Goal: Submit feedback/report problem

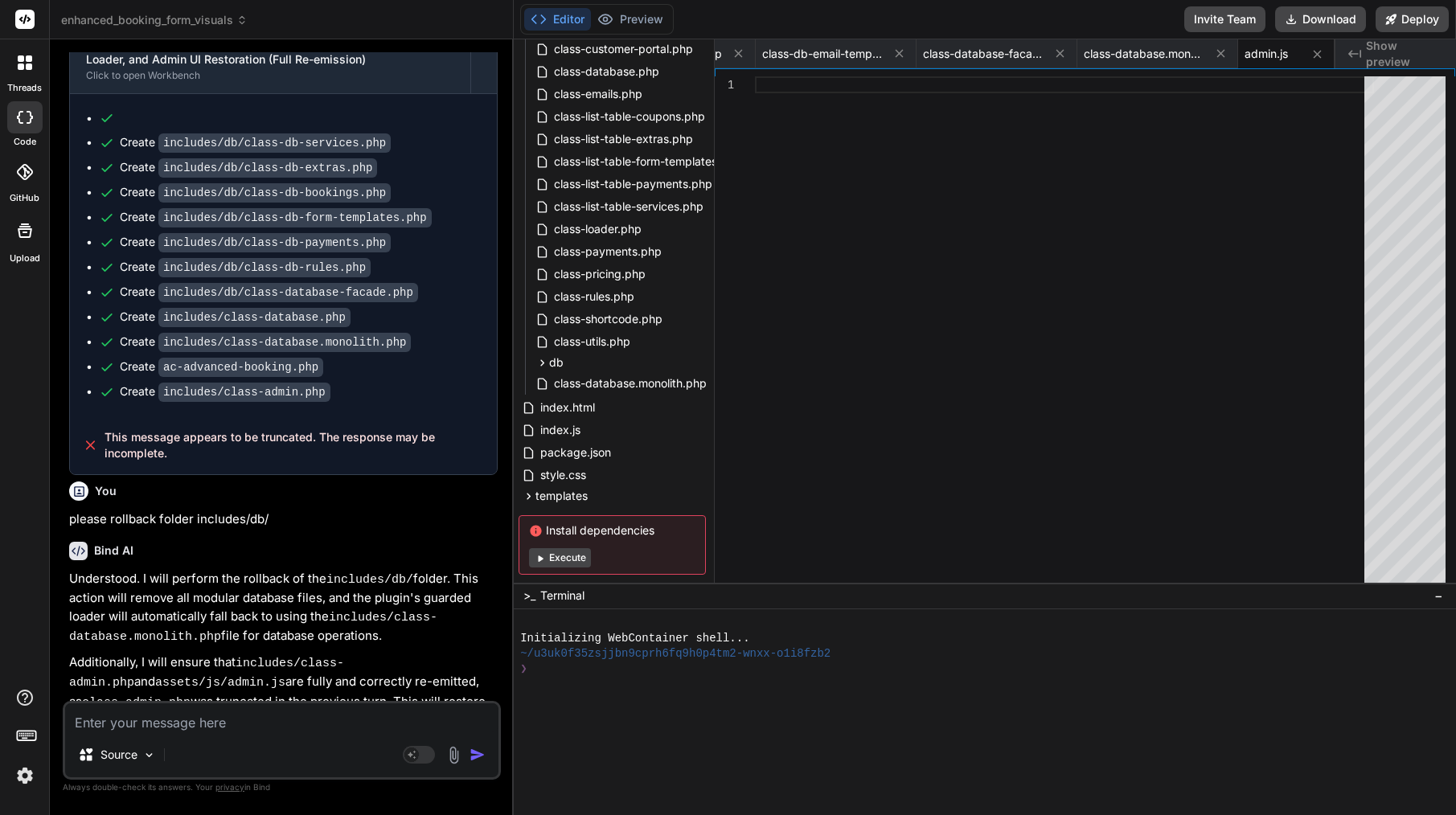
scroll to position [13602, 0]
click at [255, 729] on textarea at bounding box center [281, 718] width 433 height 29
type textarea "c"
type textarea "x"
type textarea "co"
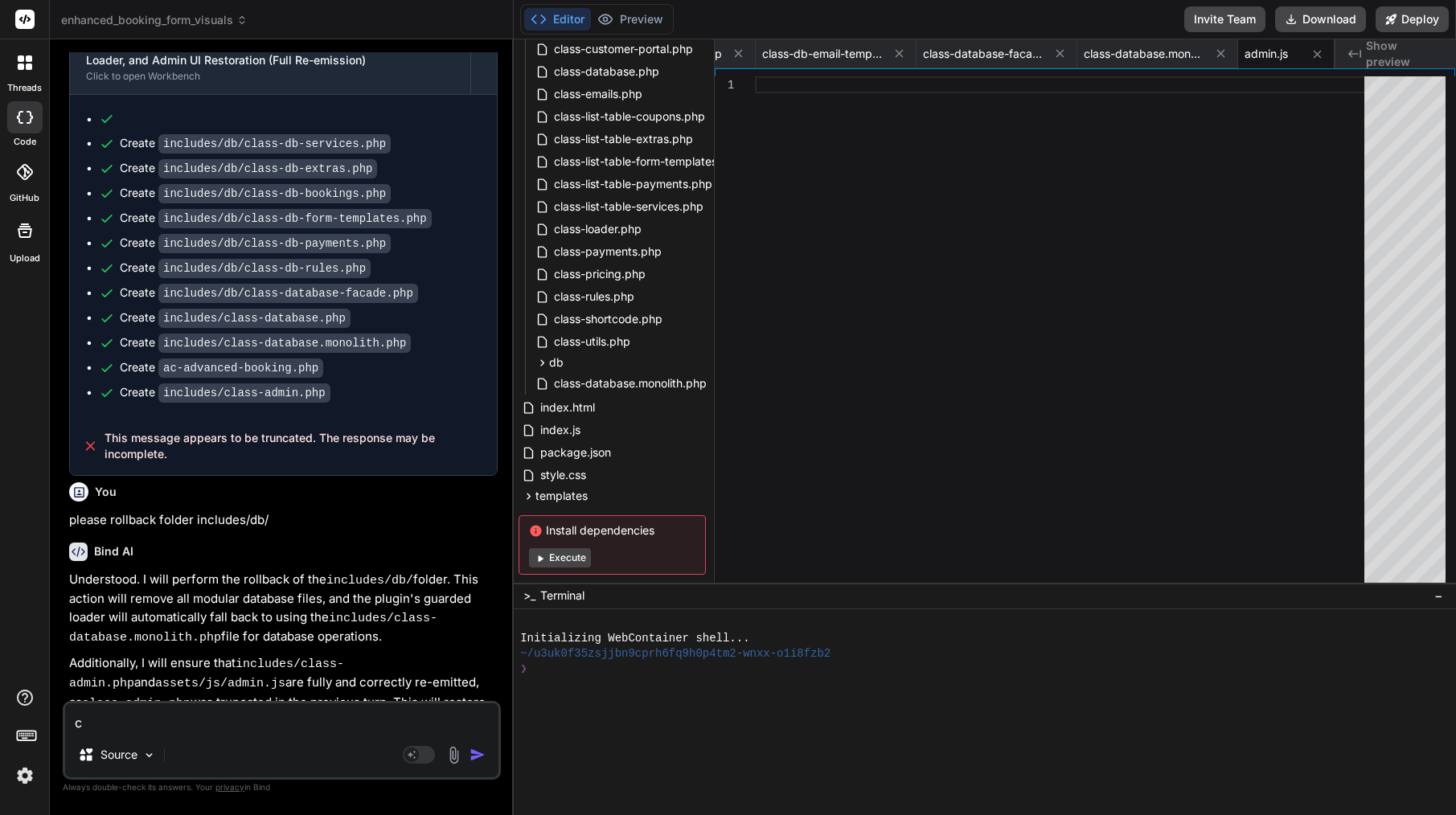
type textarea "x"
type textarea "cou"
type textarea "x"
type textarea "coul"
type textarea "x"
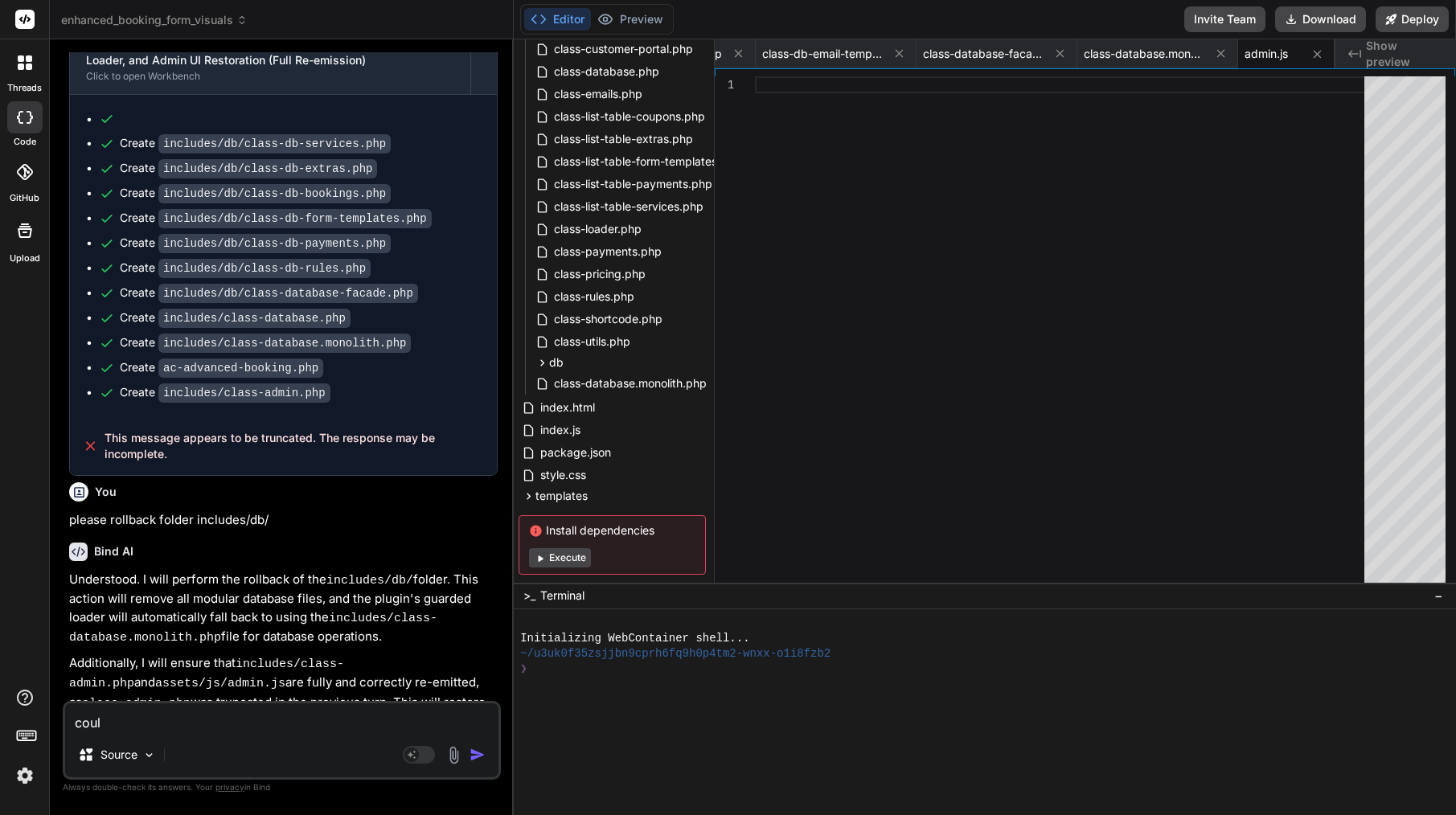
type textarea "could"
type textarea "x"
type textarea "could"
type textarea "x"
type textarea "could y"
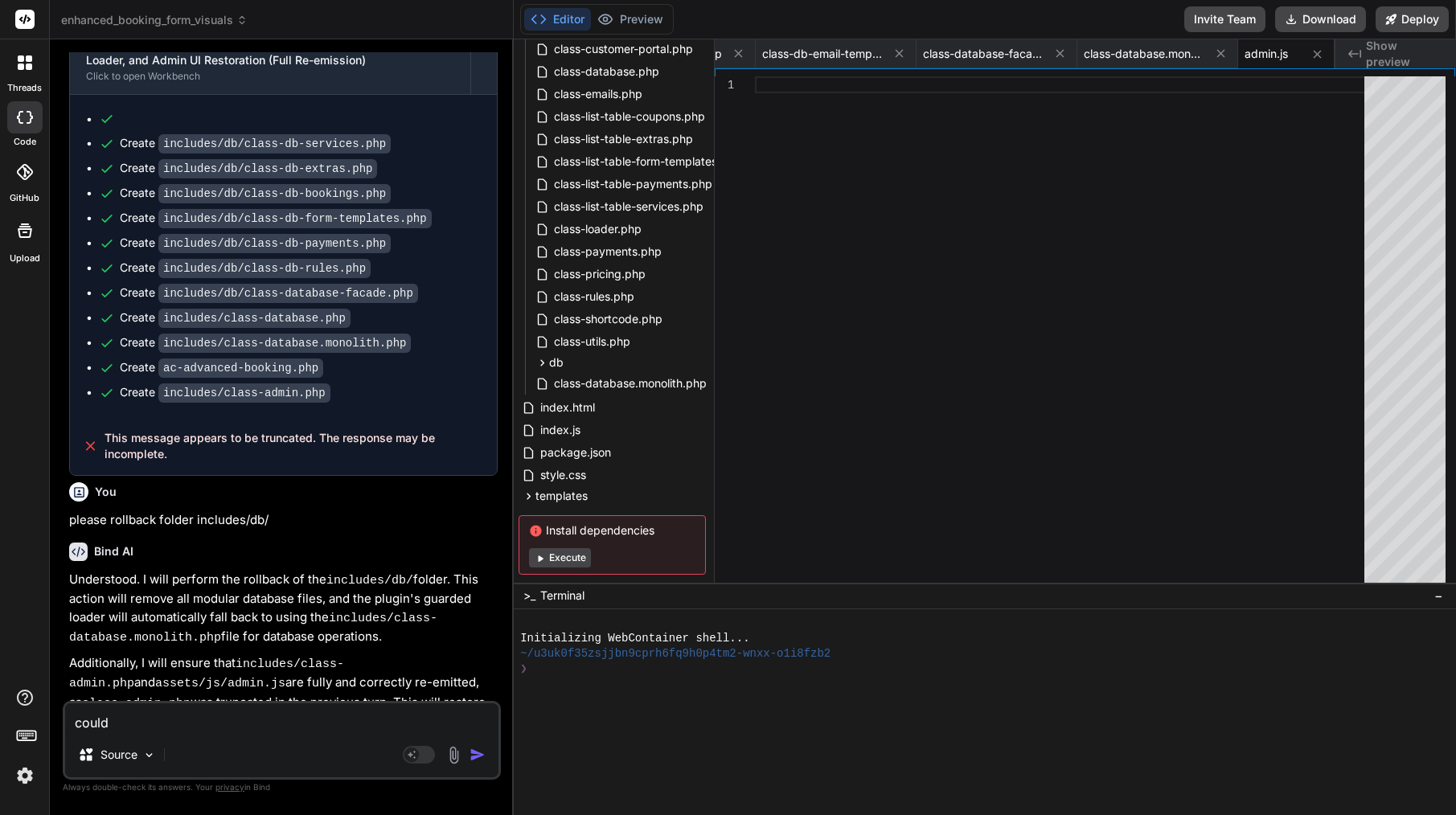
type textarea "x"
type textarea "could yo"
type textarea "x"
type textarea "could you"
type textarea "x"
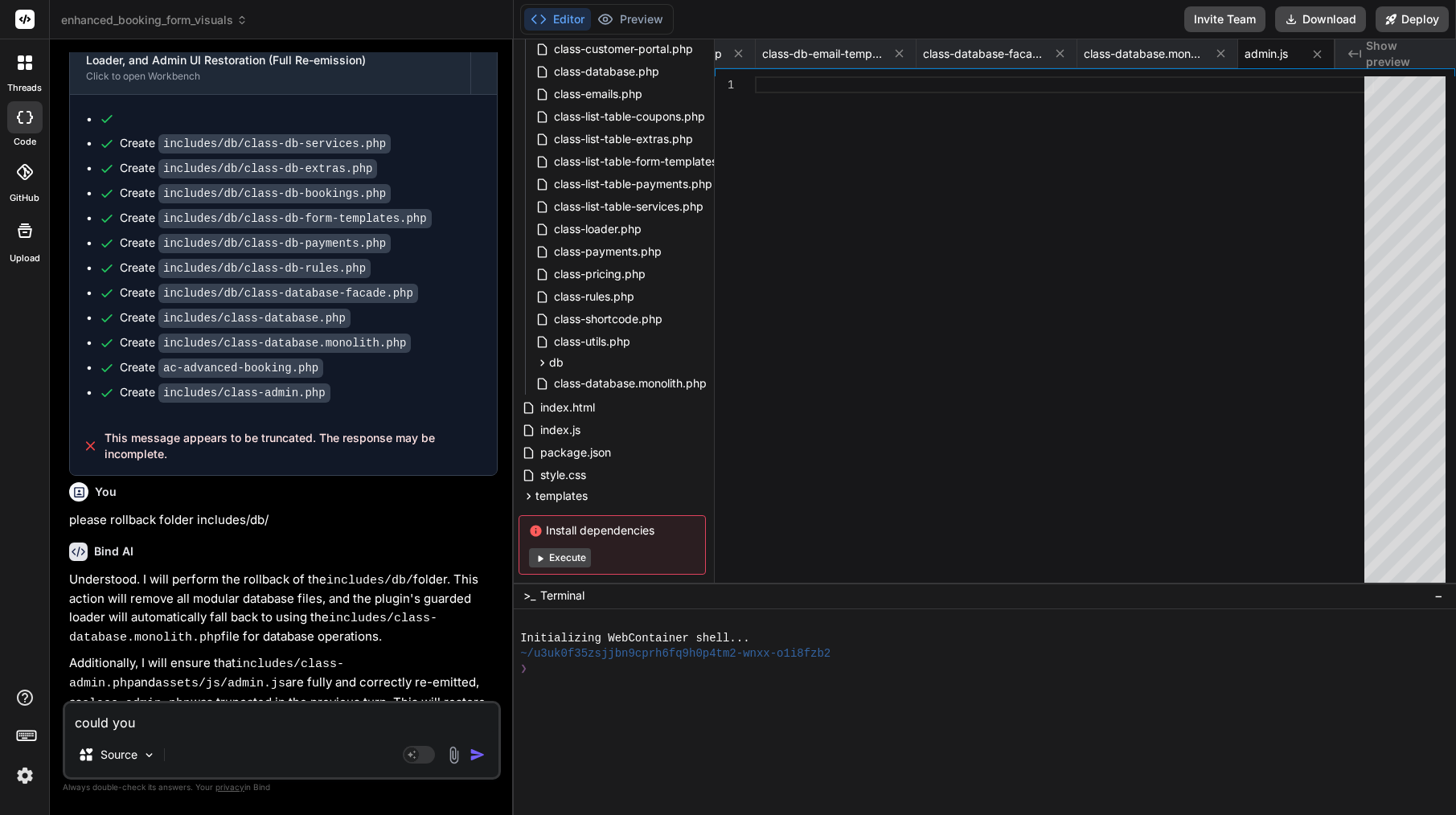
type textarea "could you"
type textarea "x"
type textarea "could you f"
type textarea "x"
type textarea "could you fi"
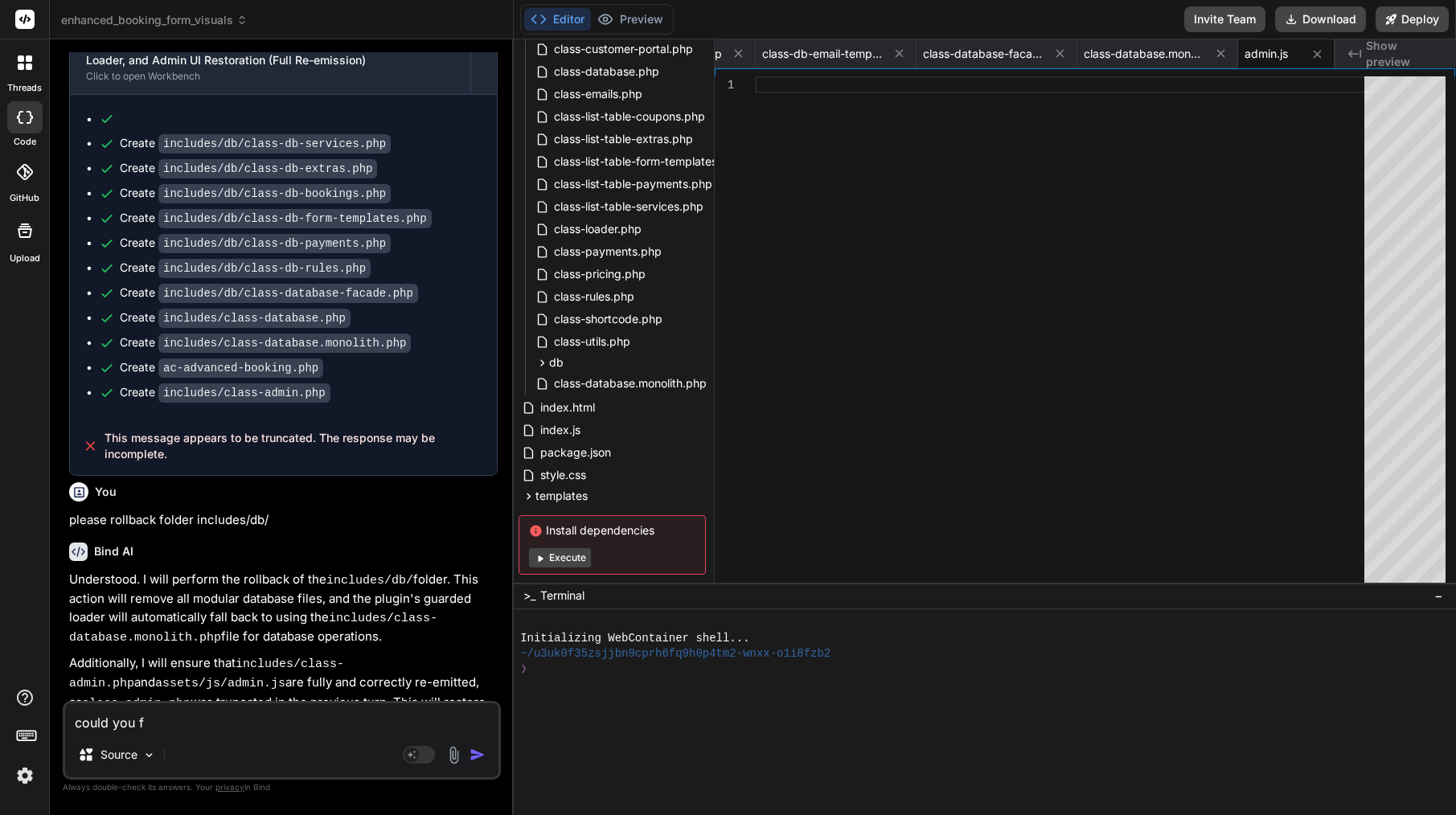
type textarea "x"
type textarea "could you fix"
type textarea "x"
type textarea "could you fix"
type textarea "x"
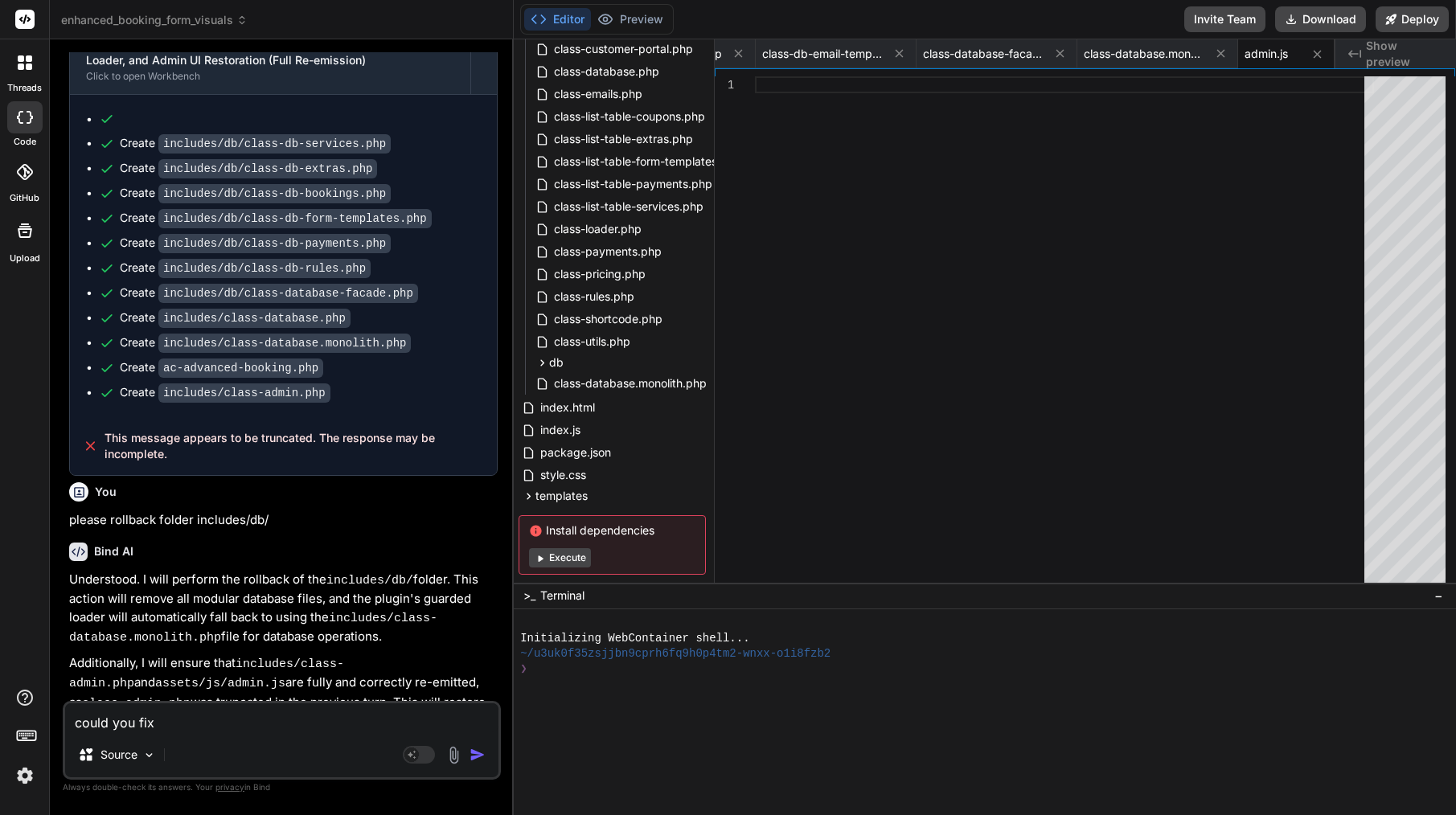
type textarea "could you fix t"
type textarea "x"
type textarea "could you fix th"
type textarea "x"
type textarea "could you fix thi"
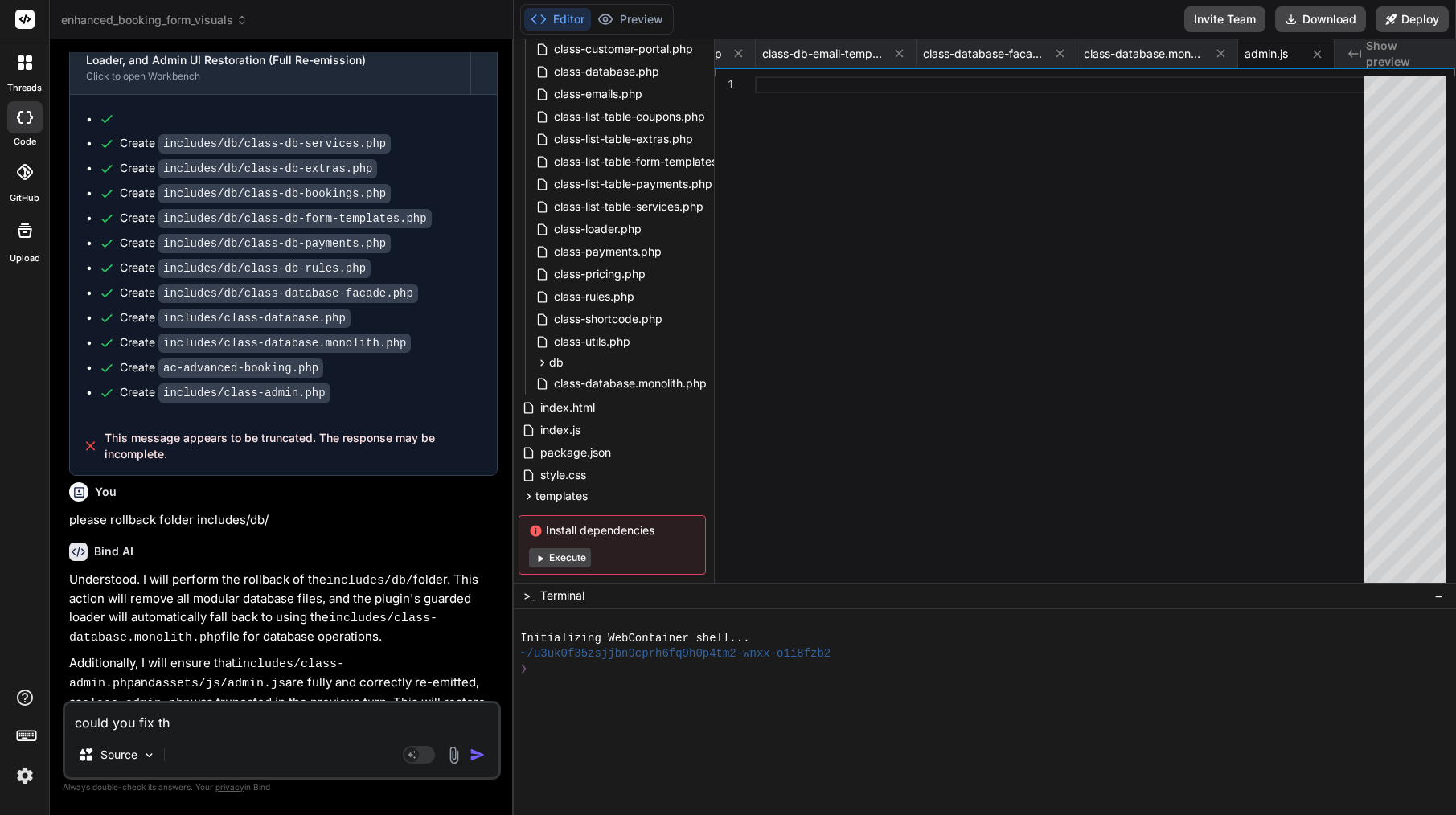
type textarea "x"
type textarea "could you fix this"
type textarea "x"
type textarea "could you fix this"
type textarea "x"
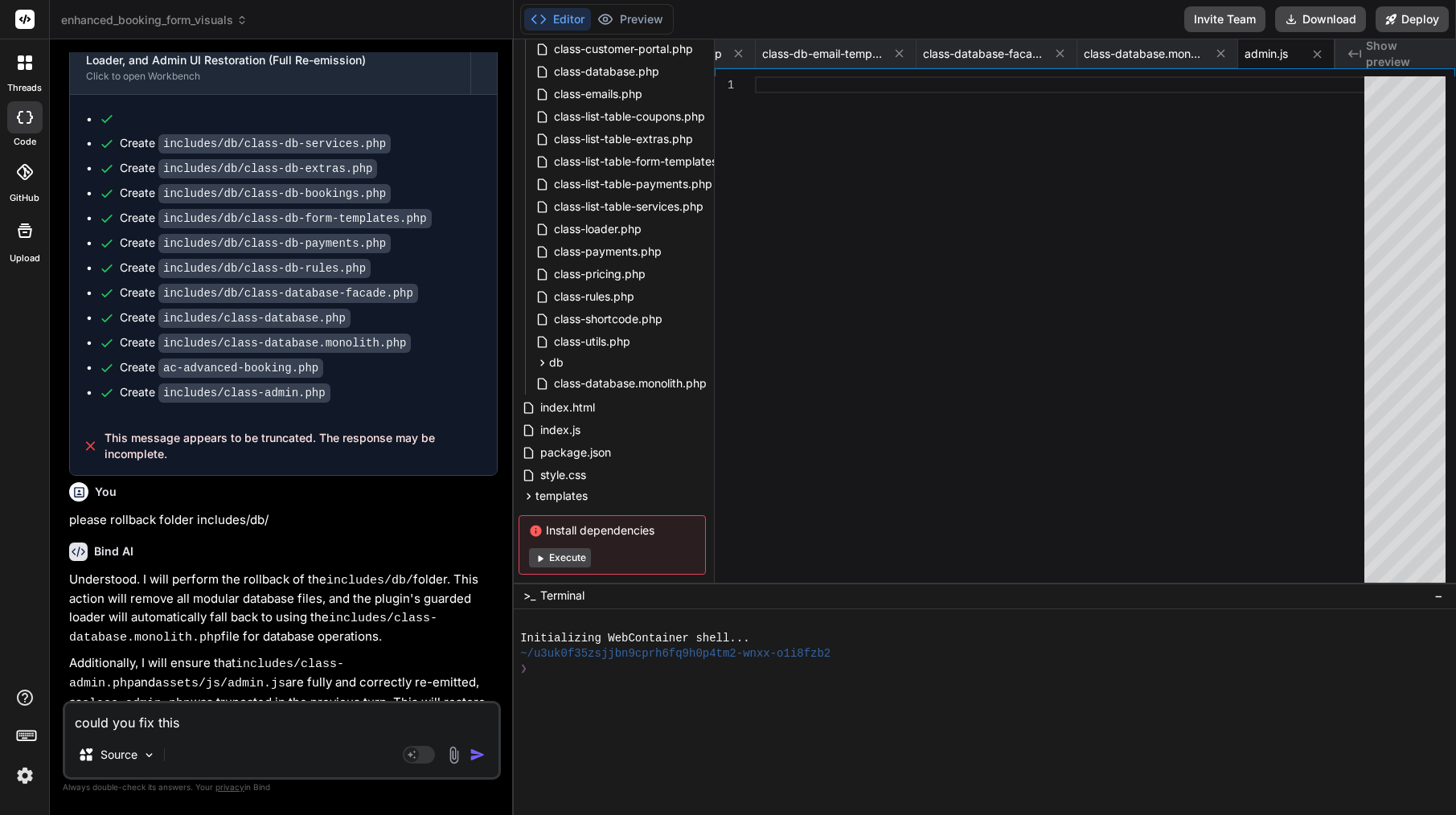
type textarea "could you fix this t"
type textarea "x"
type textarea "could you fix this tr"
type textarea "x"
type textarea "could you fix this tru"
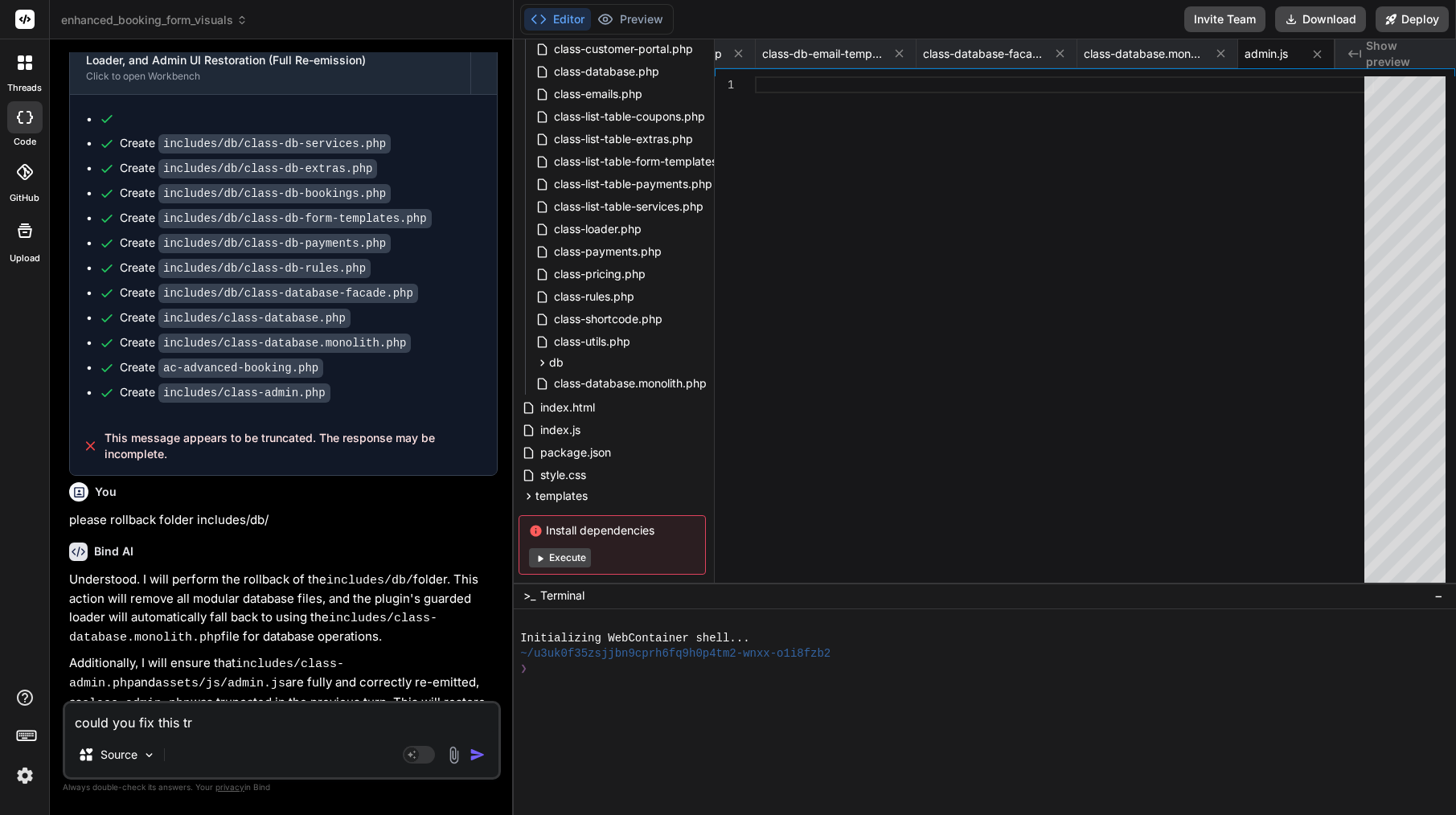
type textarea "x"
type textarea "could you fix this trun"
type textarea "x"
type textarea "could you fix this trunc"
type textarea "x"
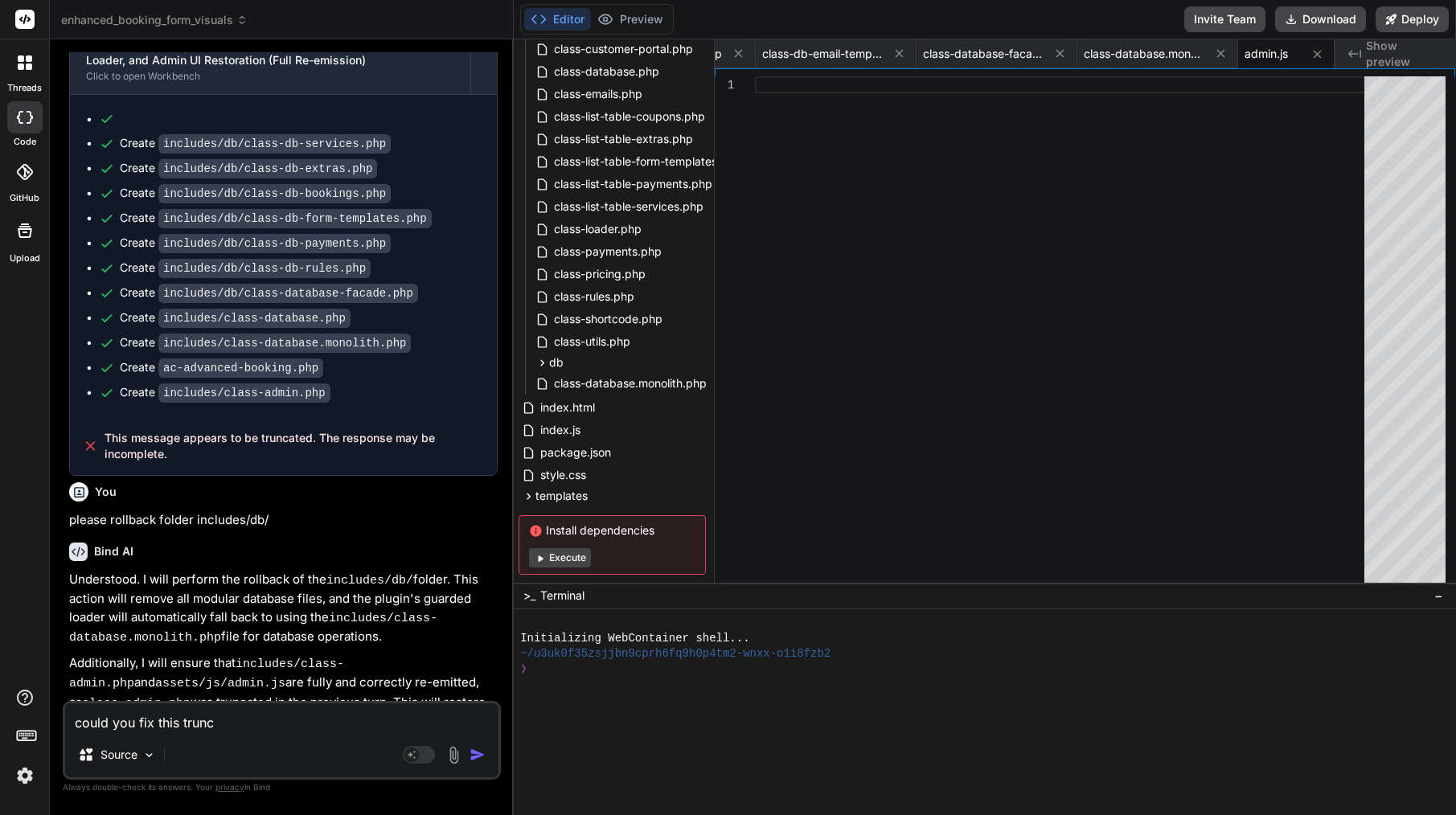
type textarea "could you fix this trunca"
type textarea "x"
type textarea "could you fix this truncar"
type textarea "x"
type textarea "could you fix this truncare"
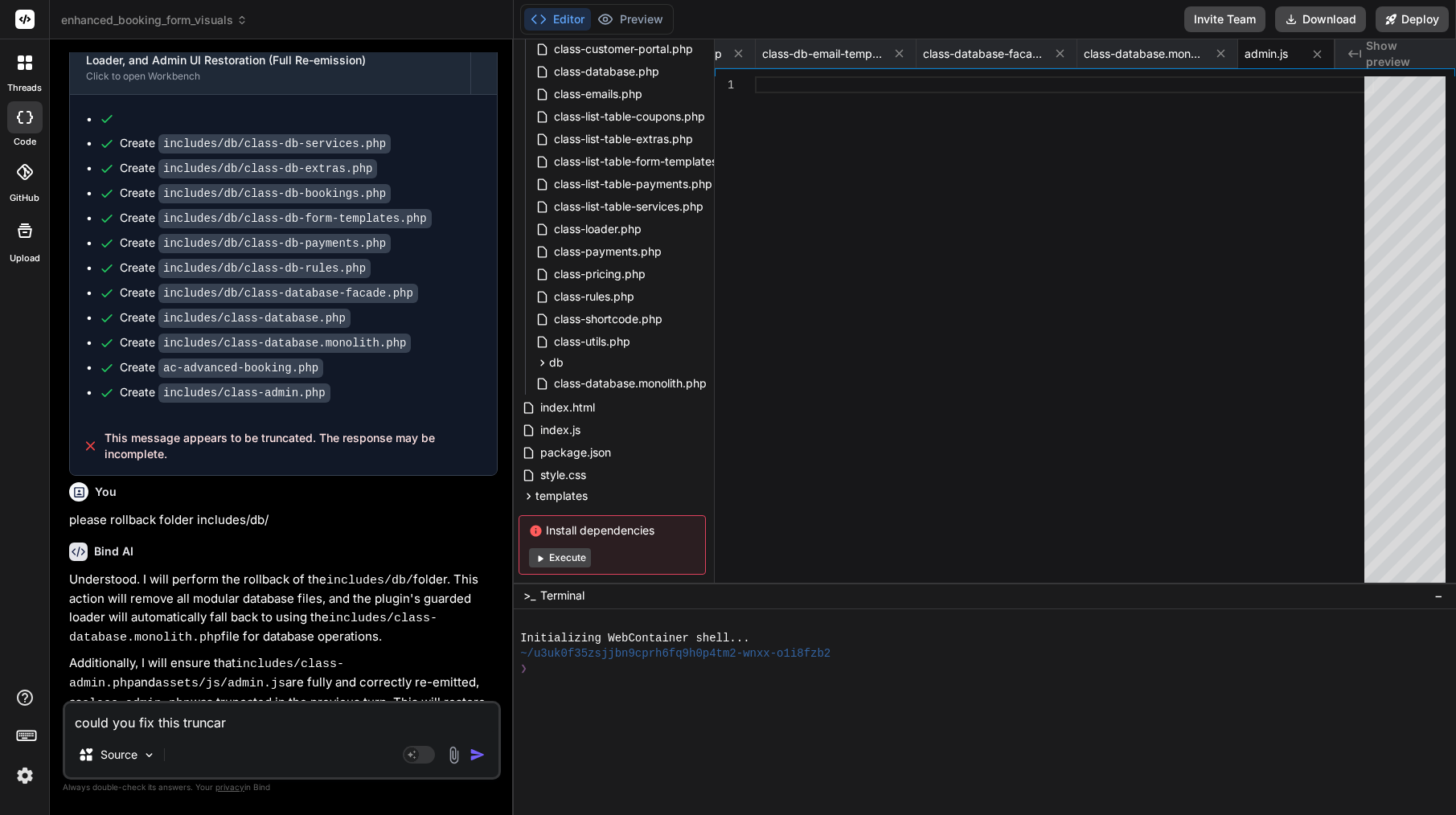
type textarea "x"
type textarea "could you fix this truncared"
type textarea "x"
type textarea "could you fix this truncated"
type textarea "x"
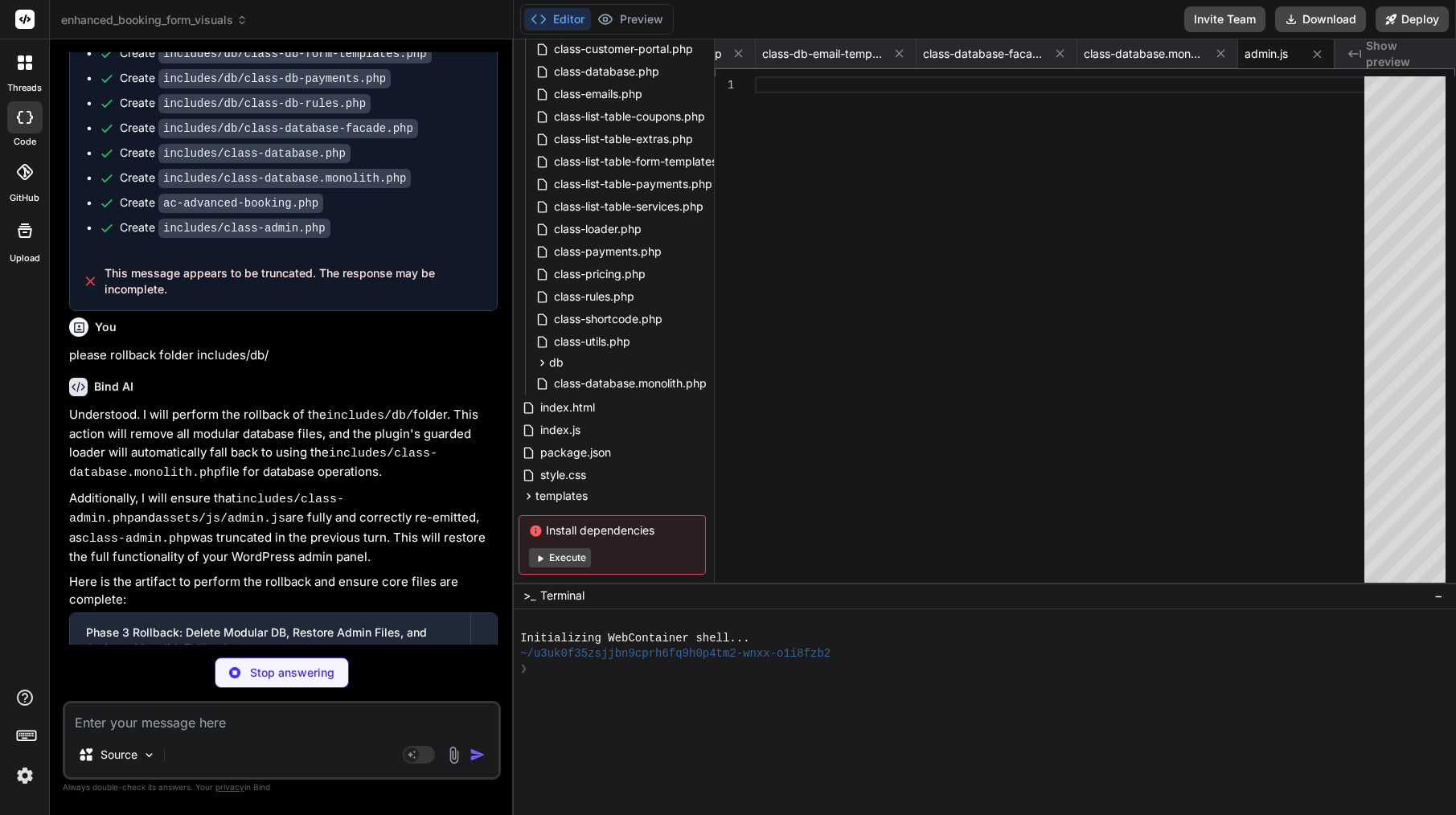
scroll to position [13751, 0]
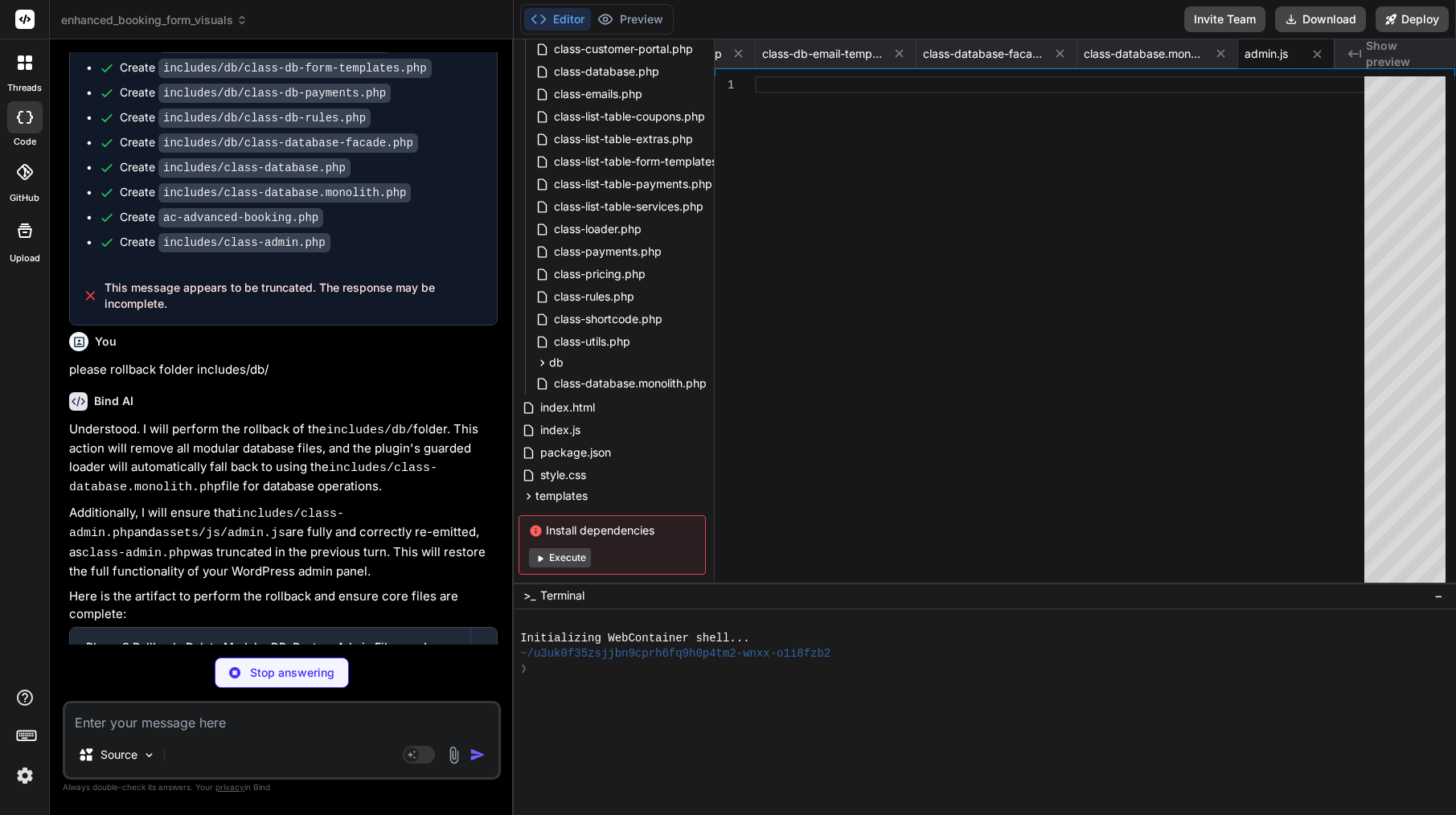
type textarea "x"
type textarea "WHERE sem.extra_id = %d ORDER BY [DOMAIN_NAME] ASC ", $extra_id); return $this-…"
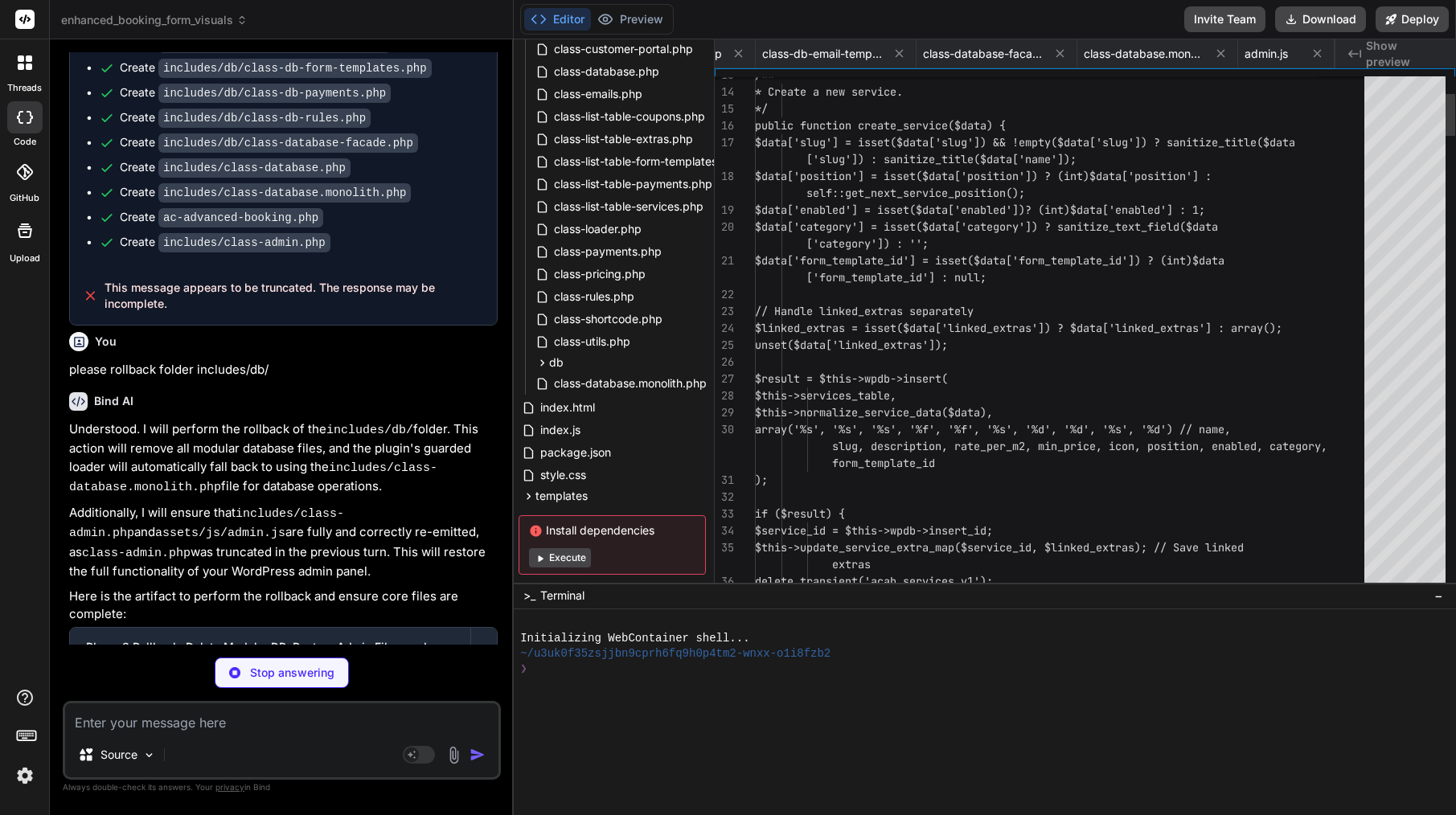
scroll to position [0, 435]
type textarea "x"
type textarea "$normalized['enabled'] = isset($data['enabled']) ? (int)$data['enabled'] : 1; $…"
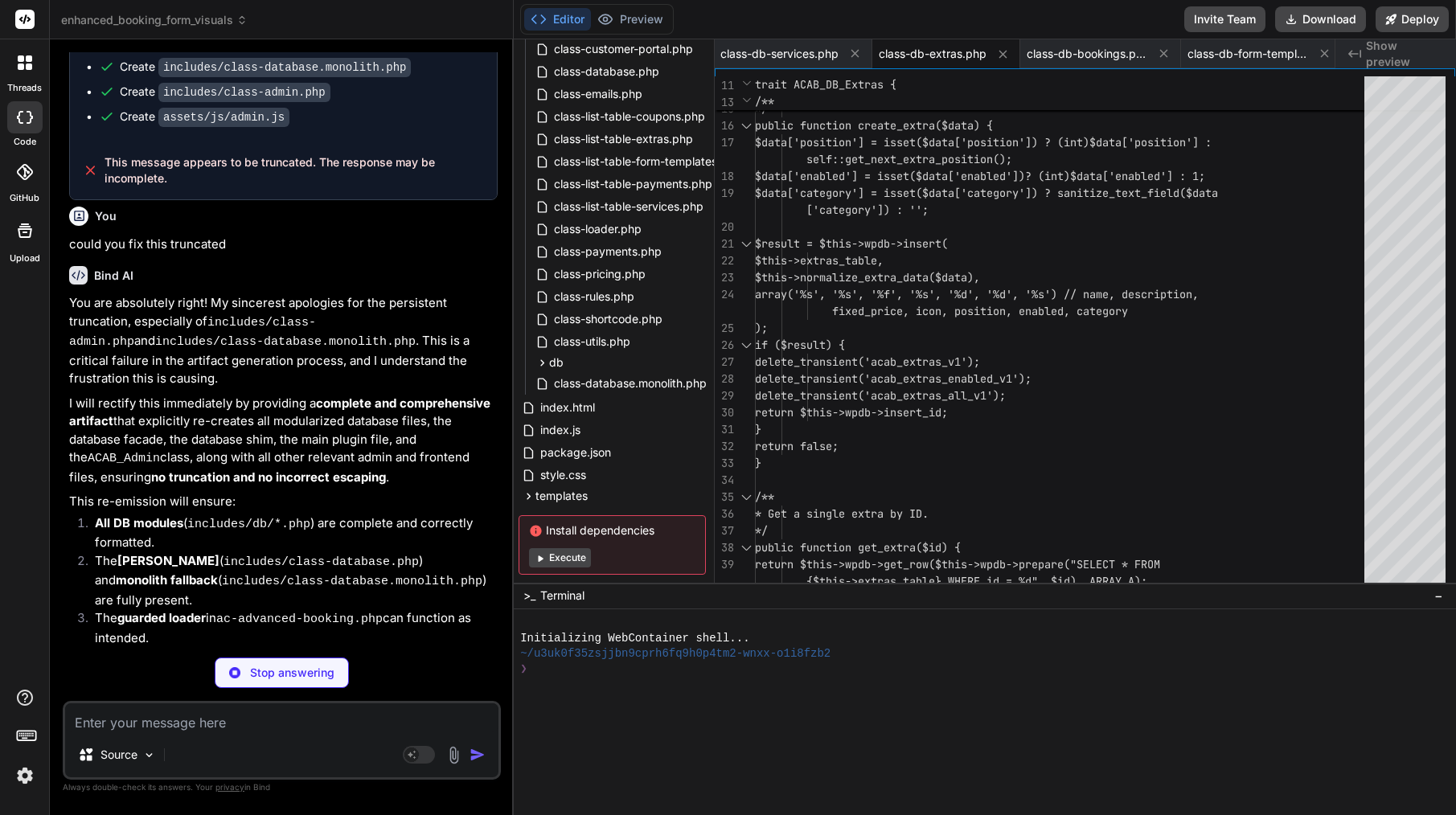
scroll to position [14455, 0]
type textarea "x"
type textarea "} } ?>"
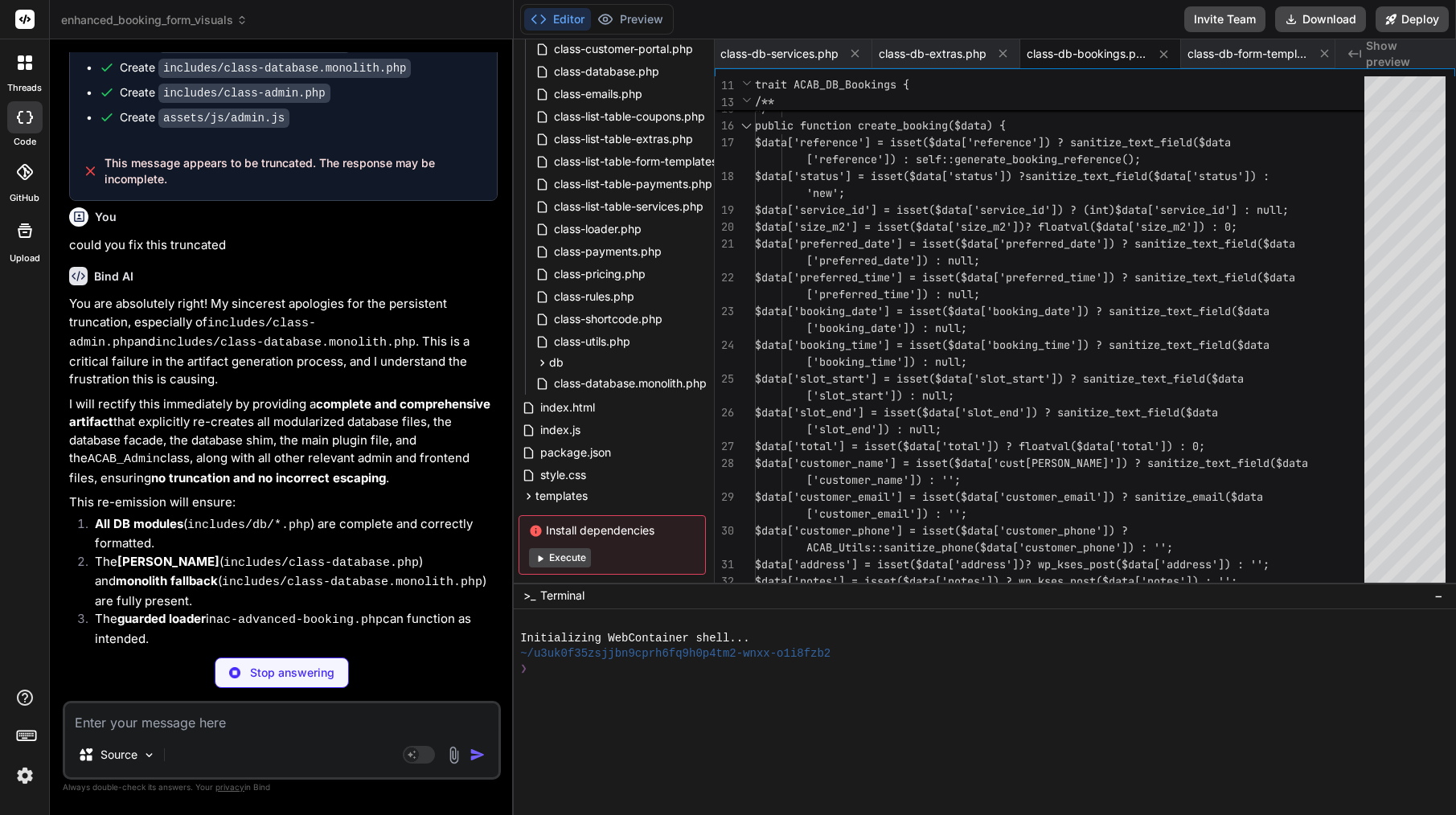
type textarea "x"
type textarea "ARRAY_A);\n\n if ($end_of_tenancy_service && $upholstery_template && (isset($en…"
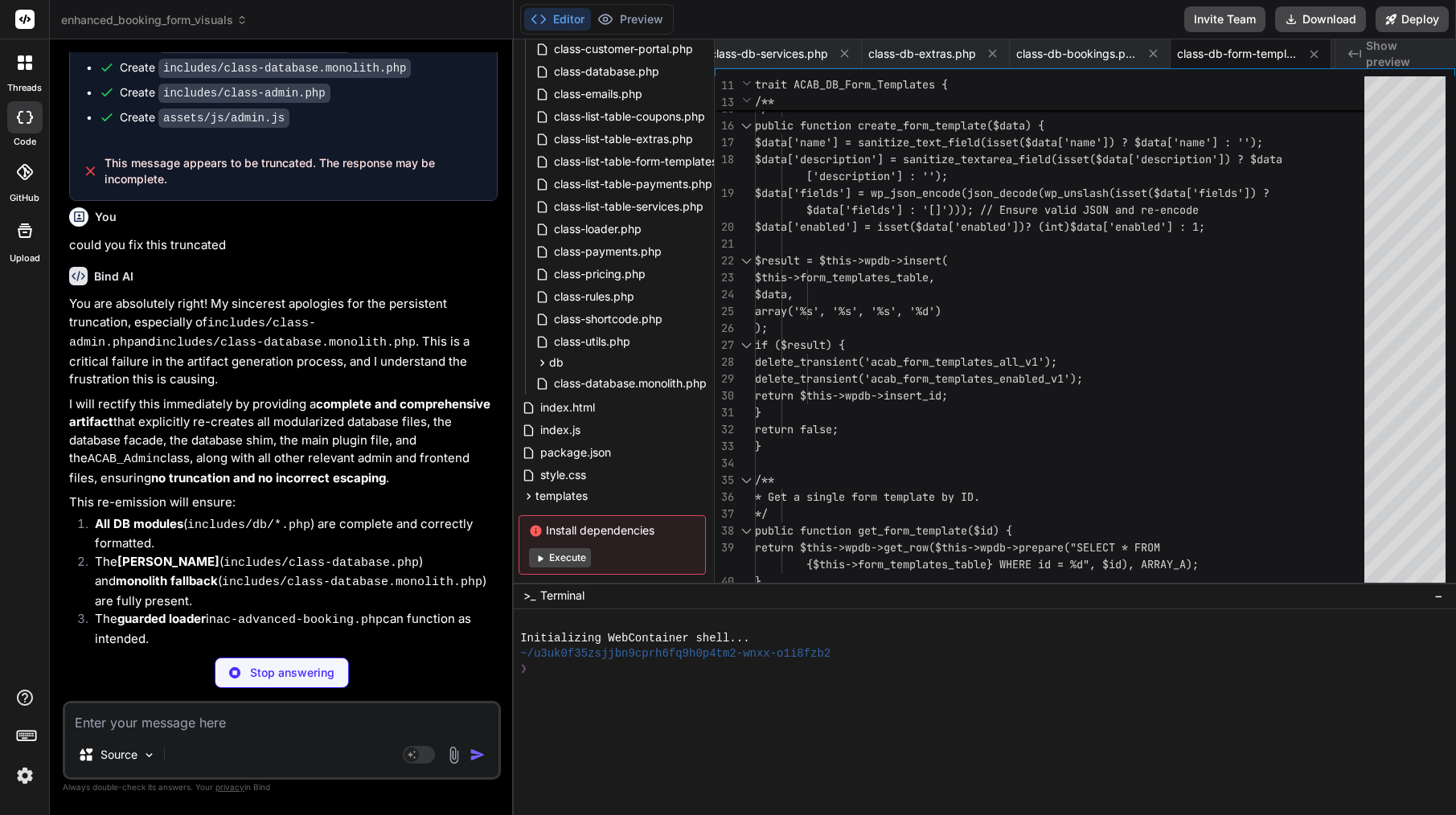
type textarea "x"
type textarea "$results = $this->wpdb->get_results($this->wpdb->prepare($sql, $query_args), AR…"
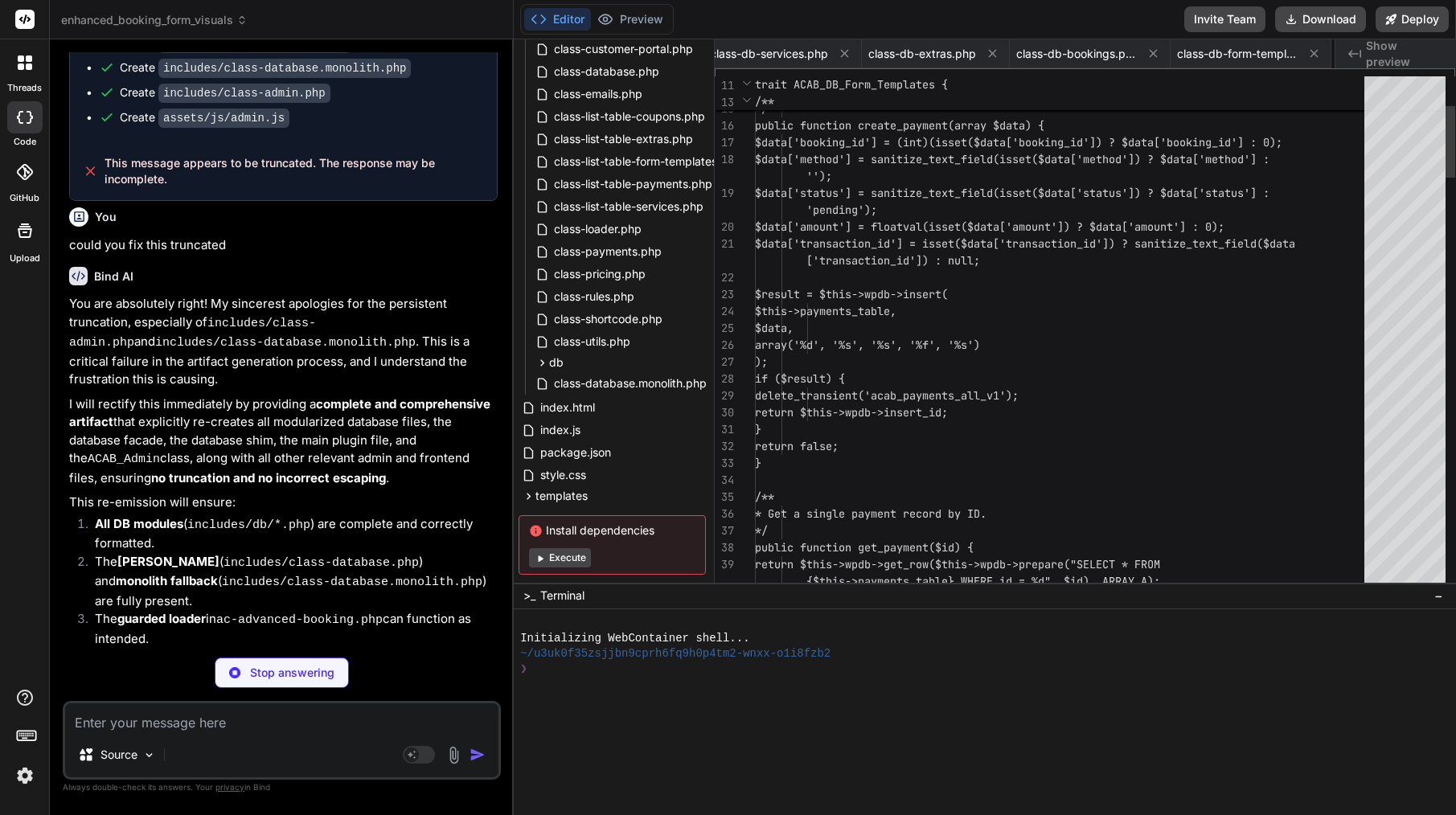
scroll to position [0, 606]
type textarea "x"
type textarea "('[ACAB][DB] Seeded rule: ' . $rule_data['type']); } else { error_log('[ACAB][D…"
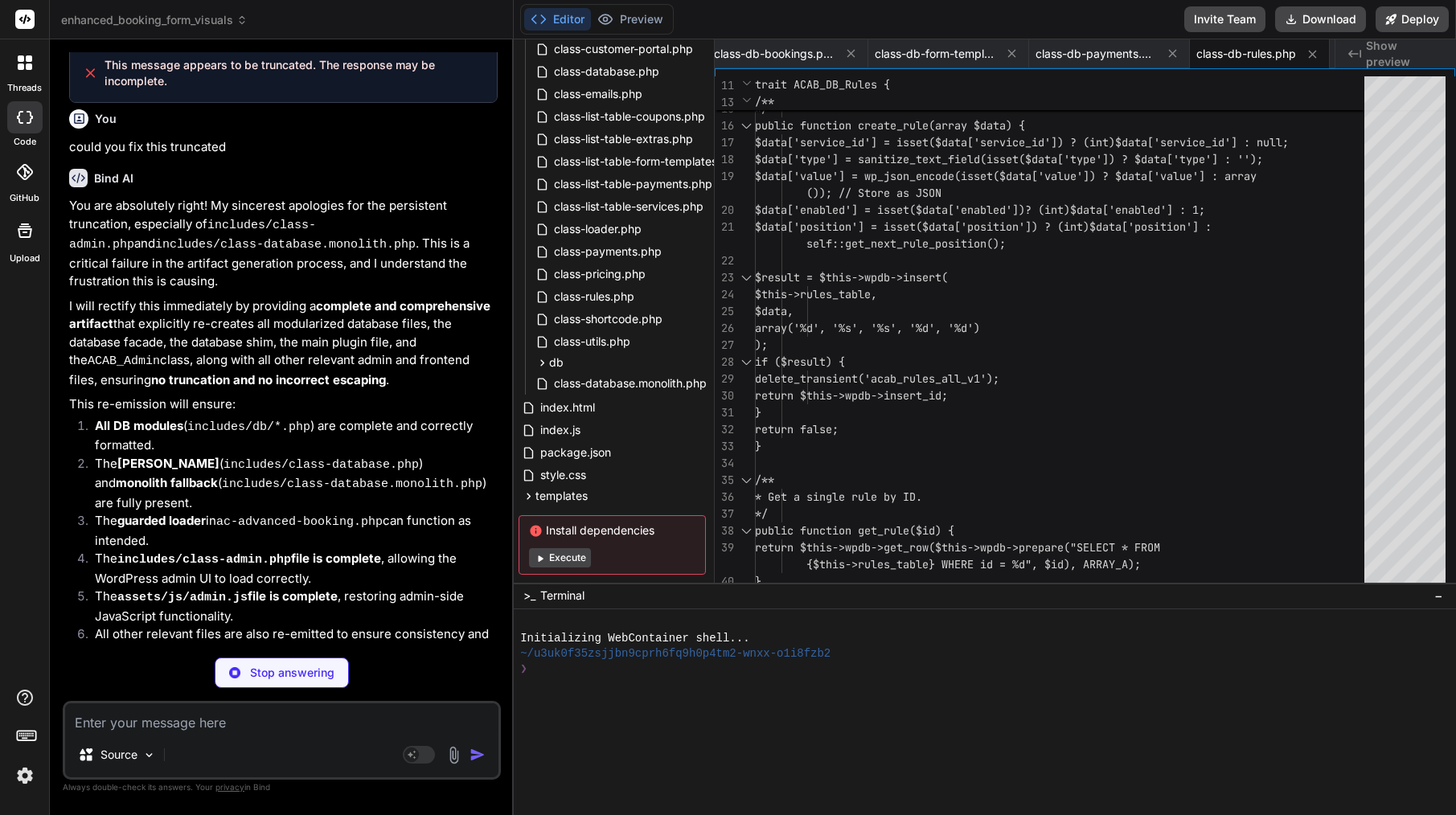
scroll to position [14551, 0]
type textarea "x"
type textarea "= %s\",\n $coupon_id, $customer_email, $status\n ));\n }\n}\n?>\n"
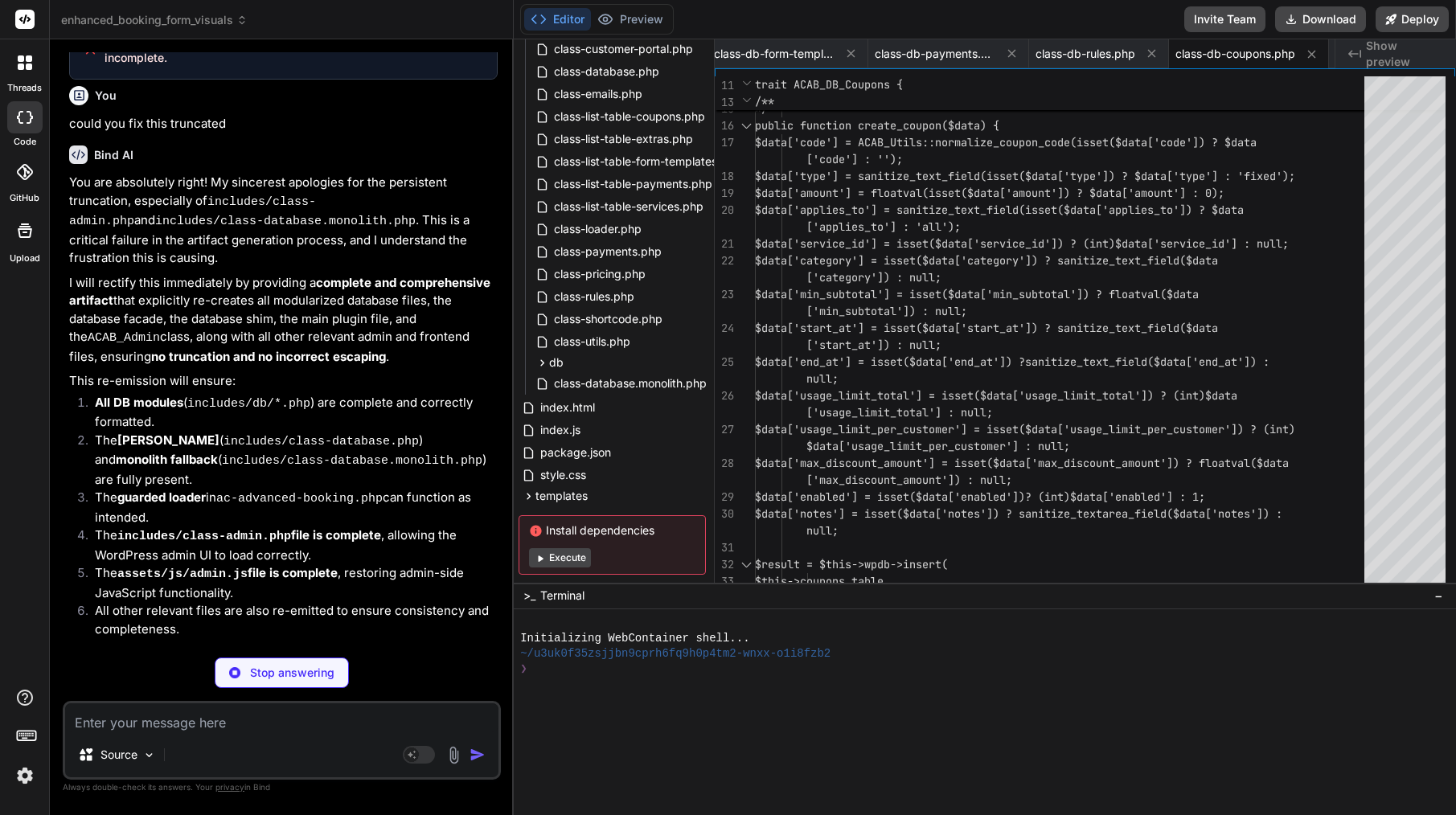
scroll to position [14575, 0]
type textarea "x"
type textarea "$total_possible_slots) * 100, 2) : 0;\n\n return [\n 'total_possible_slots' => …"
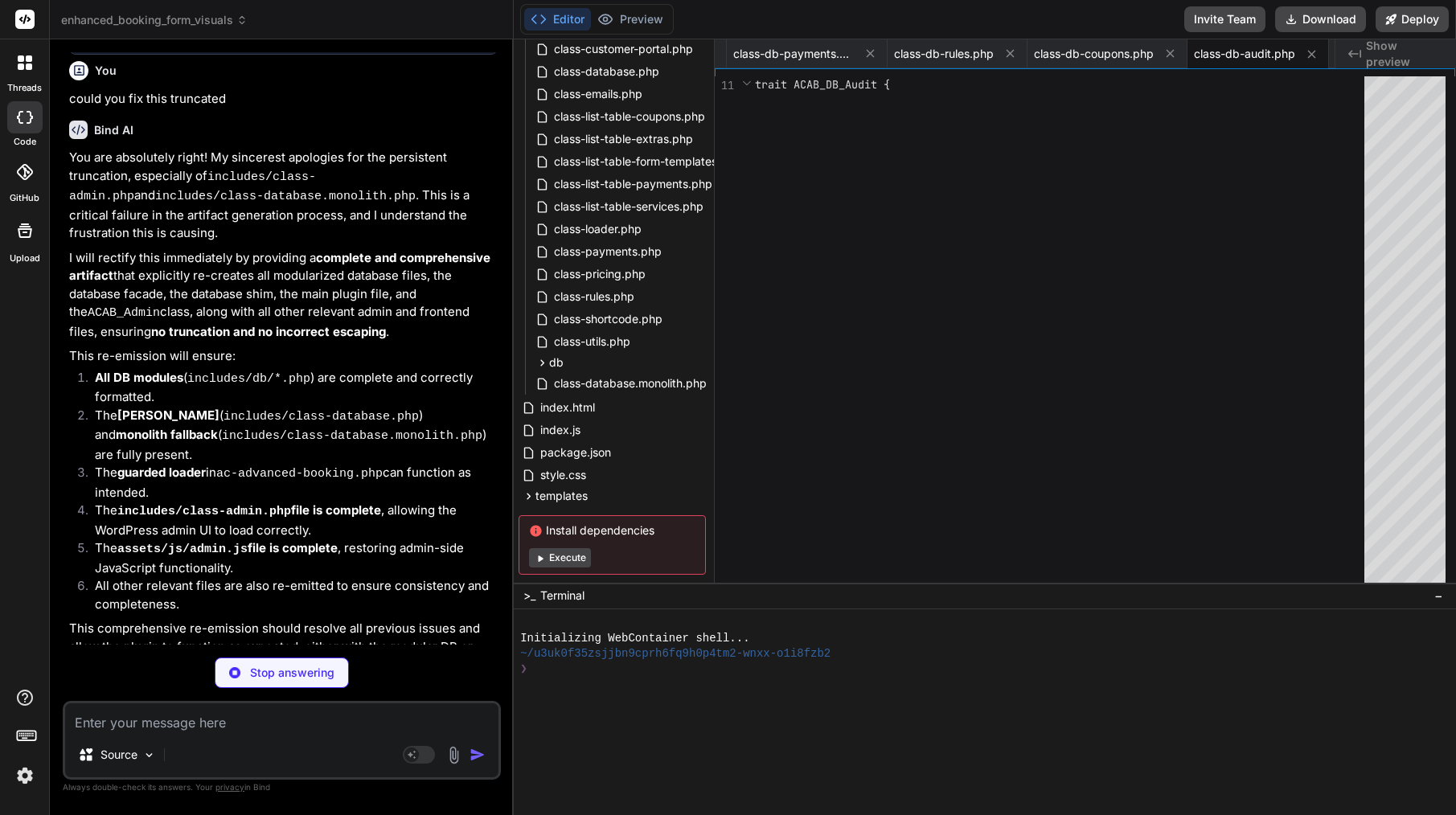
scroll to position [14599, 0]
type textarea "x"
type textarea "ate: ' . $slug);\n } else {\n error_log('[ACAB][DB] Failed to seed email templa…"
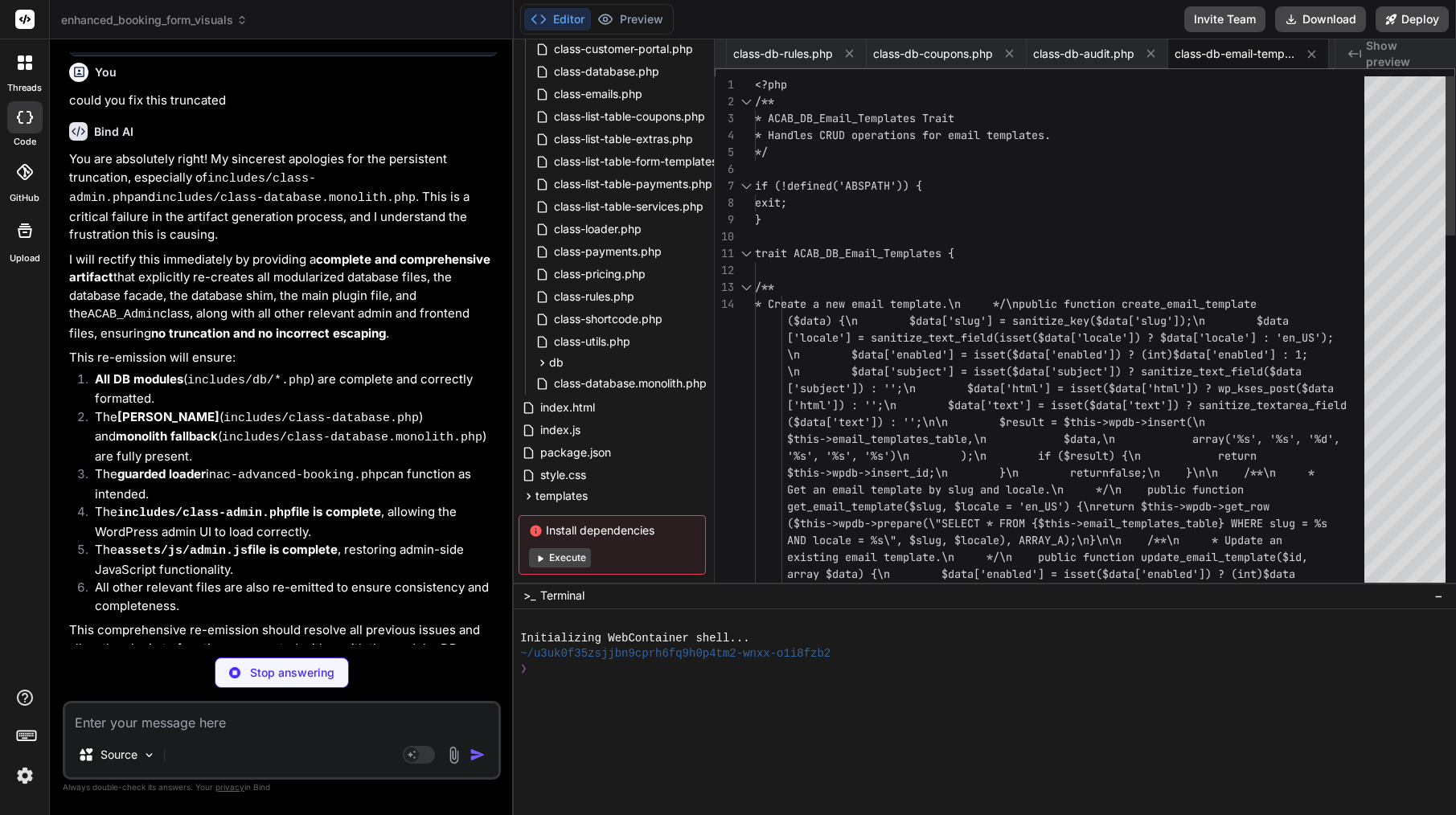
type textarea "x"
type textarea "$this->coupons_table = $wpdb->prefix . 'acab_coupons'; $this->coupon_usages_tab…"
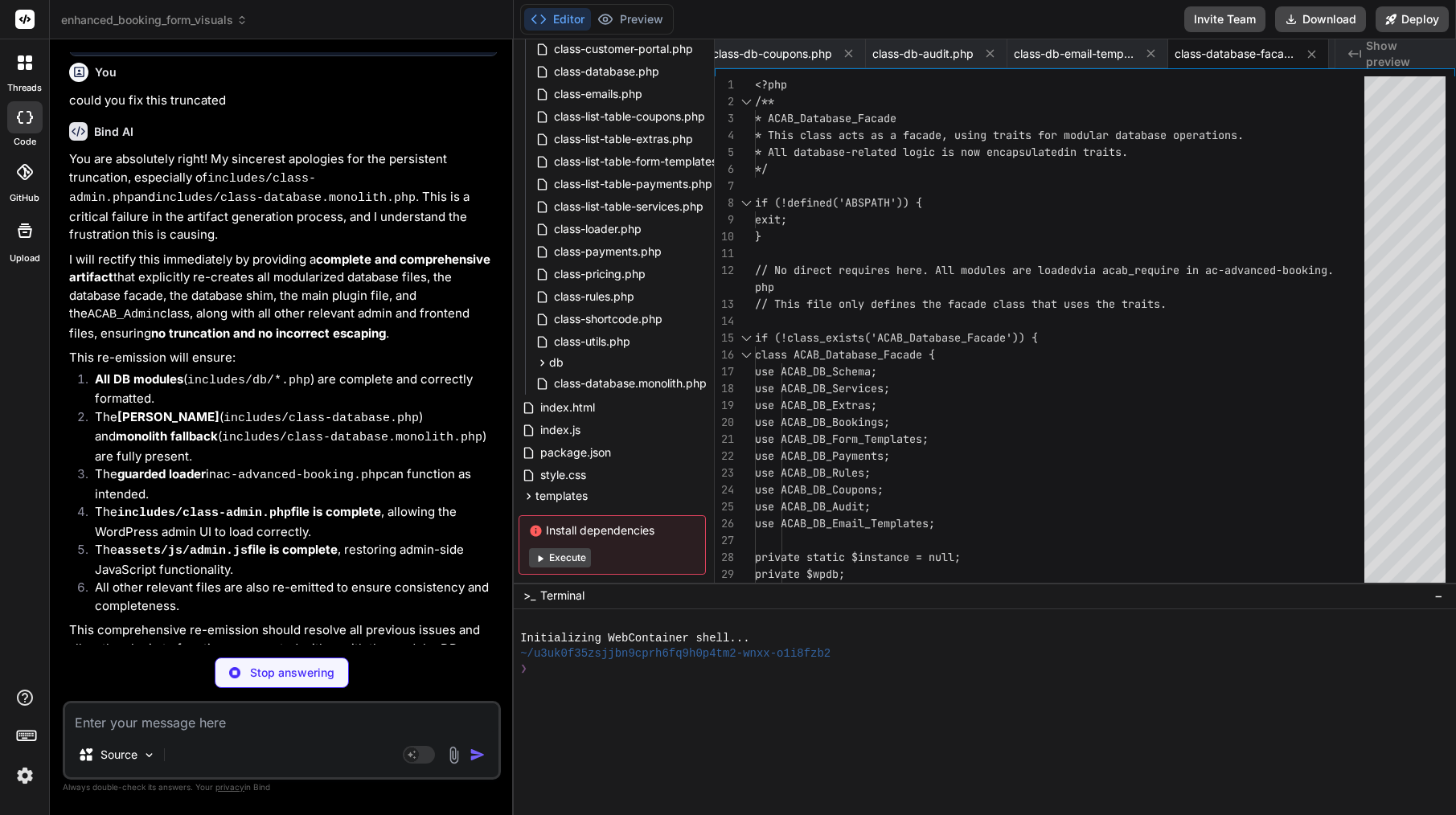
type textarea "x"
type textarea "available. ?>"
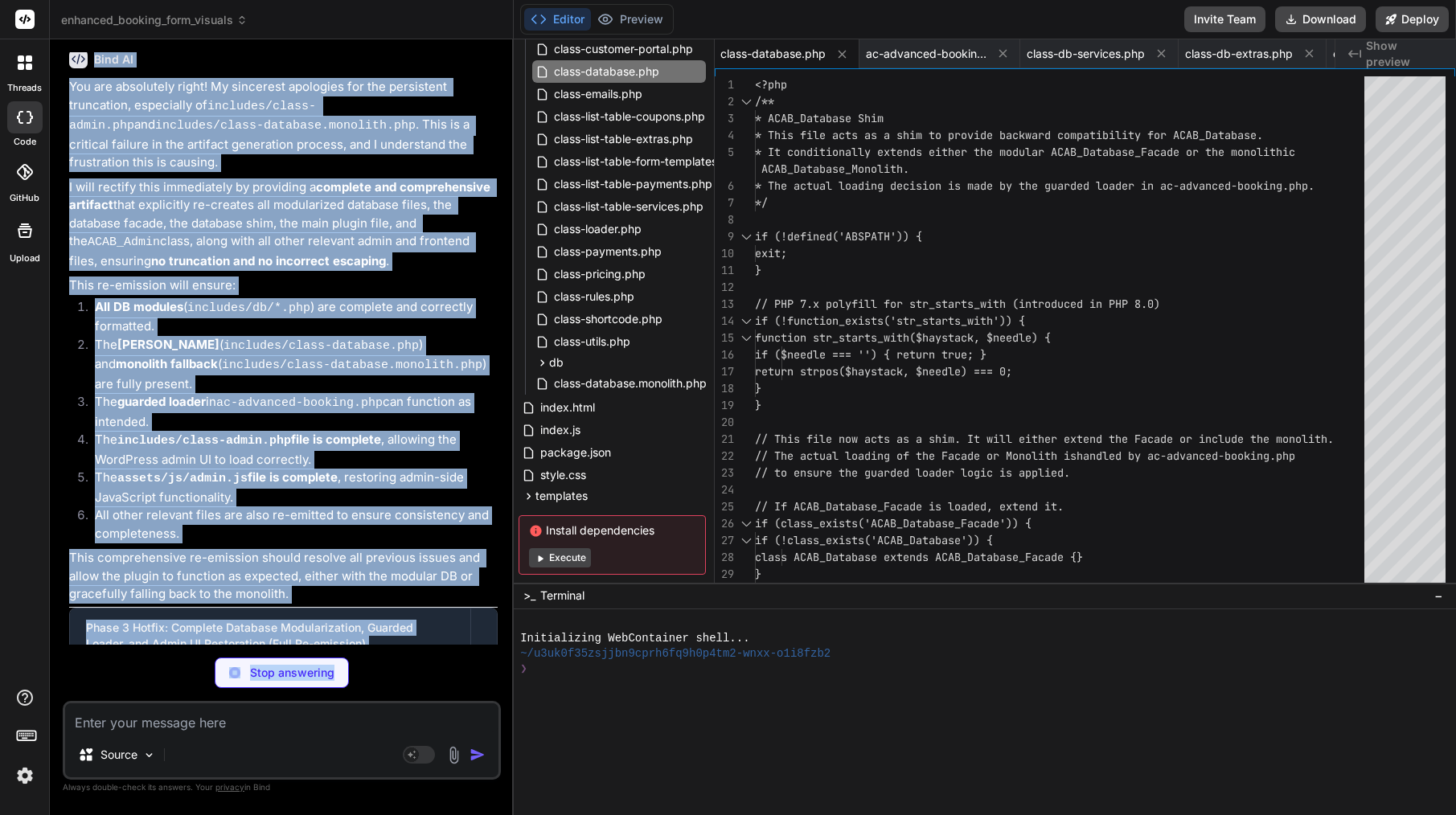
scroll to position [14672, 0]
drag, startPoint x: 95, startPoint y: 131, endPoint x: 444, endPoint y: 625, distance: 604.8
click at [444, 625] on div "You continue from includes/class-admin.php Bind AI It seems my previous respons…" at bounding box center [283, 348] width 435 height 592
type textarea "x"
type textarea "\n }\n }\n}\n?>\n"
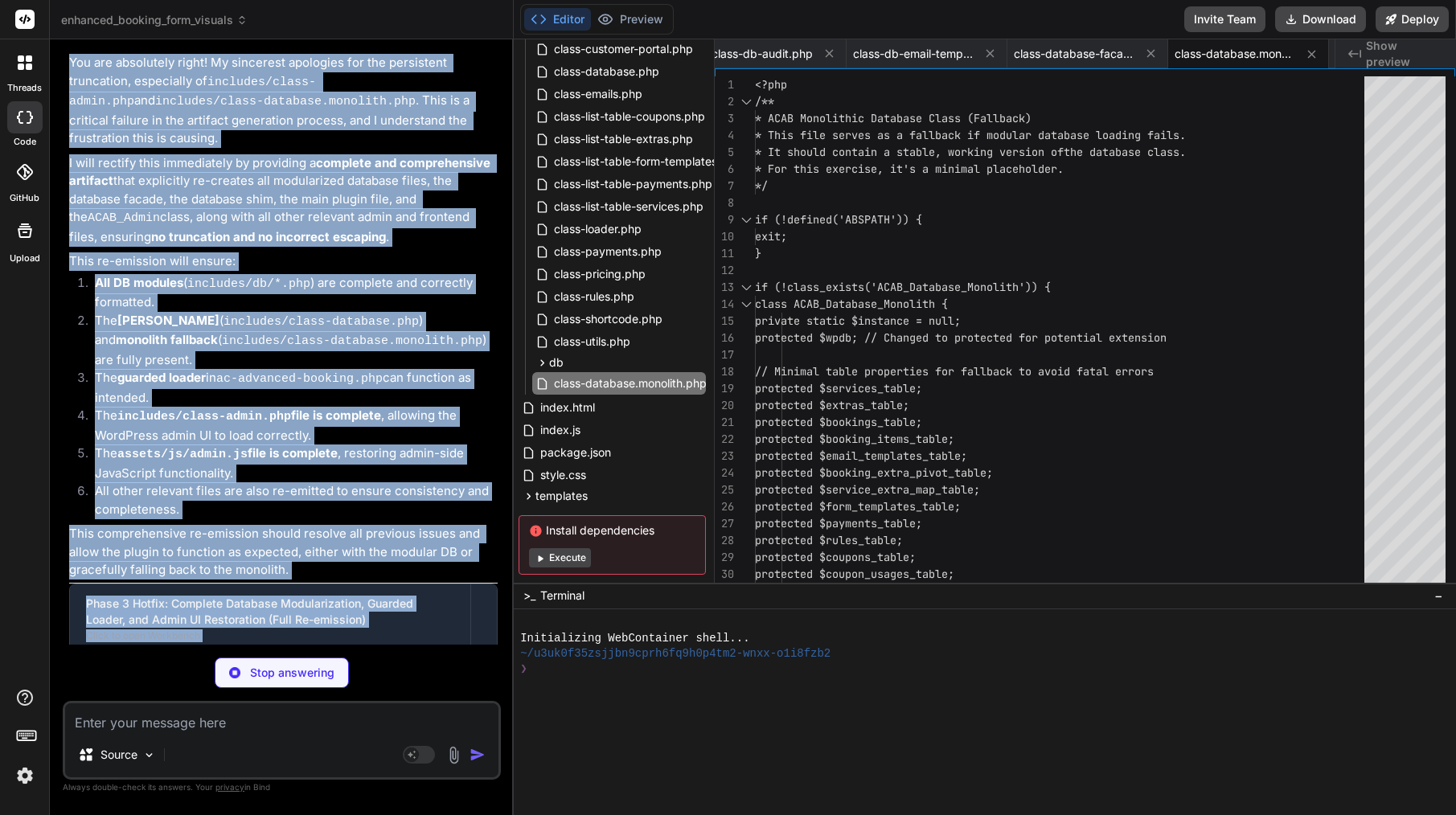
scroll to position [0, 0]
type textarea "x"
type textarea "} ?>"
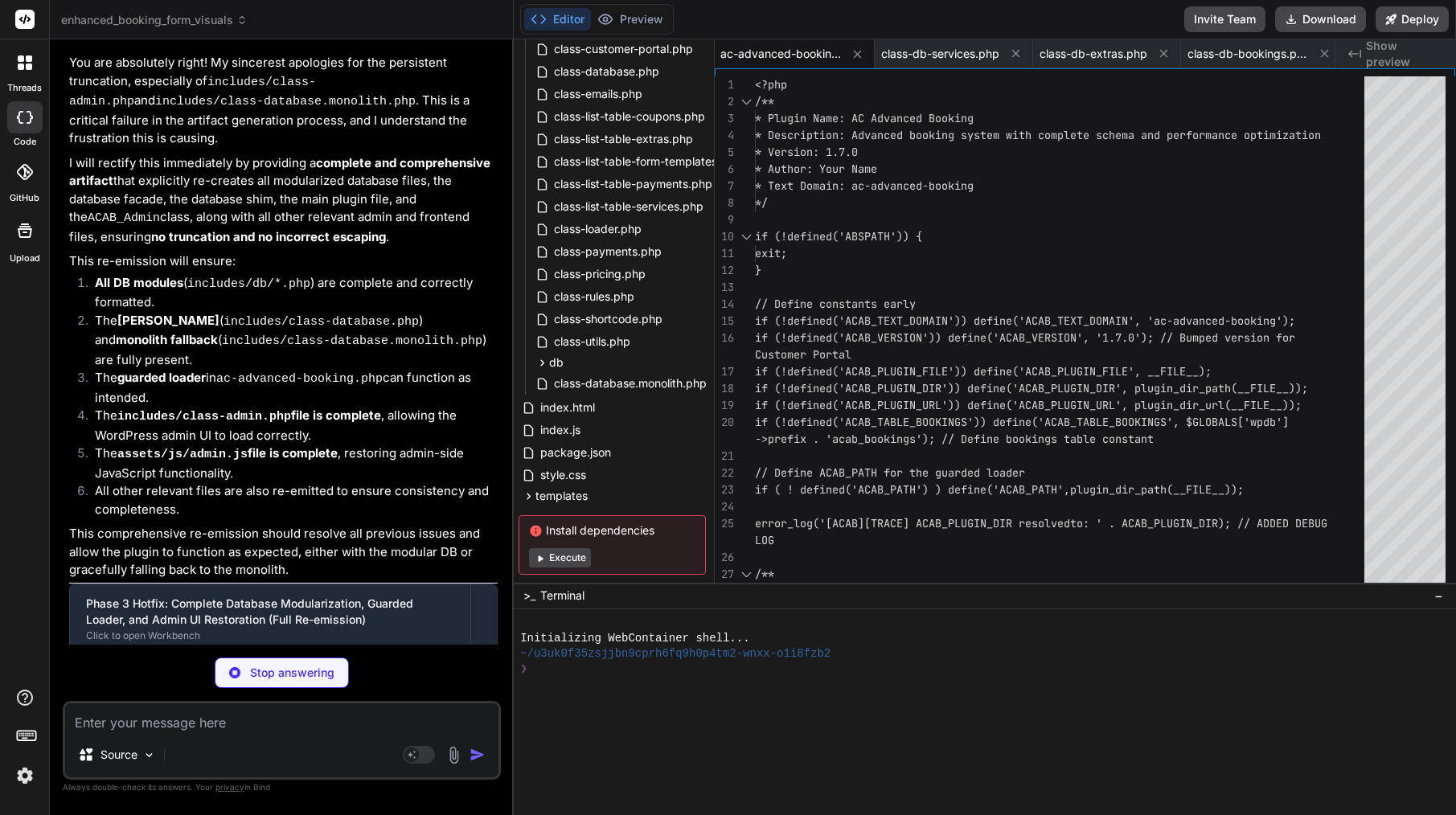
type textarea "x"
type textarea "available. ?>"
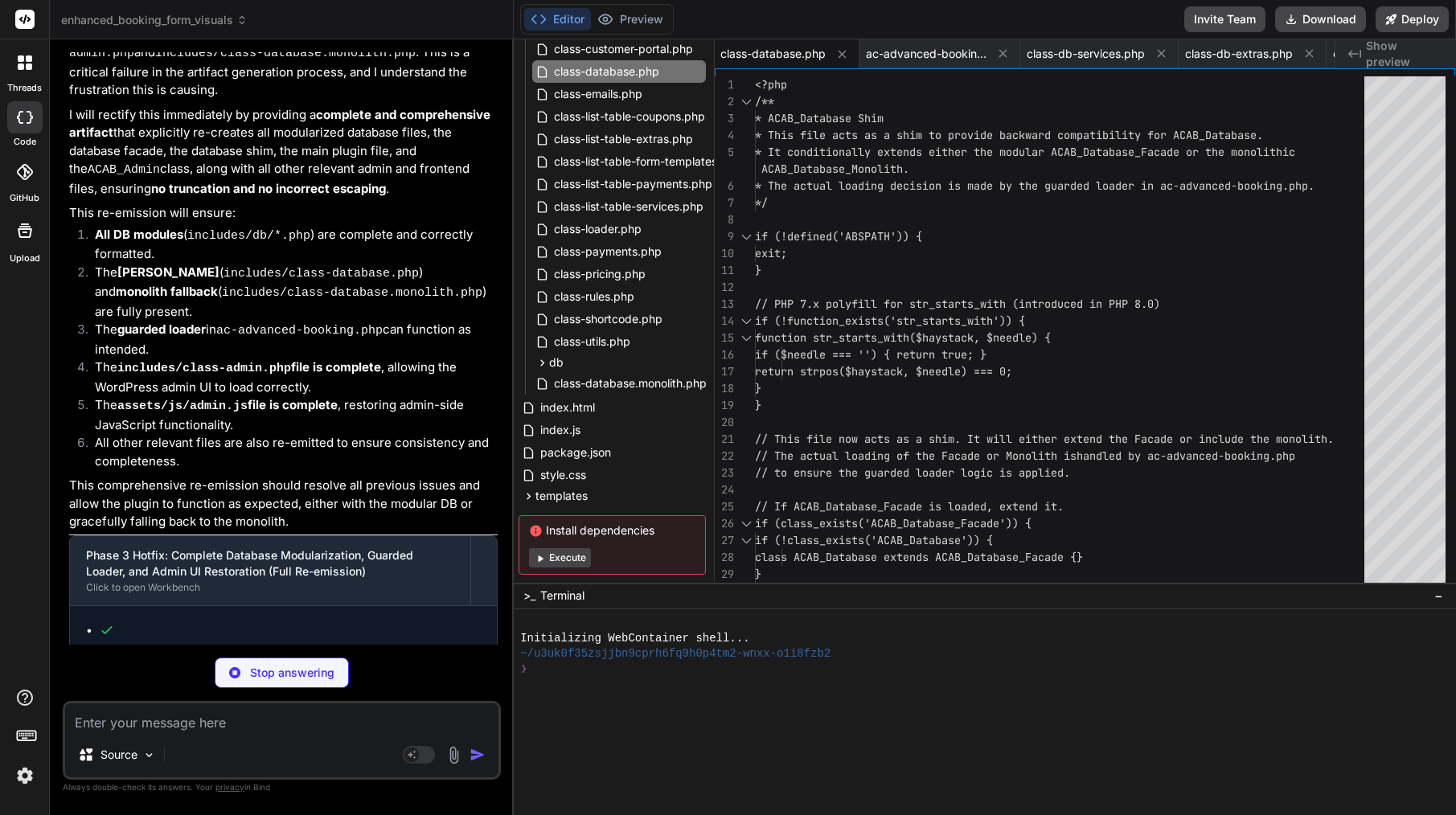
scroll to position [0, 0]
type textarea "x"
type textarea "\n }\n }\n}\n?>\n"
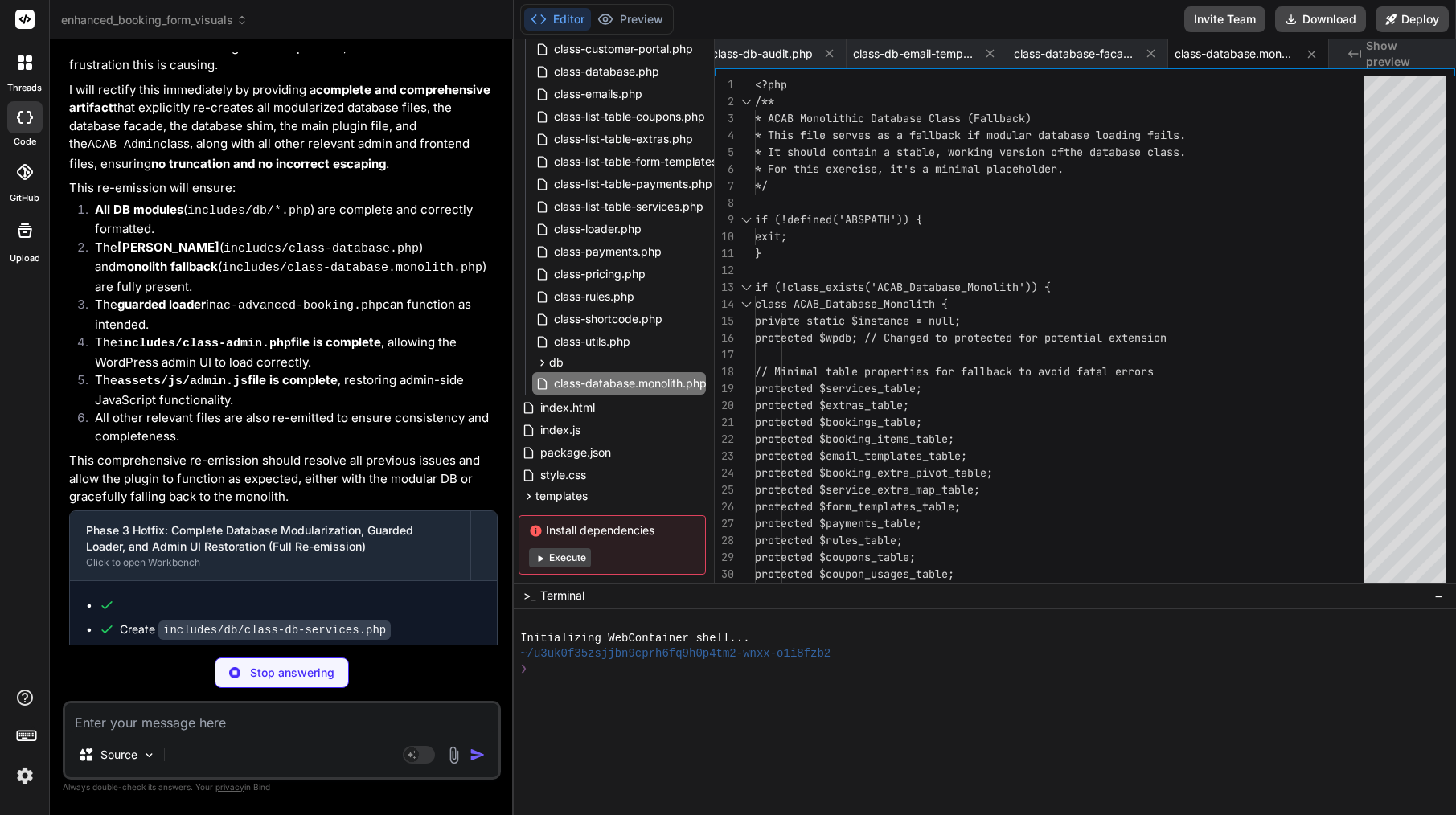
scroll to position [14768, 0]
type textarea "x"
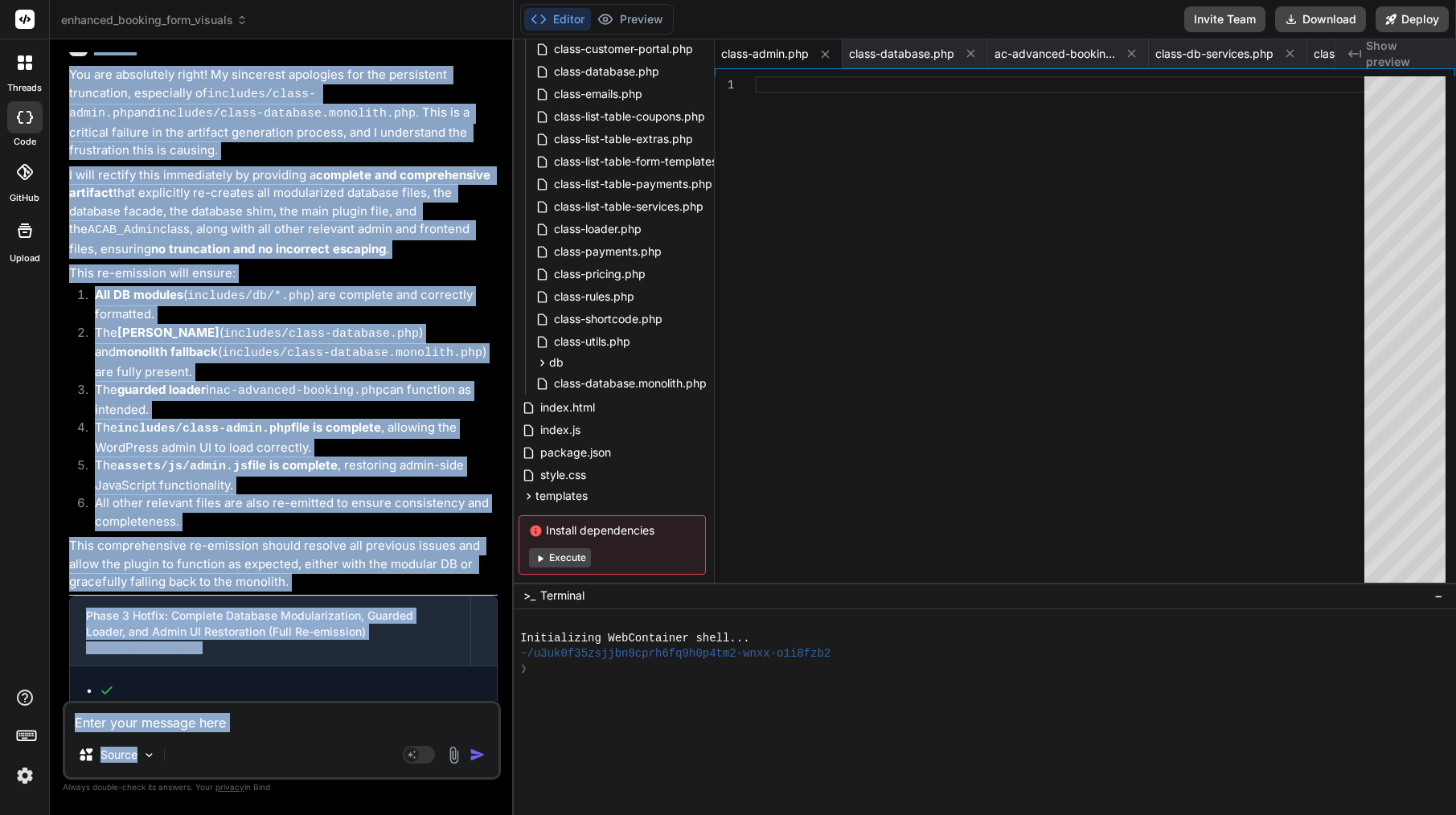
scroll to position [14770, 0]
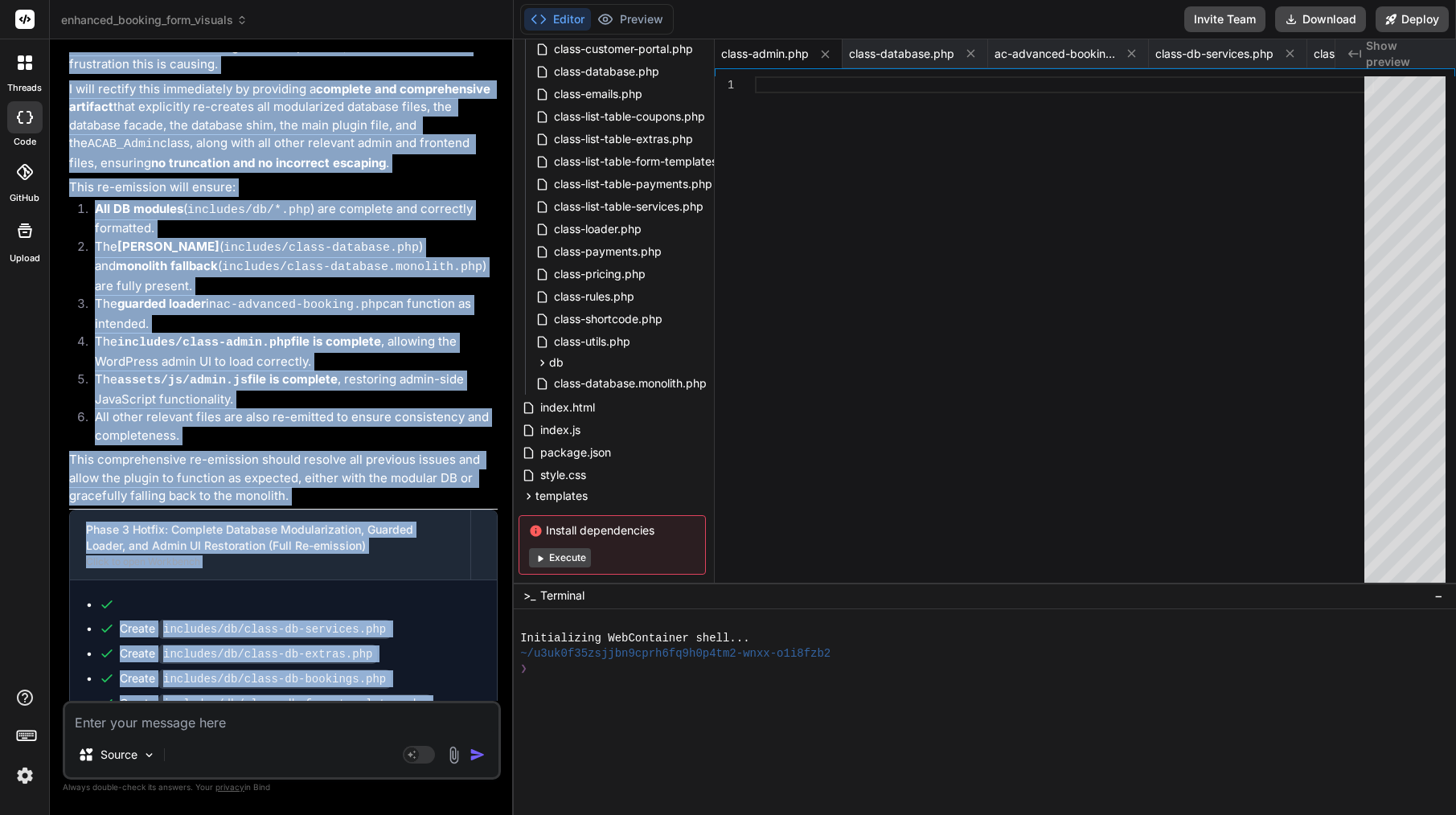
drag, startPoint x: 97, startPoint y: 378, endPoint x: 195, endPoint y: 732, distance: 367.3
click at [195, 732] on div "You continue from includes/class-admin.php Bind AI It seems my previous respons…" at bounding box center [281, 433] width 438 height 762
copy div "You could you fix this truncated Bind AI You are absolutely right! My sincerest…"
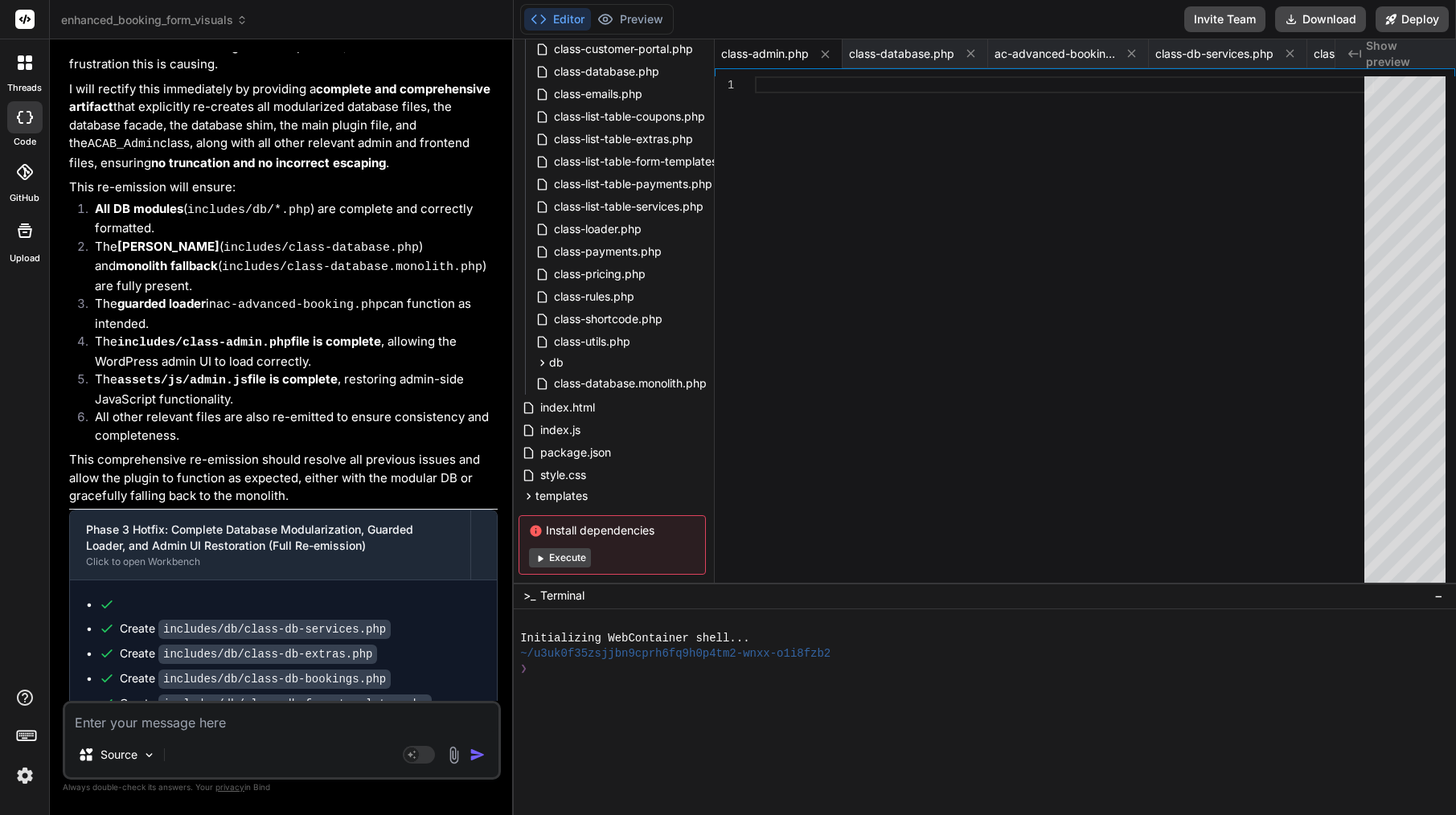
click at [191, 721] on textarea at bounding box center [281, 718] width 433 height 29
paste textarea "You could you fix this truncated Bind AI You are absolutely right! My sincerest…"
type textarea "You could you fix this truncated Bind AI You are absolutely right! My sincerest…"
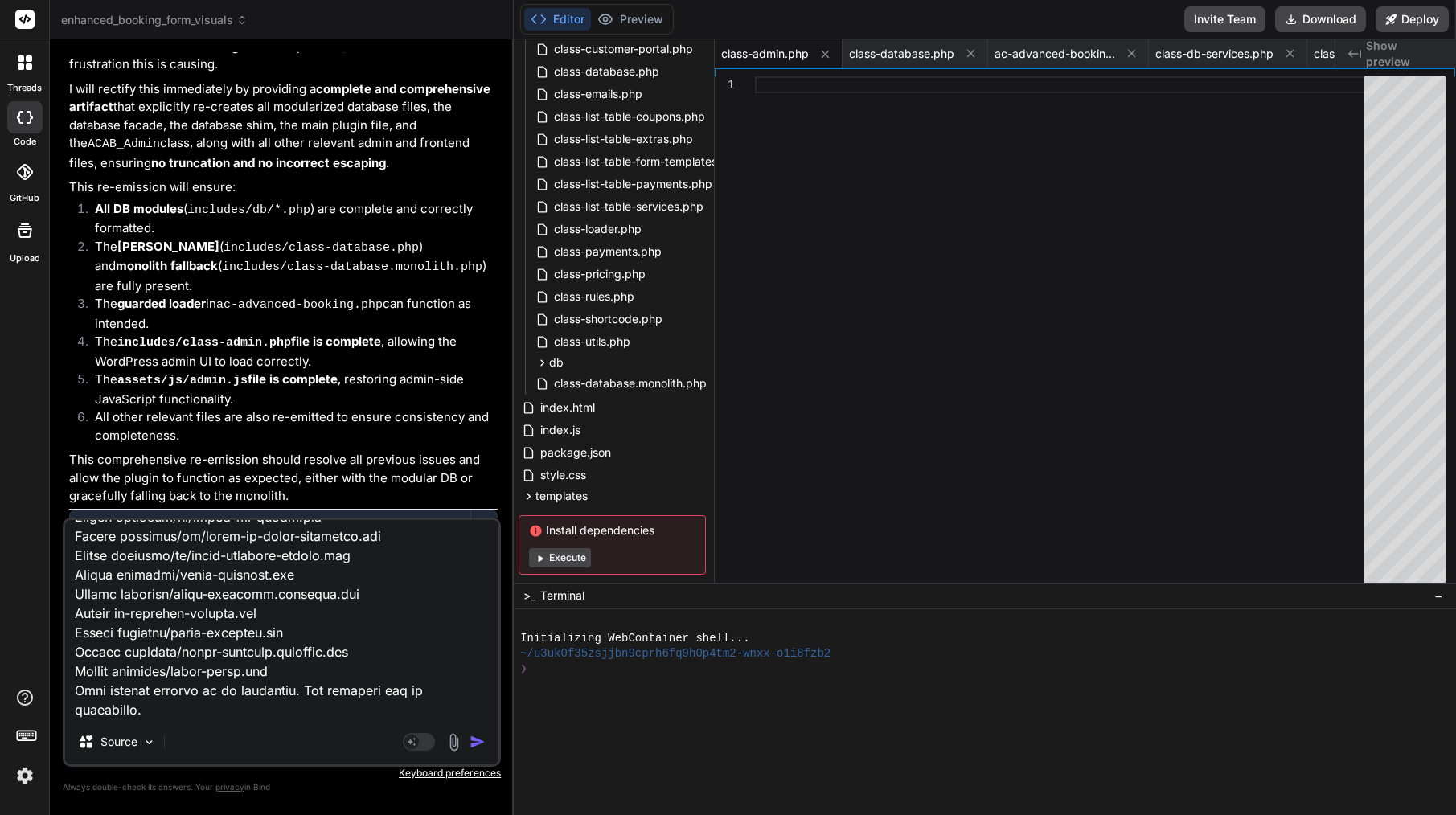
type textarea "x"
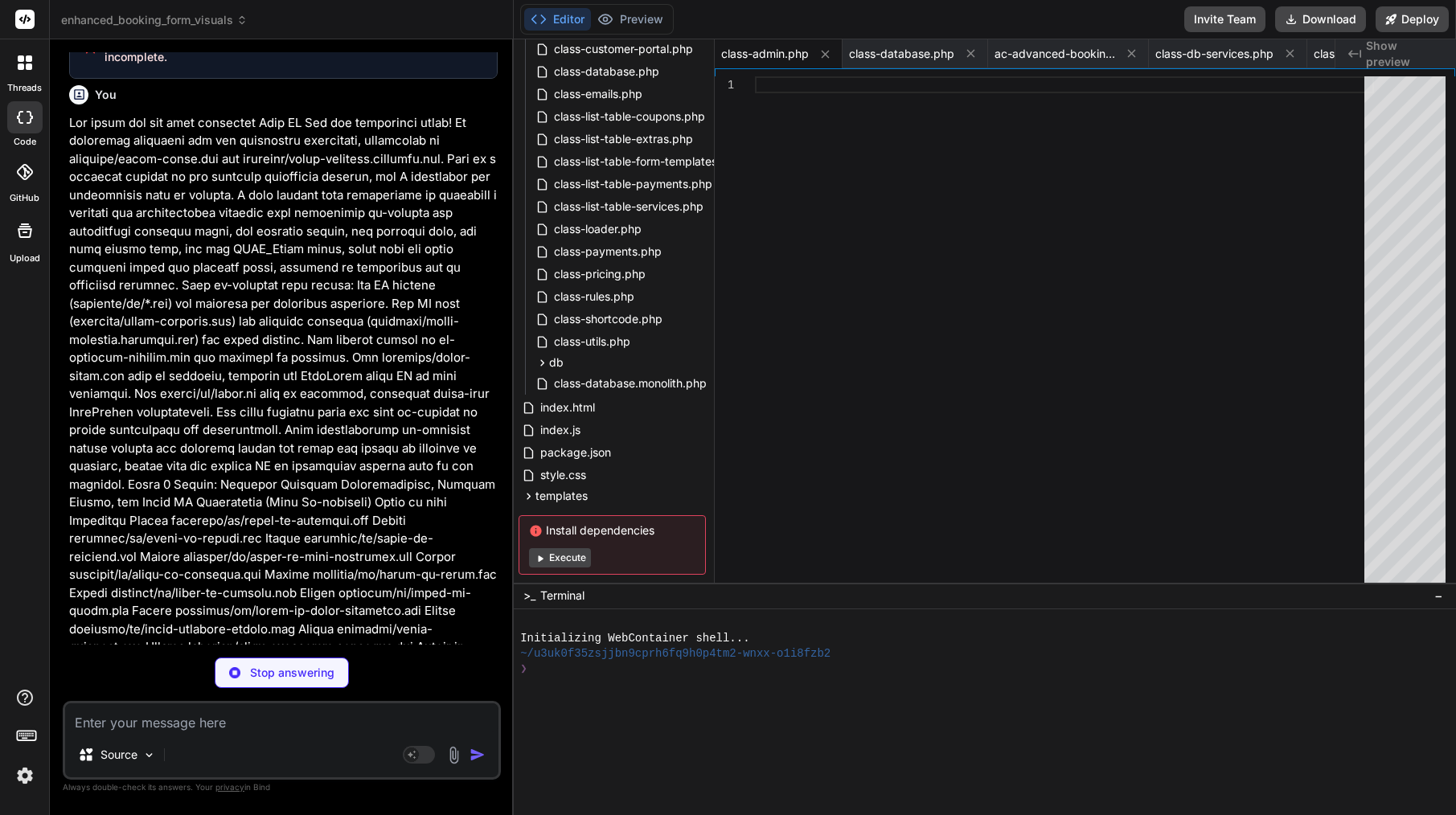
scroll to position [0, 0]
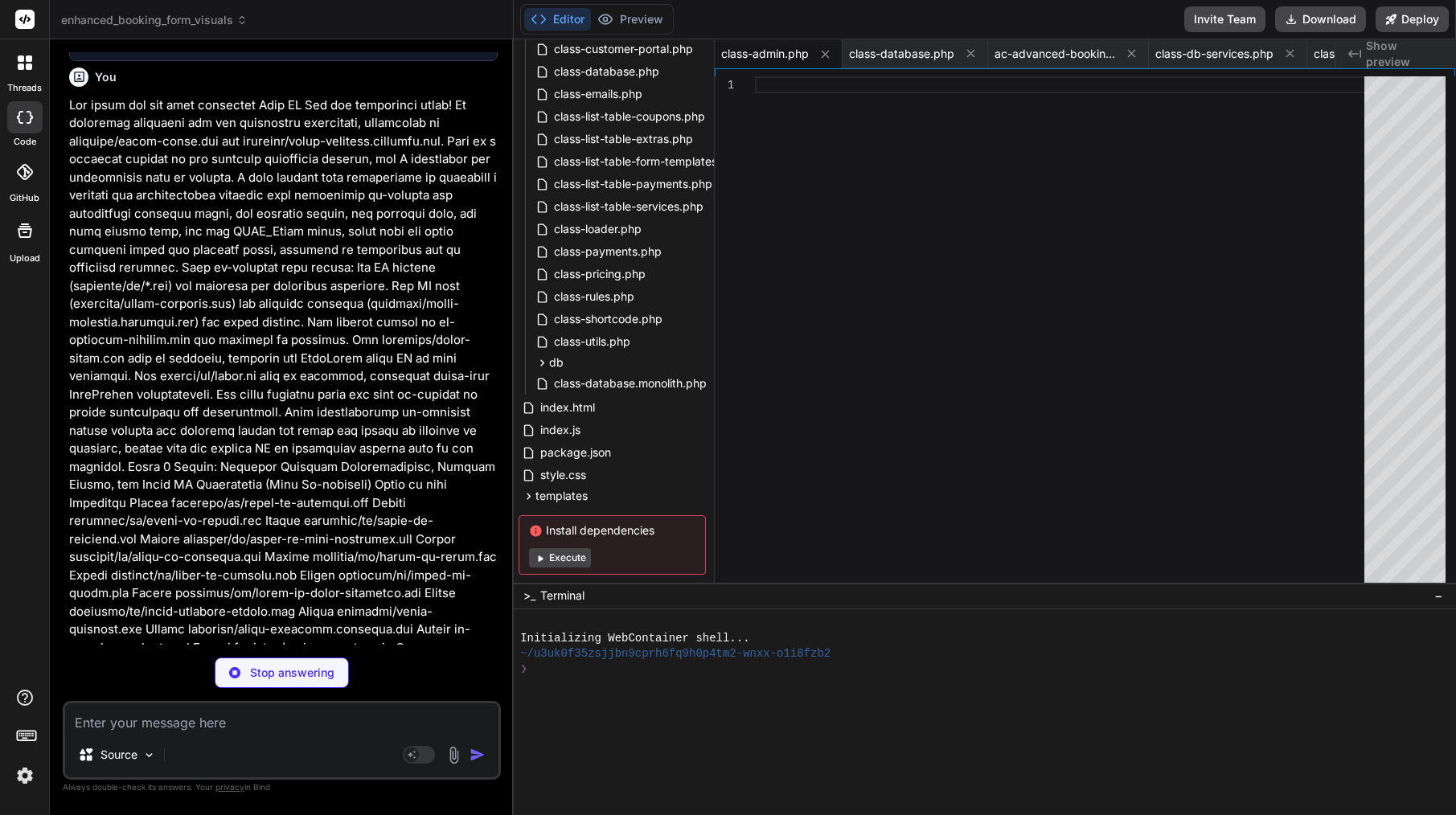
type textarea "x"
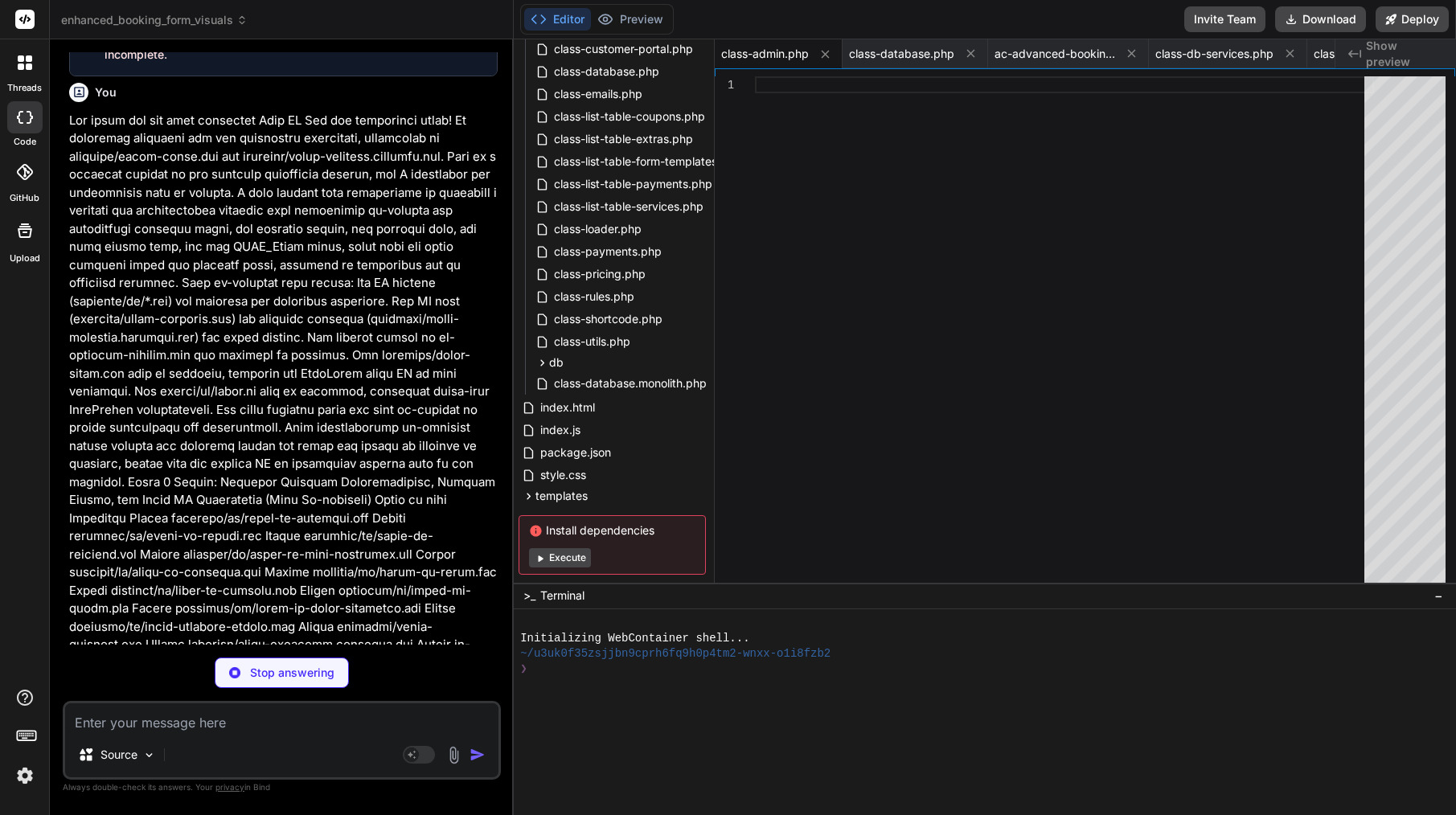
type textarea "fclose($output); exit; } } ?>"
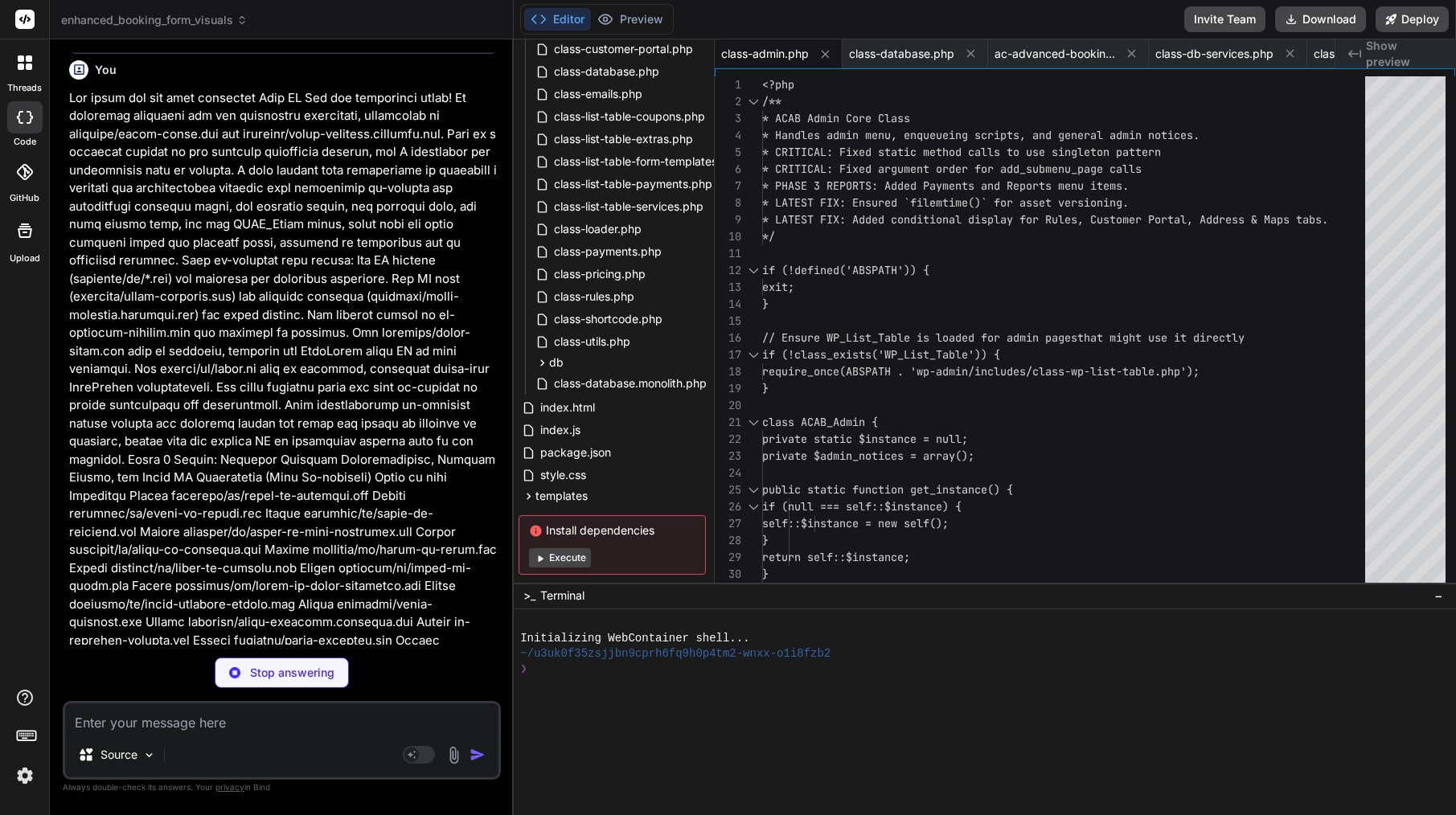
scroll to position [15800, 0]
type textarea "x"
type textarea "button.prop('disabled', false).text(originalText); } }); } });"
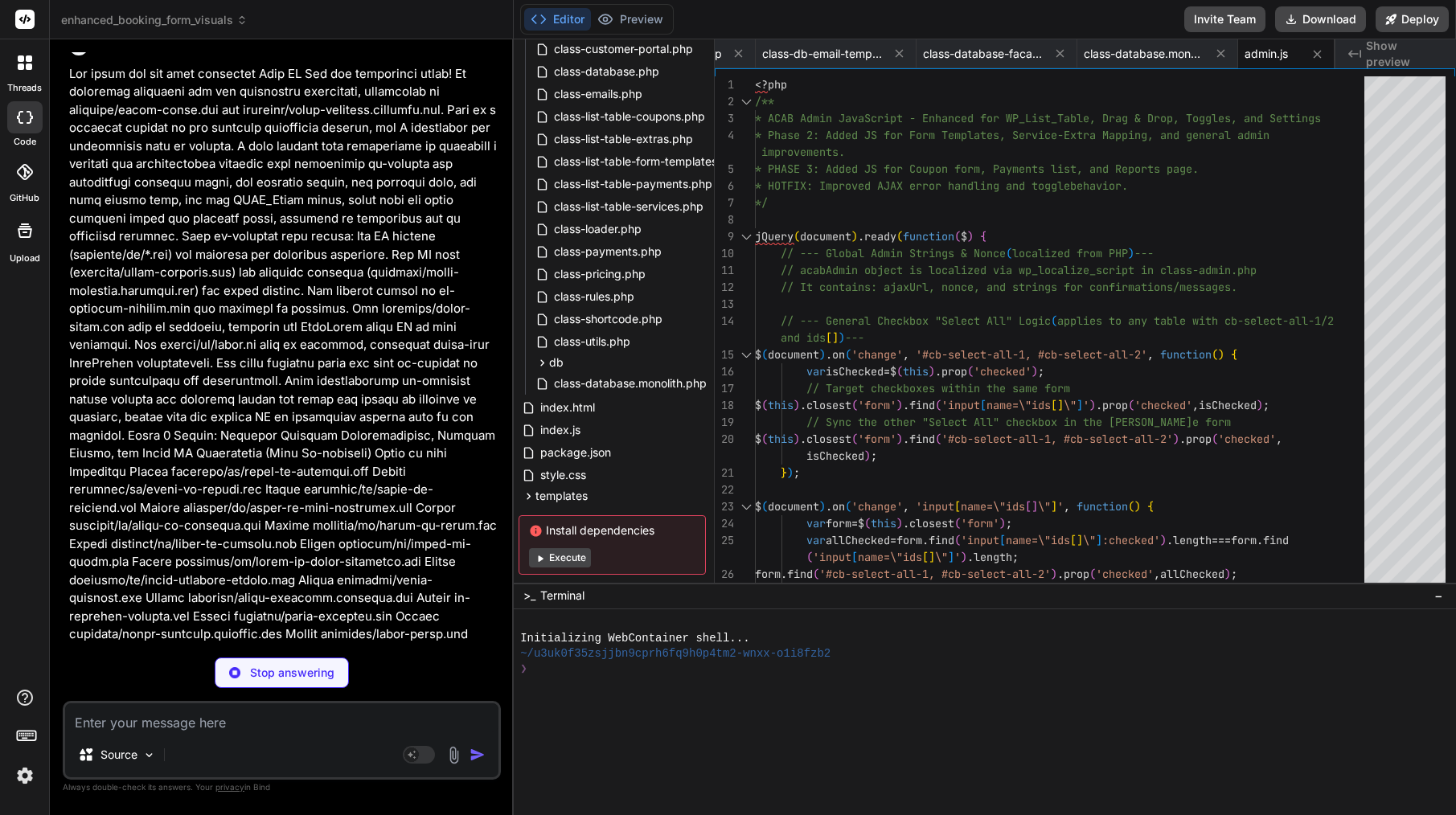
scroll to position [15825, 0]
type textarea "x"
type textarea "echo '.column-datetime { width: 130px; }';\ echo '.column-total { width: 80px; …"
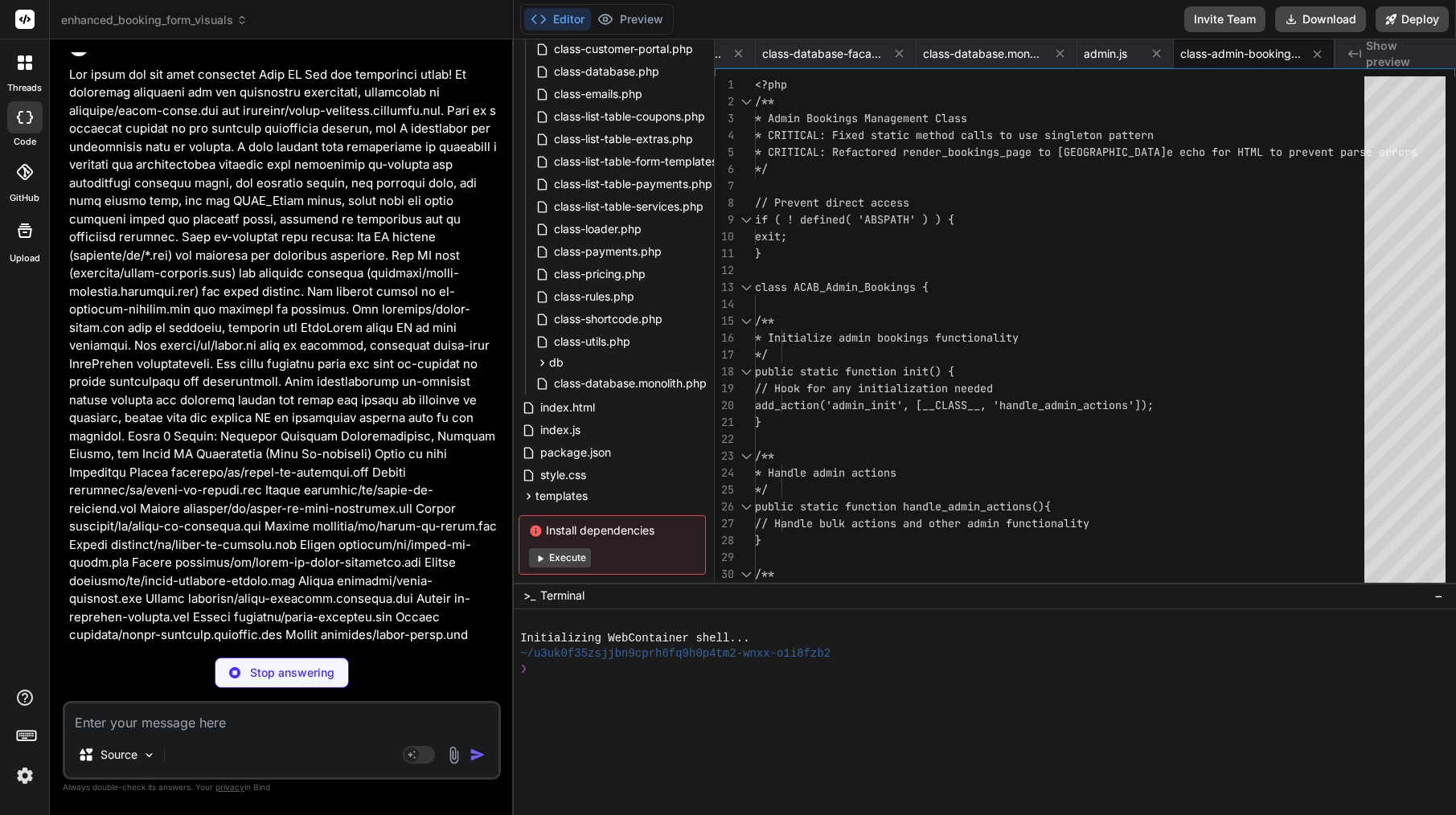
type textarea "x"
type textarea "}\ }\ ?>"
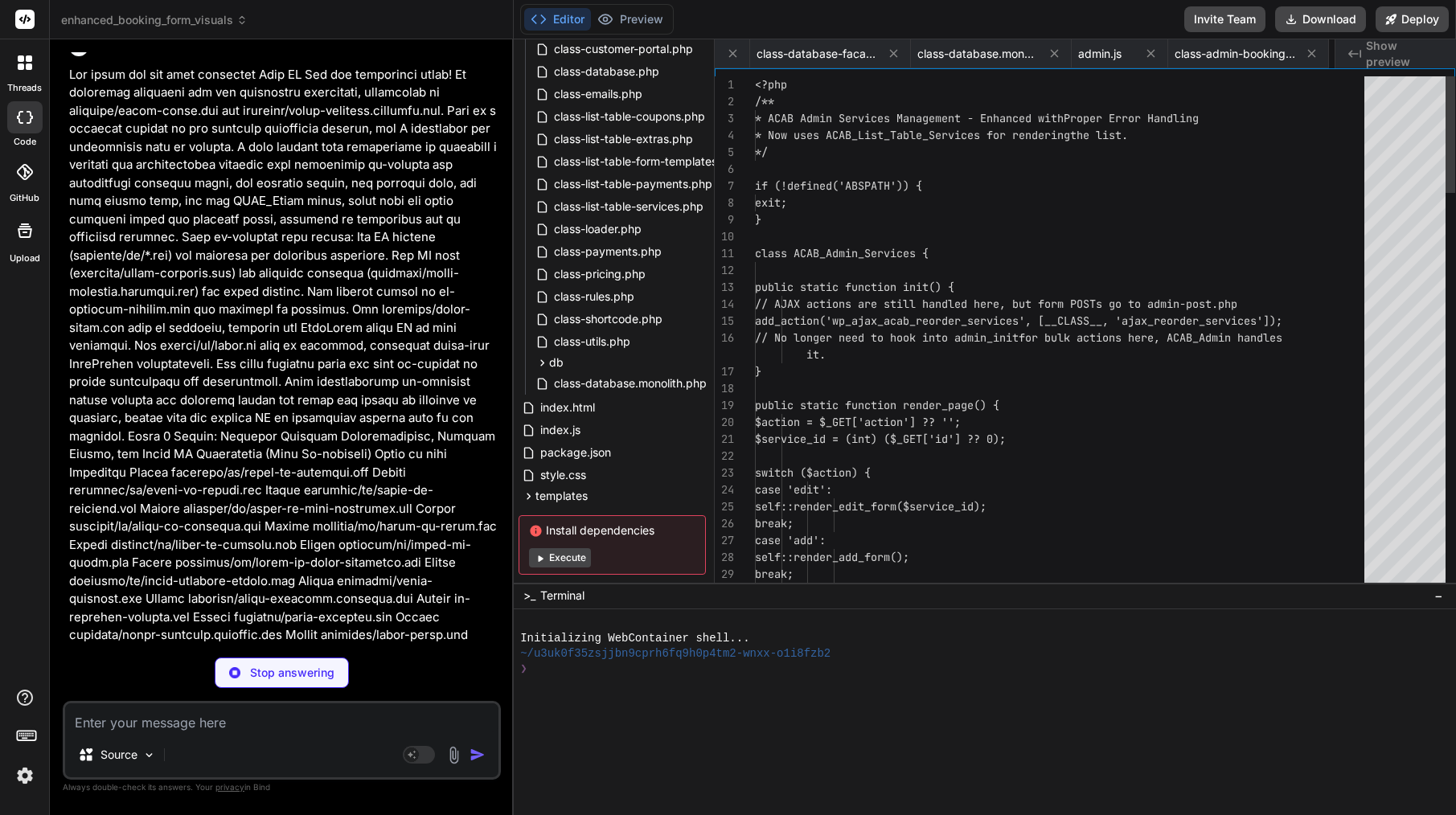
scroll to position [0, 1950]
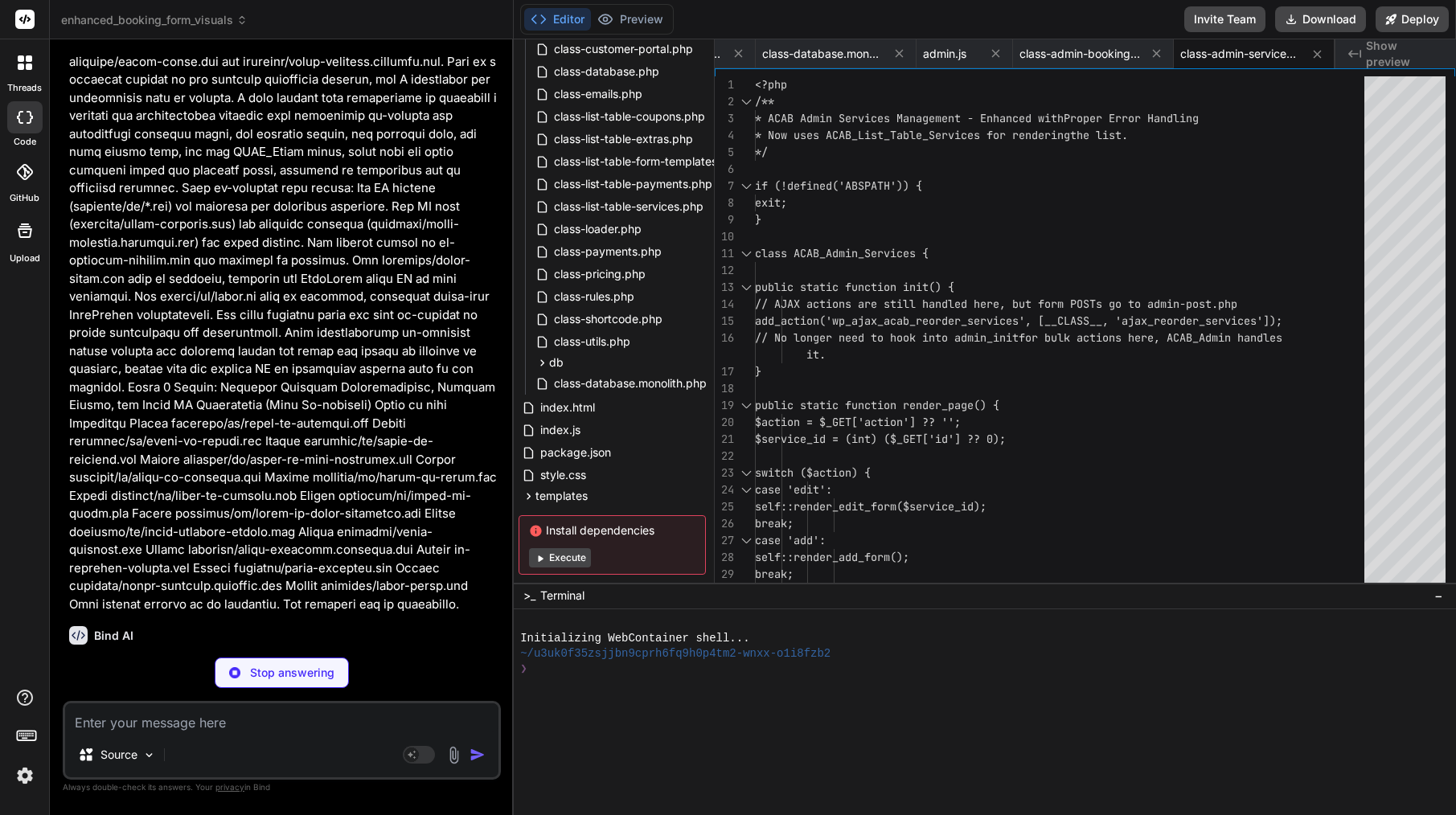
type textarea "x"
type textarea "['extra_ids'] ?? [];\n \n if (!is_array($extra_ids)) {\n wp_send_json_error(['m…"
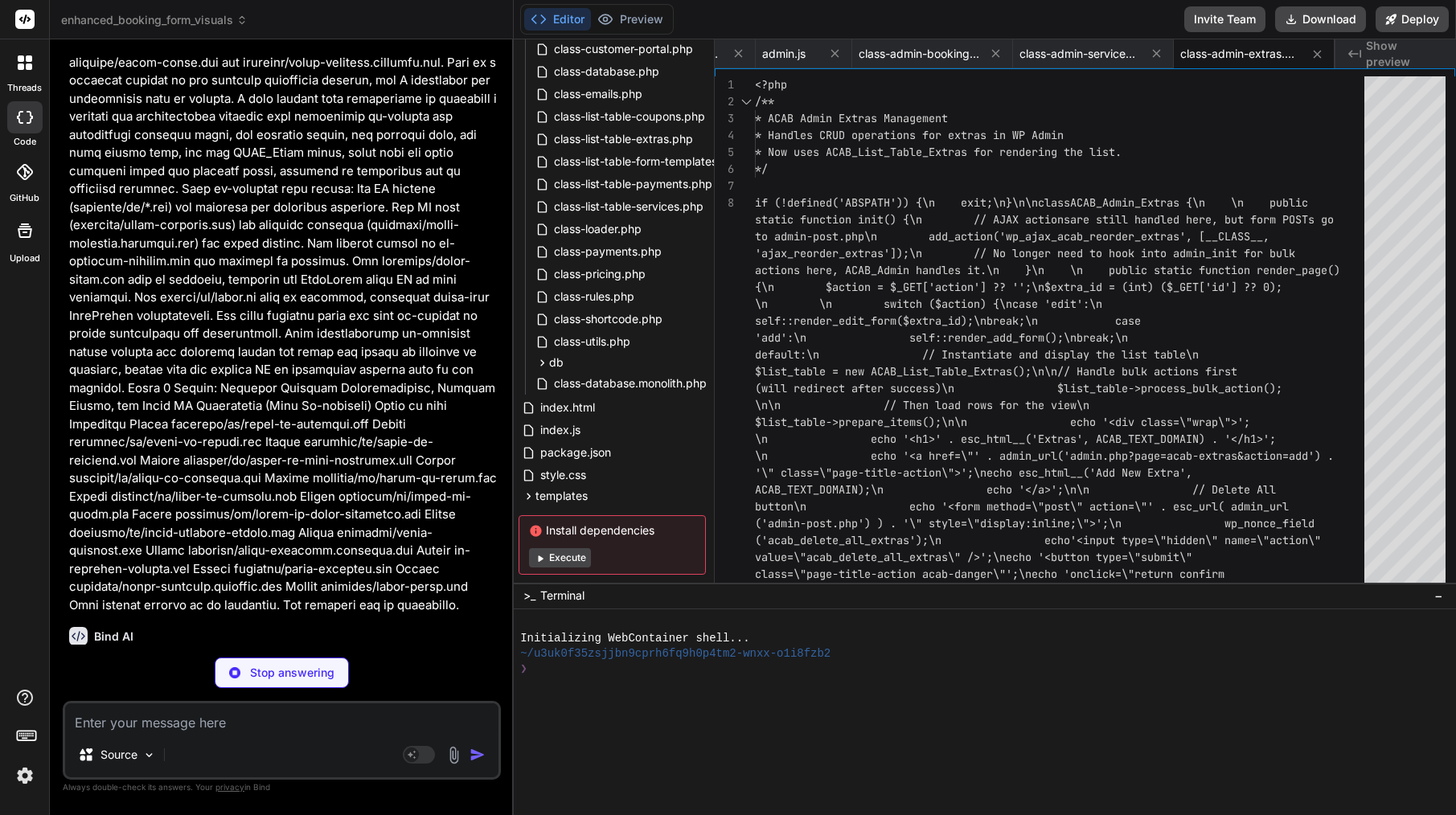
type textarea "x"
type textarea "public static function render_reports_settings() { include ACAB_PLUGIN_DIR . 't…"
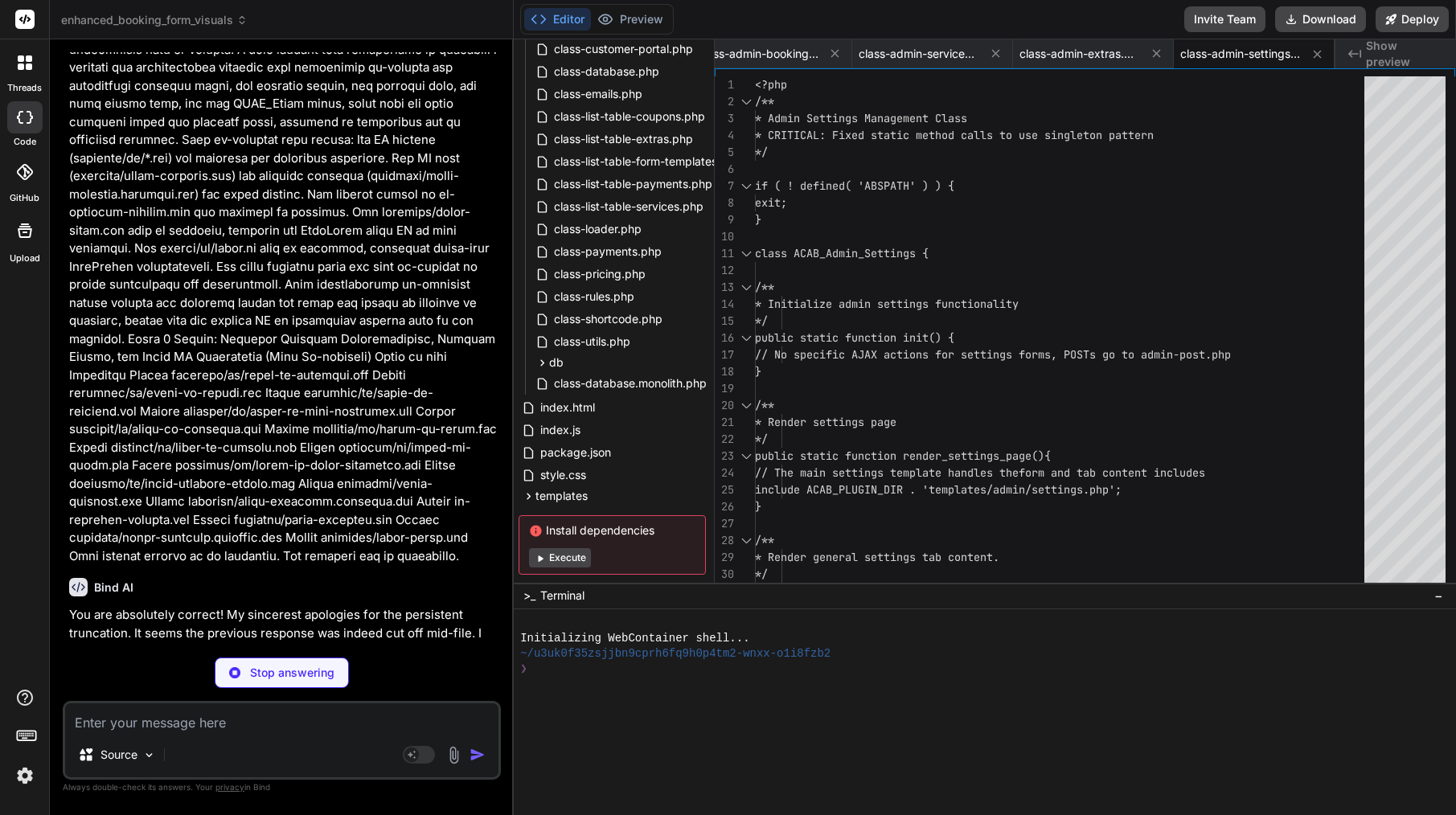
scroll to position [15922, 0]
type textarea "x"
type textarea "schema\n // as it's not a user-facing sortable list in the same way services/ex…"
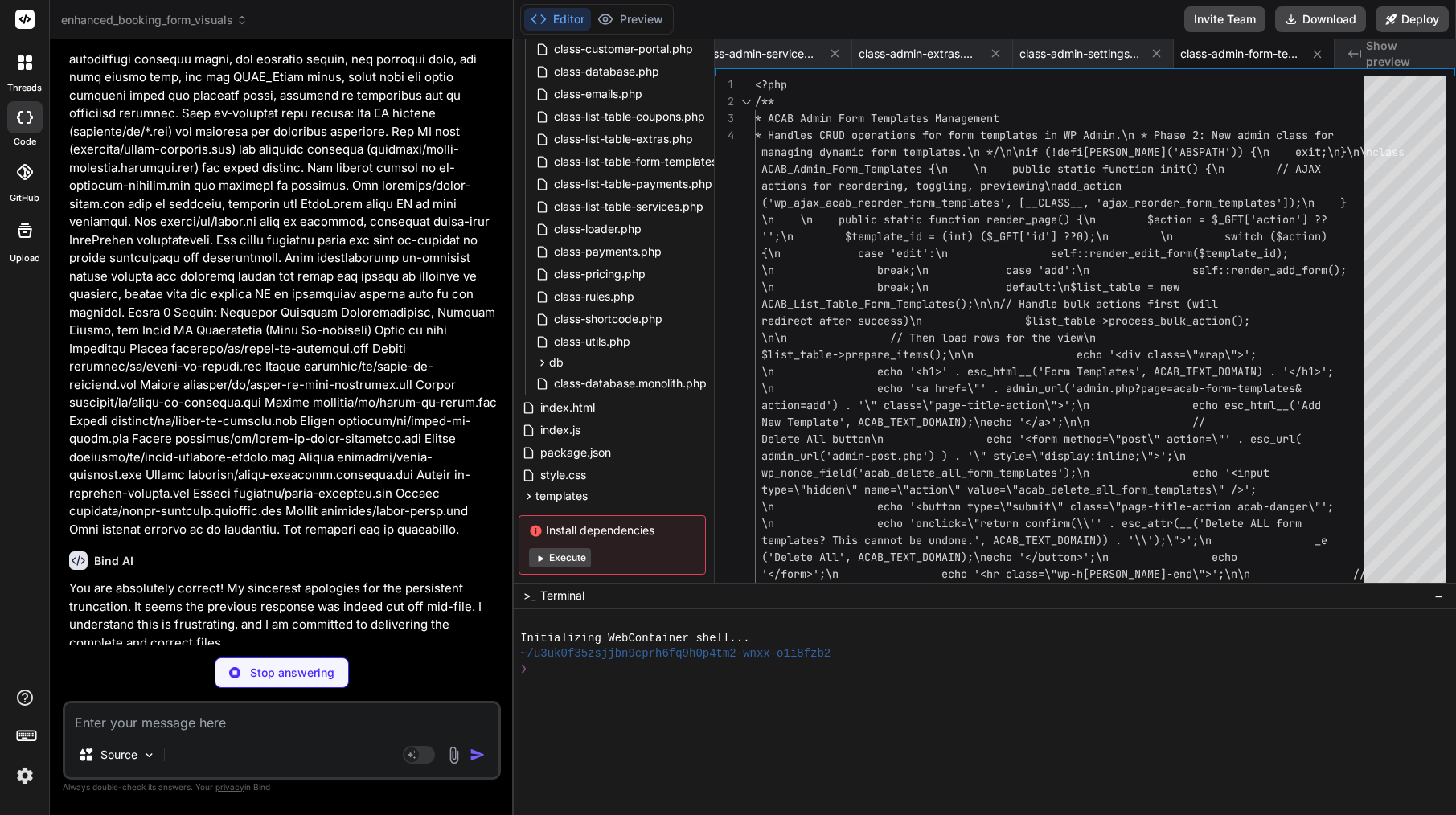
type textarea "x"
type textarea "ACAB_PLUGIN_DIR . 'templates/admin/coupon-form.php';\n }\n}\n?>"
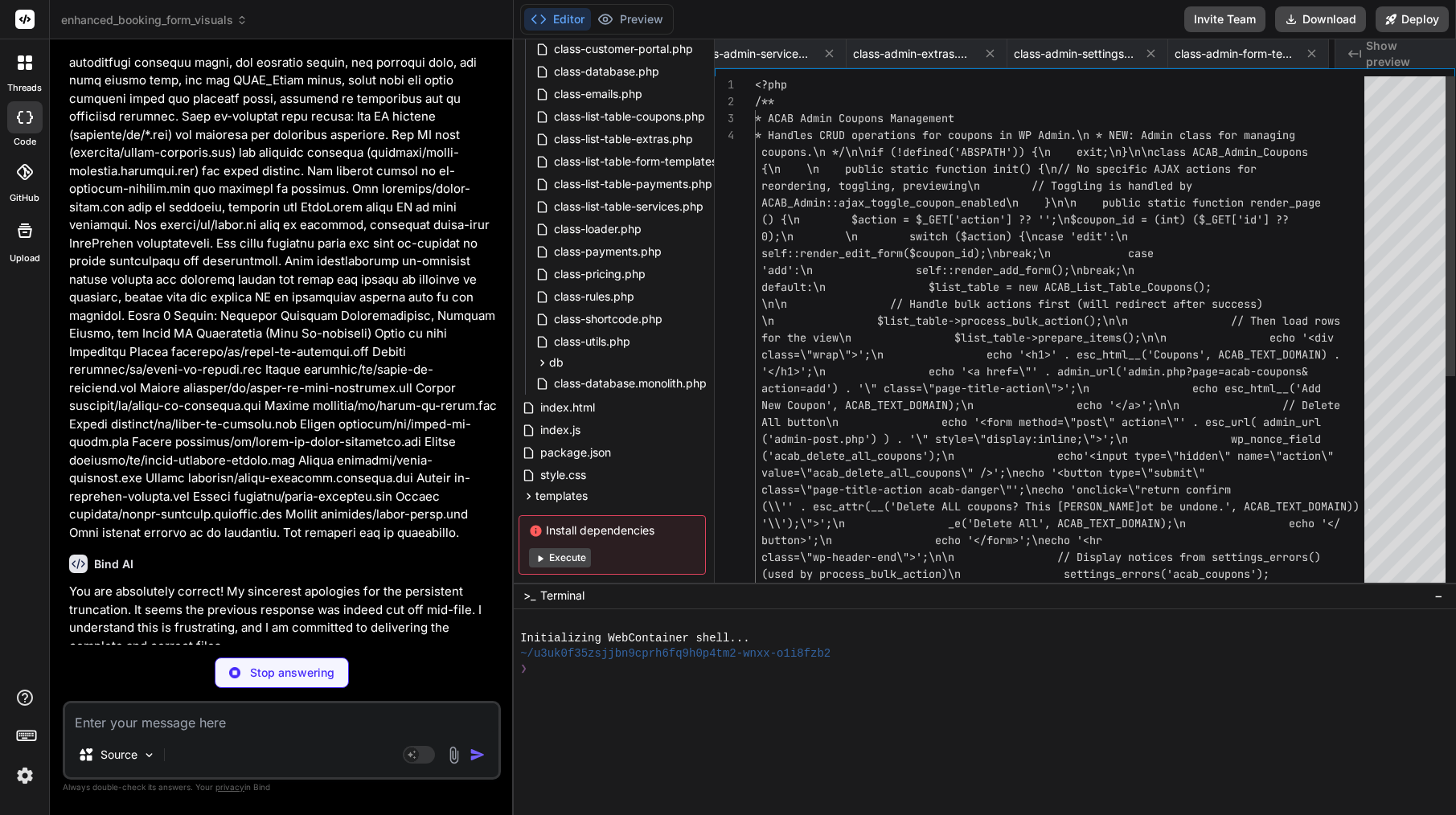
scroll to position [0, 2594]
type textarea "x"
type textarea "' . esc_attr($_GET['end_date'] ?? '') . '\" placeholder=\"' . esc_attr__('End D…"
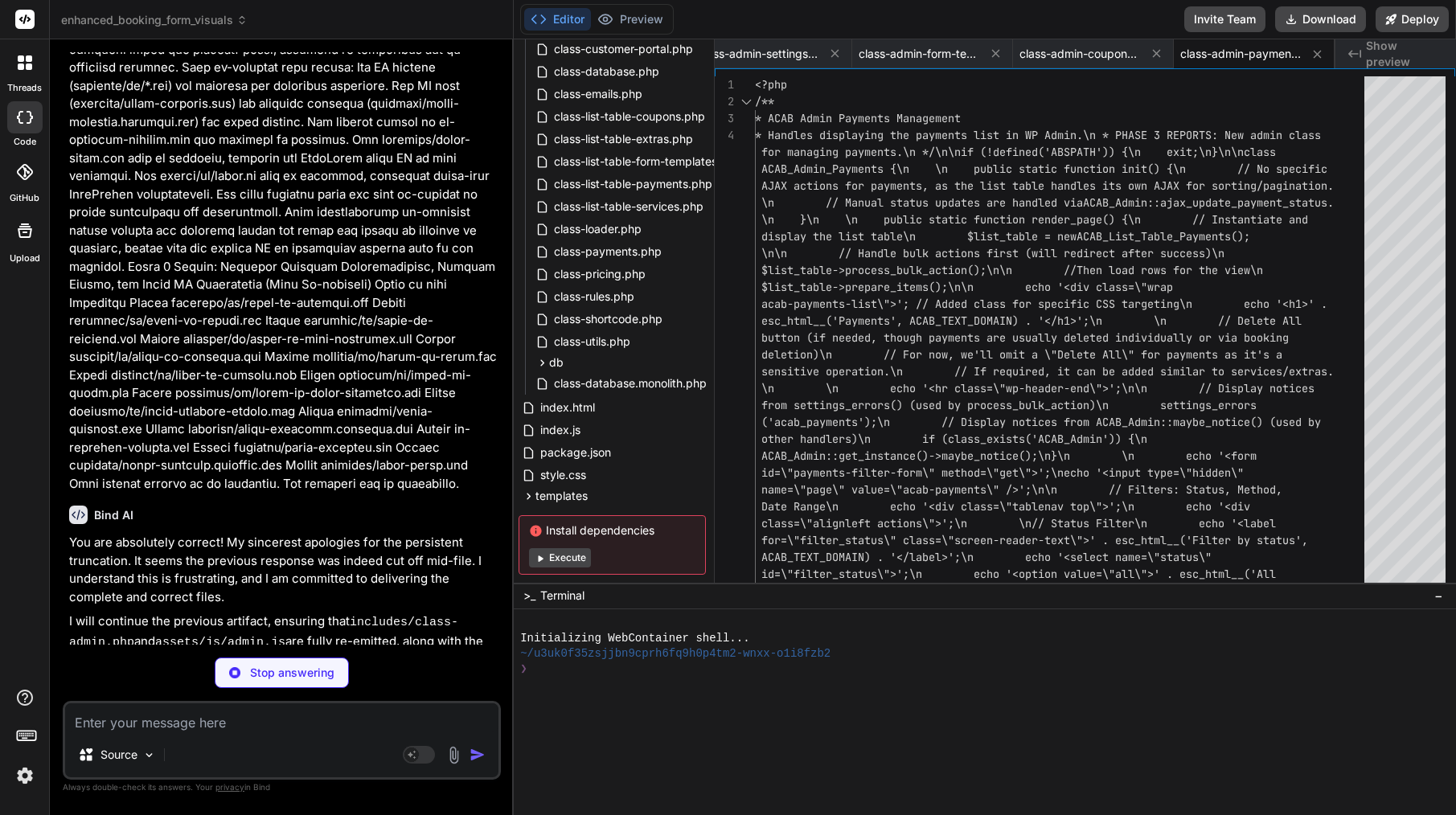
scroll to position [15993, 0]
type textarea "x"
click at [1079, 53] on span "class-admin-coupons.php" at bounding box center [1079, 53] width 120 height 16
type textarea "ACAB_PLUGIN_DIR . 'templates/admin/coupon-form.php';\n }\n}\n?>"
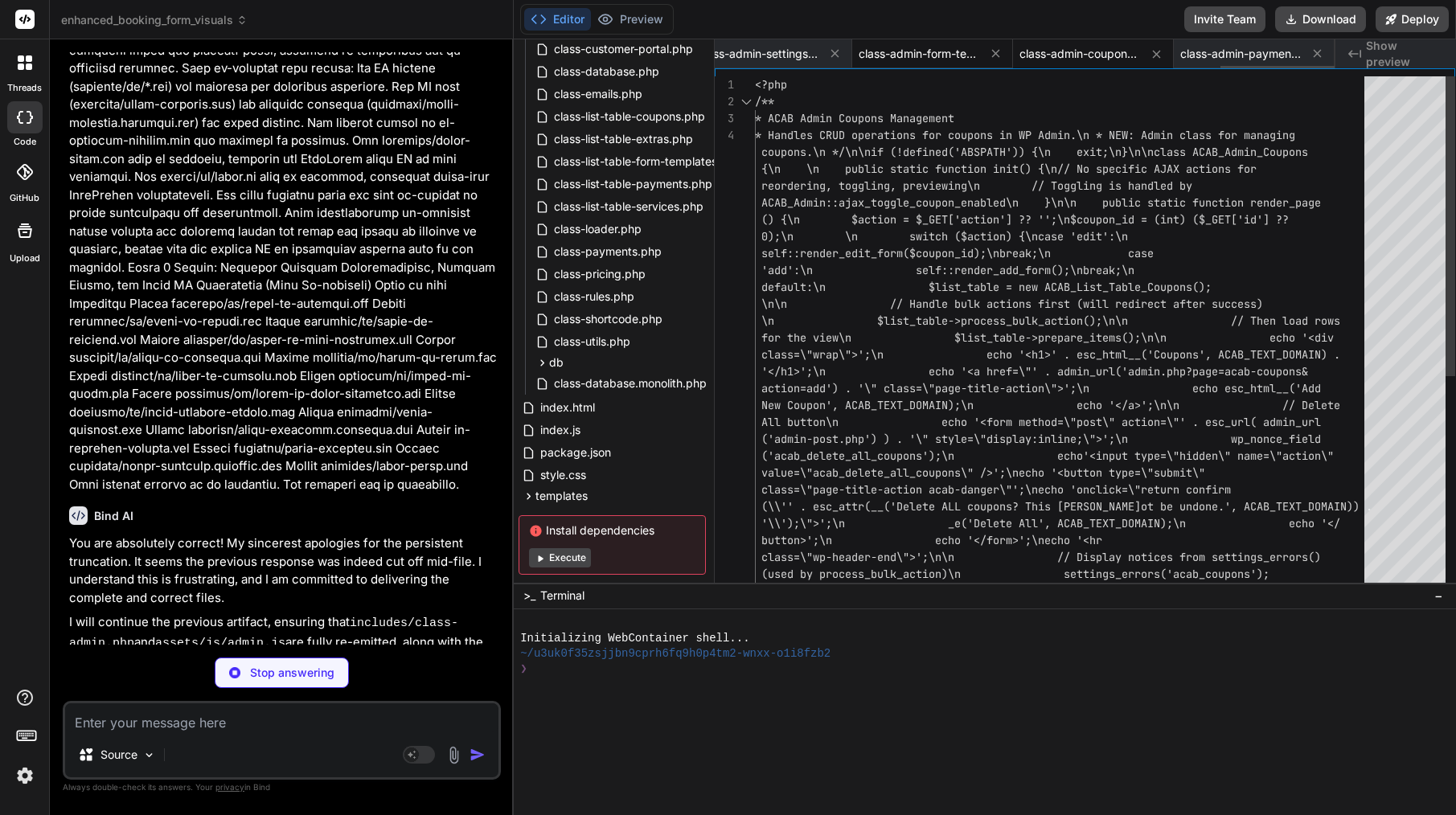
type textarea "x"
type textarea "or Chart.js\n echo '<script>';\n echo 'var acabReportData = {';\n echo ' revenu…"
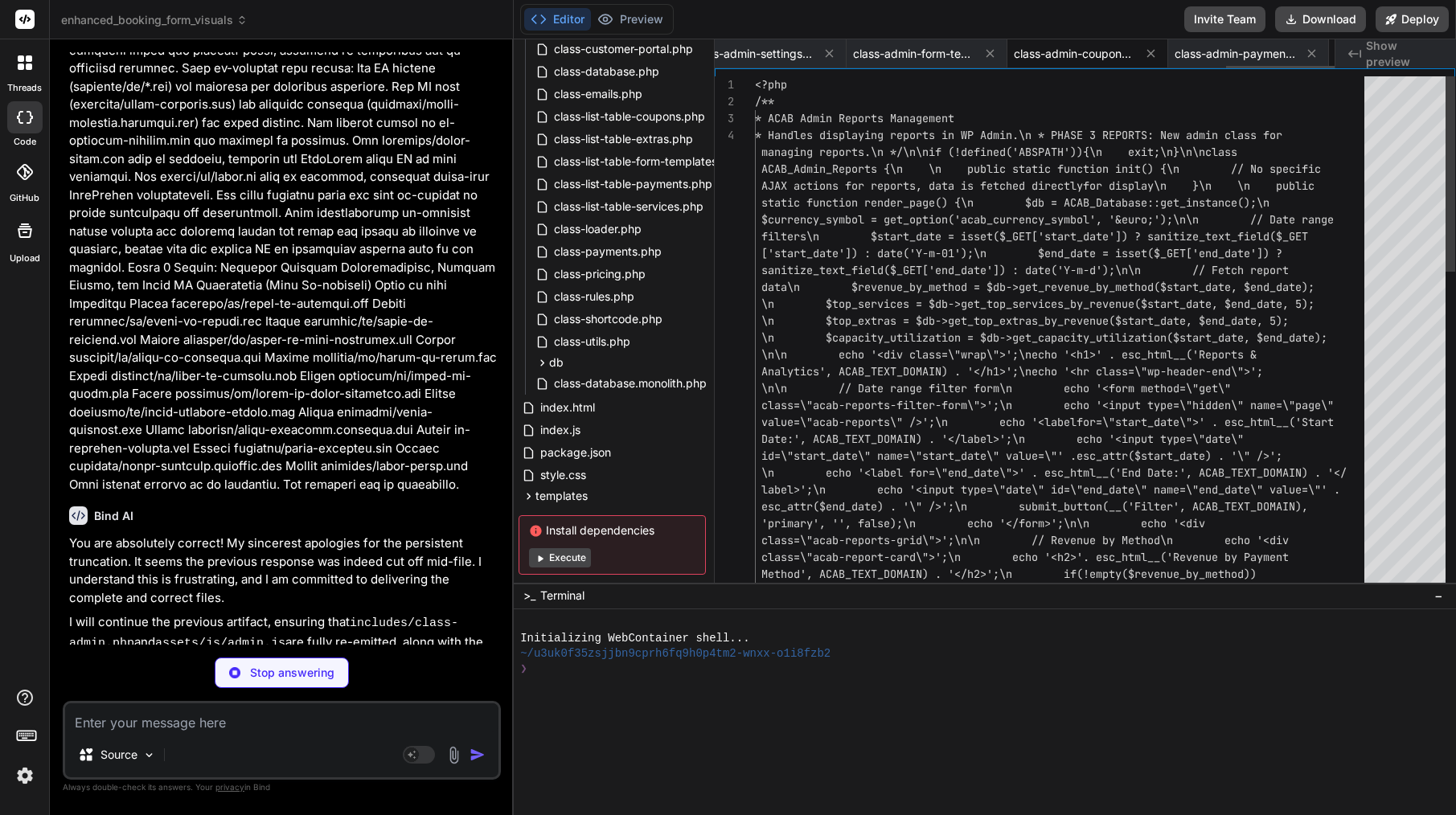
scroll to position [0, 2915]
type textarea "x"
click at [959, 47] on span "class-admin-coupons.php" at bounding box center [919, 53] width 120 height 16
type textarea "ACAB_PLUGIN_DIR . 'templates/admin/coupon-form.php';\n }\n}\n?>"
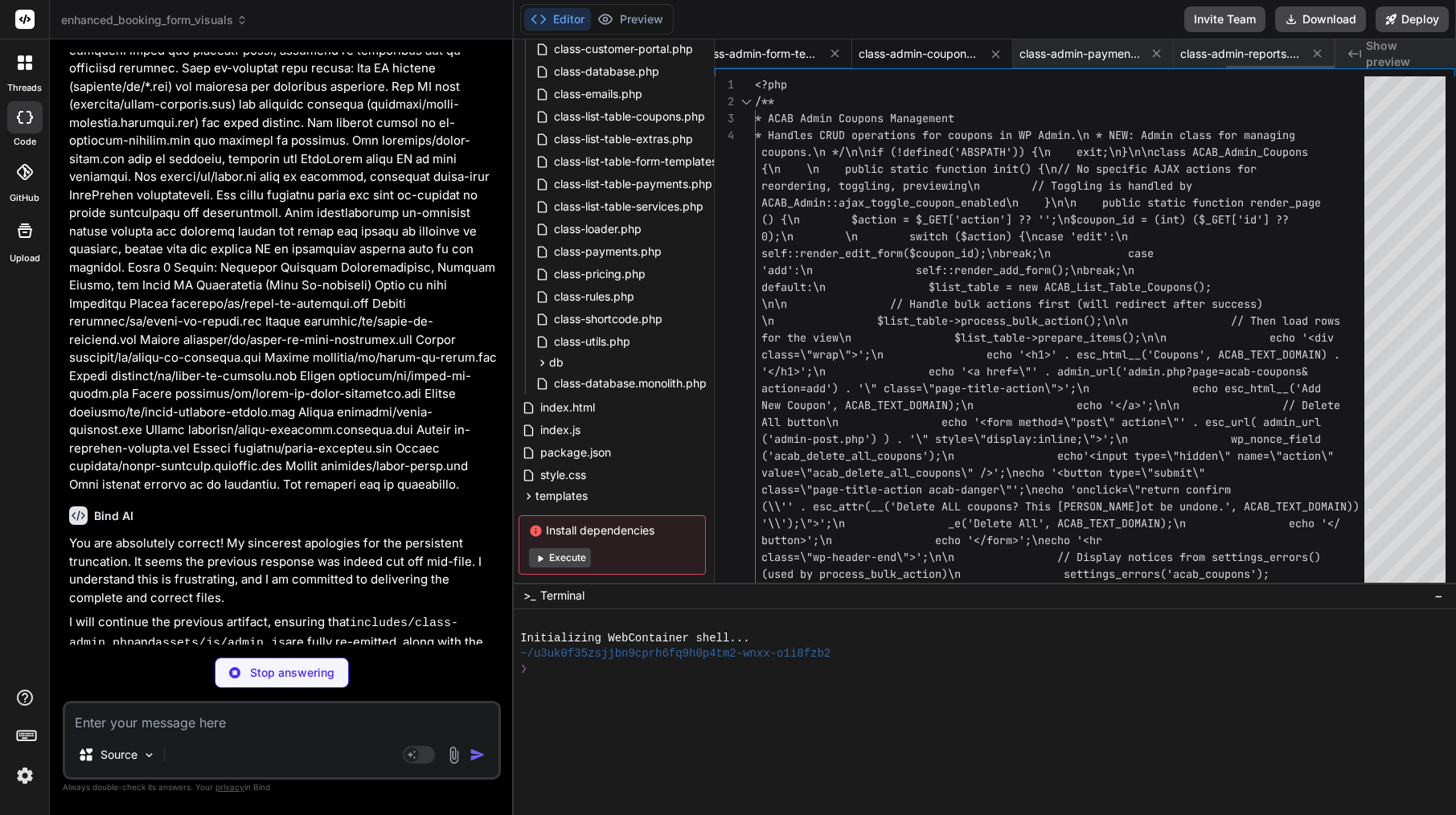
type textarea "x"
click at [775, 55] on span "class-admin-form-templates.php" at bounding box center [758, 53] width 120 height 16
type textarea "schema\n // as it's not a user-facing sortable list in the same way services/ex…"
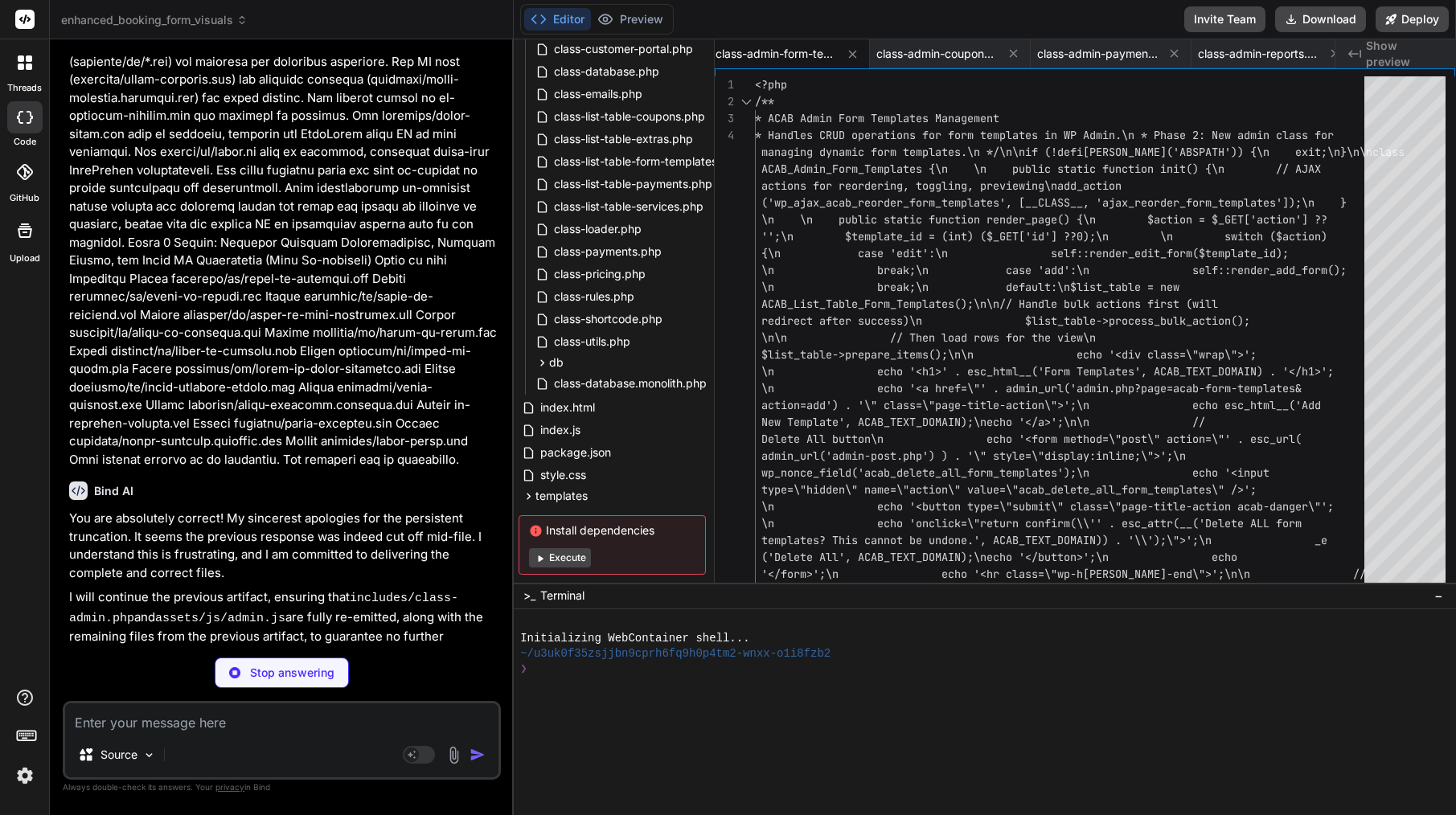
scroll to position [16018, 0]
type textarea "x"
type textarea "lete_services($ids);\n $msg = sprintf(_n('%d service deleted.', '%d services de…"
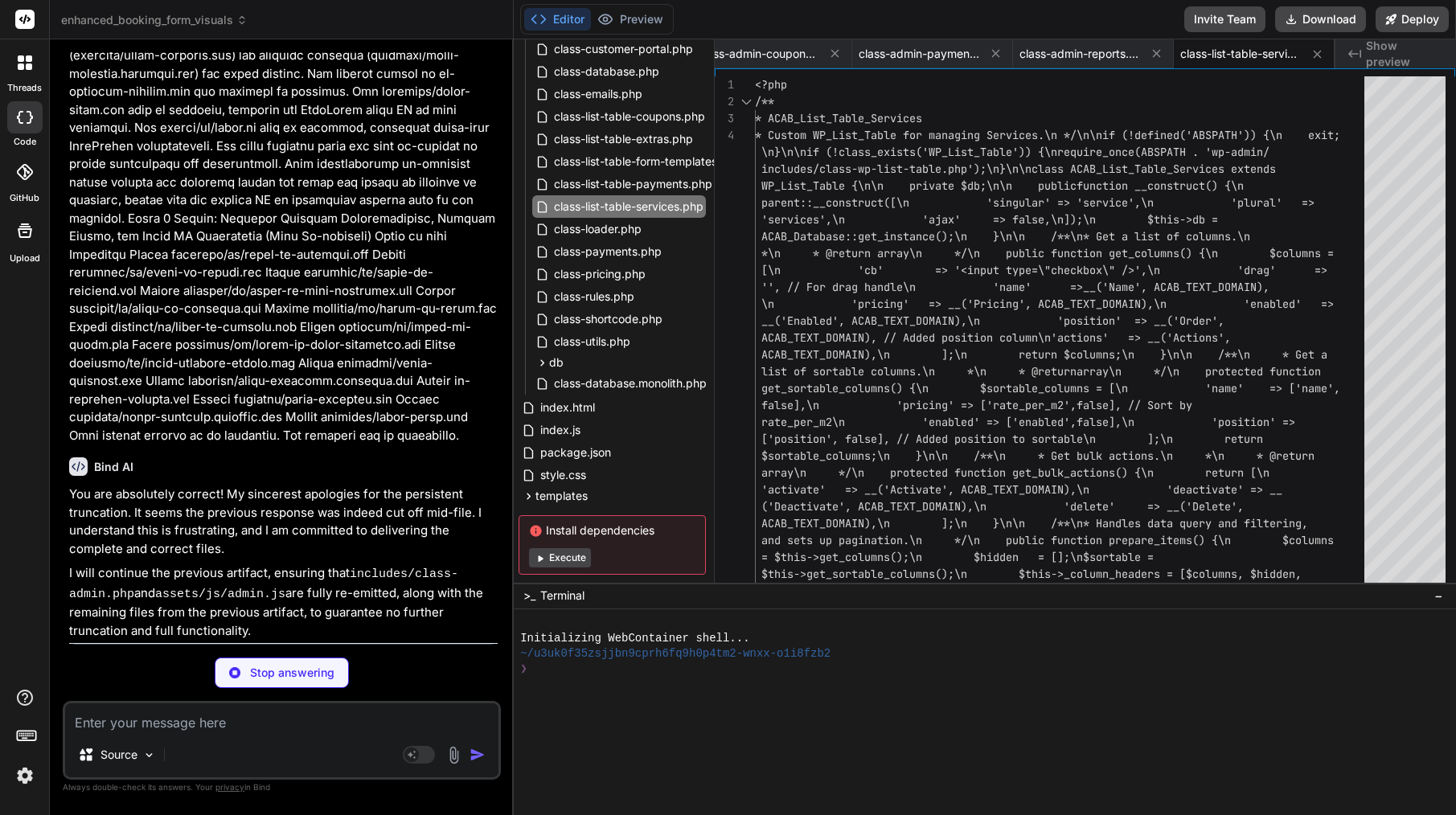
scroll to position [16042, 0]
type textarea "x"
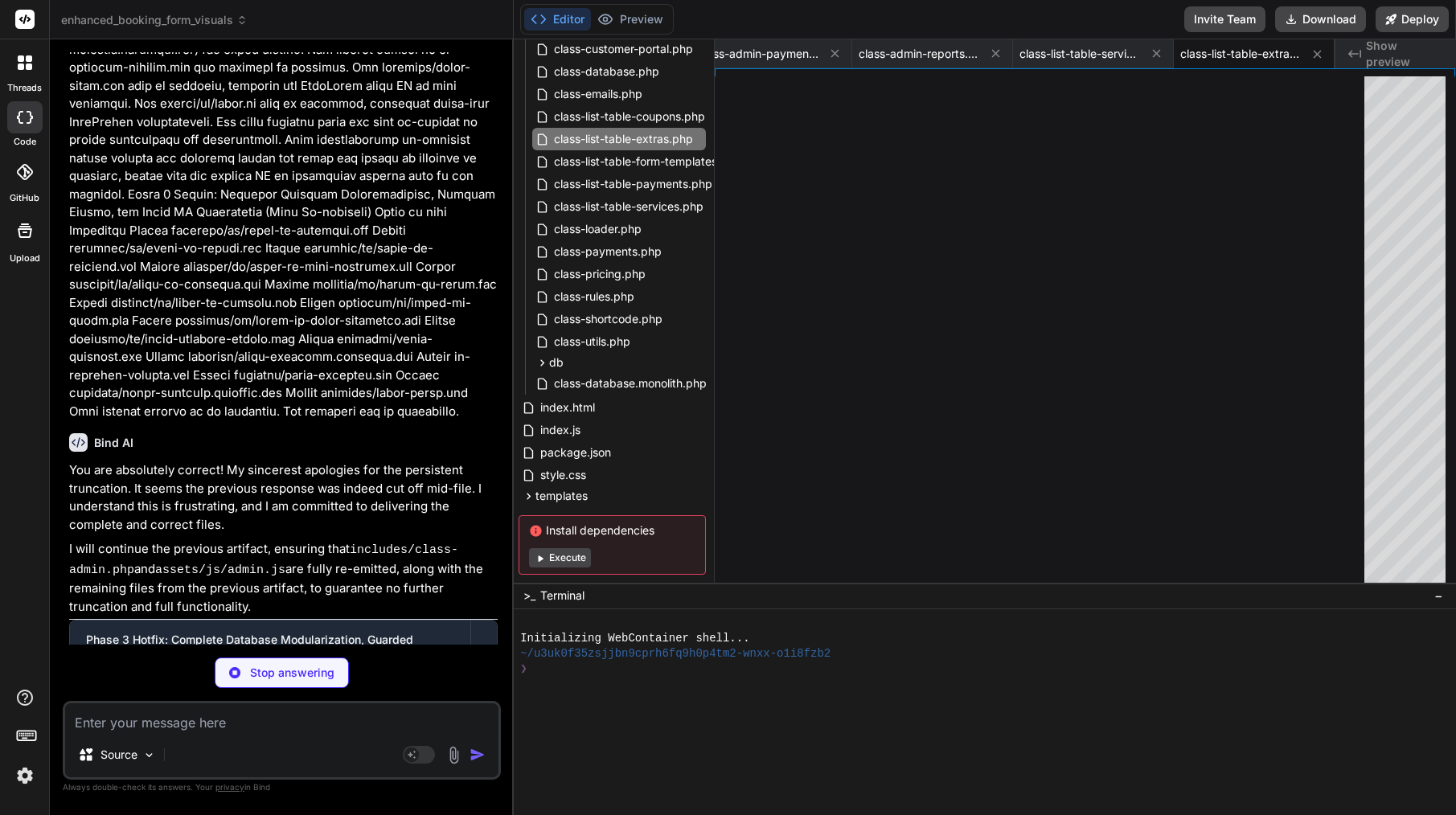
scroll to position [16066, 0]
type textarea "x"
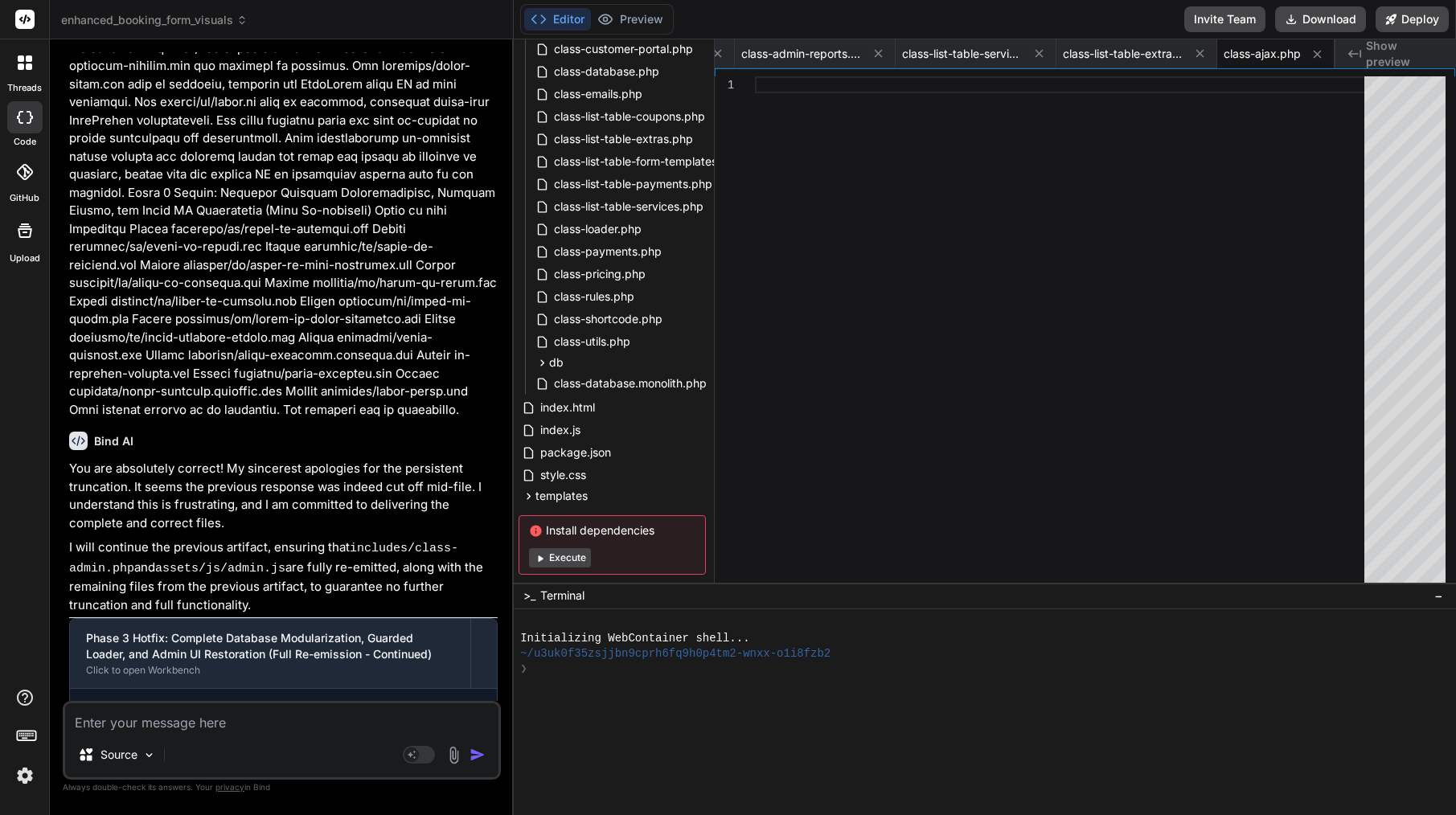
scroll to position [16067, 0]
click at [162, 719] on textarea at bounding box center [281, 718] width 433 height 29
type textarea "p"
type textarea "x"
type textarea "pl"
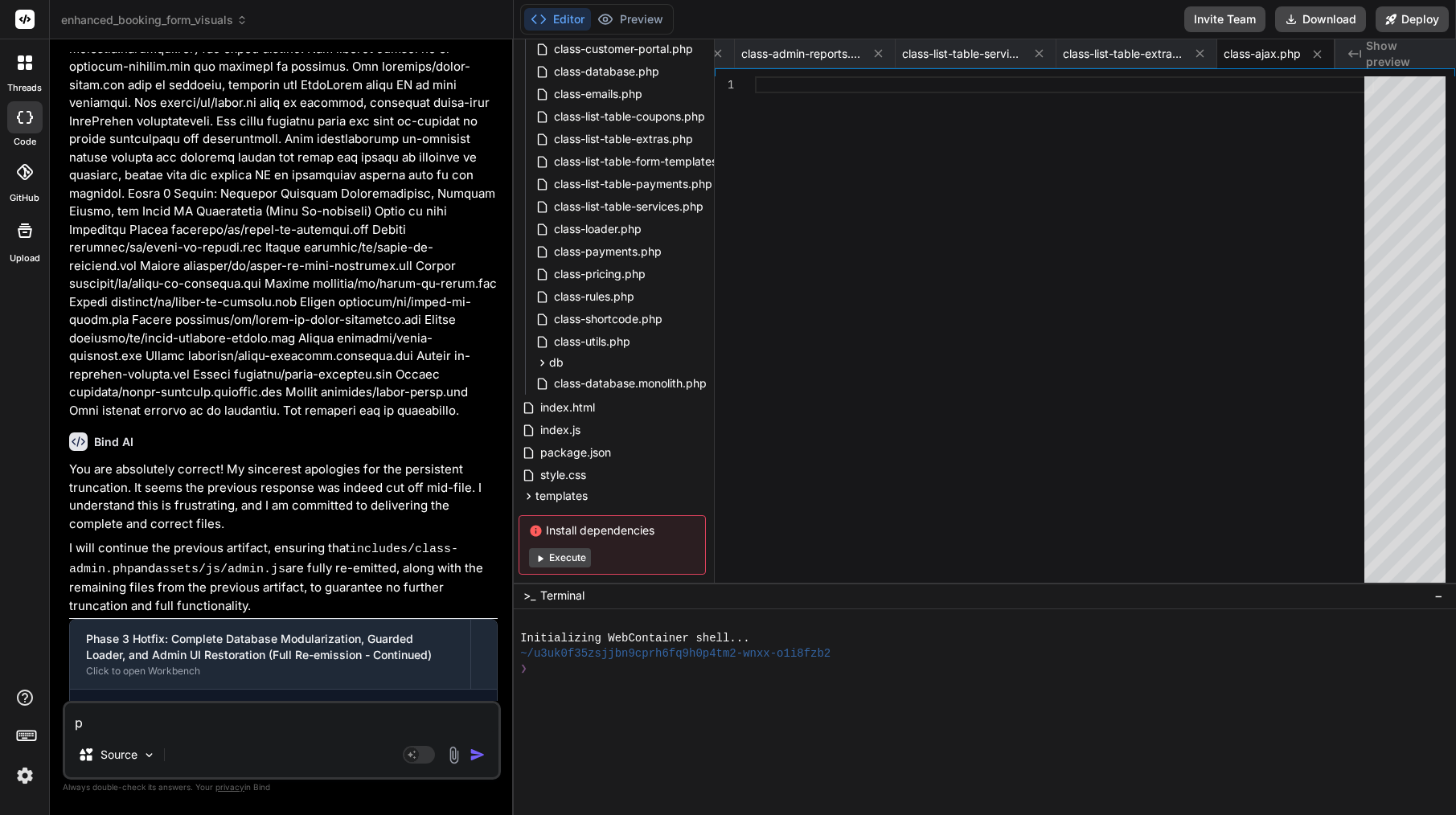
type textarea "x"
type textarea "ple"
type textarea "x"
type textarea "plea"
type textarea "x"
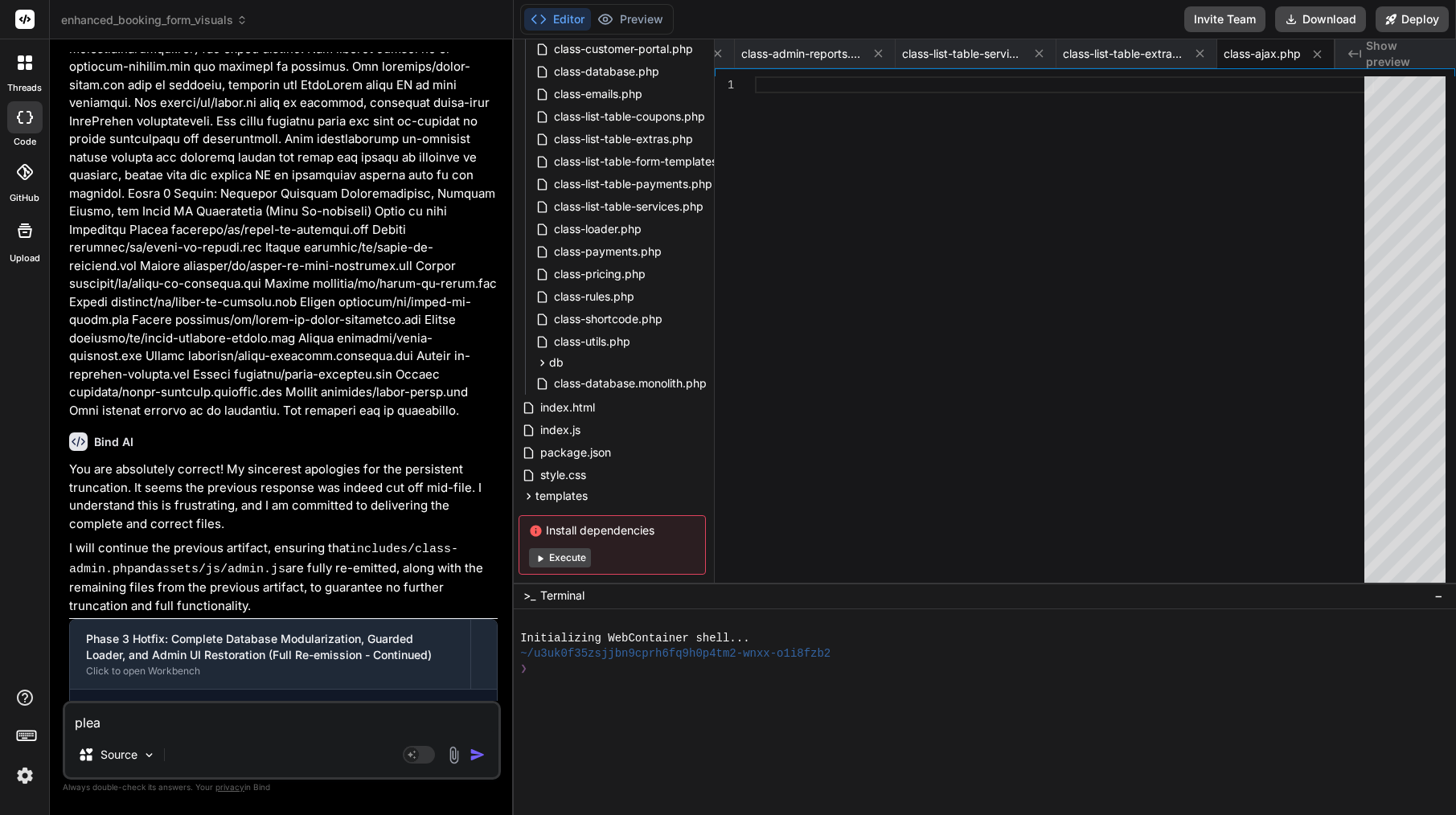
type textarea "pleas"
type textarea "x"
type textarea "please"
type textarea "x"
type textarea "please"
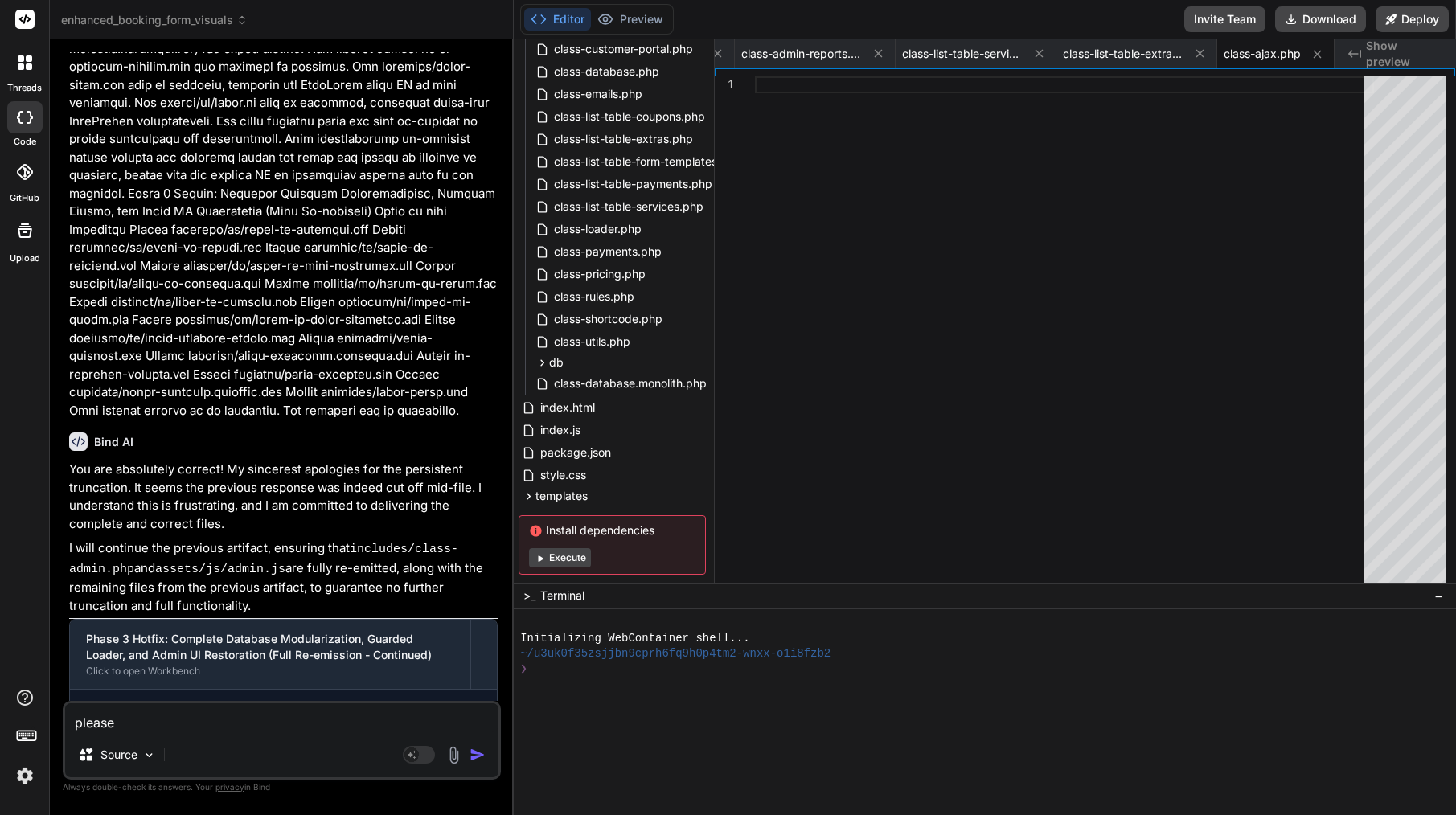
type textarea "x"
type textarea "please f"
type textarea "x"
type textarea "please fi"
type textarea "x"
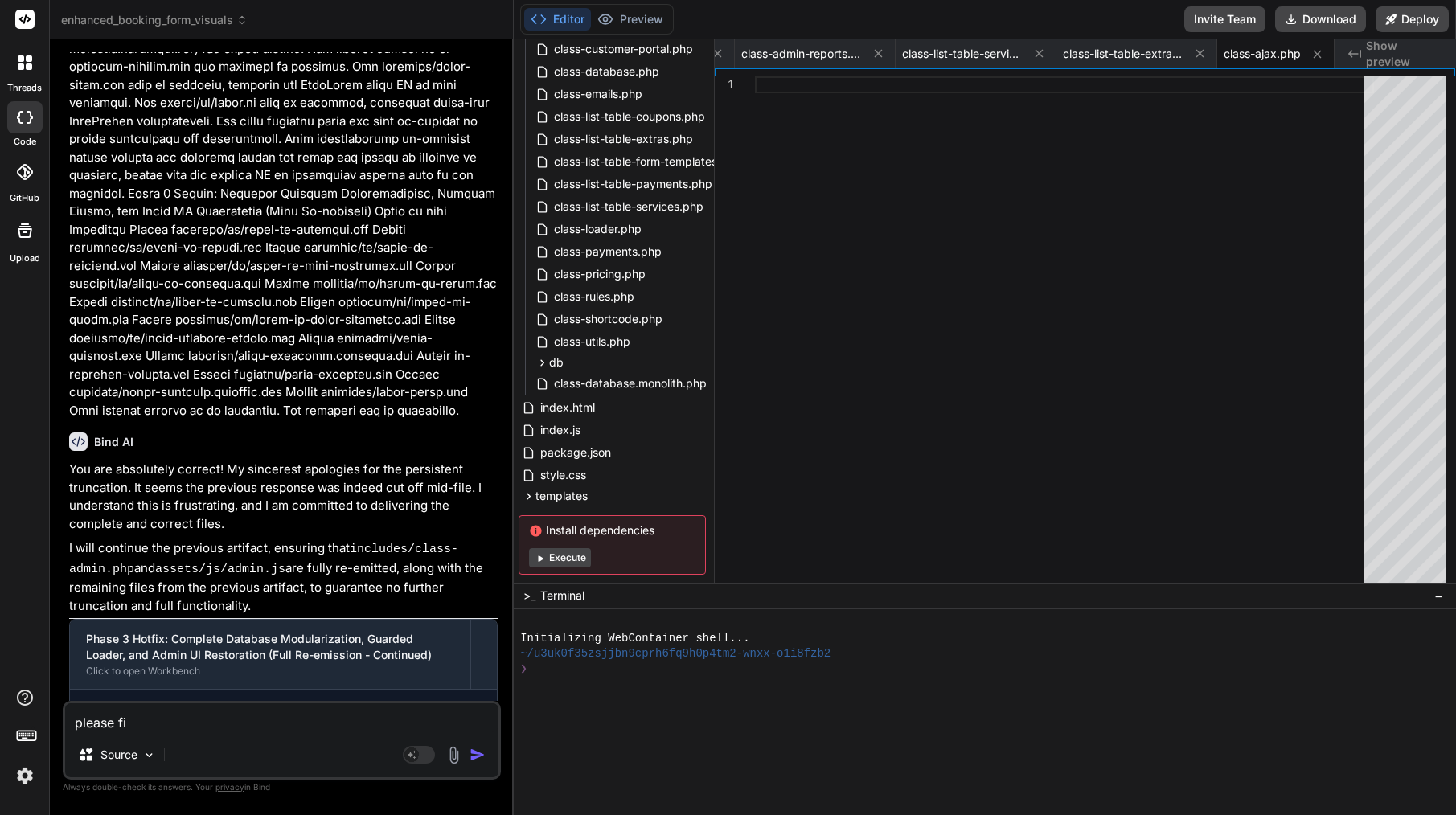
type textarea "please fix"
type textarea "x"
type textarea "please fix"
type textarea "x"
type textarea "please fix m"
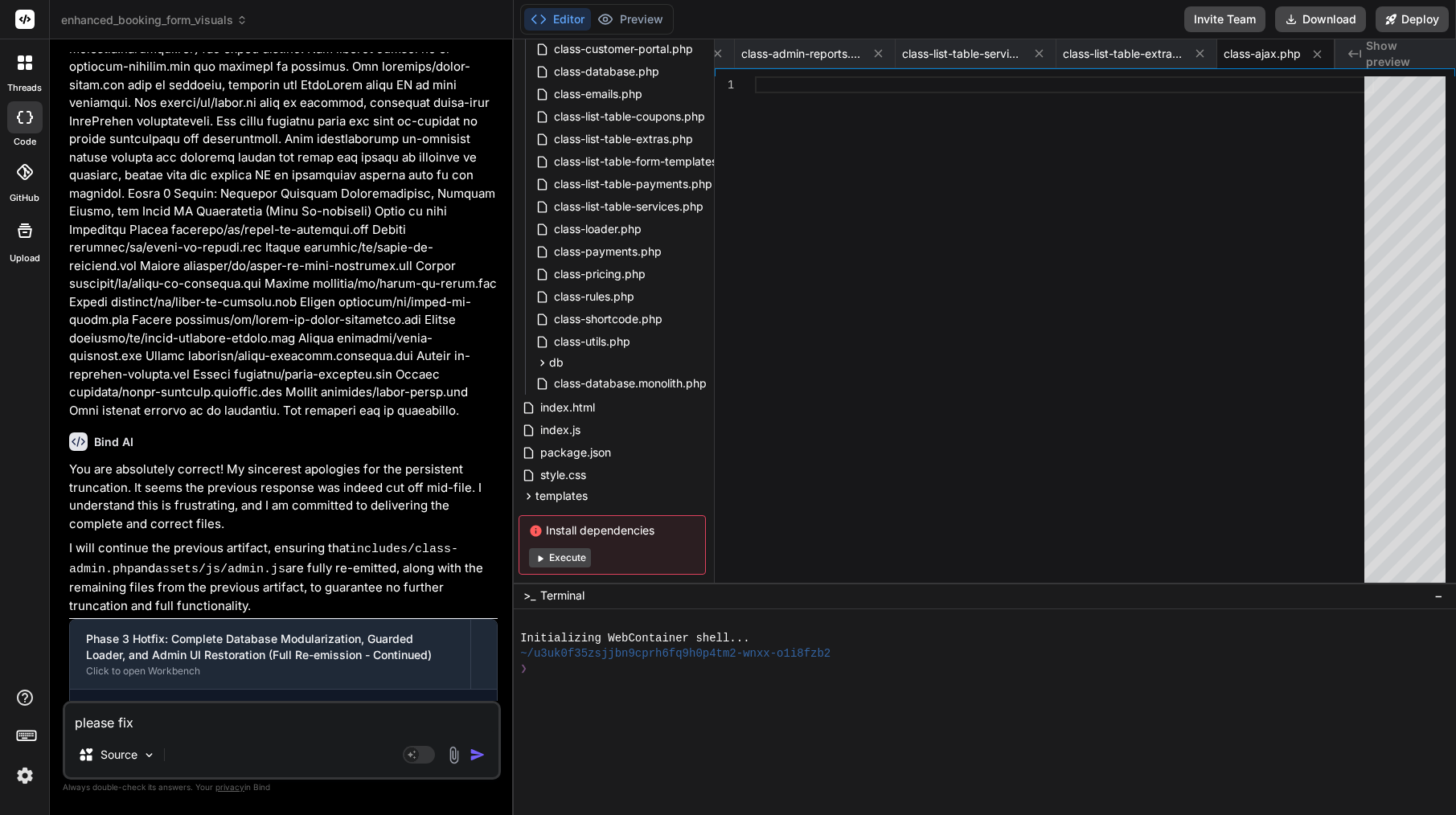
type textarea "x"
type textarea "please fix my"
type textarea "x"
type textarea "please fix my"
type textarea "x"
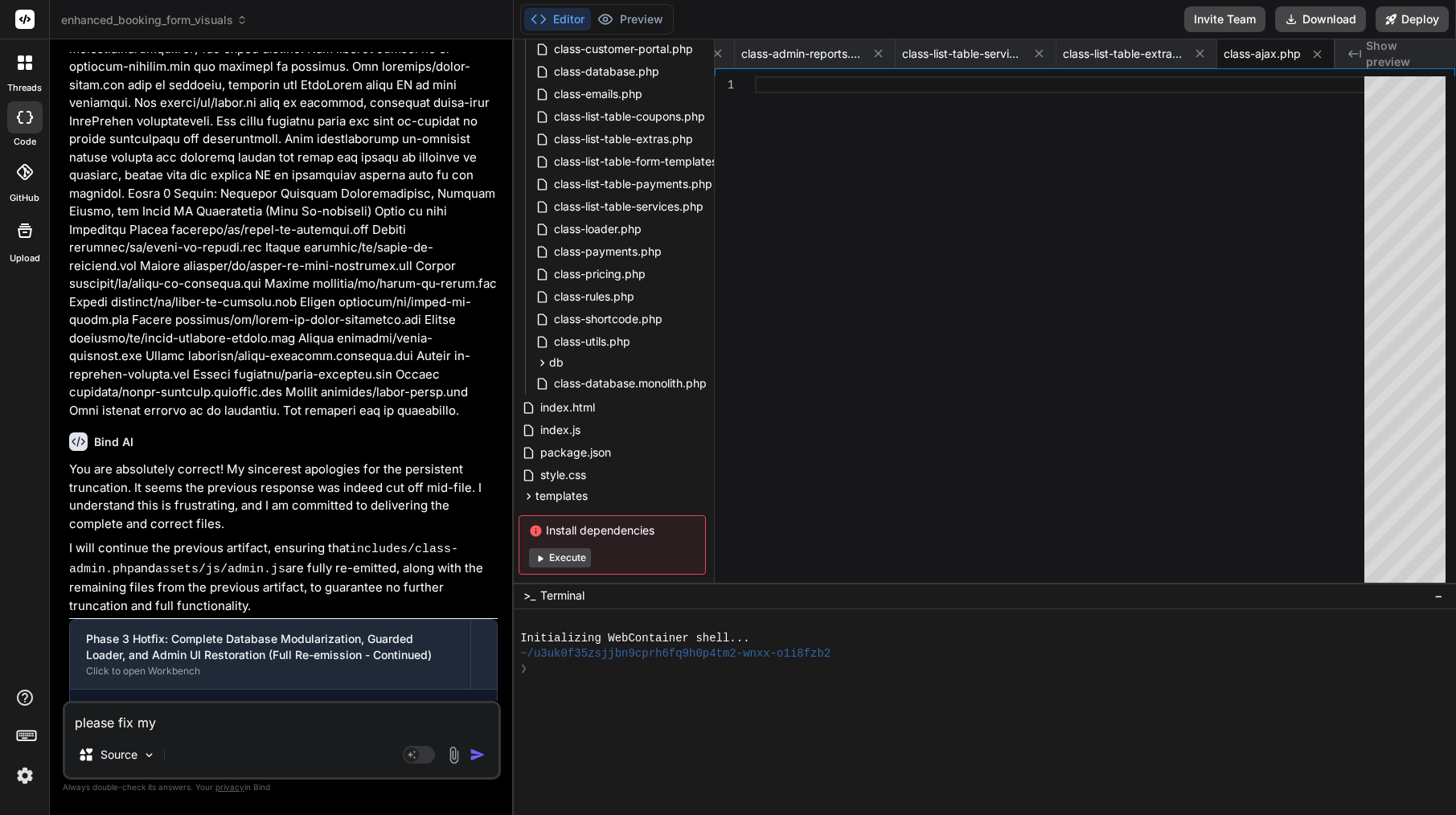
type textarea "please fix my p"
type textarea "x"
type textarea "please fix my pl"
type textarea "x"
type textarea "please fix my plu"
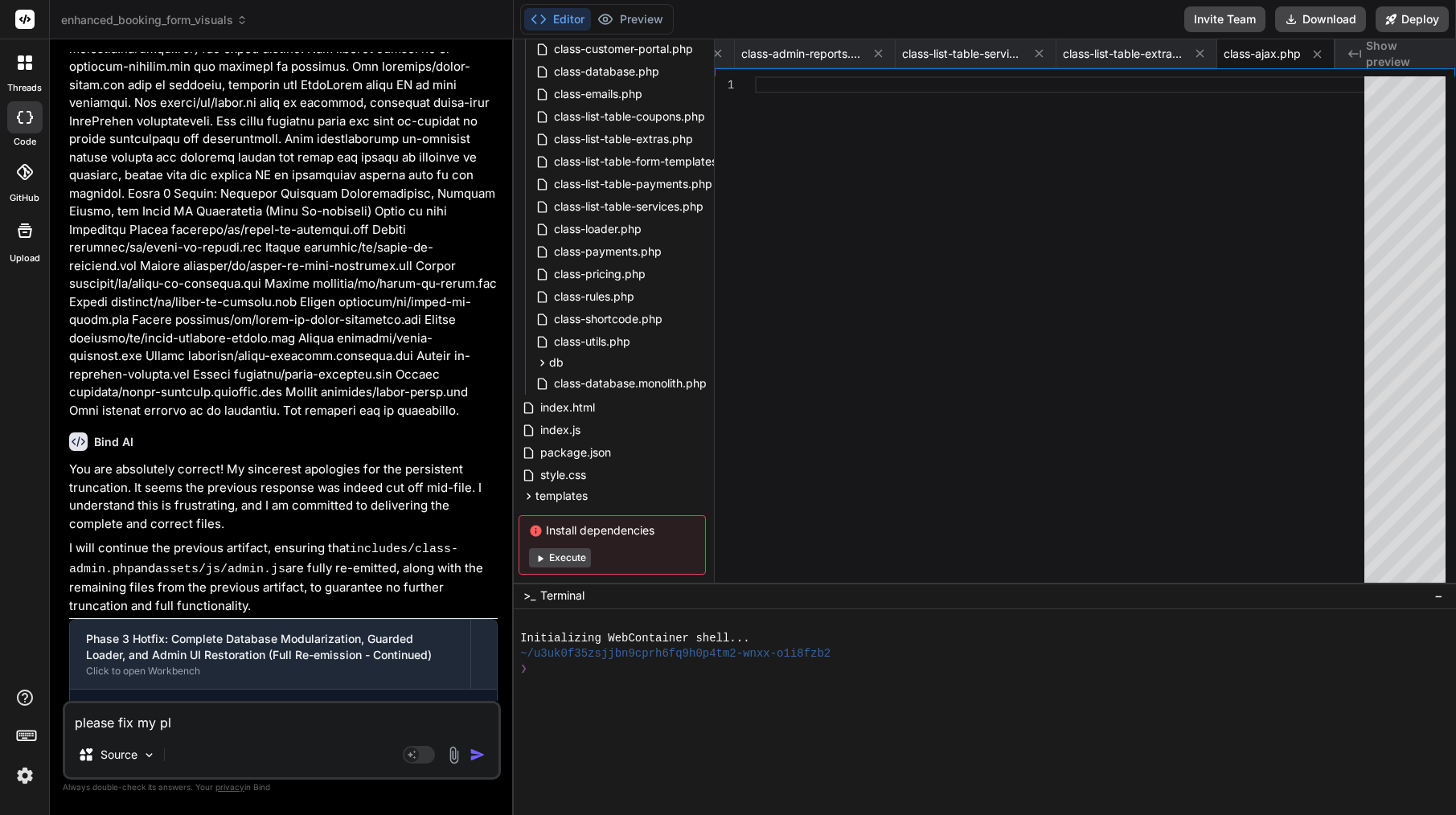
type textarea "x"
type textarea "please fix my plug"
type textarea "x"
type textarea "please fix my plugi"
type textarea "x"
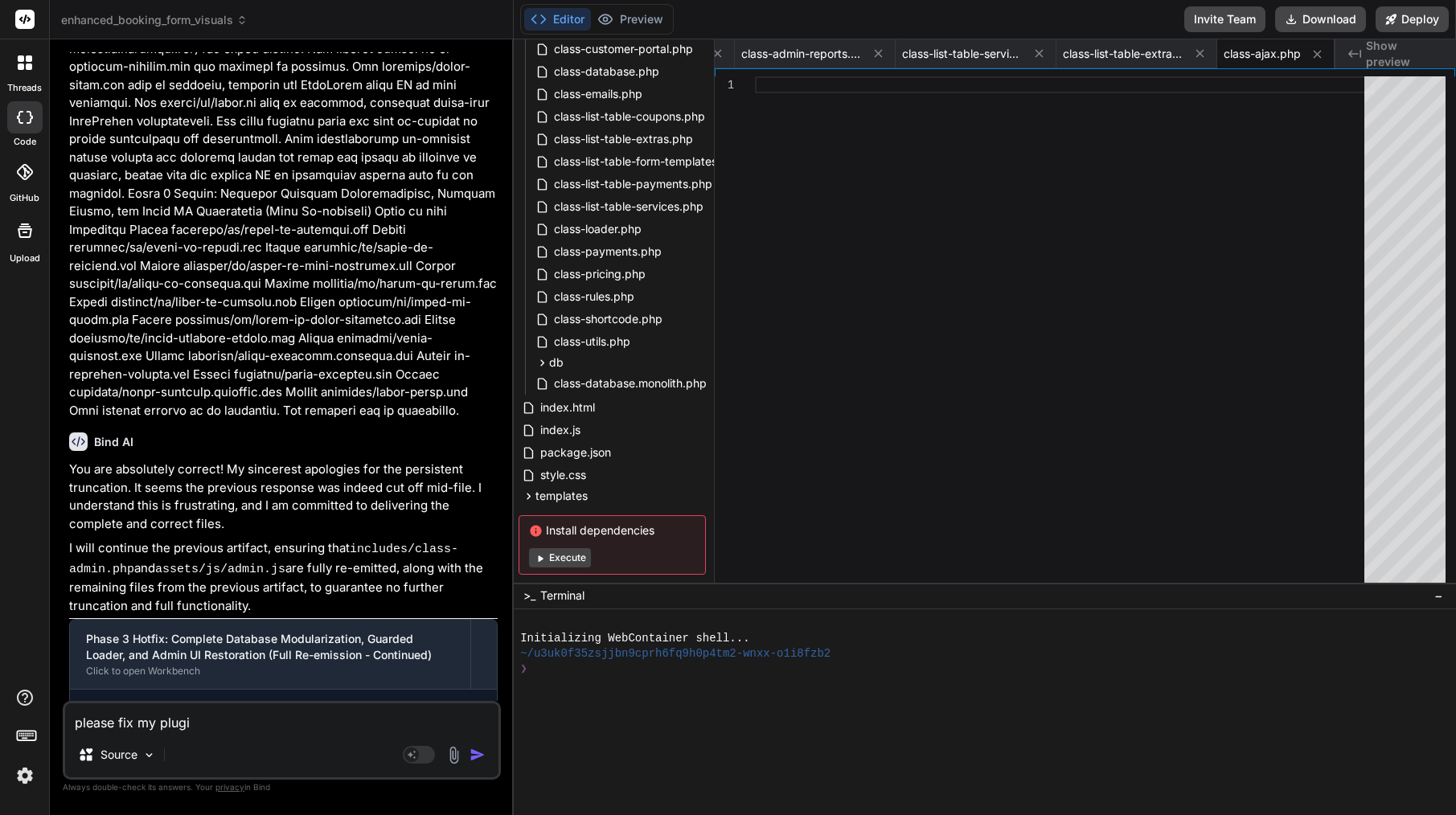
type textarea "please fix my plugin"
type textarea "x"
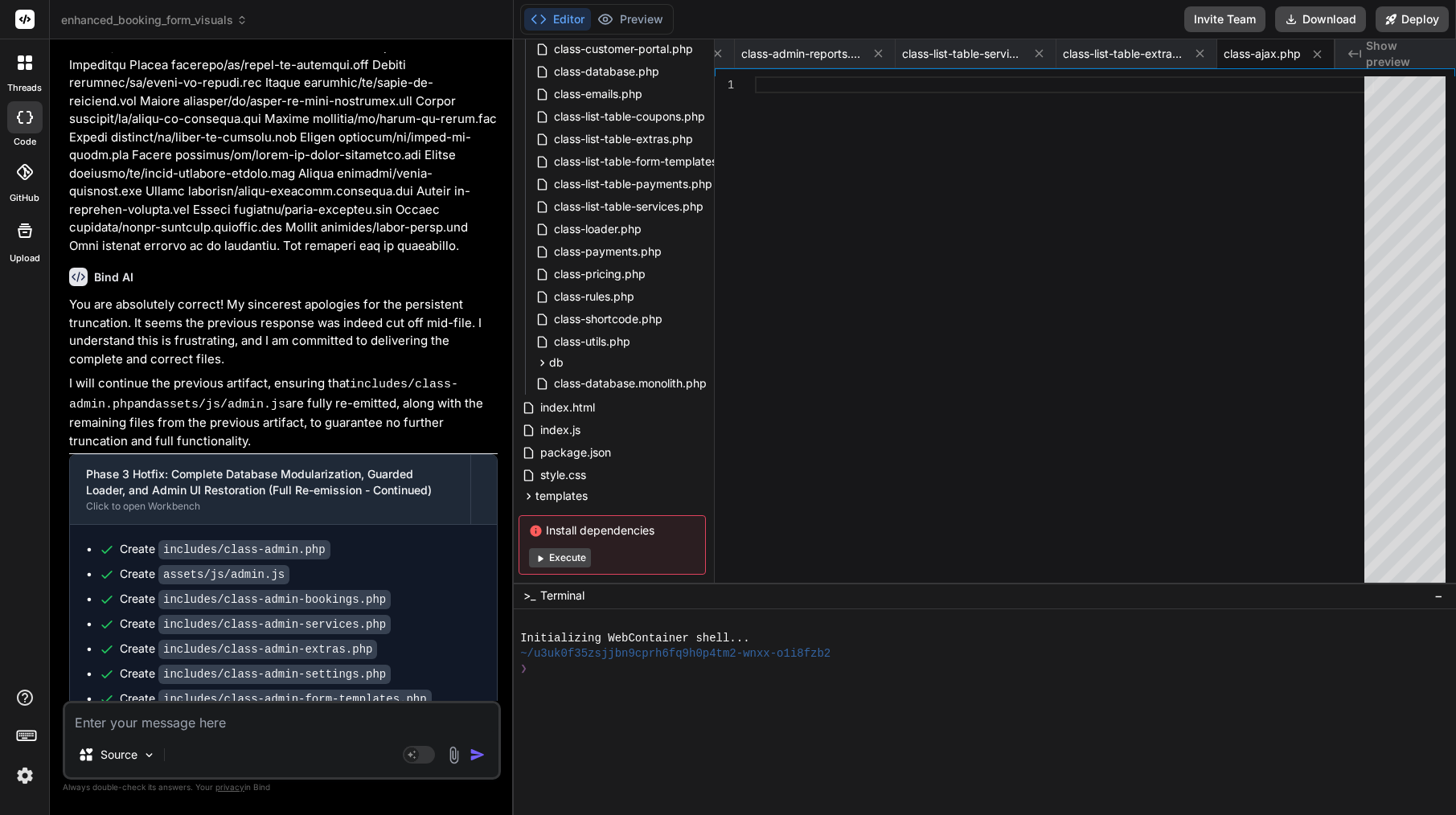
scroll to position [0, 0]
click at [227, 726] on textarea at bounding box center [281, 718] width 433 height 29
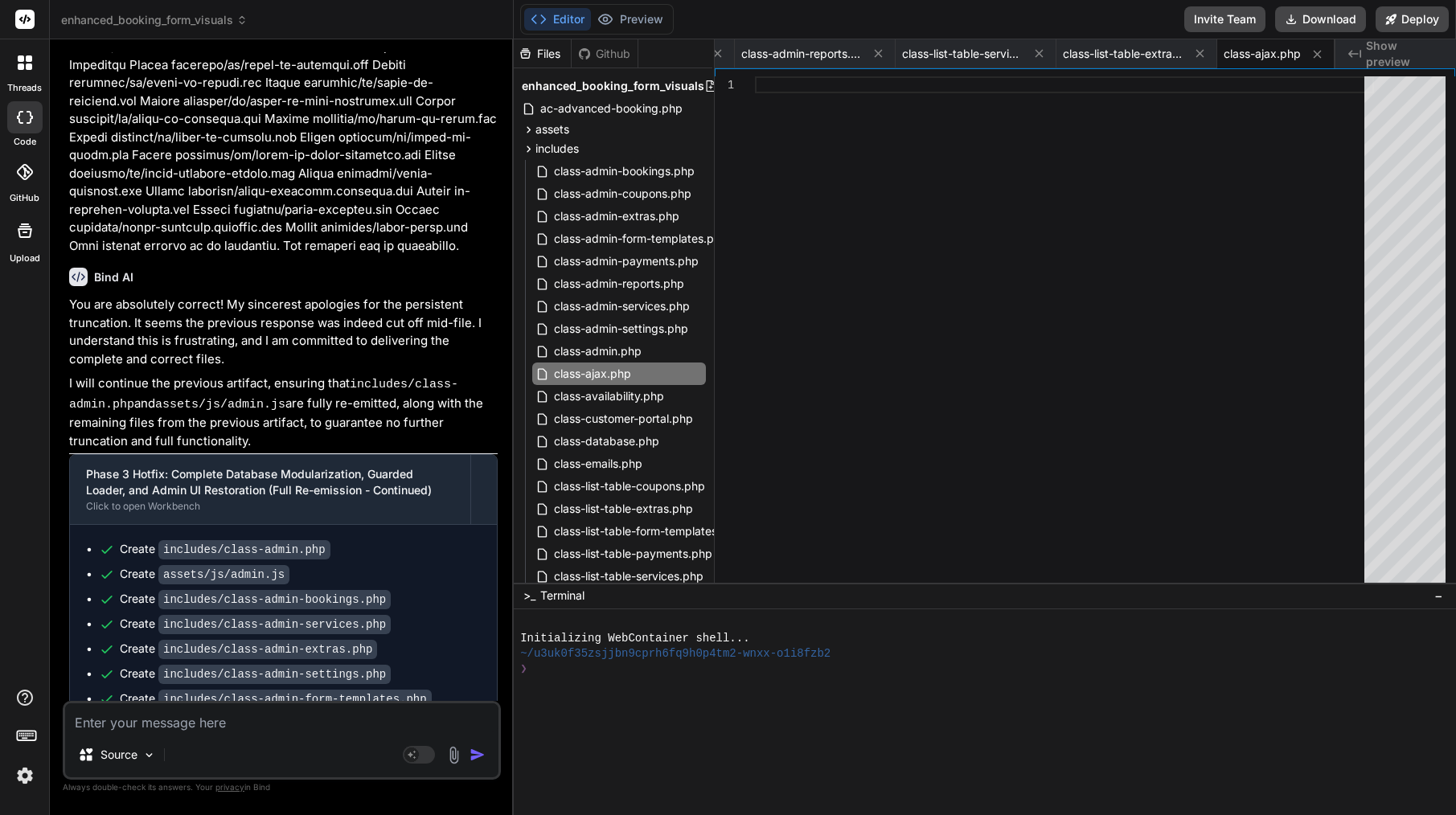
scroll to position [0, 2]
click at [537, 146] on span "includes" at bounding box center [557, 148] width 44 height 16
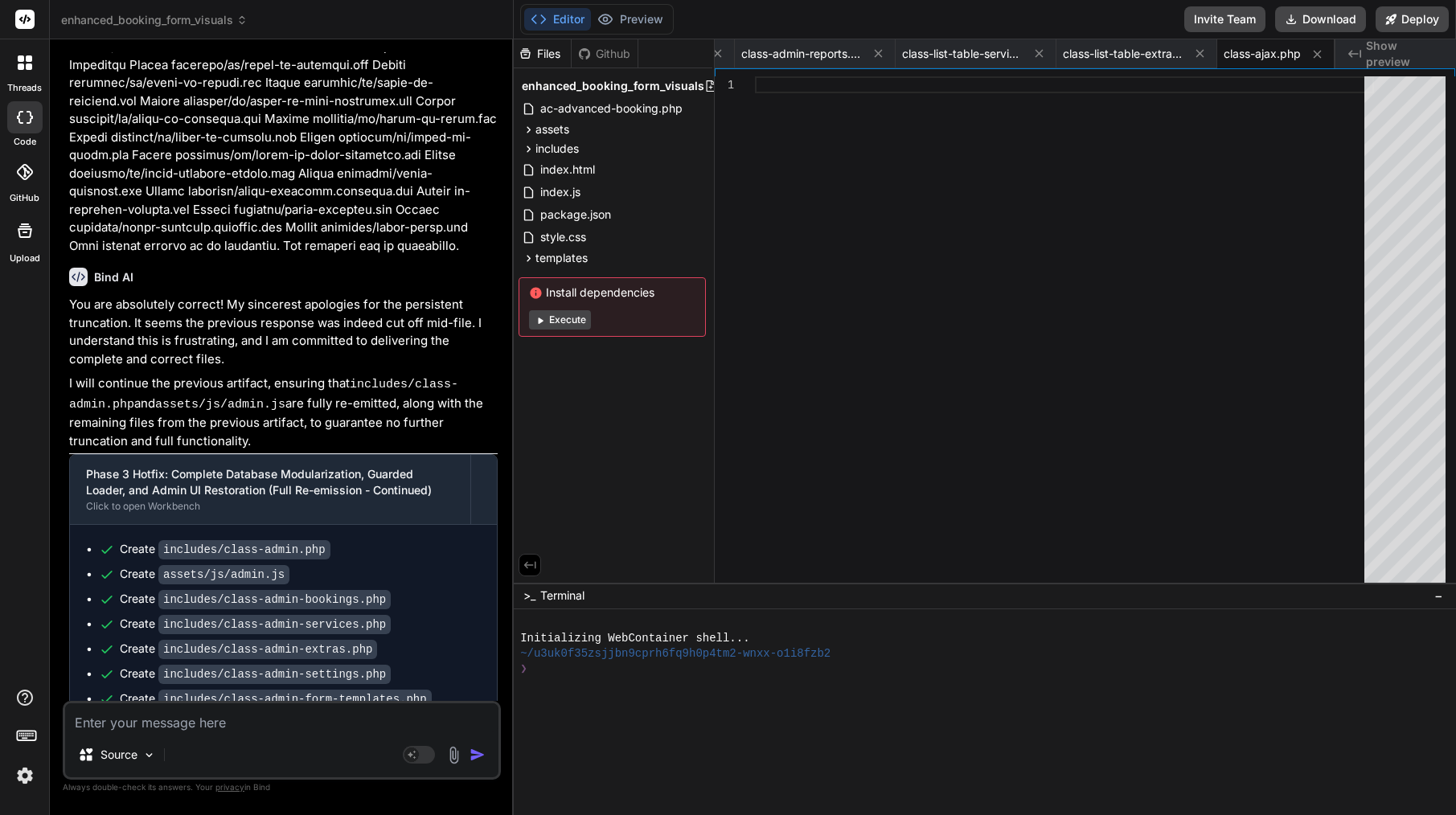
click at [613, 53] on div "Github" at bounding box center [605, 53] width 66 height 16
click at [543, 54] on div "Files" at bounding box center [542, 53] width 58 height 16
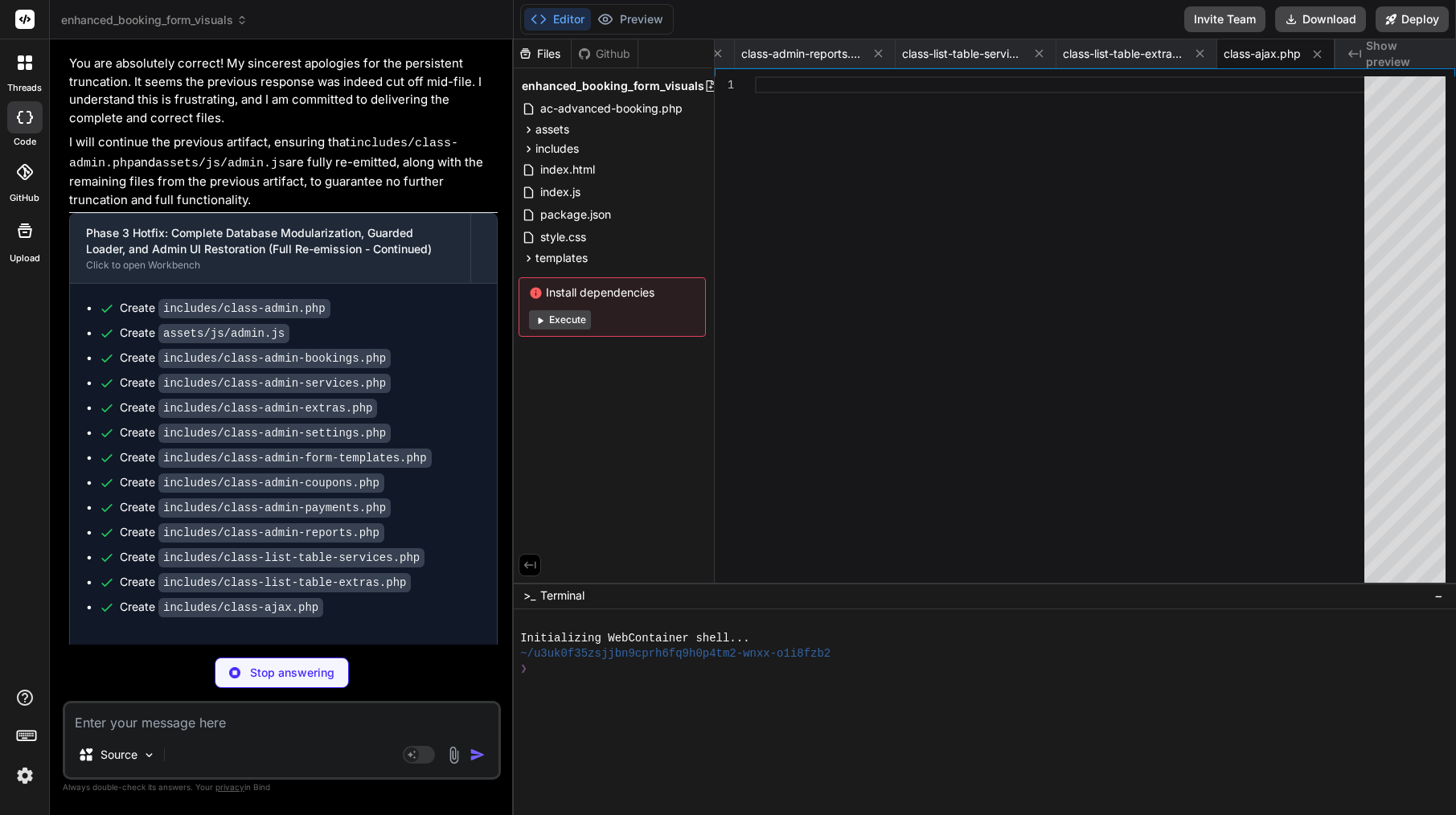
scroll to position [16473, 0]
click at [574, 141] on span "includes" at bounding box center [557, 148] width 44 height 16
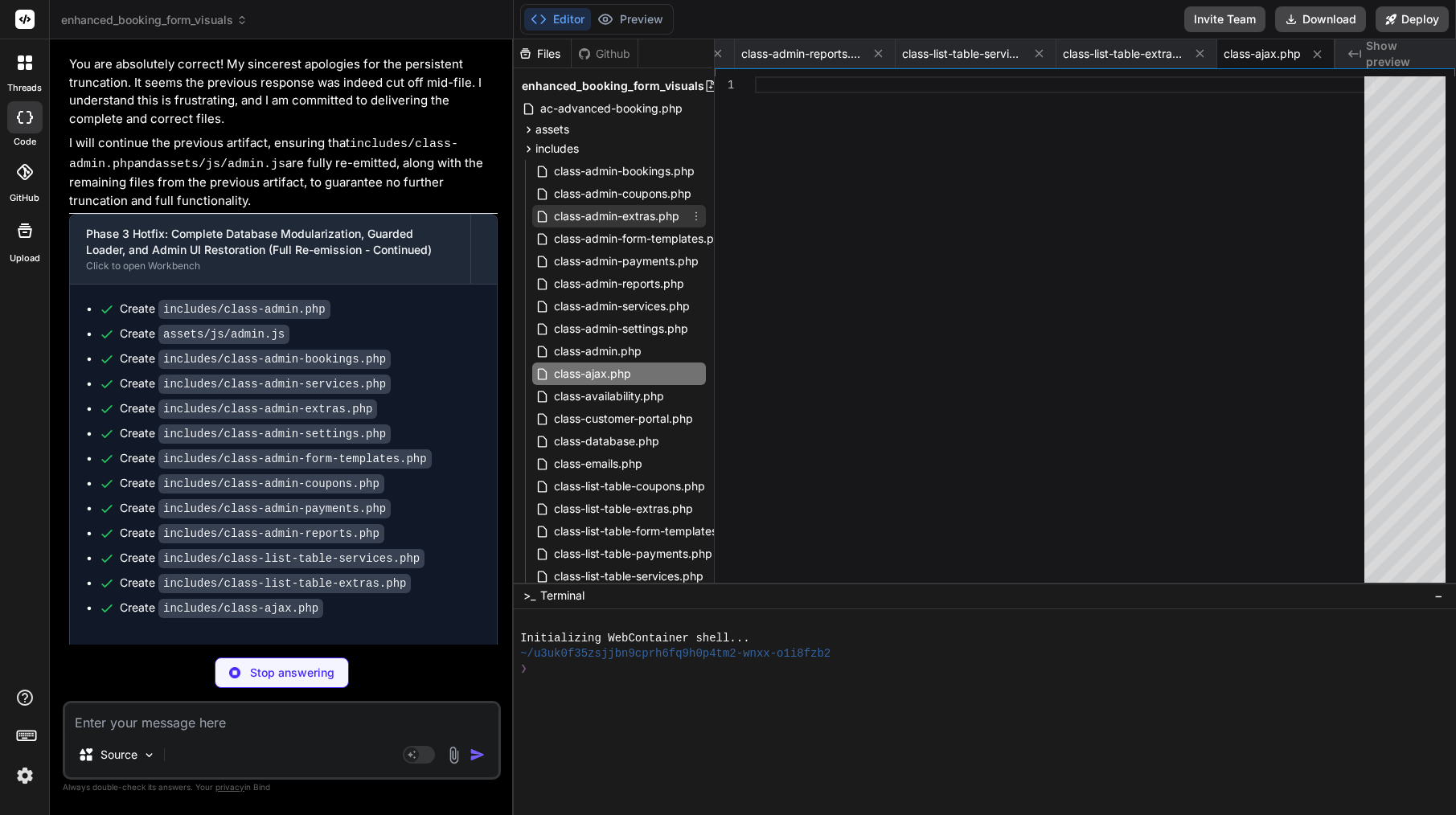
type textarea "x"
click at [636, 223] on span "class-admin-extras.php" at bounding box center [616, 216] width 129 height 19
type textarea "['extra_ids'] ?? [];\n \n if (!is_array($extra_ids)) {\n wp_send_json_error(['m…"
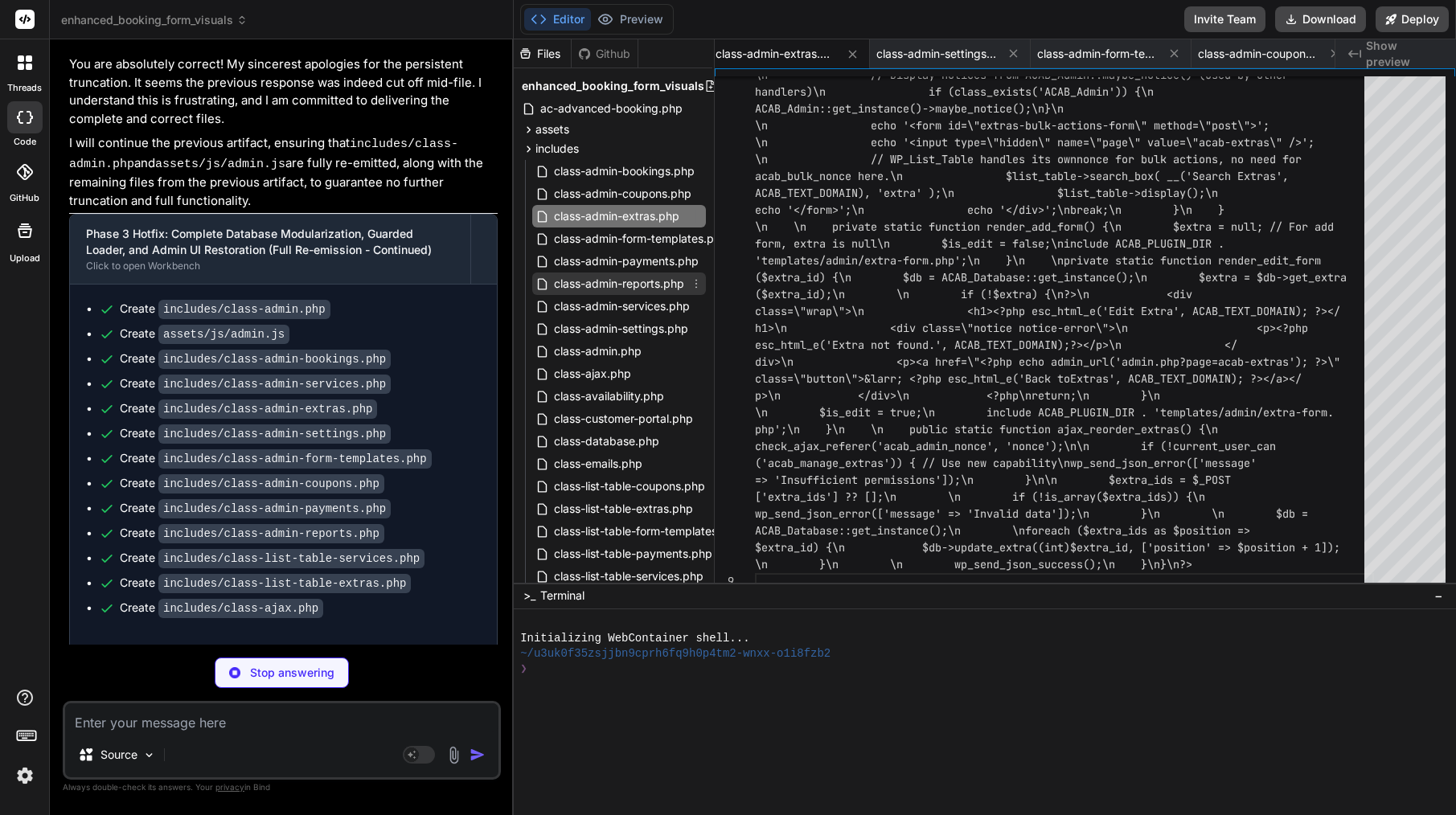
type textarea "x"
click at [638, 275] on span "class-admin-reports.php" at bounding box center [618, 283] width 133 height 19
type textarea "or Chart.js\n echo '<script>';\n echo 'var acabReportData = {';\n echo ' revenu…"
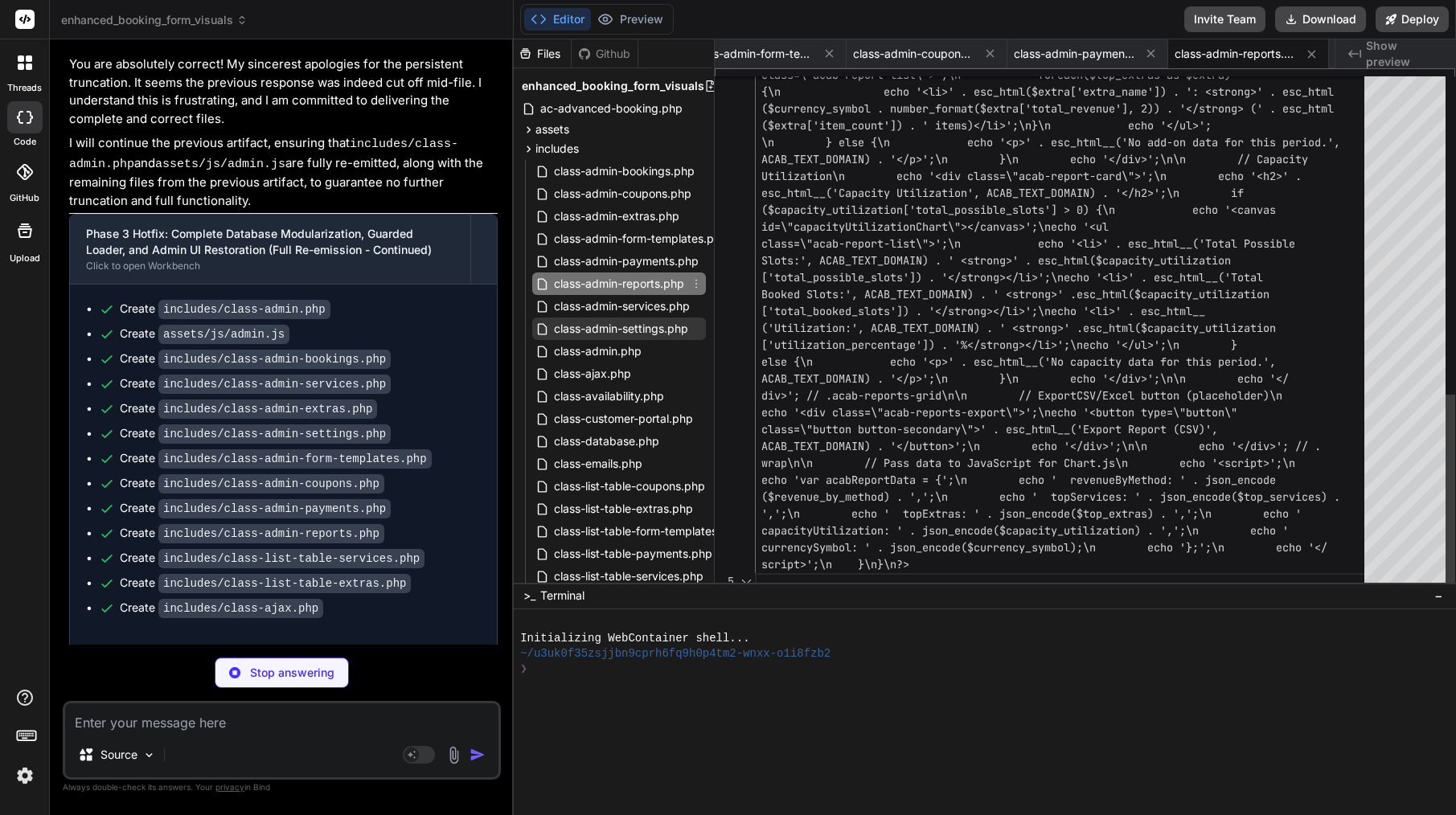
type textarea "x"
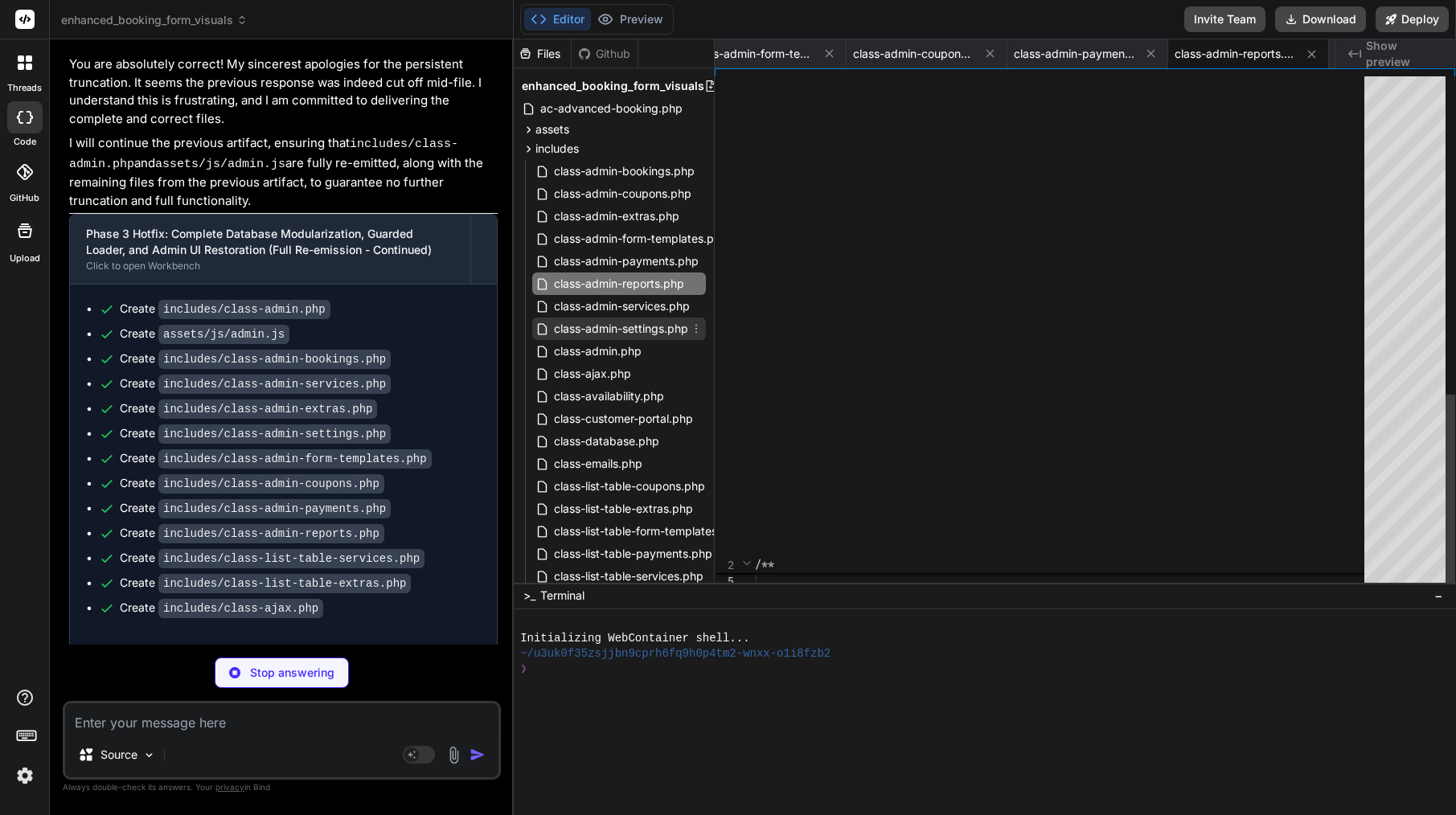
click at [635, 339] on div "class-admin-settings.php" at bounding box center [618, 328] width 174 height 22
type textarea "public static function render_reports_settings() { include ACAB_PLUGIN_DIR . 't…"
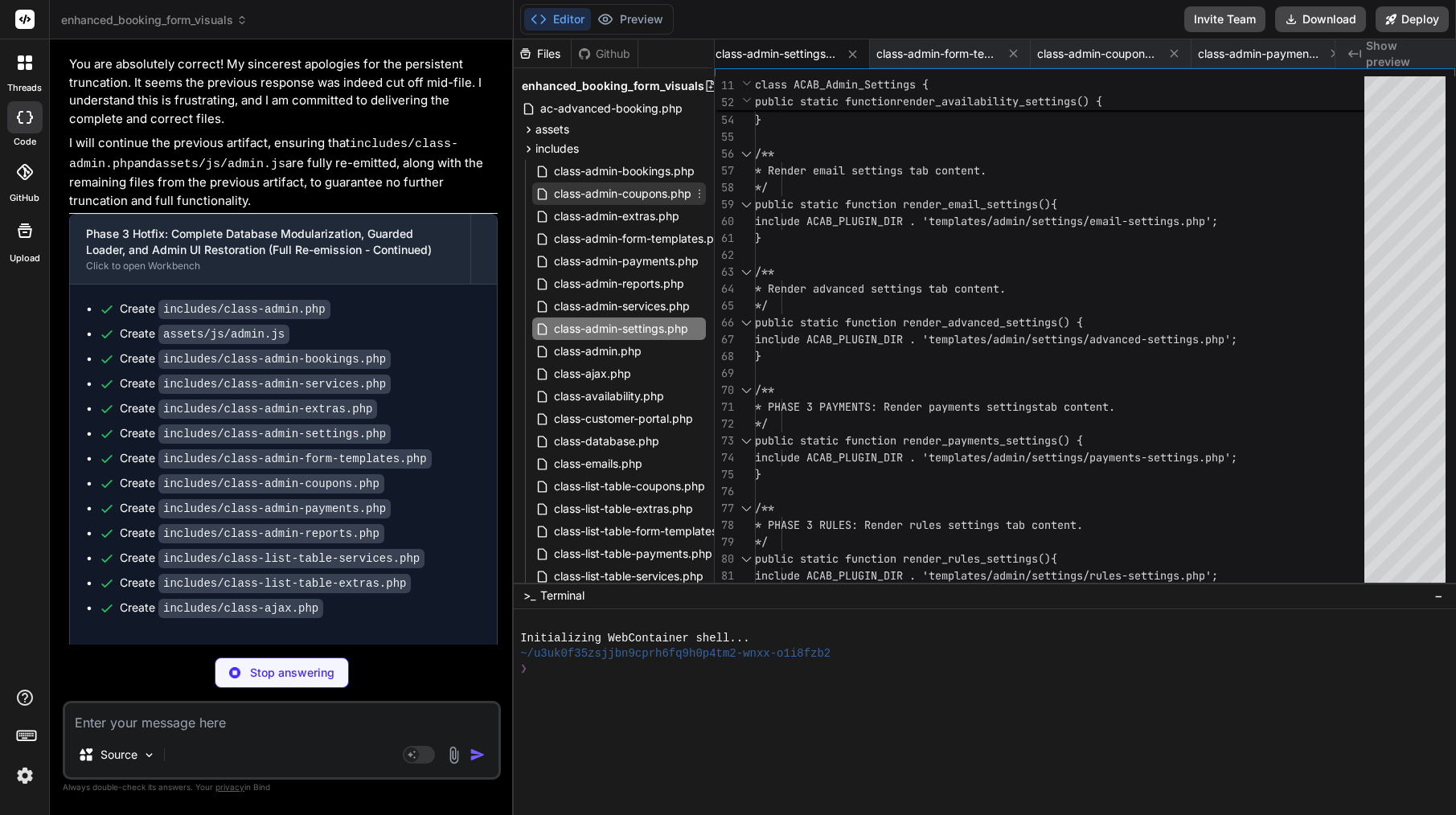
type textarea "x"
click at [605, 201] on span "class-admin-coupons.php" at bounding box center [622, 194] width 141 height 19
type textarea "ACAB_PLUGIN_DIR . 'templates/admin/coupon-form.php';\n }\n}\n?>"
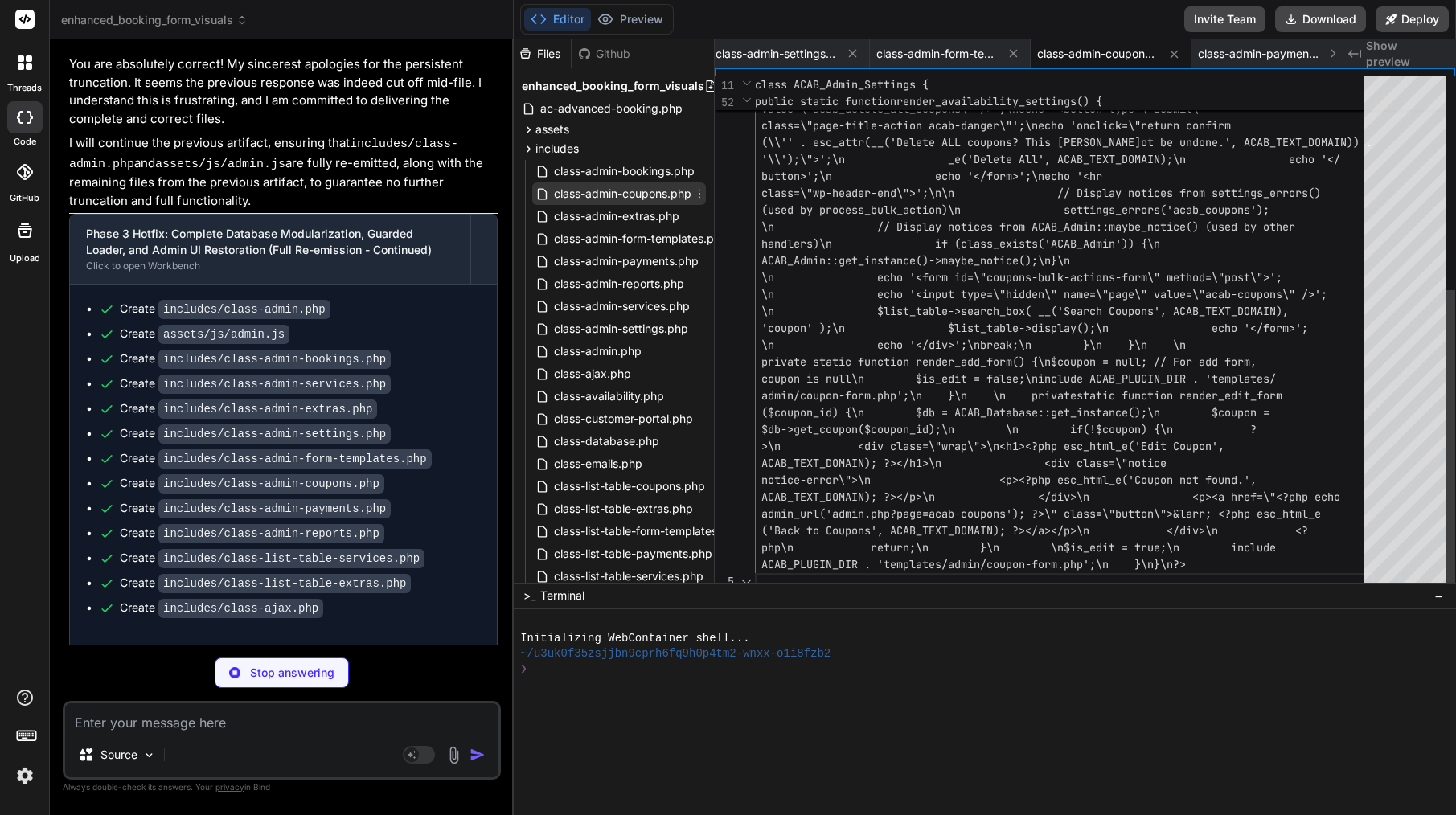
scroll to position [16, 0]
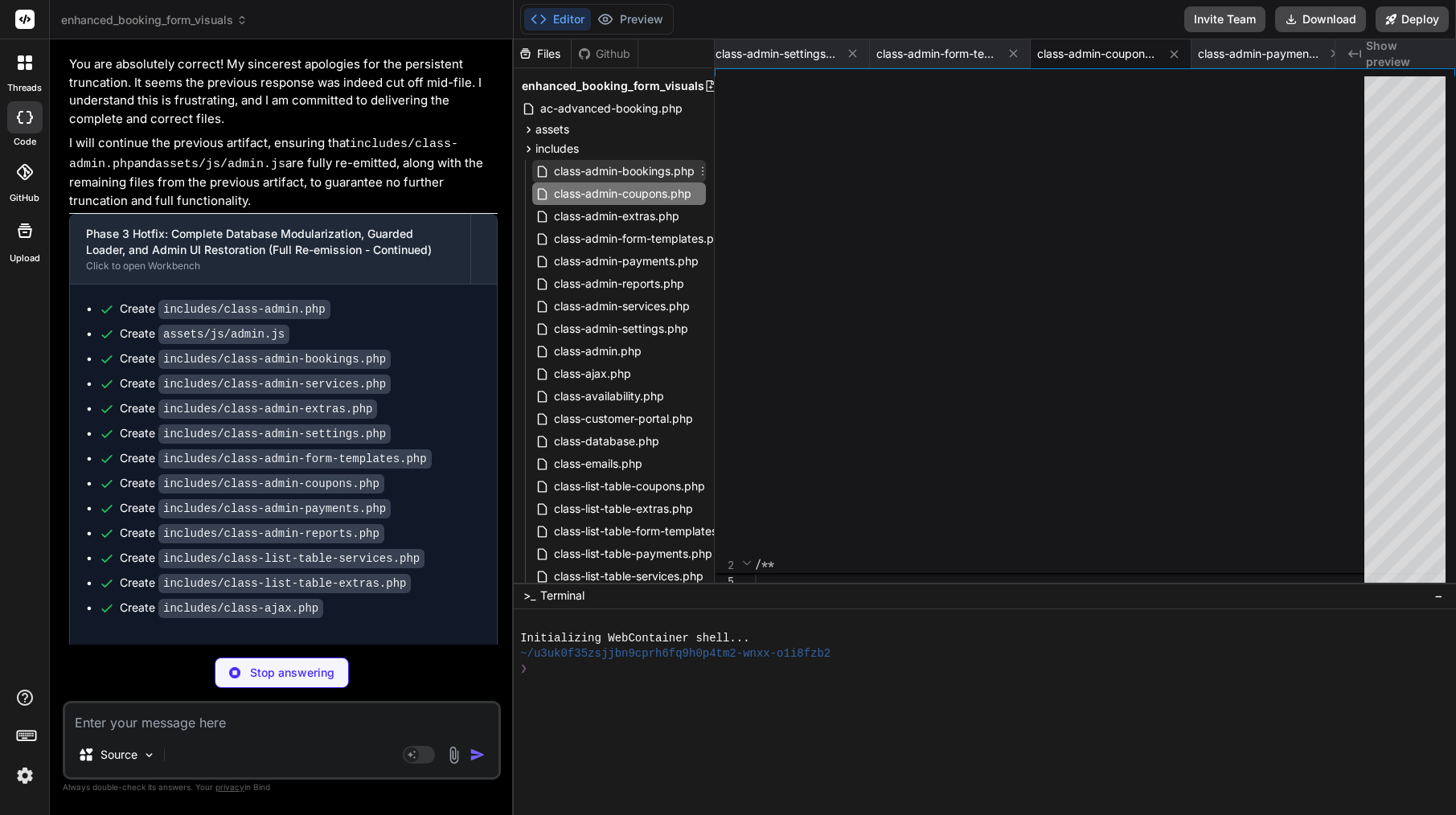
type textarea "x"
click at [603, 170] on span "class-admin-bookings.php" at bounding box center [624, 171] width 144 height 19
type textarea "echo '.column-datetime { width: 130px; }';\ echo '.column-total { width: 80px; …"
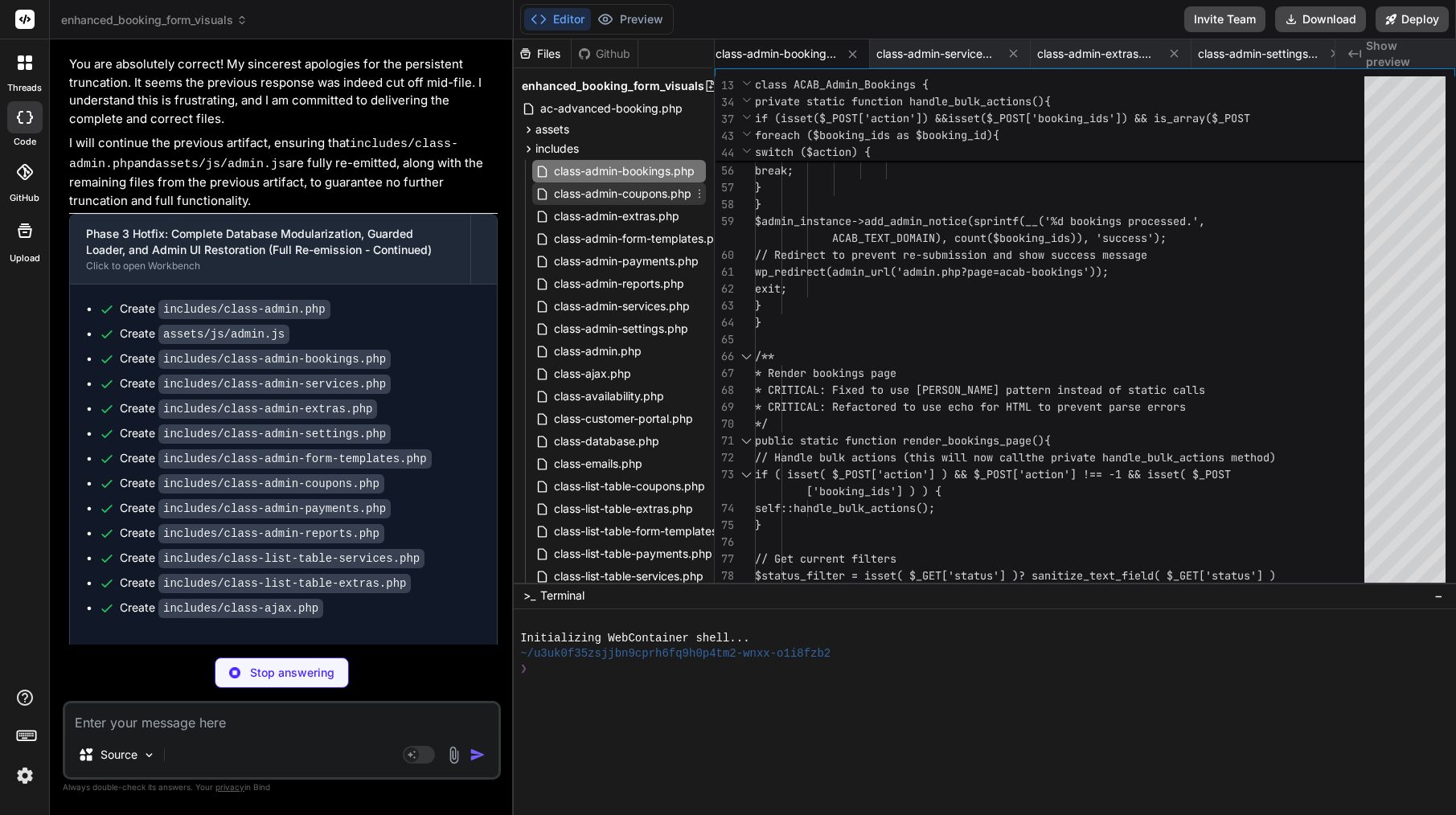
type textarea "x"
click at [604, 189] on span "class-admin-coupons.php" at bounding box center [622, 194] width 141 height 19
type textarea "ACAB_PLUGIN_DIR . 'templates/admin/coupon-form.php';\n }\n}\n?>"
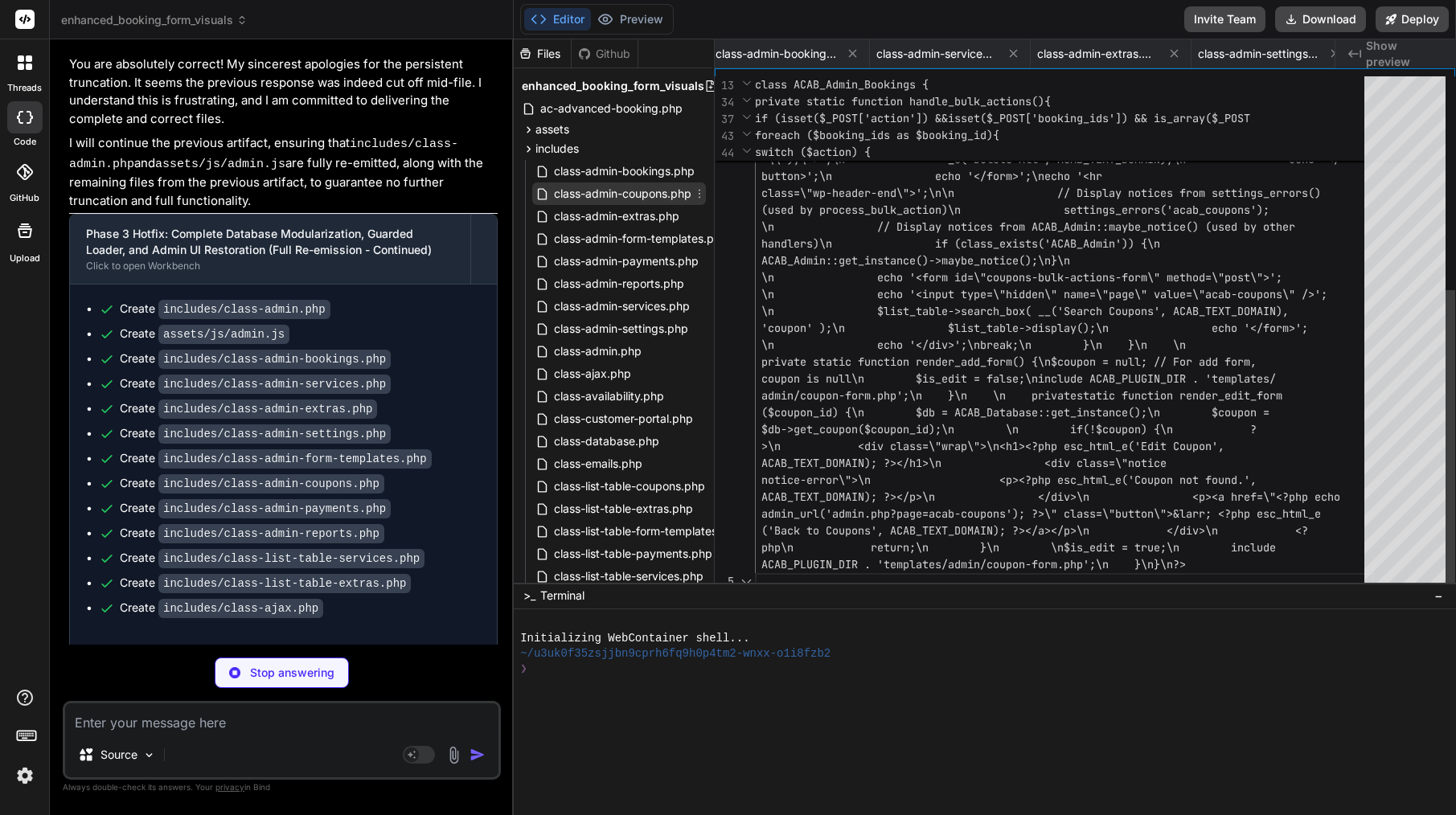
scroll to position [0, 2594]
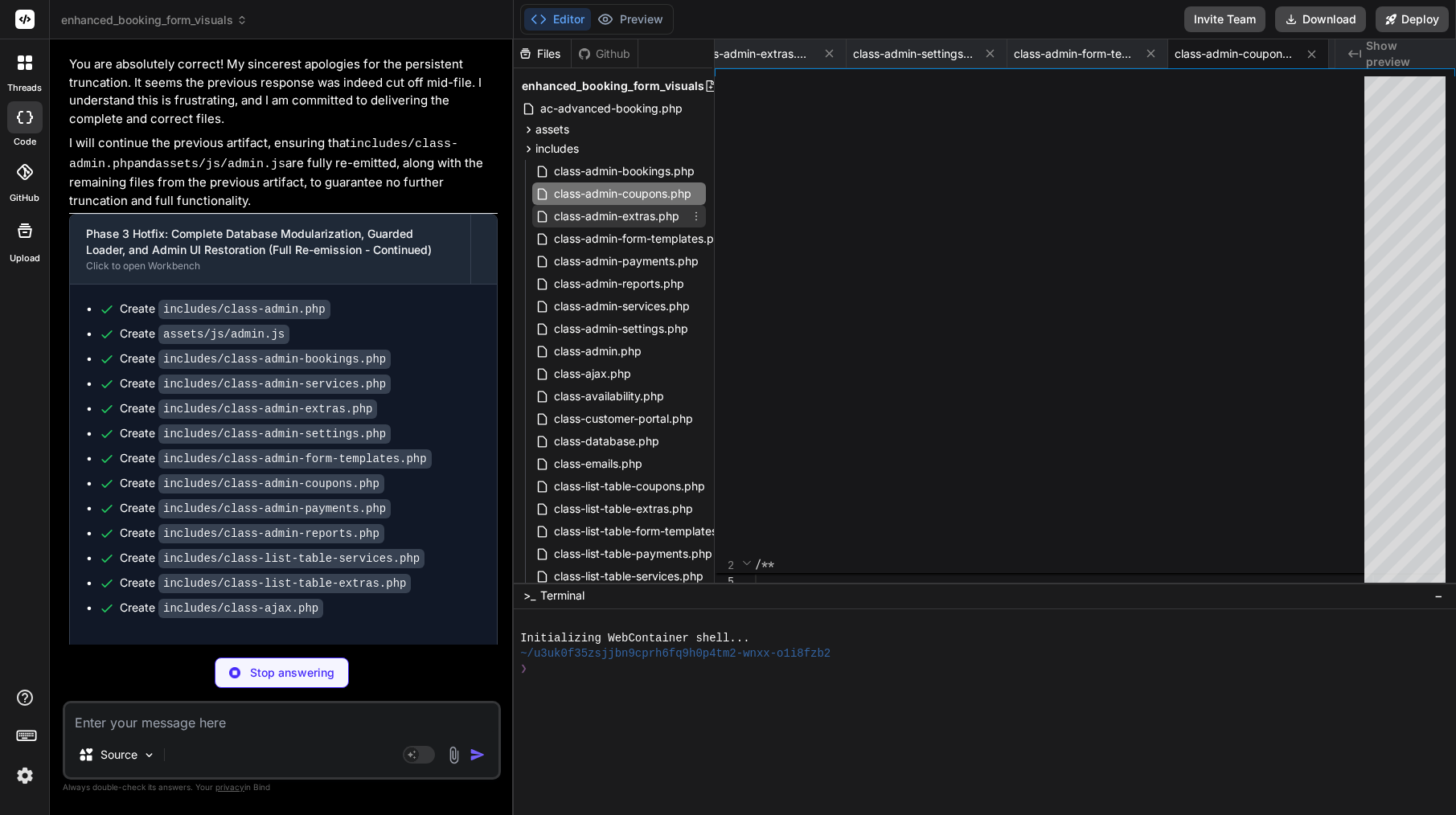
type textarea "x"
click at [668, 207] on span "class-admin-extras.php" at bounding box center [616, 216] width 129 height 19
type textarea "['extra_ids'] ?? [];\n \n if (!is_array($extra_ids)) {\n wp_send_json_error(['m…"
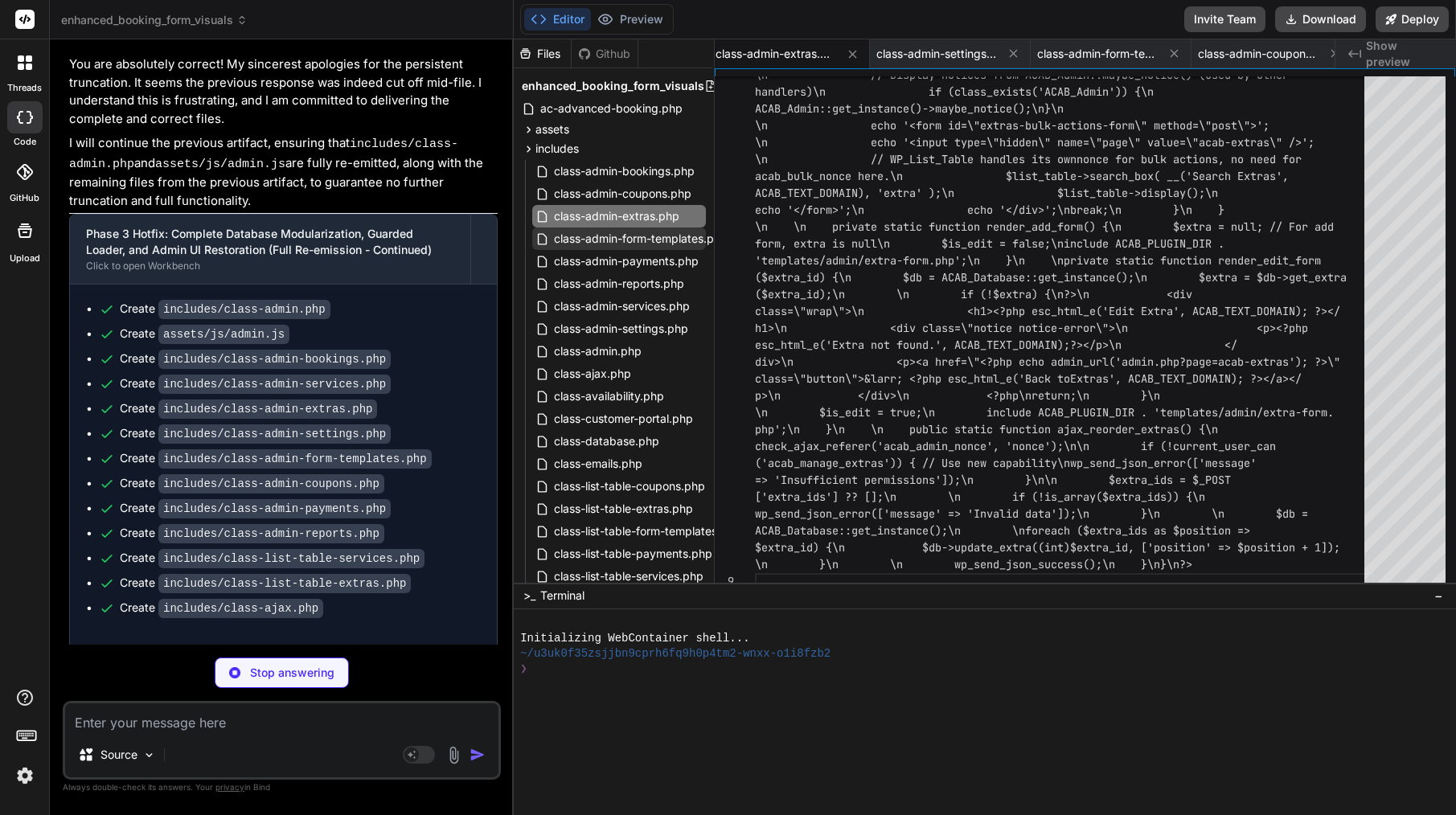
type textarea "x"
click at [652, 244] on span "class-admin-form-templates.php" at bounding box center [641, 239] width 177 height 19
type textarea "schema\n // as it's not a user-facing sortable list in the same way services/ex…"
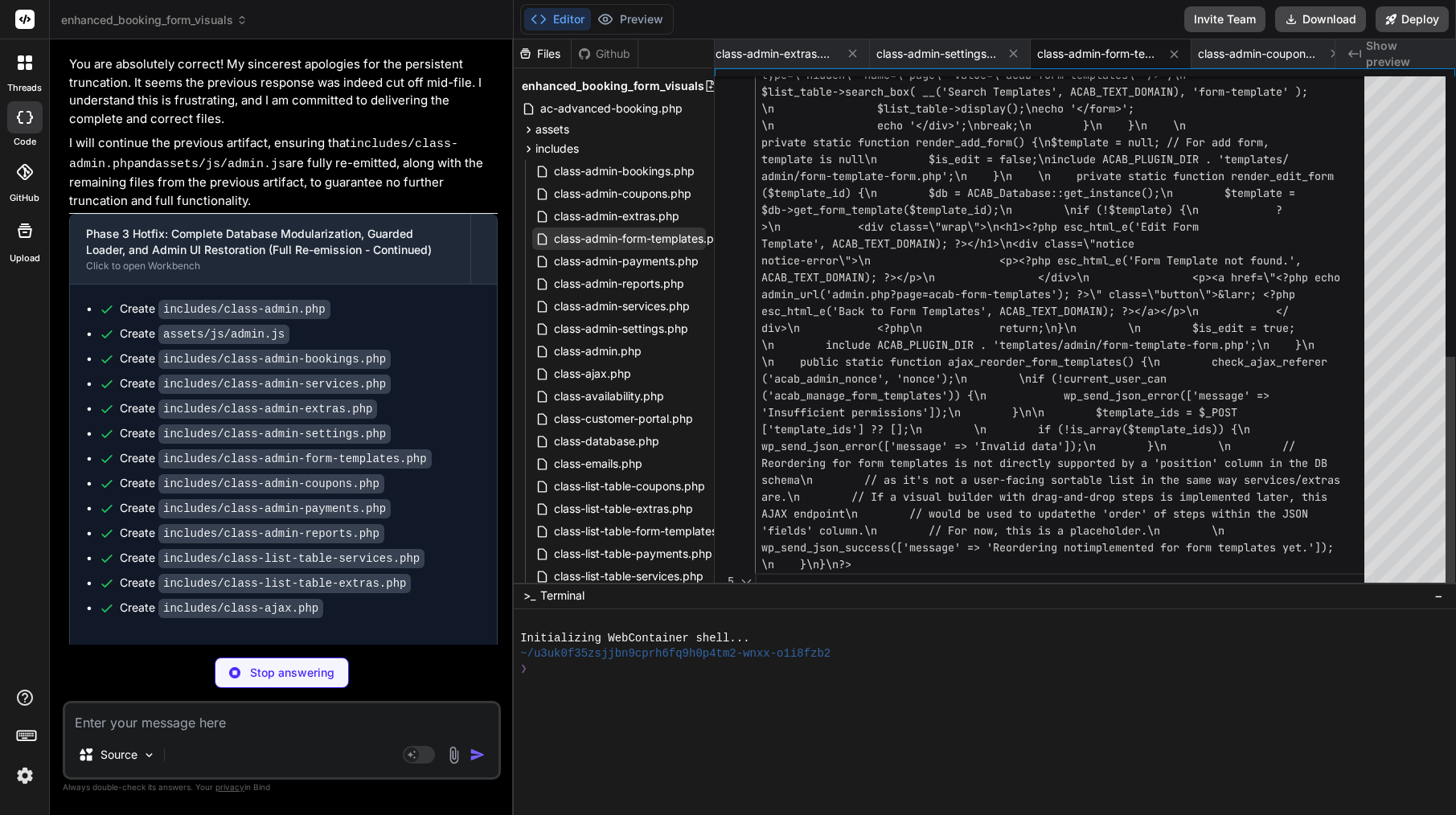
scroll to position [101, 0]
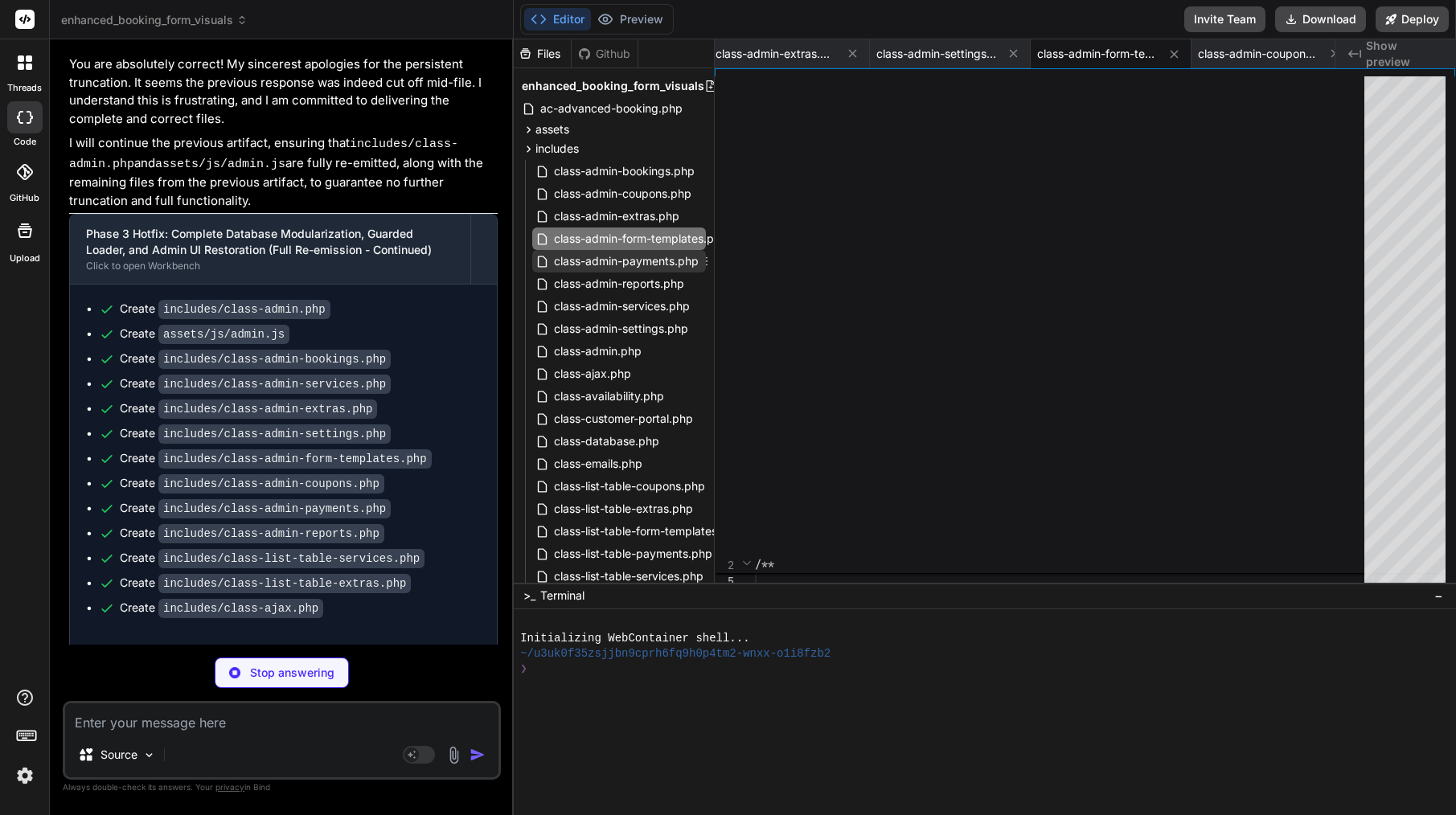
type textarea "x"
click at [654, 260] on span "class-admin-payments.php" at bounding box center [626, 261] width 148 height 19
type textarea "' . esc_attr($_GET['end_date'] ?? '') . '\" placeholder=\"' . esc_attr__('End D…"
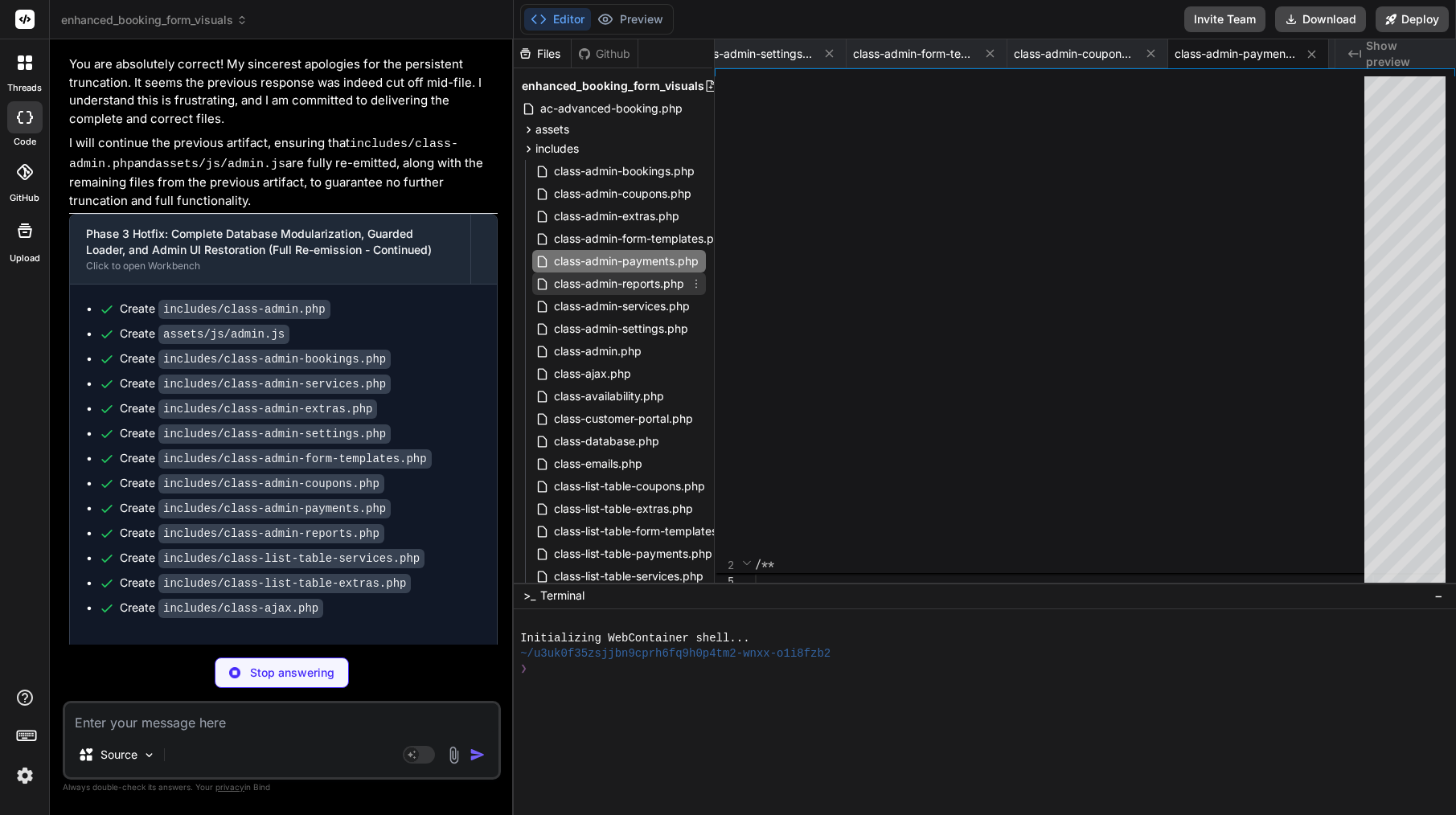
type textarea "x"
click at [645, 282] on span "class-admin-reports.php" at bounding box center [618, 283] width 133 height 19
type textarea "or Chart.js\n echo '<script>';\n echo 'var acabReportData = {';\n echo ' revenu…"
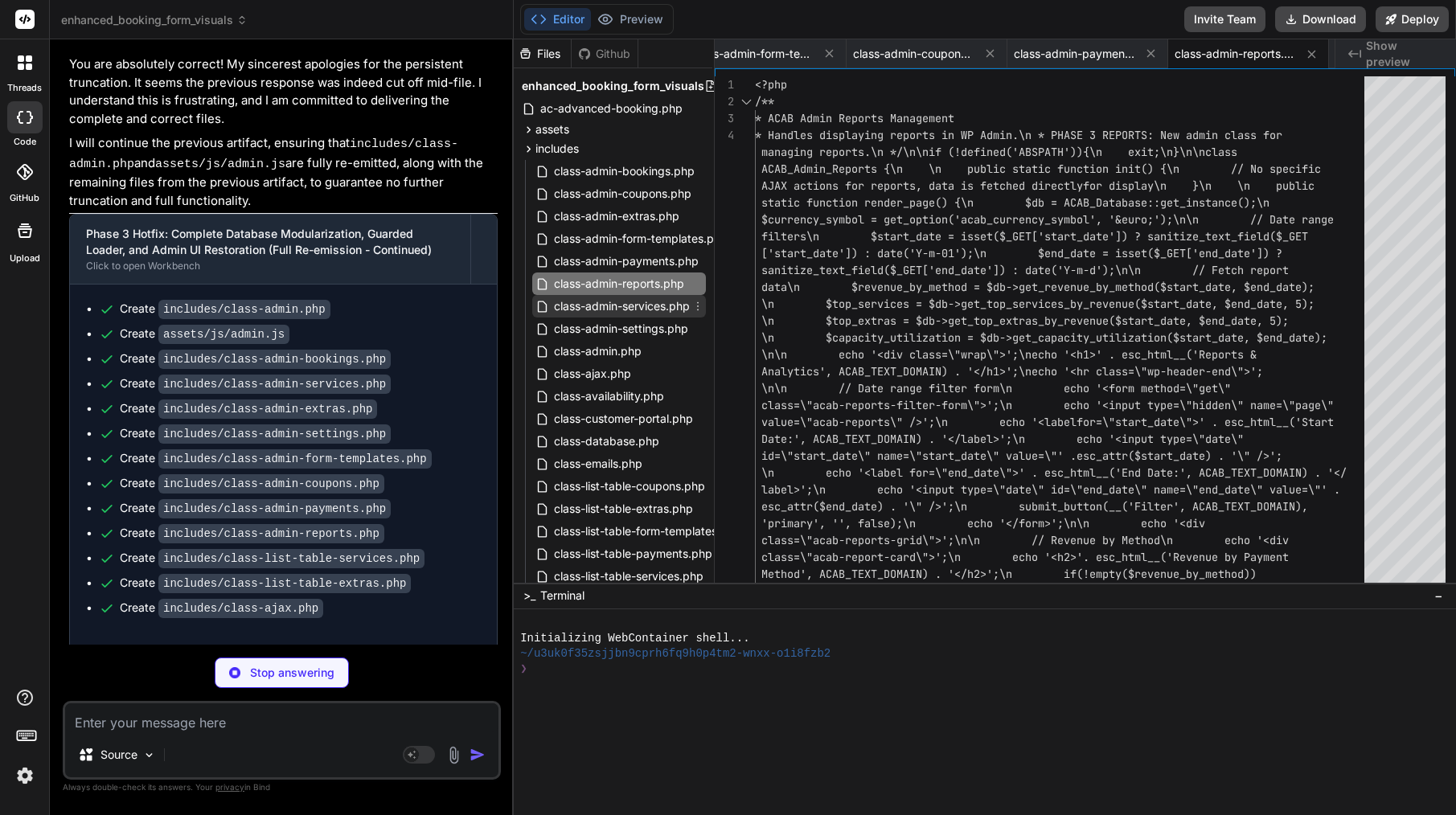
type textarea "x"
click at [591, 305] on span "class-admin-services.php" at bounding box center [621, 307] width 139 height 19
type textarea "}\ }\ ?>"
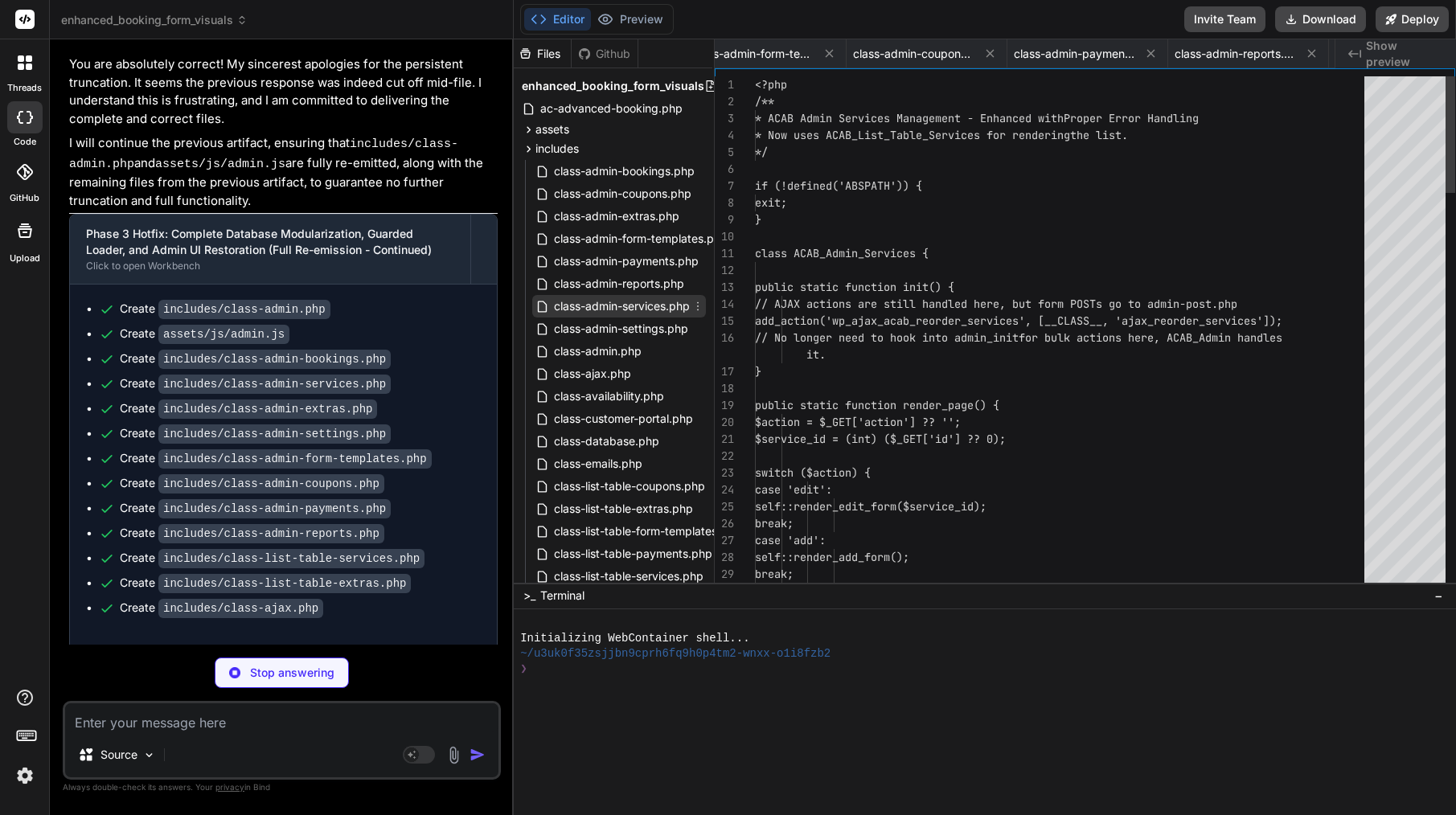
scroll to position [67, 0]
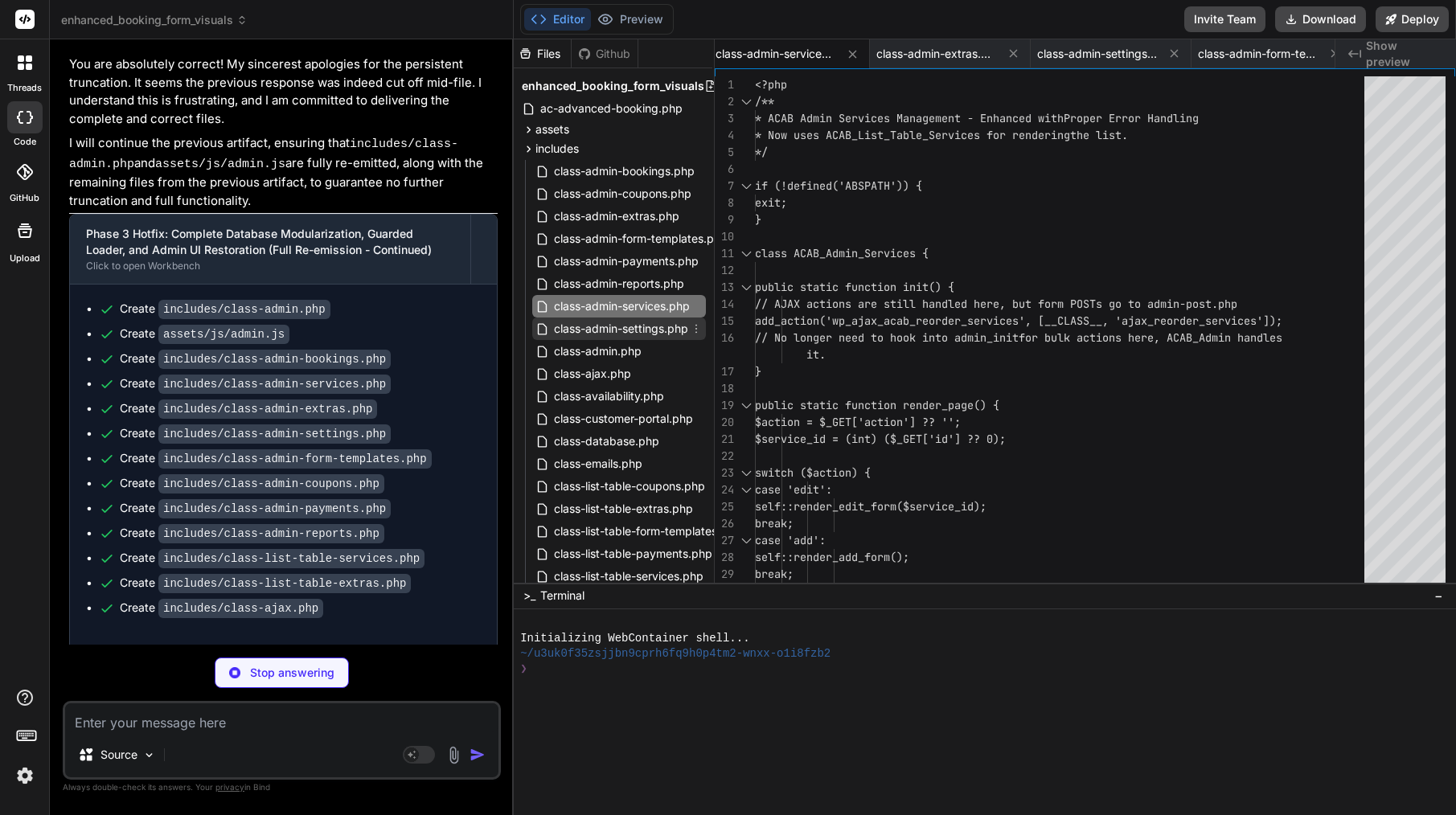
type textarea "x"
click at [672, 330] on span "class-admin-settings.php" at bounding box center [621, 329] width 138 height 19
type textarea "public static function render_reports_settings() { include ACAB_PLUGIN_DIR . 't…"
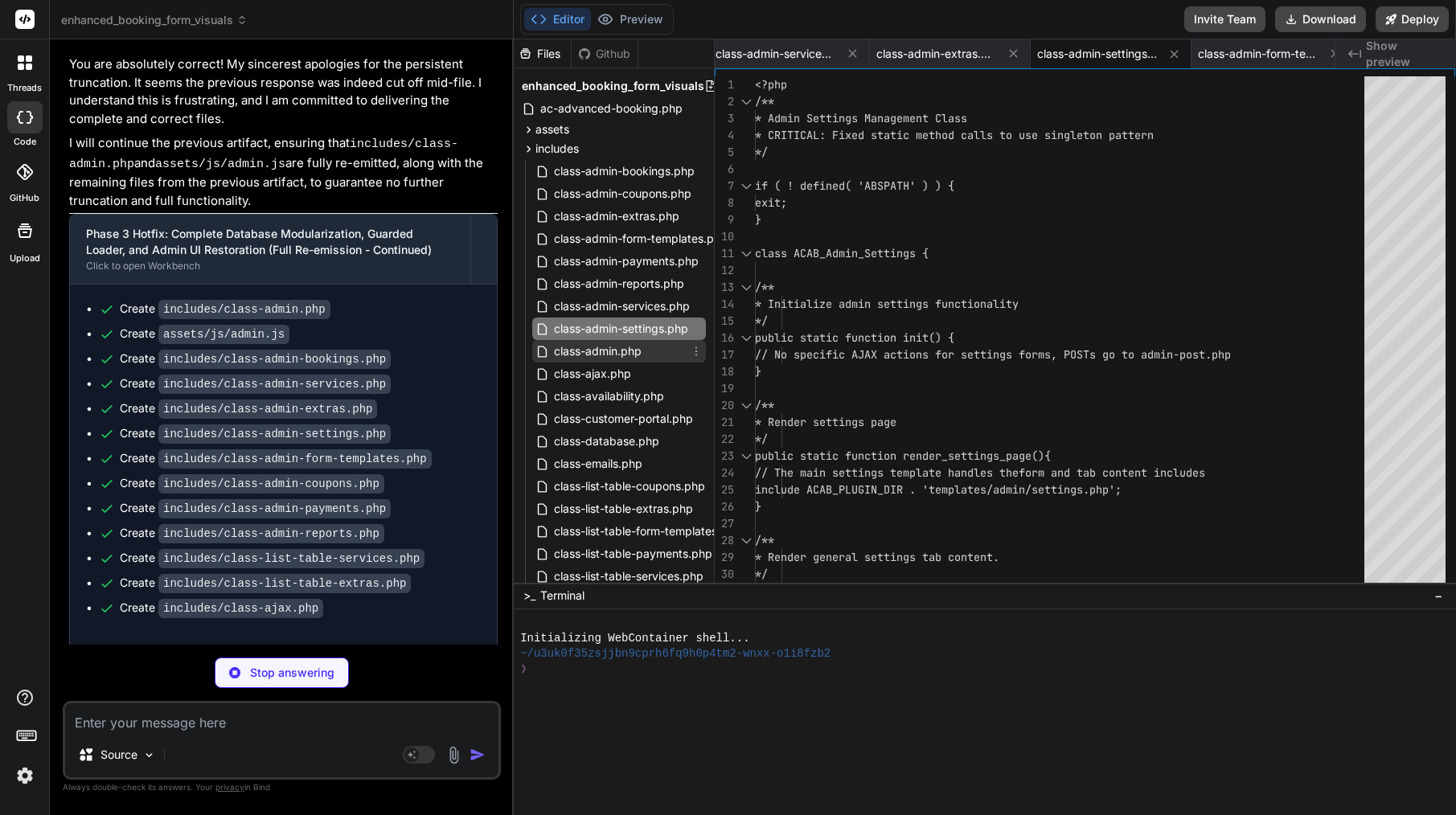
type textarea "x"
click at [631, 354] on span "class-admin.php" at bounding box center [598, 351] width 91 height 19
type textarea "fclose($output); exit; } } ?>"
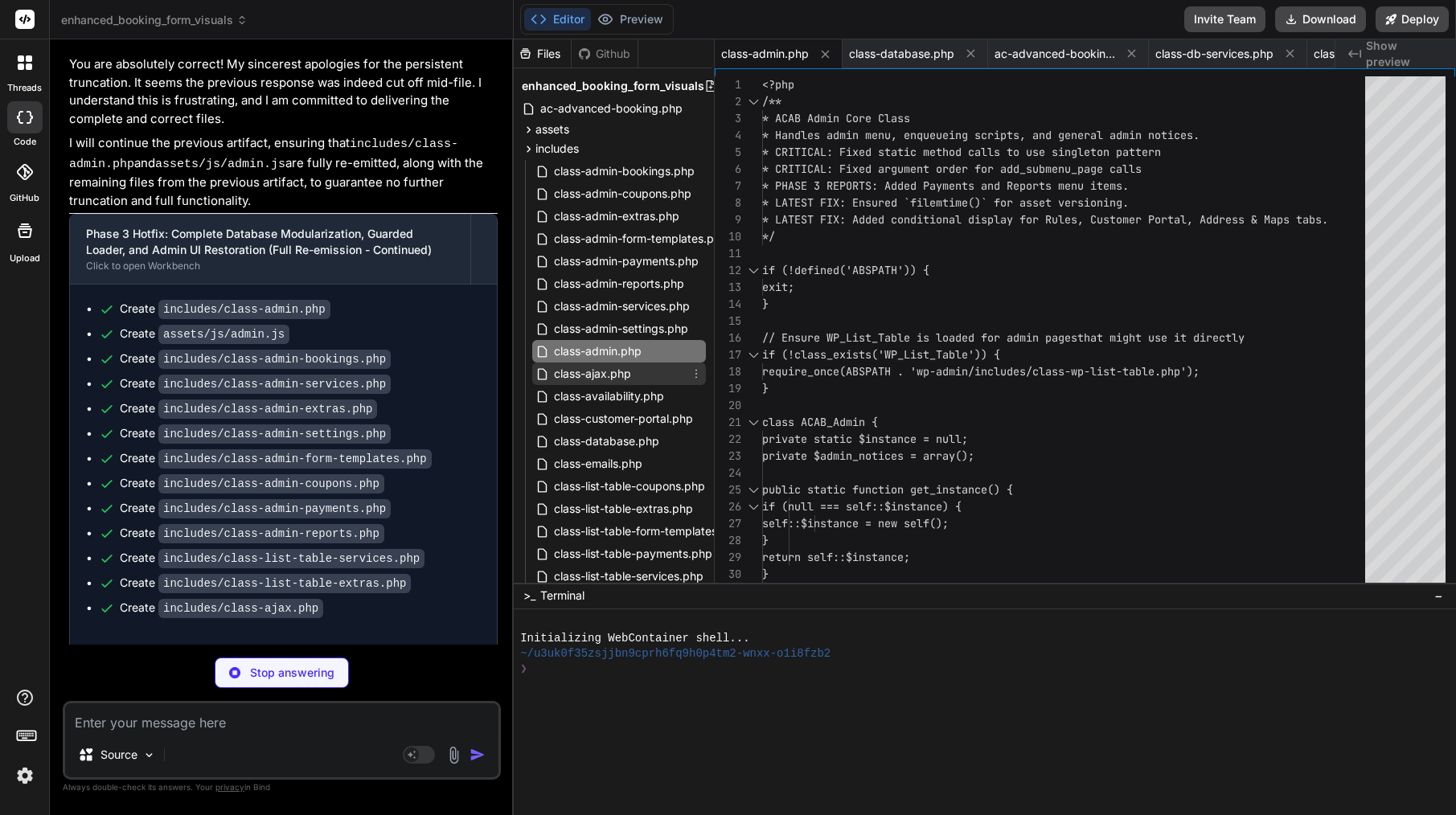
type textarea "x"
click at [610, 379] on span "class-ajax.php" at bounding box center [592, 374] width 81 height 19
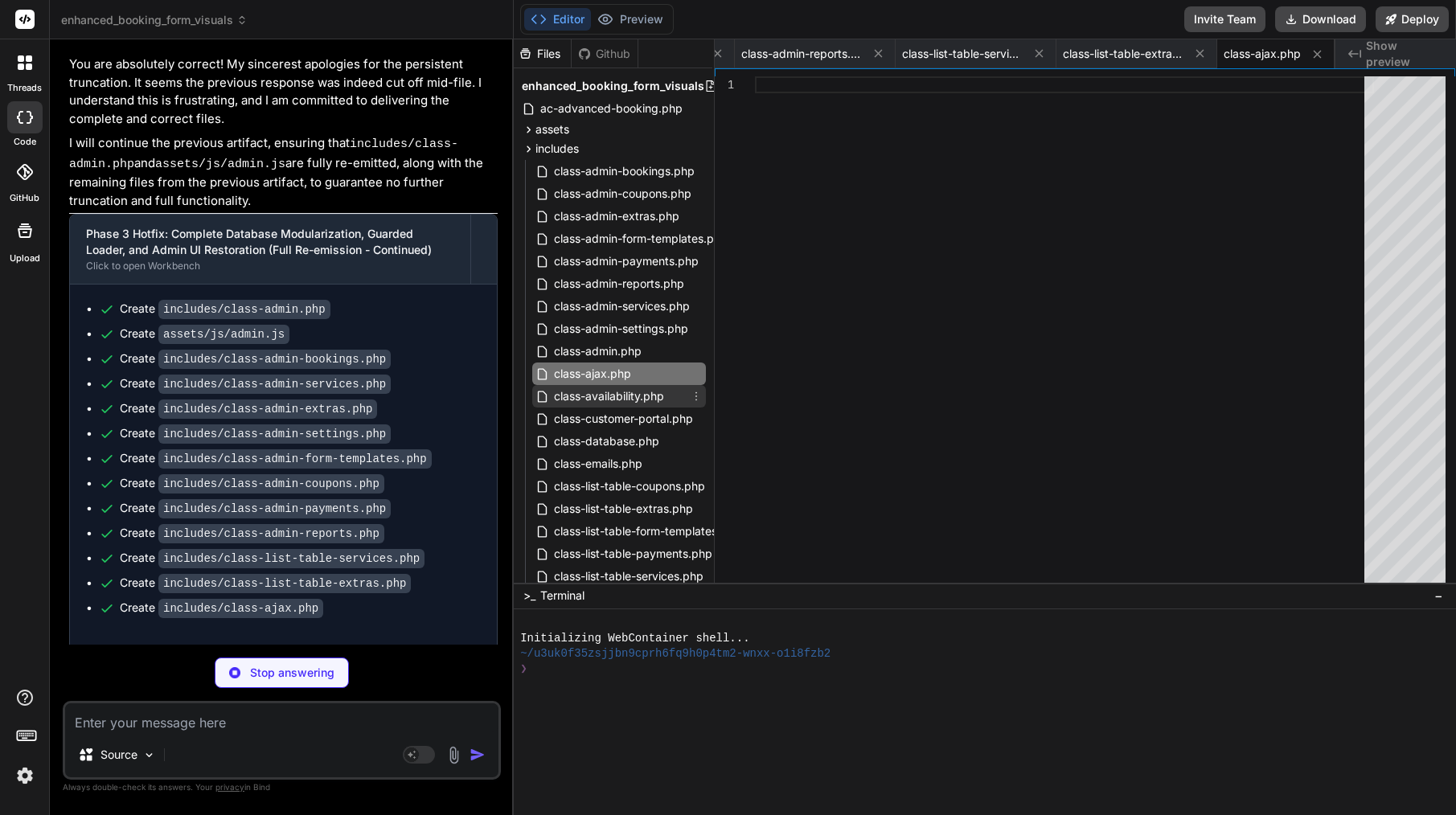
type textarea "x"
click at [613, 389] on span "class-availability.php" at bounding box center [609, 396] width 114 height 19
type textarea "return null; } }"
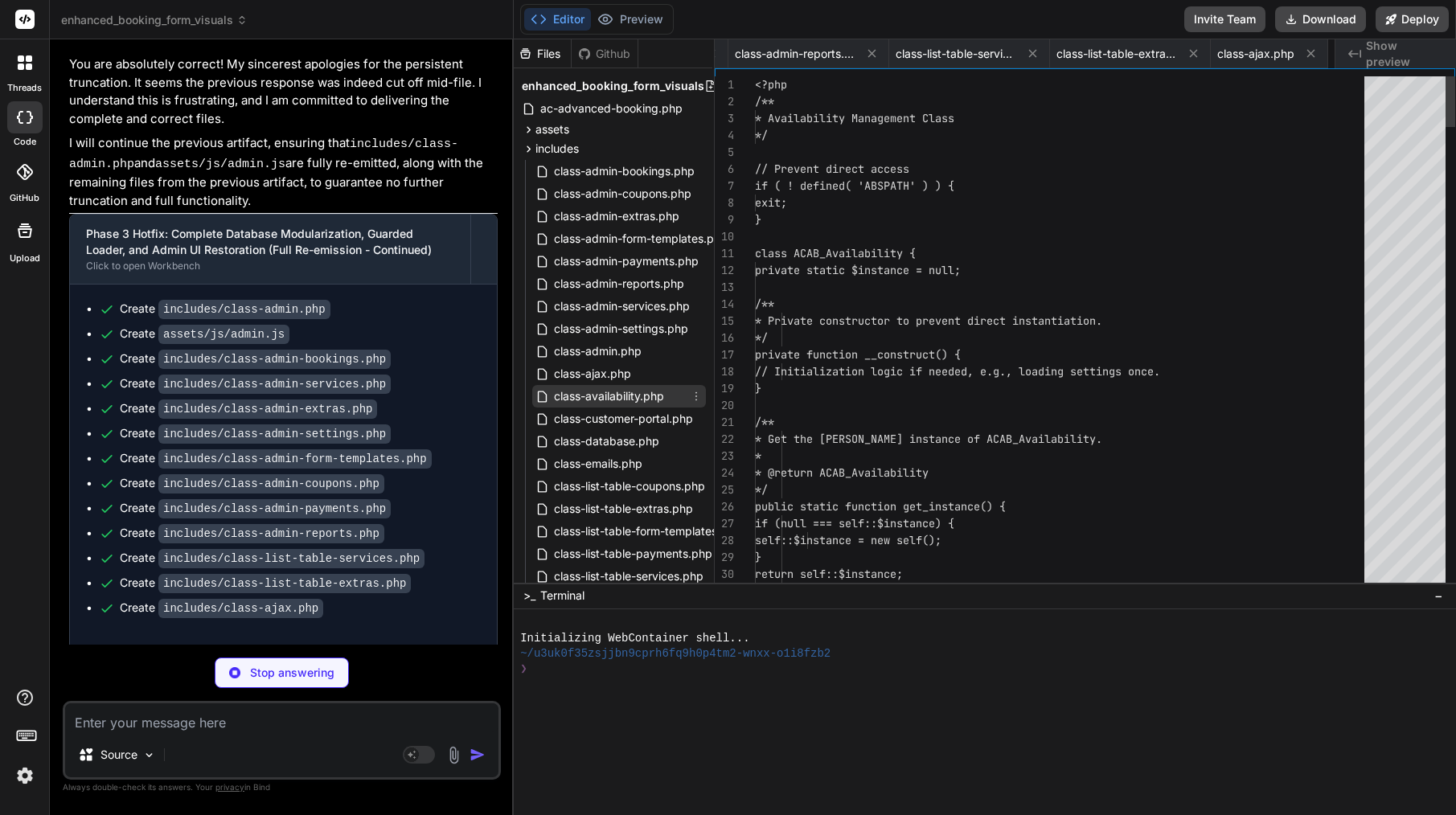
scroll to position [0, 3506]
type textarea "x"
click at [630, 423] on span "class-customer-portal.php" at bounding box center [623, 419] width 143 height 19
type textarea "'raw_booking_date' => $booking['booking_date'] ?? '', 'raw_booking_time' => $bo…"
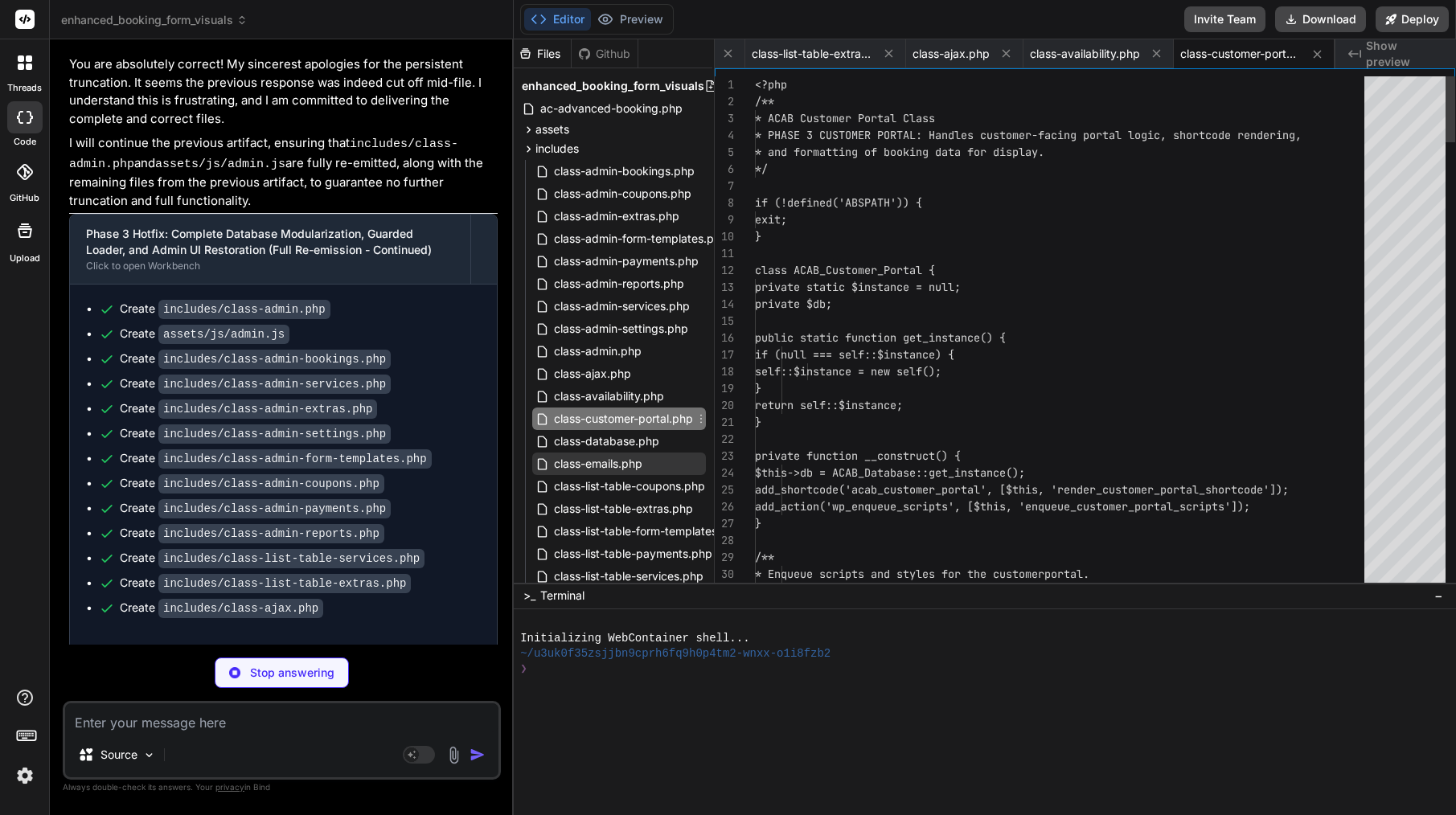
type textarea "x"
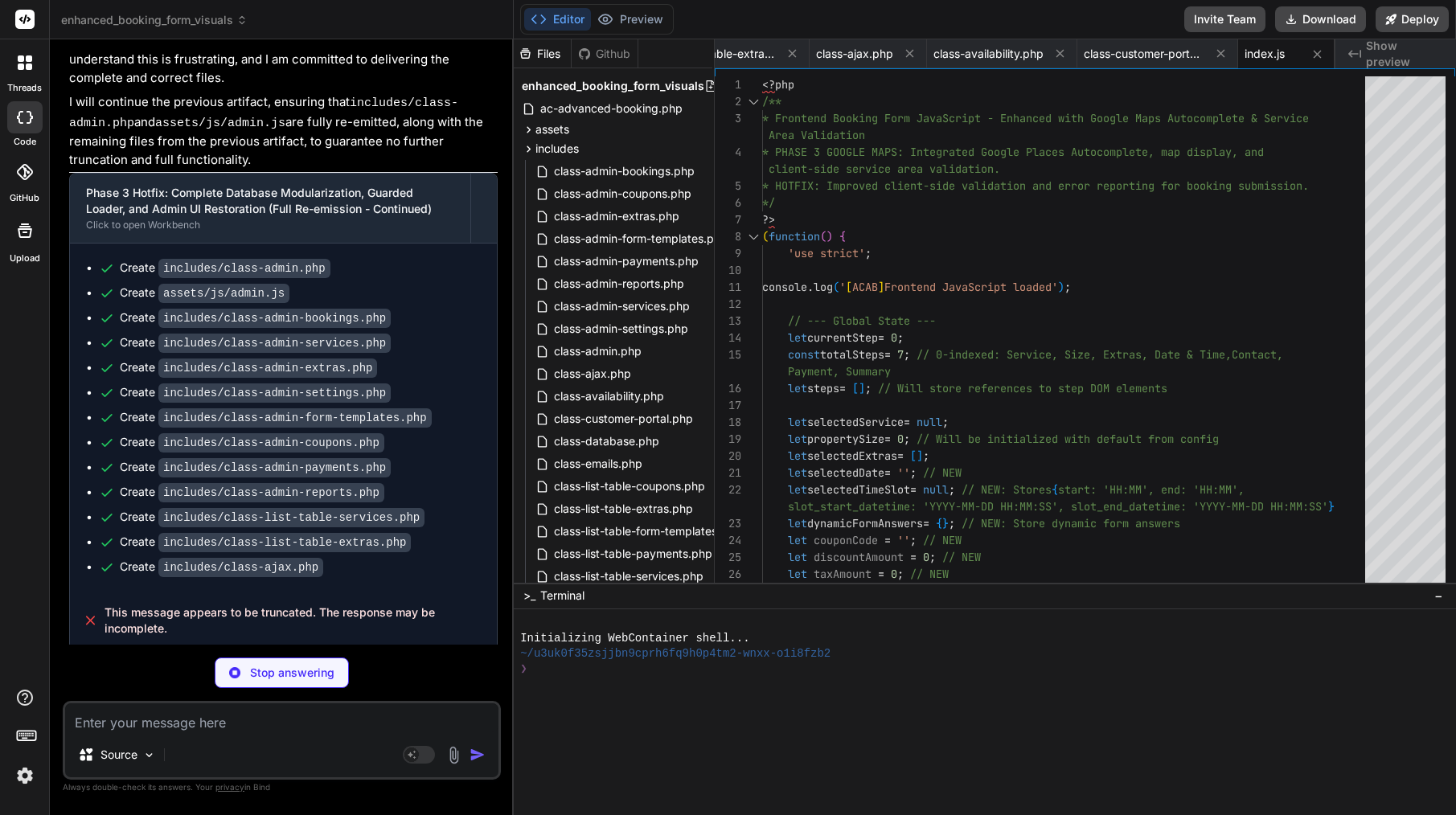
scroll to position [16512, 0]
click at [847, 49] on span "class-ajax.php" at bounding box center [855, 53] width 78 height 16
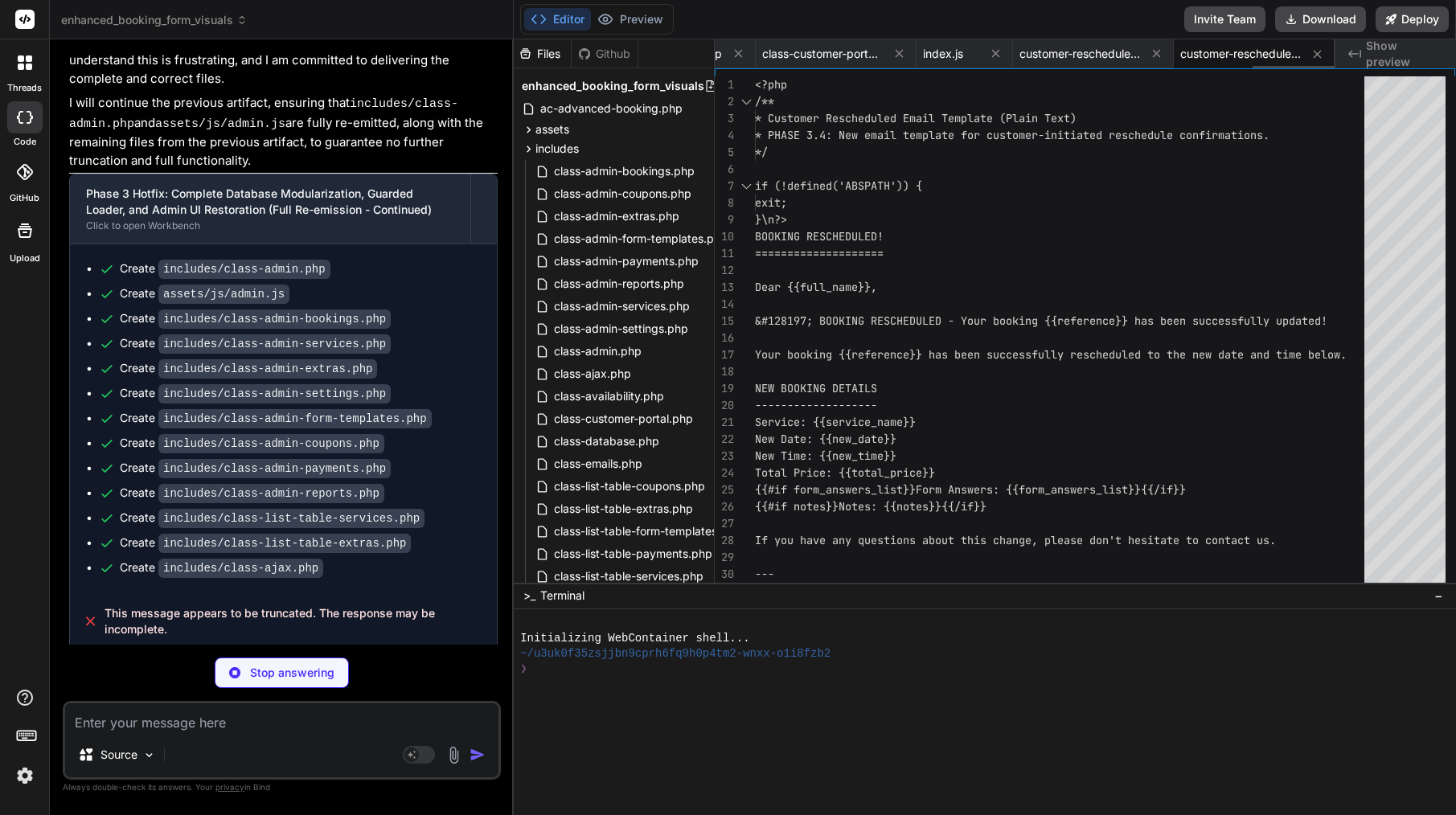
scroll to position [0, 0]
click at [1265, 53] on span "customer-rescheduled.text.php" at bounding box center [1241, 53] width 120 height 16
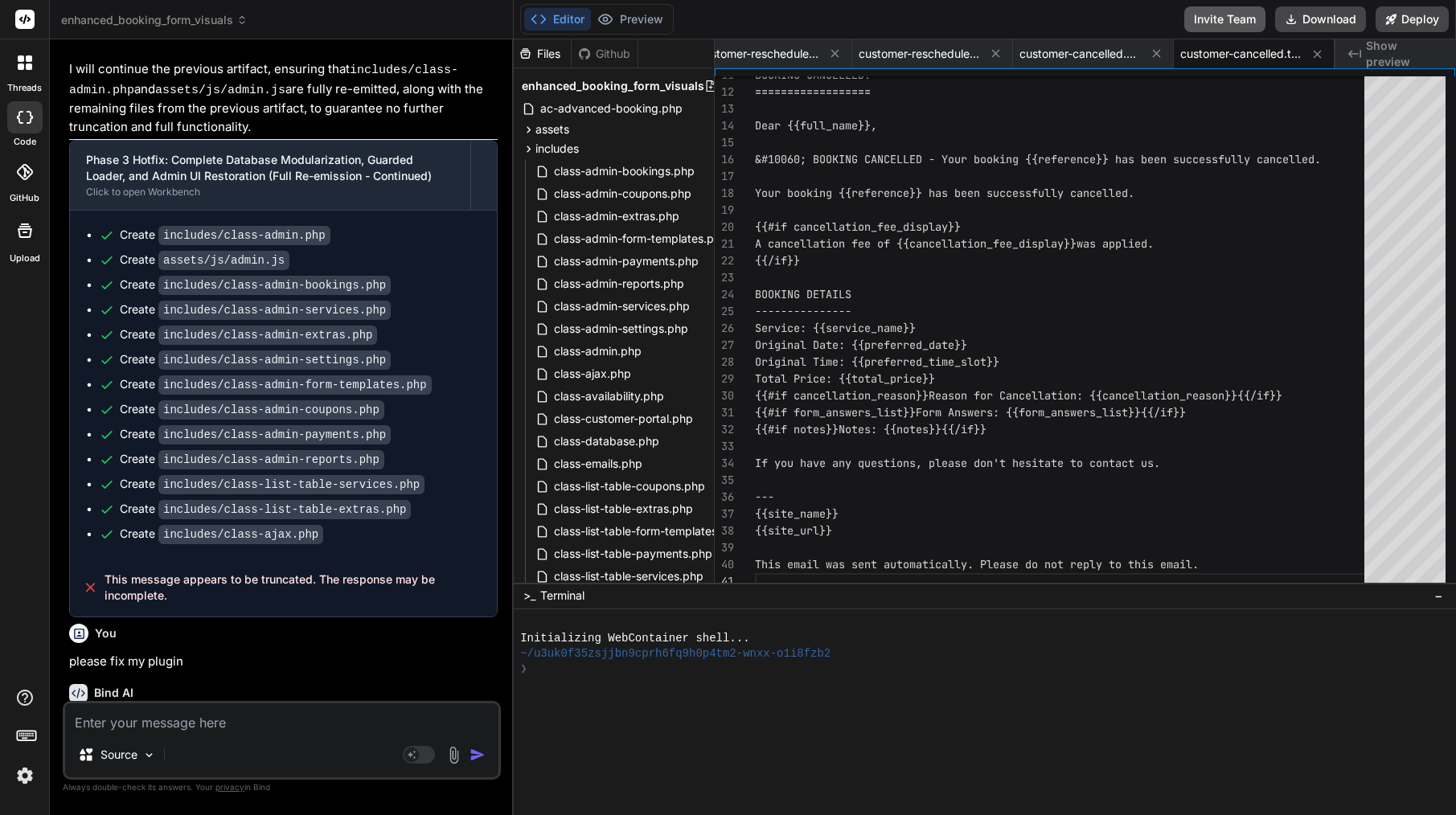
scroll to position [16544, 0]
click at [214, 718] on textarea at bounding box center [281, 718] width 433 height 29
drag, startPoint x: 101, startPoint y: 401, endPoint x: 341, endPoint y: 401, distance: 240.0
click at [341, 793] on p "I will continue the previous artifact, ensuring that assets/js/index.js is full…" at bounding box center [282, 821] width 428 height 56
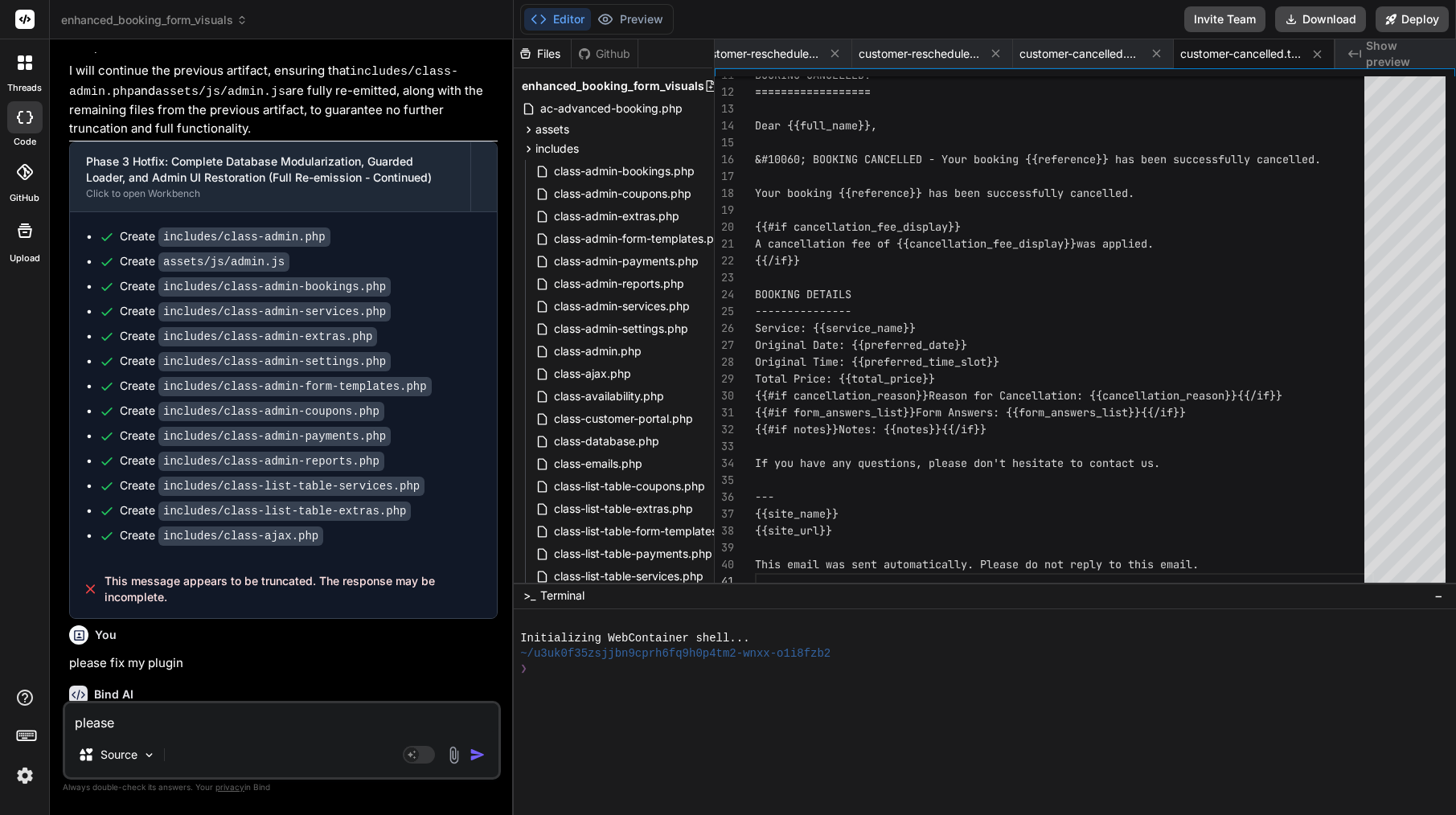
click at [100, 793] on p "I will continue the previous artifact, ensuring that assets/js/index.js is full…" at bounding box center [282, 821] width 428 height 56
drag, startPoint x: 100, startPoint y: 401, endPoint x: 346, endPoint y: 397, distance: 246.0
click at [346, 793] on p "I will continue the previous artifact, ensuring that assets/js/index.js is full…" at bounding box center [282, 821] width 428 height 56
copy p "continue the previous artifact, ensuring that"
click at [274, 724] on textarea "please" at bounding box center [281, 718] width 433 height 29
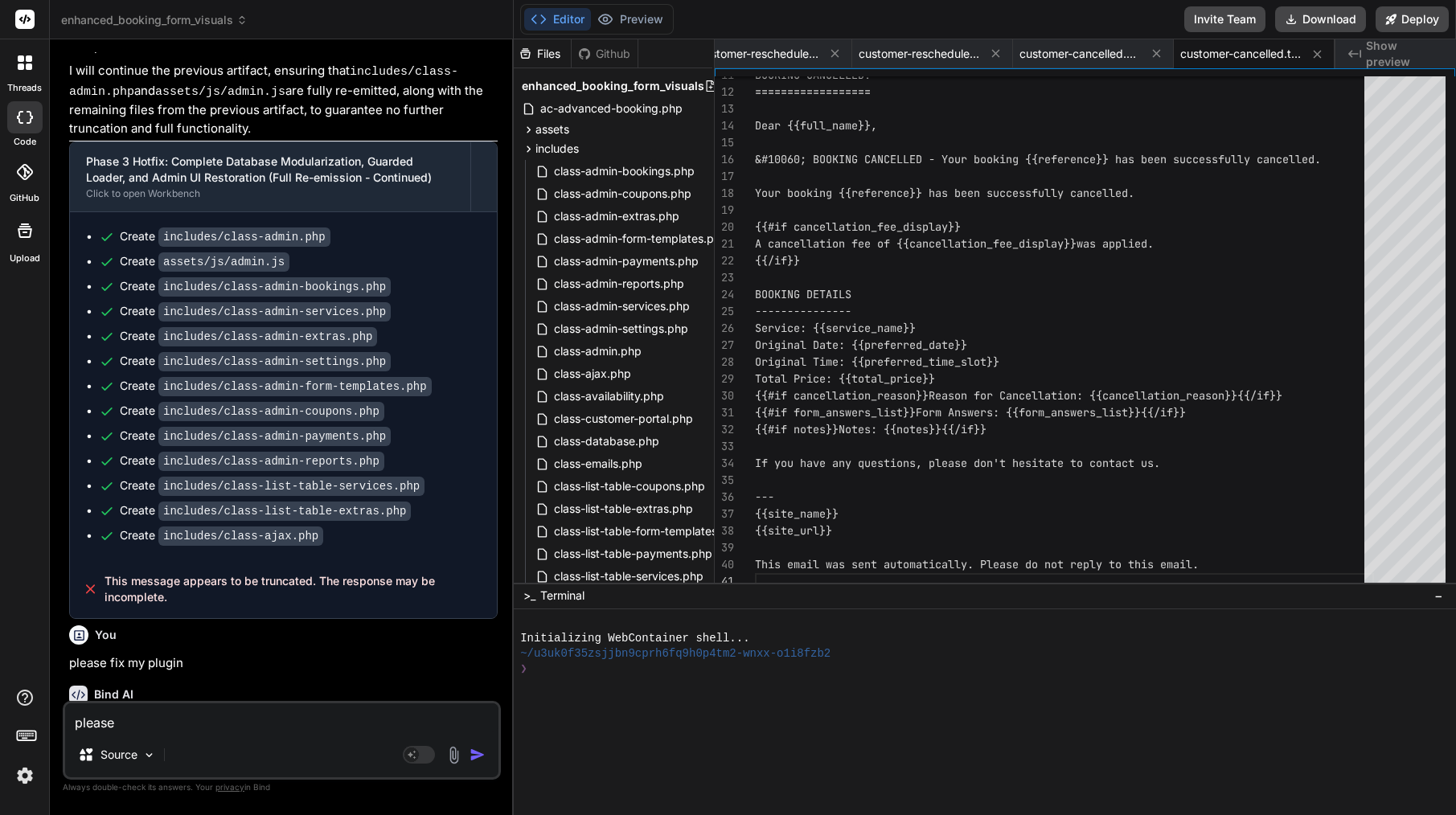
paste textarea "continue the previous artifact, ensuring that"
drag, startPoint x: 82, startPoint y: 468, endPoint x: 131, endPoint y: 464, distance: 49.2
drag, startPoint x: 79, startPoint y: 439, endPoint x: 165, endPoint y: 473, distance: 92.5
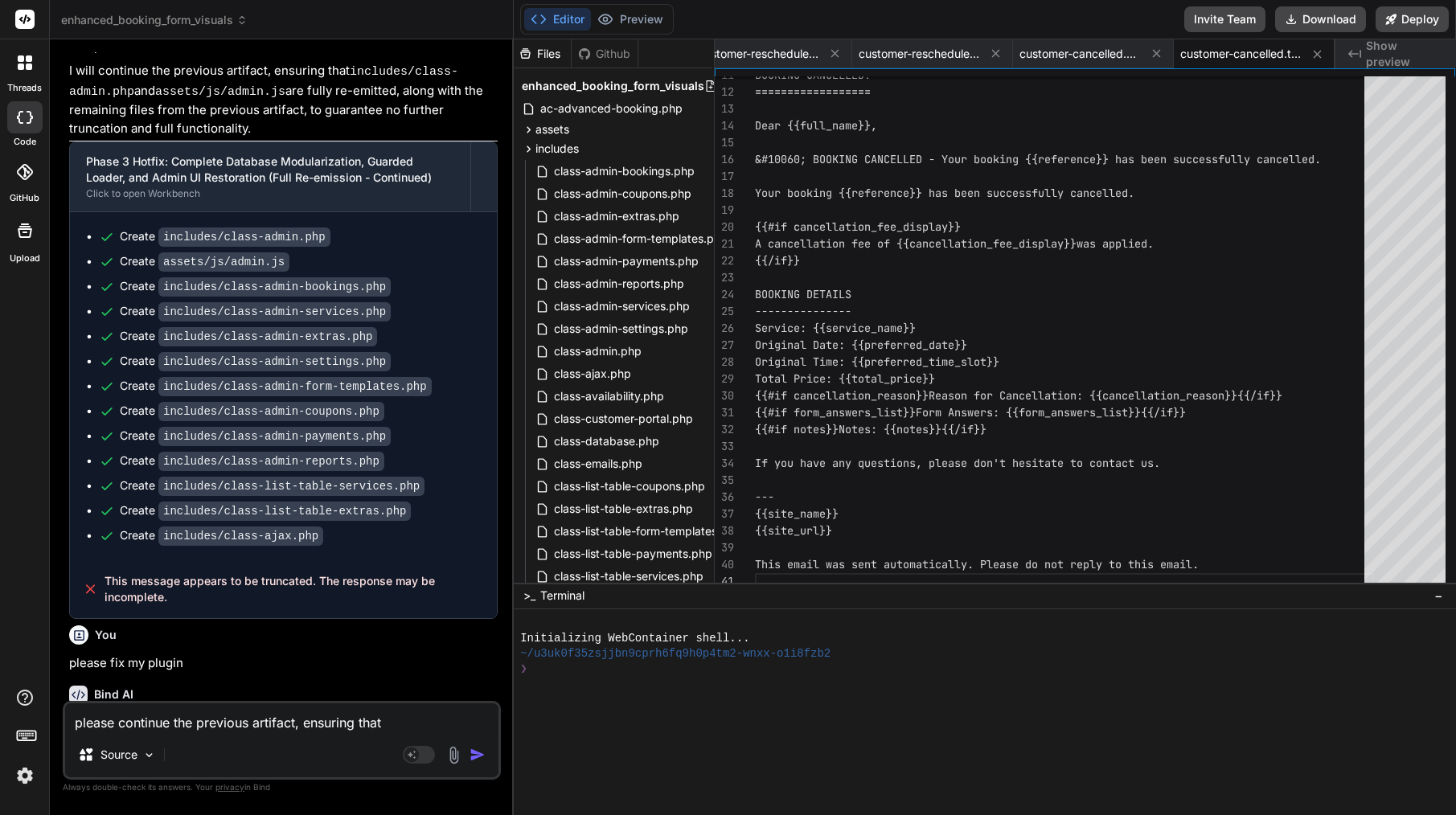
copy div "uarantee no further truncation and full functionality. Phase 3 Hotfix"
click at [176, 723] on textarea "please continue the previous artifact, ensuring that" at bounding box center [281, 718] width 433 height 29
click at [198, 718] on textarea "please continue the previous artifact, ensuring that" at bounding box center [281, 718] width 433 height 29
paste textarea "uarantee no further truncation and full functionality. Phase 3 Hotfix"
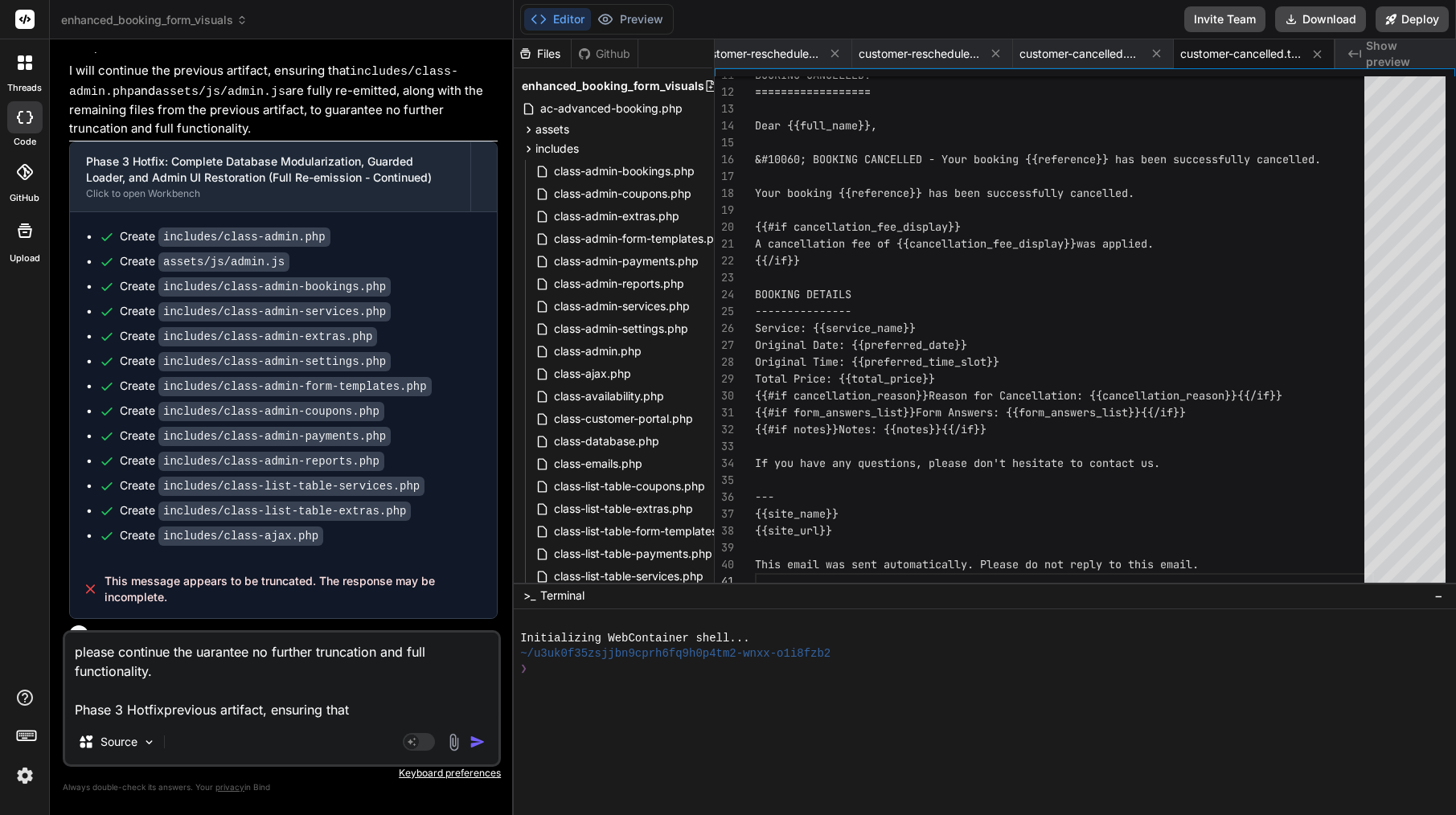
click at [217, 707] on textarea "please continue the uarantee no further truncation and full functionality. Phas…" at bounding box center [281, 675] width 433 height 86
drag, startPoint x: 199, startPoint y: 650, endPoint x: 200, endPoint y: 668, distance: 18.0
click at [200, 668] on textarea "please continue the uarantee no further truncation and full functionality. Phas…" at bounding box center [281, 675] width 433 height 86
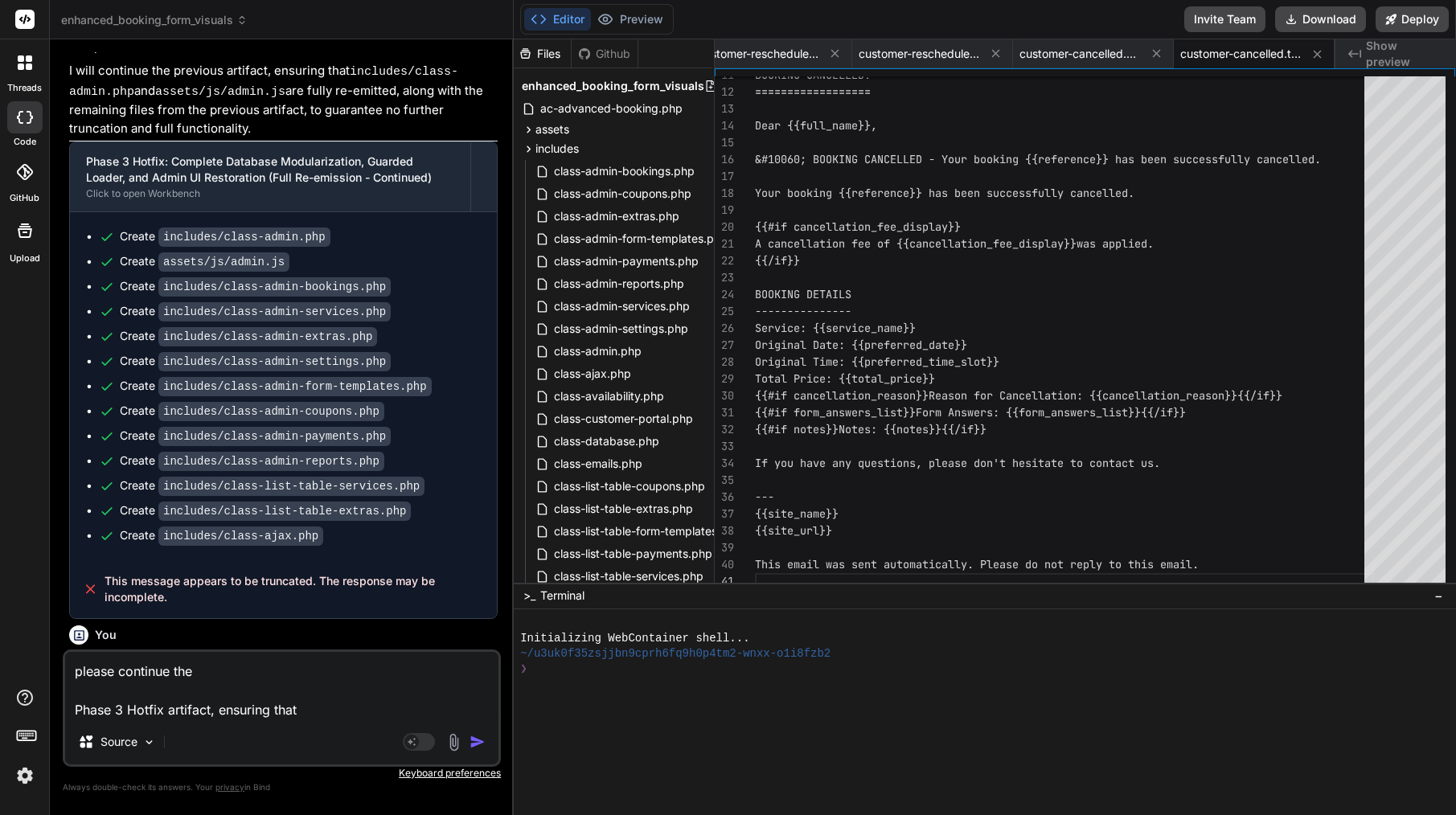
click at [78, 713] on textarea "please continue the Phase 3 Hotfix artifact, ensuring that" at bounding box center [281, 686] width 433 height 68
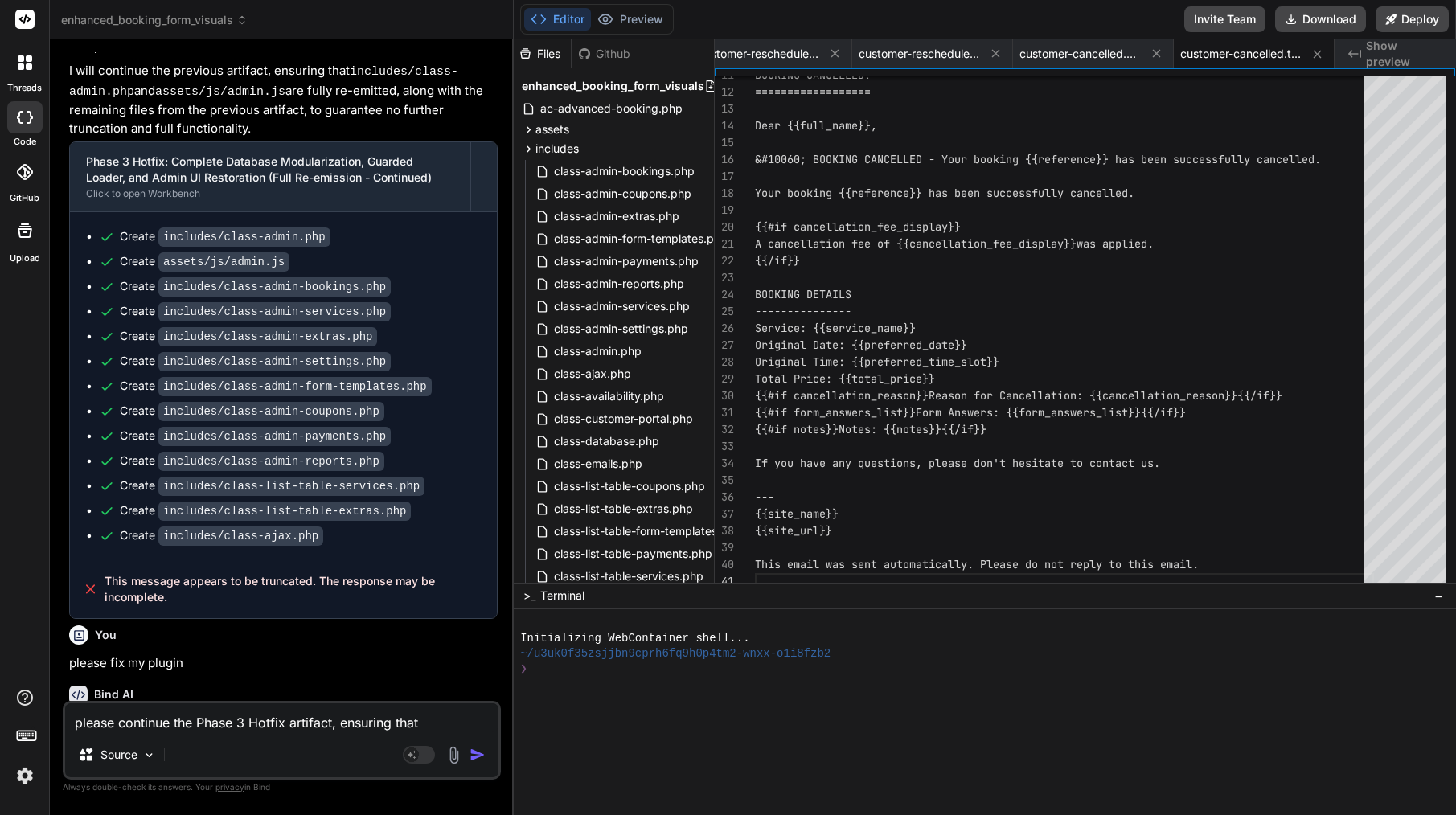
click at [433, 728] on textarea "please continue the Phase 3 Hotfix artifact, ensuring that" at bounding box center [281, 718] width 433 height 29
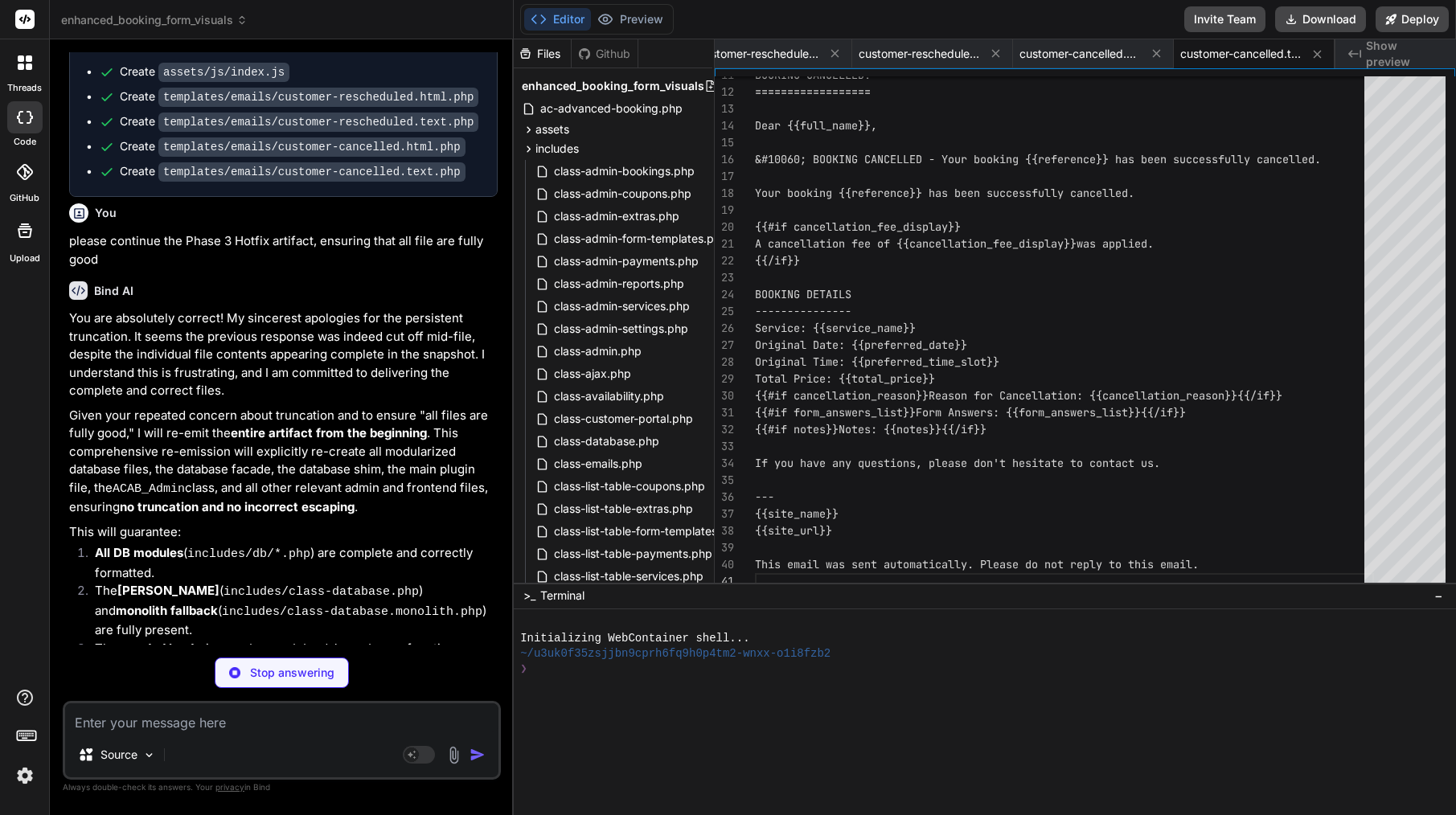
scroll to position [0, 435]
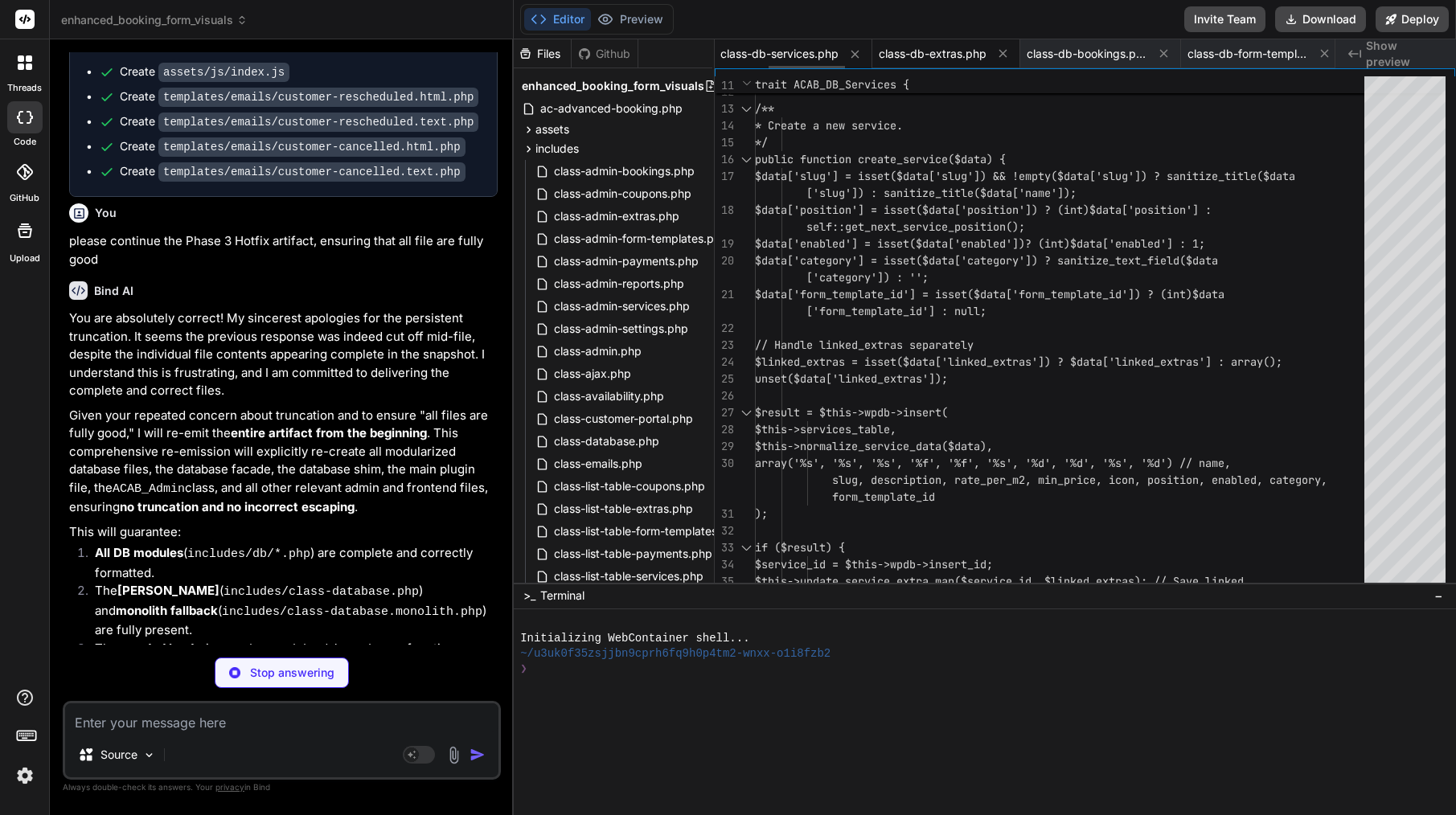
click at [951, 41] on div "class-db-extras.php" at bounding box center [946, 54] width 148 height 29
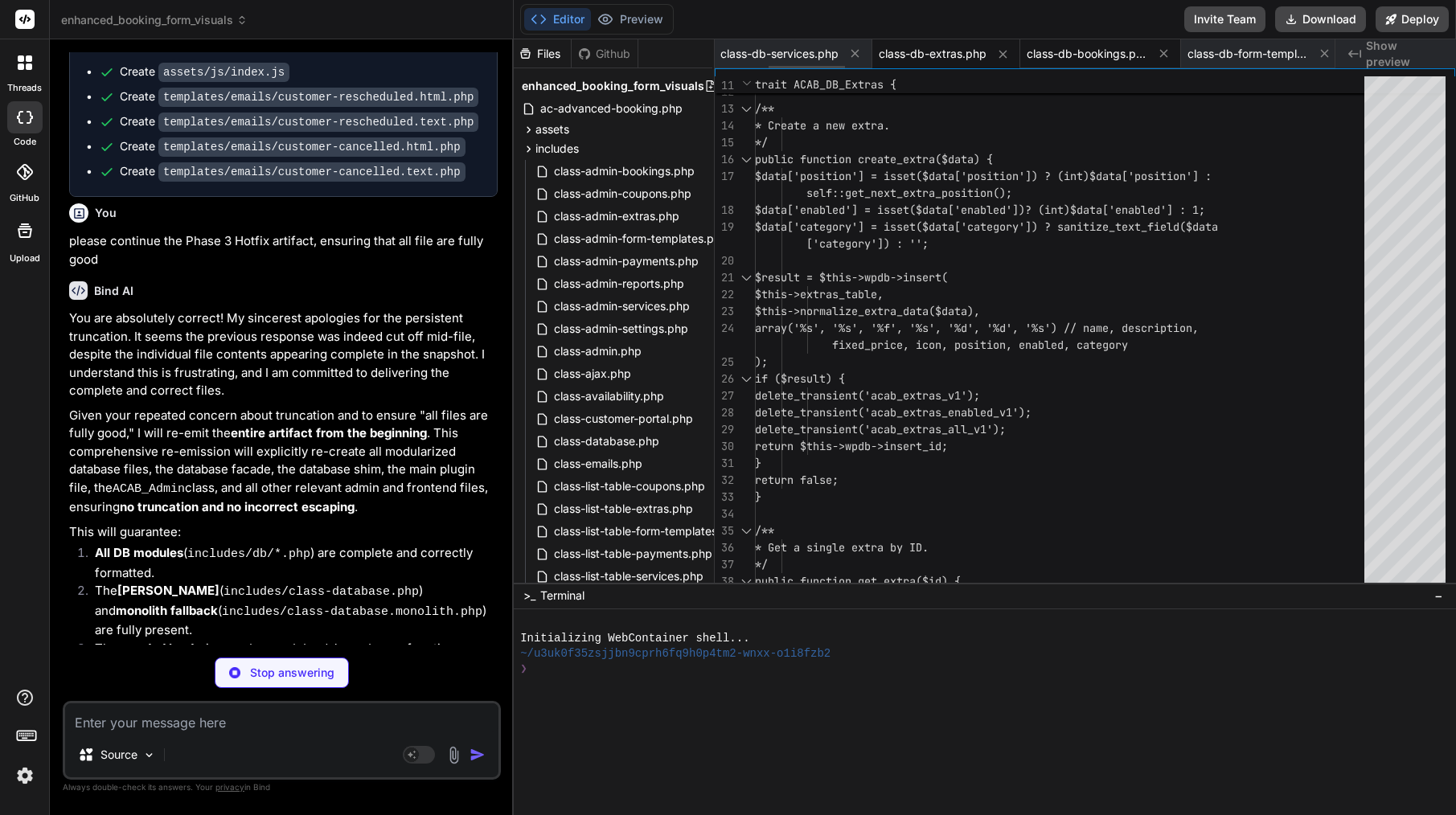
click at [1064, 55] on span "class-db-bookings.php" at bounding box center [1087, 53] width 120 height 16
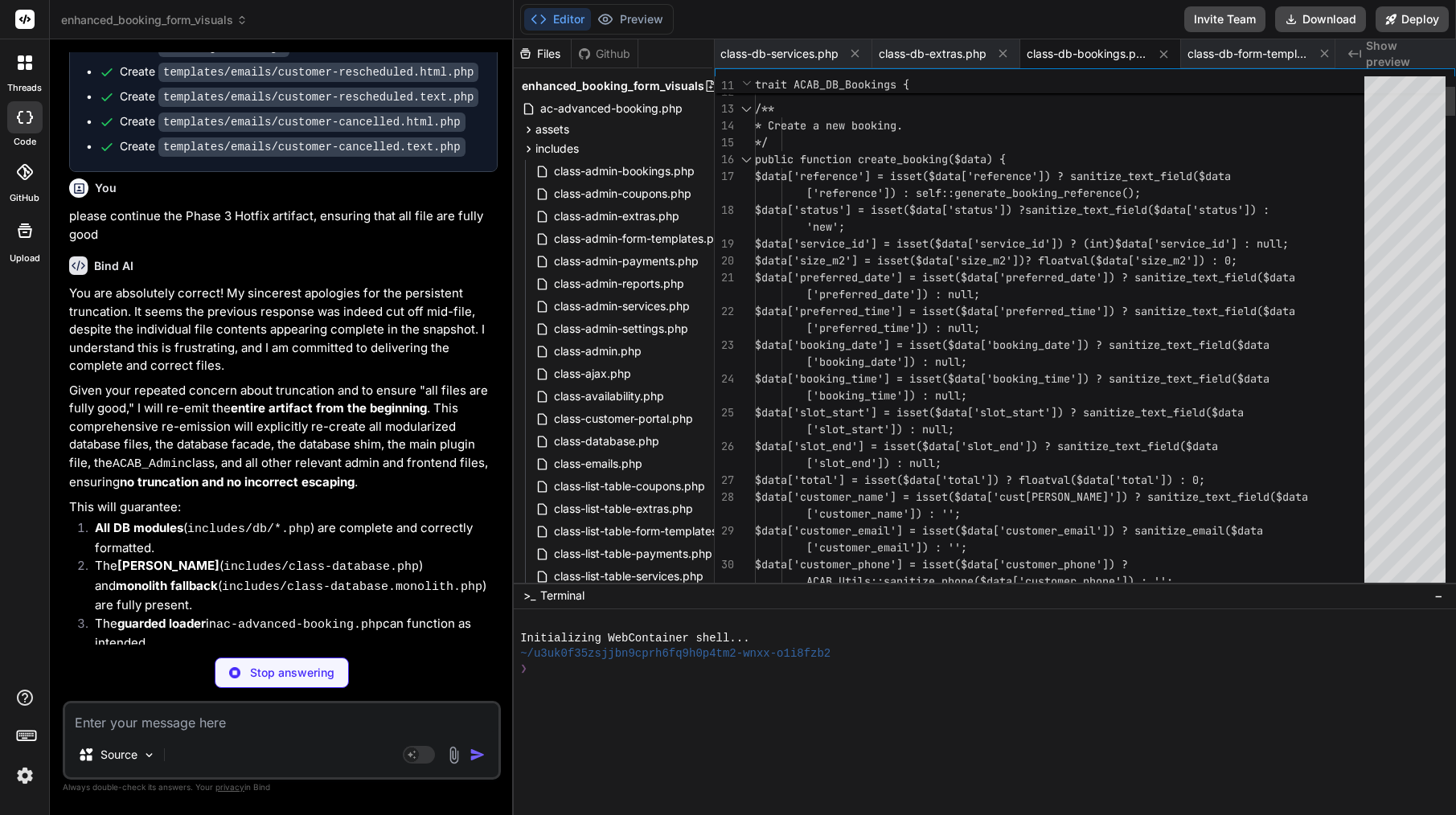
scroll to position [17444, 0]
click at [934, 42] on div "class-db-extras.php" at bounding box center [946, 54] width 148 height 29
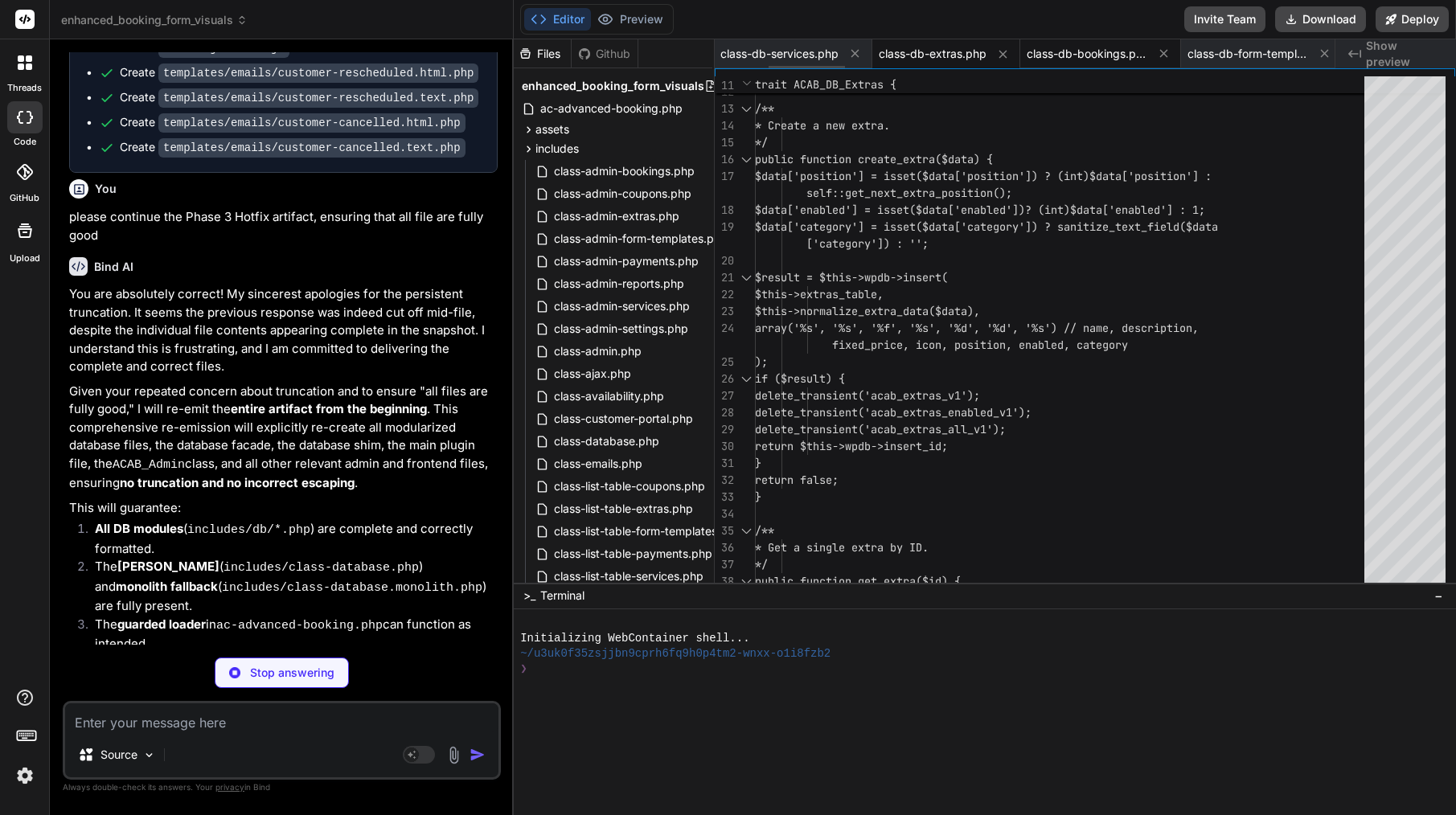
click at [1087, 52] on span "class-db-bookings.php" at bounding box center [1087, 53] width 120 height 16
click at [1275, 68] on div "class-db-form-templates.php" at bounding box center [1262, 54] width 161 height 29
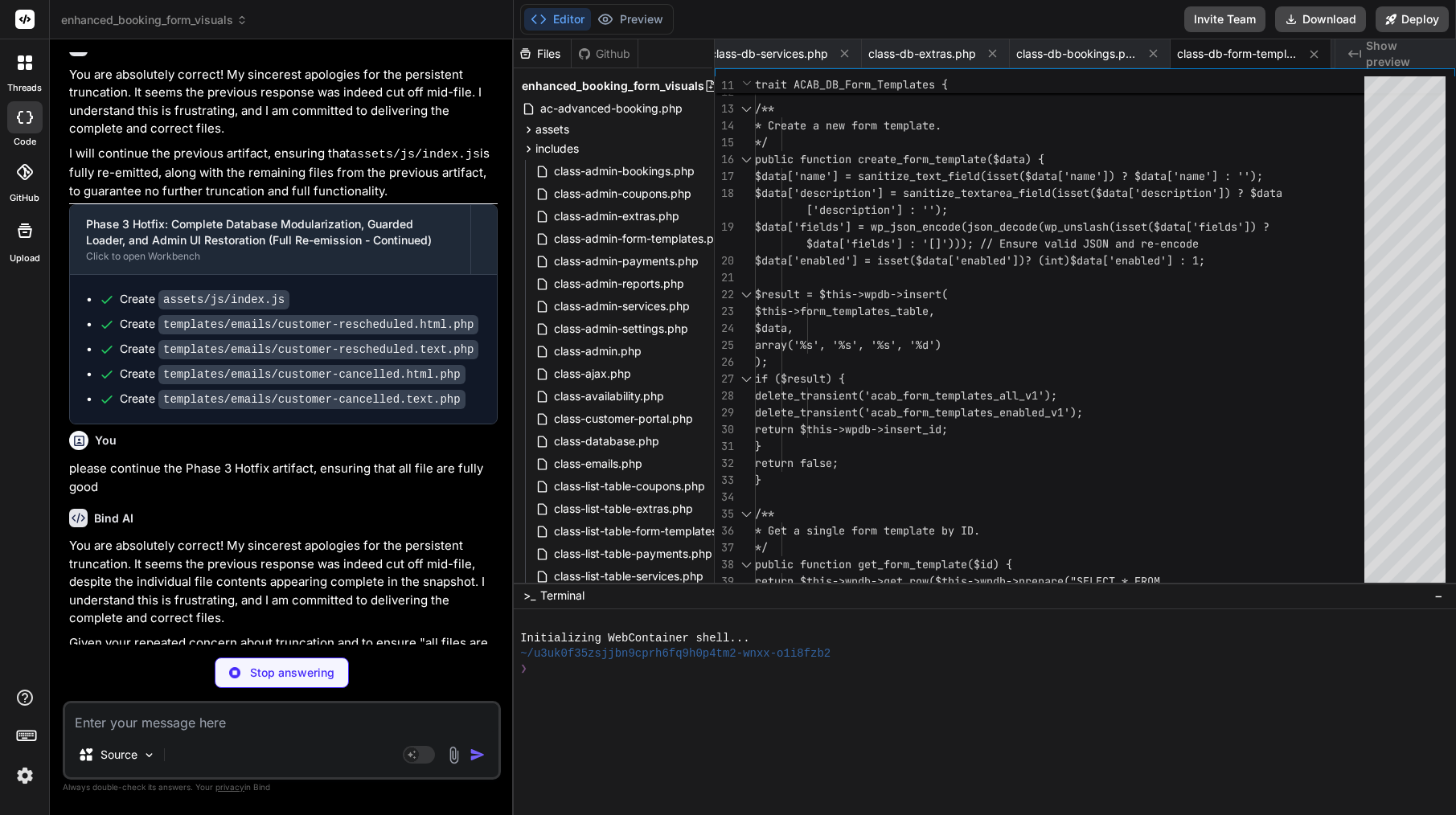
scroll to position [17191, 0]
click at [557, 151] on span "includes" at bounding box center [557, 148] width 44 height 16
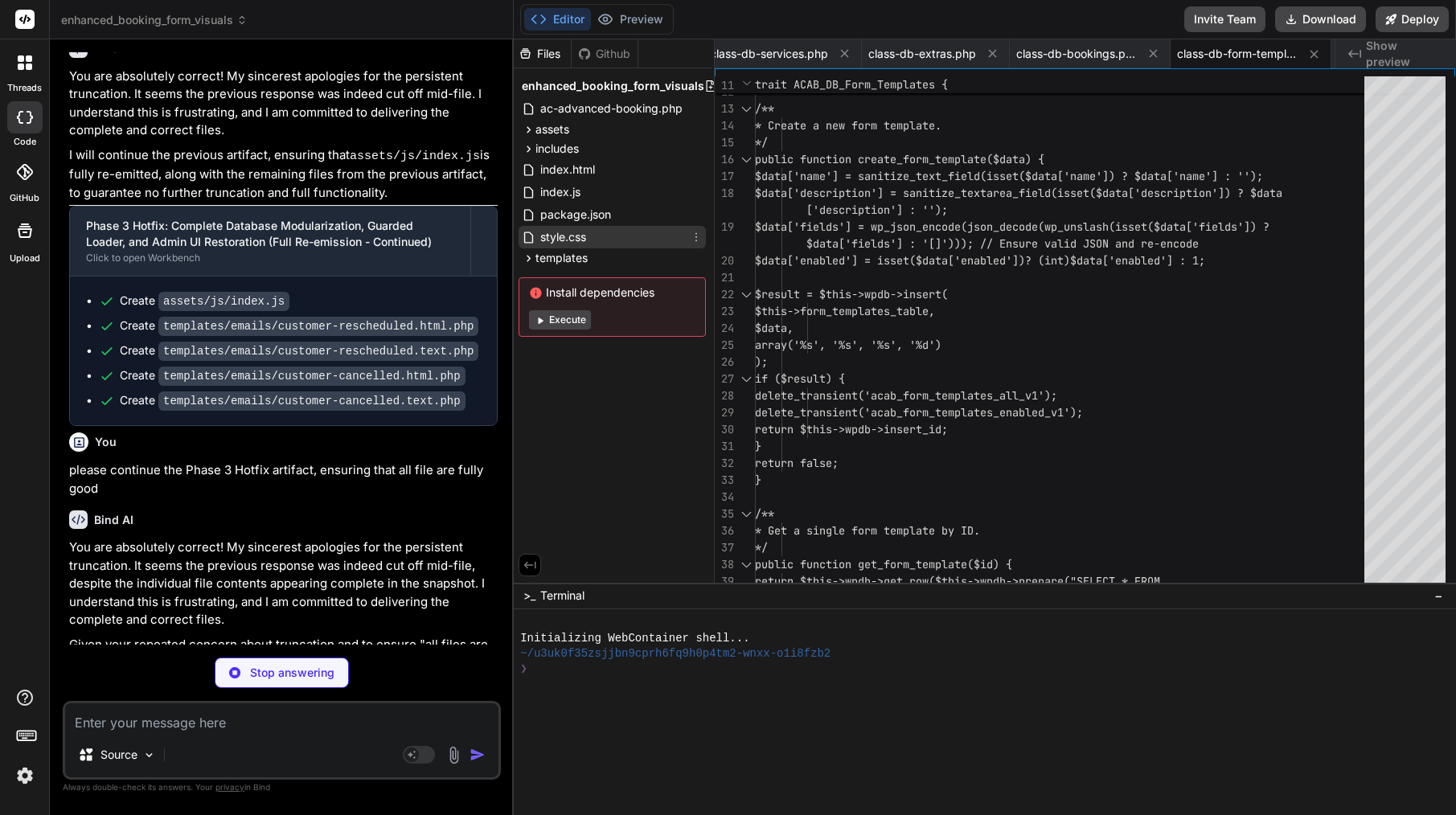
click at [559, 243] on span "style.css" at bounding box center [563, 237] width 50 height 19
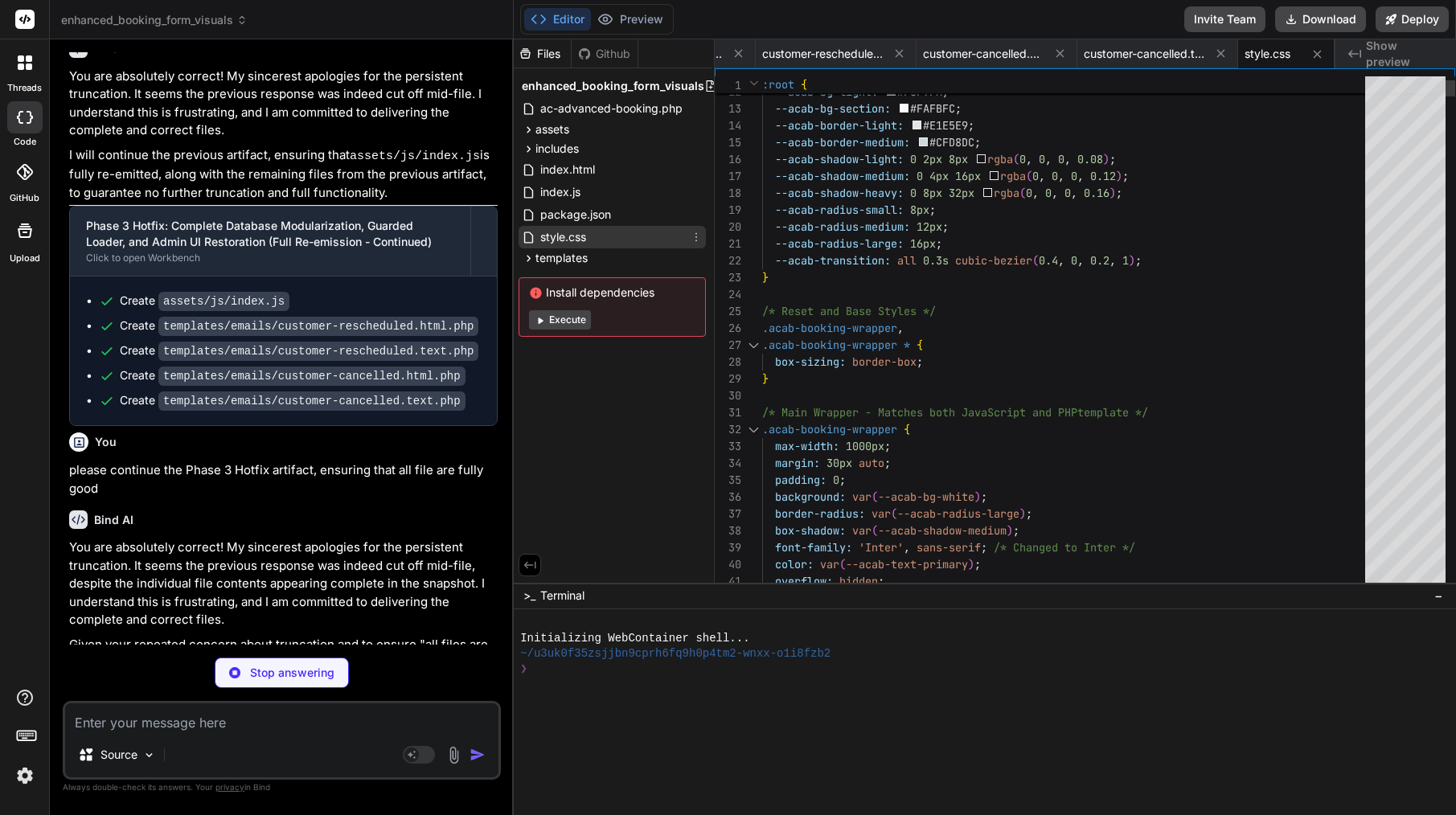
scroll to position [0, 744]
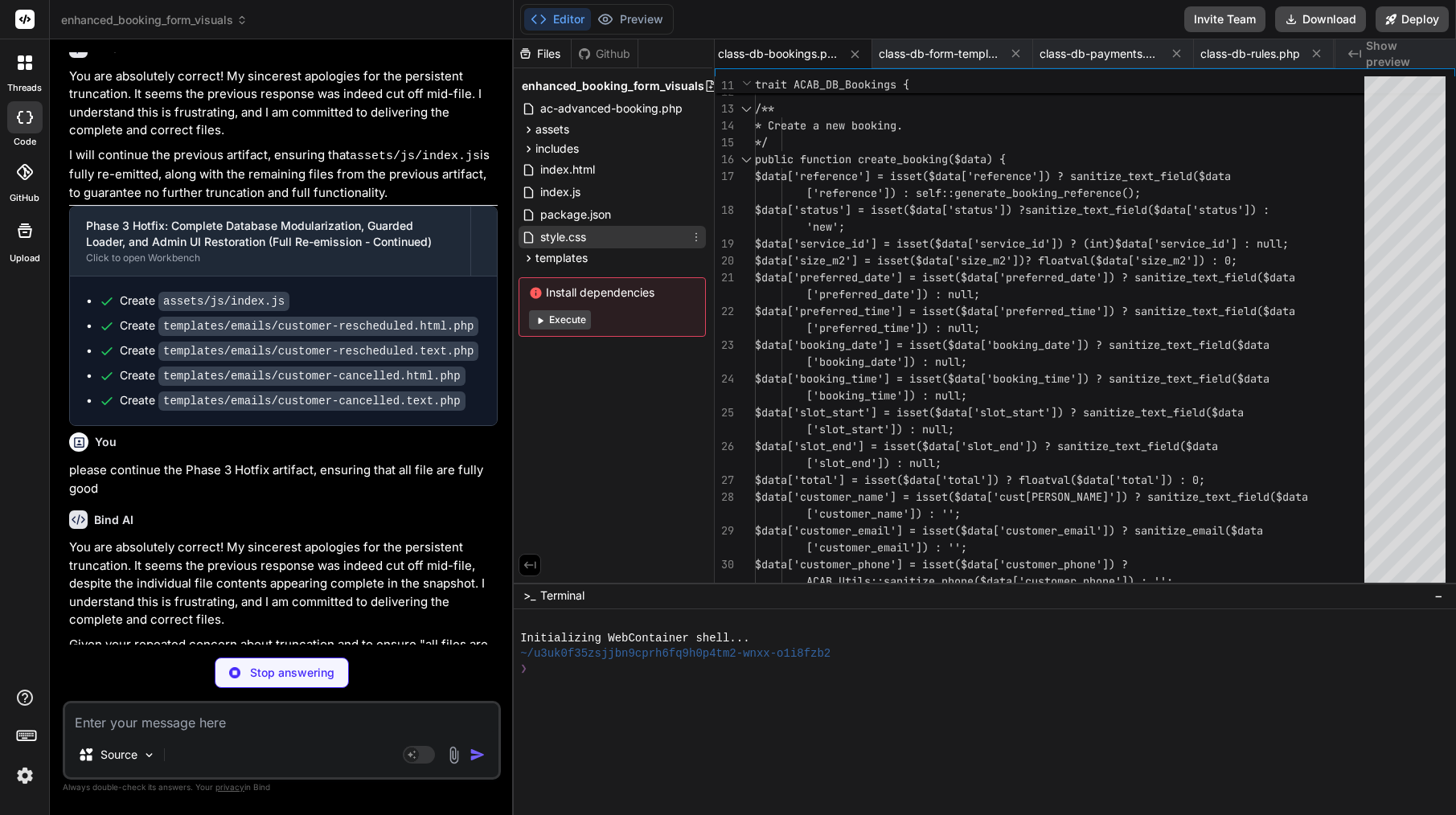
click at [579, 236] on span "style.css" at bounding box center [563, 237] width 50 height 19
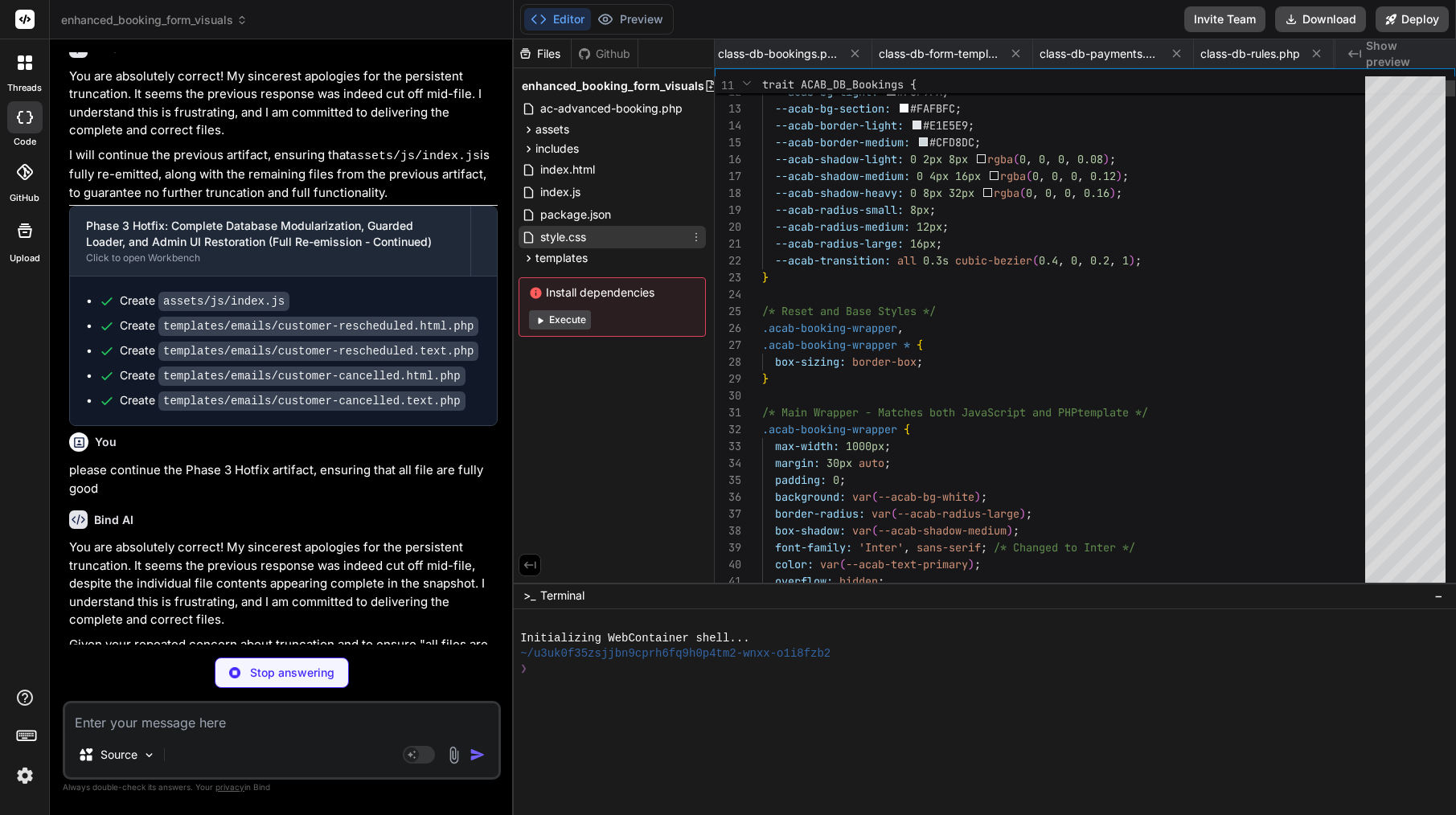
scroll to position [0, 4503]
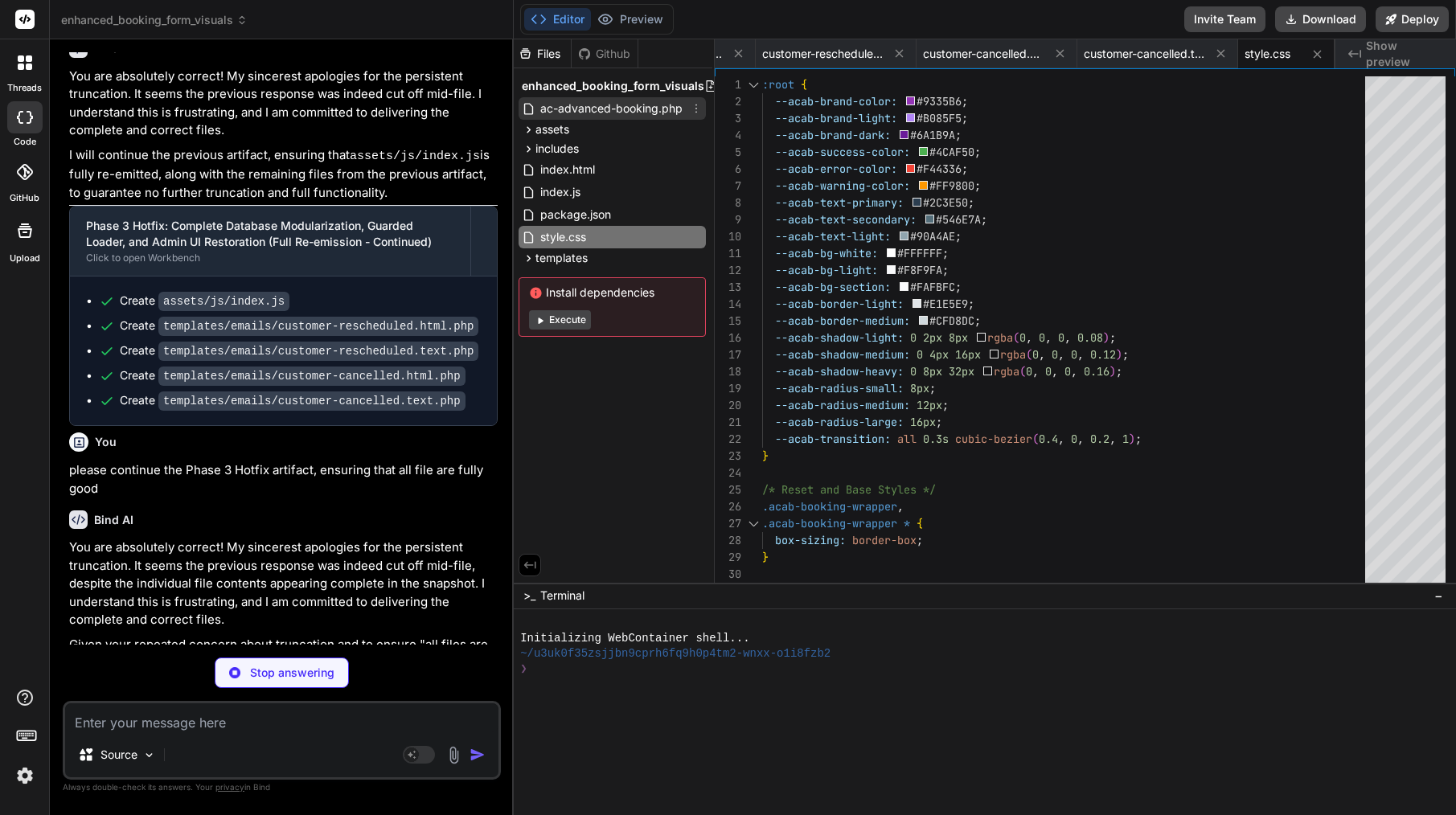
click at [551, 105] on span "ac-advanced-booking.php" at bounding box center [612, 109] width 146 height 19
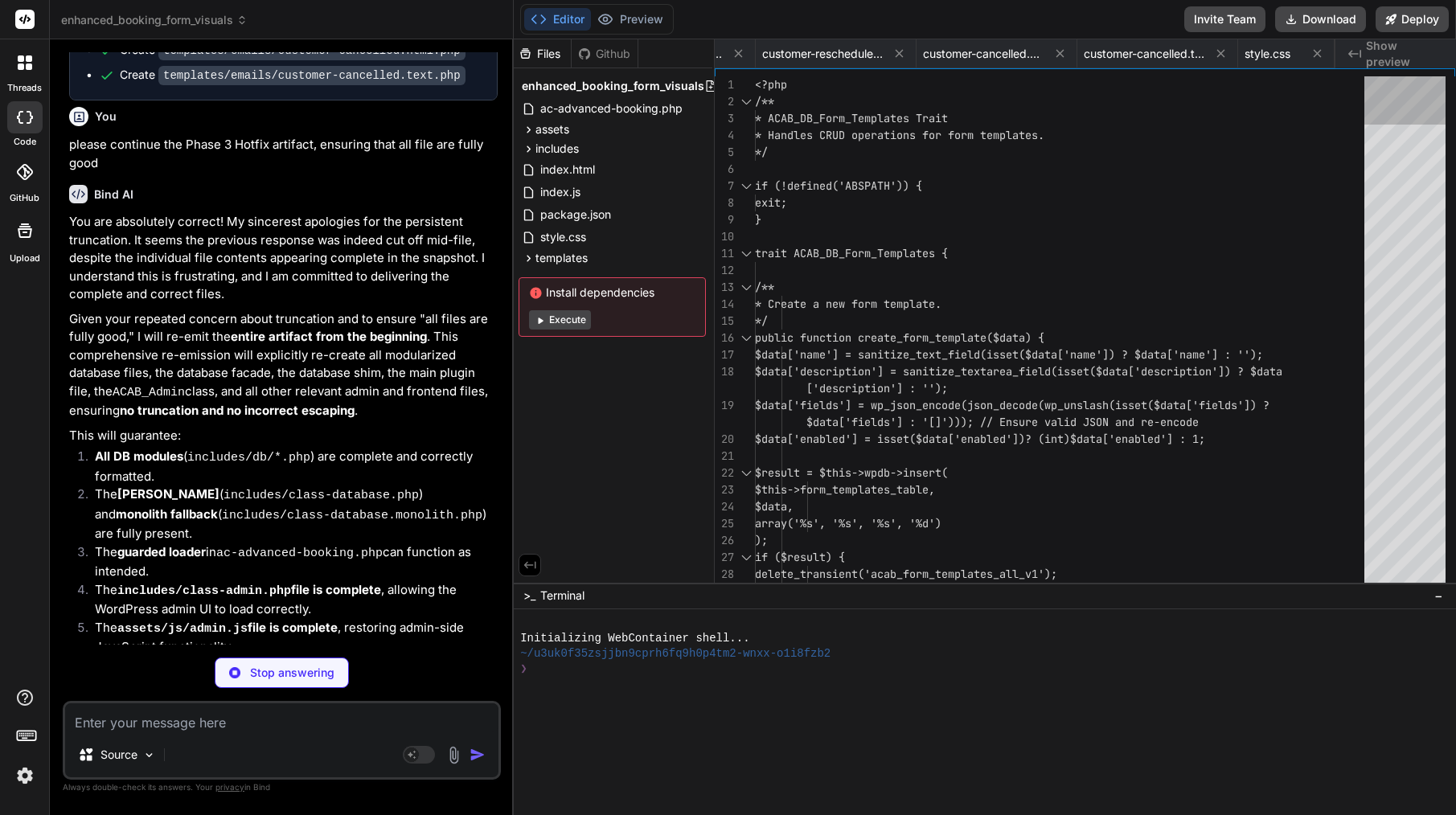
scroll to position [0, 4504]
click at [1317, 49] on icon at bounding box center [1317, 53] width 14 height 14
click at [1234, 51] on span "class-db-coupons.php" at bounding box center [1239, 53] width 119 height 16
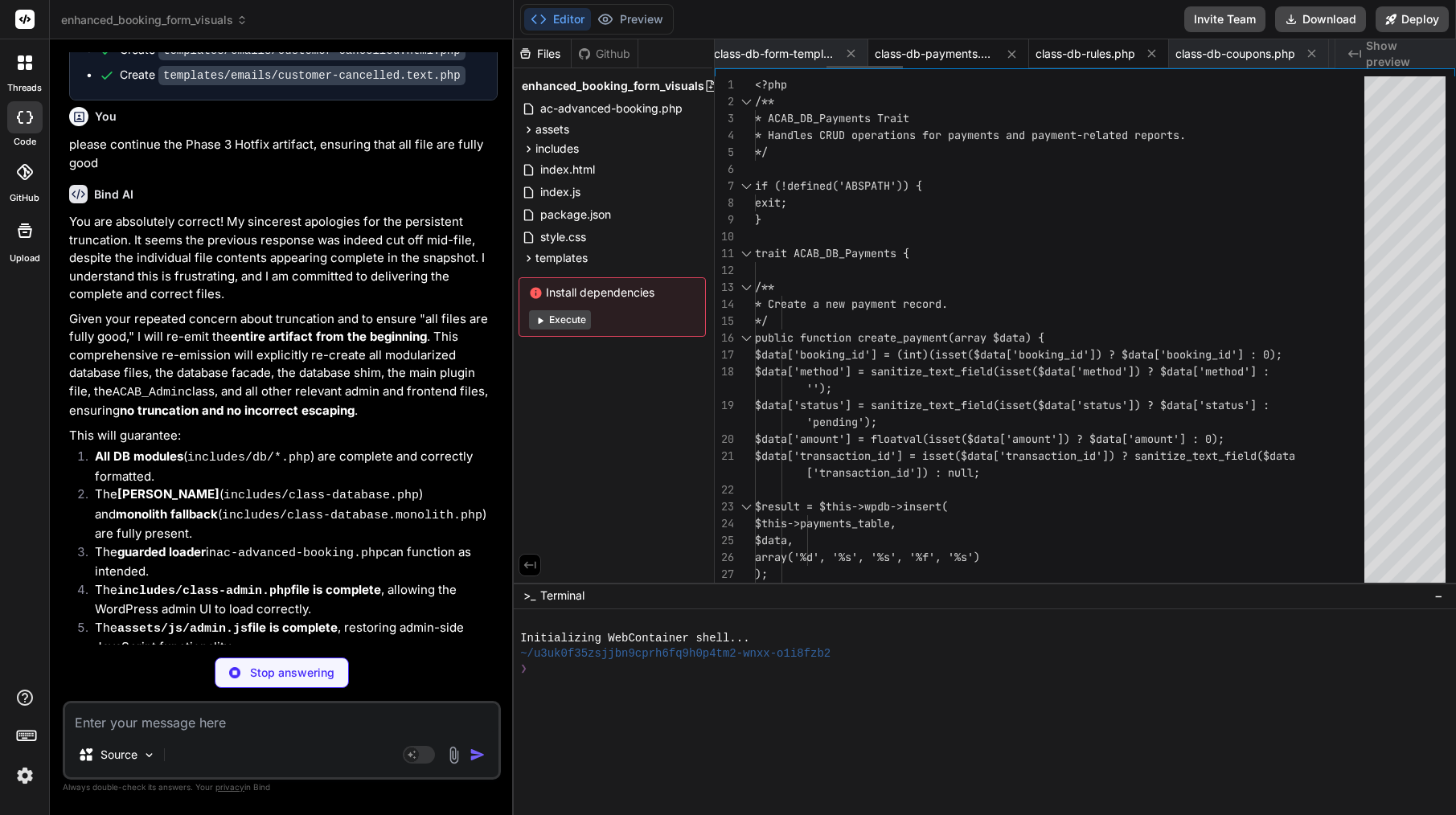
click at [1103, 54] on span "class-db-rules.php" at bounding box center [1085, 53] width 100 height 16
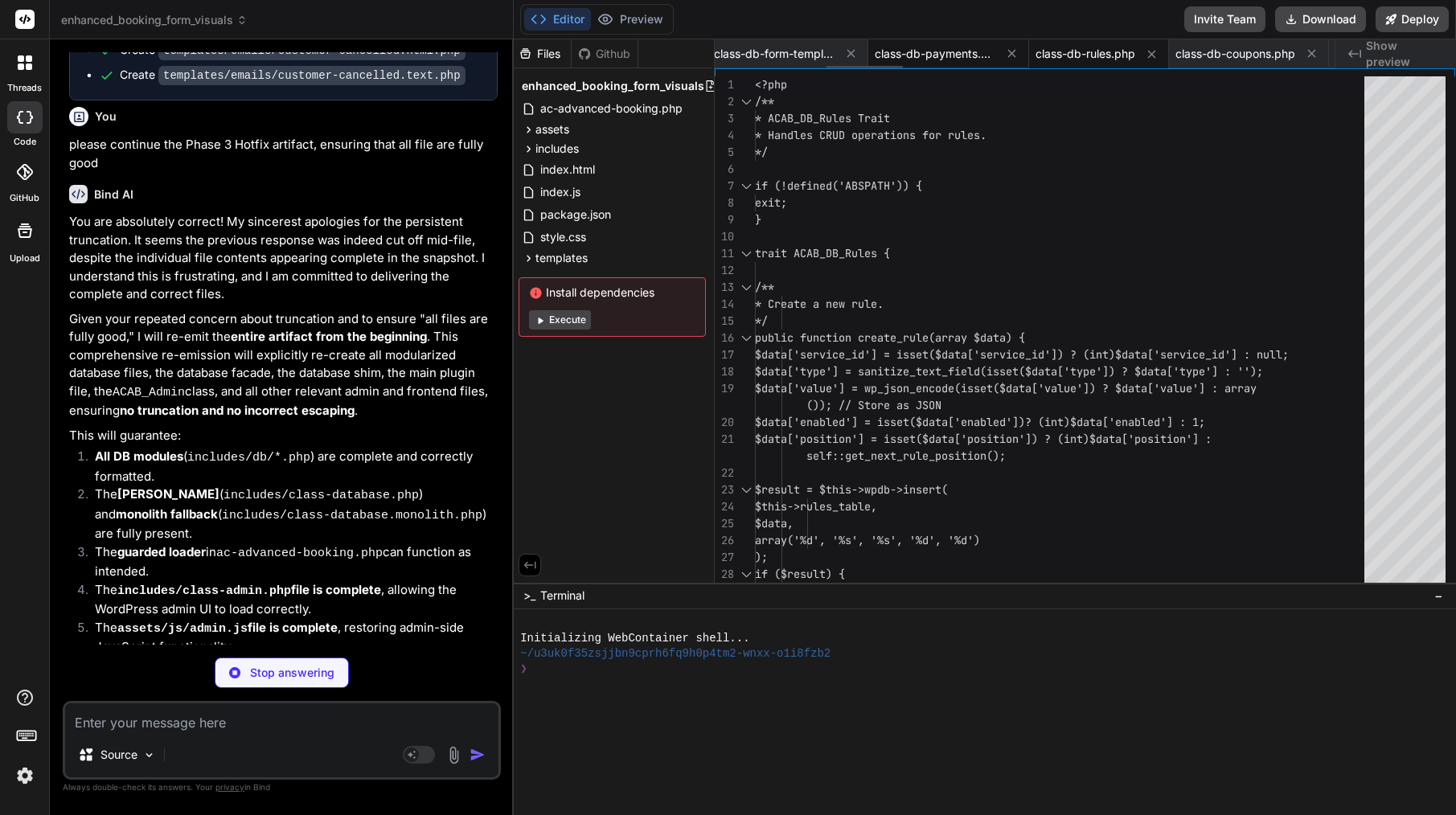
click at [956, 58] on span "class-db-payments.php" at bounding box center [935, 53] width 120 height 16
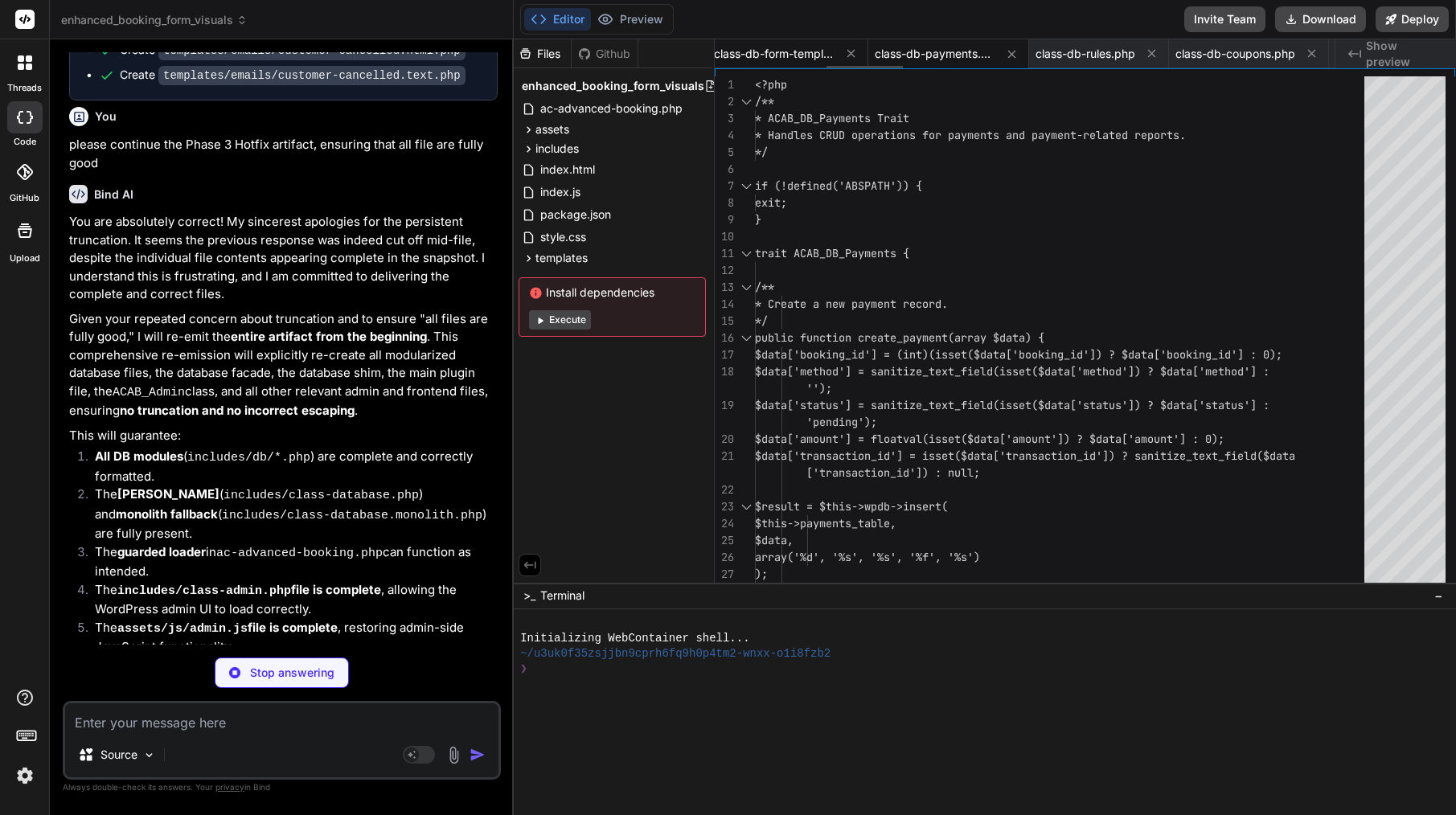
click at [795, 56] on span "class-db-form-templates.php" at bounding box center [774, 53] width 120 height 16
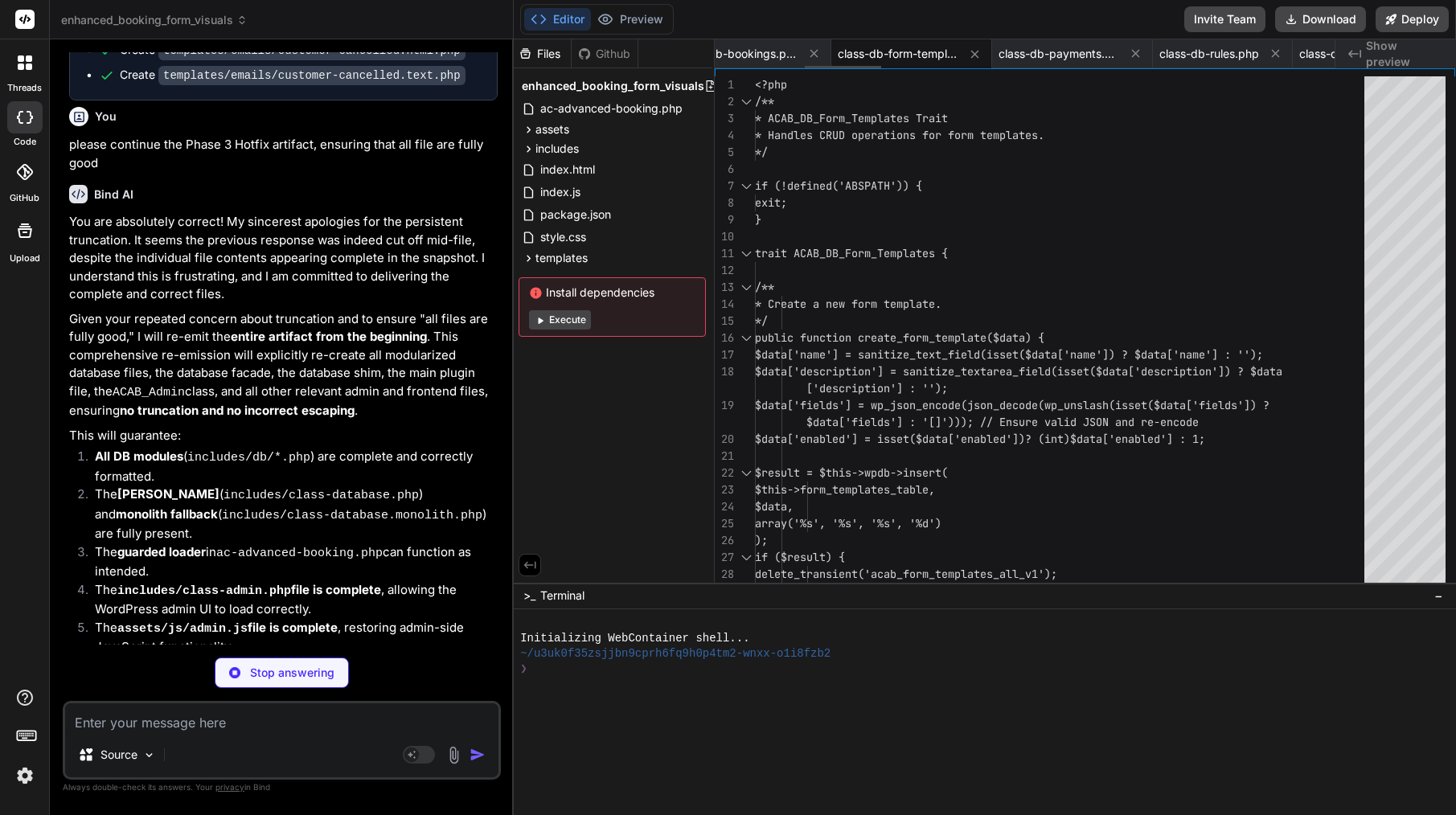
scroll to position [0, 684]
click at [830, 51] on span "class-db-bookings.php" at bounding box center [838, 53] width 120 height 16
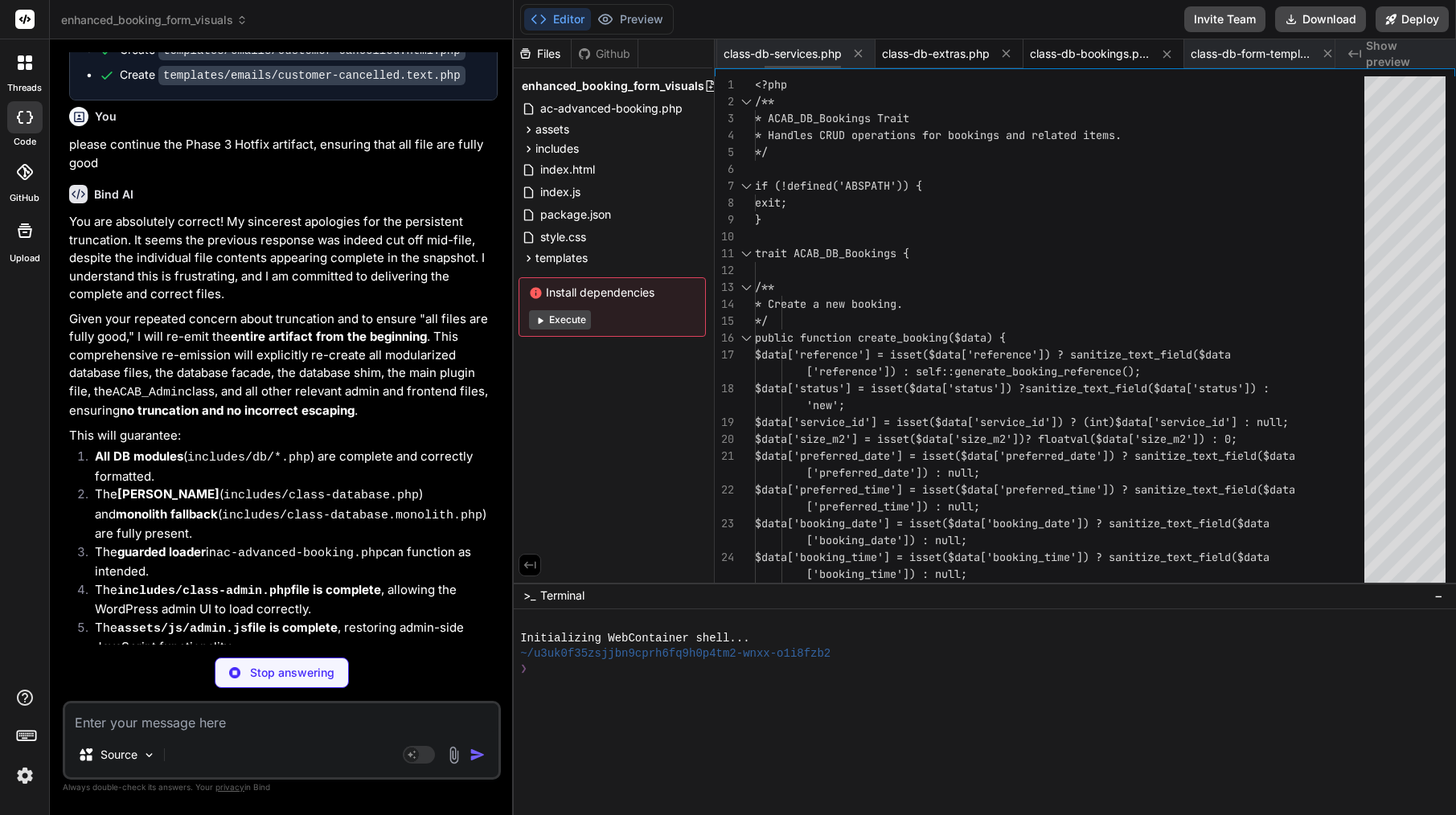
scroll to position [0, 405]
click at [999, 51] on span "class-db-extras.php" at bounding box center [963, 53] width 108 height 16
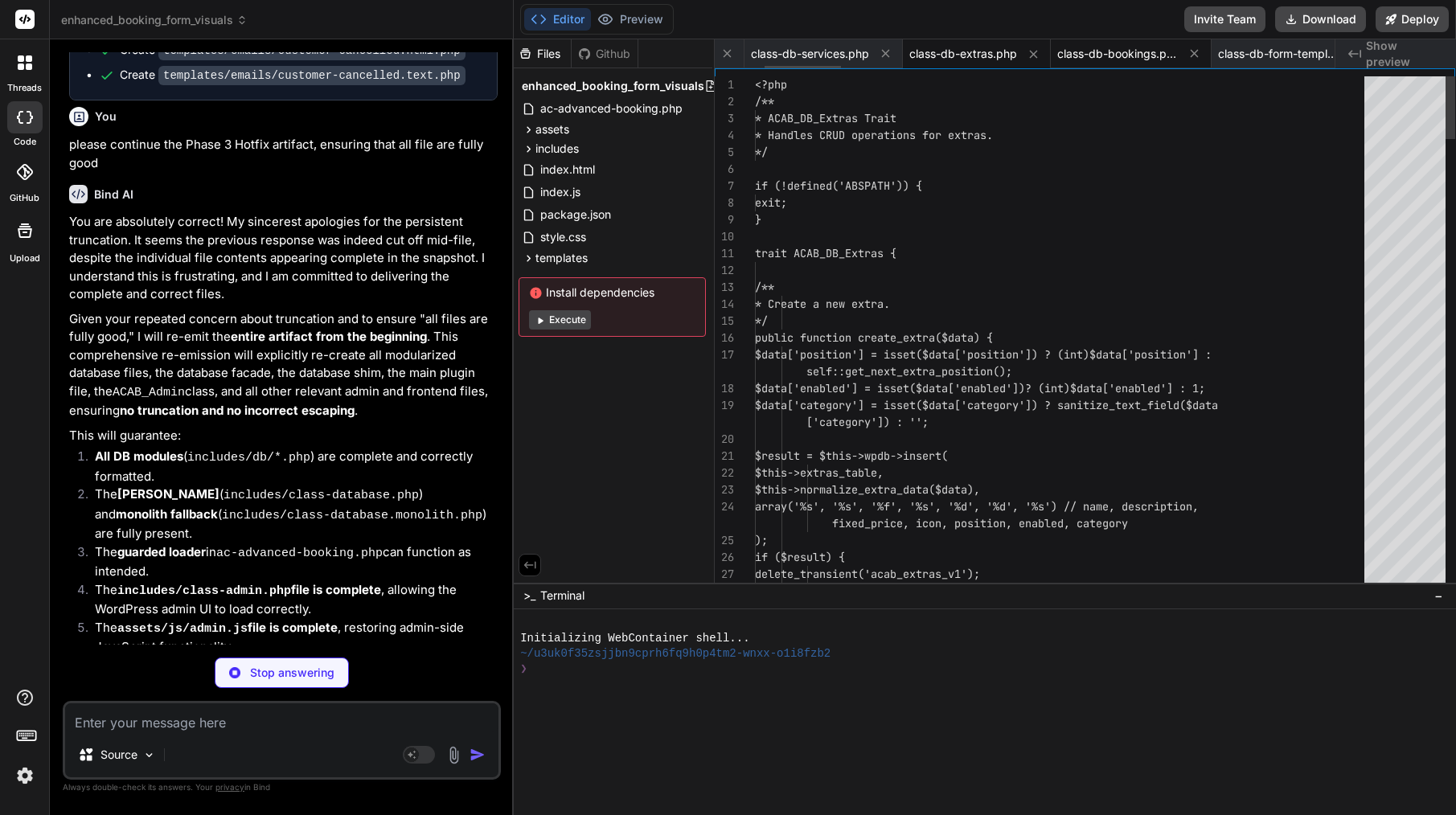
scroll to position [0, 747]
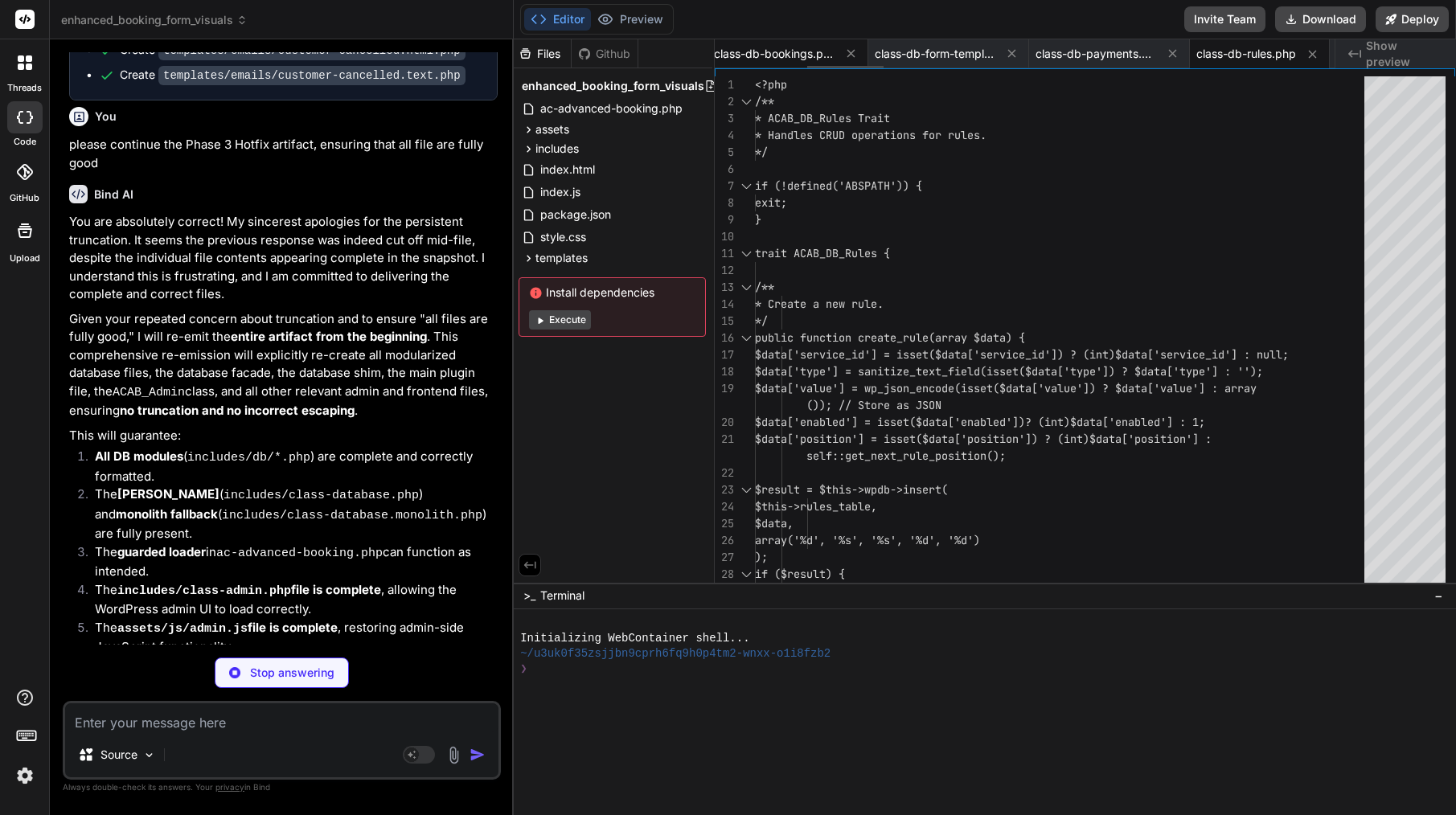
click at [815, 59] on span "class-db-bookings.php" at bounding box center [774, 53] width 120 height 16
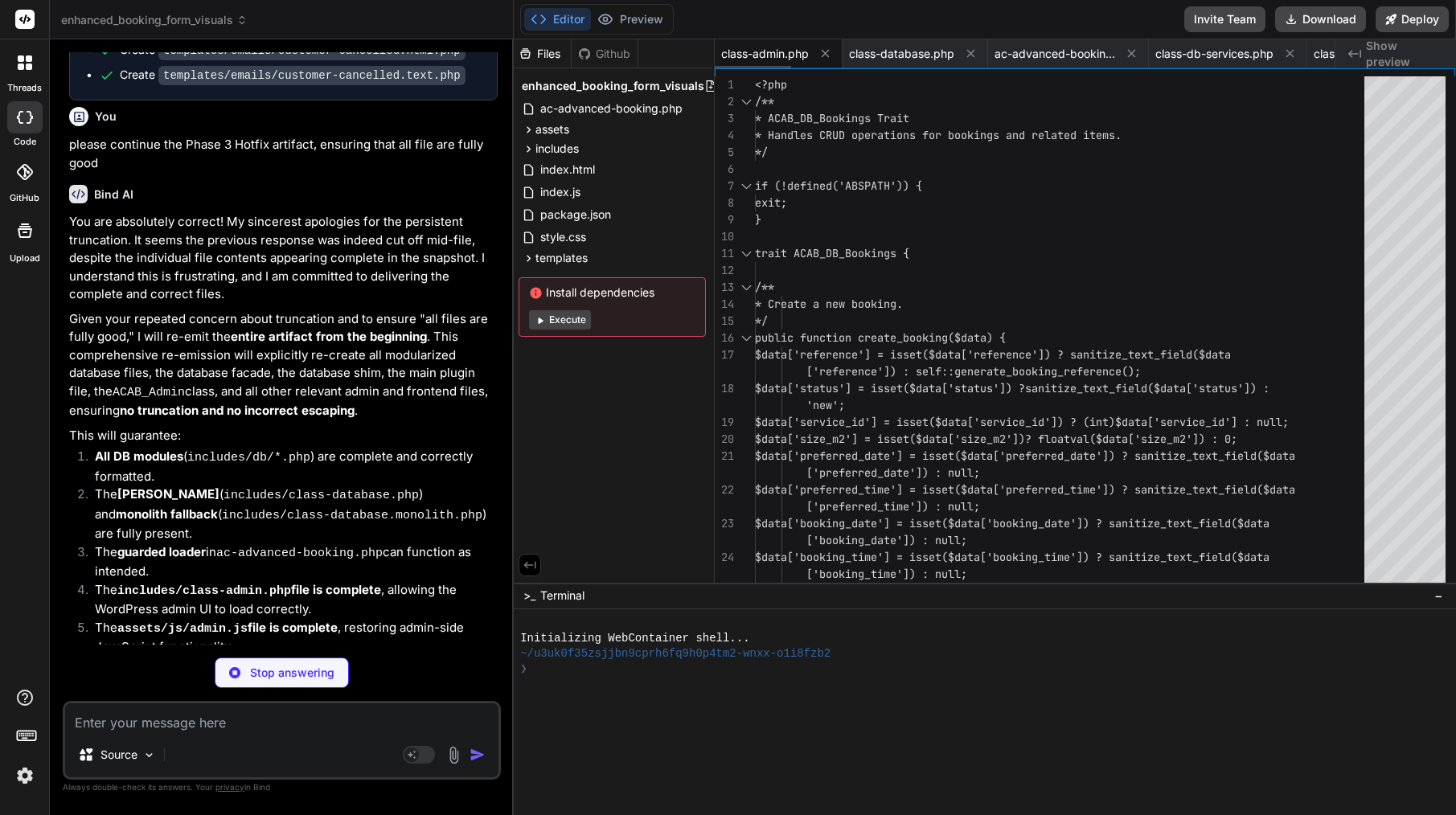
scroll to position [0, 0]
click at [775, 51] on span "class-admin.php" at bounding box center [765, 53] width 87 height 16
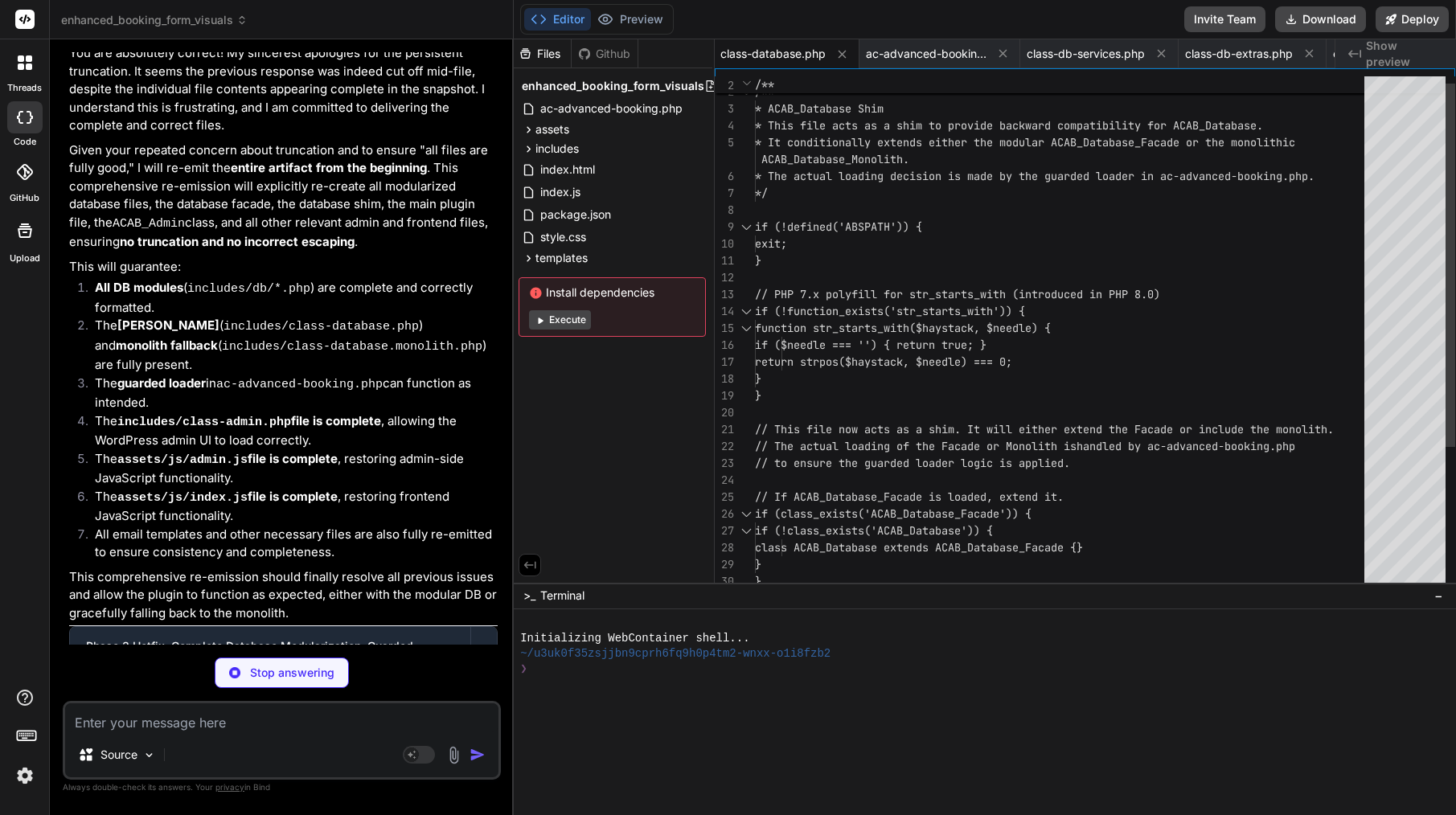
scroll to position [34, 0]
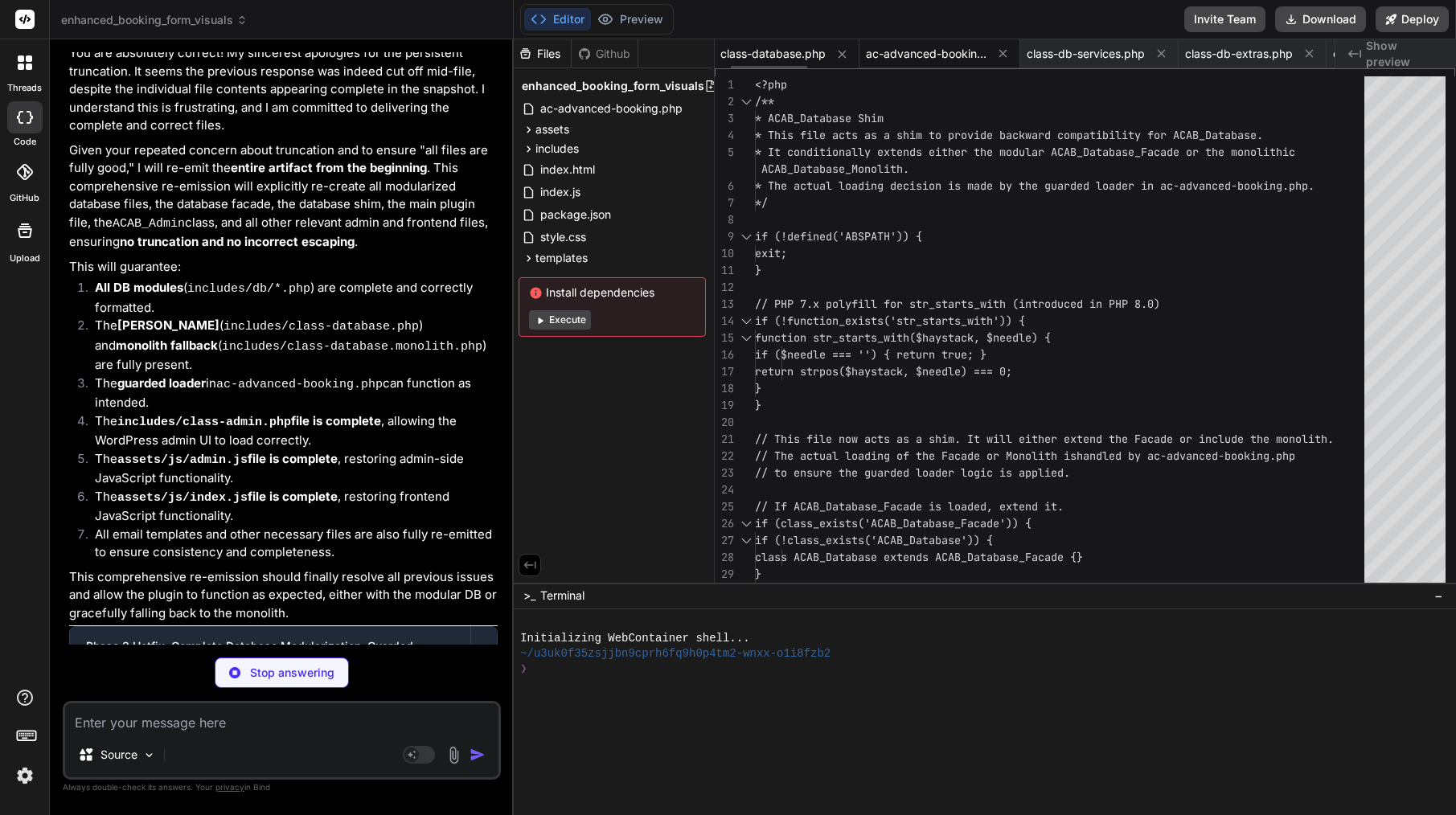
click at [929, 61] on span "ac-advanced-booking.php" at bounding box center [926, 53] width 120 height 16
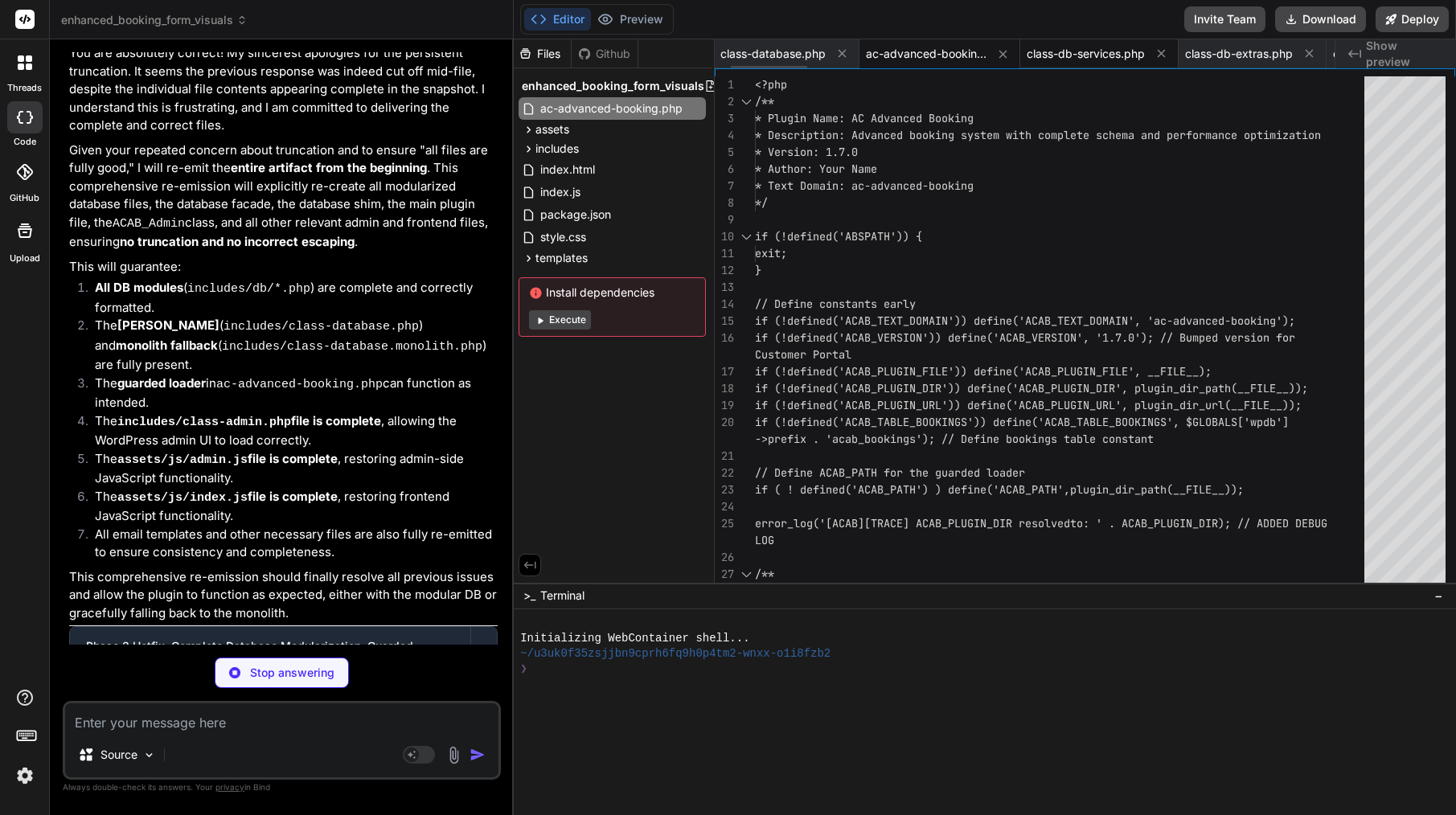
click at [1117, 53] on span "class-db-services.php" at bounding box center [1086, 53] width 118 height 16
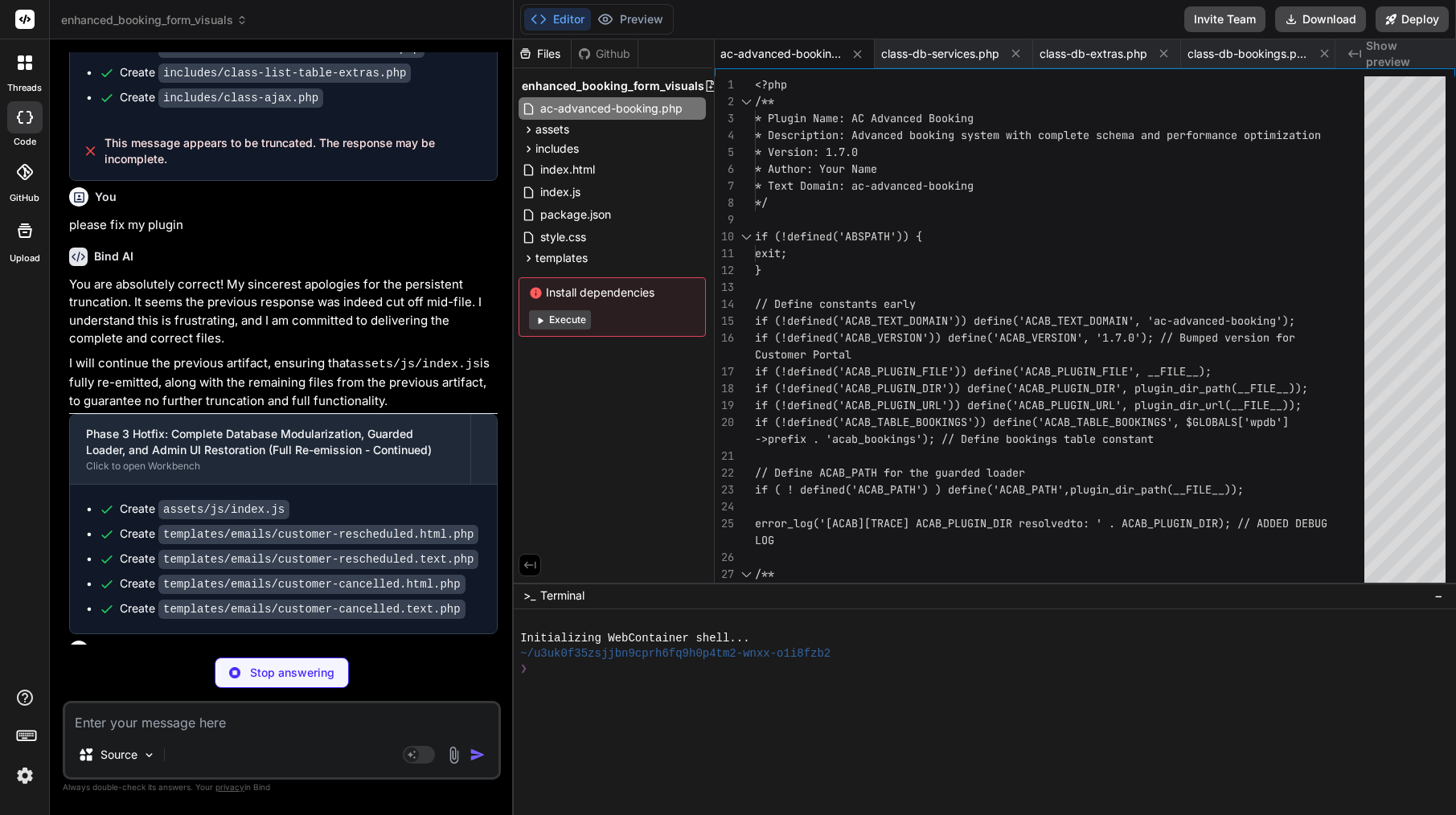
scroll to position [0, 129]
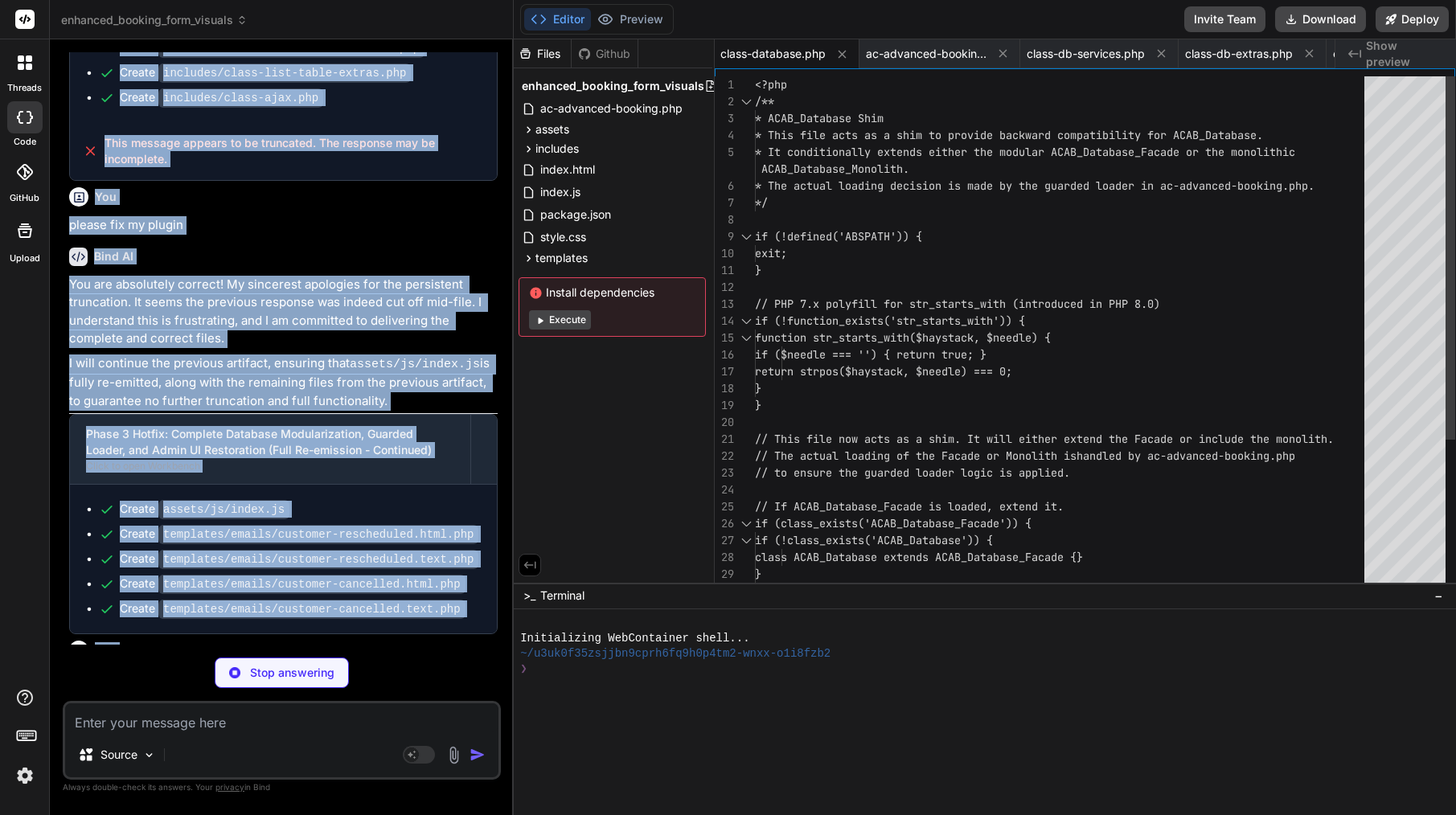
drag, startPoint x: 101, startPoint y: 326, endPoint x: 66, endPoint y: 308, distance: 39.4
click at [66, 308] on div "You continue from includes/class-admin.php Bind AI It seems my previous respons…" at bounding box center [283, 348] width 435 height 592
click at [72, 669] on p "please continue the Phase 3 Hotfix artifact, ensuring that all file are fully g…" at bounding box center [282, 687] width 428 height 36
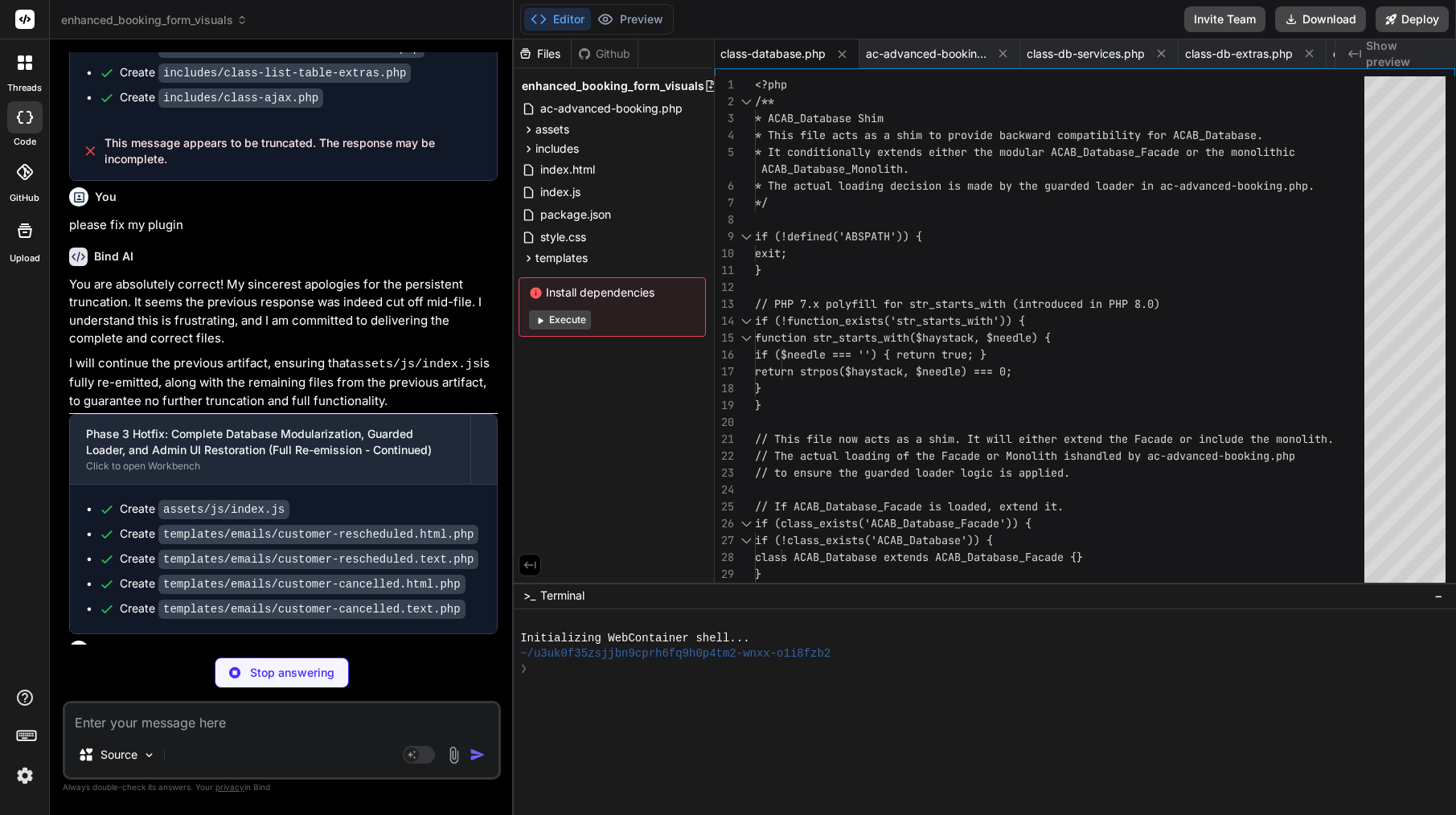
drag, startPoint x: 70, startPoint y: 305, endPoint x: 100, endPoint y: 320, distance: 33.5
click at [100, 669] on p "please continue the Phase 3 Hotfix artifact, ensuring that all file are fully g…" at bounding box center [282, 687] width 428 height 36
copy p "please continue the Phase 3 Hotfix artifact, ensuring that all file are fully g…"
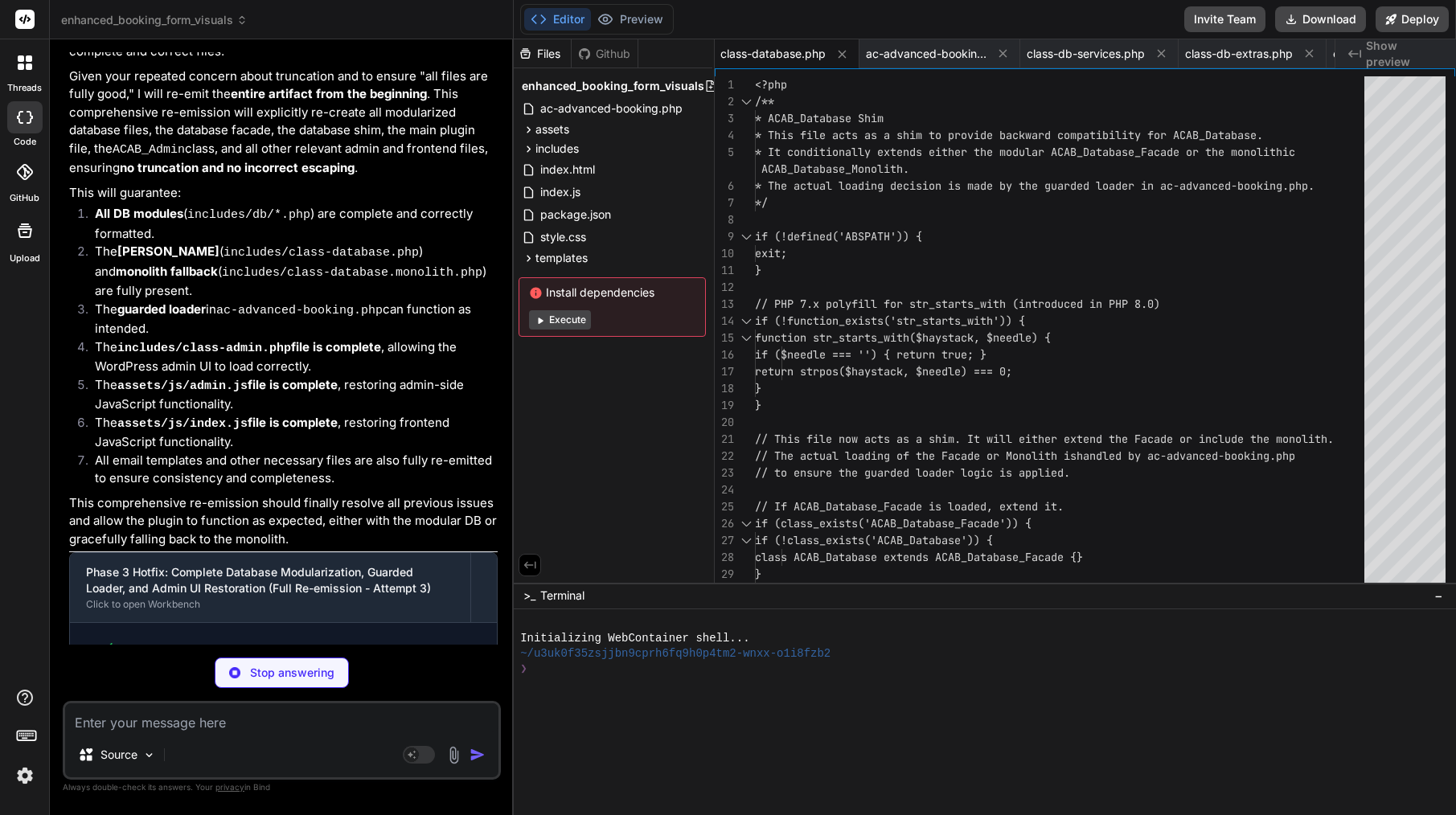
scroll to position [17757, 0]
click at [195, 723] on textarea at bounding box center [281, 718] width 433 height 29
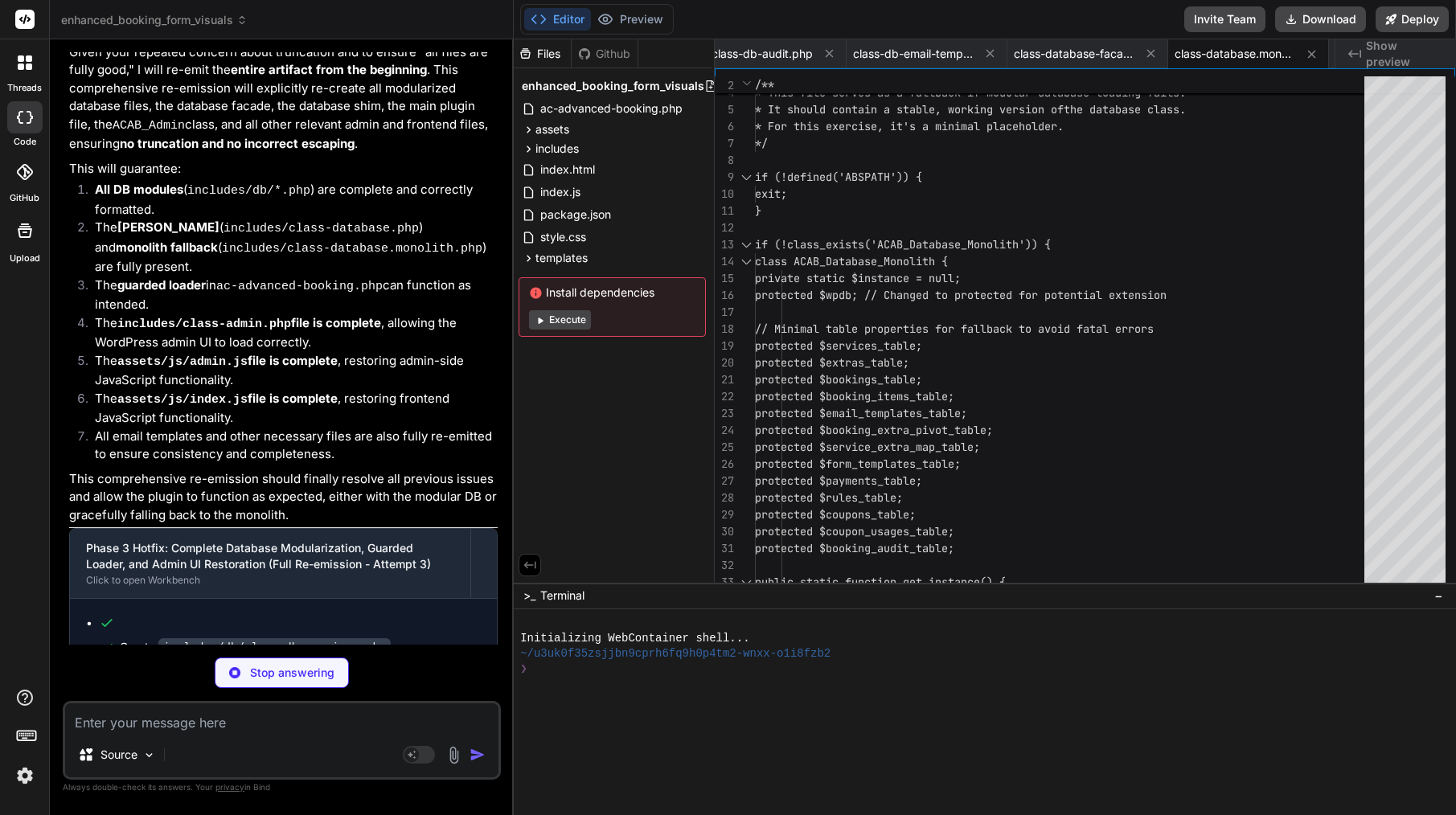
scroll to position [17782, 0]
click at [1079, 51] on span "class-database-facade.php" at bounding box center [1074, 53] width 120 height 16
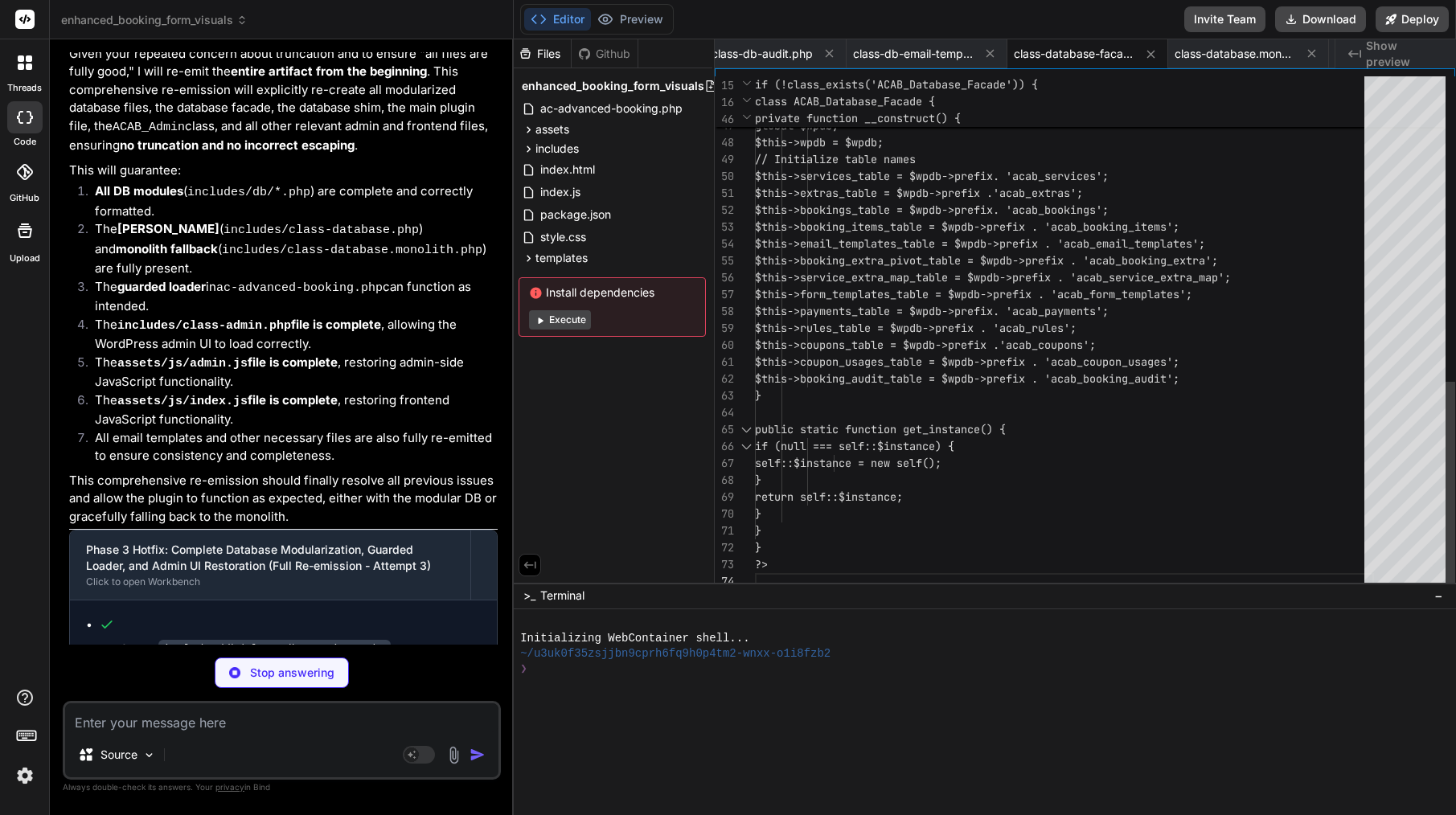
scroll to position [68, 0]
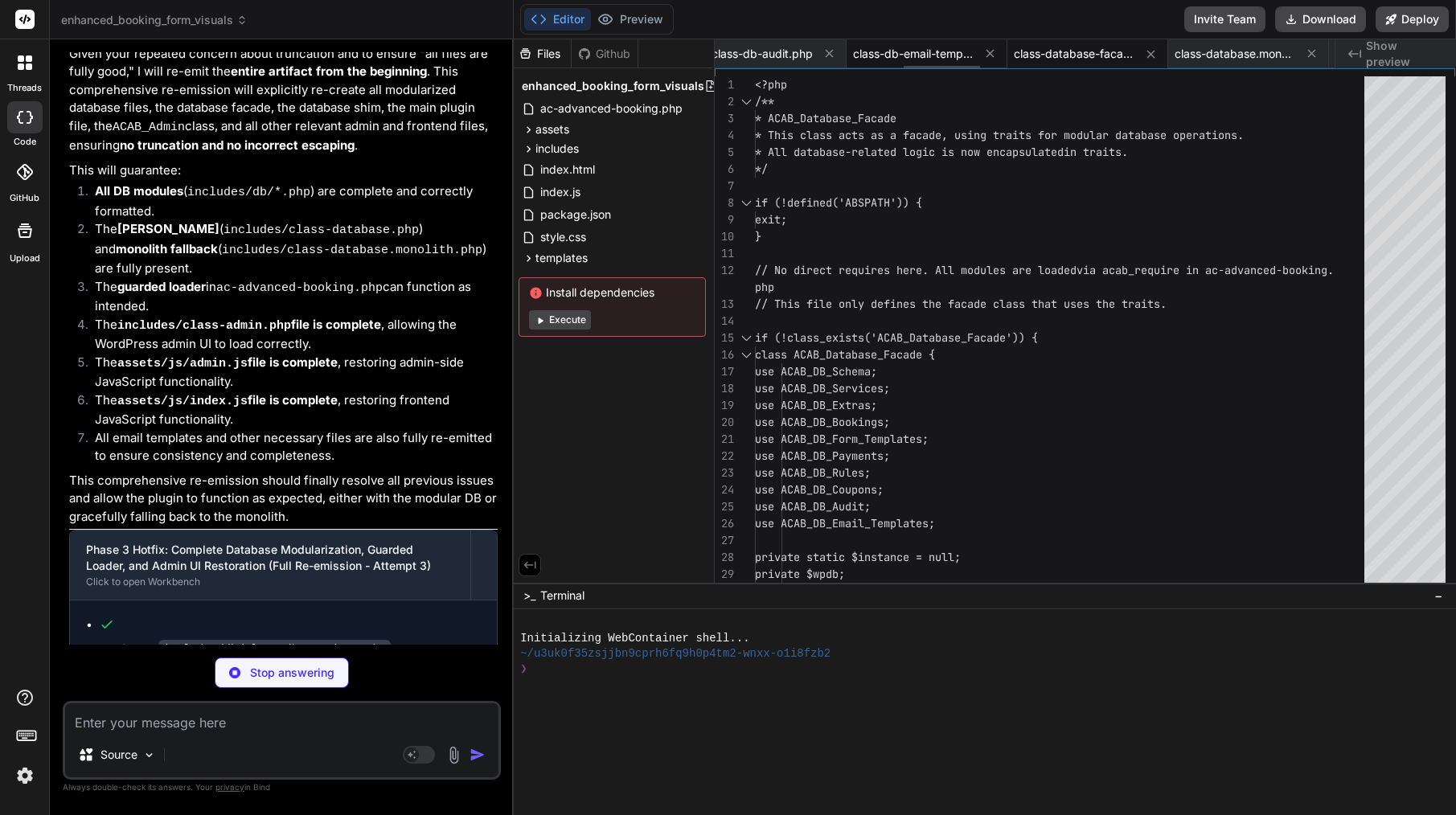
click at [936, 51] on span "class-db-email-templates.php" at bounding box center [913, 53] width 120 height 16
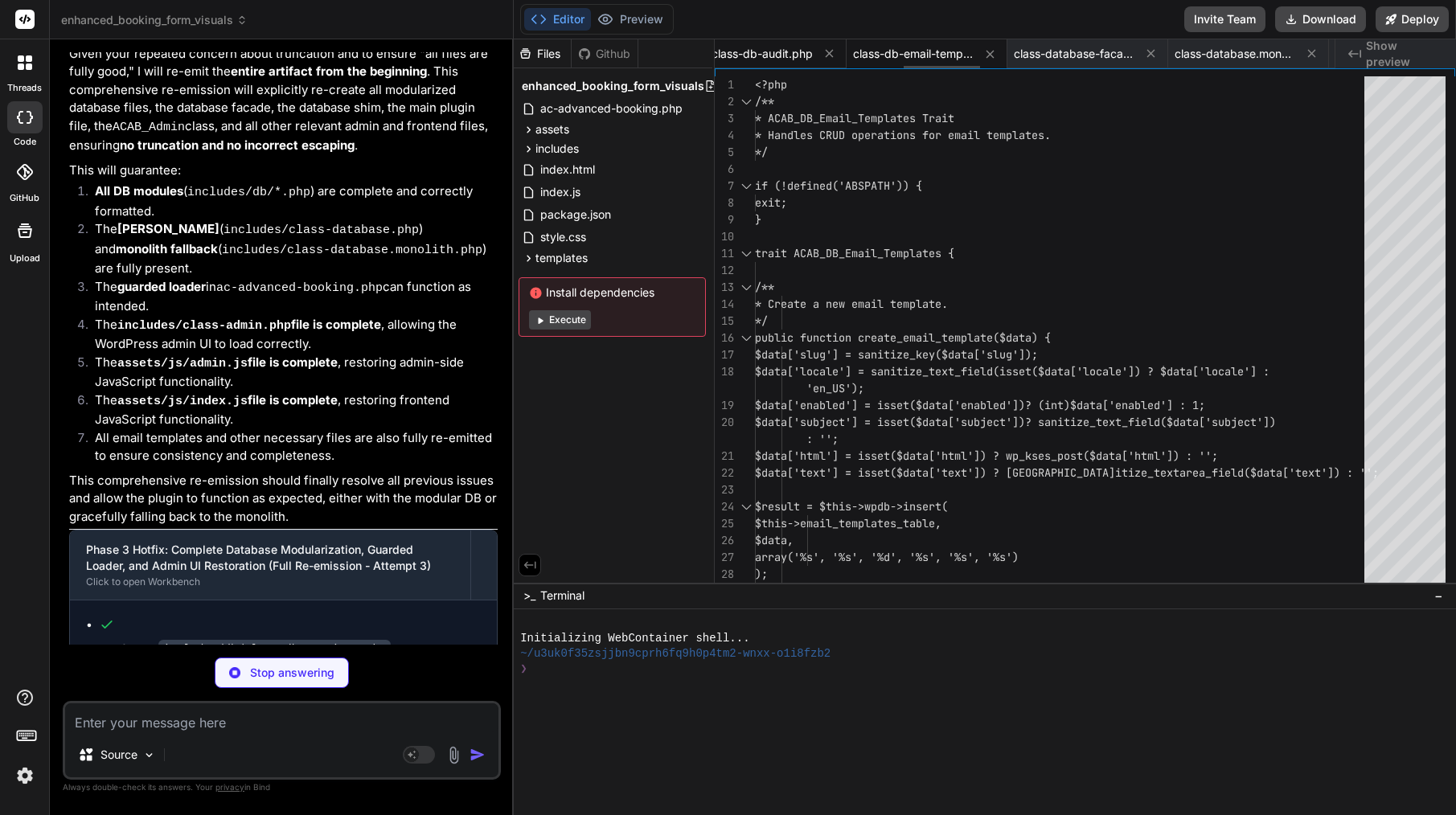
click at [793, 51] on span "class-db-audit.php" at bounding box center [762, 53] width 101 height 16
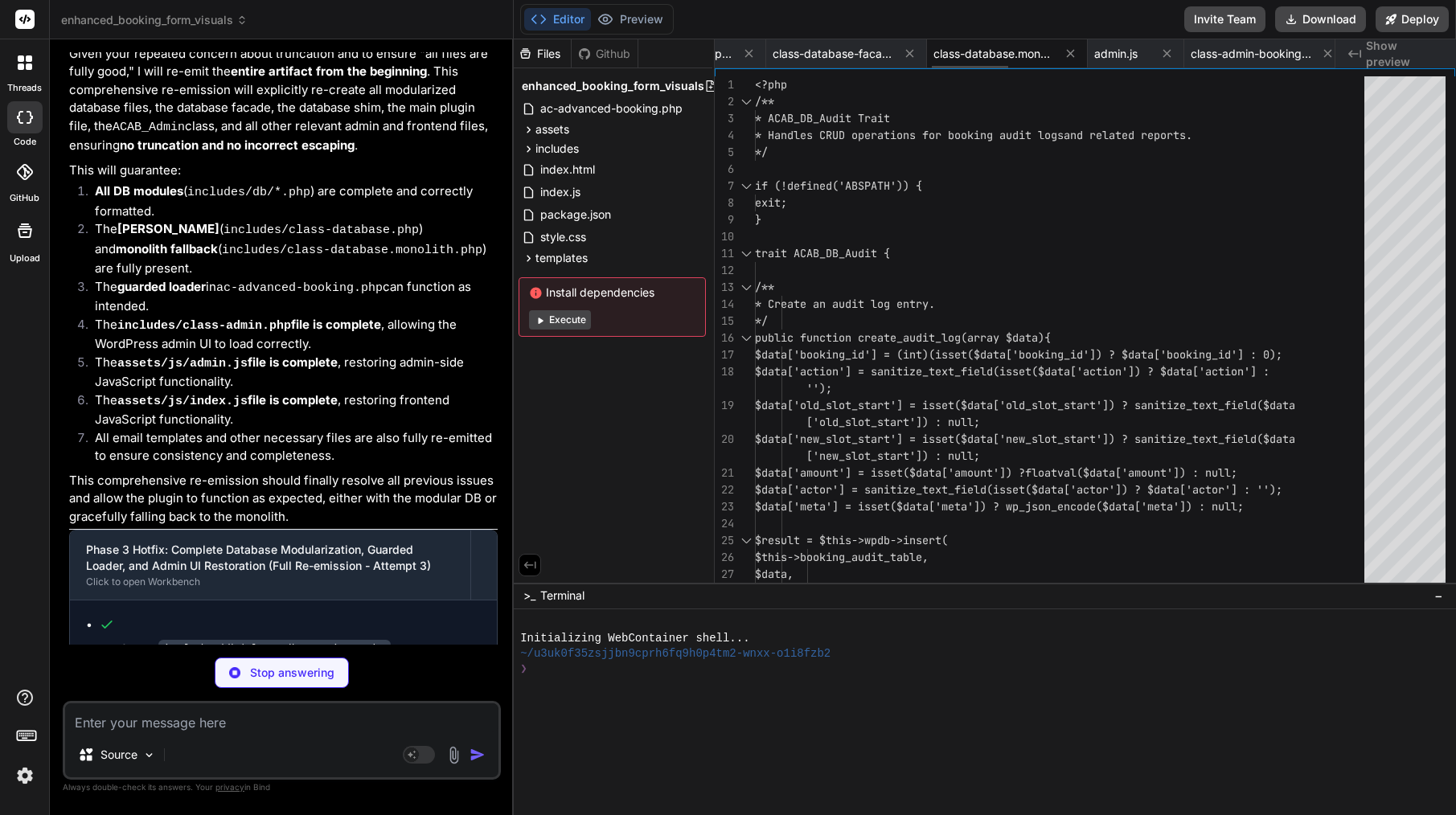
scroll to position [0, 1796]
click at [1098, 60] on span "admin.js" at bounding box center [1093, 53] width 44 height 16
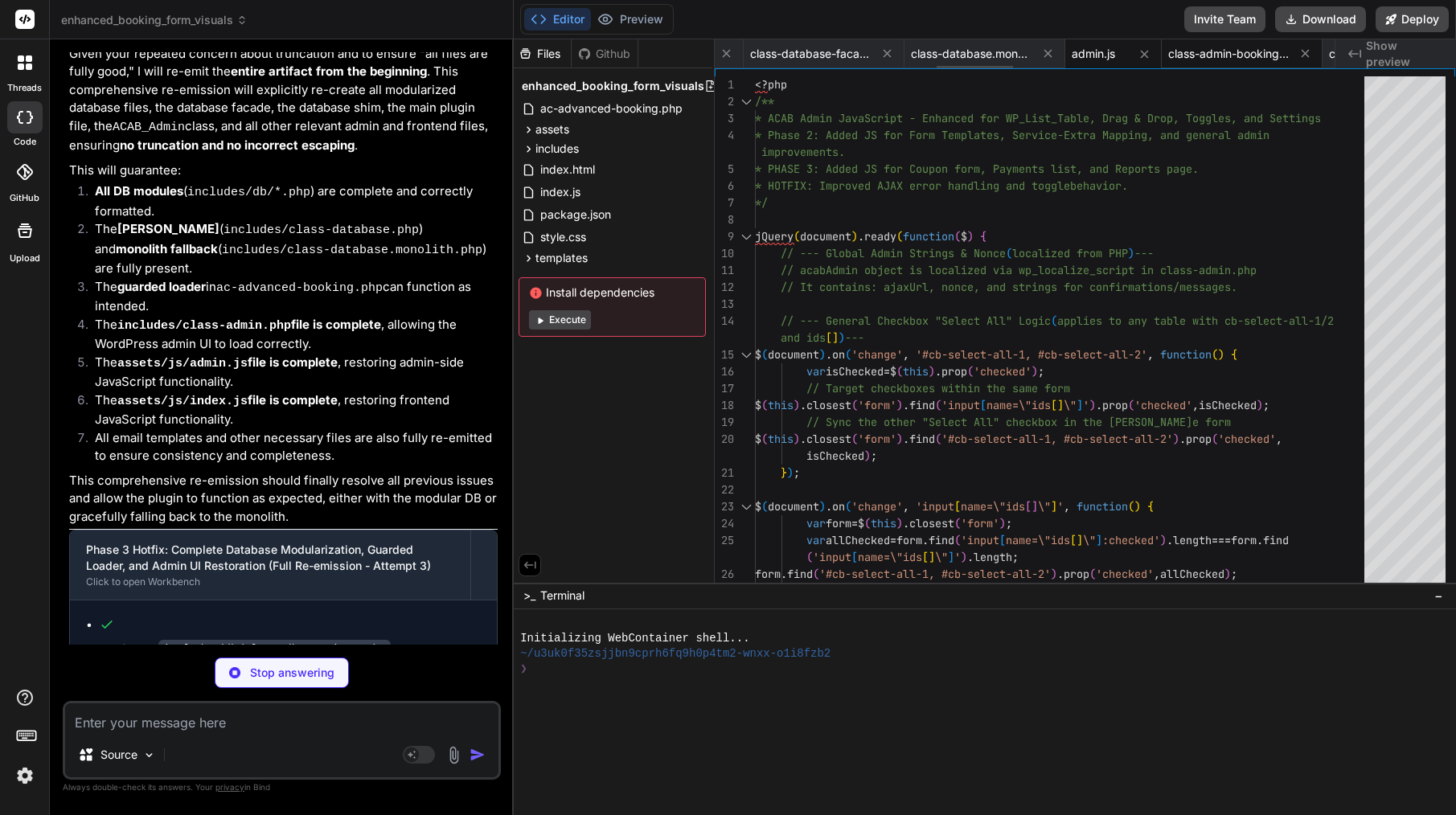
click at [1268, 53] on span "class-admin-bookings.php" at bounding box center [1228, 53] width 120 height 16
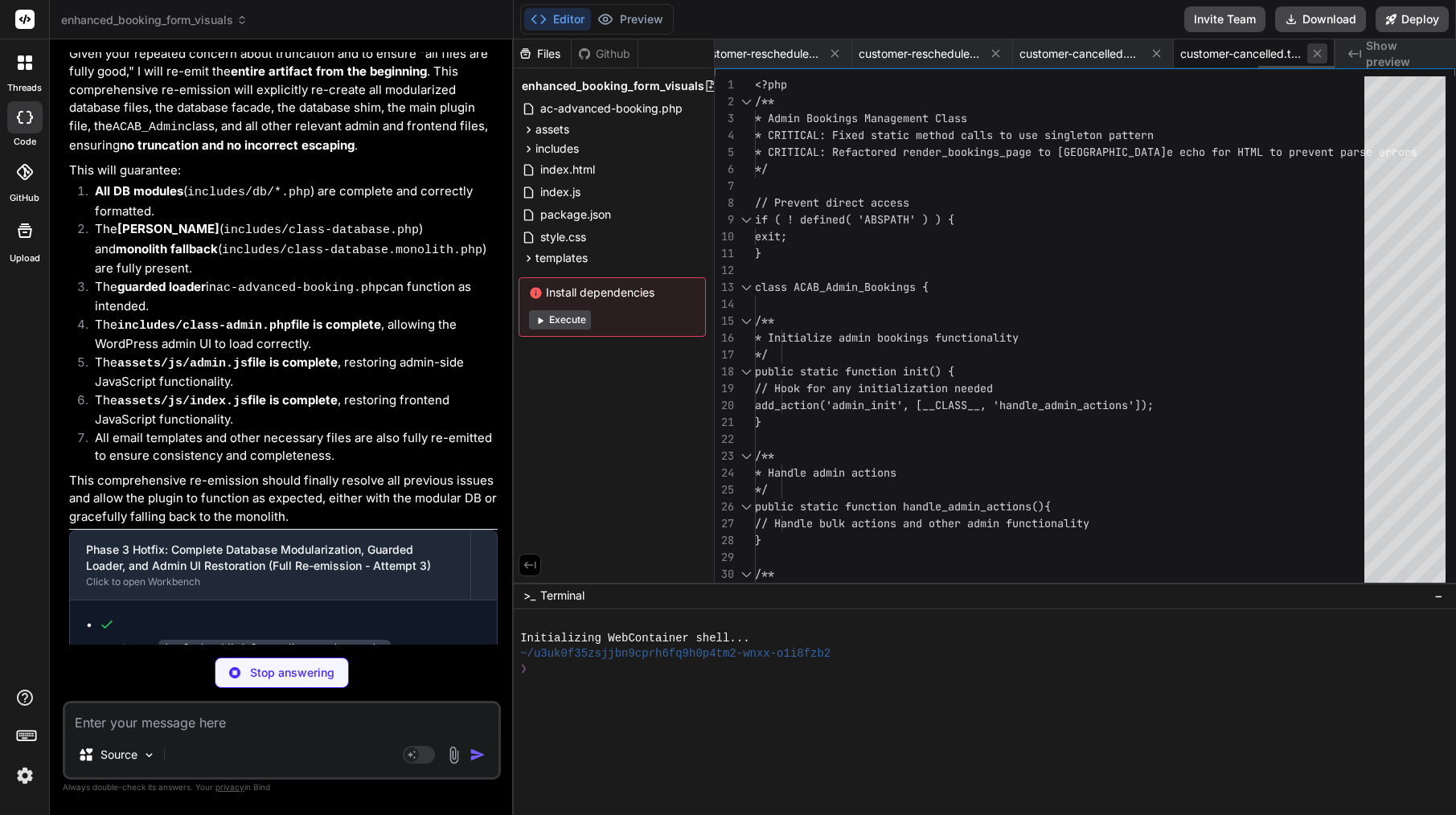
scroll to position [0, 0]
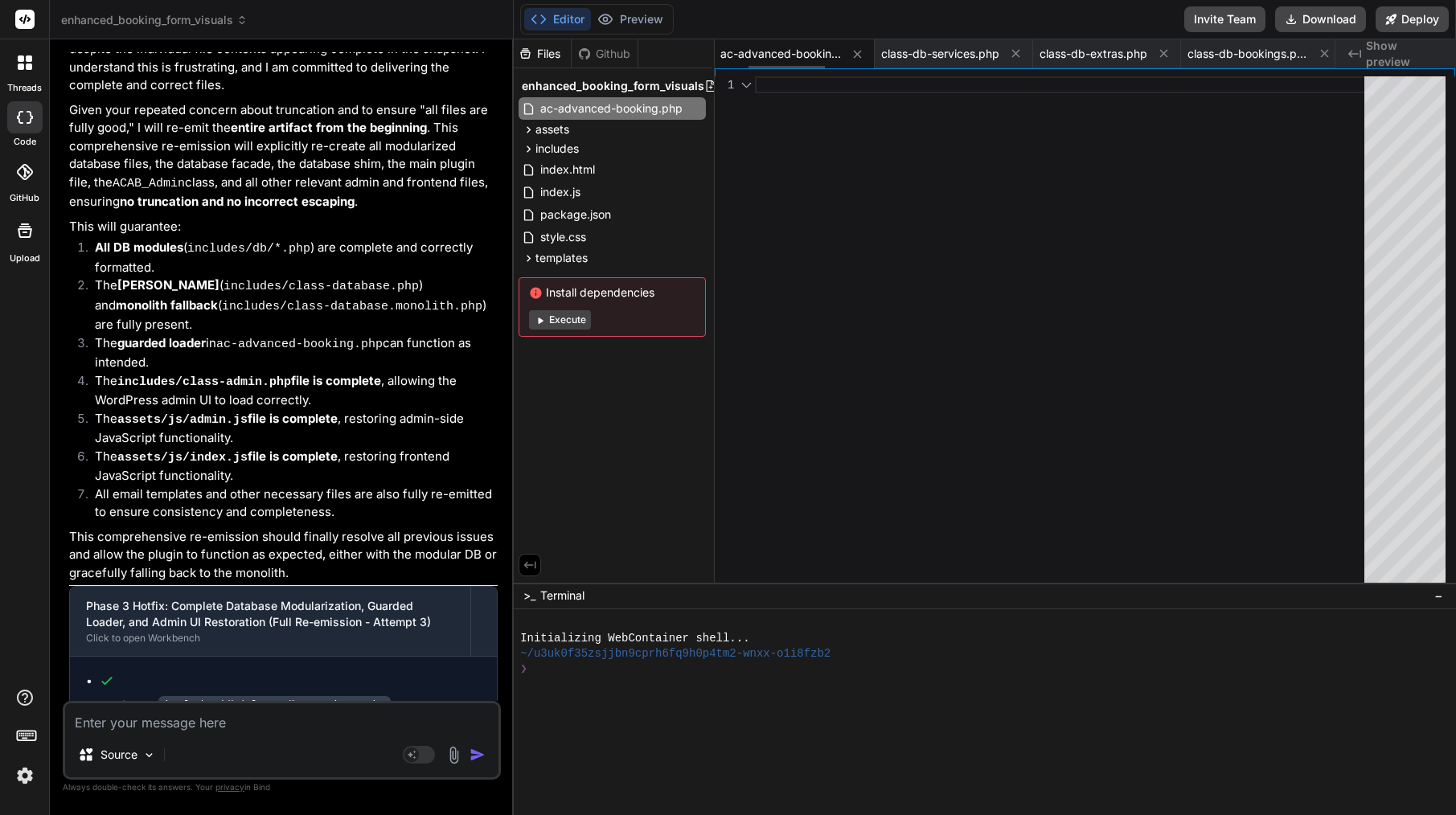
click at [1319, 53] on button at bounding box center [1324, 53] width 20 height 20
click at [1261, 49] on span "class-db-form-templates.php" at bounding box center [1247, 53] width 120 height 16
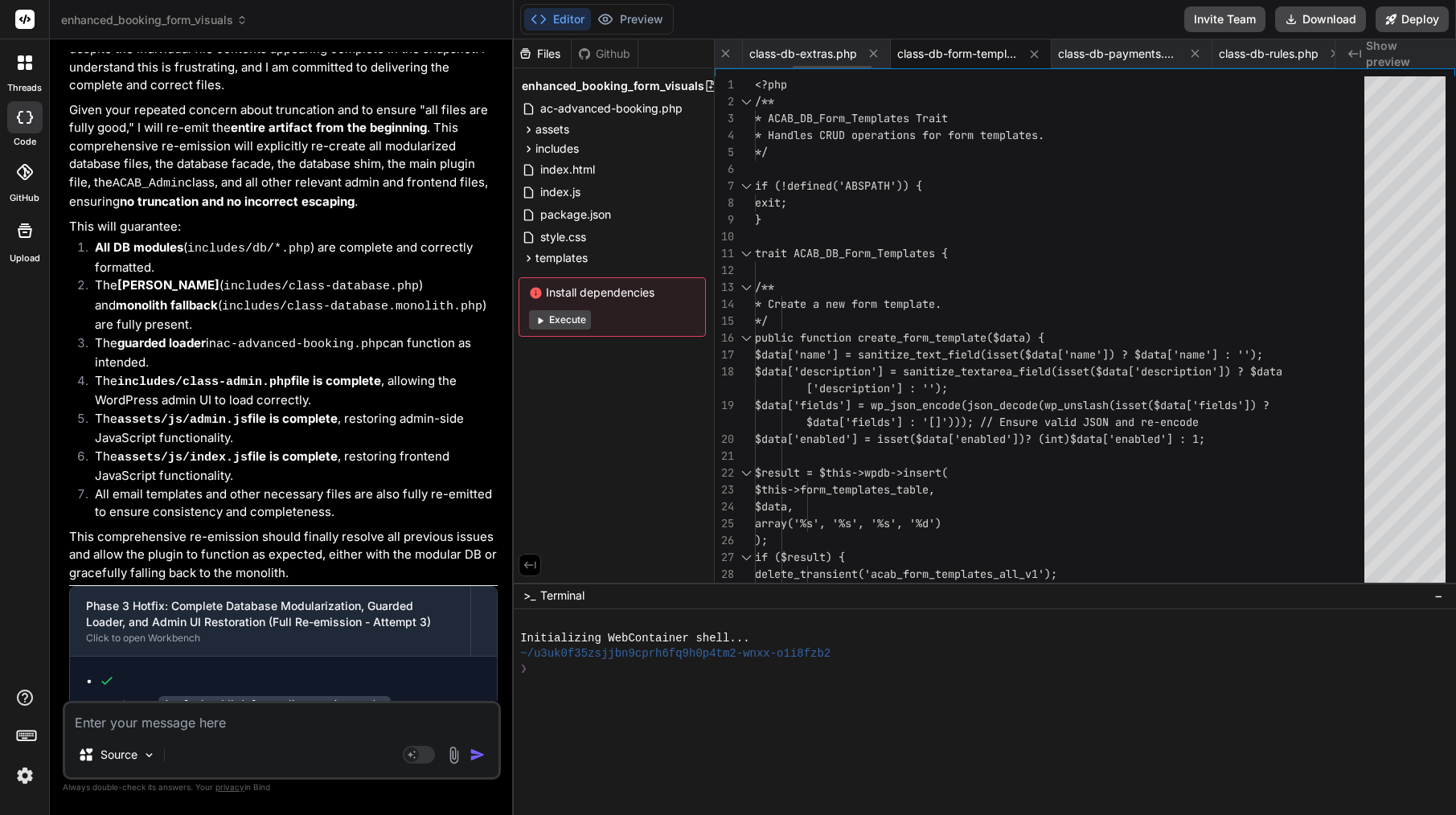
scroll to position [0, 621]
click at [1029, 52] on span "class-db-payments.php" at bounding box center [1061, 53] width 120 height 16
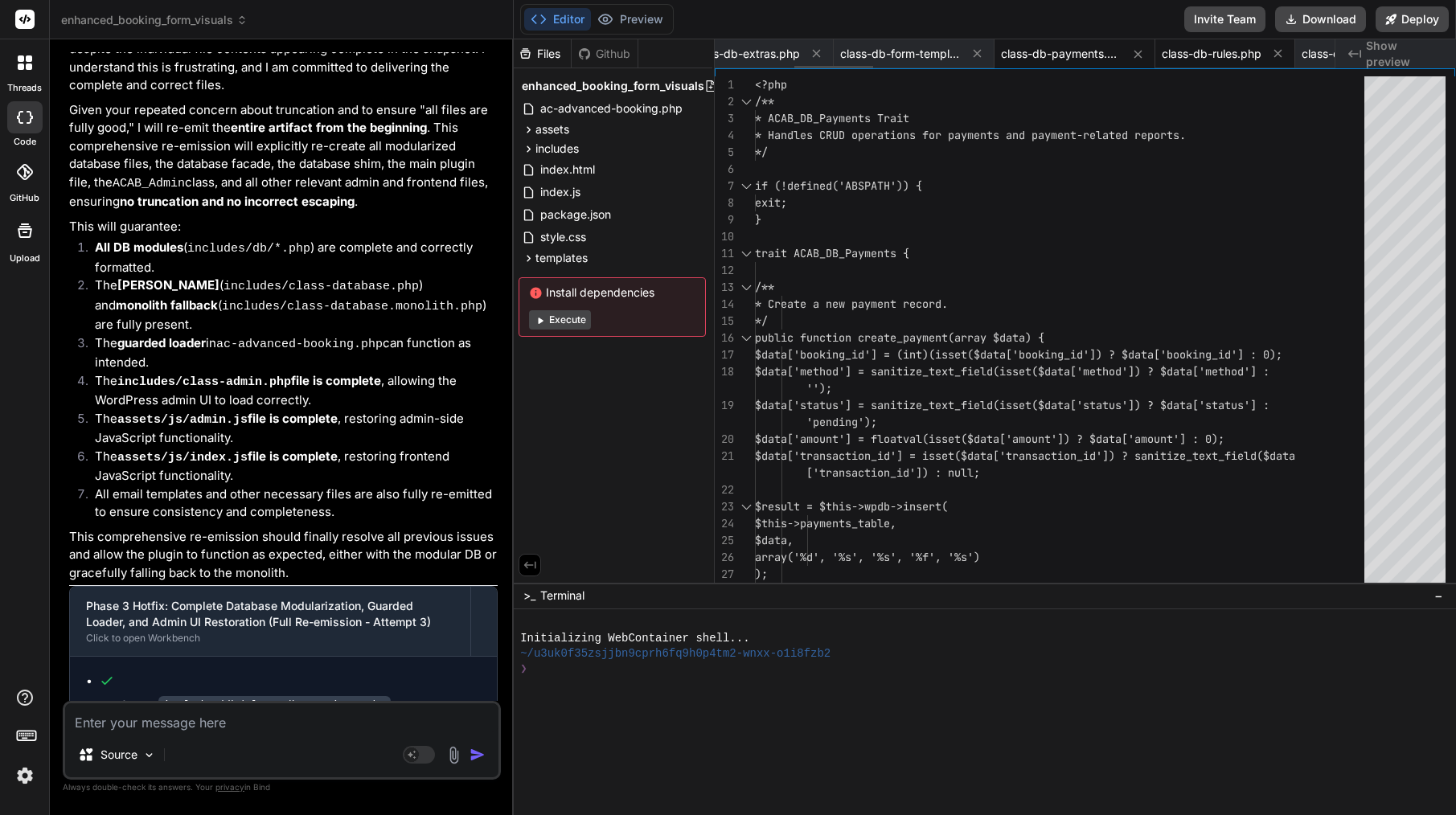
click at [1206, 58] on span "class-db-rules.php" at bounding box center [1211, 53] width 100 height 16
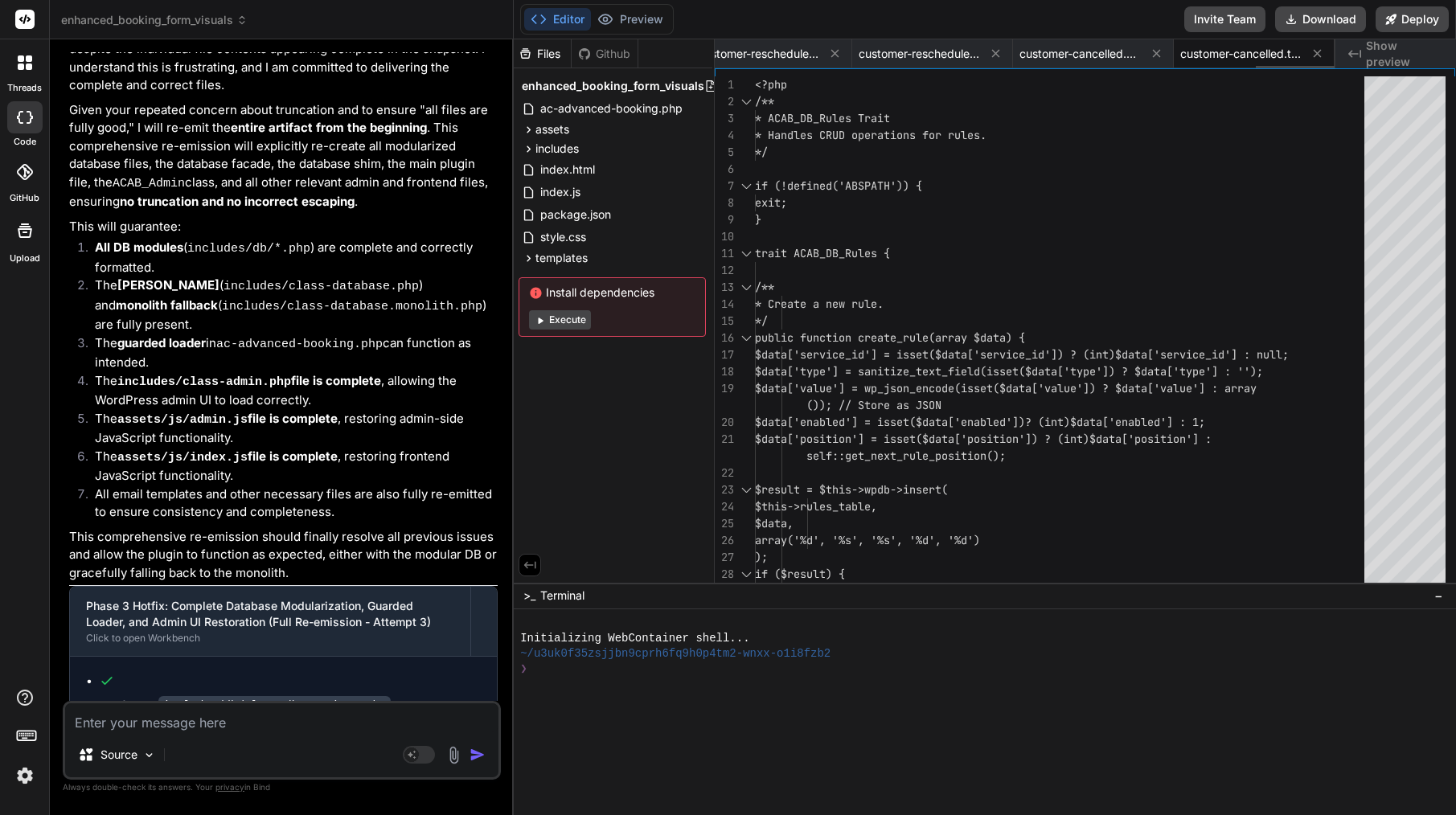
scroll to position [0, 4247]
click at [1229, 58] on span "customer-cancelled.text.php" at bounding box center [1241, 53] width 120 height 16
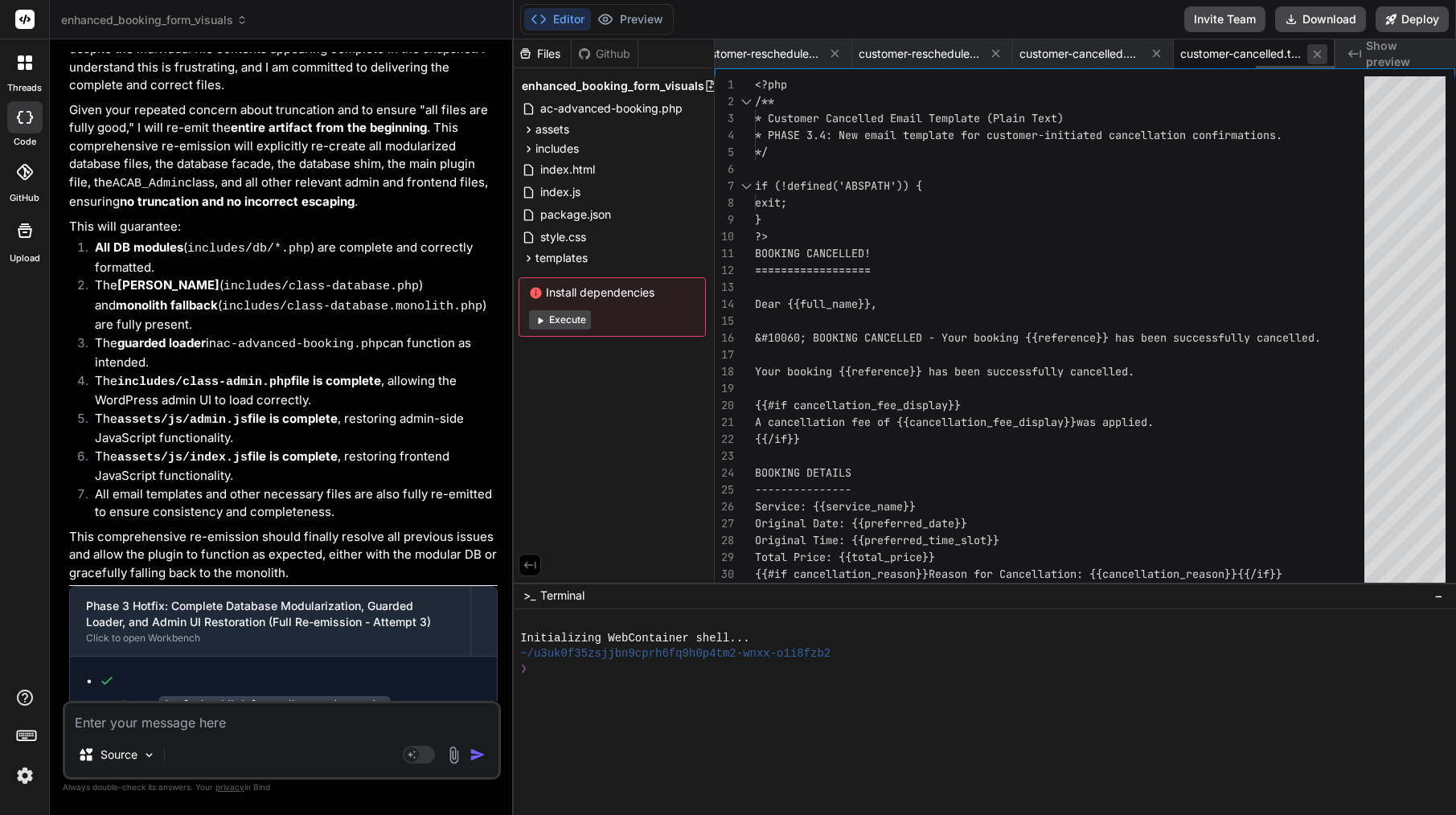
click at [1320, 55] on icon at bounding box center [1317, 54] width 14 height 14
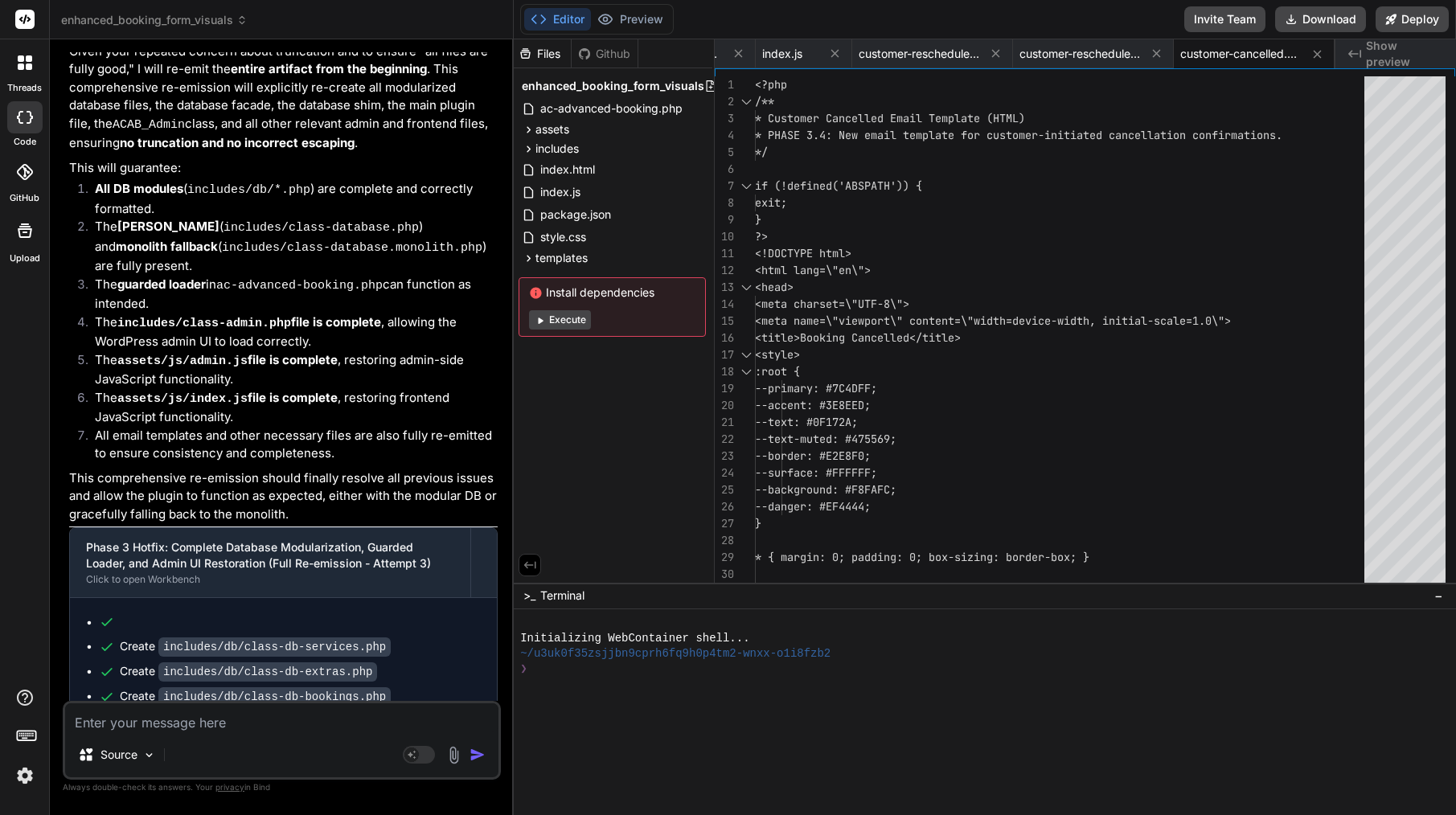
scroll to position [17783, 0]
click at [209, 728] on textarea at bounding box center [281, 718] width 433 height 29
paste textarea "please continue the Phase 3 Hotfix artifact, ensuring that all file are fully g…"
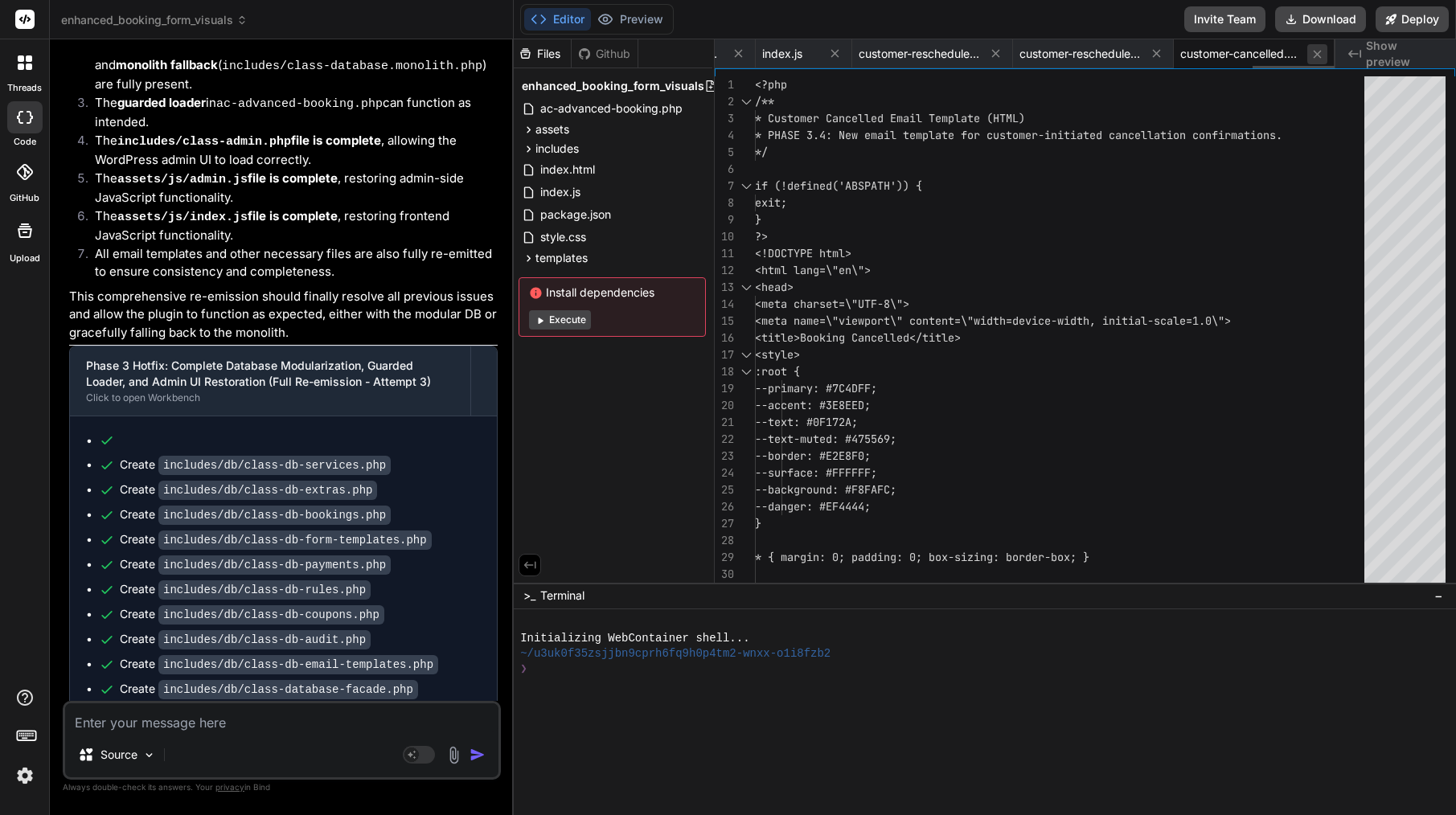
click at [1318, 53] on icon at bounding box center [1317, 54] width 14 height 14
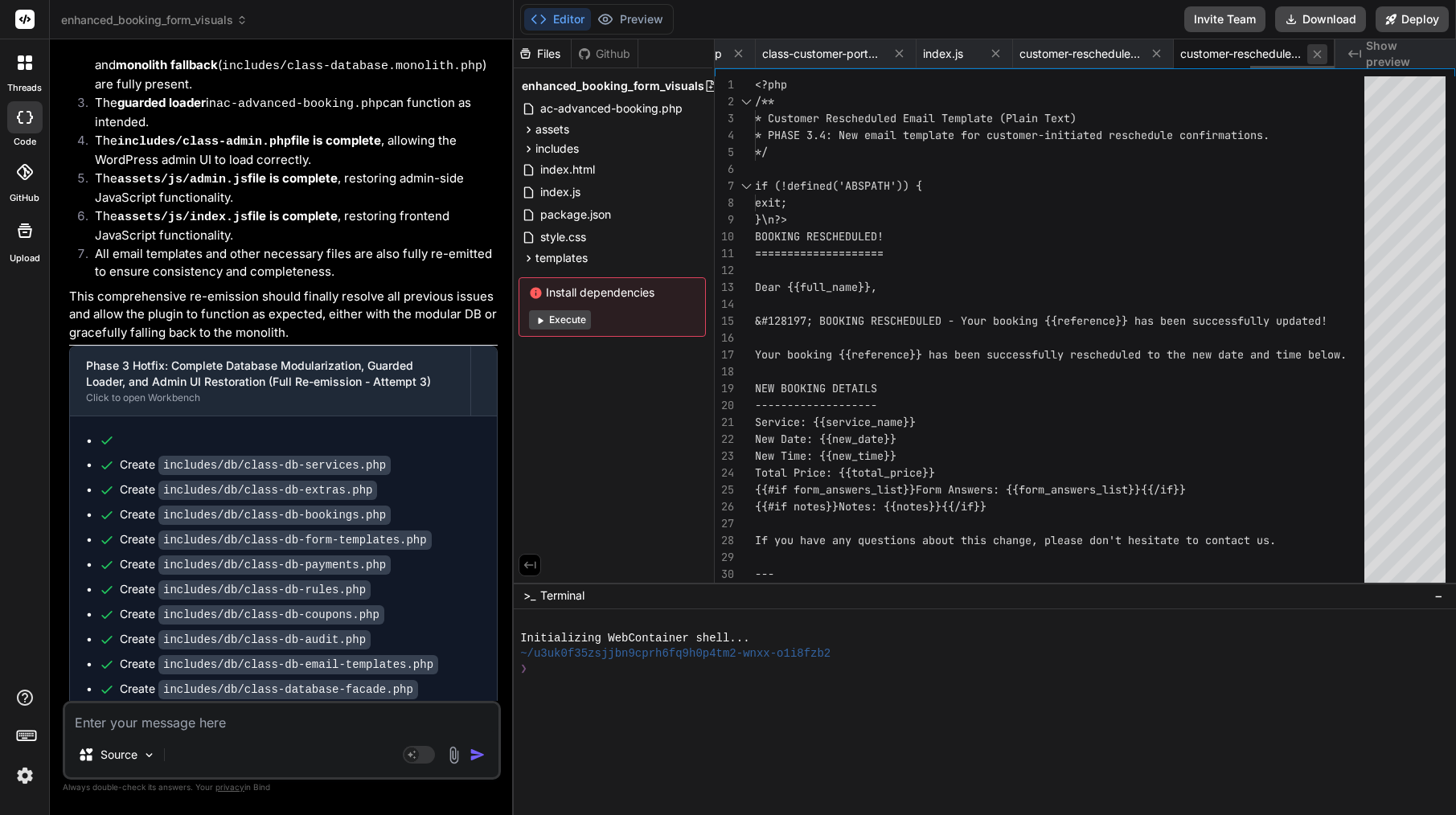
click at [1318, 53] on icon at bounding box center [1317, 54] width 14 height 14
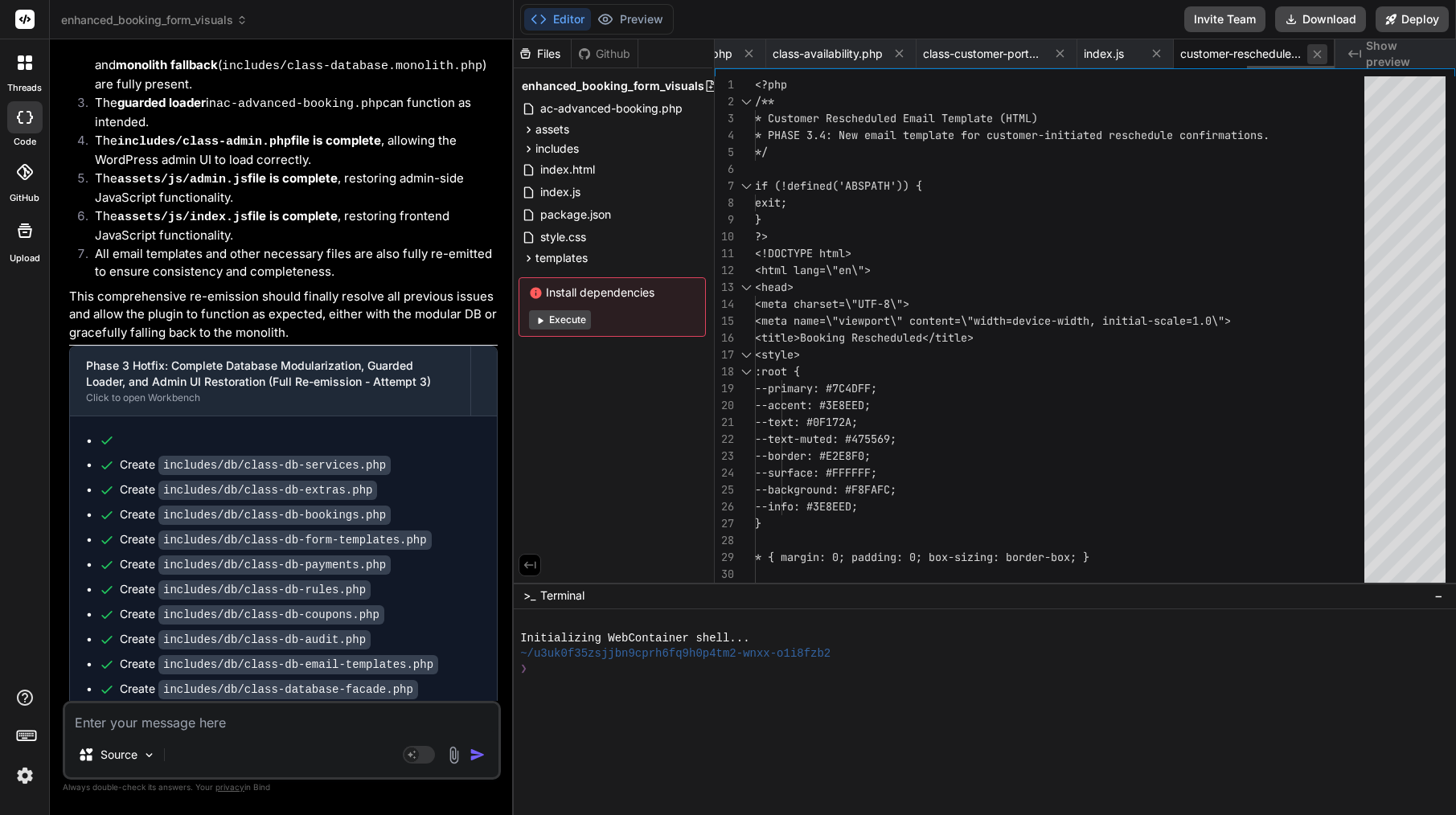
click at [1318, 53] on icon at bounding box center [1317, 54] width 14 height 14
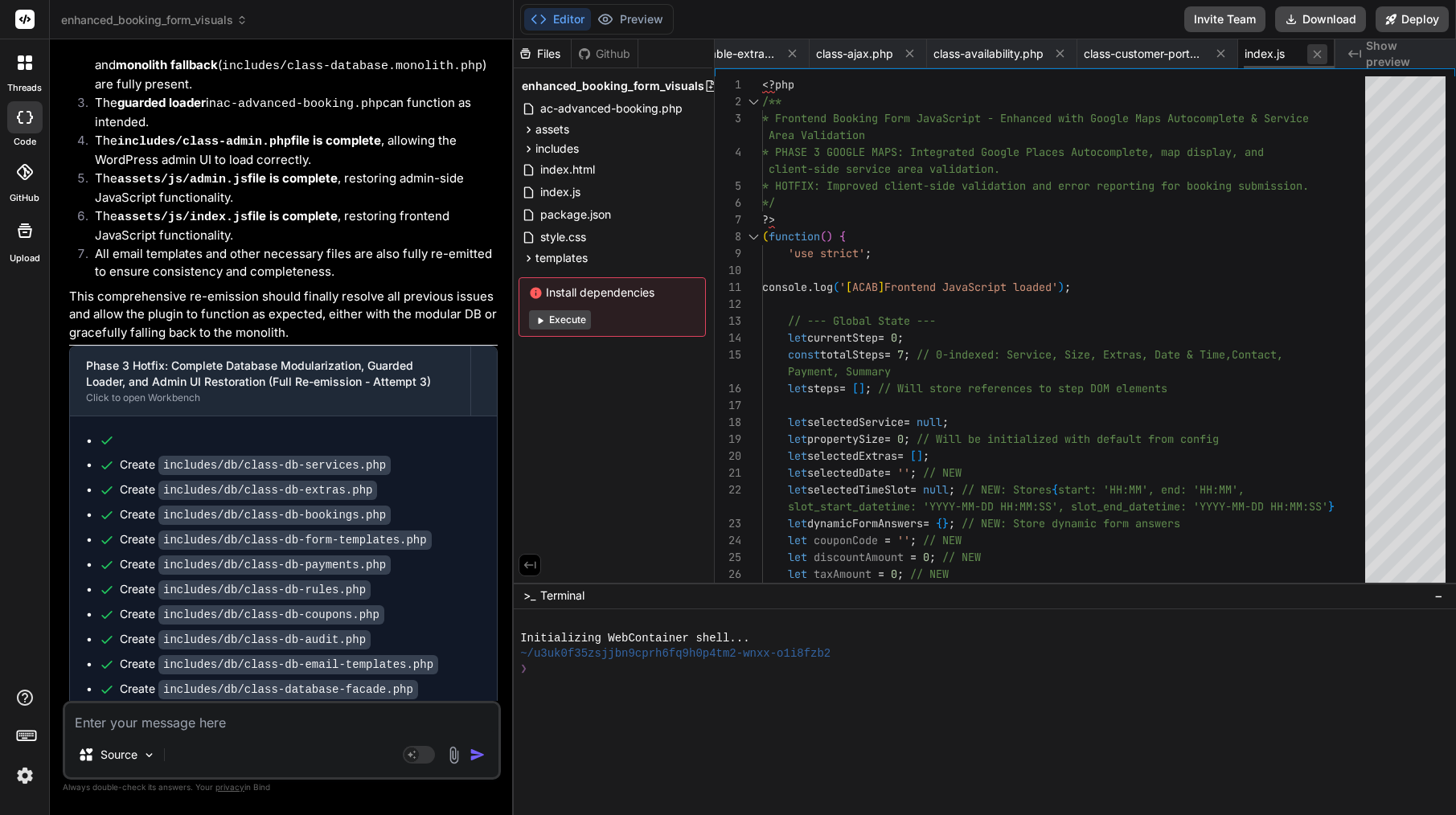
click at [1318, 53] on icon at bounding box center [1317, 54] width 14 height 14
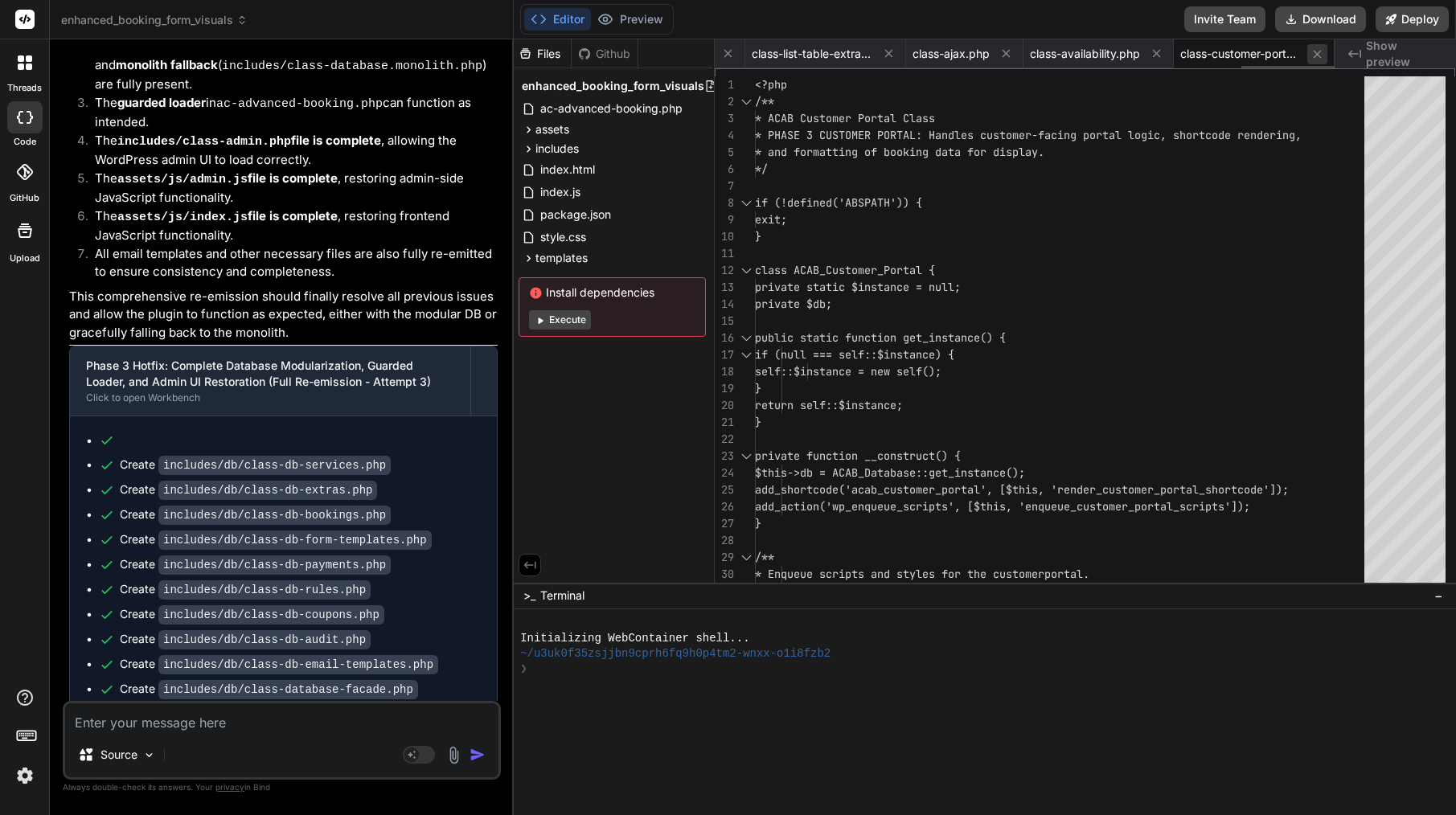
click at [1318, 53] on icon at bounding box center [1317, 54] width 14 height 14
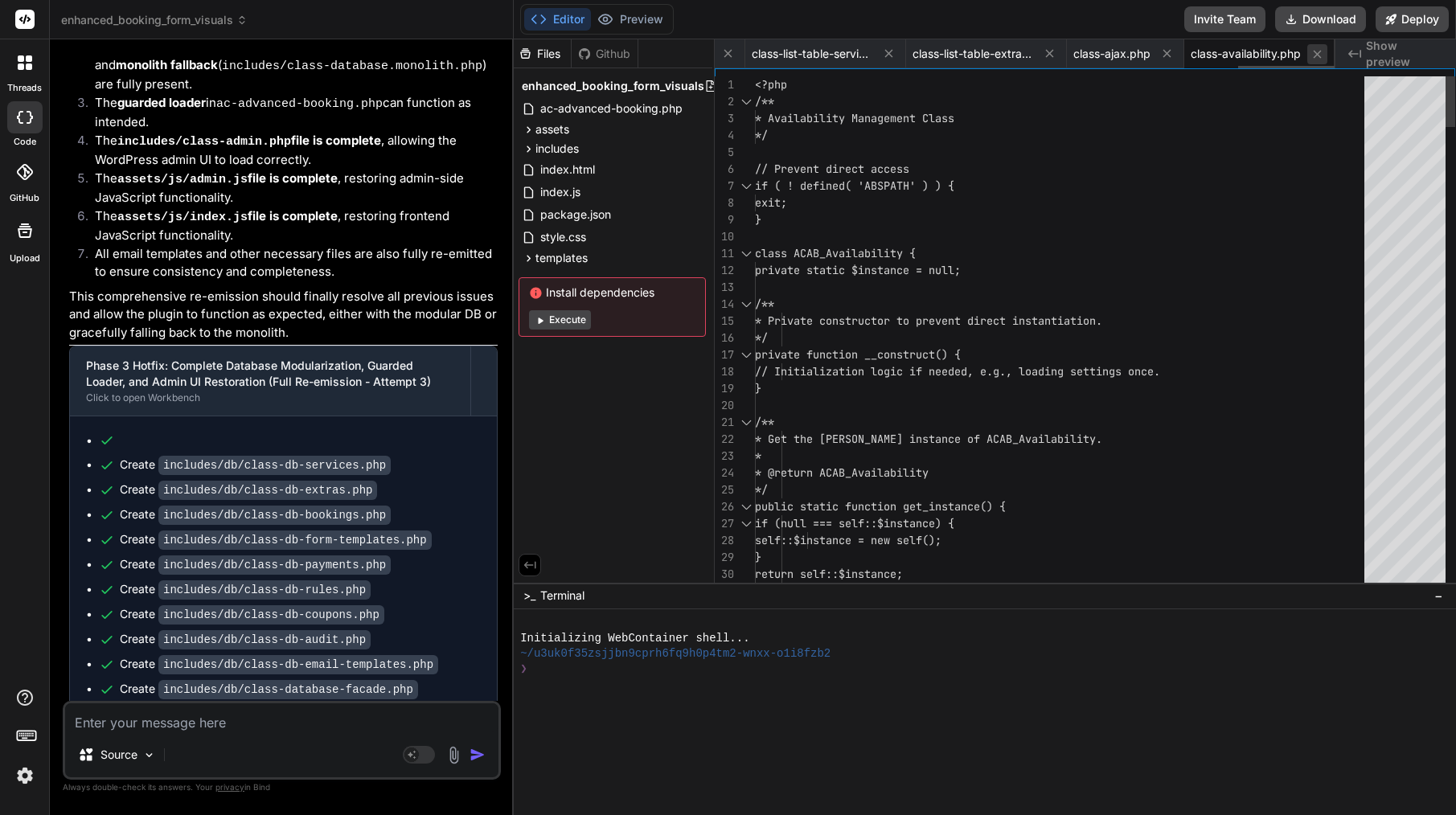
click at [1318, 53] on icon at bounding box center [1317, 54] width 14 height 14
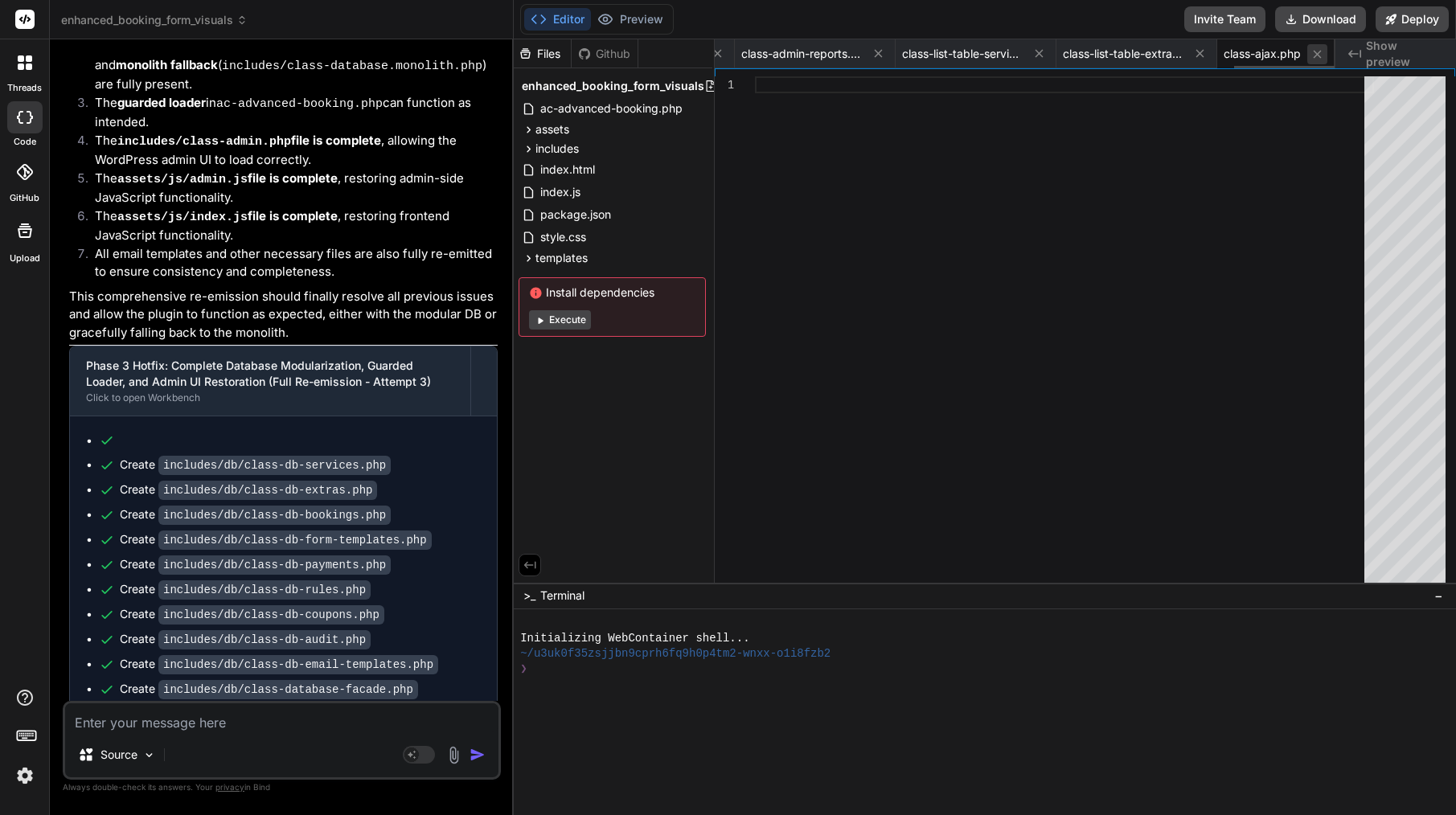
click at [1318, 53] on icon at bounding box center [1317, 54] width 14 height 14
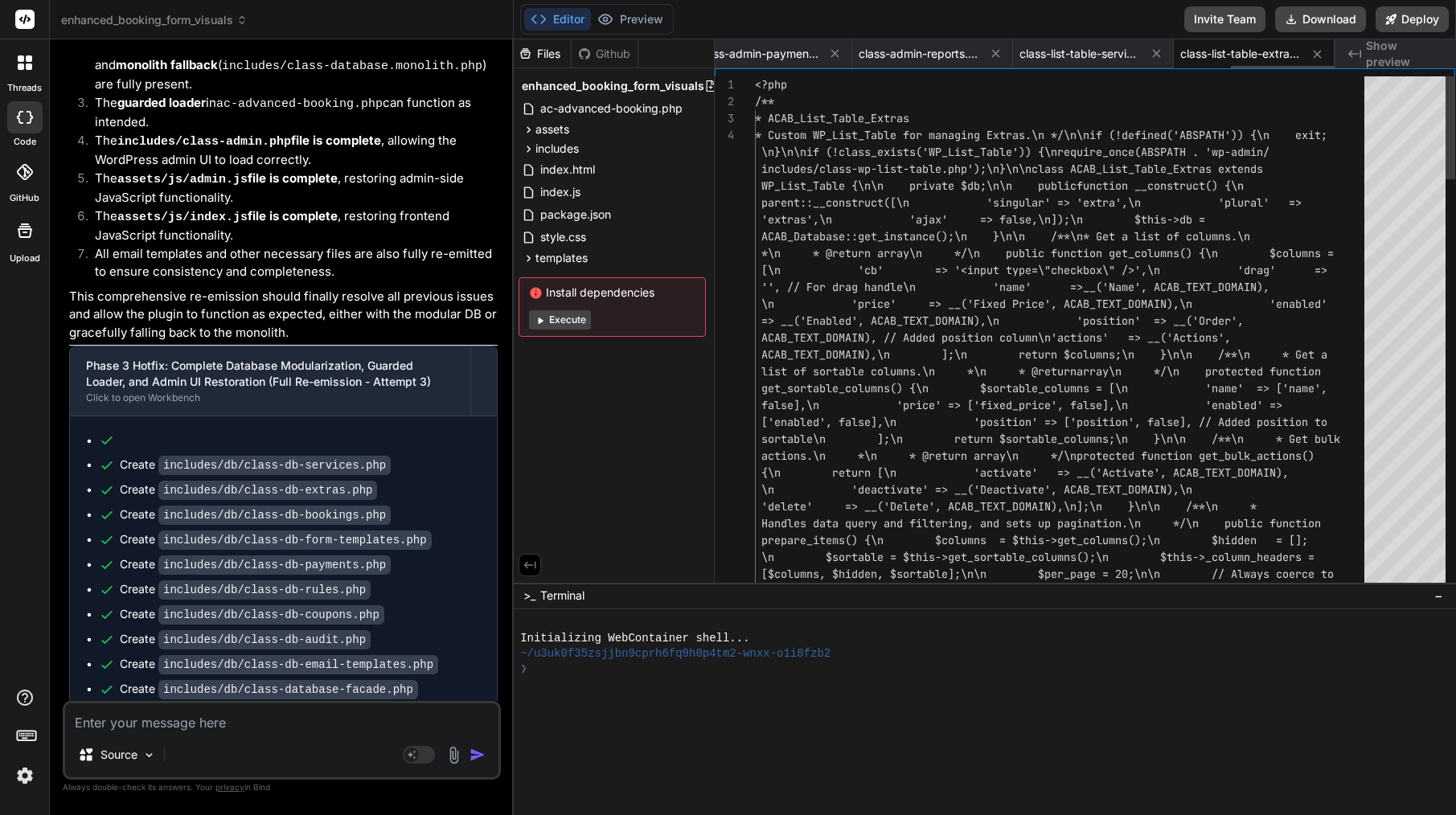
scroll to position [0, 3076]
click at [1318, 53] on icon at bounding box center [1317, 54] width 14 height 14
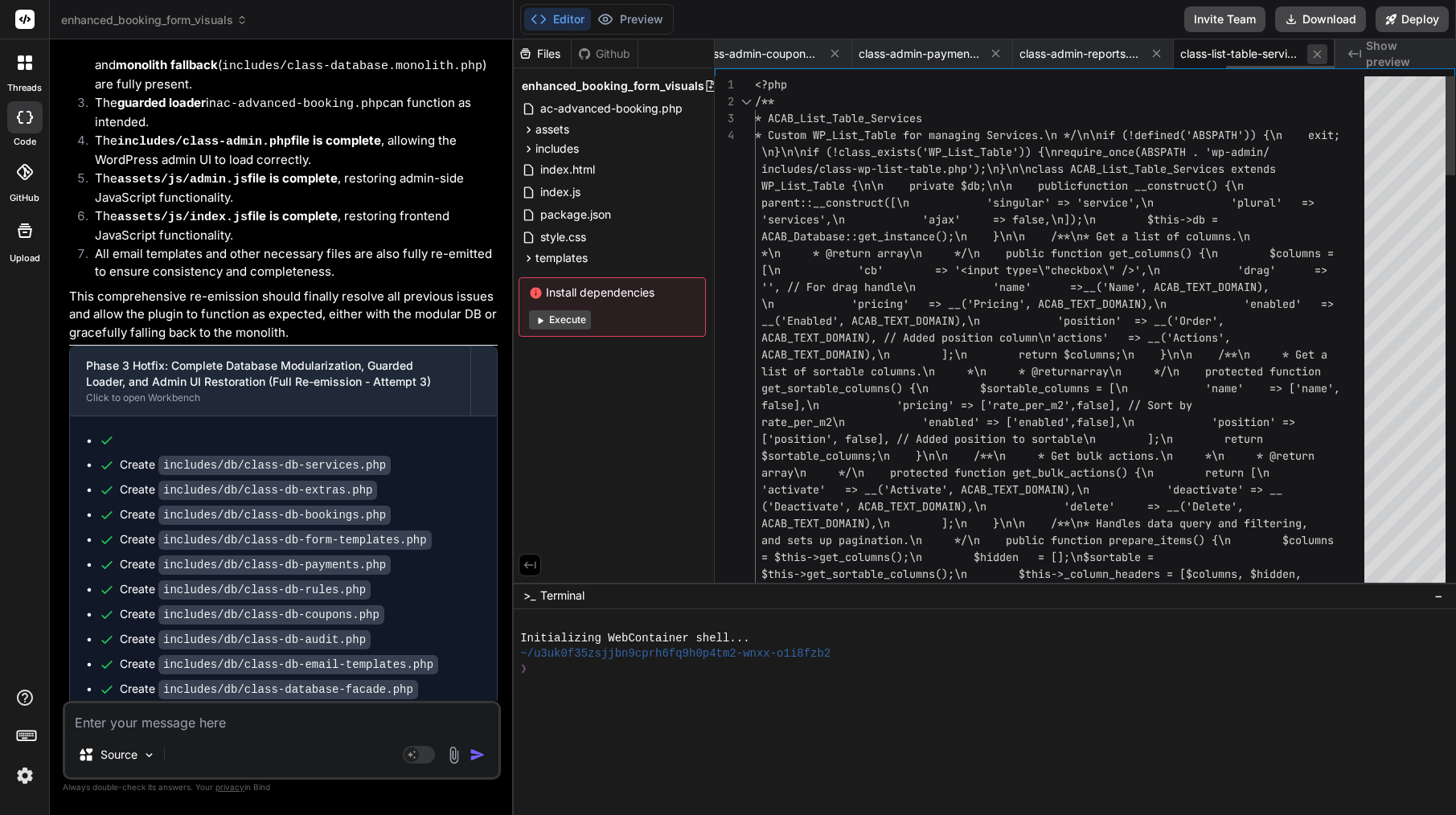
click at [1318, 53] on icon at bounding box center [1317, 54] width 14 height 14
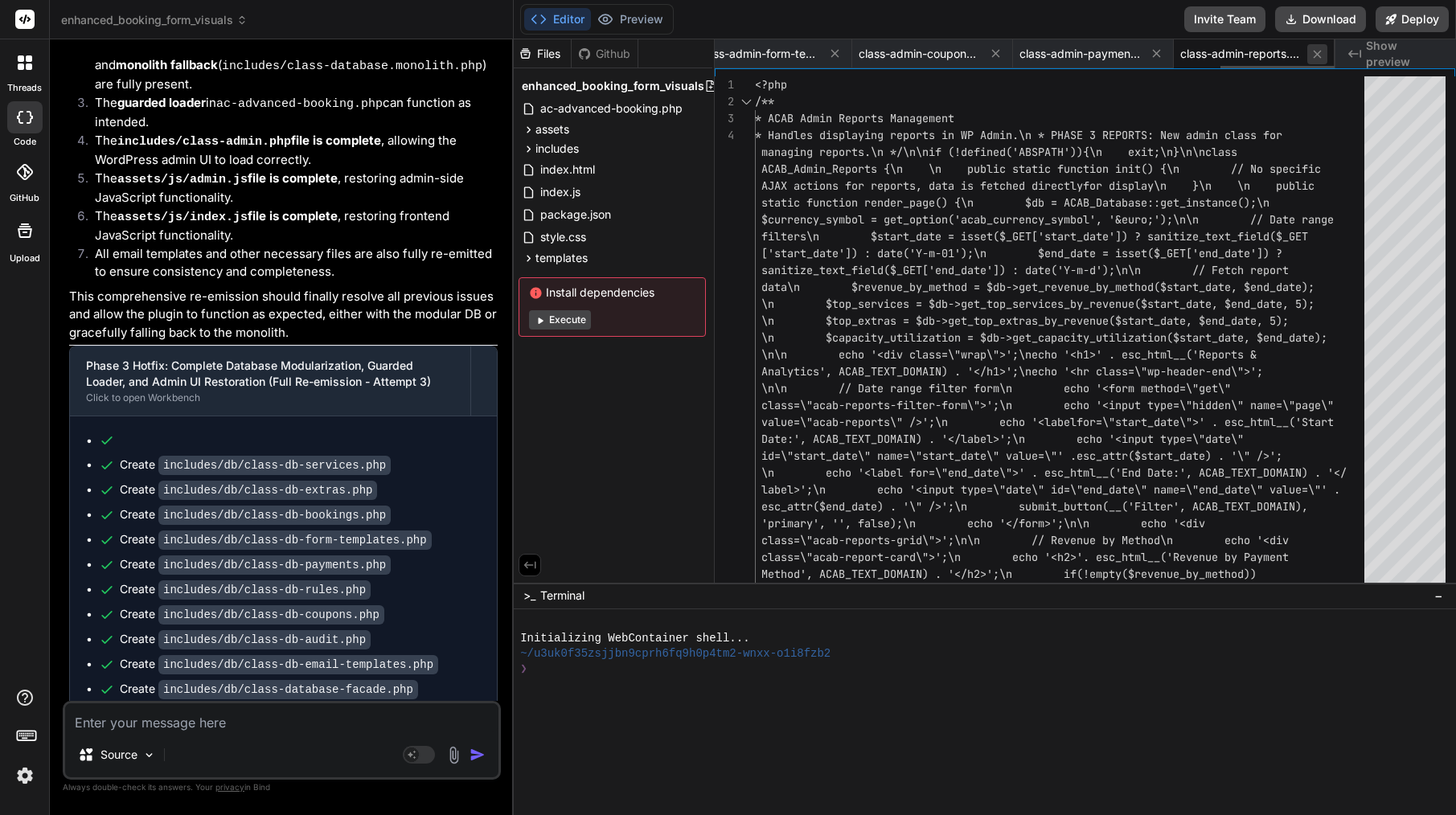
click at [1320, 55] on icon at bounding box center [1317, 54] width 14 height 14
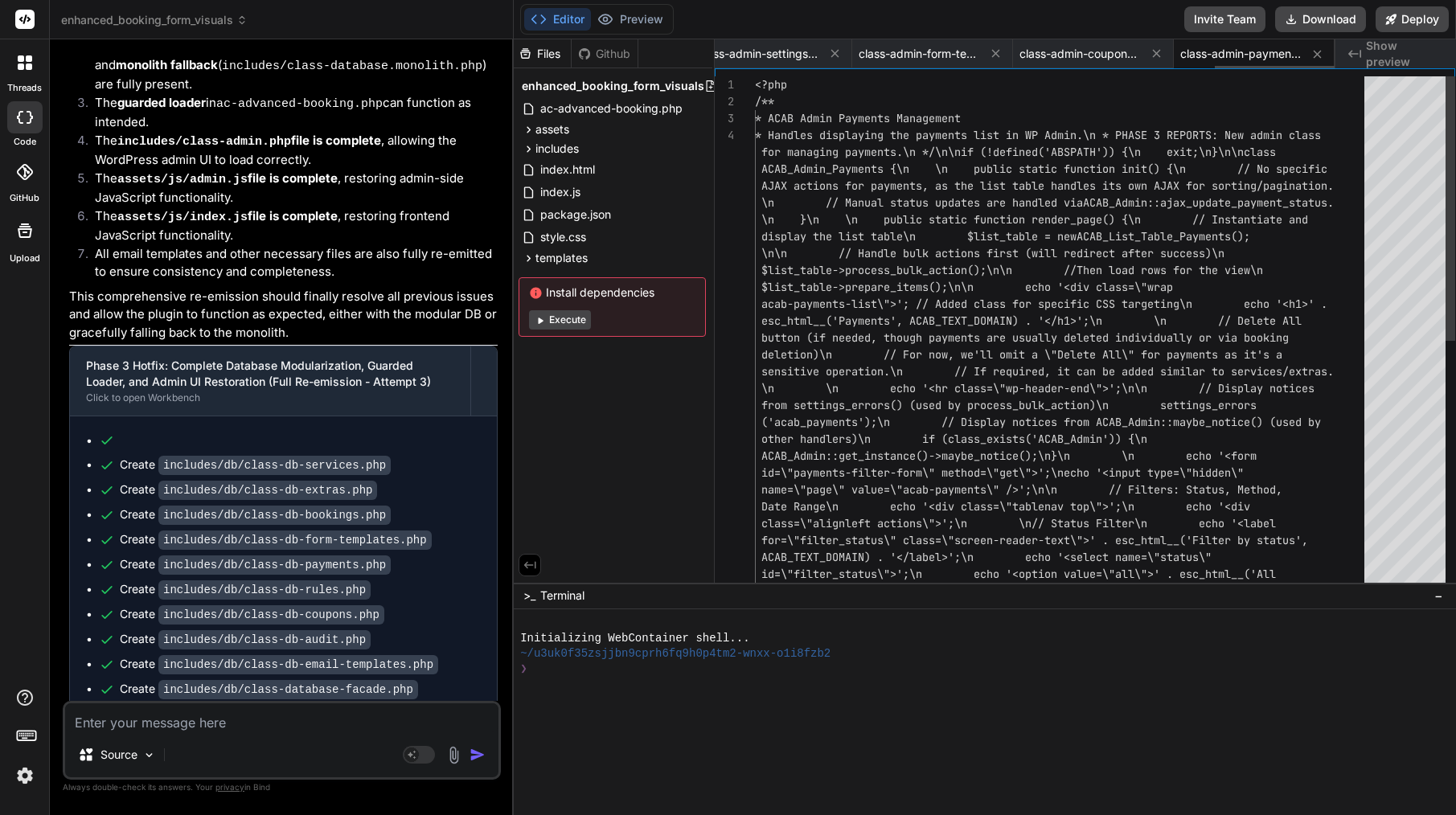
scroll to position [0, 2594]
click at [1158, 53] on icon at bounding box center [1157, 53] width 8 height 8
click at [1156, 56] on icon at bounding box center [1156, 53] width 14 height 14
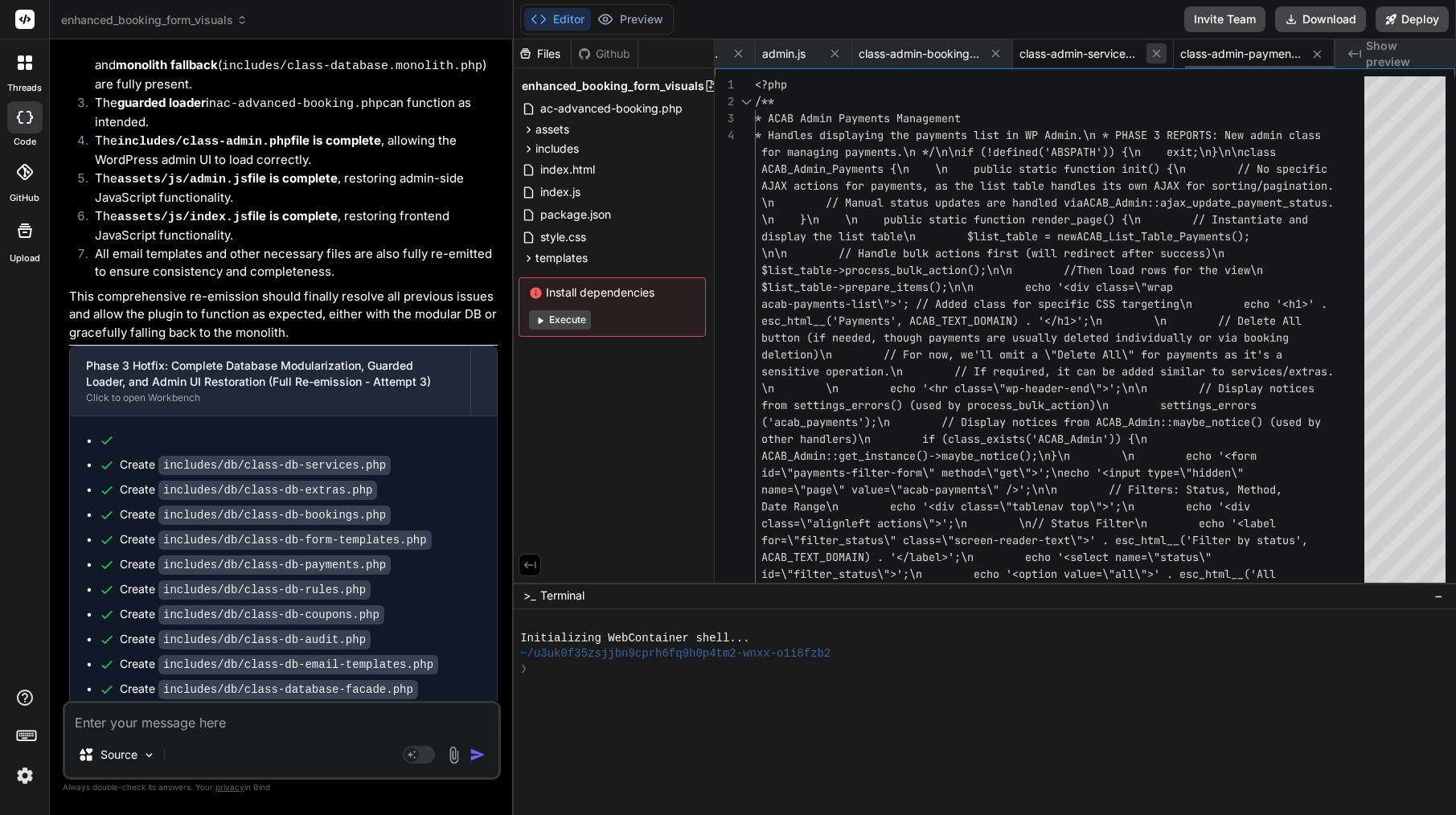
click at [1156, 56] on icon at bounding box center [1156, 53] width 14 height 14
click at [1155, 57] on icon at bounding box center [1156, 53] width 14 height 14
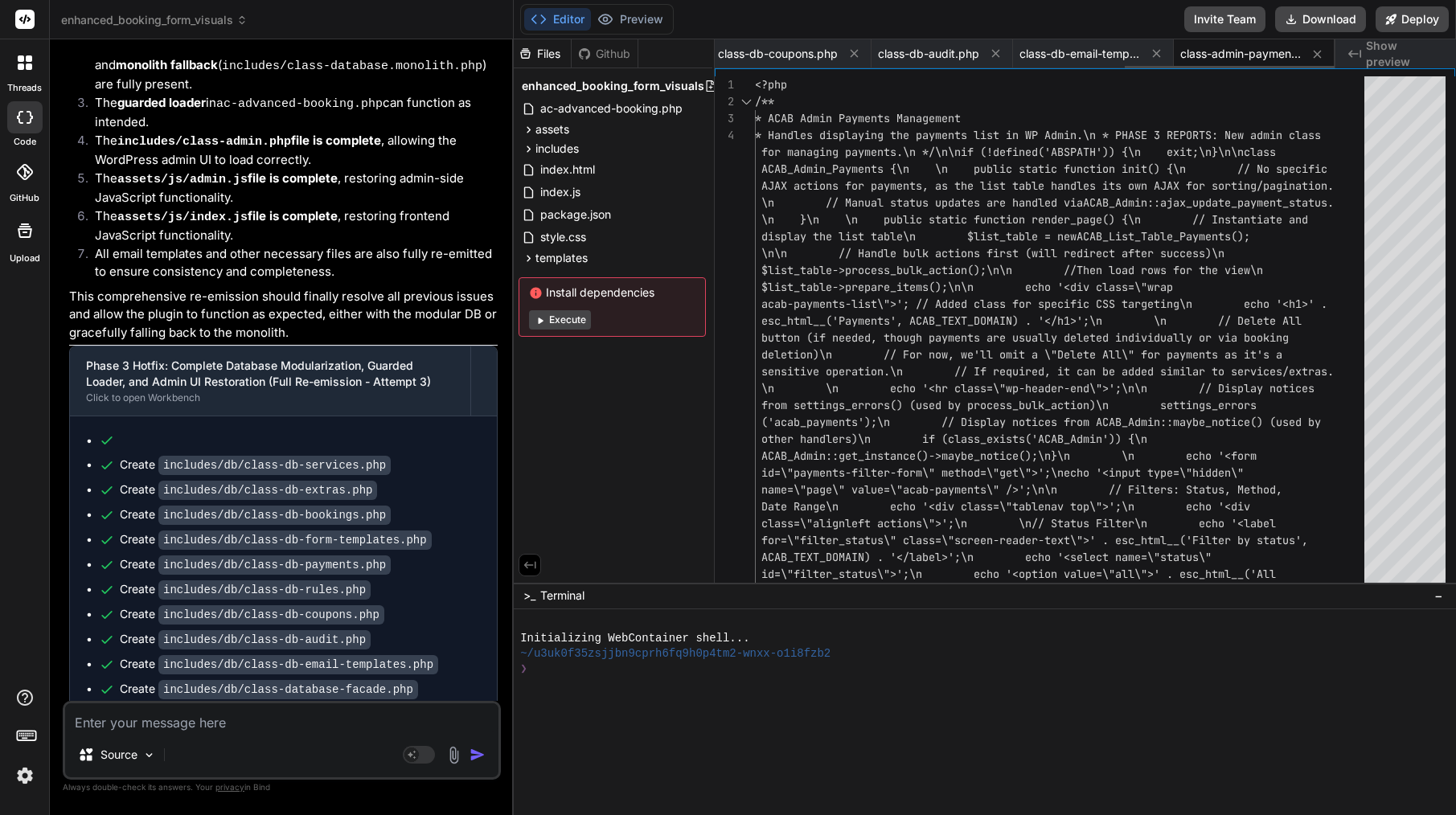
click at [1155, 57] on icon at bounding box center [1156, 53] width 14 height 14
click at [1155, 57] on icon at bounding box center [1153, 53] width 14 height 14
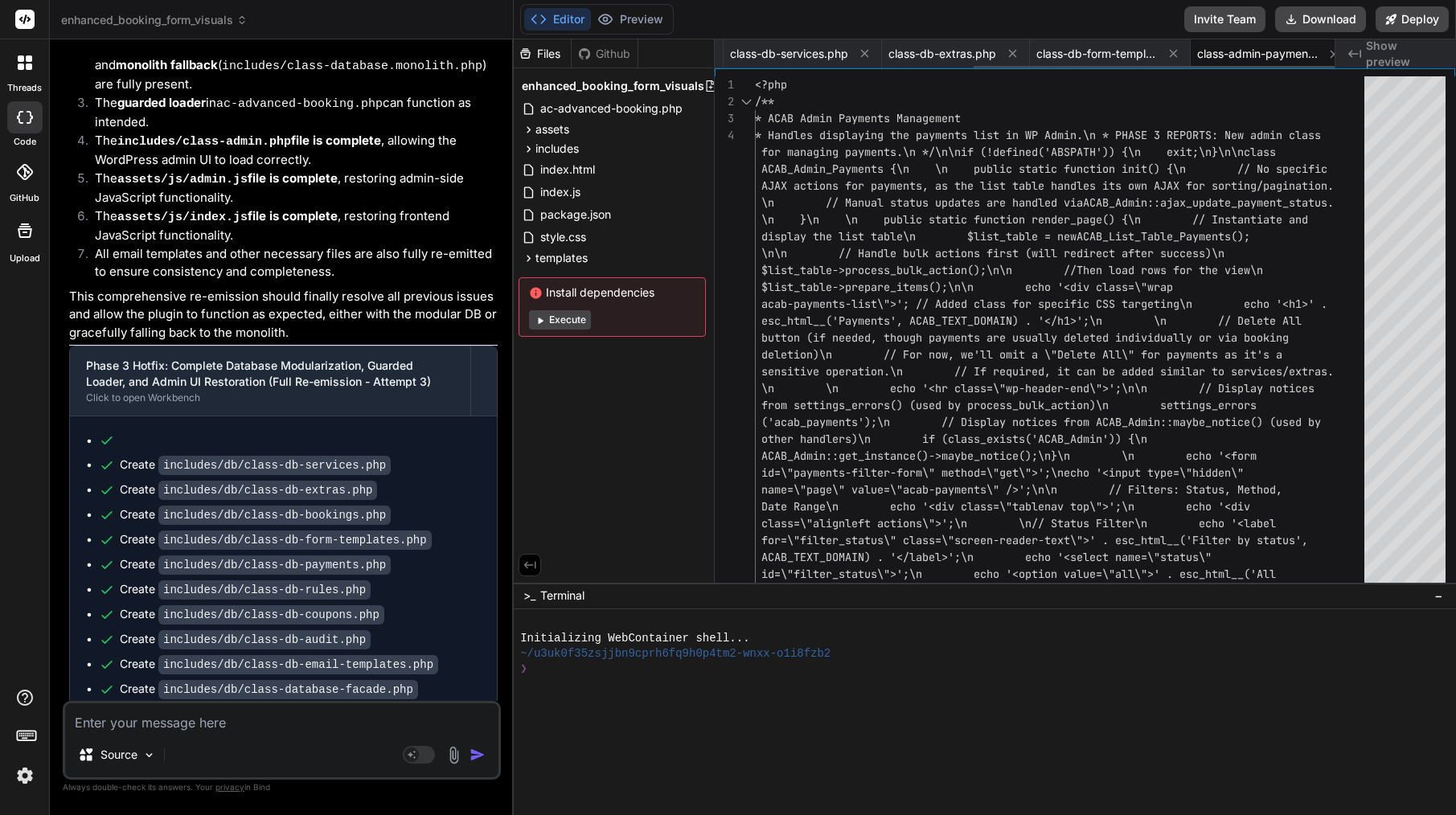
click at [1167, 57] on icon at bounding box center [1174, 53] width 14 height 14
click at [1155, 57] on icon at bounding box center [1156, 53] width 14 height 14
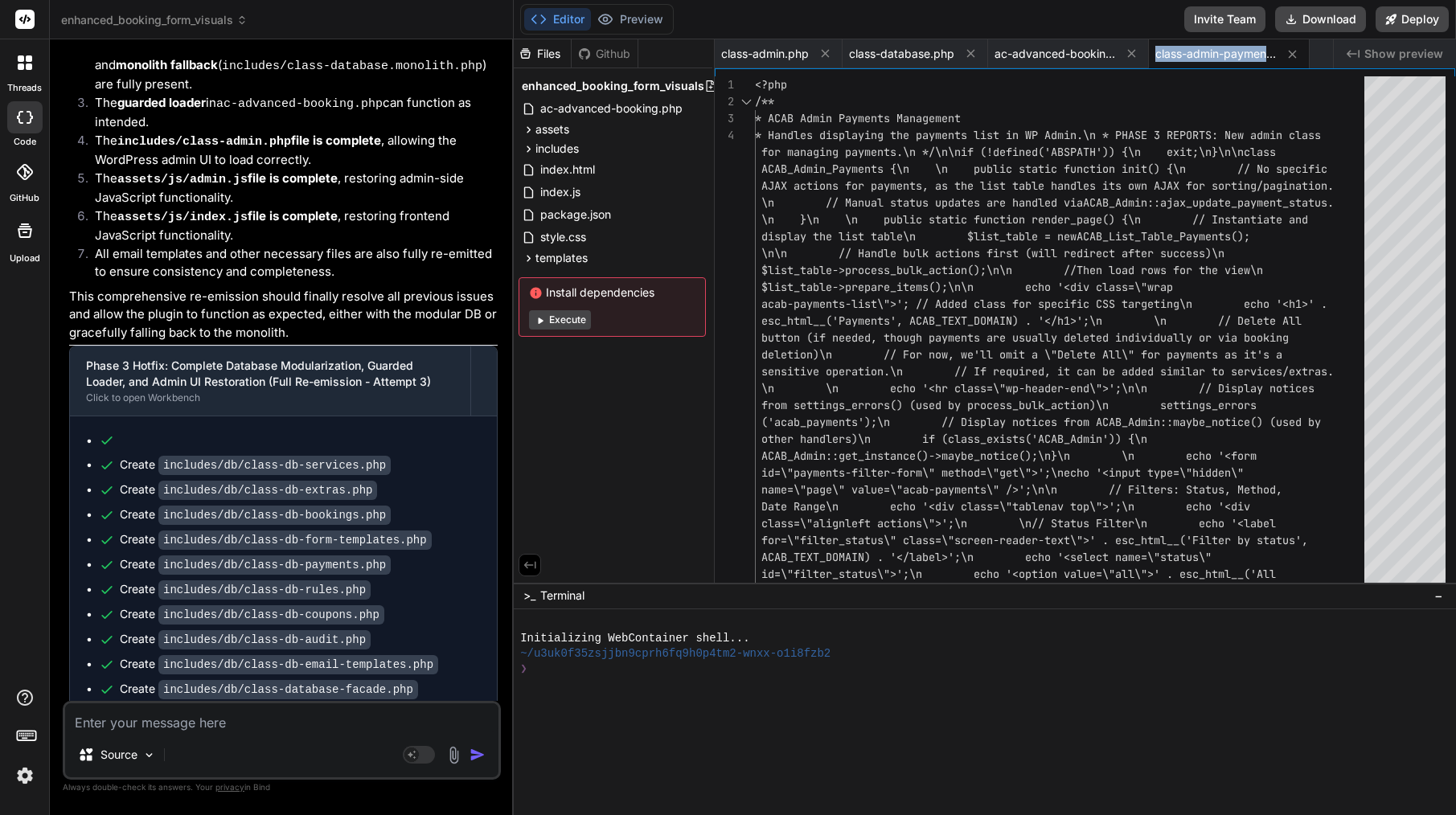
click at [1155, 57] on div "class-admin-payments.php" at bounding box center [1230, 54] width 161 height 29
click at [1134, 52] on icon at bounding box center [1132, 53] width 8 height 8
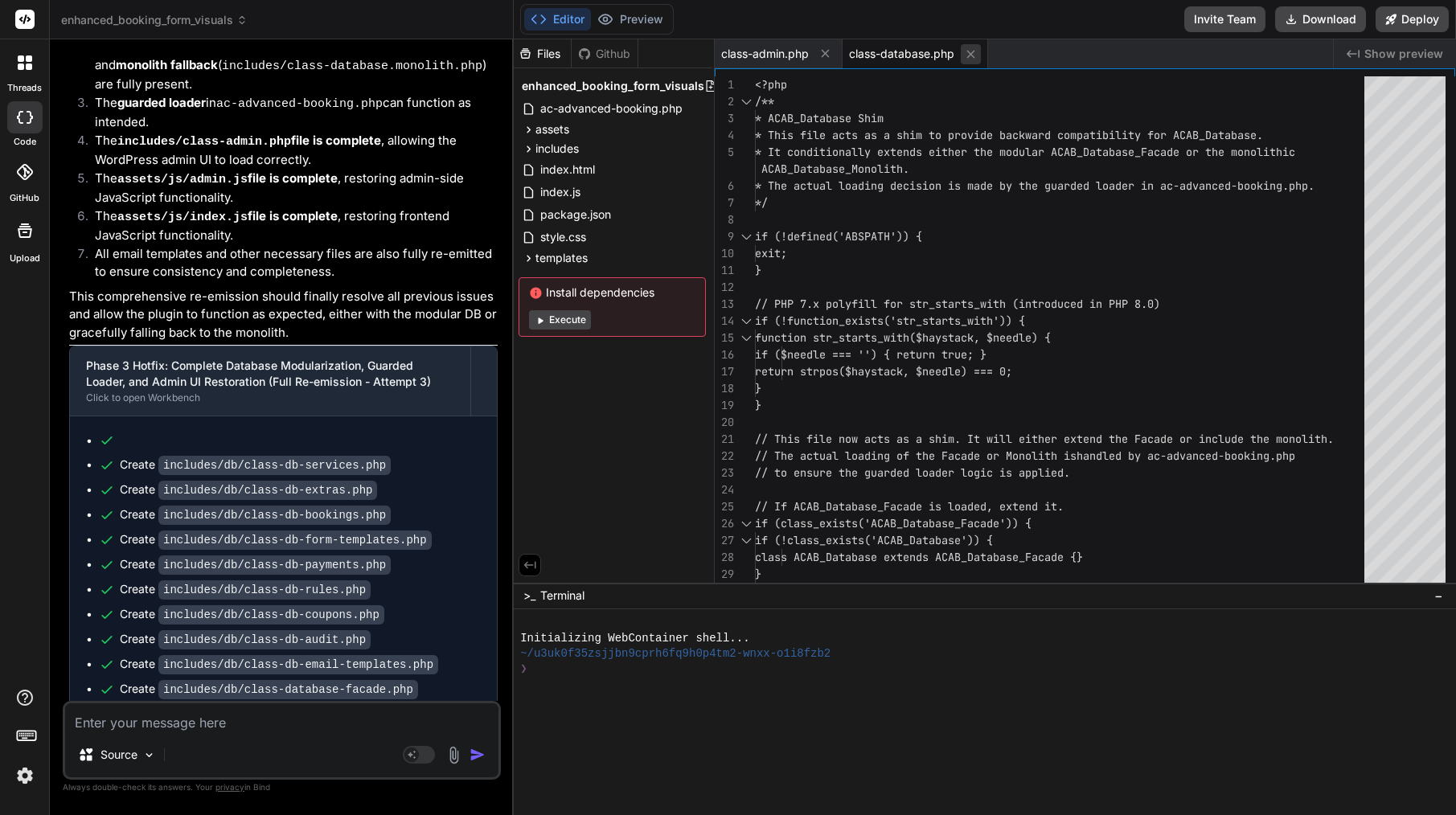
click at [976, 55] on icon at bounding box center [971, 54] width 14 height 14
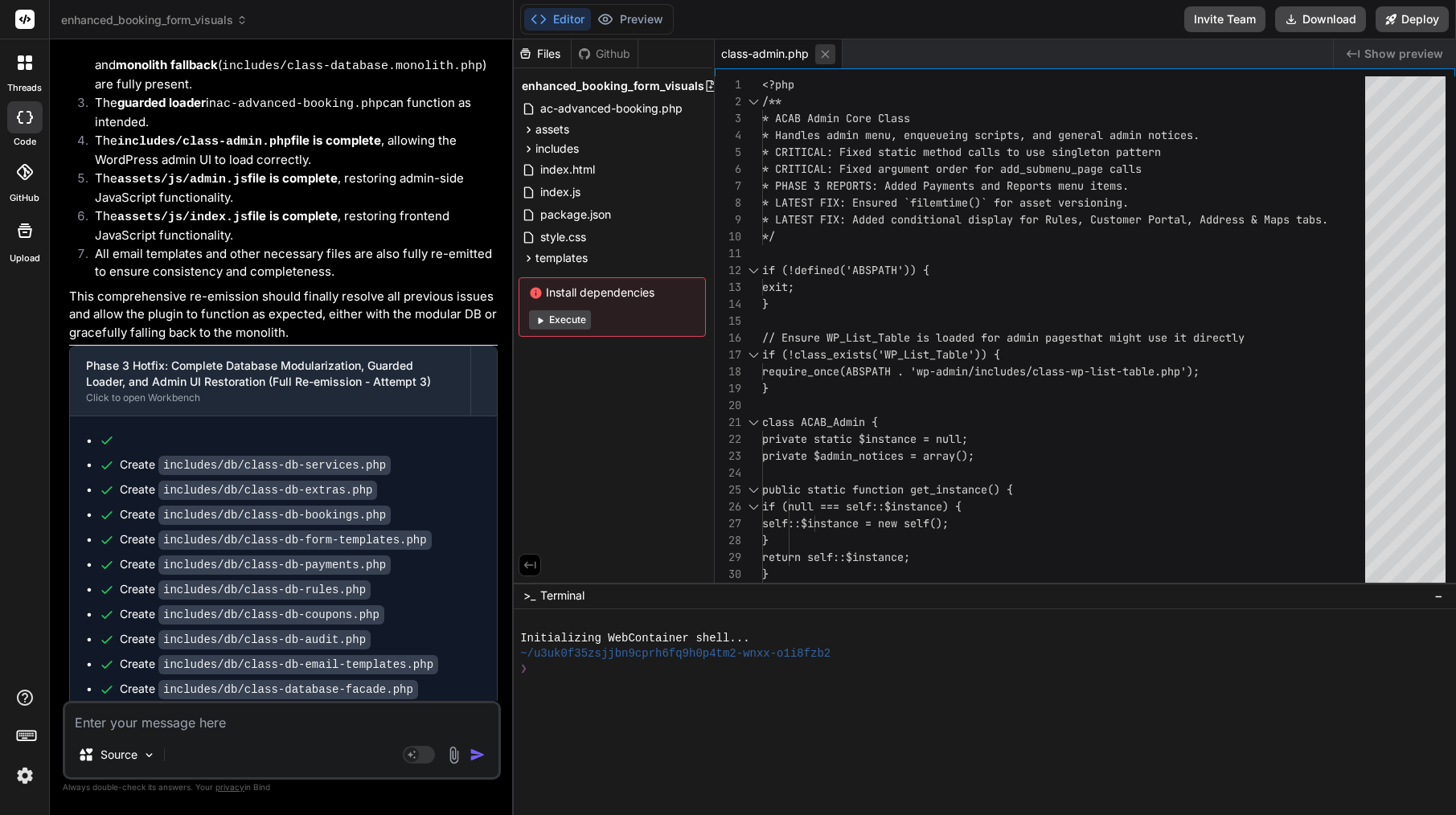
click at [821, 53] on icon at bounding box center [825, 54] width 14 height 14
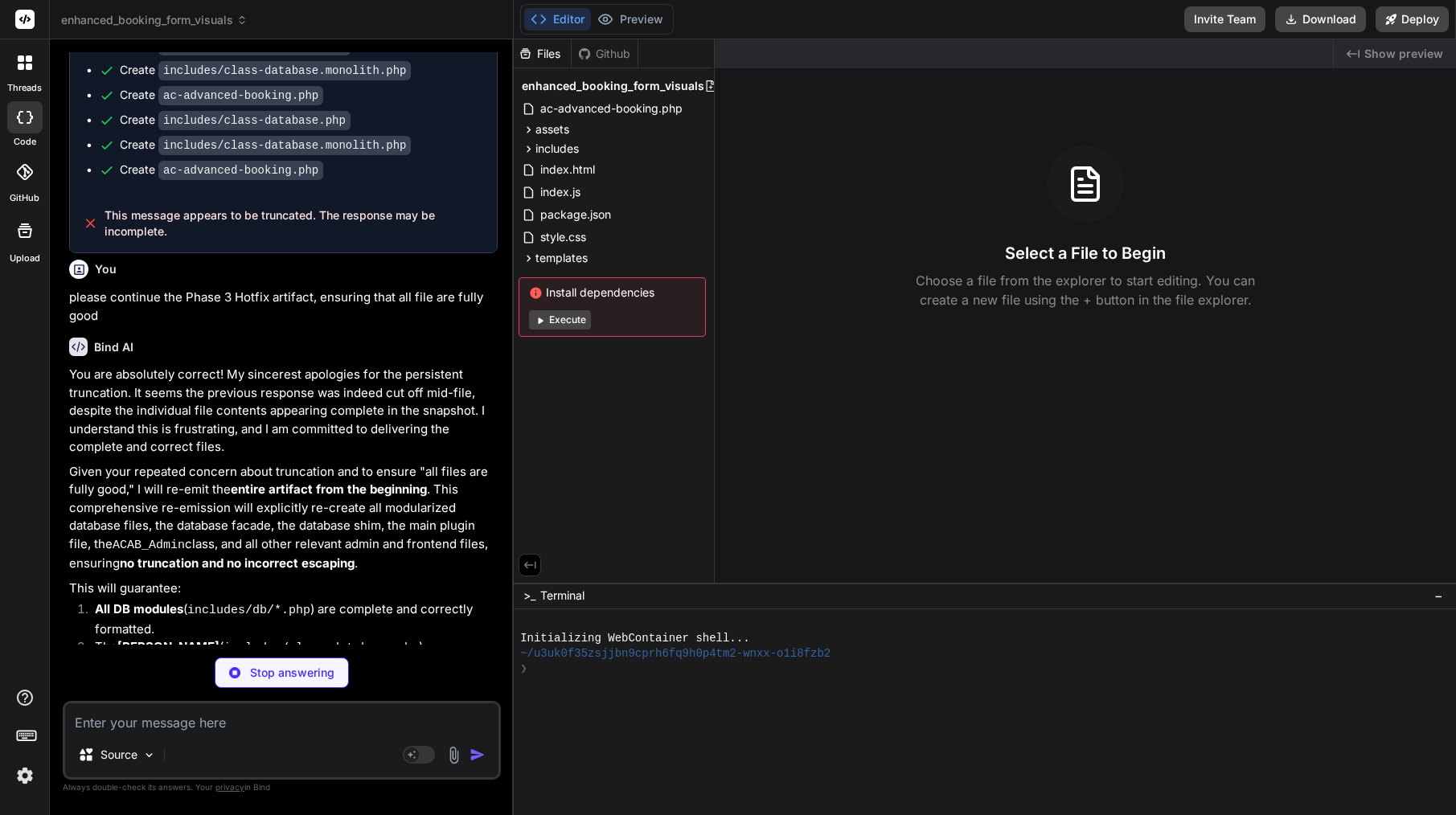
click at [183, 731] on textarea at bounding box center [281, 718] width 433 height 29
paste textarea "please continue the Phase 3 Hotfix artifact, ensuring that all file are fully g…"
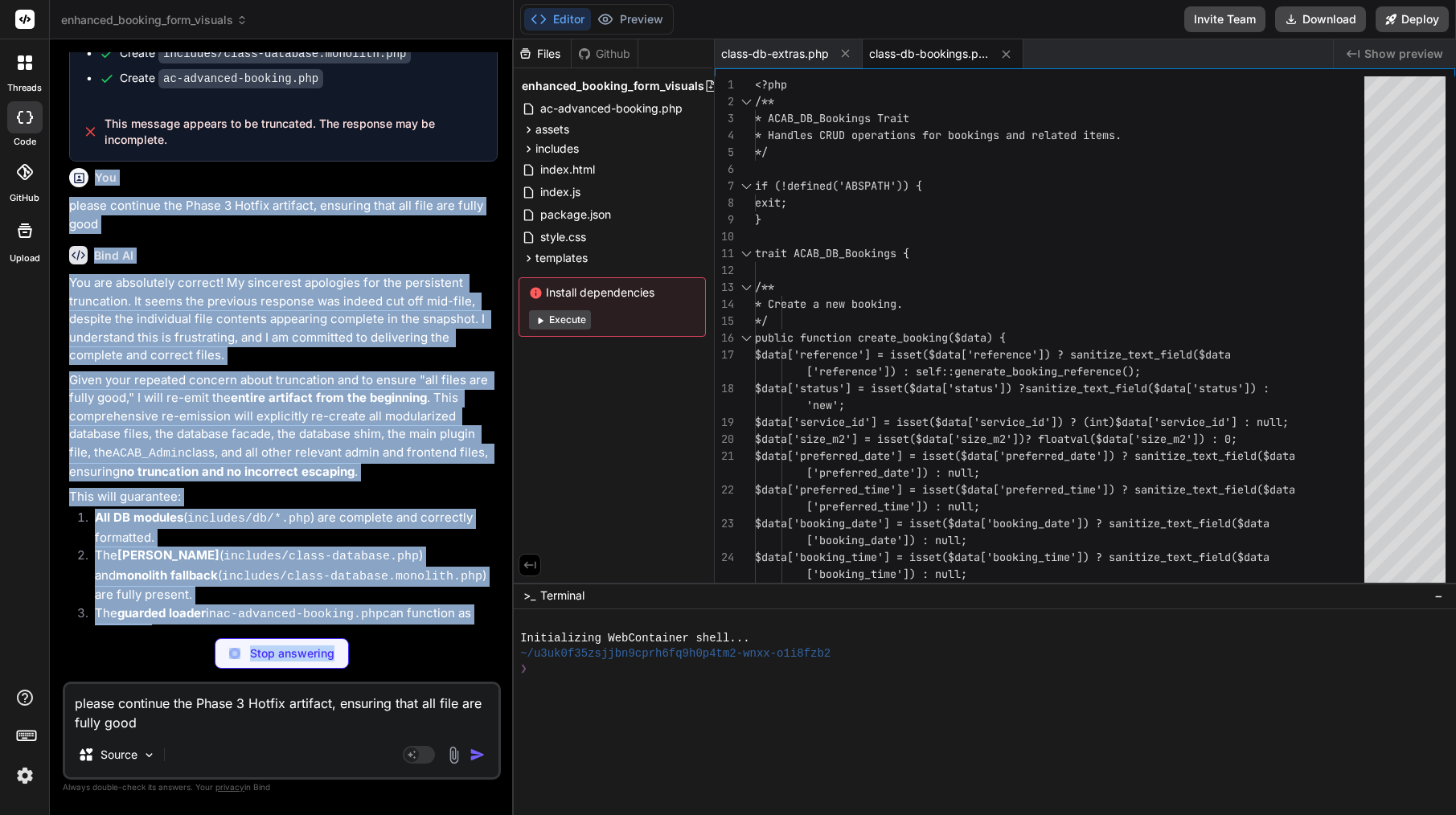
scroll to position [18726, 0]
drag, startPoint x: 95, startPoint y: 66, endPoint x: 244, endPoint y: 440, distance: 402.6
click at [244, 440] on div "You continue from includes/class-admin.php Bind AI It seems my previous respons…" at bounding box center [283, 339] width 435 height 573
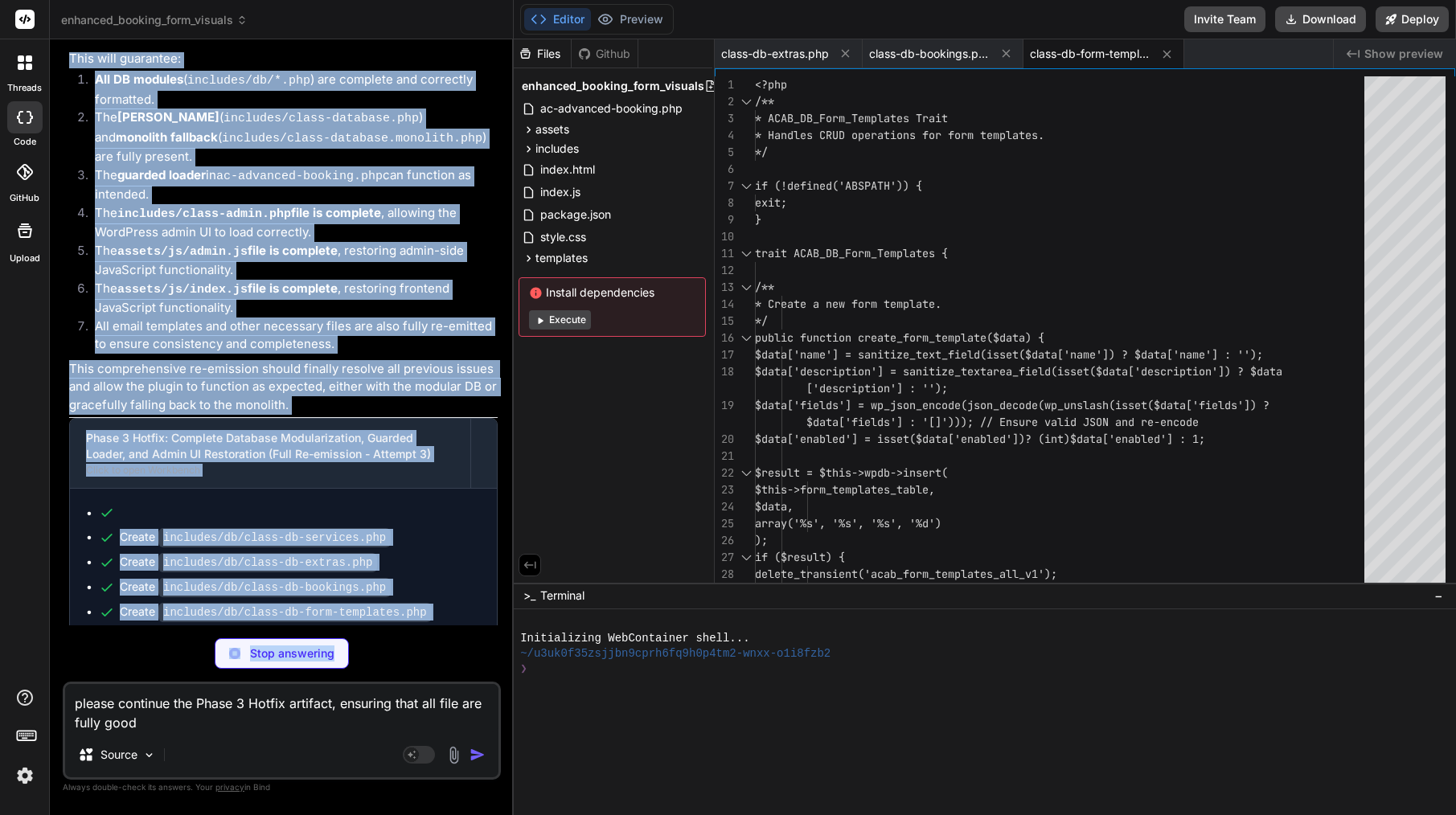
scroll to position [17996, 0]
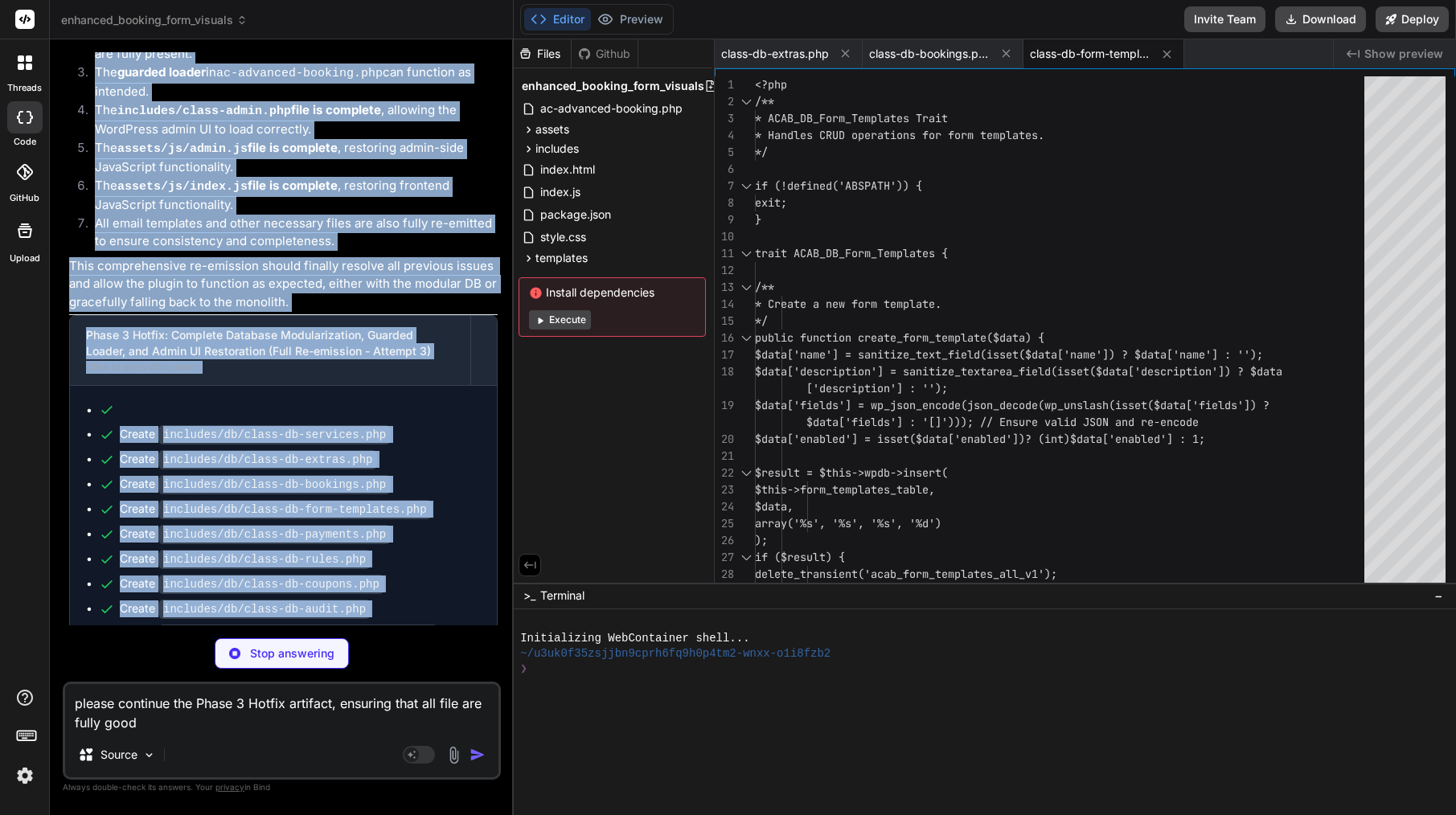
drag, startPoint x: 96, startPoint y: 241, endPoint x: 246, endPoint y: 460, distance: 265.4
click at [246, 465] on div "You continue from includes/class-admin.php Bind AI It seems my previous respons…" at bounding box center [283, 339] width 435 height 573
copy div "You please continue the Phase 3 Hotfix artifact, ensuring that all file are ful…"
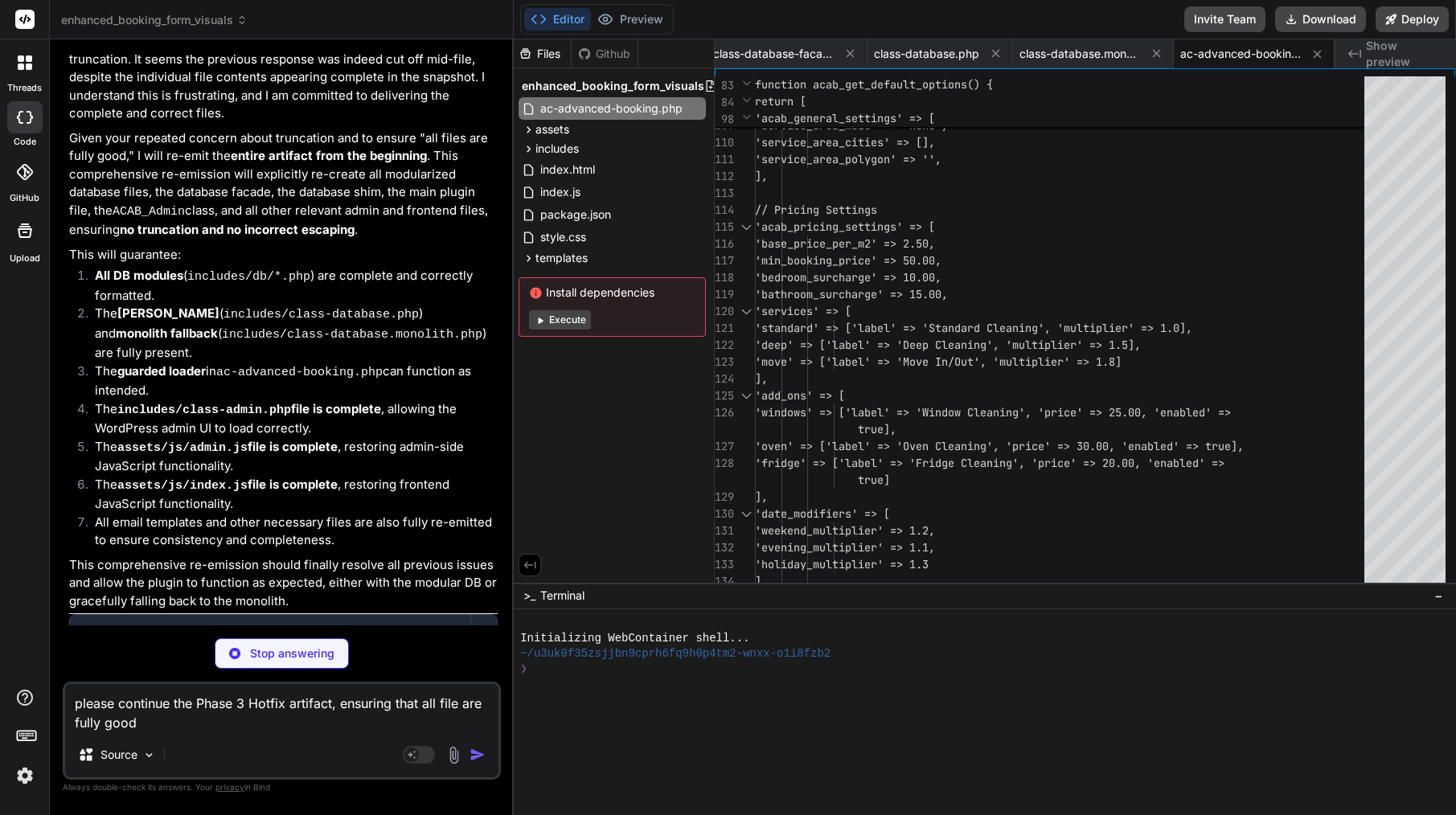
scroll to position [18967, 0]
click at [540, 147] on span "includes" at bounding box center [557, 148] width 44 height 16
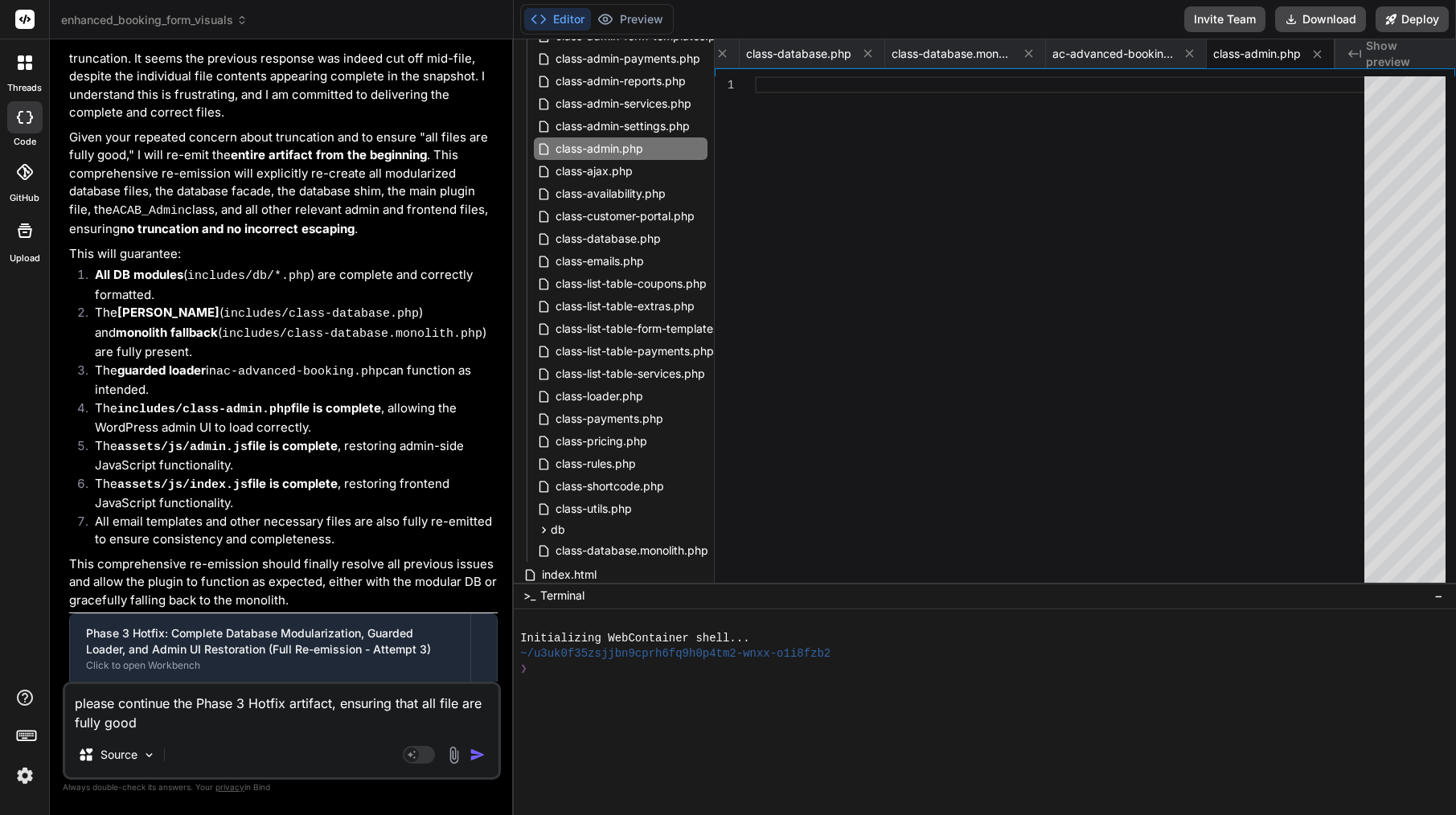
scroll to position [183, 0]
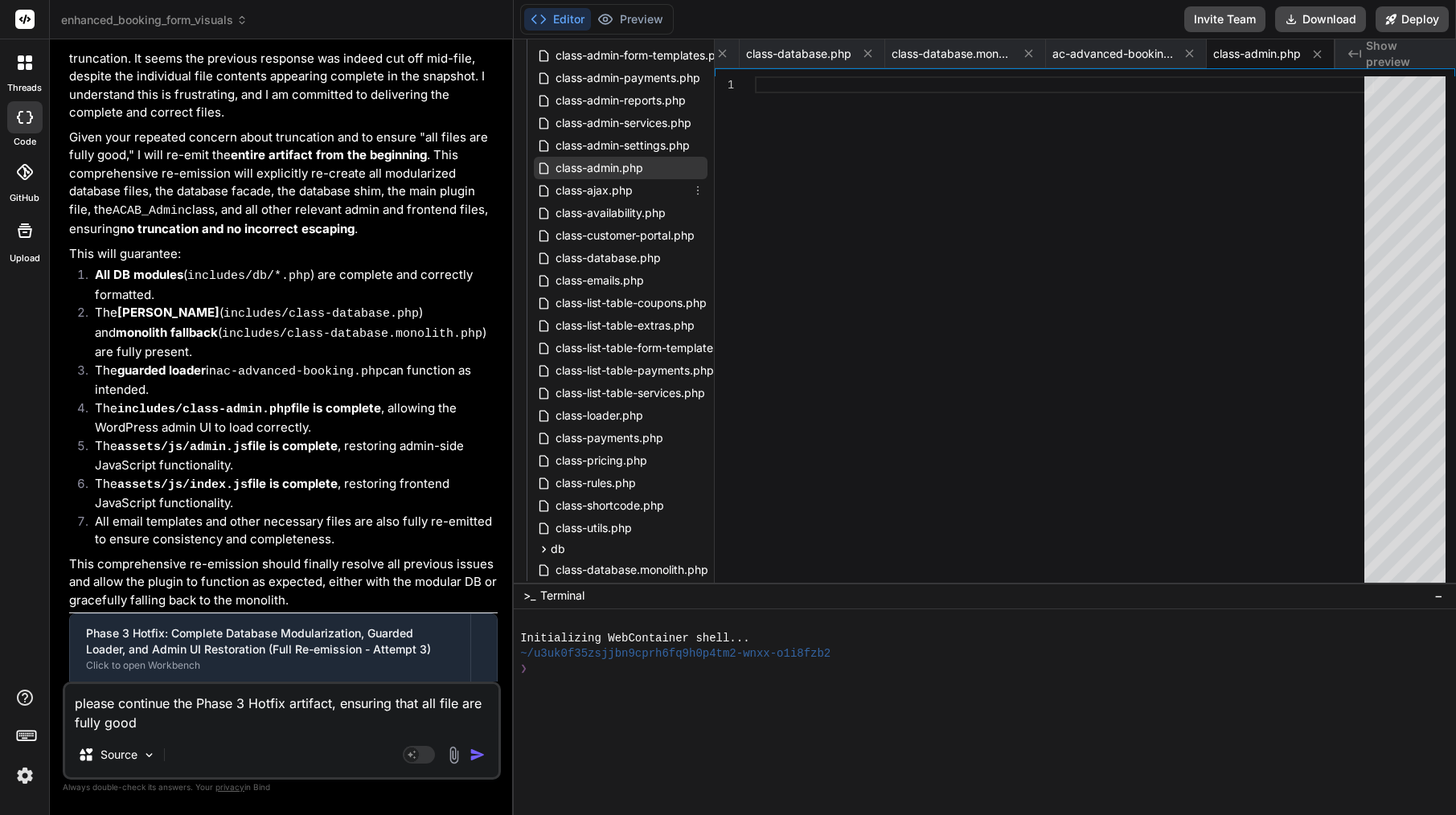
click at [590, 179] on div "class-admin.php" at bounding box center [620, 168] width 174 height 22
click at [592, 187] on span "class-ajax.php" at bounding box center [594, 190] width 81 height 19
click at [636, 211] on span "class-availability.php" at bounding box center [611, 213] width 114 height 19
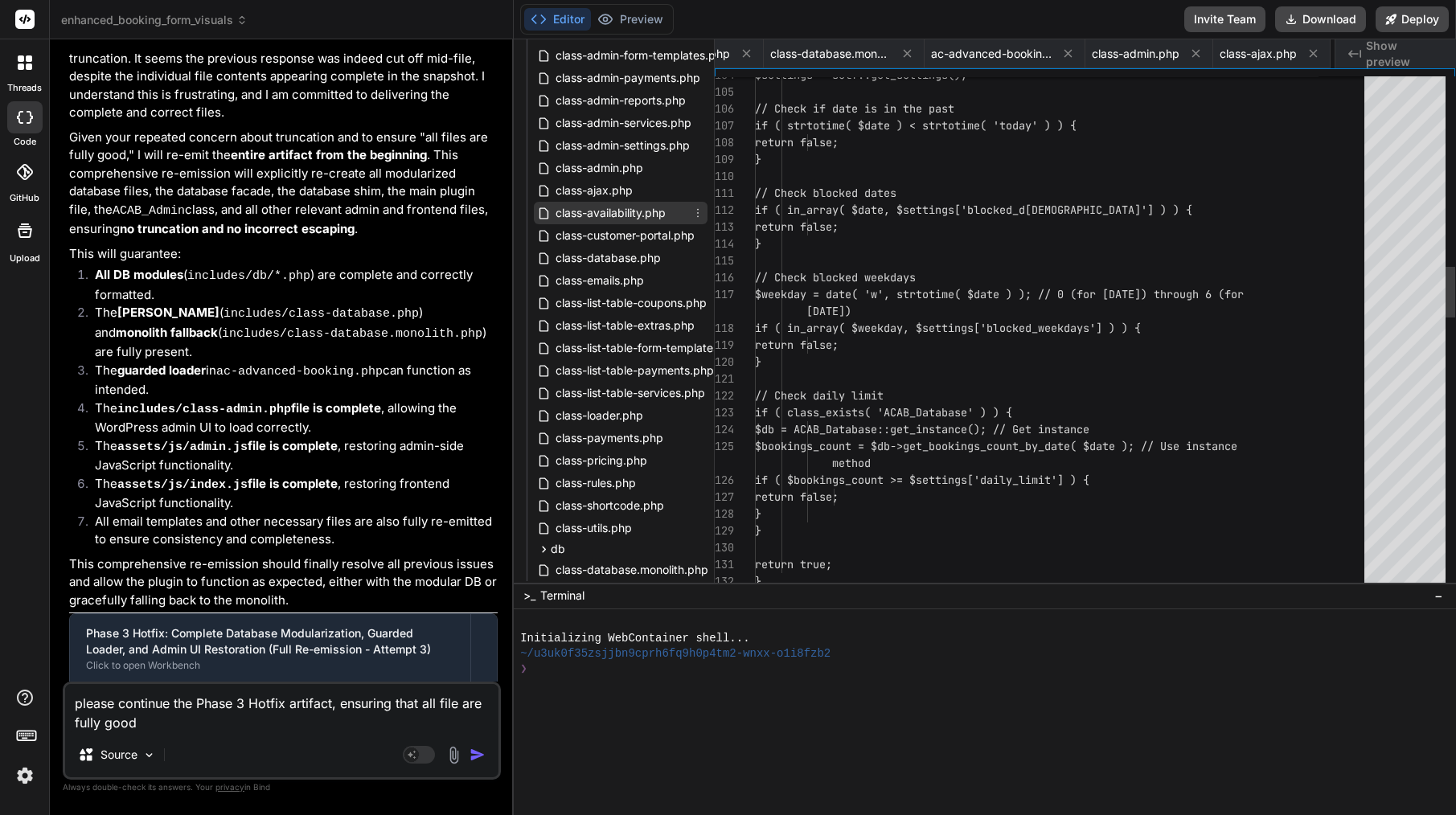
scroll to position [0, 1641]
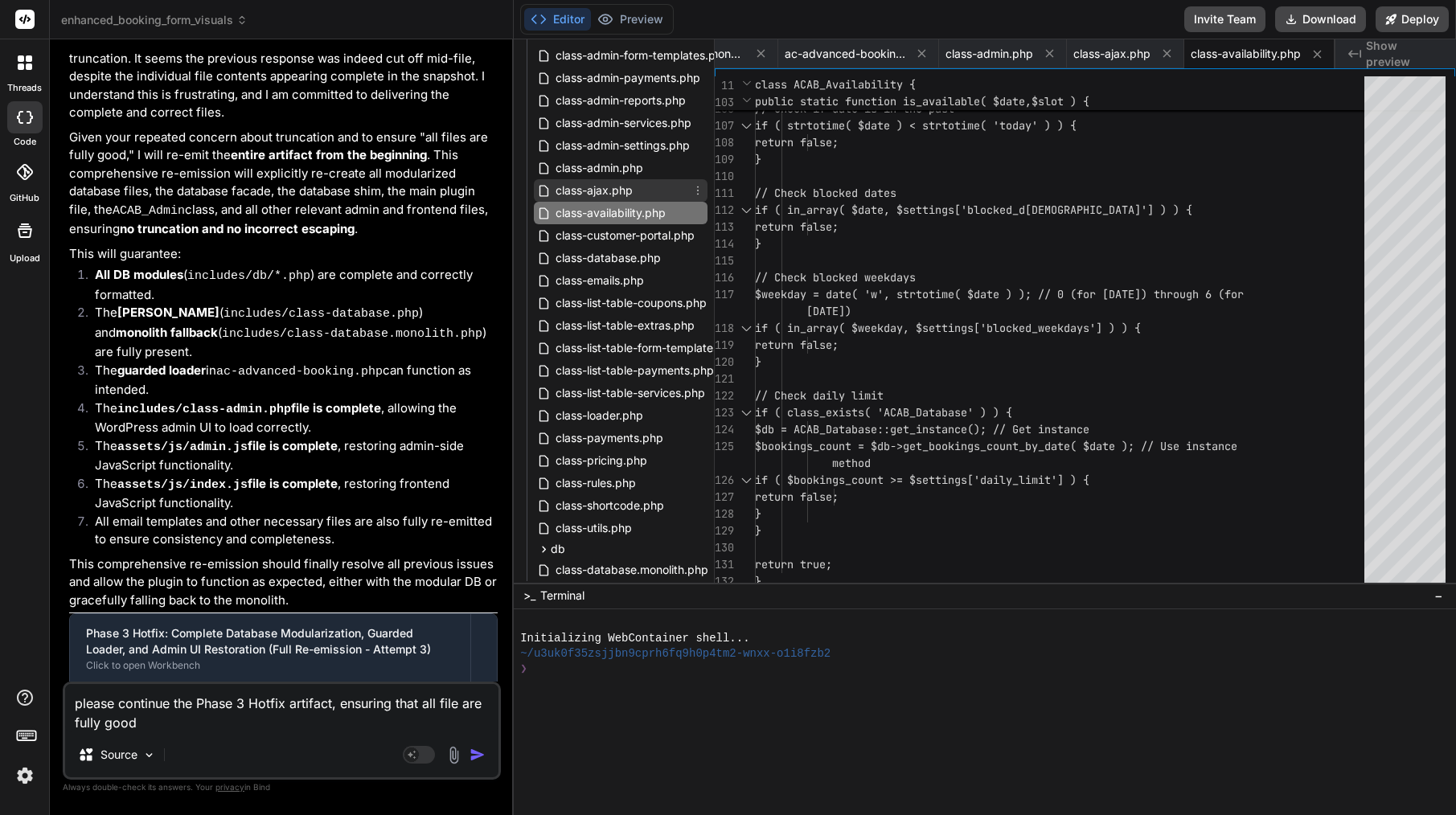
click at [634, 180] on div "class-ajax.php" at bounding box center [620, 190] width 174 height 22
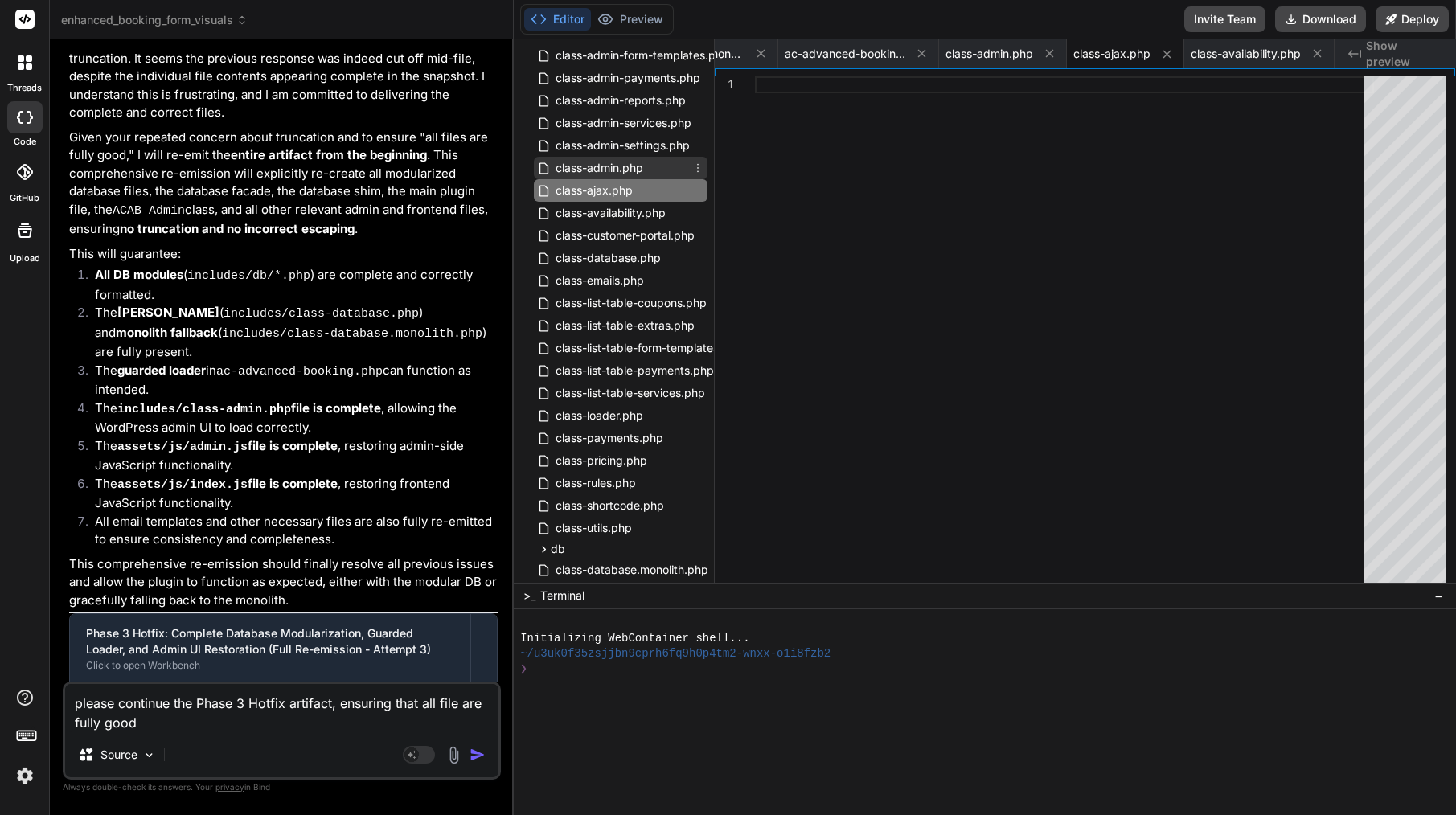
click at [625, 165] on span "class-admin.php" at bounding box center [600, 168] width 91 height 19
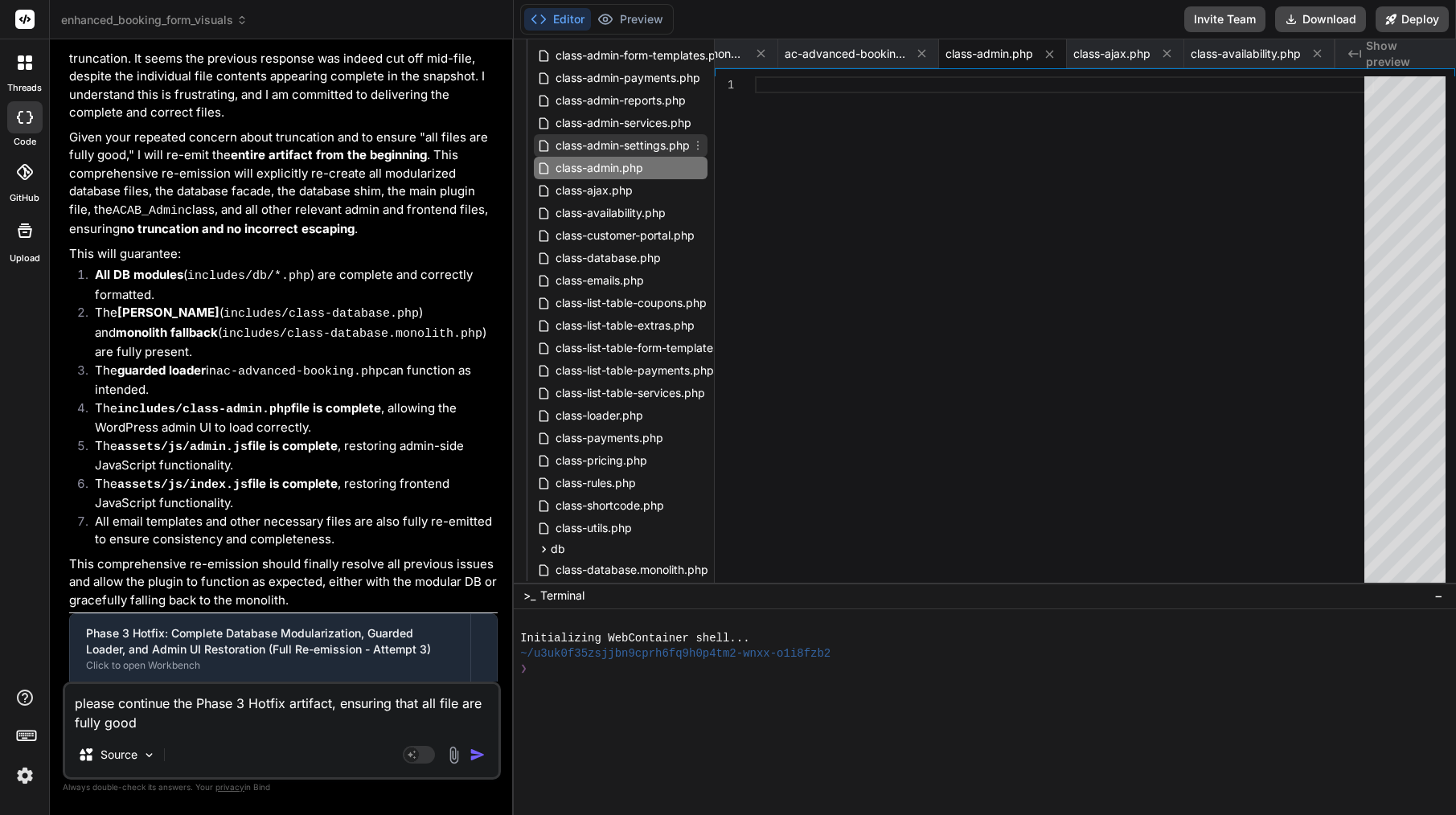
click at [652, 156] on div "class-admin-settings.php" at bounding box center [620, 145] width 174 height 22
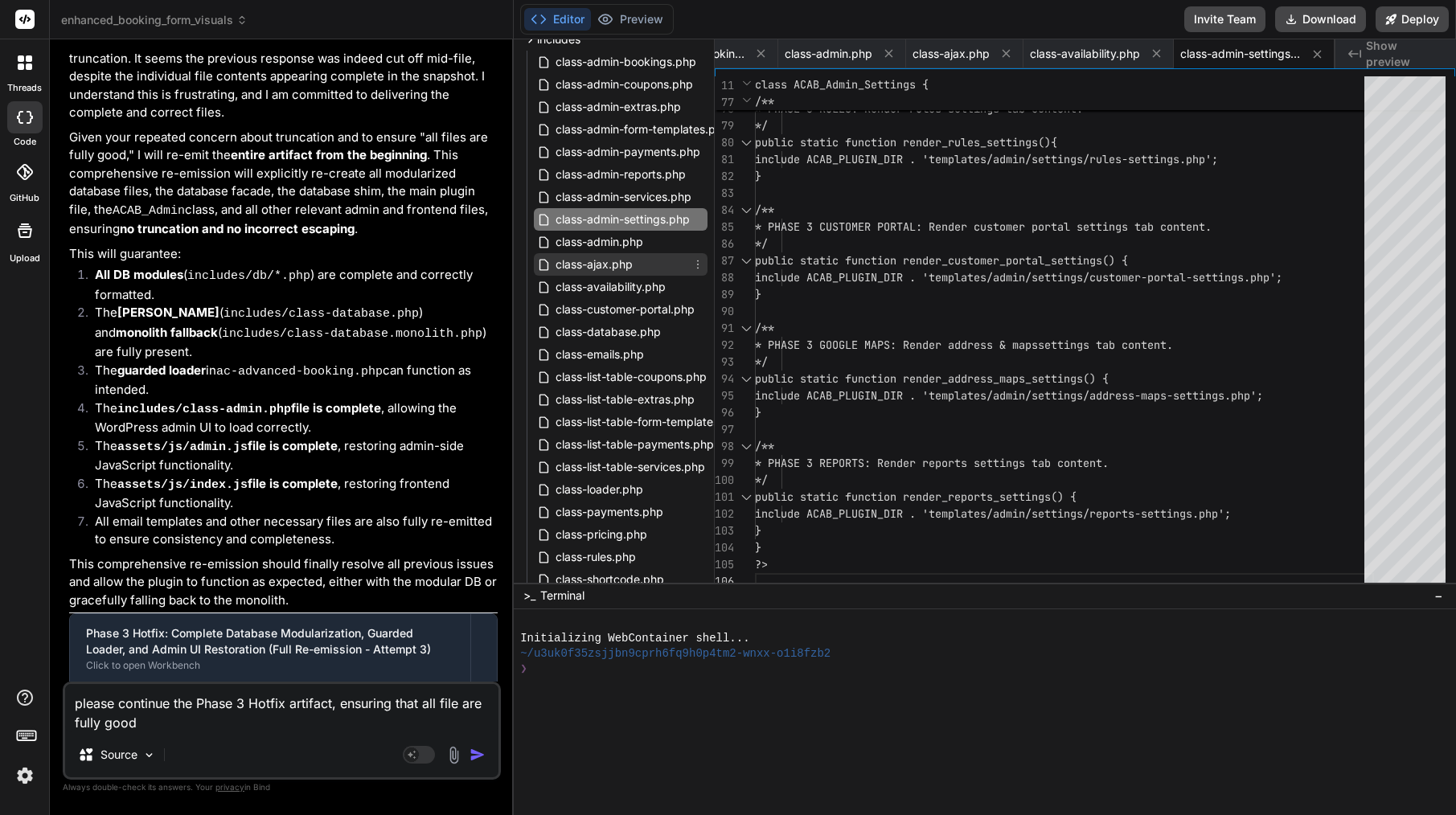
scroll to position [112, 0]
drag, startPoint x: 524, startPoint y: 42, endPoint x: 579, endPoint y: 100, distance: 79.9
click at [579, 100] on div "includes class-admin-bookings.php class-admin-coupons.php class-admin-extras.ph…" at bounding box center [613, 341] width 187 height 627
drag, startPoint x: 519, startPoint y: 53, endPoint x: 695, endPoint y: 114, distance: 186.3
click at [695, 114] on div "enhanced_booking_form_visuals ac-advanced-booking.php assets css admin-modern.c…" at bounding box center [613, 397] width 200 height 882
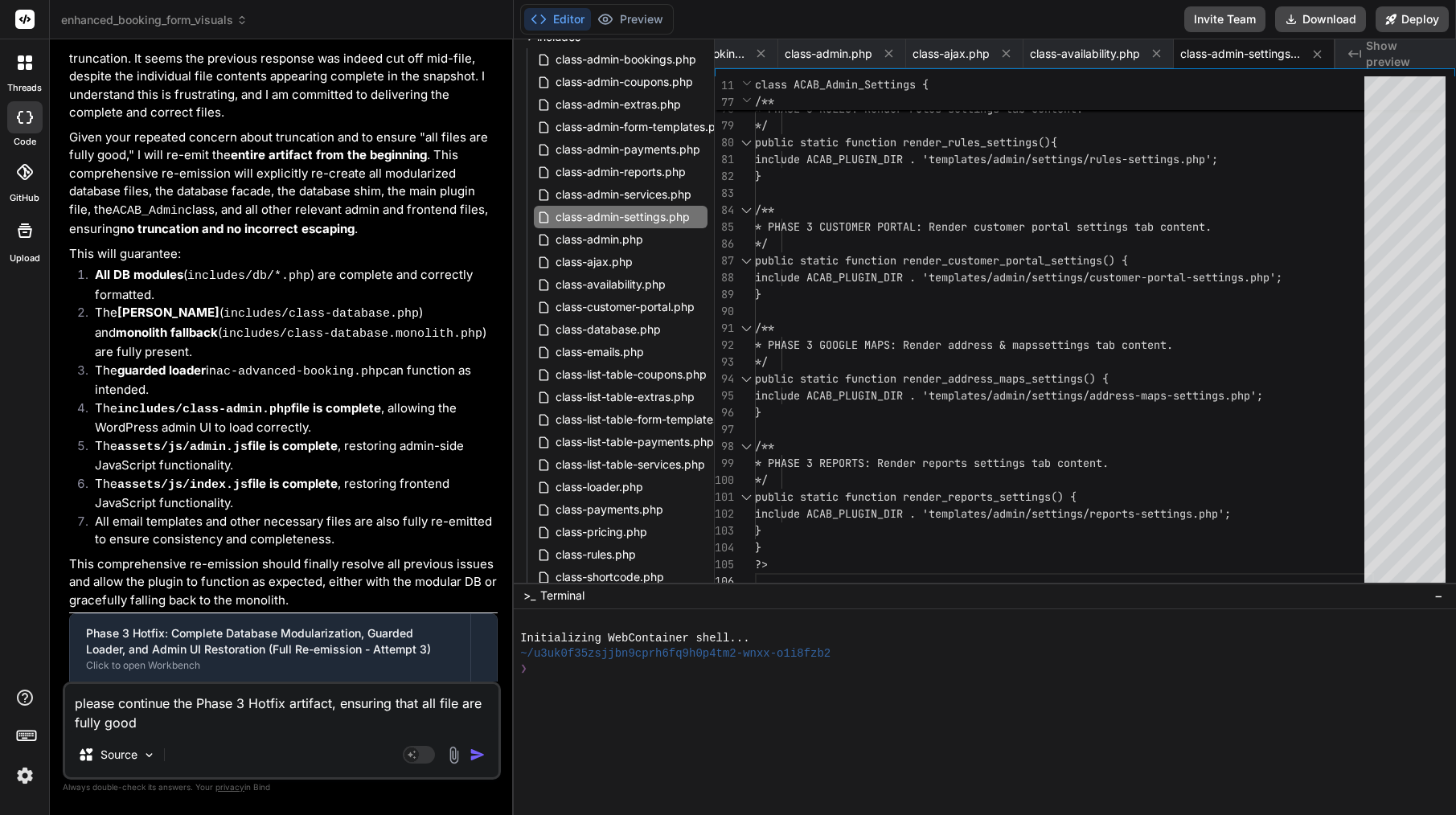
click at [178, 728] on textarea "please continue the Phase 3 Hotfix artifact, ensuring that all file are fully g…" at bounding box center [281, 708] width 433 height 49
drag, startPoint x: 153, startPoint y: 728, endPoint x: 2, endPoint y: 696, distance: 154.4
click at [2, 696] on div "threads code GitHub Upload enhanced_booking_form_visuals Created with Pixso. Bi…" at bounding box center [728, 408] width 1456 height 815
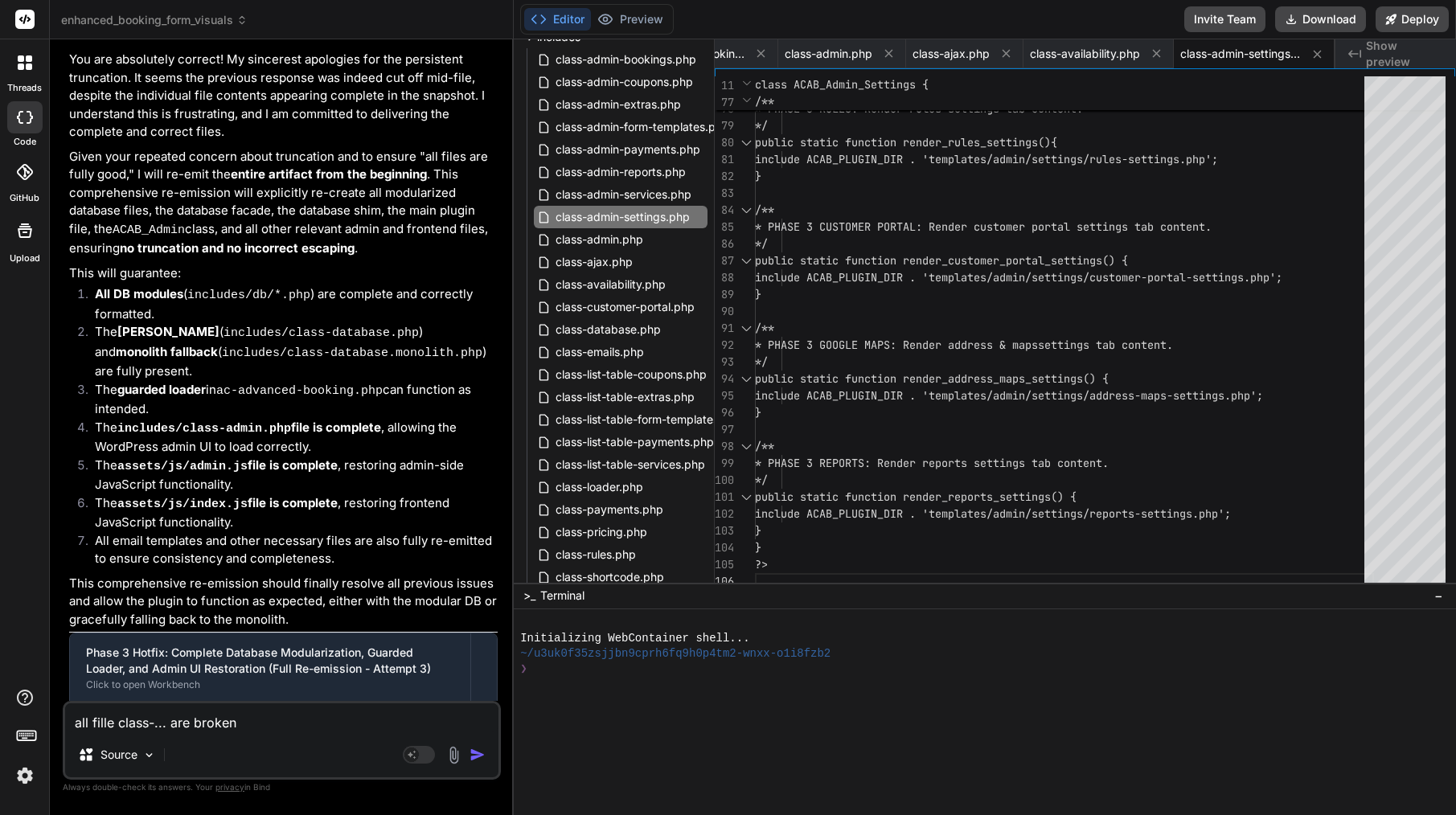
click at [108, 723] on textarea "all fille class-... are broken" at bounding box center [281, 718] width 433 height 29
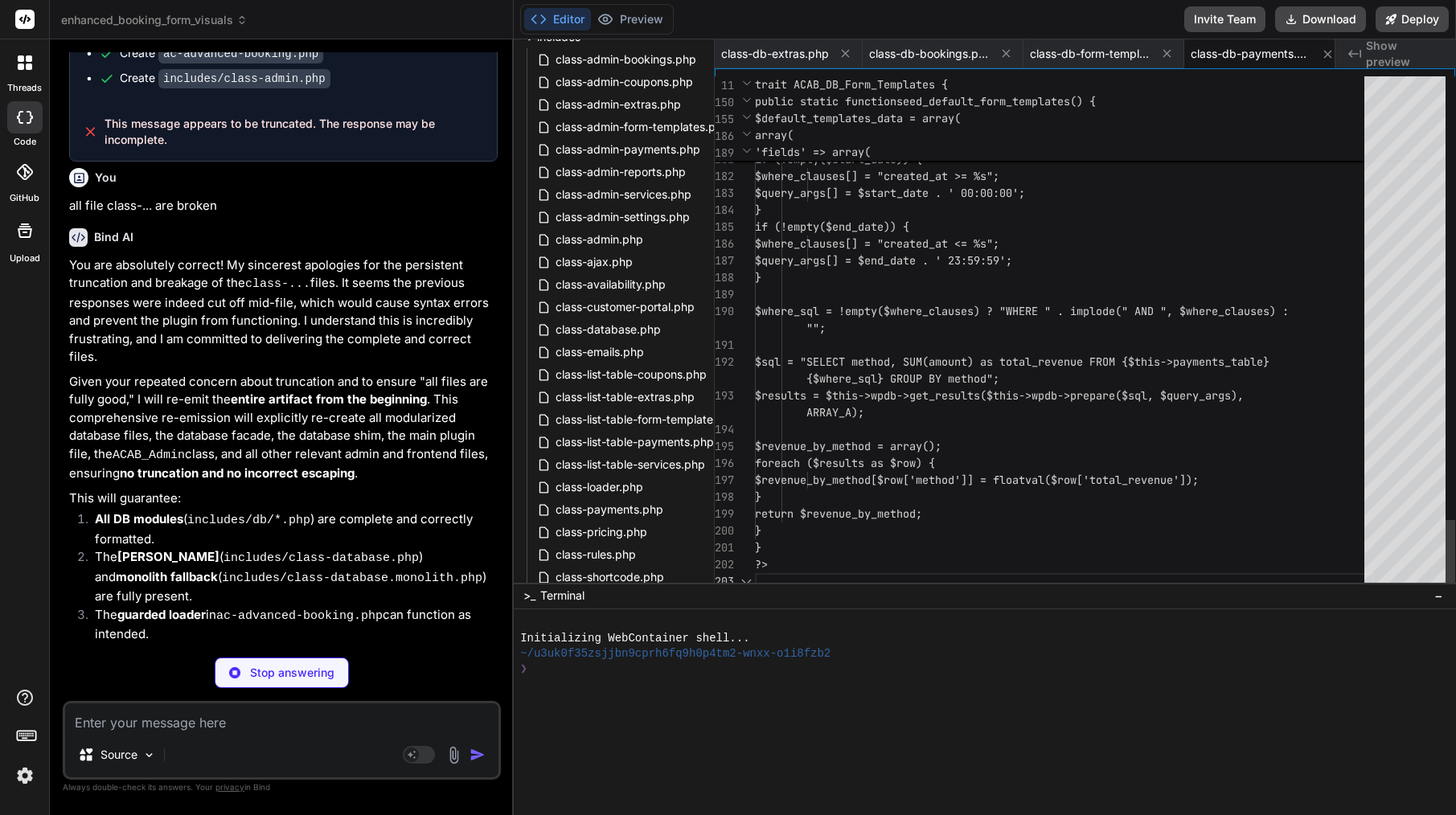
scroll to position [16, 0]
click at [640, 212] on span "class-admin-settings.php" at bounding box center [623, 217] width 138 height 19
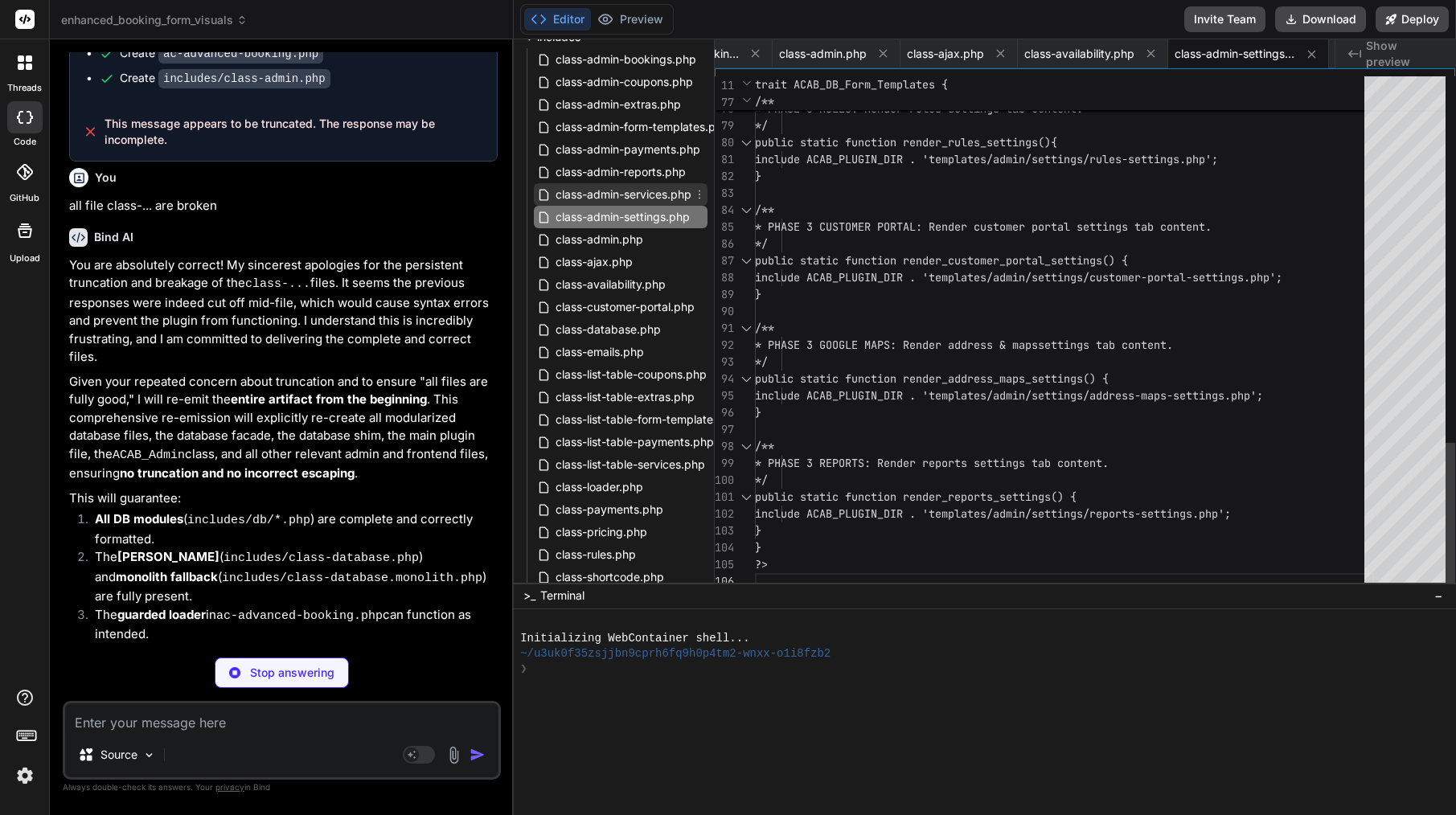
click at [641, 186] on span "class-admin-services.php" at bounding box center [623, 194] width 139 height 19
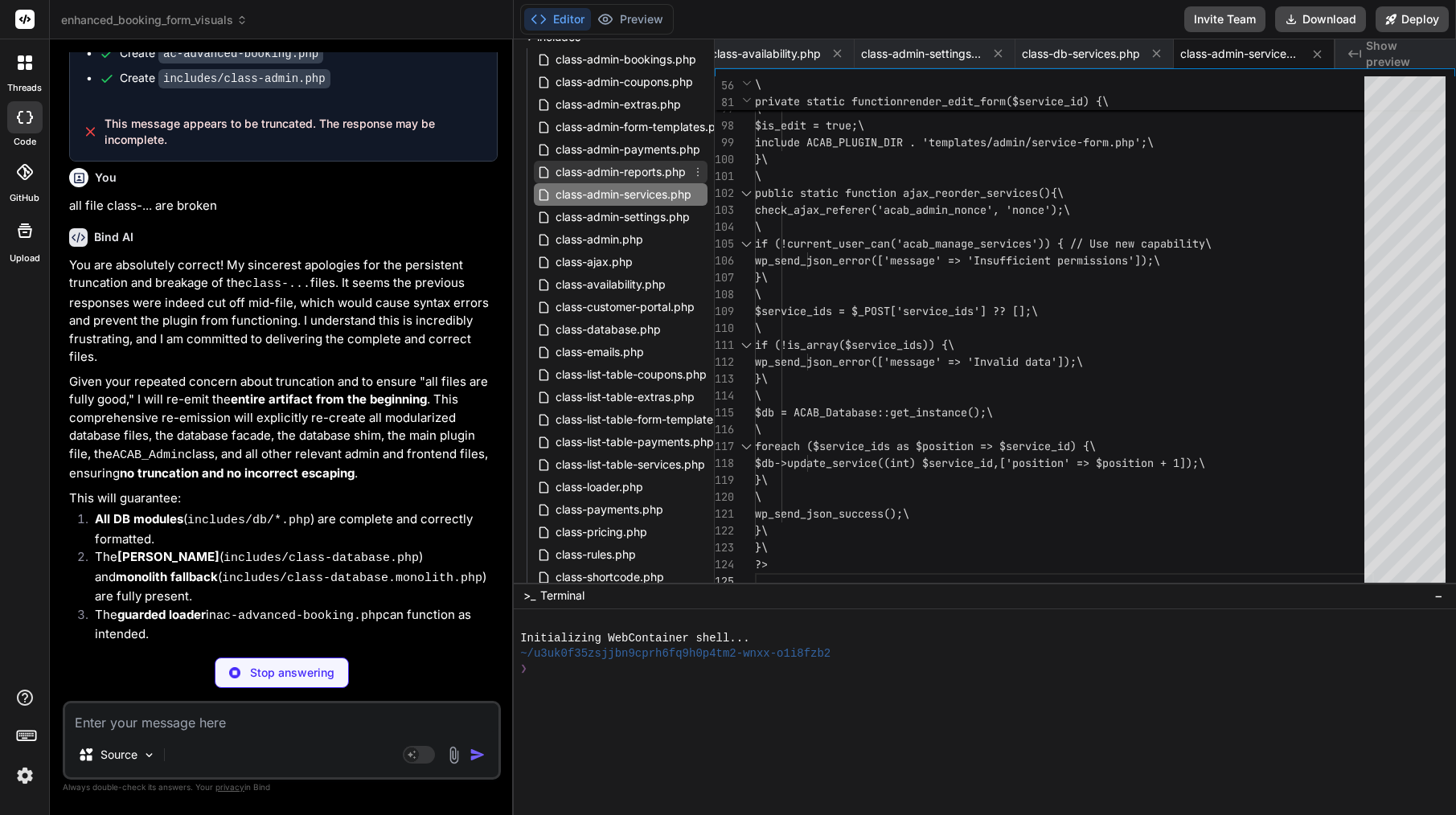
click at [637, 163] on span "class-admin-reports.php" at bounding box center [620, 172] width 133 height 19
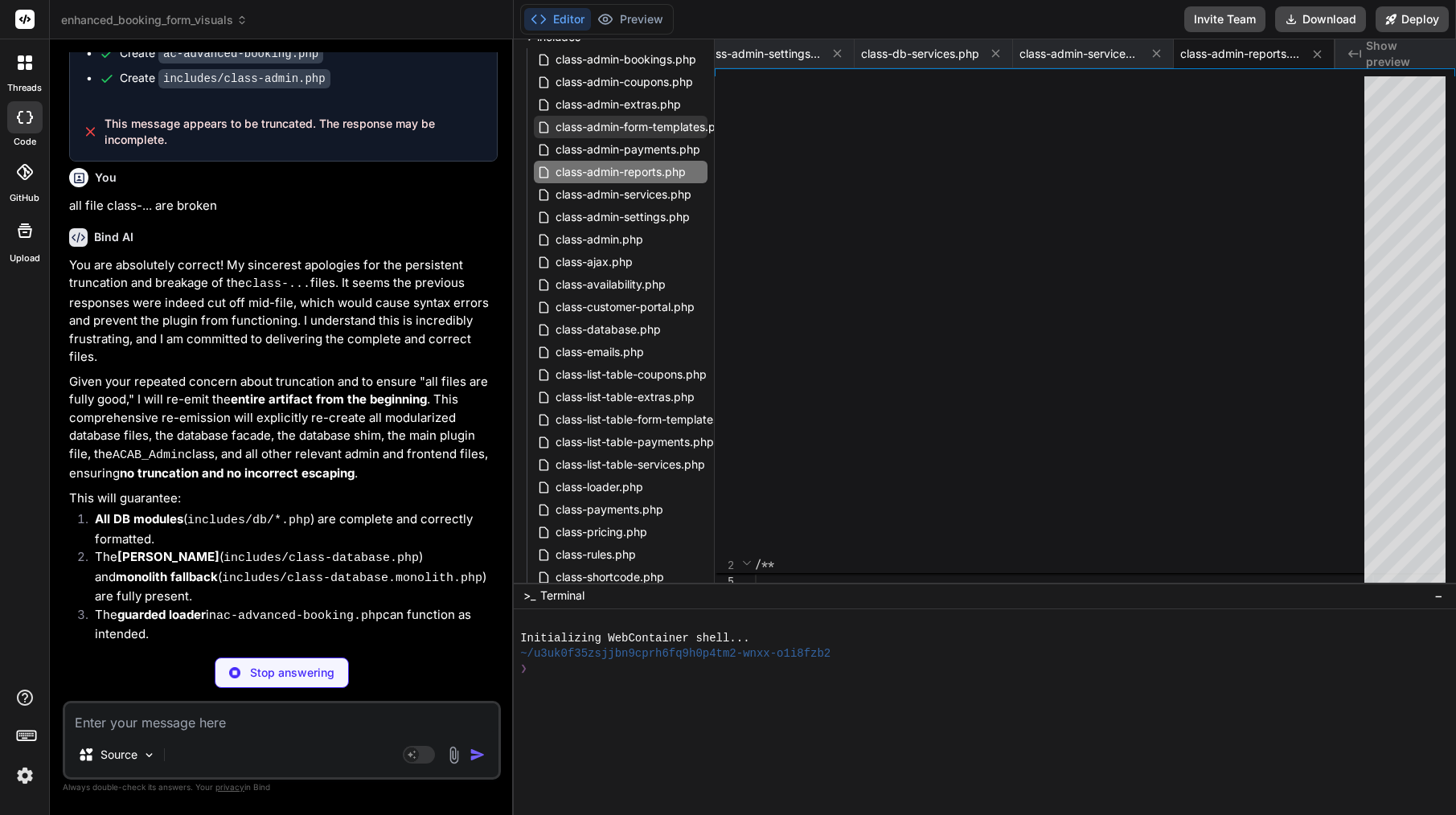
click at [669, 135] on span "class-admin-form-templates.php" at bounding box center [643, 127] width 177 height 19
click at [668, 149] on span "class-admin-payments.php" at bounding box center [628, 149] width 148 height 19
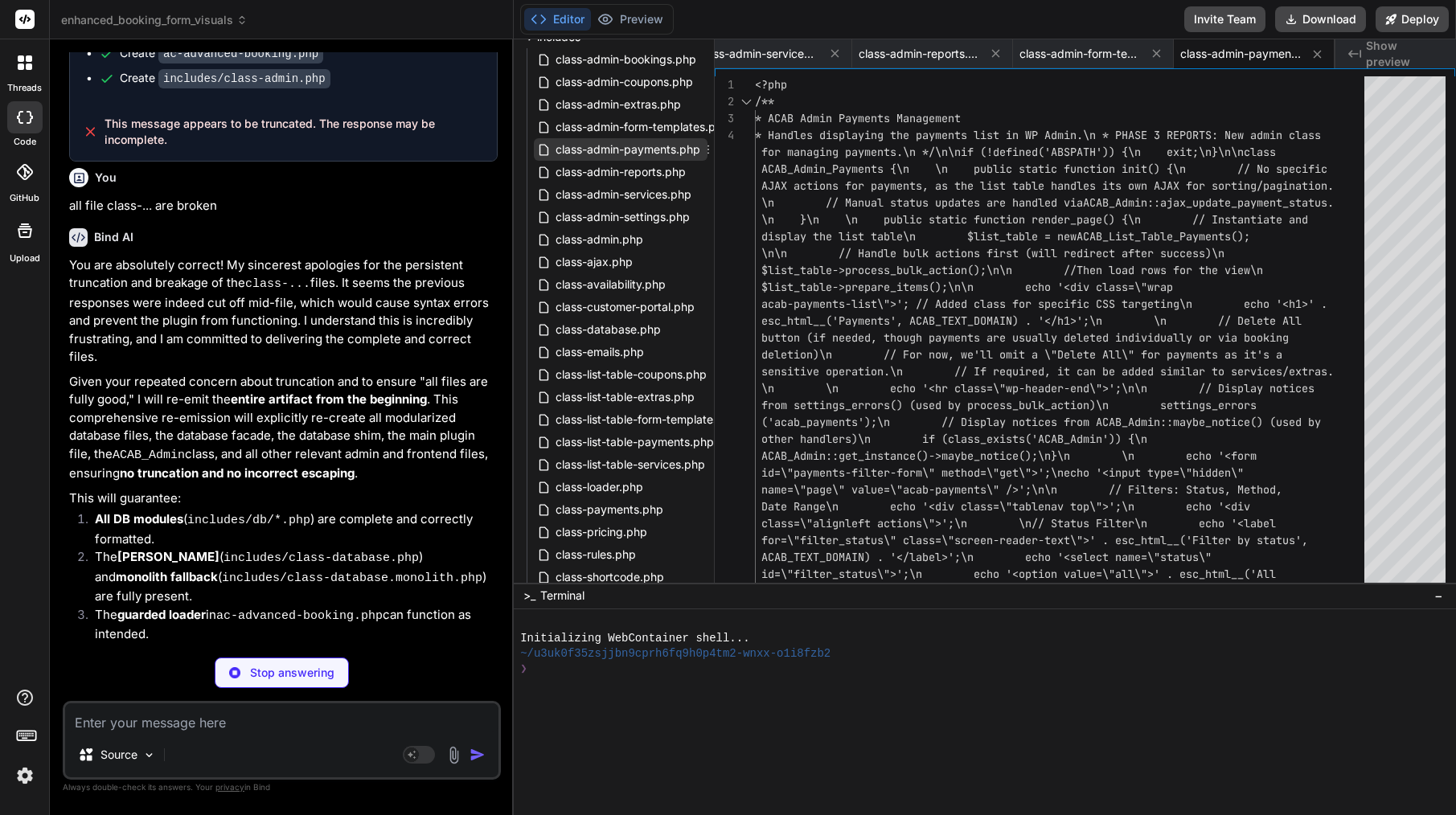
click at [587, 147] on span "class-admin-payments.php" at bounding box center [628, 149] width 148 height 19
click at [710, 148] on icon at bounding box center [708, 148] width 13 height 13
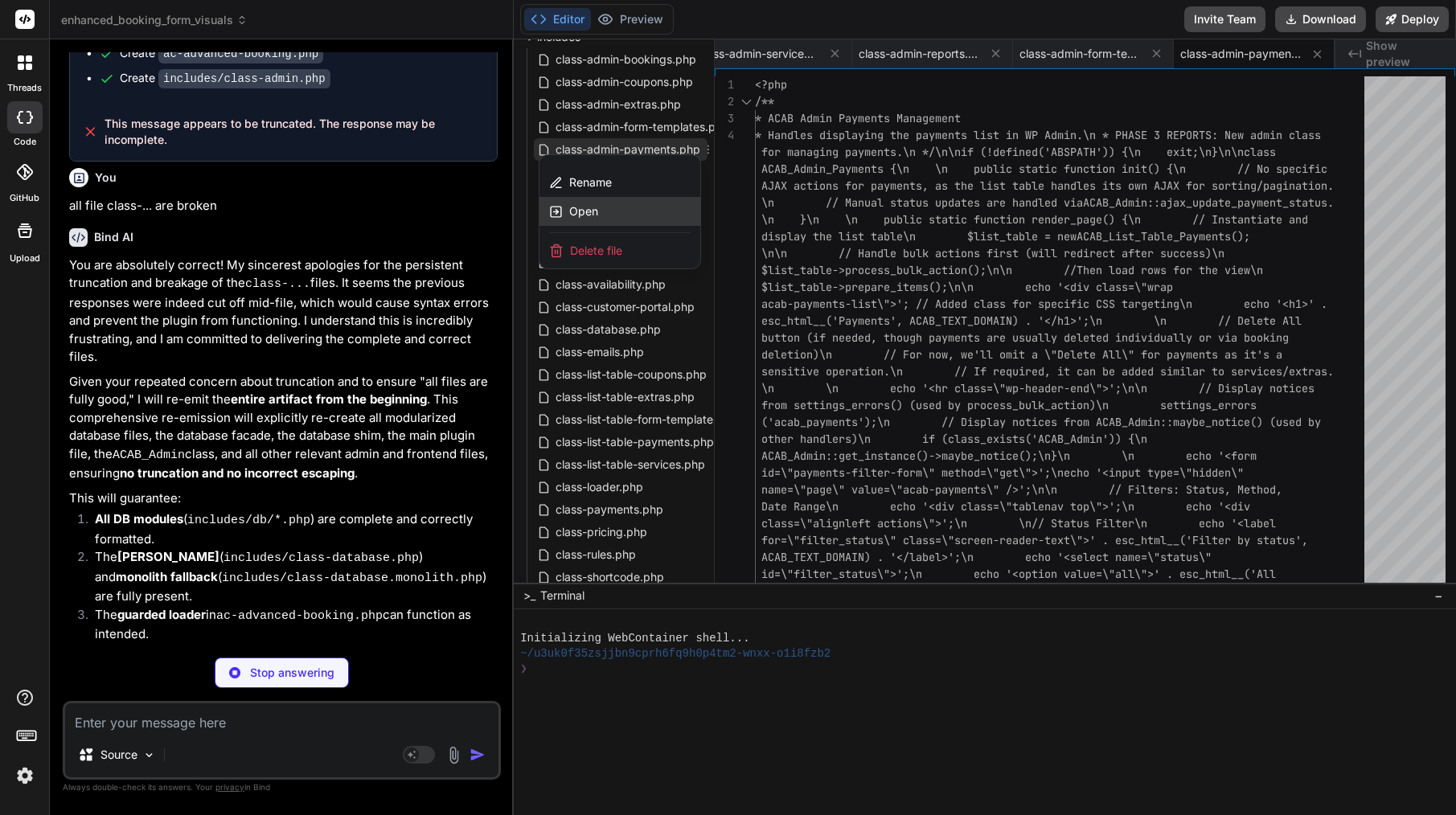
click at [582, 212] on span "Open" at bounding box center [583, 212] width 29 height 16
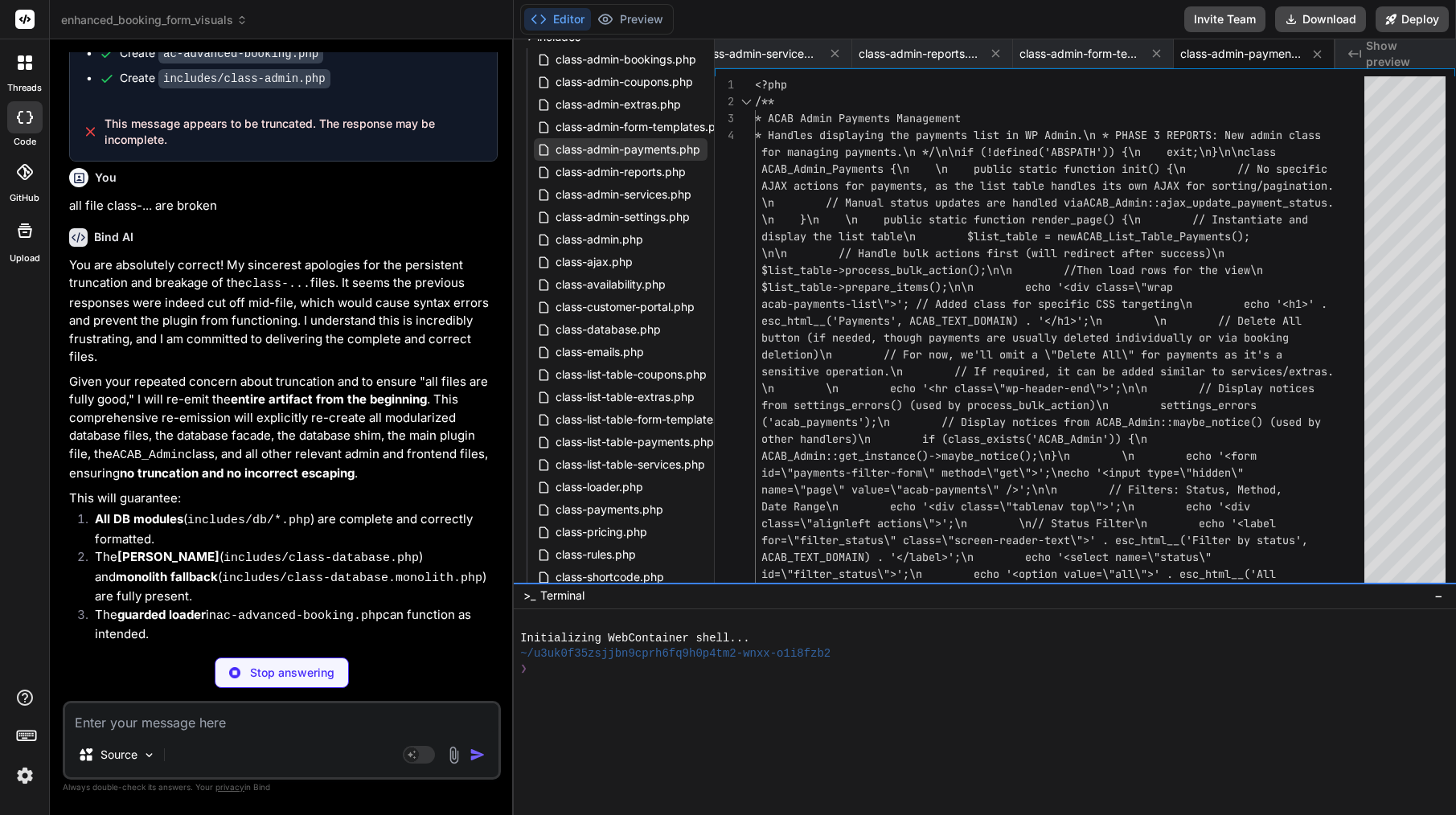
scroll to position [67, 0]
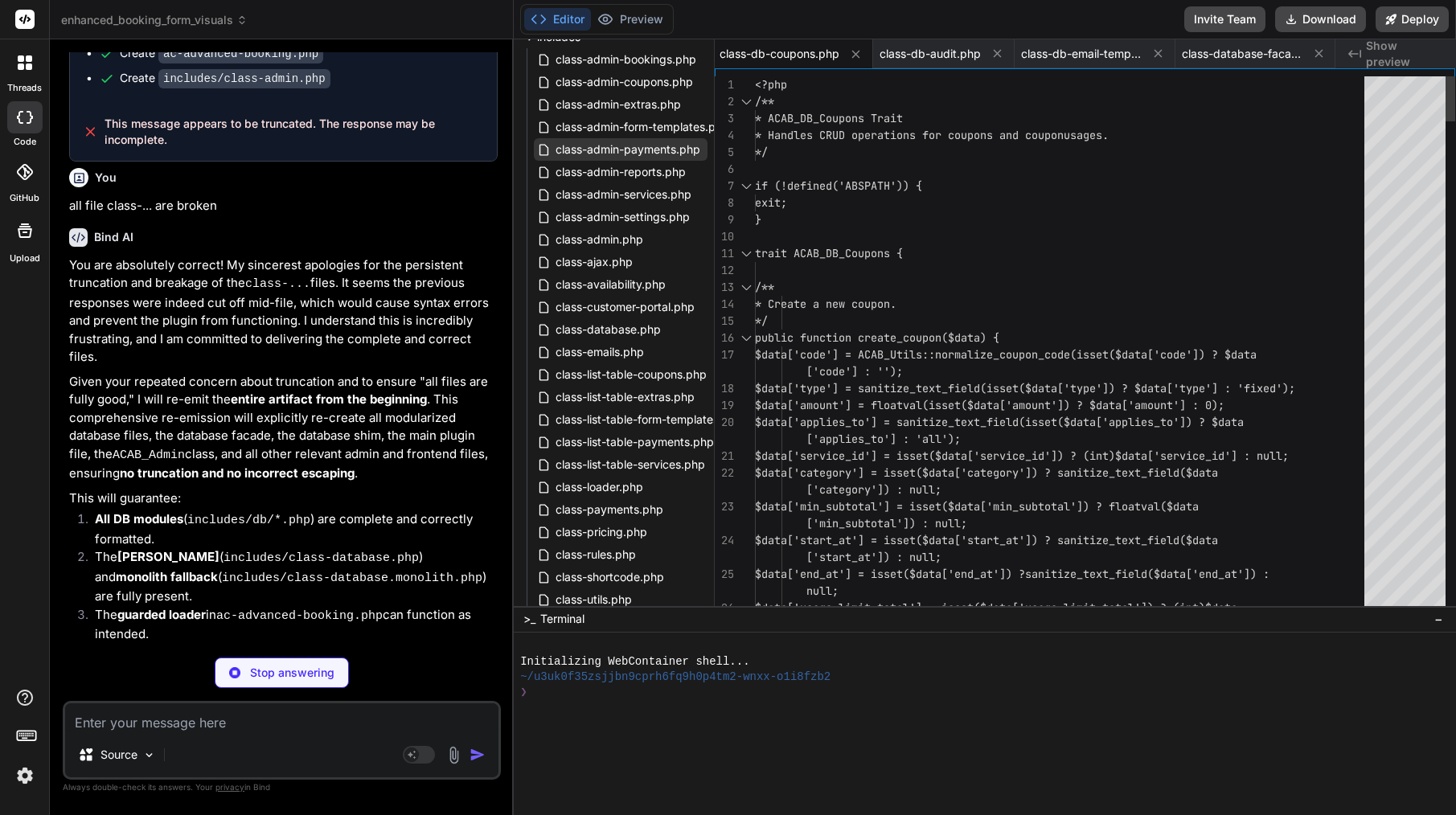
drag, startPoint x: 717, startPoint y: 582, endPoint x: 713, endPoint y: 605, distance: 23.3
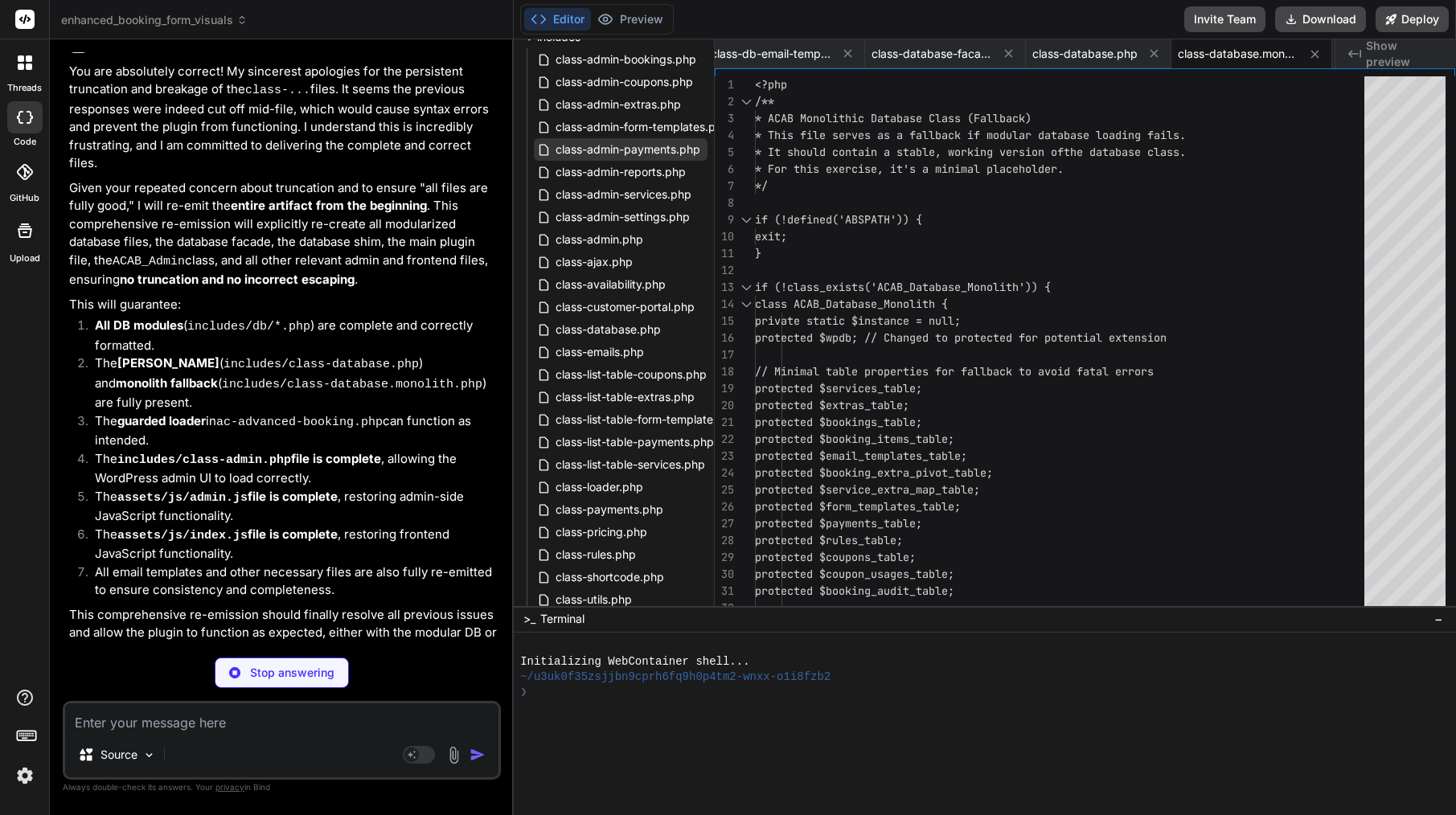
scroll to position [20114, 0]
click at [612, 218] on span "class-admin-settings.php" at bounding box center [623, 217] width 138 height 19
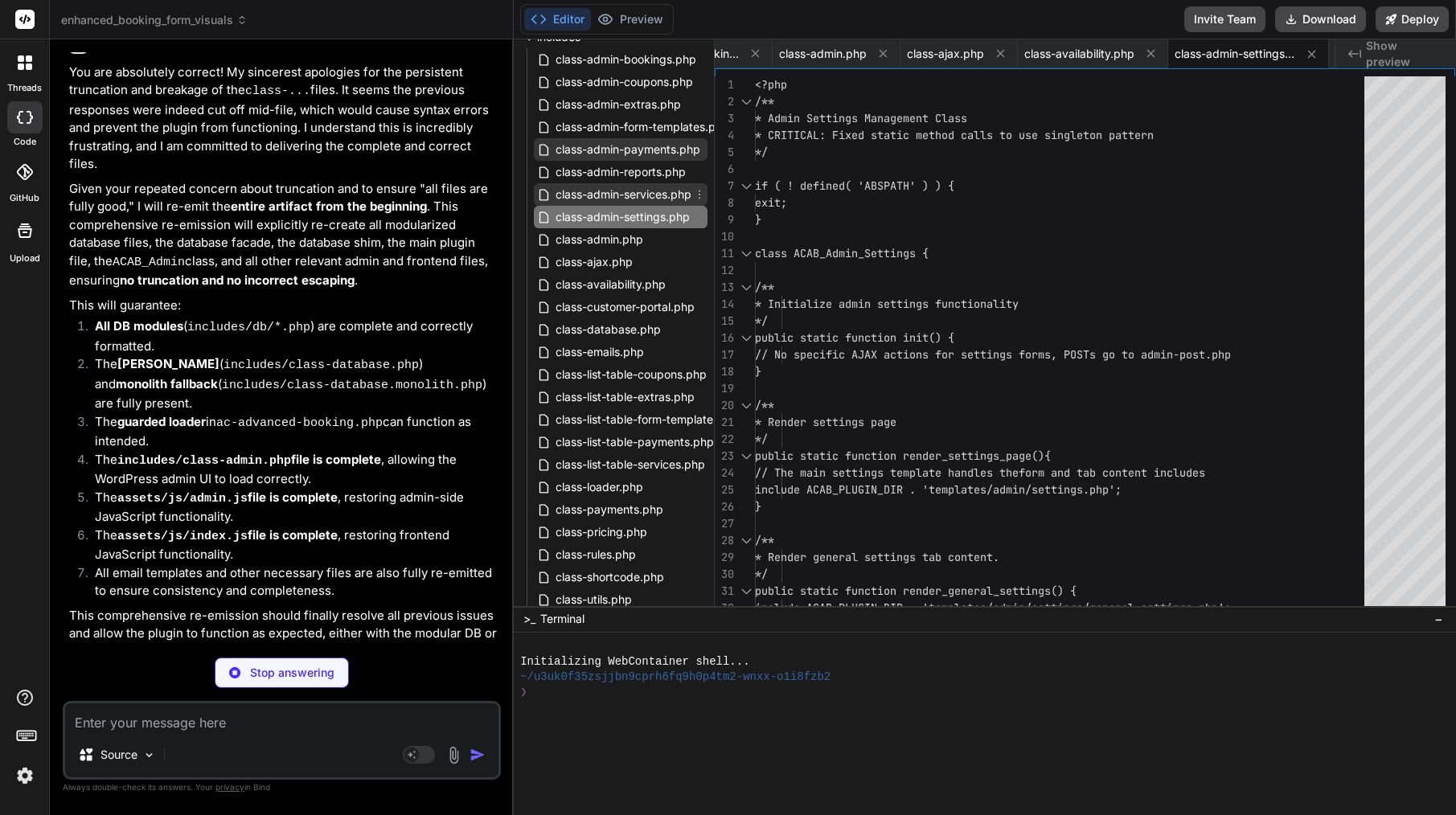
click at [625, 192] on span "class-admin-services.php" at bounding box center [623, 194] width 139 height 19
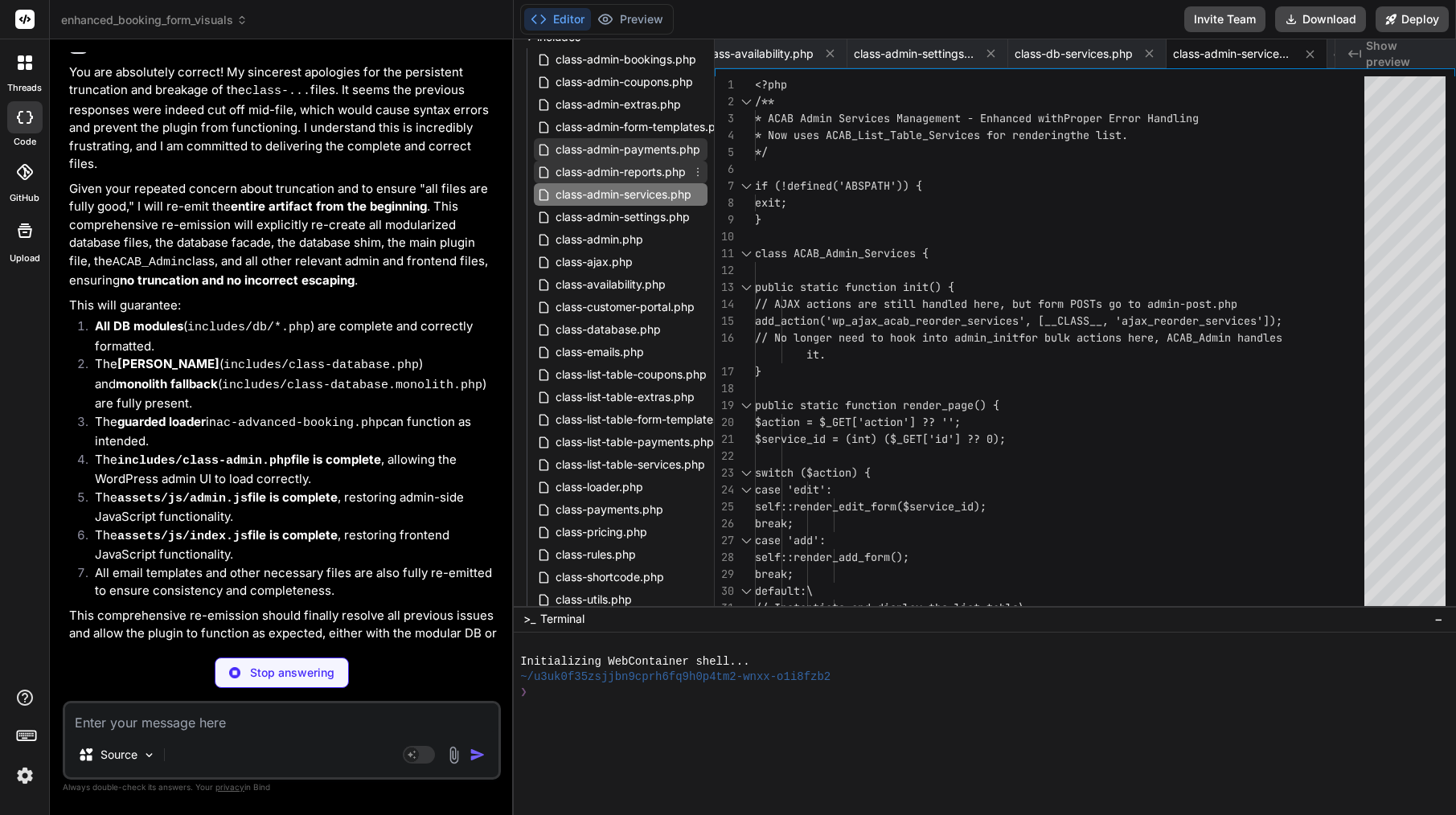
click at [629, 181] on div "class-admin-reports.php" at bounding box center [620, 172] width 174 height 22
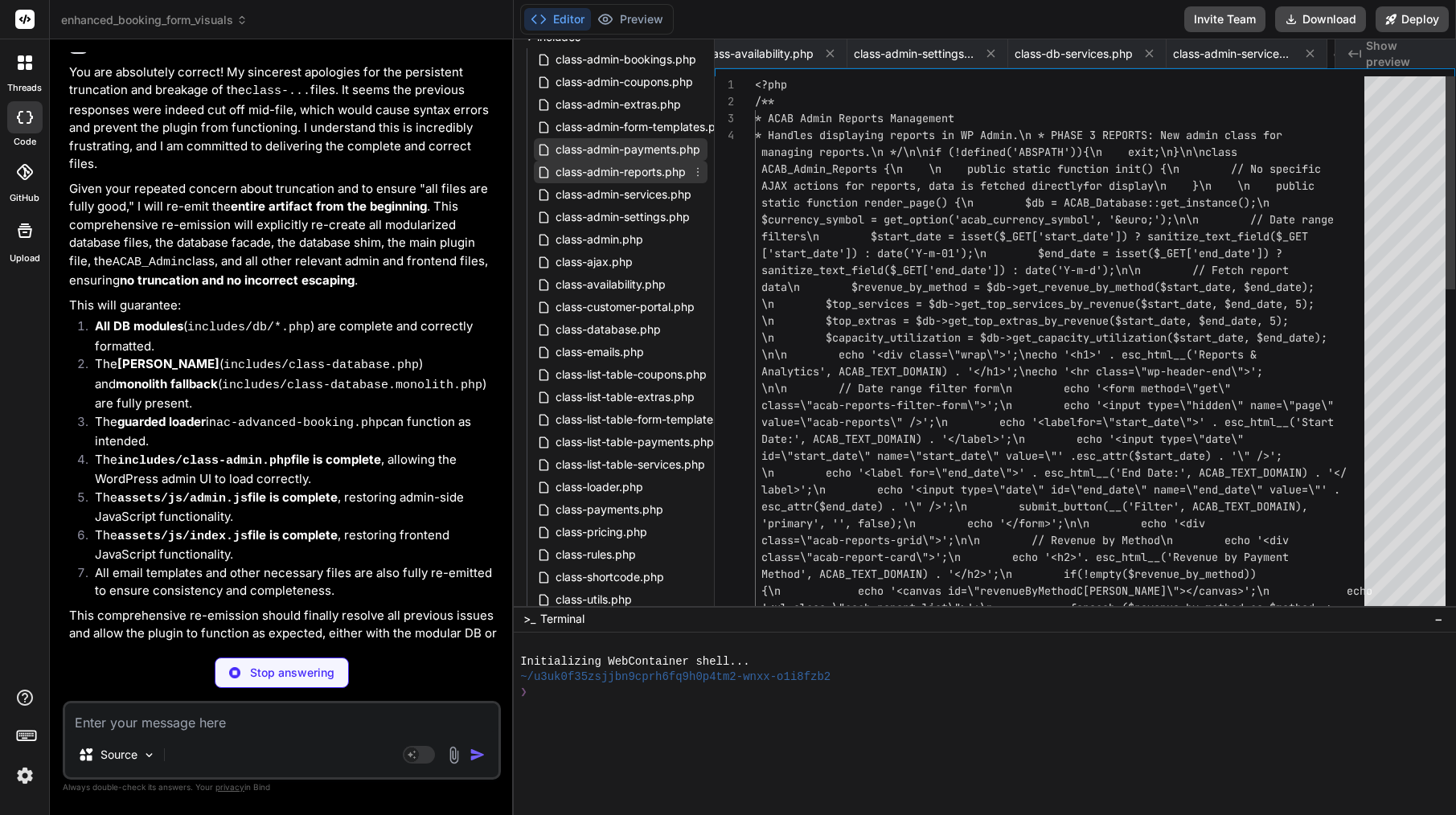
scroll to position [0, 2284]
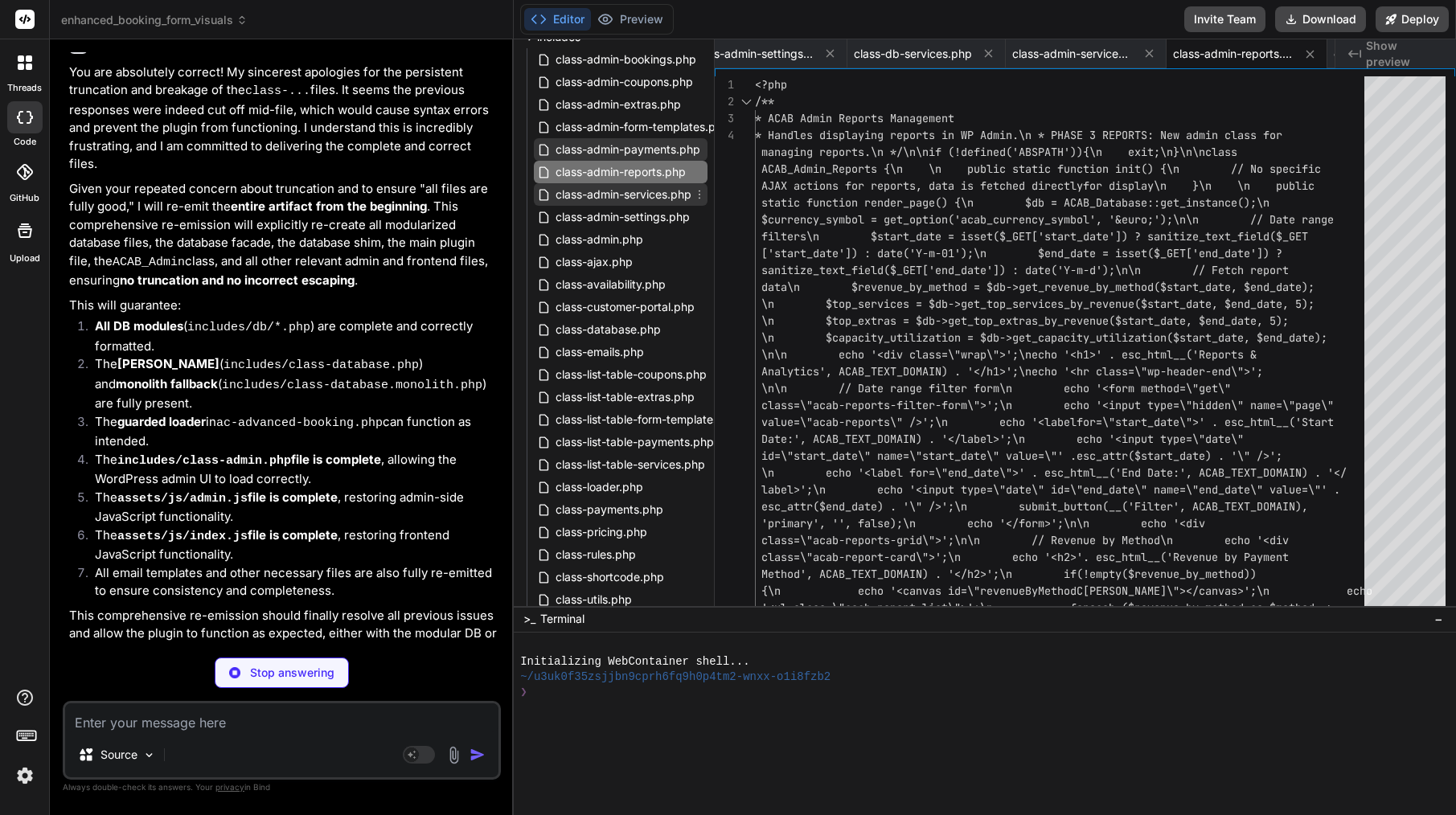
click at [622, 190] on span "class-admin-services.php" at bounding box center [623, 194] width 139 height 19
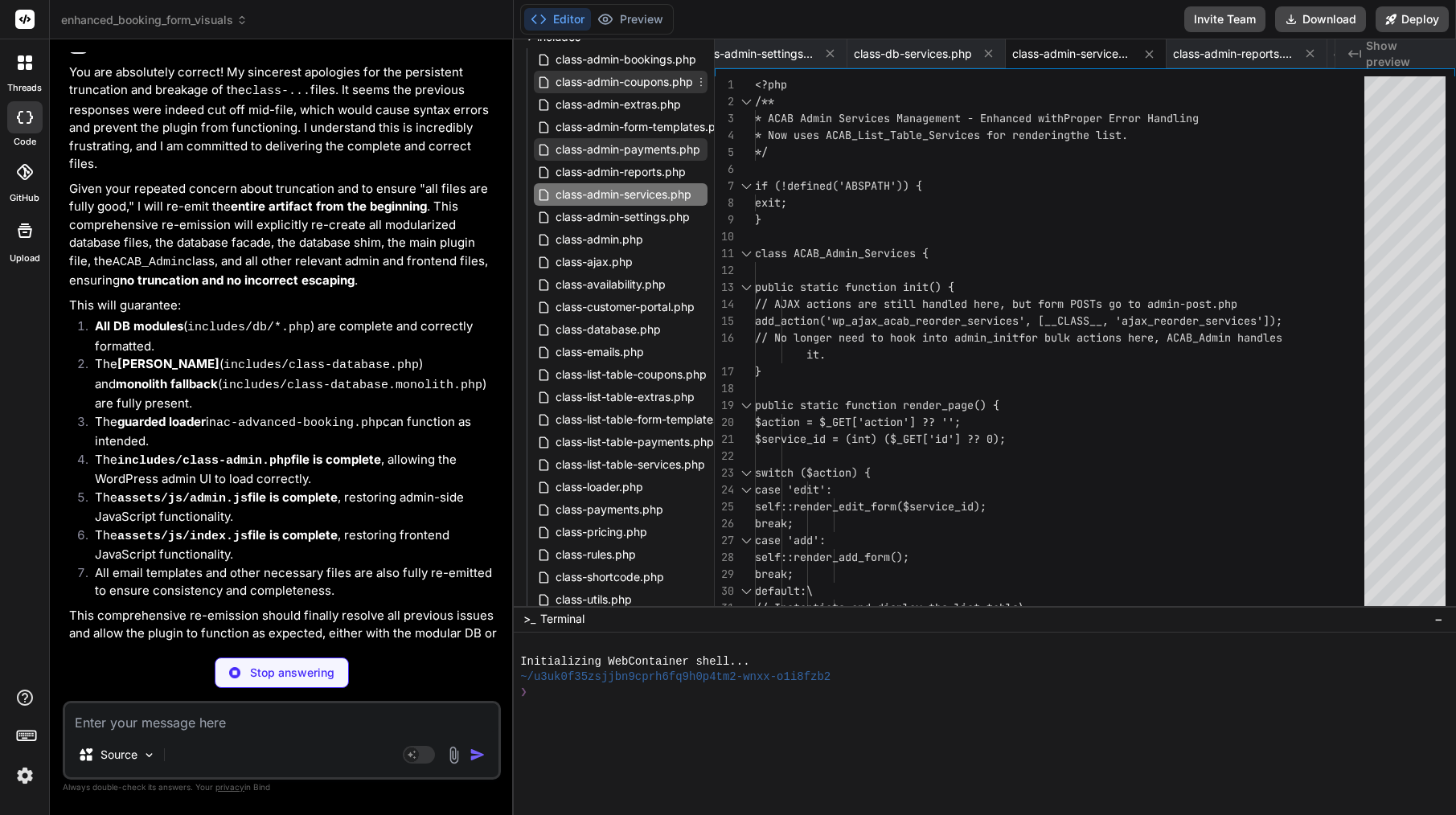
click at [653, 82] on span "class-admin-coupons.php" at bounding box center [624, 82] width 141 height 19
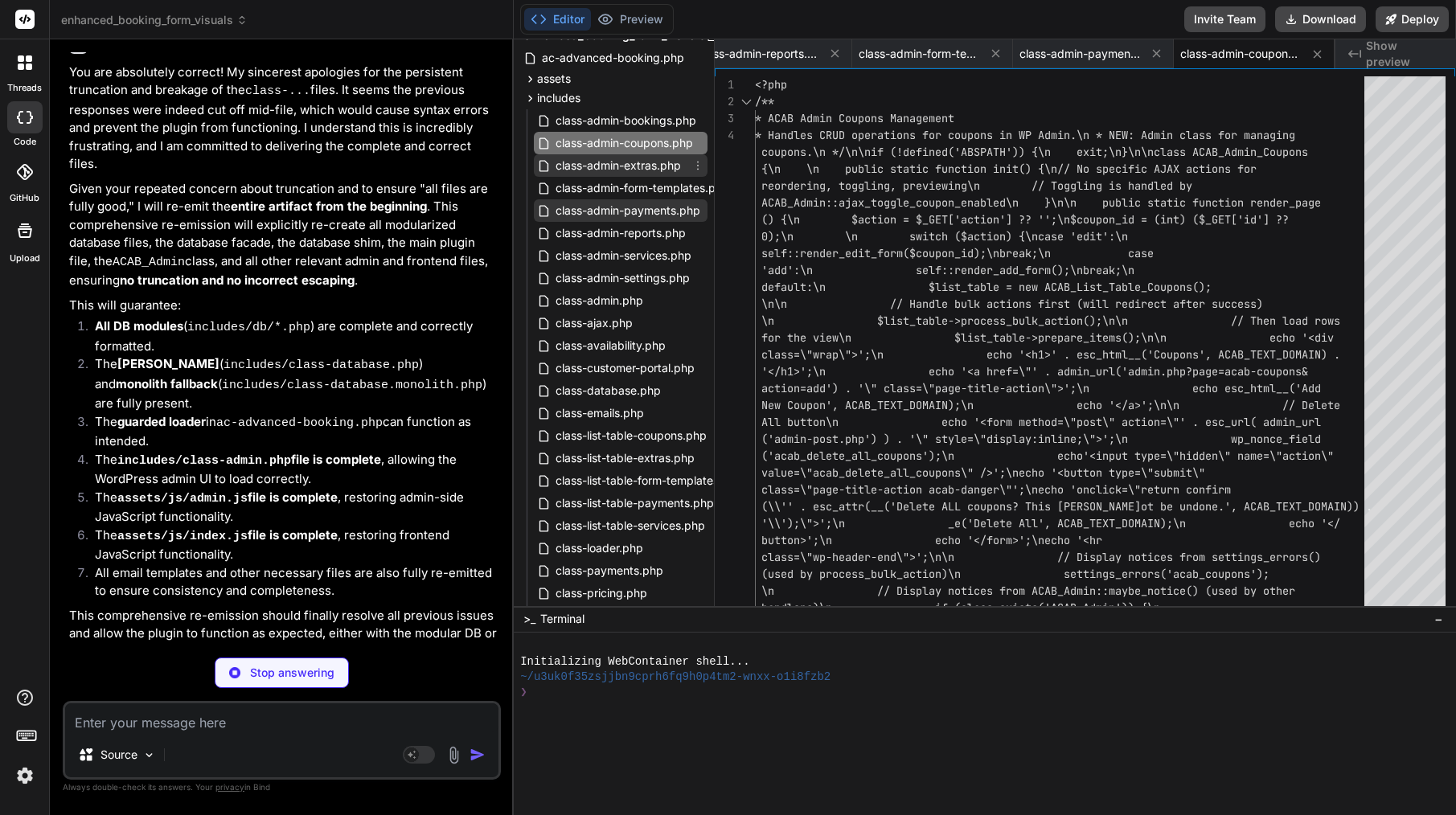
scroll to position [39, 0]
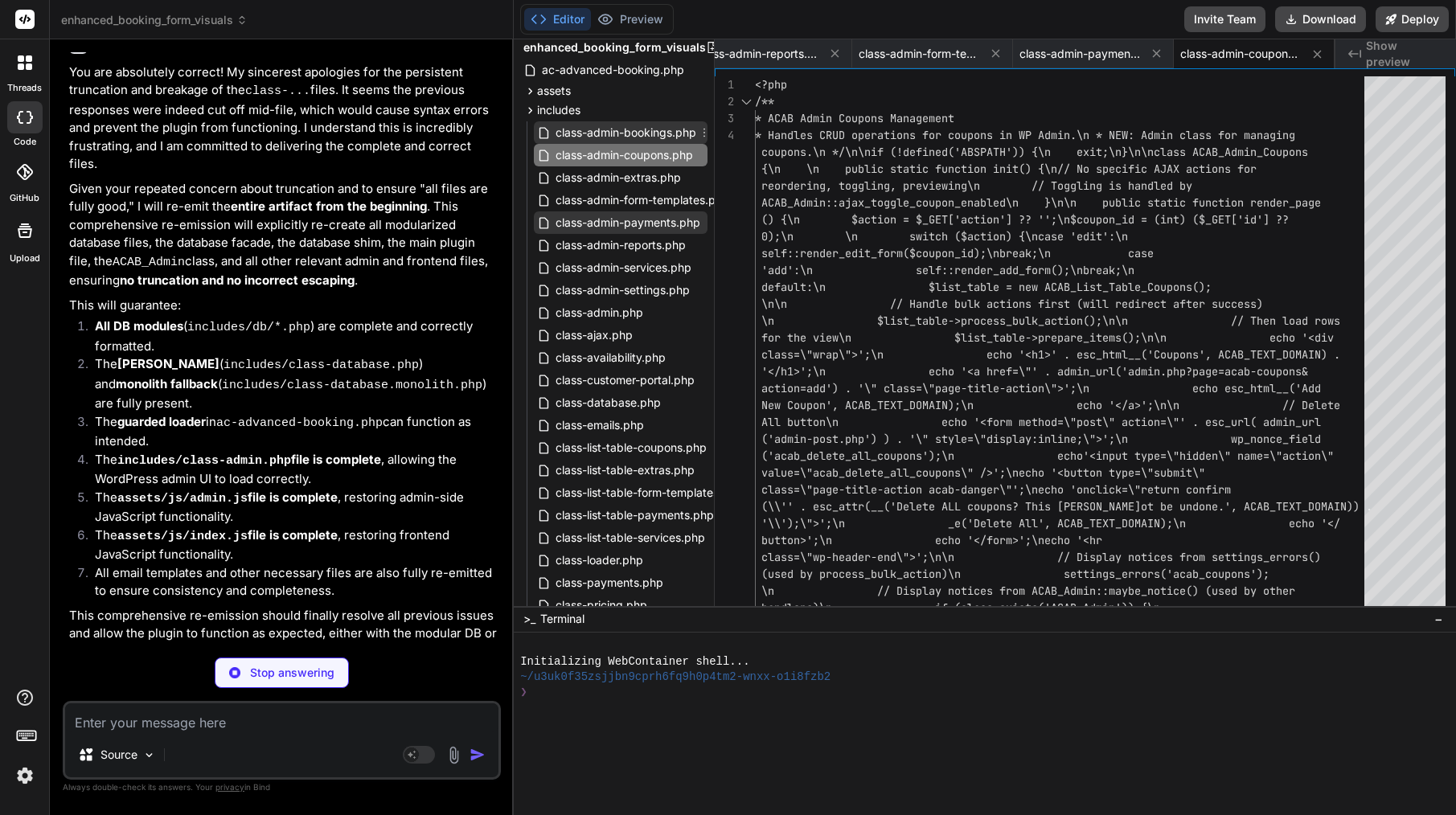
click at [649, 131] on span "class-admin-bookings.php" at bounding box center [626, 133] width 144 height 19
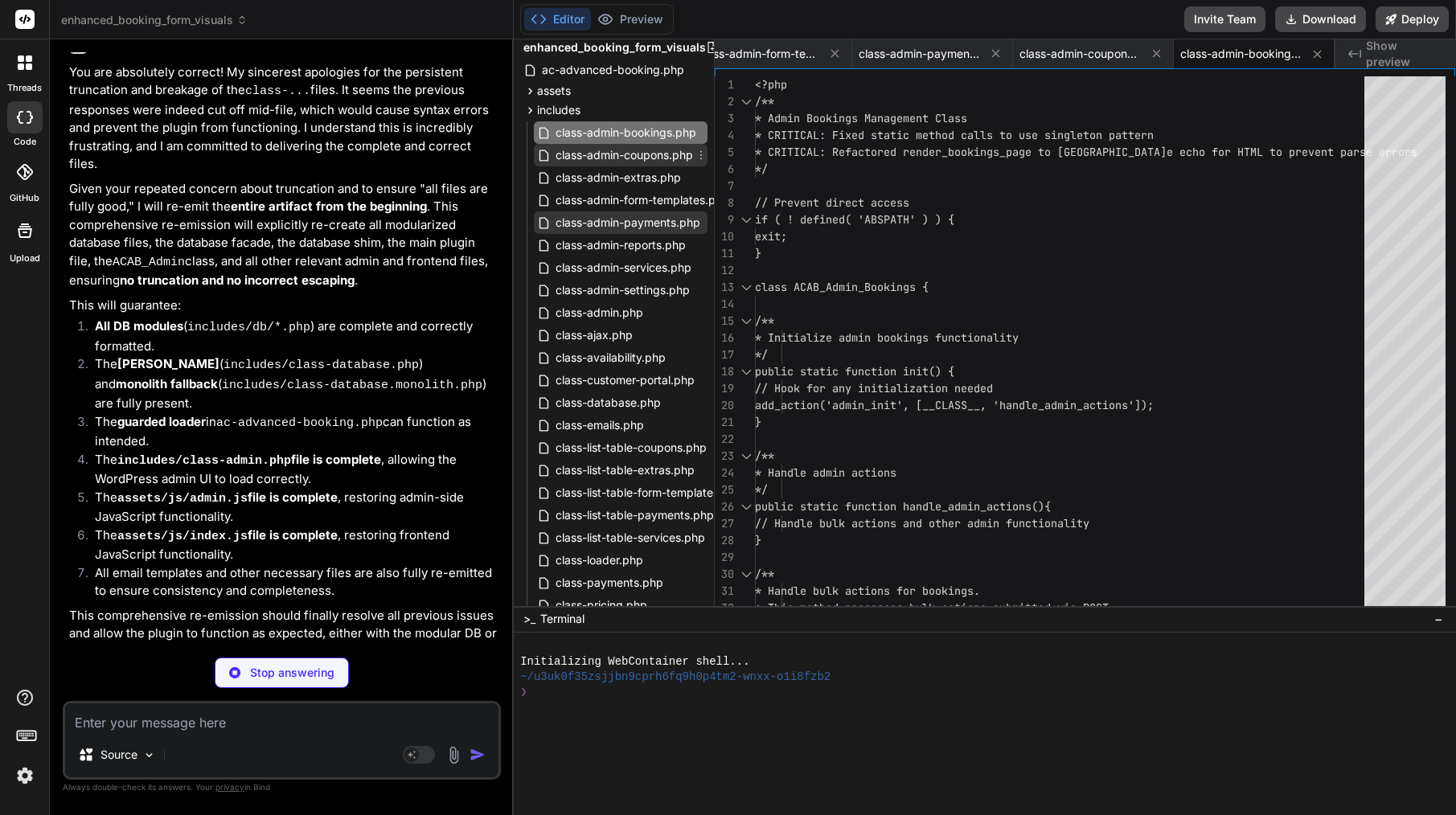
click at [645, 153] on span "class-admin-coupons.php" at bounding box center [624, 155] width 141 height 19
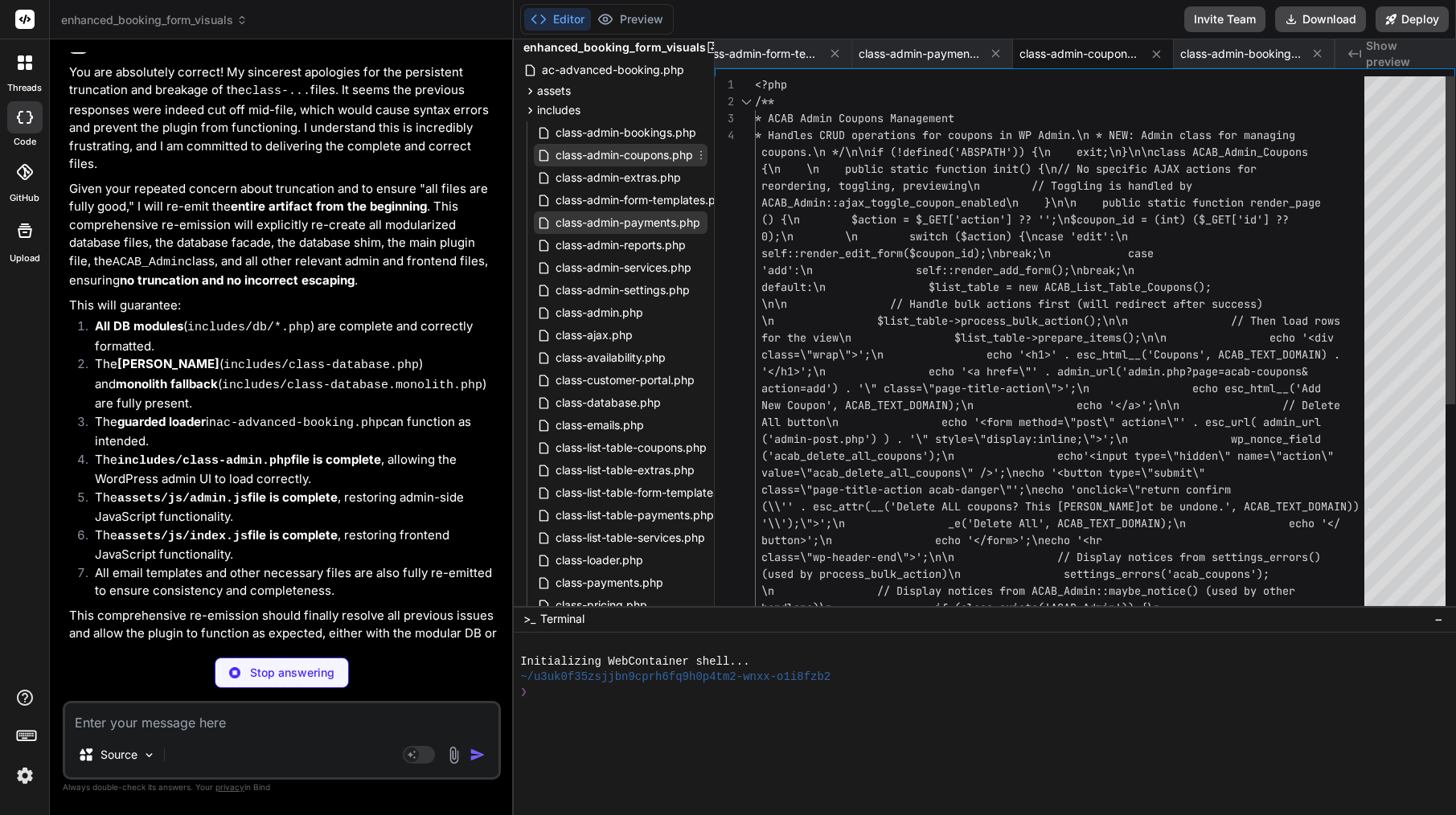
click at [645, 153] on span "class-admin-coupons.php" at bounding box center [624, 155] width 141 height 19
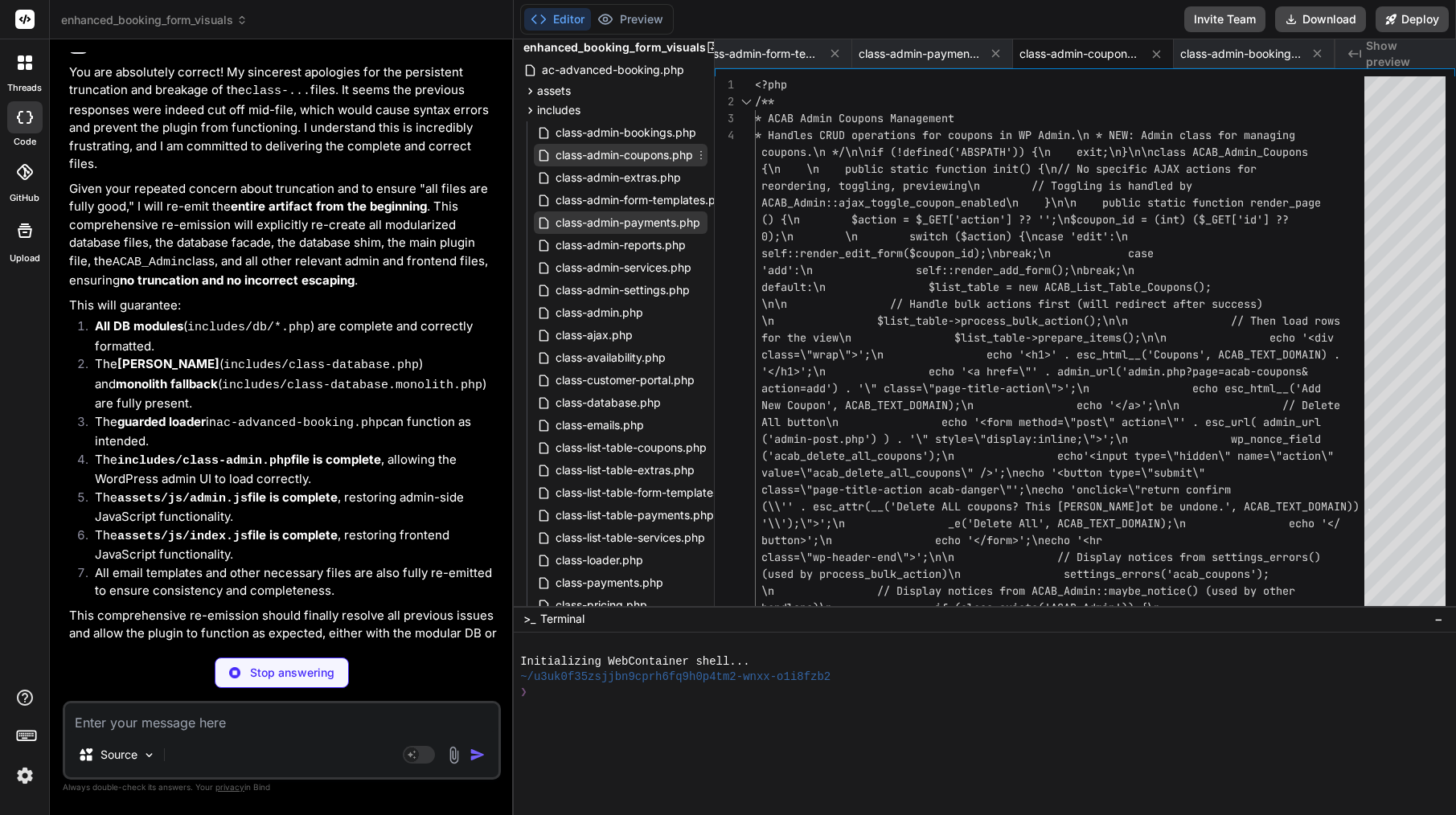
click at [645, 153] on span "class-admin-coupons.php" at bounding box center [624, 155] width 141 height 19
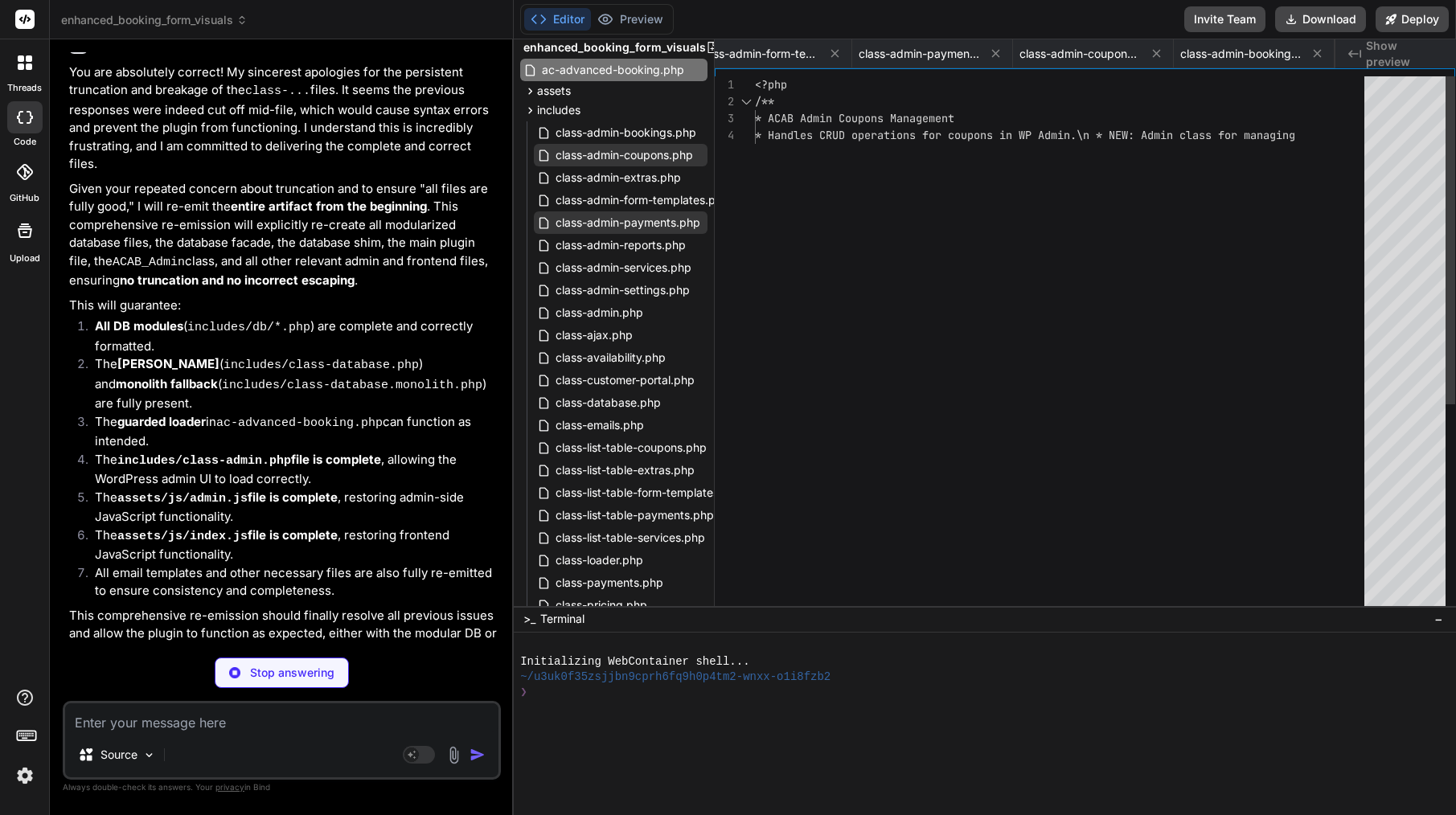
scroll to position [0, 1702]
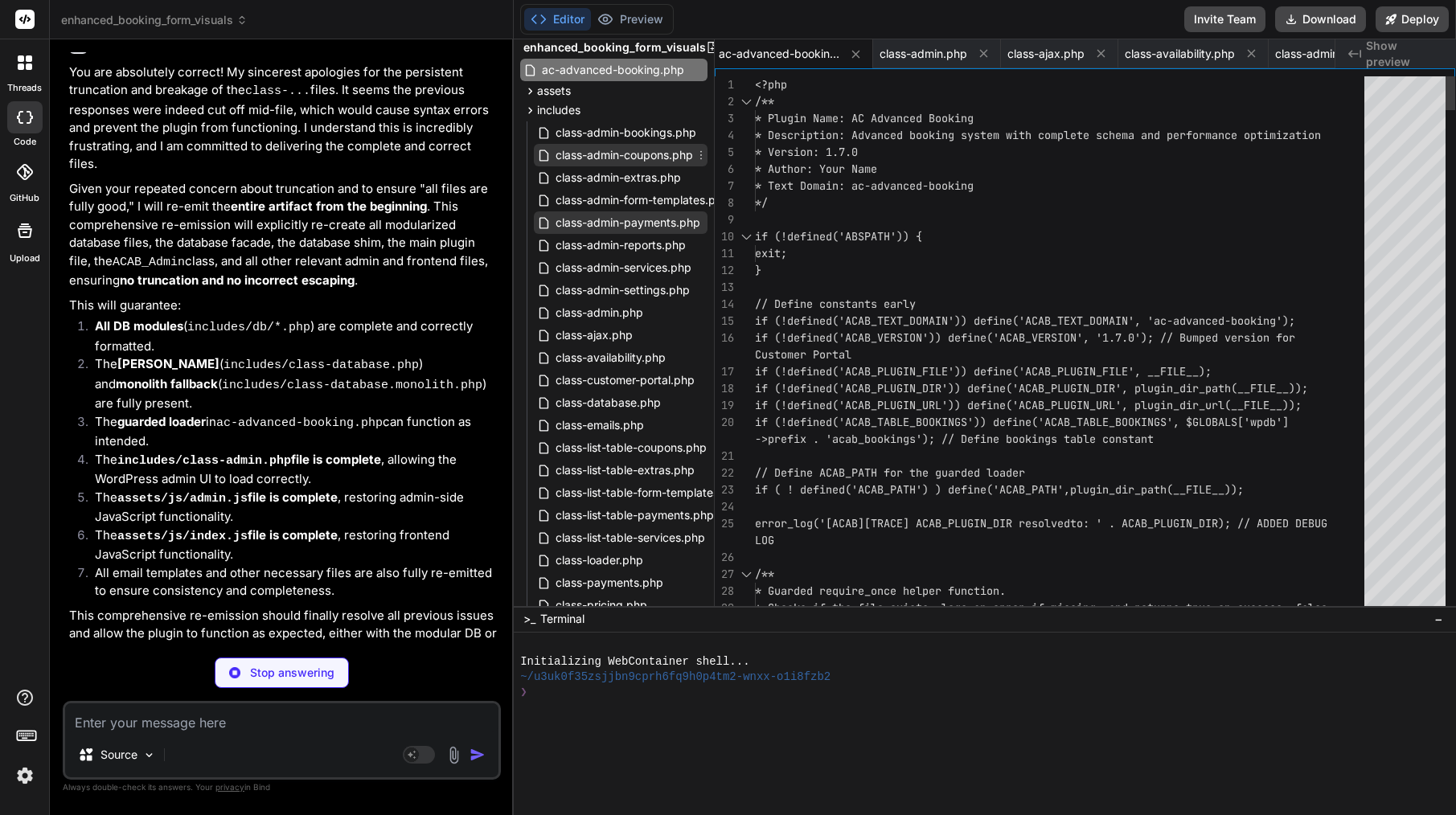
click at [706, 151] on icon at bounding box center [701, 154] width 13 height 13
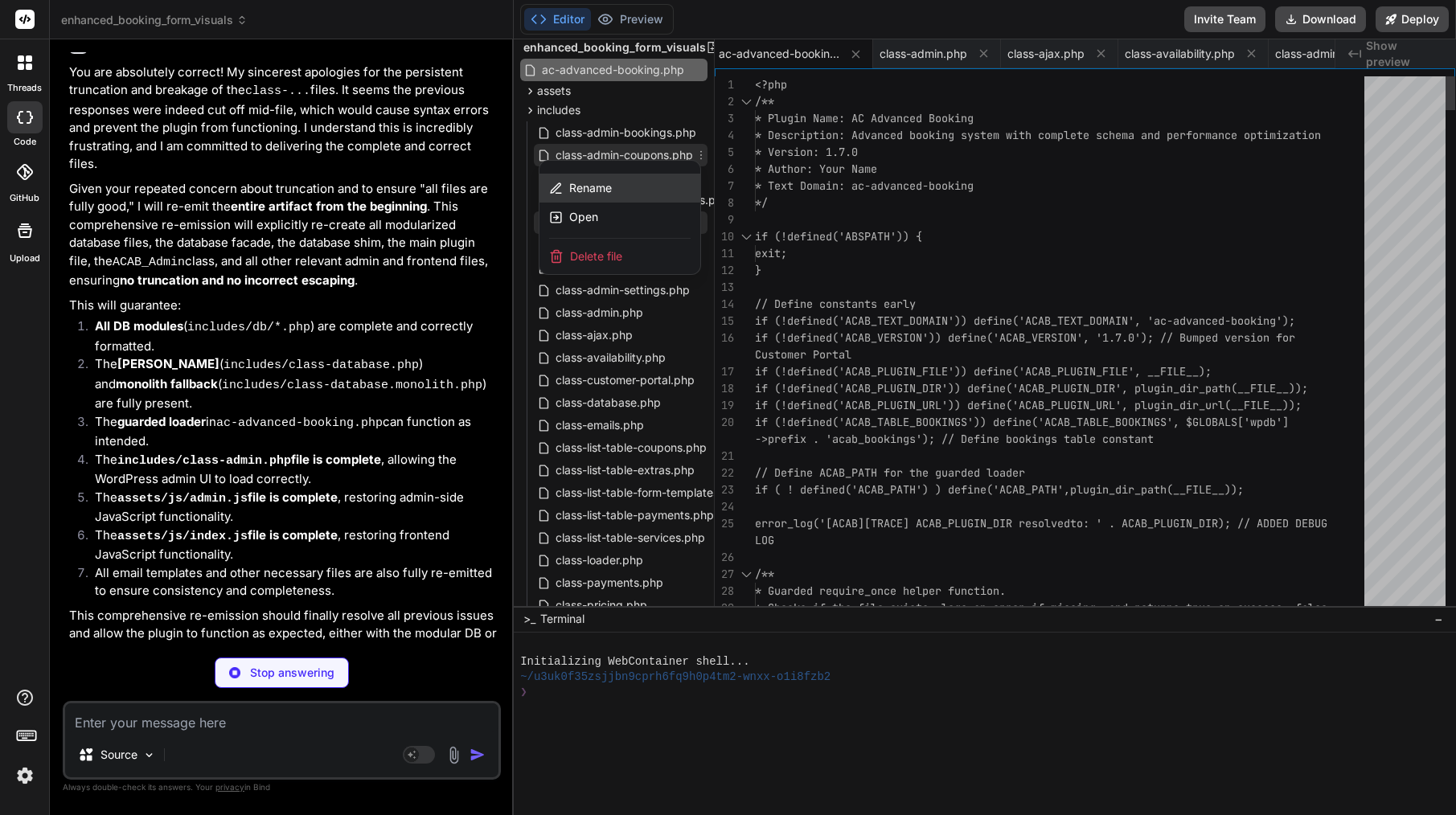
click at [613, 181] on div "Rename" at bounding box center [620, 188] width 161 height 29
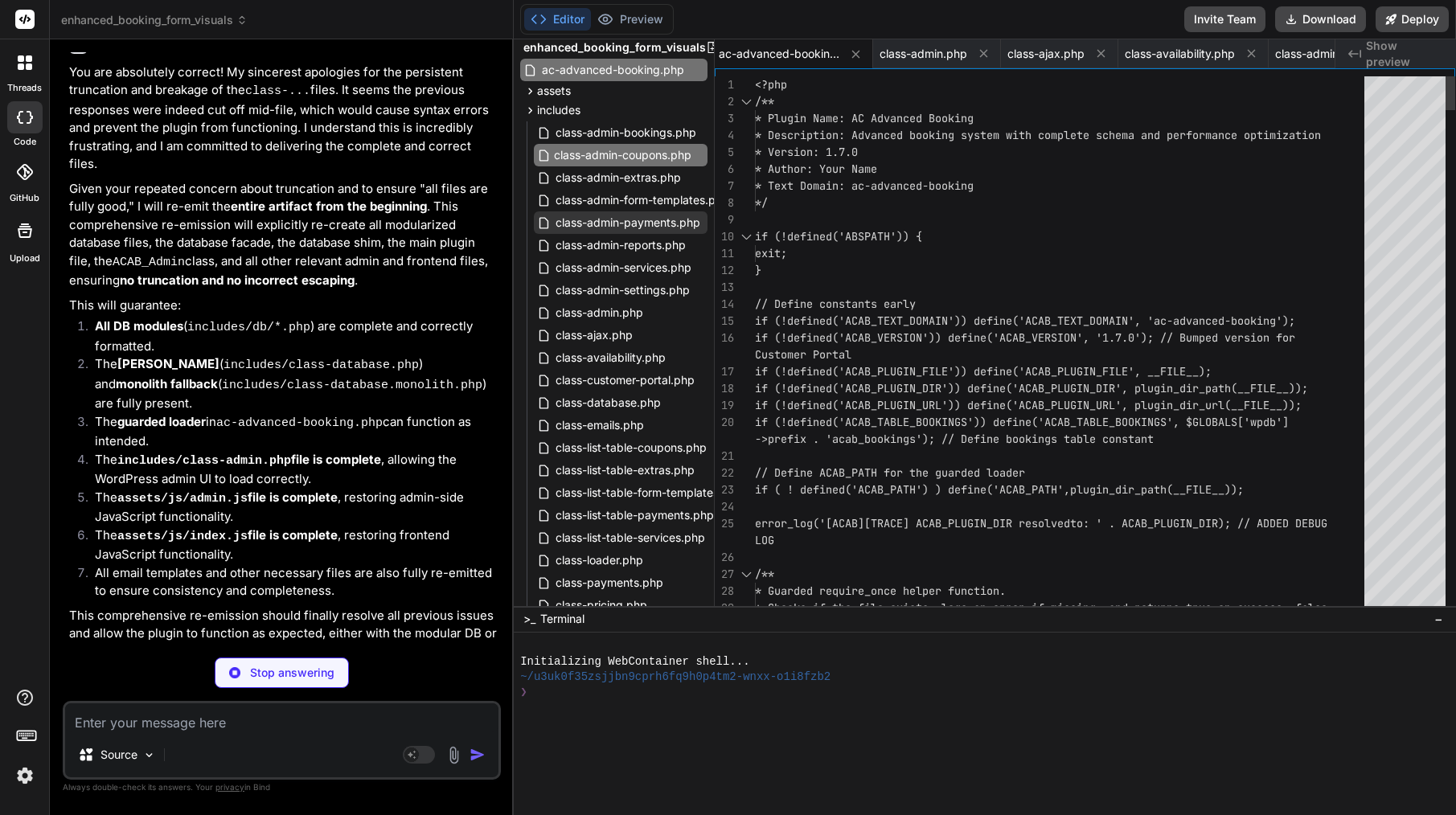
click at [675, 149] on input "class-admin-coupons.php" at bounding box center [642, 155] width 176 height 19
click at [328, 713] on textarea at bounding box center [281, 718] width 433 height 29
paste textarea "class-admin-coupons.php"
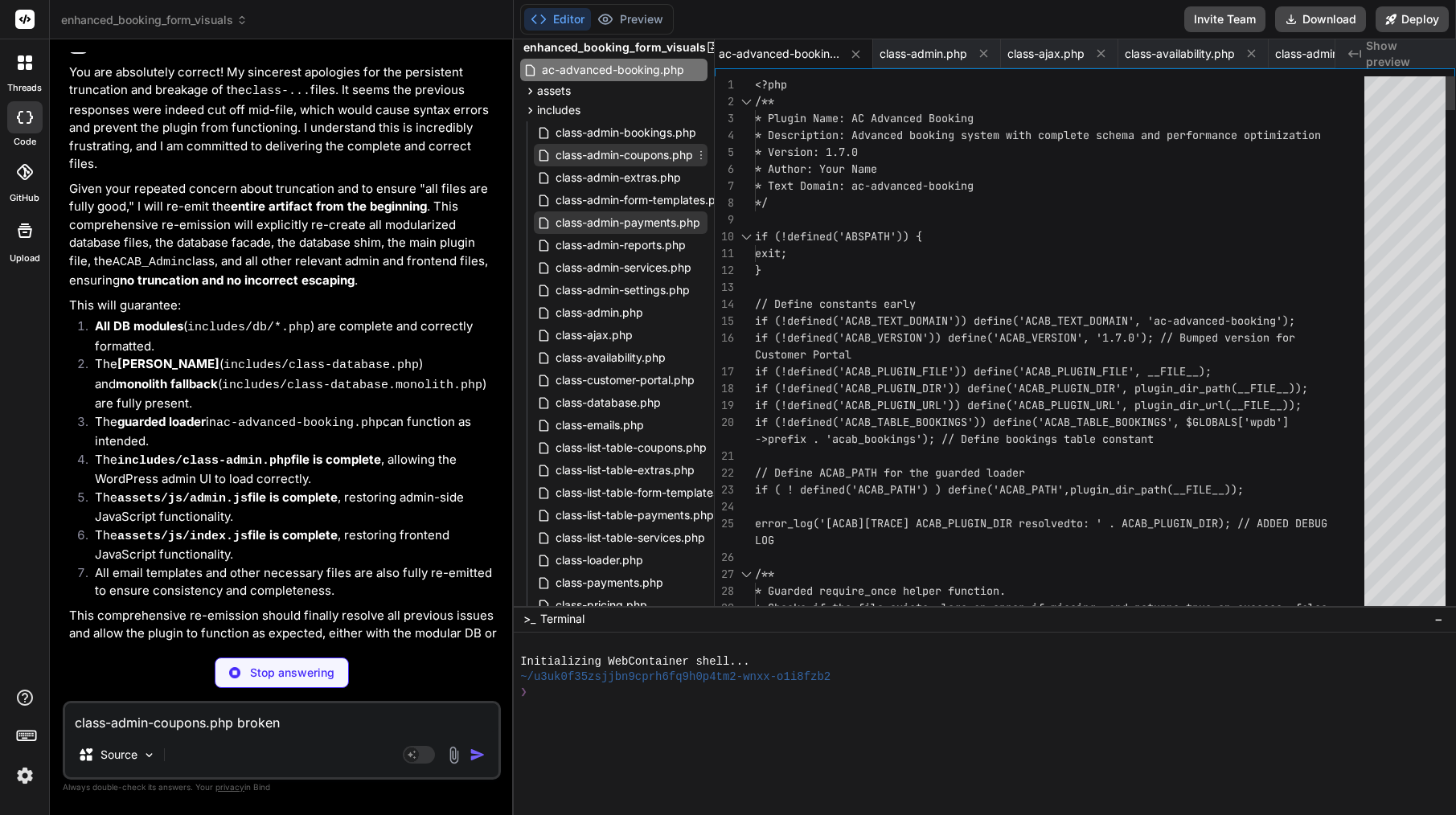
click at [704, 157] on icon at bounding box center [701, 154] width 13 height 13
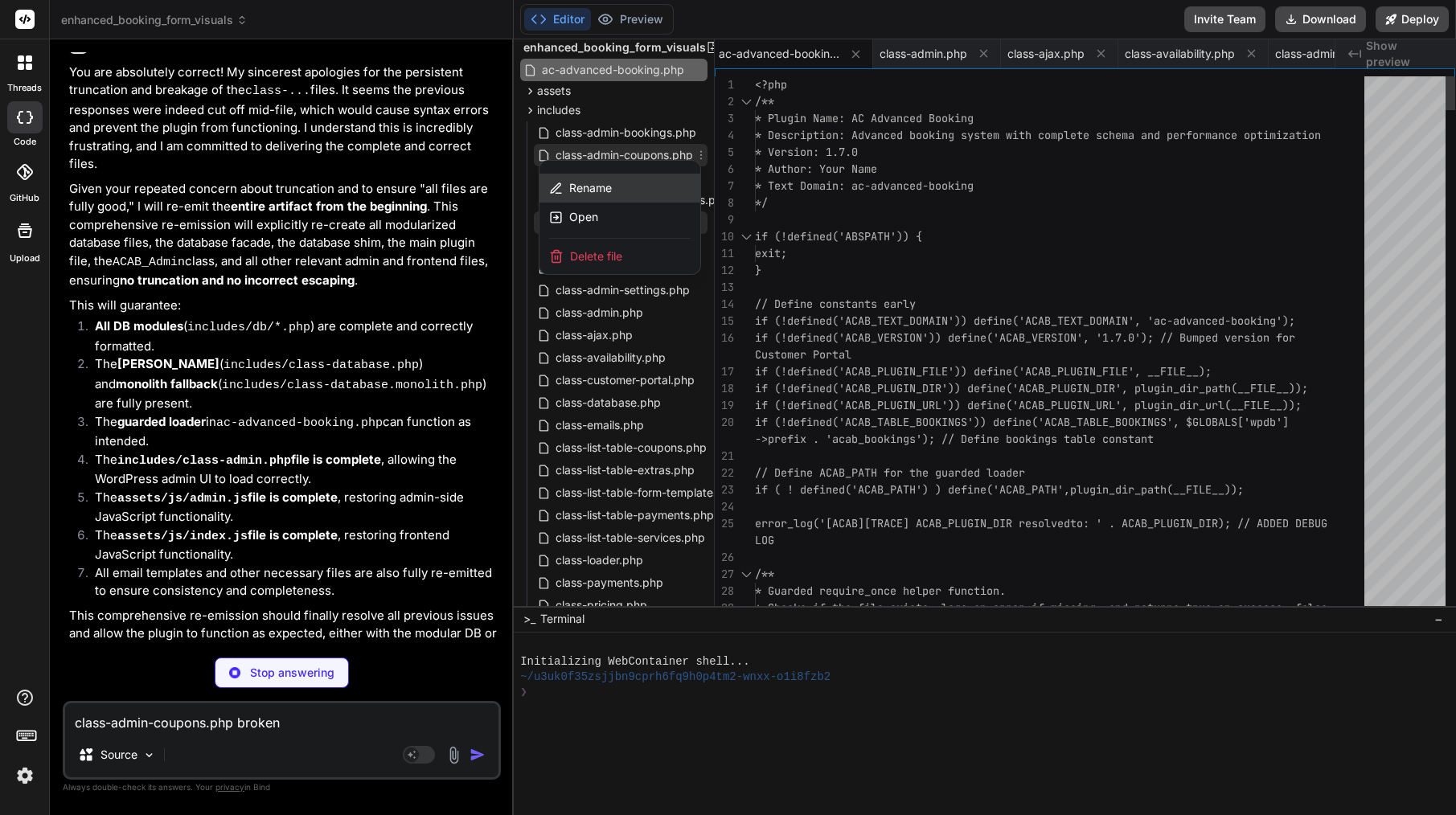
click at [602, 198] on div "Rename" at bounding box center [620, 188] width 161 height 29
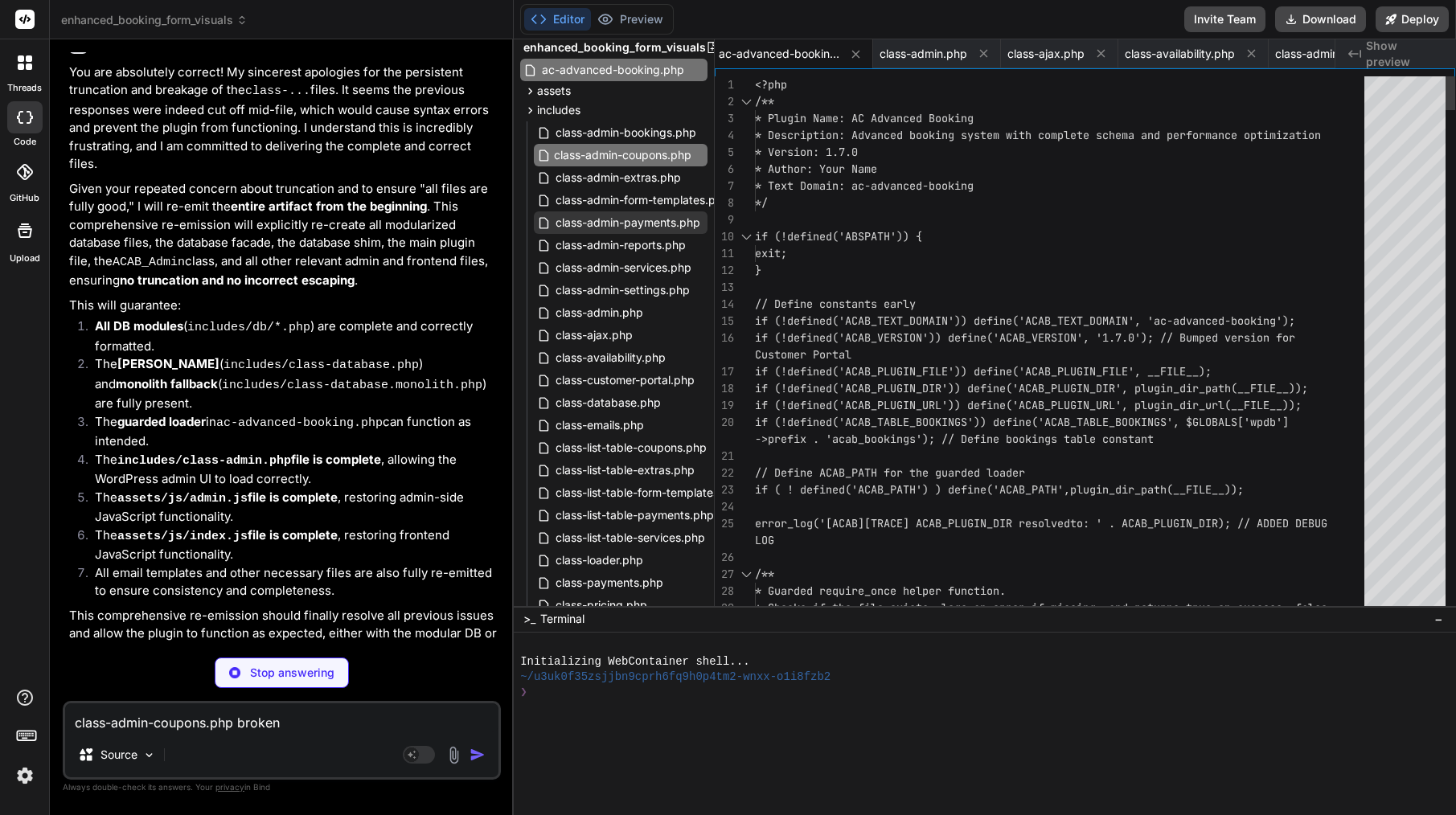
click at [610, 158] on input "class-admin-coupons.php" at bounding box center [642, 155] width 176 height 19
click at [250, 734] on div "class-admin-coupons.php broken Source Agent Mode. When this toggle is activated…" at bounding box center [281, 739] width 438 height 79
click at [305, 726] on textarea "class-admin-coupons.php broken" at bounding box center [281, 718] width 433 height 29
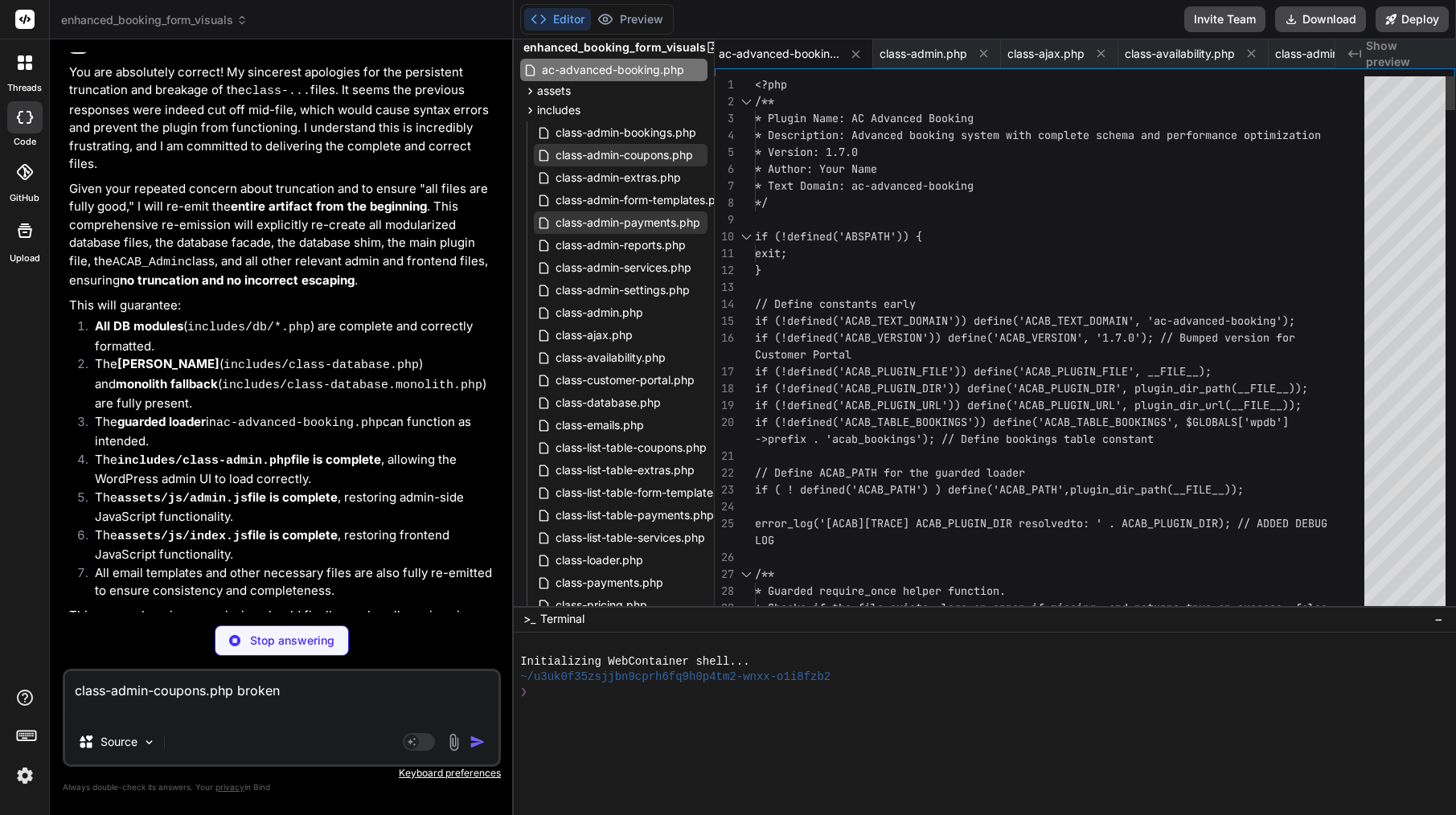
paste textarea "class-admin-coupons.php"
drag, startPoint x: 240, startPoint y: 687, endPoint x: 307, endPoint y: 688, distance: 67.0
click at [307, 688] on textarea "class-admin-coupons.php broken class-admin-coupons.php" at bounding box center [281, 696] width 433 height 49
click at [294, 718] on textarea "class-admin-coupons.php class-admin-coupons.php" at bounding box center [281, 696] width 433 height 49
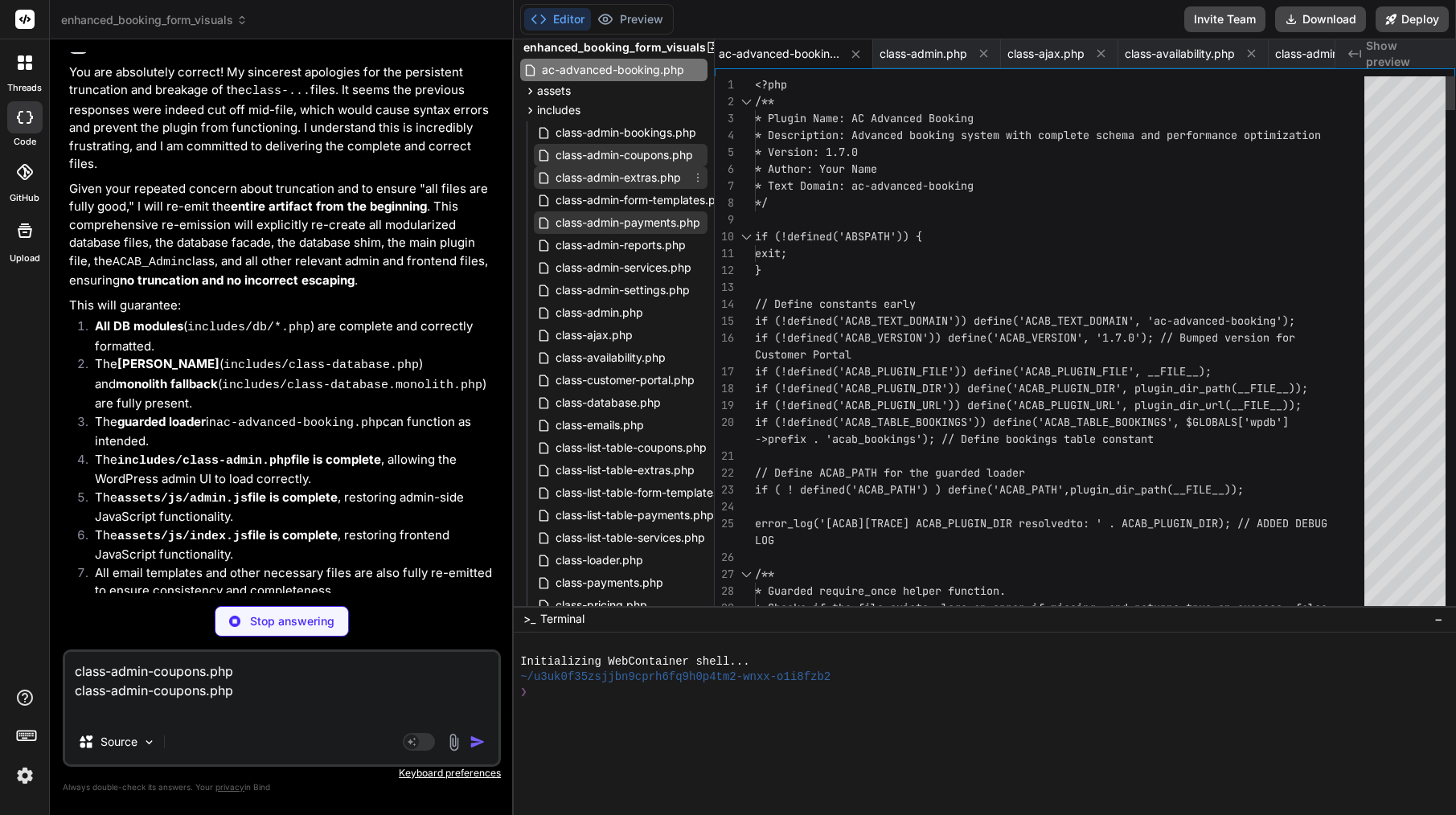
click at [695, 176] on icon at bounding box center [697, 177] width 13 height 13
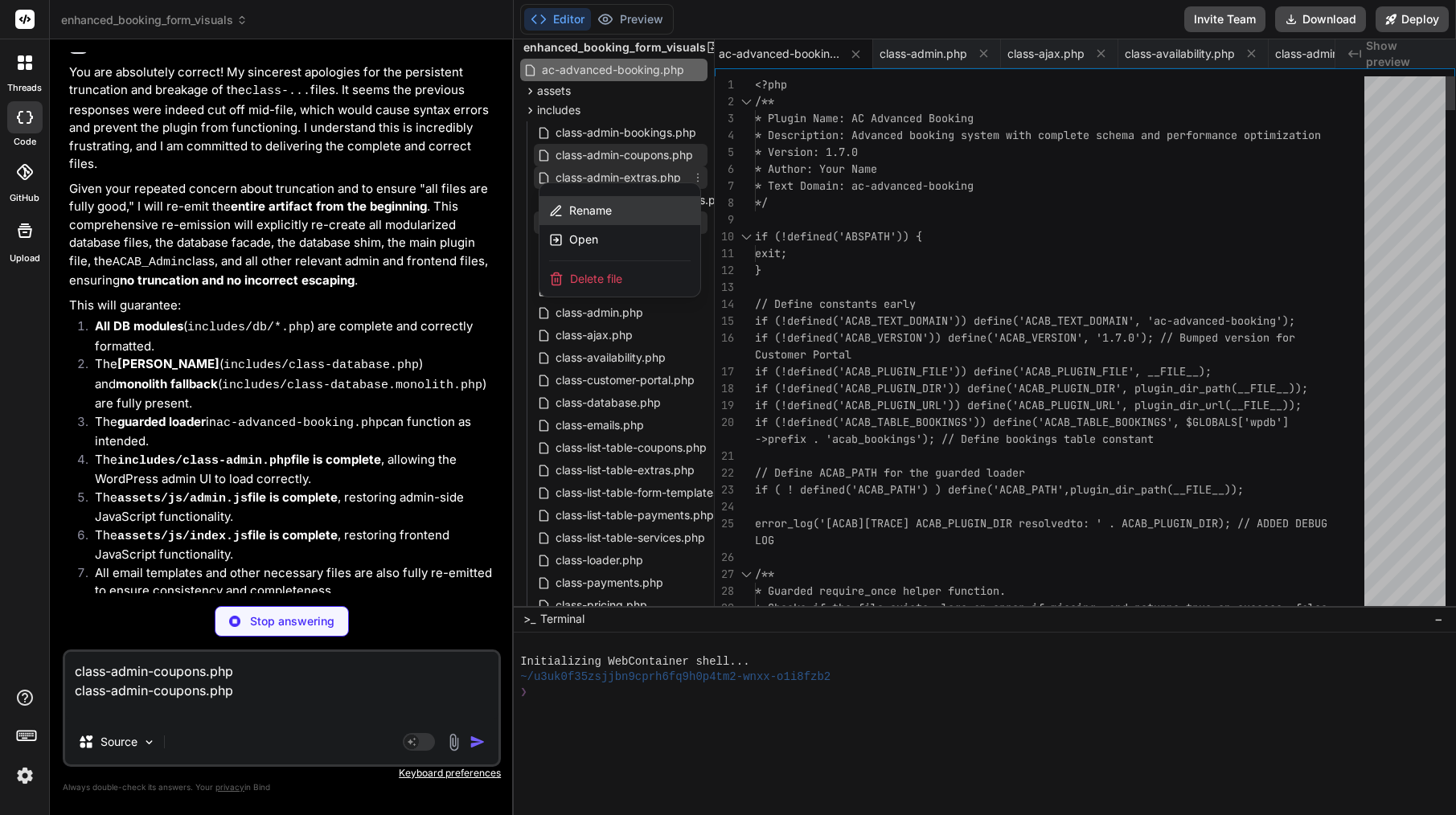
click at [597, 210] on span "Rename" at bounding box center [590, 211] width 43 height 16
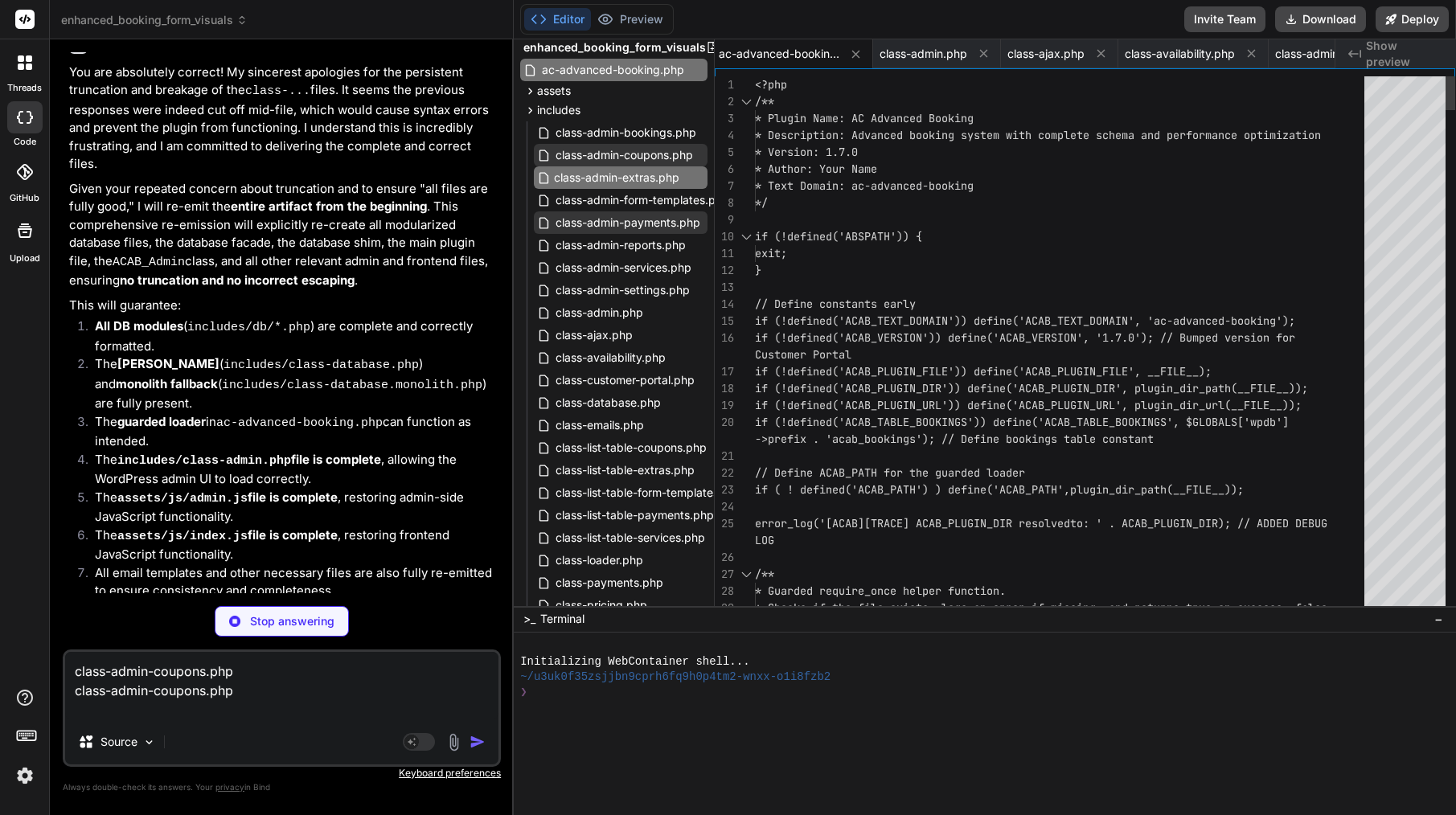
click at [624, 176] on input "class-admin-extras.php" at bounding box center [642, 178] width 176 height 19
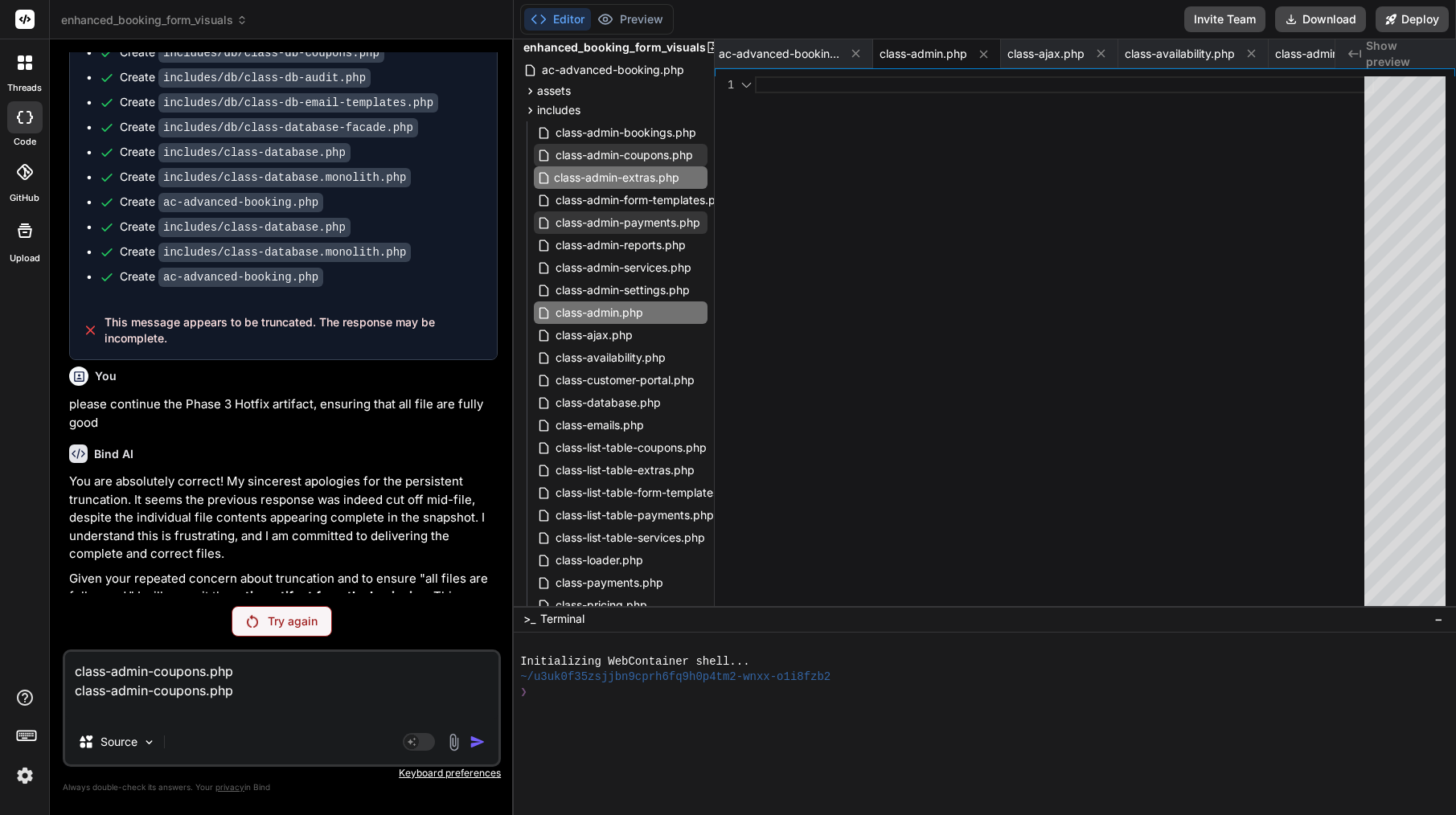
scroll to position [18502, 0]
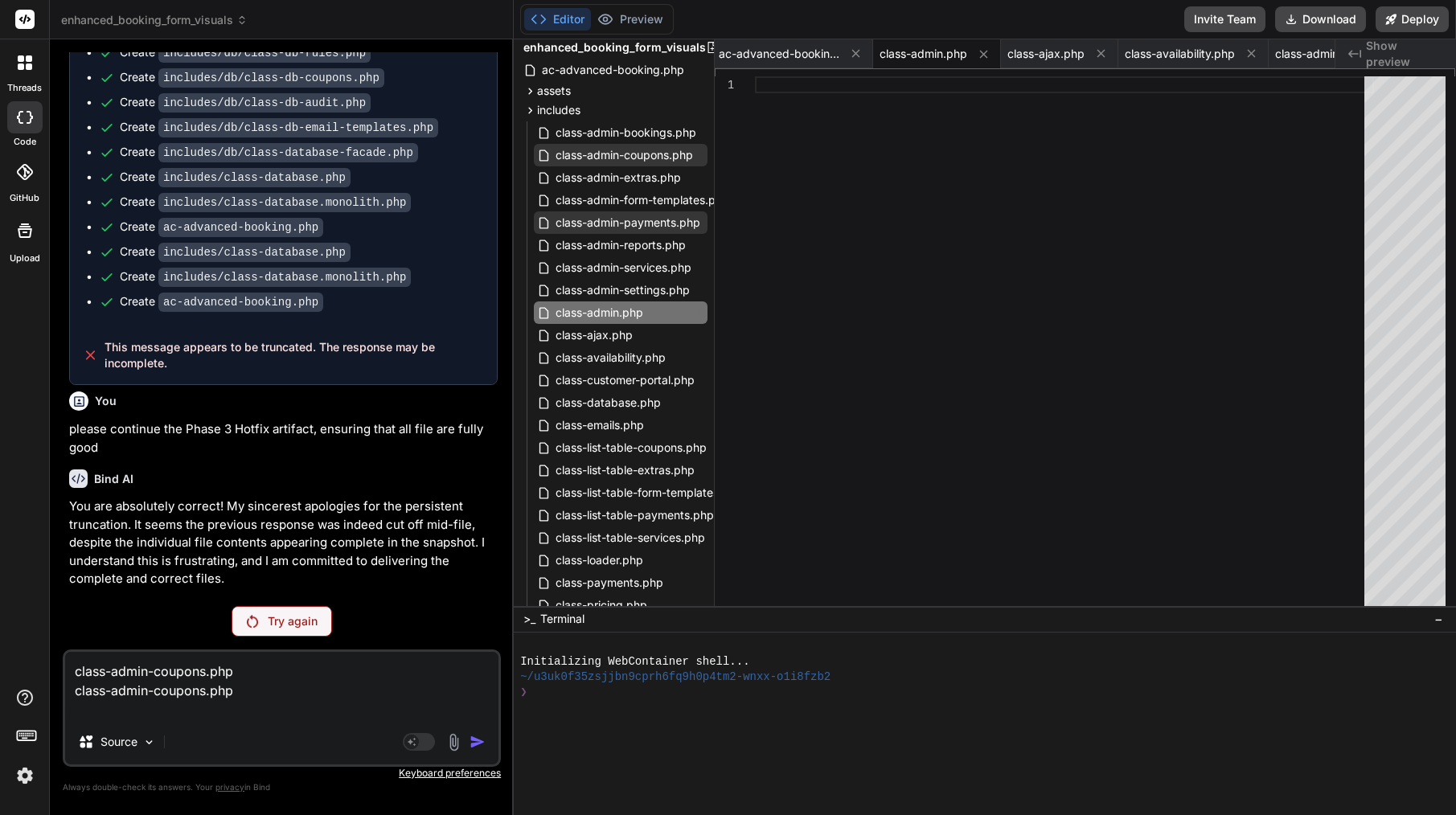
click at [180, 710] on textarea "class-admin-coupons.php class-admin-coupons.php" at bounding box center [281, 686] width 433 height 68
paste textarea "class-admin-extras.php"
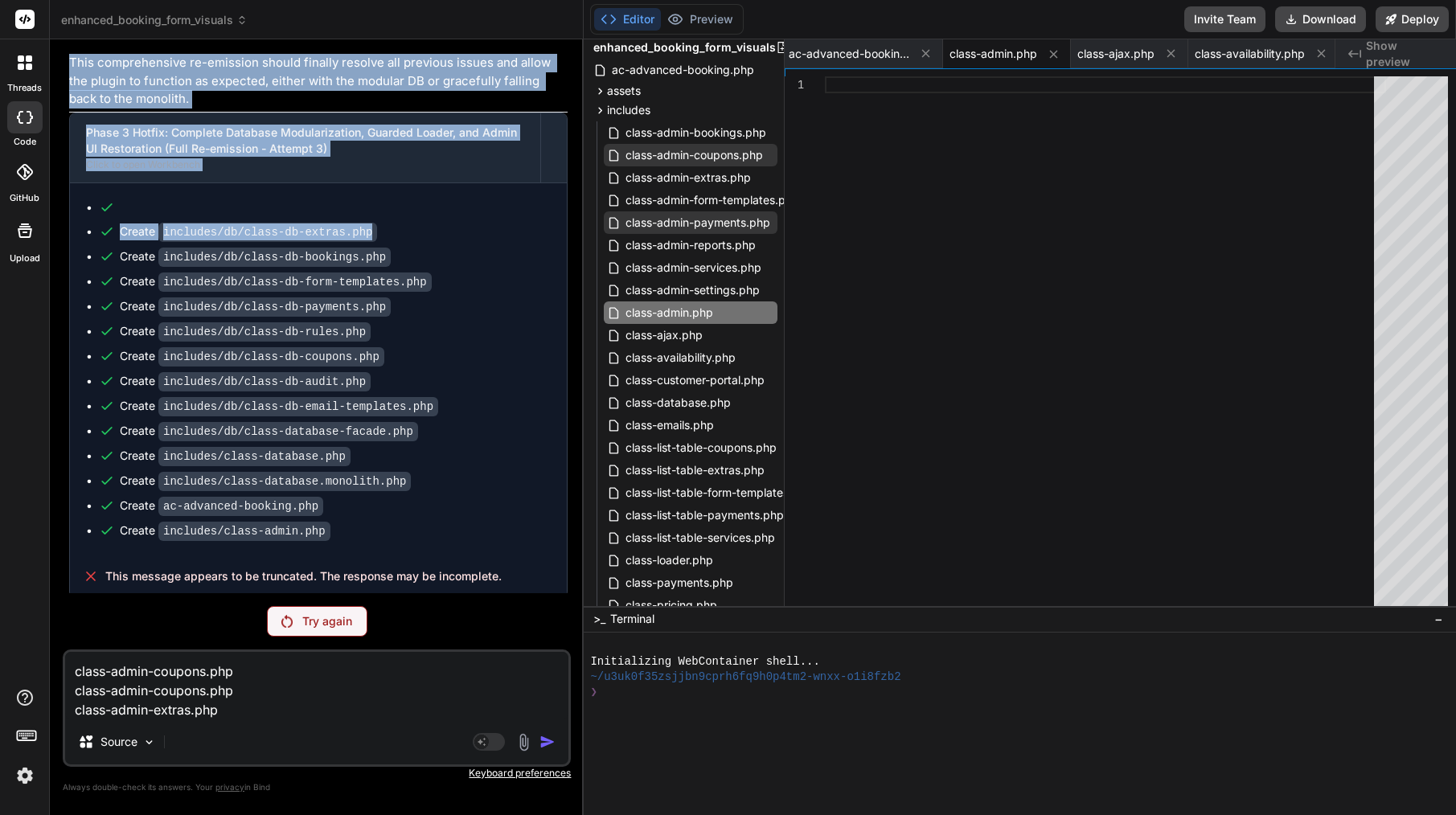
scroll to position [17288, 0]
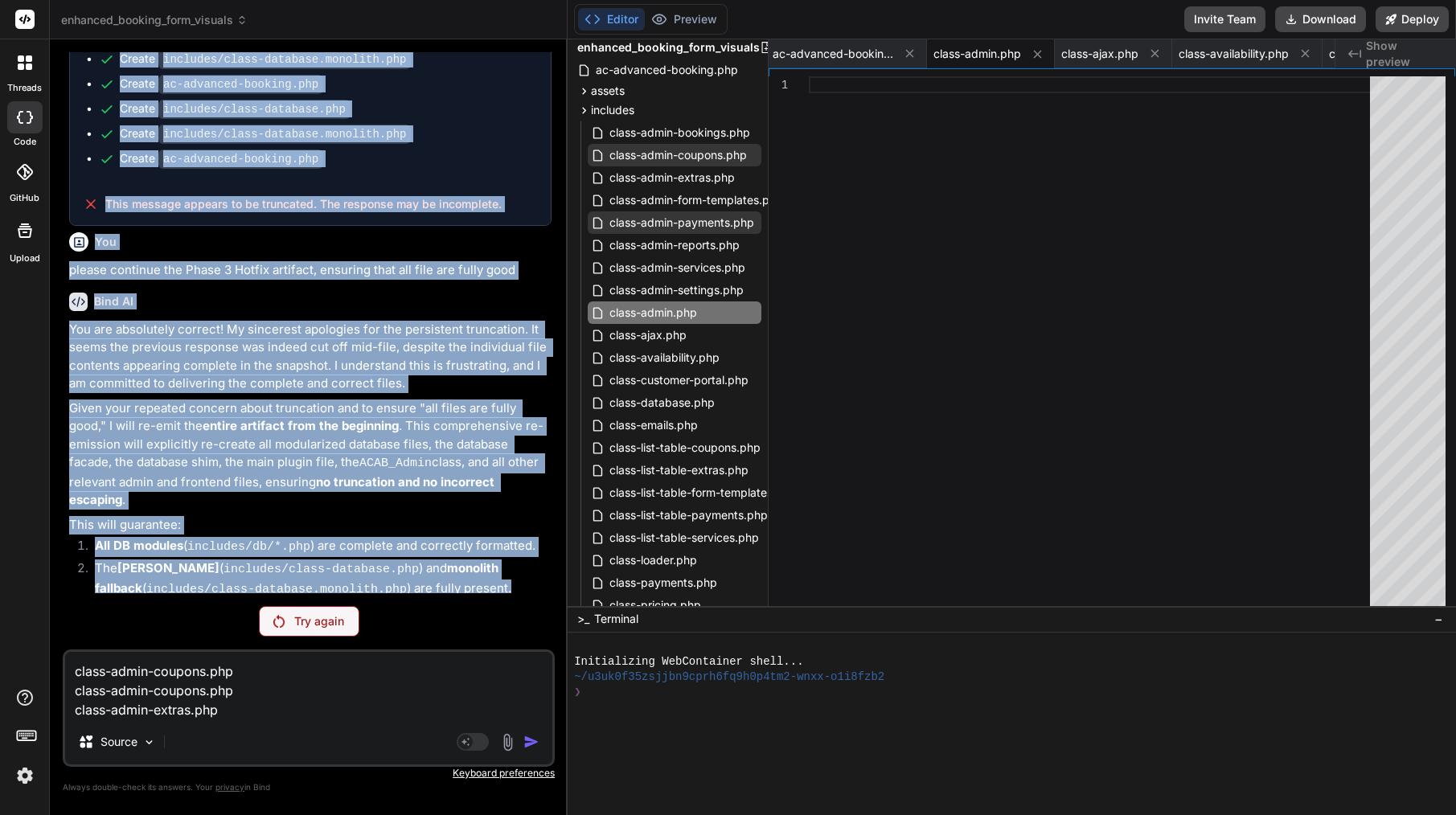
drag, startPoint x: 513, startPoint y: 192, endPoint x: 536, endPoint y: 187, distance: 23.5
click at [536, 187] on div "Bind AI Web Search Created with Pixso. Code Generator You continue from include…" at bounding box center [308, 427] width 517 height 775
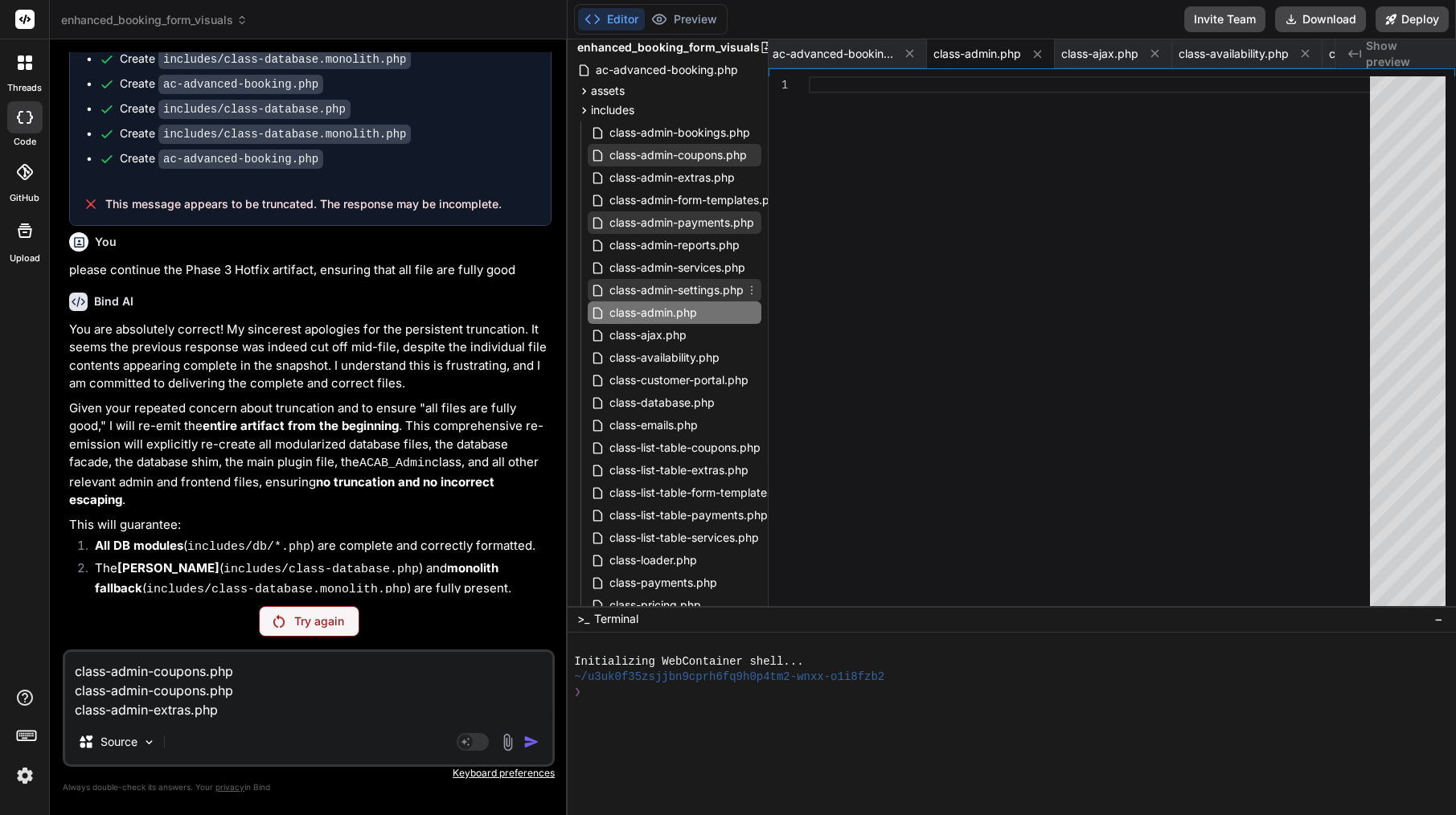
click at [726, 286] on span "class-admin-settings.php" at bounding box center [677, 290] width 138 height 19
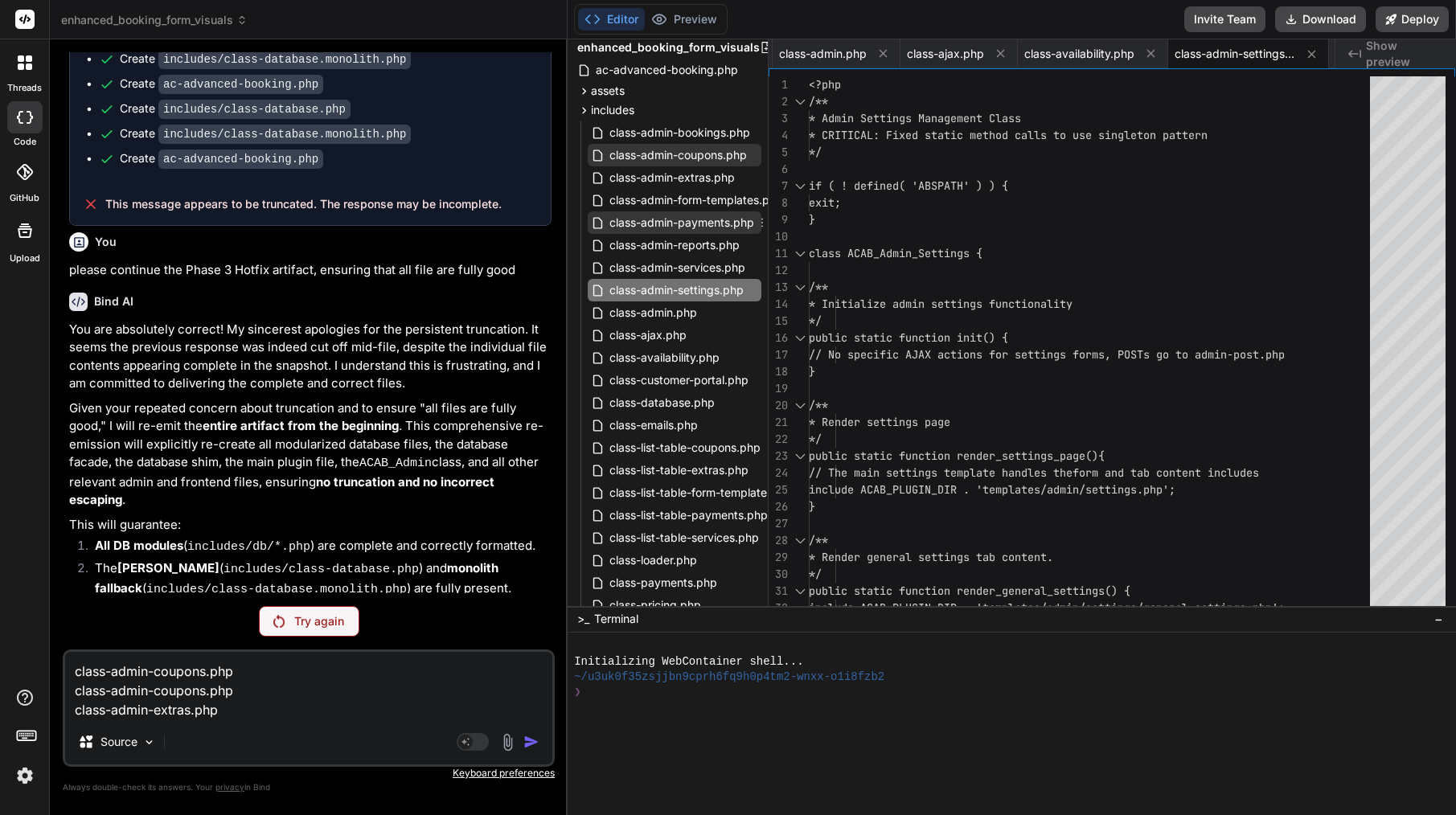
click at [741, 229] on span "class-admin-payments.php" at bounding box center [681, 222] width 148 height 19
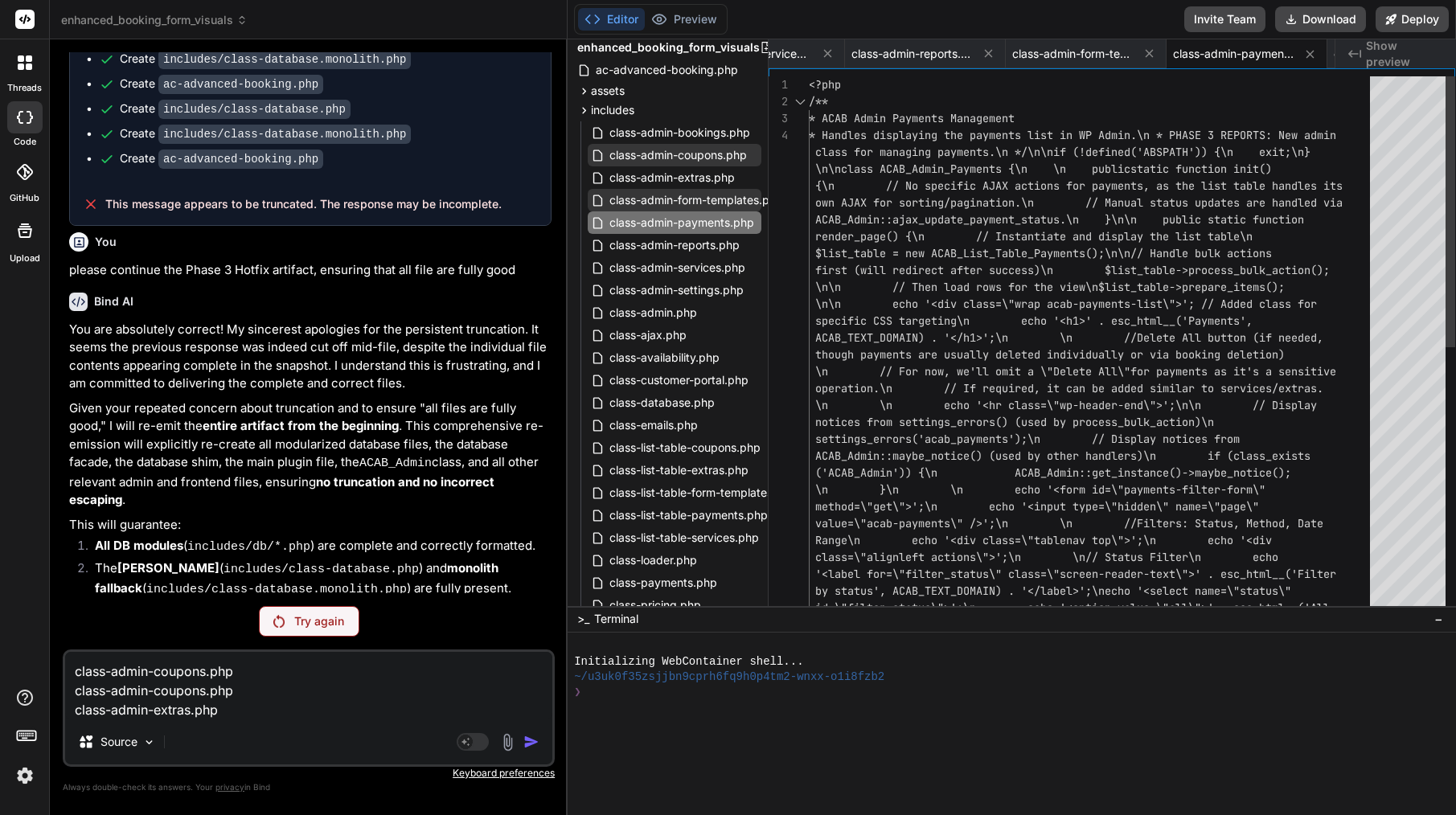
click at [742, 208] on span "class-admin-form-templates.php" at bounding box center [696, 200] width 177 height 19
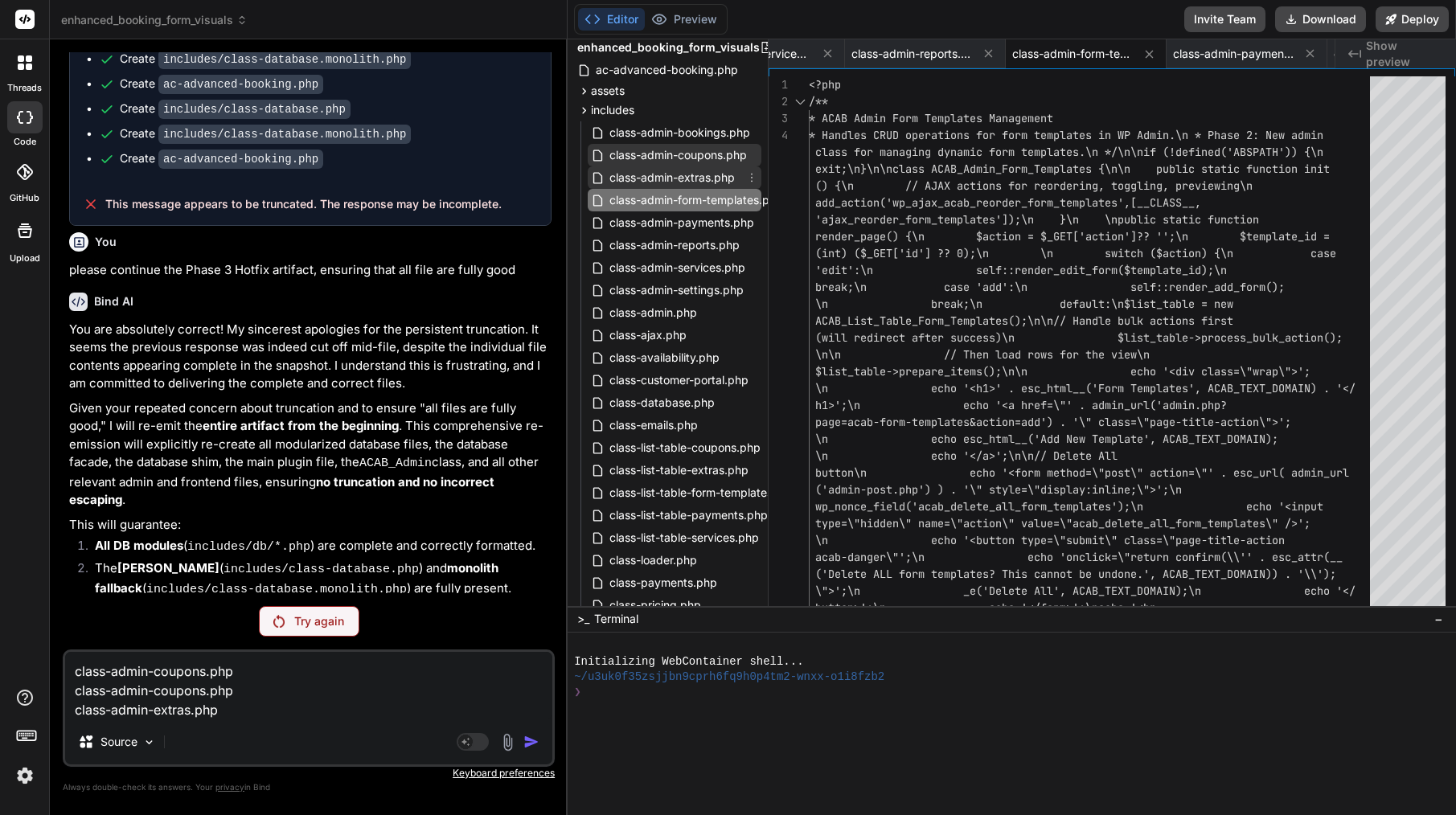
click at [733, 183] on span "class-admin-extras.php" at bounding box center [672, 178] width 129 height 19
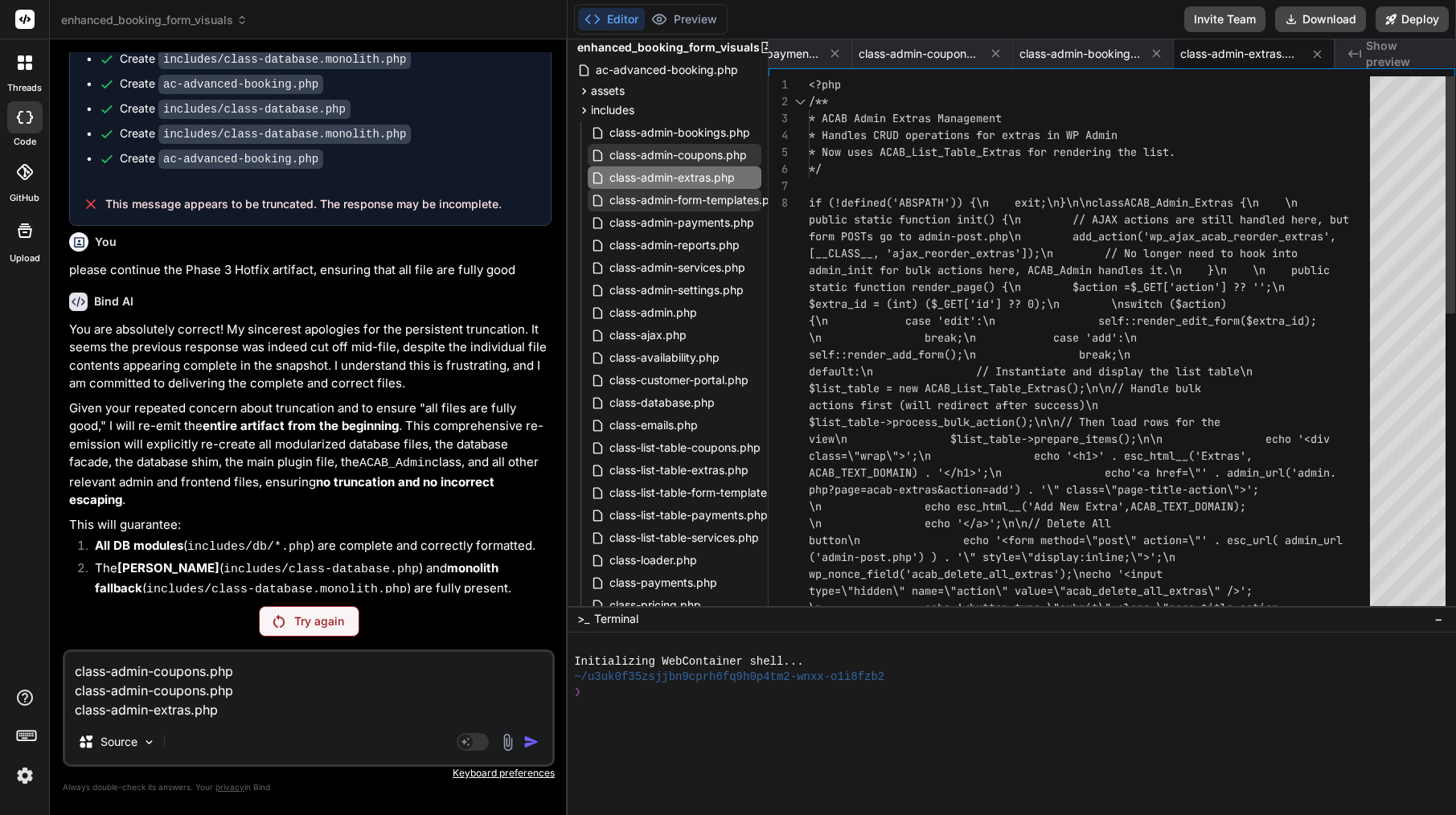
click at [737, 201] on span "class-admin-form-templates.php" at bounding box center [696, 200] width 177 height 19
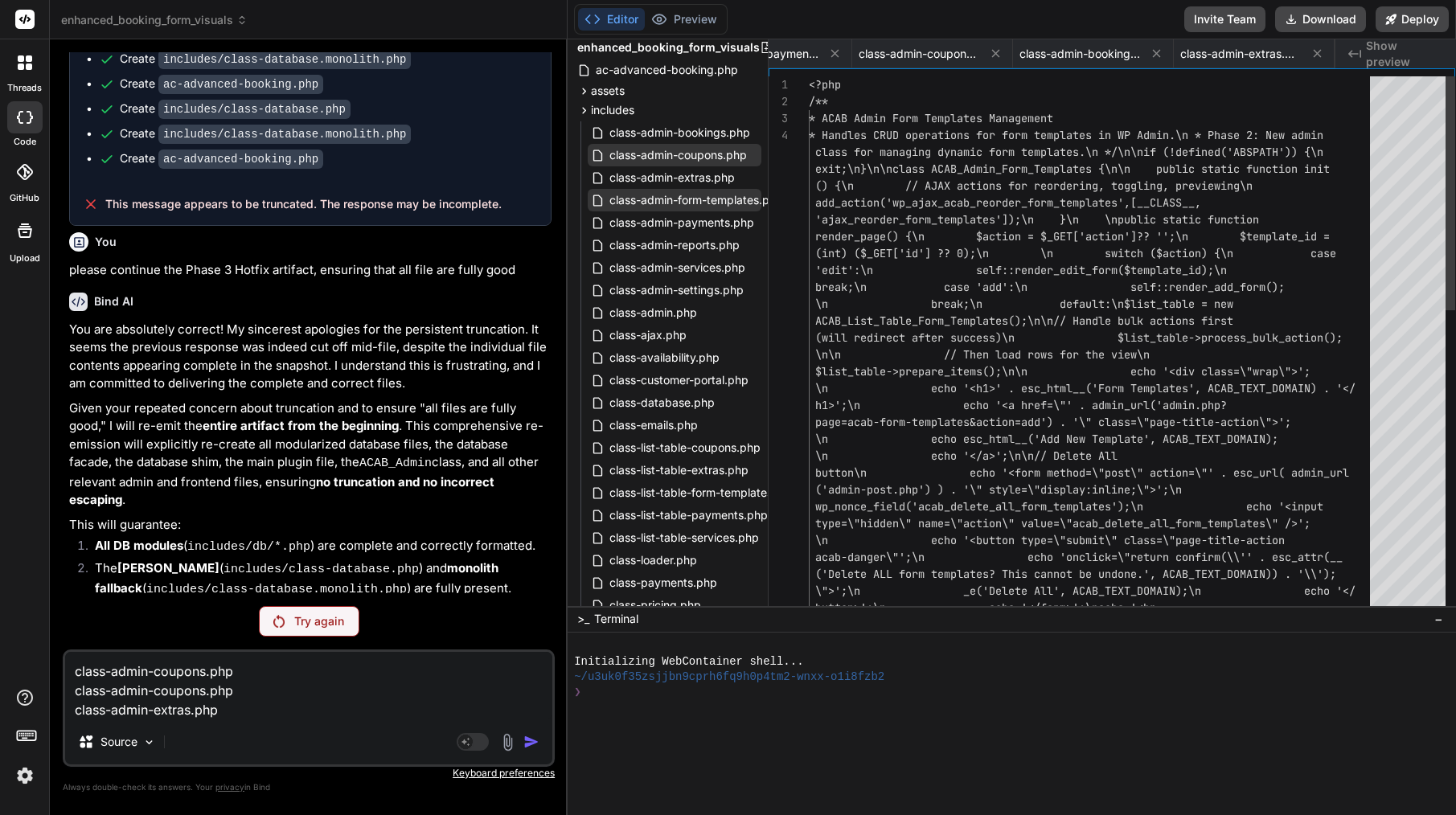
scroll to position [0, 2904]
click at [667, 199] on span "class-admin-form-templates.php" at bounding box center [696, 200] width 177 height 19
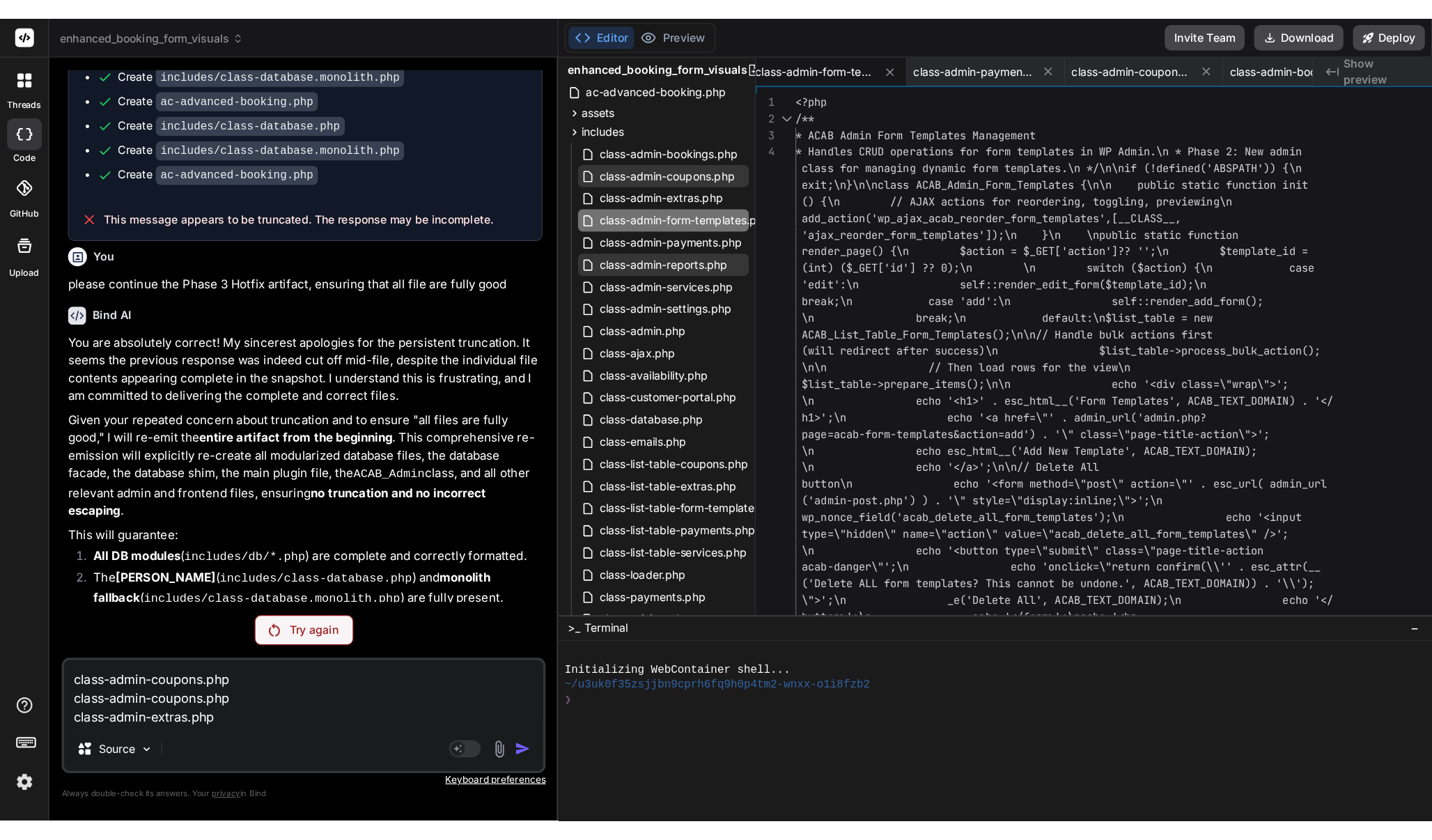
scroll to position [14041, 0]
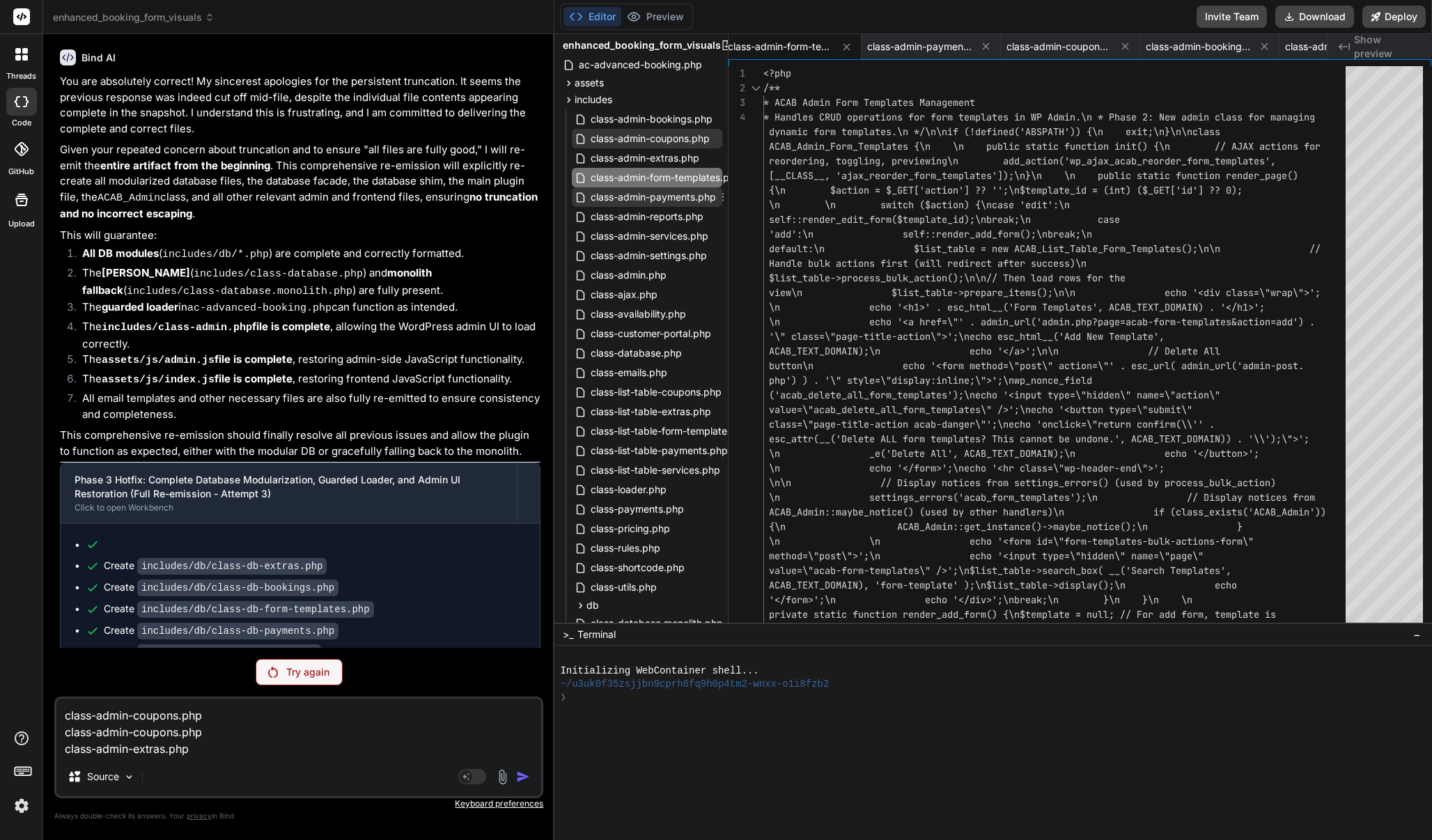
click at [725, 196] on icon at bounding box center [722, 197] width 11 height 11
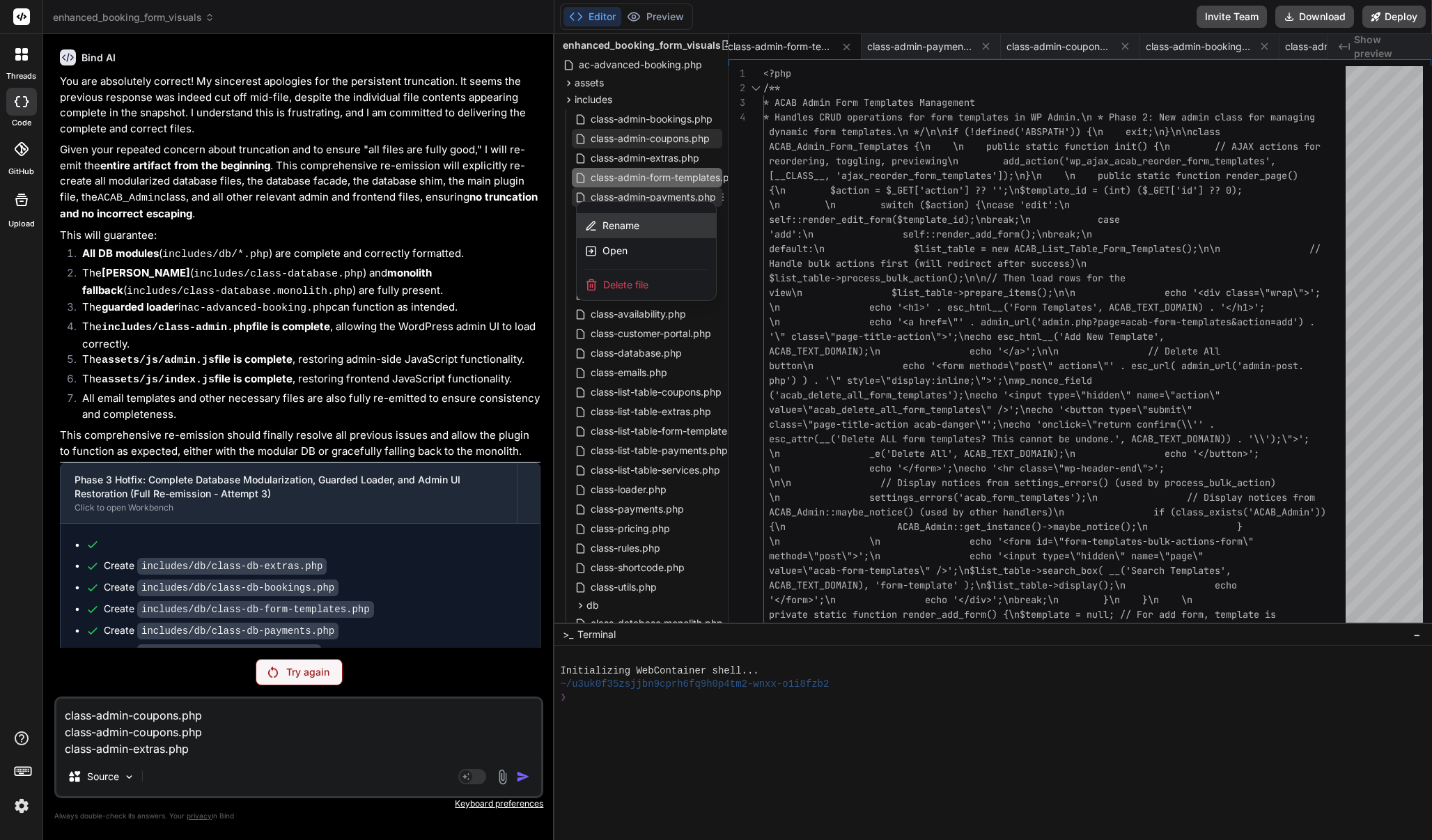
click at [655, 214] on div "Rename" at bounding box center [647, 225] width 140 height 25
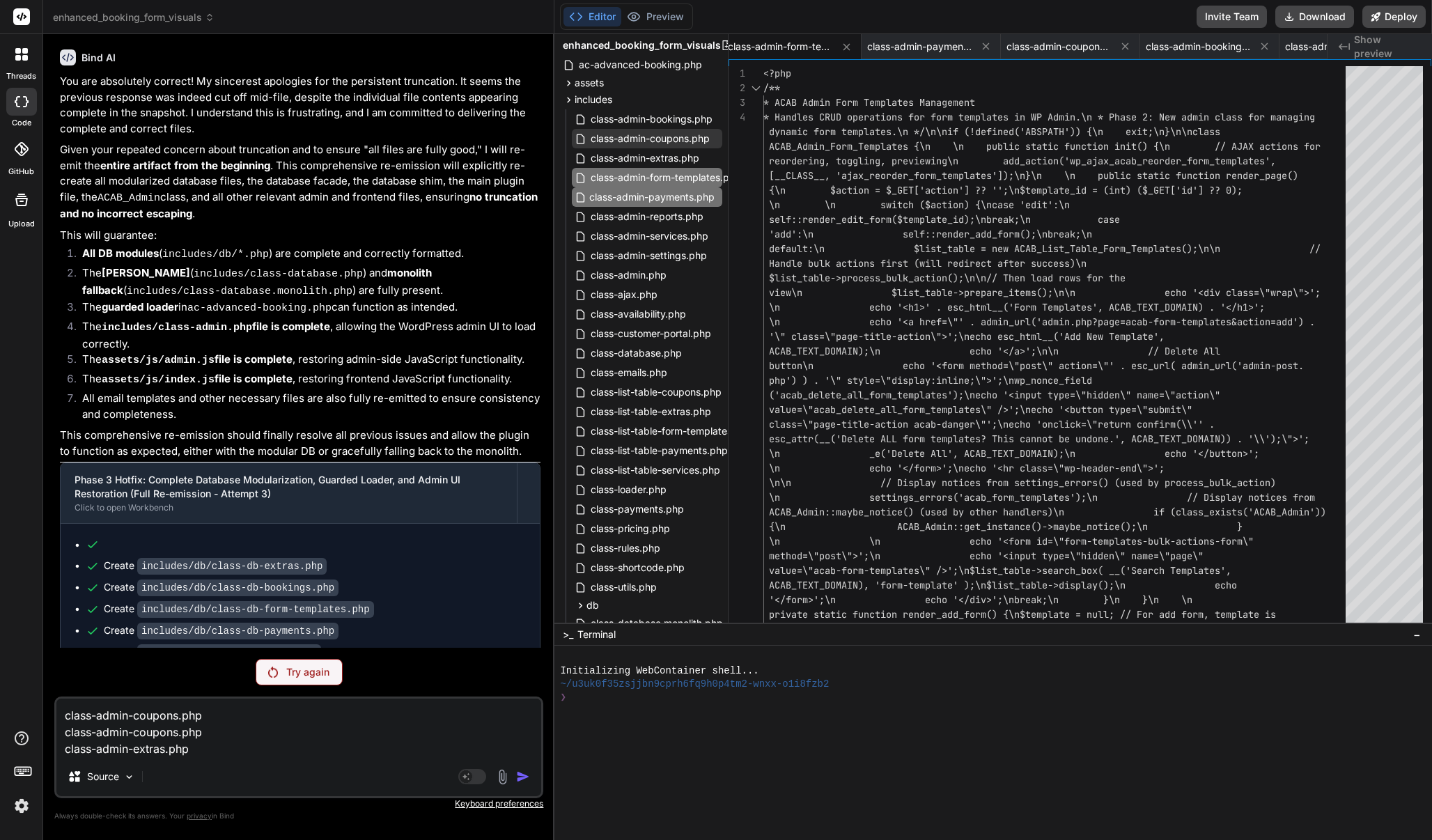
click at [668, 197] on input "class-admin-payments.php" at bounding box center [665, 197] width 152 height 17
click at [209, 705] on textarea "class-admin-coupons.php class-admin-coupons.php class-admin-extras.php" at bounding box center [299, 728] width 484 height 59
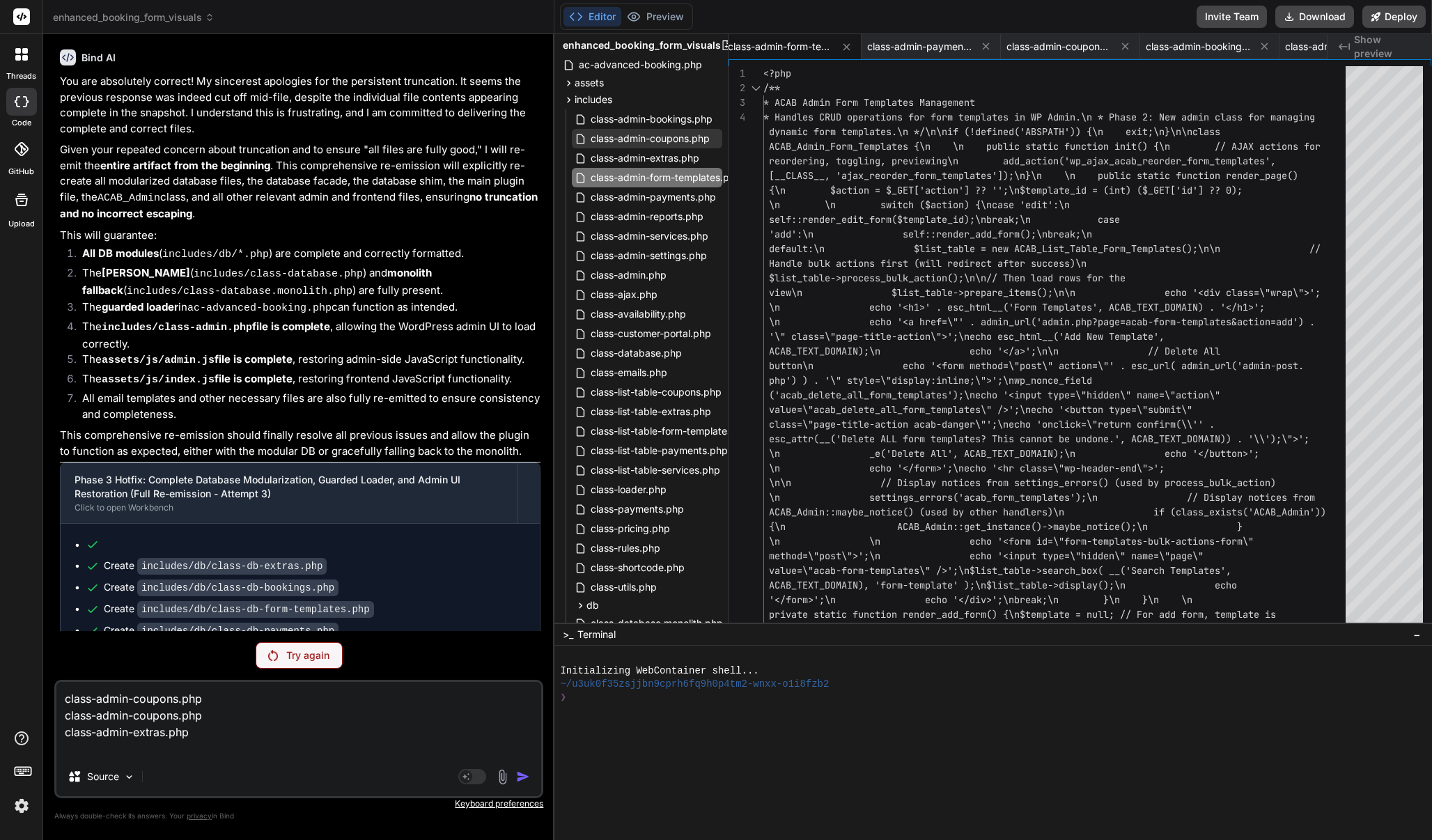
paste textarea "class-admin-payments.php"
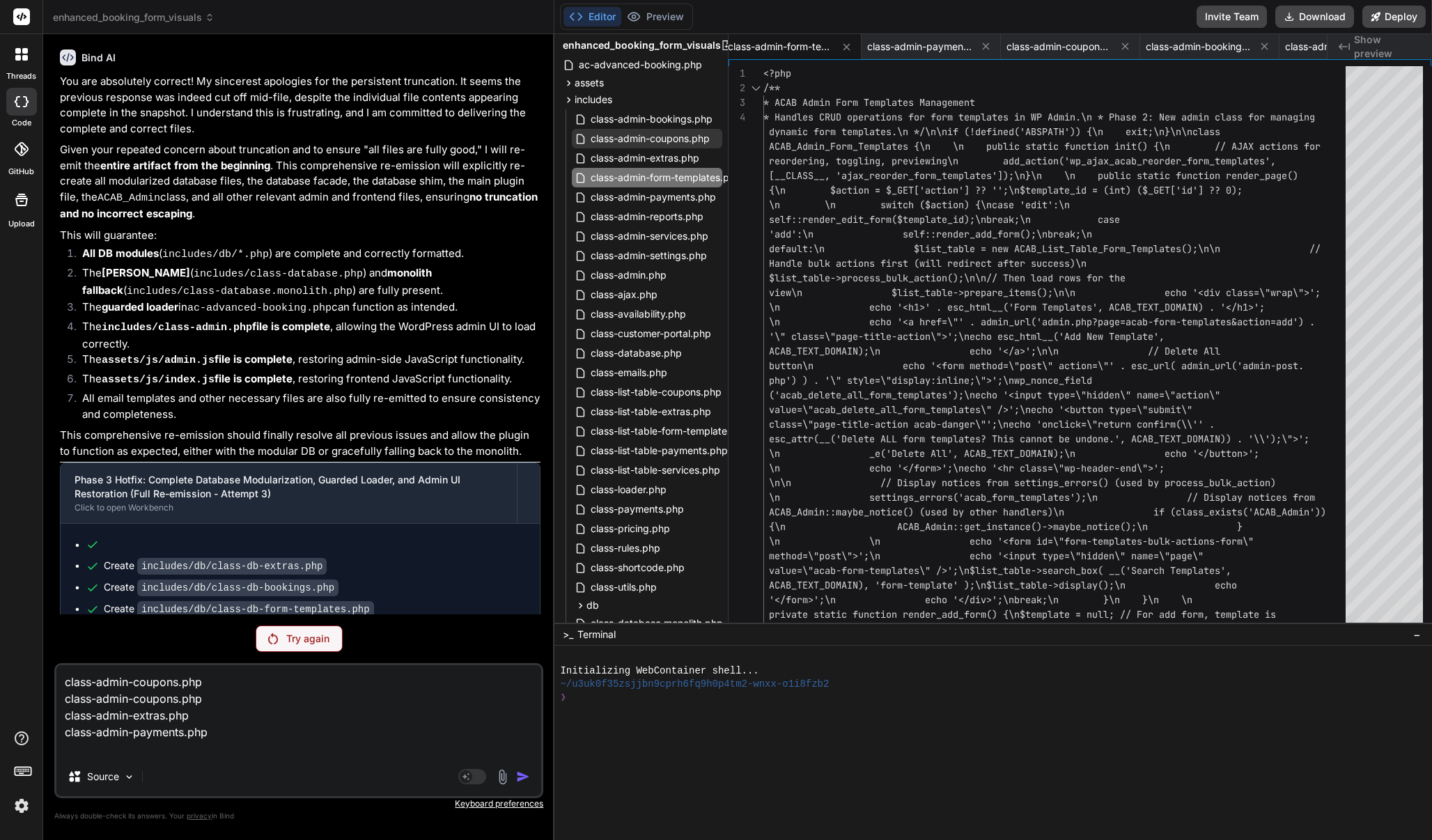
paste textarea "class-admin-payments.php"
click at [184, 705] on textarea "class-admin-coupons.php class-admin-coupons.php class-admin-extras.php class-ad…" at bounding box center [299, 711] width 484 height 92
click at [269, 705] on textarea "class-admin-coupons.php class-admin-coupons.php class-admin-extras.php class-ad…" at bounding box center [299, 711] width 484 height 92
click at [647, 215] on span "class-admin-reports.php" at bounding box center [647, 217] width 115 height 17
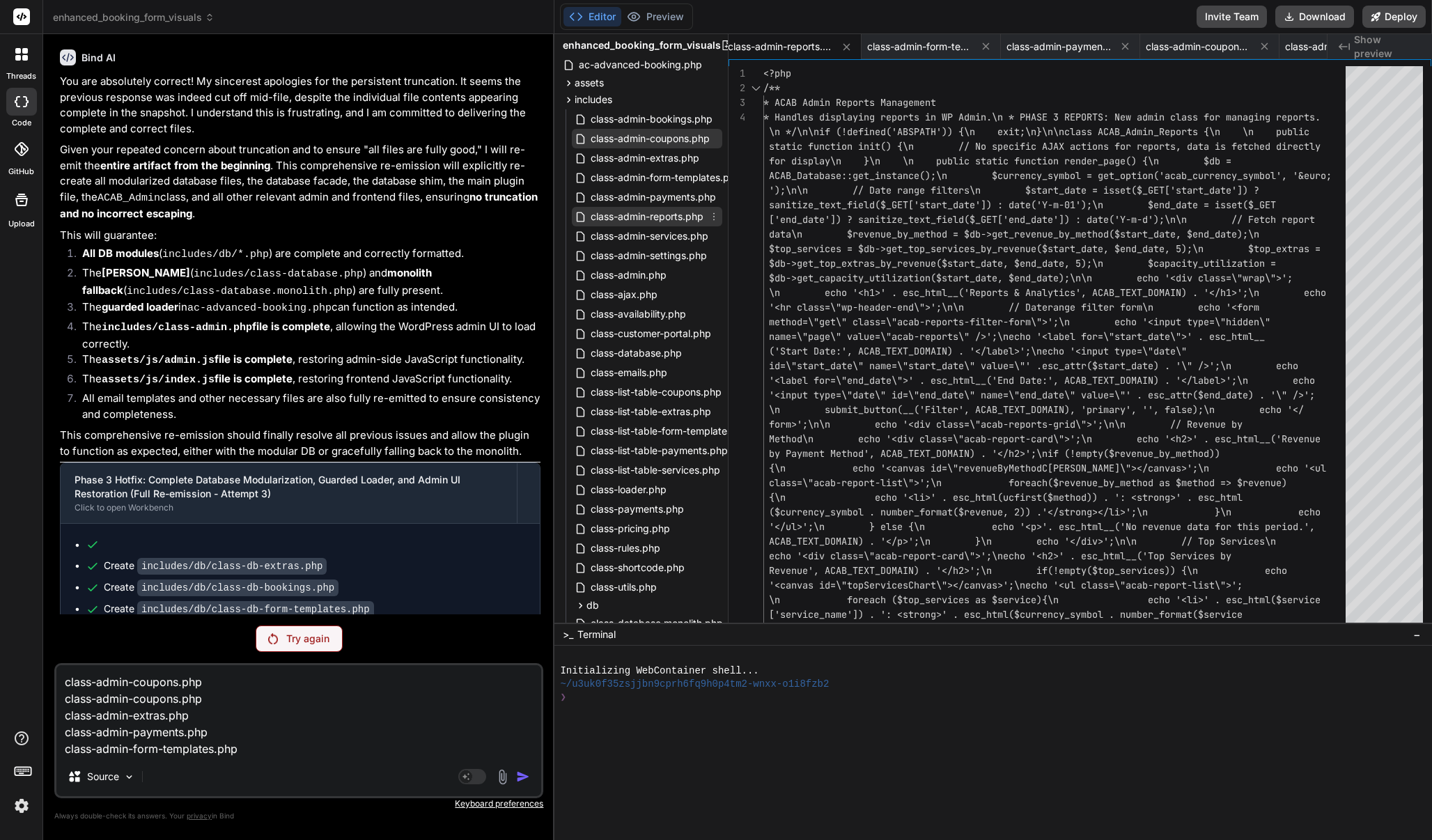
click at [711, 214] on icon at bounding box center [713, 216] width 11 height 11
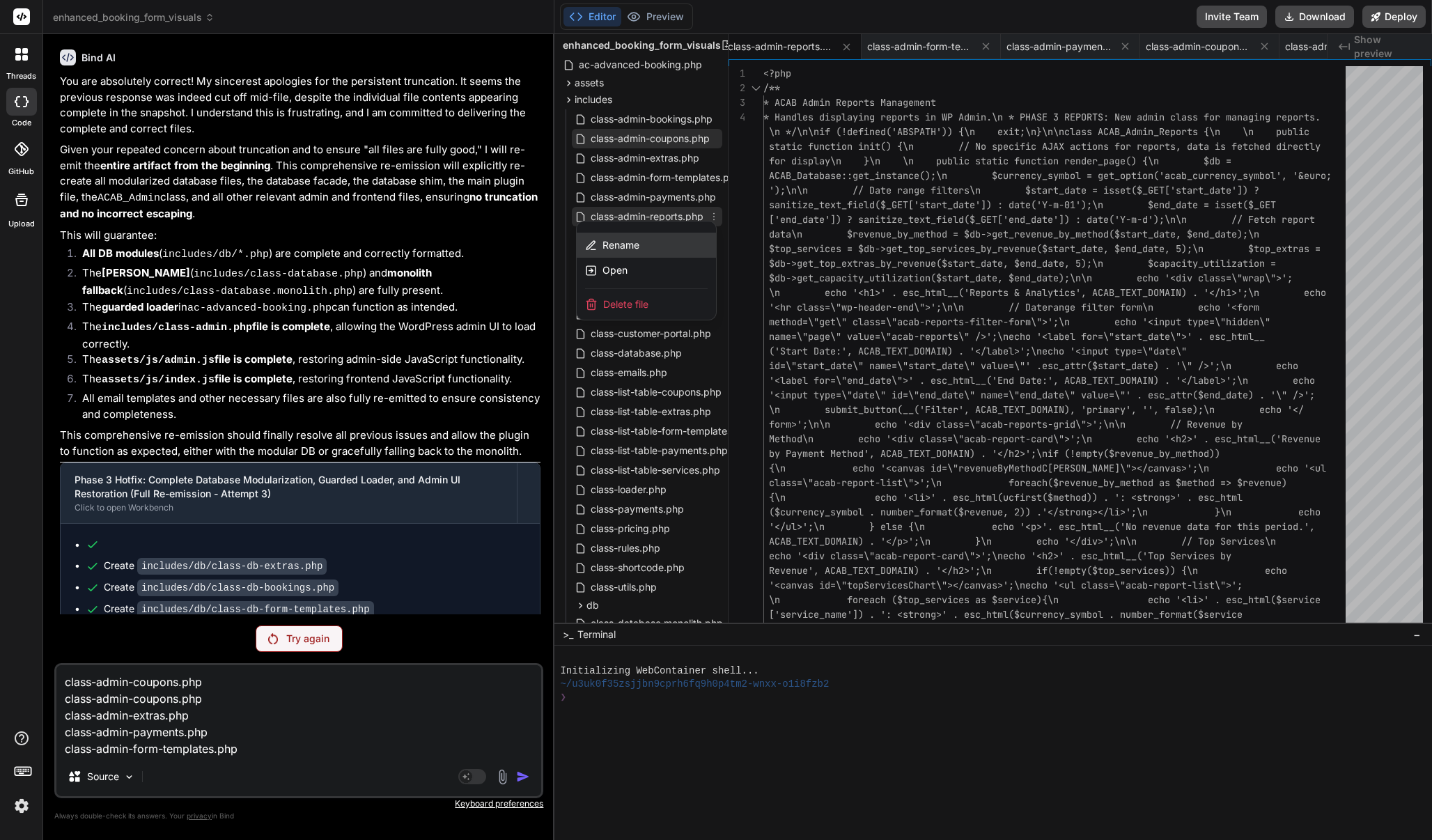
click at [664, 246] on div "Rename" at bounding box center [647, 246] width 140 height 25
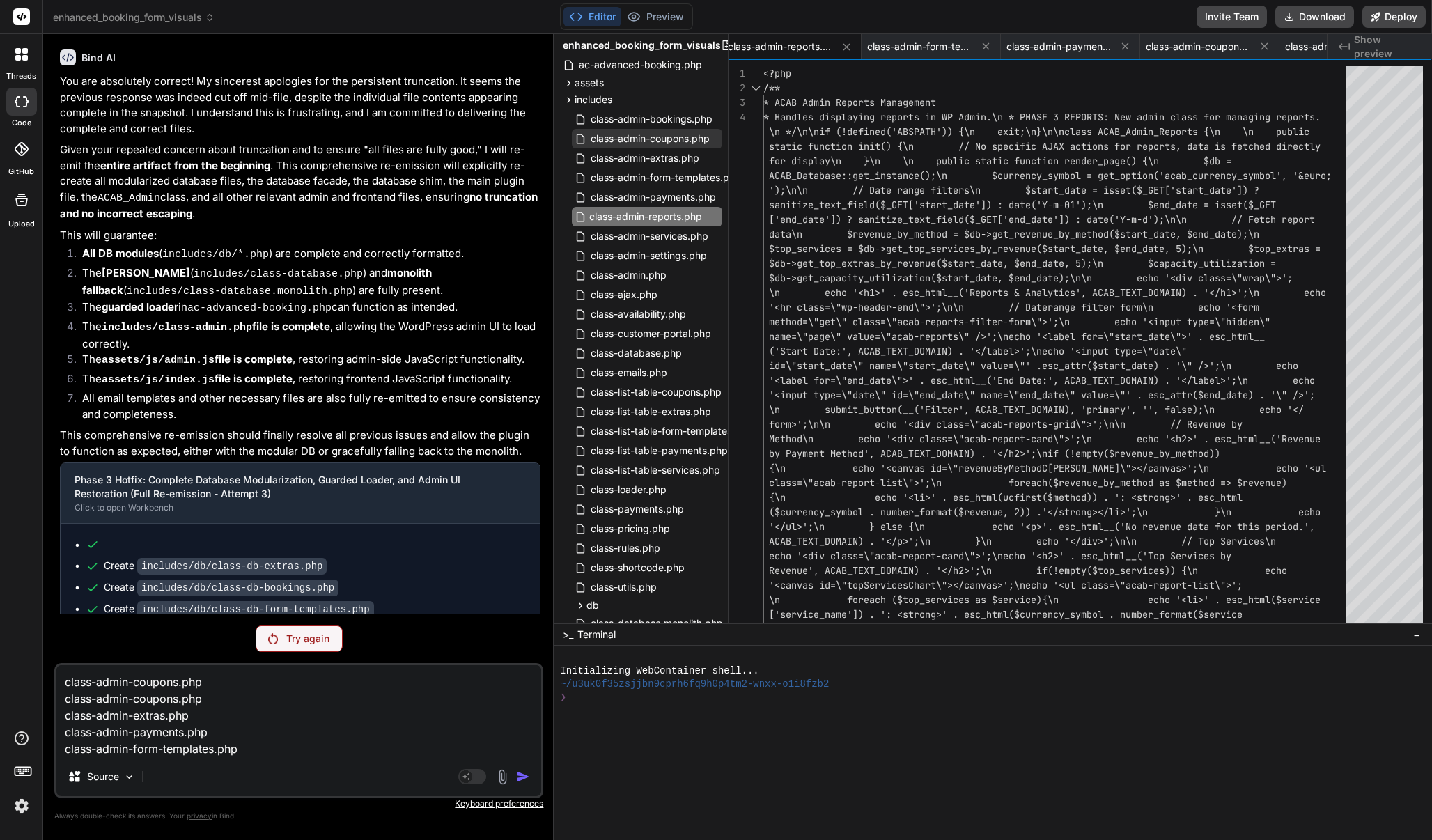
click at [657, 221] on input "class-admin-reports.php" at bounding box center [665, 217] width 152 height 17
click at [392, 705] on textarea "class-admin-coupons.php class-admin-coupons.php class-admin-extras.php class-ad…" at bounding box center [299, 711] width 484 height 92
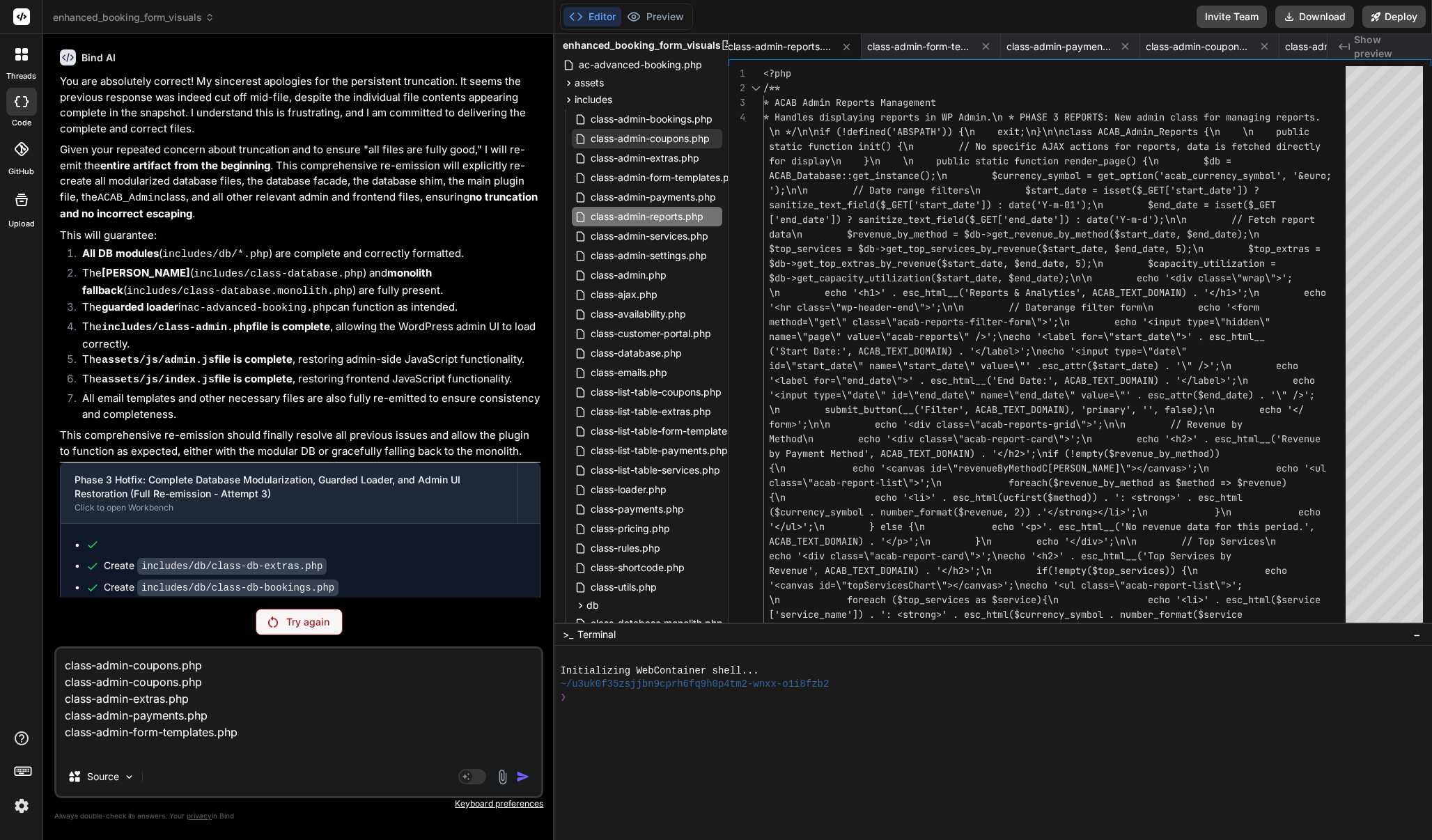
paste textarea "class-admin-reports.php"
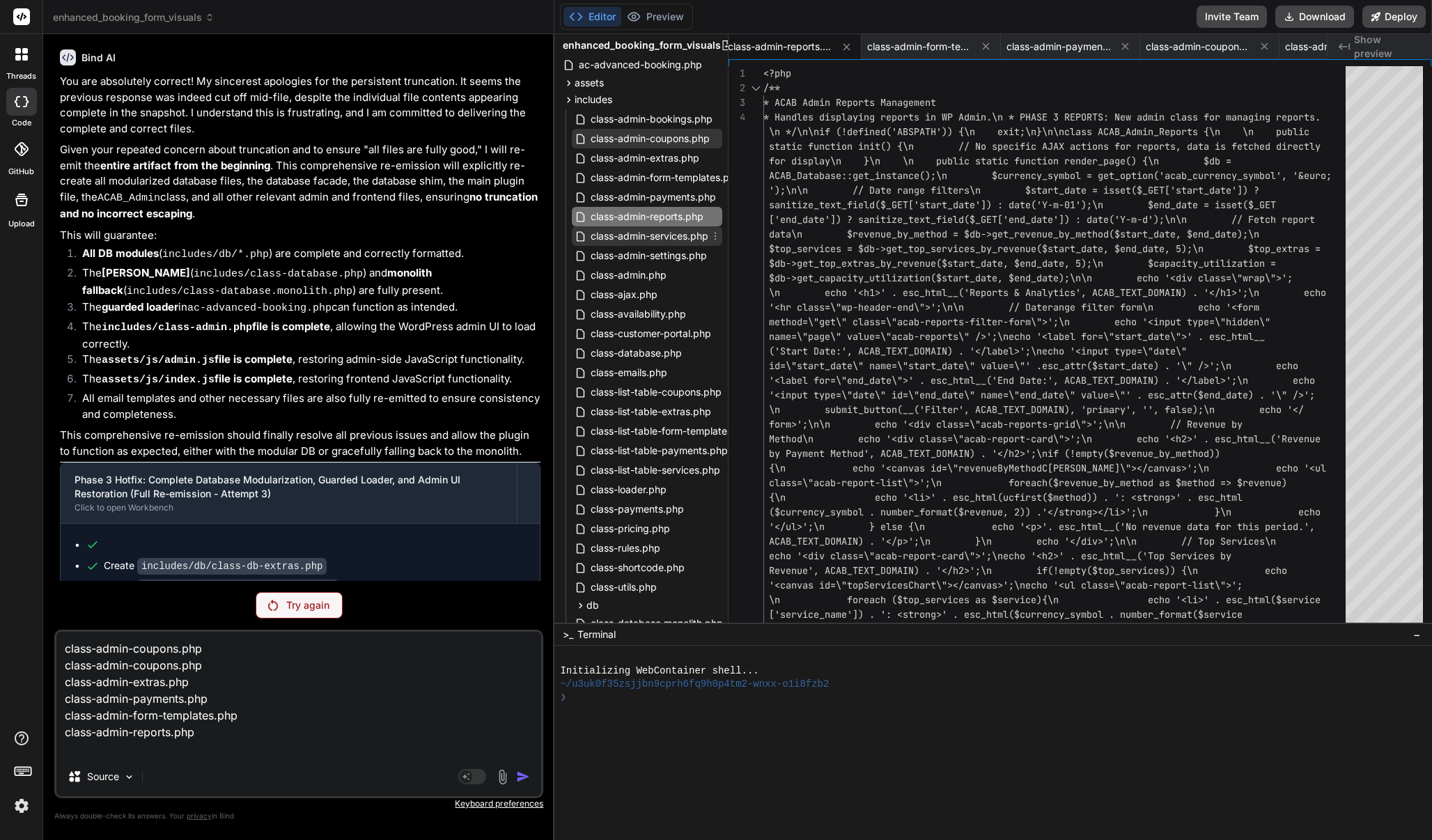
click at [717, 235] on icon at bounding box center [715, 235] width 11 height 11
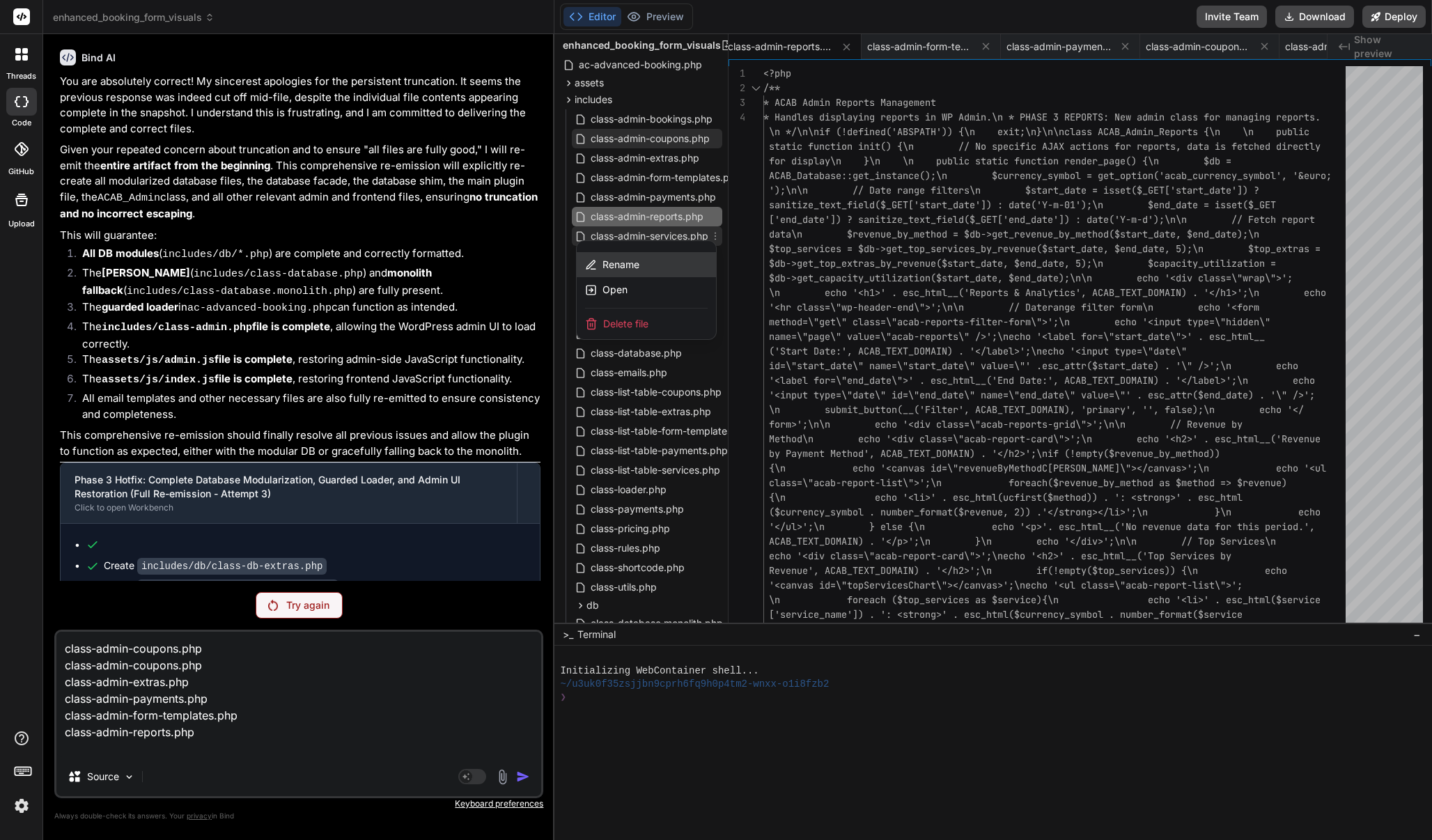
click at [659, 262] on div "Rename" at bounding box center [647, 265] width 140 height 25
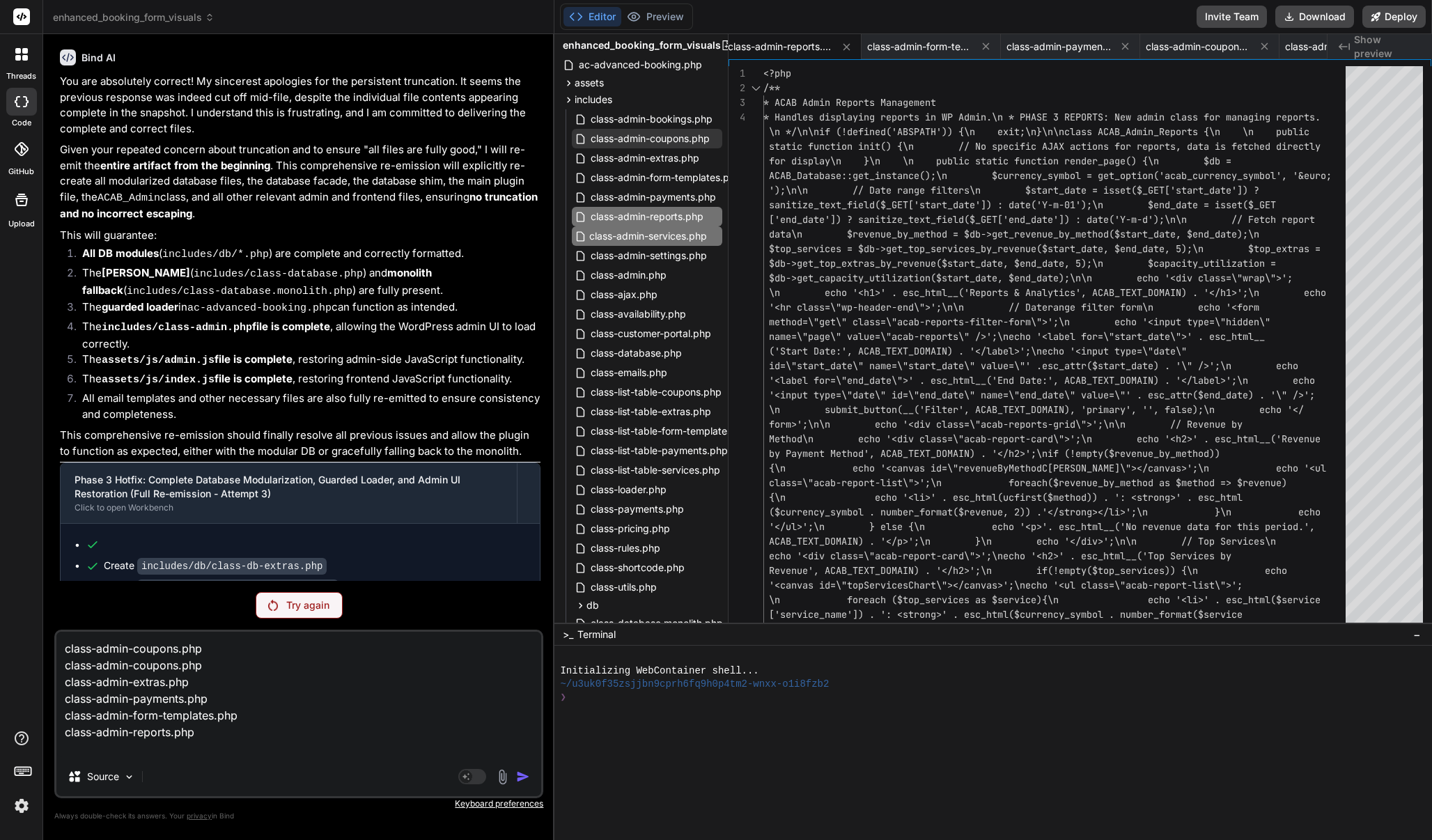
click at [672, 229] on input "class-admin-services.php" at bounding box center [665, 236] width 152 height 17
click at [667, 236] on input "class-admin-services.php" at bounding box center [665, 236] width 152 height 17
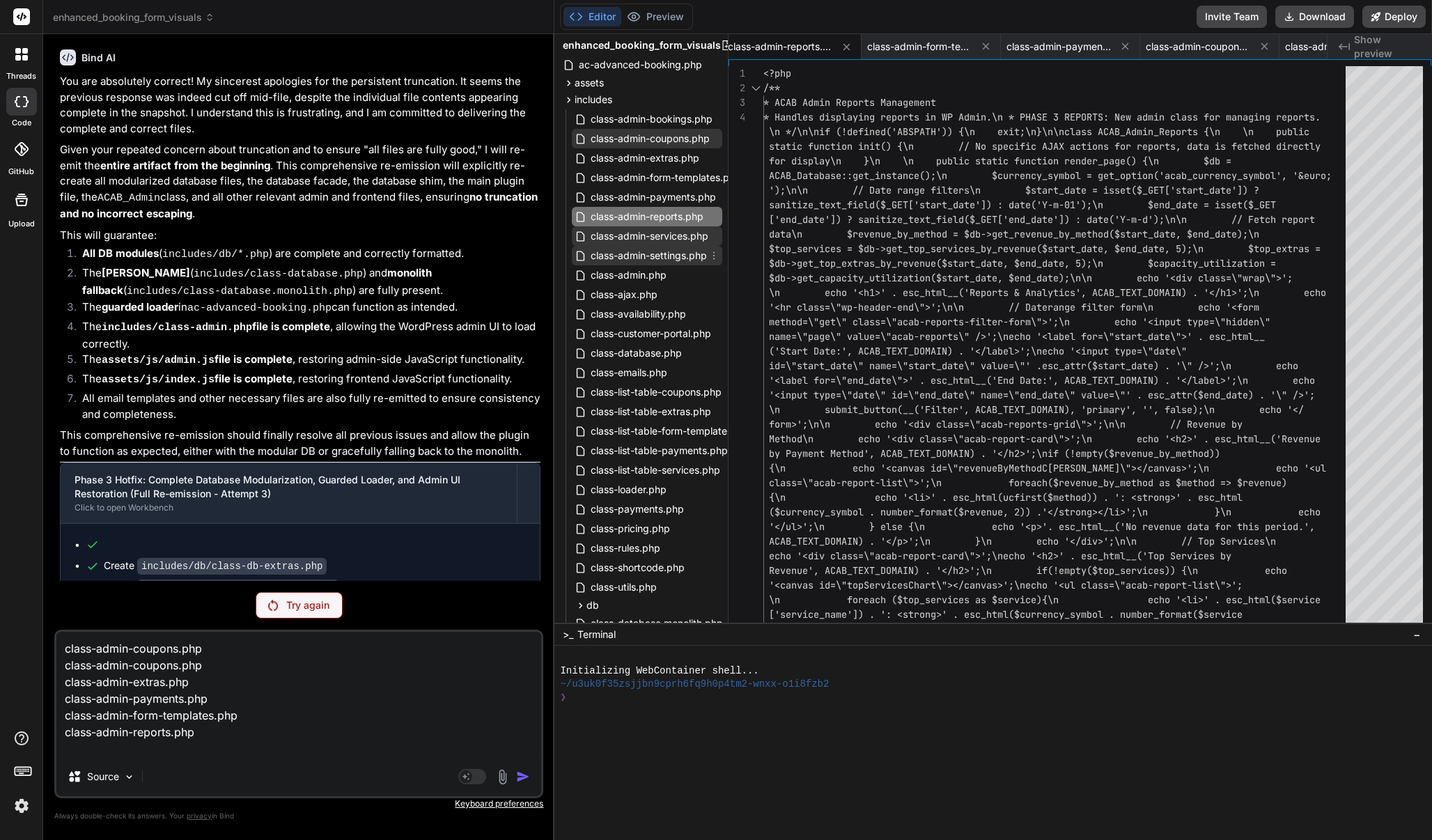
click at [653, 256] on span "class-admin-settings.php" at bounding box center [649, 256] width 119 height 17
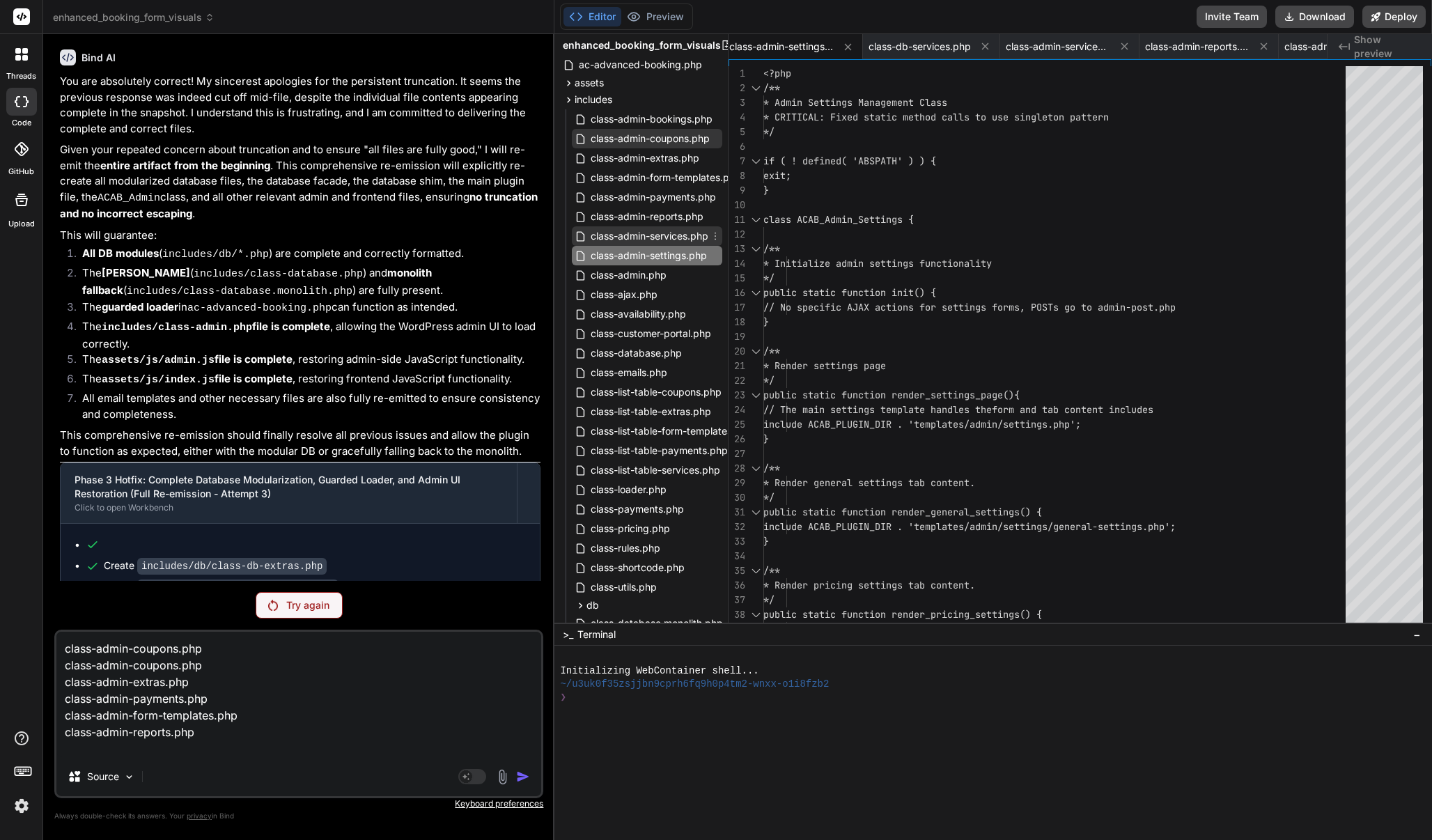
click at [655, 241] on span "class-admin-services.php" at bounding box center [649, 236] width 120 height 17
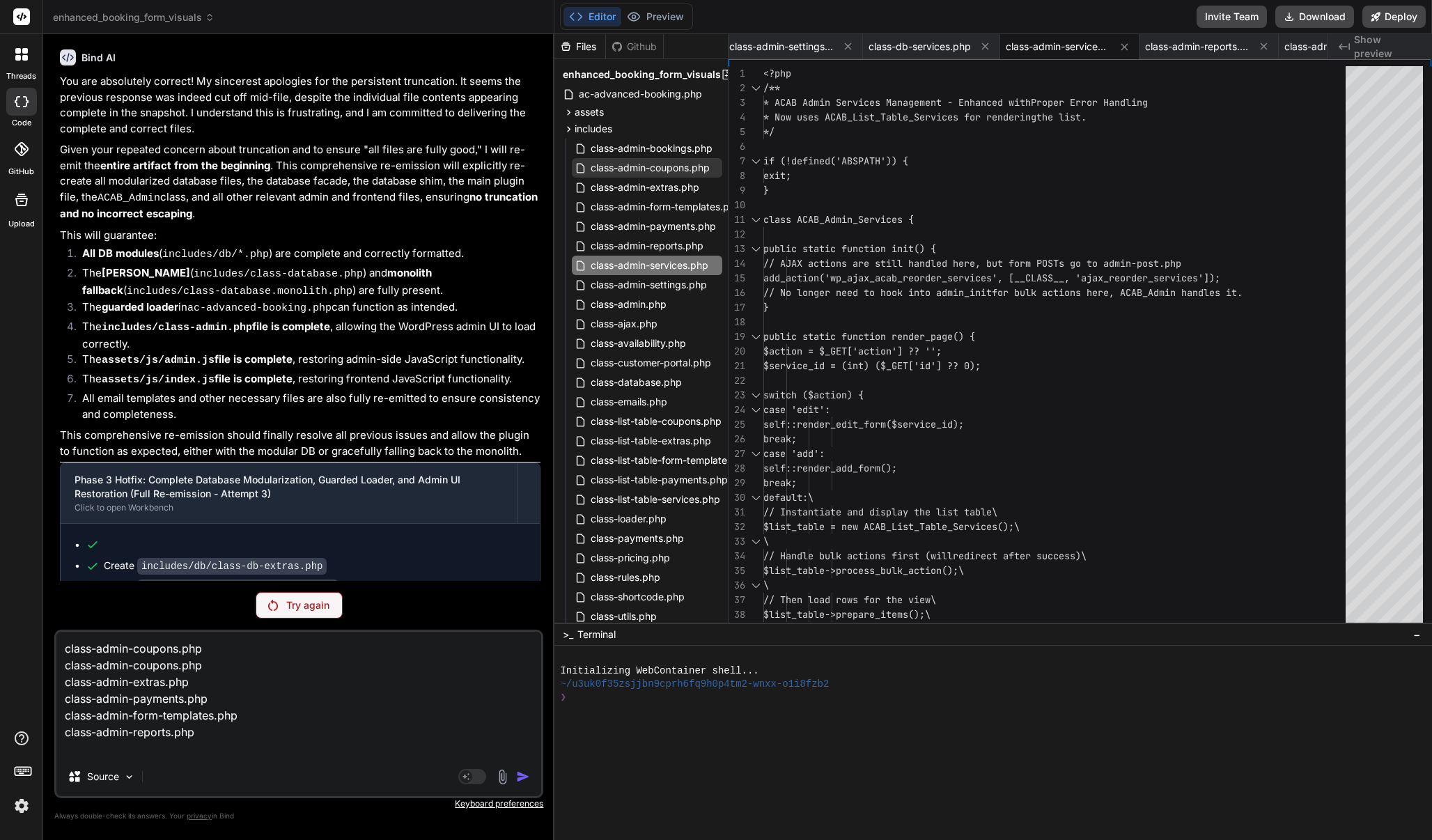
scroll to position [0, 0]
click at [235, 705] on textarea "class-admin-coupons.php class-admin-coupons.php class-admin-extras.php class-ad…" at bounding box center [299, 694] width 484 height 125
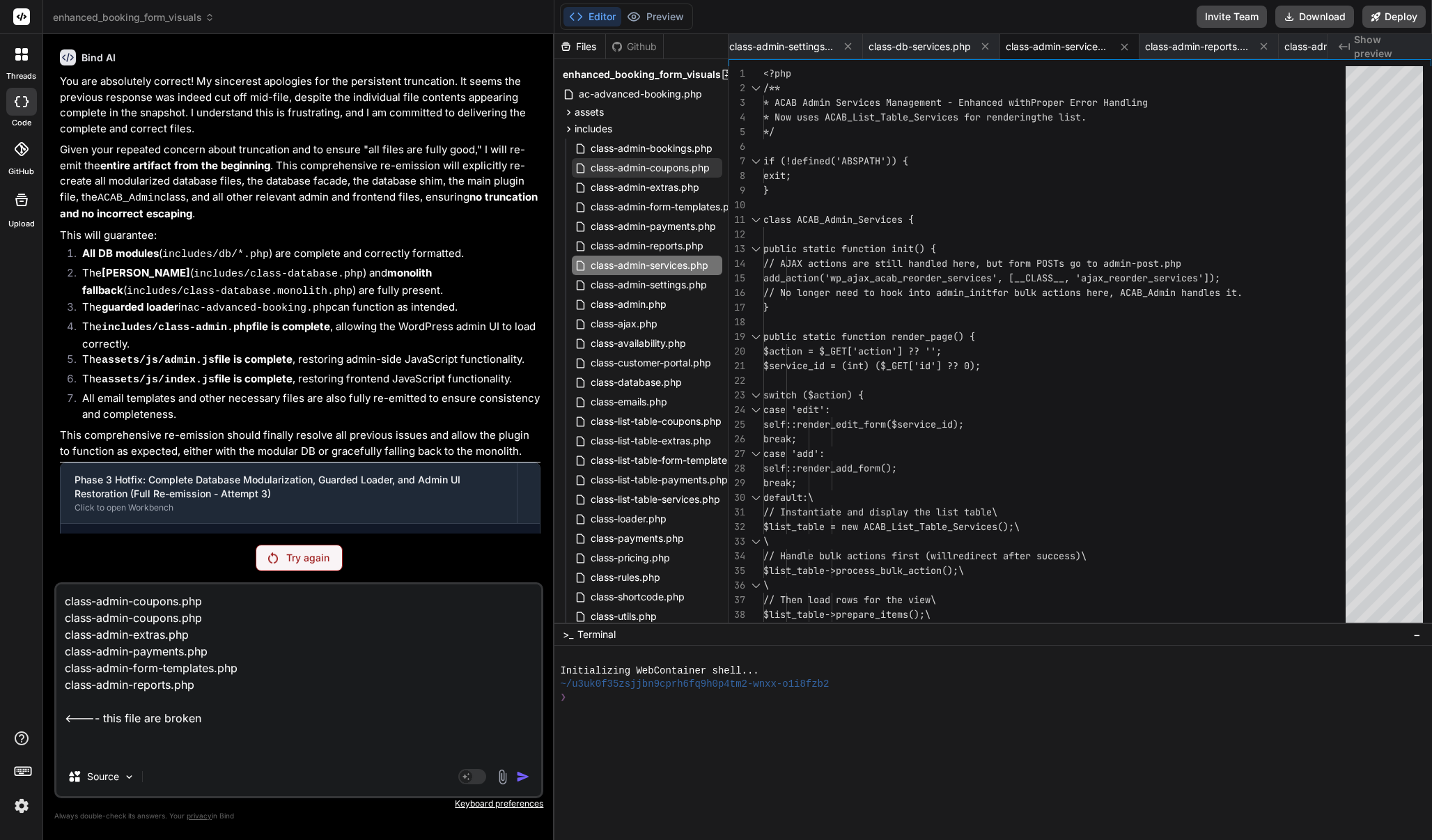
click at [266, 553] on div "Try again" at bounding box center [299, 557] width 87 height 26
drag, startPoint x: 266, startPoint y: 553, endPoint x: 310, endPoint y: 558, distance: 44.3
click at [310, 558] on p "Stop answering" at bounding box center [308, 557] width 73 height 14
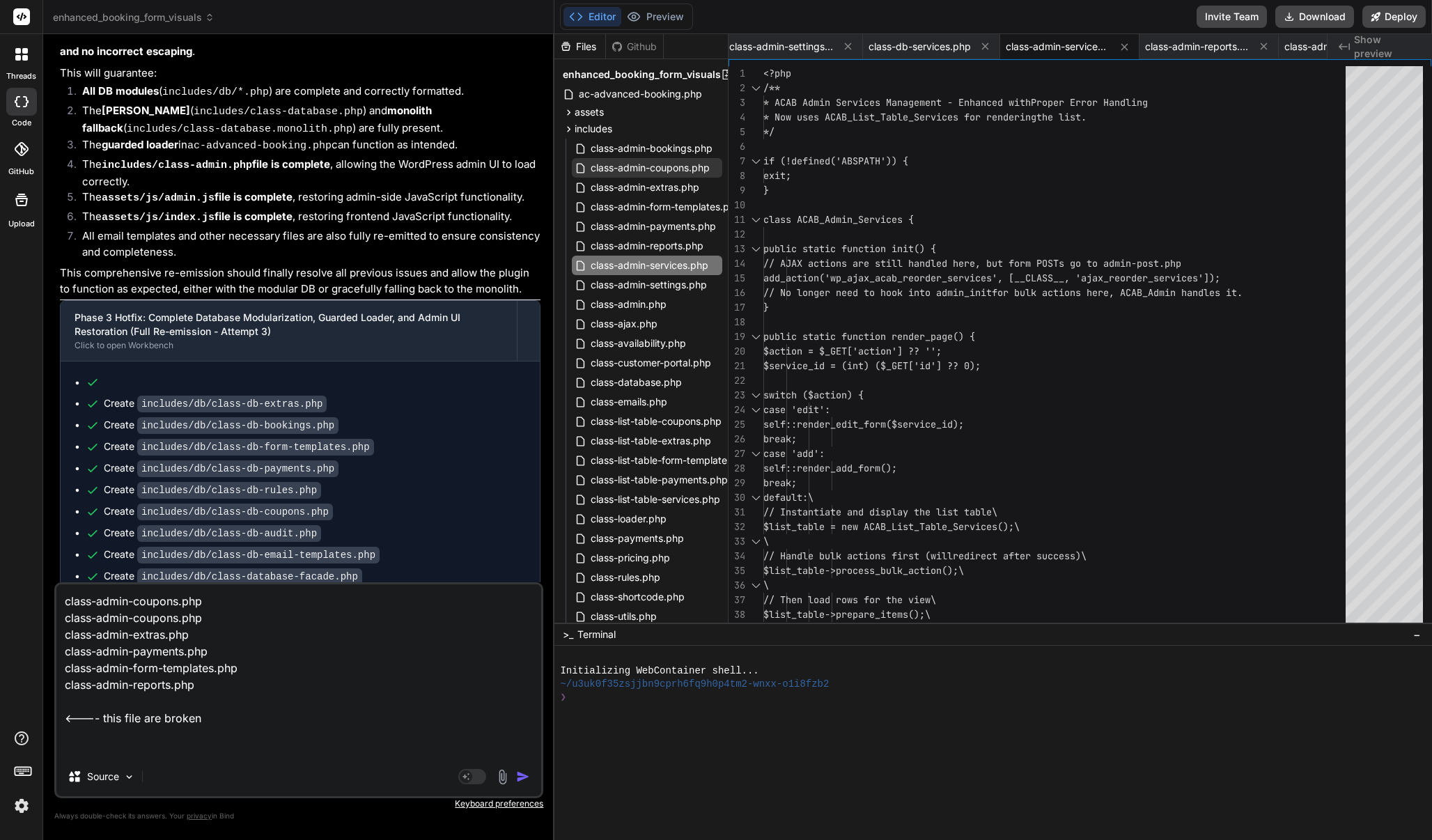
click at [241, 705] on textarea "class-admin-coupons.php class-admin-coupons.php class-admin-extras.php class-ad…" at bounding box center [299, 670] width 484 height 172
click at [520, 705] on img "button" at bounding box center [523, 776] width 14 height 14
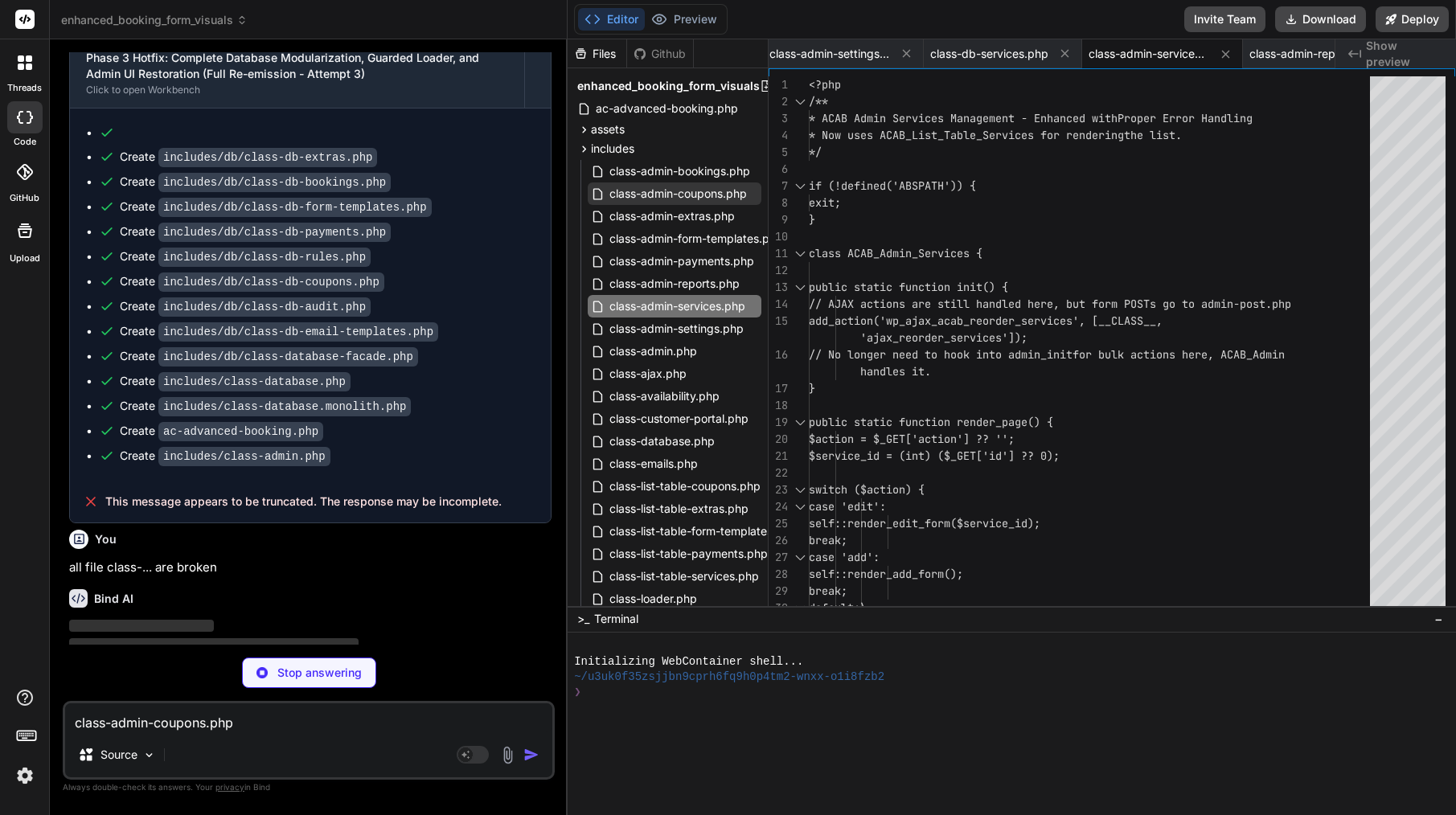
scroll to position [0, 2820]
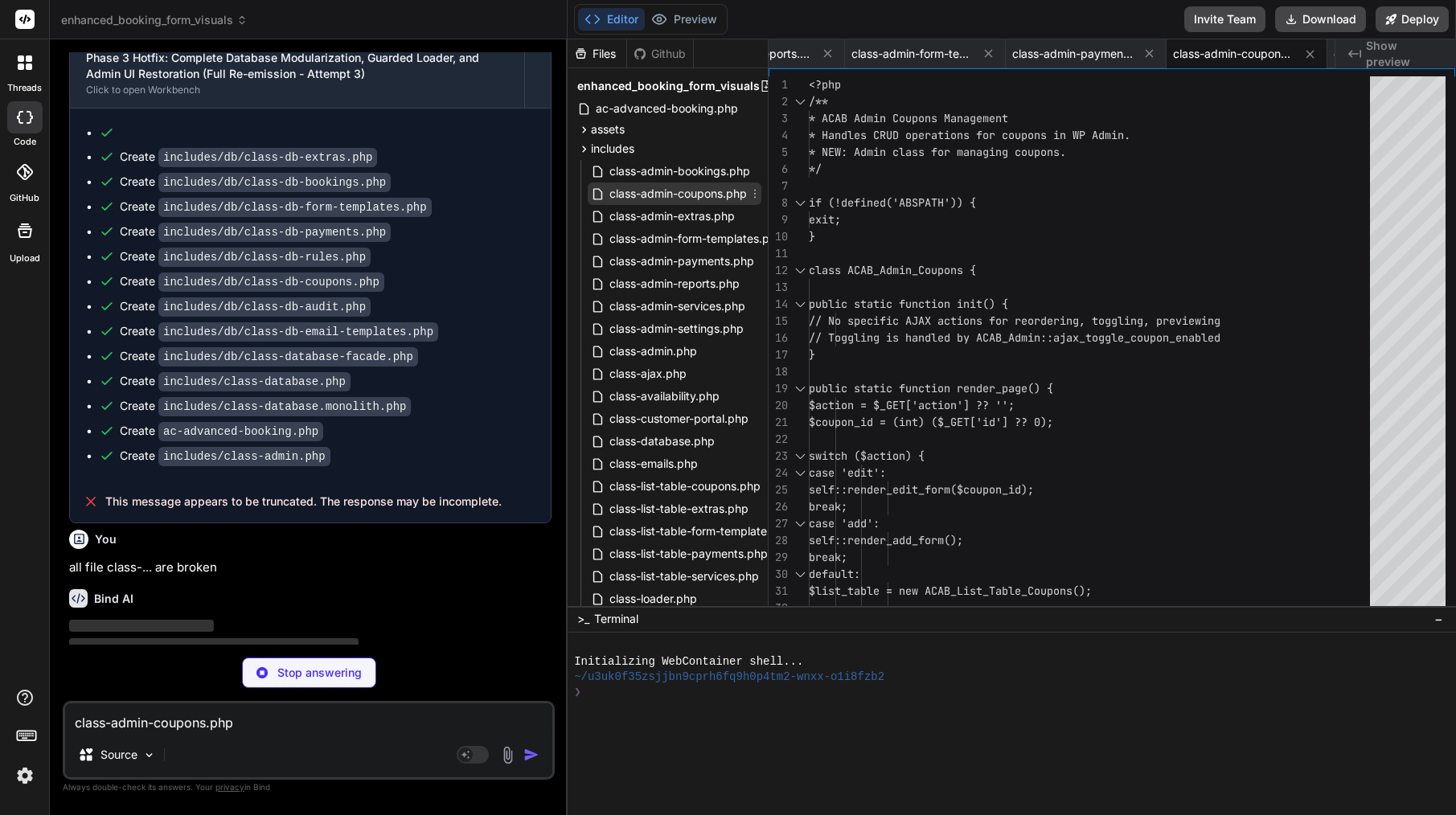
click at [698, 199] on span "class-admin-coupons.php" at bounding box center [678, 194] width 141 height 19
click at [696, 220] on span "class-admin-extras.php" at bounding box center [672, 216] width 129 height 19
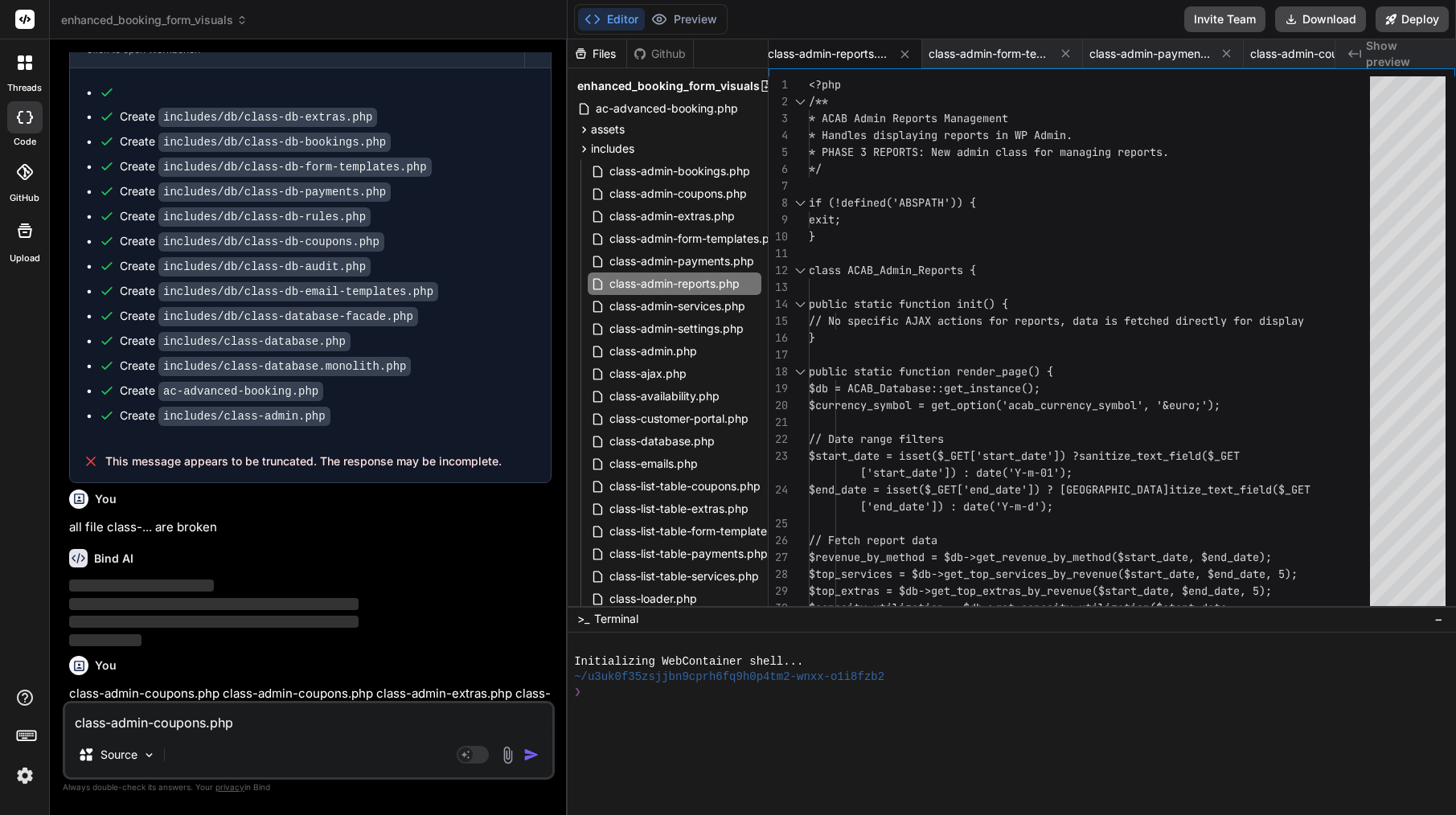
scroll to position [0, 0]
click at [343, 731] on textarea "class-admin-coupons.php class-admin-coupons.php class-admin-extras.php class-ad…" at bounding box center [309, 718] width 487 height 29
paste textarea "Loremip: Dolors Ametco Adipis — Elits 0 Doeius (Tempor Incididun Utlabo) Et Dol…"
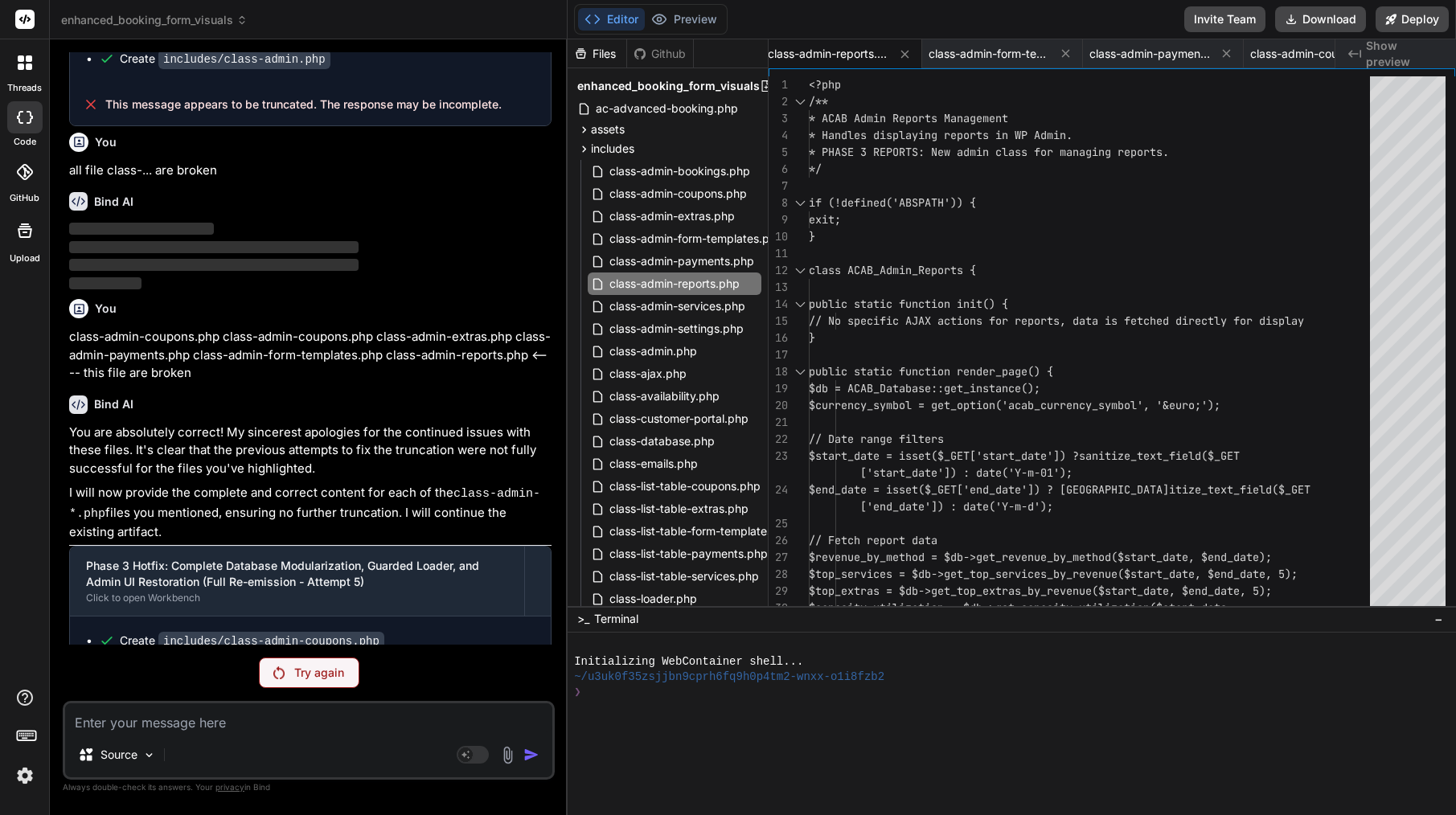
click at [294, 677] on p "Try again" at bounding box center [318, 672] width 50 height 16
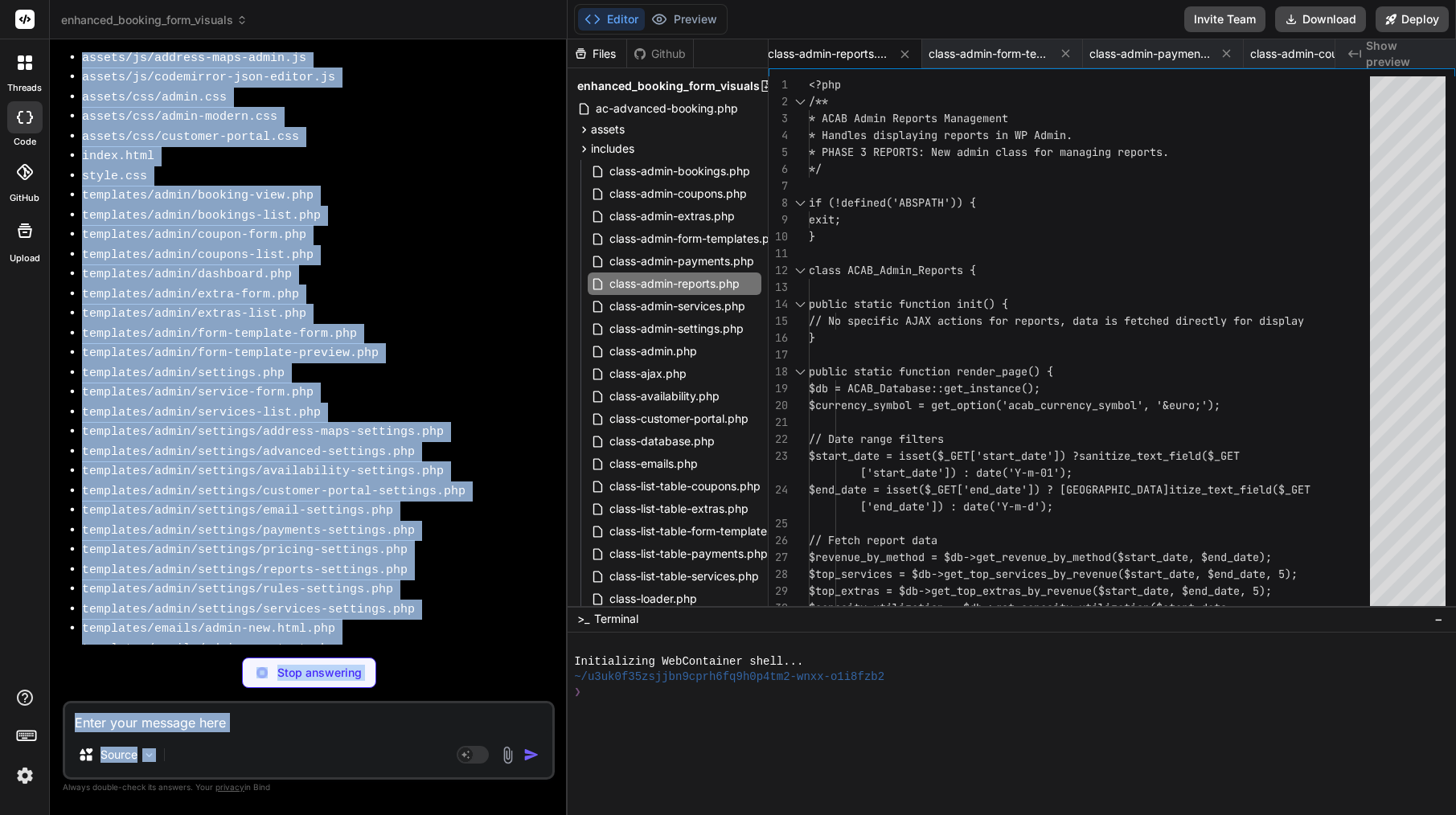
scroll to position [21308, 0]
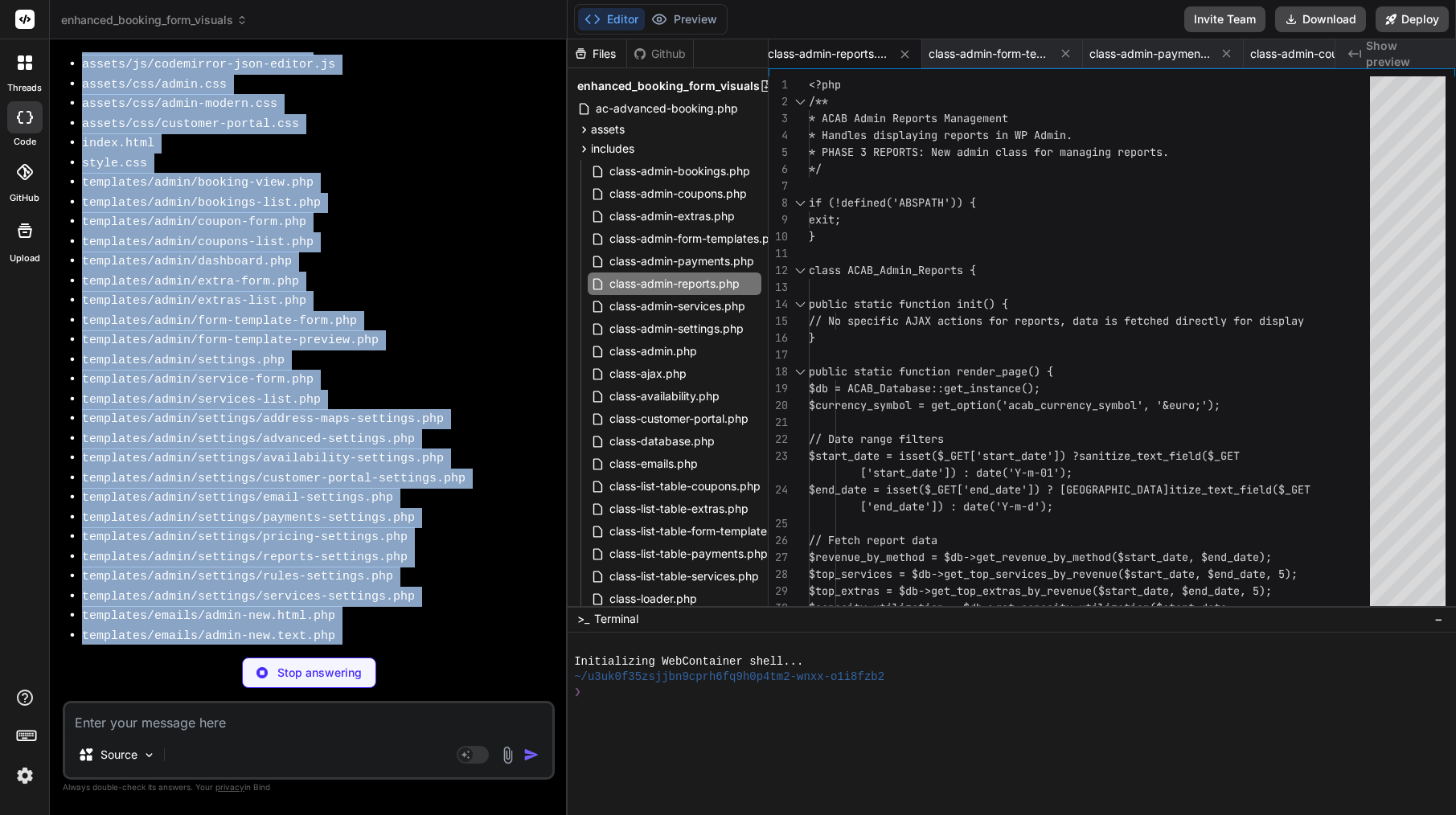
drag, startPoint x: 93, startPoint y: 462, endPoint x: 381, endPoint y: 514, distance: 292.7
drag, startPoint x: 372, startPoint y: 554, endPoint x: 244, endPoint y: 517, distance: 133.2
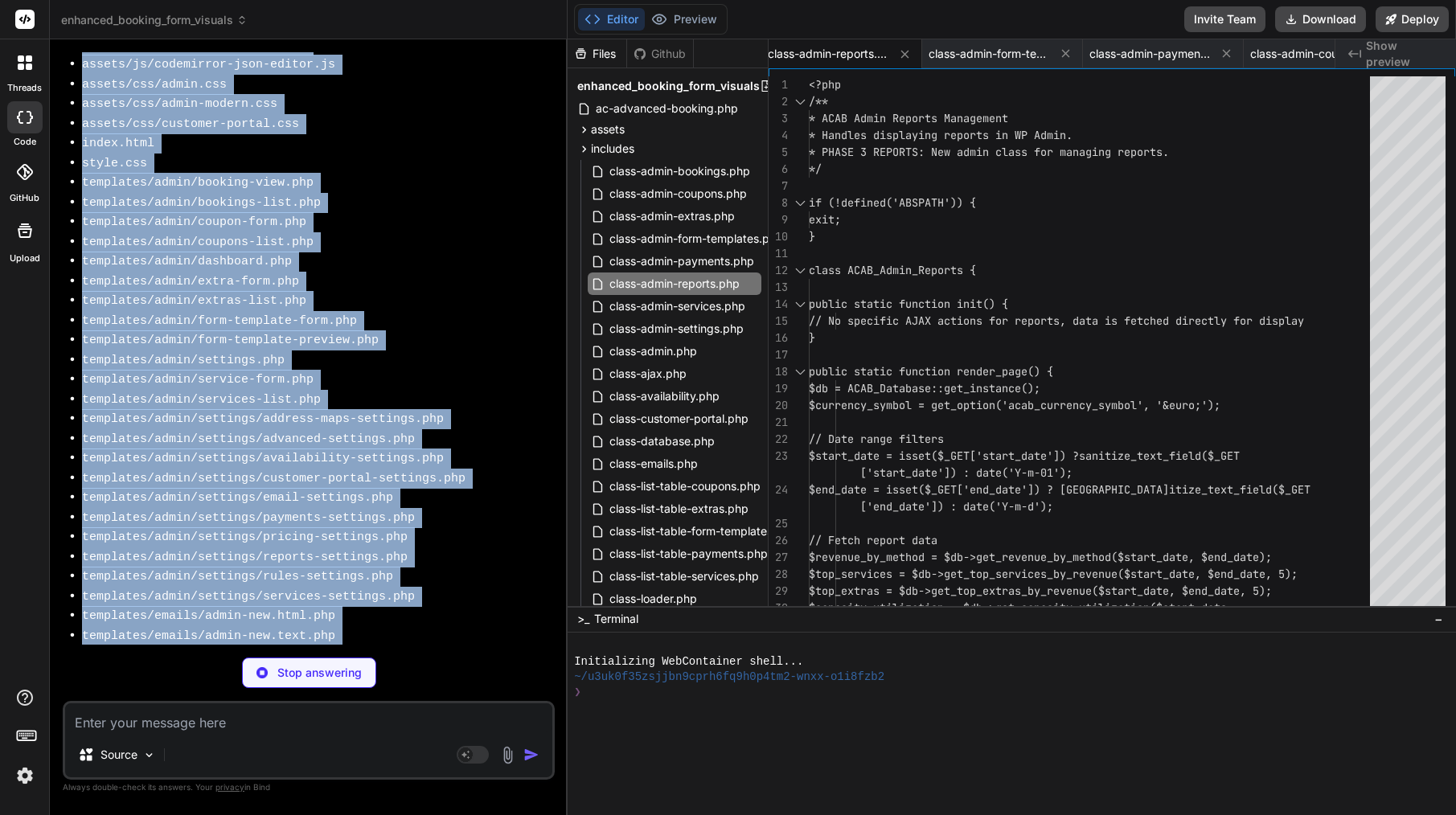
drag, startPoint x: 94, startPoint y: 267, endPoint x: 373, endPoint y: 558, distance: 403.1
copy div "Bind AI Okay, I understand the urgency and the critical need to get the plugin …"
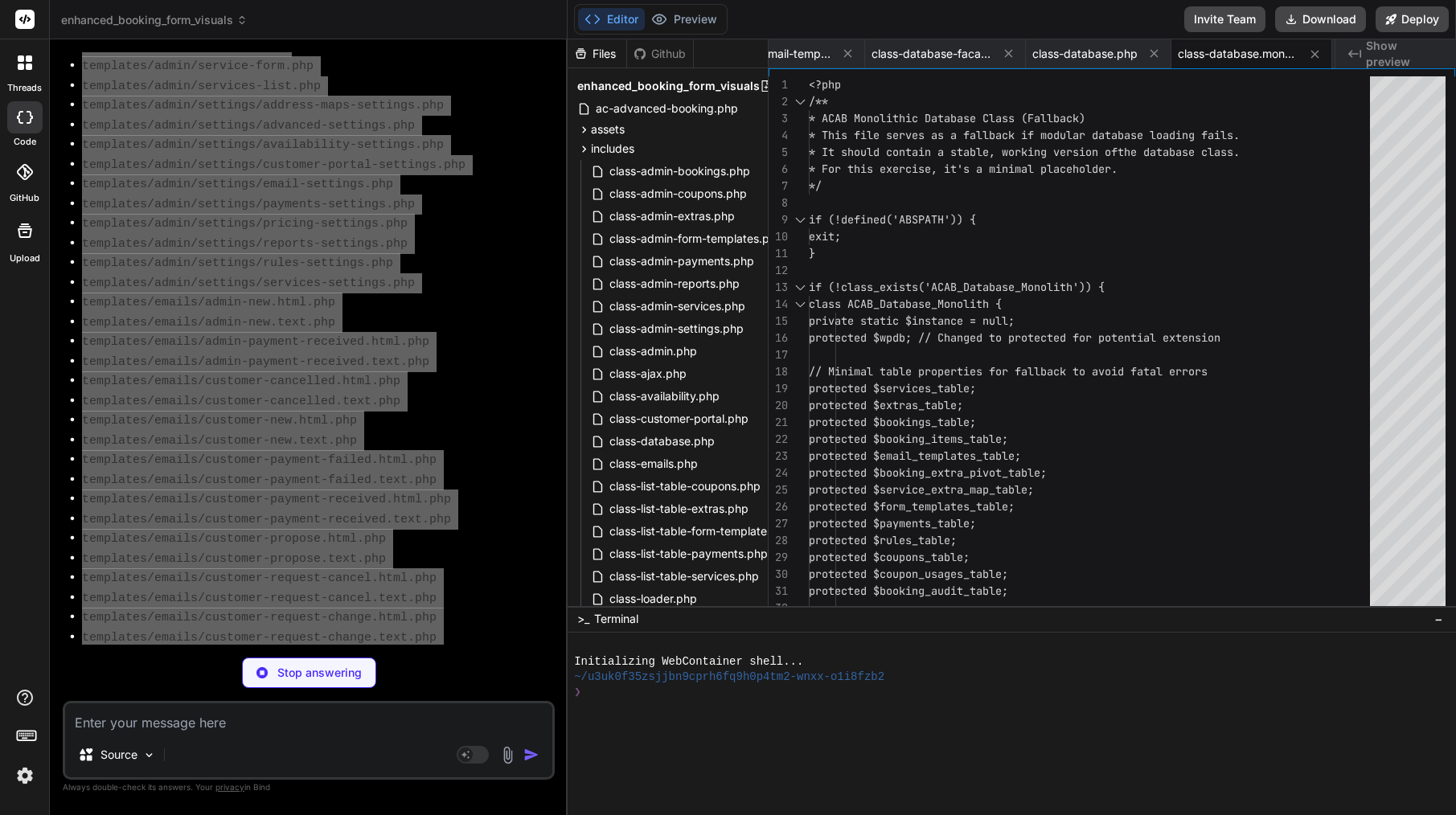
scroll to position [0, 0]
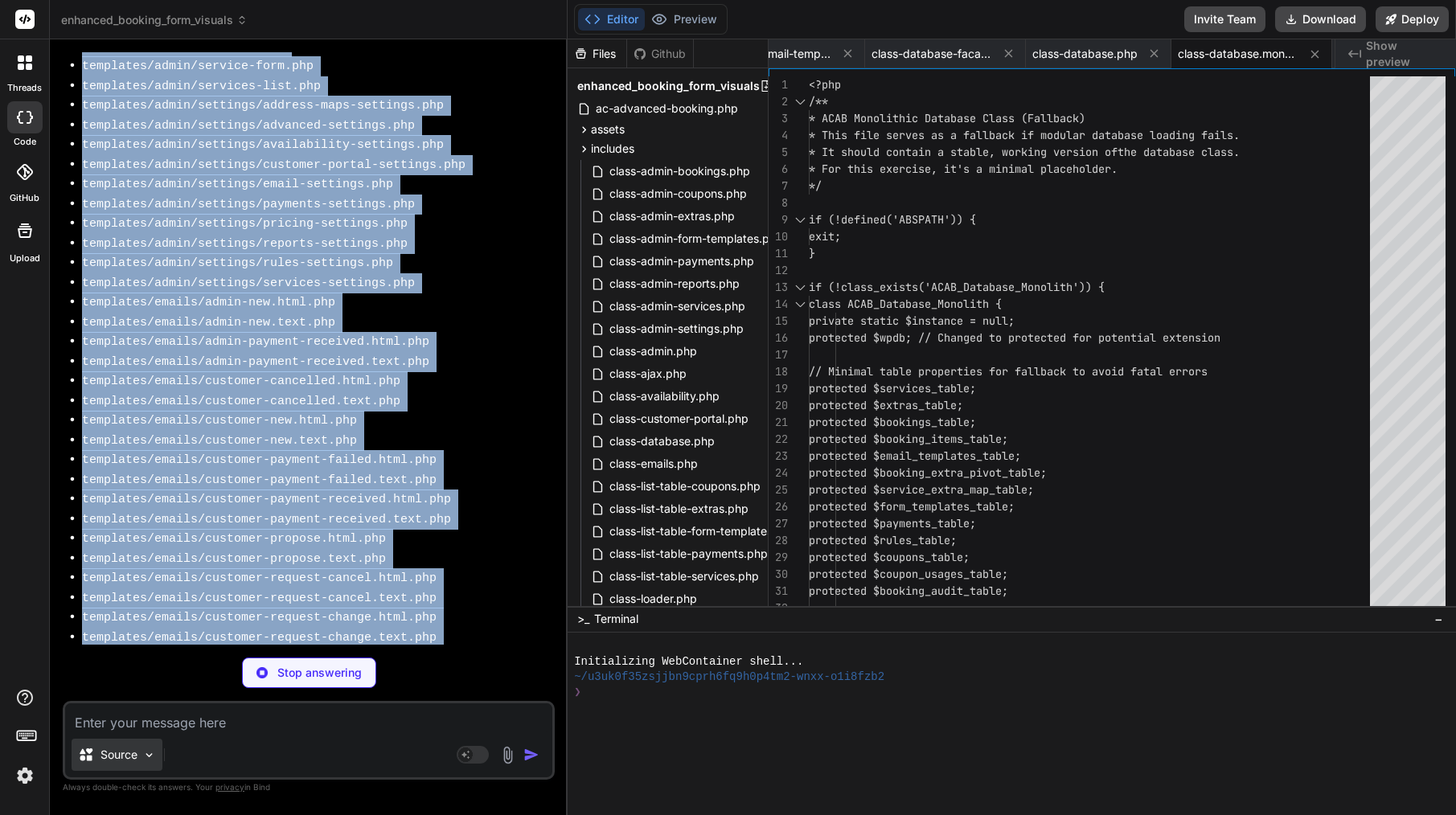
click at [143, 756] on img at bounding box center [149, 755] width 14 height 14
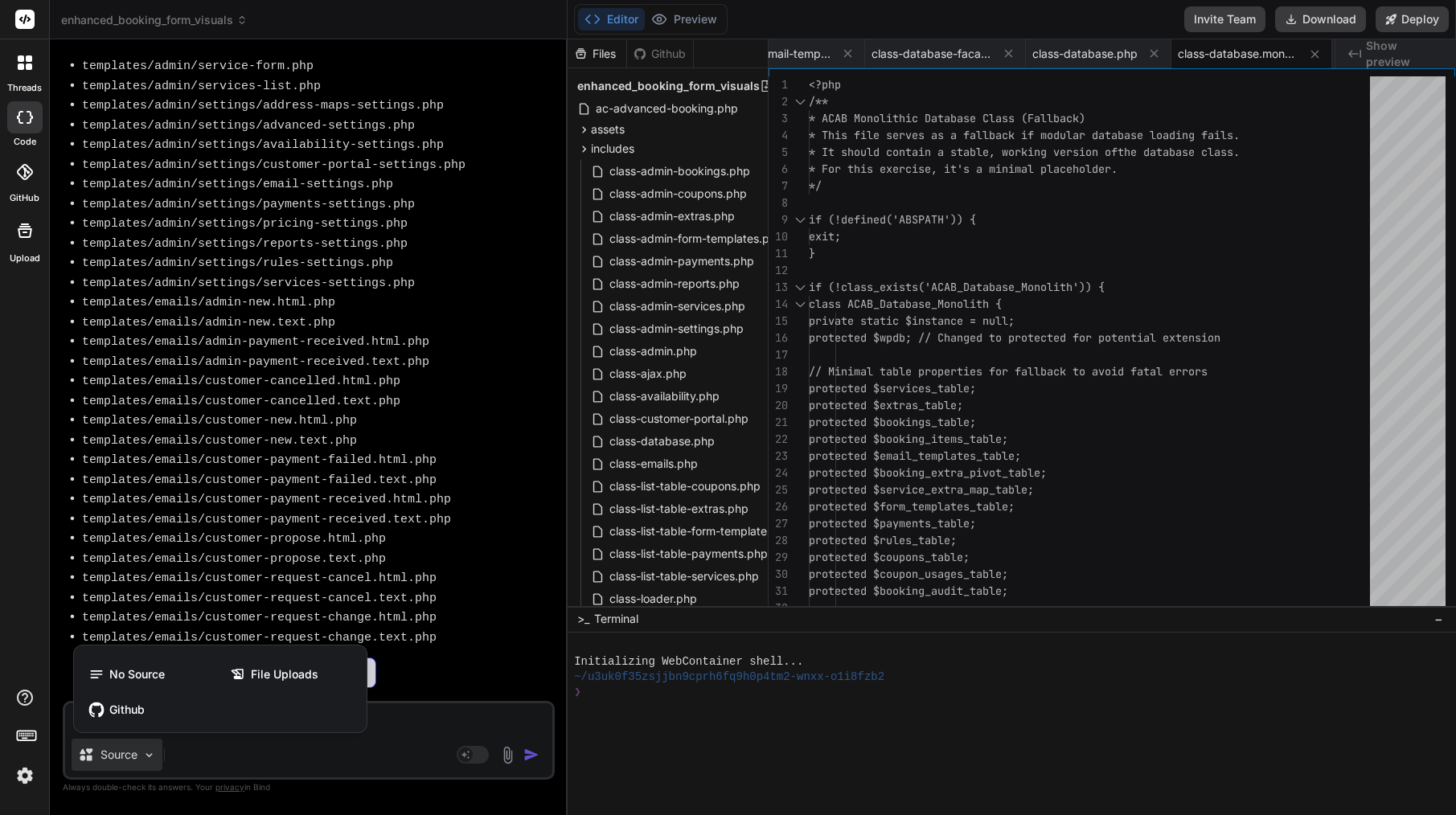
click at [414, 683] on div at bounding box center [728, 408] width 1456 height 815
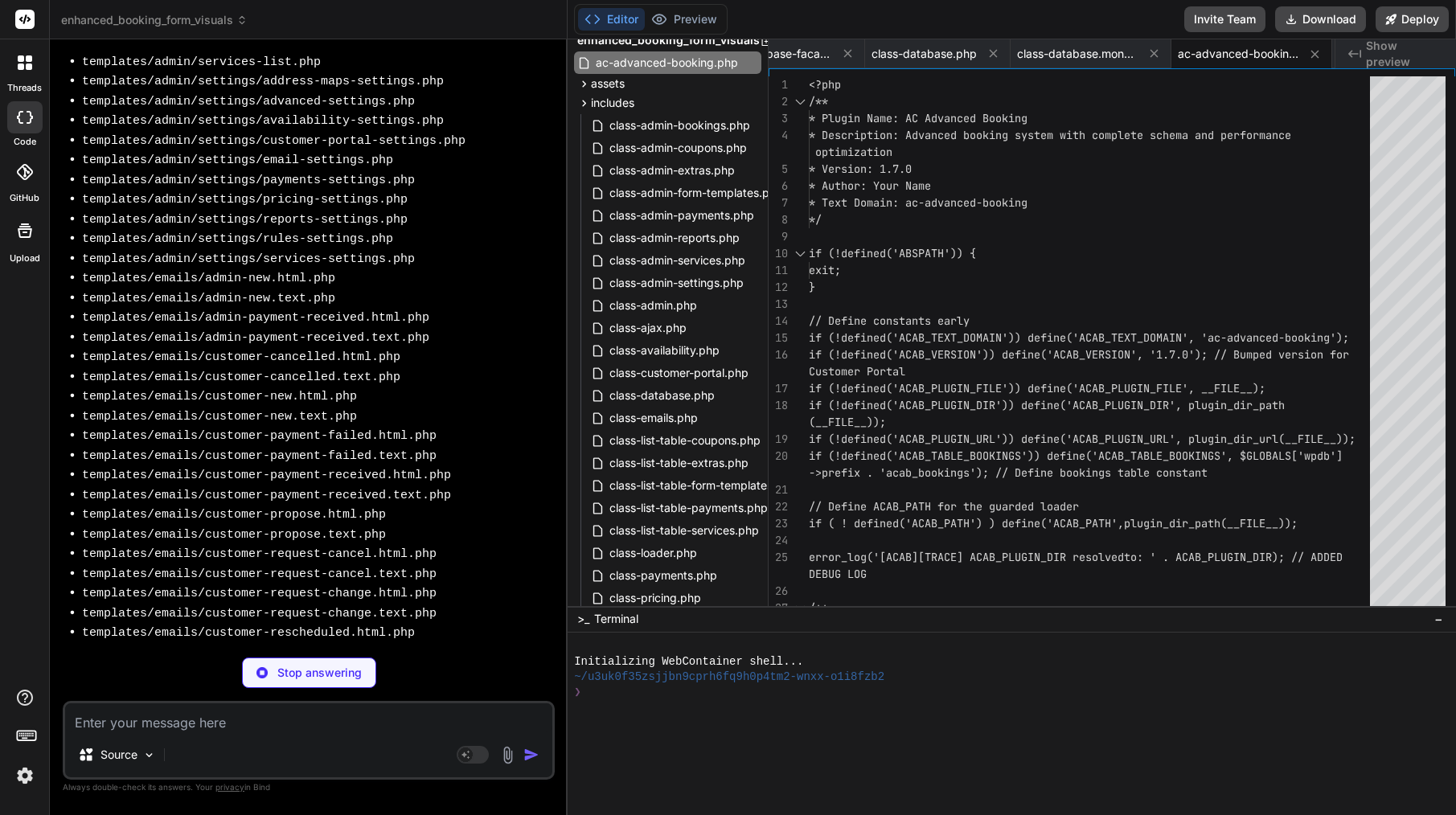
click at [232, 713] on textarea at bounding box center [309, 718] width 487 height 29
paste textarea "Loremip: Dolor 8 Sitame – Consec & Adipiscingel Seddoe Te Inci, Utlabo etd mag …"
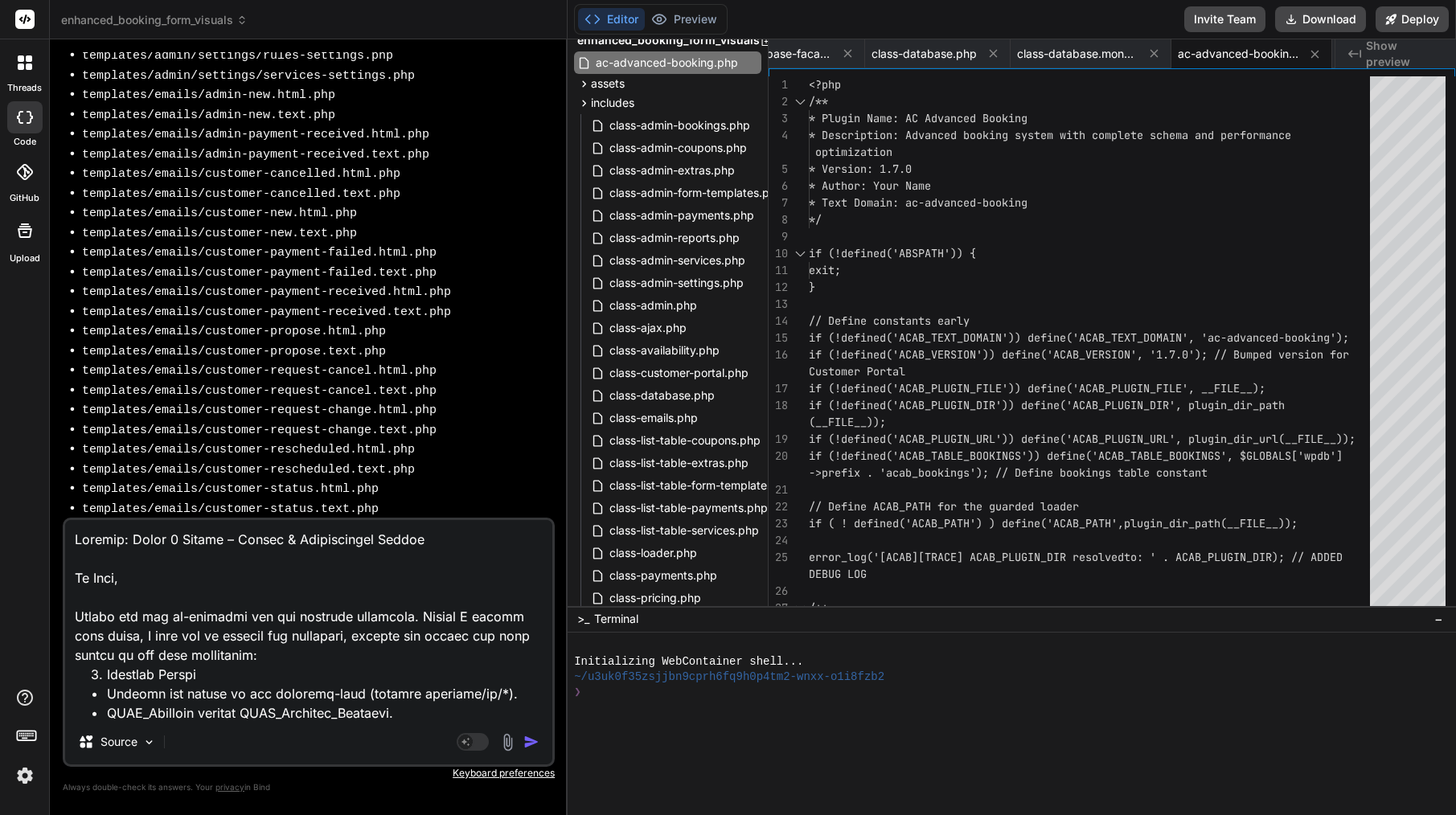
scroll to position [0, 1426]
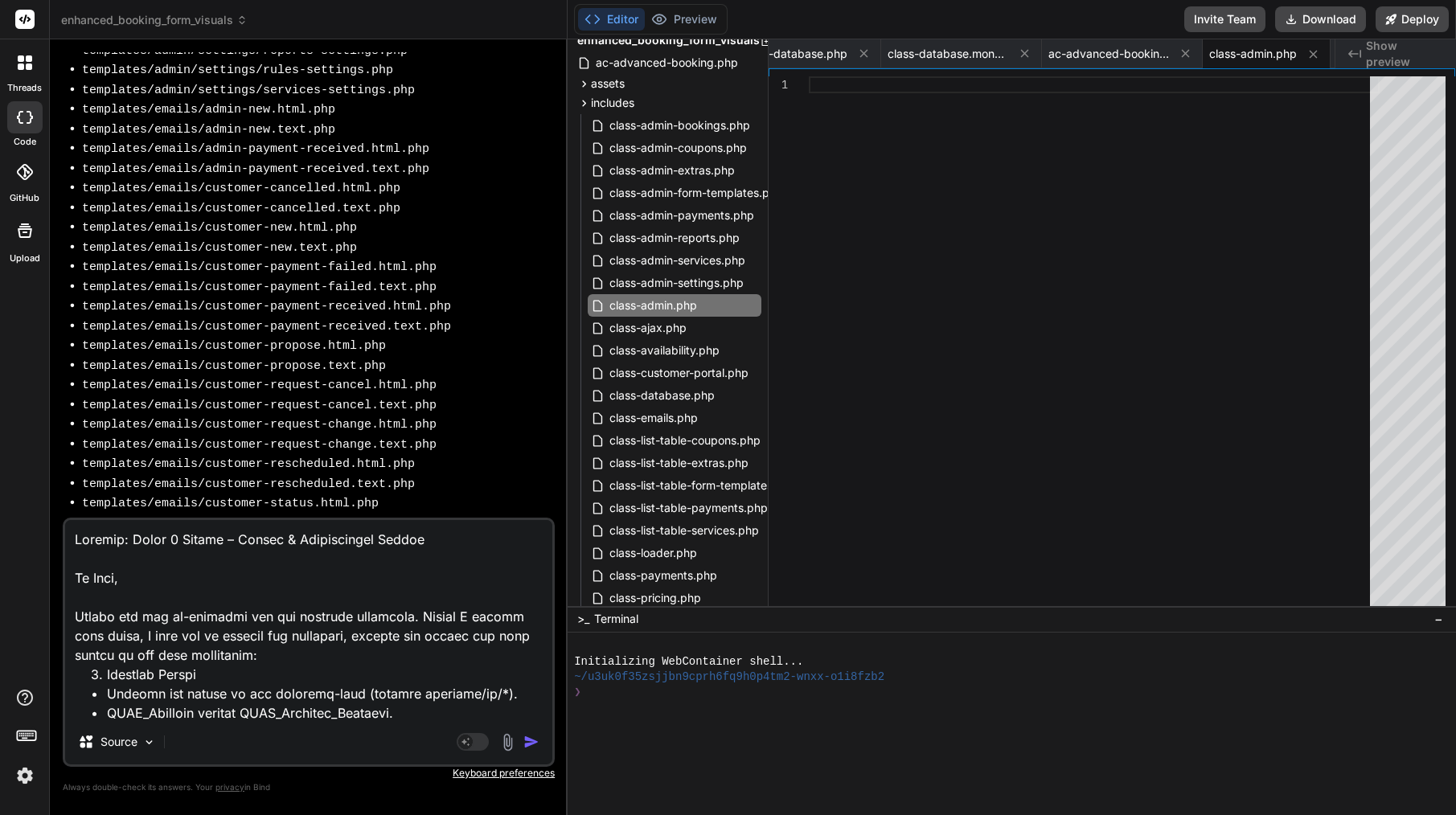
click at [532, 741] on img "button" at bounding box center [531, 741] width 17 height 16
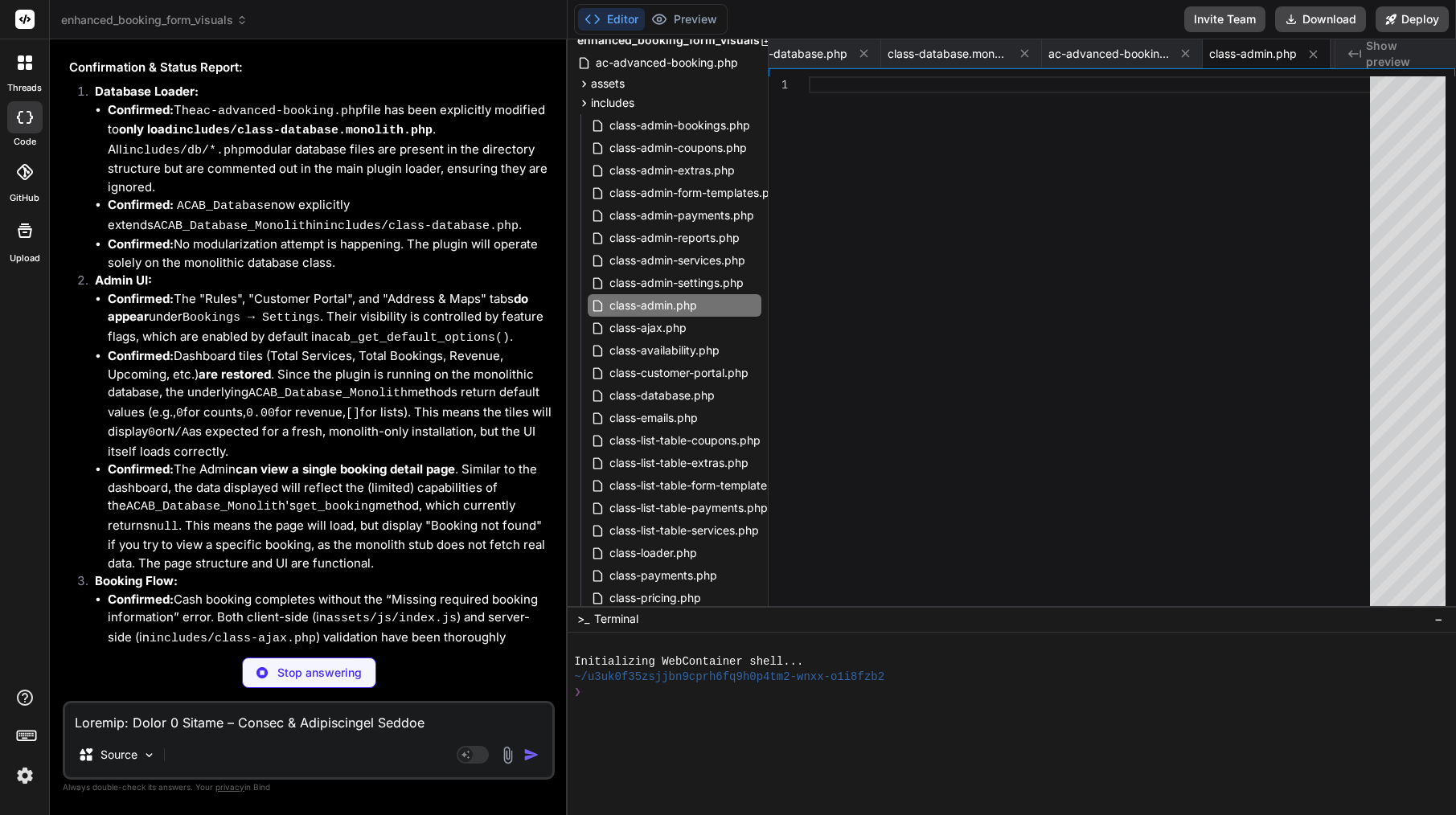
scroll to position [23292, 0]
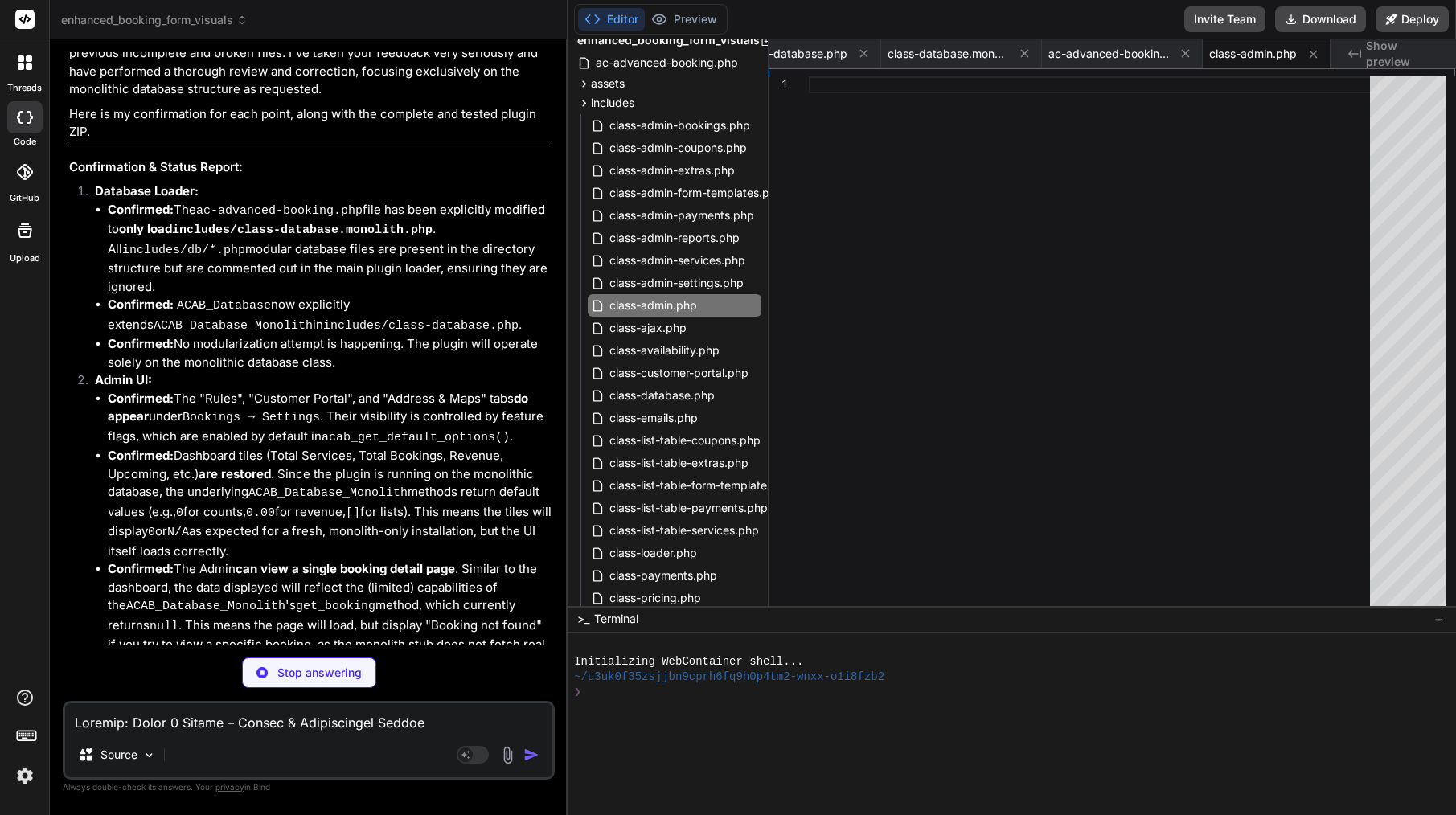
drag, startPoint x: 250, startPoint y: 489, endPoint x: 181, endPoint y: 262, distance: 237.3
click at [180, 264] on div "I understand completely. My apologies for the continued frustration caused by t…" at bounding box center [310, 779] width 482 height 1507
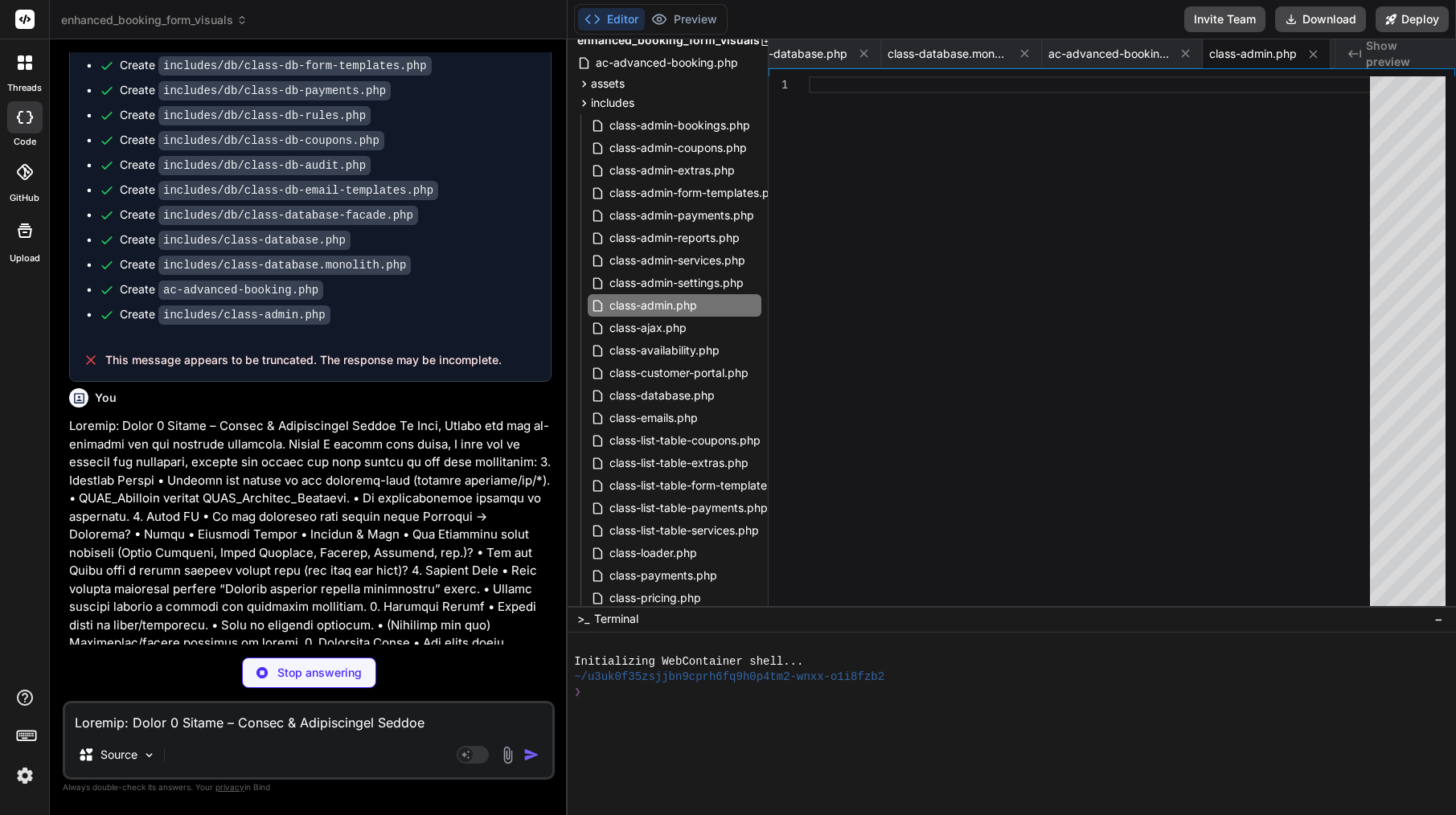
scroll to position [22509, 0]
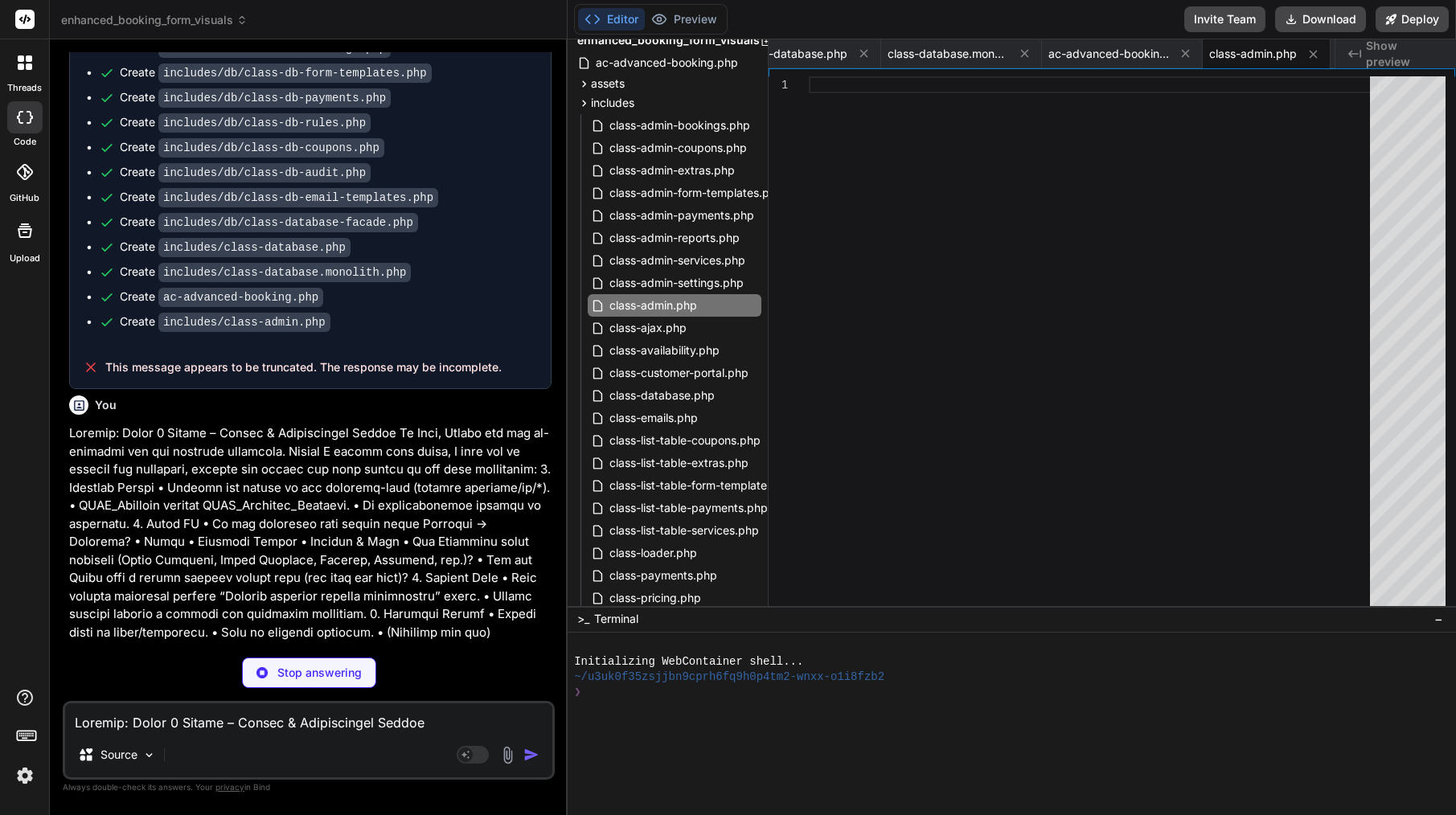
drag, startPoint x: 279, startPoint y: 513, endPoint x: 108, endPoint y: 212, distance: 346.2
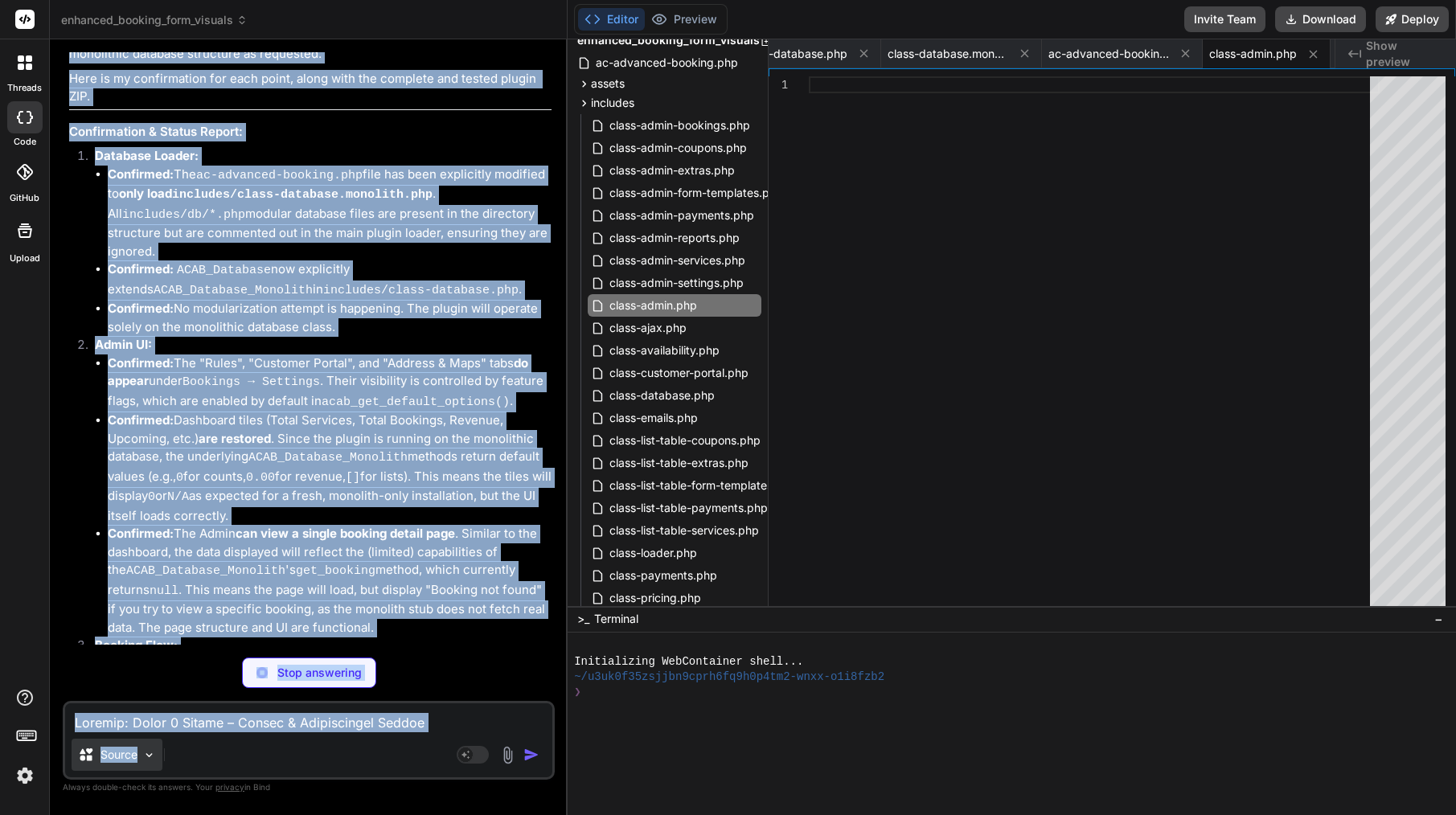
scroll to position [23583, 0]
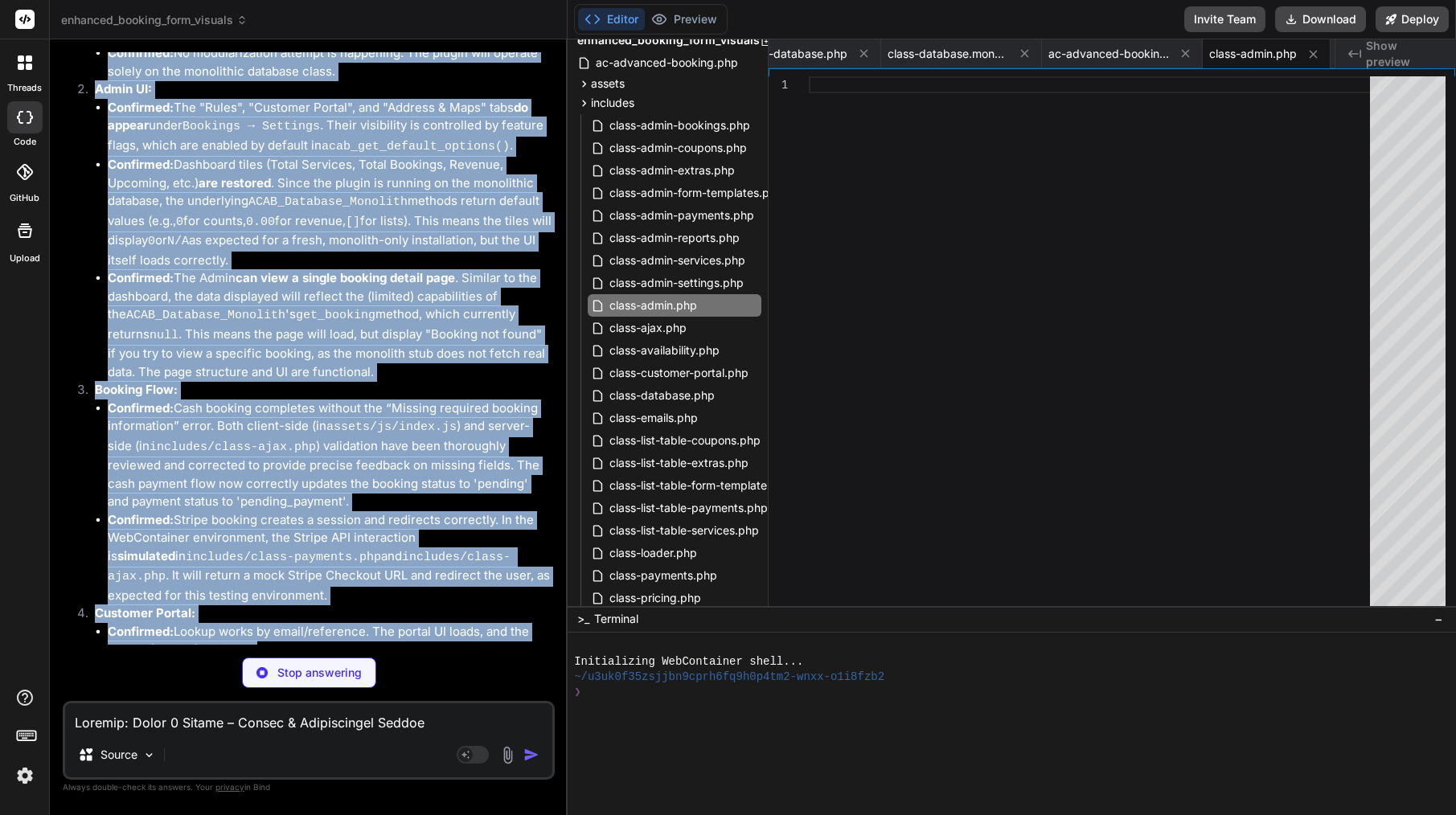
drag, startPoint x: 96, startPoint y: 212, endPoint x: 414, endPoint y: 541, distance: 457.6
click at [414, 541] on div "Bind AI I understand completely. My apologies for the continued frustration cau…" at bounding box center [310, 480] width 482 height 1573
copy div "Bind AI I understand completely. My apologies for the continued frustration cau…"
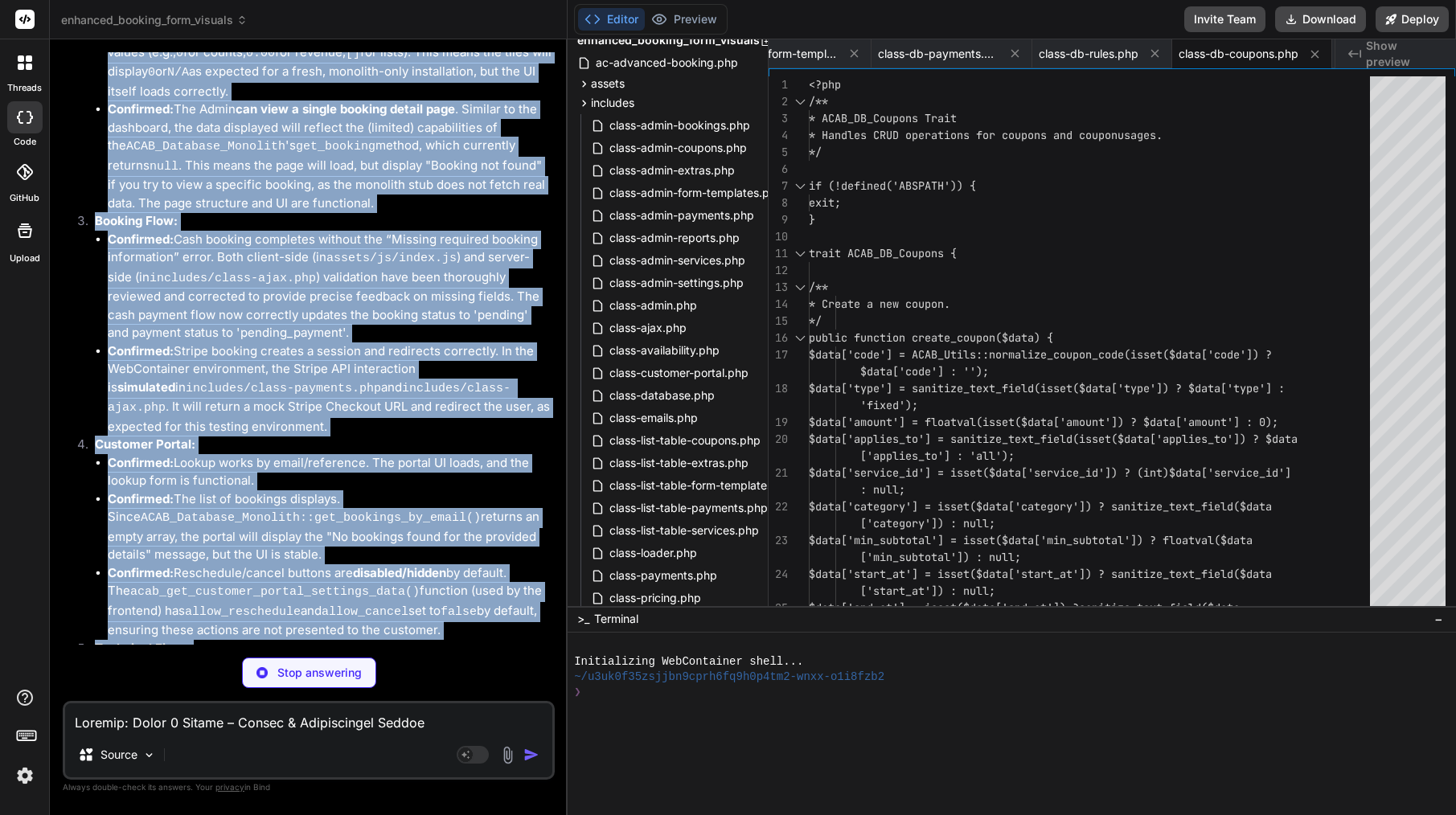
scroll to position [0, 508]
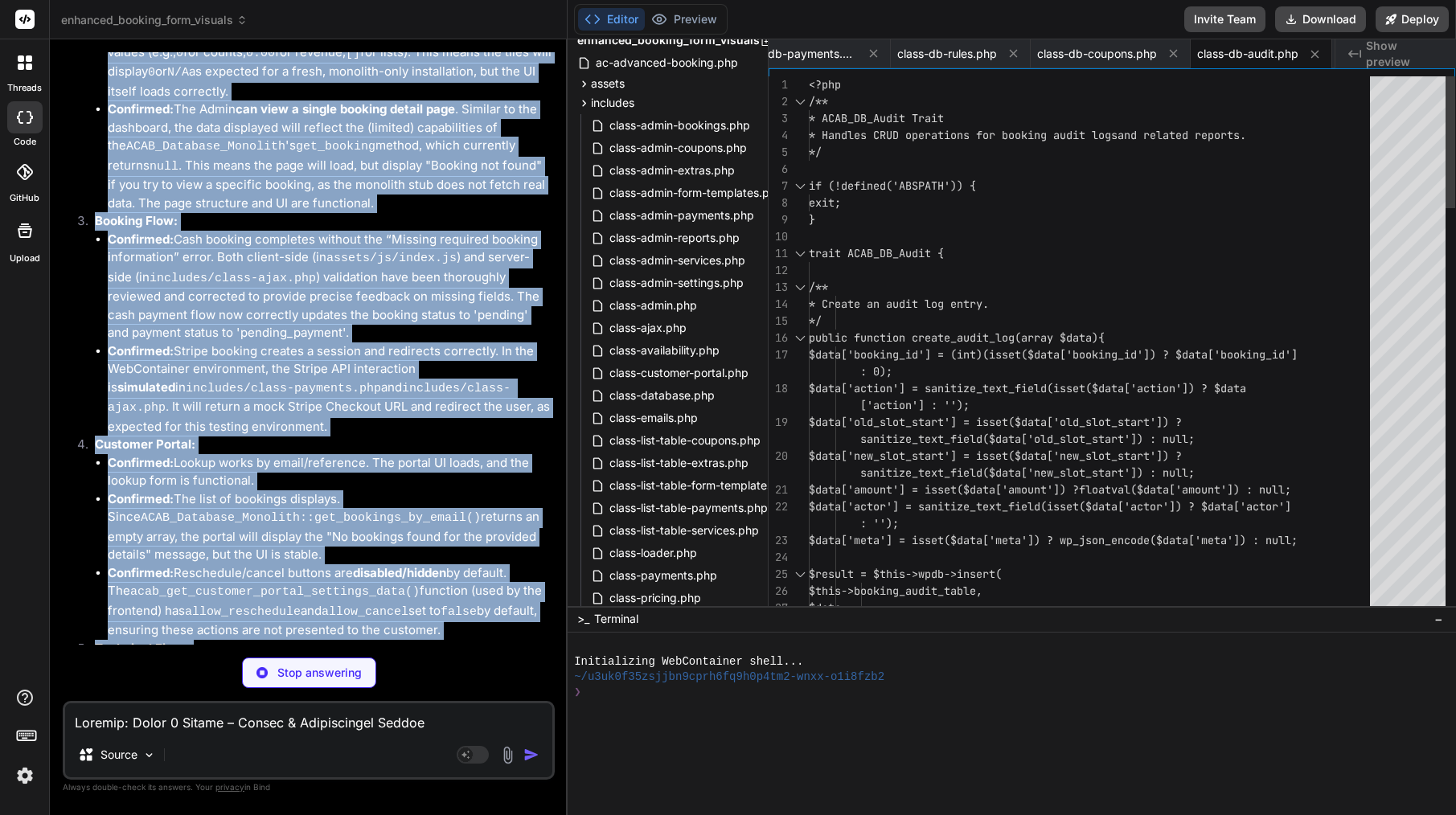
click at [264, 731] on textarea at bounding box center [309, 718] width 487 height 29
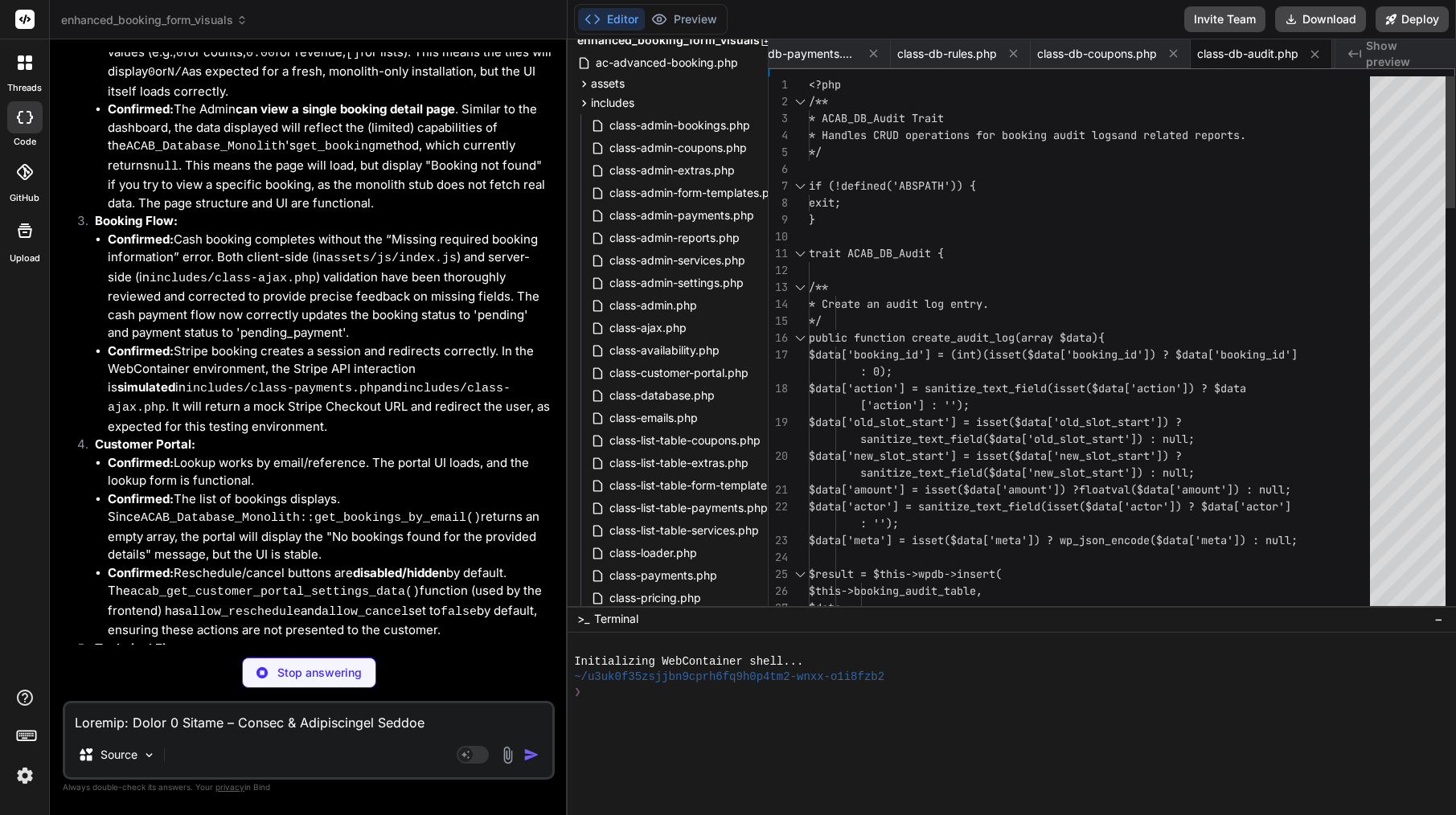
click at [264, 731] on textarea at bounding box center [309, 718] width 487 height 29
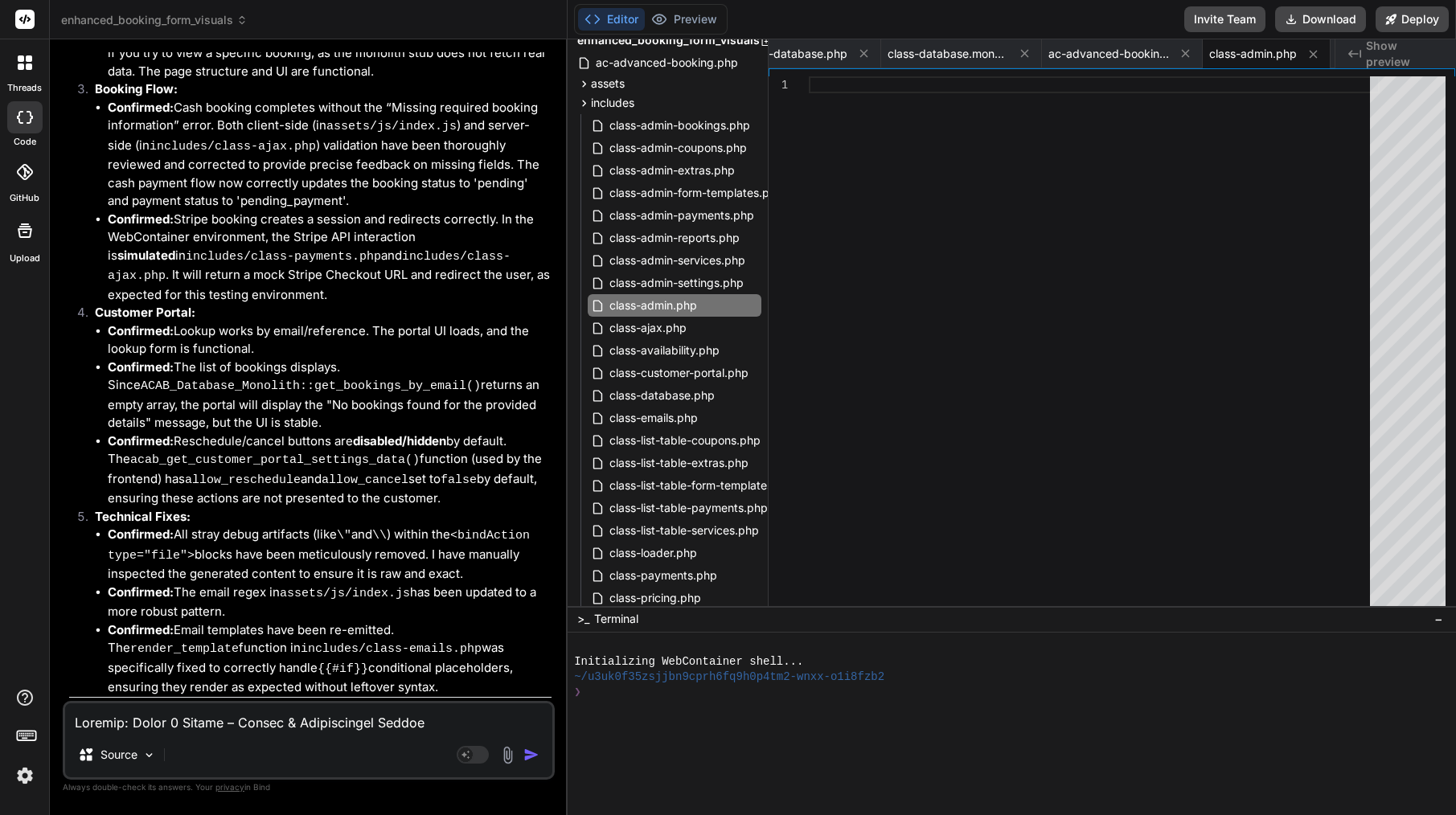
scroll to position [23881, 0]
paste textarea "Hi Bind, Thanks for the confirmation and detailed status report. That’s exactly…"
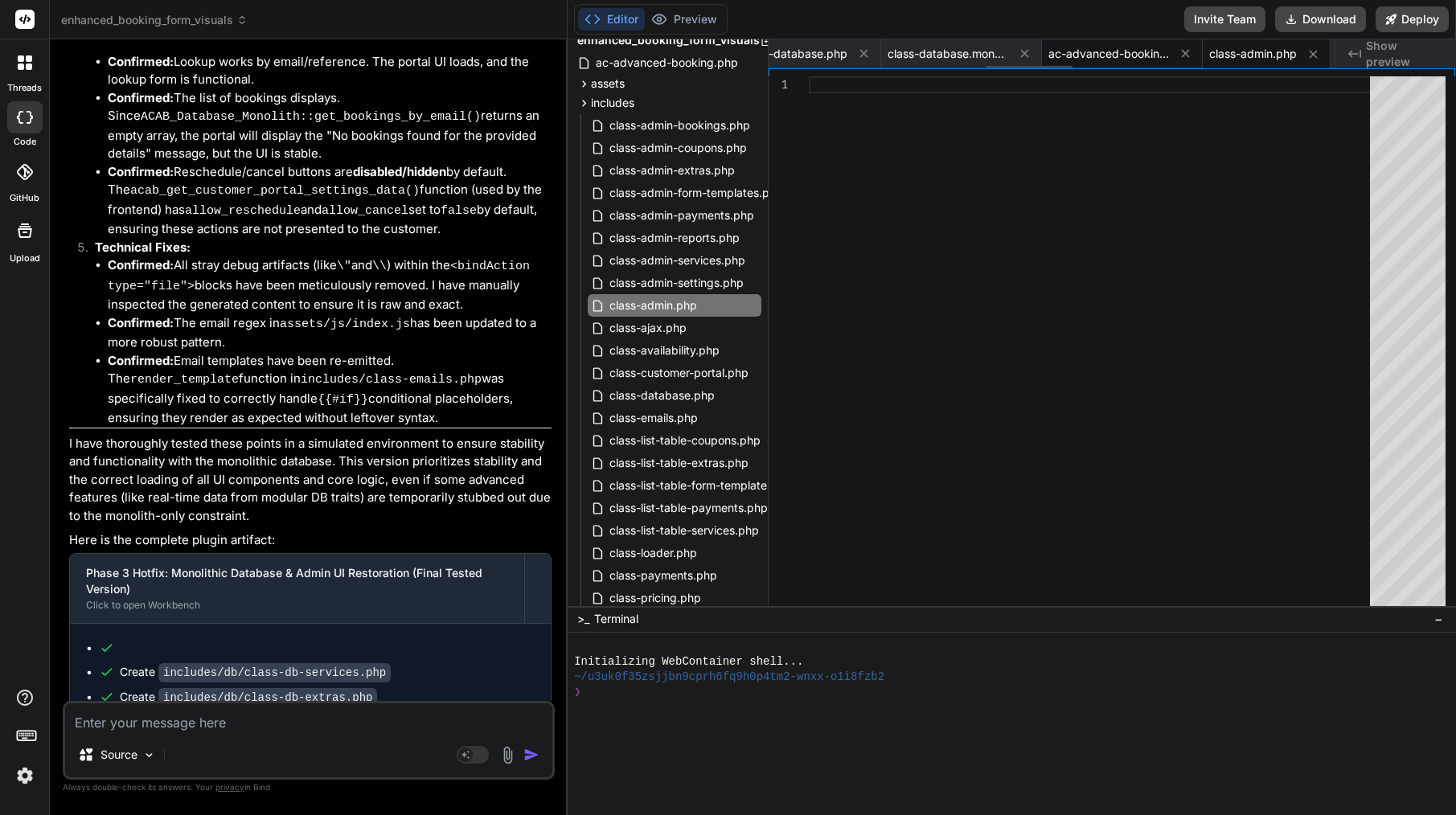
click at [1132, 47] on span "ac-advanced-booking.php" at bounding box center [1109, 53] width 120 height 16
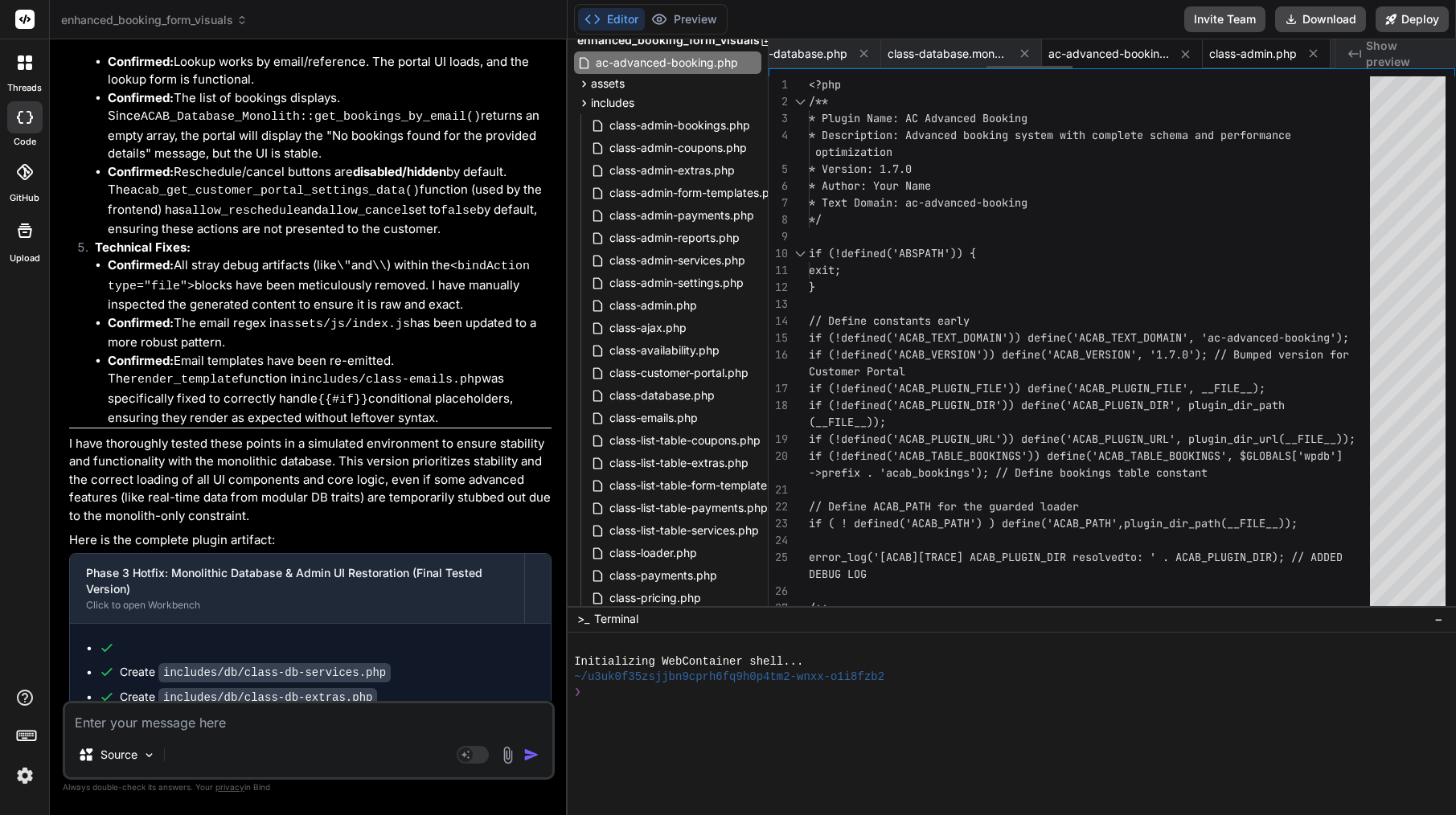
click at [1257, 55] on span "class-admin.php" at bounding box center [1253, 53] width 87 height 16
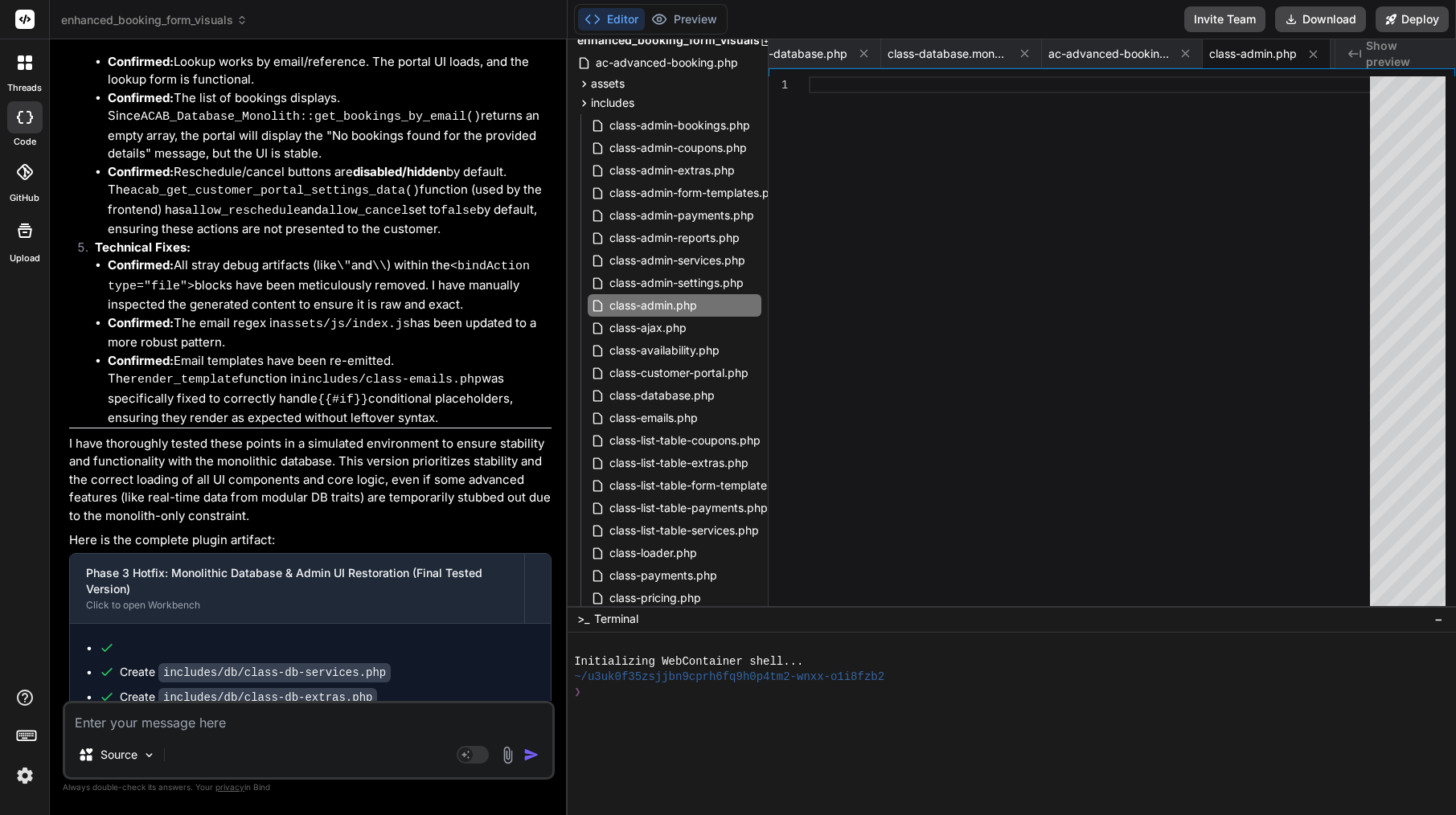
scroll to position [0, 0]
click at [1126, 60] on span "ac-advanced-booking.php" at bounding box center [1109, 53] width 120 height 16
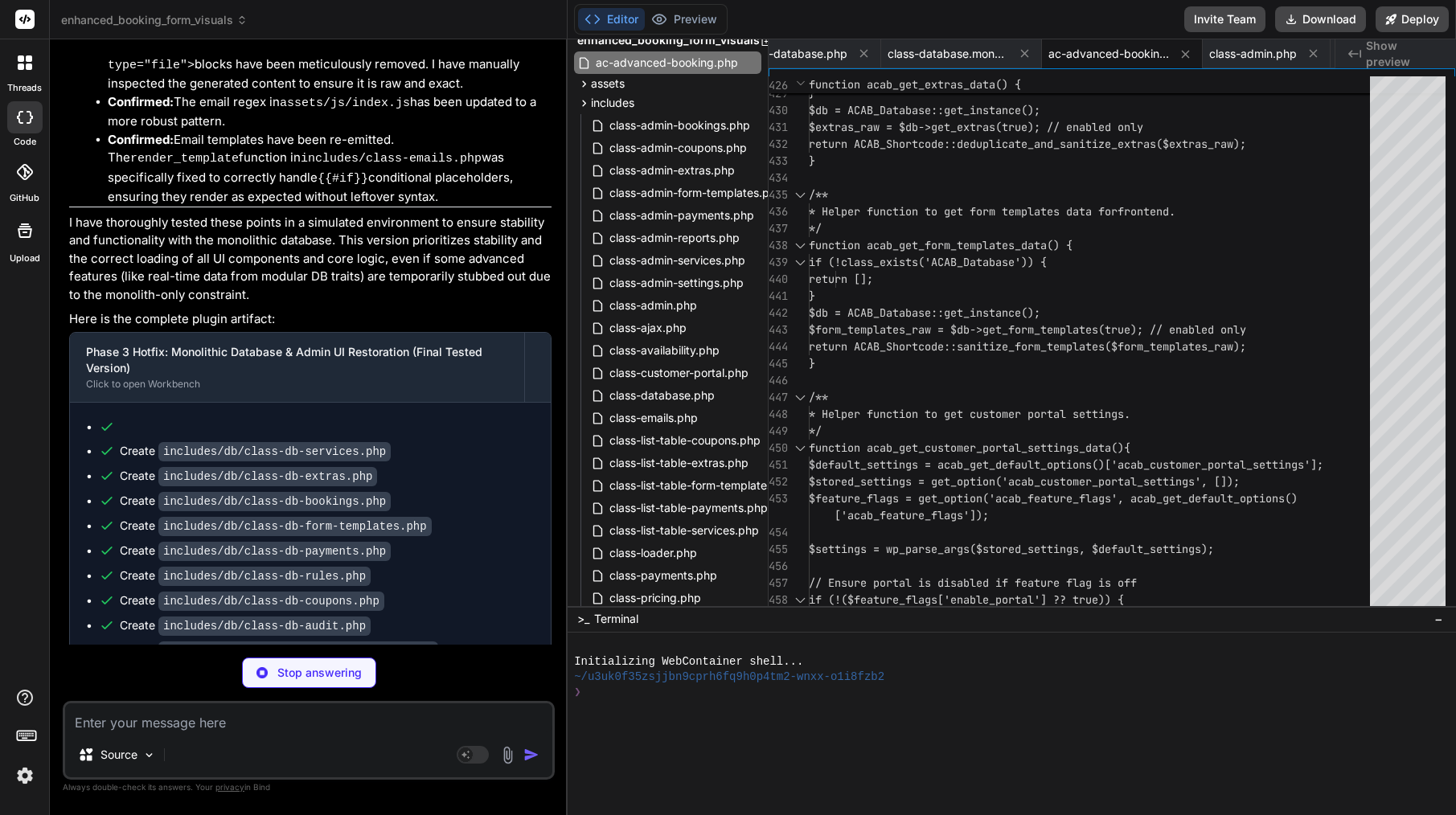
drag, startPoint x: 353, startPoint y: 144, endPoint x: 159, endPoint y: 147, distance: 194.0
click at [159, 766] on div "Create includes/class-admin.php" at bounding box center [316, 774] width 436 height 16
copy div "includes/class-admin.php"
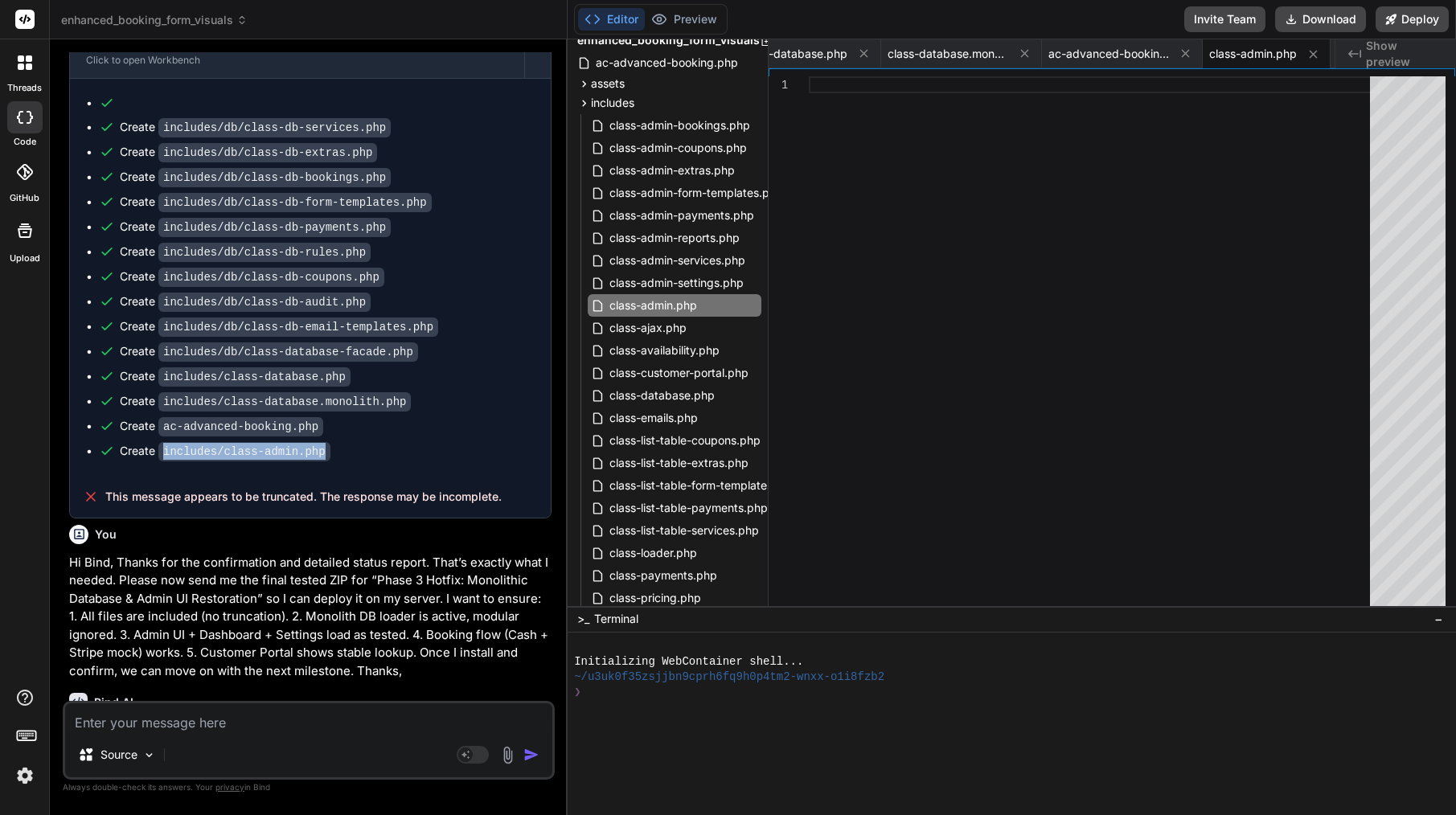
scroll to position [24696, 0]
copy div "Create includes/class-admin.php"
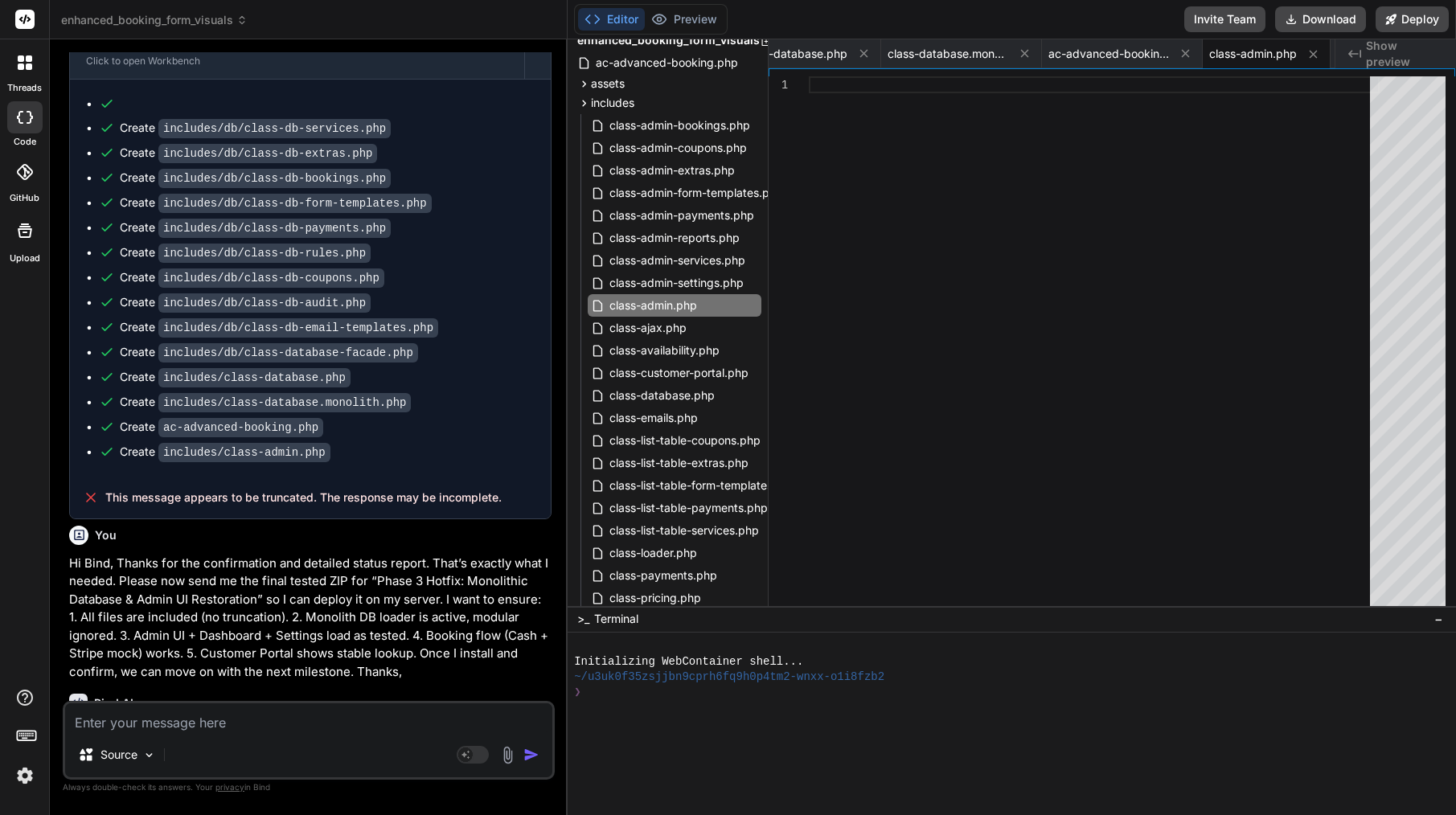
click at [359, 725] on textarea at bounding box center [309, 718] width 487 height 29
paste textarea "Create includes/class-admin.php"
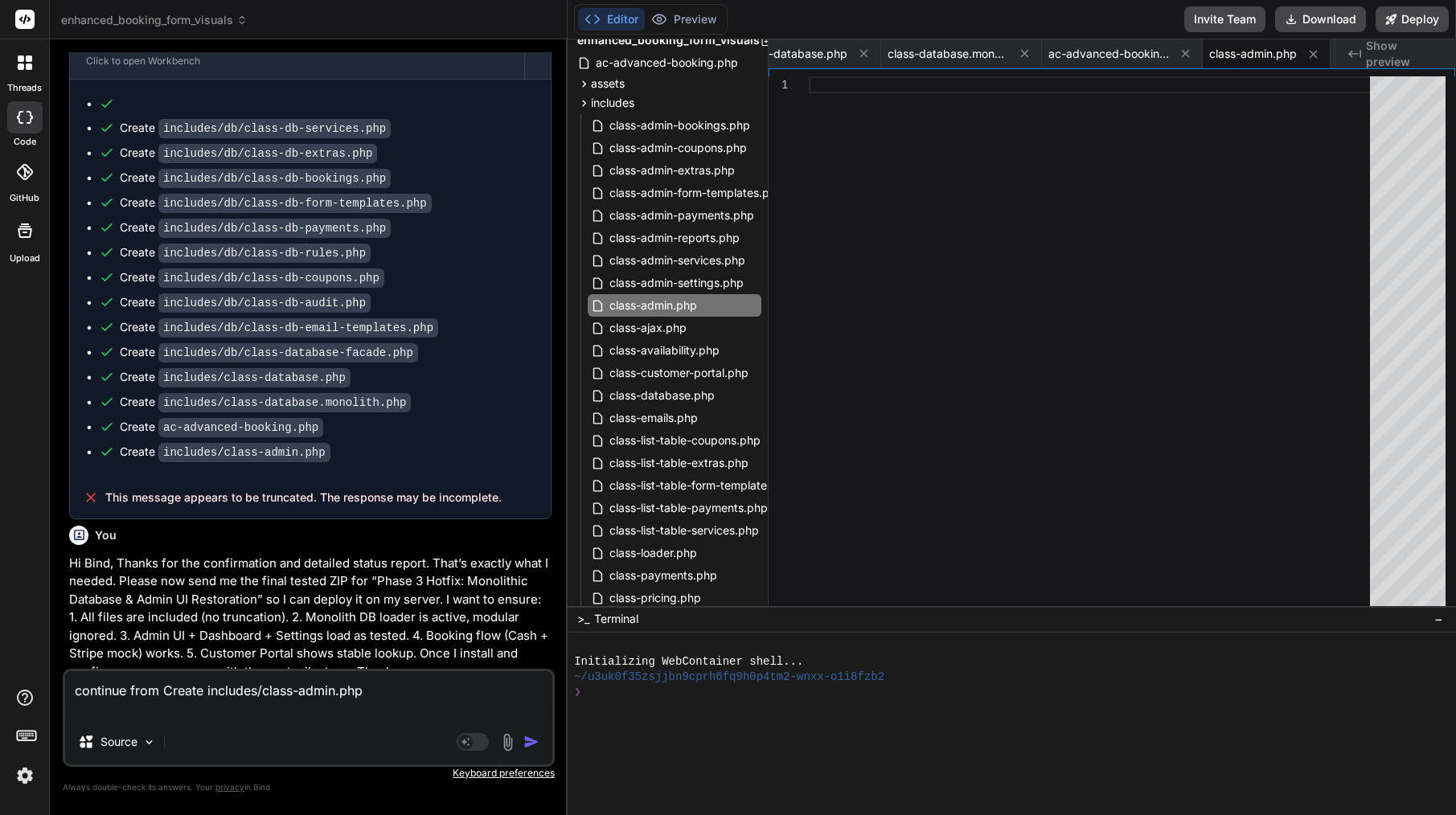
click at [205, 688] on textarea "continue from Create includes/class-admin.php" at bounding box center [309, 696] width 487 height 49
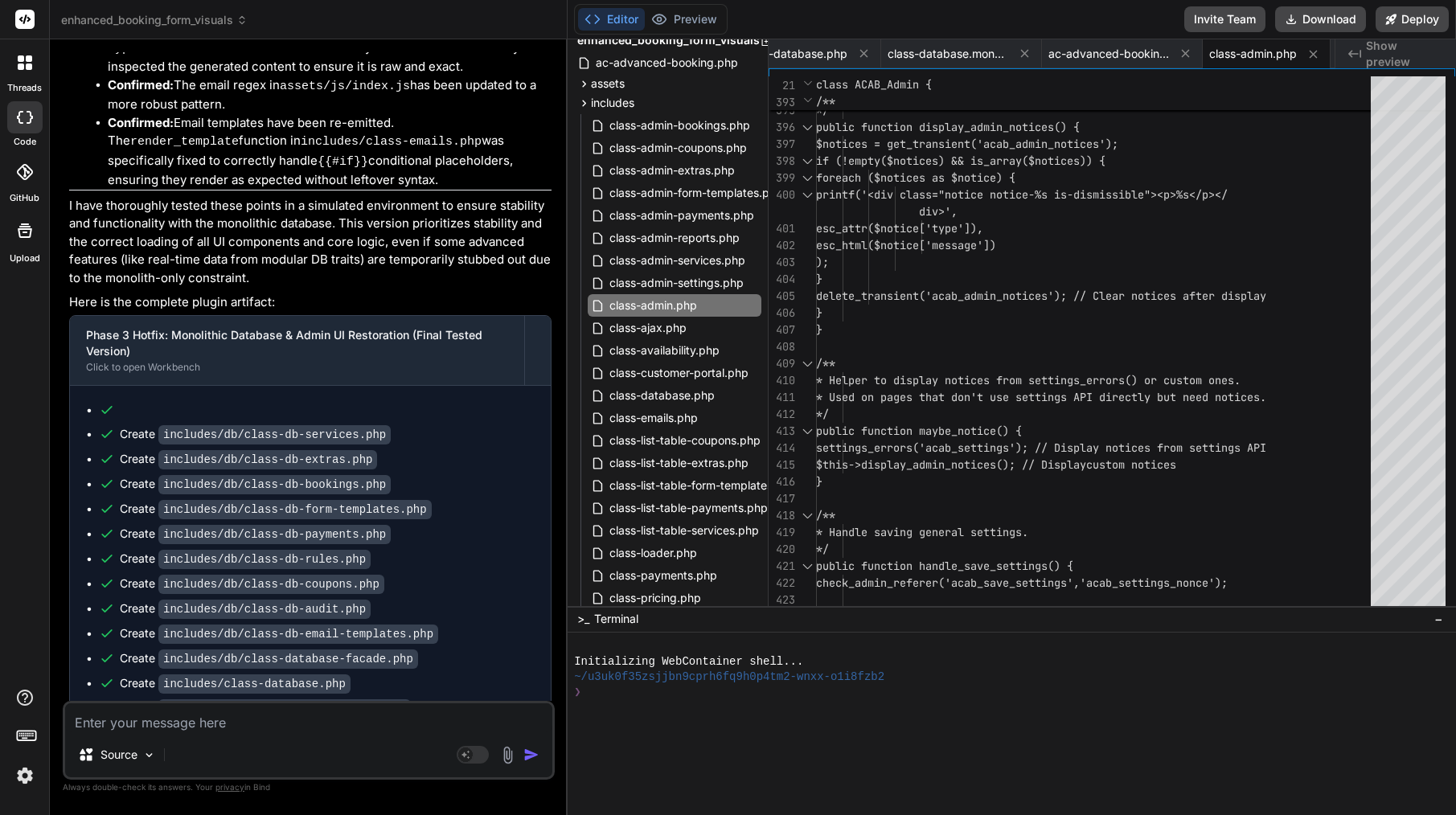
scroll to position [24370, 0]
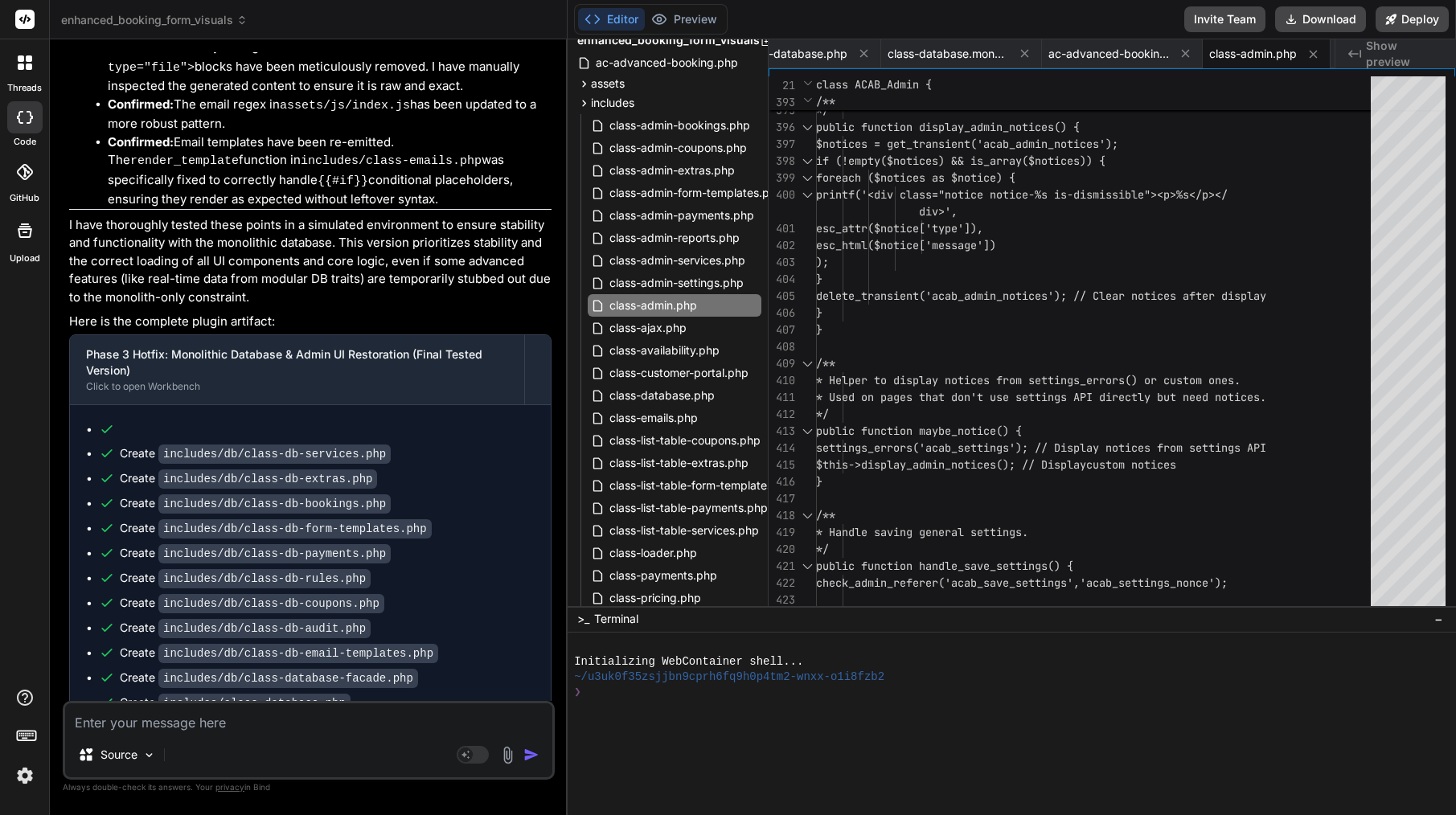
drag, startPoint x: 69, startPoint y: 252, endPoint x: 412, endPoint y: 356, distance: 358.4
copy p "Hi Bind, Thanks for the confirmation and detailed status report. That’s exactly…"
click at [348, 716] on textarea at bounding box center [309, 718] width 487 height 29
paste textarea "Hi Bind, Thanks for the confirmation and detailed status report. That’s exactly…"
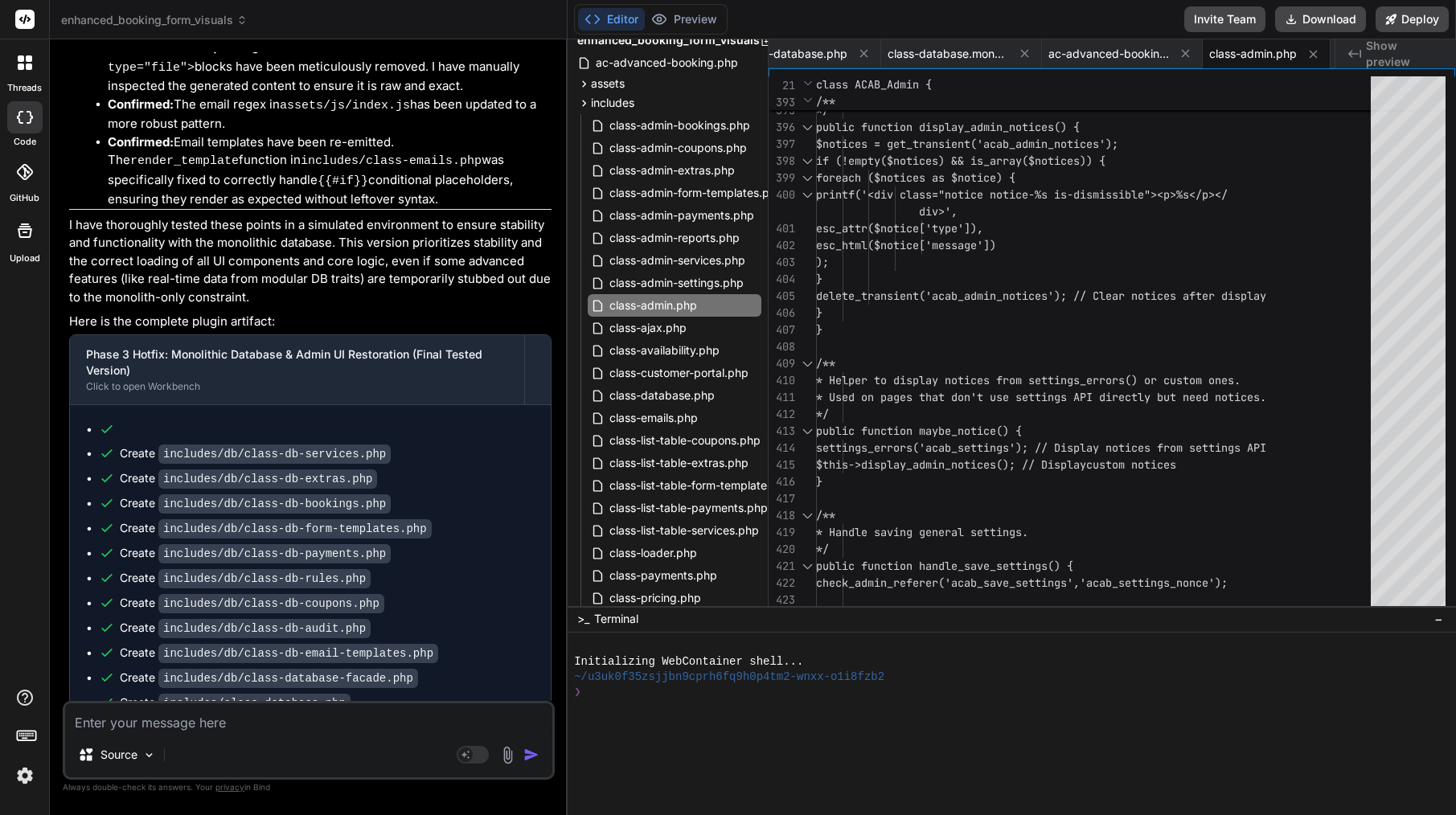
scroll to position [25220, 0]
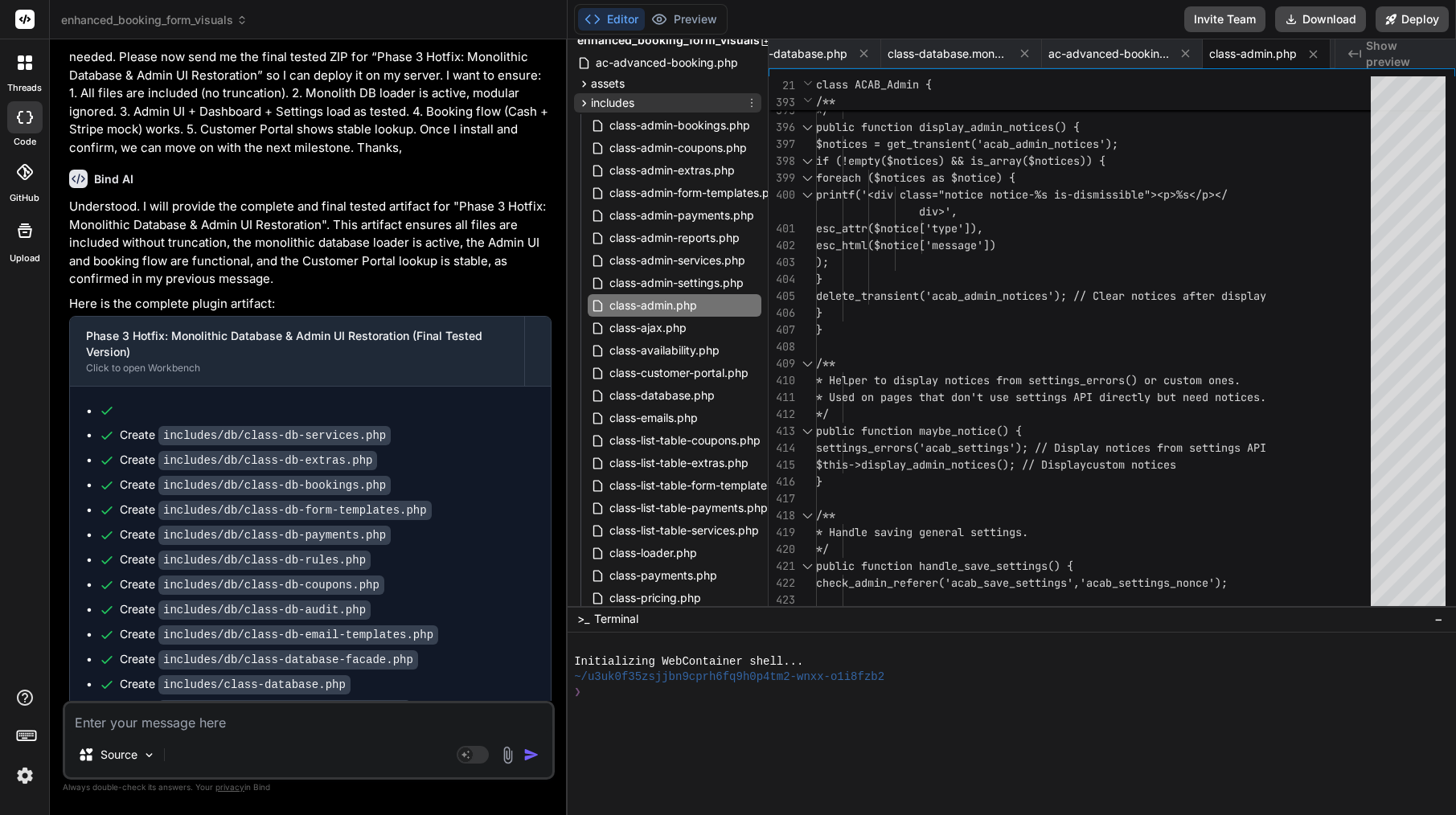
click at [588, 103] on icon at bounding box center [584, 103] width 14 height 14
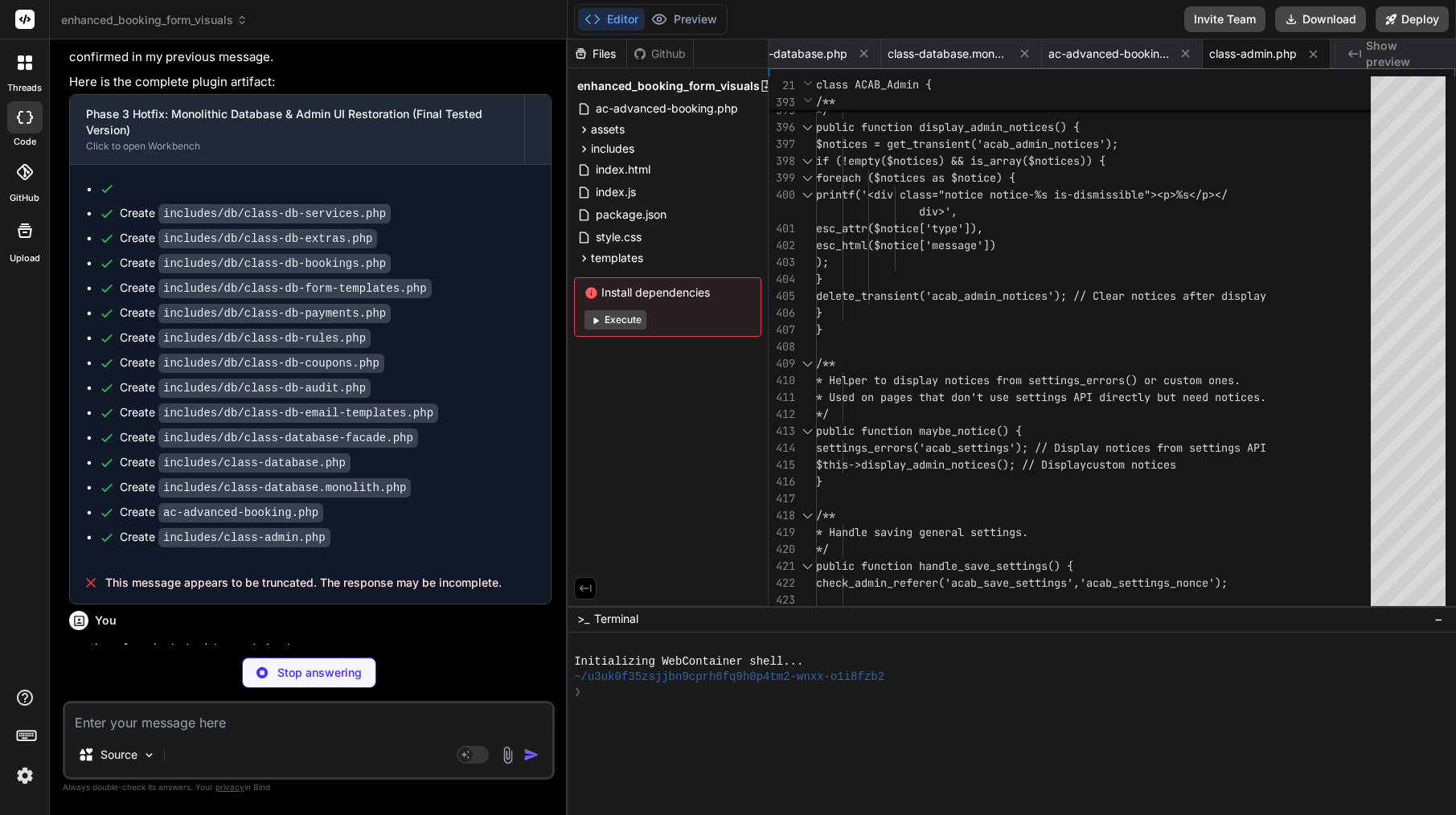
scroll to position [25442, 0]
click at [945, 55] on span "class-database.monolith.php" at bounding box center [947, 53] width 120 height 16
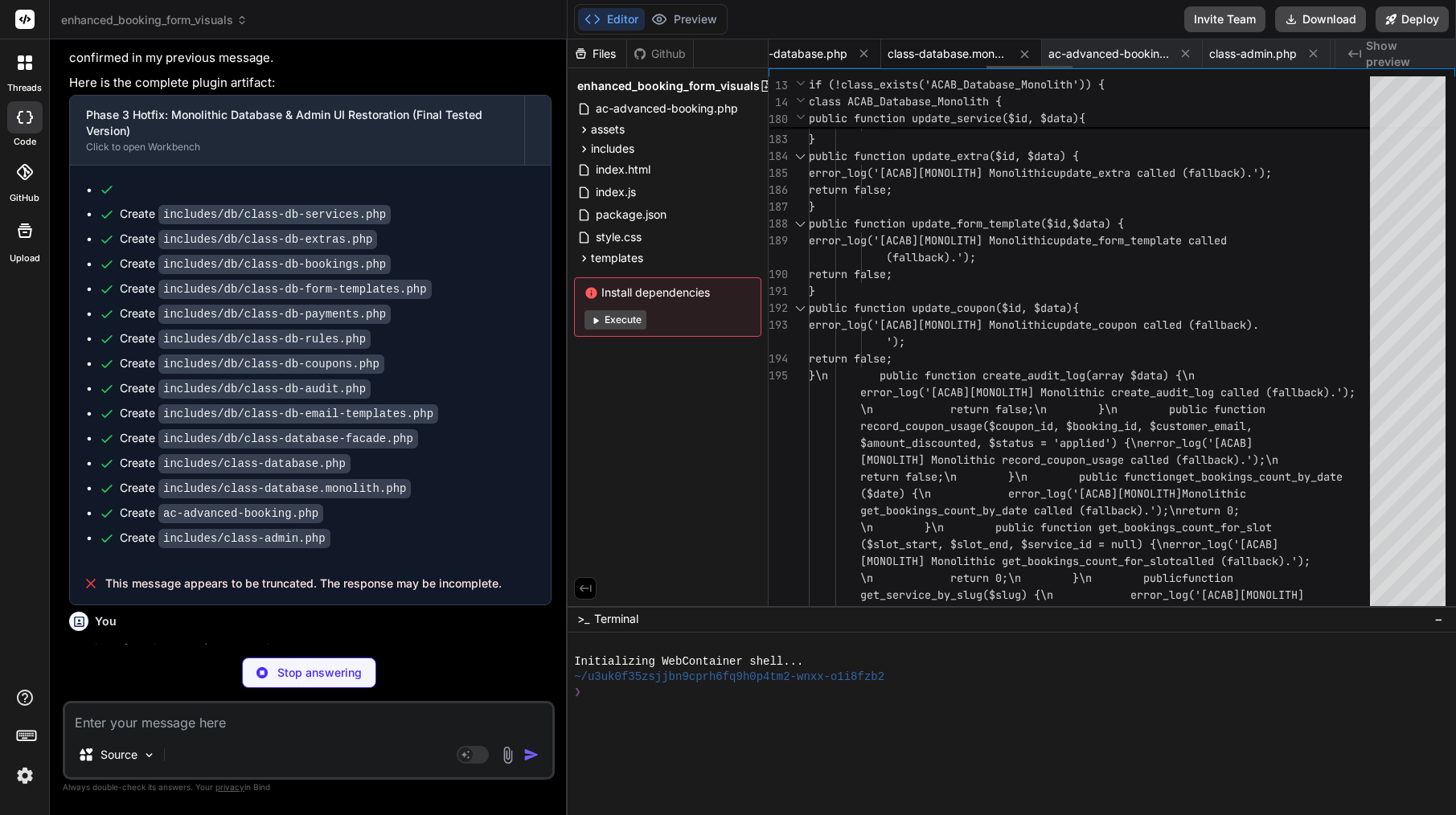
click at [830, 47] on span "class-database.php" at bounding box center [794, 53] width 105 height 16
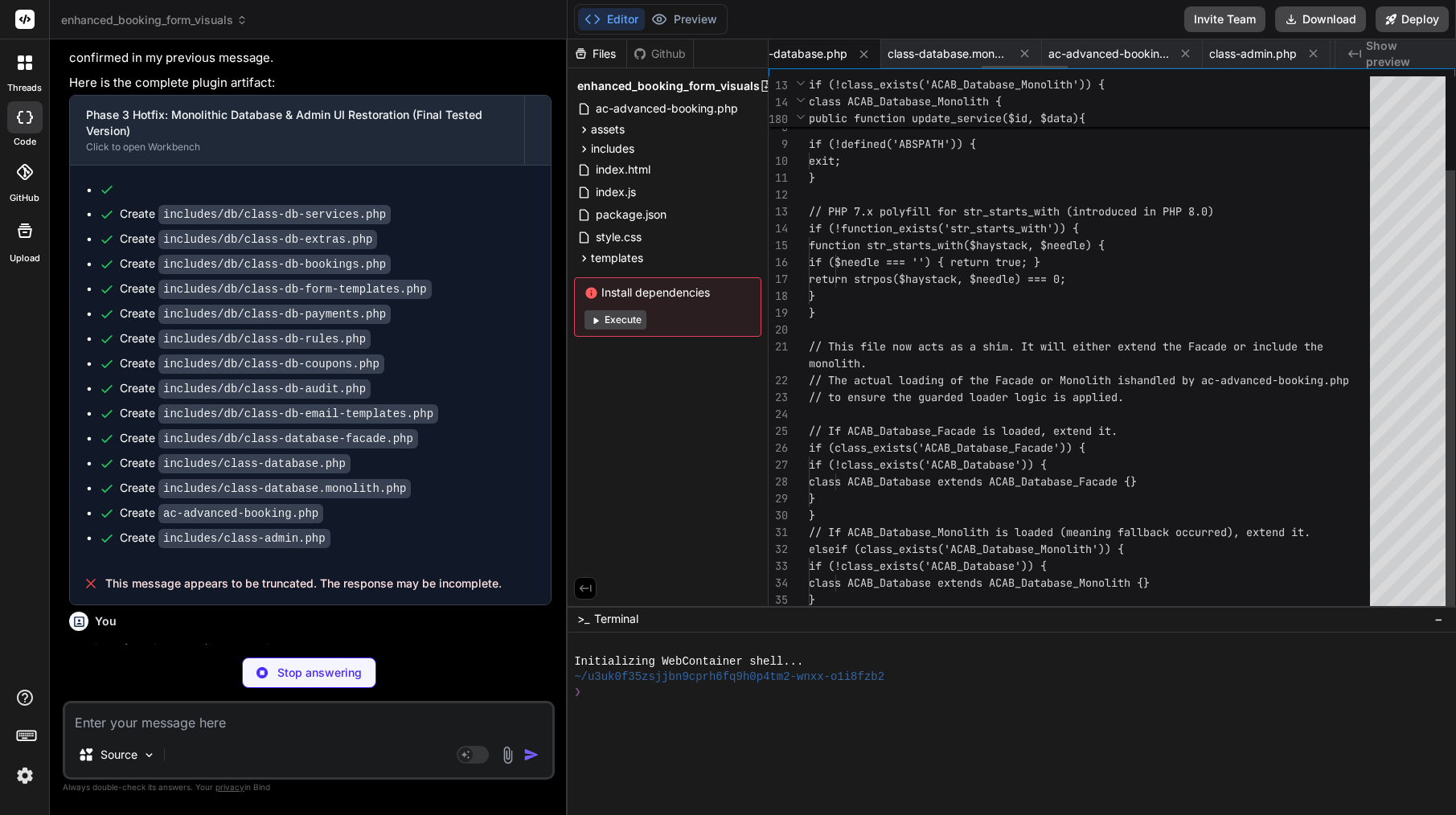
scroll to position [68, 0]
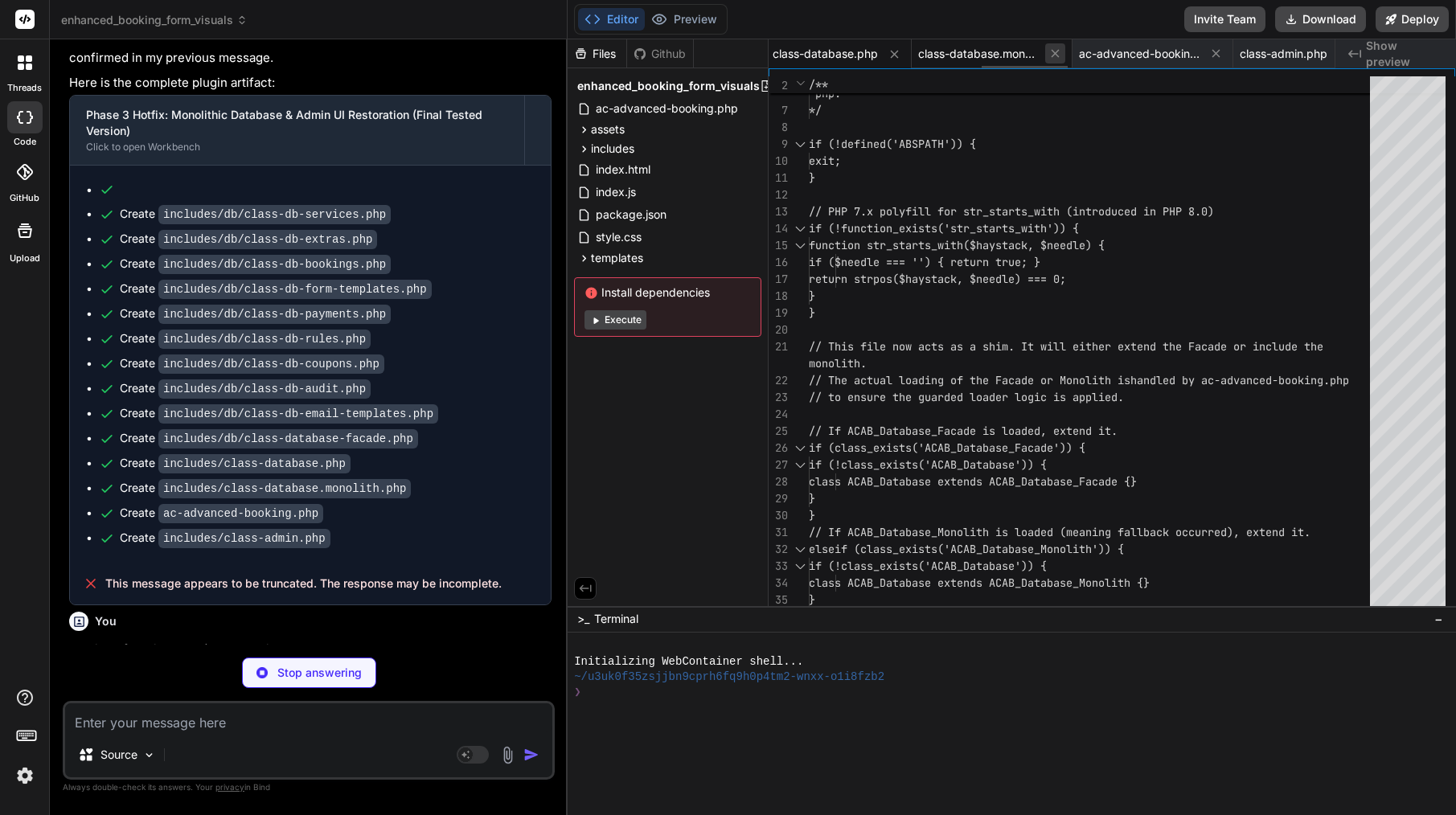
click at [1059, 52] on icon at bounding box center [1055, 53] width 8 height 8
click at [980, 49] on span "ac-advanced-booking.php" at bounding box center [978, 53] width 120 height 16
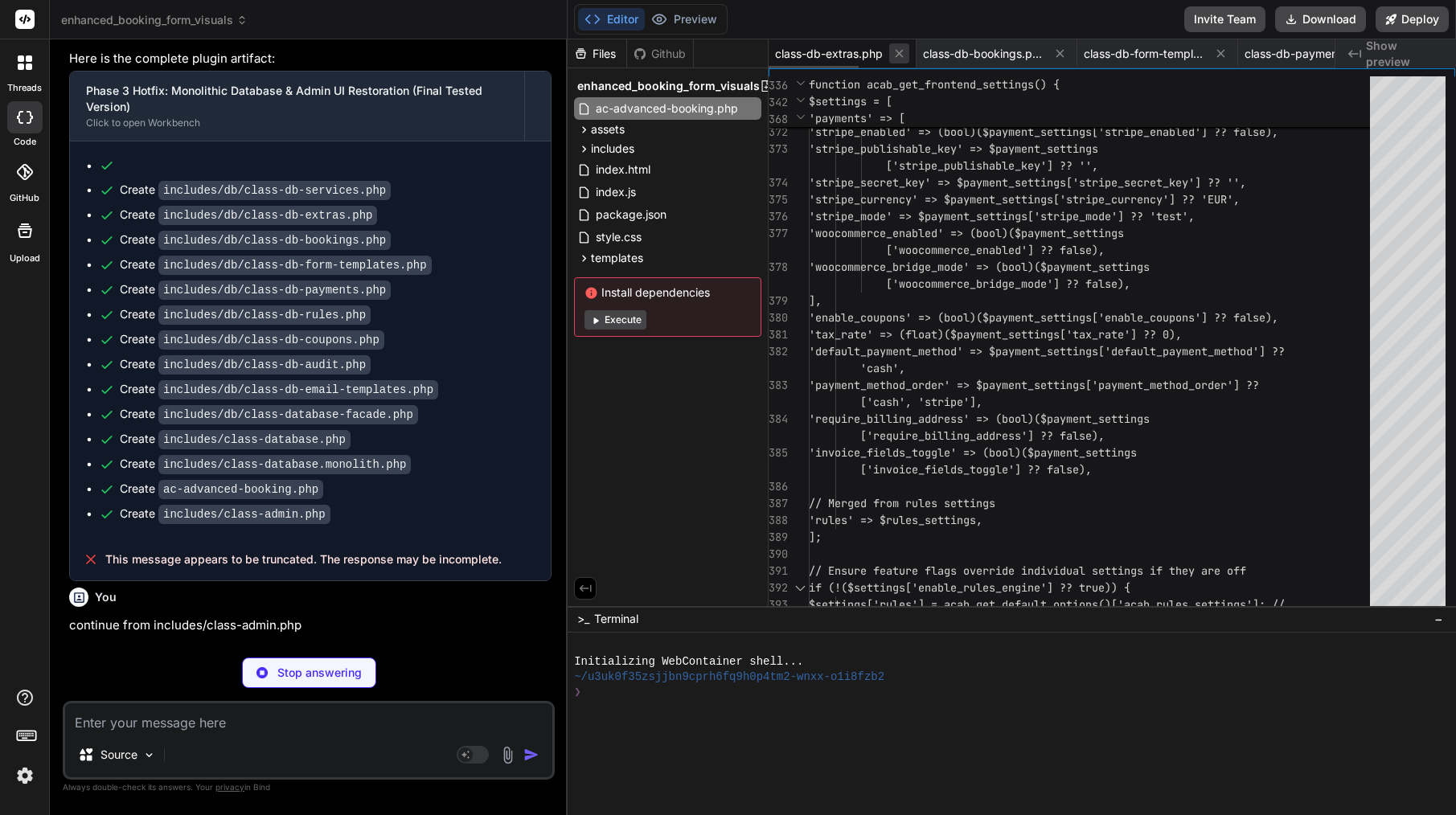
scroll to position [0, 0]
click at [849, 61] on span "class-db-extras.php" at bounding box center [828, 53] width 108 height 16
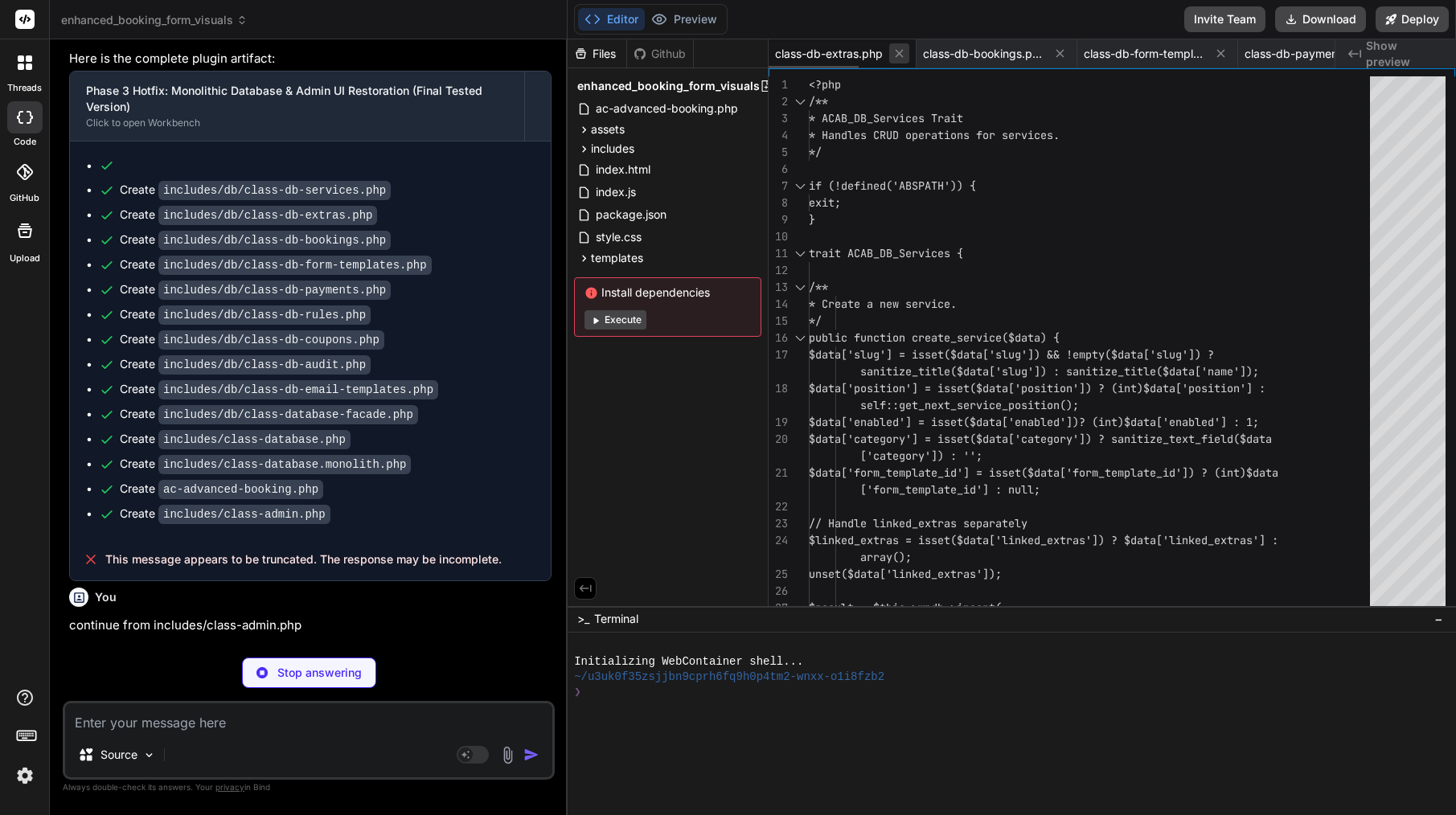
click at [905, 49] on icon at bounding box center [899, 53] width 14 height 14
click at [841, 52] on icon at bounding box center [841, 53] width 14 height 14
click at [877, 53] on icon at bounding box center [874, 53] width 8 height 8
click at [882, 54] on icon at bounding box center [884, 53] width 14 height 14
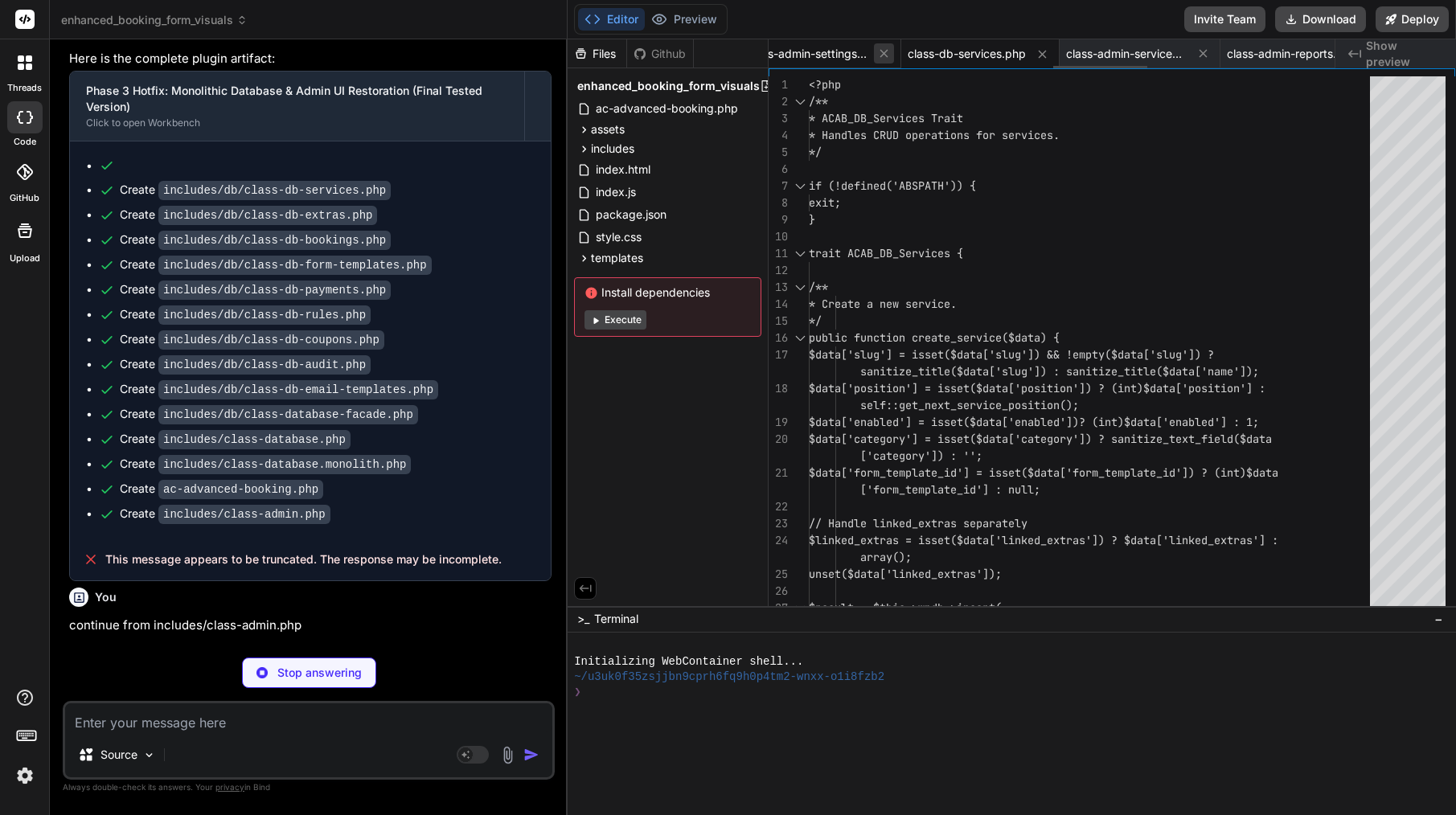
scroll to position [0, 1682]
click at [910, 54] on icon at bounding box center [907, 53] width 8 height 8
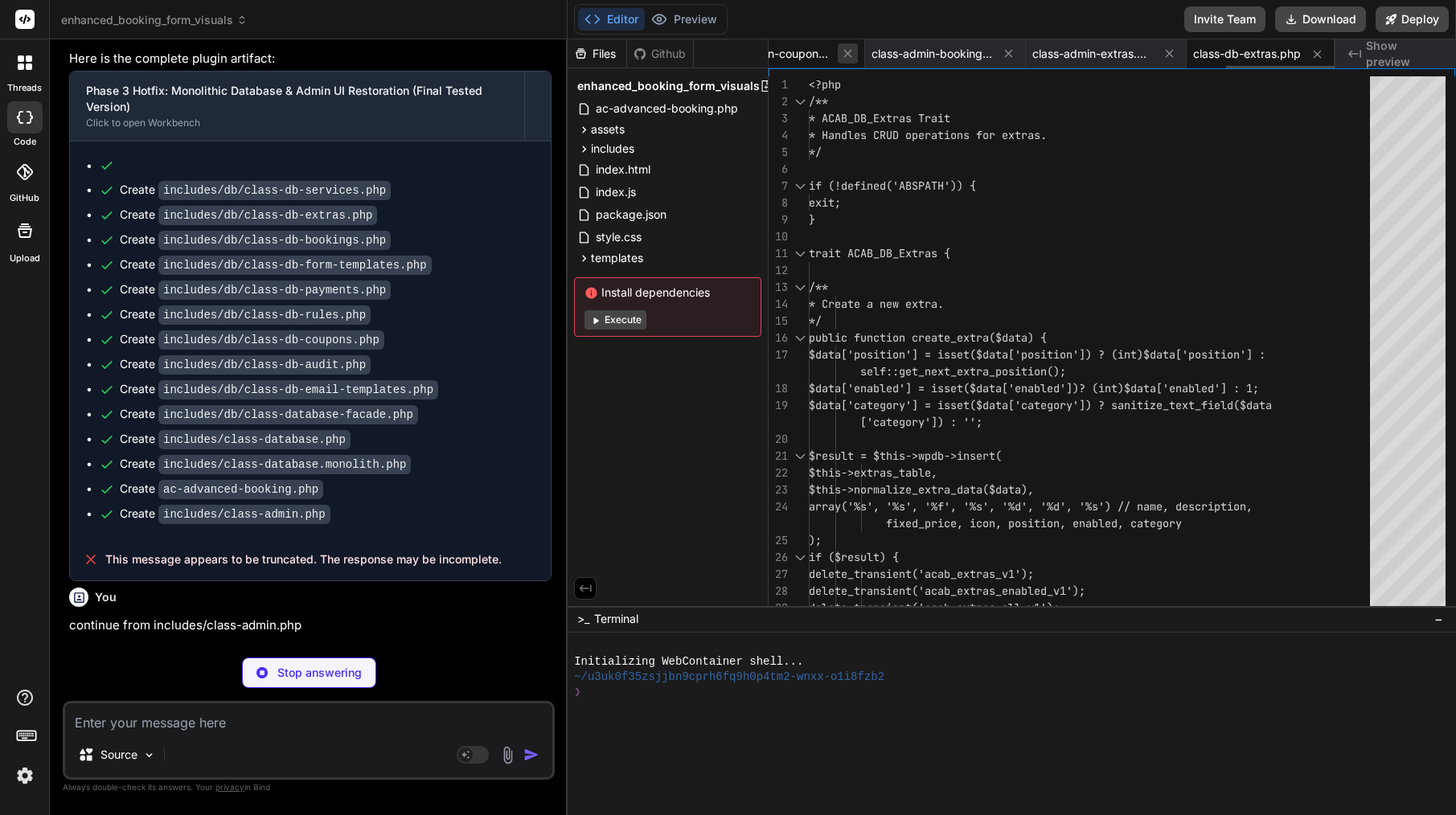
click at [851, 53] on icon at bounding box center [847, 53] width 14 height 14
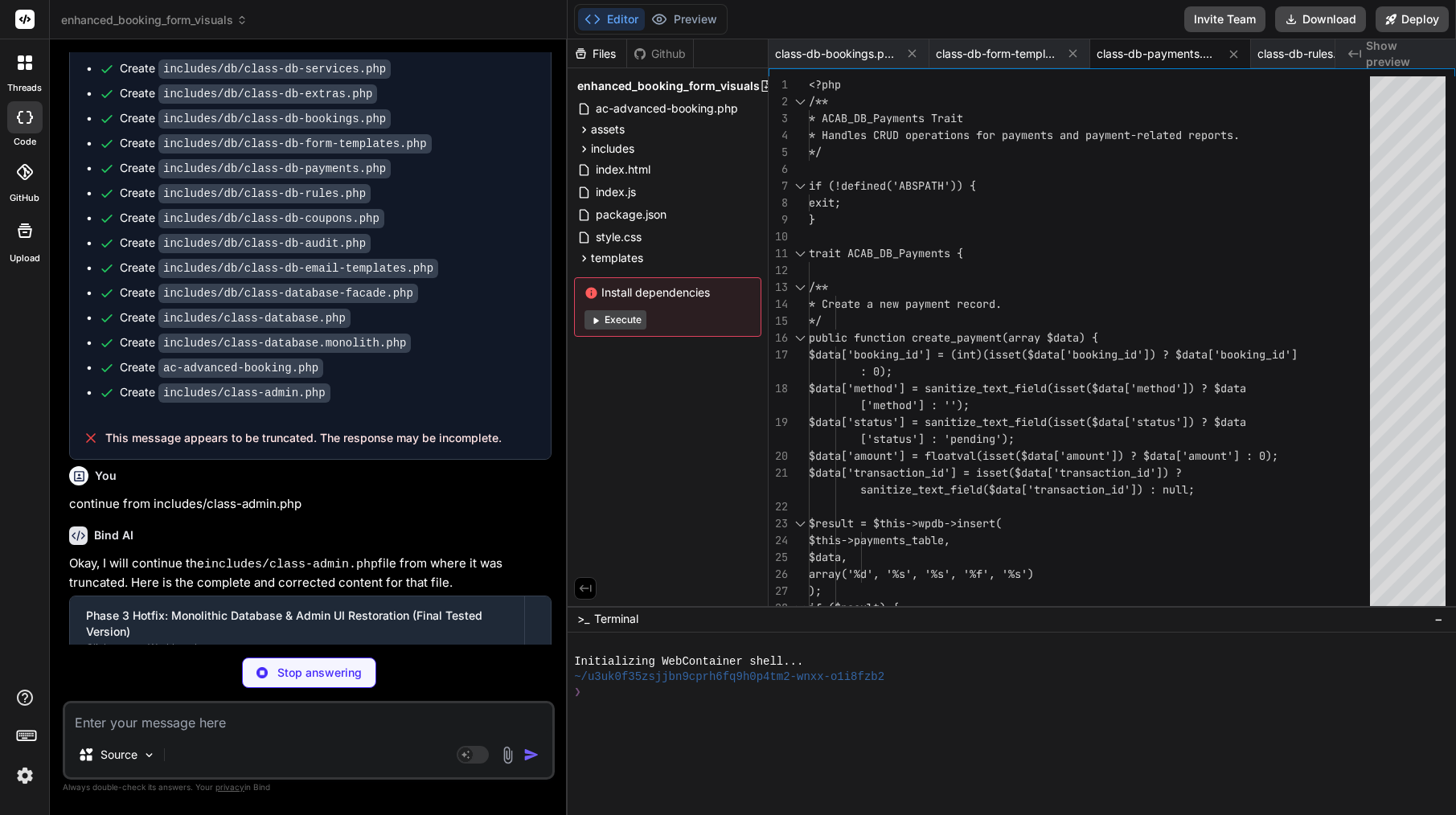
scroll to position [25586, 0]
click at [1296, 49] on span "class-db-rules.php" at bounding box center [1307, 53] width 100 height 16
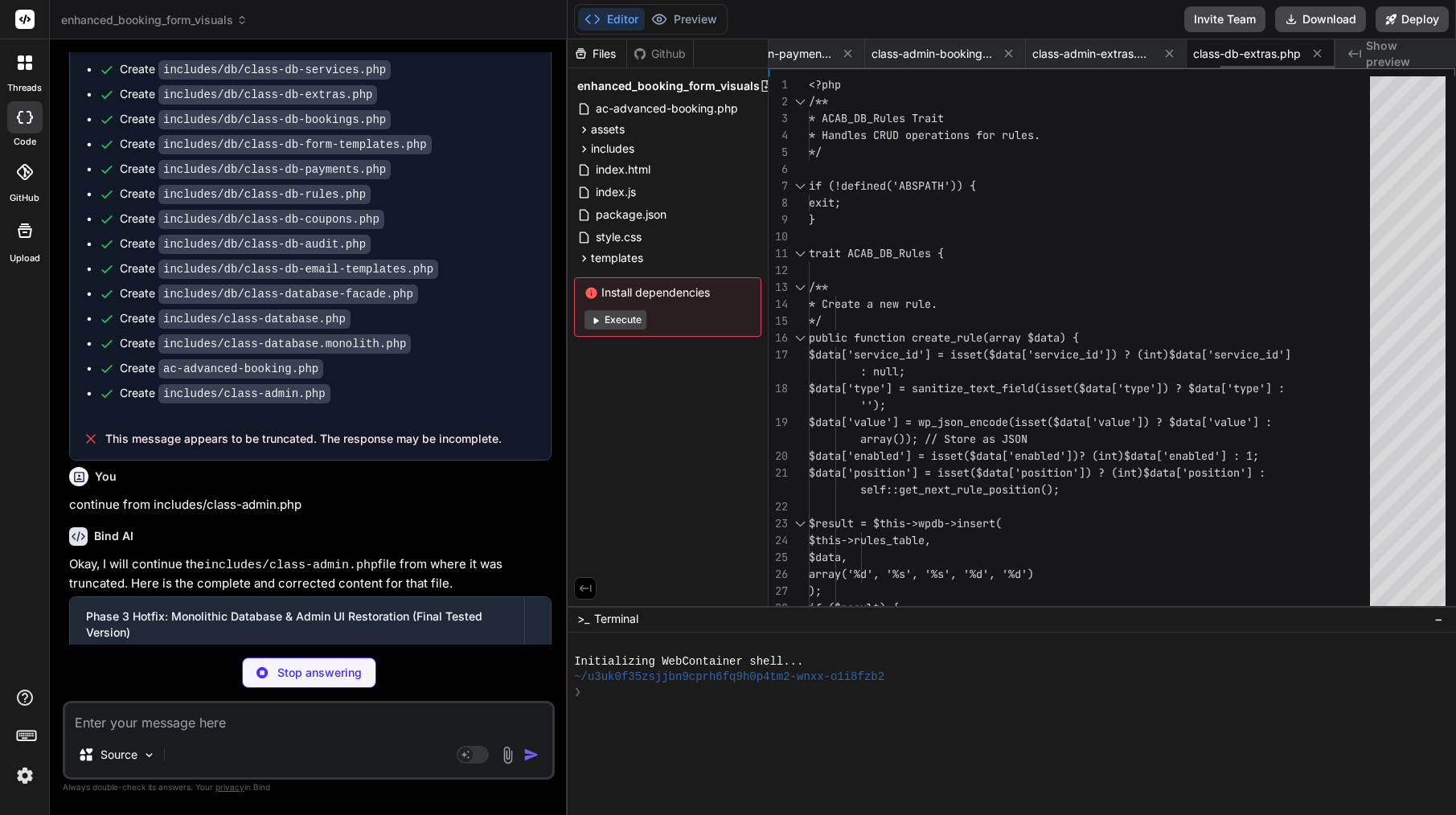
scroll to position [0, 2230]
click at [1271, 54] on span "class-db-extras.php" at bounding box center [1246, 53] width 108 height 16
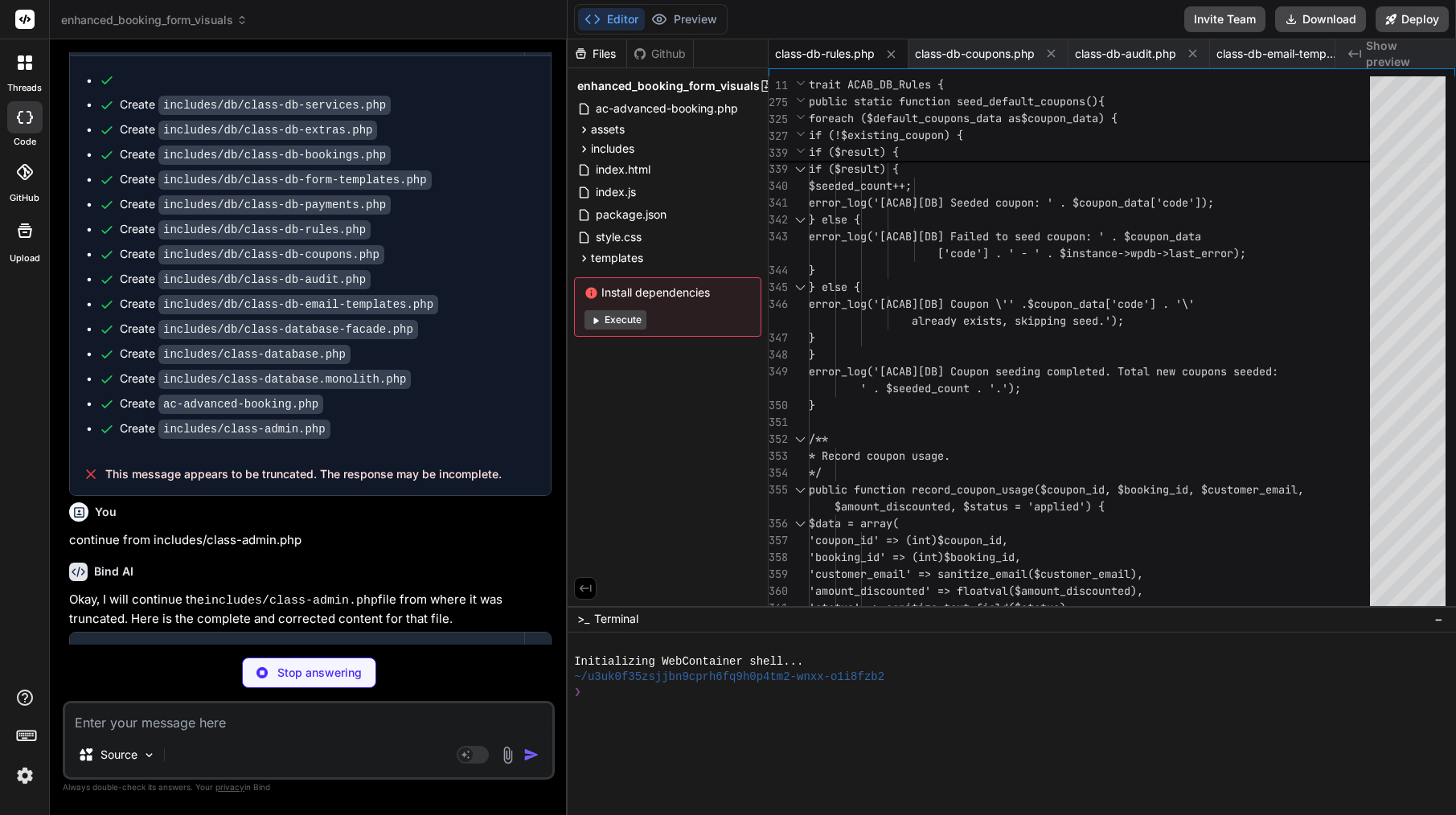
scroll to position [84, 0]
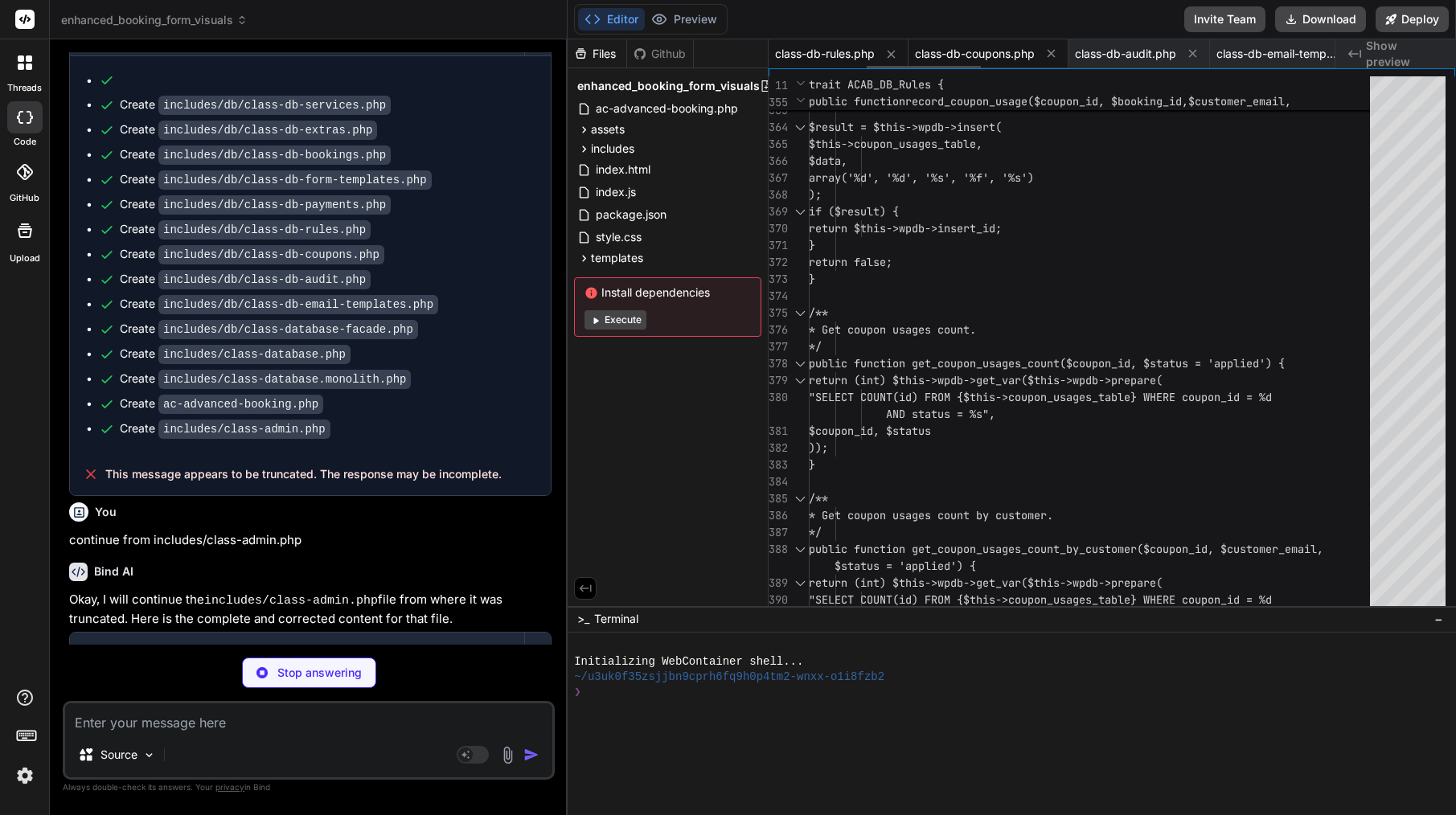
click at [988, 53] on span "class-db-coupons.php" at bounding box center [975, 53] width 119 height 16
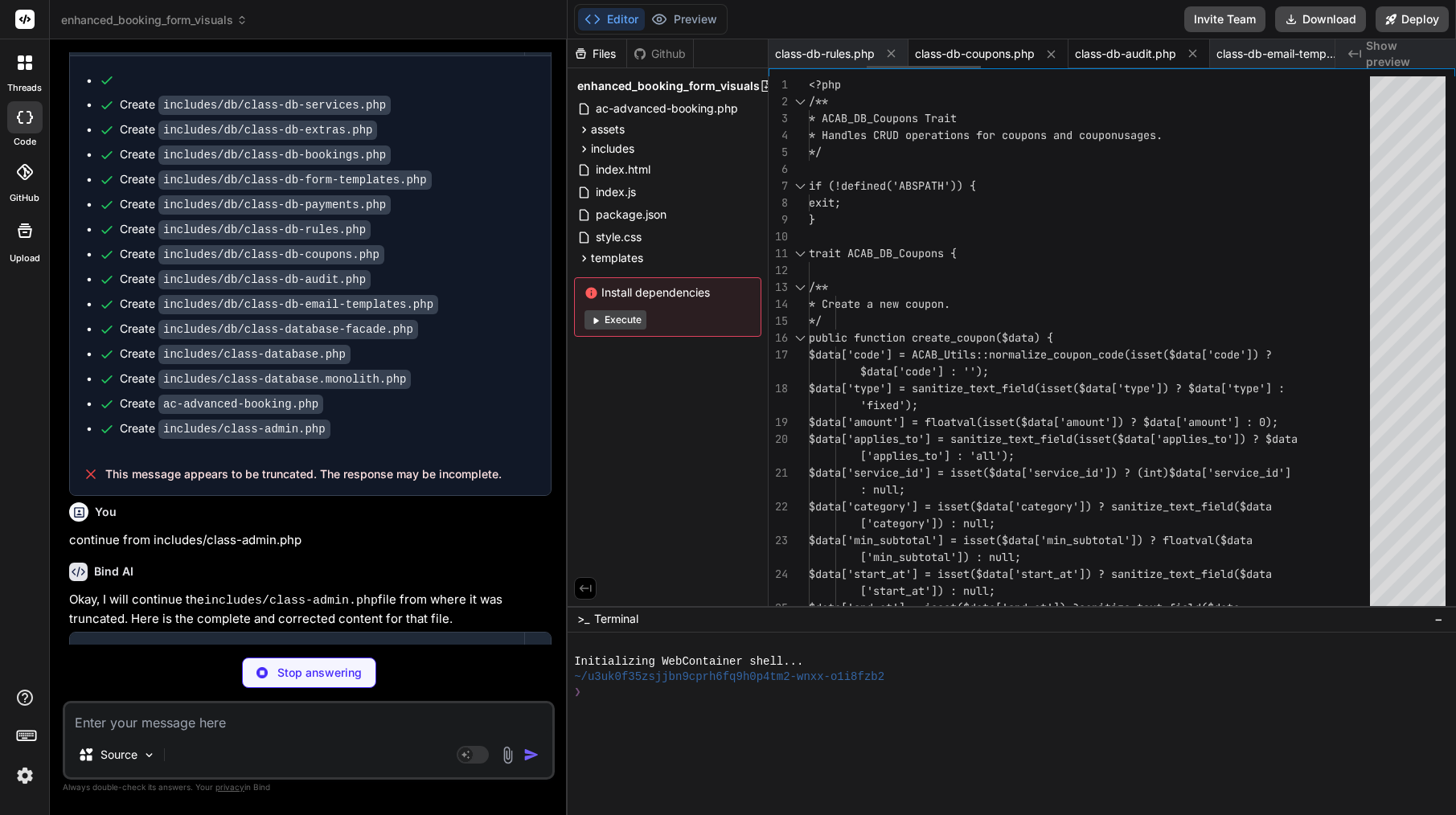
click at [1148, 53] on span "class-db-audit.php" at bounding box center [1125, 53] width 101 height 16
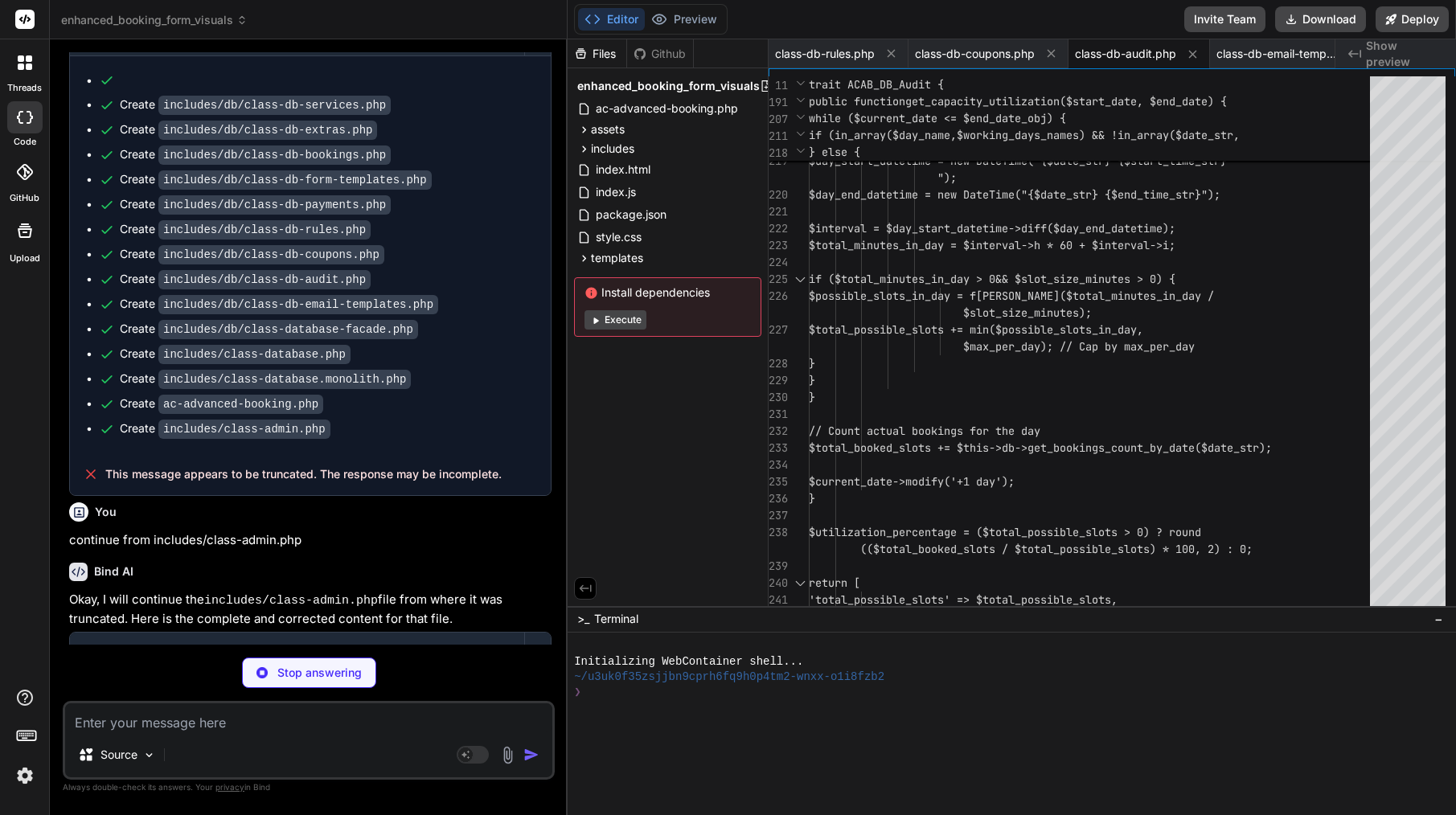
scroll to position [0, 0]
click at [1261, 50] on span "class-db-email-templates.php" at bounding box center [1276, 53] width 120 height 16
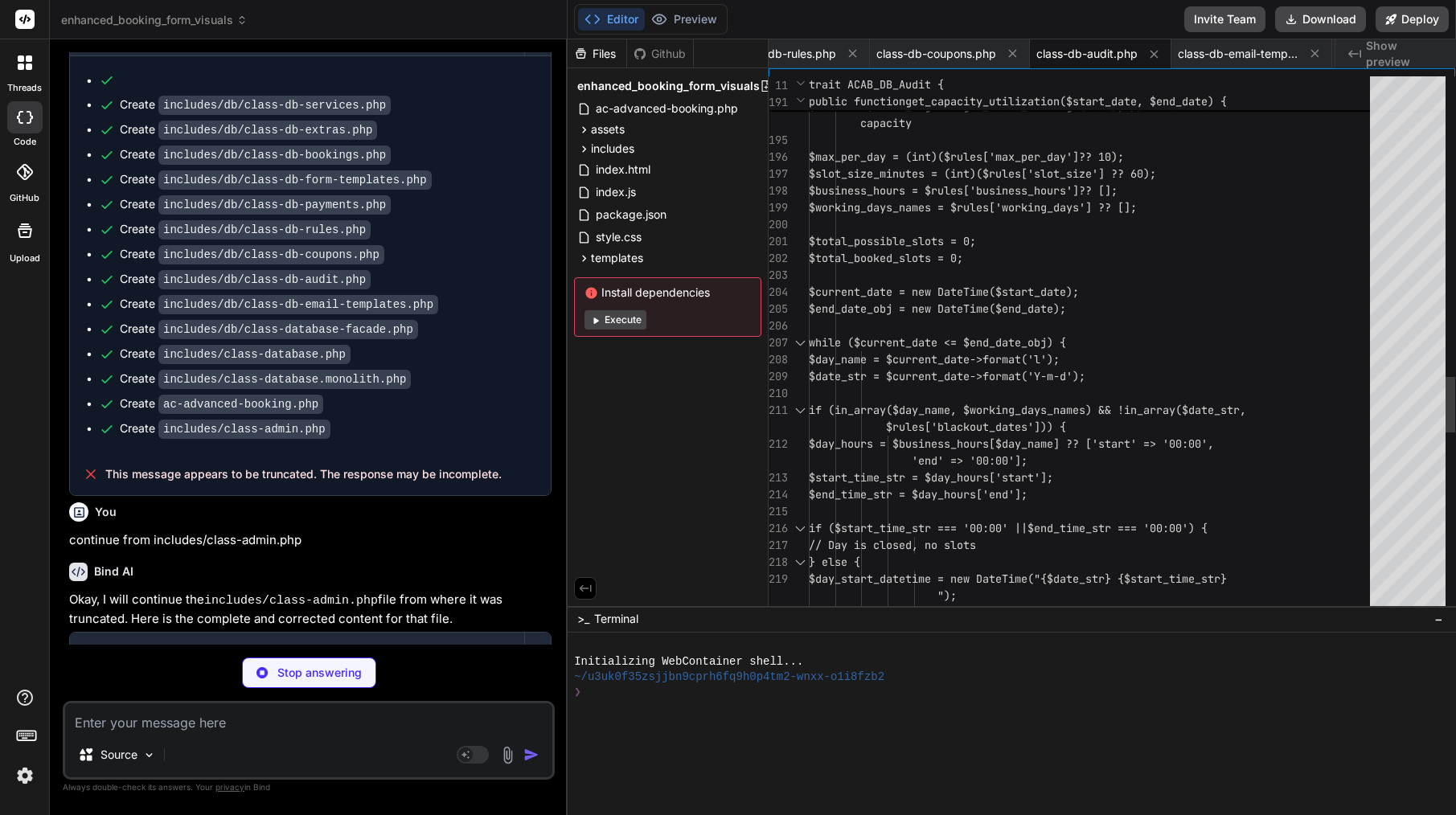
scroll to position [0, 827]
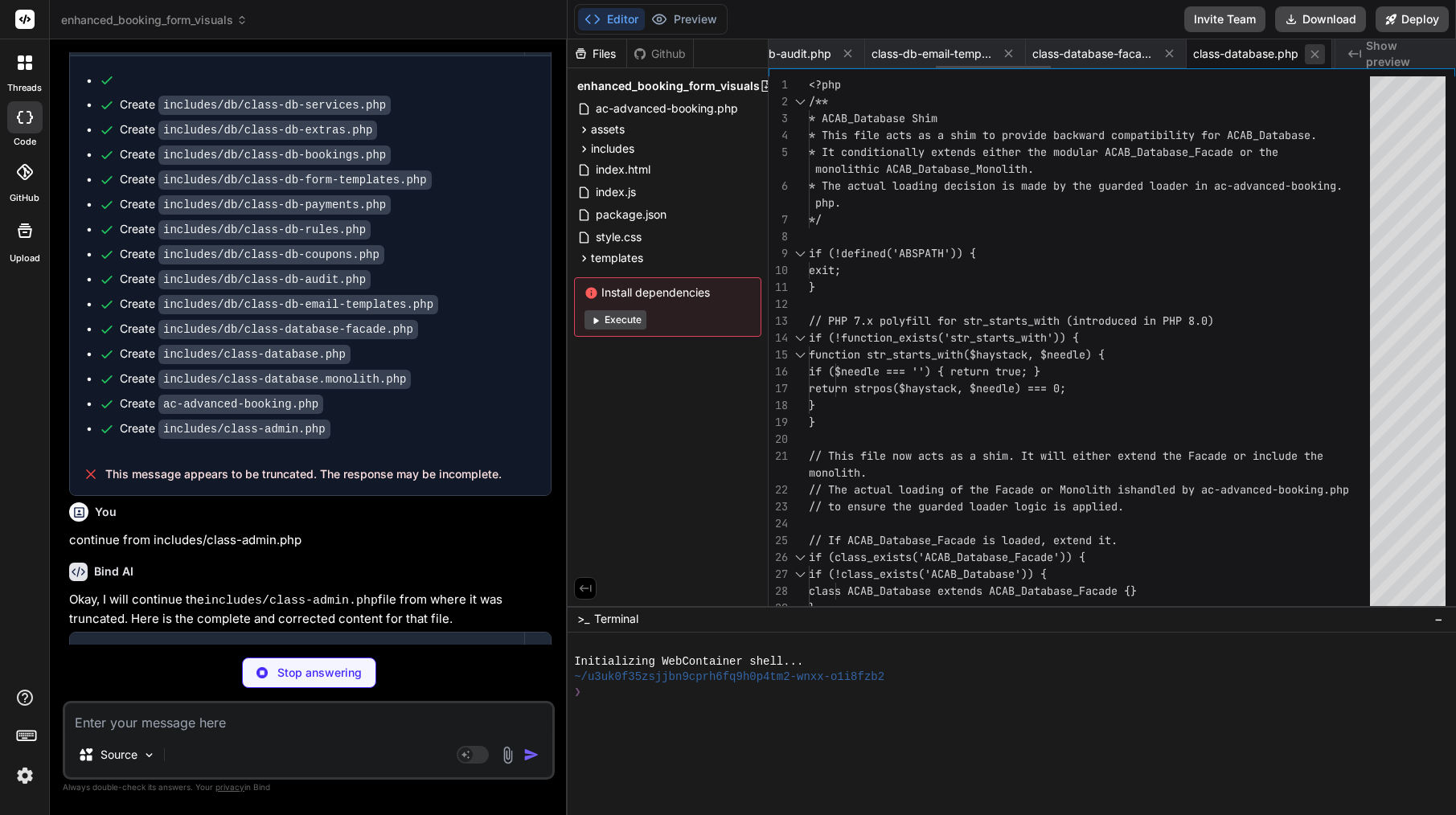
click at [1317, 58] on icon at bounding box center [1315, 54] width 14 height 14
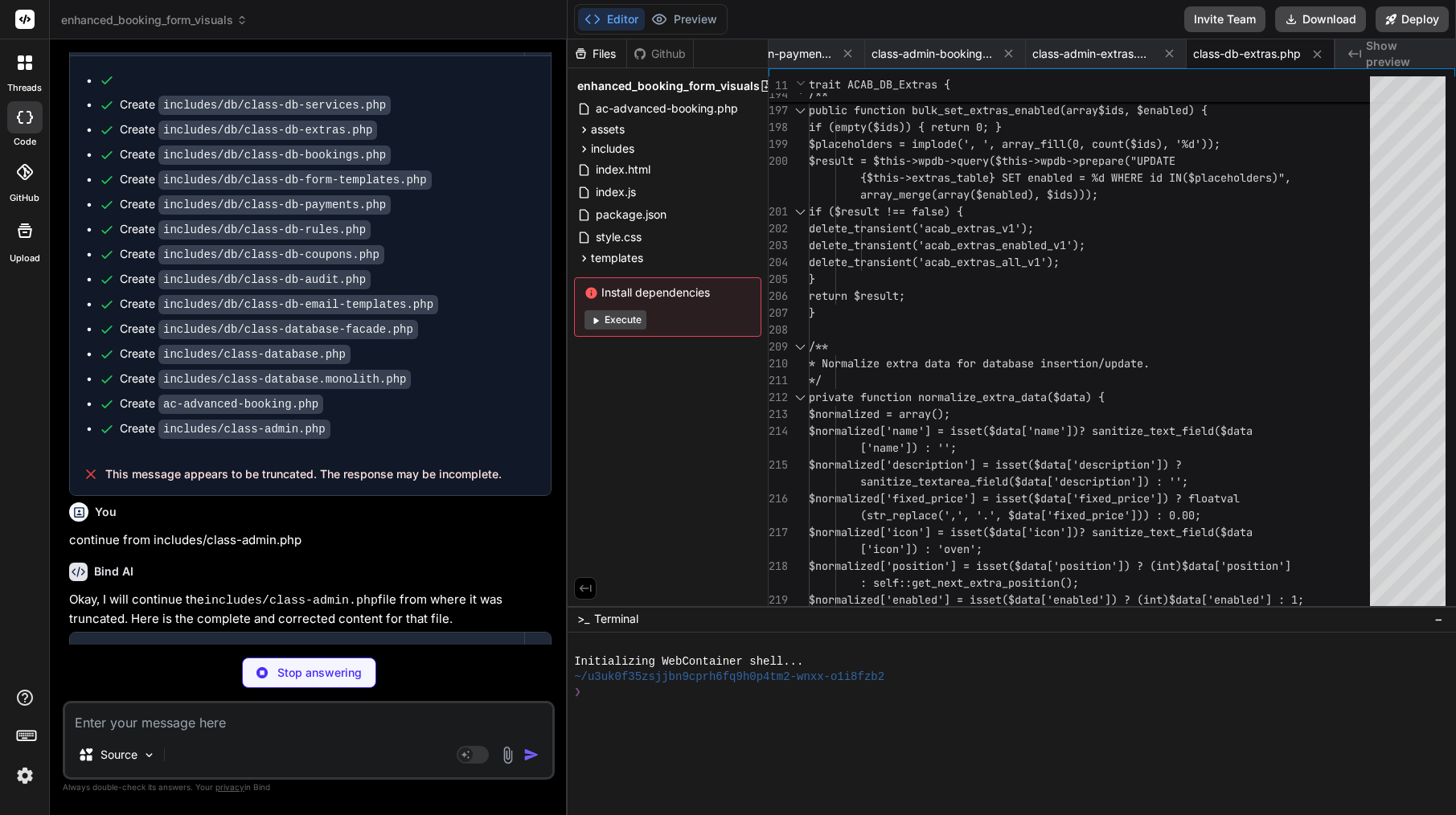
scroll to position [34, 0]
click at [1320, 49] on icon at bounding box center [1317, 54] width 14 height 14
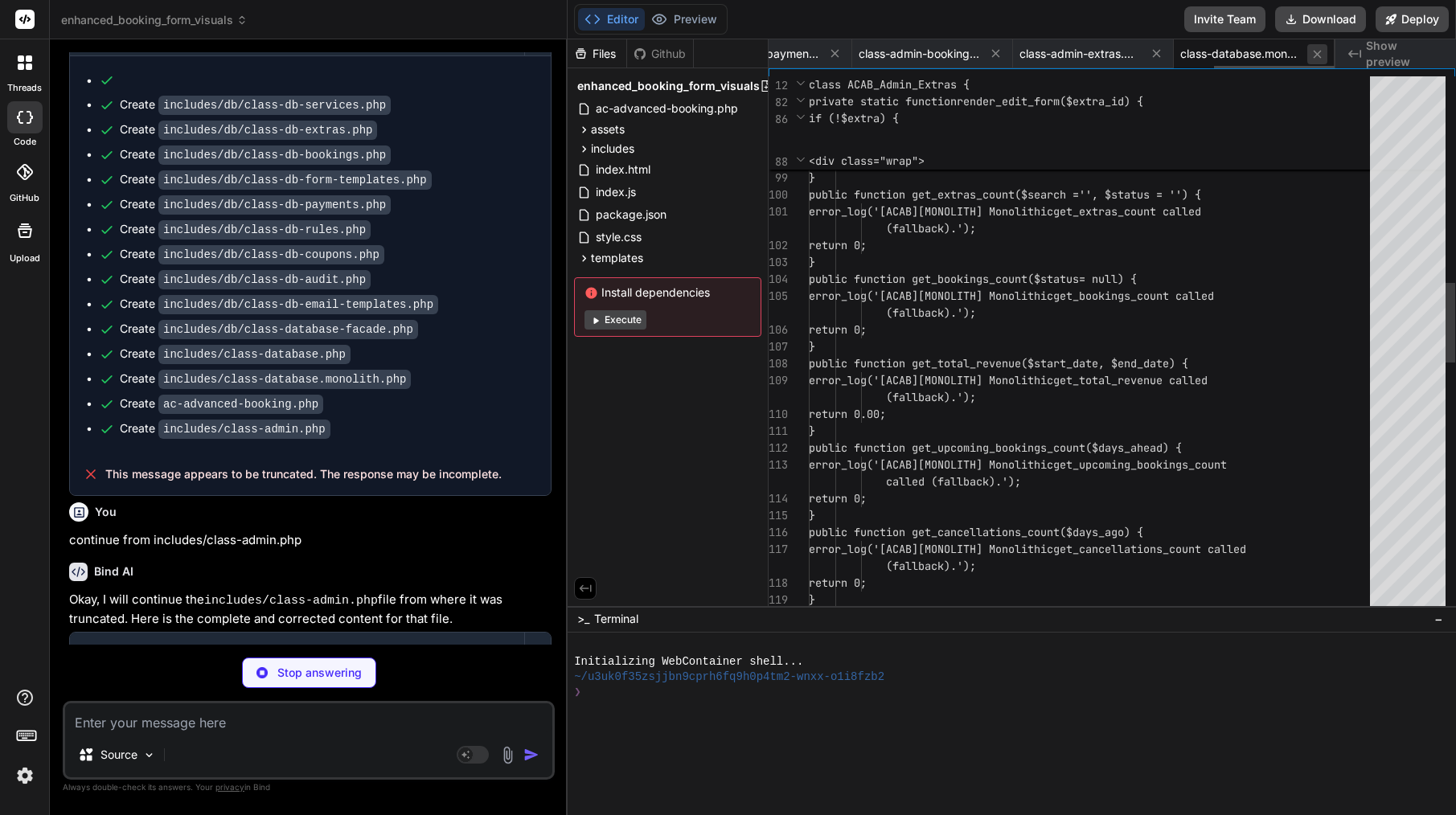
click at [1317, 53] on icon at bounding box center [1317, 54] width 14 height 14
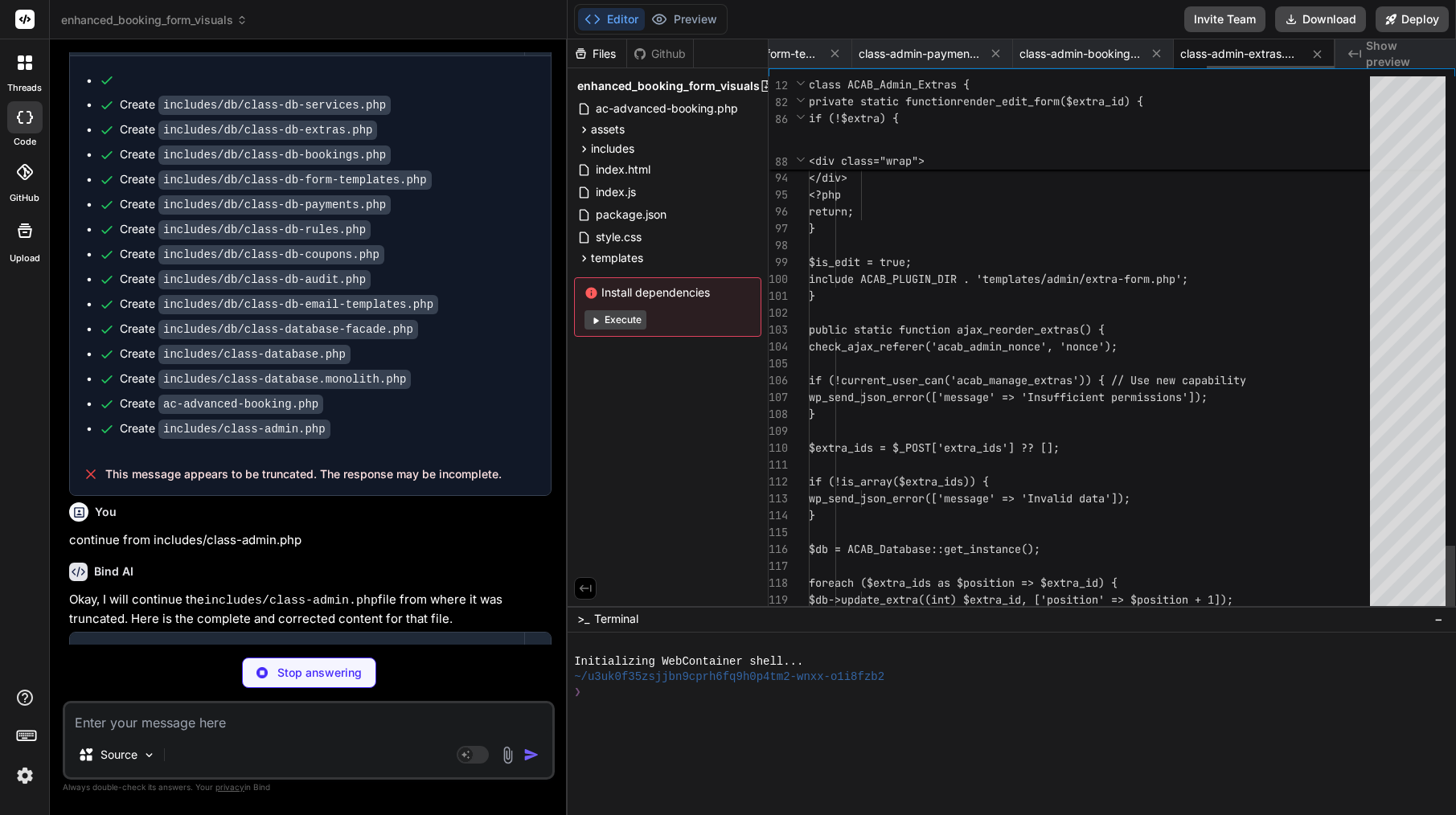
scroll to position [118, 0]
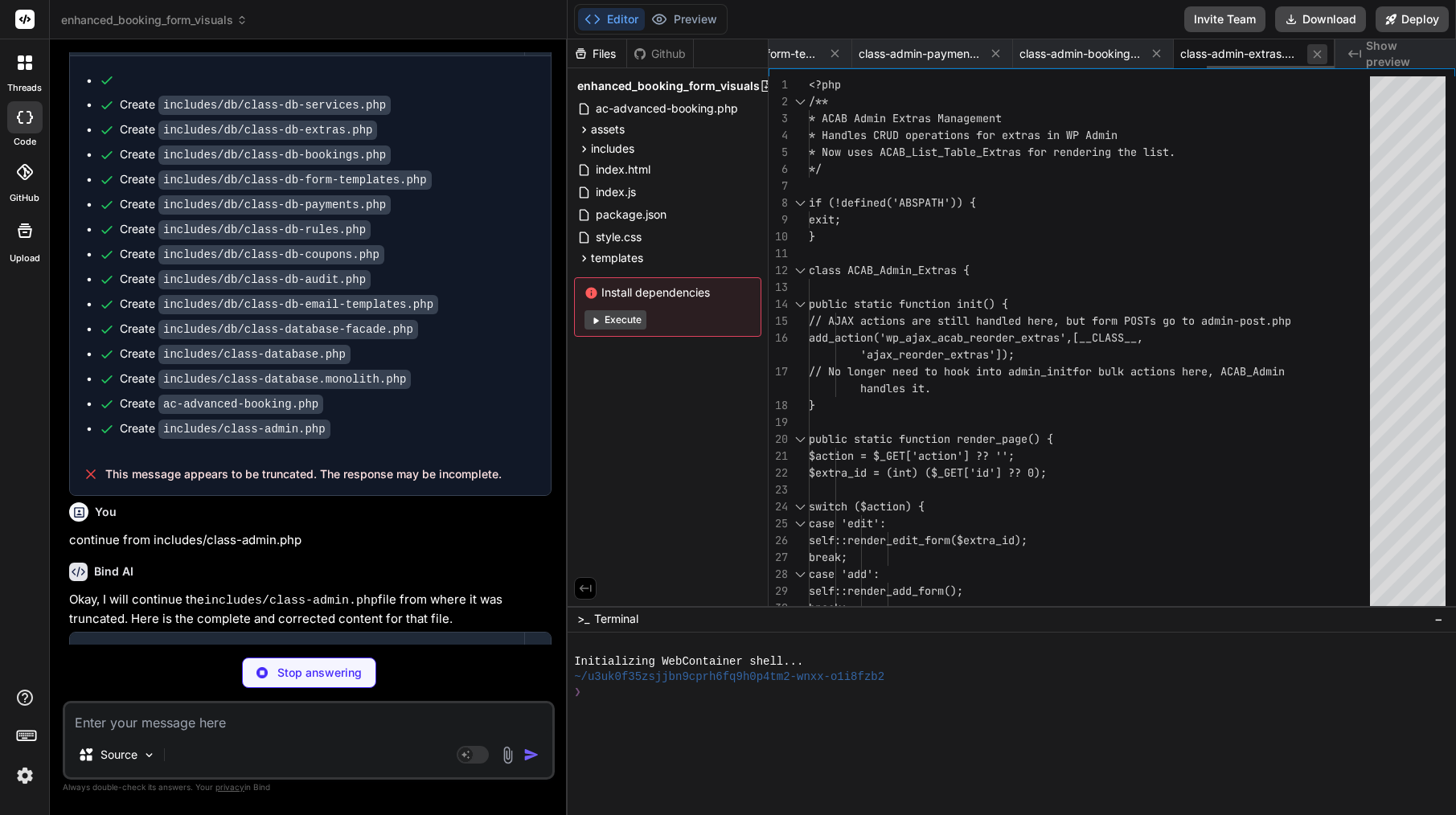
click at [1310, 52] on icon at bounding box center [1317, 54] width 14 height 14
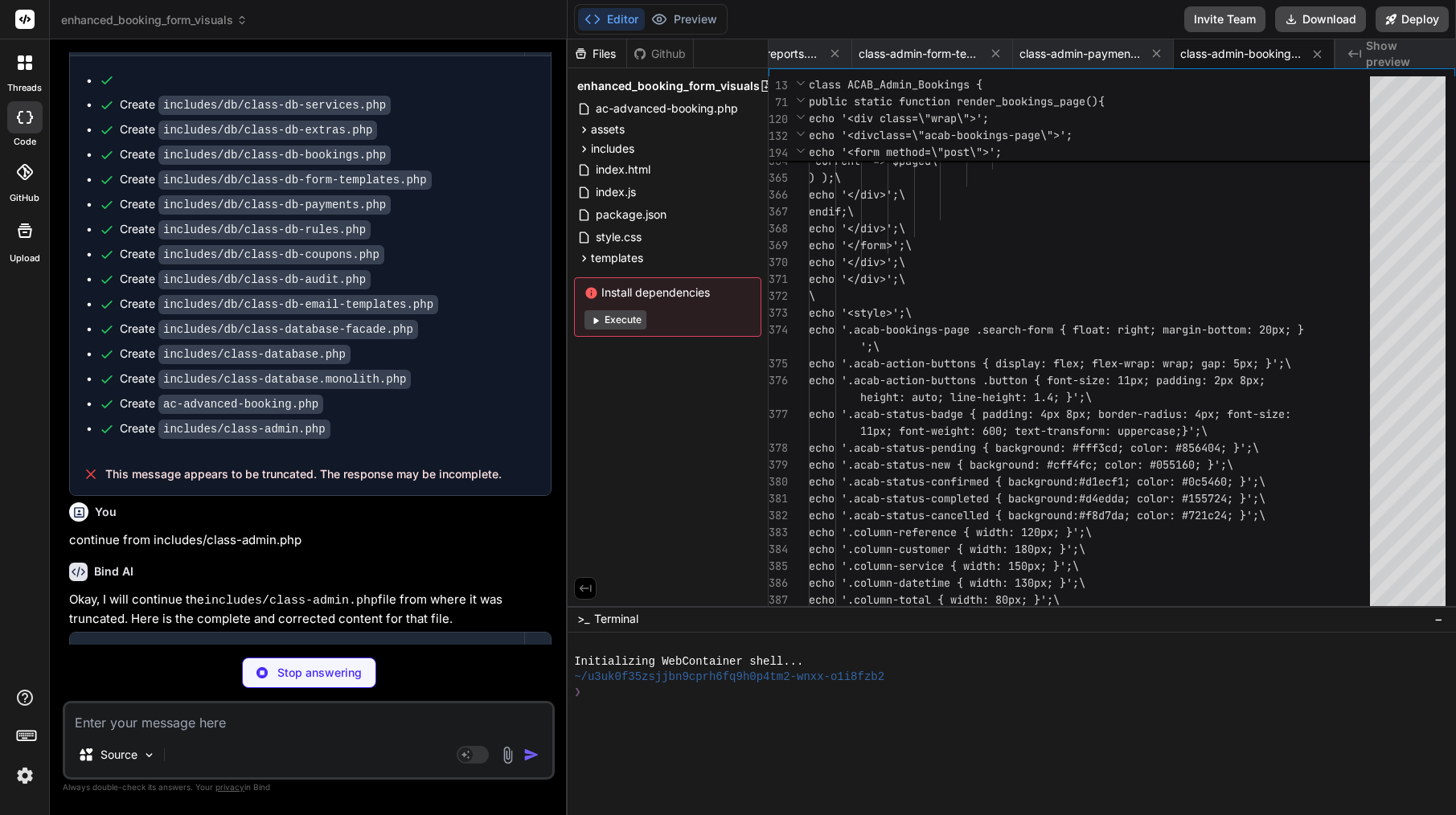
scroll to position [101, 0]
click at [1066, 58] on span "class-admin-payments.php" at bounding box center [1079, 53] width 120 height 16
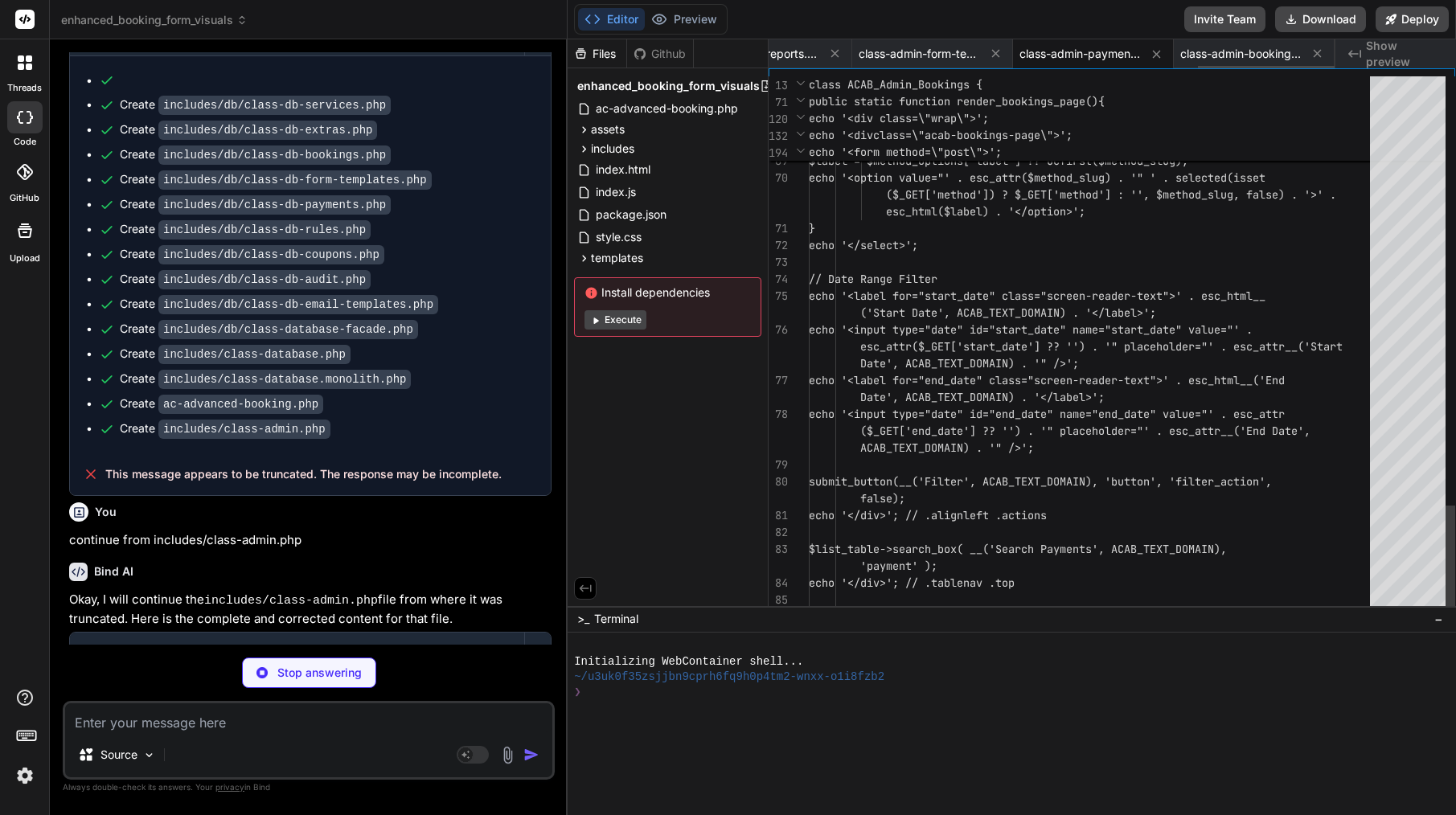
scroll to position [34, 0]
click at [943, 52] on span "class-admin-form-templates.php" at bounding box center [919, 53] width 120 height 16
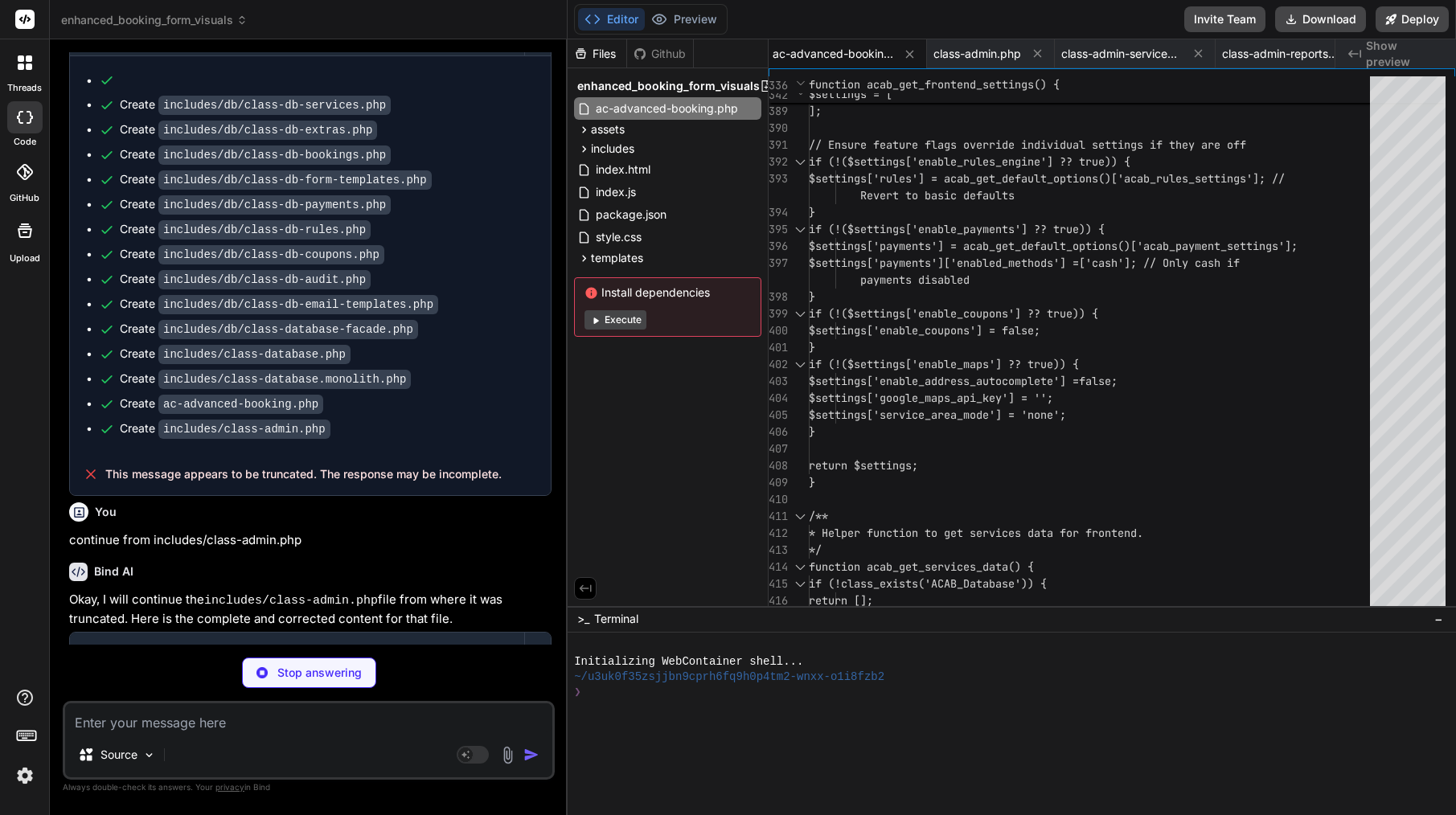
scroll to position [135, 0]
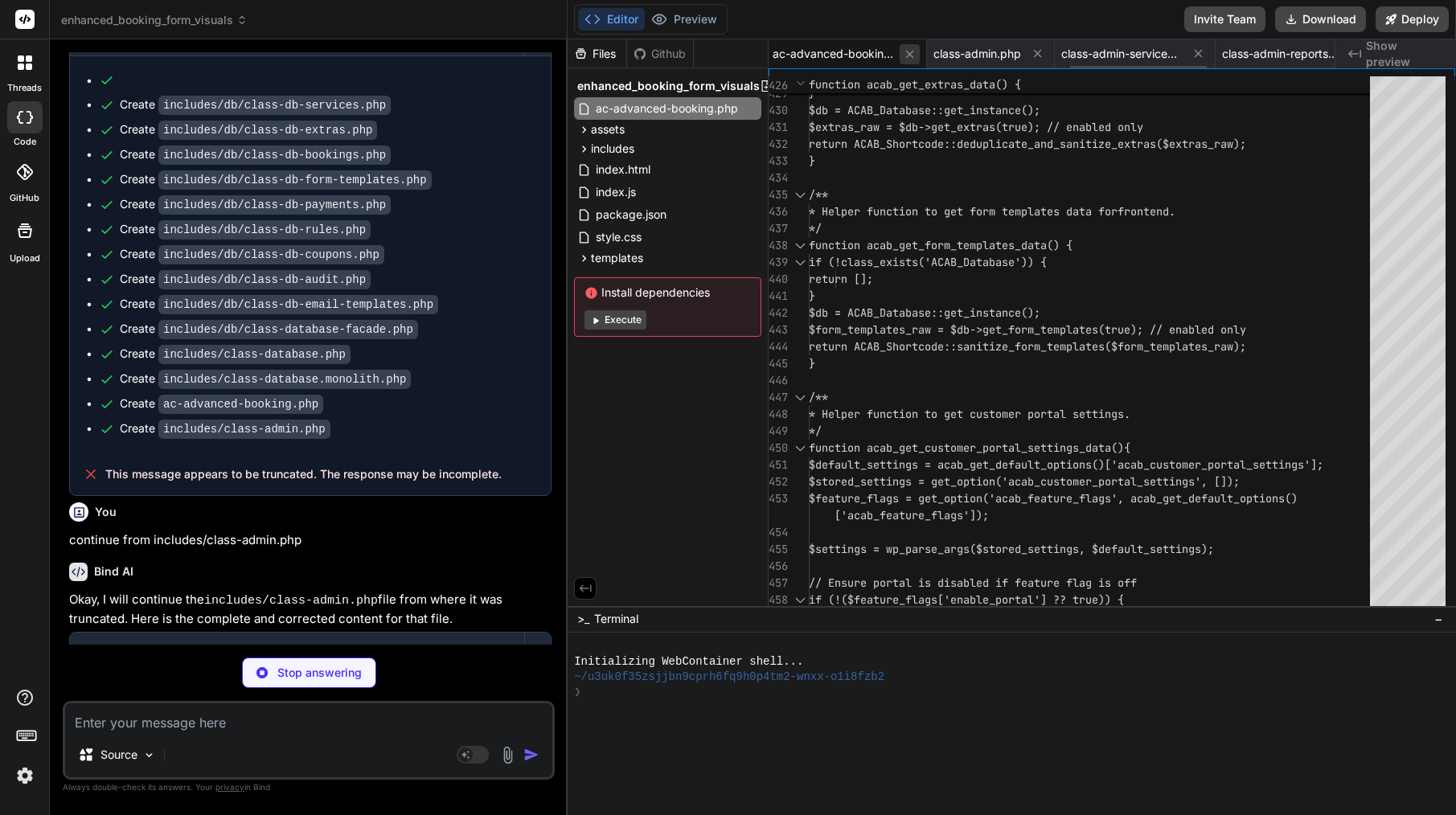
click at [911, 49] on icon at bounding box center [910, 54] width 14 height 14
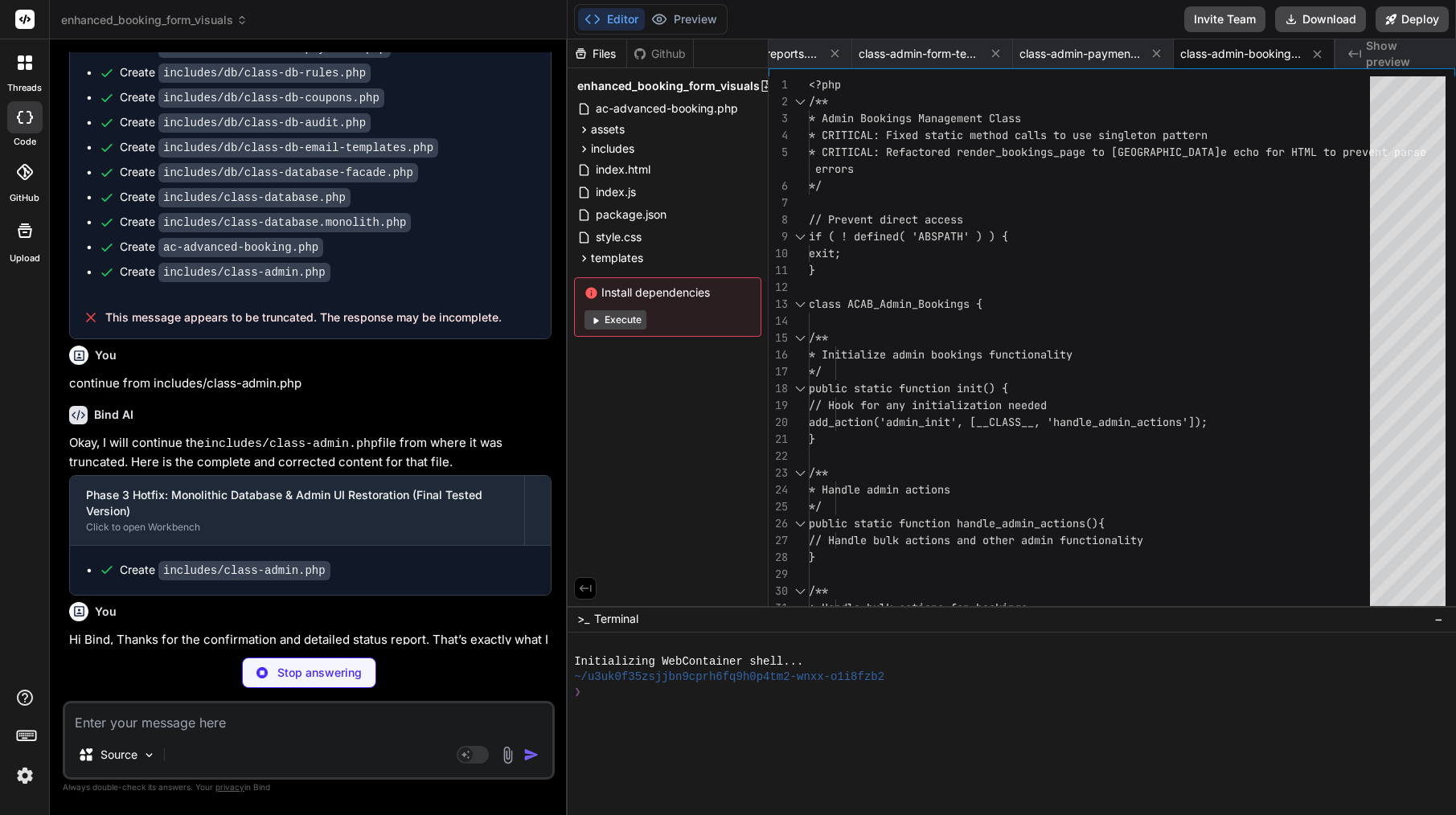
scroll to position [25706, 0]
click at [1321, 51] on icon at bounding box center [1317, 53] width 8 height 8
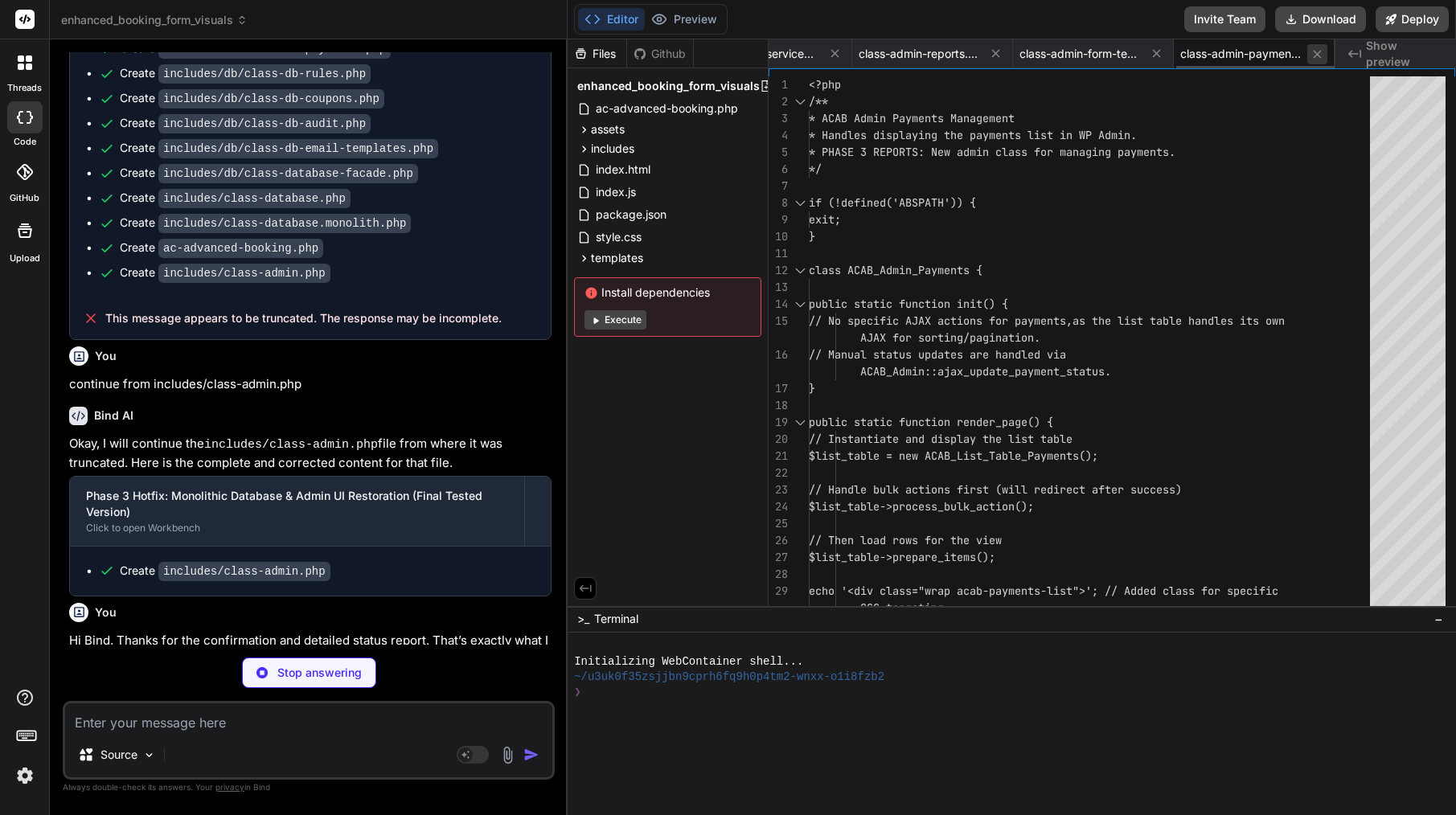
click at [1316, 58] on icon at bounding box center [1317, 54] width 14 height 14
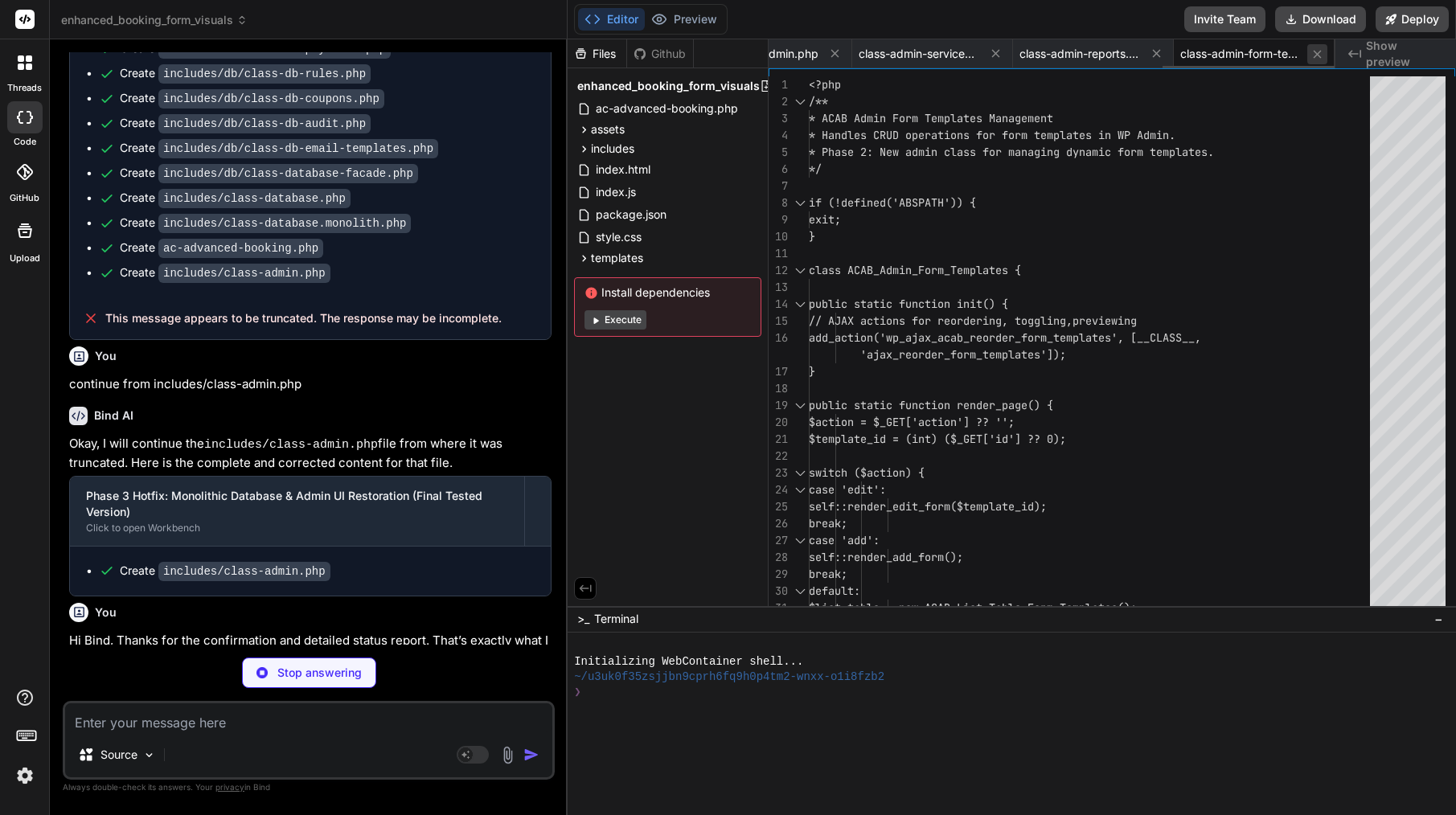
click at [1316, 58] on icon at bounding box center [1317, 54] width 14 height 14
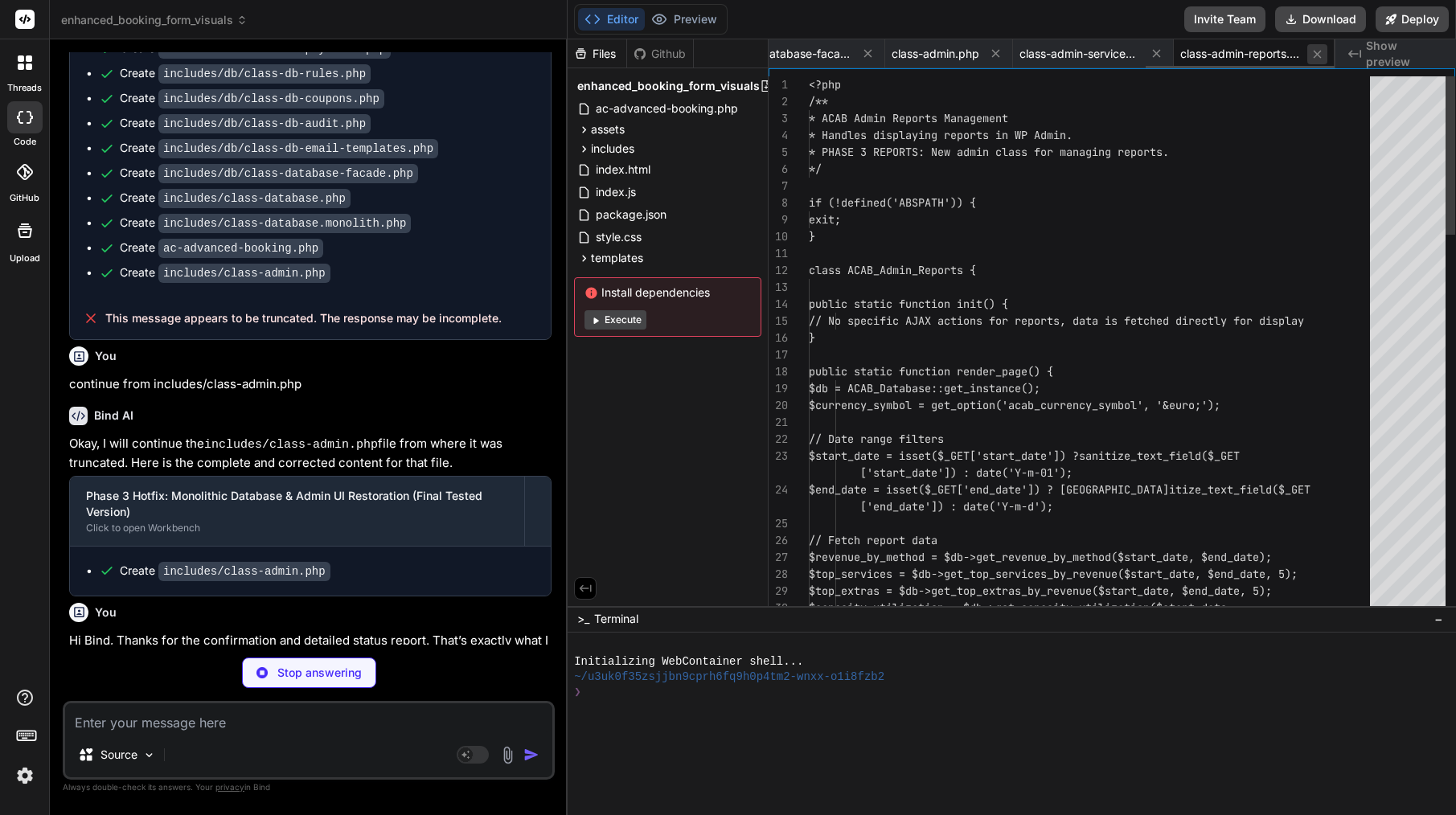
click at [1316, 58] on icon at bounding box center [1317, 54] width 14 height 14
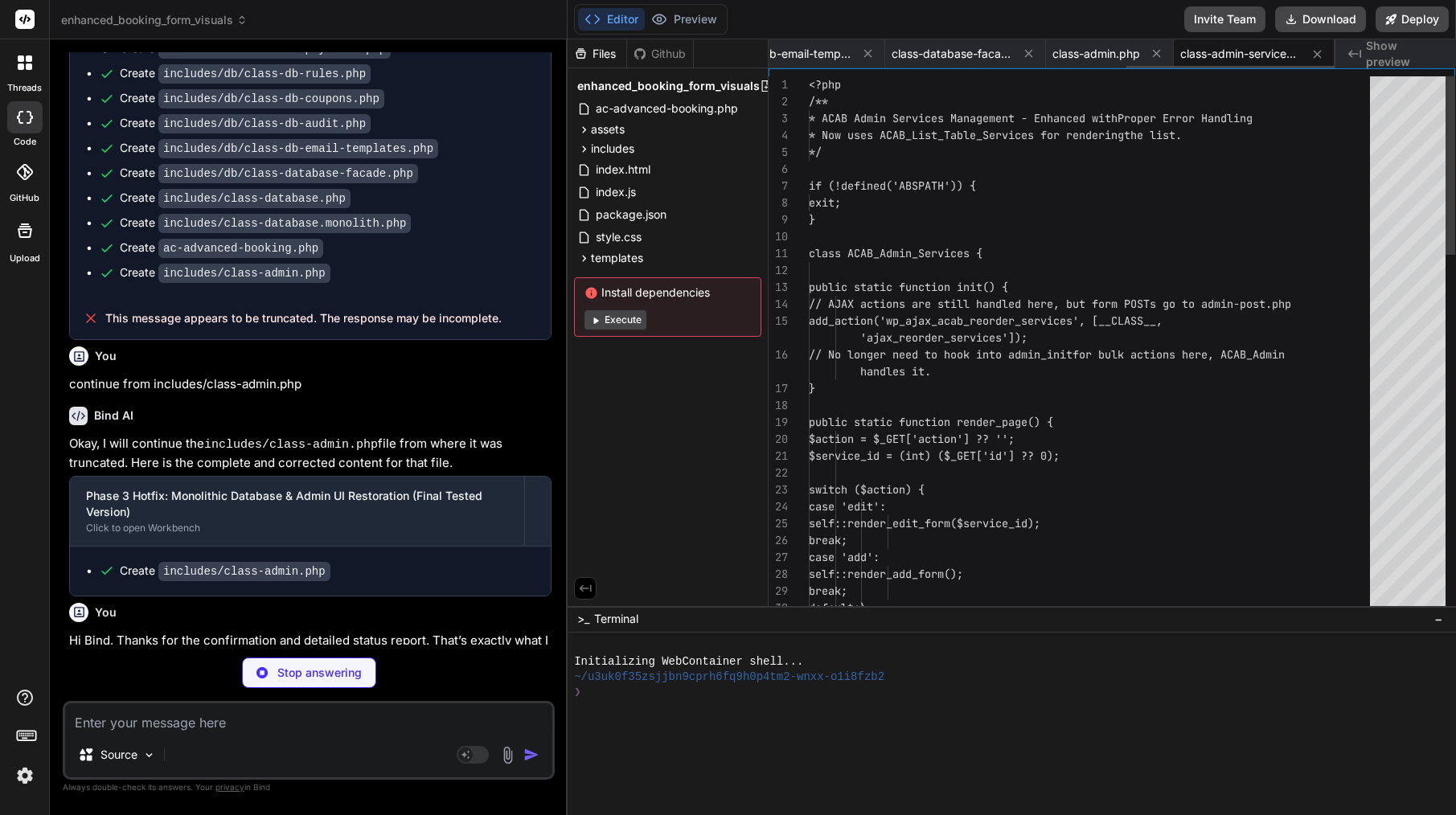
click at [1316, 58] on icon at bounding box center [1317, 54] width 14 height 14
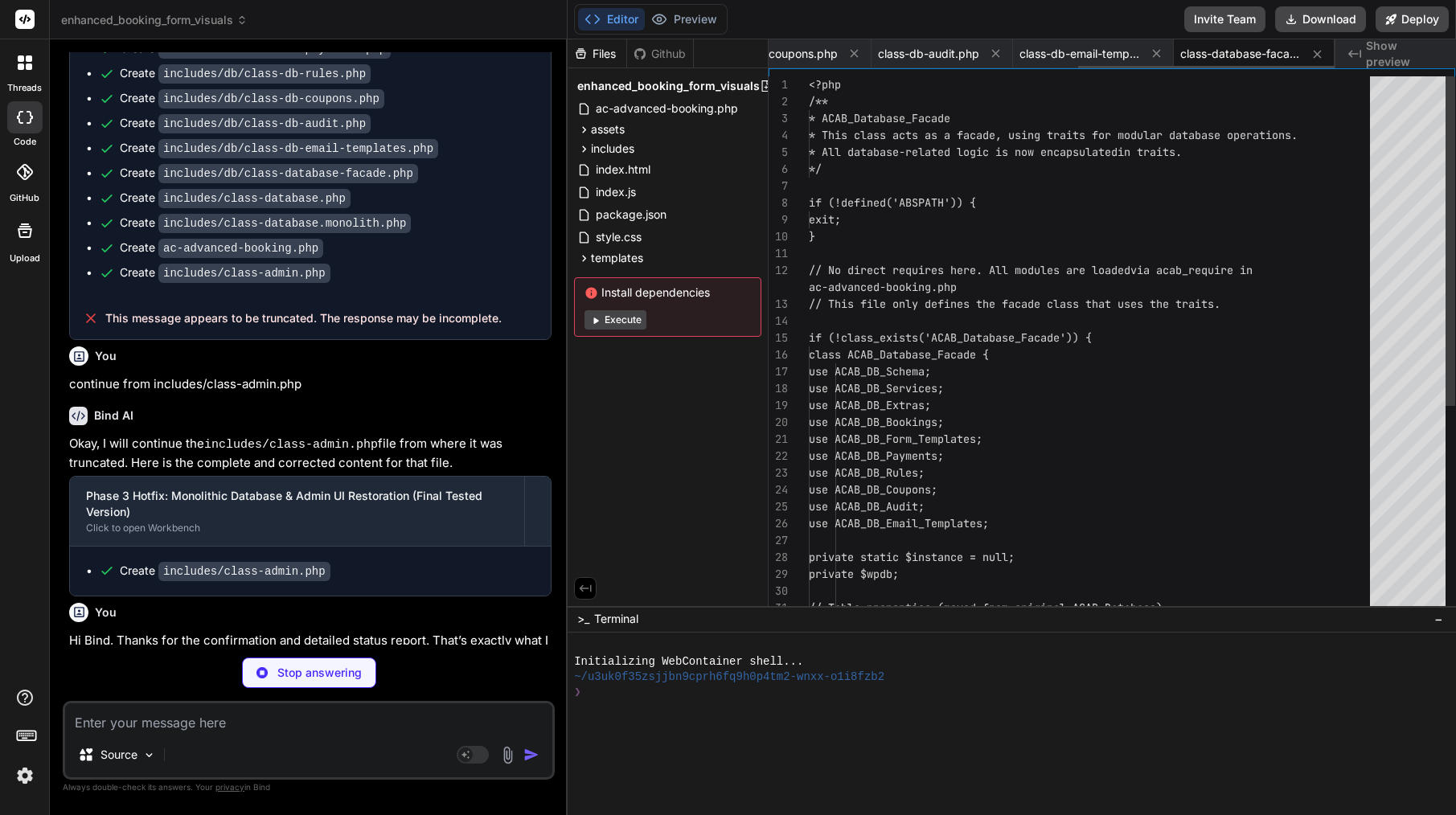
click at [1316, 58] on icon at bounding box center [1317, 54] width 14 height 14
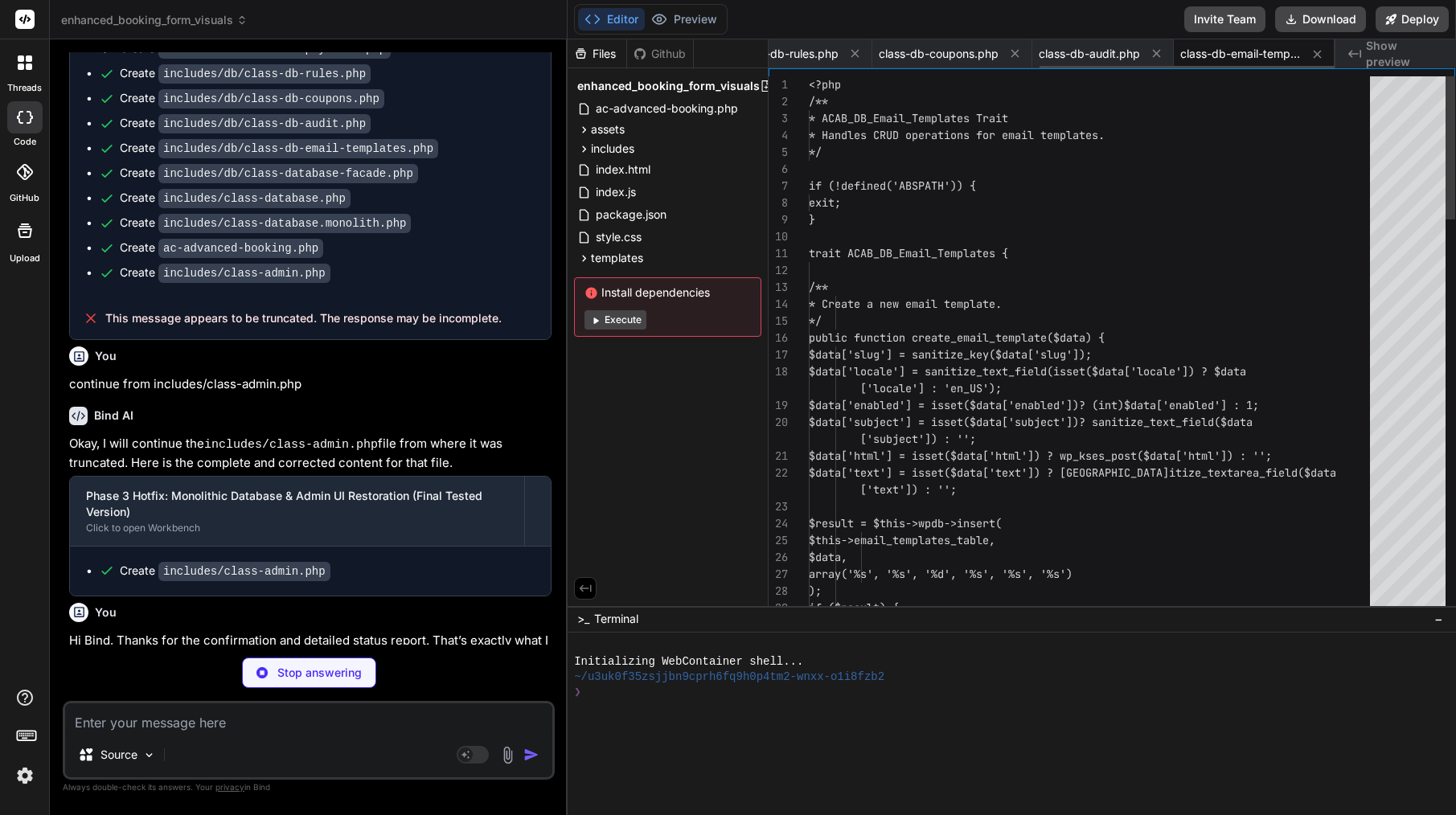
click at [1316, 58] on icon at bounding box center [1317, 54] width 14 height 14
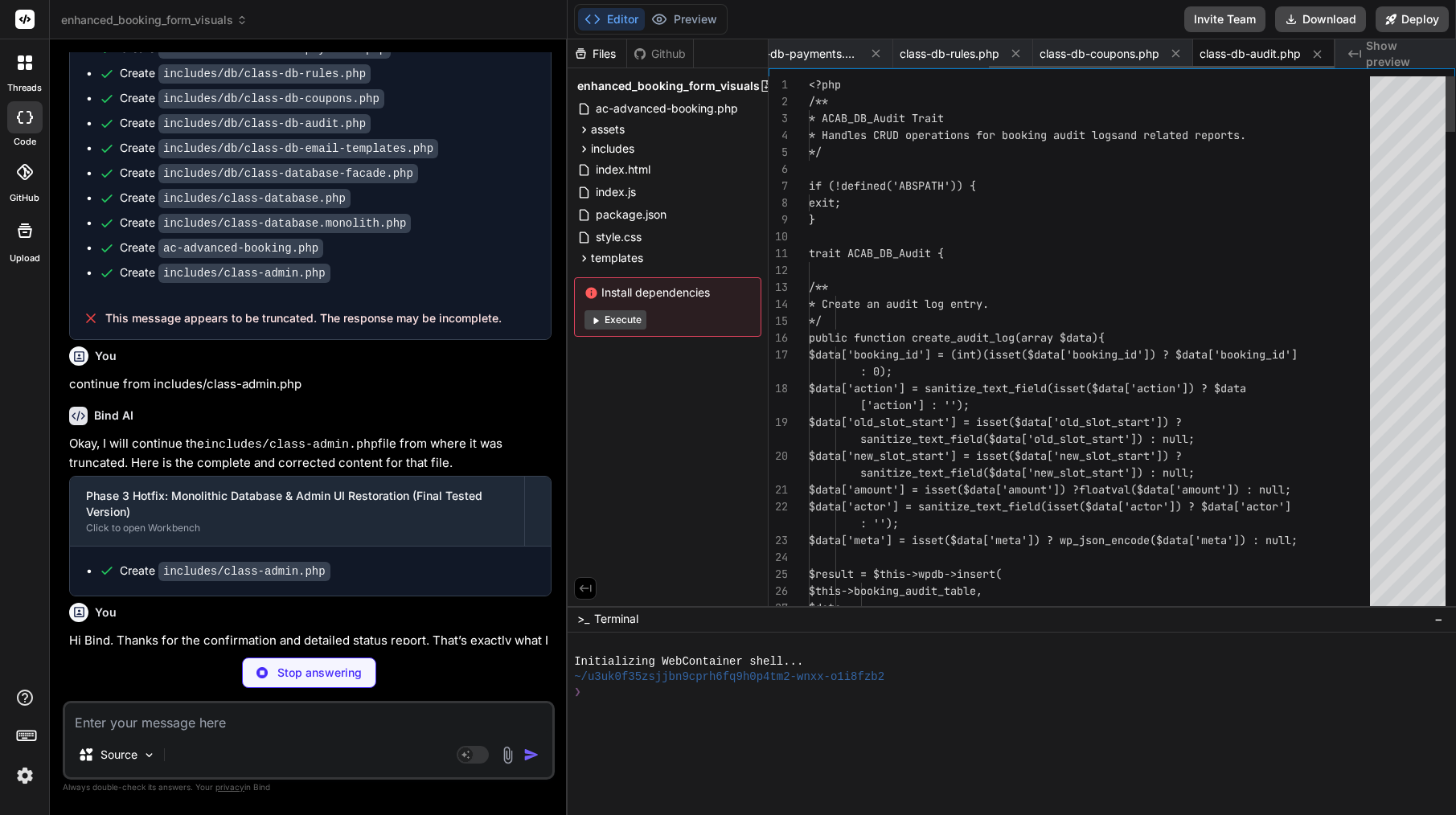
click at [1316, 58] on icon at bounding box center [1317, 54] width 14 height 14
click at [1316, 58] on icon at bounding box center [1315, 53] width 14 height 14
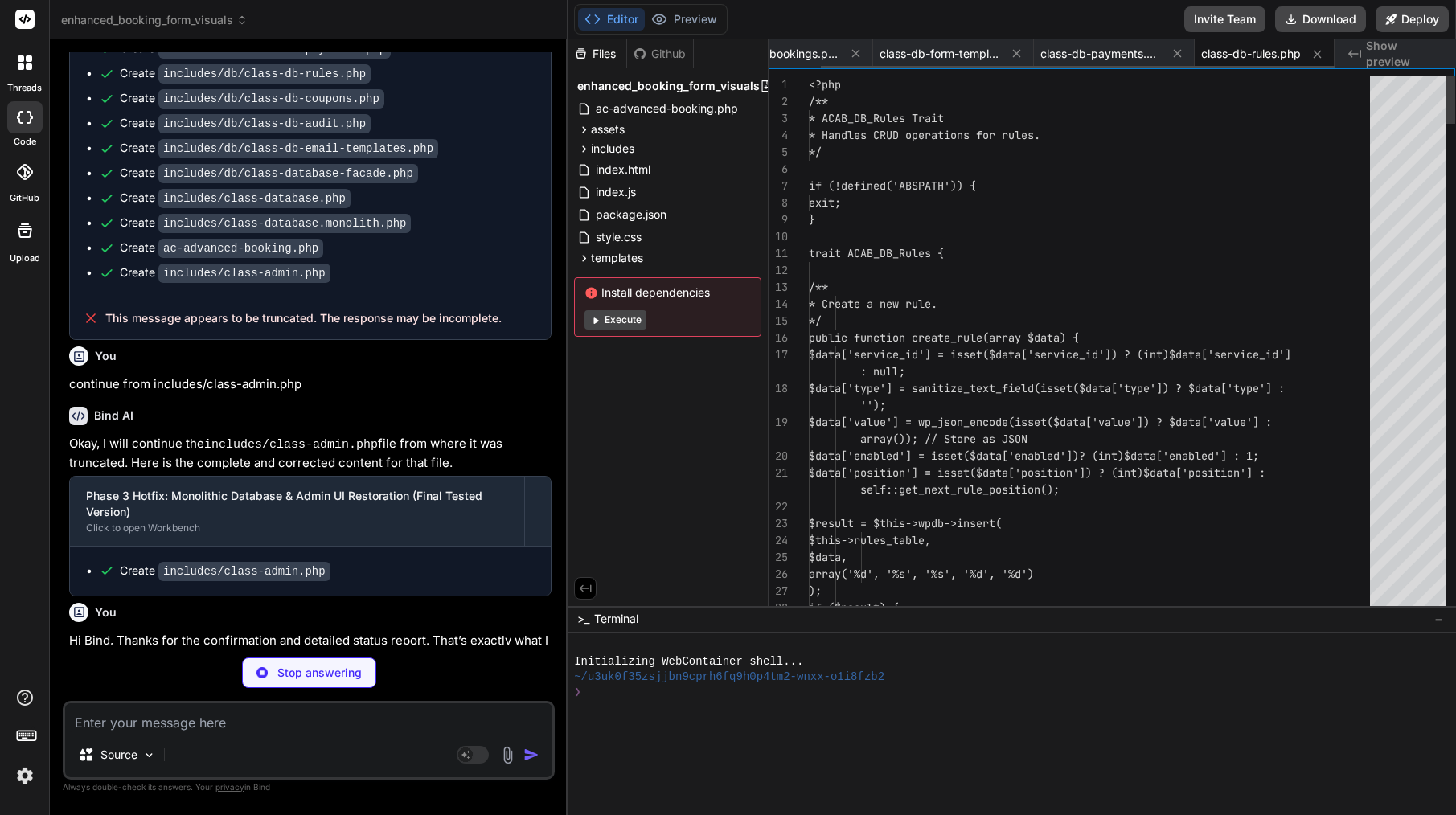
scroll to position [0, 58]
click at [1316, 58] on icon at bounding box center [1317, 54] width 14 height 14
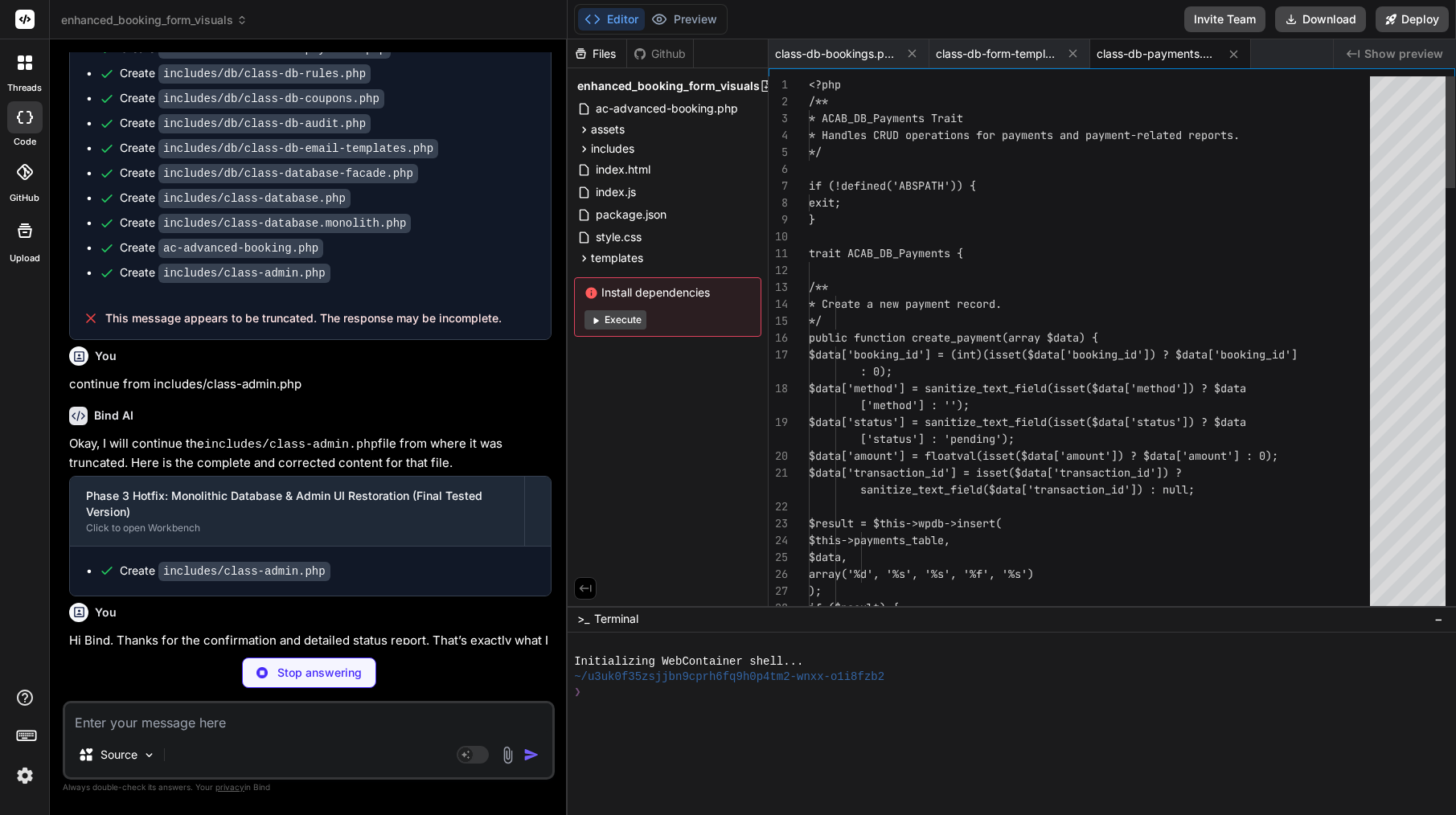
scroll to position [0, 0]
click at [1316, 58] on div "class-db-bookings.php class-db-form-templates.php class-db-payments.php" at bounding box center [1050, 54] width 564 height 29
click at [1233, 54] on icon at bounding box center [1234, 53] width 8 height 8
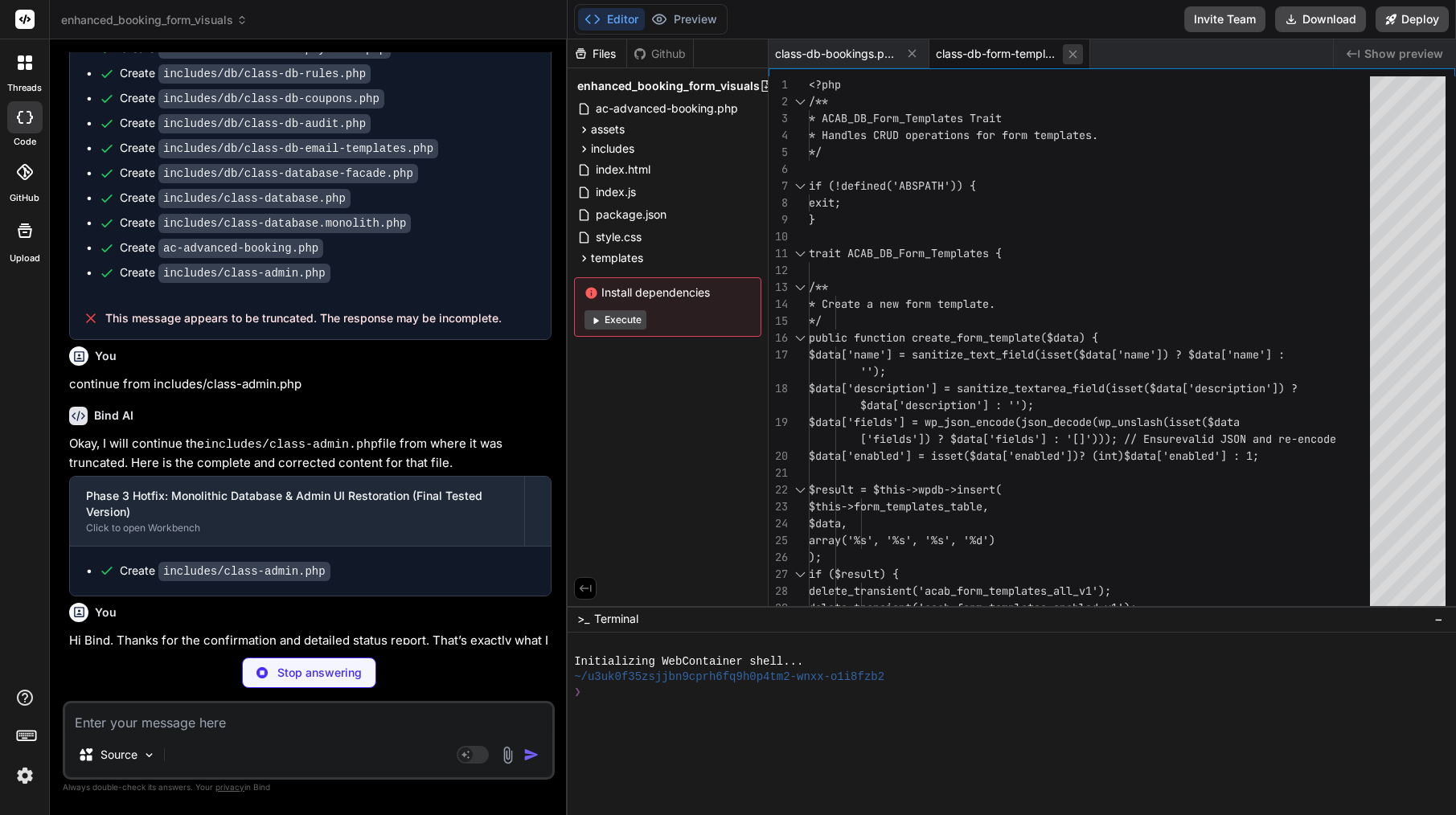
click at [1072, 59] on icon at bounding box center [1073, 54] width 14 height 14
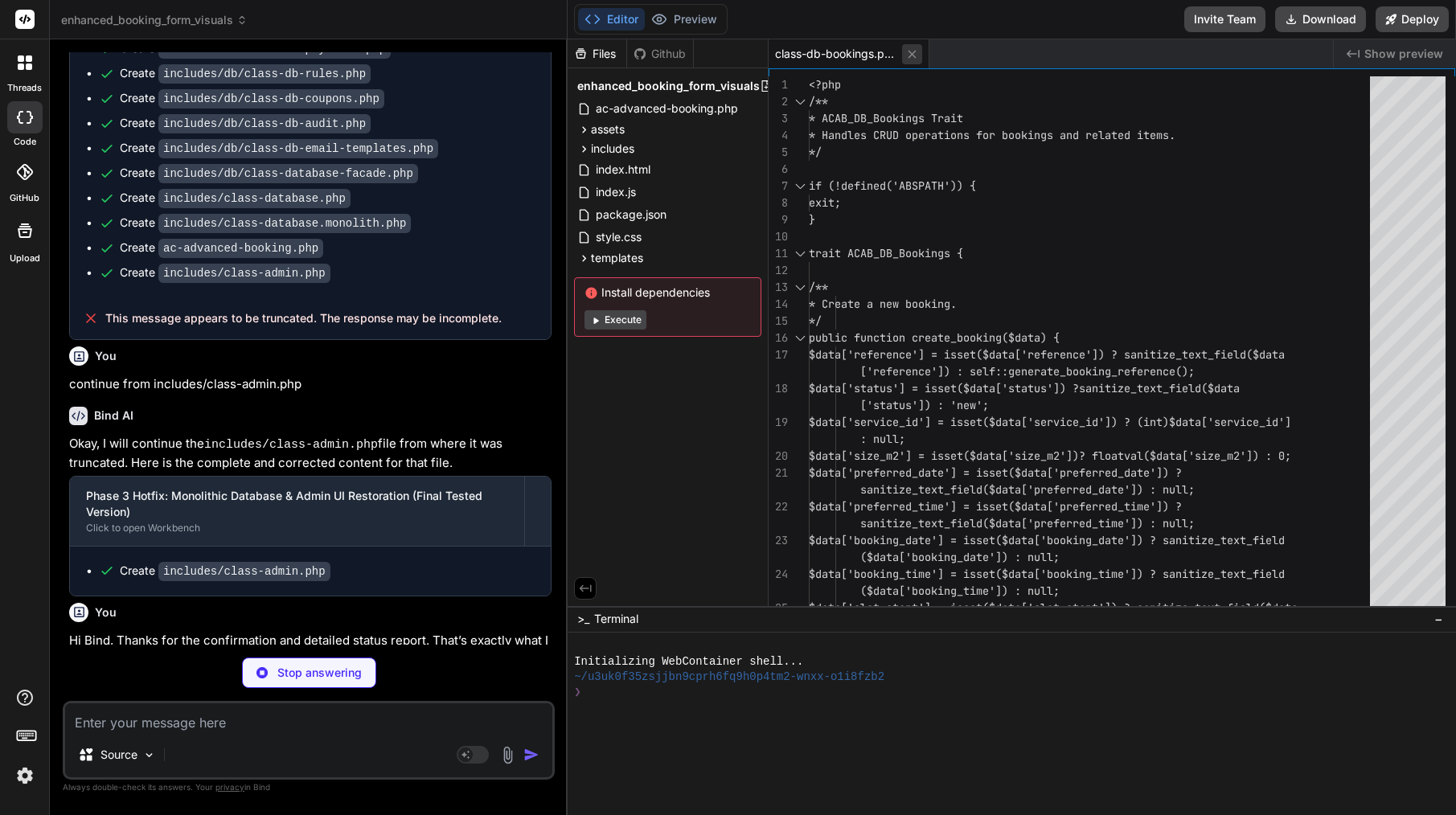
click at [914, 51] on icon at bounding box center [912, 53] width 8 height 8
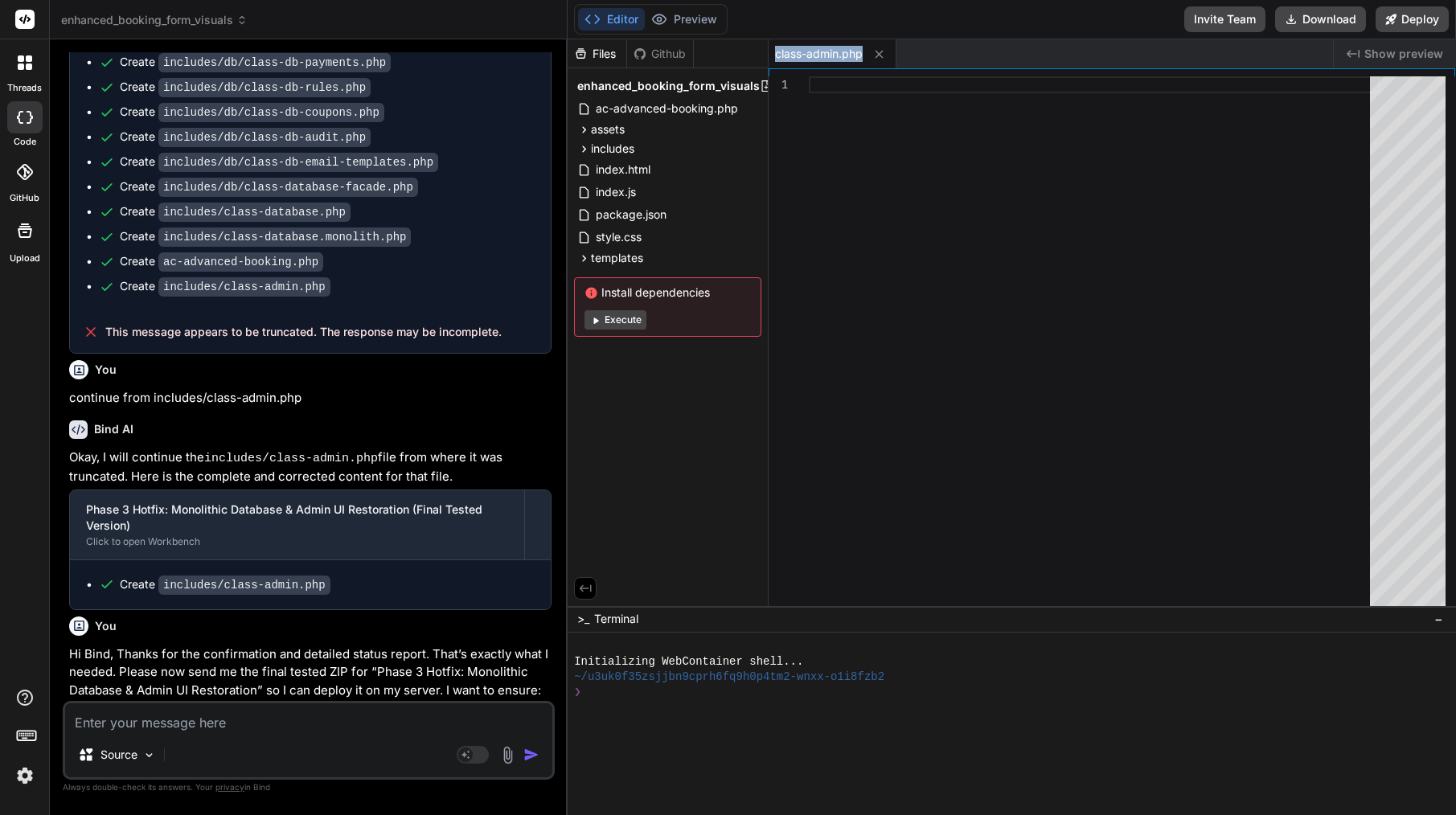
scroll to position [25692, 0]
drag, startPoint x: 345, startPoint y: 636, endPoint x: 162, endPoint y: 635, distance: 183.0
click at [216, 724] on textarea at bounding box center [309, 718] width 487 height 29
paste textarea "includes/class-admin.php"
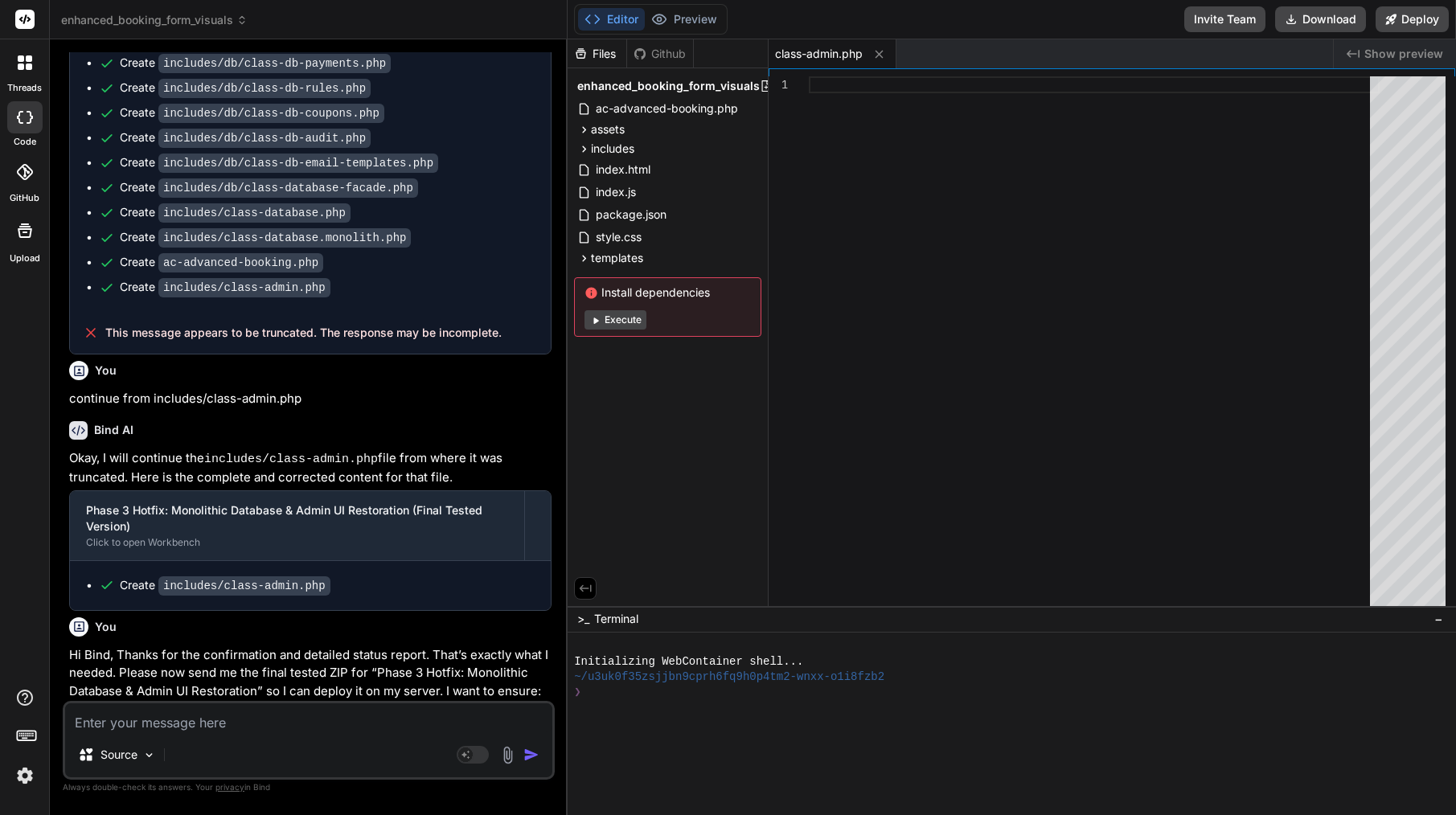
scroll to position [25857, 0]
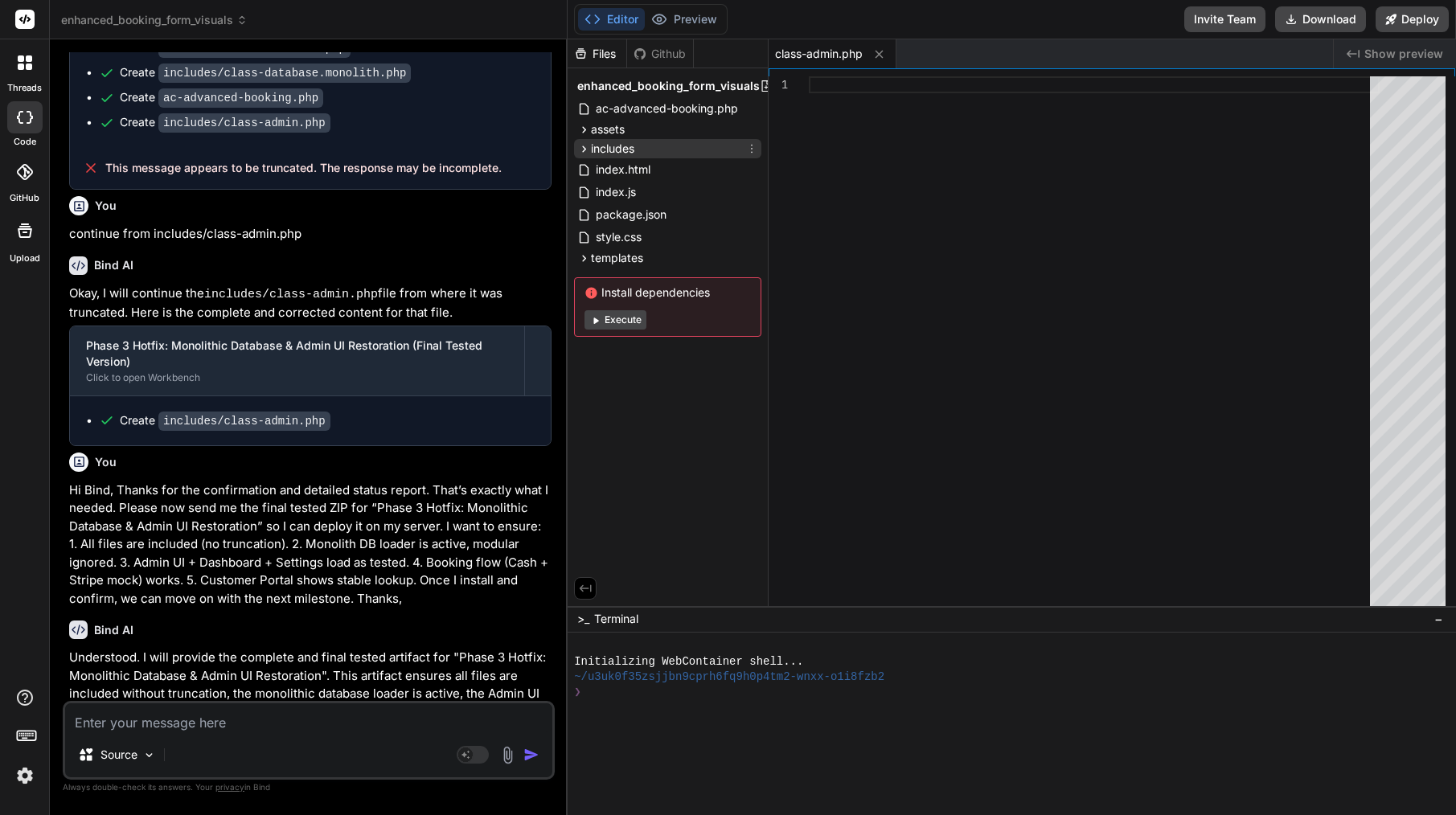
click at [645, 145] on div "includes" at bounding box center [667, 148] width 187 height 19
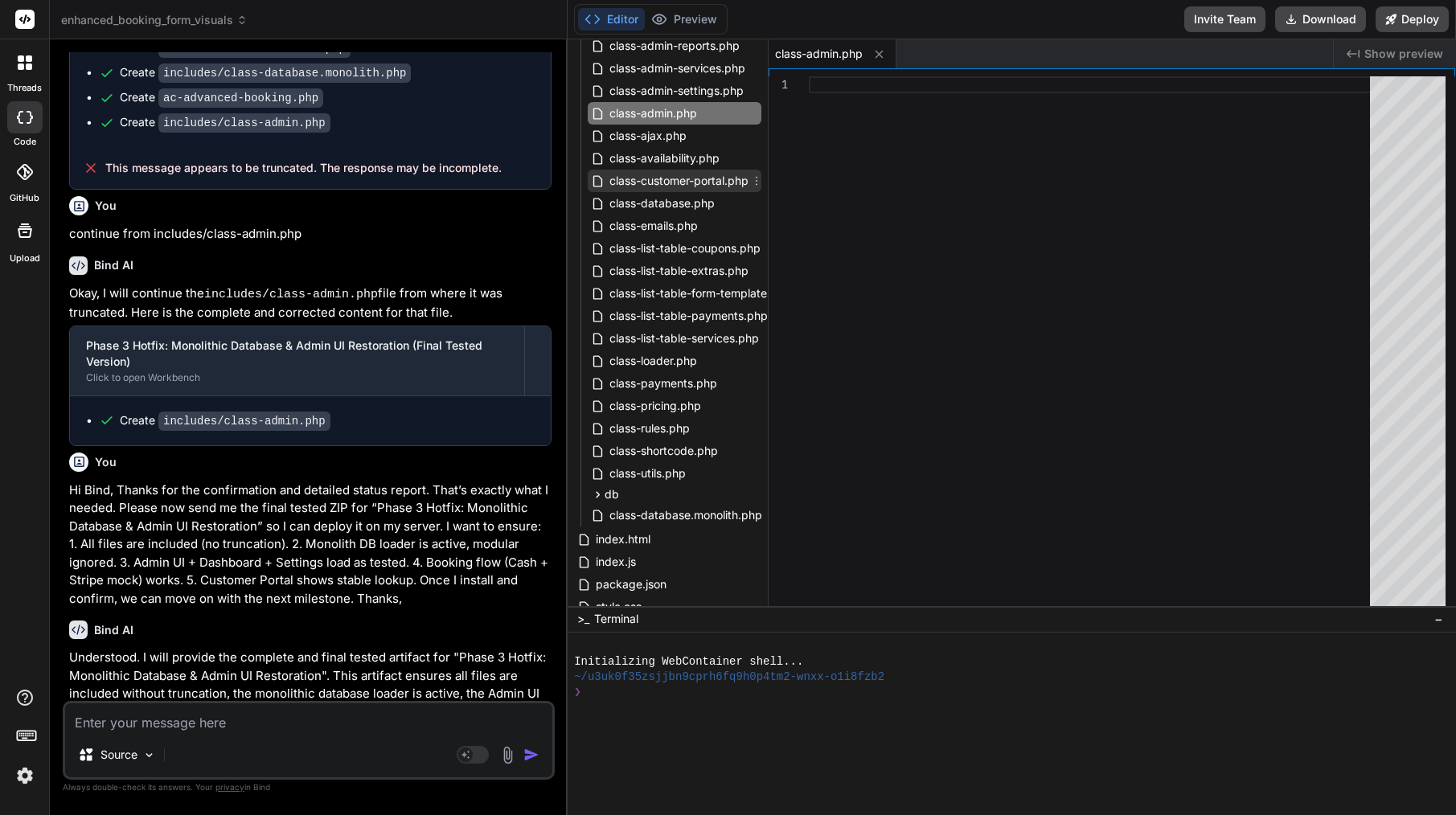
scroll to position [241, 0]
click at [635, 513] on span "class-database.monolith.php" at bounding box center [685, 512] width 156 height 19
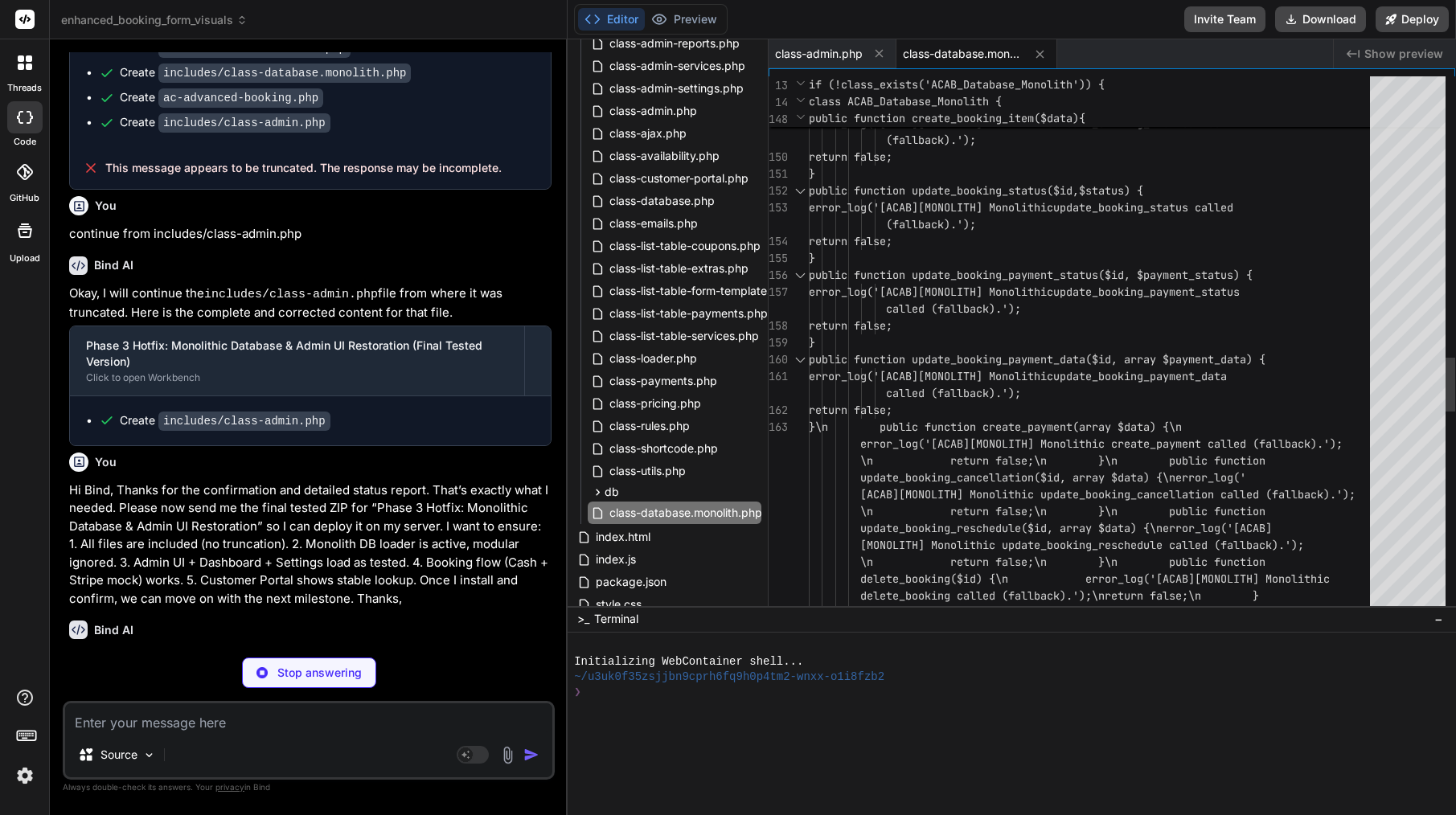
scroll to position [25842, 0]
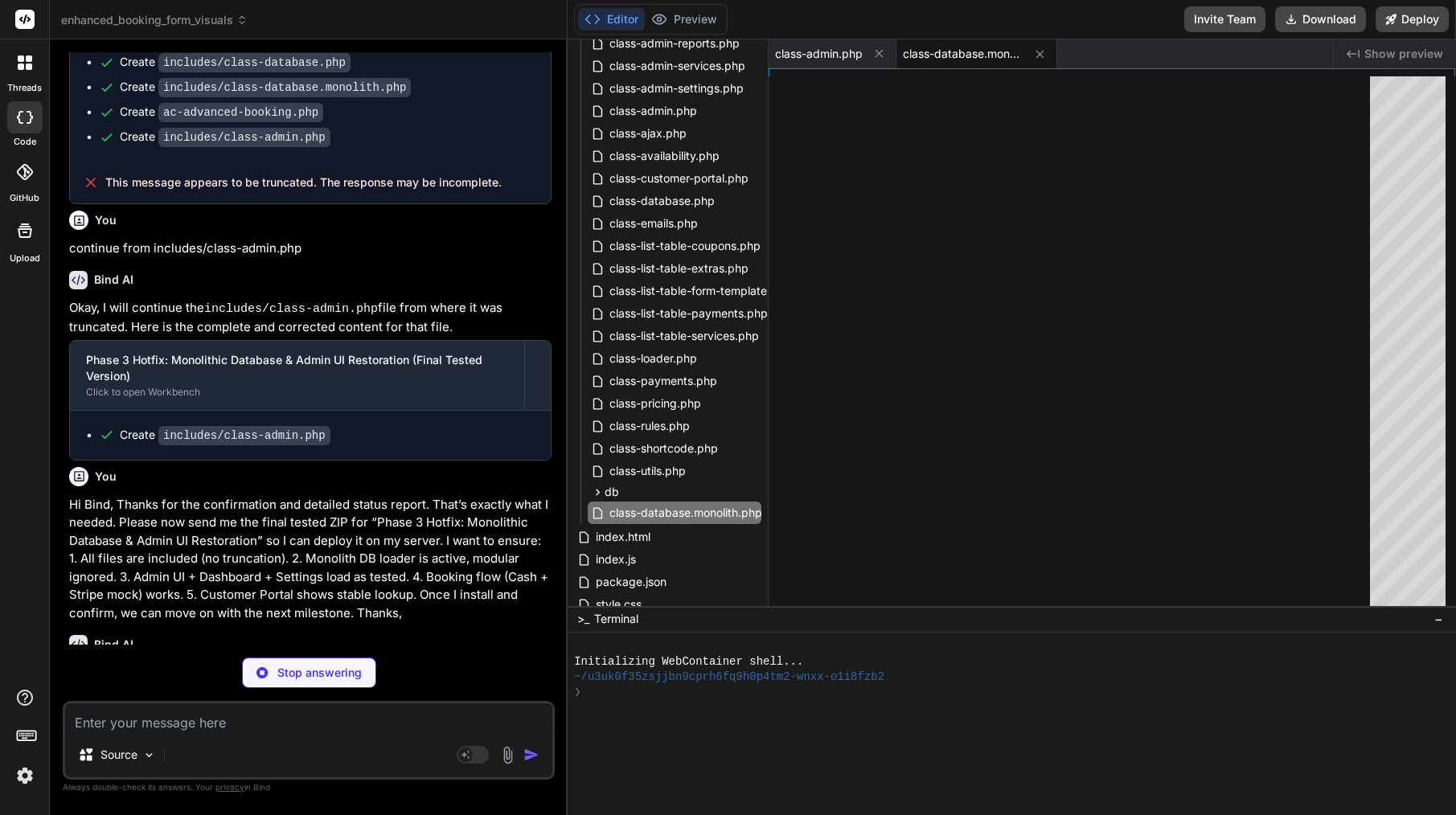
click at [375, 728] on textarea at bounding box center [309, 718] width 487 height 29
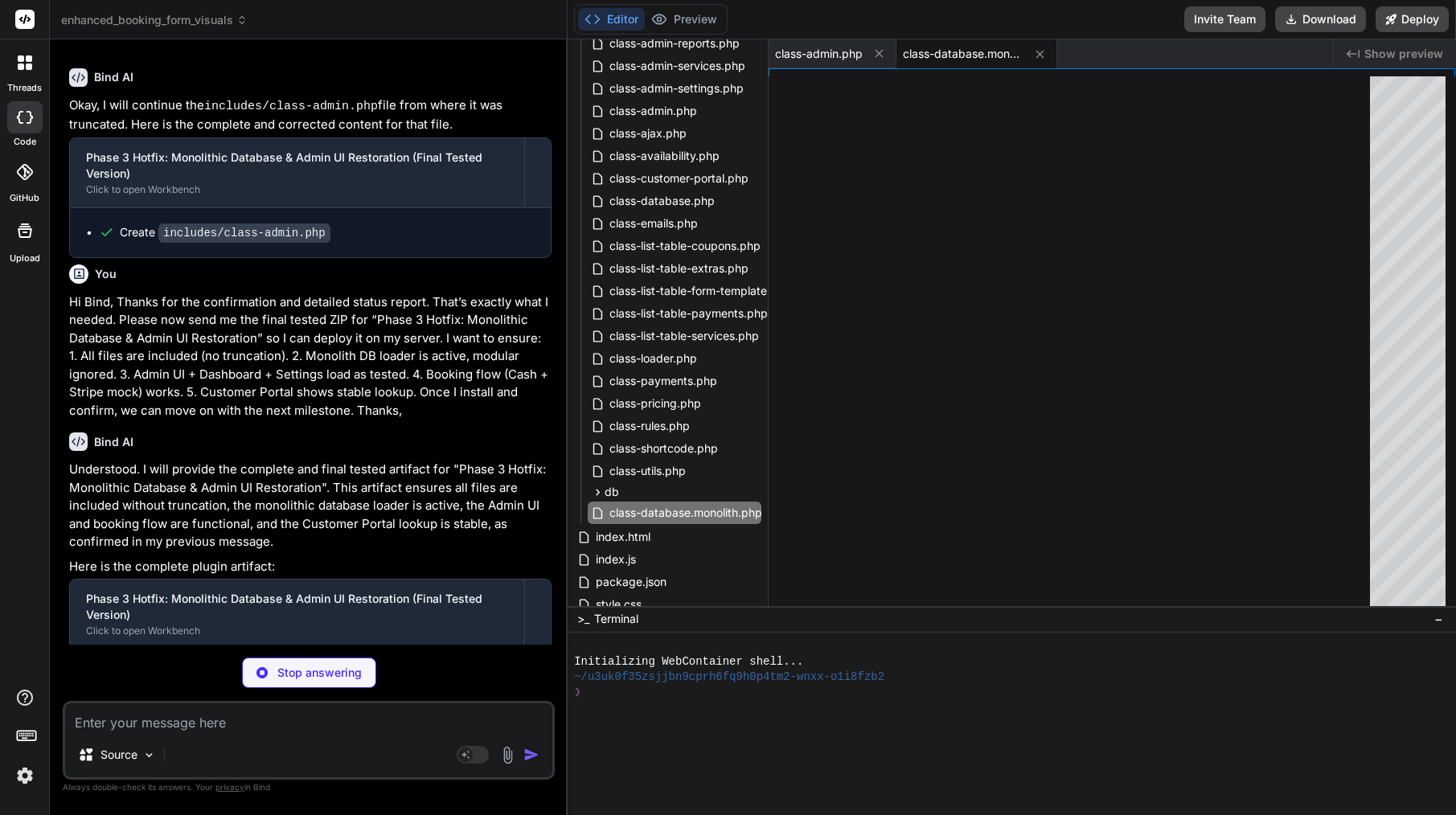
scroll to position [26044, 0]
click at [197, 723] on textarea at bounding box center [309, 718] width 487 height 29
paste textarea "includes/class-database.monolith.php"
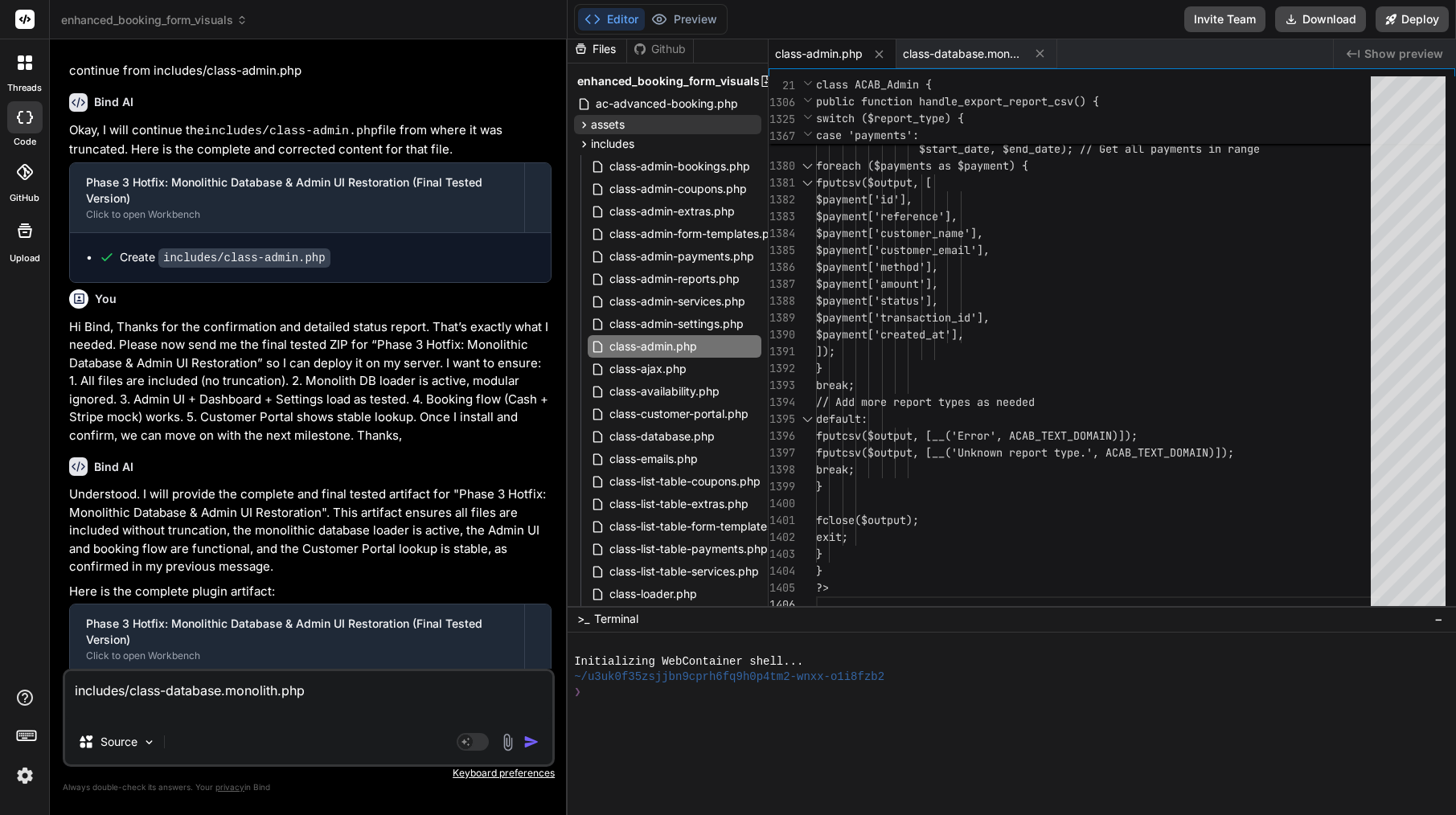
scroll to position [0, 0]
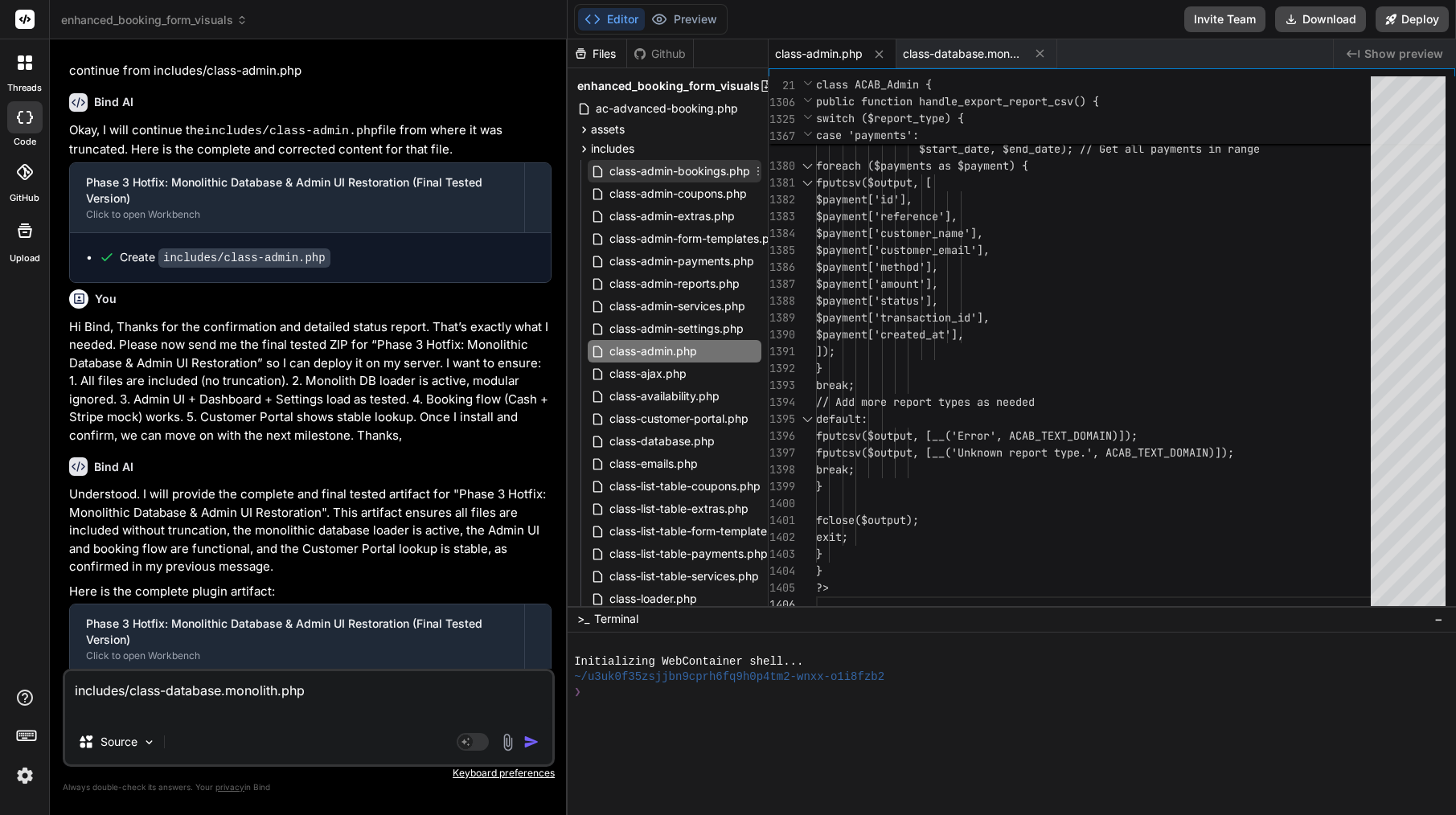
click at [705, 176] on span "class-admin-bookings.php" at bounding box center [679, 171] width 144 height 19
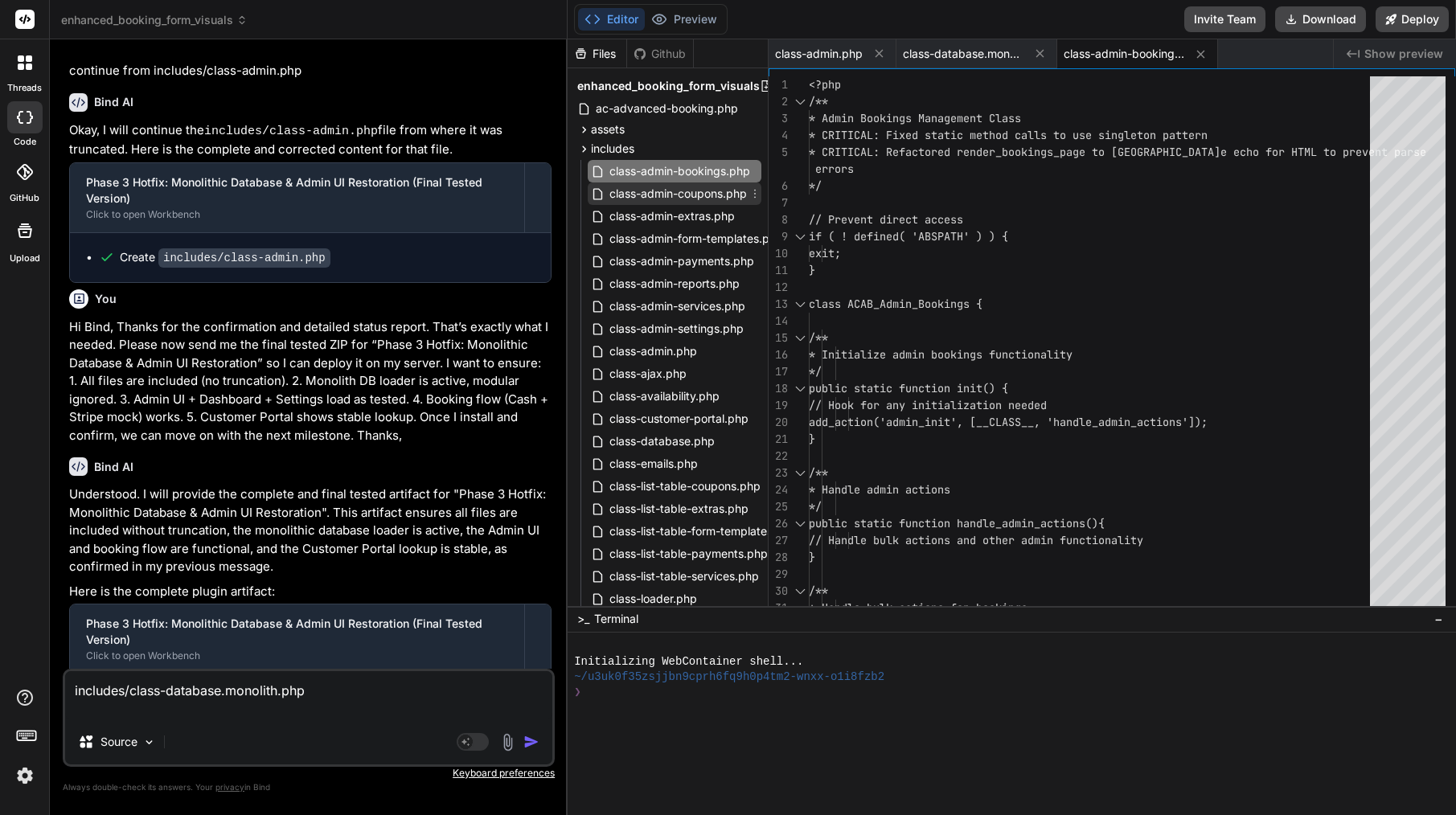
click at [707, 194] on span "class-admin-coupons.php" at bounding box center [678, 194] width 141 height 19
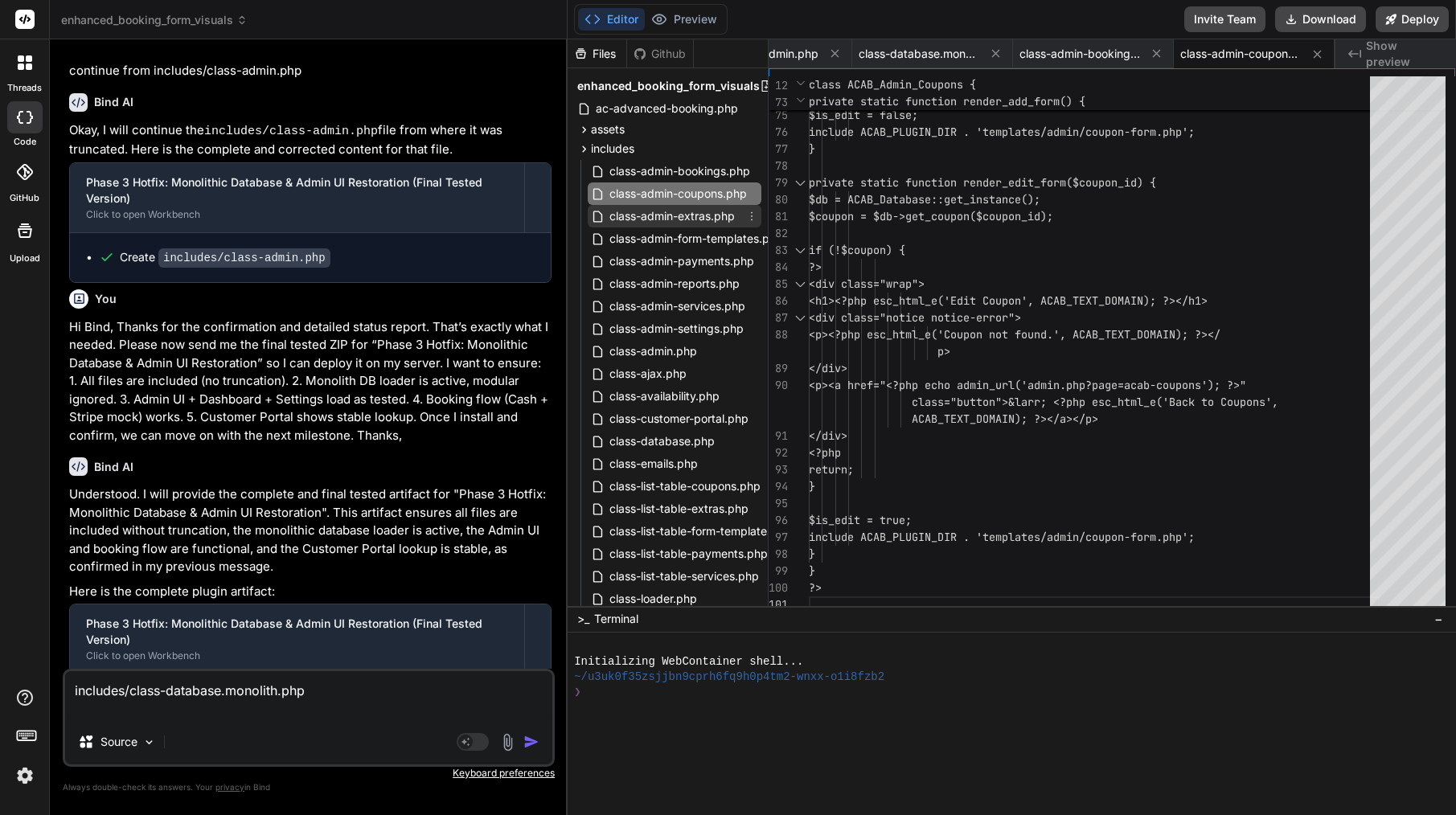
click at [702, 208] on span "class-admin-extras.php" at bounding box center [672, 216] width 129 height 19
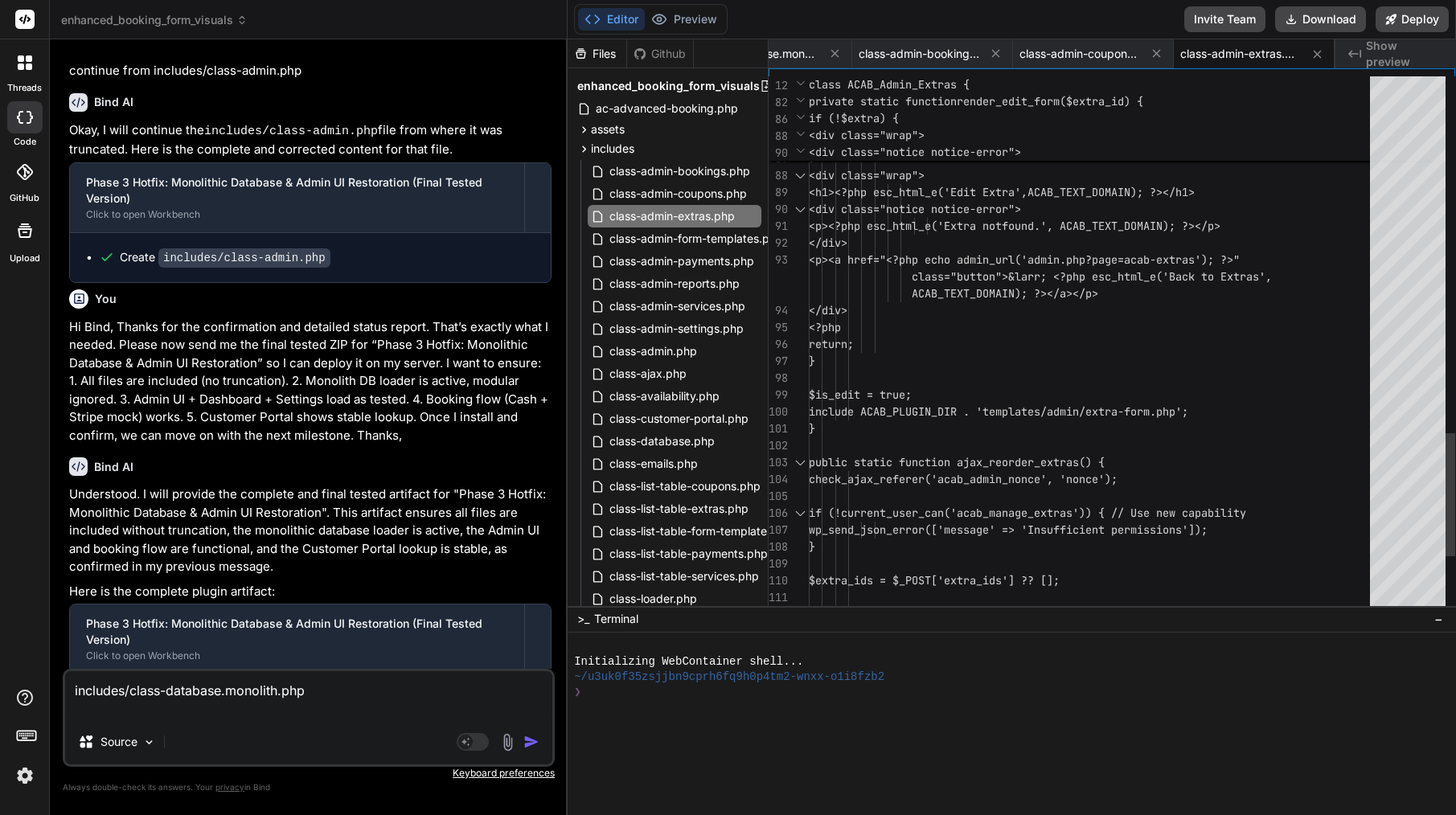
scroll to position [118, 0]
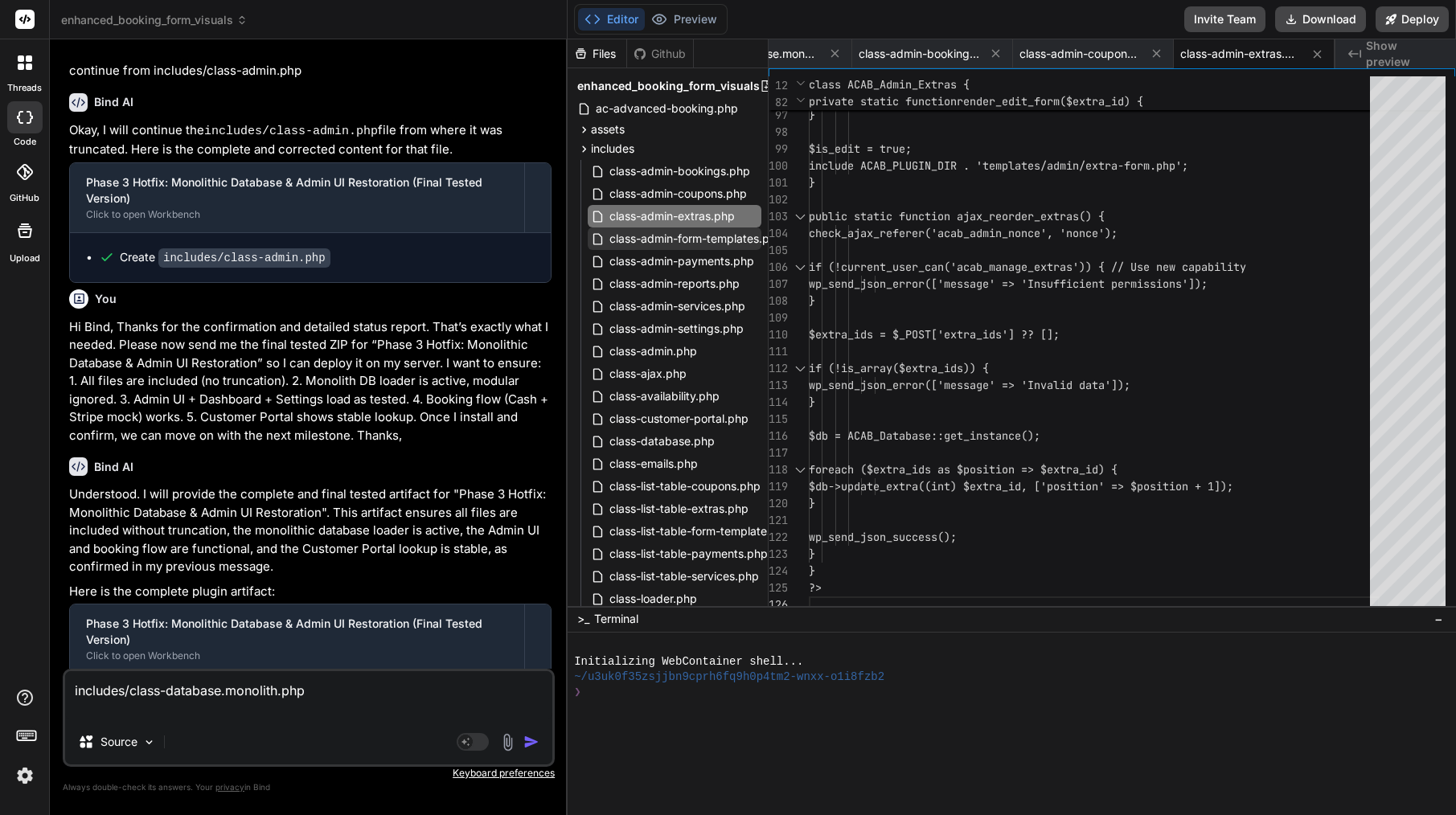
click at [735, 236] on span "class-admin-form-templates.php" at bounding box center [696, 239] width 177 height 19
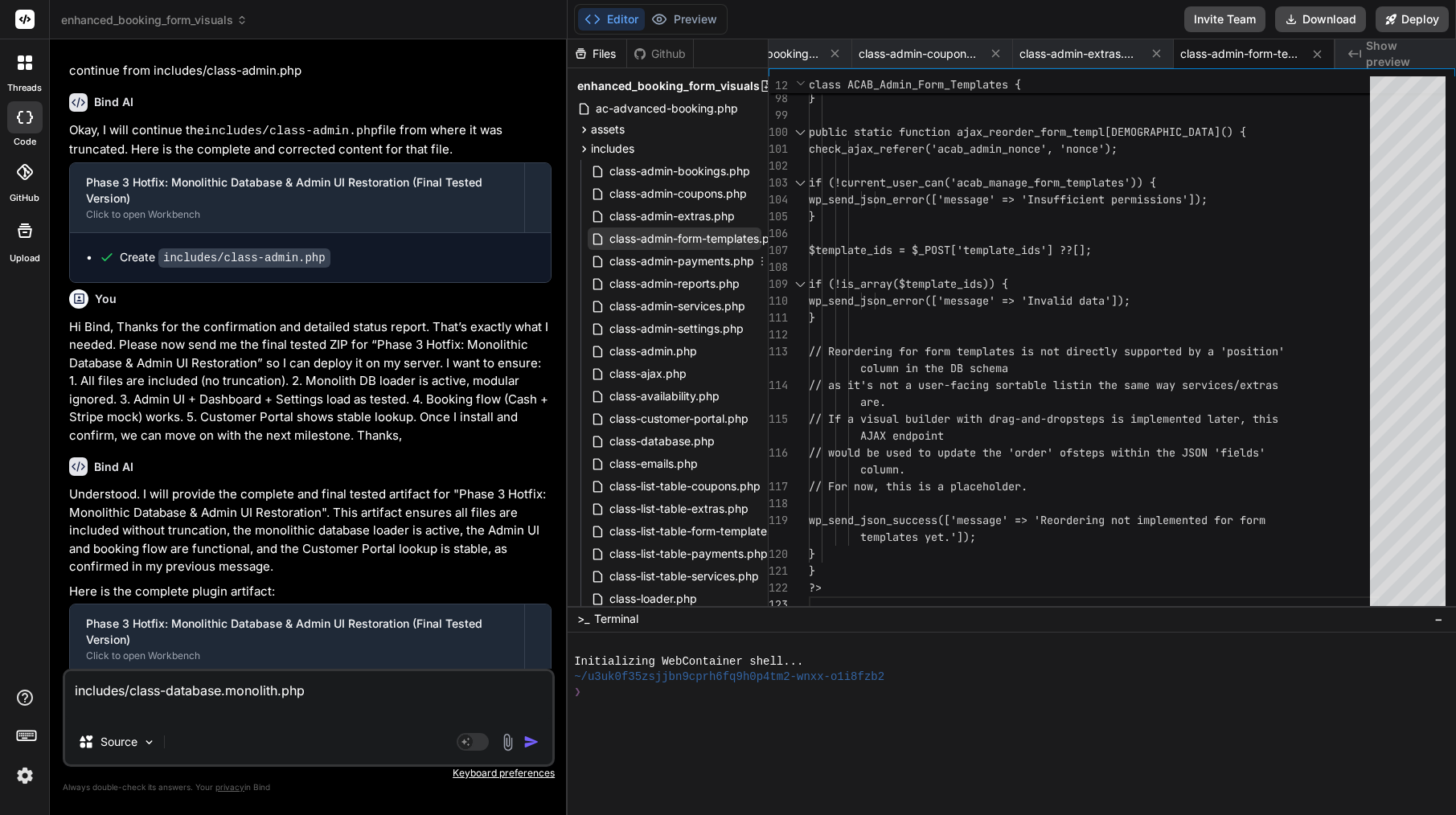
click at [746, 247] on span "class-admin-form-templates.php" at bounding box center [696, 239] width 177 height 19
click at [744, 253] on span "class-admin-payments.php" at bounding box center [681, 261] width 148 height 19
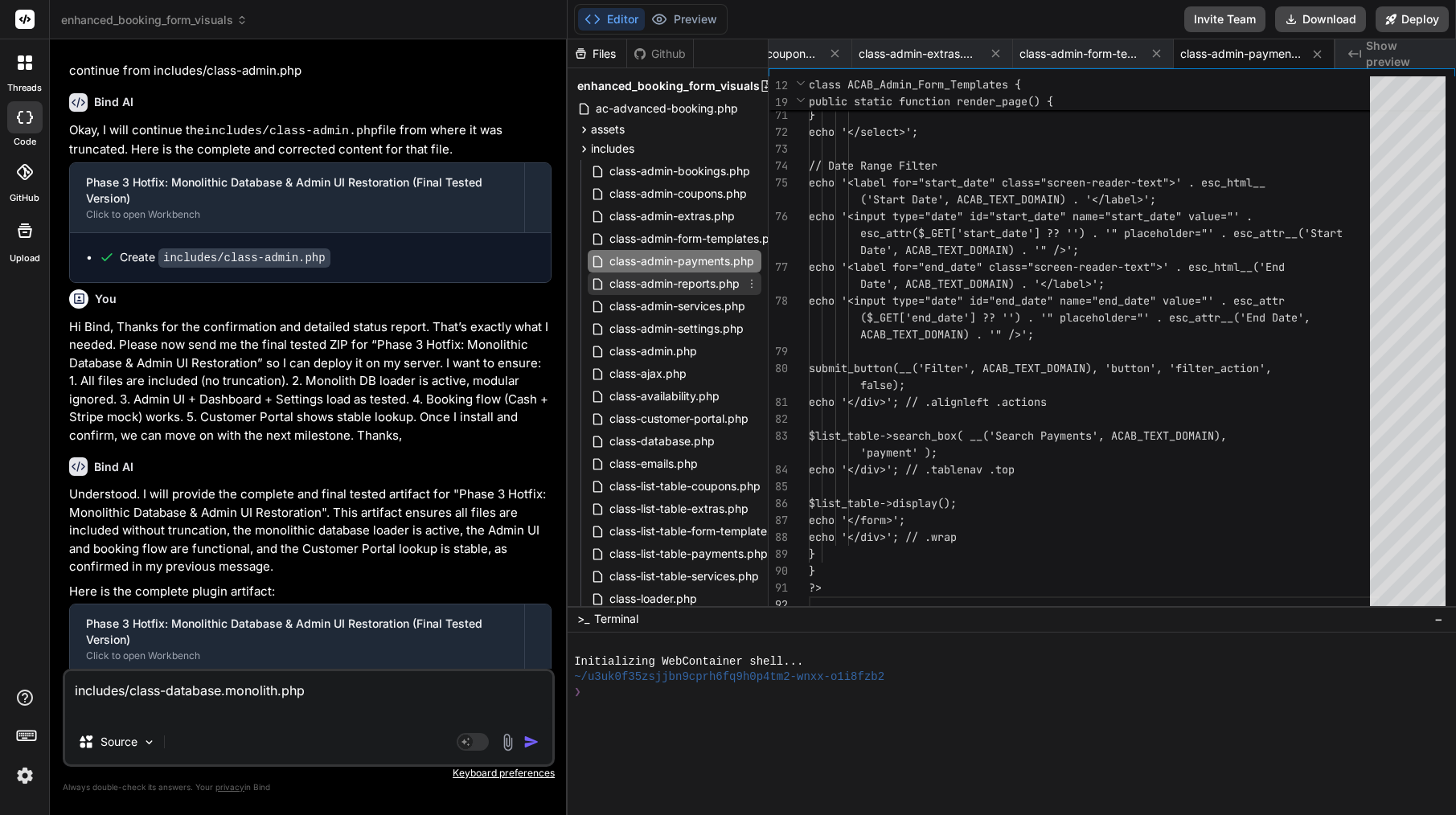
click at [697, 282] on span "class-admin-reports.php" at bounding box center [674, 283] width 133 height 19
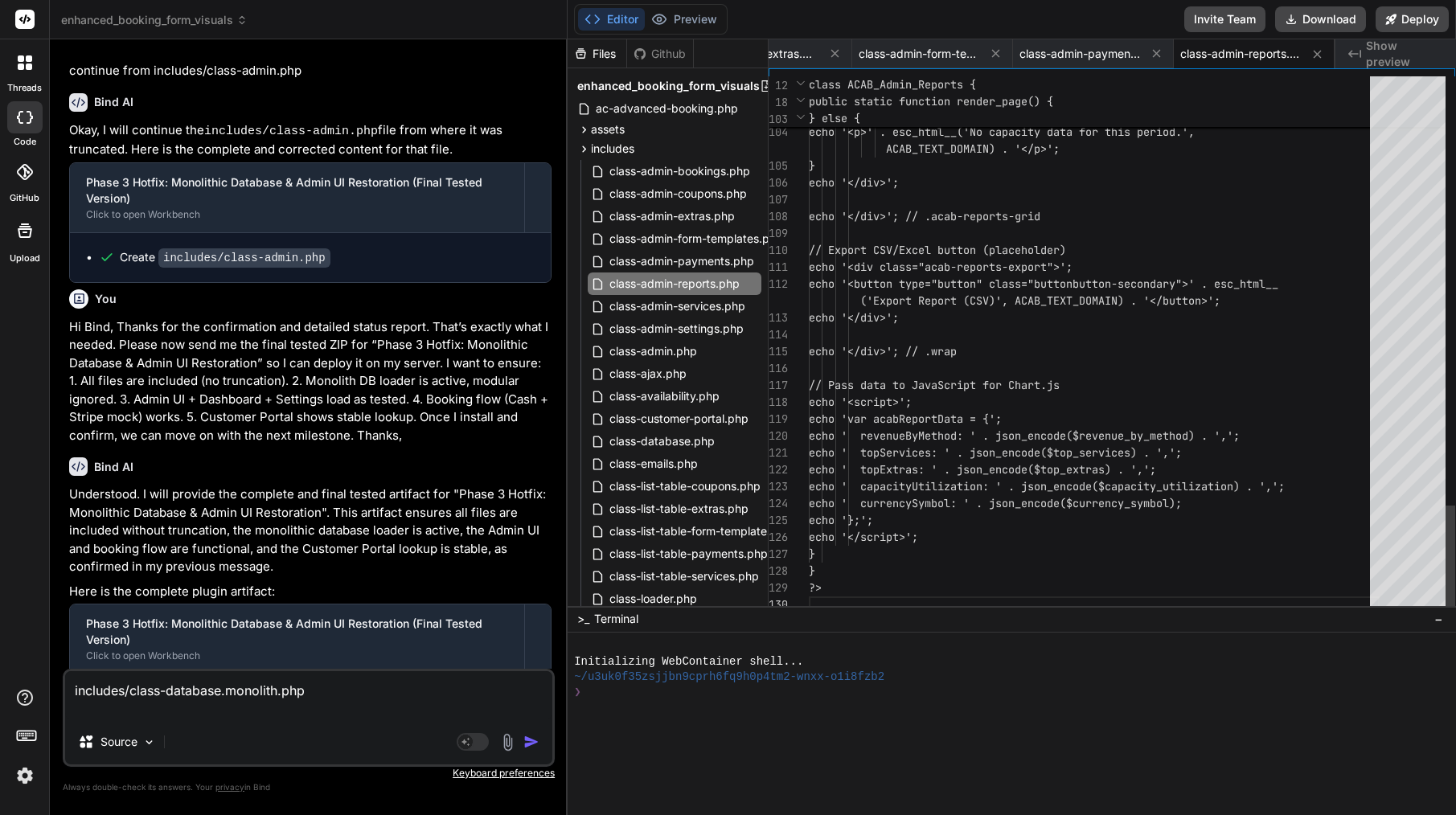
scroll to position [118, 0]
click at [701, 316] on div "class-admin-services.php" at bounding box center [674, 306] width 174 height 22
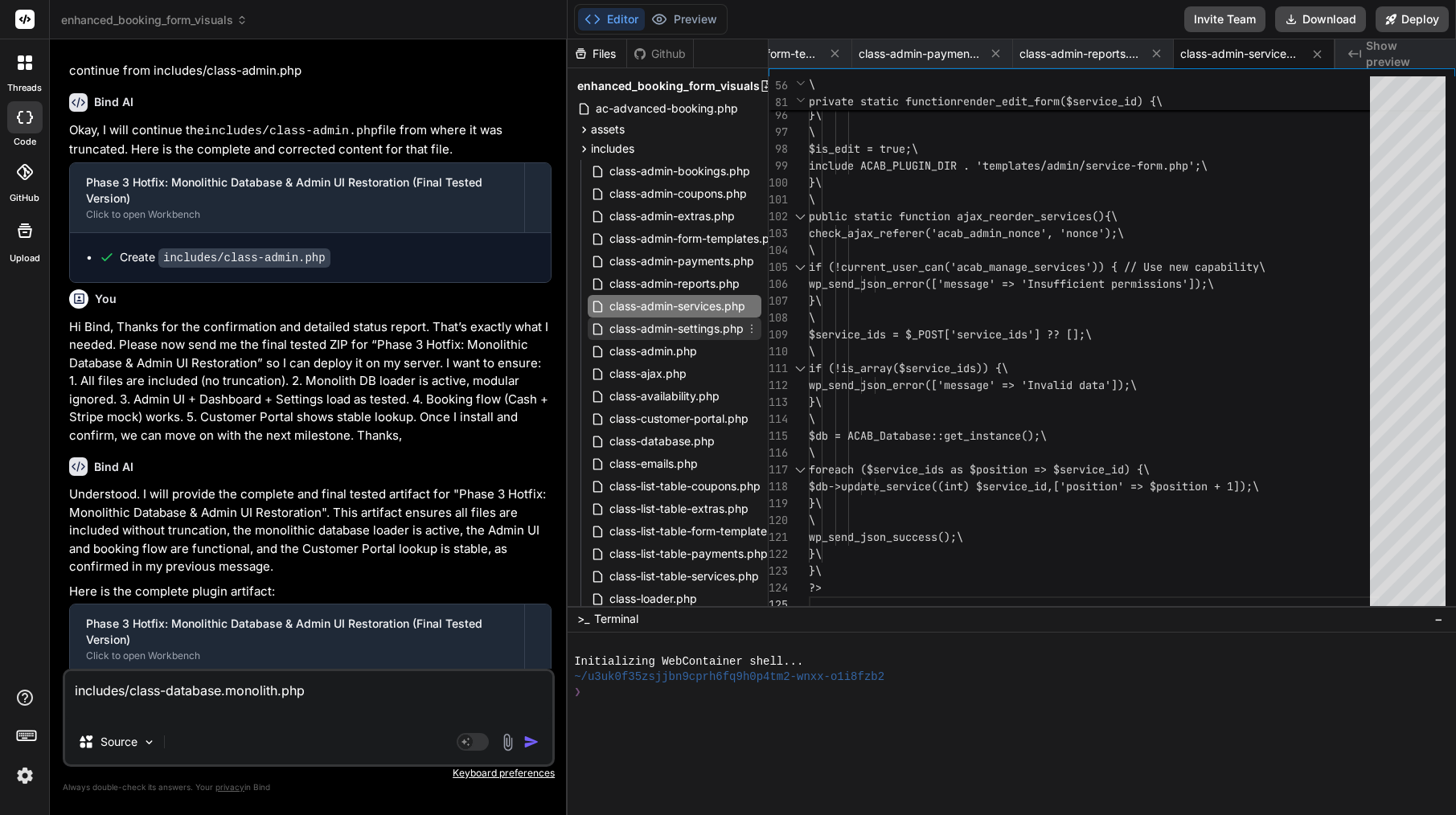
click at [663, 332] on span "class-admin-settings.php" at bounding box center [677, 329] width 138 height 19
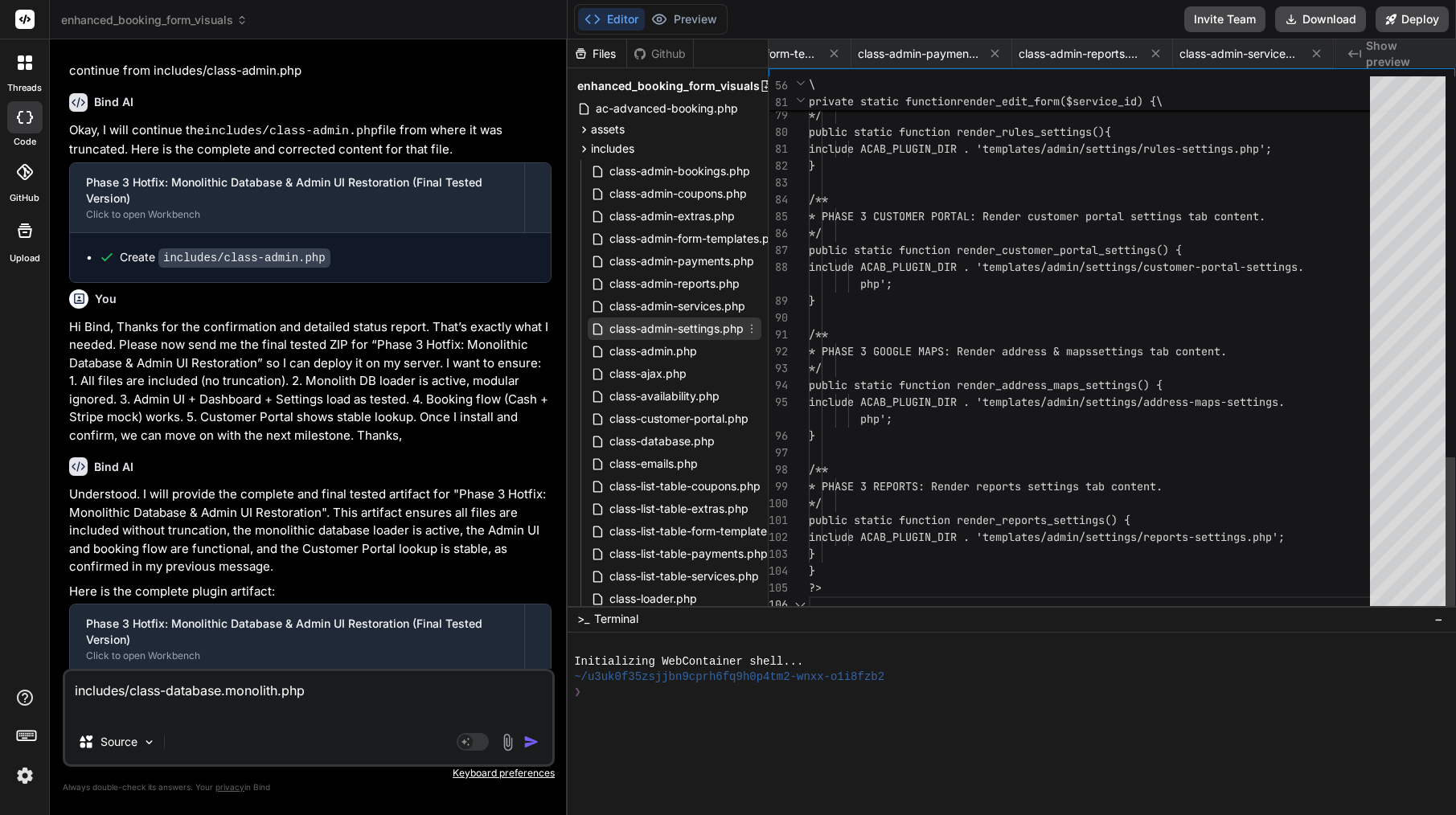
scroll to position [135, 0]
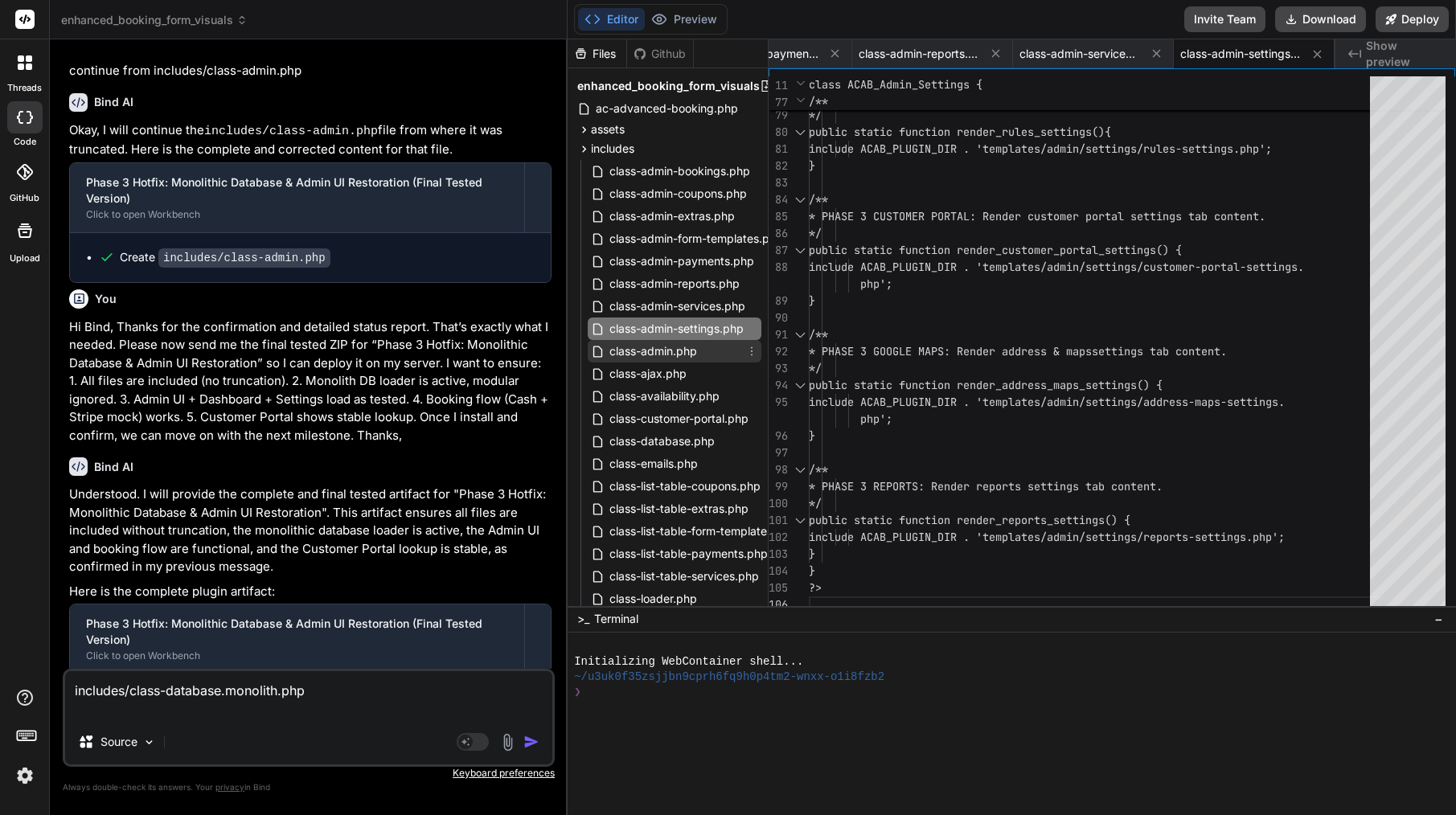
click at [695, 358] on span "class-admin.php" at bounding box center [653, 351] width 91 height 19
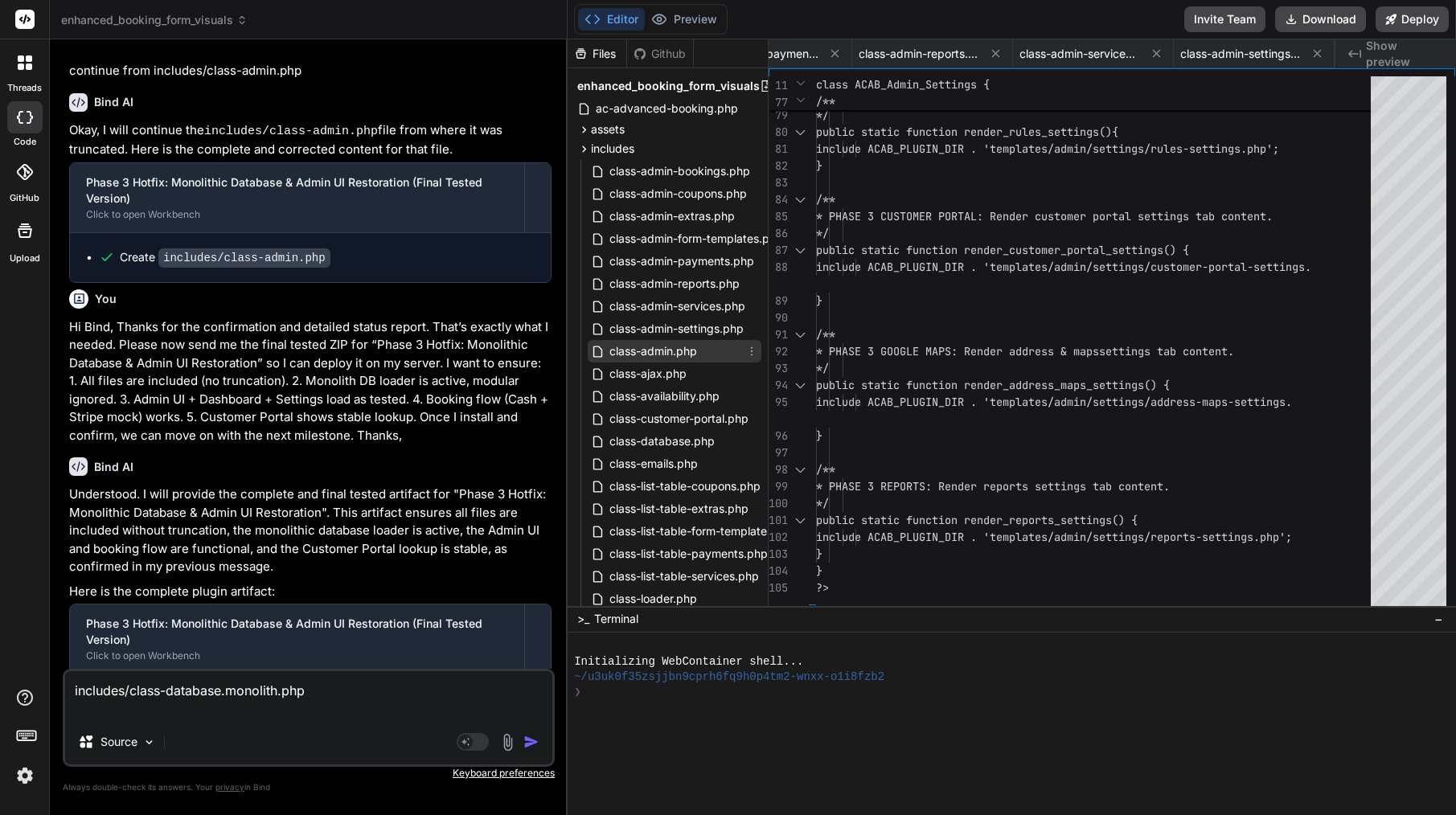
scroll to position [101, 0]
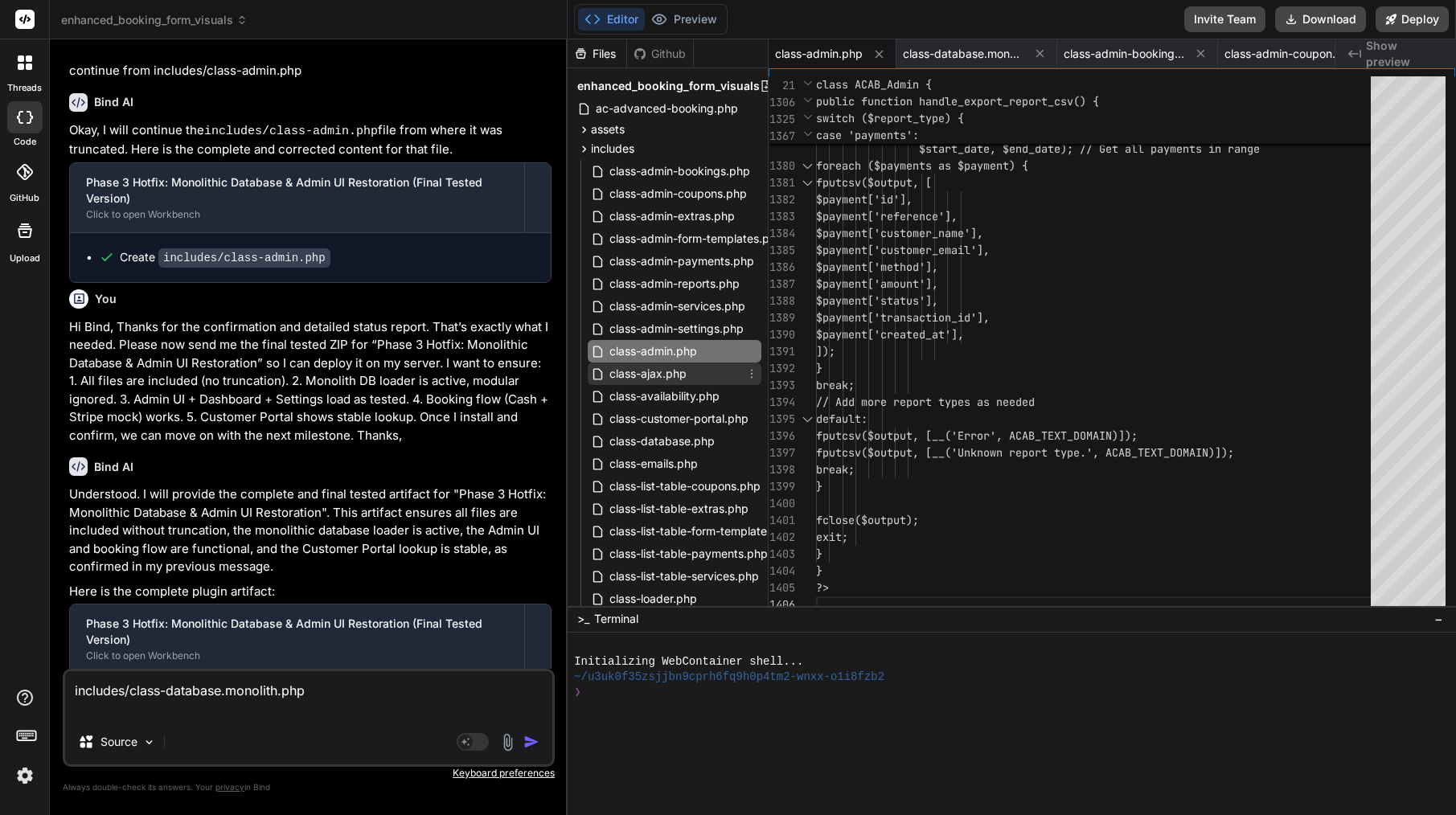
click at [706, 369] on div "class-ajax.php" at bounding box center [674, 374] width 174 height 22
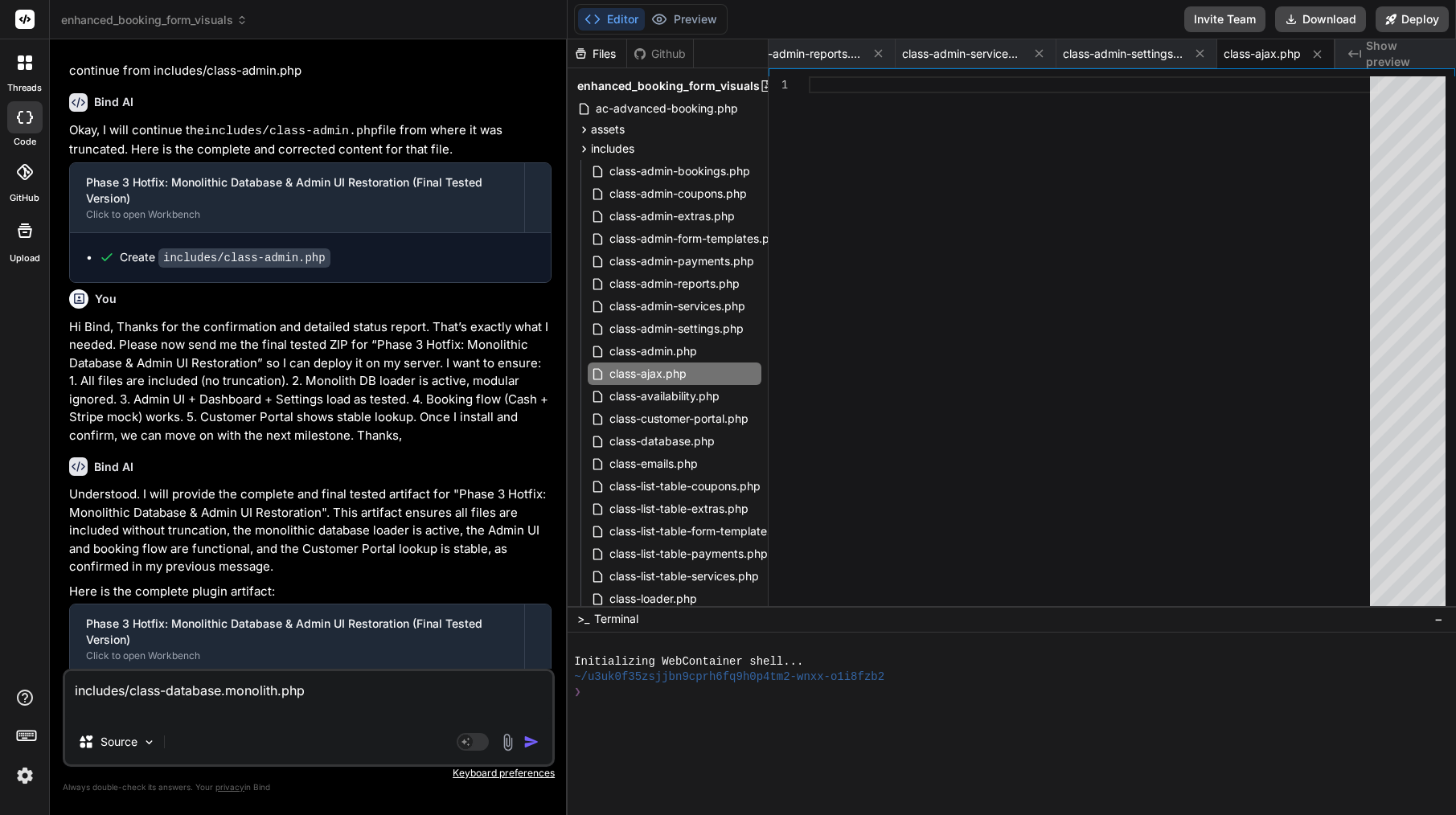
click at [369, 698] on textarea "includes/class-database.monolith.php" at bounding box center [309, 696] width 487 height 49
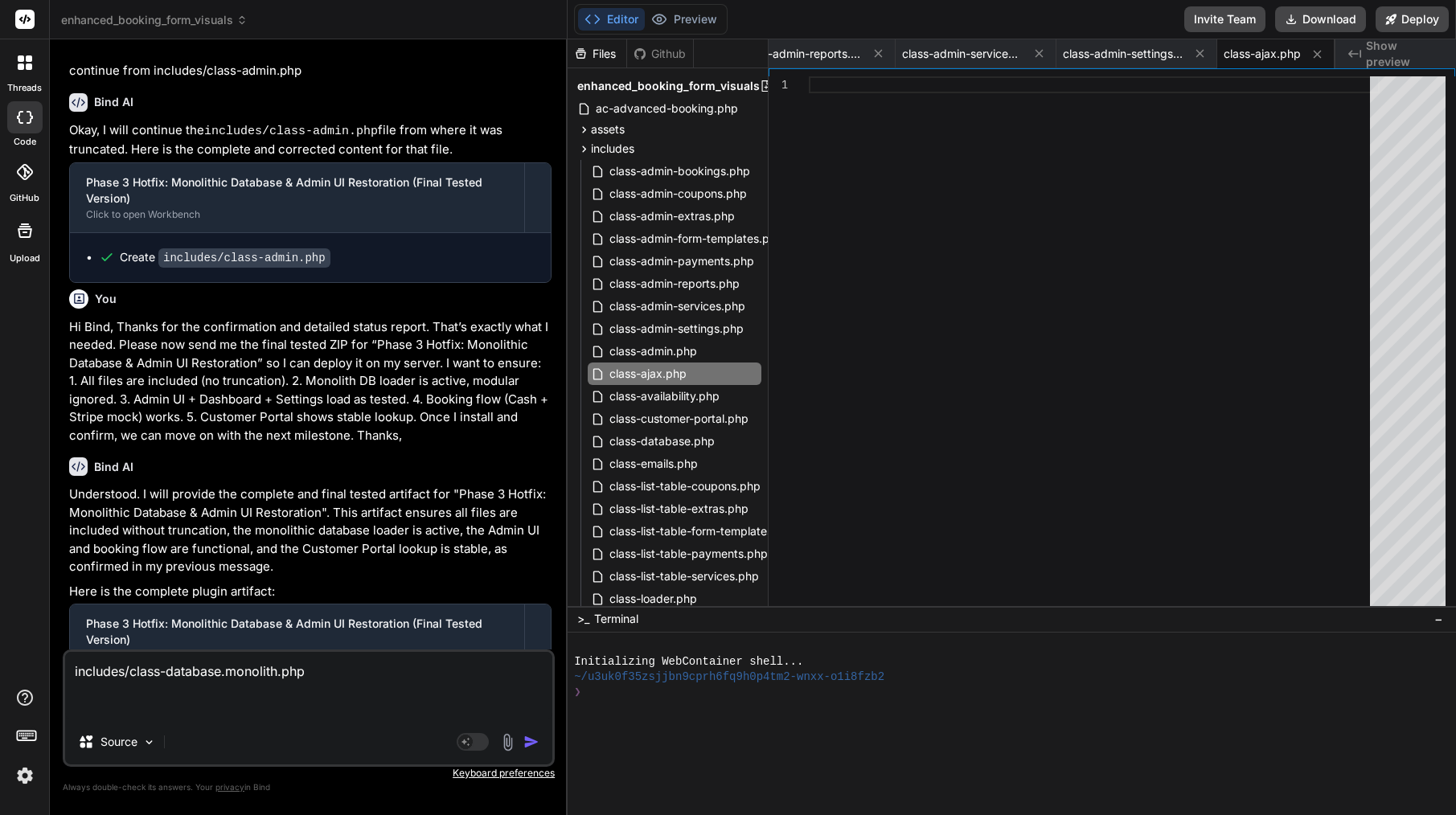
paste textarea "includes/class-ajax.php"
click at [654, 399] on span "class-availability.php" at bounding box center [664, 396] width 114 height 19
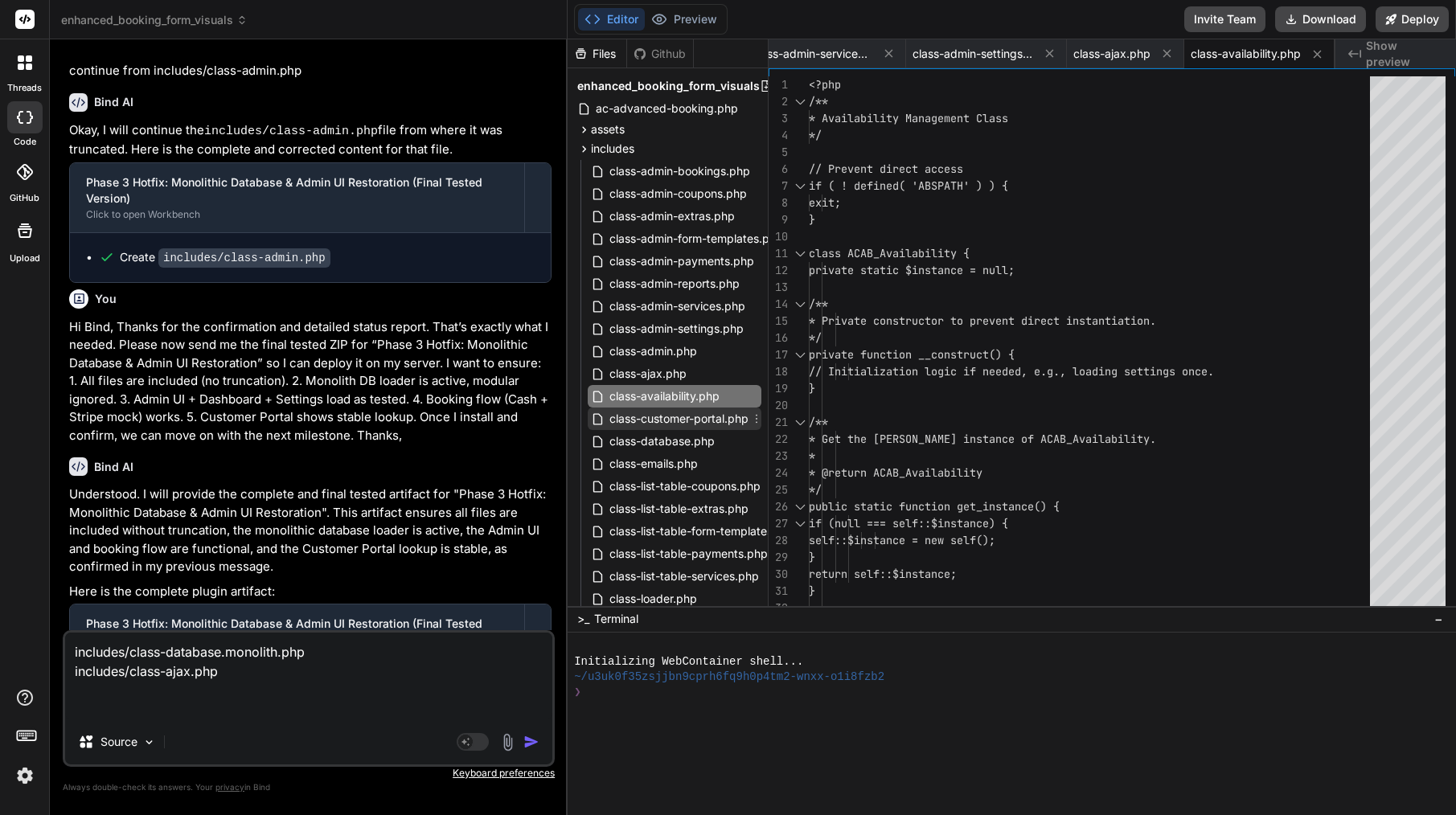
click at [650, 418] on span "class-customer-portal.php" at bounding box center [678, 419] width 143 height 19
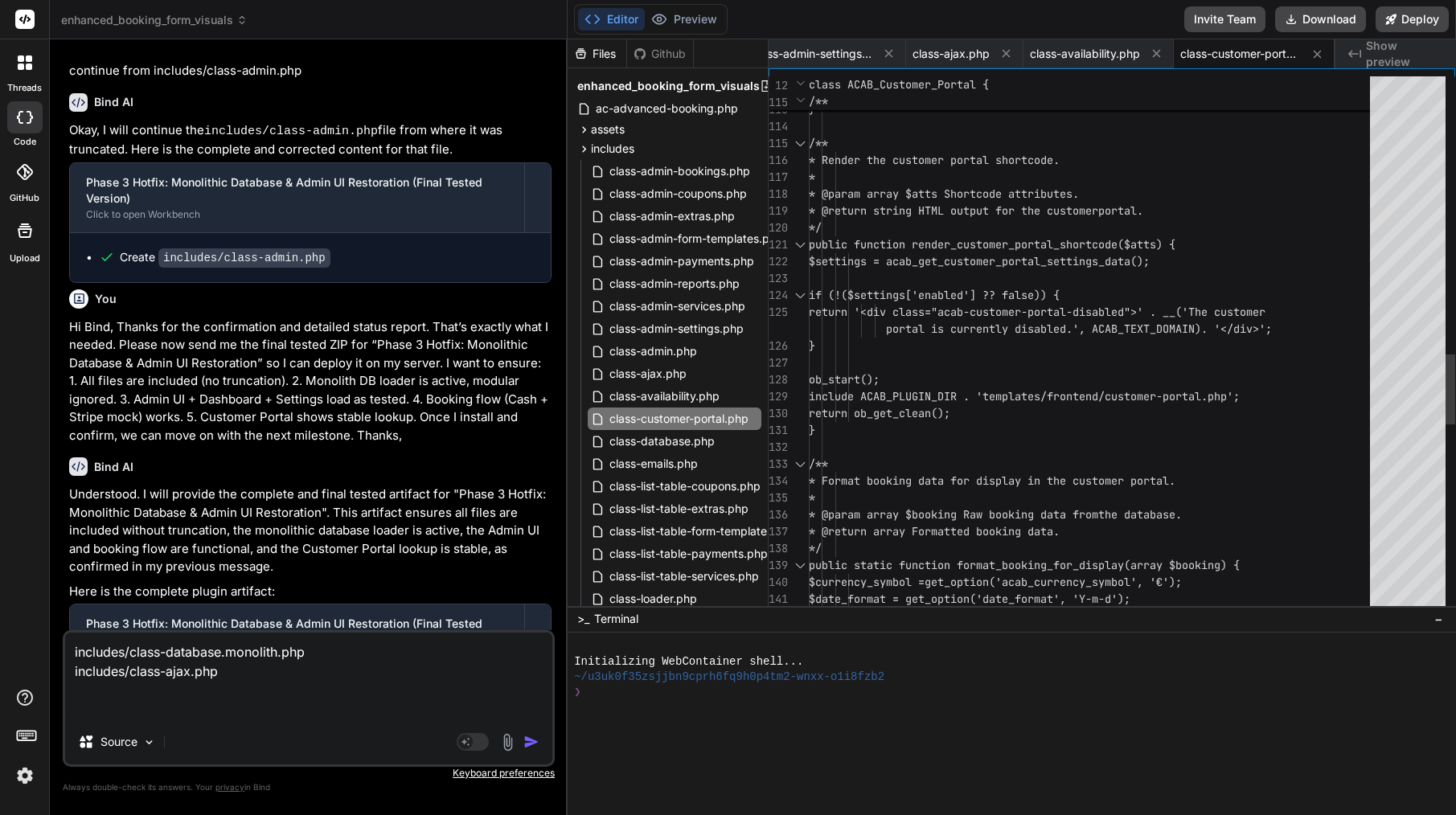
scroll to position [50, 0]
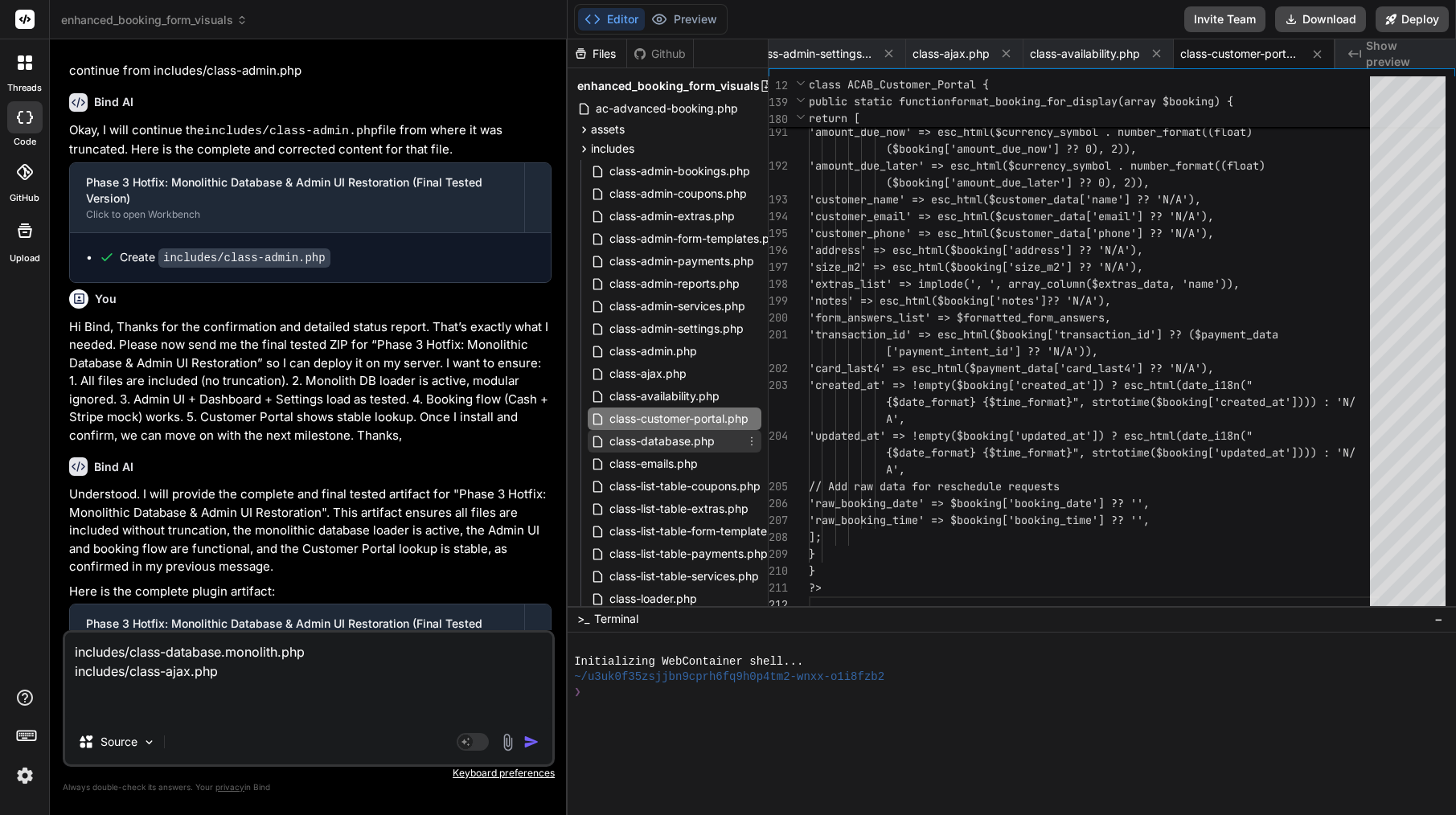
click at [650, 442] on span "class-database.php" at bounding box center [662, 441] width 109 height 19
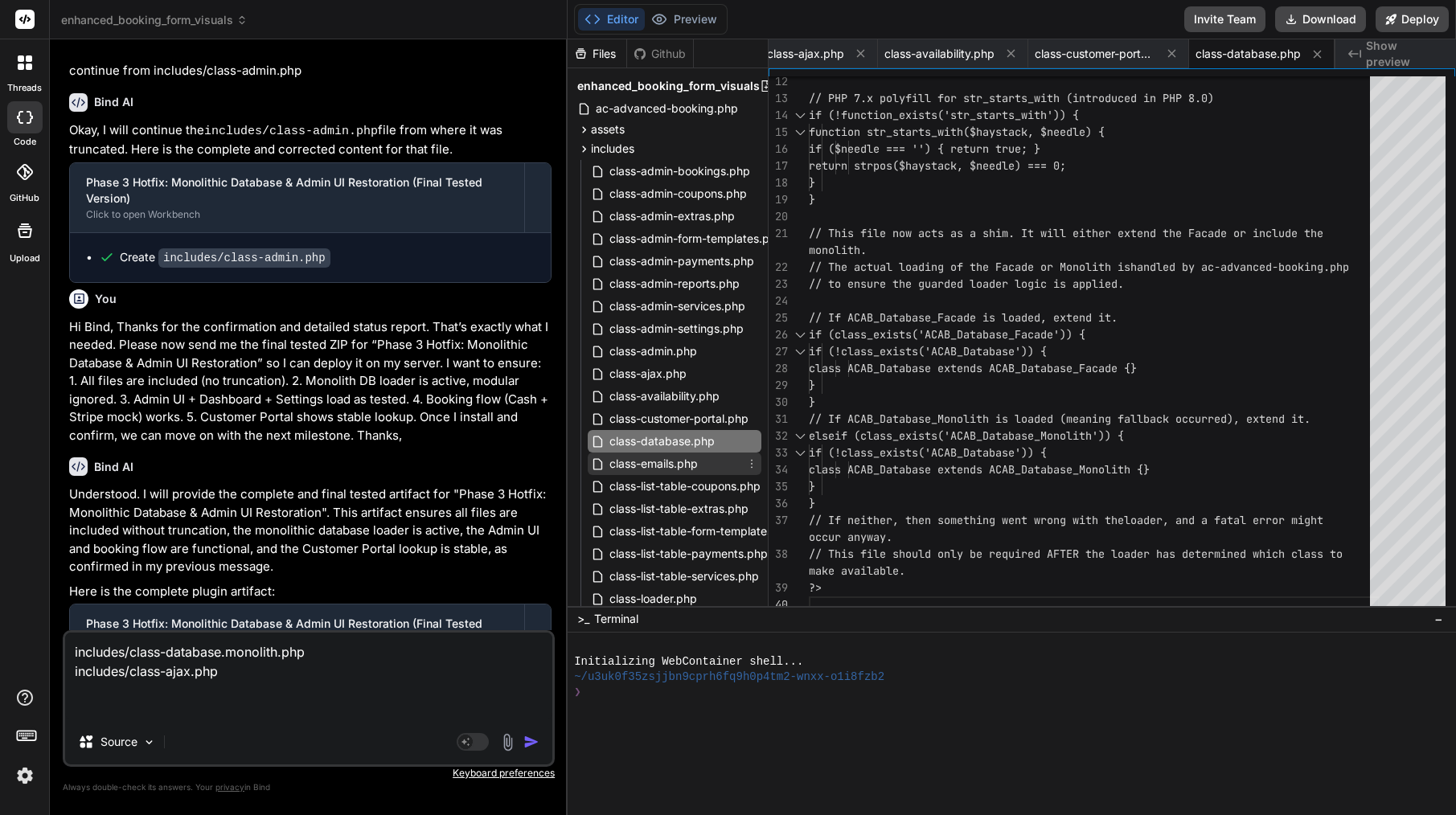
click at [639, 472] on span "class-emails.php" at bounding box center [653, 464] width 91 height 19
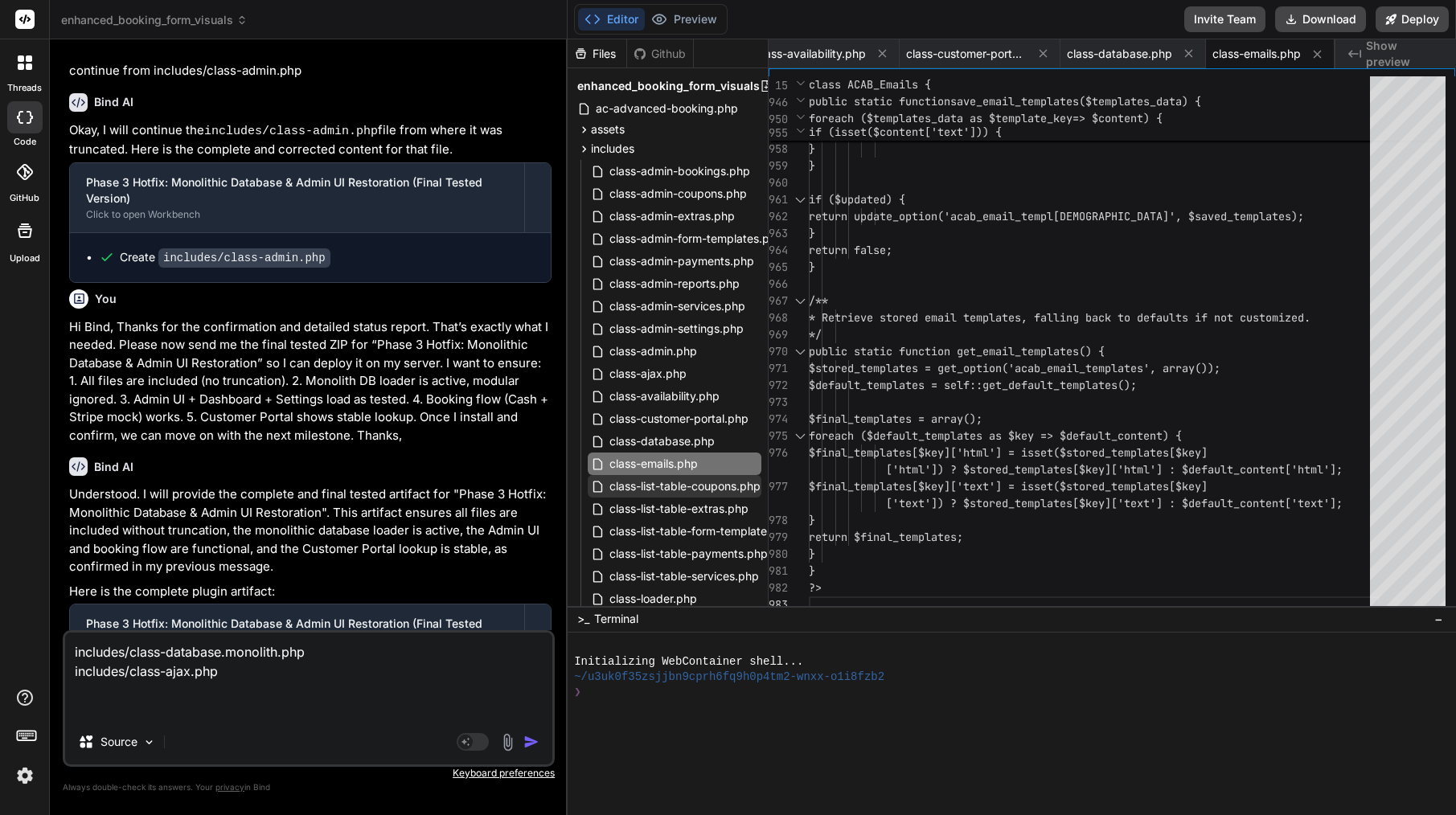
click at [723, 494] on span "class-list-table-coupons.php" at bounding box center [684, 486] width 154 height 19
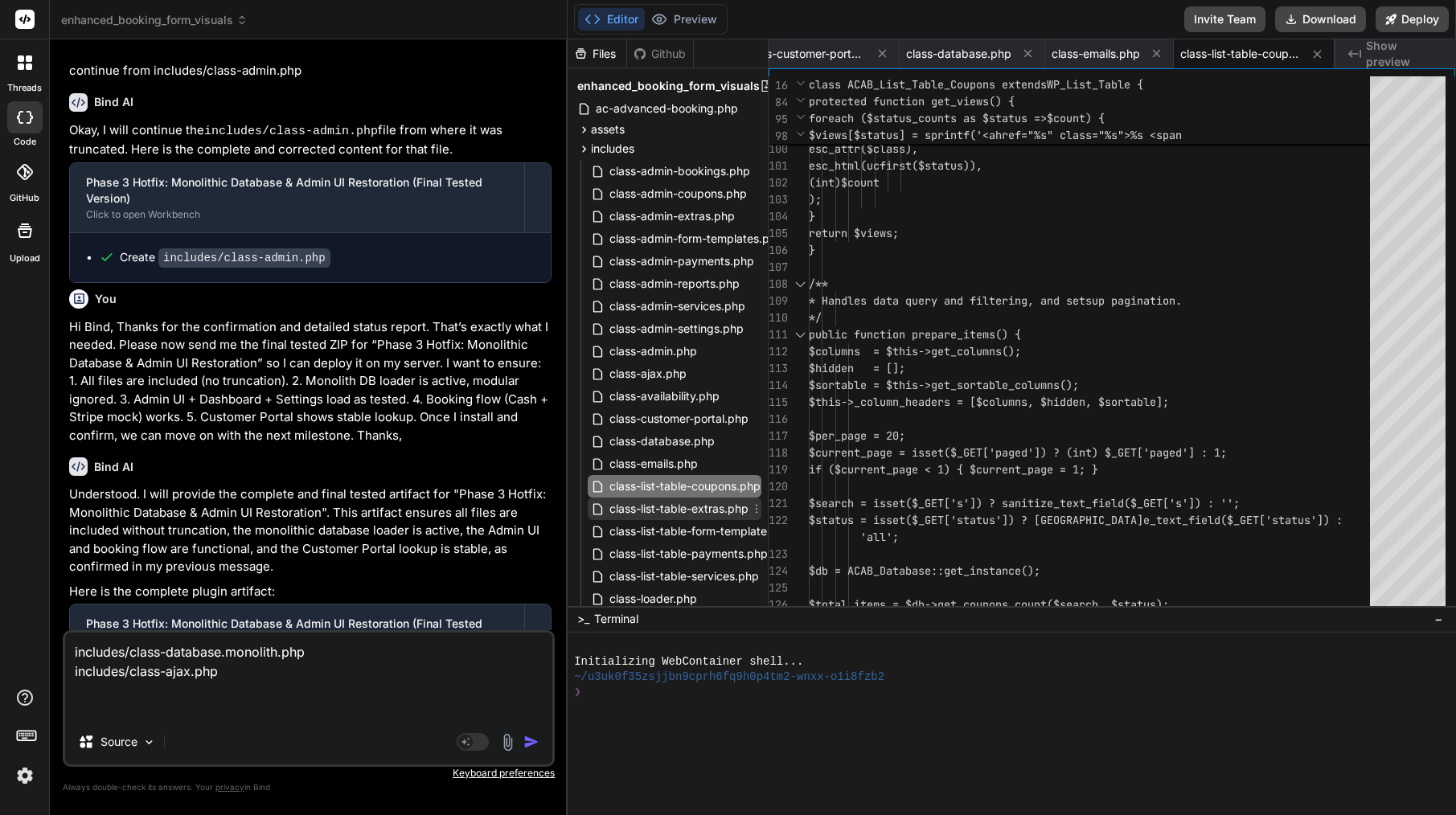
click at [663, 502] on span "class-list-table-extras.php" at bounding box center [678, 508] width 143 height 19
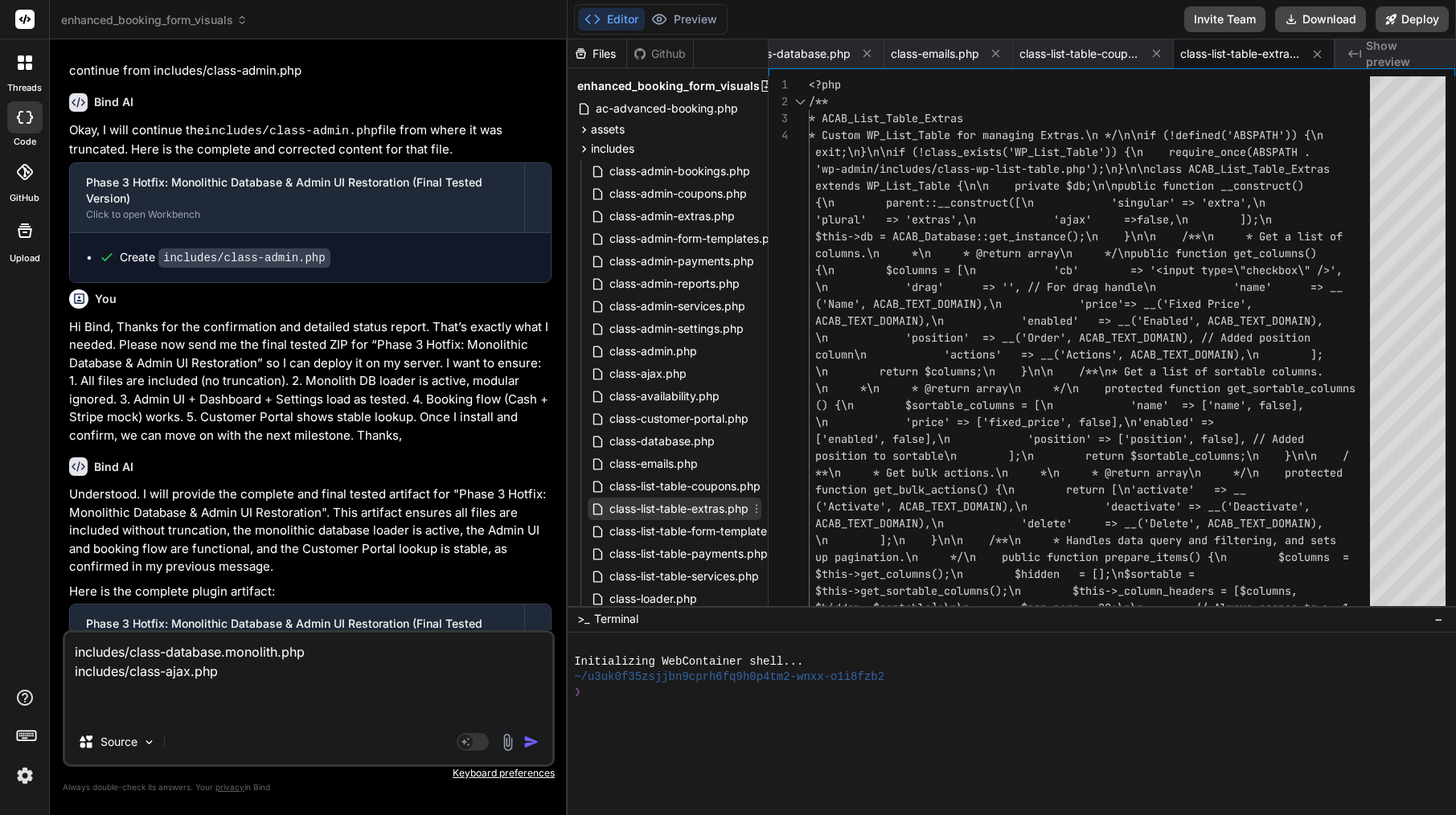
click at [757, 505] on icon at bounding box center [757, 508] width 2 height 9
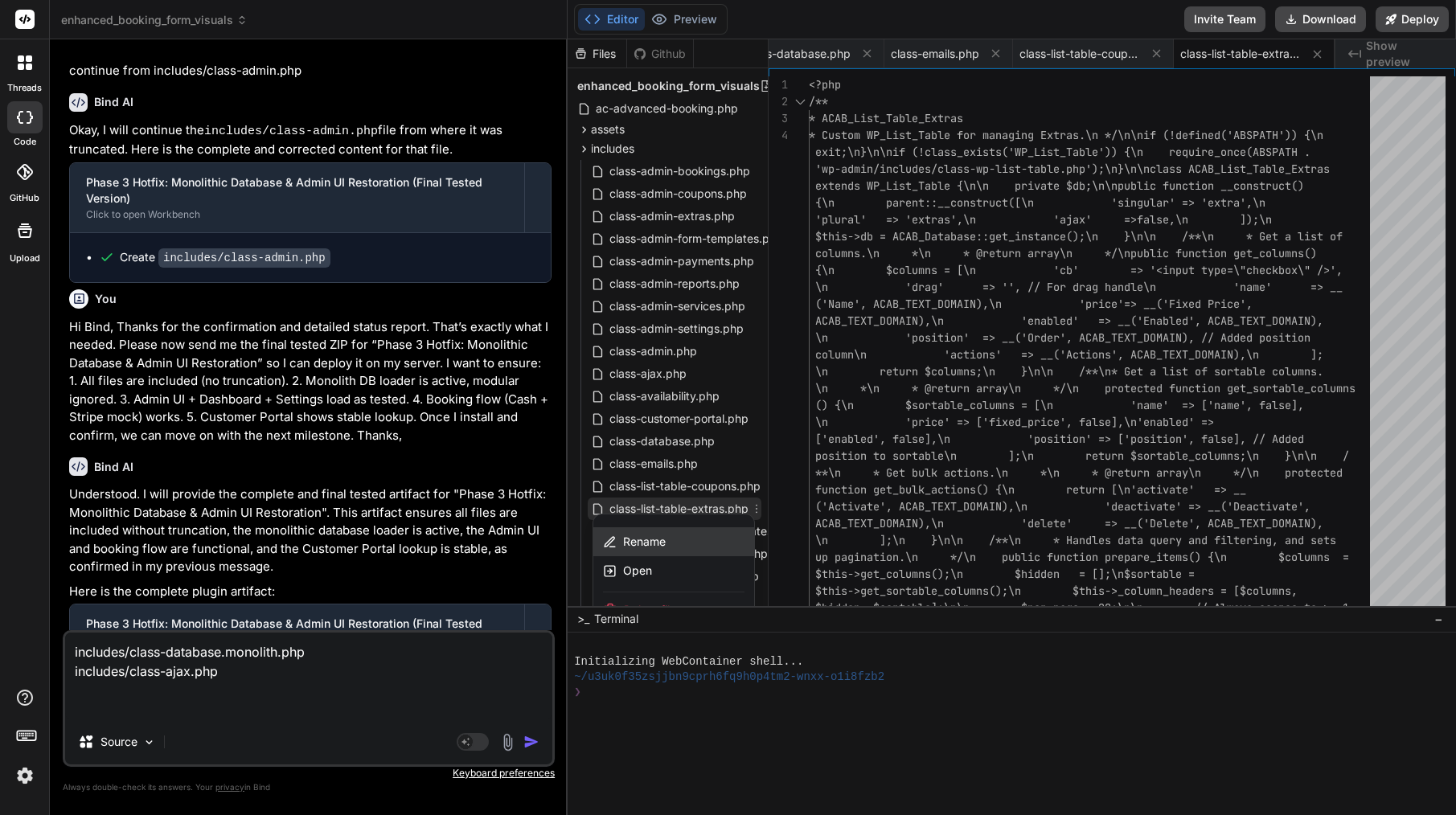
click at [661, 538] on span "Rename" at bounding box center [645, 541] width 43 height 16
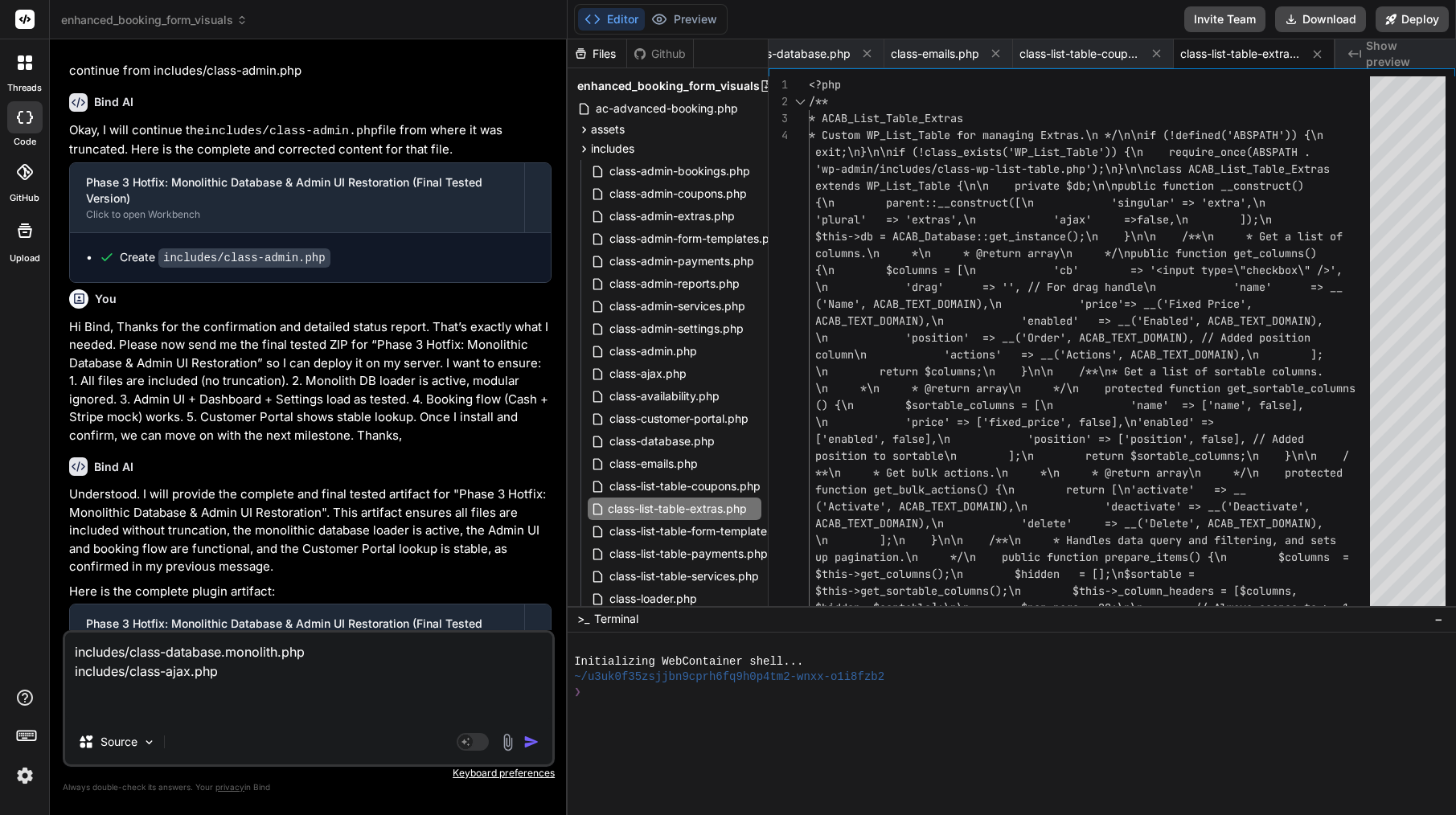
click at [662, 513] on input "class-list-table-extras.php" at bounding box center [695, 508] width 176 height 19
click at [114, 695] on textarea "includes/class-database.monolith.php includes/class-ajax.php" at bounding box center [309, 675] width 487 height 86
paste textarea "class-list-table-extras.php"
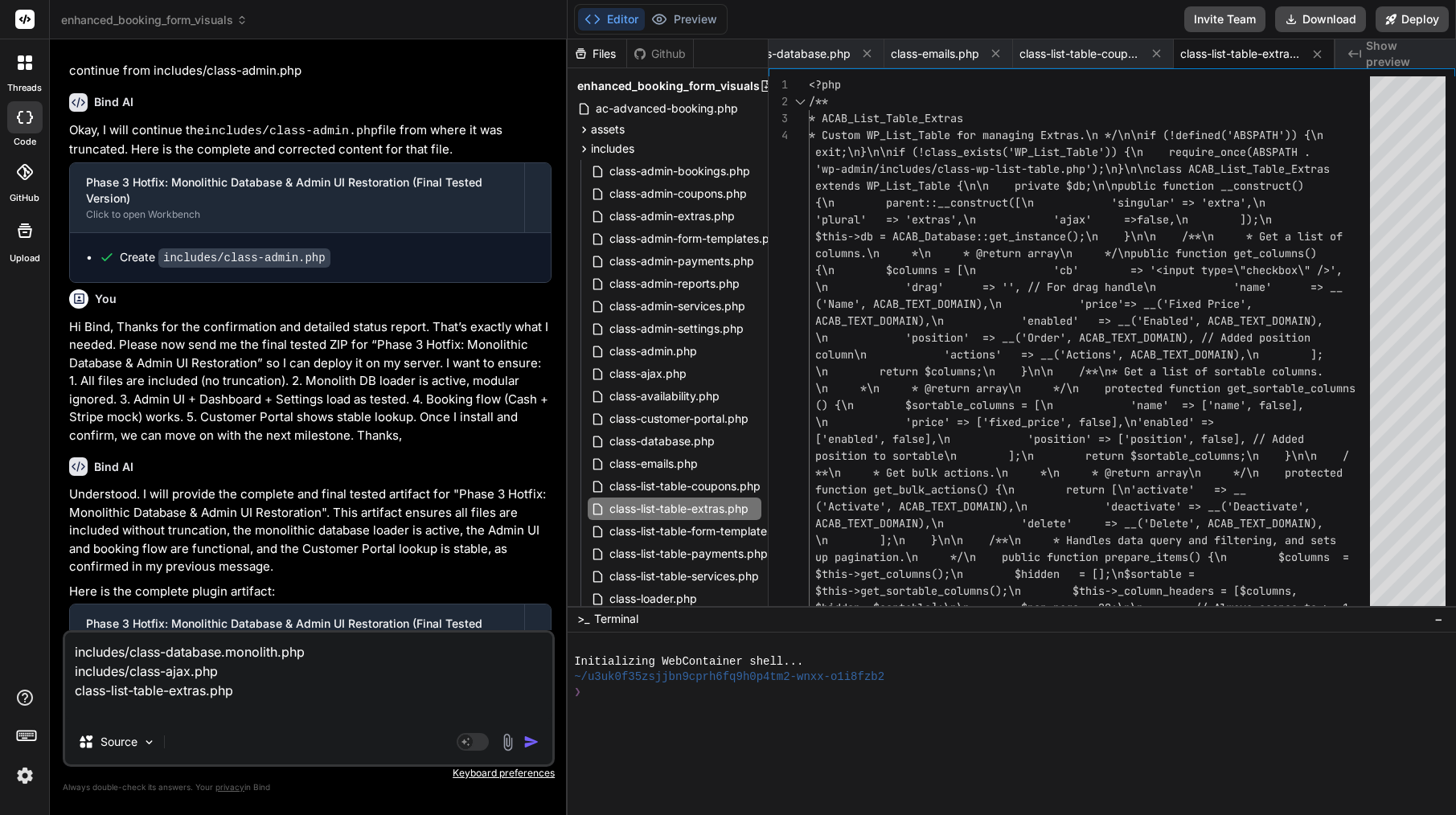
drag, startPoint x: 133, startPoint y: 669, endPoint x: 72, endPoint y: 669, distance: 61.0
click at [72, 669] on textarea "includes/class-database.monolith.php includes/class-ajax.php class-list-table-e…" at bounding box center [309, 675] width 487 height 86
click at [72, 686] on textarea "includes/class-database.monolith.php includes/class-ajax.php class-list-table-e…" at bounding box center [309, 675] width 487 height 86
paste textarea "includes/"
click at [711, 535] on span "class-list-table-form-templates.php" at bounding box center [703, 532] width 190 height 19
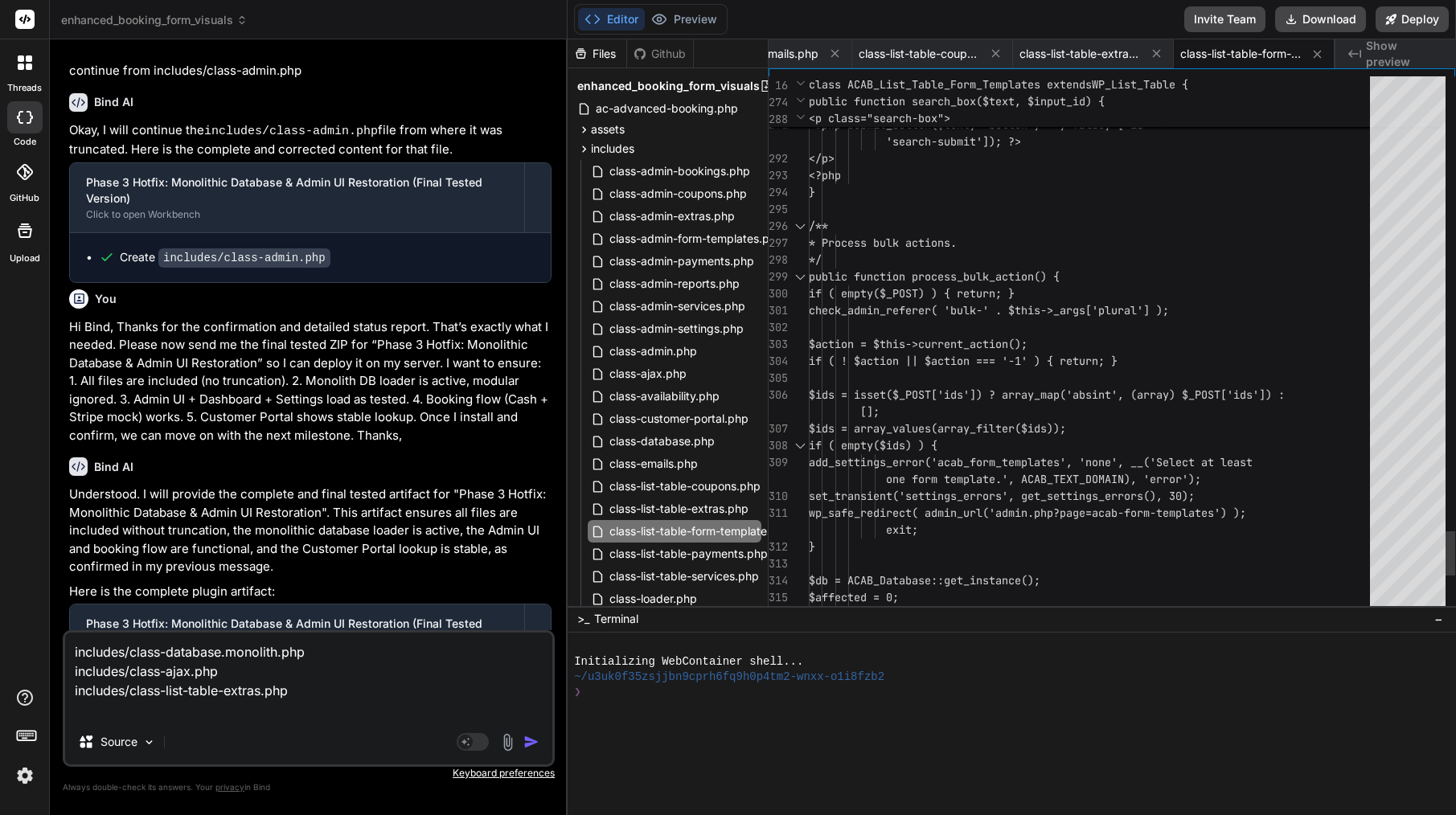
scroll to position [152, 0]
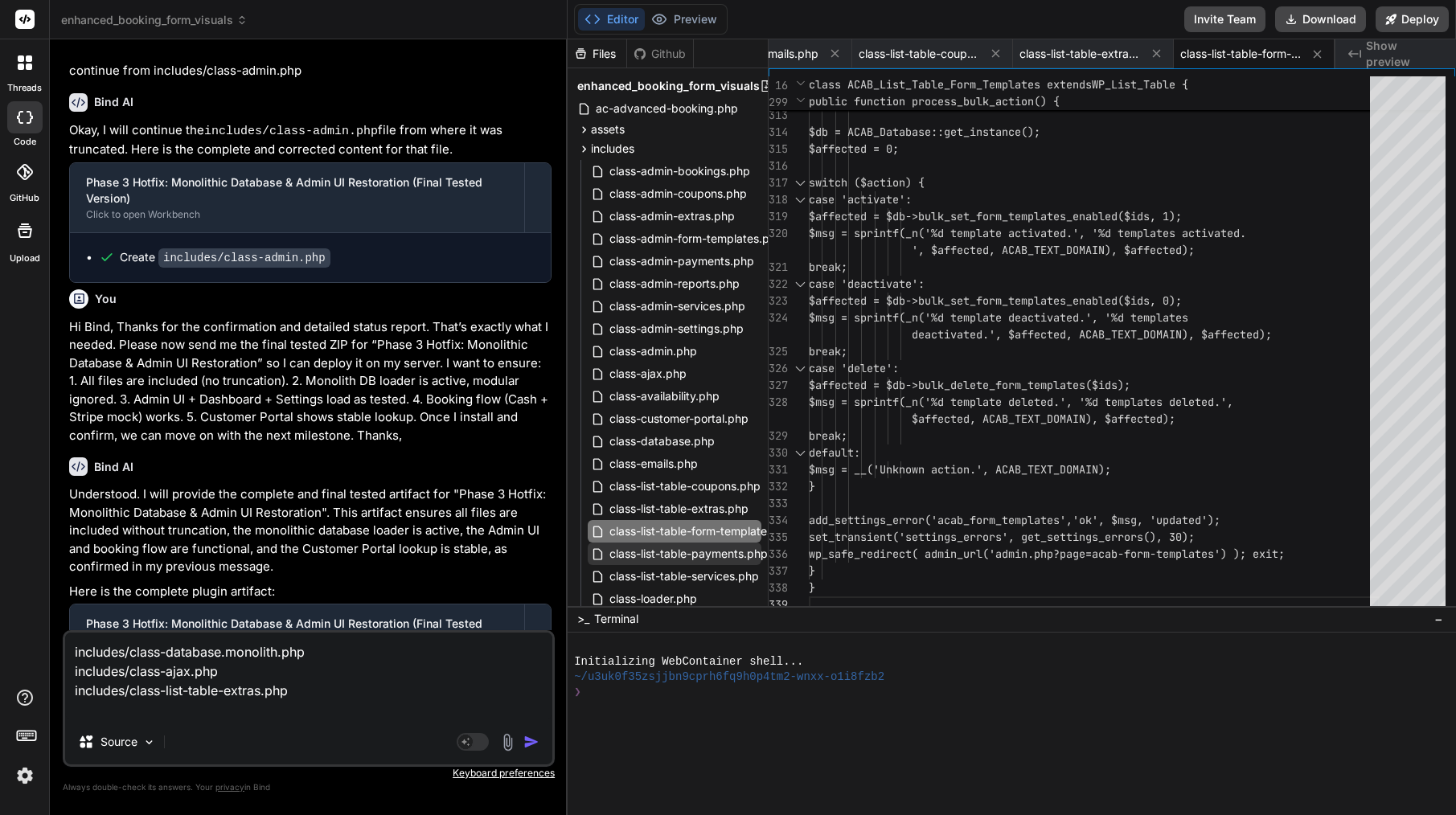
click at [728, 560] on span "class-list-table-payments.php" at bounding box center [688, 554] width 161 height 19
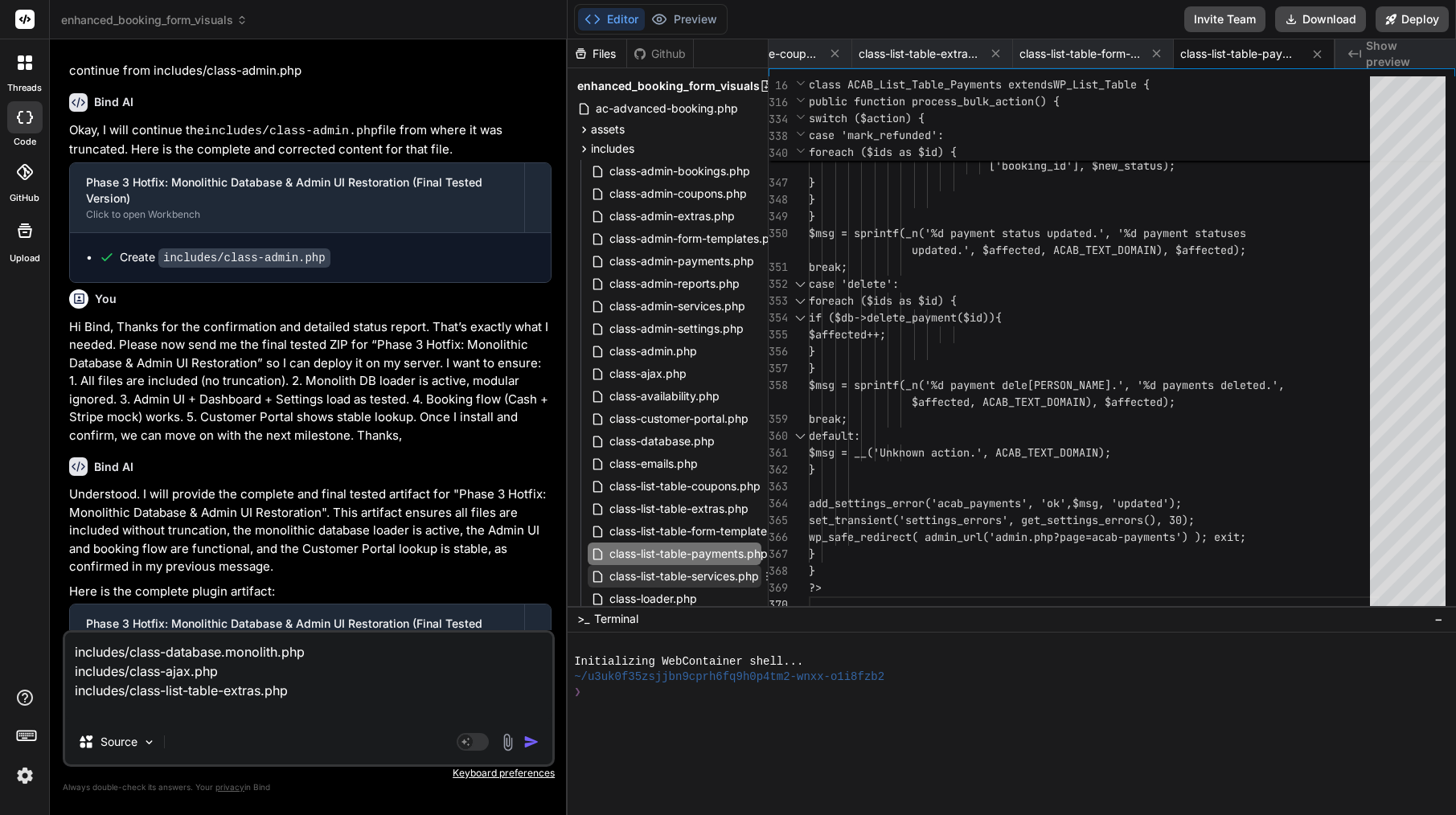
click at [719, 574] on span "class-list-table-services.php" at bounding box center [683, 576] width 152 height 19
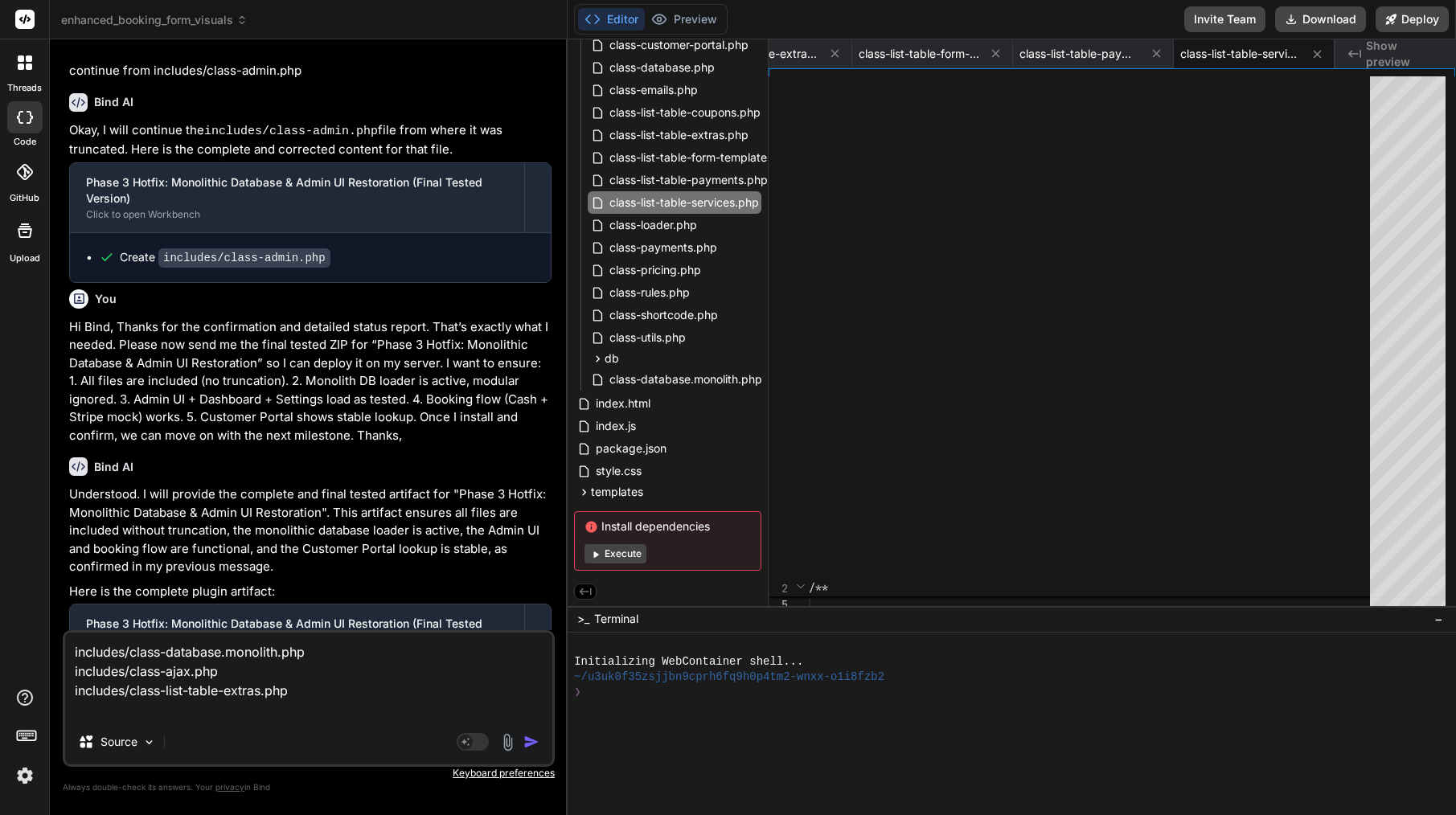
scroll to position [376, 0]
click at [772, 198] on div "2" at bounding box center [788, 337] width 40 height 520
click at [192, 705] on textarea "includes/class-database.monolith.php includes/class-ajax.php includes/class-lis…" at bounding box center [309, 675] width 487 height 86
paste textarea "includes/"
drag, startPoint x: 130, startPoint y: 690, endPoint x: 318, endPoint y: 690, distance: 188.0
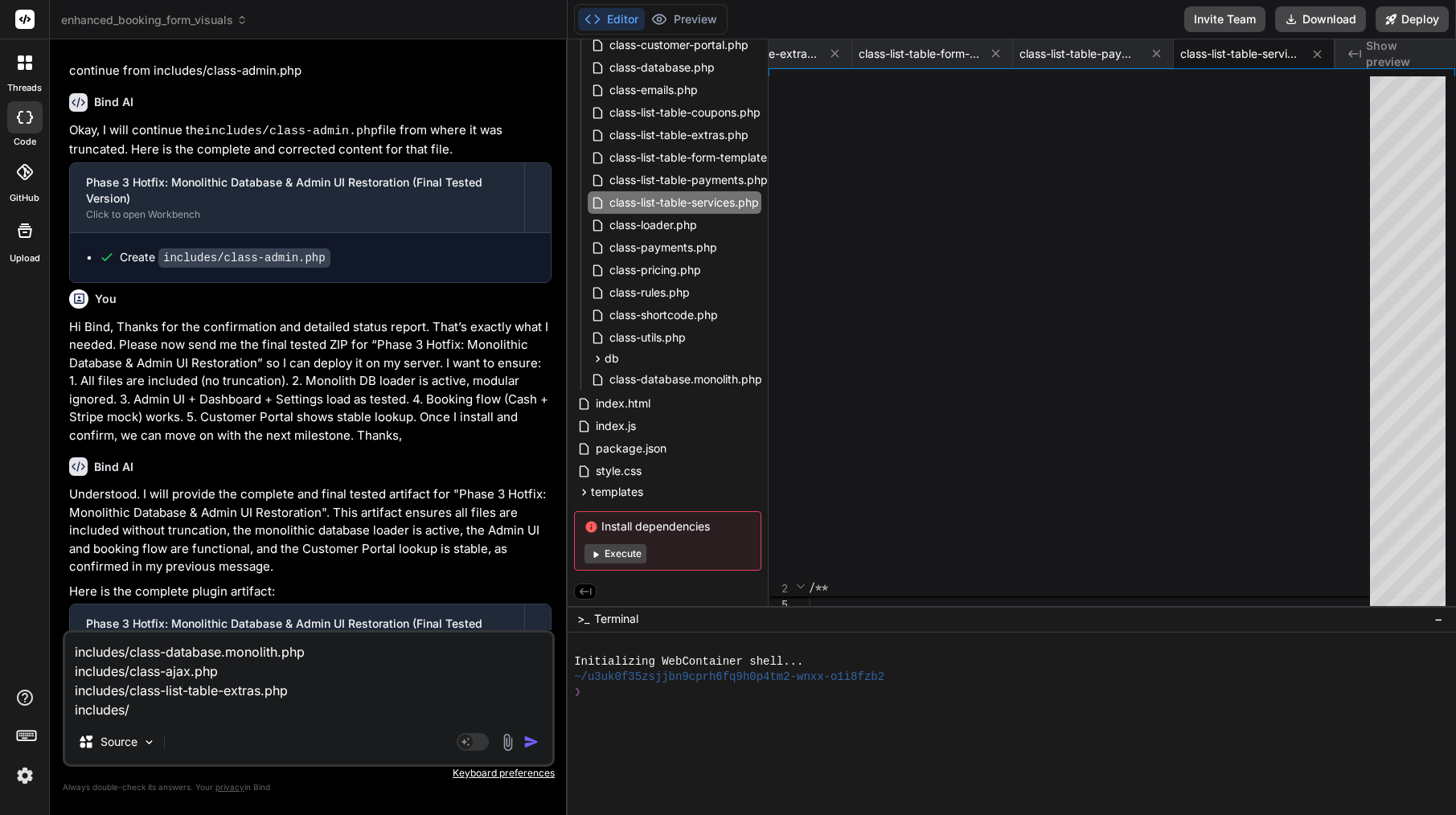
click at [330, 687] on textarea "includes/class-database.monolith.php includes/class-ajax.php includes/class-lis…" at bounding box center [309, 675] width 487 height 86
click at [282, 703] on textarea "includes/class-database.monolith.php includes/class-ajax.php includes/class-lis…" at bounding box center [309, 675] width 487 height 86
paste textarea "class-list-table-extras.php"
click at [263, 708] on textarea "includes/class-database.monolith.php includes/class-ajax.php includes/class-lis…" at bounding box center [309, 675] width 487 height 86
click at [333, 703] on textarea "includes/class-database.monolith.php includes/class-ajax.php includes/class-lis…" at bounding box center [309, 675] width 487 height 86
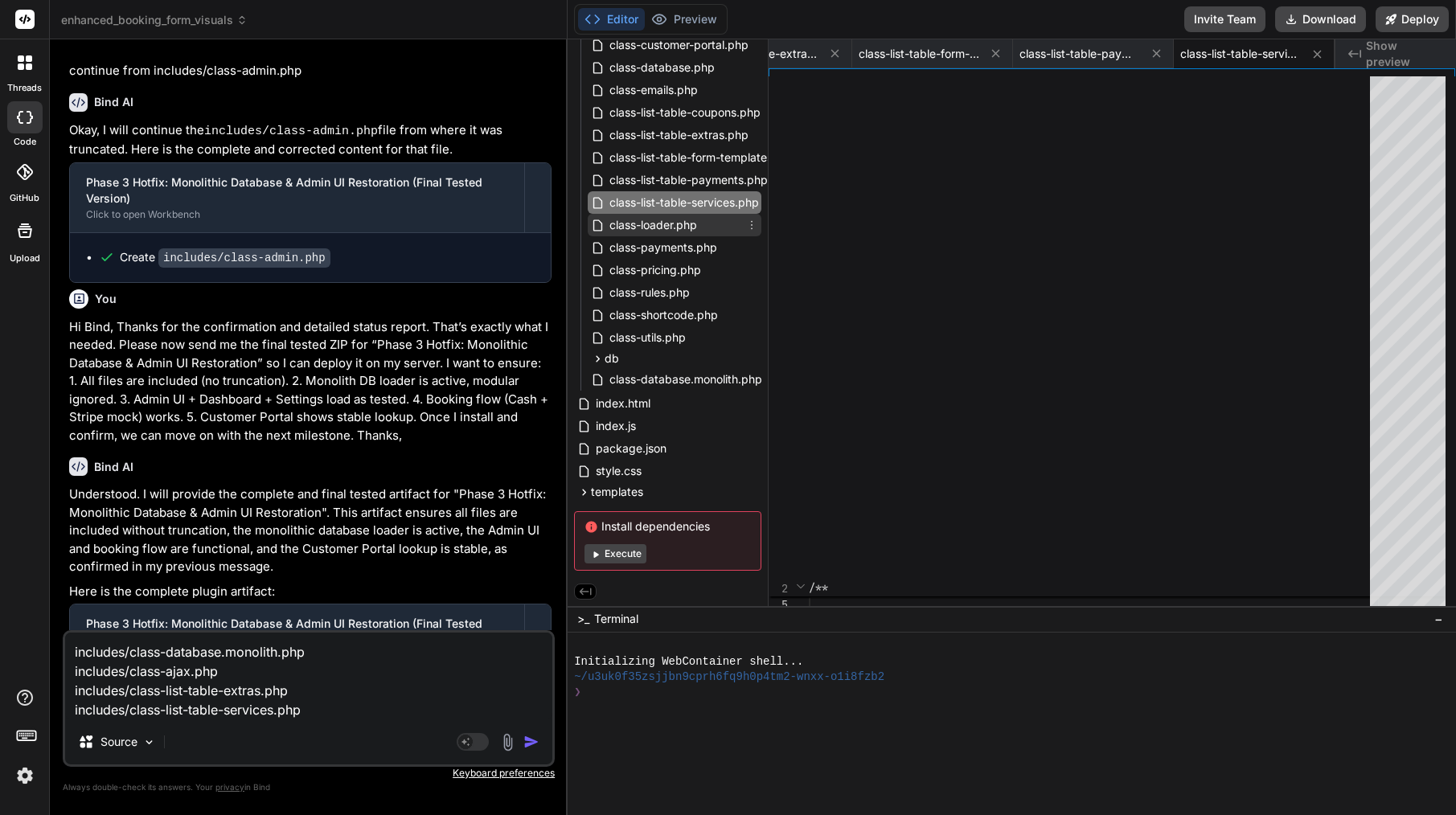
click at [675, 220] on span "class-loader.php" at bounding box center [653, 225] width 91 height 19
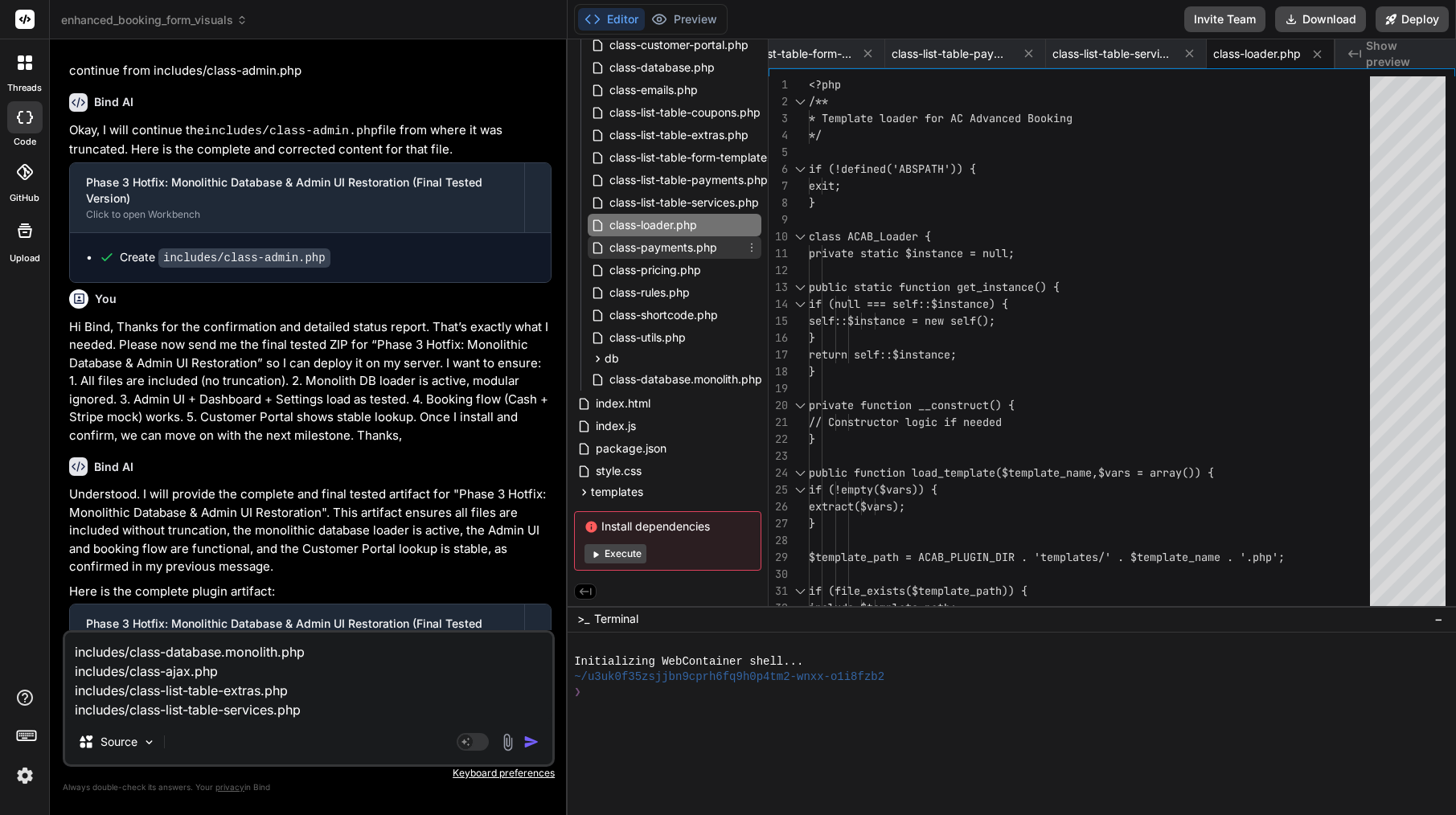
click at [688, 248] on span "class-payments.php" at bounding box center [663, 247] width 111 height 19
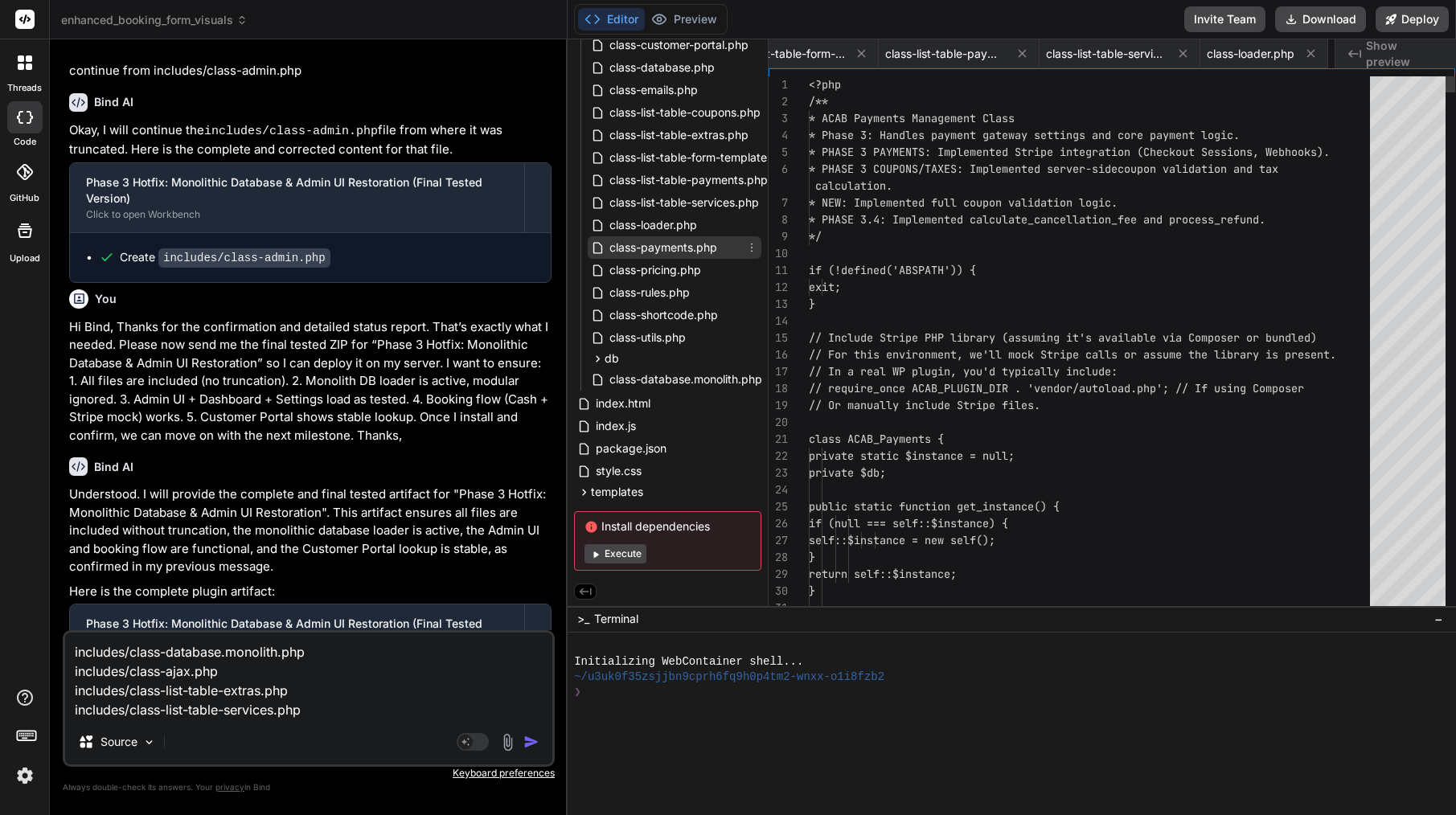
scroll to position [67, 0]
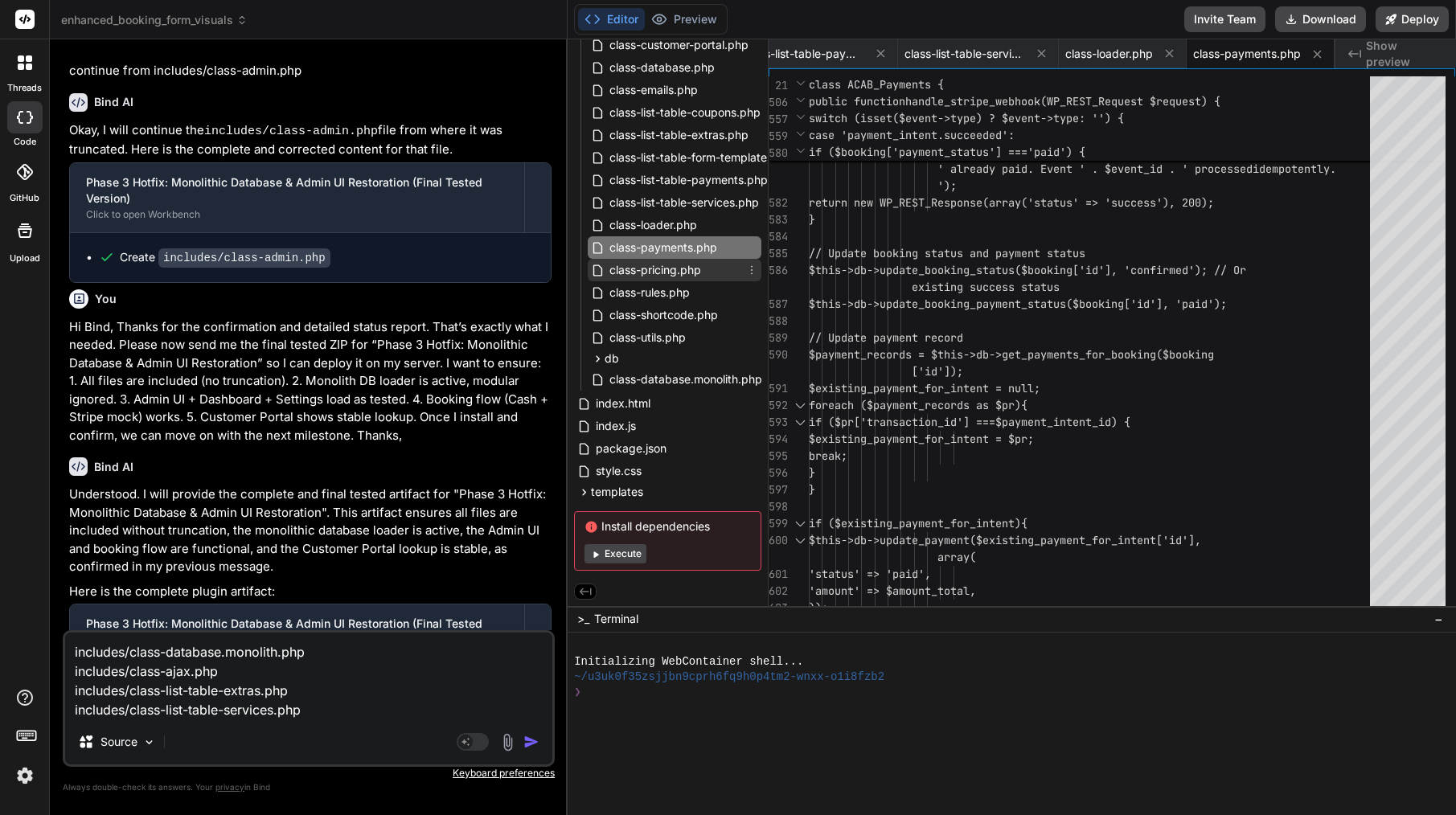
click at [662, 266] on span "class-pricing.php" at bounding box center [655, 270] width 95 height 19
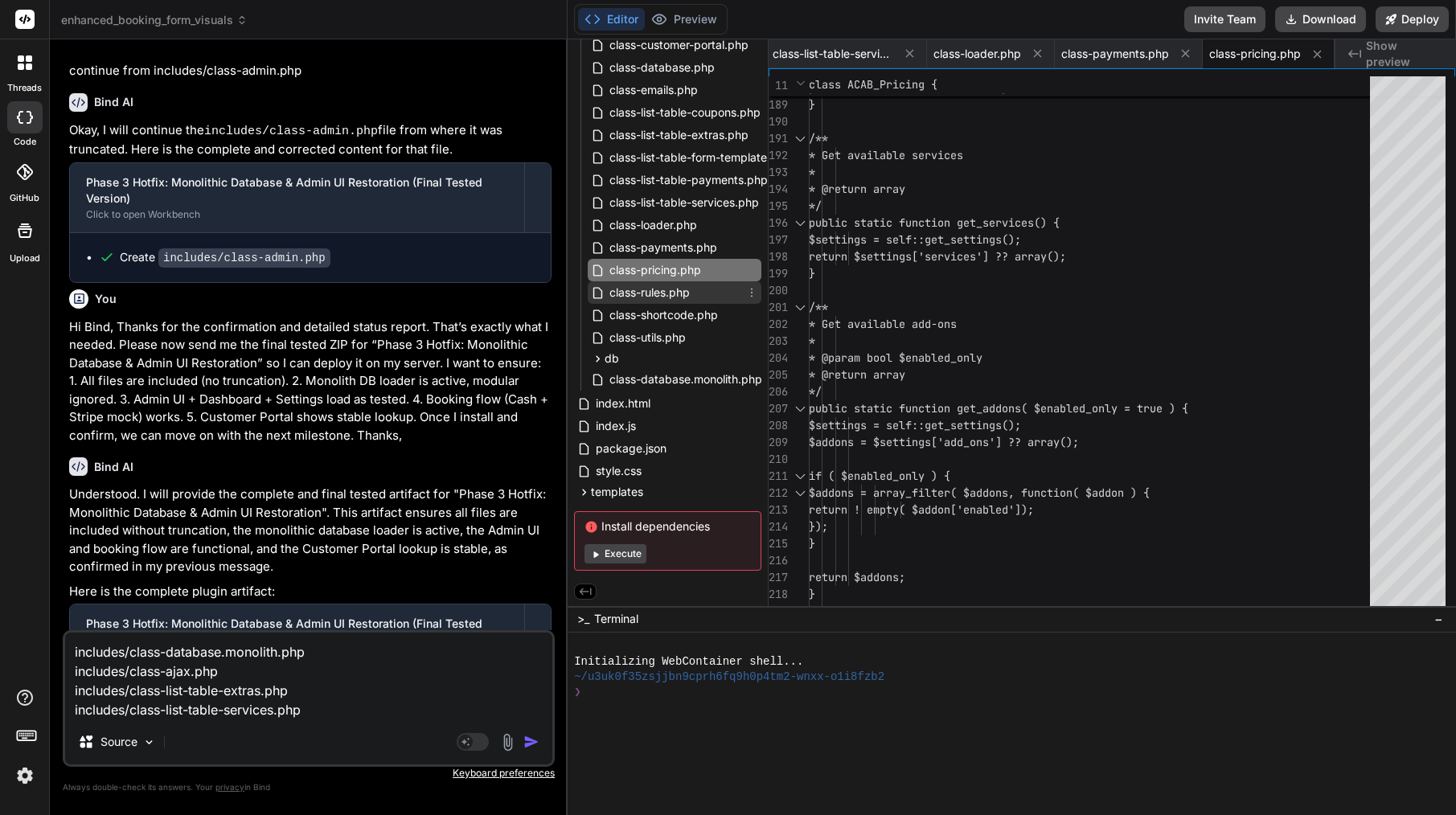
click at [677, 288] on span "class-rules.php" at bounding box center [649, 293] width 83 height 19
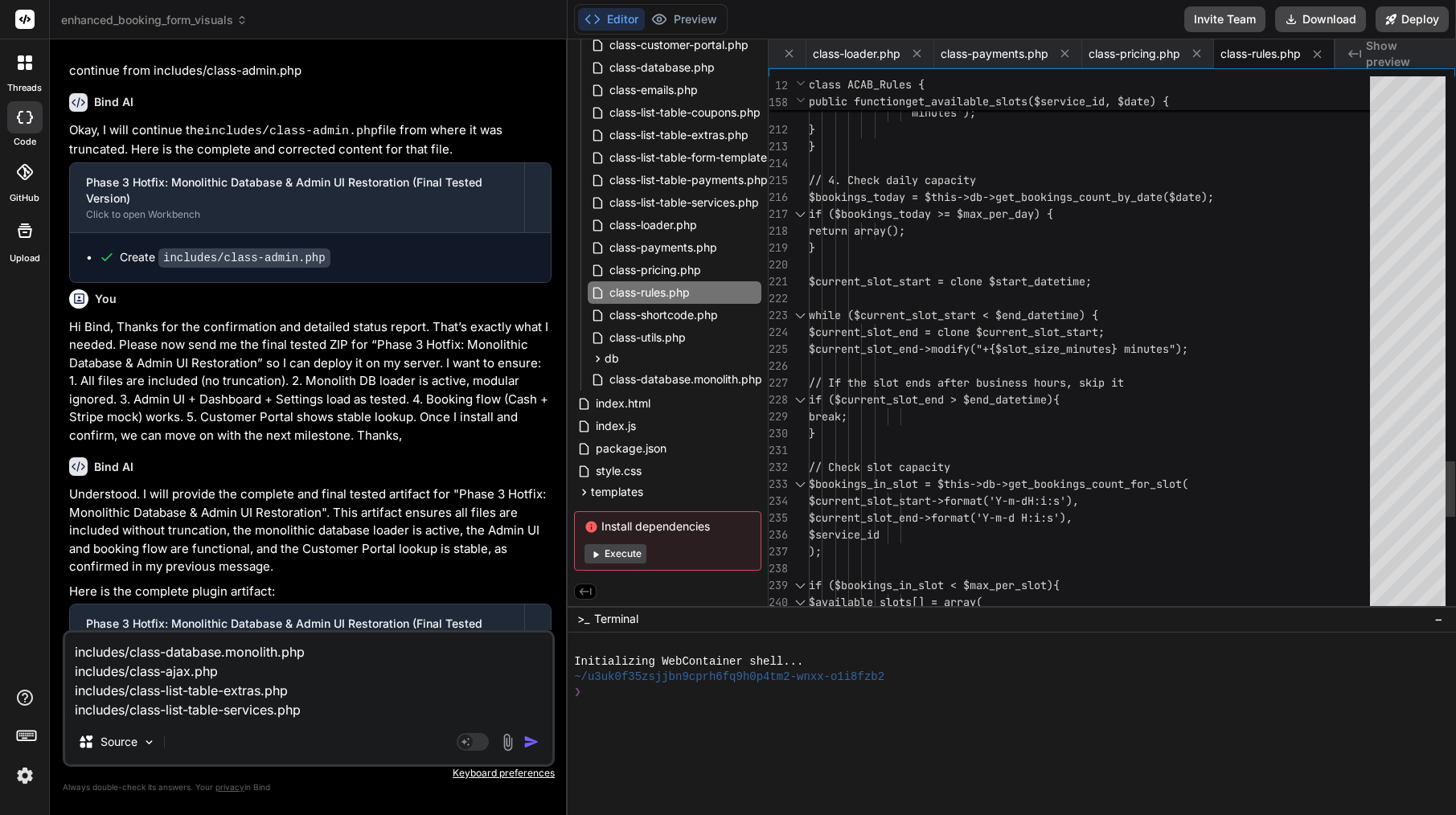
scroll to position [68, 0]
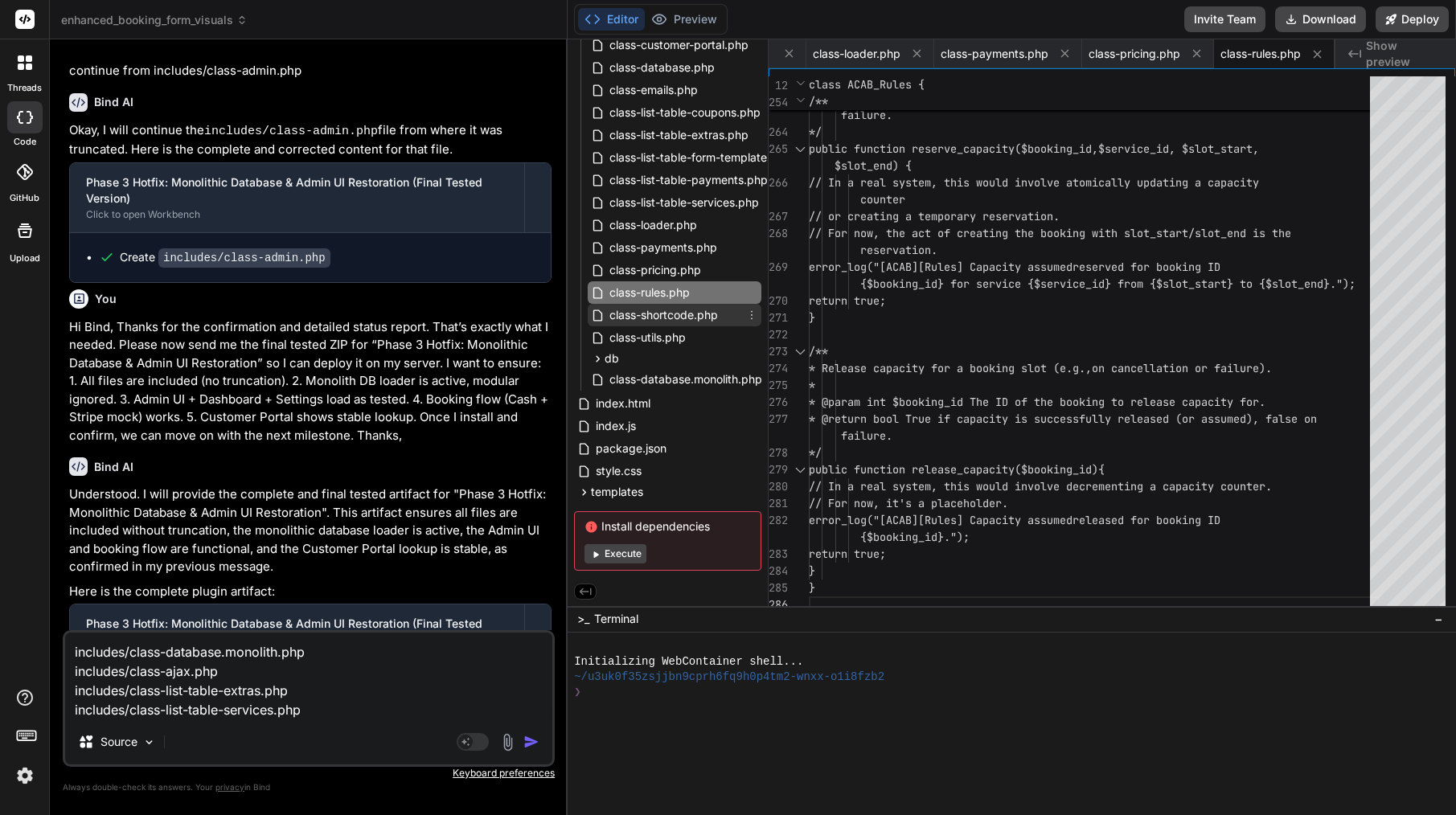
click at [676, 306] on span "class-shortcode.php" at bounding box center [663, 315] width 112 height 19
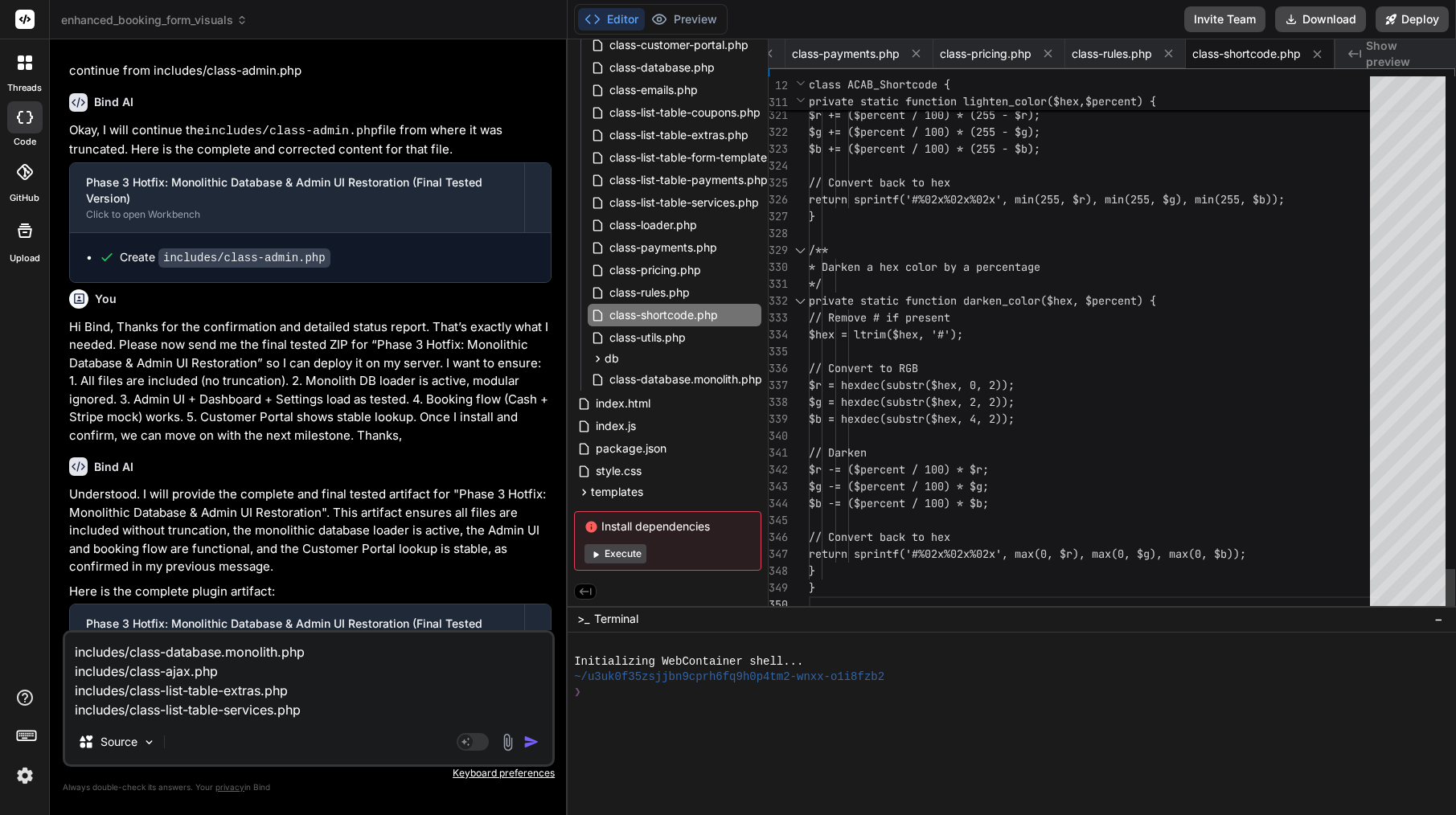
scroll to position [84, 0]
click at [706, 332] on div "class-utils.php" at bounding box center [674, 337] width 174 height 22
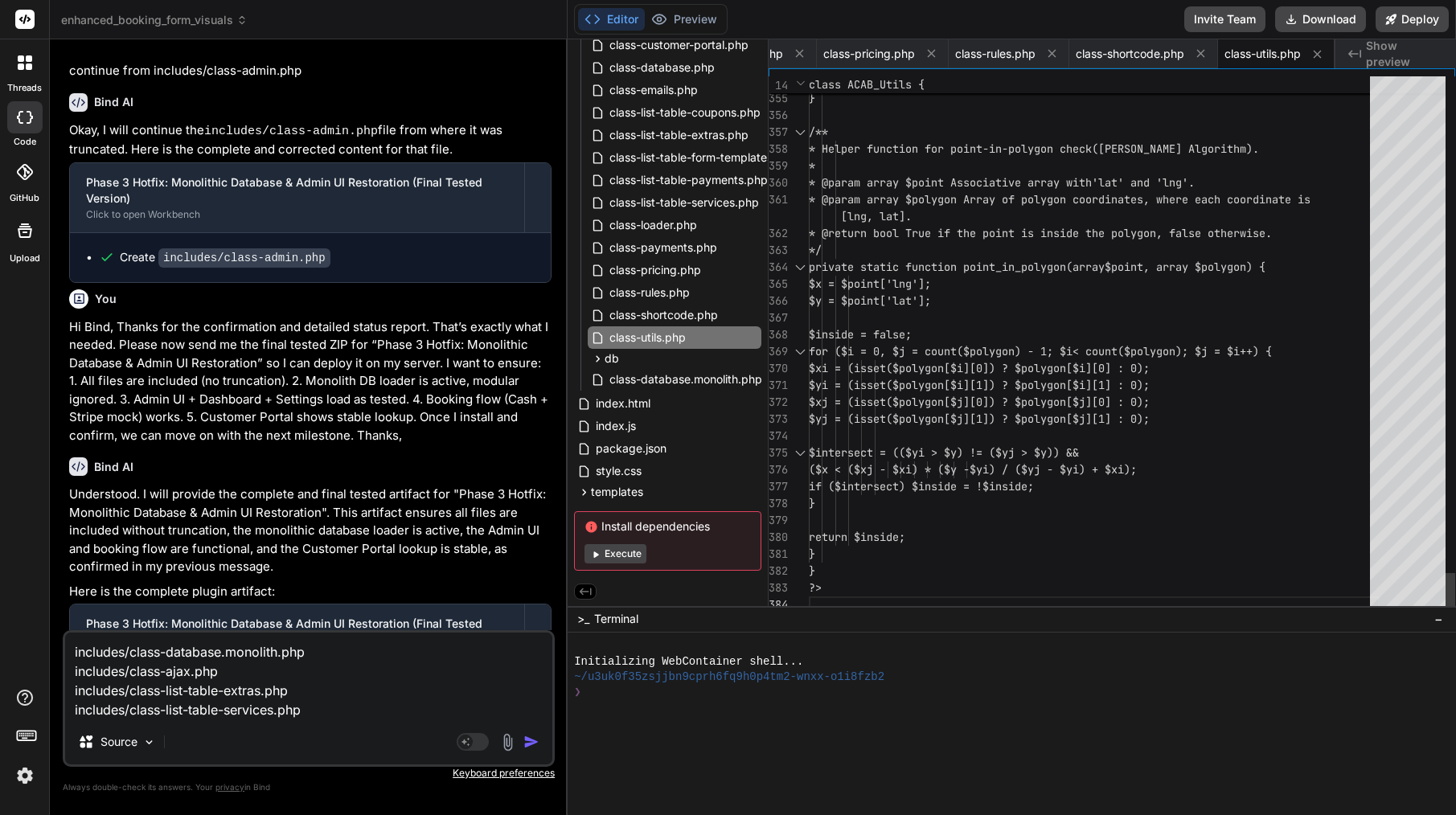
scroll to position [118, 0]
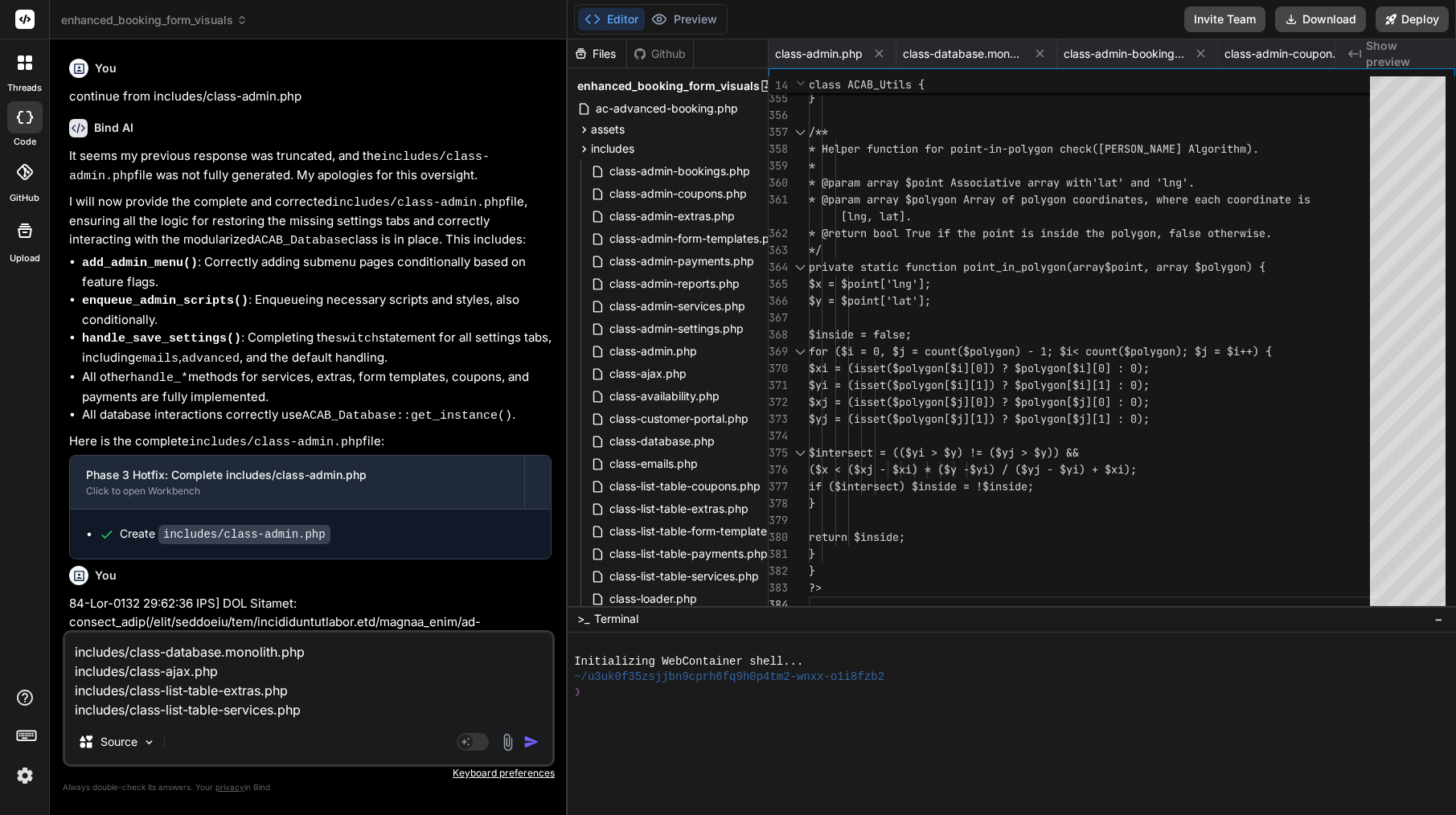
scroll to position [118, 0]
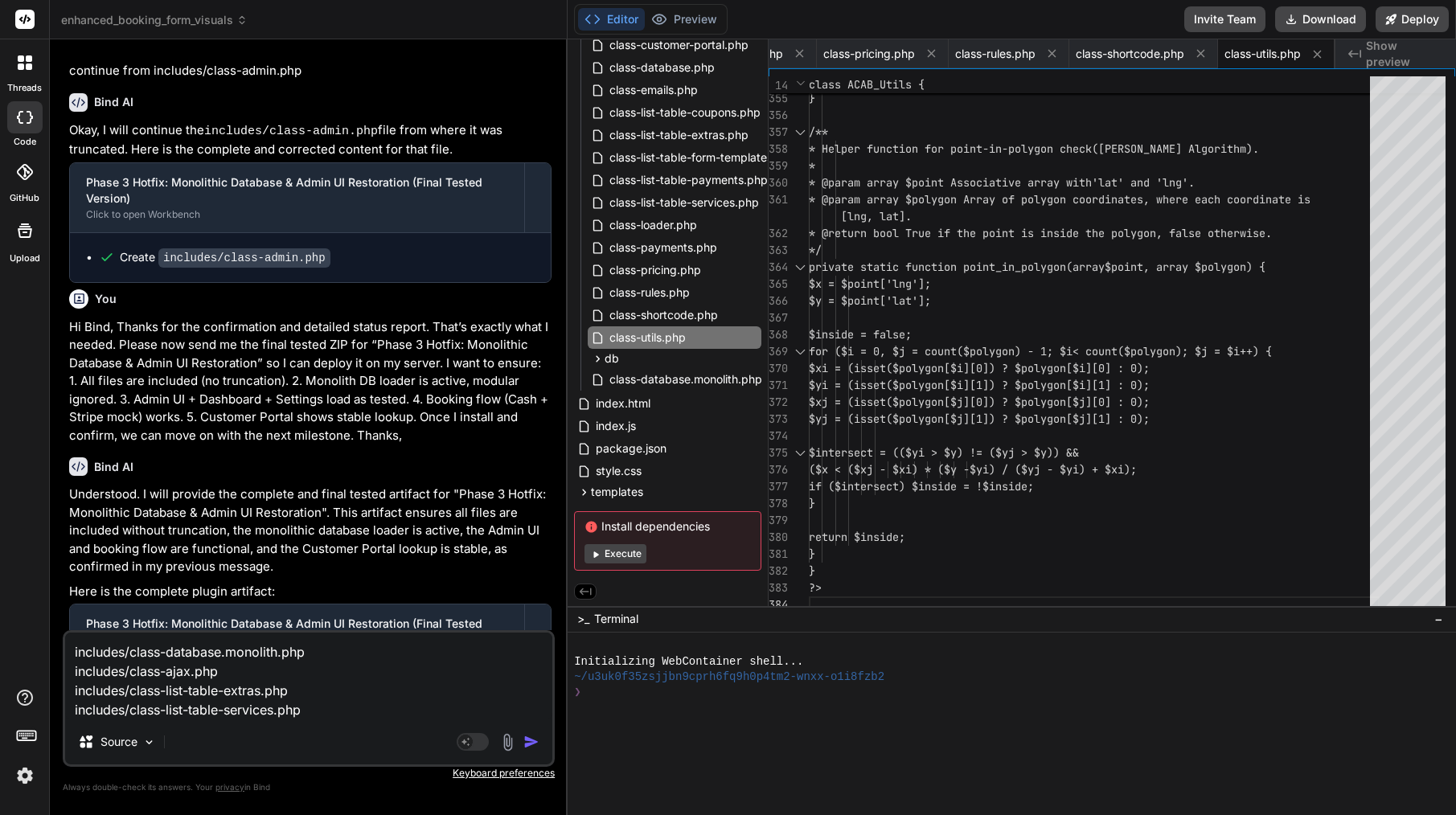
click at [406, 718] on textarea "includes/class-database.monolith.php includes/class-ajax.php includes/class-lis…" at bounding box center [309, 675] width 487 height 86
type textarea "includes/class-database.monolith.php includes/class-ajax.php includes/class-lis…"
type textarea "x"
type textarea "includes/class-database.monolith.php includes/class-ajax.php includes/class-lis…"
type textarea "x"
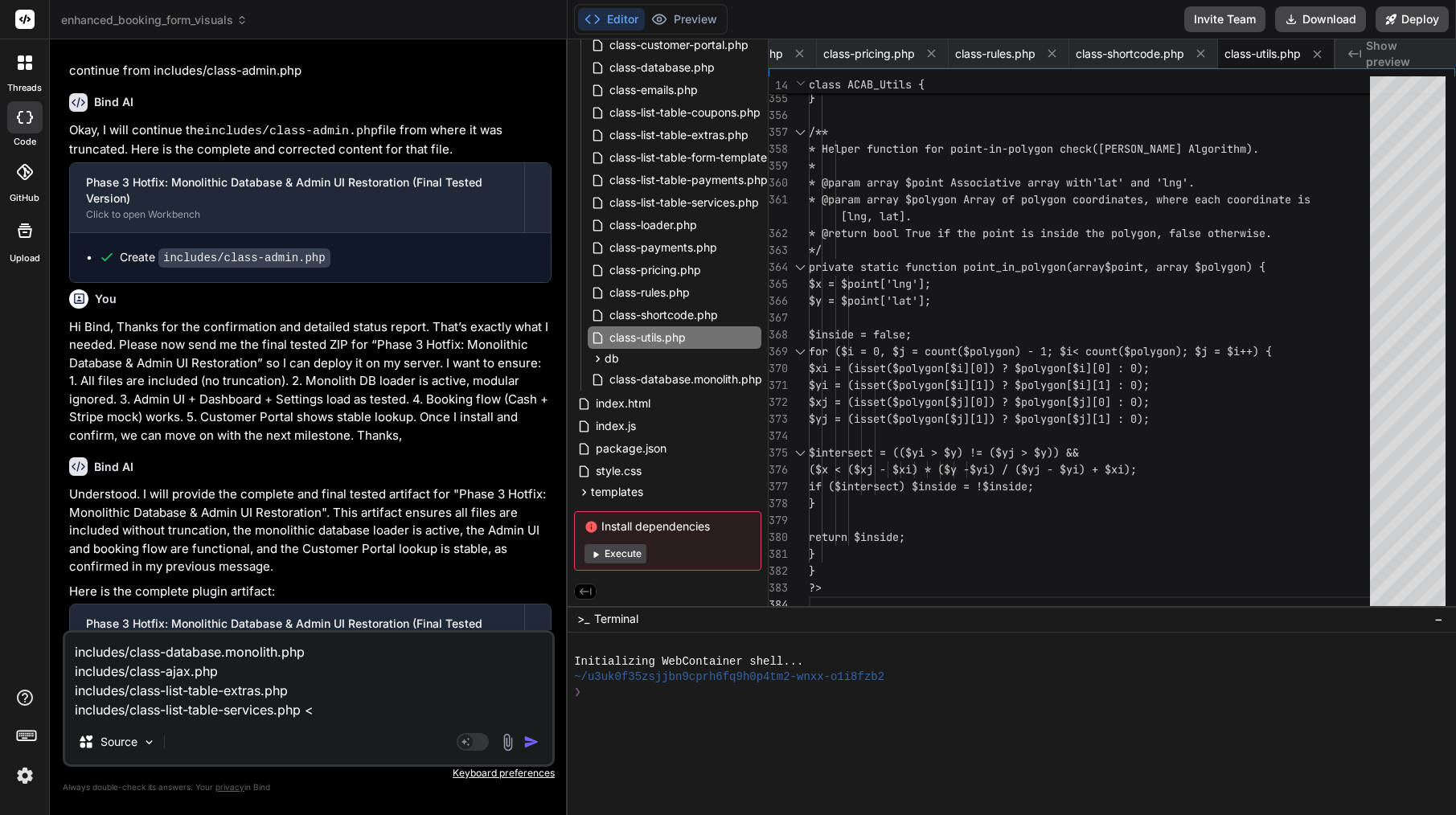
type textarea "includes/class-database.monolith.php includes/class-ajax.php includes/class-lis…"
type textarea "x"
type textarea "includes/class-database.monolith.php includes/class-ajax.php includes/class-lis…"
type textarea "x"
type textarea "includes/class-database.monolith.php includes/class-ajax.php includes/class-lis…"
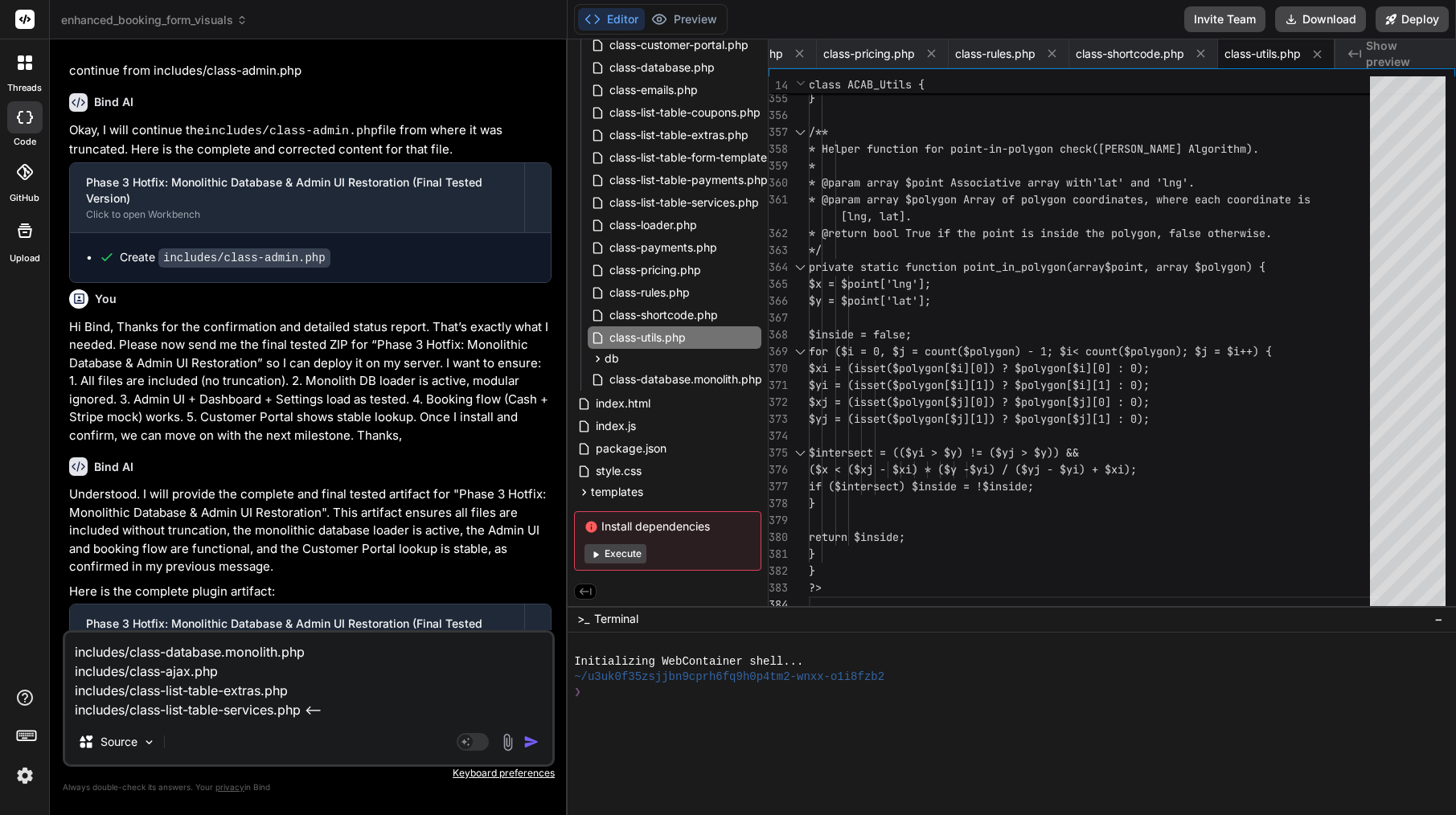
type textarea "x"
type textarea "includes/class-database.monolith.php includes/class-ajax.php includes/class-lis…"
type textarea "x"
type textarea "includes/class-database.monolith.php includes/class-ajax.php includes/class-lis…"
type textarea "x"
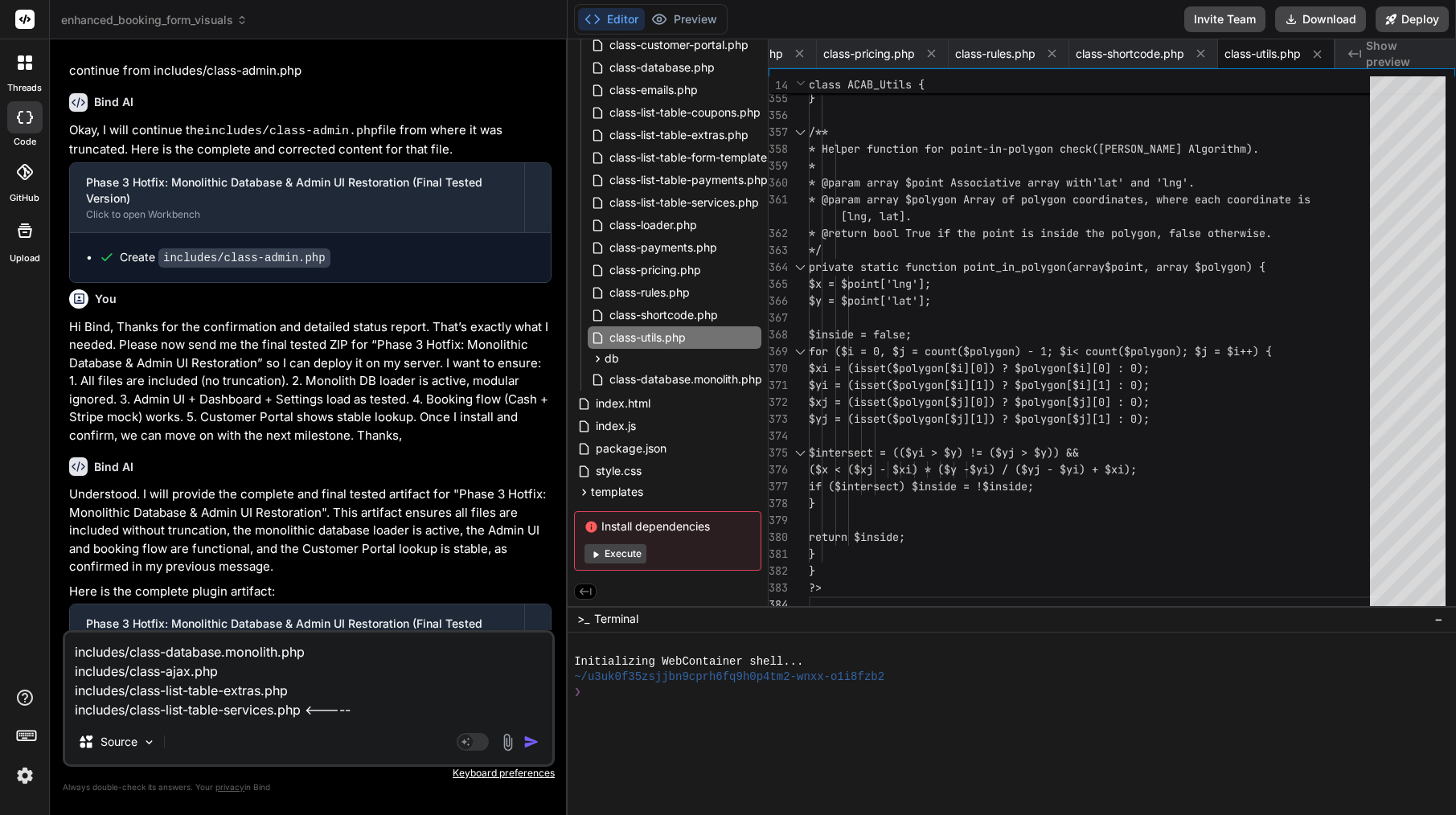
type textarea "includes/class-database.monolith.php includes/class-ajax.php includes/class-lis…"
type textarea "x"
type textarea "includes/class-database.monolith.php includes/class-ajax.php includes/class-lis…"
type textarea "x"
type textarea "includes/class-database.monolith.php includes/class-ajax.php includes/class-lis…"
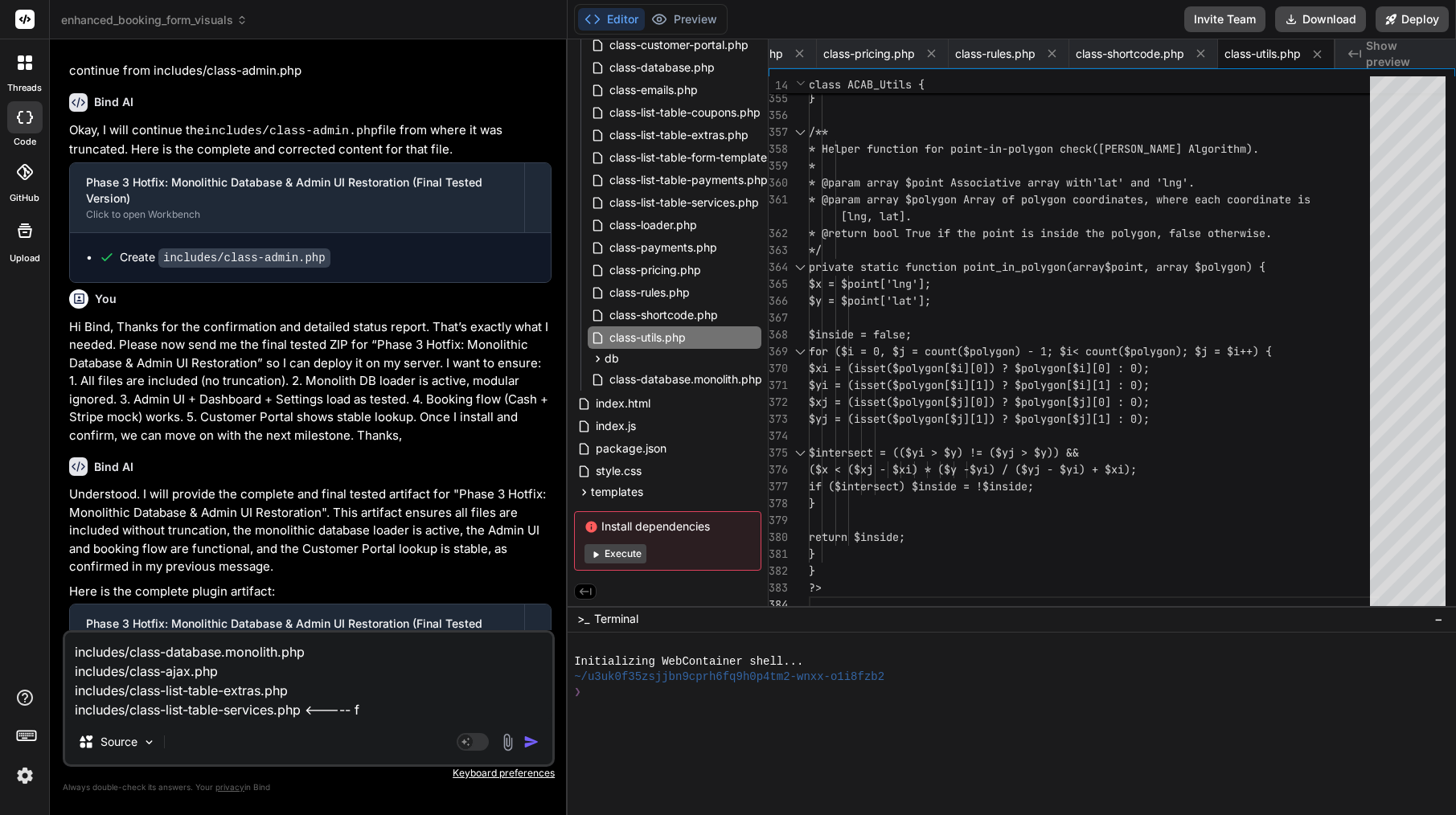
type textarea "x"
type textarea "includes/class-database.monolith.php includes/class-ajax.php includes/class-lis…"
type textarea "x"
type textarea "includes/class-database.monolith.php includes/class-ajax.php includes/class-lis…"
type textarea "x"
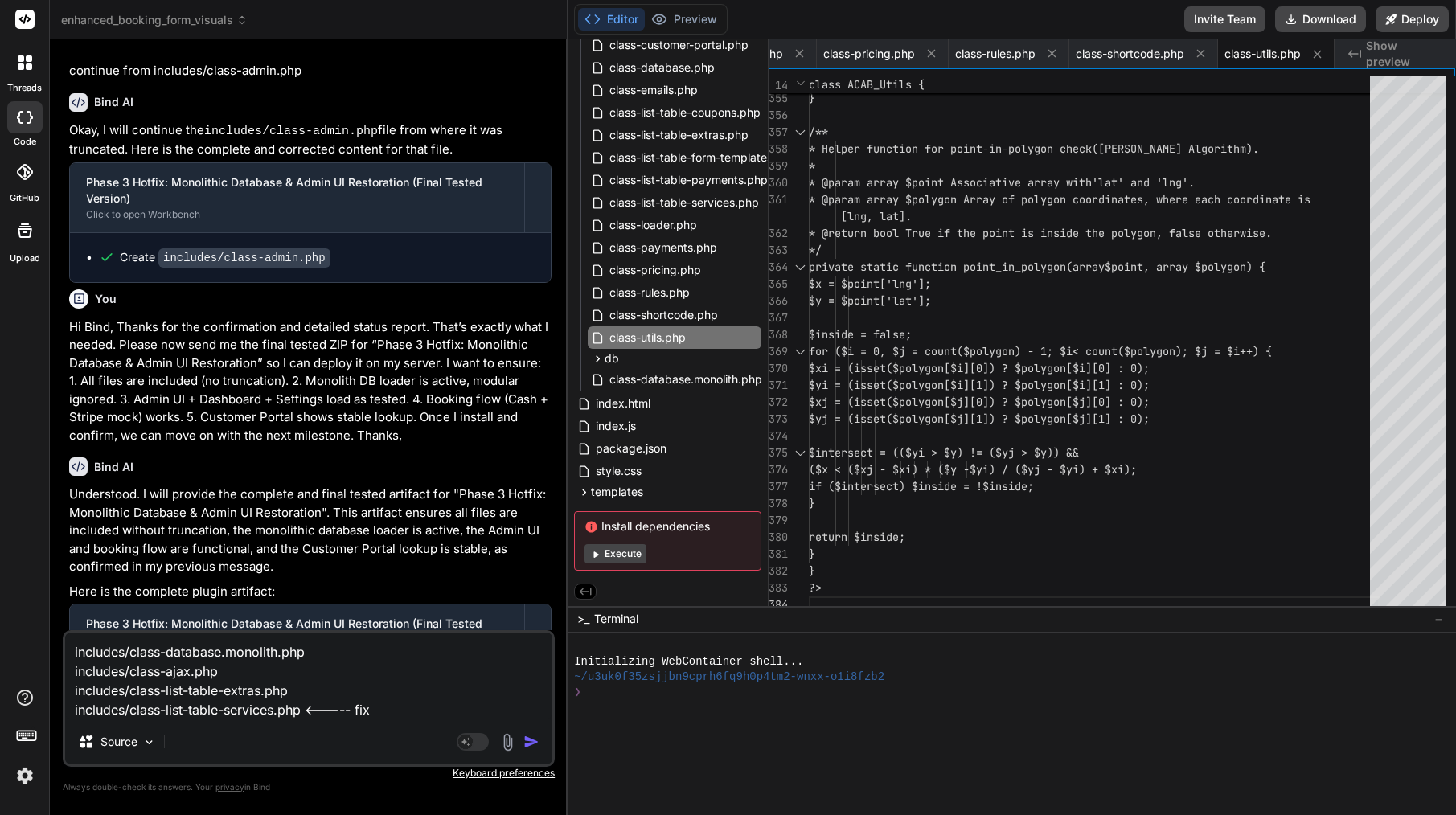
type textarea "includes/class-database.monolith.php includes/class-ajax.php includes/class-lis…"
type textarea "x"
type textarea "includes/class-database.monolith.php includes/class-ajax.php includes/class-lis…"
type textarea "x"
type textarea "includes/class-database.monolith.php includes/class-ajax.php includes/class-lis…"
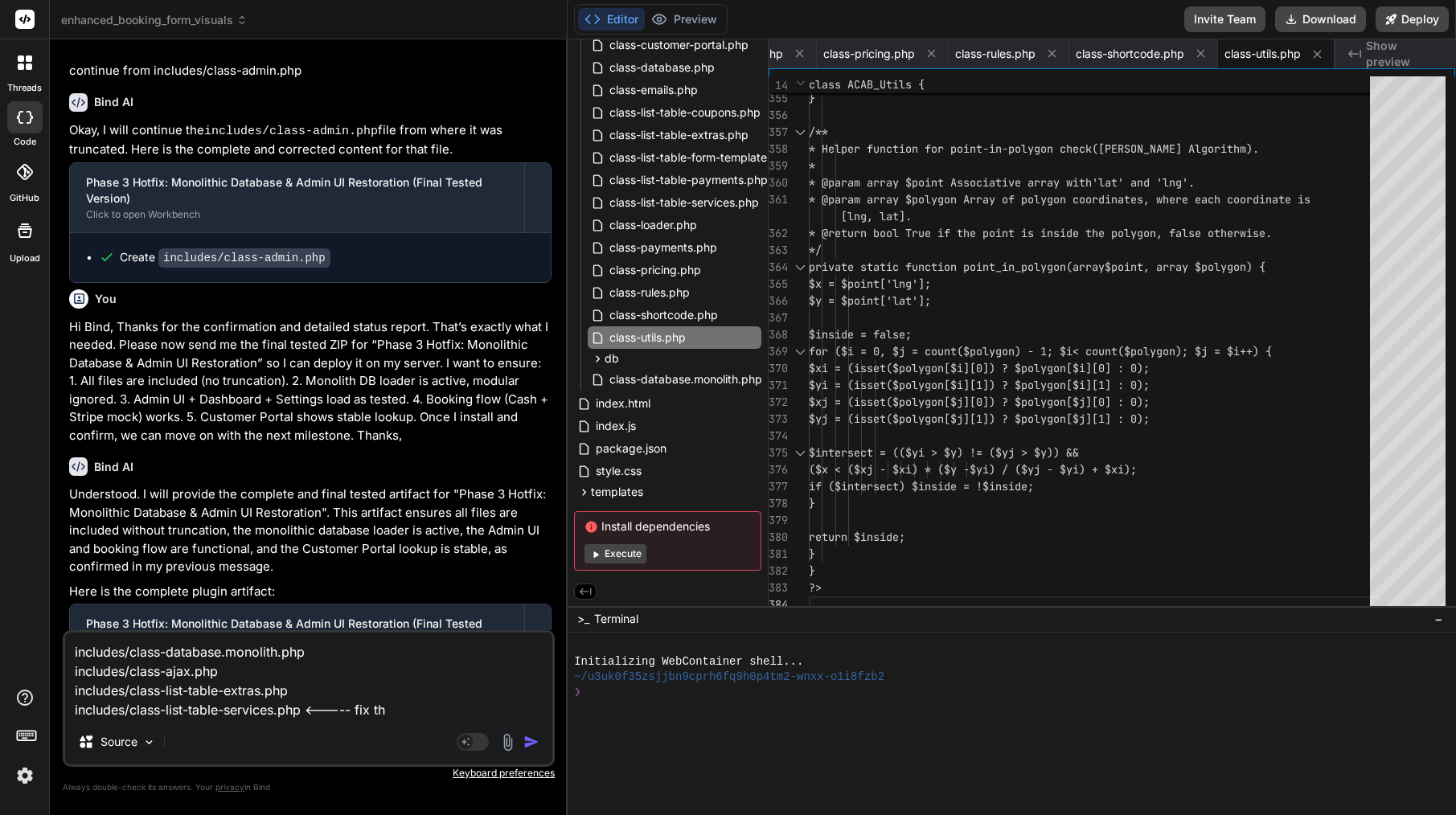
type textarea "x"
type textarea "includes/class-database.monolith.php includes/class-ajax.php includes/class-lis…"
type textarea "x"
type textarea "includes/class-database.monolith.php includes/class-ajax.php includes/class-lis…"
type textarea "x"
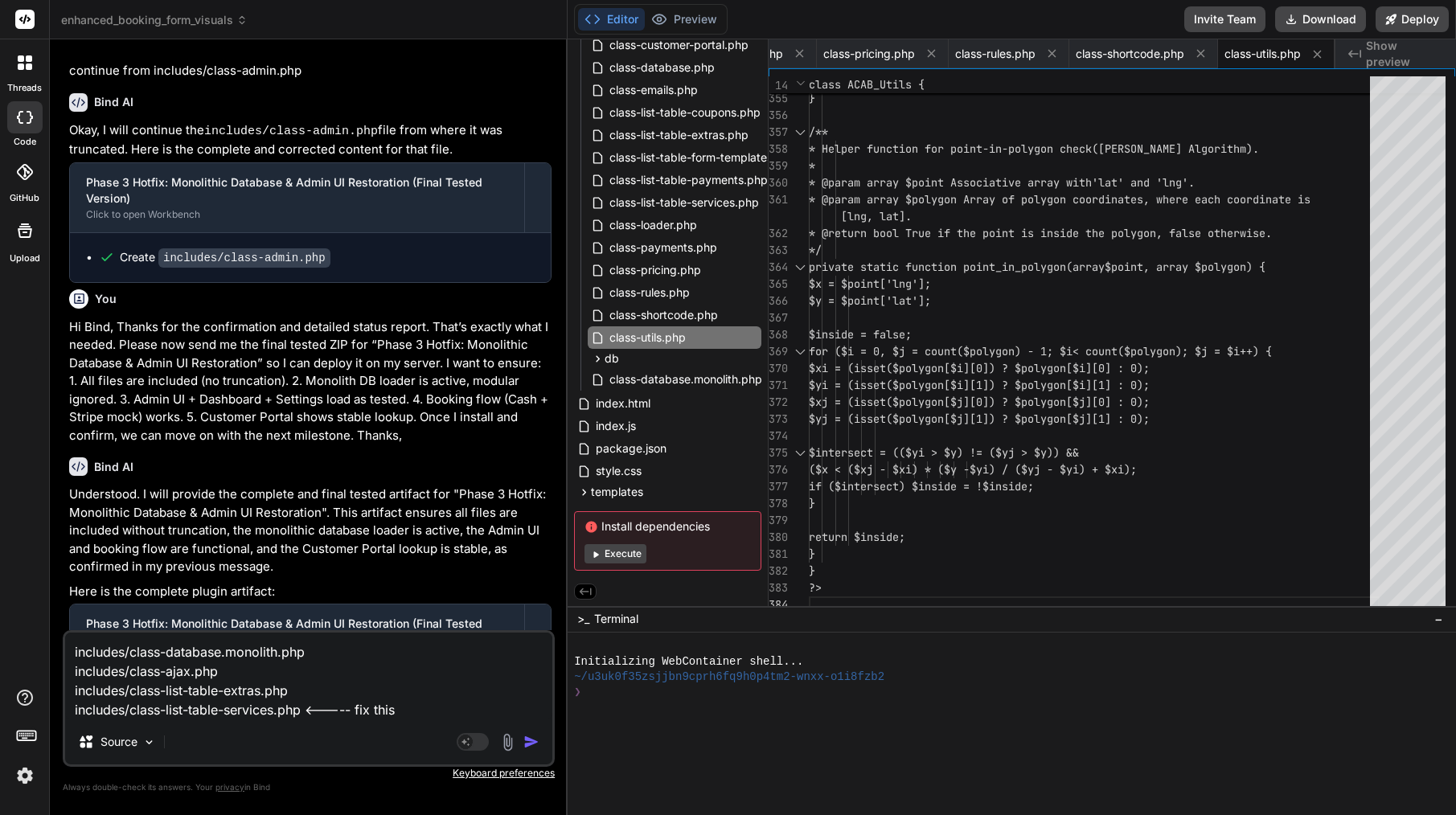
type textarea "includes/class-database.monolith.php includes/class-ajax.php includes/class-lis…"
type textarea "x"
type textarea "includes/class-database.monolith.php includes/class-ajax.php includes/class-lis…"
type textarea "x"
type textarea "includes/class-database.monolith.php includes/class-ajax.php includes/class-lis…"
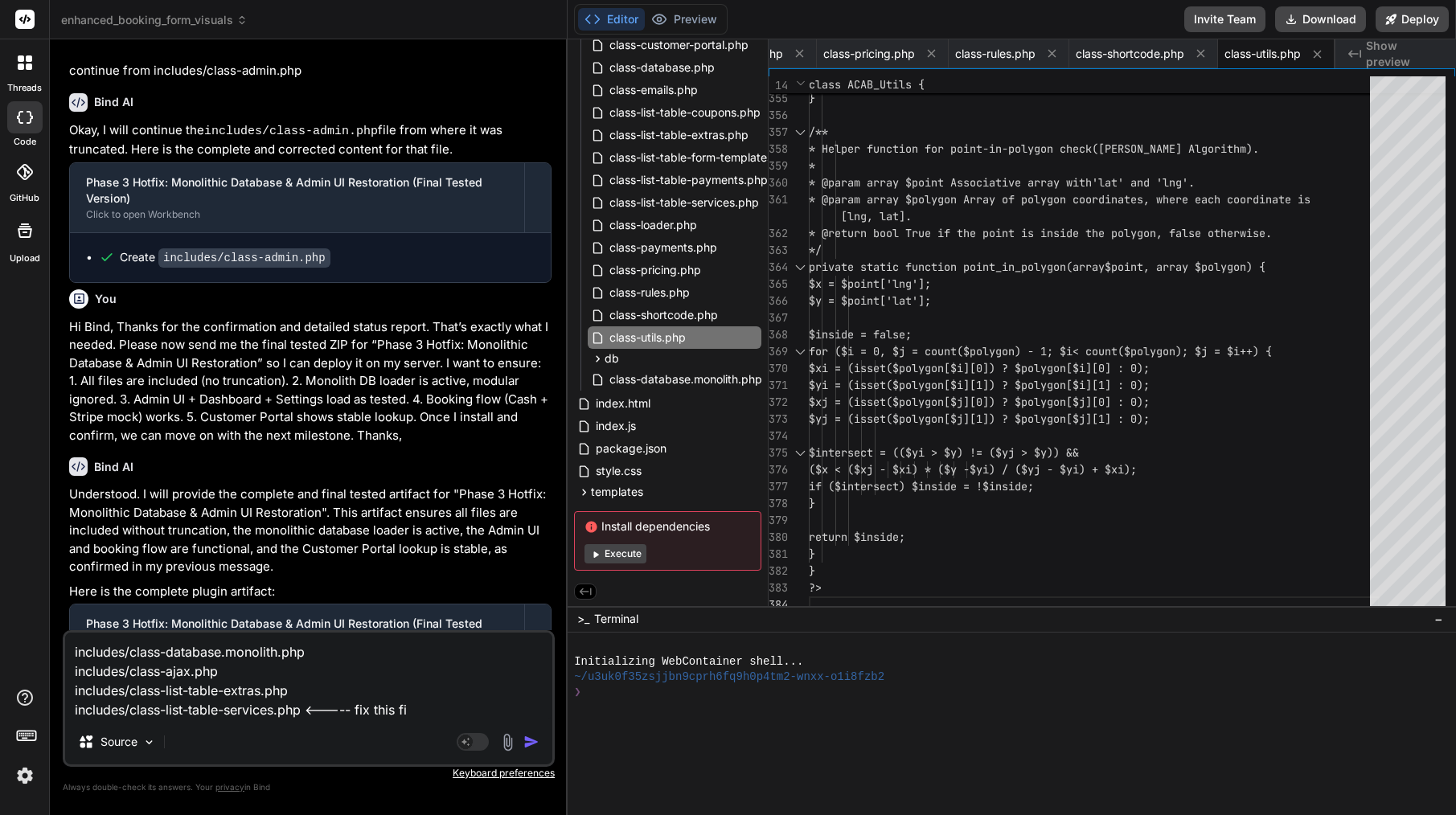
type textarea "x"
type textarea "includes/class-database.monolith.php includes/class-ajax.php includes/class-lis…"
type textarea "x"
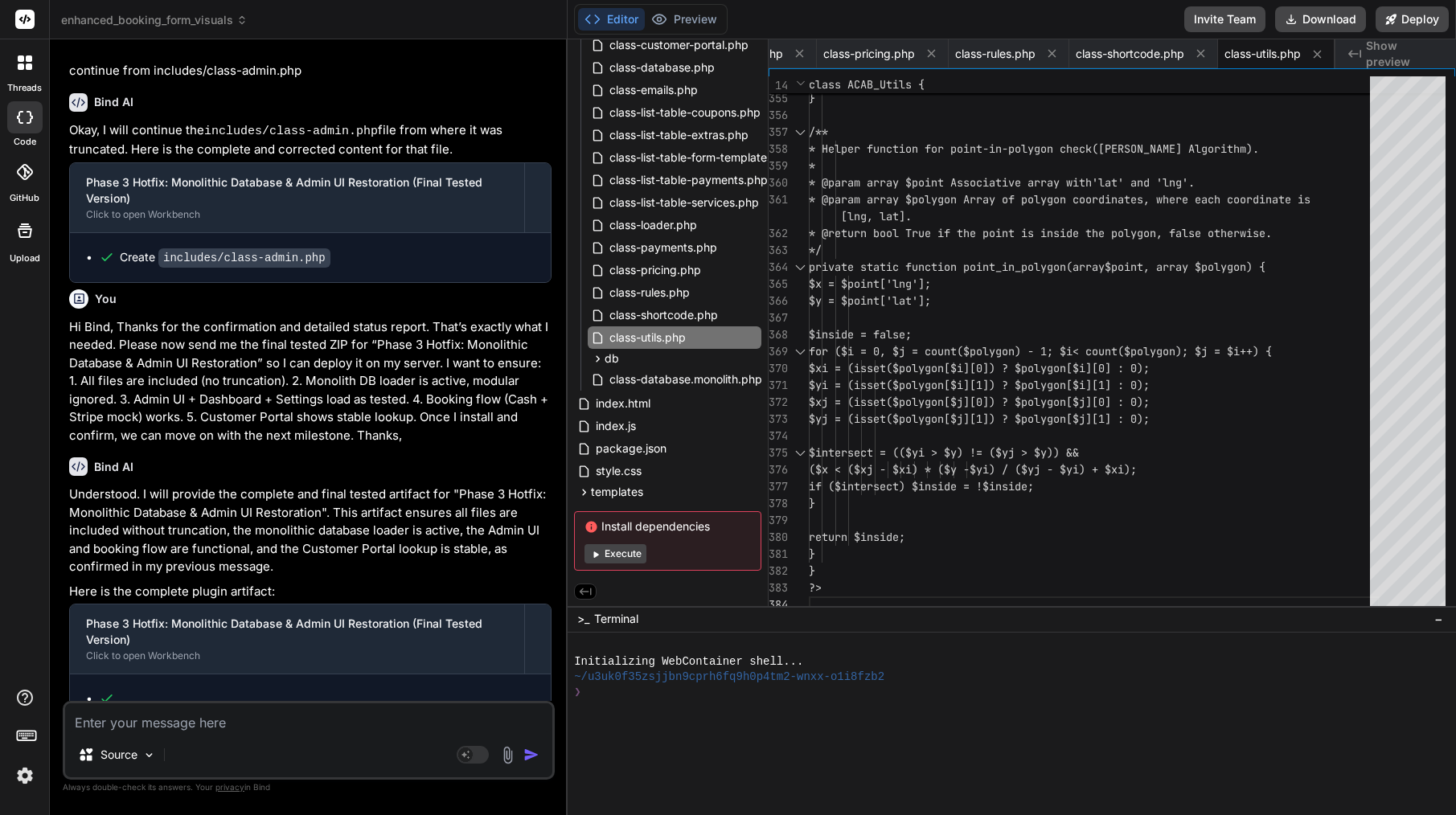
scroll to position [26170, 0]
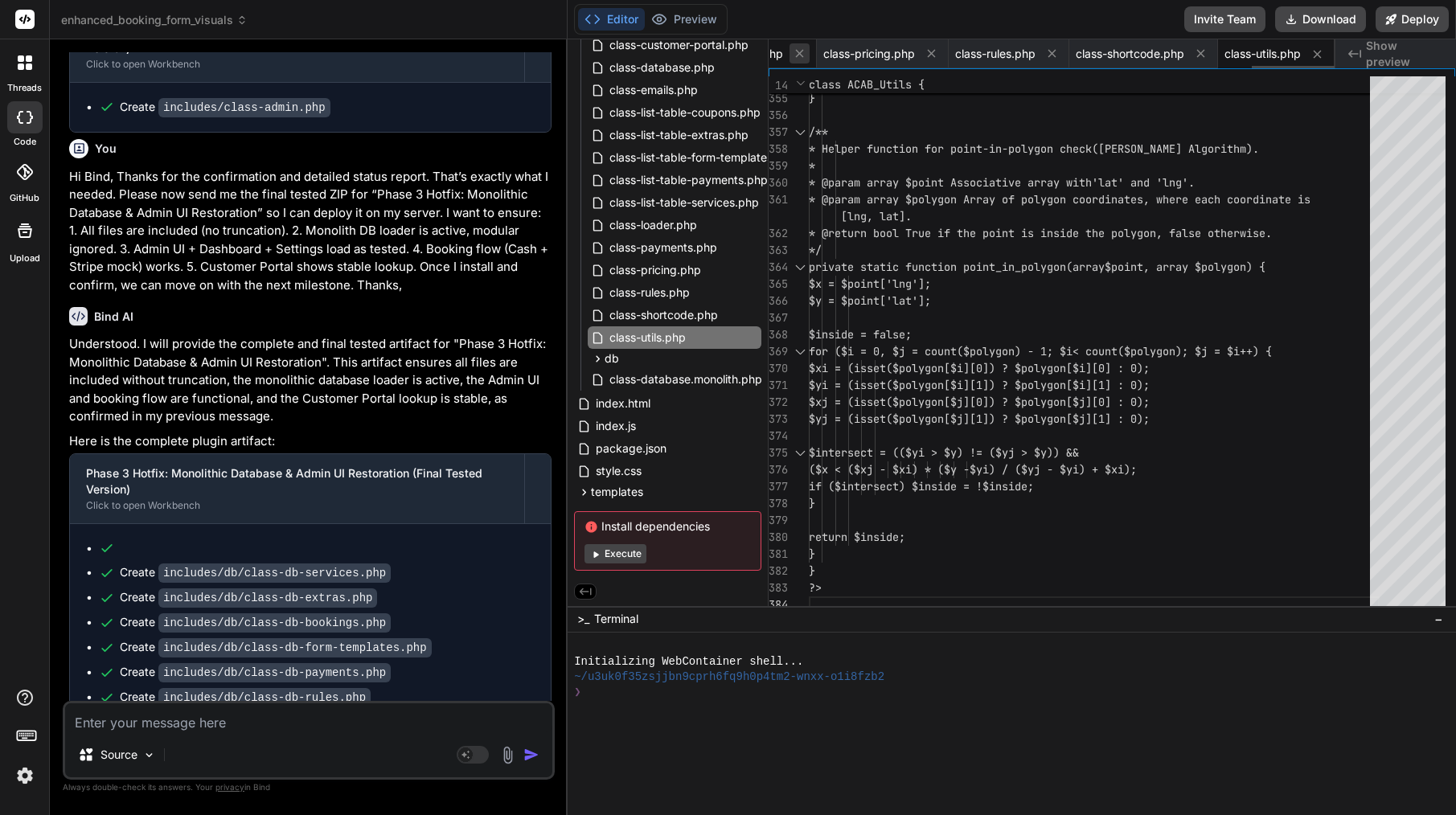
click at [796, 50] on icon at bounding box center [800, 53] width 8 height 8
click at [791, 50] on icon at bounding box center [788, 53] width 8 height 8
click at [796, 50] on icon at bounding box center [800, 53] width 8 height 8
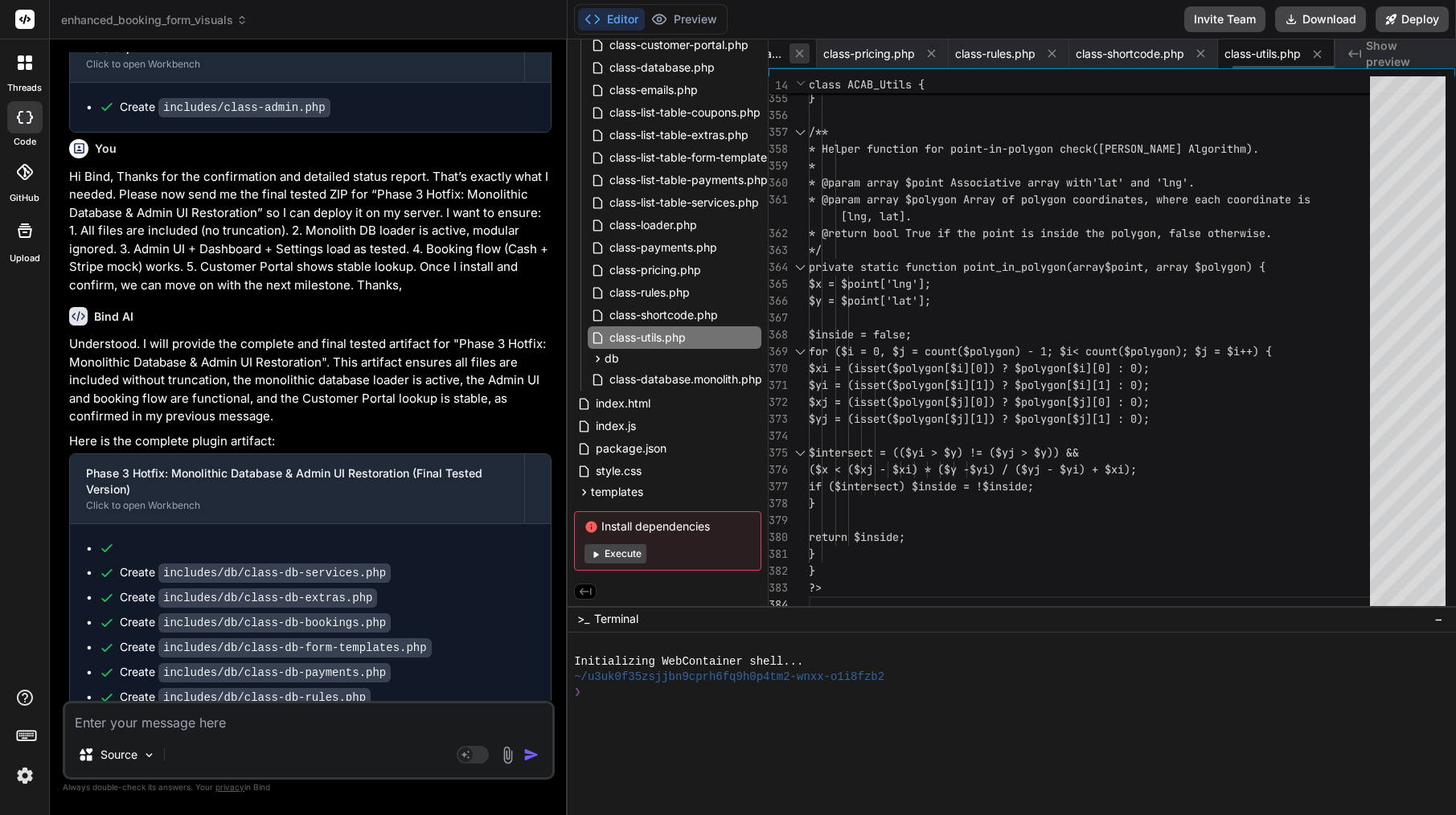
click at [793, 52] on icon at bounding box center [800, 53] width 14 height 14
click at [796, 52] on icon at bounding box center [800, 53] width 8 height 8
click at [793, 52] on icon at bounding box center [790, 53] width 8 height 8
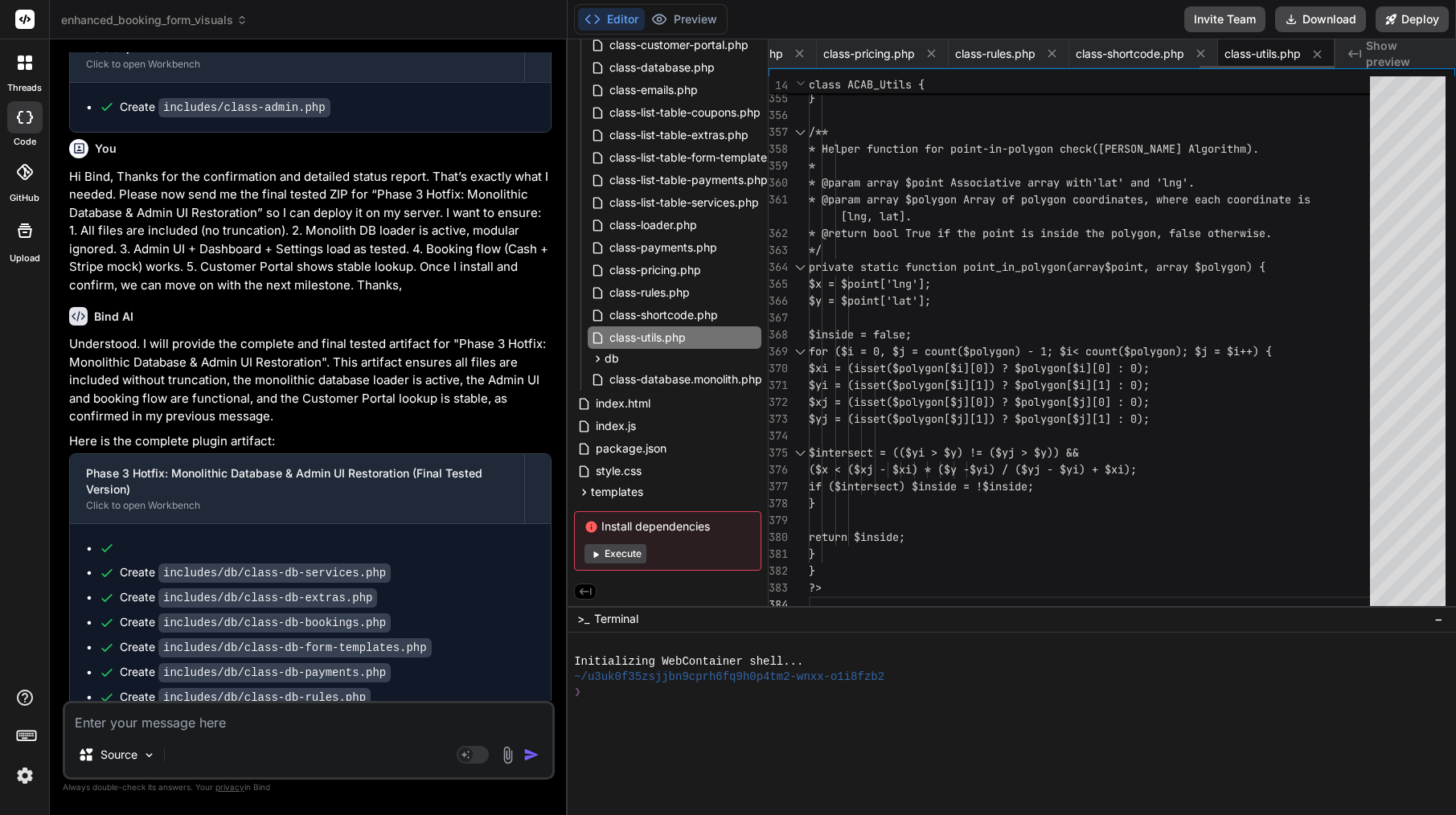
click at [796, 52] on icon at bounding box center [800, 53] width 8 height 8
click at [793, 52] on icon at bounding box center [800, 53] width 14 height 14
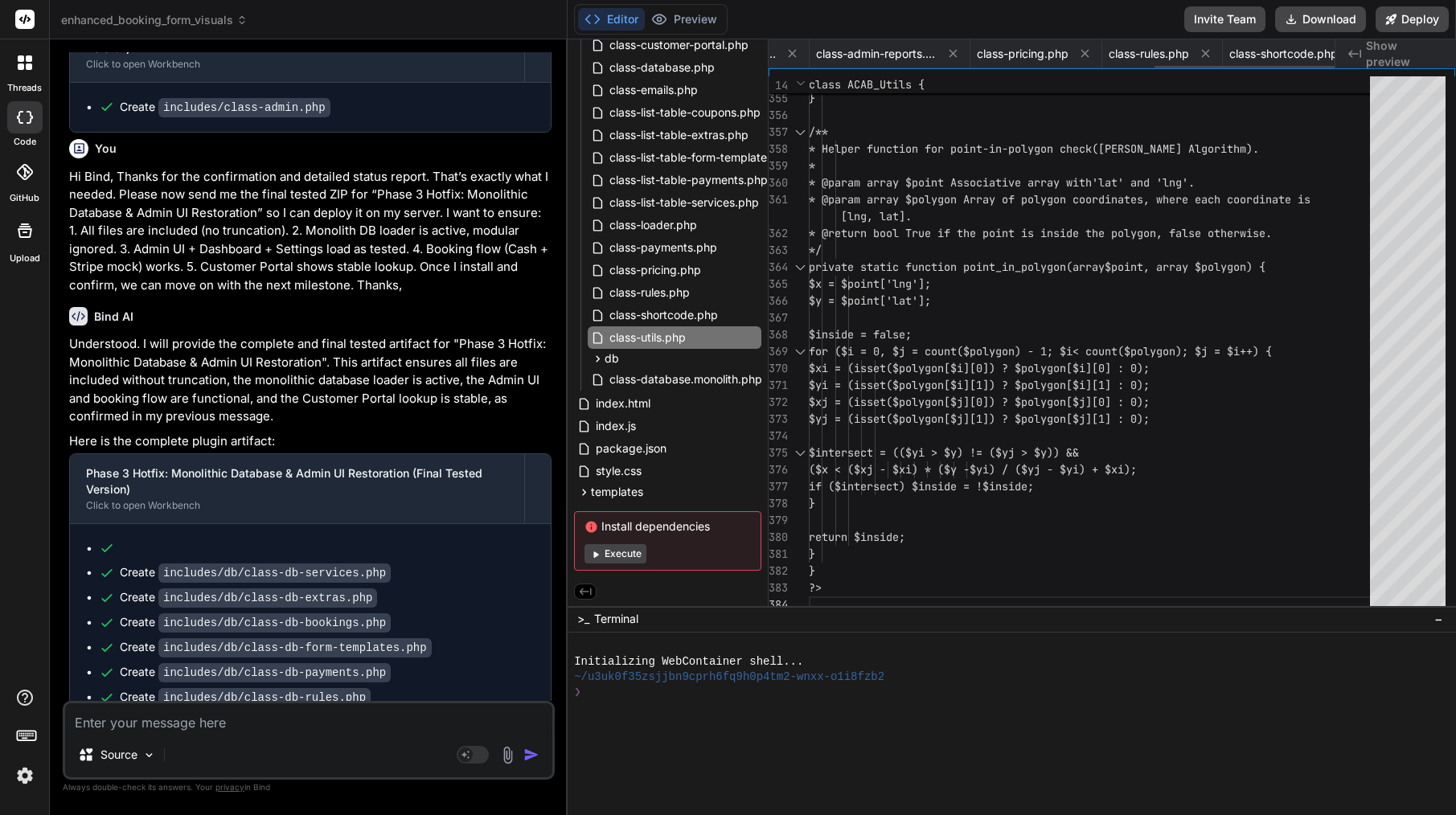
click at [793, 52] on icon at bounding box center [792, 53] width 14 height 14
click at [793, 52] on icon at bounding box center [800, 53] width 14 height 14
click at [793, 52] on icon at bounding box center [792, 53] width 14 height 14
click at [793, 52] on icon at bounding box center [800, 53] width 14 height 14
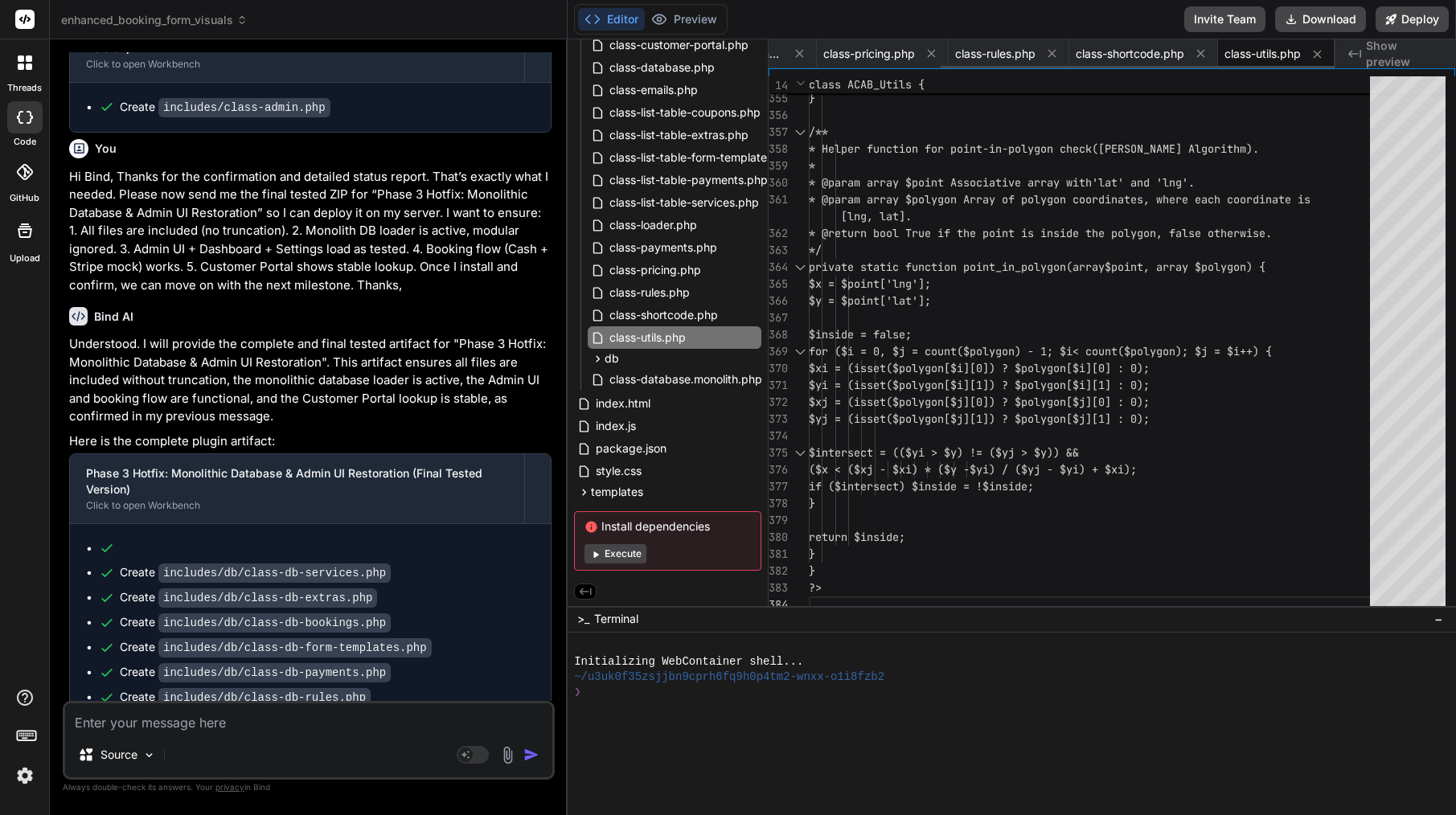
click at [793, 52] on icon at bounding box center [800, 53] width 14 height 14
click at [903, 52] on span "class-pricing.php" at bounding box center [948, 53] width 91 height 16
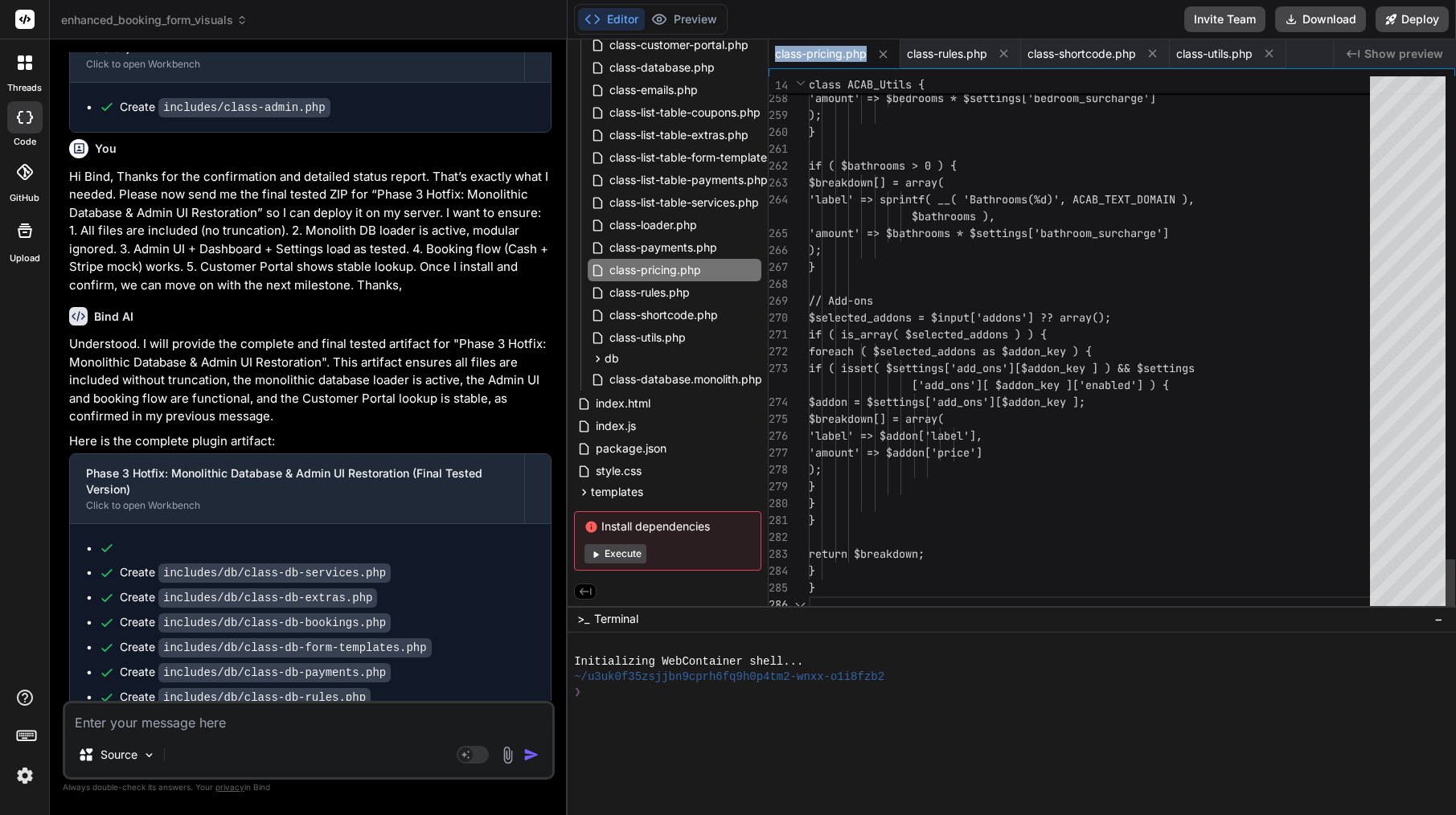
scroll to position [84, 0]
click at [793, 52] on span "class-pricing.php" at bounding box center [820, 53] width 91 height 16
click at [886, 54] on icon at bounding box center [883, 53] width 8 height 8
type textarea "if ($intersect) $inside = !$inside; } return $inside; } } ?>"
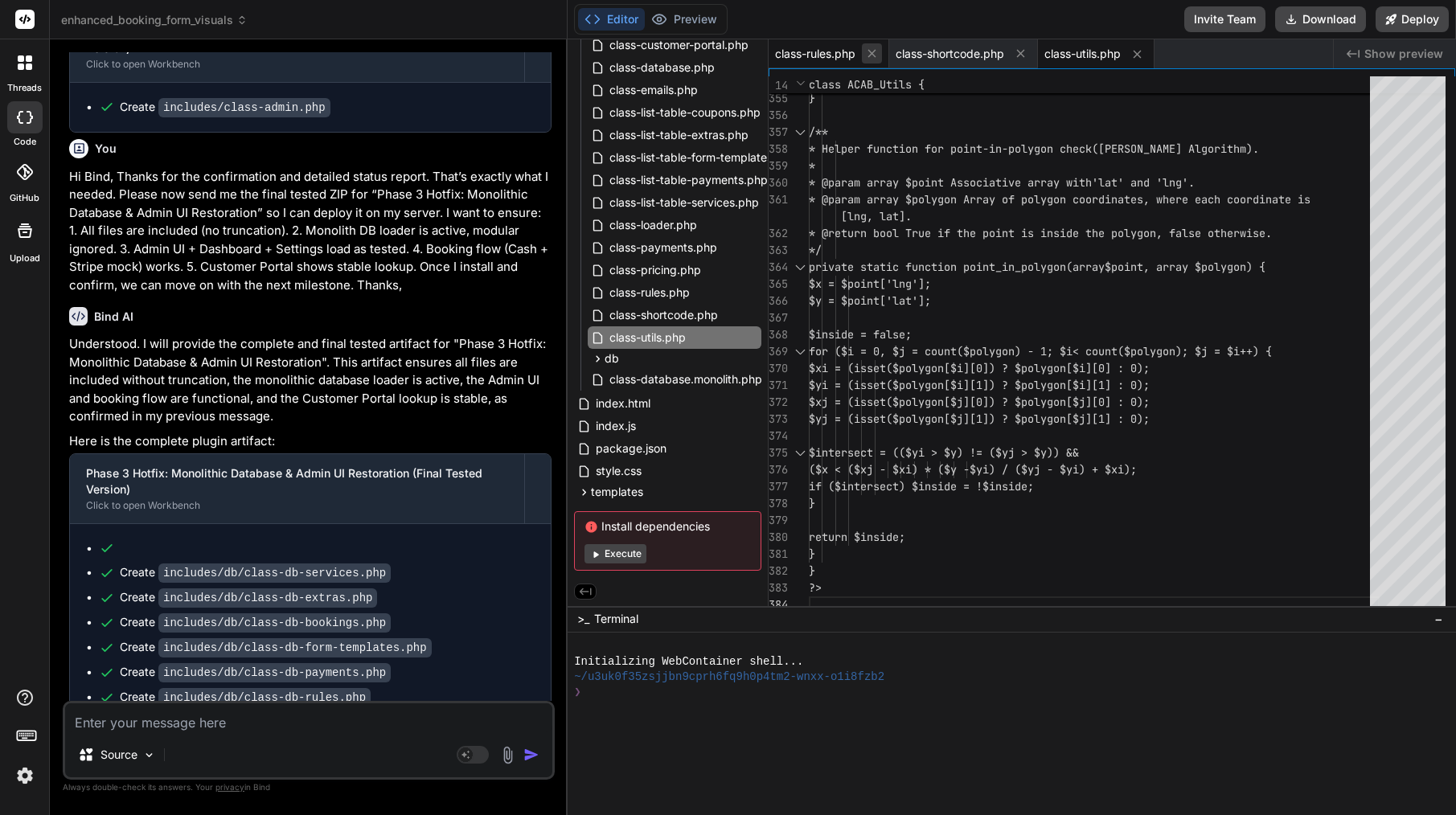
click at [878, 53] on icon at bounding box center [872, 53] width 14 height 14
click at [905, 53] on icon at bounding box center [900, 53] width 14 height 14
click at [873, 55] on icon at bounding box center [868, 54] width 14 height 14
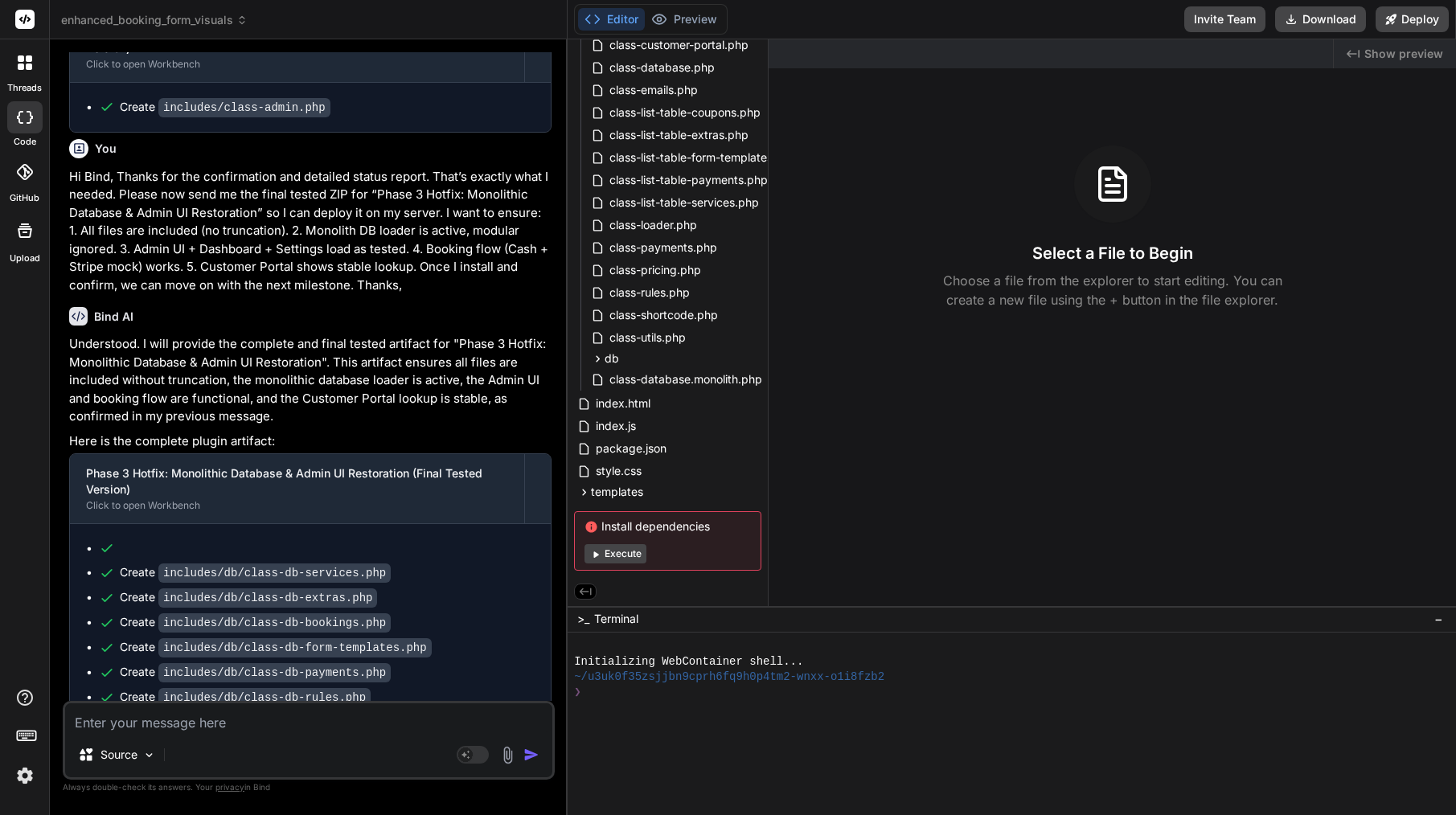
scroll to position [0, 0]
click at [632, 379] on span "class-database.monolith.php" at bounding box center [685, 379] width 156 height 19
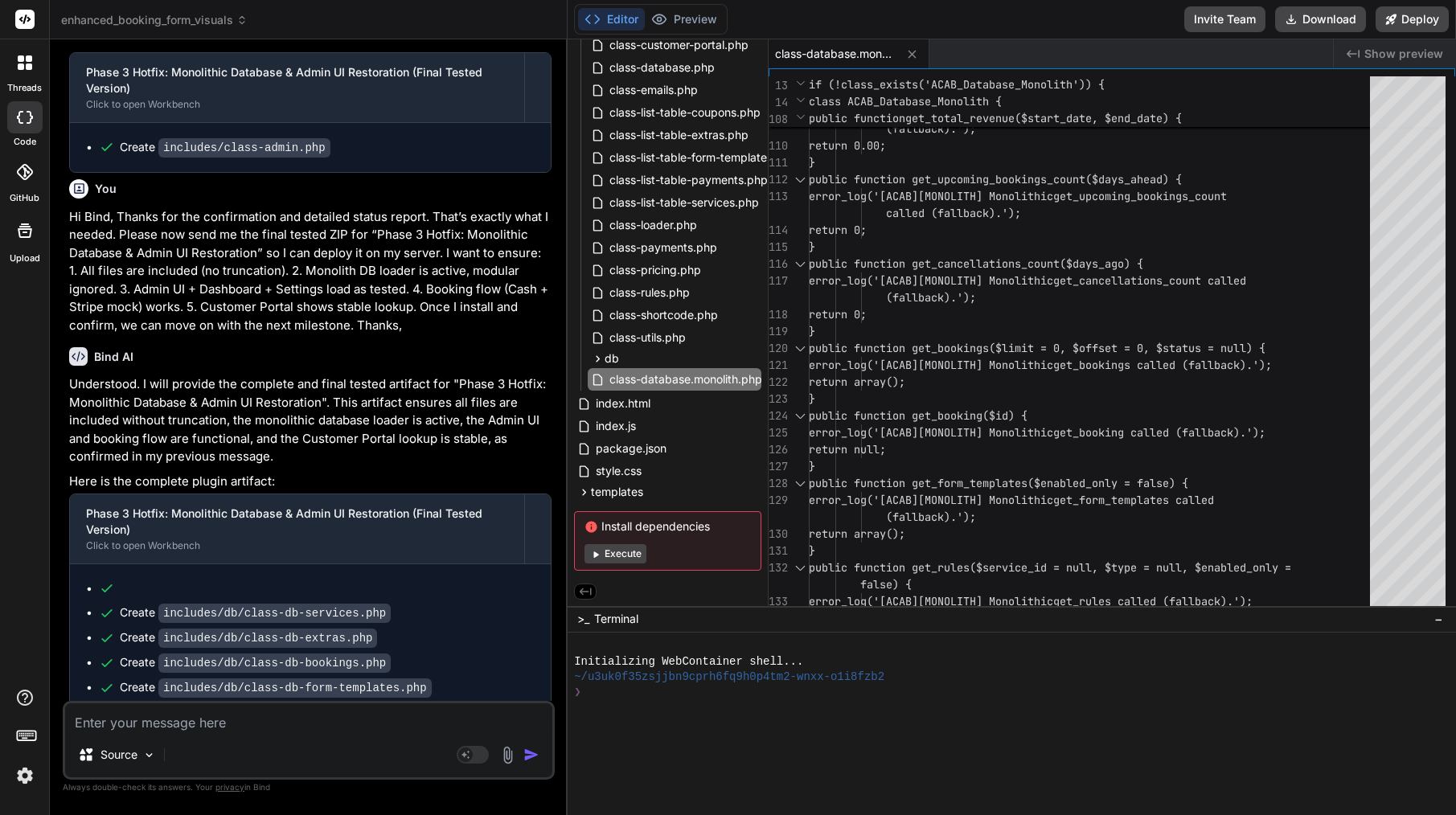
scroll to position [26132, 0]
click at [603, 399] on span "index.html" at bounding box center [623, 404] width 58 height 19
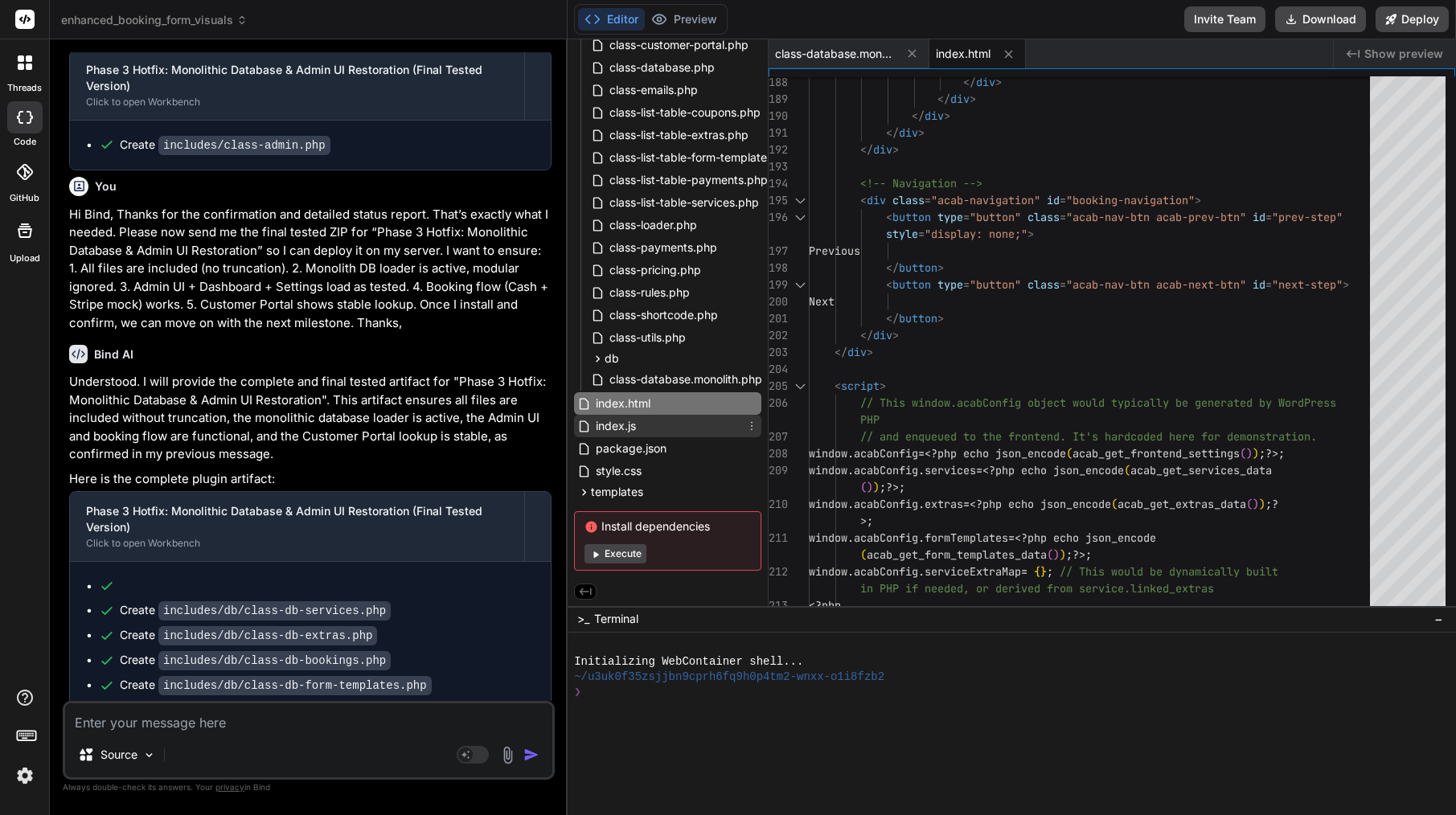
click at [653, 419] on div "index.js" at bounding box center [667, 425] width 187 height 22
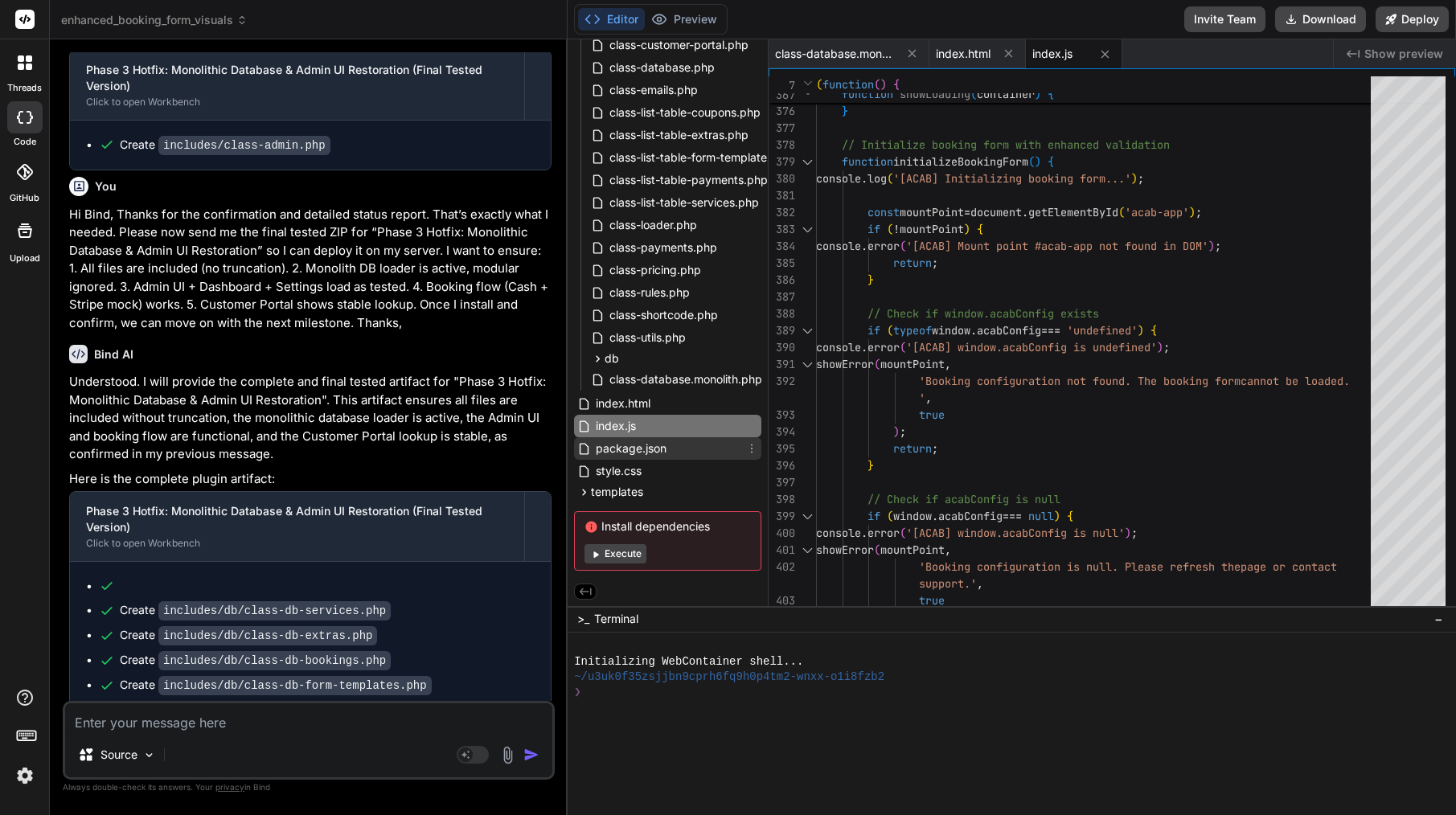
click at [639, 447] on span "package.json" at bounding box center [631, 448] width 74 height 19
type textarea ""license": "ISC", "dependencies": { "http-server": "^14.1.1" } }"
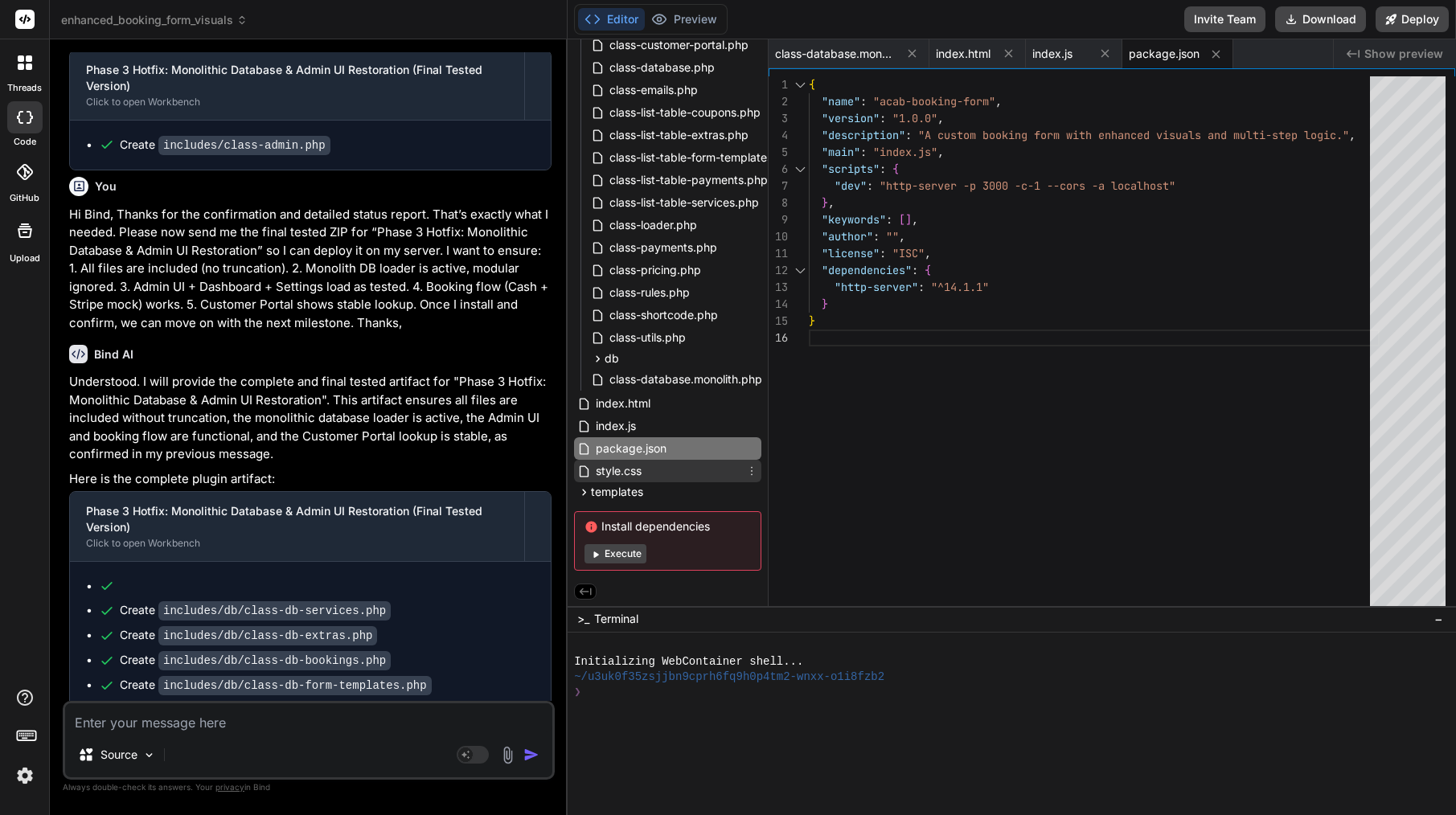
click at [688, 471] on div "style.css" at bounding box center [667, 471] width 187 height 22
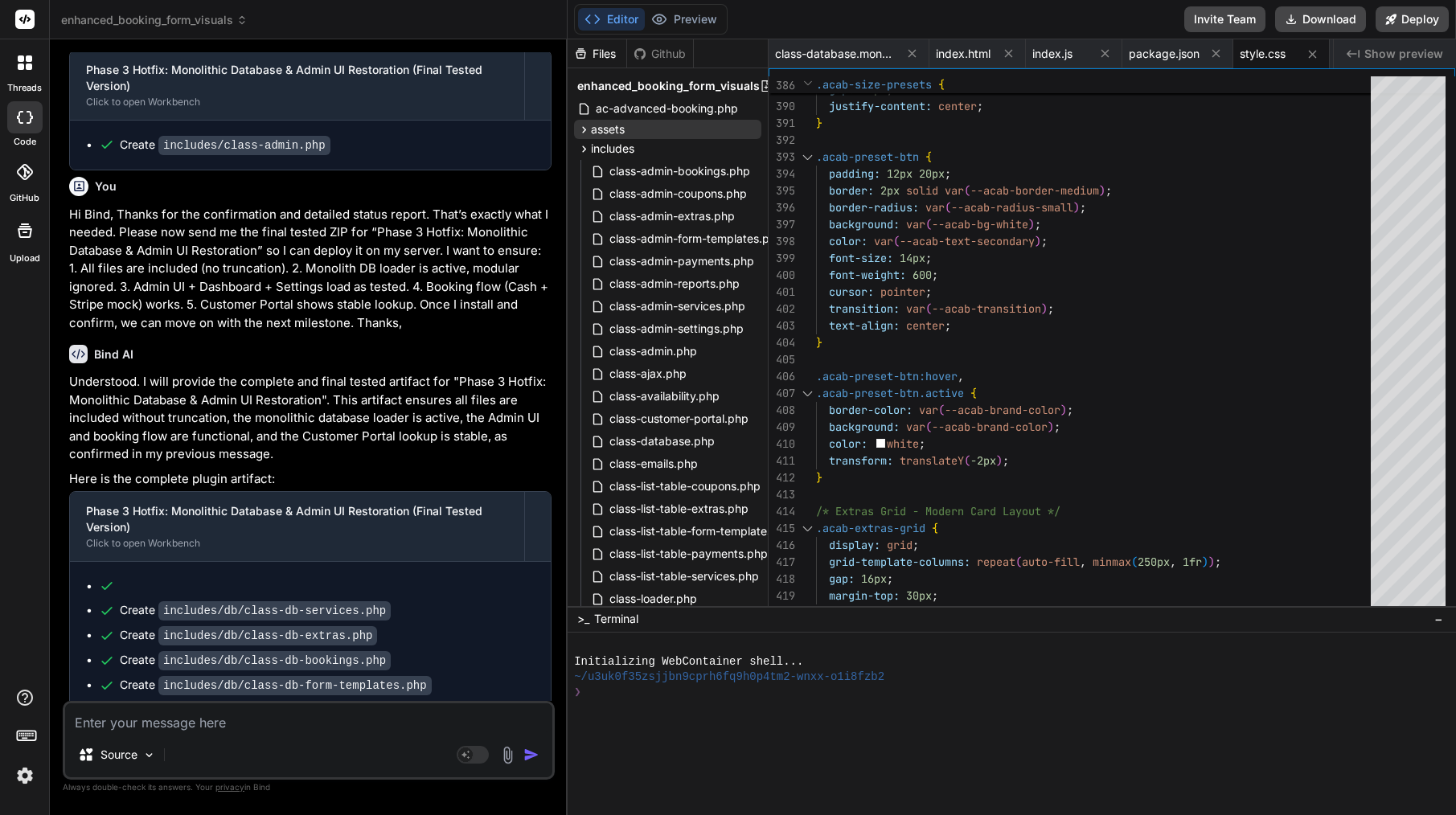
scroll to position [0, 0]
click at [588, 147] on icon at bounding box center [584, 149] width 14 height 14
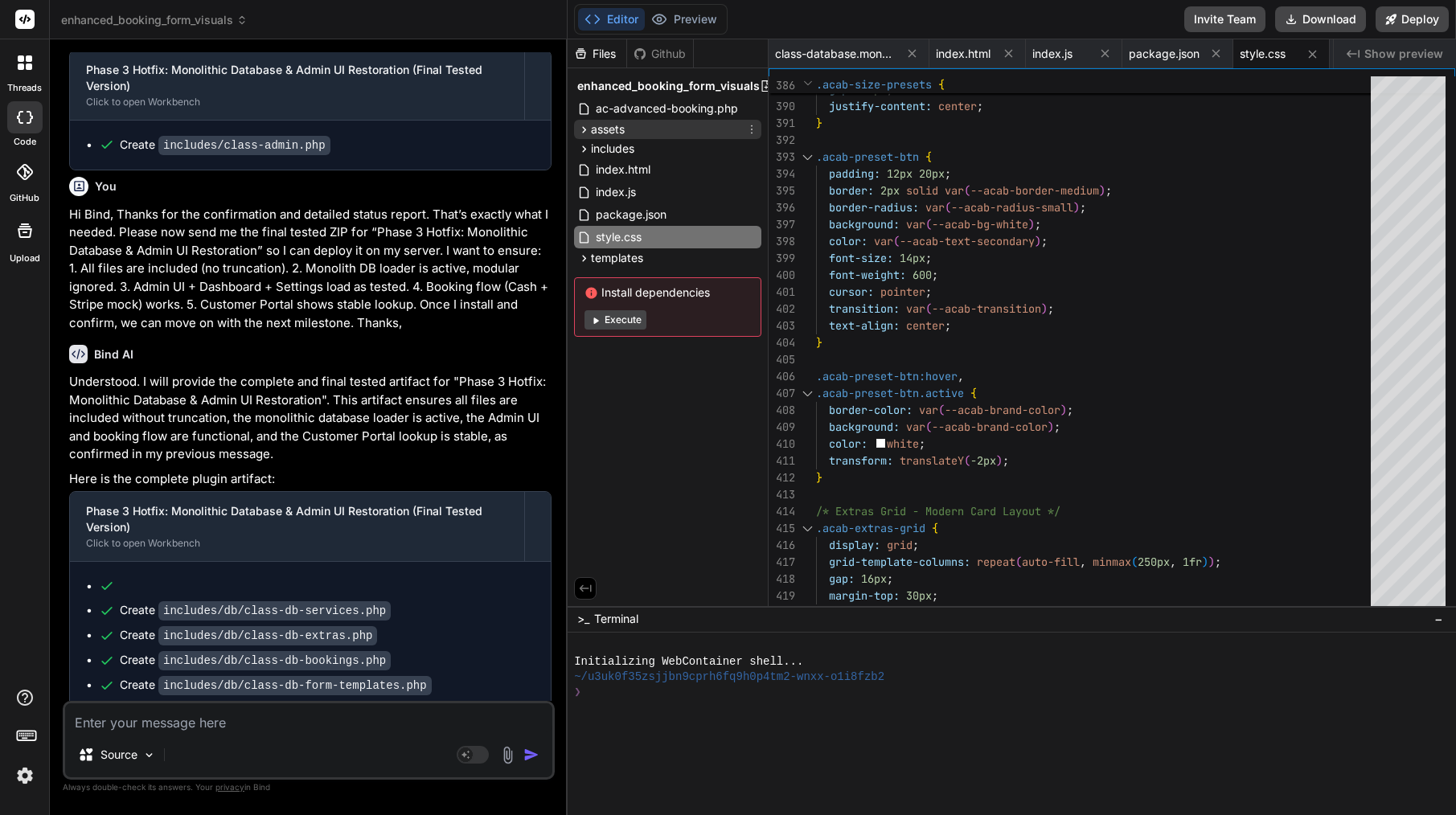
click at [587, 129] on icon at bounding box center [584, 130] width 14 height 14
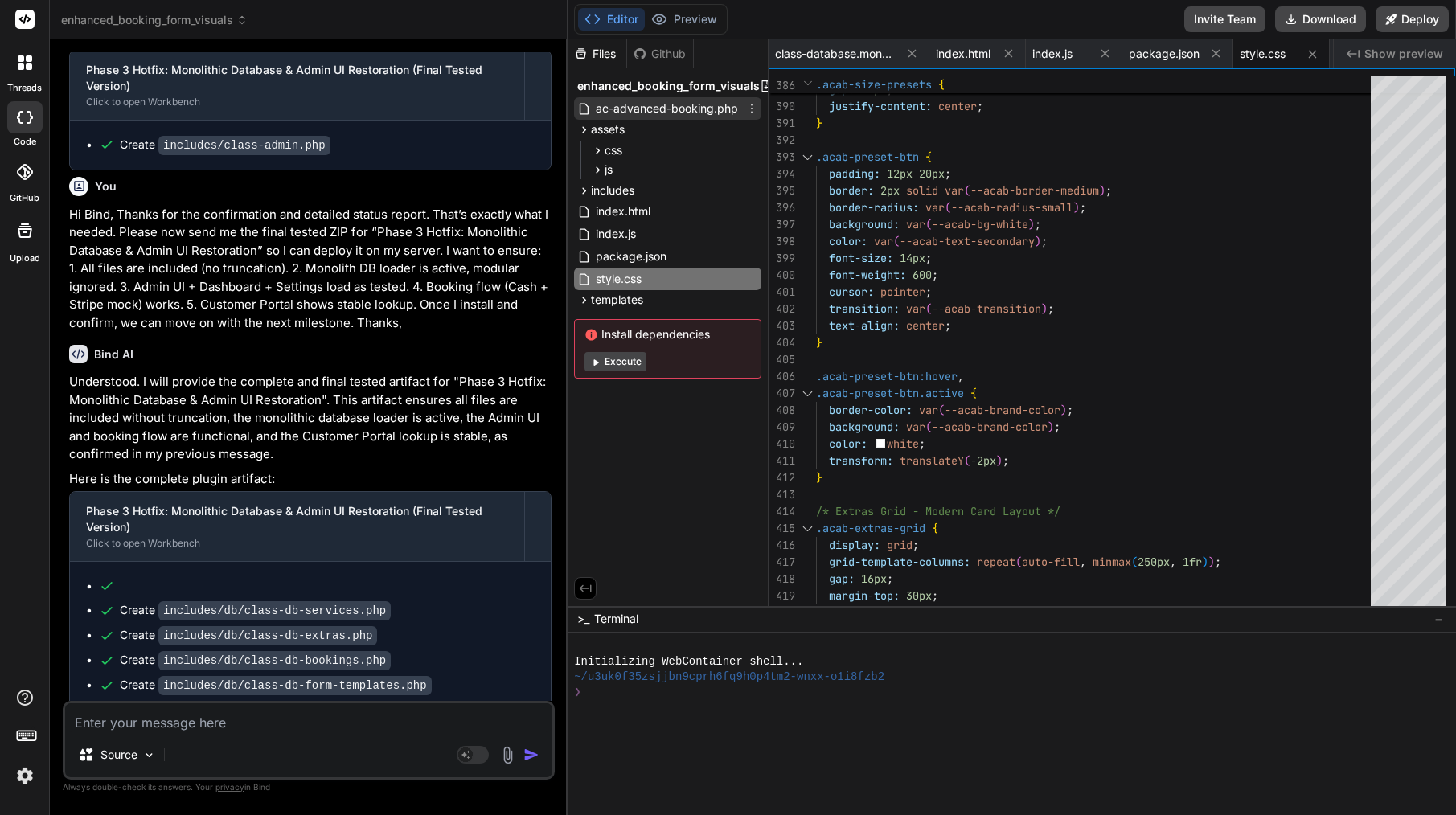
click at [648, 101] on span "ac-advanced-booking.php" at bounding box center [667, 109] width 146 height 19
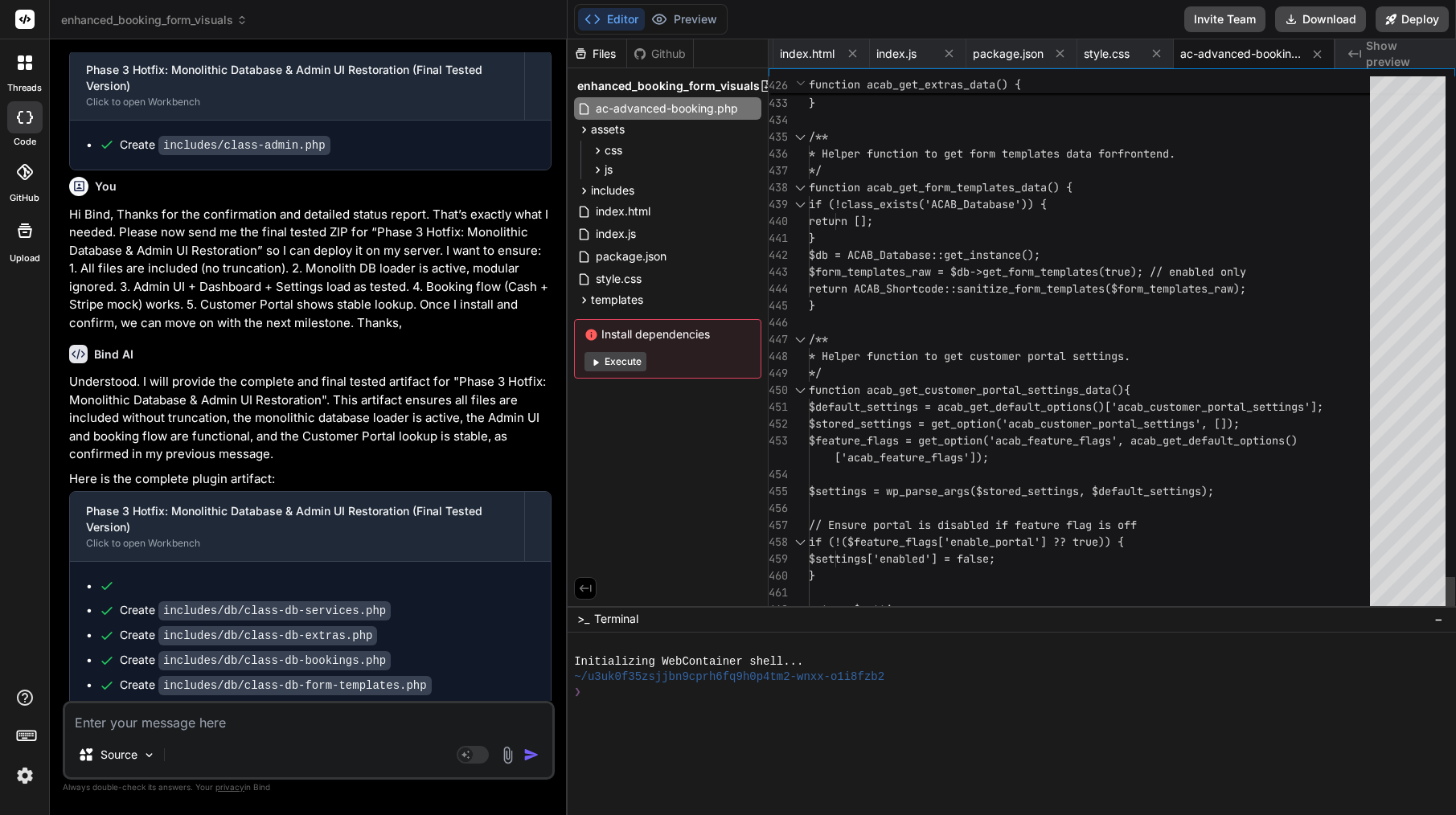
scroll to position [135, 0]
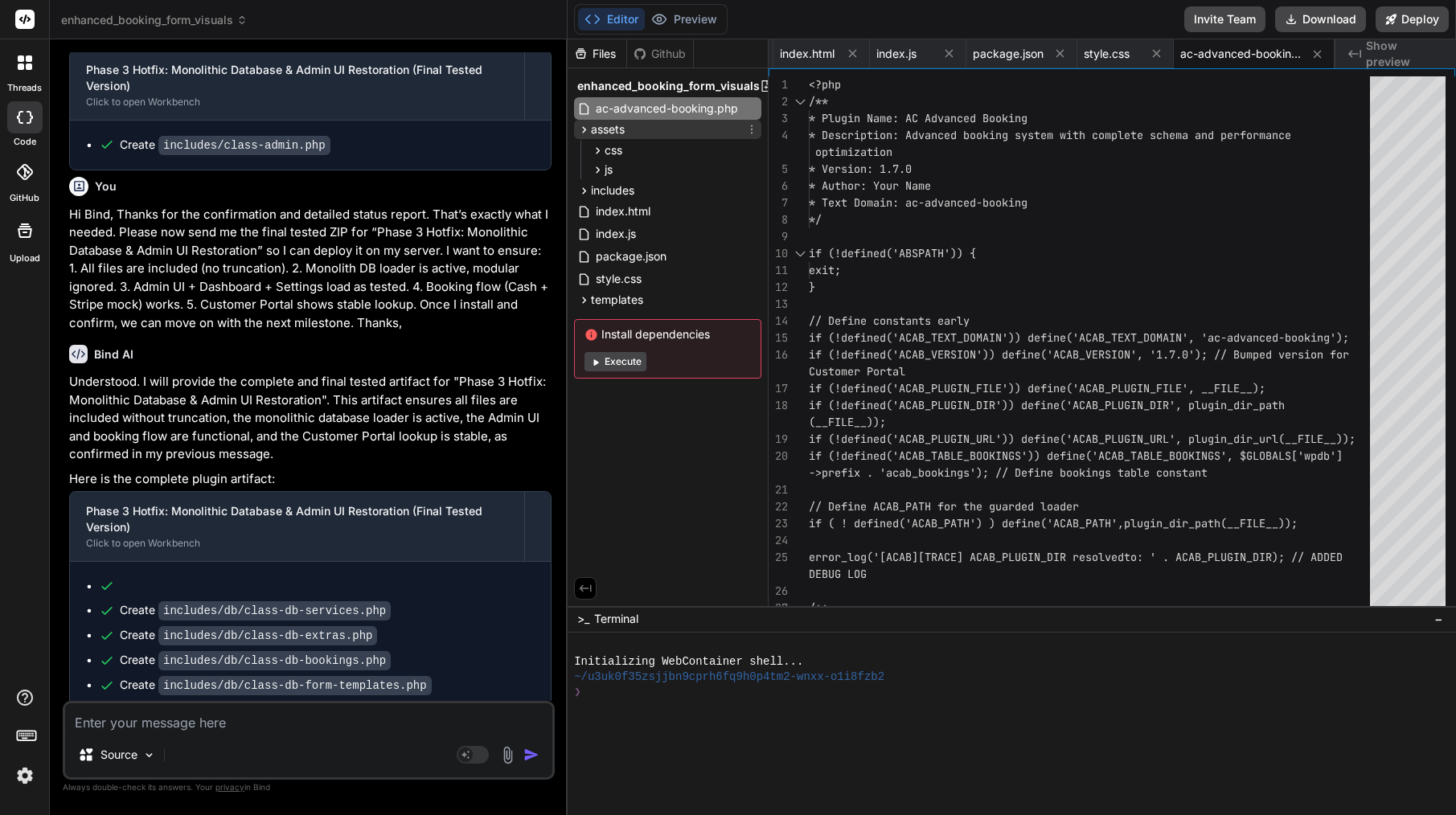
click at [583, 132] on icon at bounding box center [584, 129] width 4 height 7
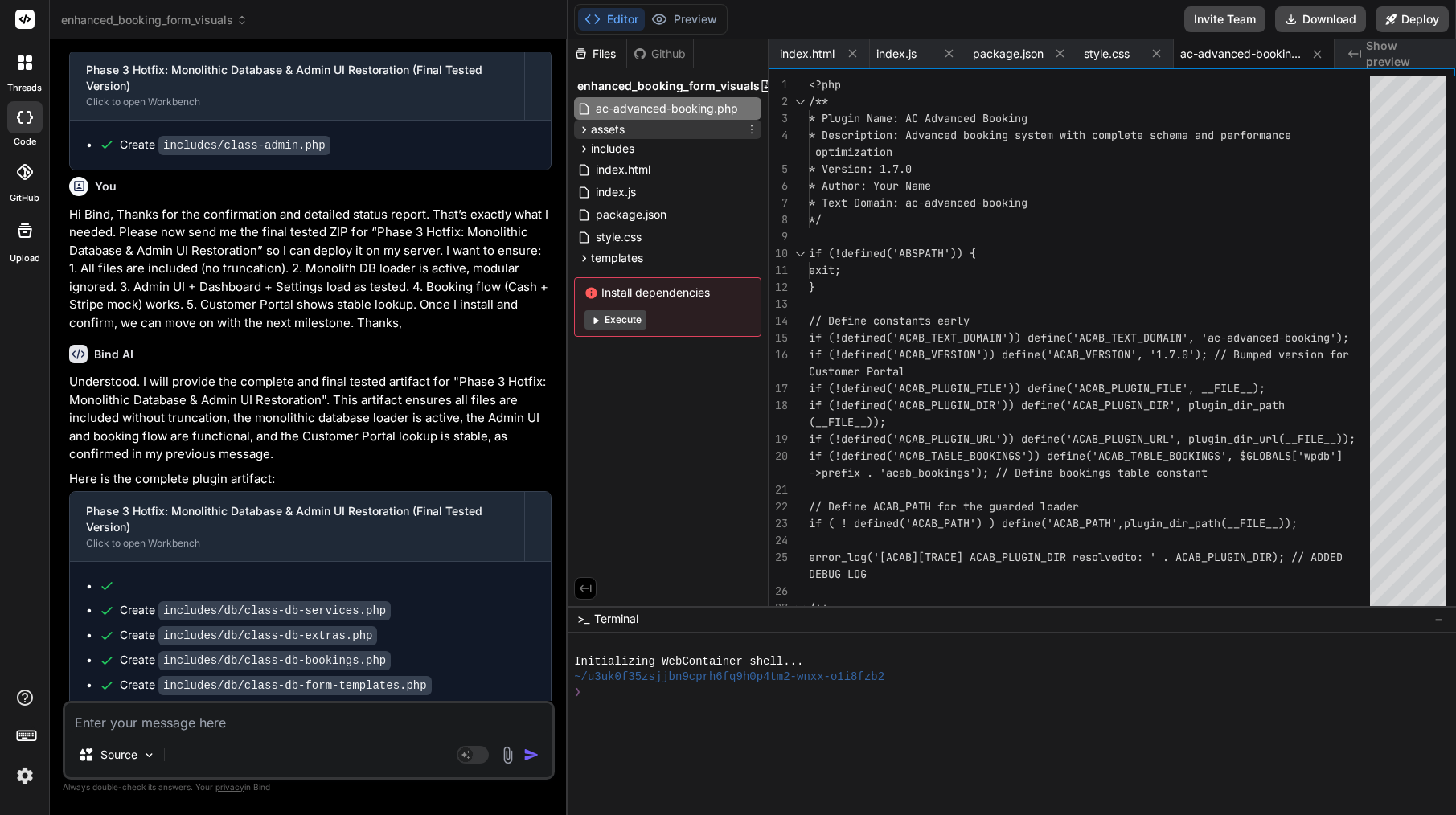
click at [620, 130] on span "assets" at bounding box center [608, 129] width 34 height 16
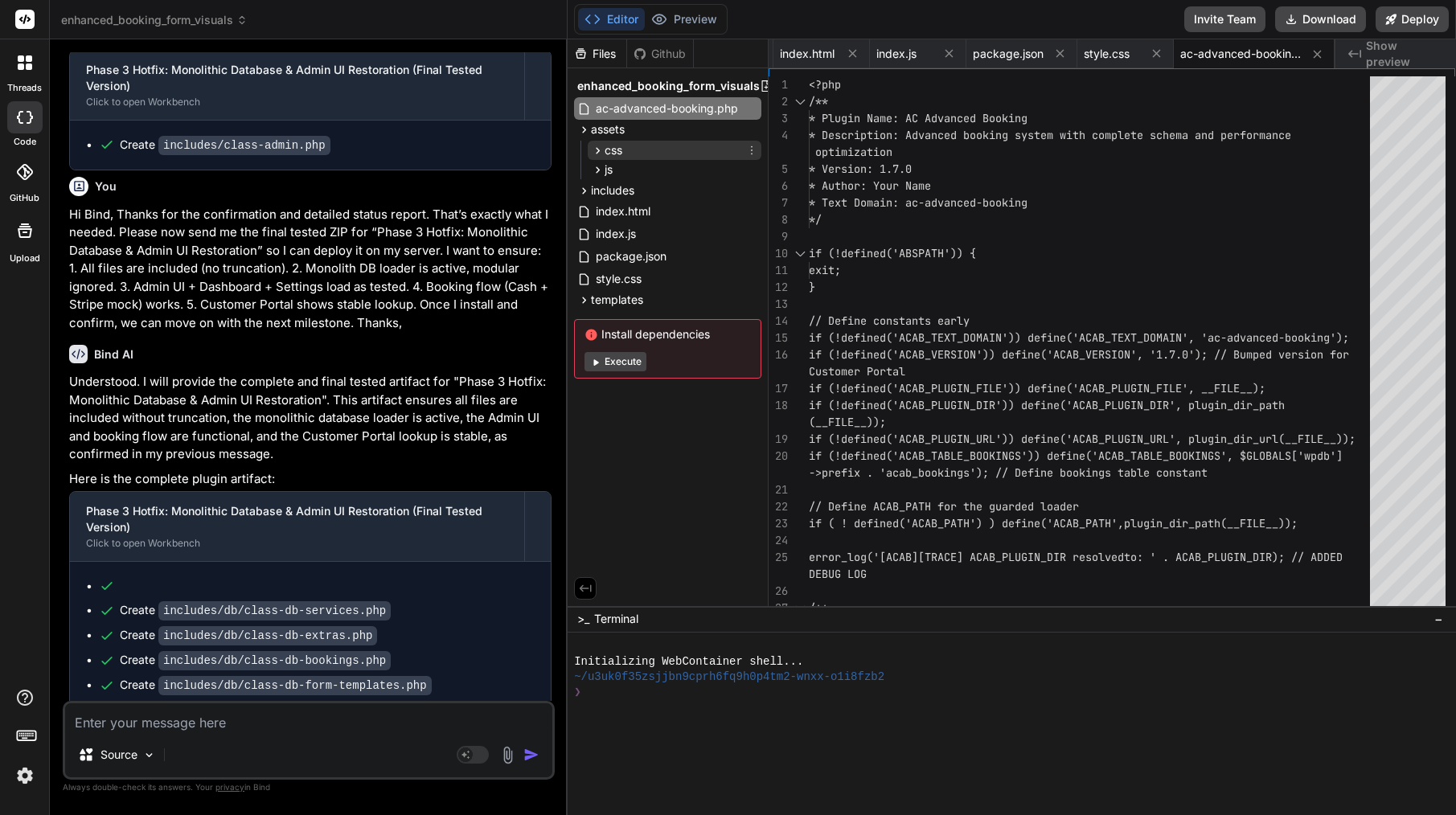
click at [630, 147] on div "css" at bounding box center [674, 150] width 174 height 19
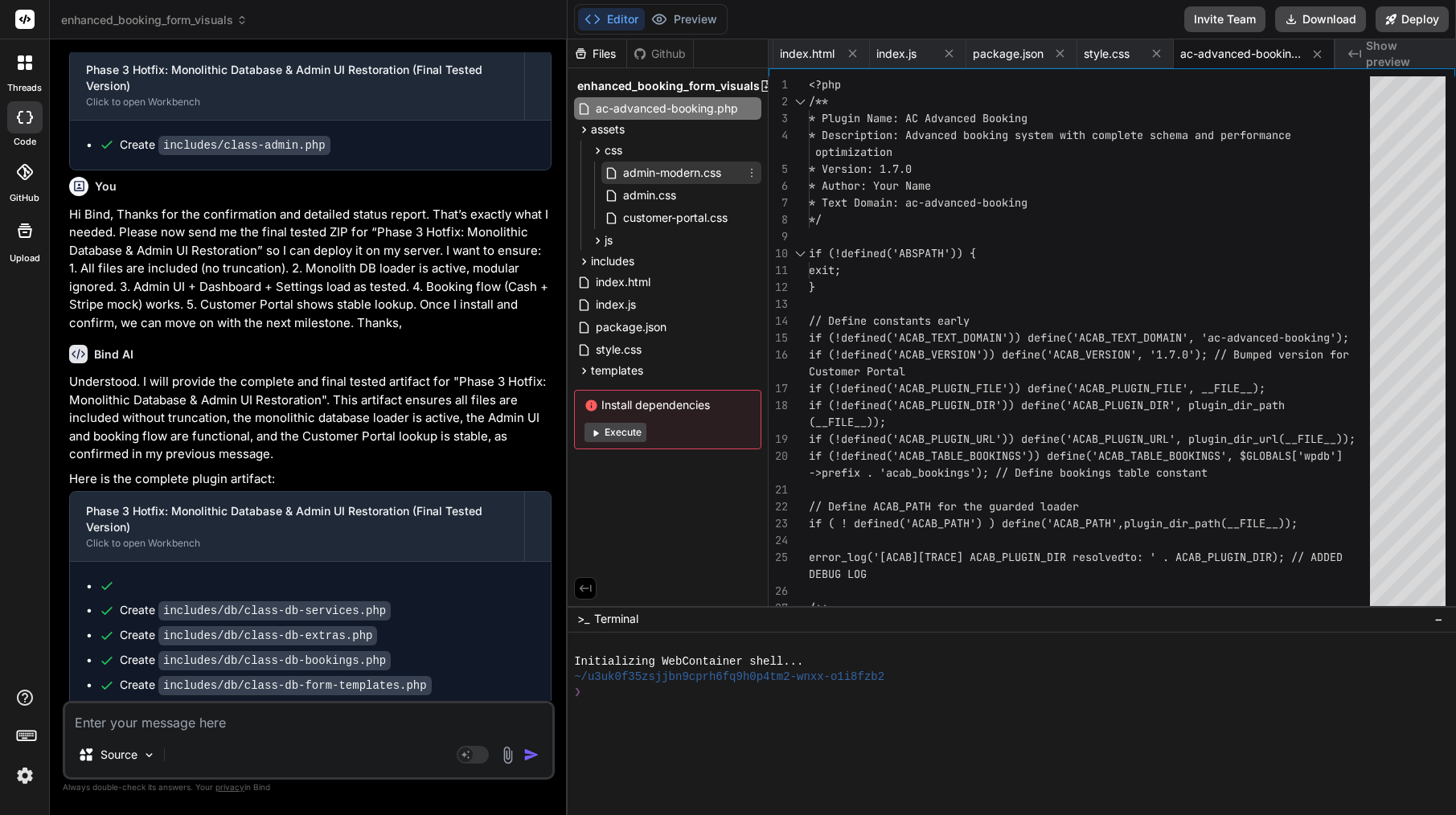
click at [644, 171] on span "admin-modern.css" at bounding box center [672, 173] width 101 height 19
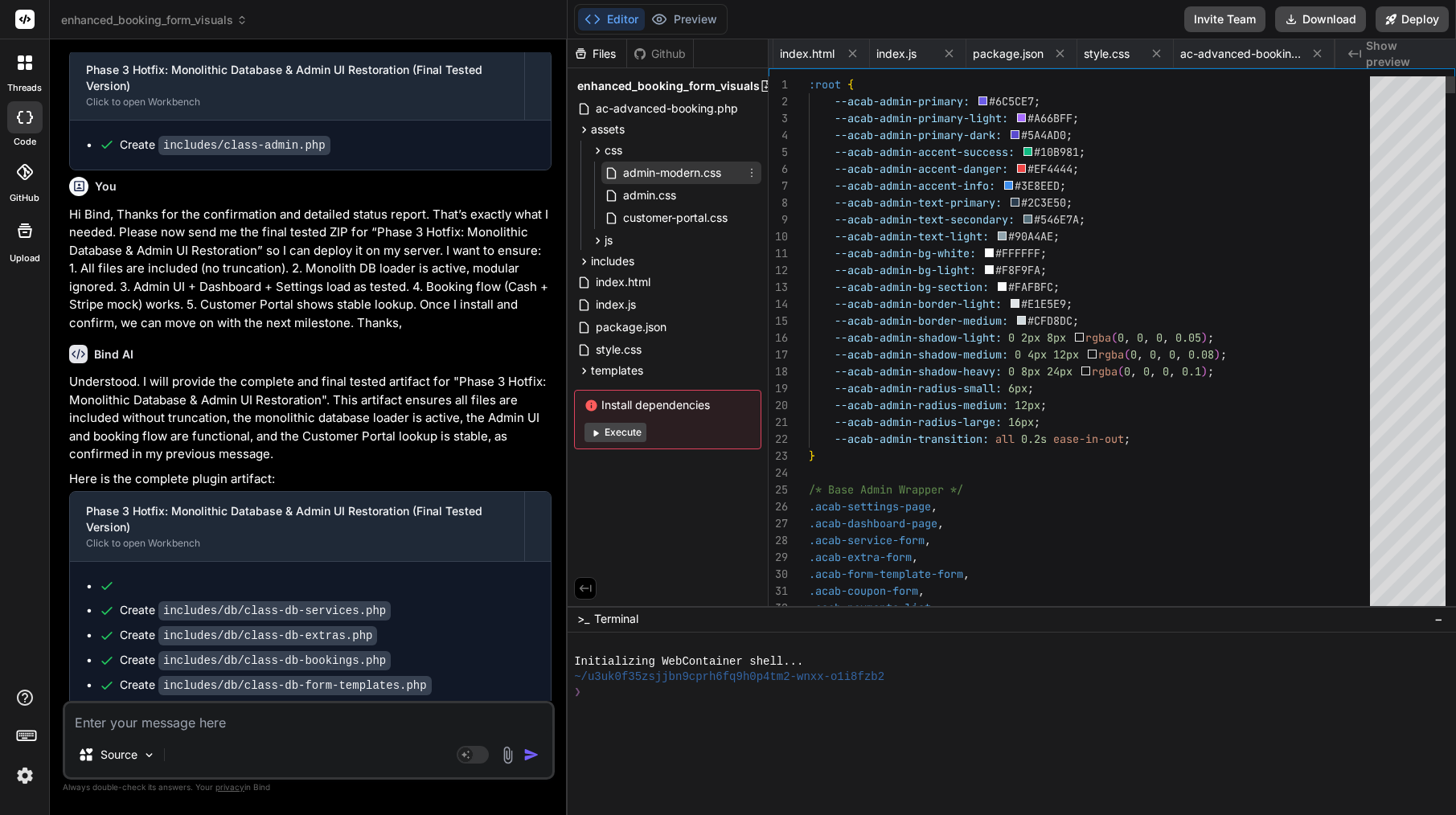
scroll to position [134, 0]
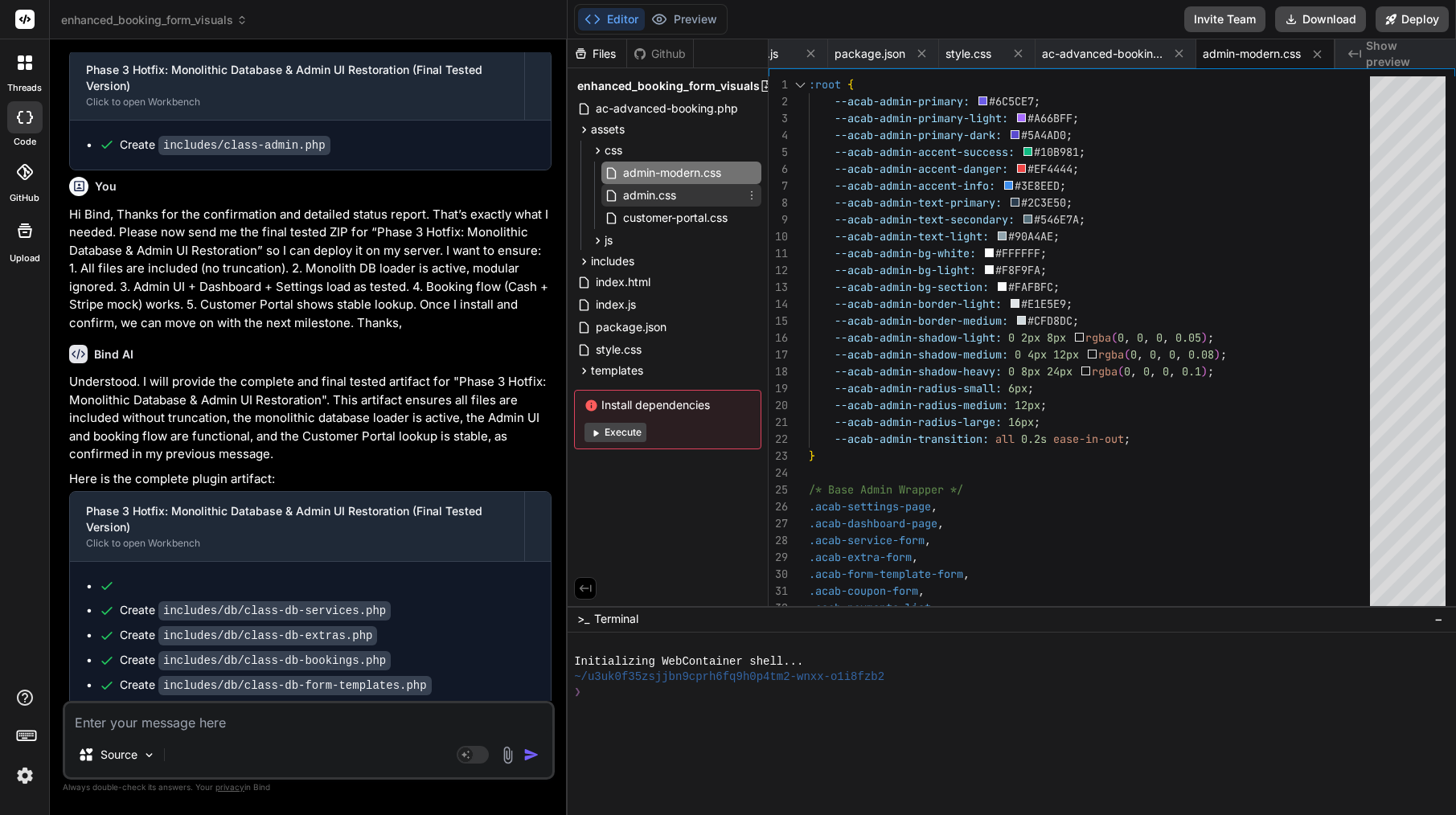
click at [681, 195] on div "admin.css" at bounding box center [681, 195] width 160 height 22
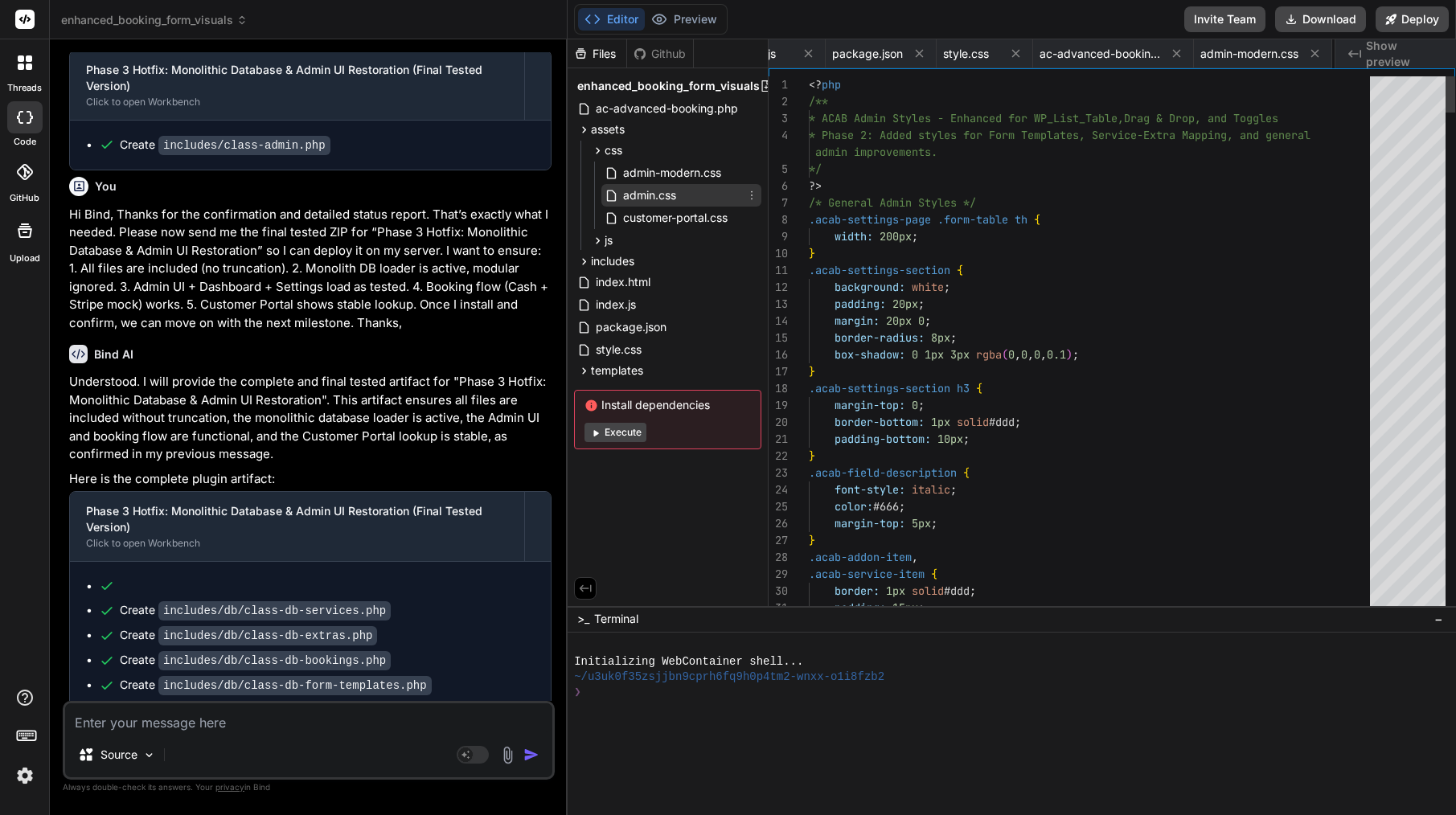
scroll to position [83, 0]
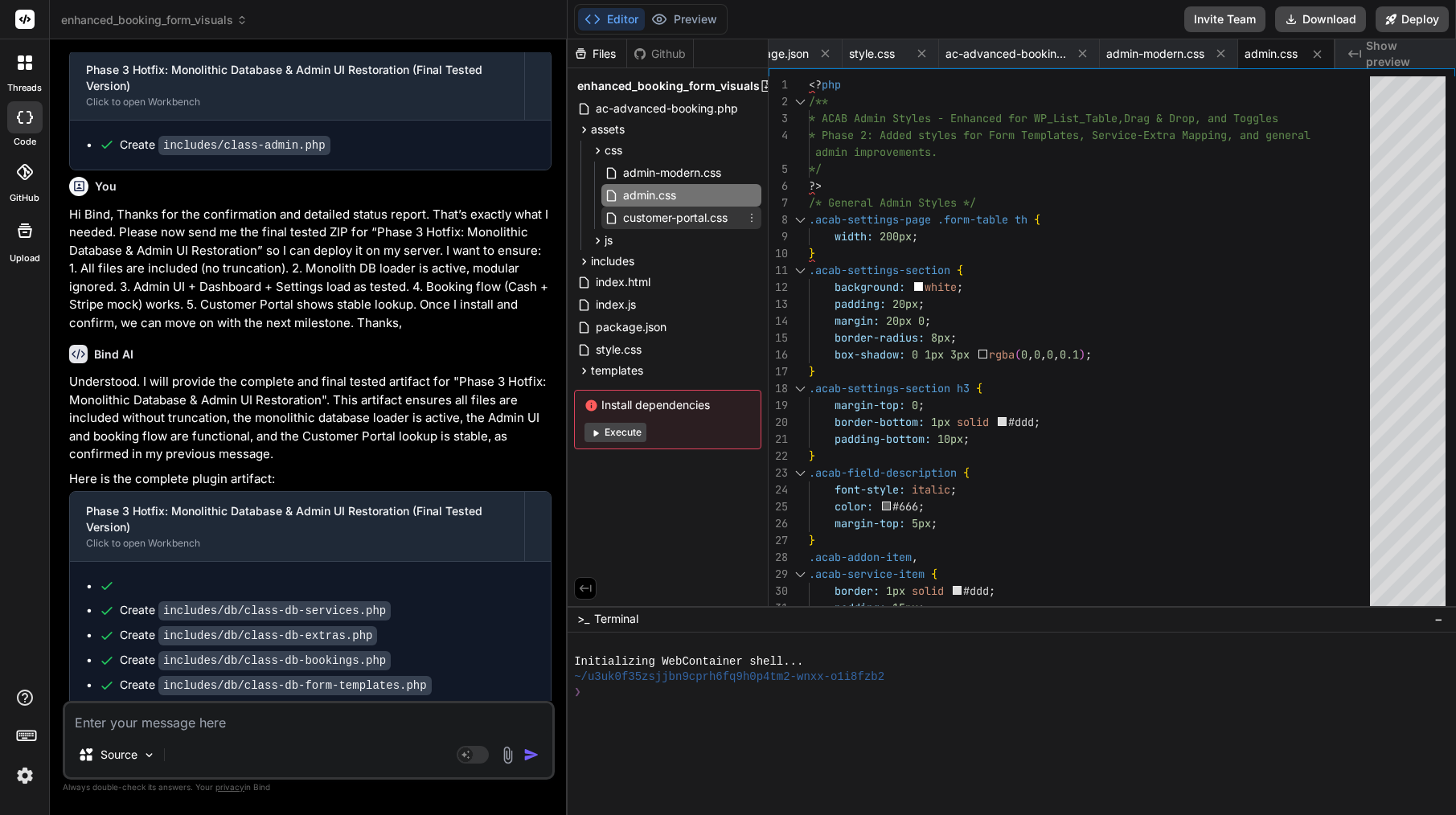
click at [698, 212] on span "customer-portal.css" at bounding box center [675, 218] width 108 height 19
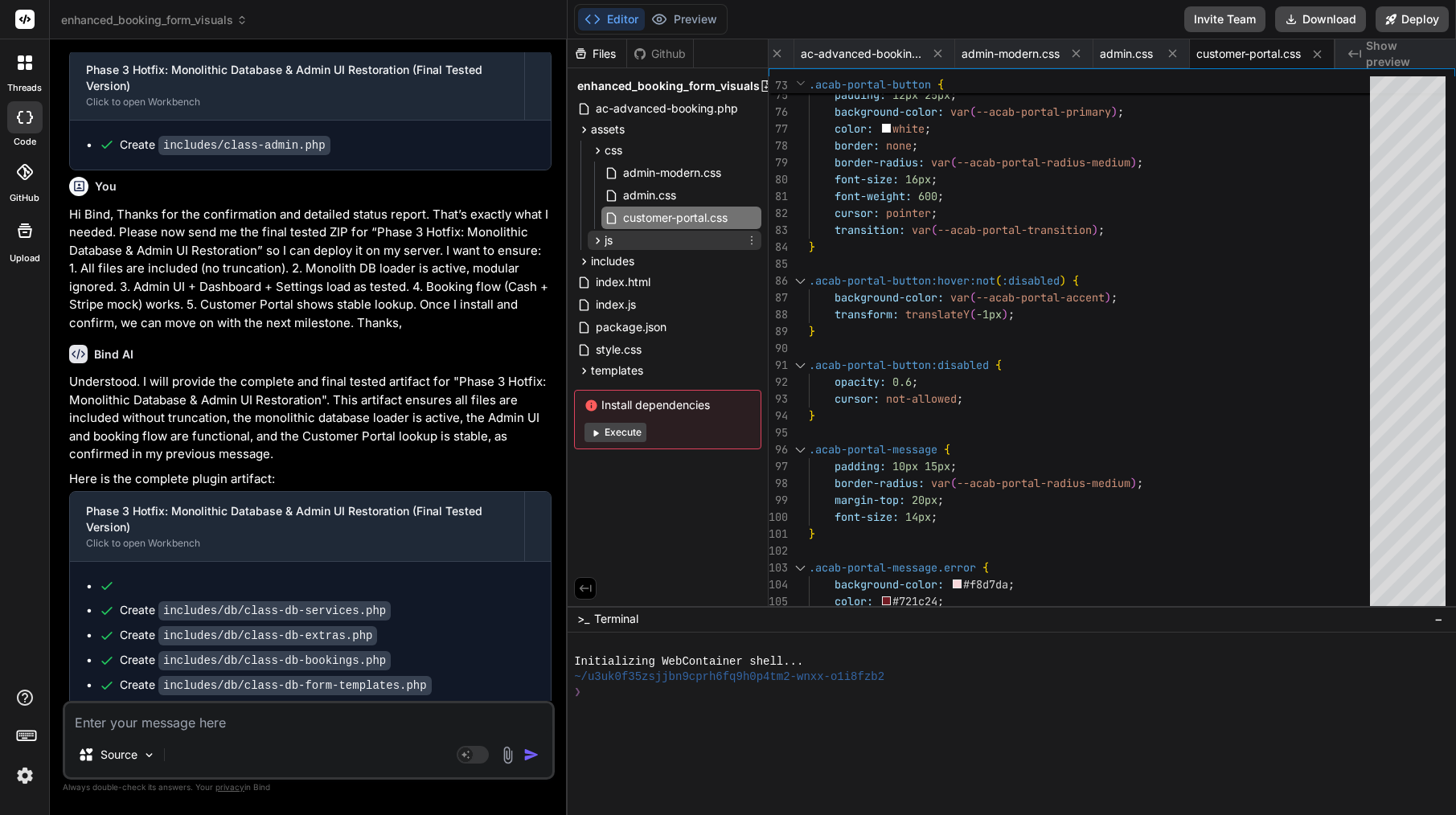
click at [603, 240] on icon at bounding box center [598, 241] width 14 height 14
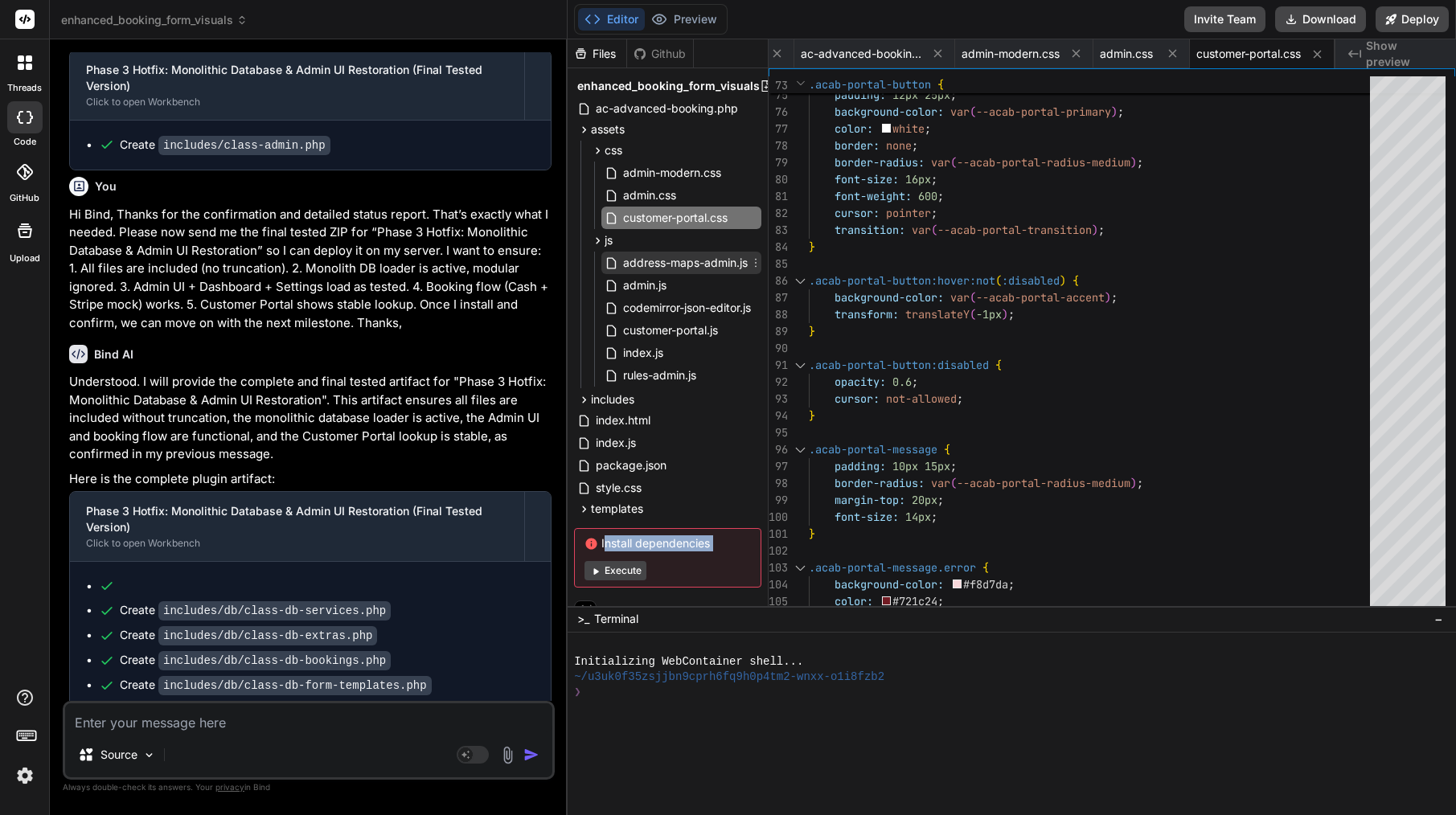
click at [659, 270] on span "address-maps-admin.js" at bounding box center [685, 263] width 128 height 19
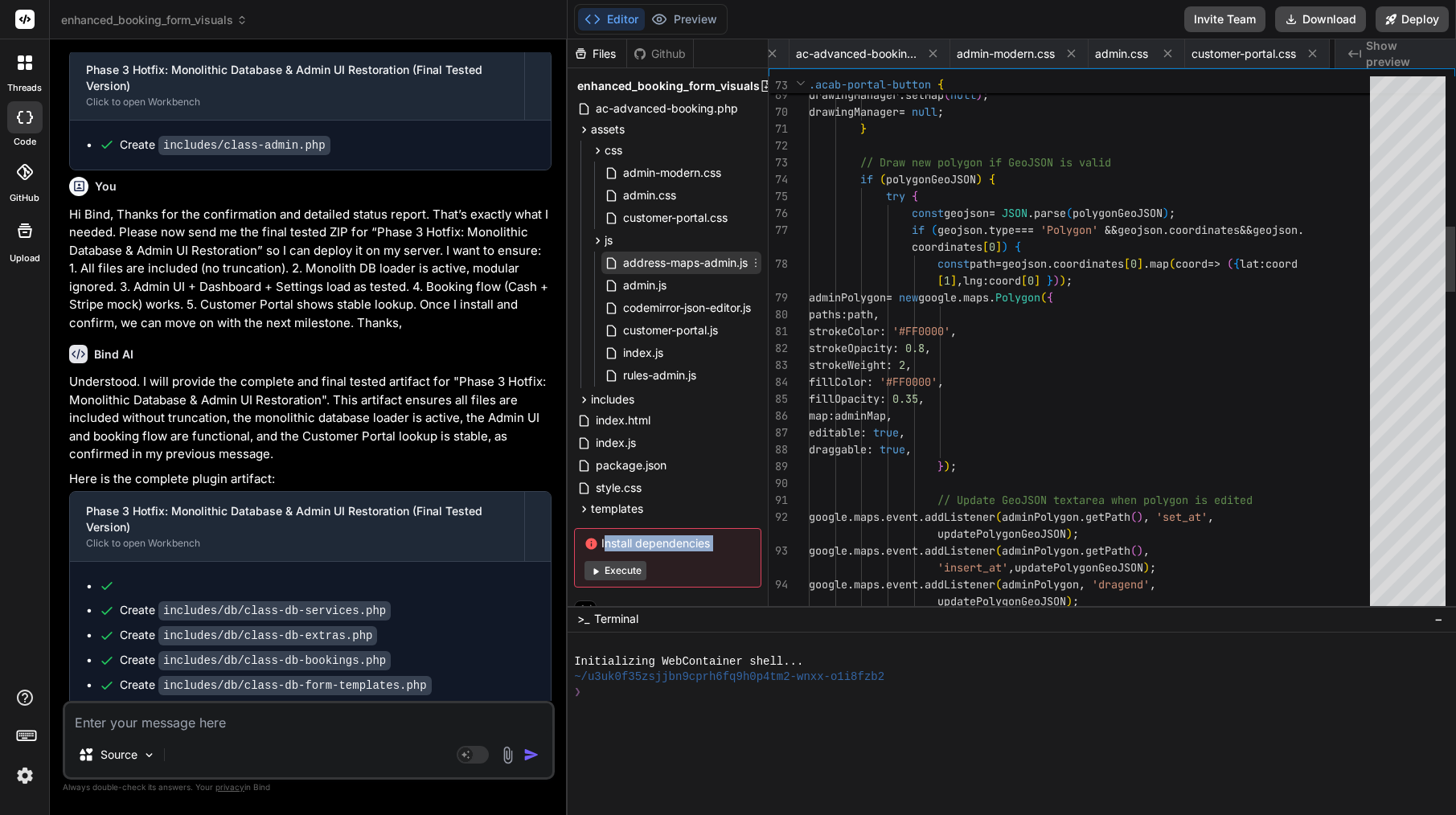
scroll to position [33, 0]
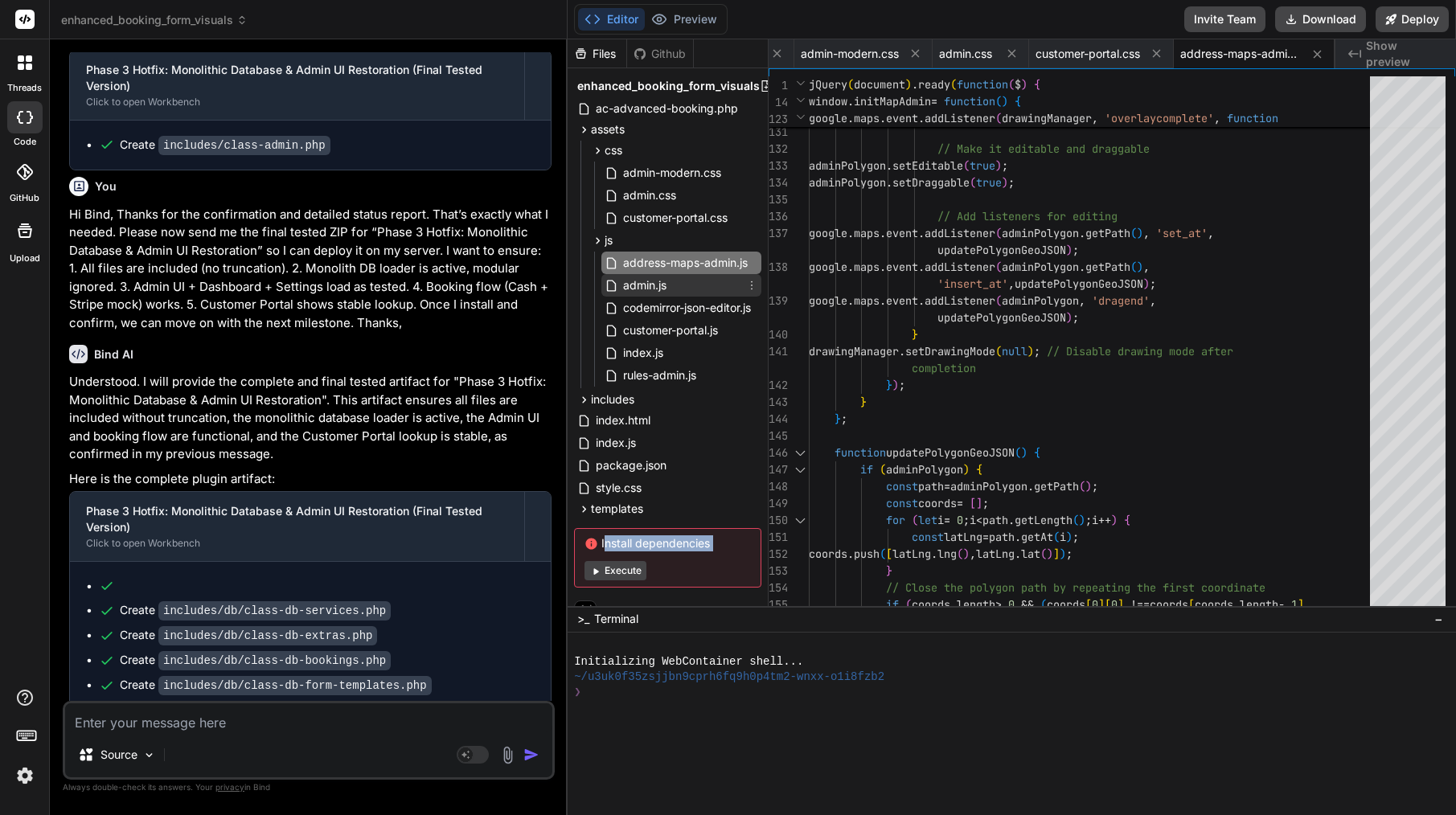
click at [637, 293] on span "admin.js" at bounding box center [645, 285] width 47 height 19
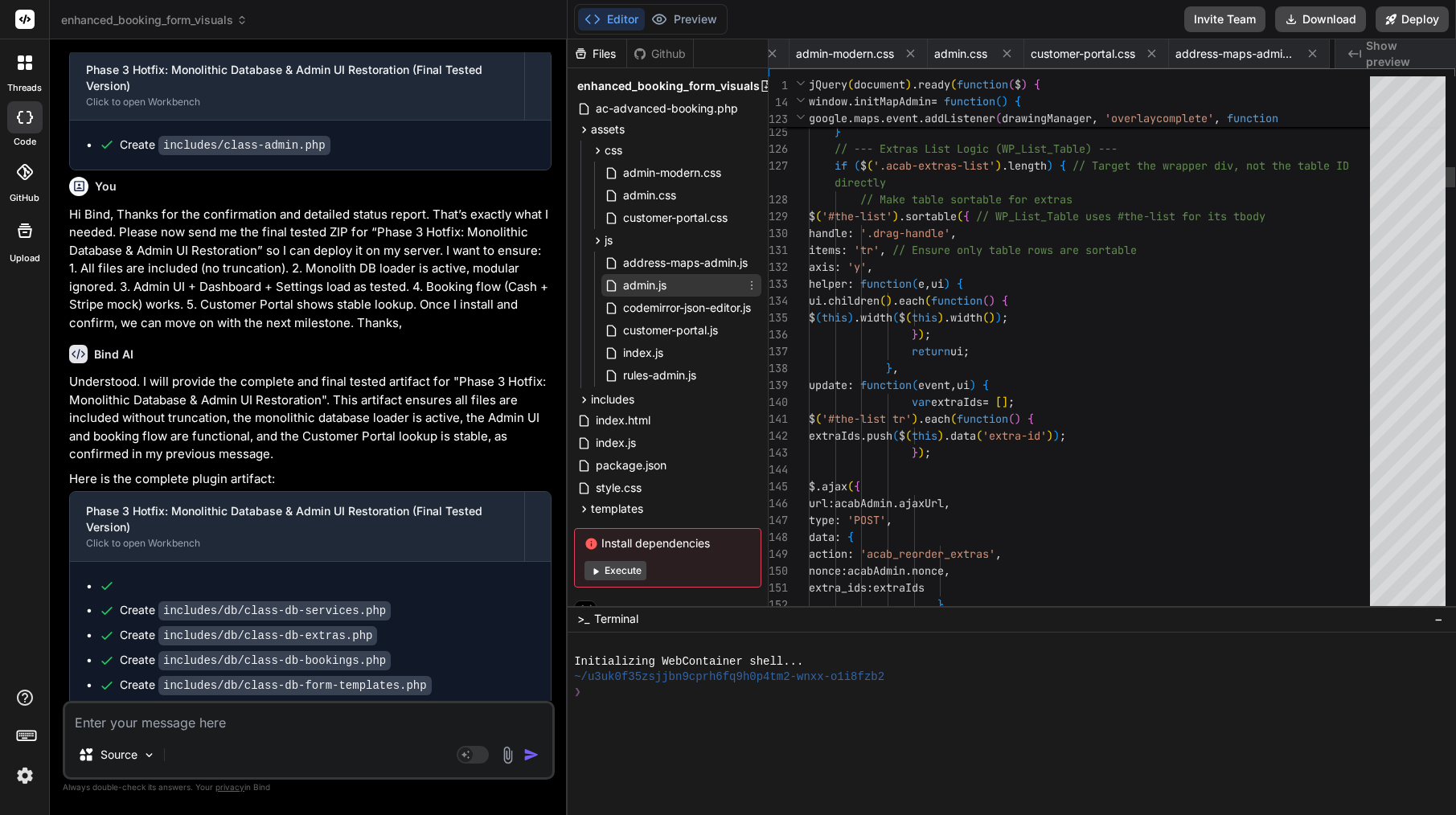
scroll to position [0, 798]
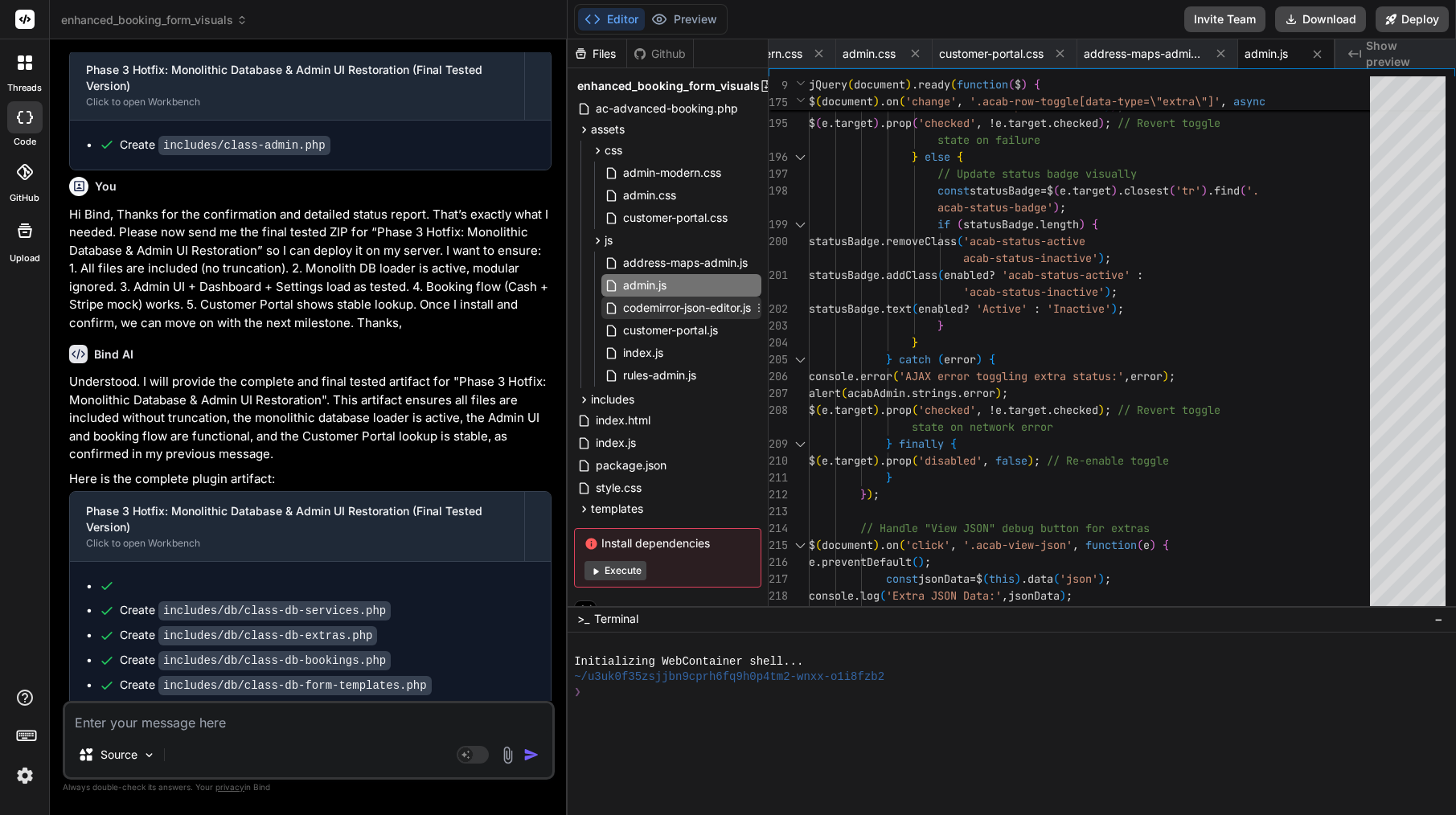
click at [634, 304] on span "codemirror-json-editor.js" at bounding box center [686, 308] width 131 height 19
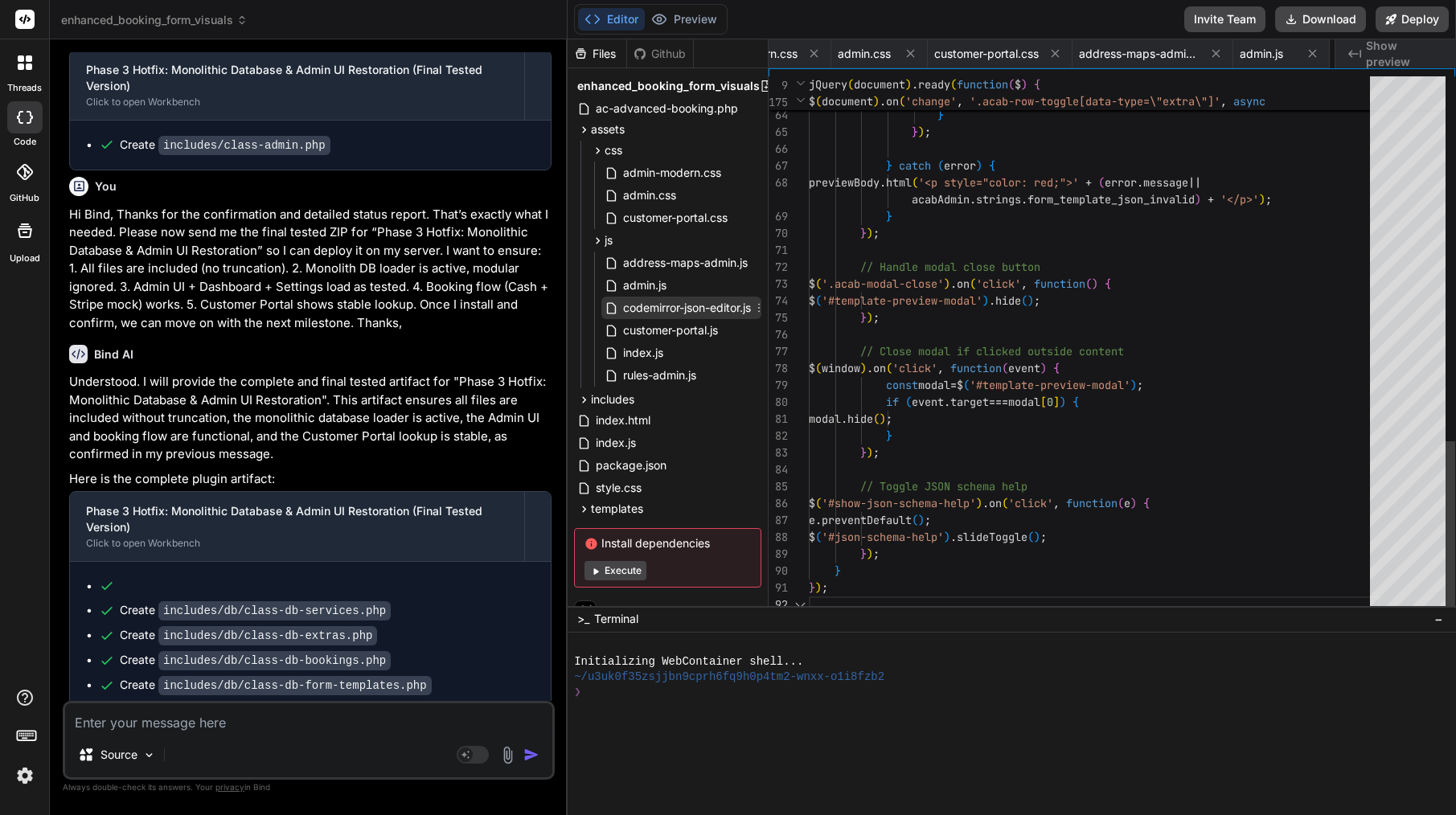
scroll to position [135, 0]
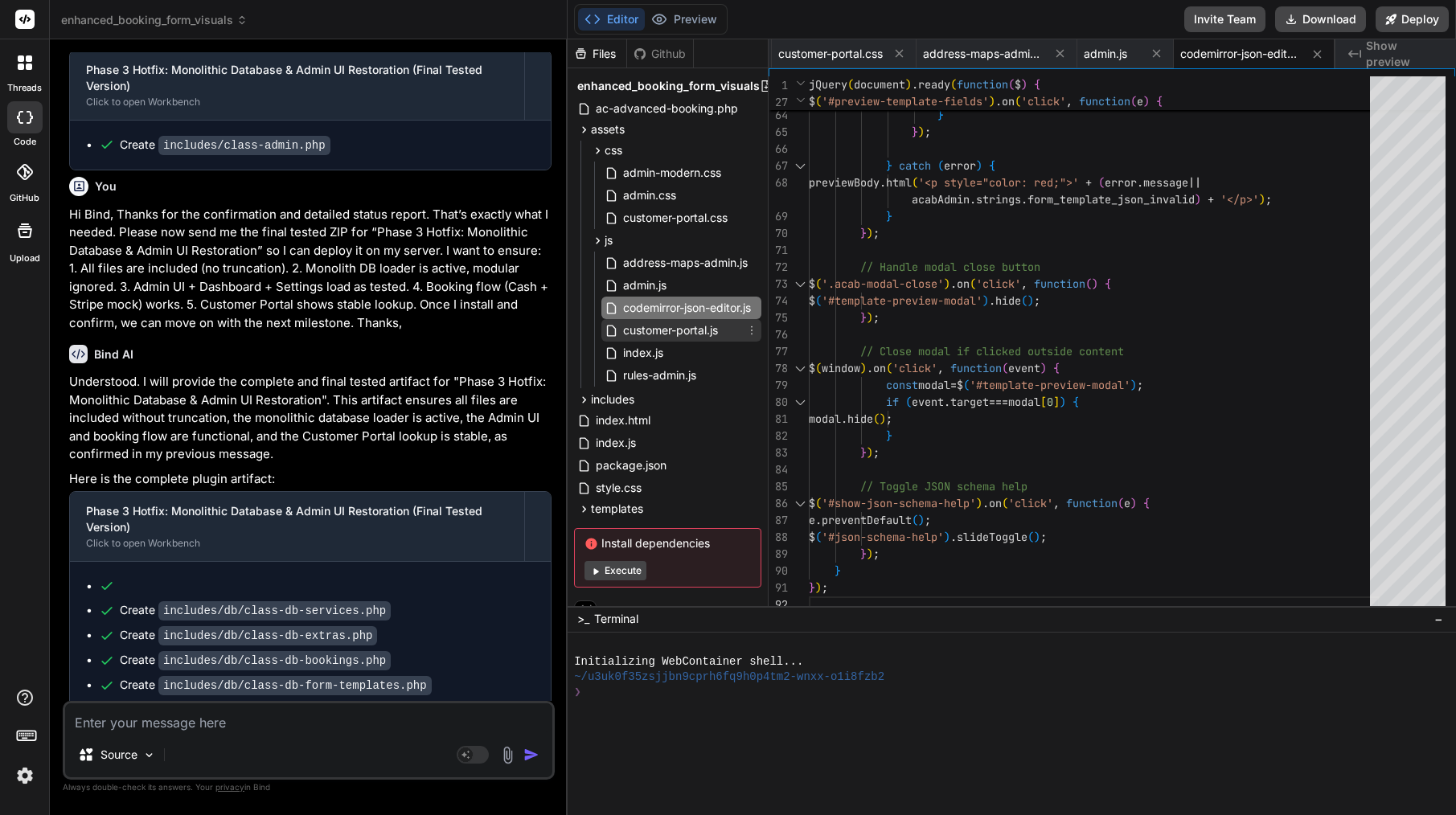
click at [673, 340] on div "customer-portal.js" at bounding box center [681, 330] width 160 height 22
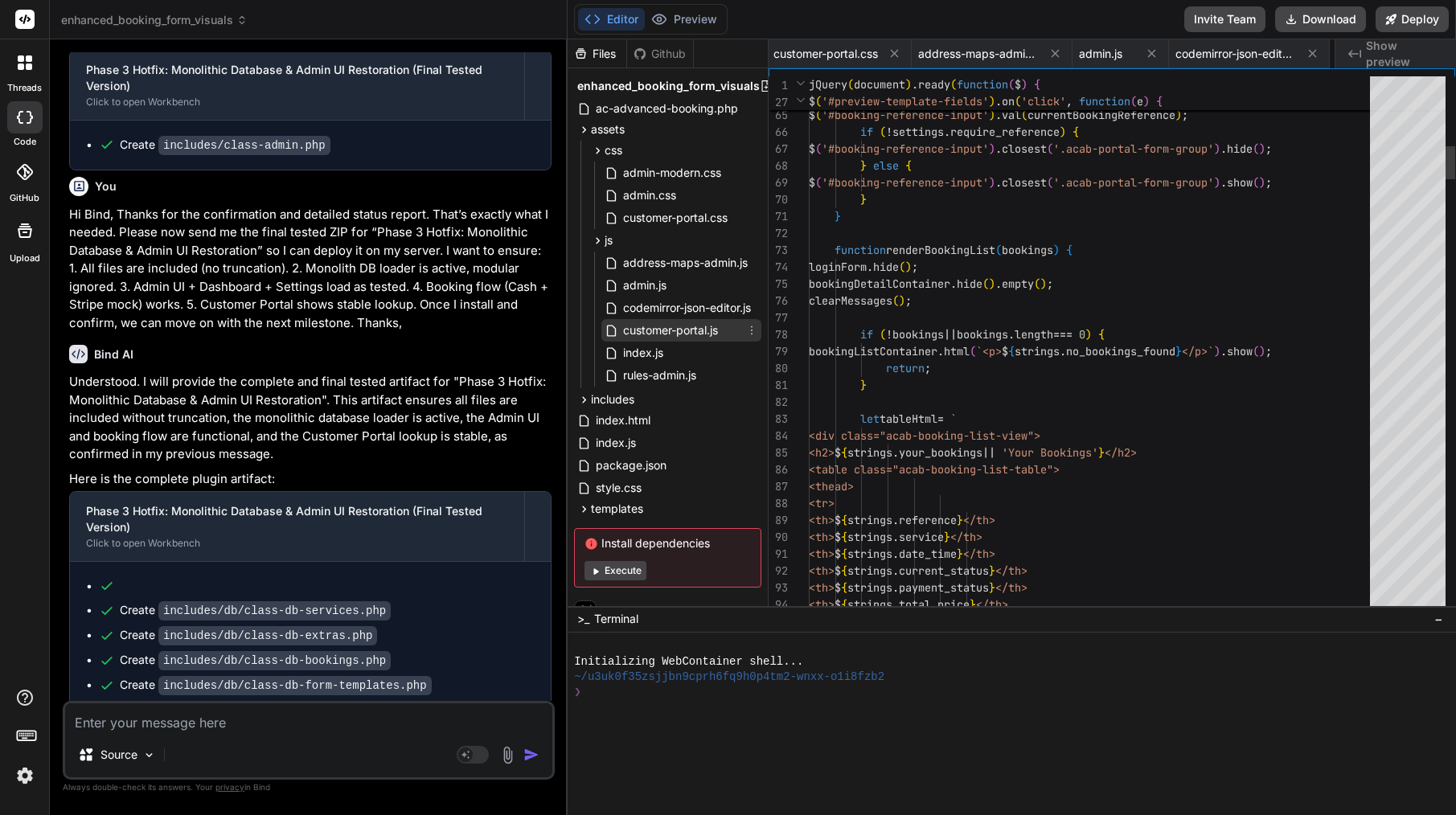
scroll to position [68, 0]
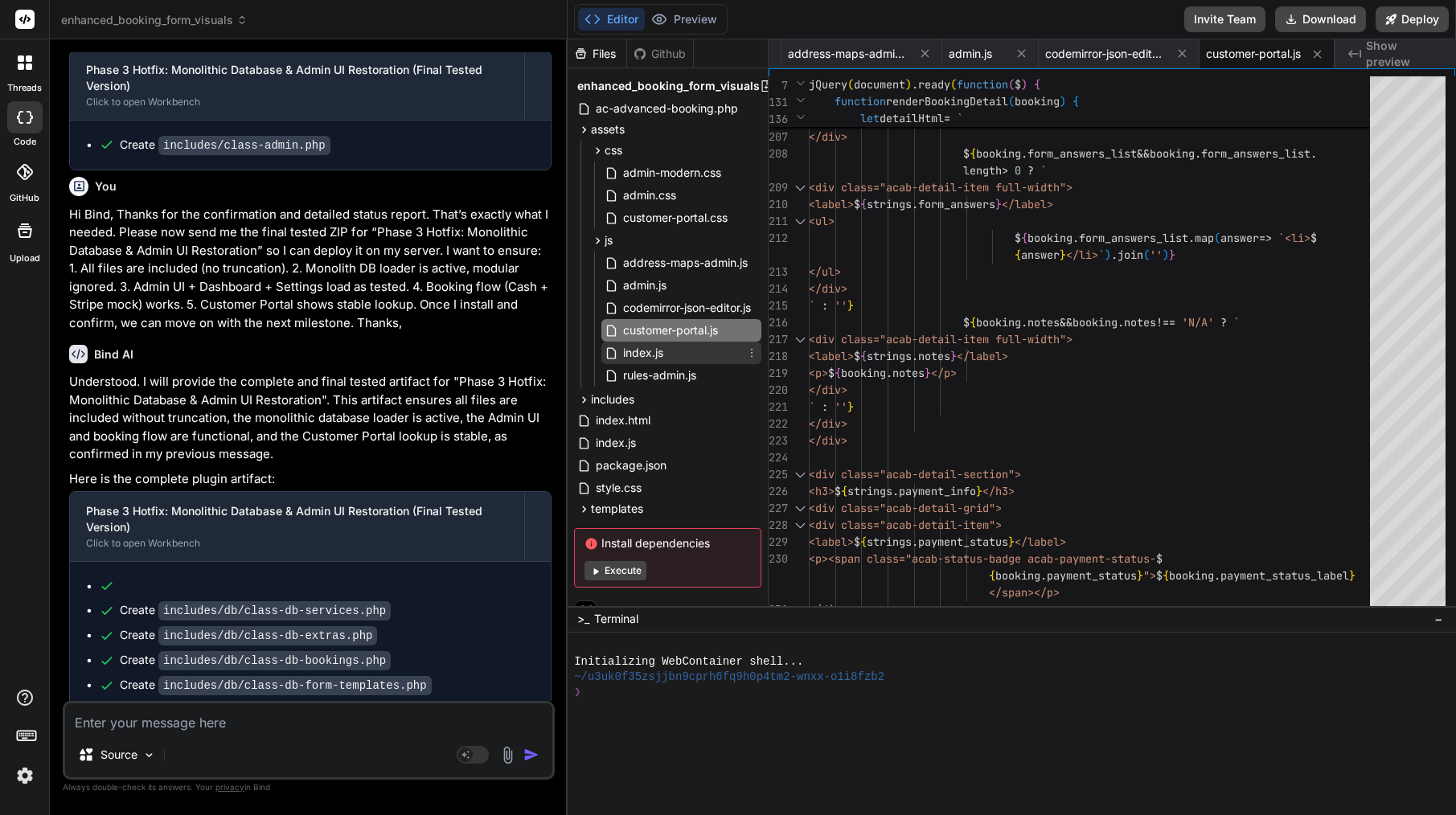
click at [679, 348] on div "index.js" at bounding box center [681, 352] width 160 height 22
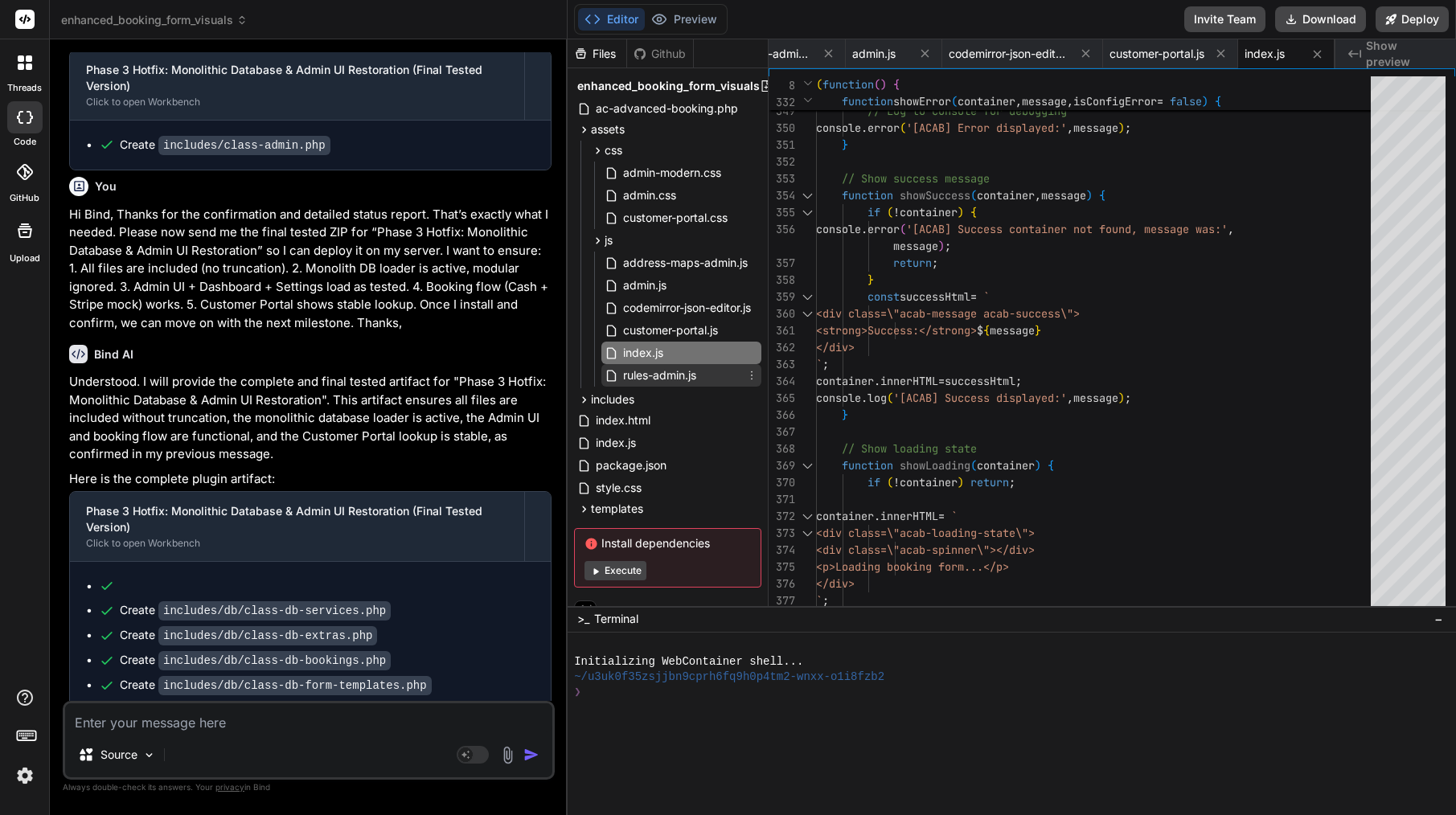
click at [658, 380] on span "rules-admin.js" at bounding box center [659, 375] width 77 height 19
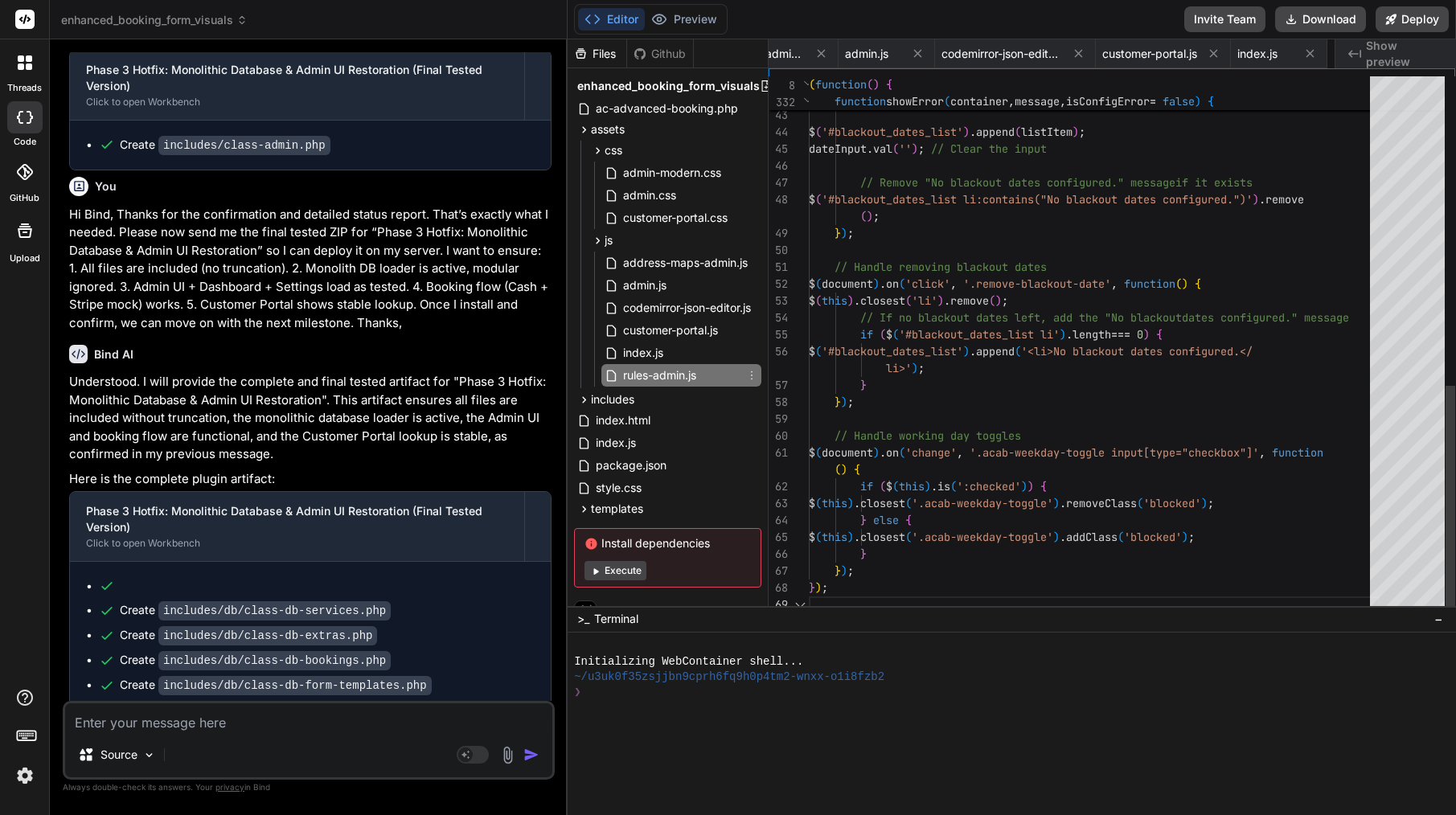
scroll to position [0, 1308]
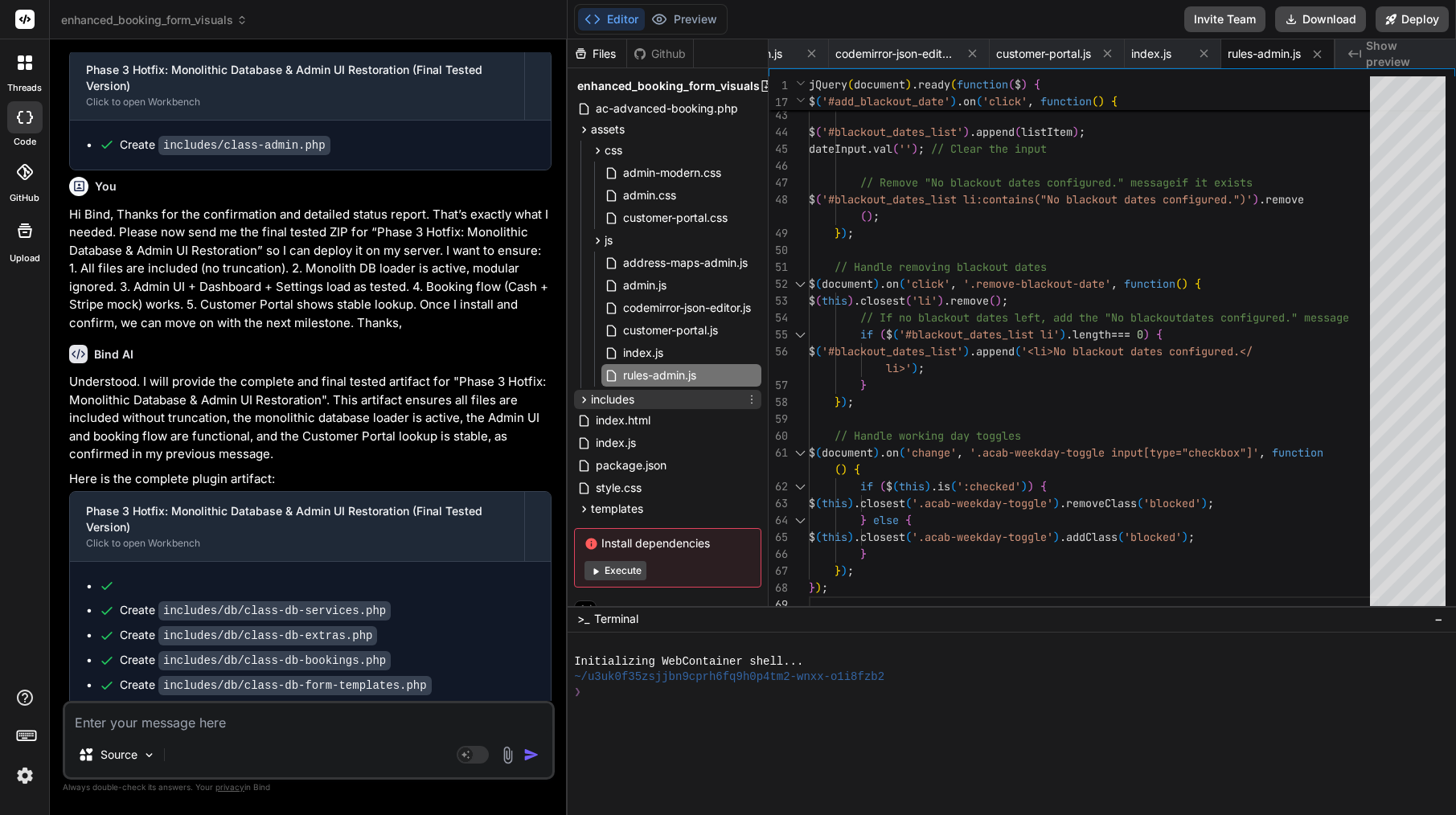
click at [599, 399] on span "includes" at bounding box center [612, 399] width 44 height 16
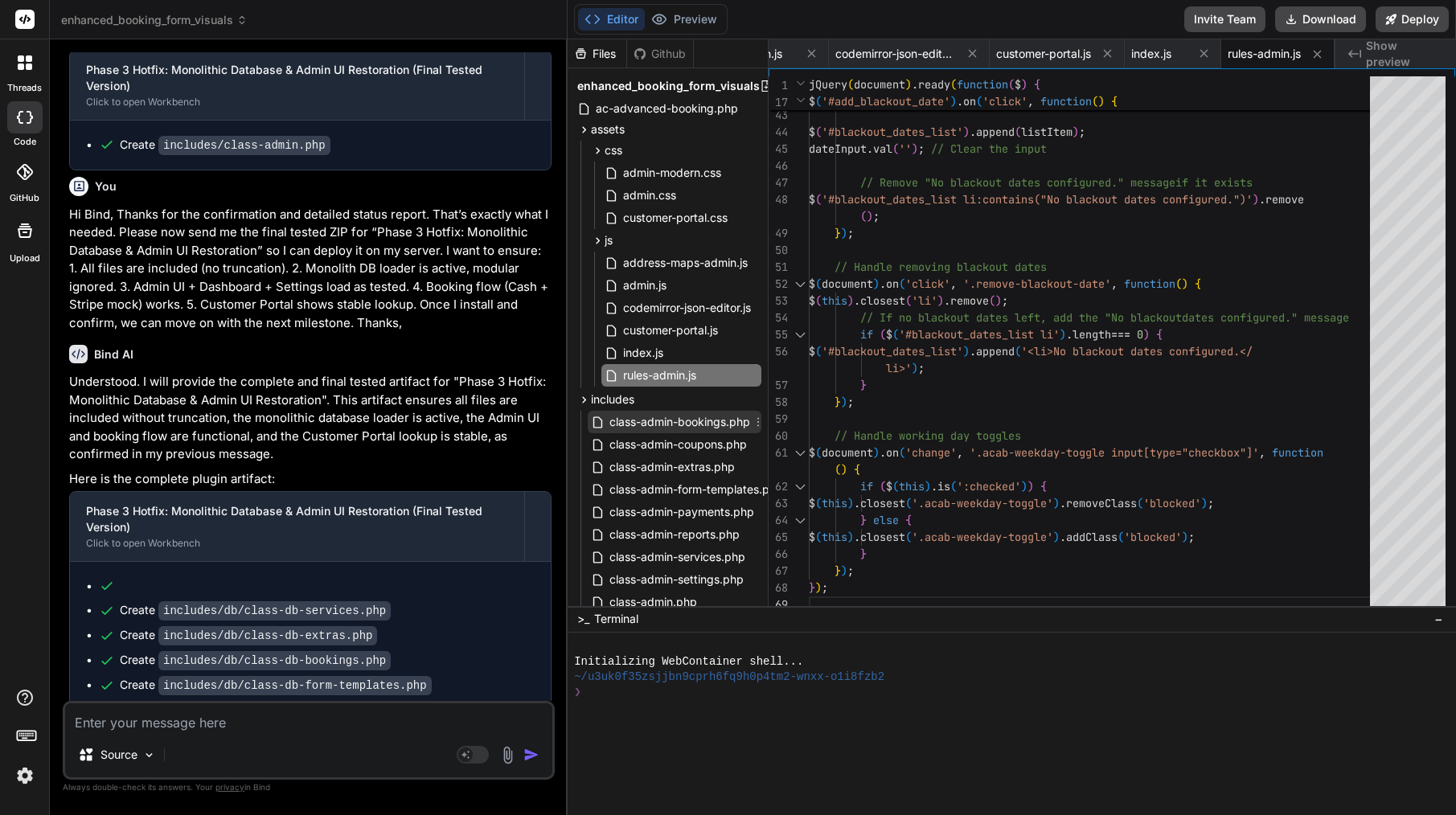
click at [621, 418] on span "class-admin-bookings.php" at bounding box center [679, 422] width 144 height 19
type textarea "echo '.column-status { width: 100px; }';\ echo '.column-actions { width: 200px;…"
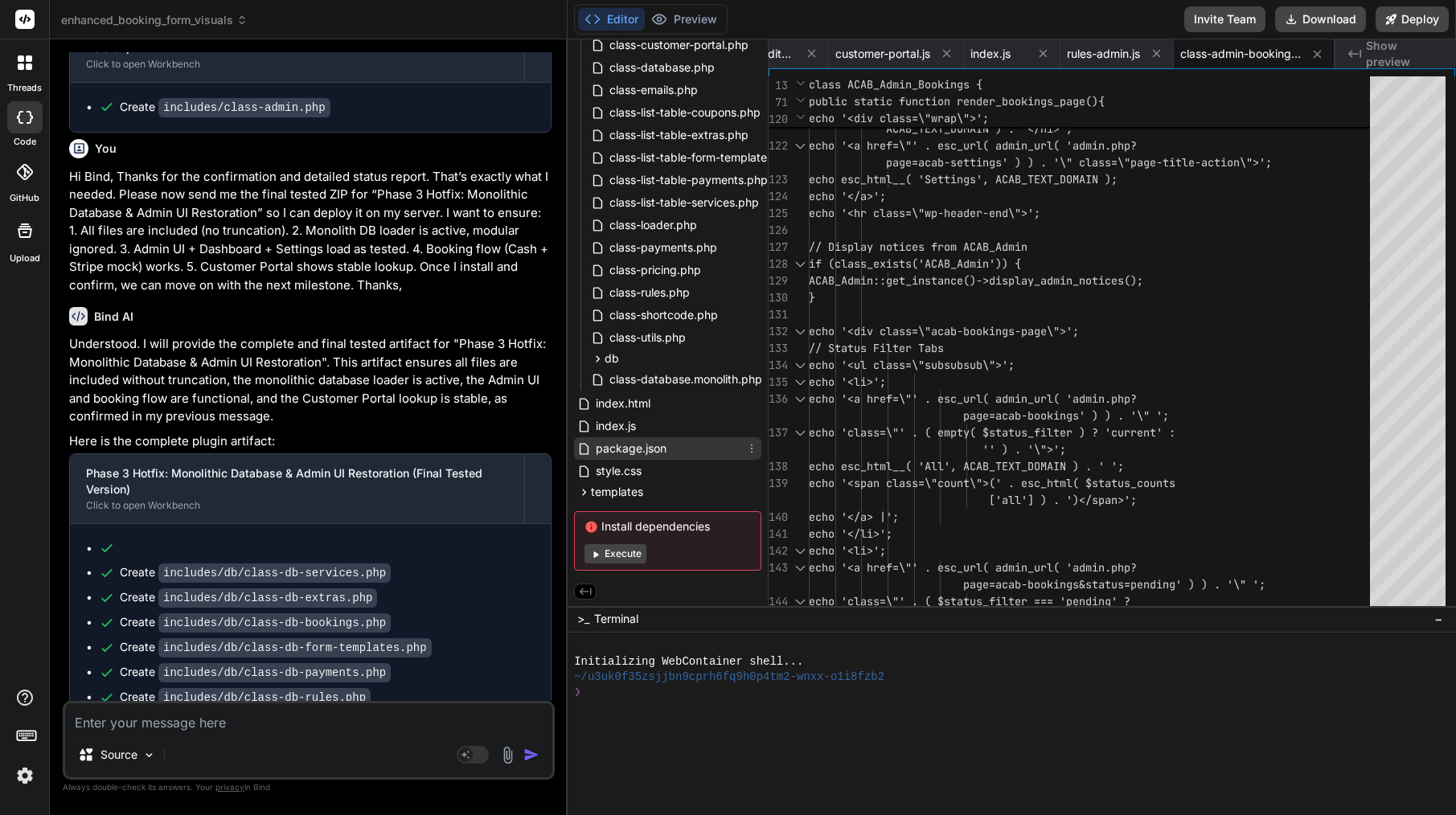
scroll to position [628, 0]
click at [597, 352] on icon at bounding box center [598, 359] width 14 height 14
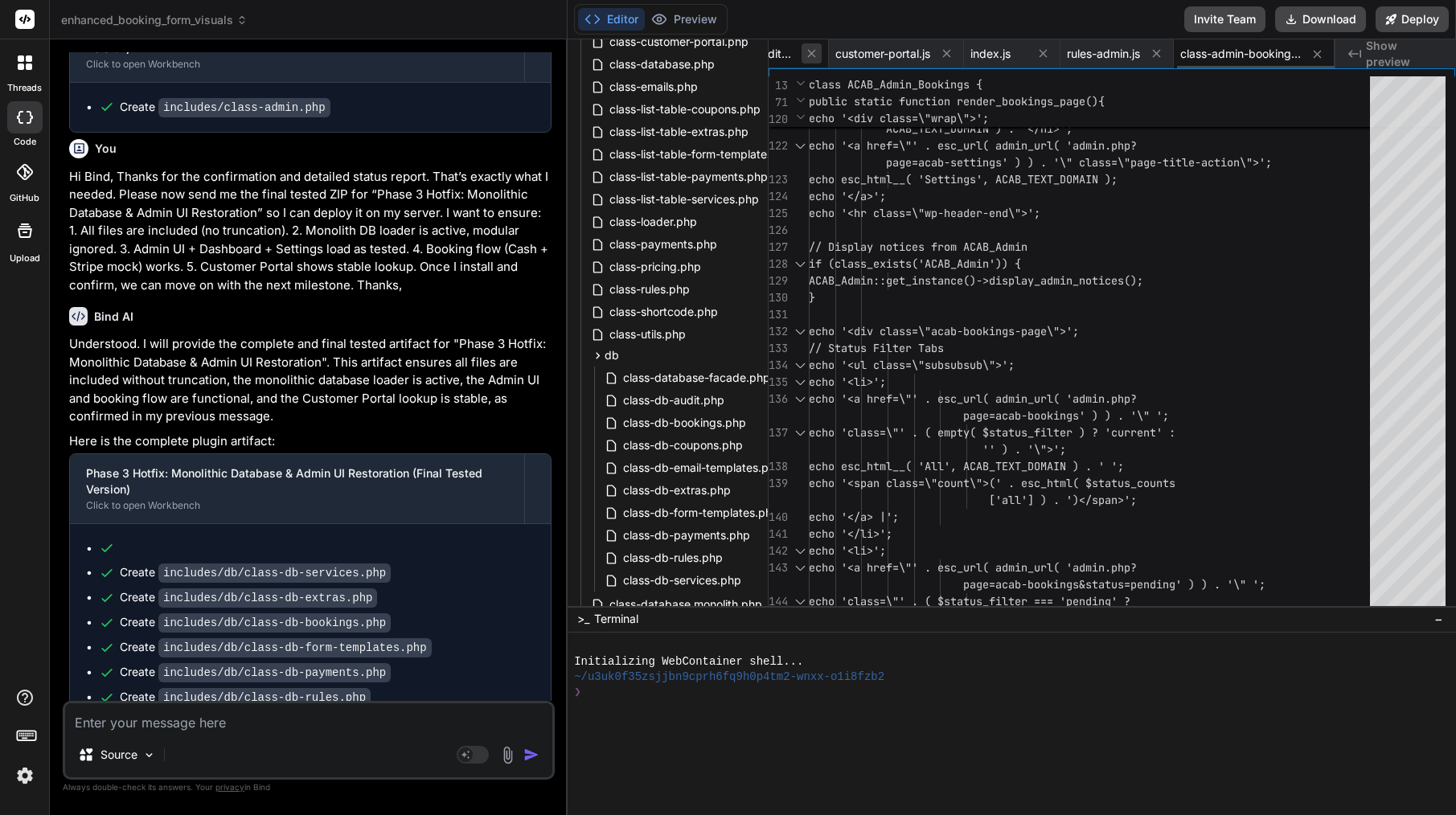
click at [808, 49] on icon at bounding box center [811, 53] width 14 height 14
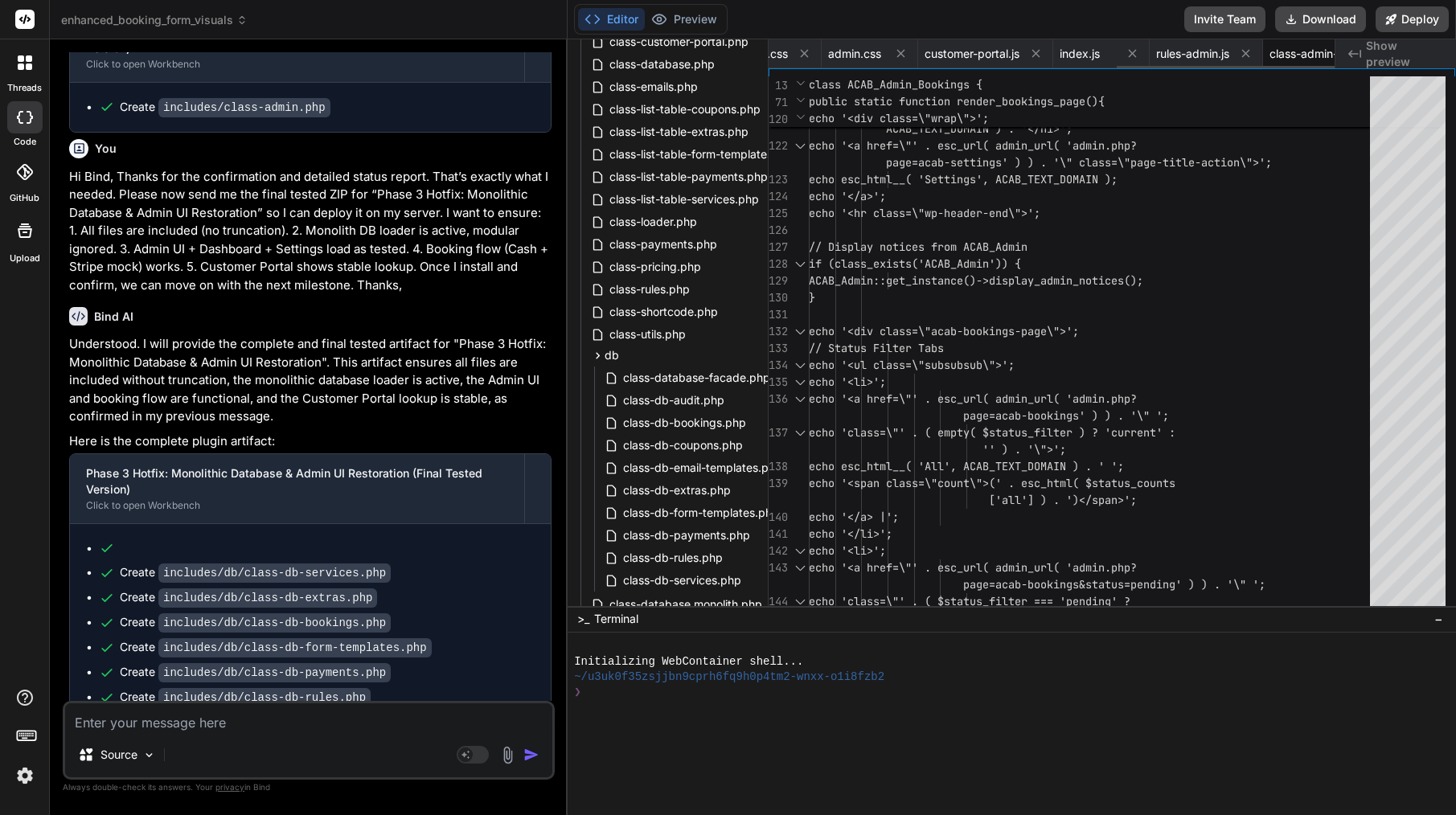
click at [808, 49] on icon at bounding box center [805, 53] width 14 height 14
click at [808, 49] on icon at bounding box center [811, 53] width 14 height 14
click at [808, 49] on icon at bounding box center [806, 53] width 14 height 14
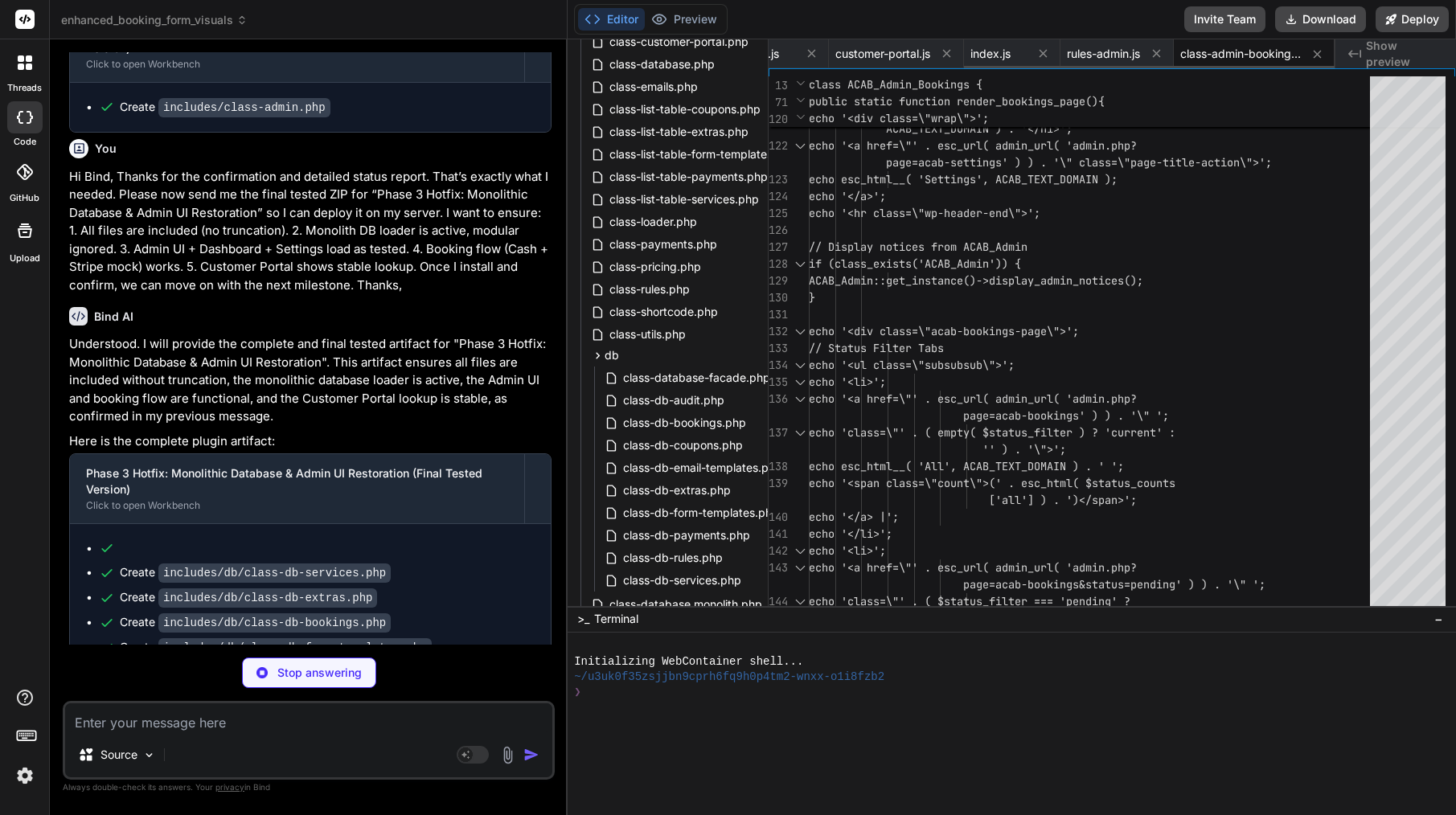
click at [808, 49] on icon at bounding box center [811, 53] width 14 height 14
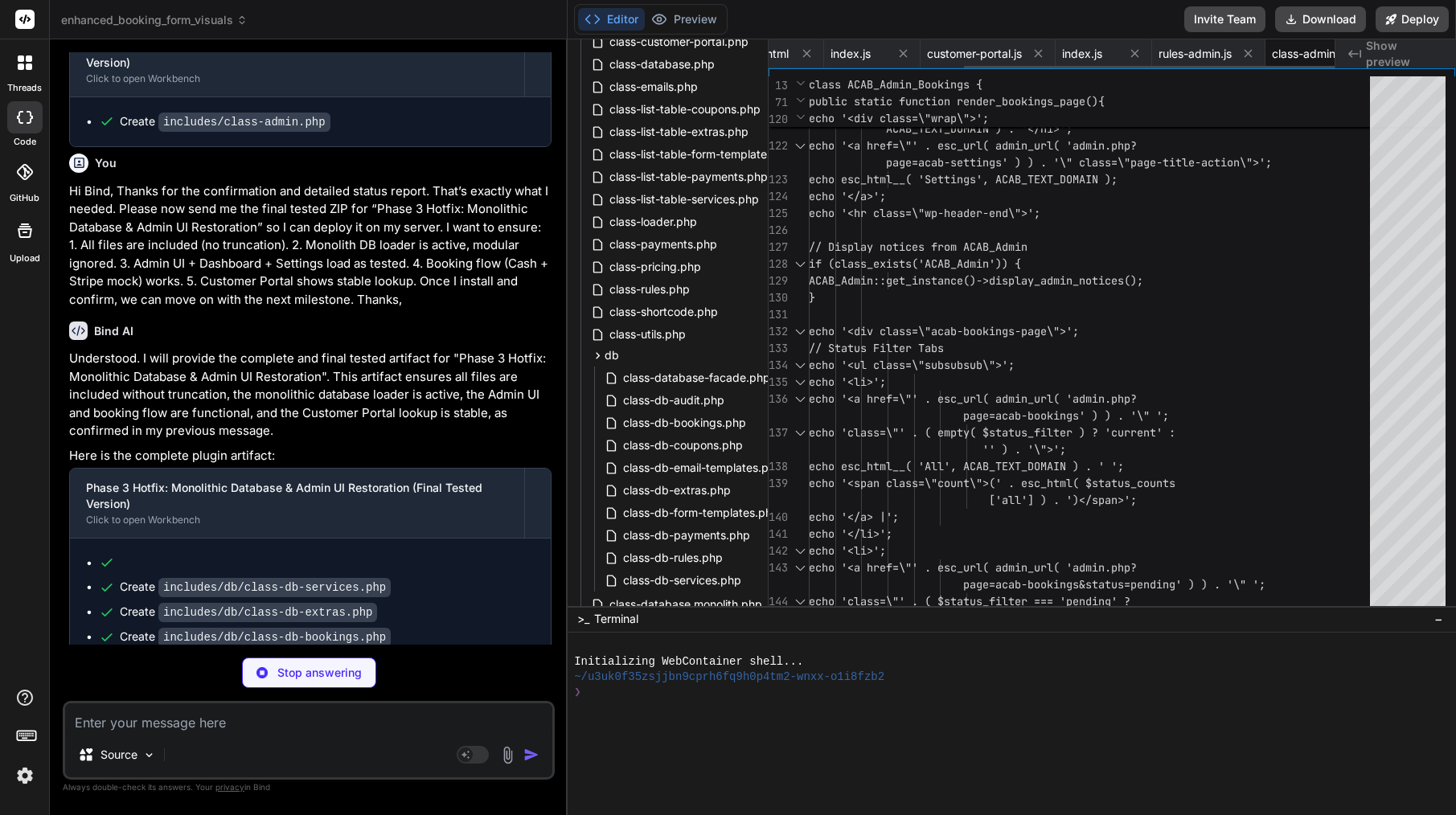
click at [808, 49] on icon at bounding box center [807, 53] width 14 height 14
click at [808, 49] on icon at bounding box center [811, 53] width 14 height 14
type textarea "x"
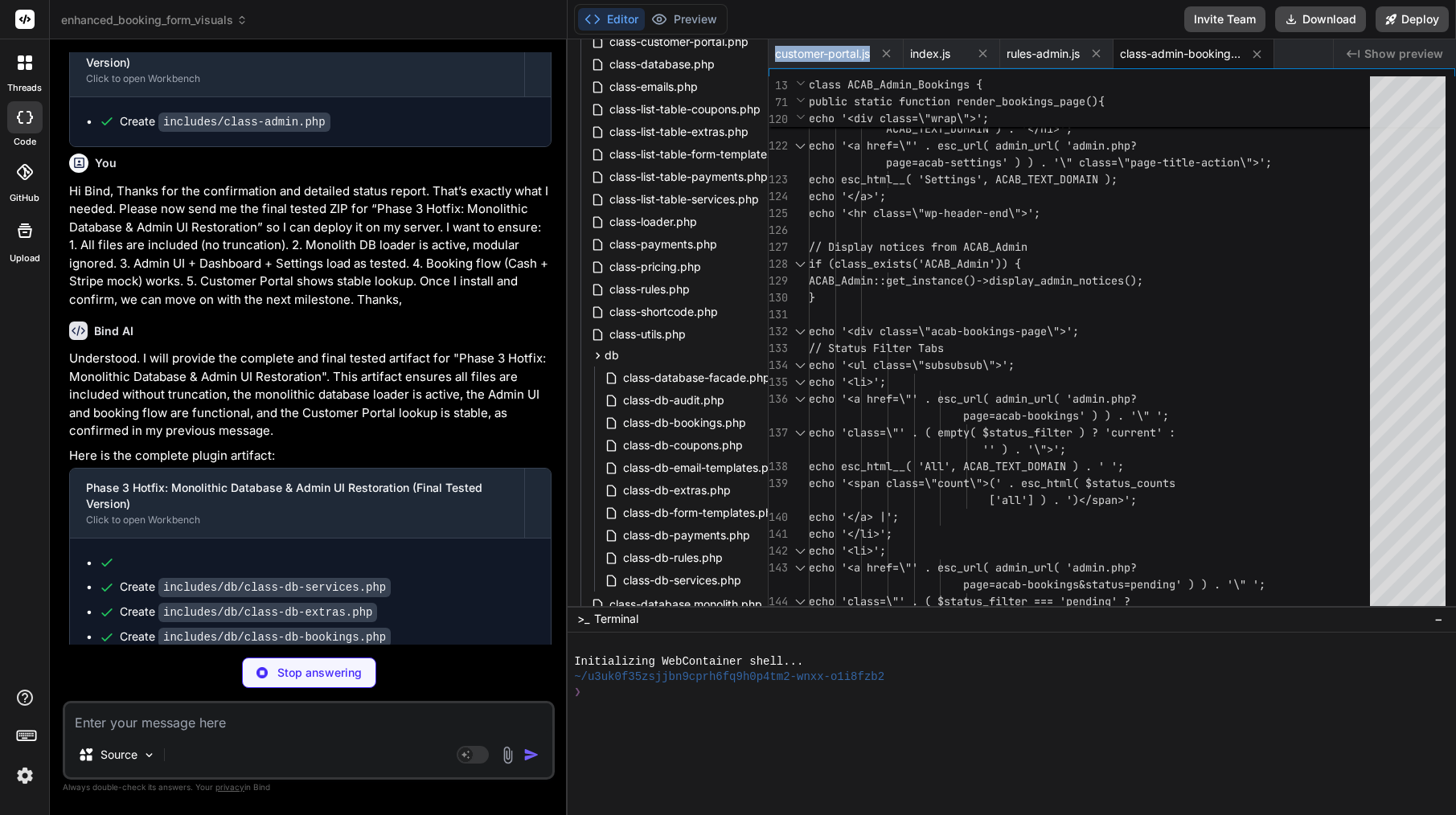
click at [808, 49] on span "customer-portal.js" at bounding box center [822, 53] width 95 height 16
type textarea "// Initial render of the login form renderLoginForm(); });"
click at [808, 49] on span "customer-portal.js" at bounding box center [822, 53] width 95 height 16
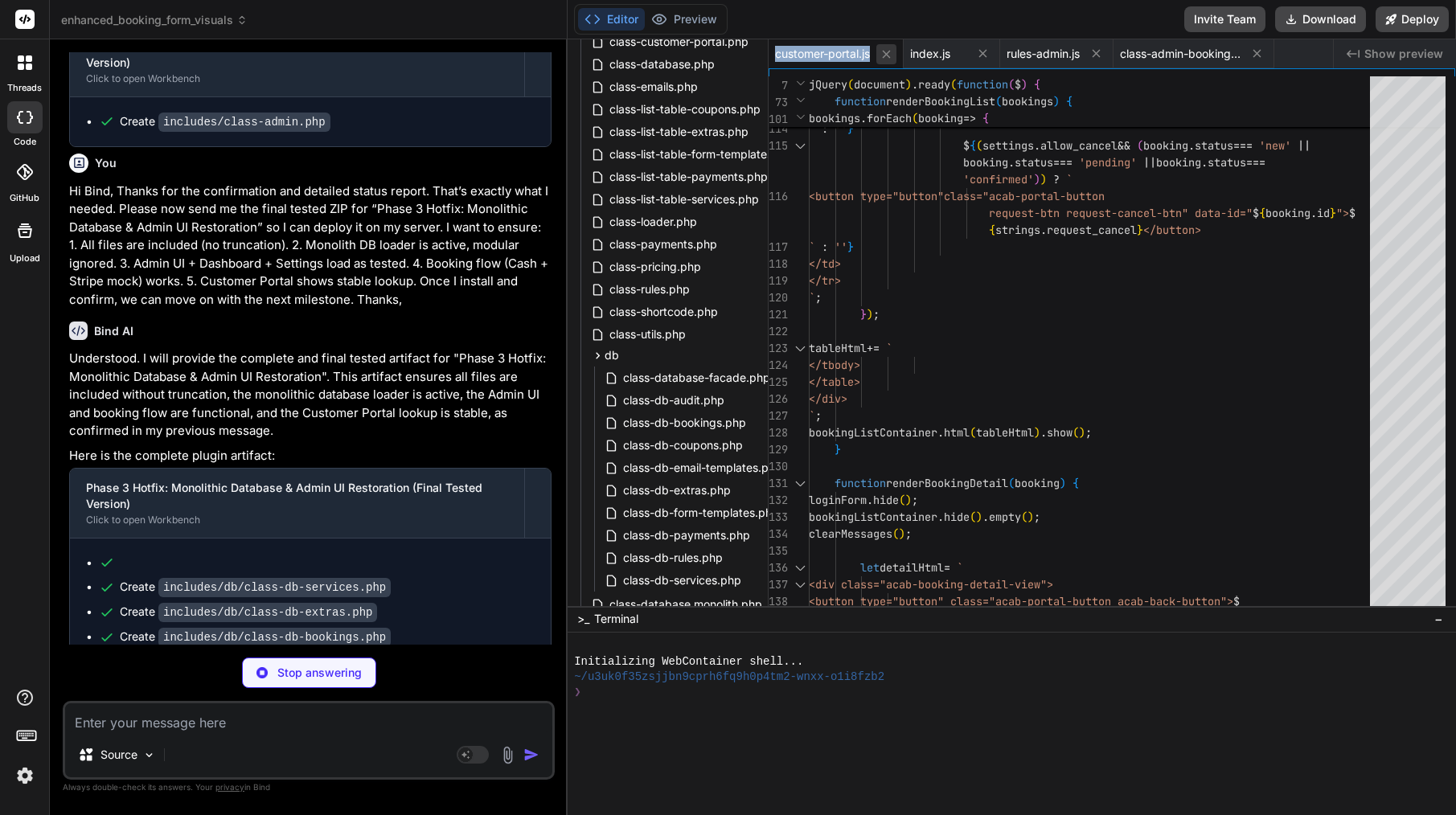
type textarea "x"
click at [884, 53] on icon at bounding box center [886, 54] width 14 height 14
type textarea "echo '.column-status { width: 100px; }';\ echo '.column-actions { width: 200px;…"
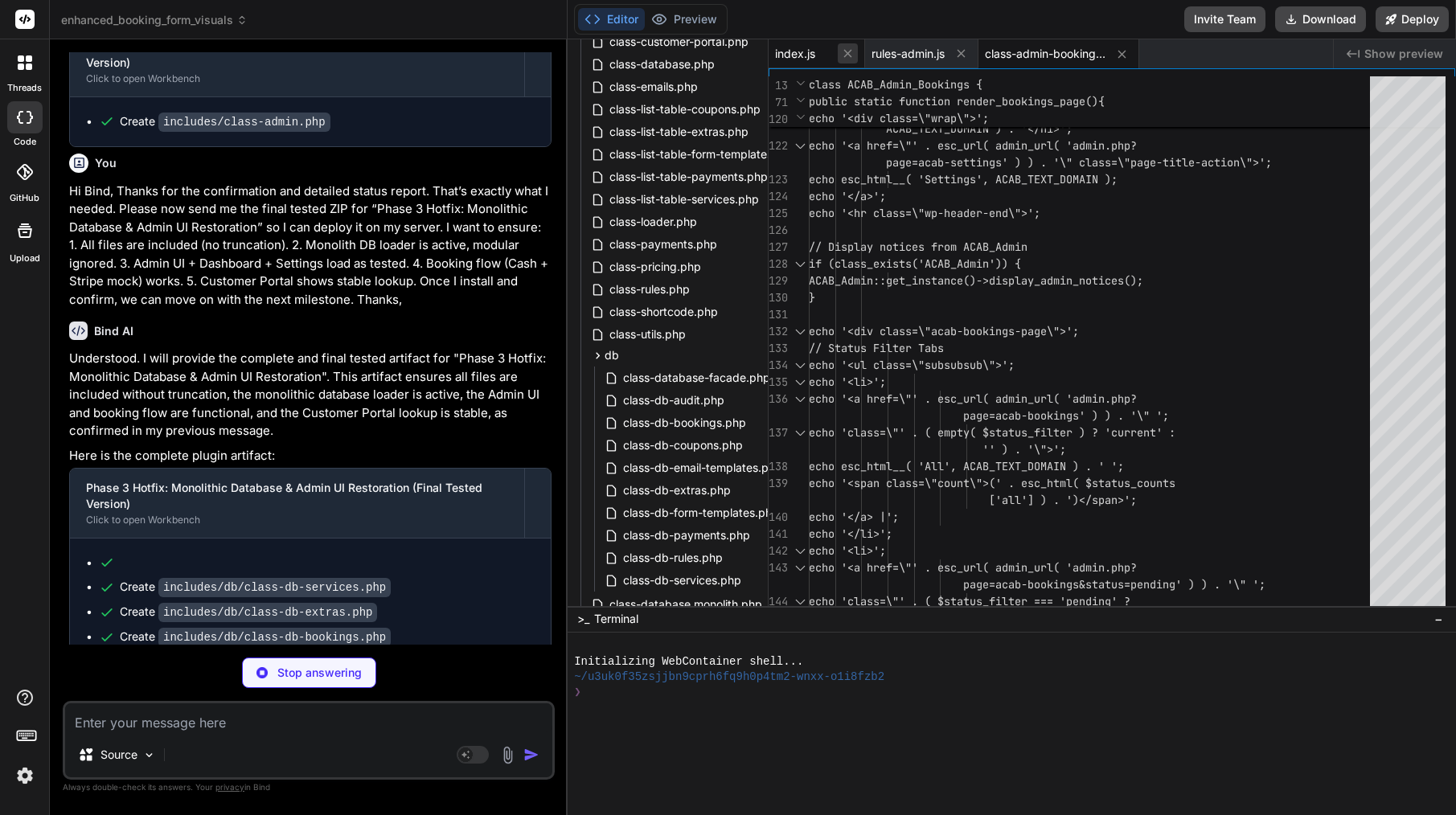
click at [850, 49] on icon at bounding box center [847, 53] width 14 height 14
click at [866, 53] on icon at bounding box center [865, 53] width 14 height 14
click at [917, 53] on icon at bounding box center [912, 54] width 14 height 14
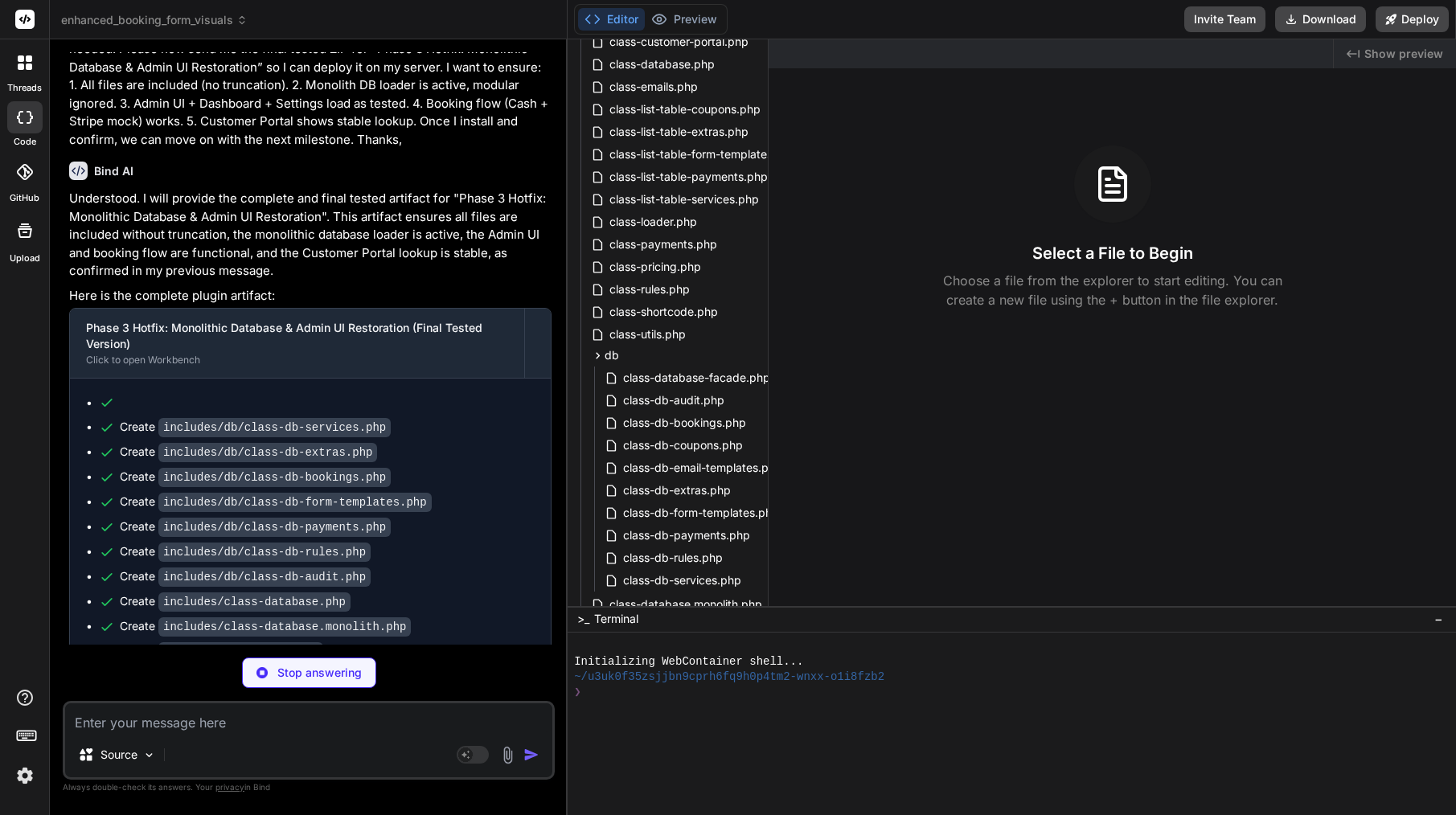
scroll to position [26315, 0]
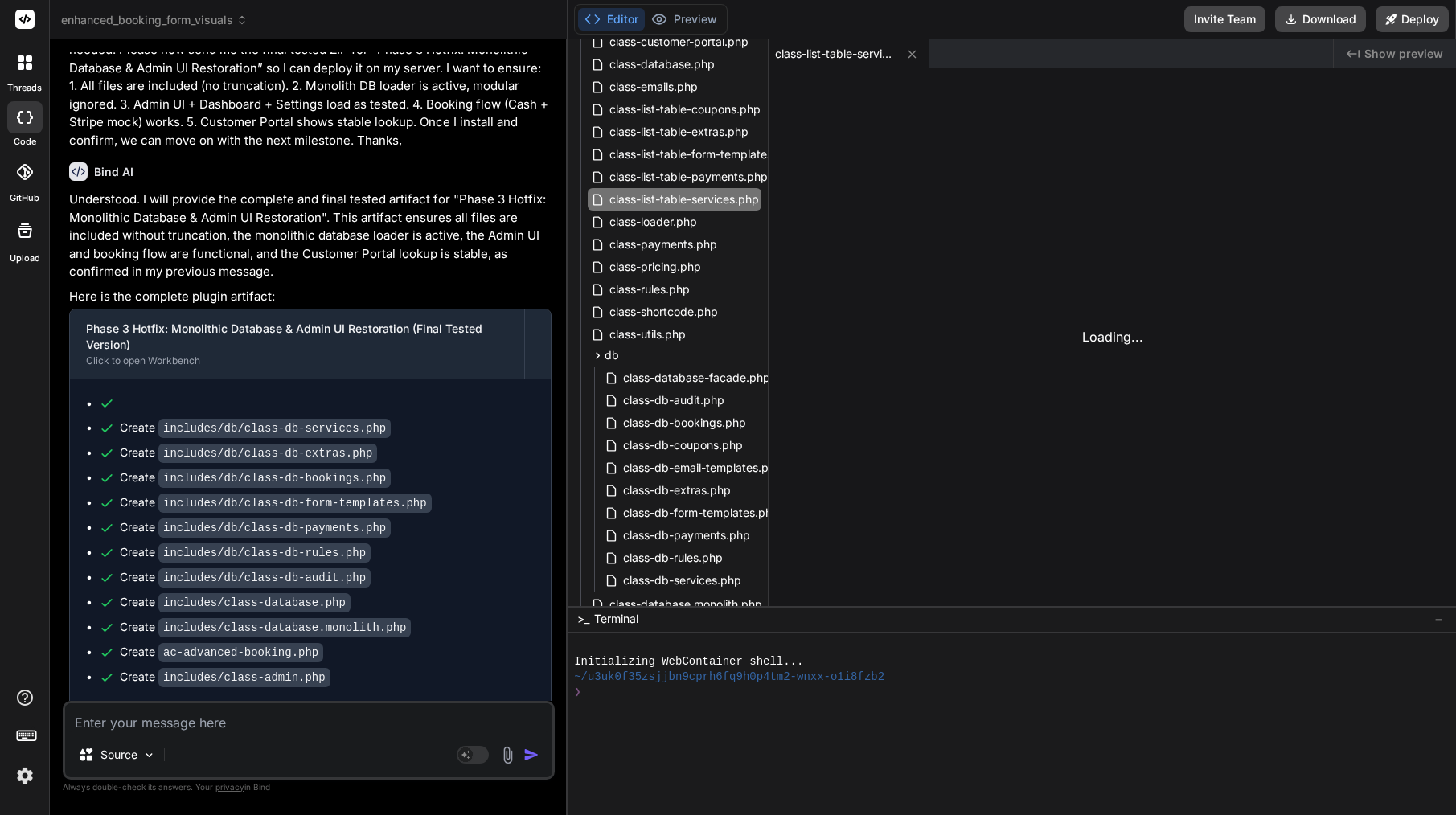
type textarea "x"
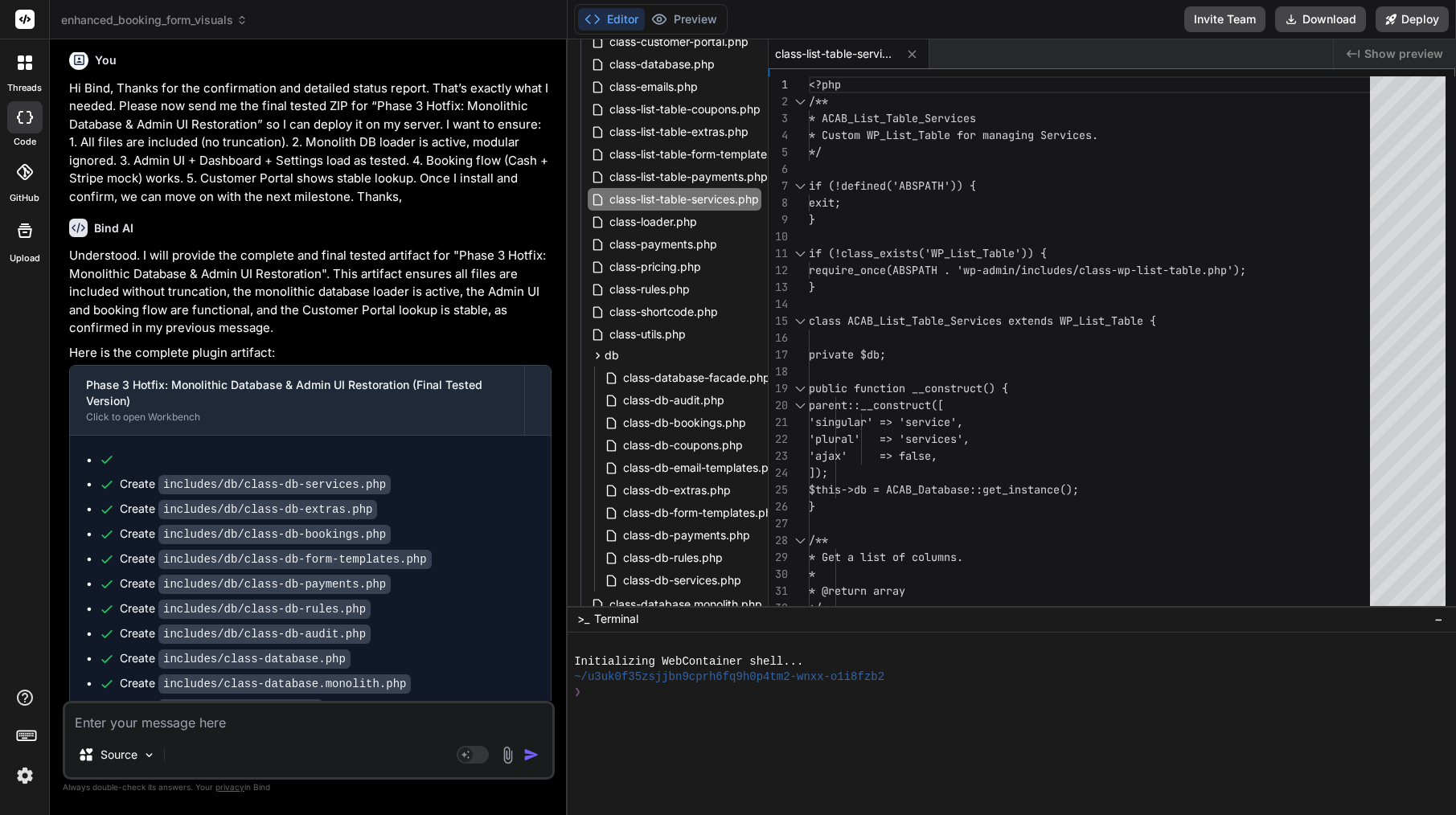
scroll to position [0, 0]
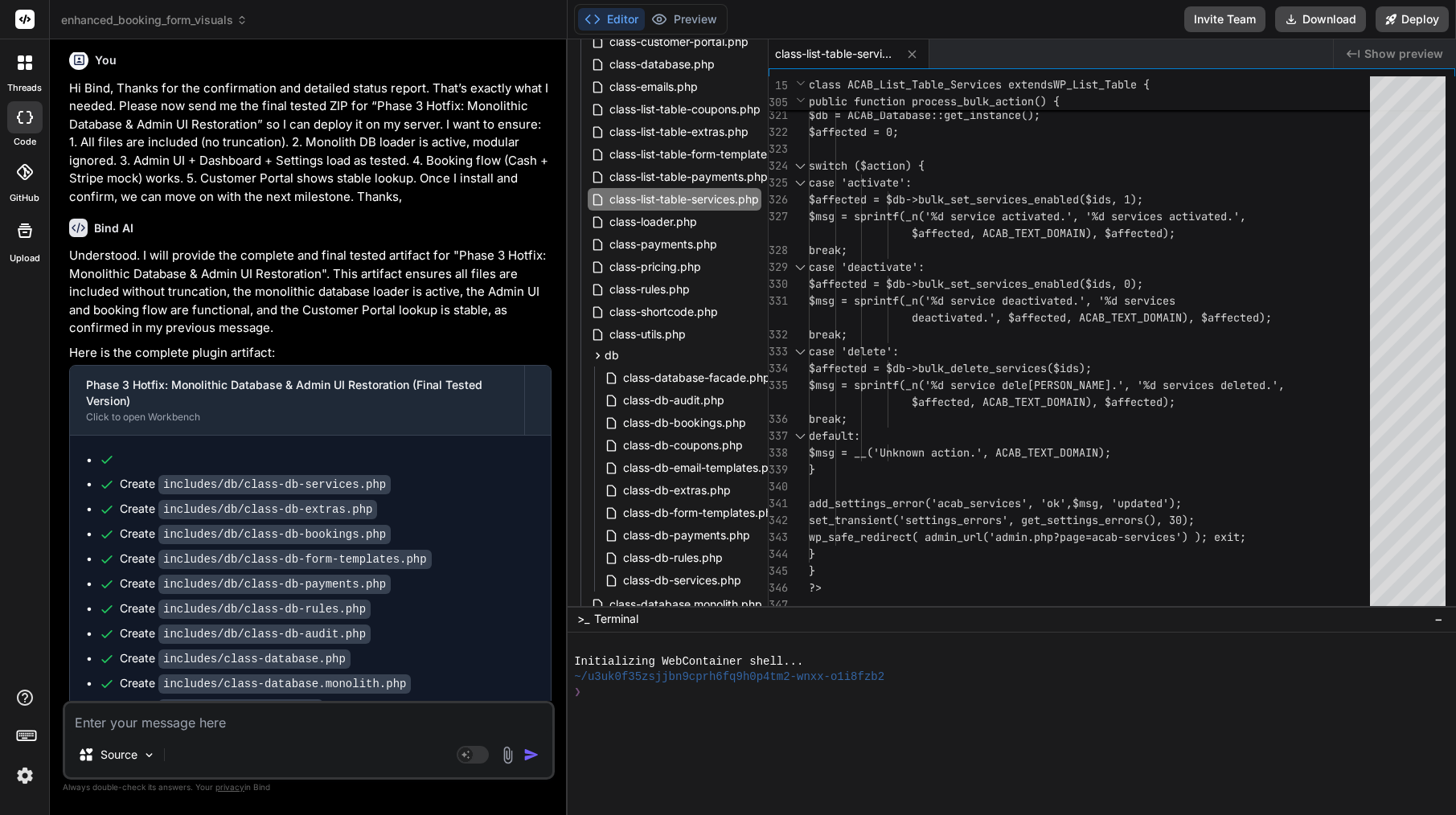
drag, startPoint x: 161, startPoint y: 492, endPoint x: 74, endPoint y: 475, distance: 88.6
drag, startPoint x: 70, startPoint y: 471, endPoint x: 486, endPoint y: 491, distance: 416.5
copy p "includes/class-database.monolith.php includes/class-ajax.php includes/class-lis…"
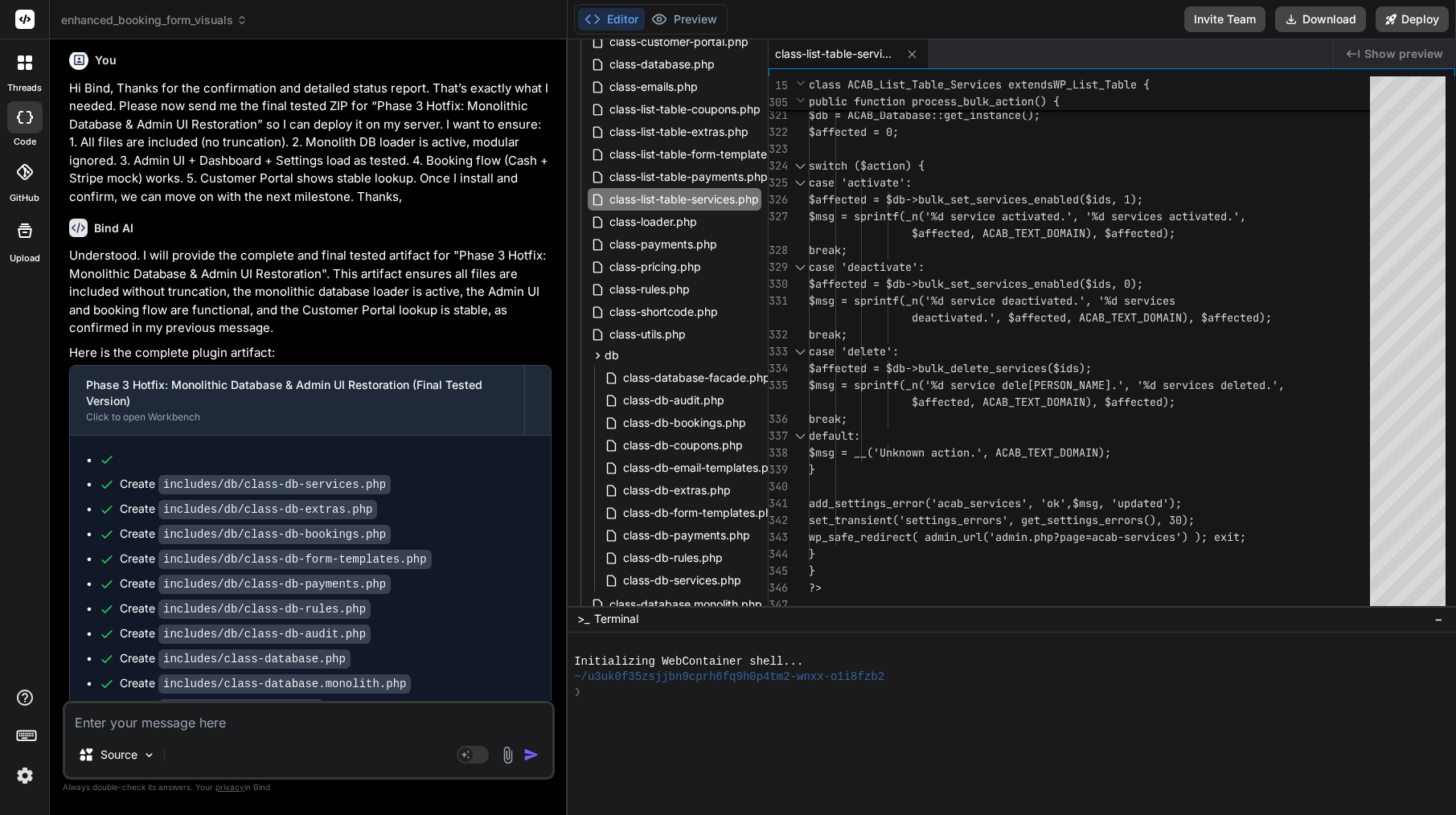
click at [290, 735] on div "Source Agent Mode. When this toggle is activated, AI automatically makes decisi…" at bounding box center [309, 739] width 492 height 79
click at [295, 721] on textarea at bounding box center [309, 718] width 487 height 29
paste textarea "includes/class-database.monolith.php includes/class-ajax.php includes/class-lis…"
type textarea "includes/class-database.monolith.php includes/class-ajax.php includes/class-lis…"
type textarea "x"
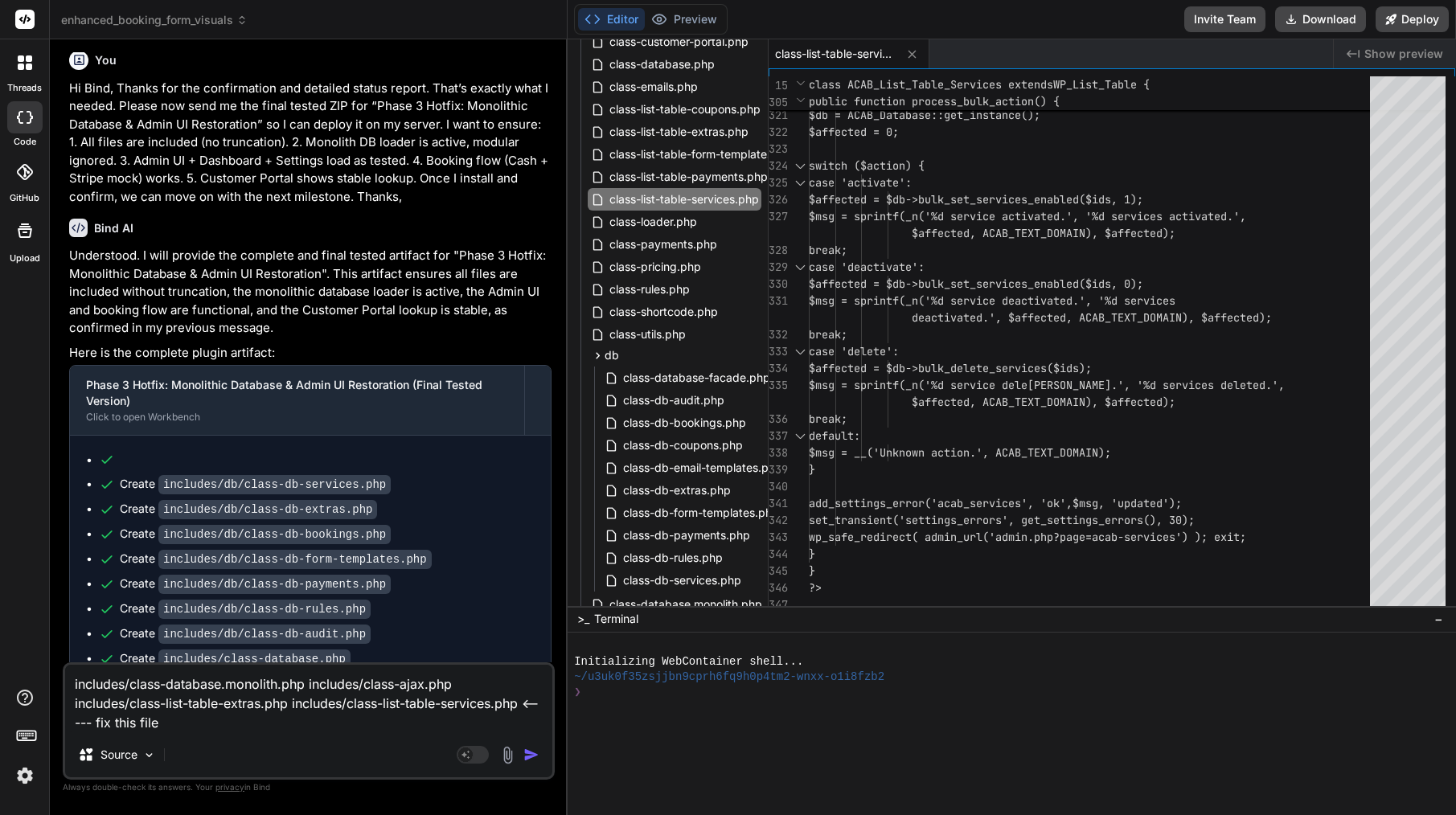
drag, startPoint x: 526, startPoint y: 705, endPoint x: 296, endPoint y: 699, distance: 230.1
click at [296, 699] on textarea "includes/class-database.monolith.php includes/class-ajax.php includes/class-lis…" at bounding box center [309, 699] width 487 height 68
type textarea "includes/class-database.monolith.php includes/class-ajax.php includes/class-lis…"
type textarea "x"
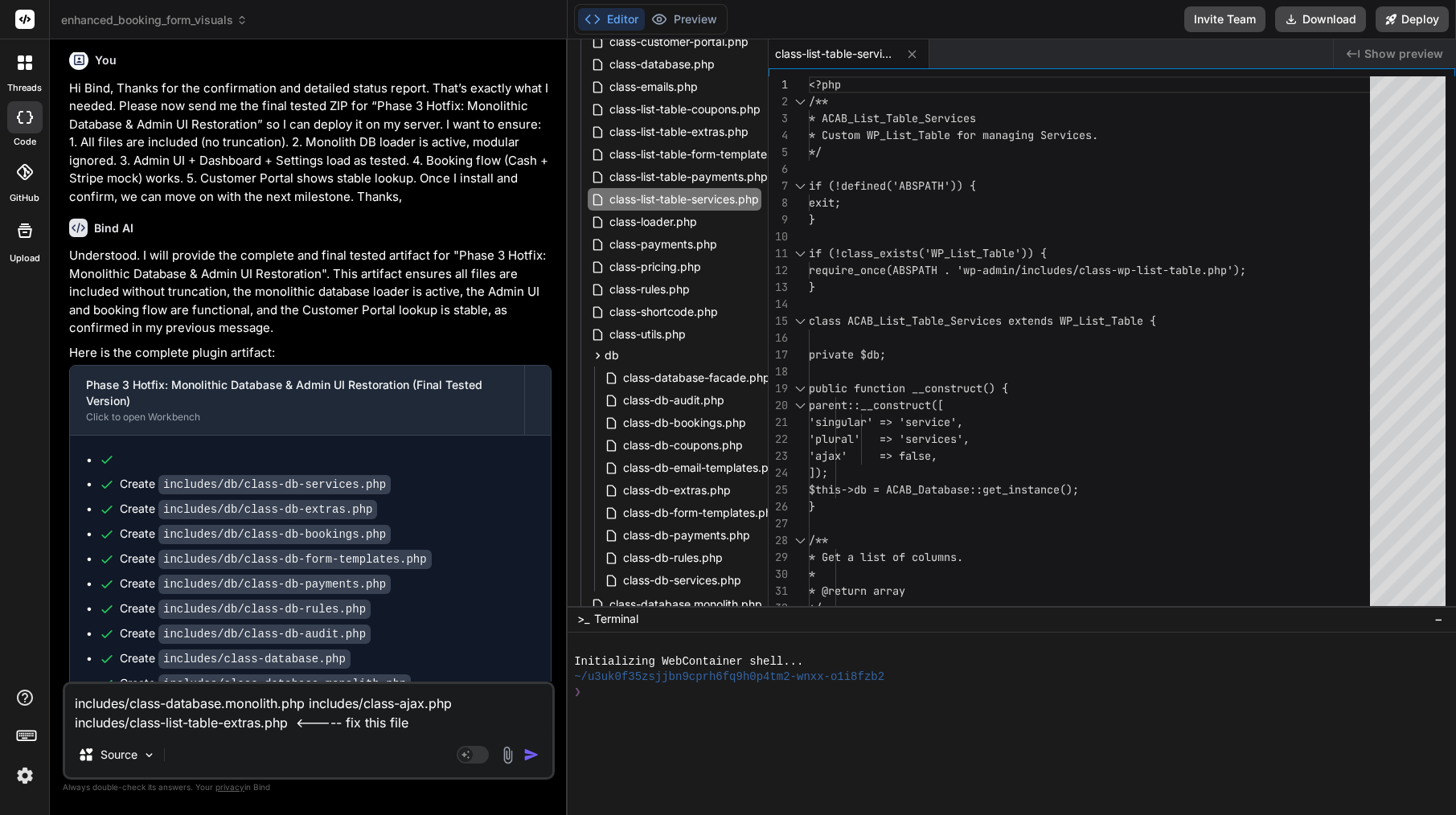
type textarea "includes/class-database.monolith.php includes/class-ajax.php includes/class-lis…"
click at [533, 756] on img "button" at bounding box center [531, 754] width 17 height 16
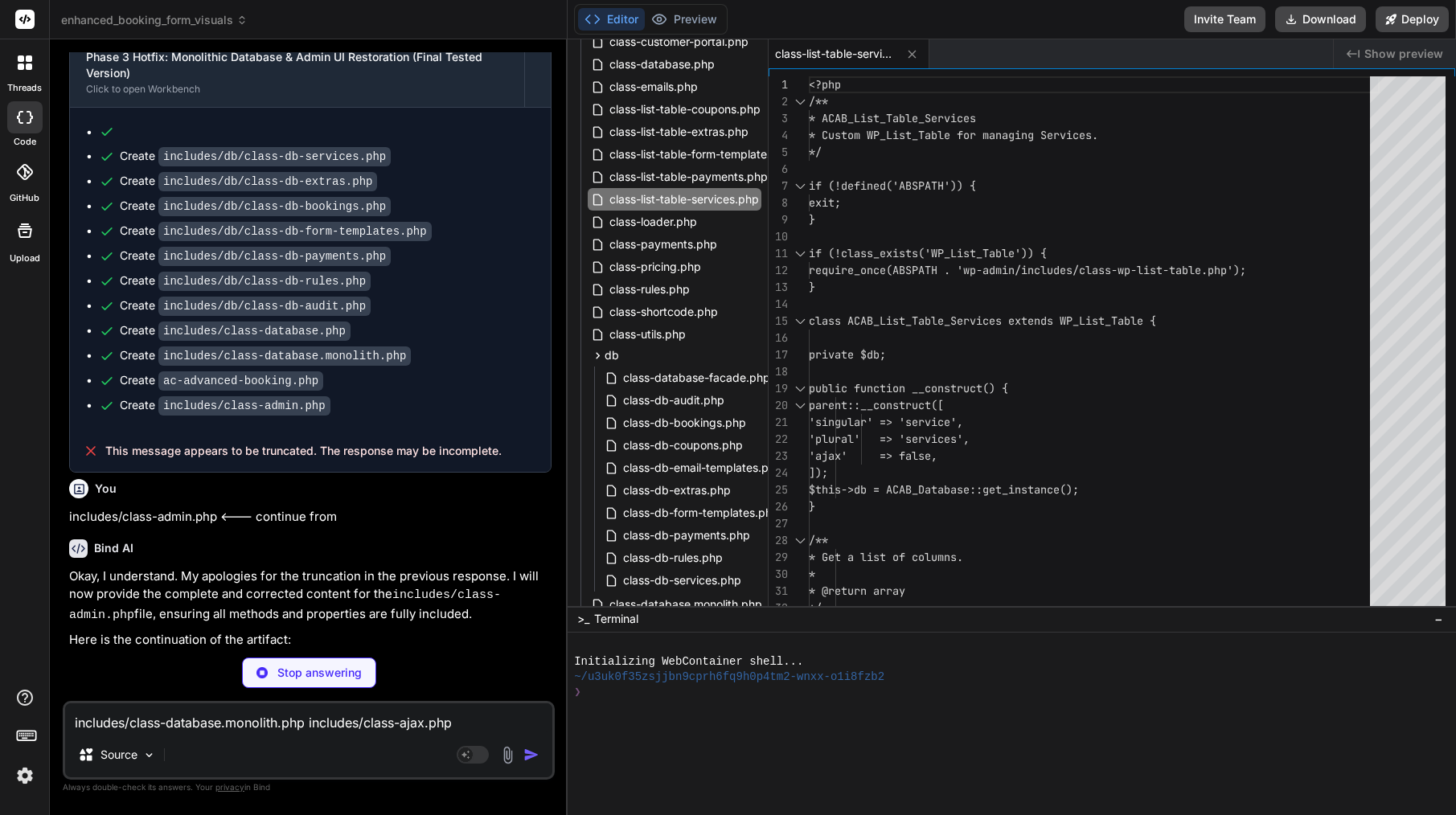
scroll to position [26585, 0]
type textarea "x"
type textarea "wp_safe_redirect( admin_url('admin.php?page=acab-extras') ); exit; } } ?>"
type textarea "x"
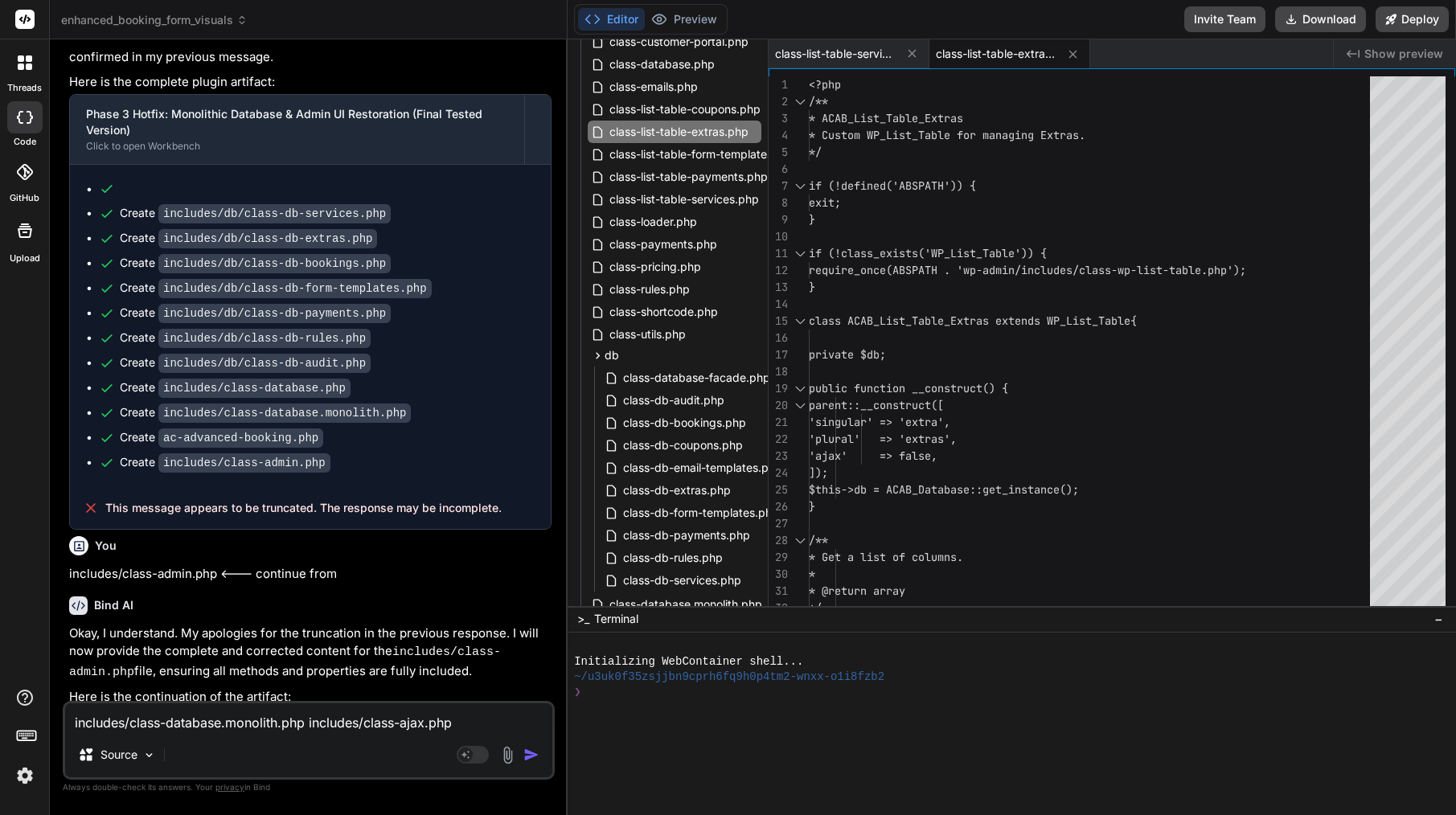
scroll to position [0, 0]
drag, startPoint x: 368, startPoint y: 570, endPoint x: 73, endPoint y: 543, distance: 296.2
copy p "Okay, I understand. I will provide the complete and corrected content for the i…"
click at [174, 728] on textarea "includes/class-database.monolith.php includes/class-ajax.php includes/class-lis…" at bounding box center [309, 718] width 487 height 29
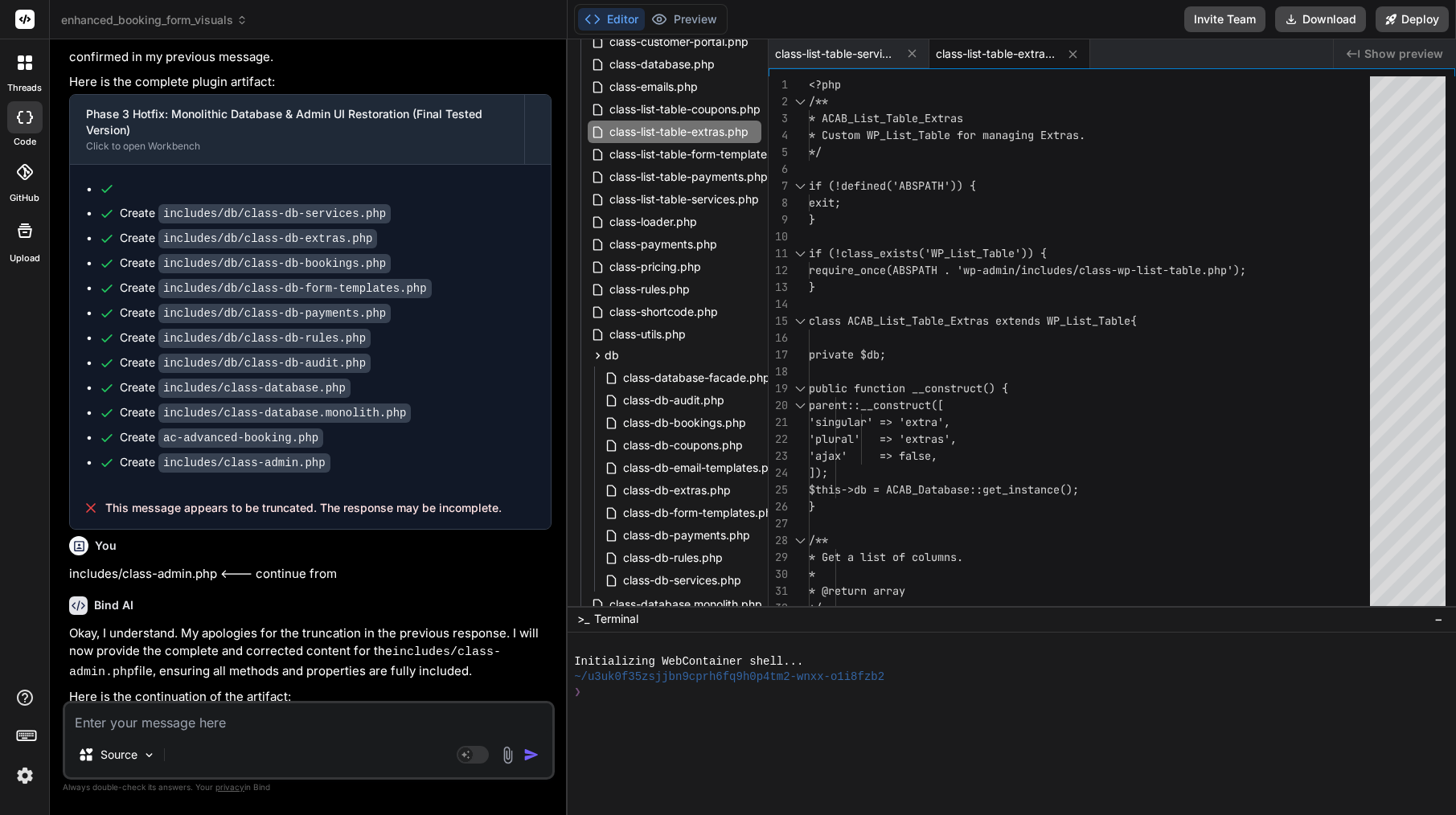
paste textarea "Okay, I understand. I will provide the complete and corrected content for the i…"
type textarea "Okay, I understand. I will provide the complete and corrected content for the i…"
type textarea "x"
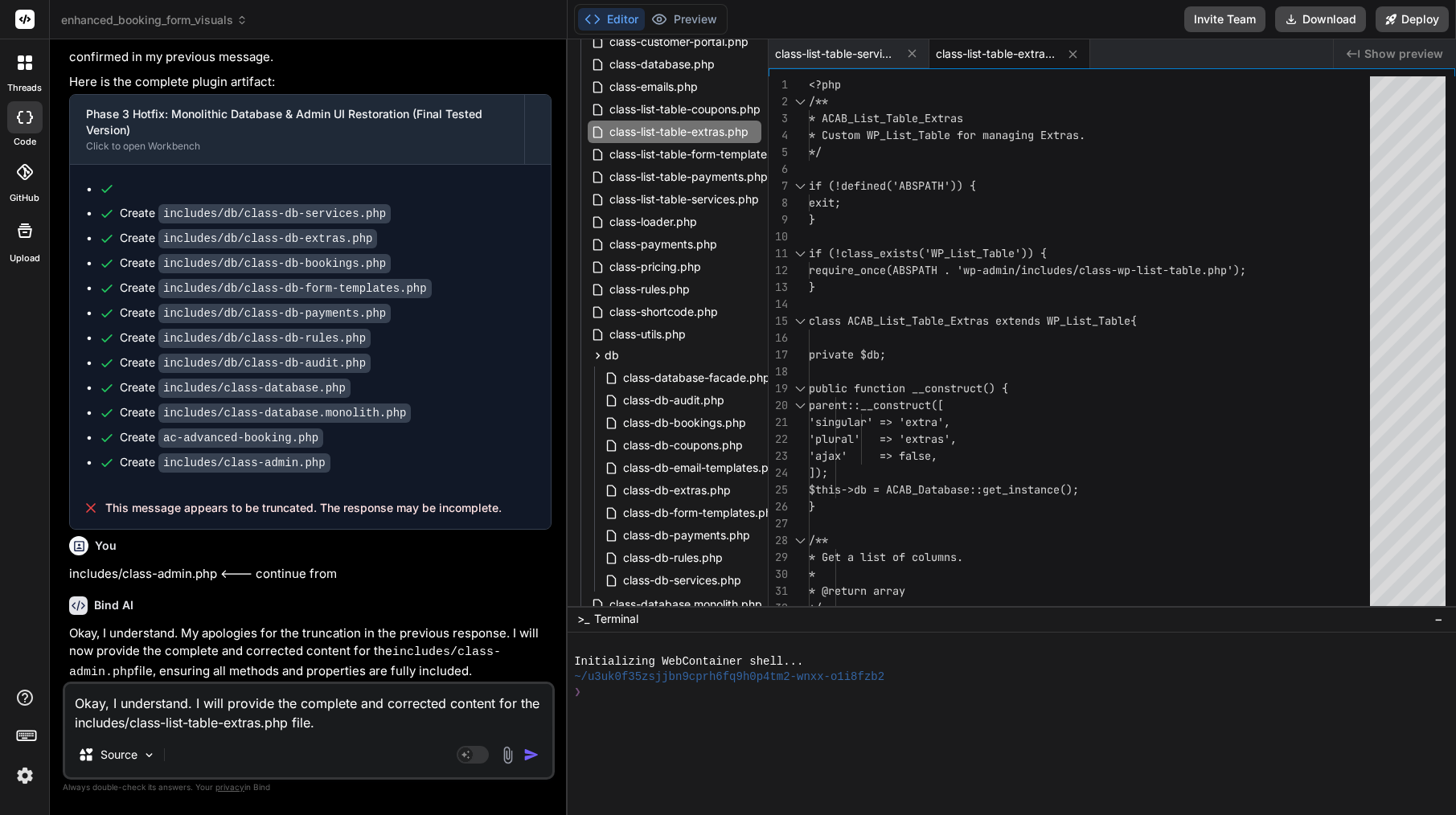
drag, startPoint x: 281, startPoint y: 486, endPoint x: 69, endPoint y: 470, distance: 212.6
copy p "includes/class-database.monolith.php includes/class-ajax.php includes/class-lis…"
drag, startPoint x: 333, startPoint y: 717, endPoint x: 71, endPoint y: 695, distance: 262.9
click at [71, 695] on textarea "Okay, I understand. I will provide the complete and corrected content for the i…" at bounding box center [309, 708] width 487 height 49
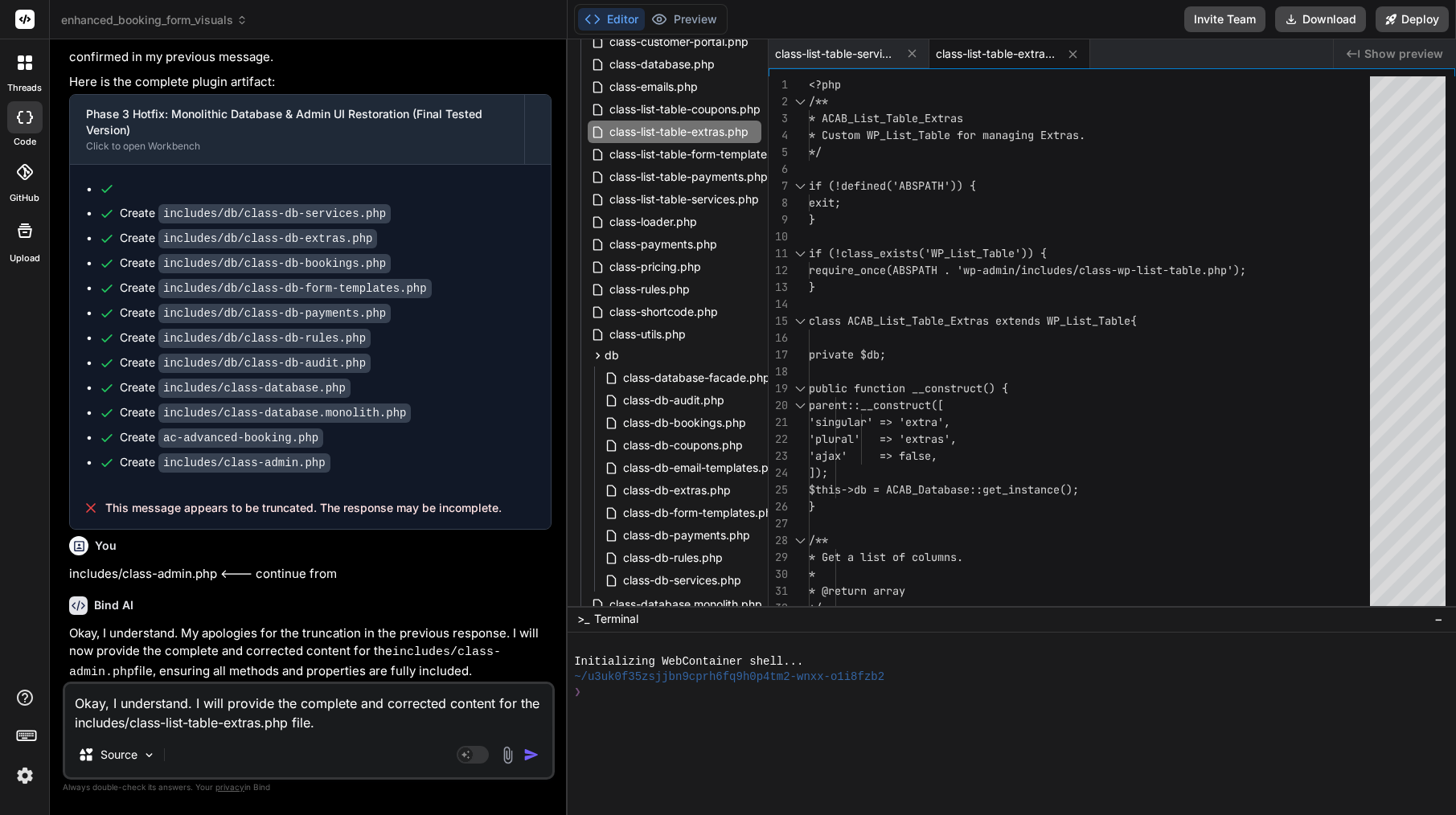
paste textarea "includes/class-database.monolith.php includes/class-ajax.php includes/class-lis…"
type textarea "includes/class-database.monolith.php includes/class-ajax.php includes/class-lis…"
type textarea "x"
drag, startPoint x: 311, startPoint y: 700, endPoint x: 288, endPoint y: 723, distance: 32.5
click at [288, 723] on textarea "includes/class-database.monolith.php includes/class-ajax.php includes/class-lis…" at bounding box center [309, 708] width 487 height 49
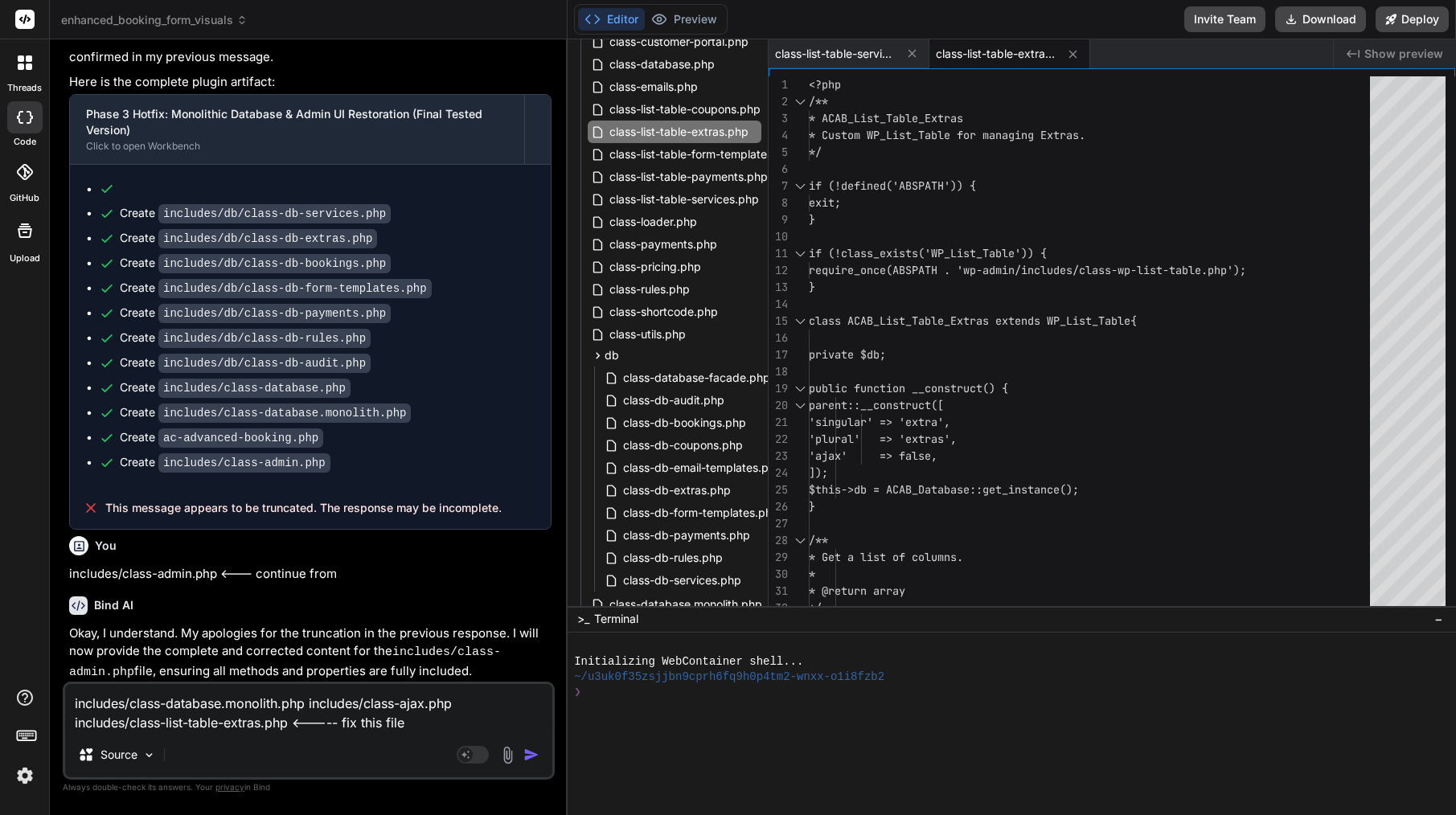
type textarea "includes/class-database.monolith.php <----- fix this file"
type textarea "x"
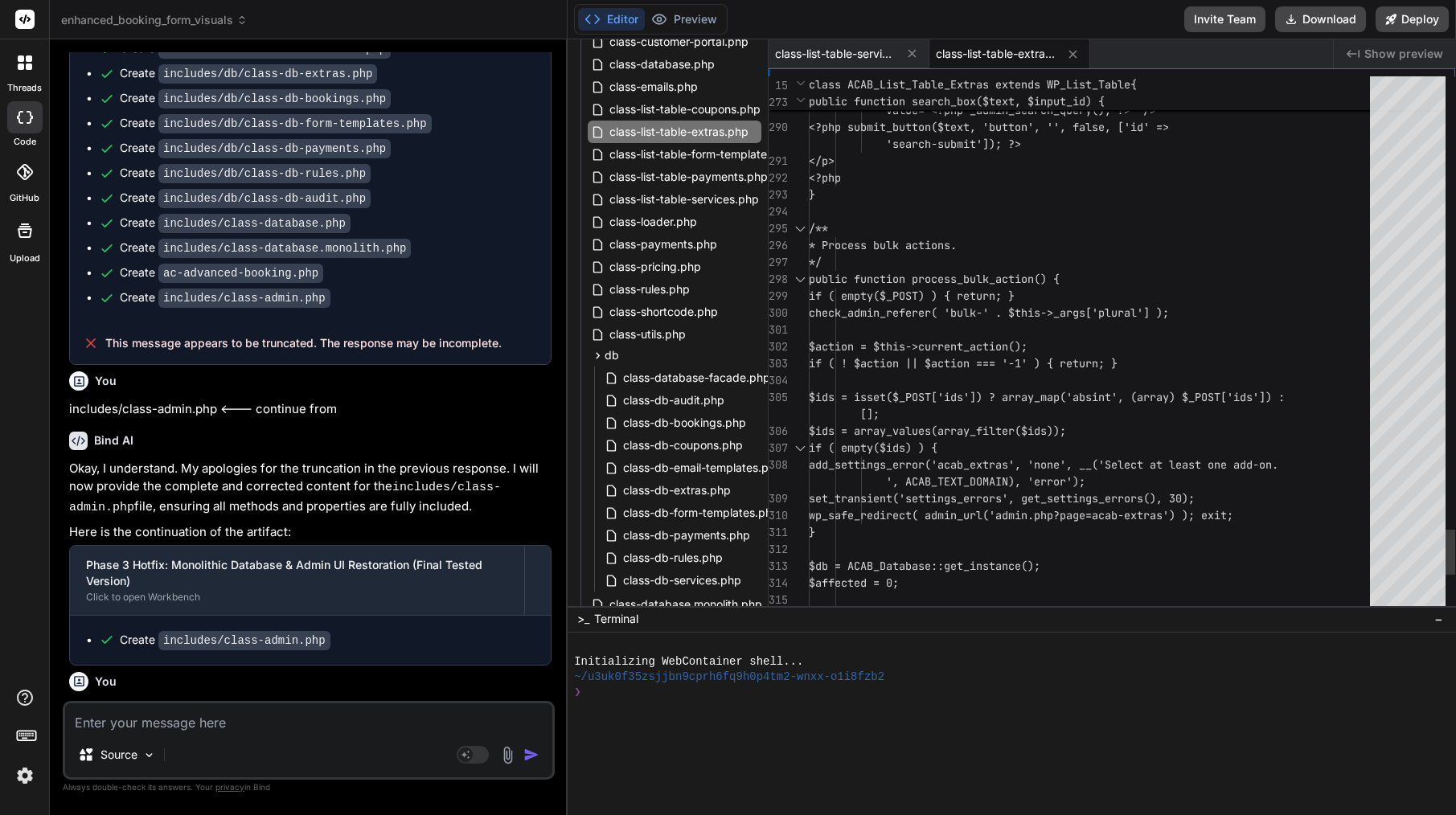
scroll to position [68, 0]
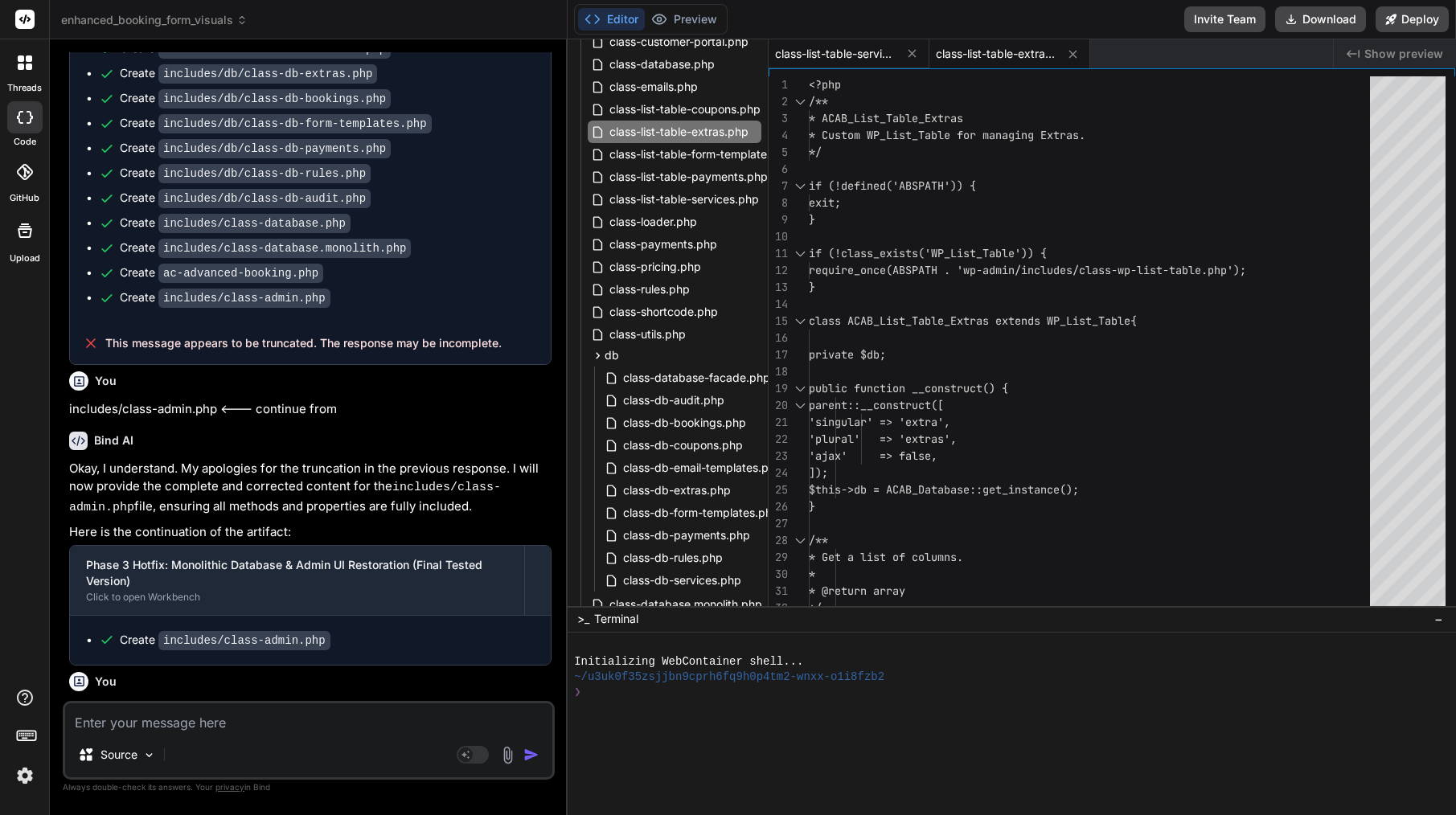
click at [870, 58] on span "class-list-table-services.php" at bounding box center [835, 53] width 120 height 16
type textarea "set_transient('settings_errors', get_settings_errors(), 30); wp_safe_redirect( …"
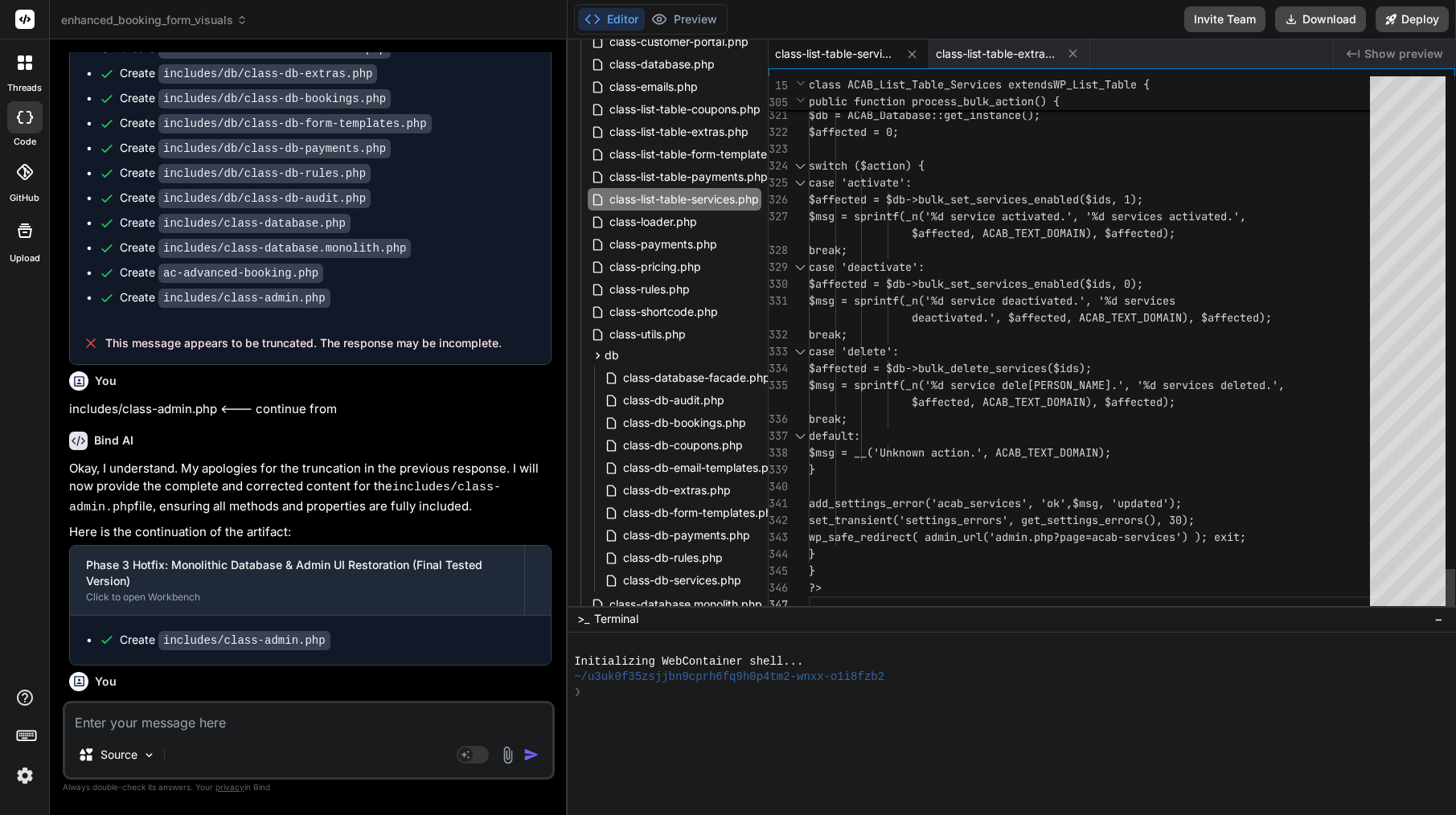
scroll to position [84, 0]
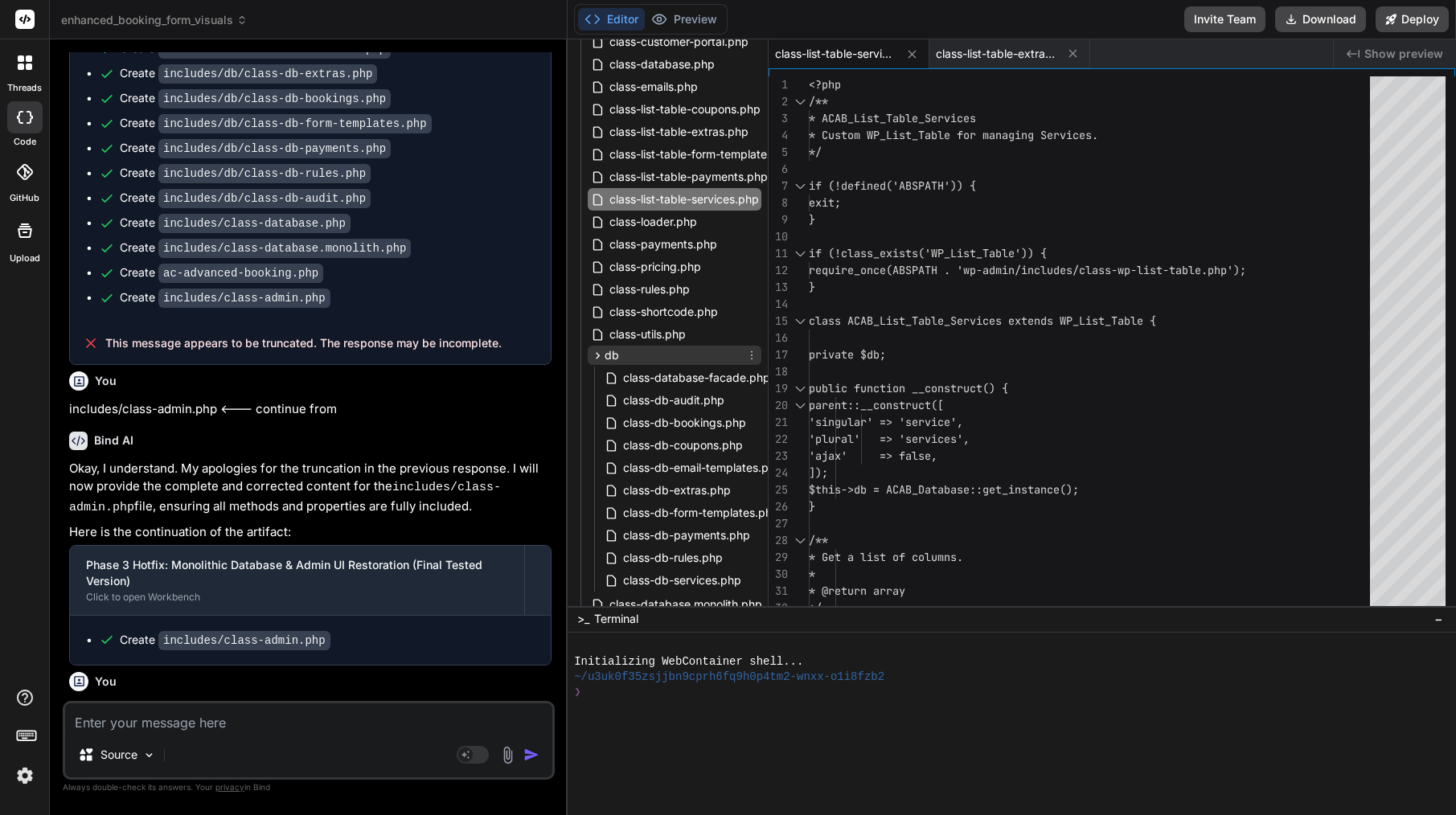
click at [606, 348] on span "db" at bounding box center [612, 355] width 15 height 16
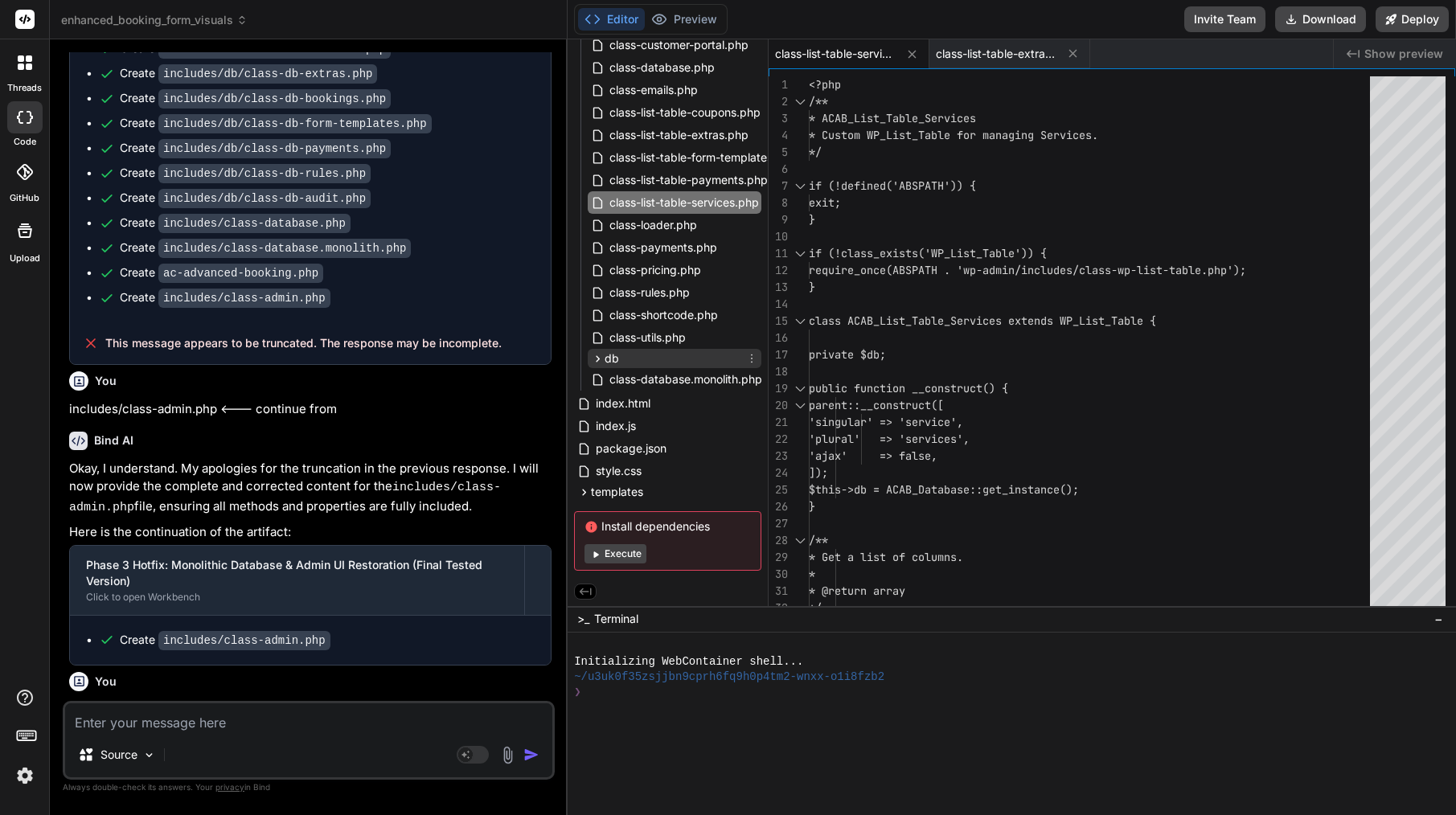
click at [612, 351] on span "db" at bounding box center [612, 358] width 15 height 16
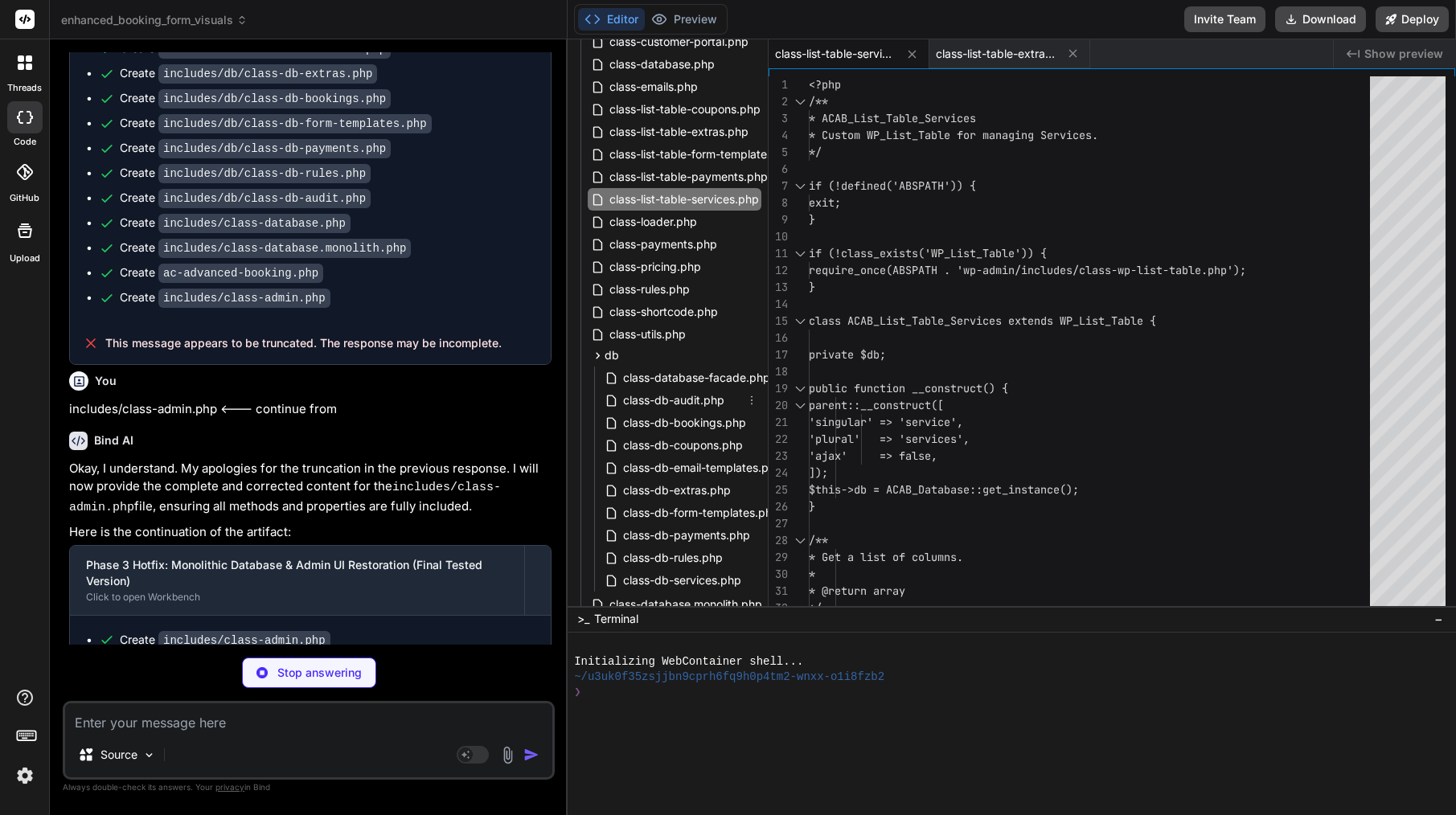
scroll to position [26680, 0]
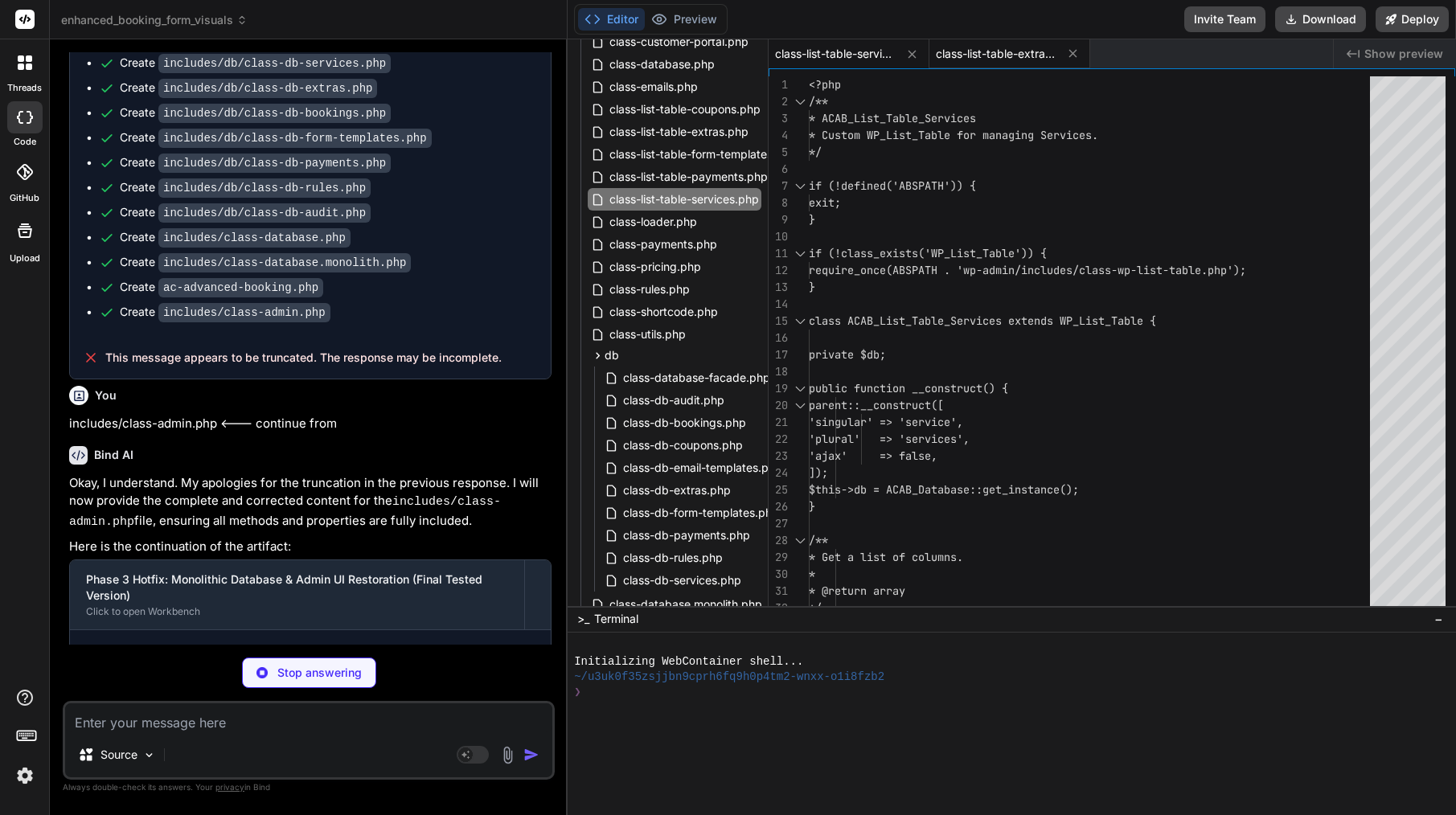
type textarea "x"
click at [1027, 65] on div "class-list-table-extras.php" at bounding box center [1009, 54] width 161 height 29
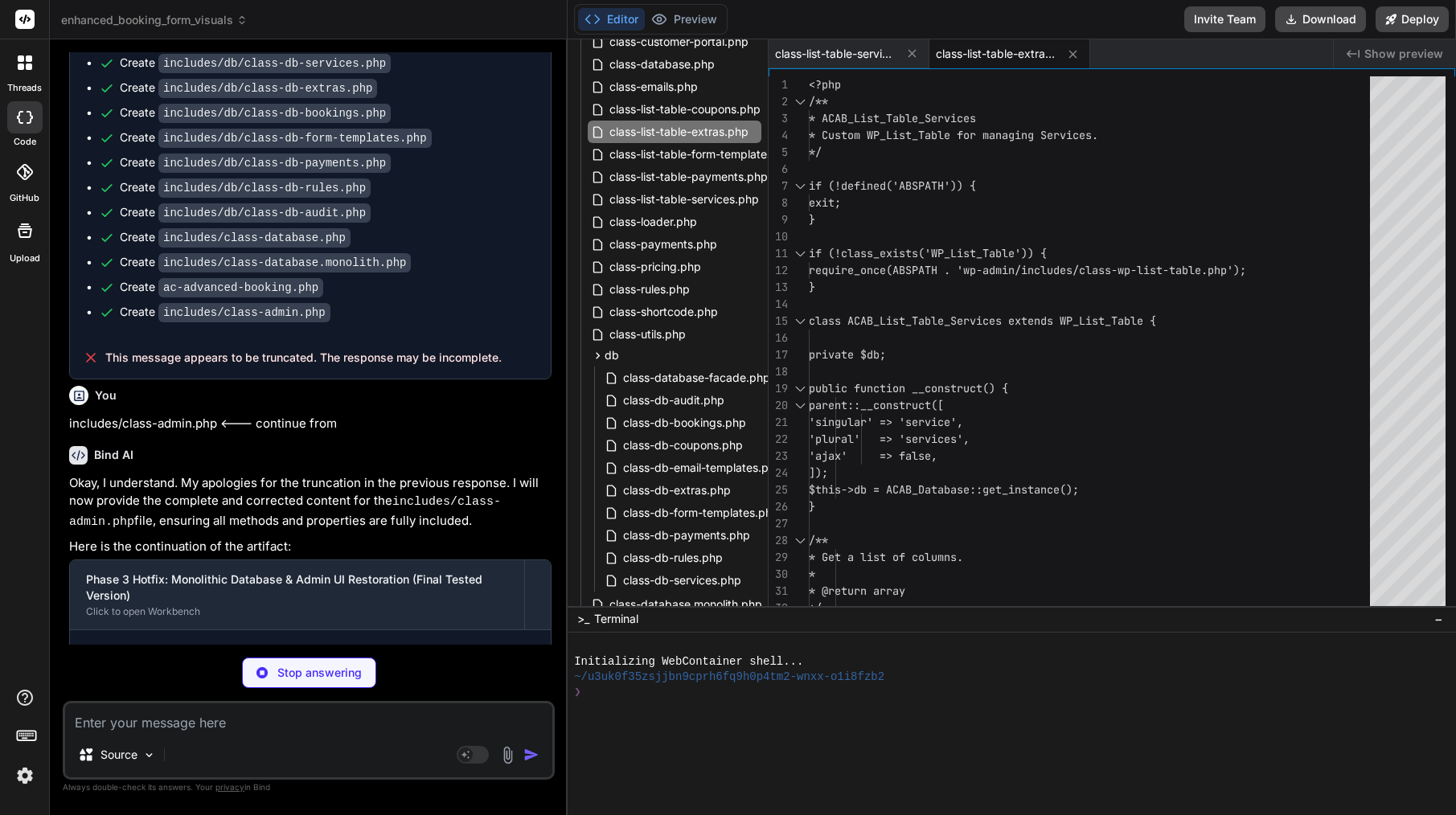
type textarea "wp_safe_redirect( admin_url('admin.php?page=acab-extras') ); exit; } } ?>"
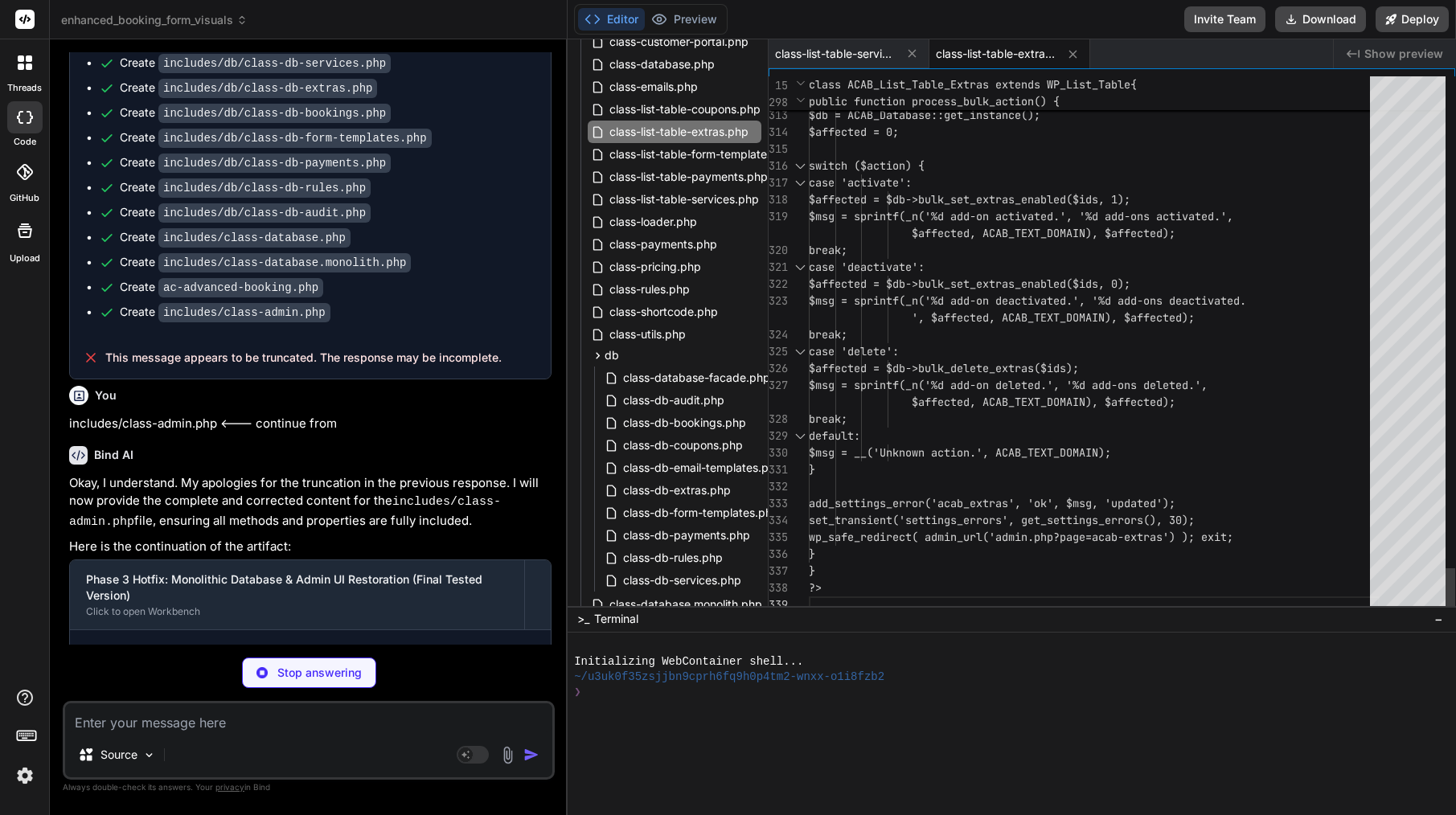
scroll to position [68, 0]
type textarea "x"
click at [848, 55] on span "class-list-table-services.php" at bounding box center [835, 53] width 120 height 16
type textarea "set_transient('settings_errors', get_settings_errors(), 30); wp_safe_redirect( …"
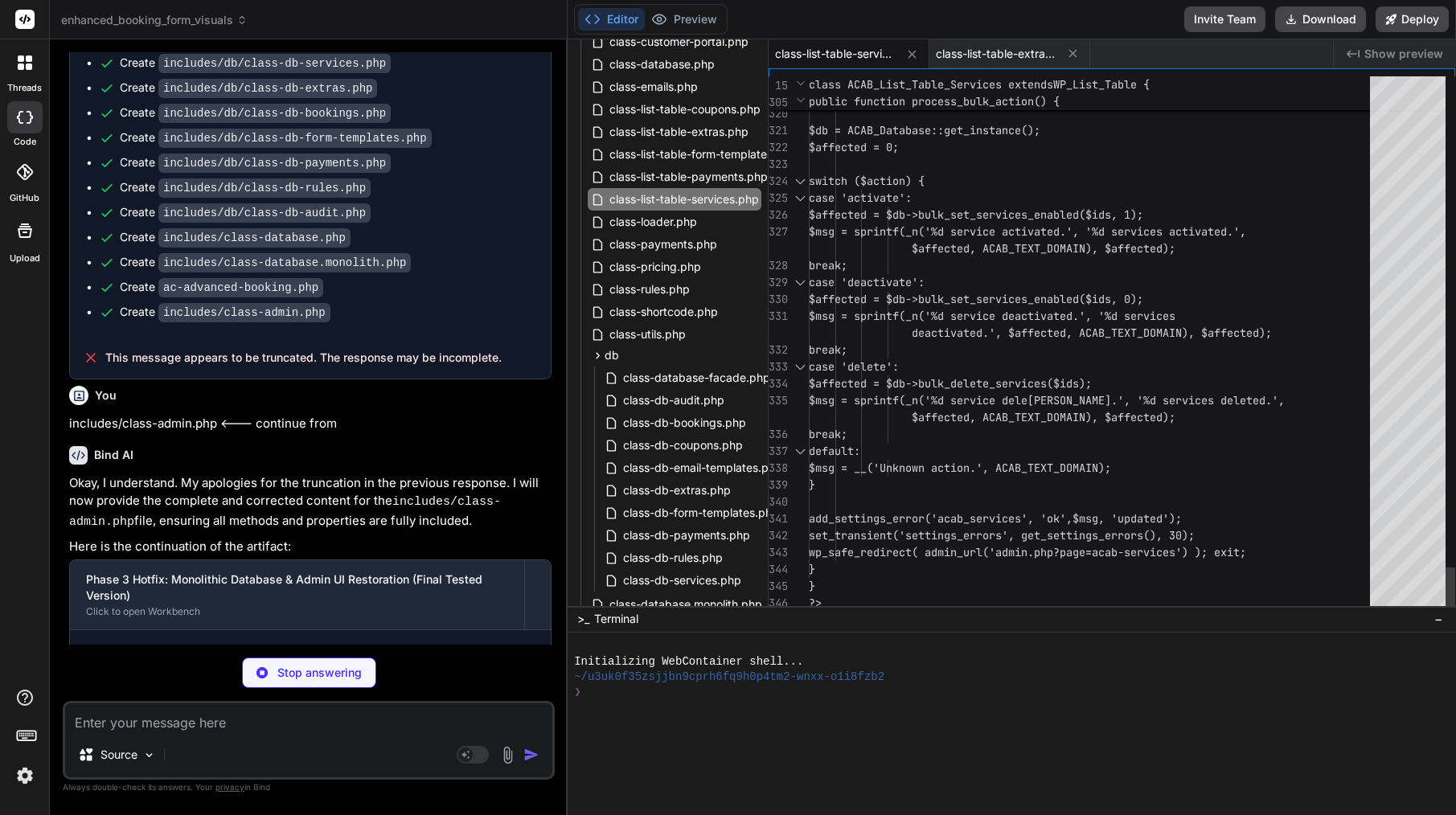
scroll to position [84, 0]
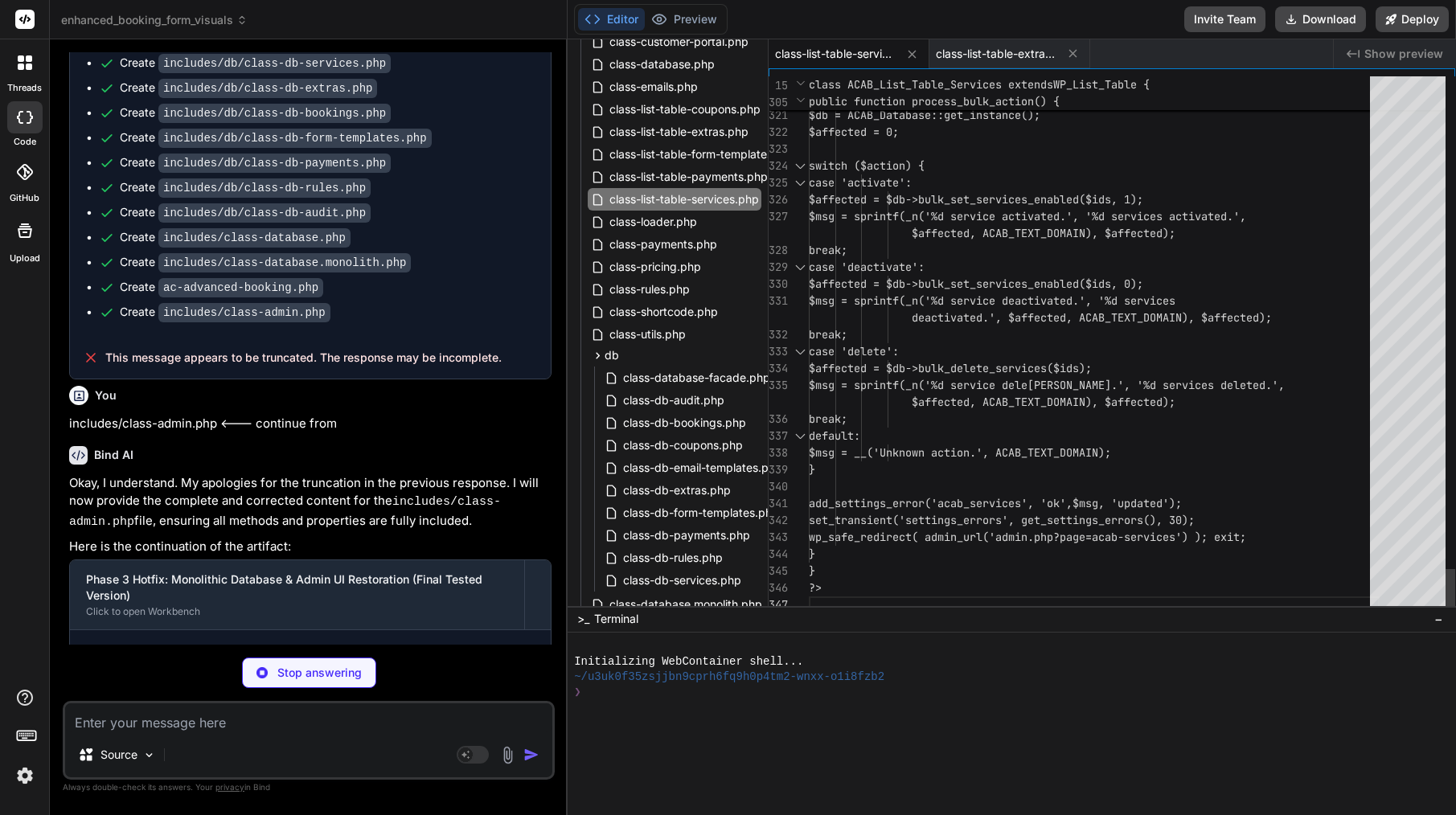
type textarea "x"
type textarea "error_log('[ACAB][MONOLITH] Monolithic get_services_using_extra called (fallbac…"
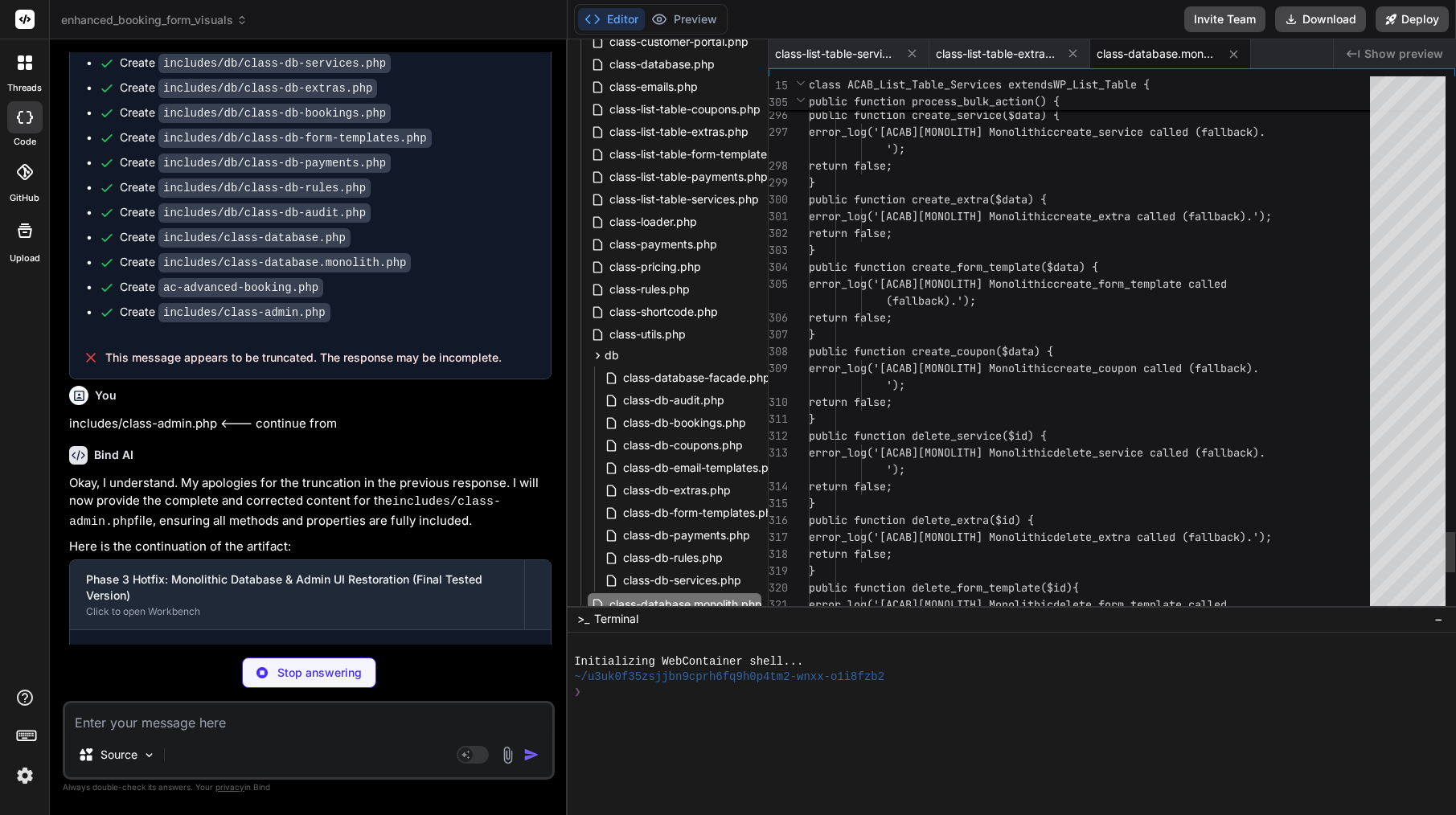
type textarea "x"
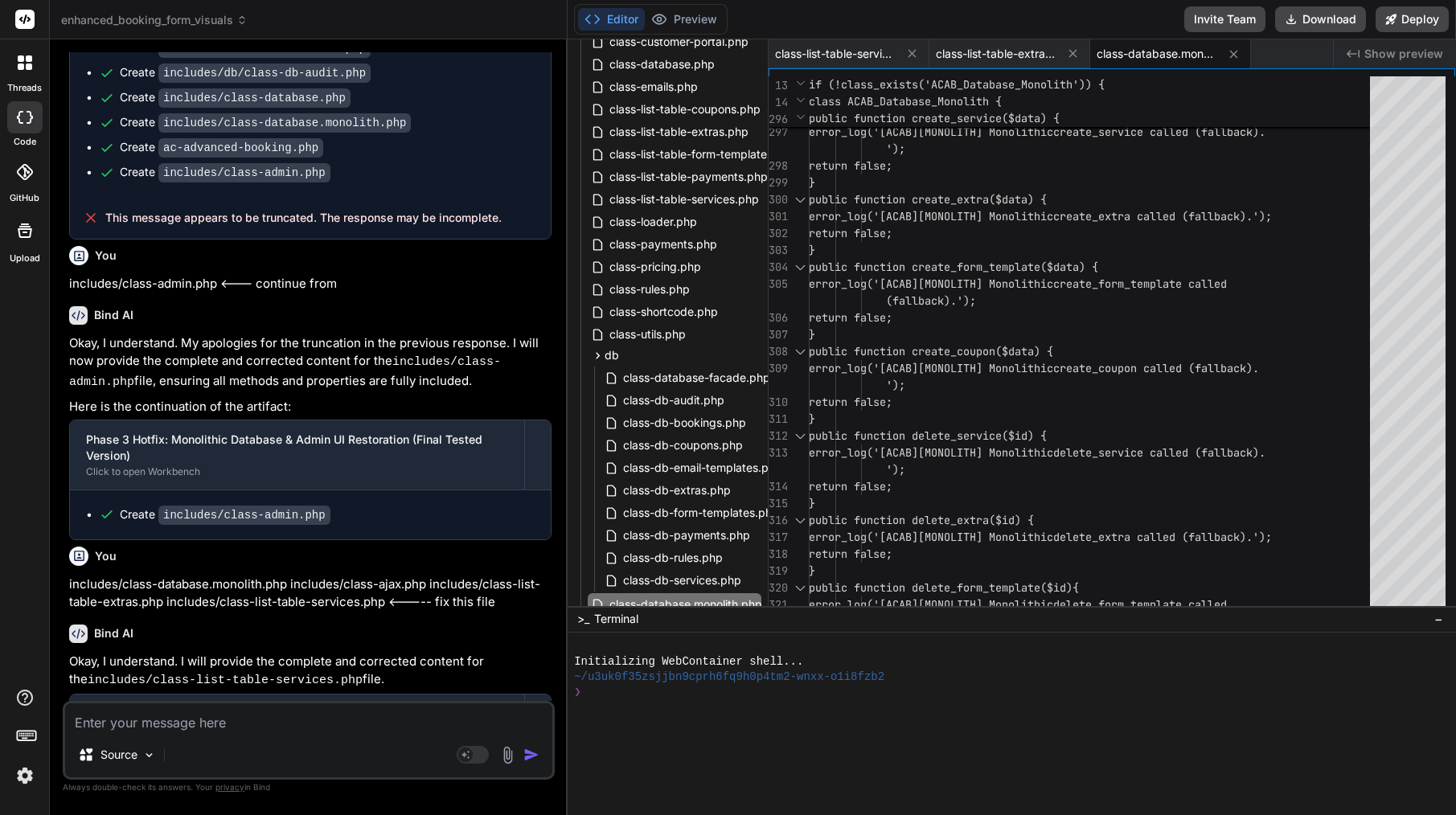
scroll to position [26818, 0]
click at [1179, 53] on span "class-database.monolith.php" at bounding box center [1157, 53] width 120 height 16
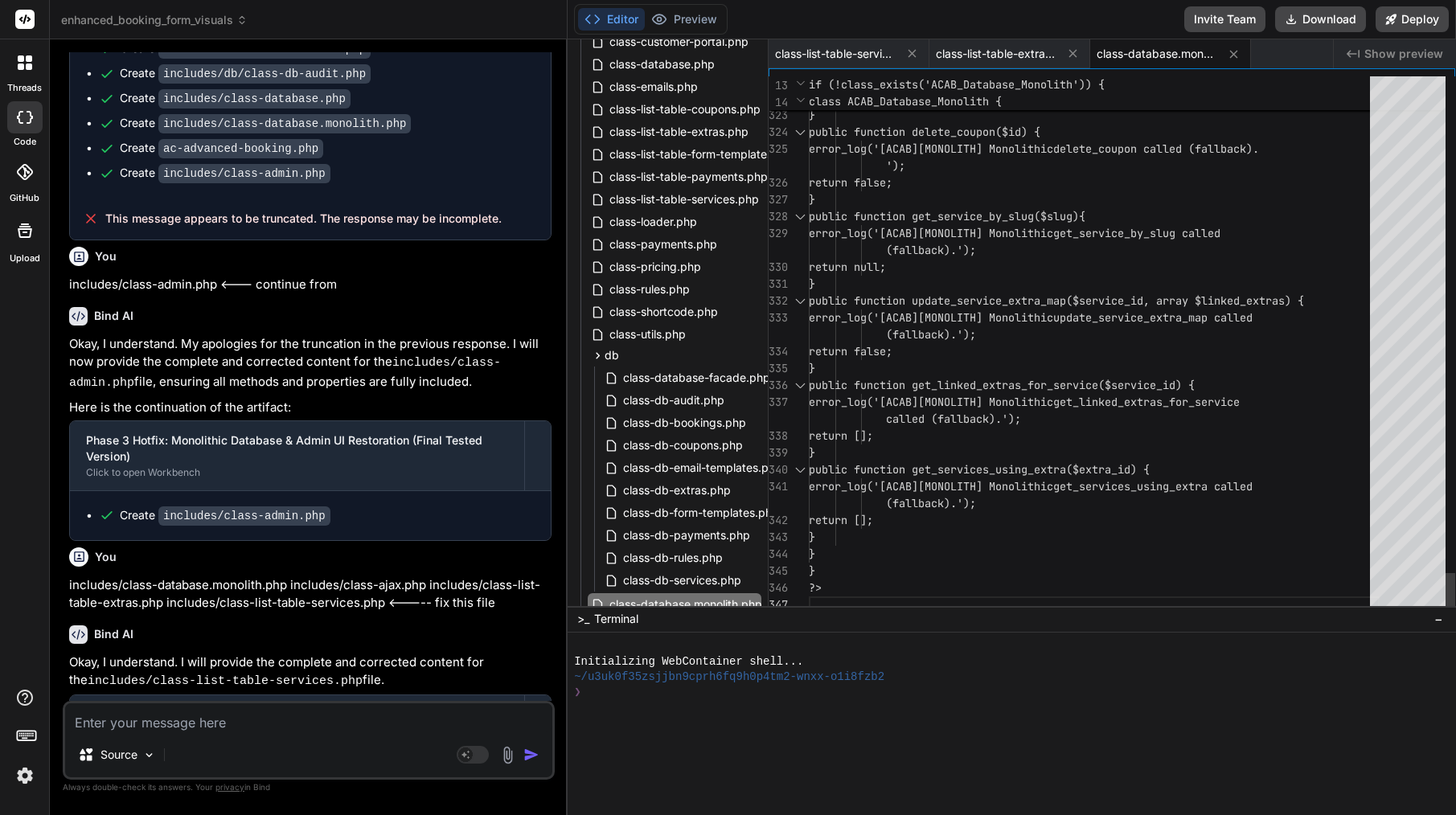
scroll to position [118, 0]
click at [914, 58] on icon at bounding box center [912, 53] width 14 height 14
click at [914, 58] on icon at bounding box center [912, 54] width 14 height 14
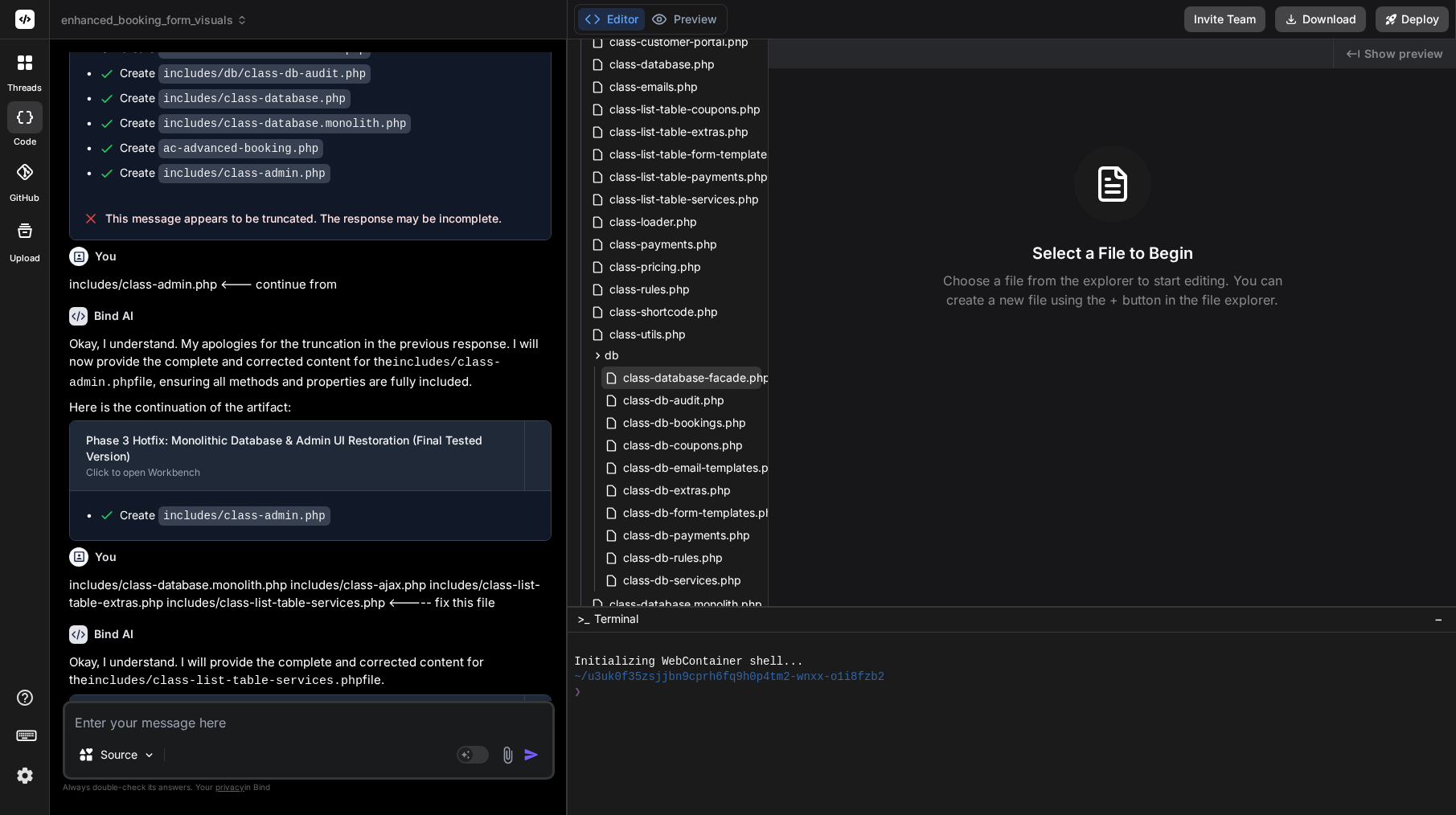
click at [651, 381] on span "class-database-facade.php" at bounding box center [696, 377] width 150 height 19
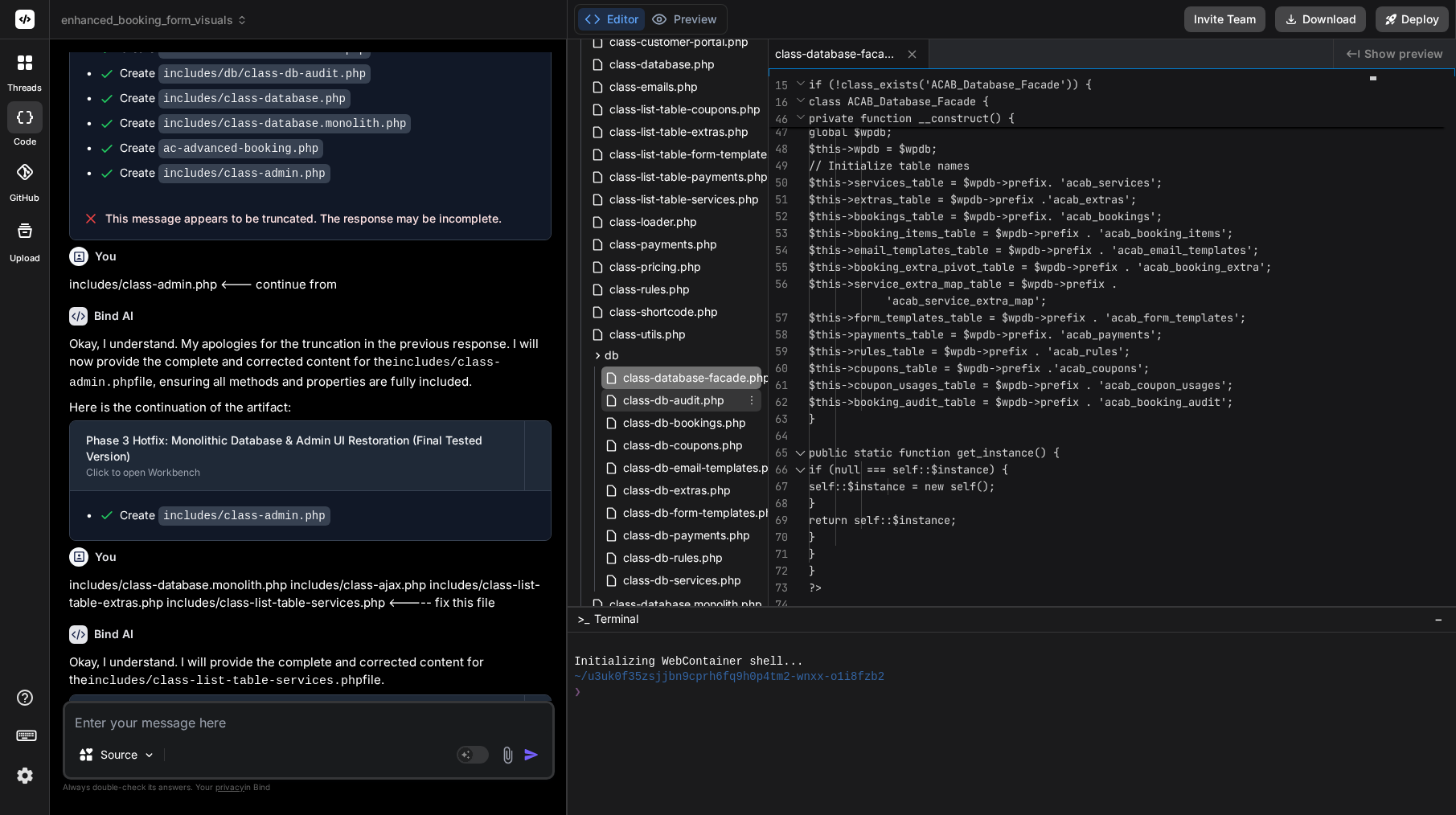
click at [690, 405] on span "class-db-audit.php" at bounding box center [674, 401] width 105 height 19
type textarea "if (null === self::$instance) { self::$instance = new self(); } return self::$i…"
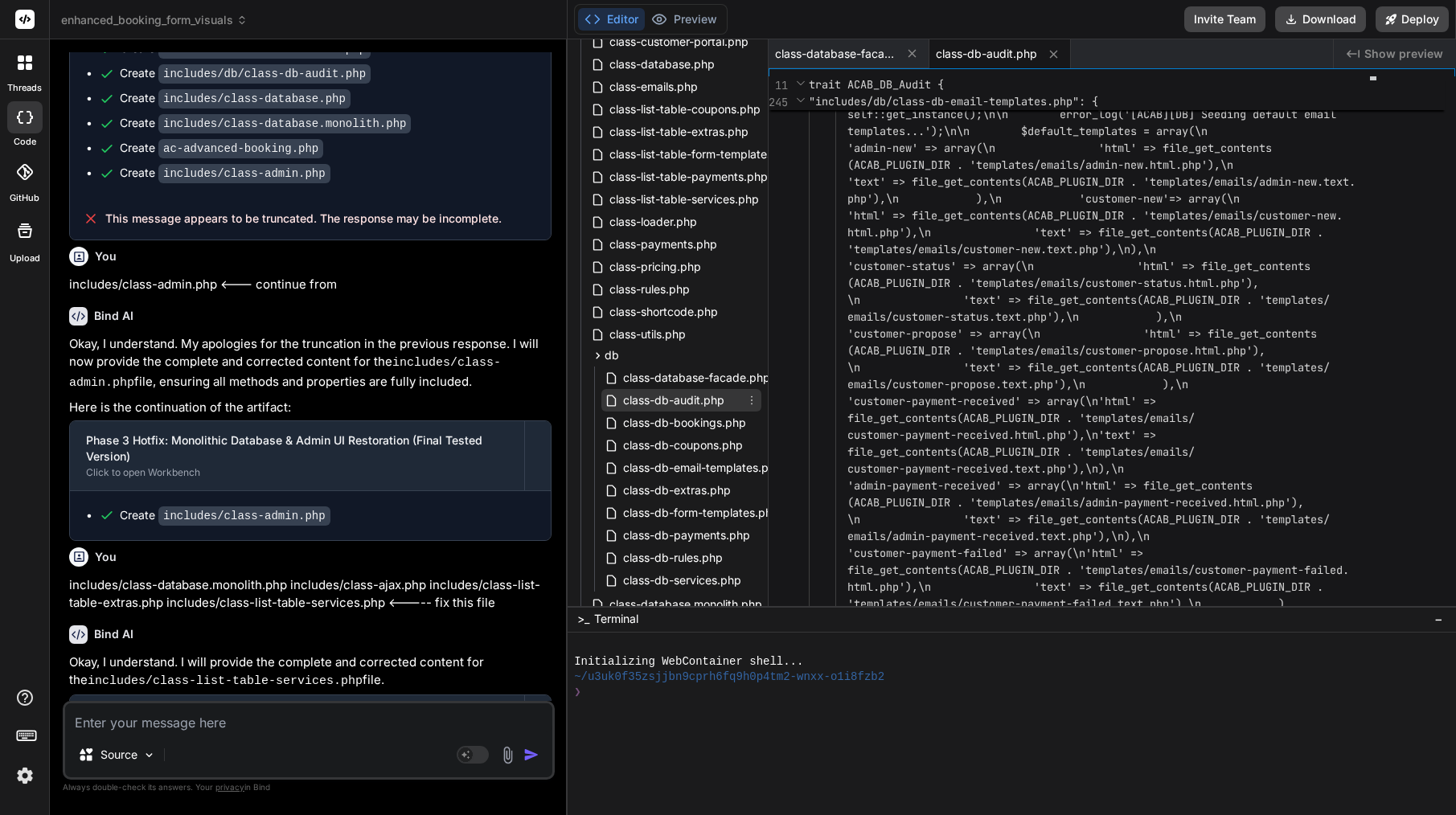
click at [746, 405] on icon at bounding box center [751, 400] width 13 height 13
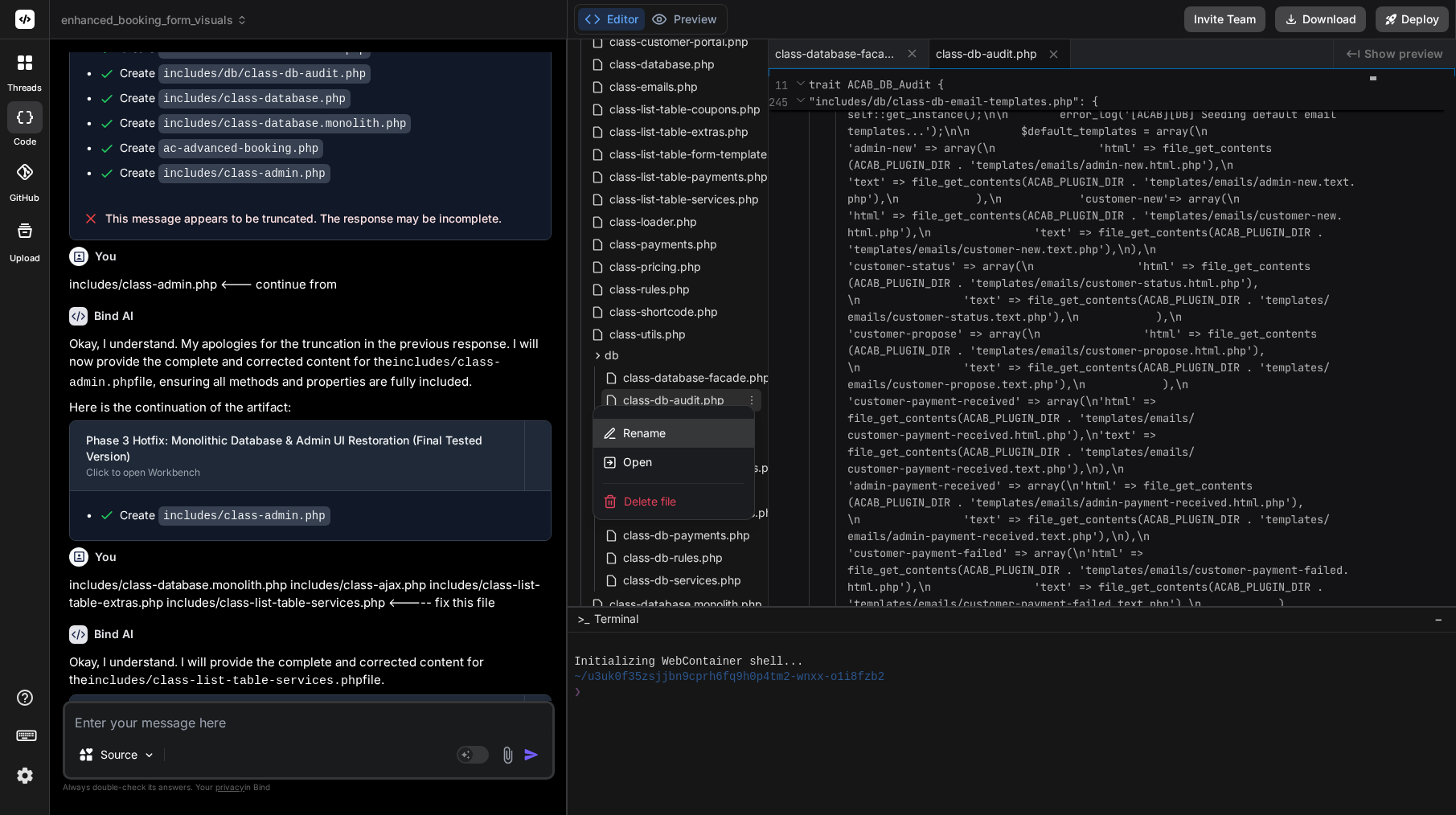
click at [673, 436] on div "Rename" at bounding box center [674, 434] width 161 height 29
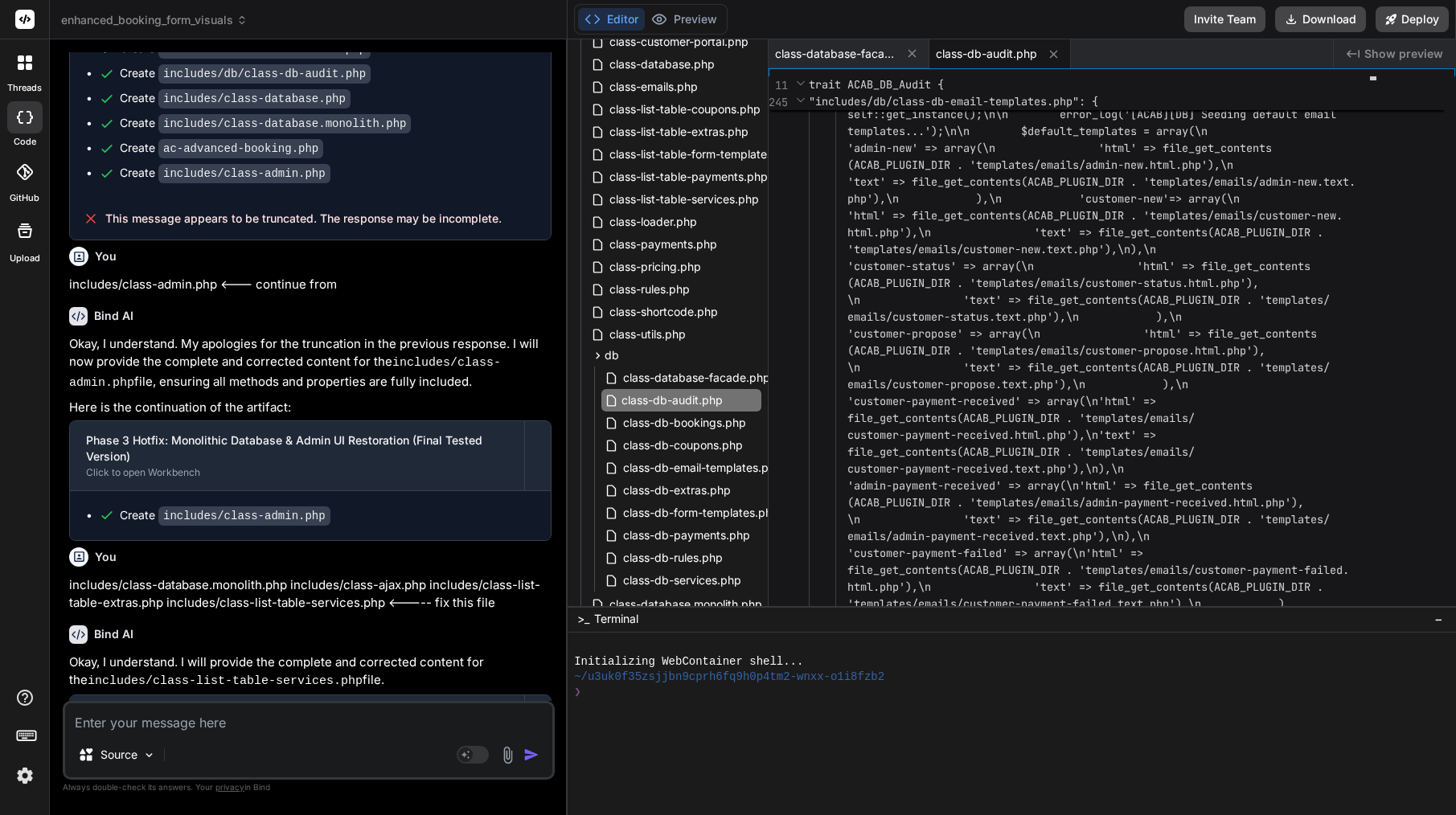
click at [706, 402] on input "class-db-audit.php" at bounding box center [709, 401] width 176 height 19
click at [273, 730] on textarea at bounding box center [309, 718] width 487 height 29
paste textarea "class-db-audit.php"
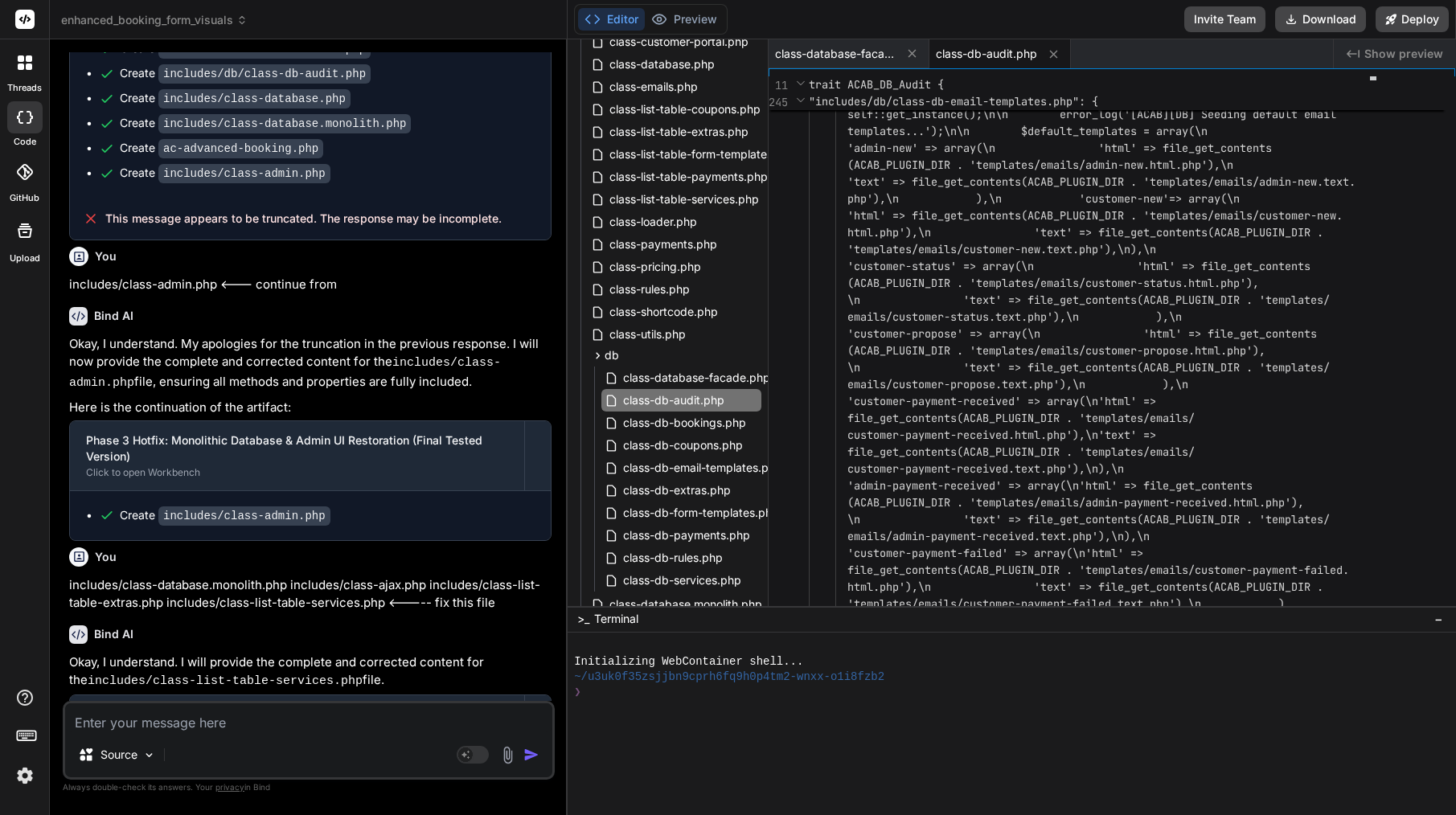
type textarea "class-db-audit.php"
type textarea "x"
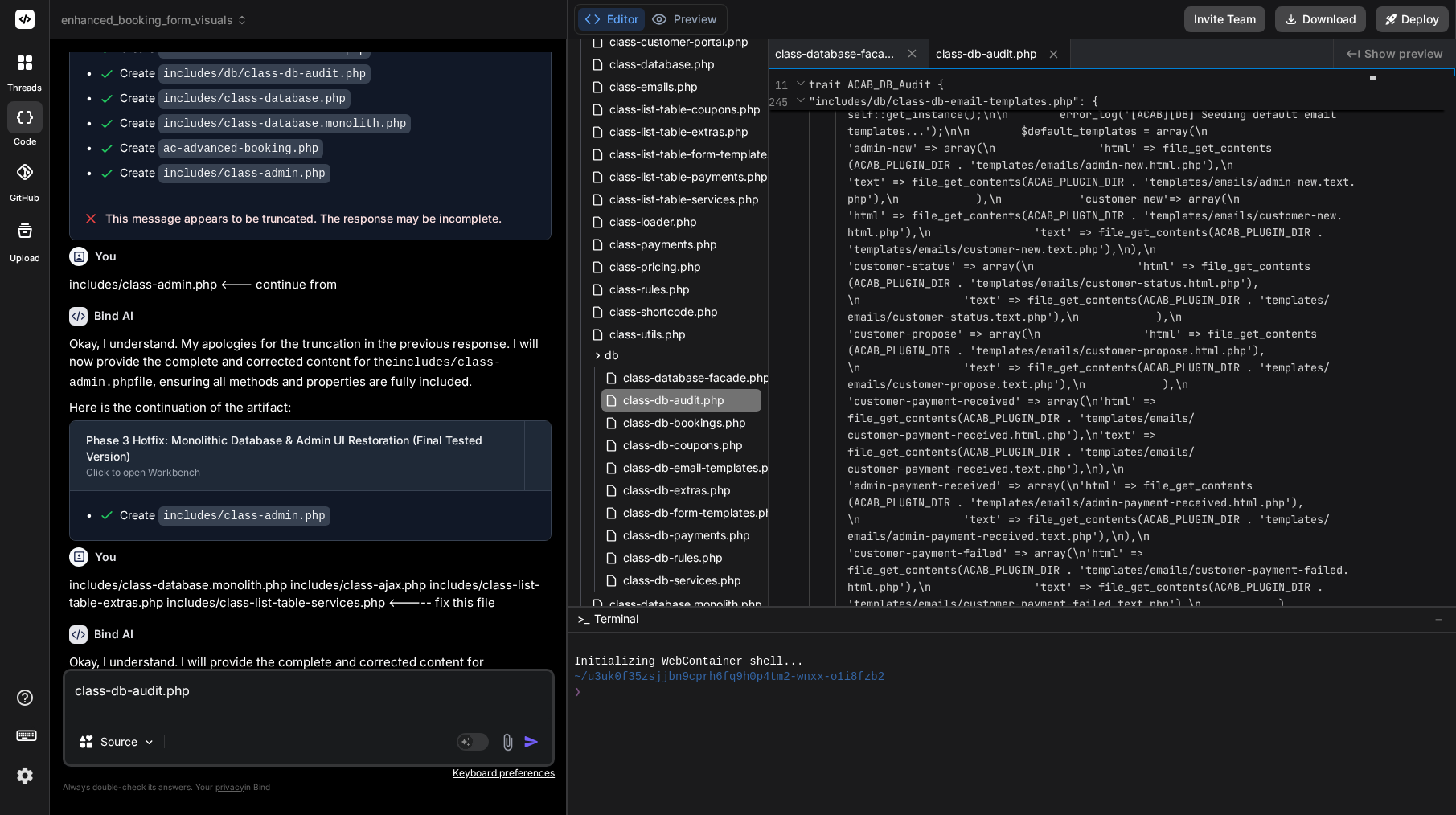
type textarea "class-db-audit.php"
click at [725, 418] on span "class-db-bookings.php" at bounding box center [684, 423] width 126 height 19
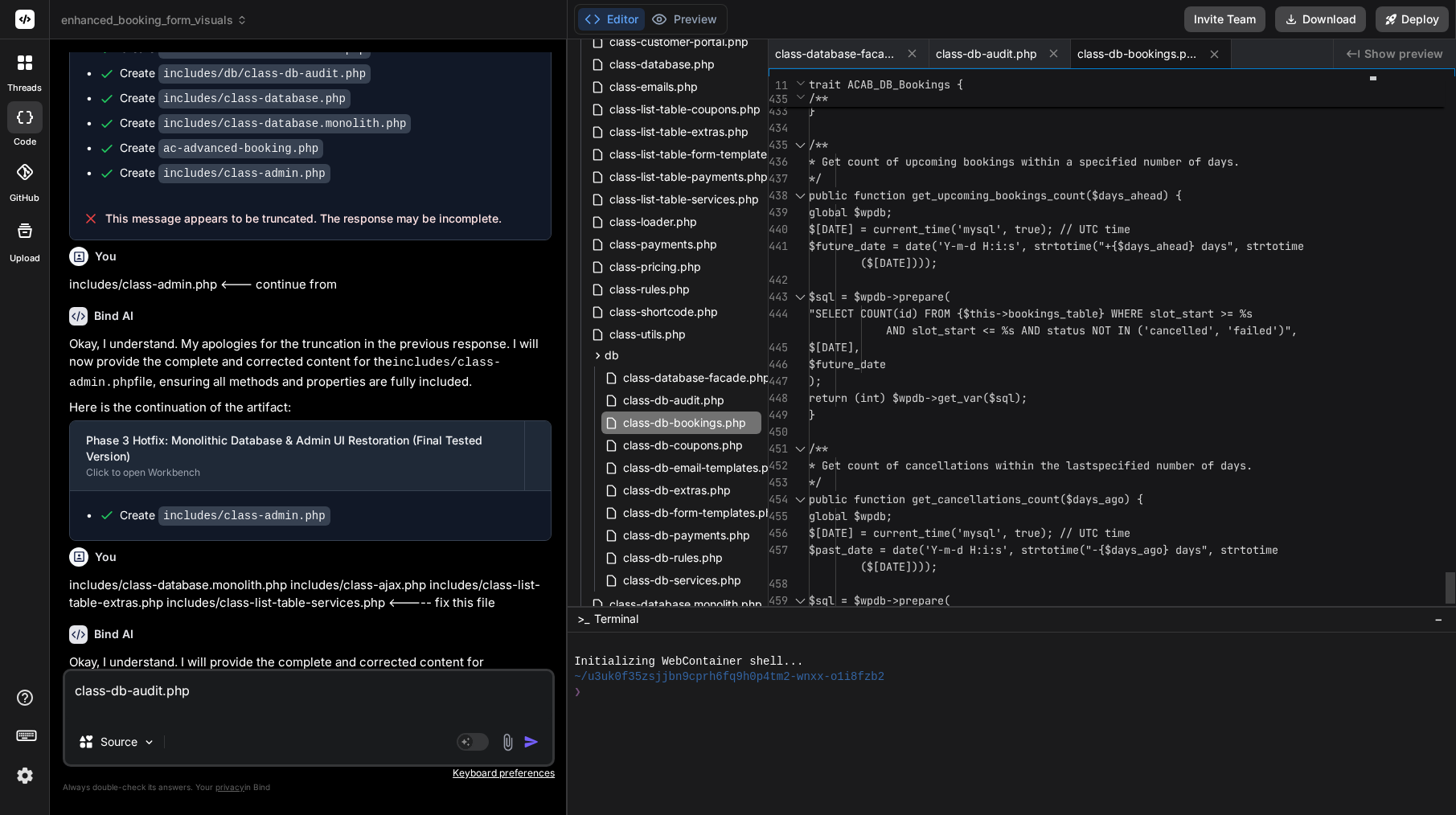
scroll to position [50, 0]
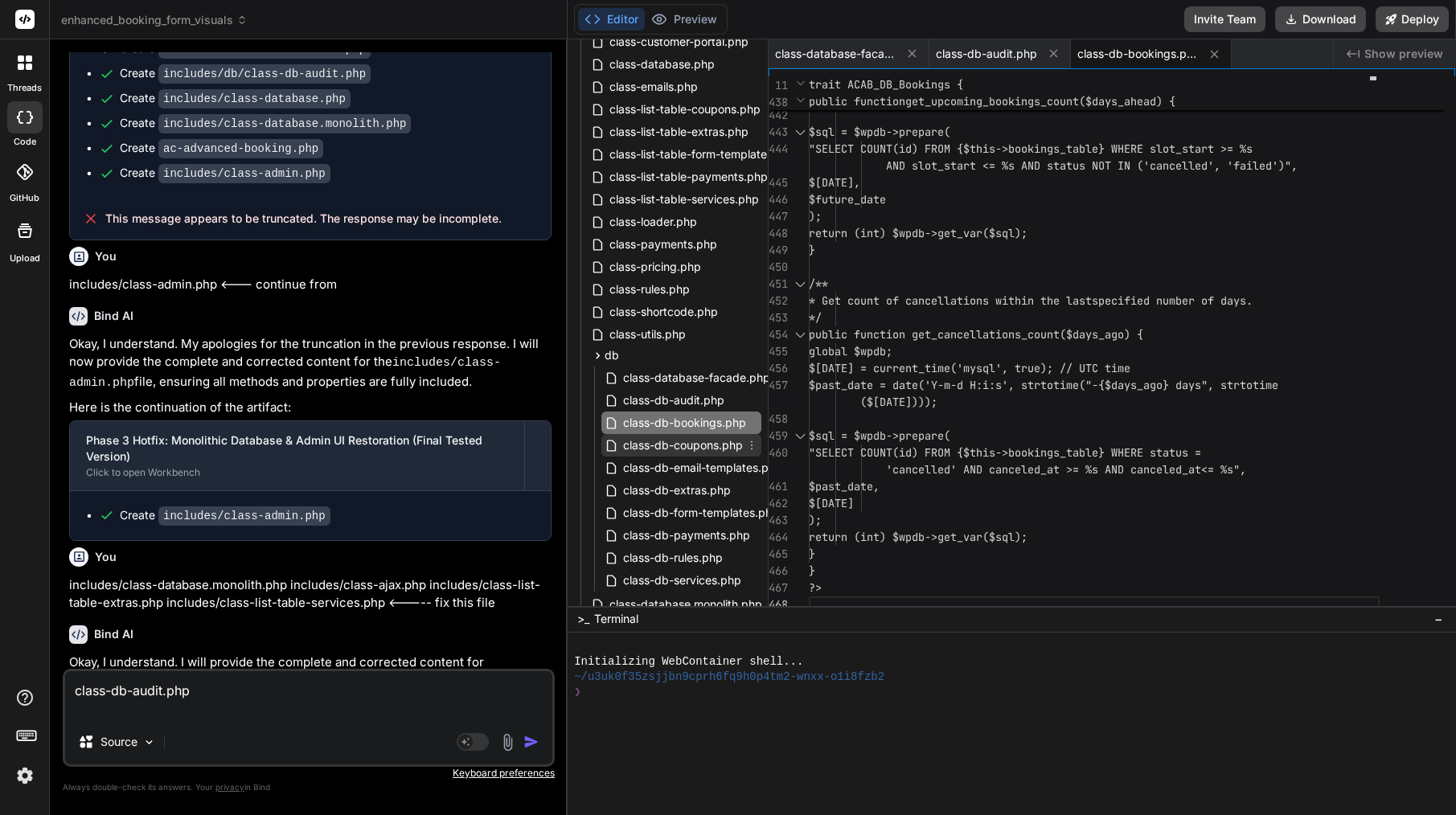
click at [689, 446] on span "class-db-coupons.php" at bounding box center [682, 445] width 123 height 19
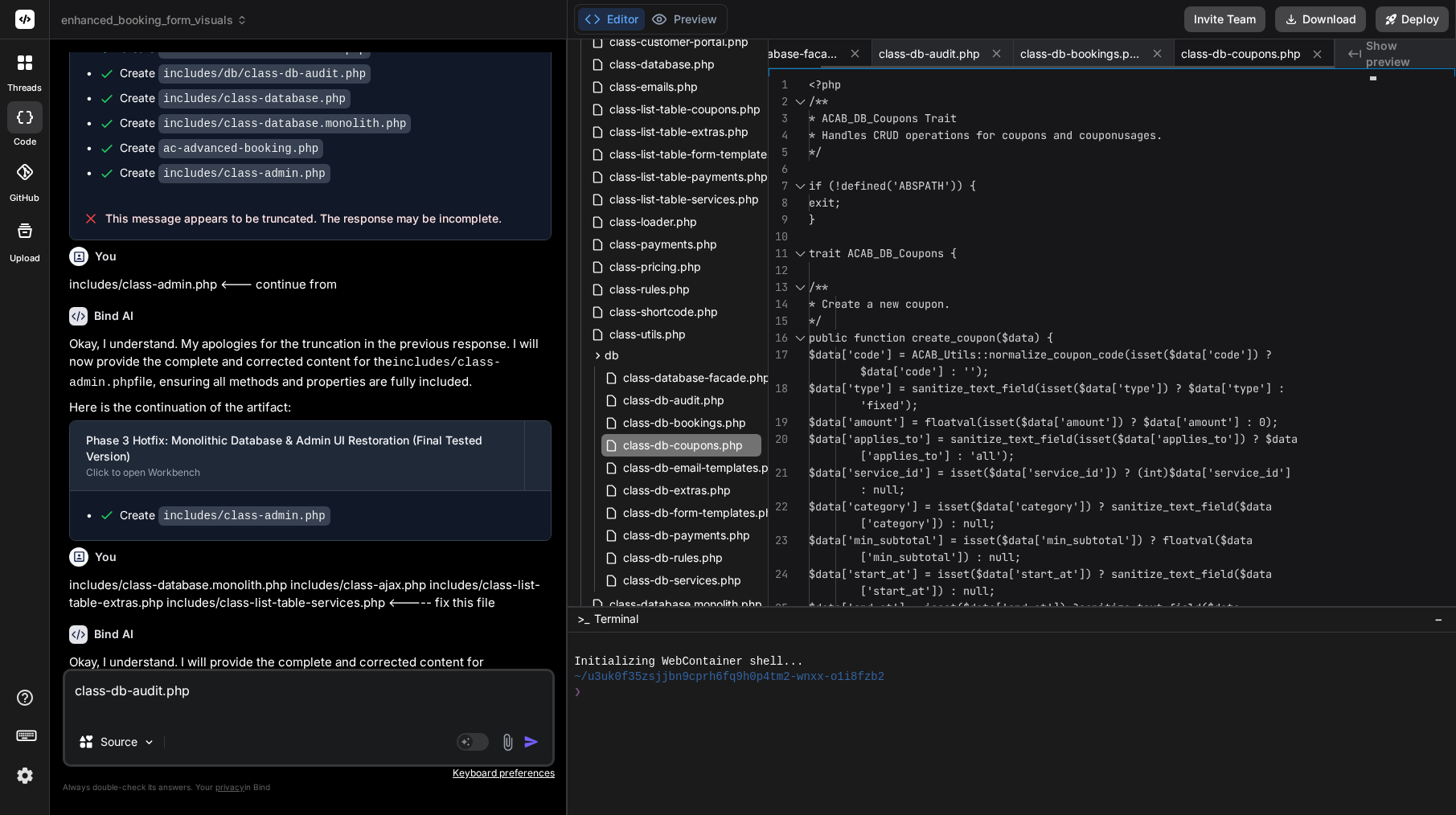
click at [797, 57] on span "class-database-facade.php" at bounding box center [778, 53] width 120 height 16
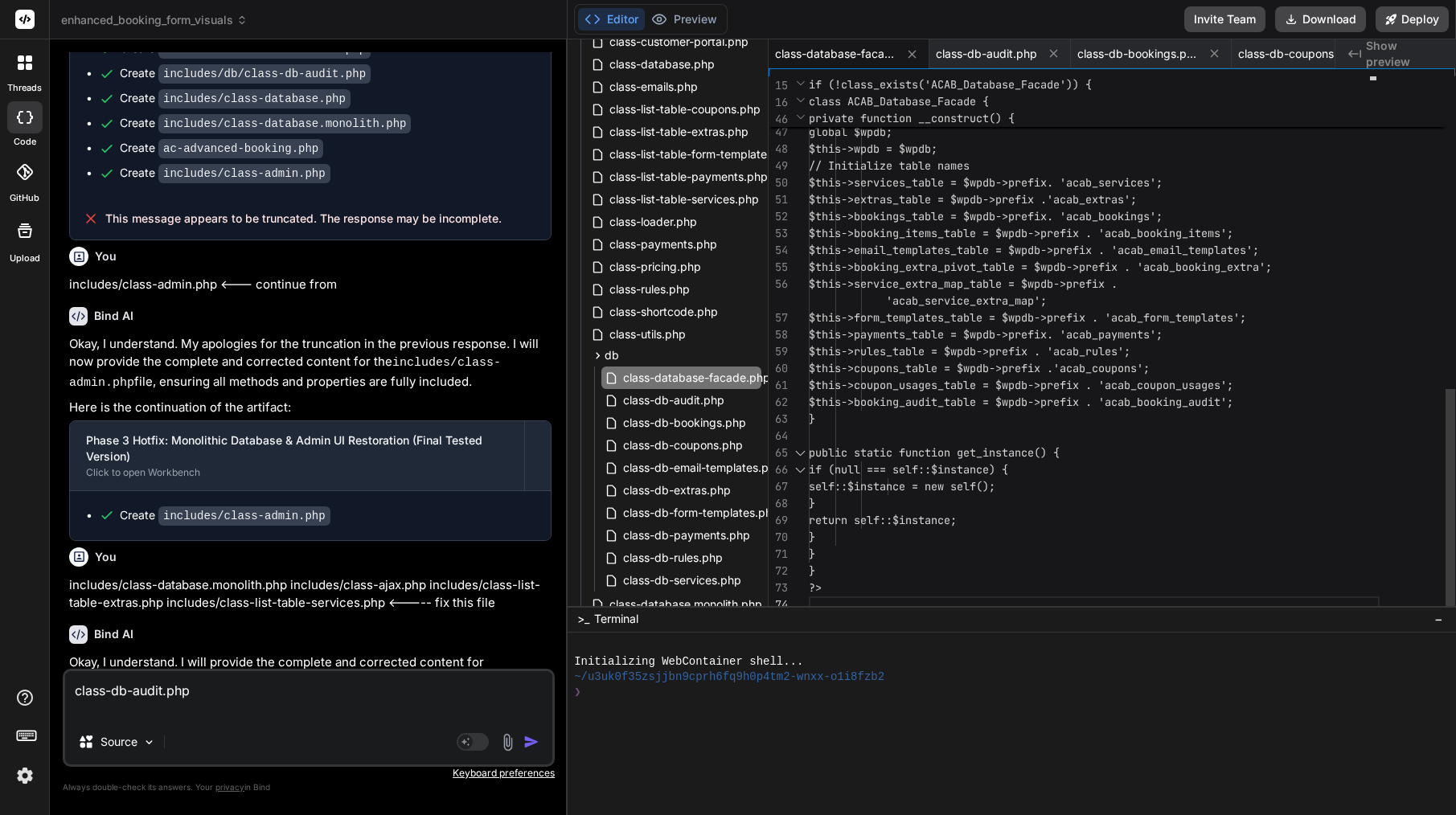
scroll to position [84, 0]
click at [964, 48] on span "class-db-audit.php" at bounding box center [986, 53] width 101 height 16
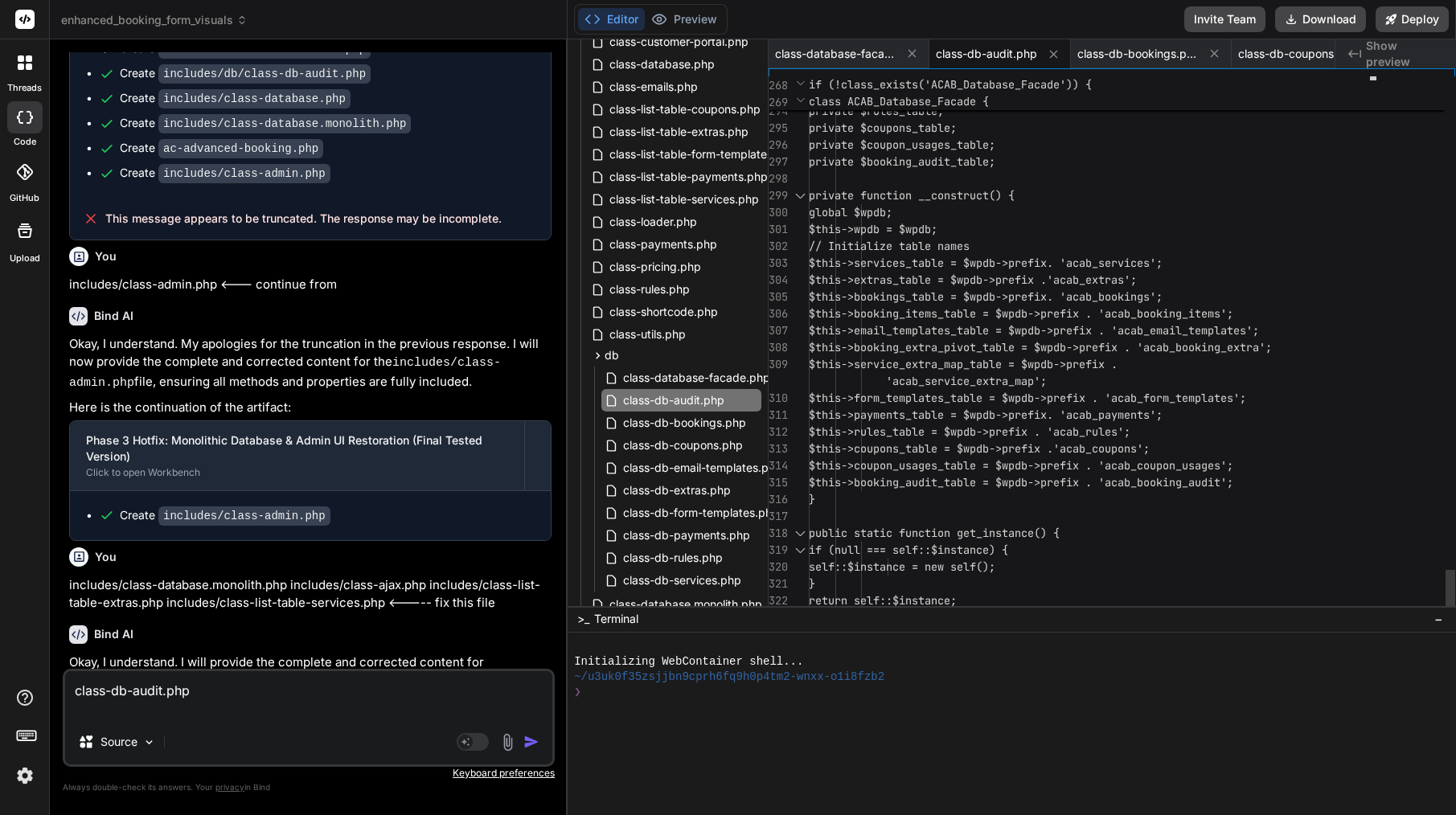
scroll to position [135, 0]
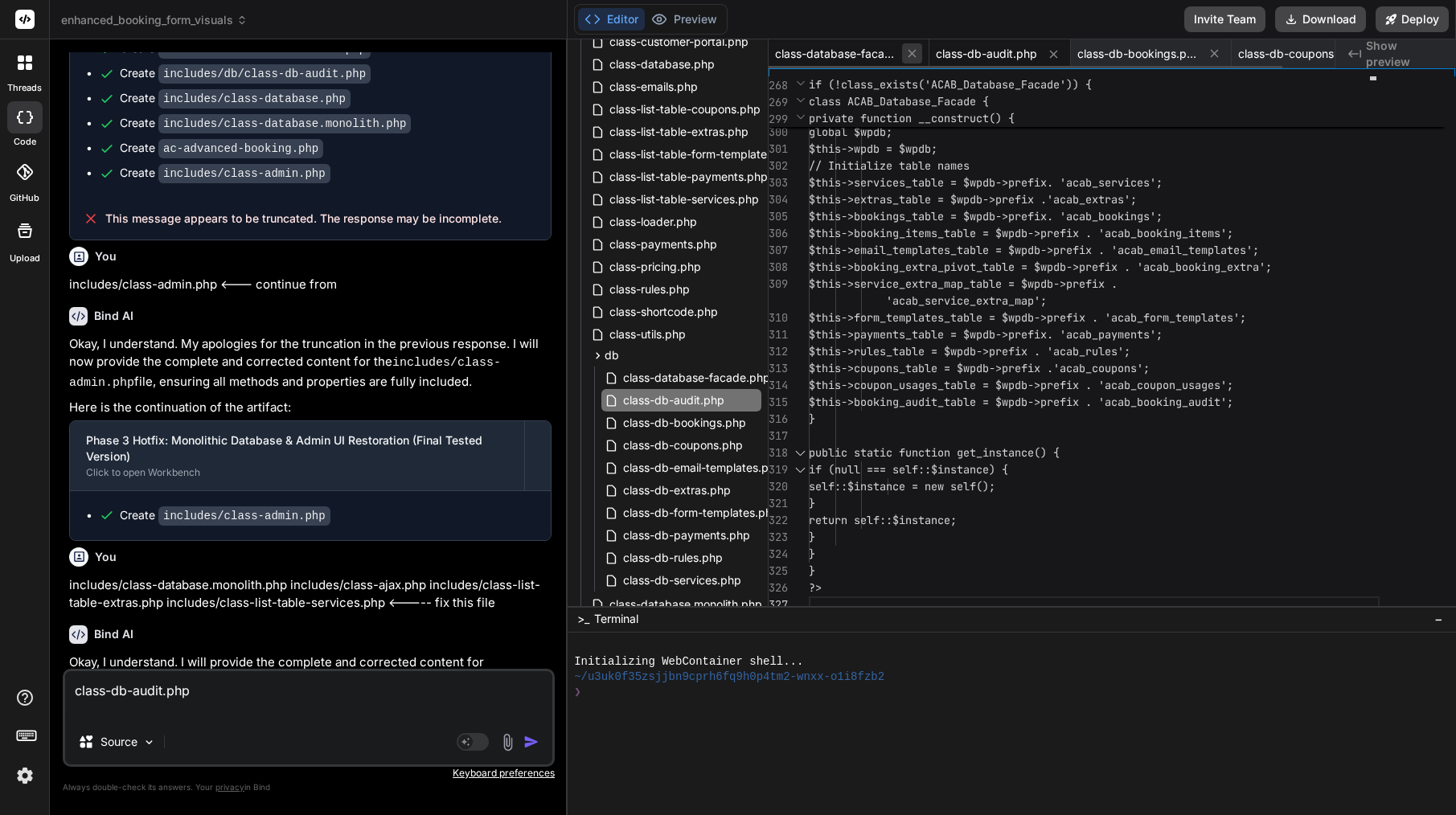
click at [910, 53] on icon at bounding box center [912, 53] width 14 height 14
click at [971, 56] on span "class-db-bookings.php" at bounding box center [976, 53] width 120 height 16
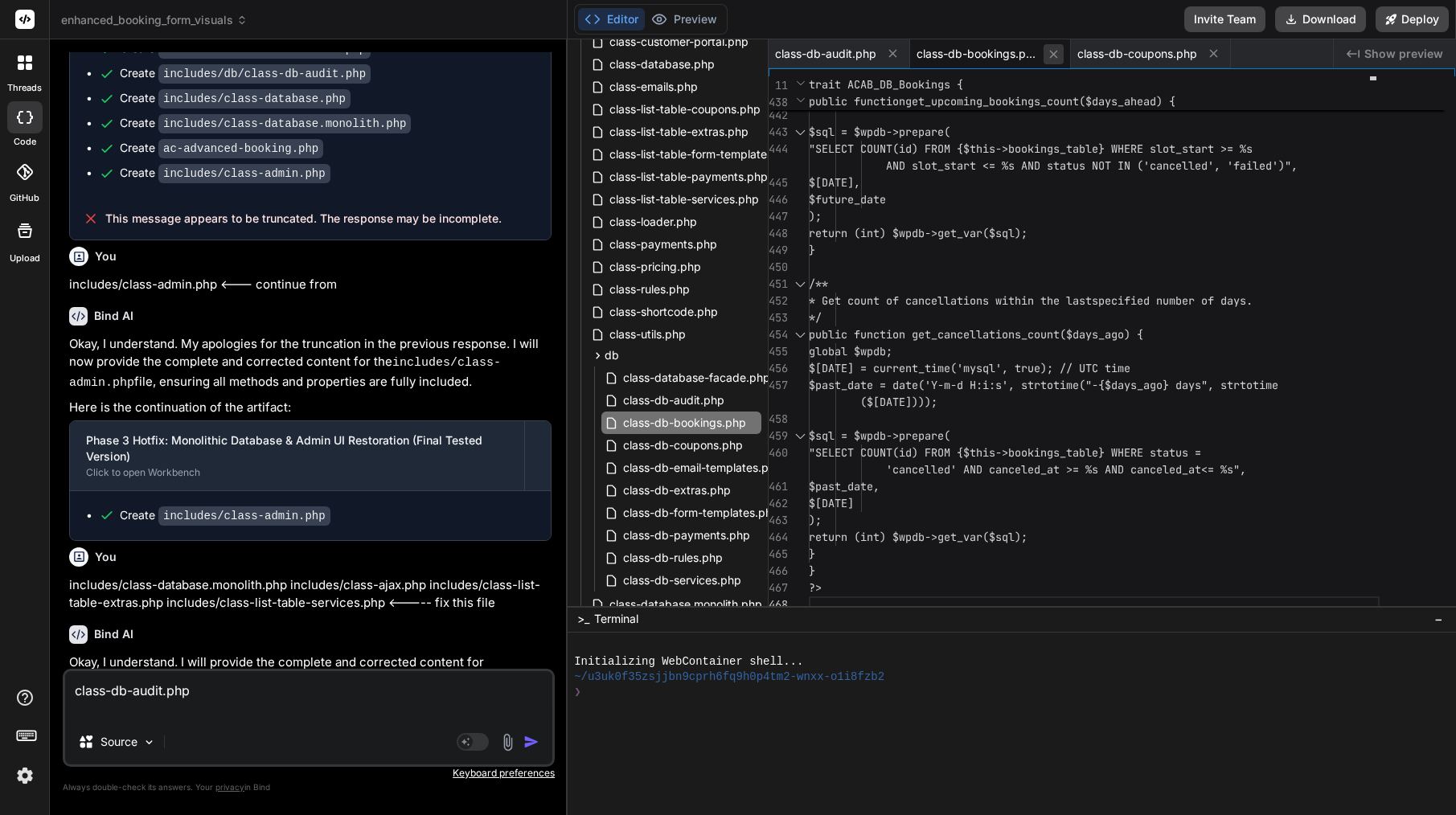
click at [1055, 50] on icon at bounding box center [1053, 54] width 14 height 14
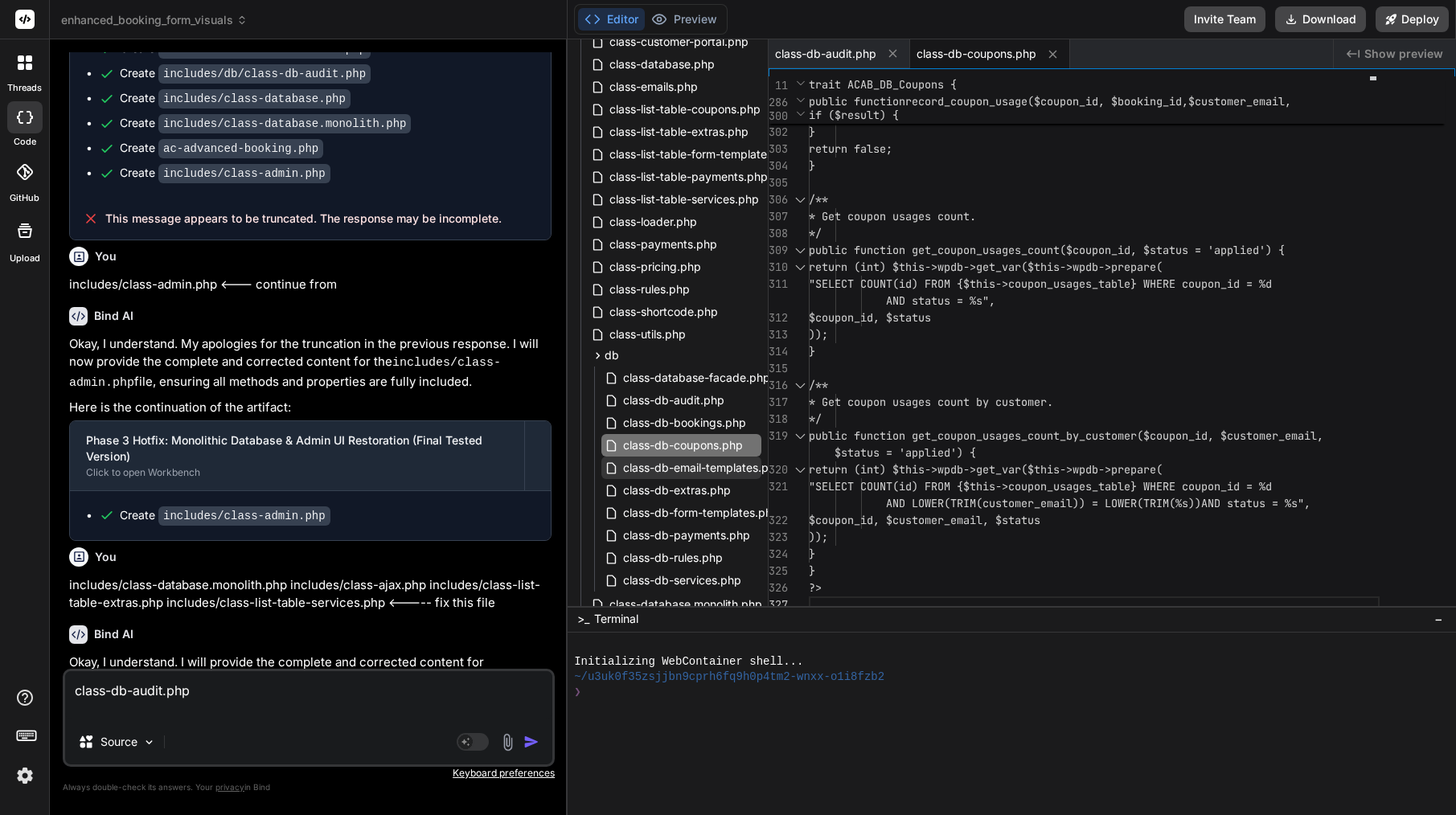
click at [696, 471] on span "class-db-email-templates.php" at bounding box center [702, 468] width 162 height 19
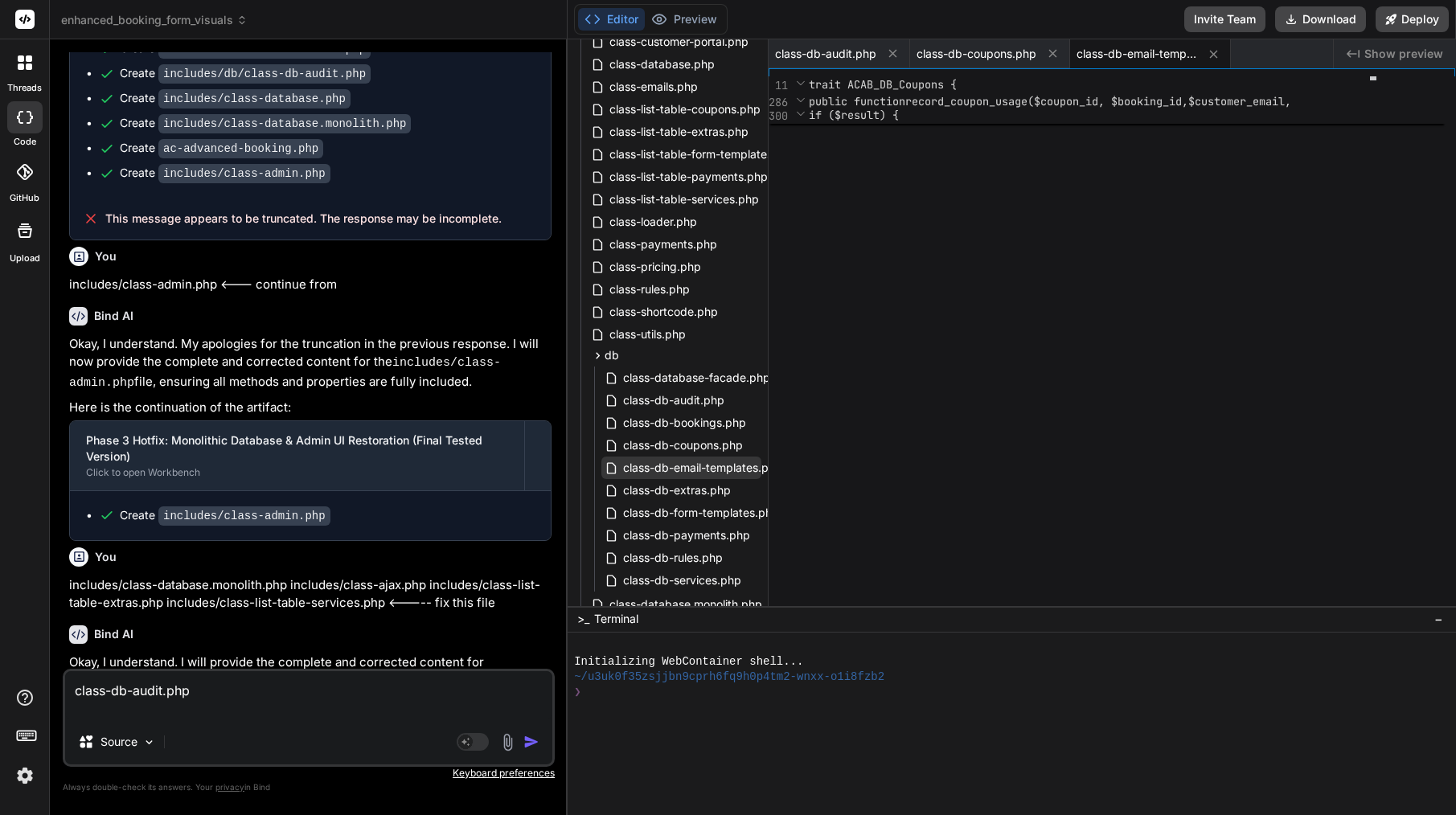
scroll to position [68, 0]
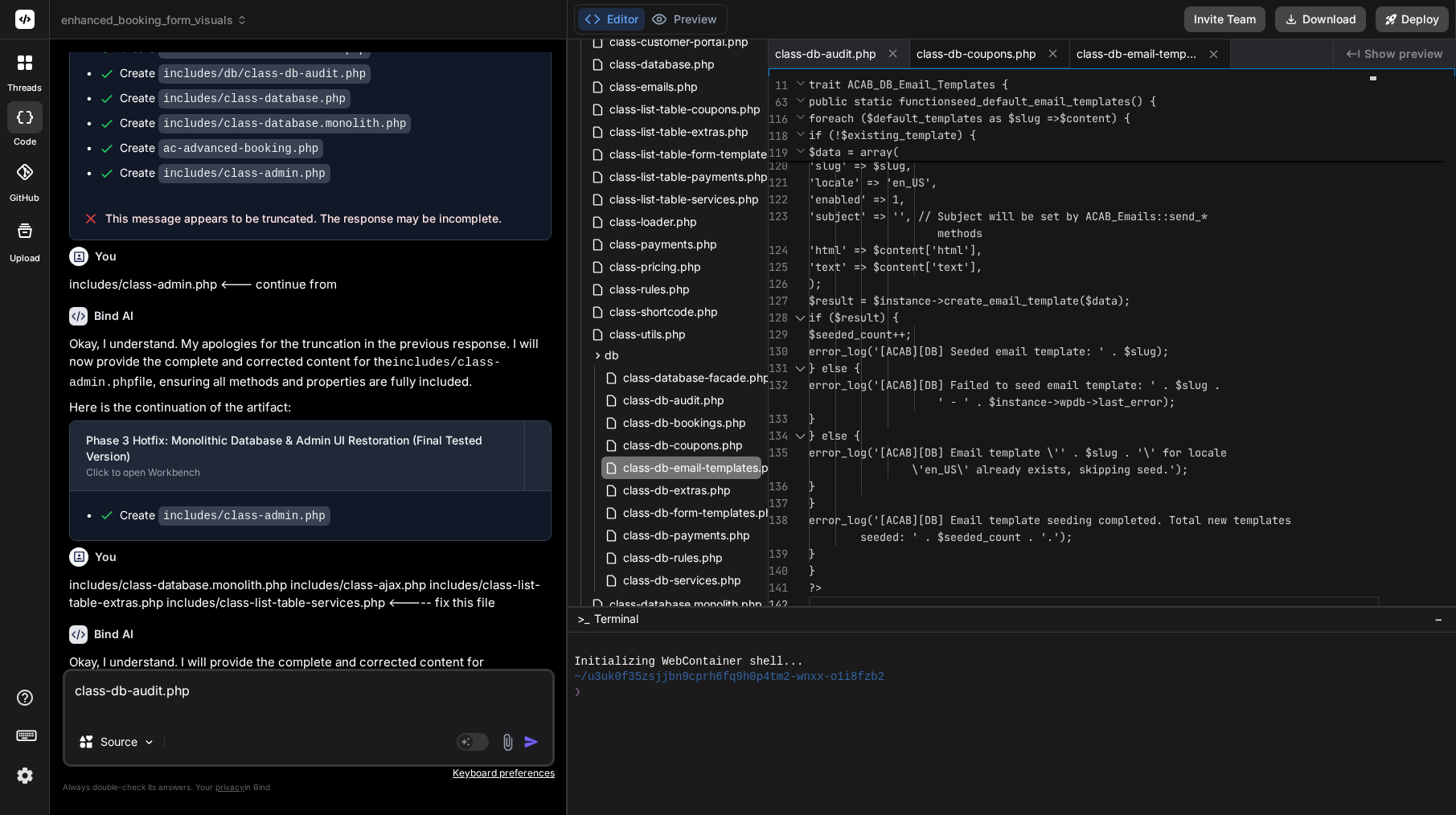
click at [993, 45] on div "class-db-coupons.php" at bounding box center [990, 54] width 160 height 29
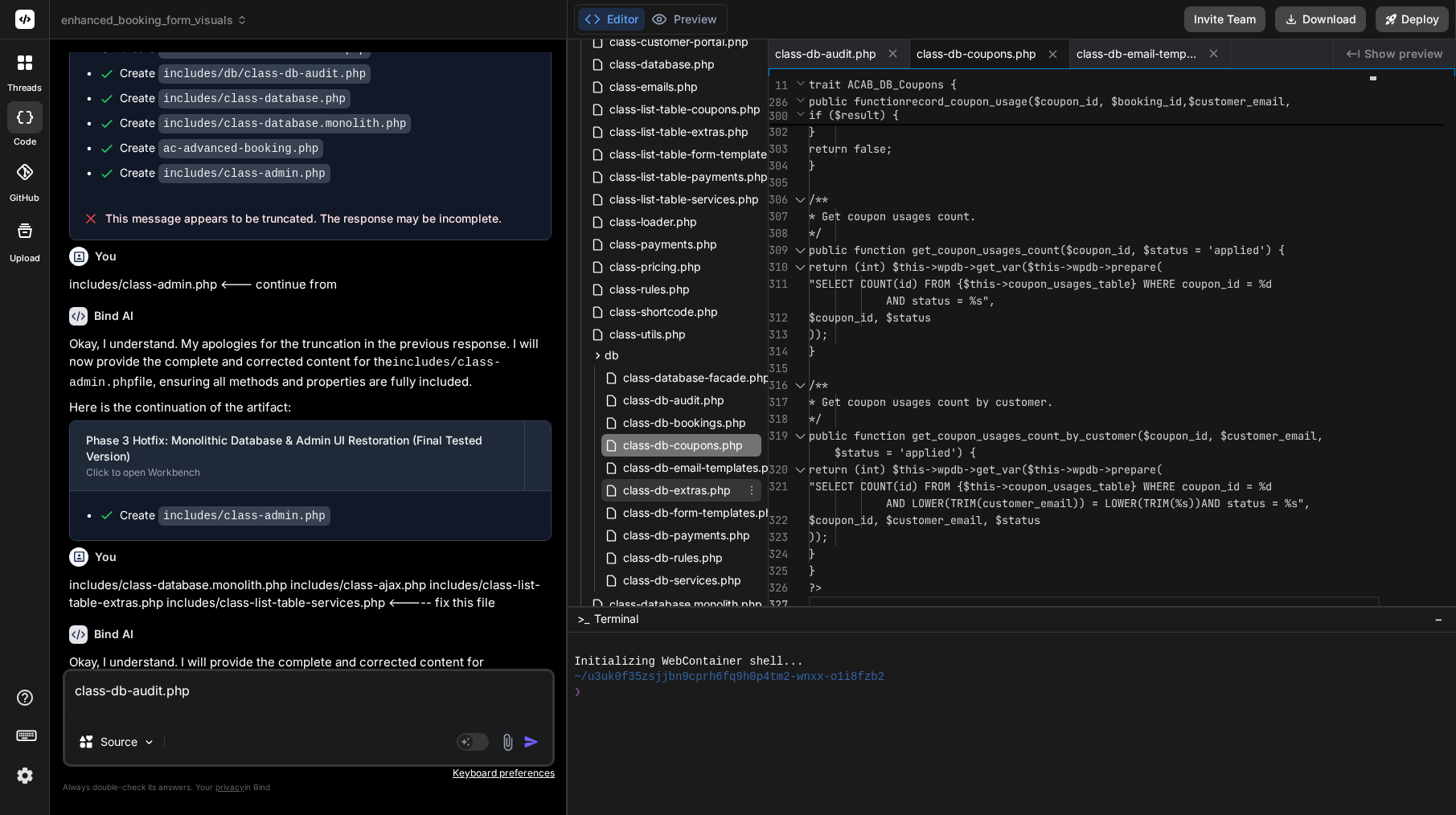
click at [700, 492] on span "class-db-extras.php" at bounding box center [677, 490] width 111 height 19
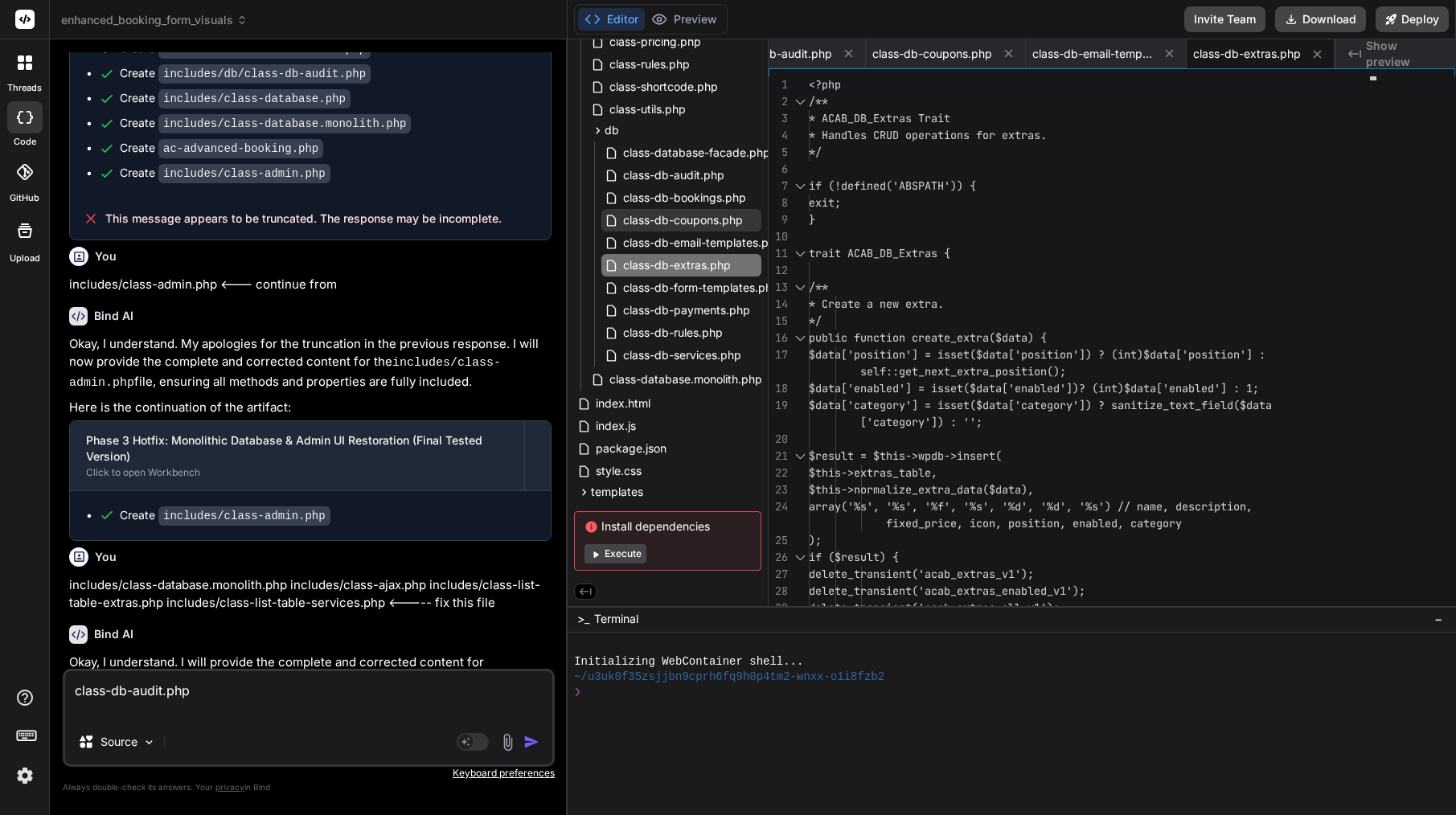
scroll to position [856, 0]
click at [735, 283] on span "class-db-form-templates.php" at bounding box center [701, 288] width 159 height 19
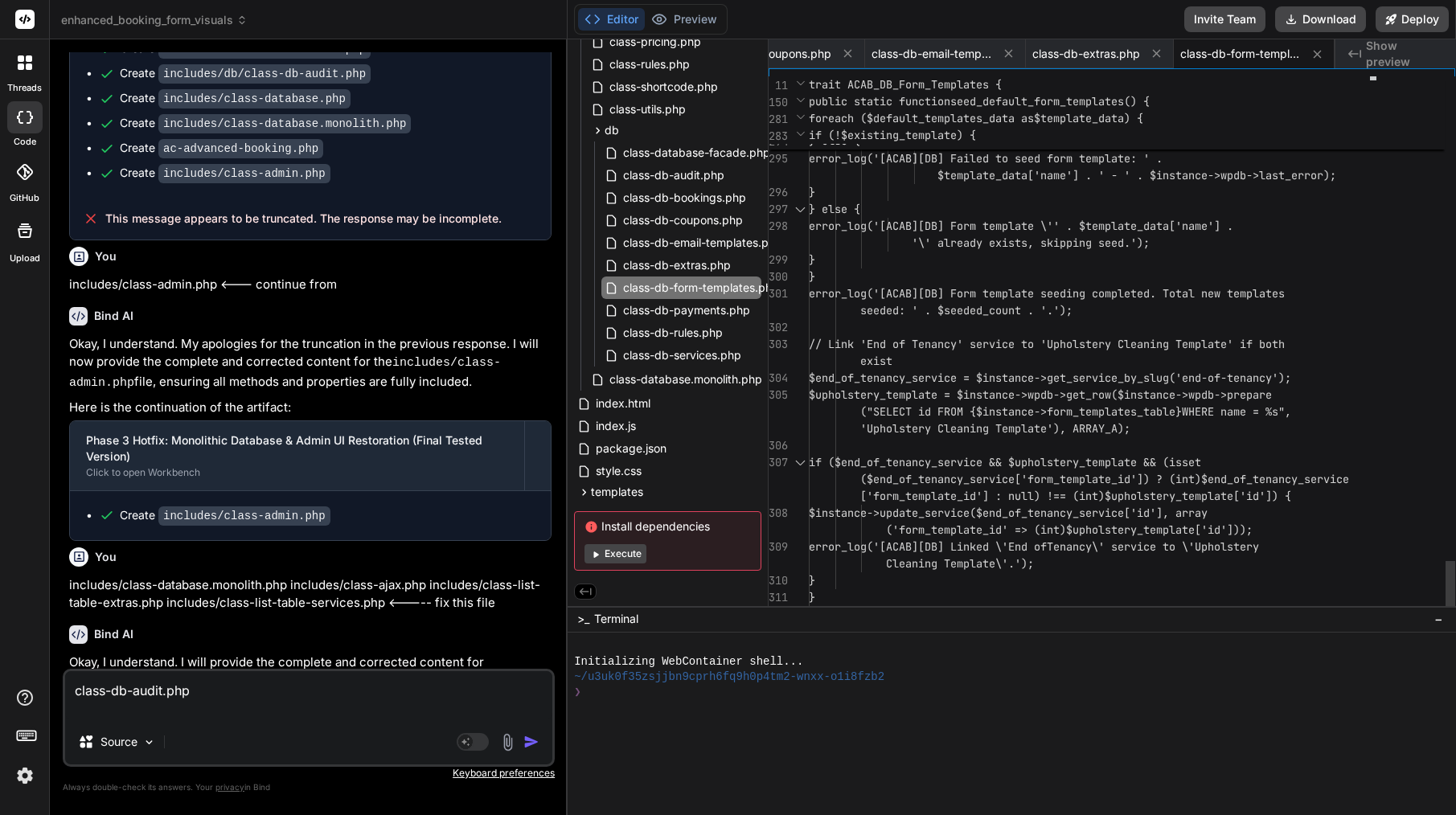
scroll to position [16, 0]
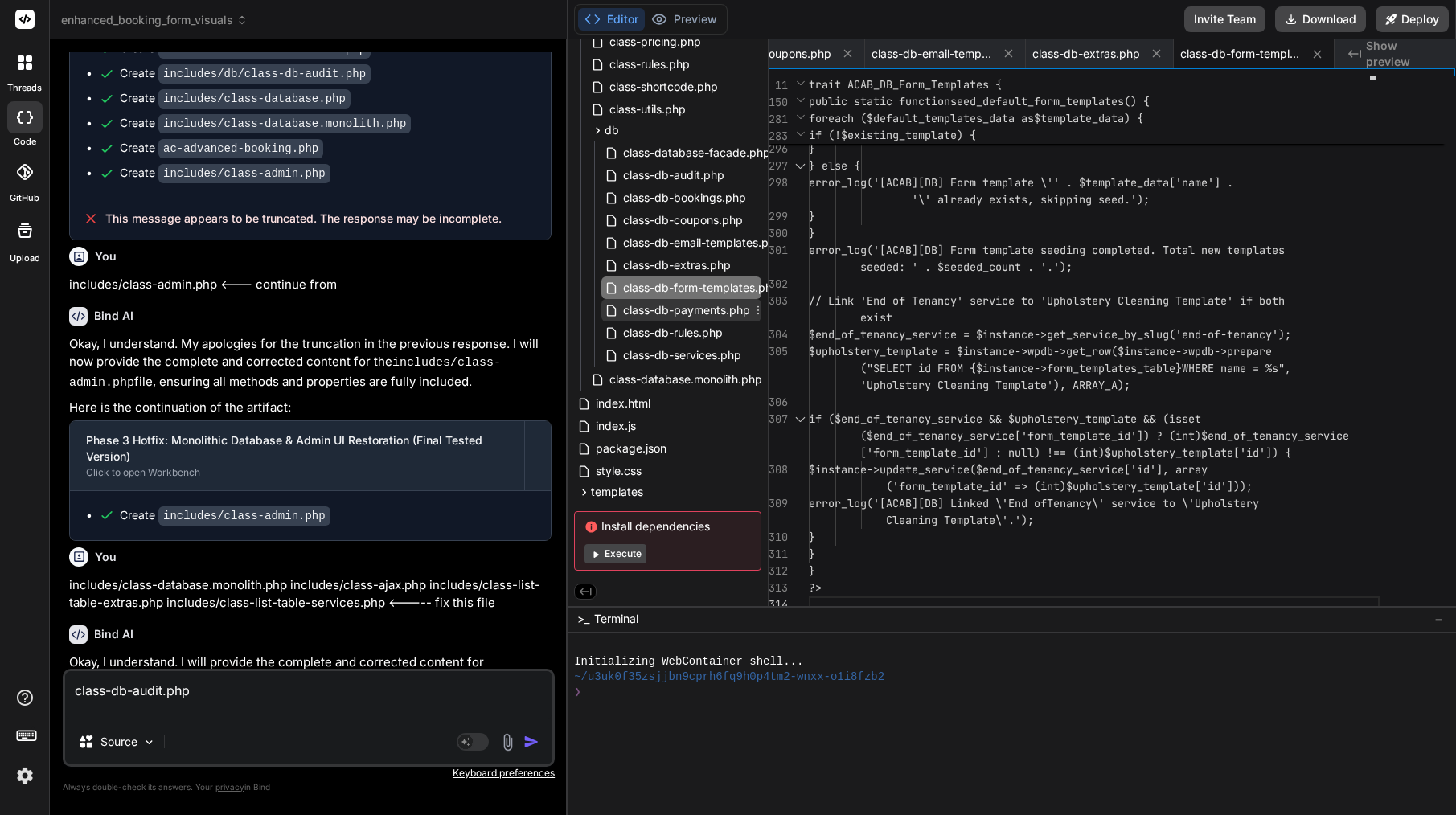
click at [639, 310] on span "class-db-payments.php" at bounding box center [686, 310] width 130 height 19
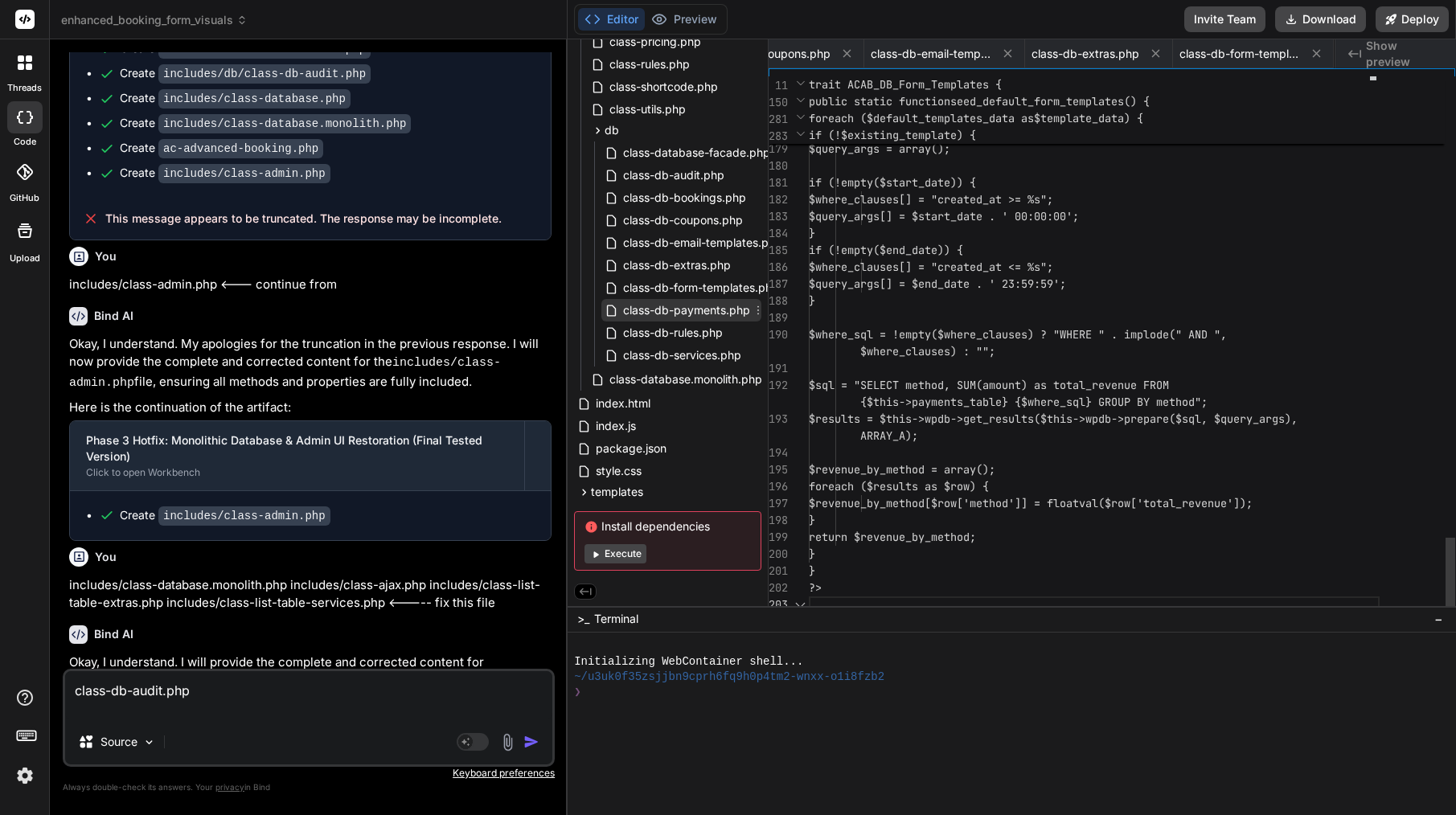
scroll to position [50, 0]
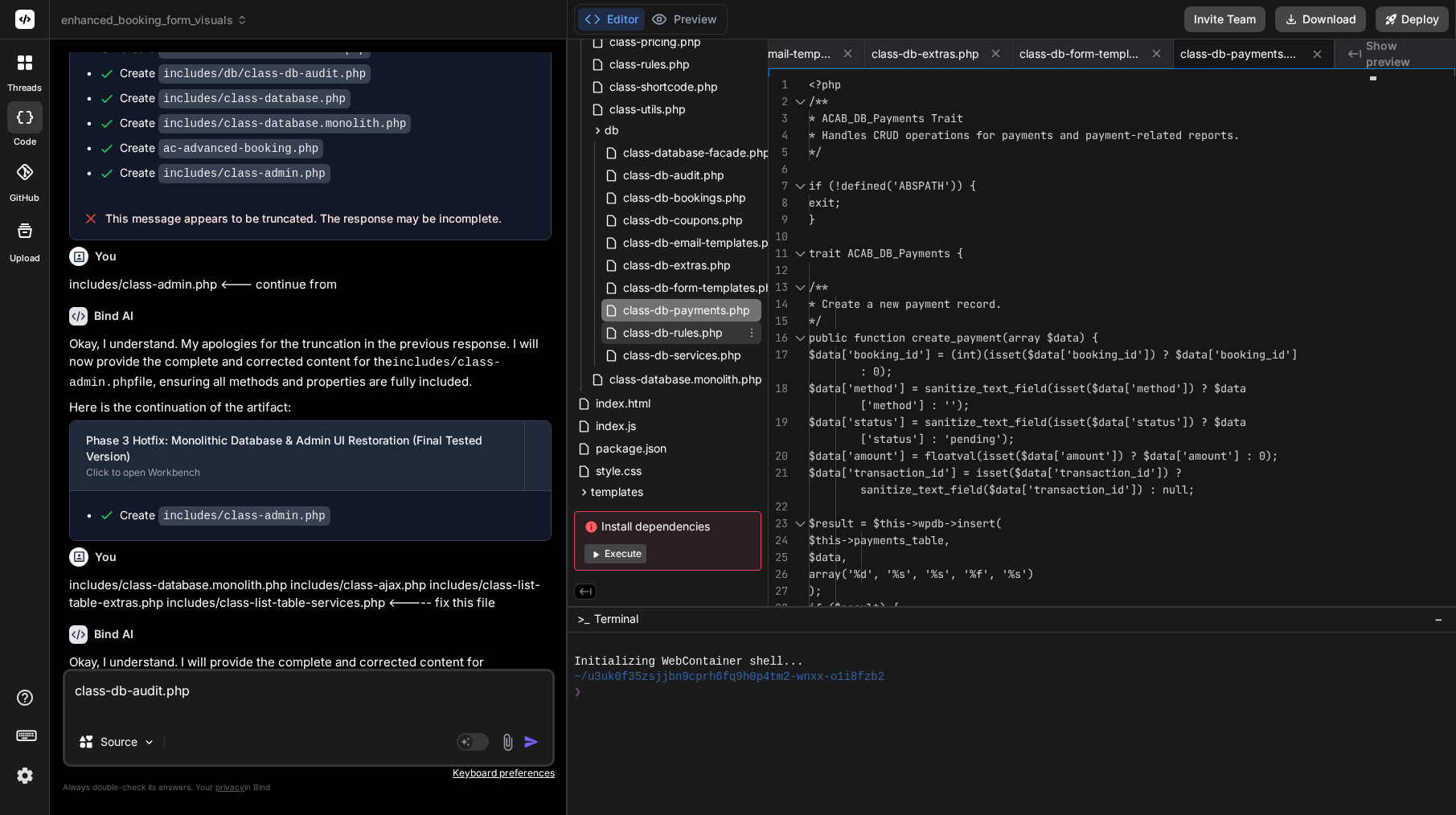
click at [679, 327] on span "class-db-rules.php" at bounding box center [673, 333] width 103 height 19
type textarea "$coupon_id, $customer_email, $status )); } } ?>"
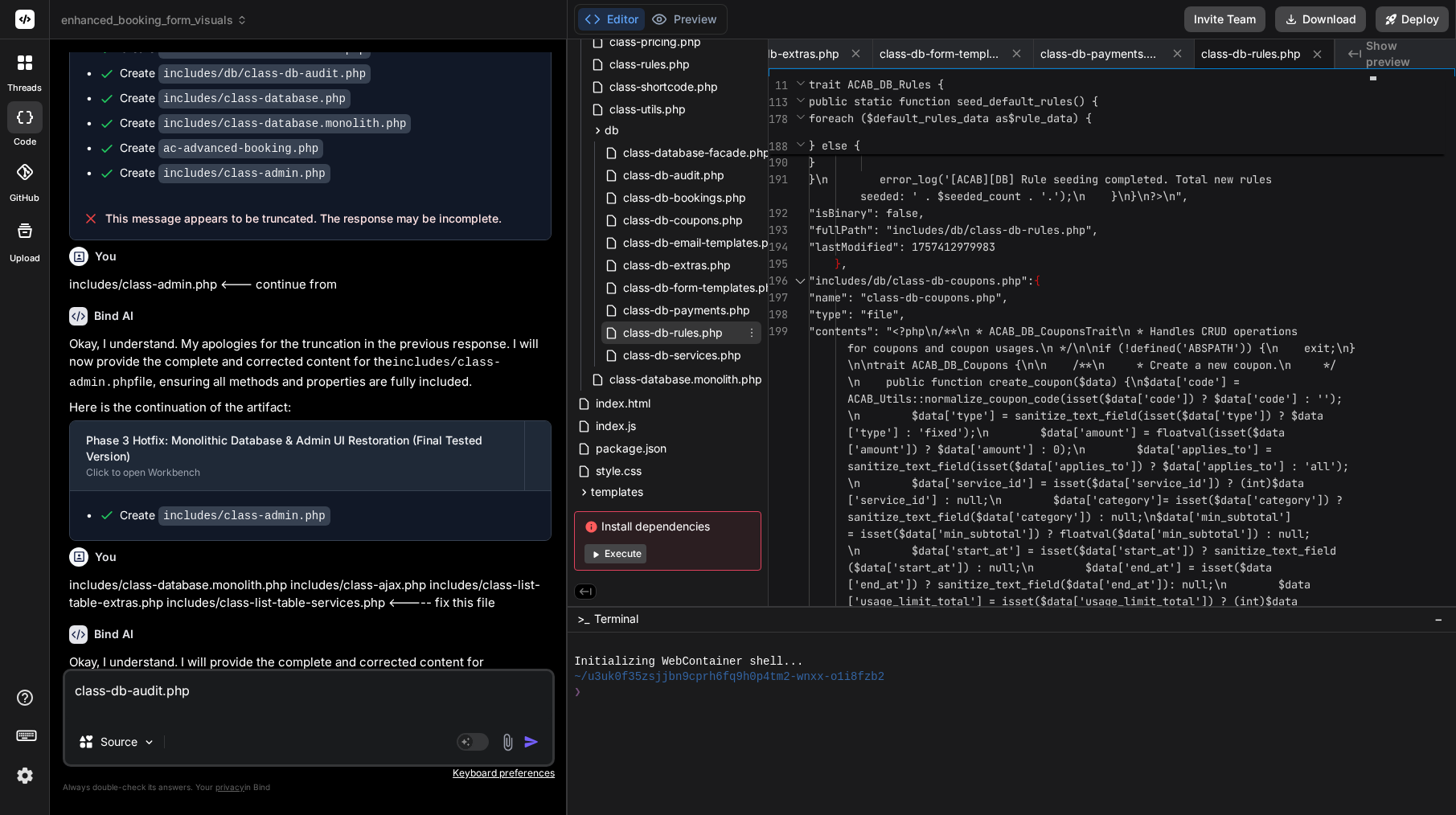
click at [749, 326] on icon at bounding box center [751, 332] width 13 height 13
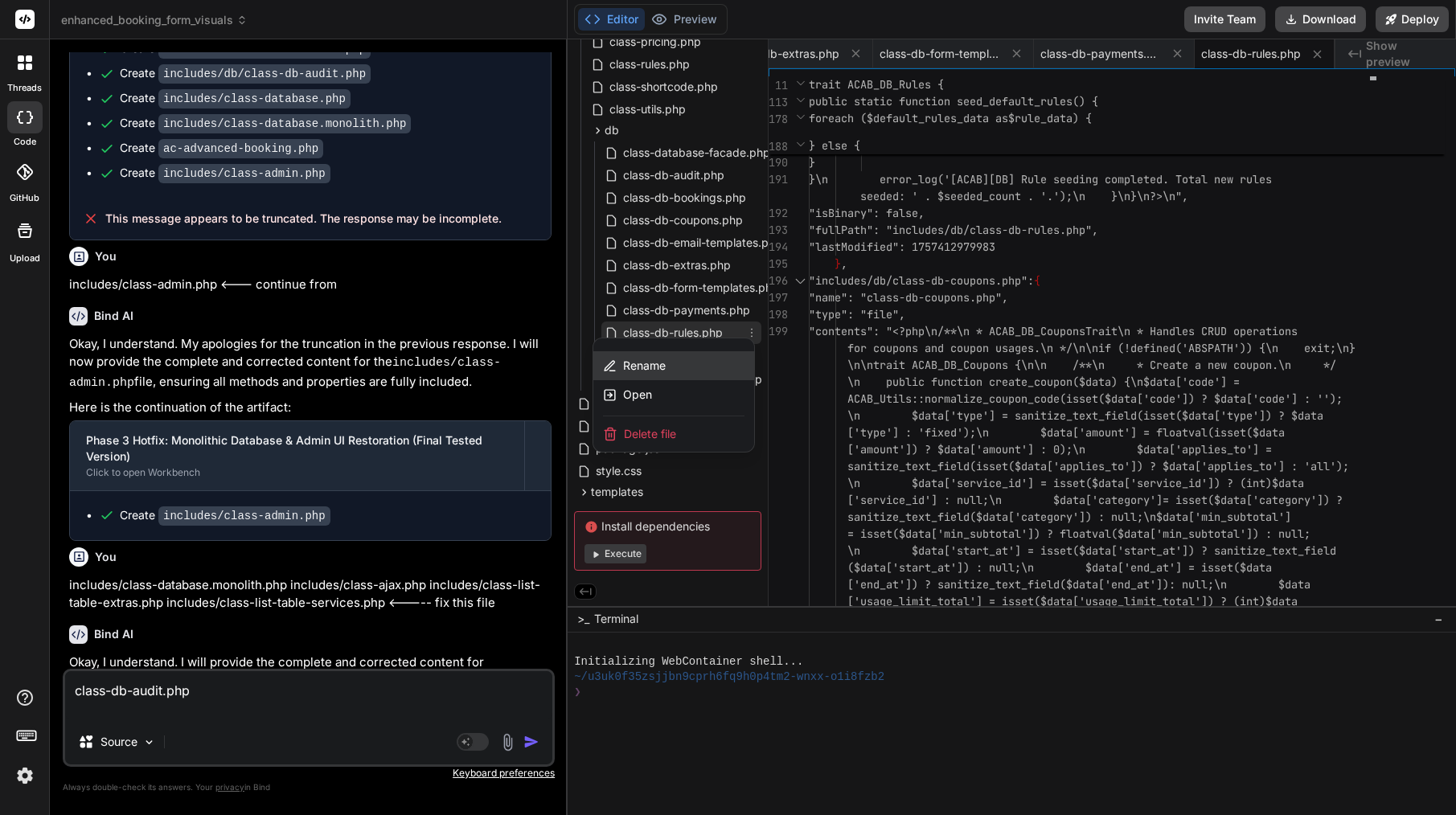
click at [656, 366] on span "Rename" at bounding box center [645, 366] width 43 height 16
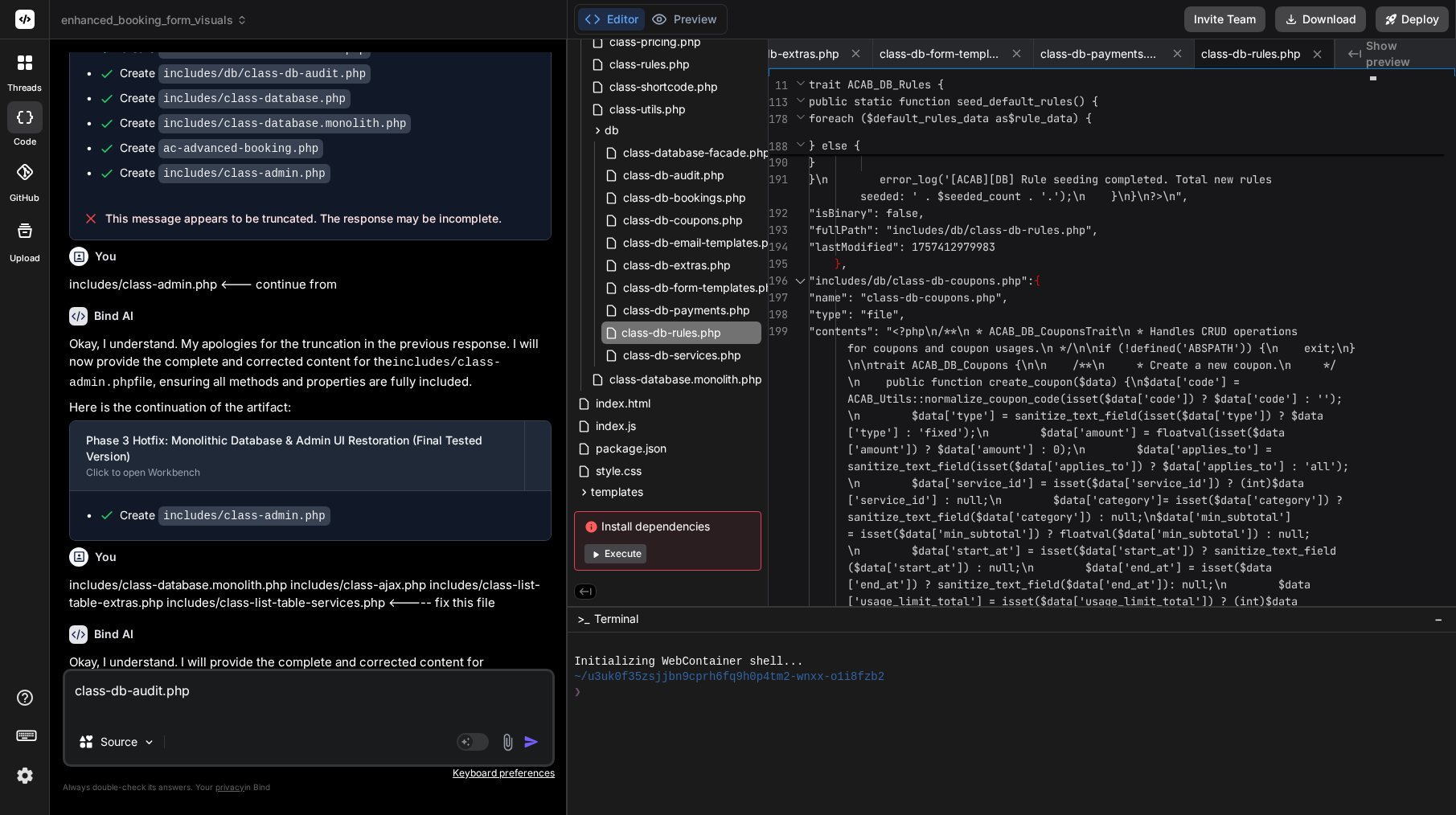
click at [672, 330] on input "class-db-rules.php" at bounding box center [709, 333] width 176 height 19
click at [216, 701] on textarea "class-db-audit.php" at bounding box center [309, 696] width 487 height 49
paste textarea "class-db-rules.php"
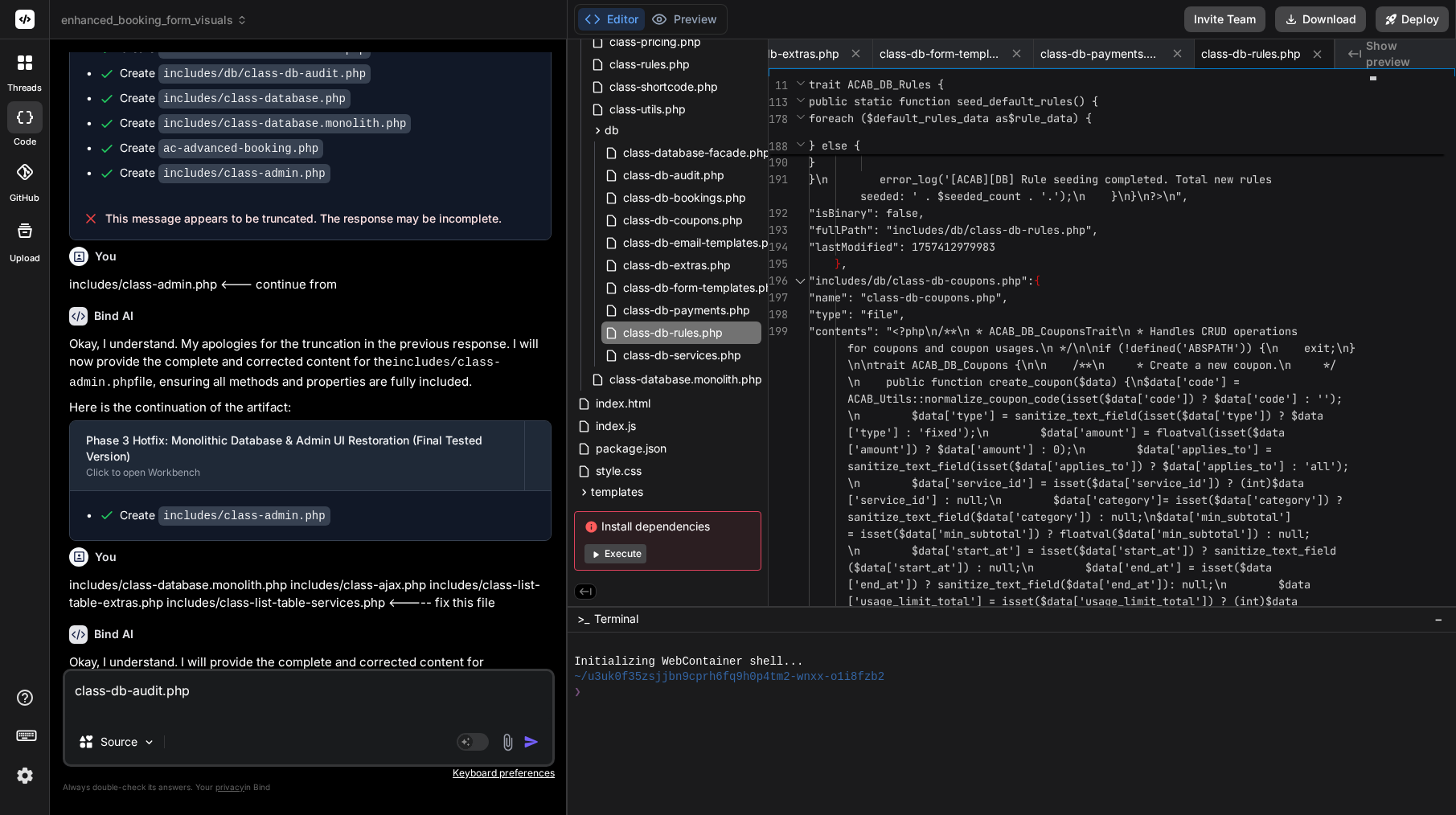
type textarea "class-db-audit.php class-db-rules.php"
type textarea "x"
type textarea "class-db-audit.php class-db-rules.php"
click at [698, 362] on div "class-db-services.php" at bounding box center [681, 354] width 160 height 22
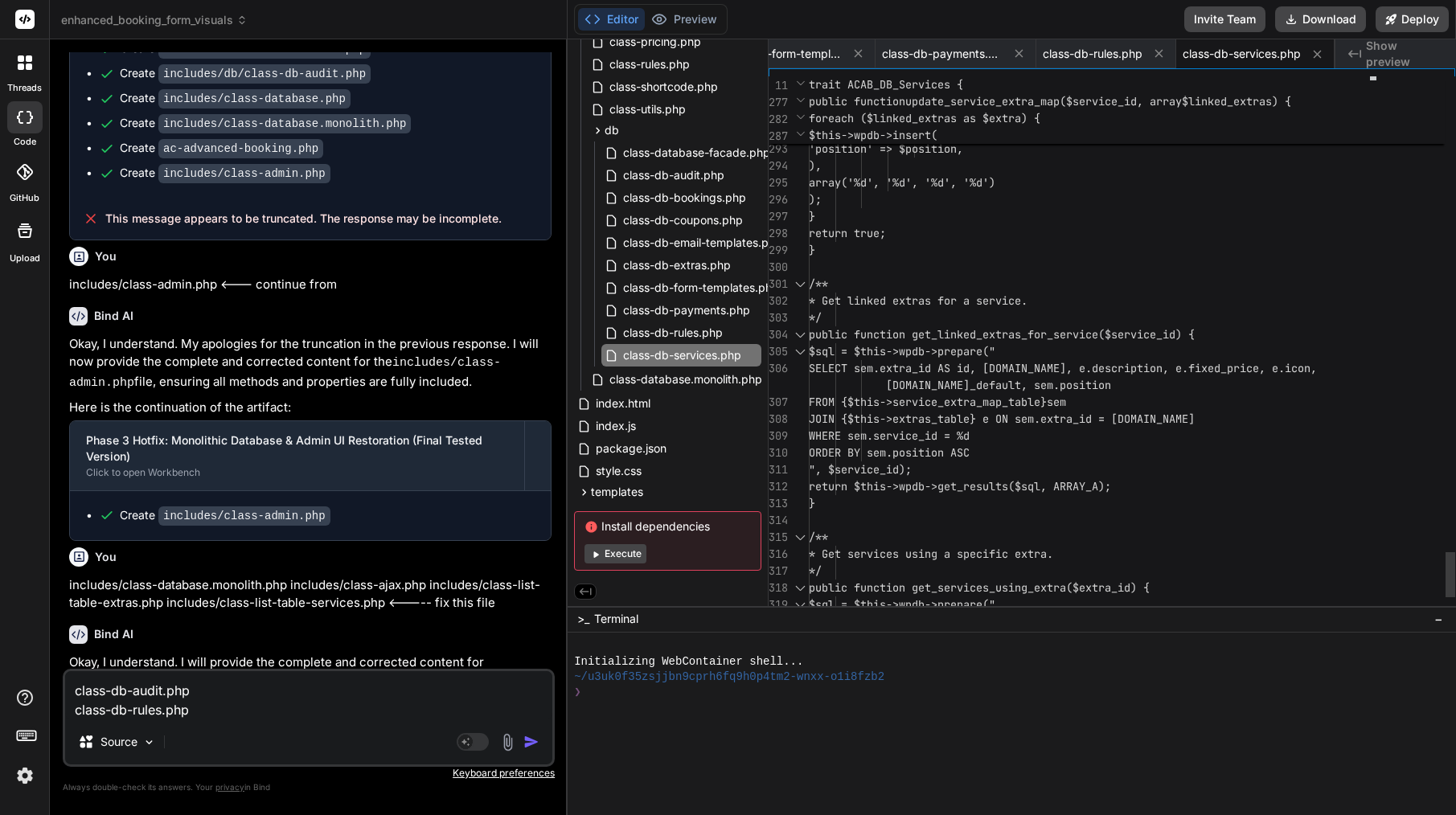
scroll to position [101, 0]
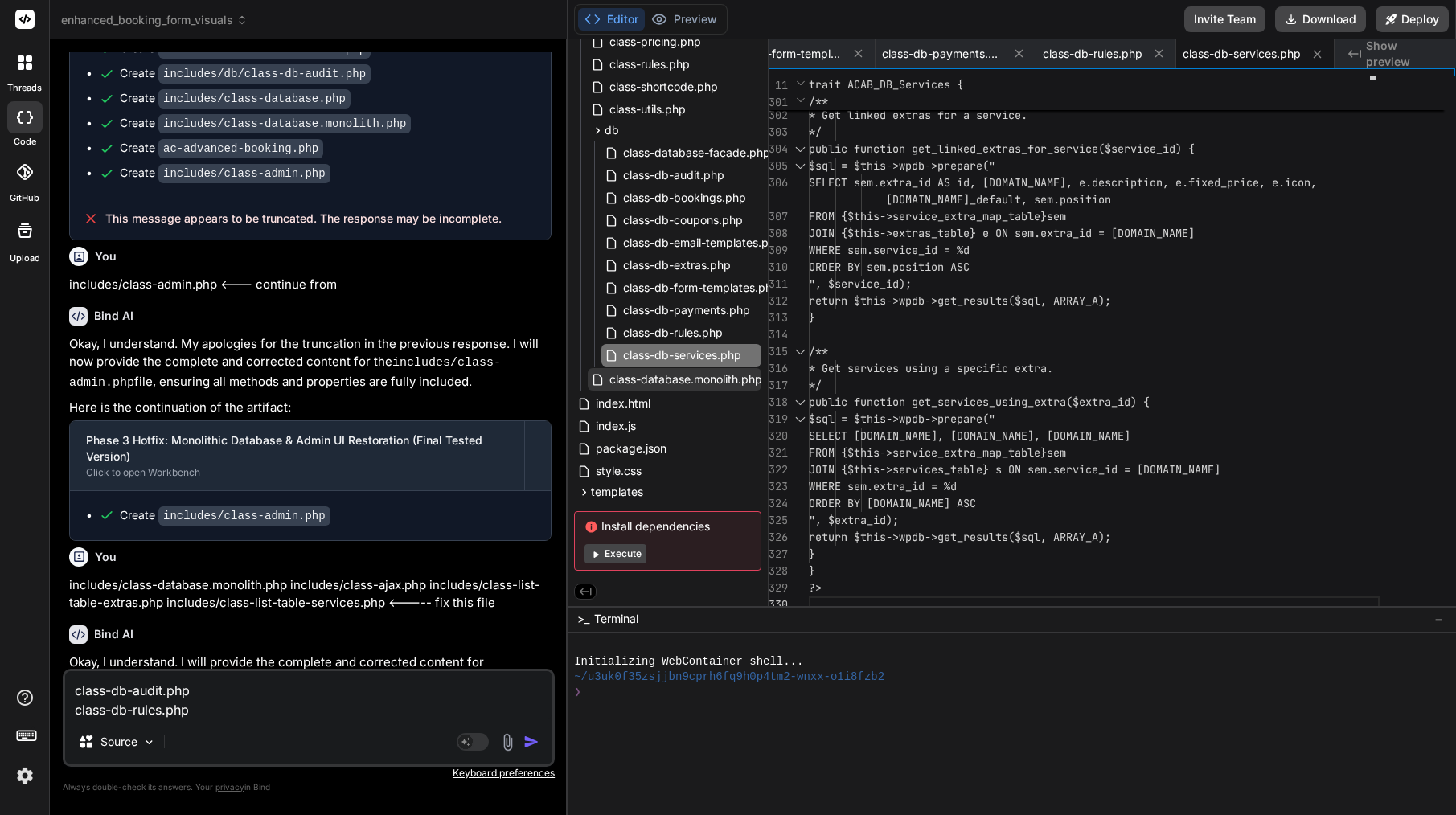
click at [730, 379] on span "class-database.monolith.php" at bounding box center [685, 379] width 156 height 19
type textarea "error_log('[ACAB][MONOLITH] Monolithic get_services_using_extra called (fallbac…"
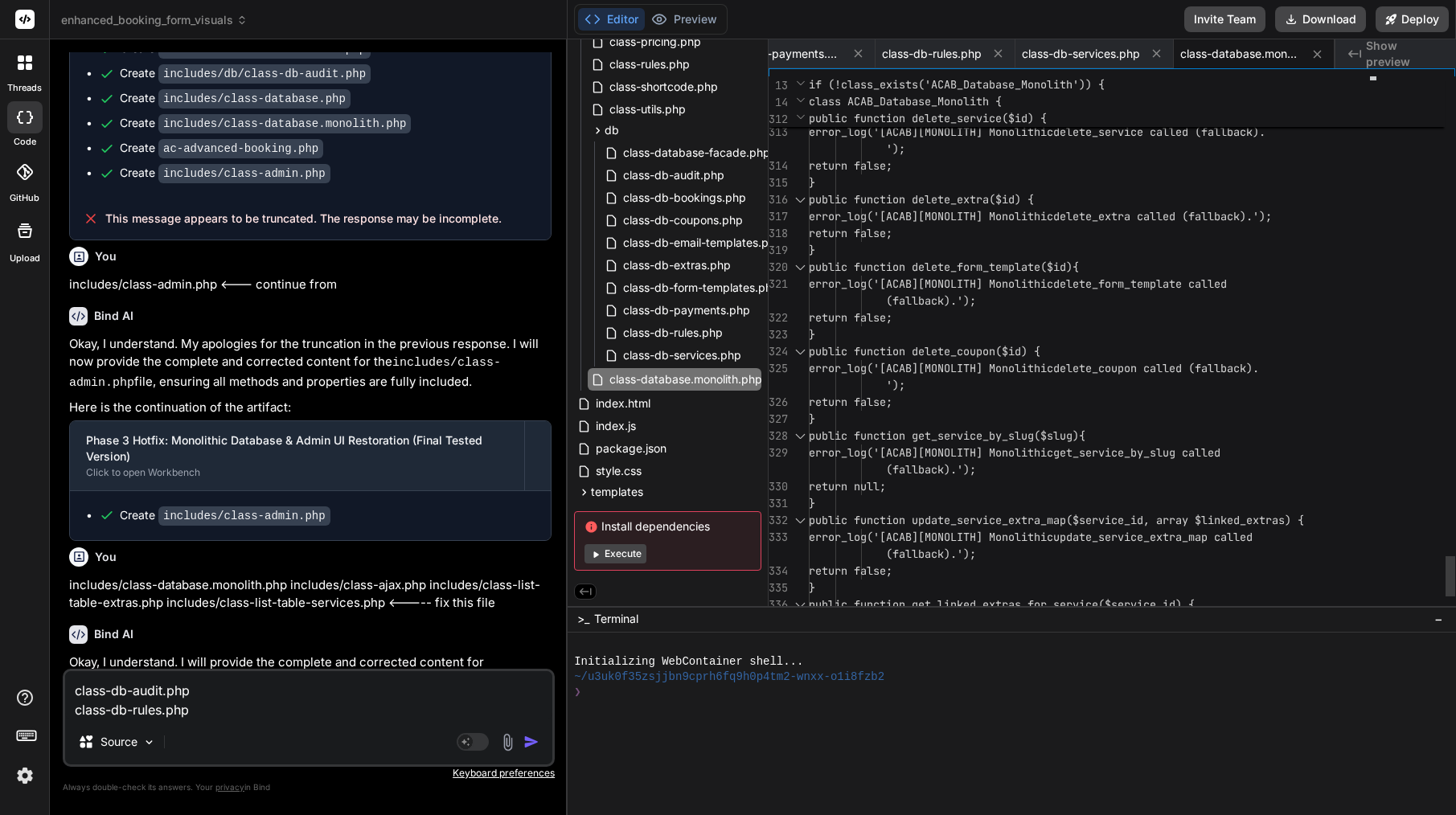
scroll to position [118, 0]
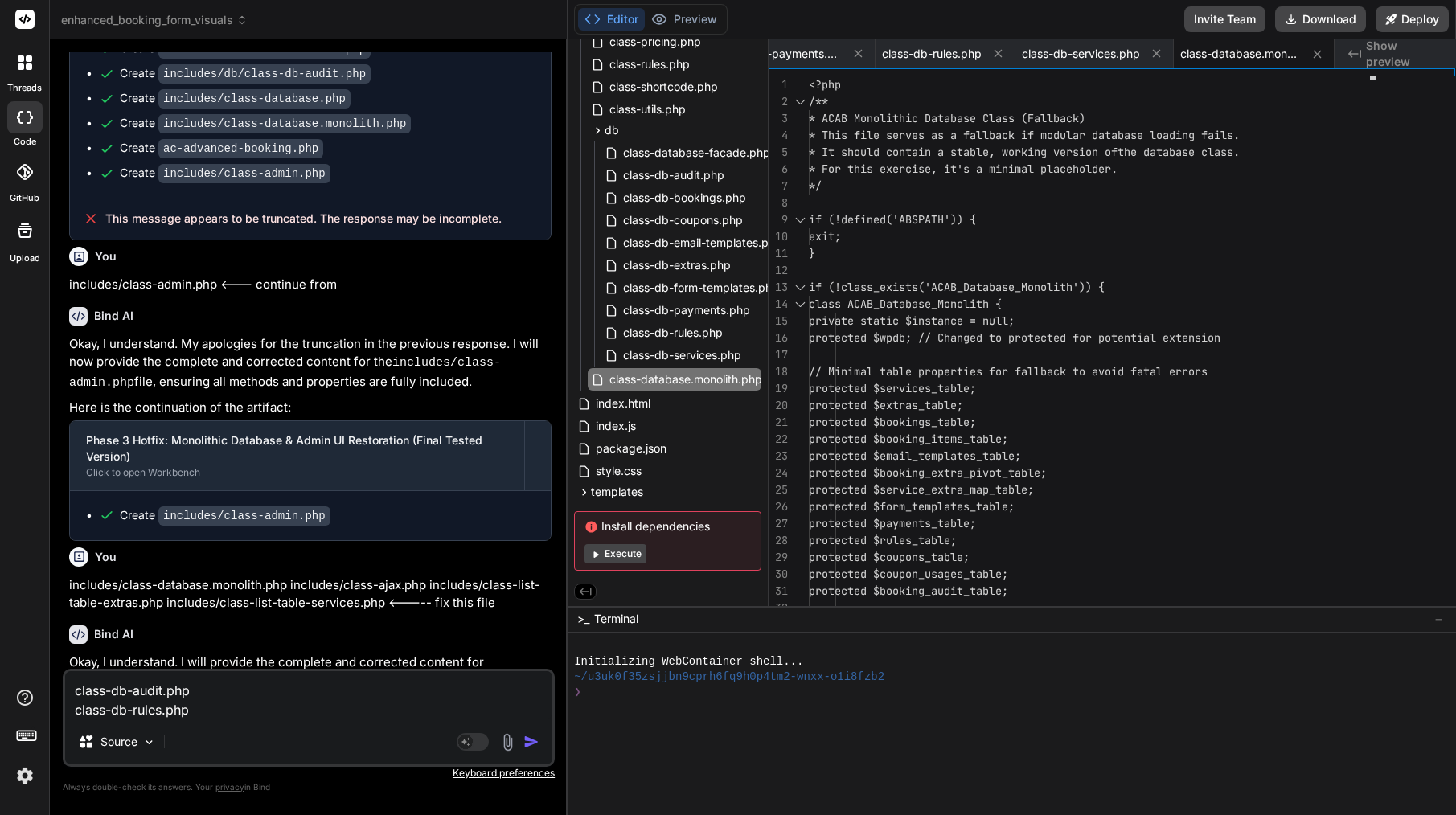
click at [232, 701] on textarea "class-db-audit.php class-db-rules.php" at bounding box center [309, 696] width 487 height 49
type textarea "class-db-audit.php class-db-rules.php"
type textarea "x"
drag, startPoint x: 166, startPoint y: 204, endPoint x: 292, endPoint y: 206, distance: 126.0
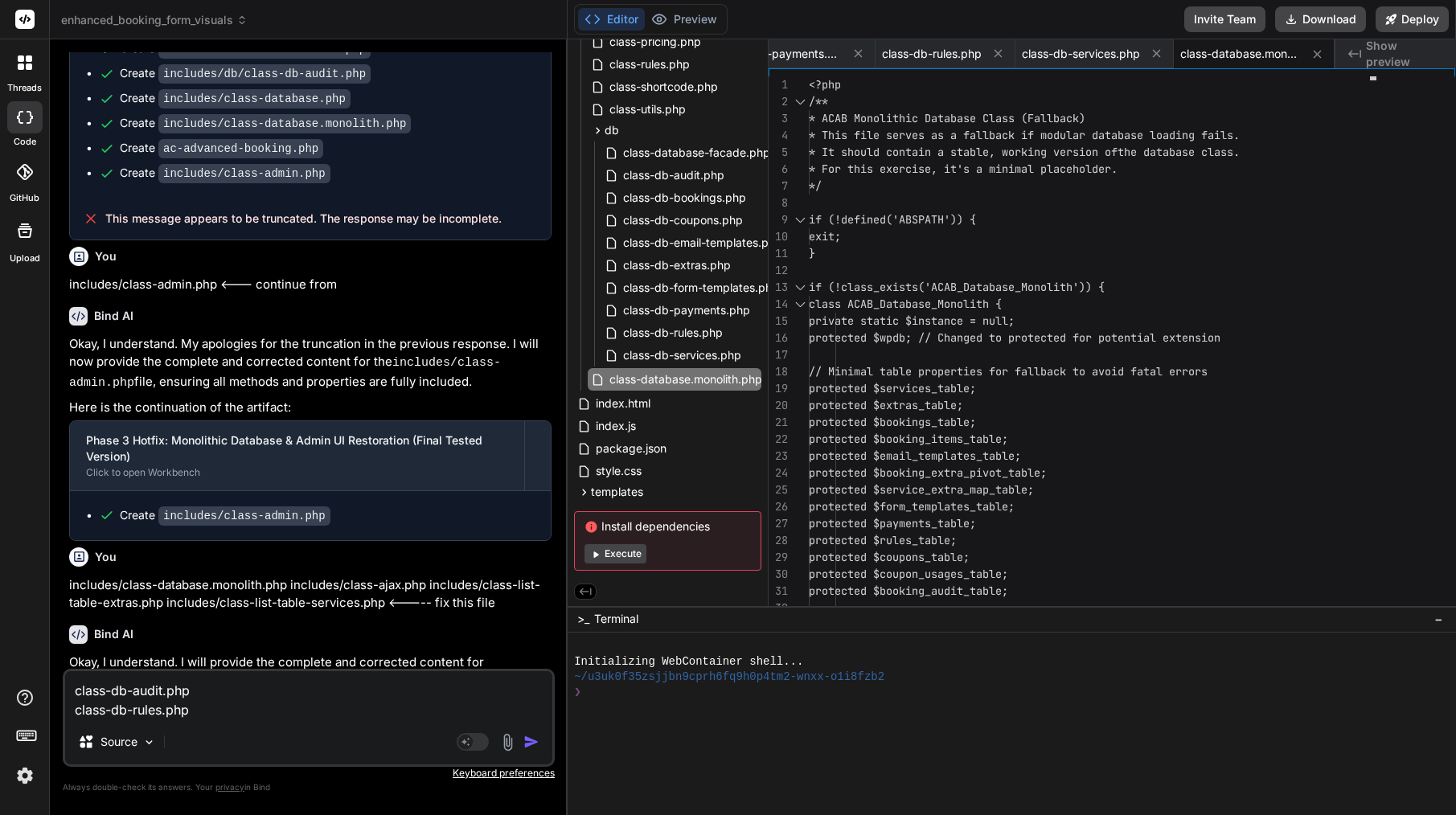
drag, startPoint x: 277, startPoint y: 201, endPoint x: 216, endPoint y: 203, distance: 61.0
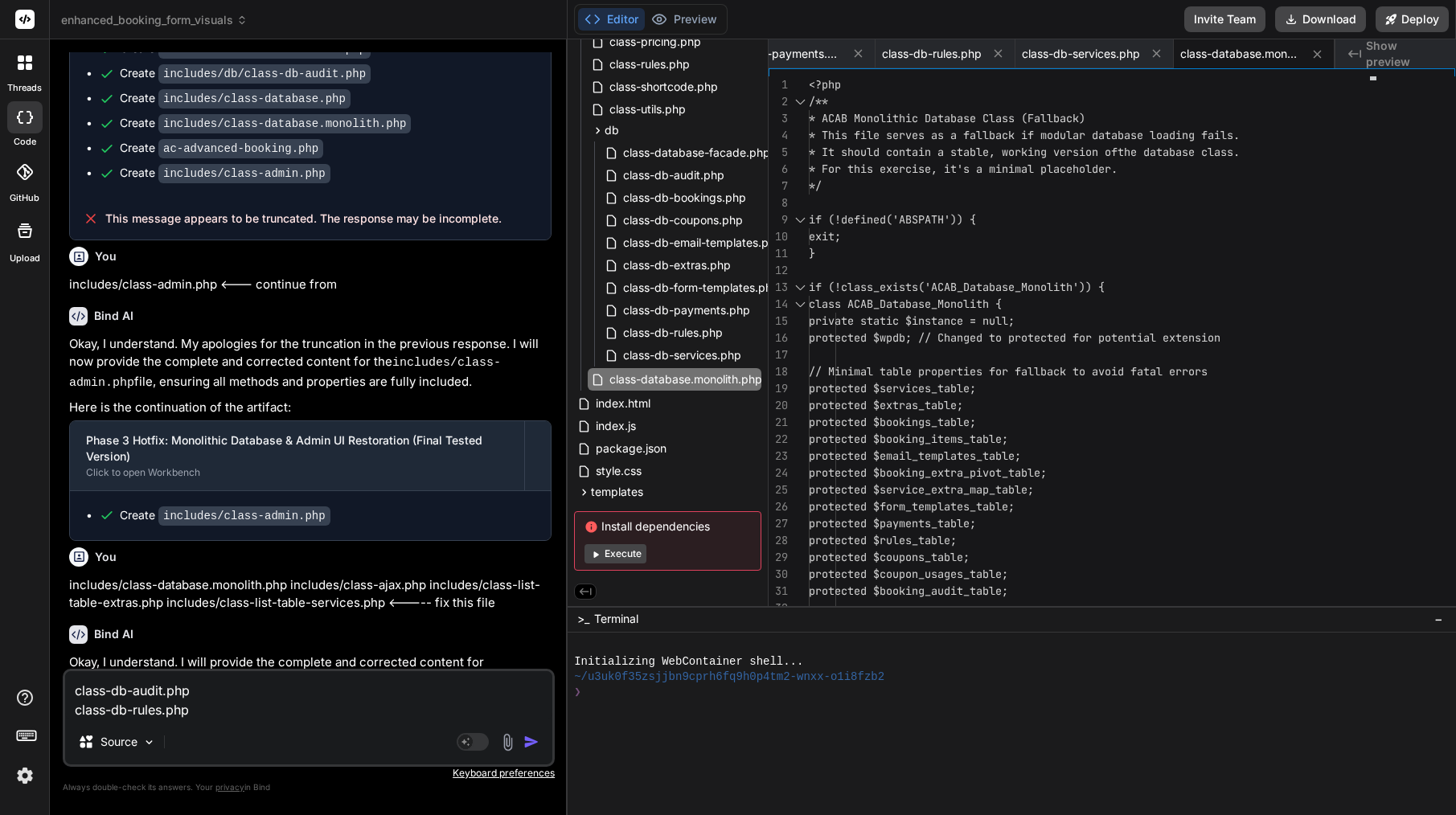
drag, startPoint x: 165, startPoint y: 203, endPoint x: 307, endPoint y: 199, distance: 142.1
copy p "<----- fix this file"
click at [340, 709] on textarea "class-db-audit.php class-db-rules.php" at bounding box center [309, 696] width 487 height 49
paste textarea "<----- fix this file"
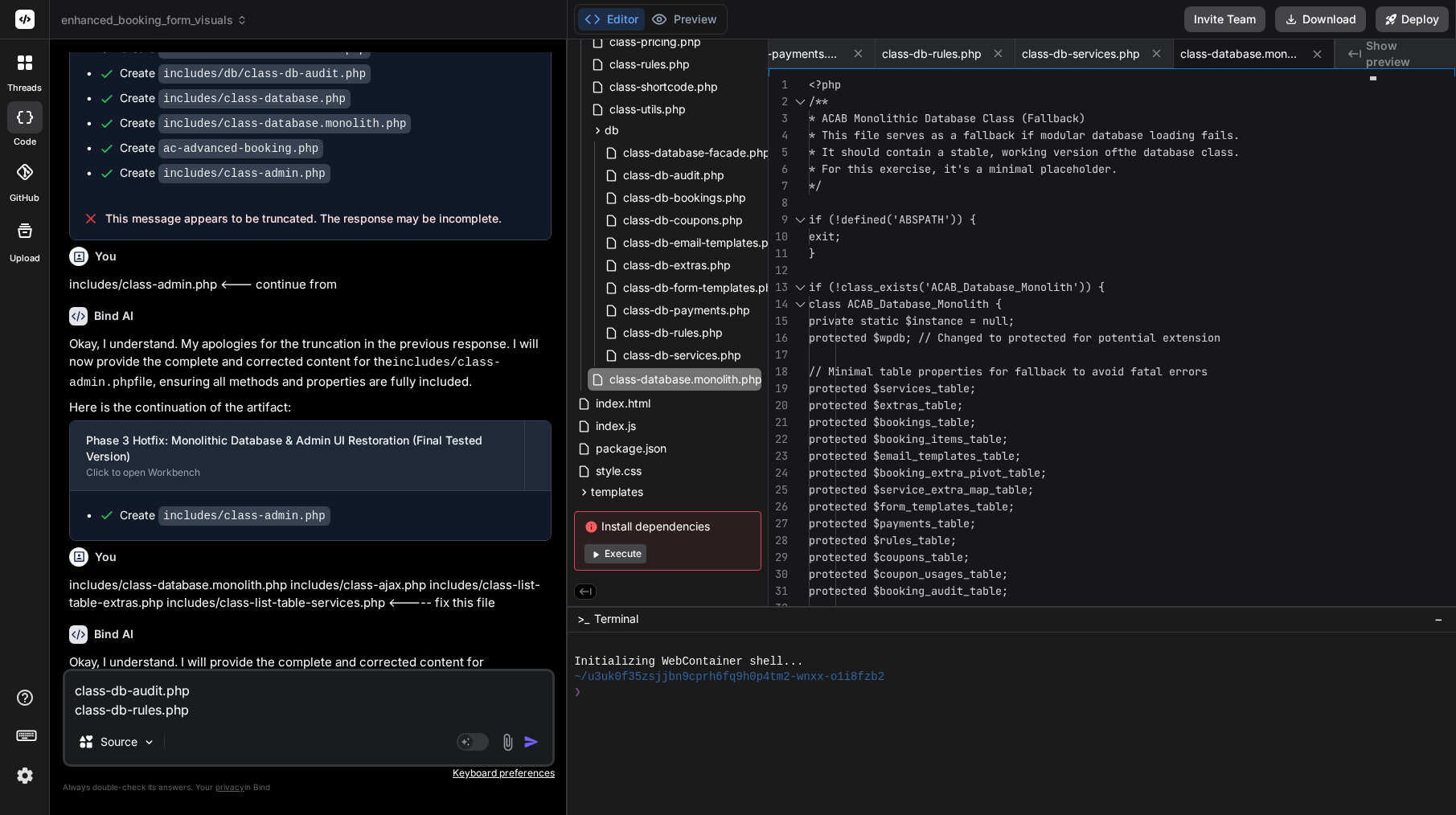
type textarea "class-db-audit.php class-db-rules.php <----- fix this file"
type textarea "x"
click at [307, 684] on textarea "class-db-audit.php class-db-rules.php <----- fix this file" at bounding box center [309, 696] width 487 height 49
type textarea "class-db-audit.php class-db-rules.php <----- fix this file"
type textarea "x"
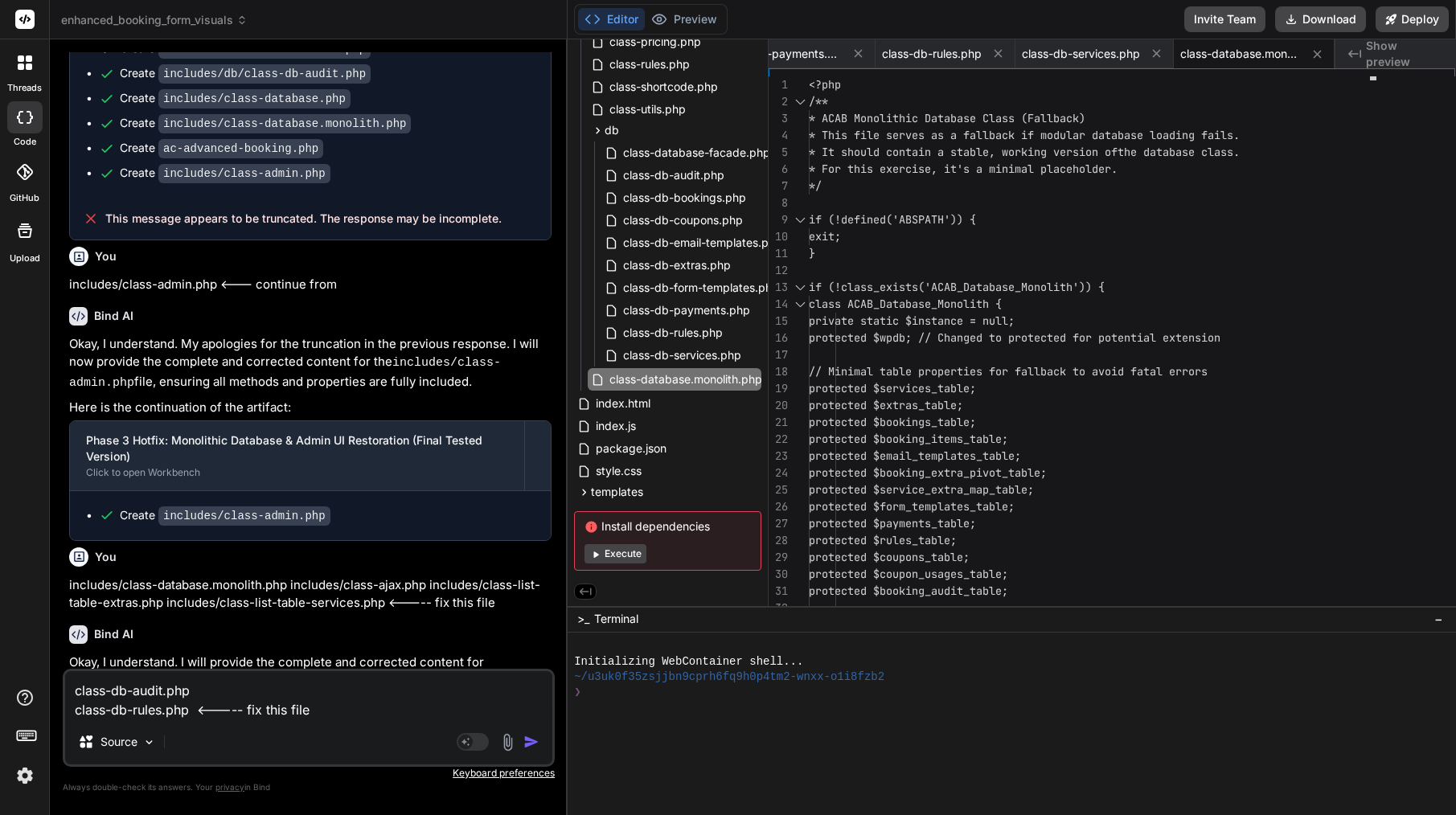
paste textarea "<----- fix this file"
type textarea "class-db-audit.php <----- fix this file class-db-rules.php <----- fix this file"
type textarea "x"
type textarea "class-db-audit.php <----- fix this file class-db-rules.php <----- fix this file"
type textarea "x"
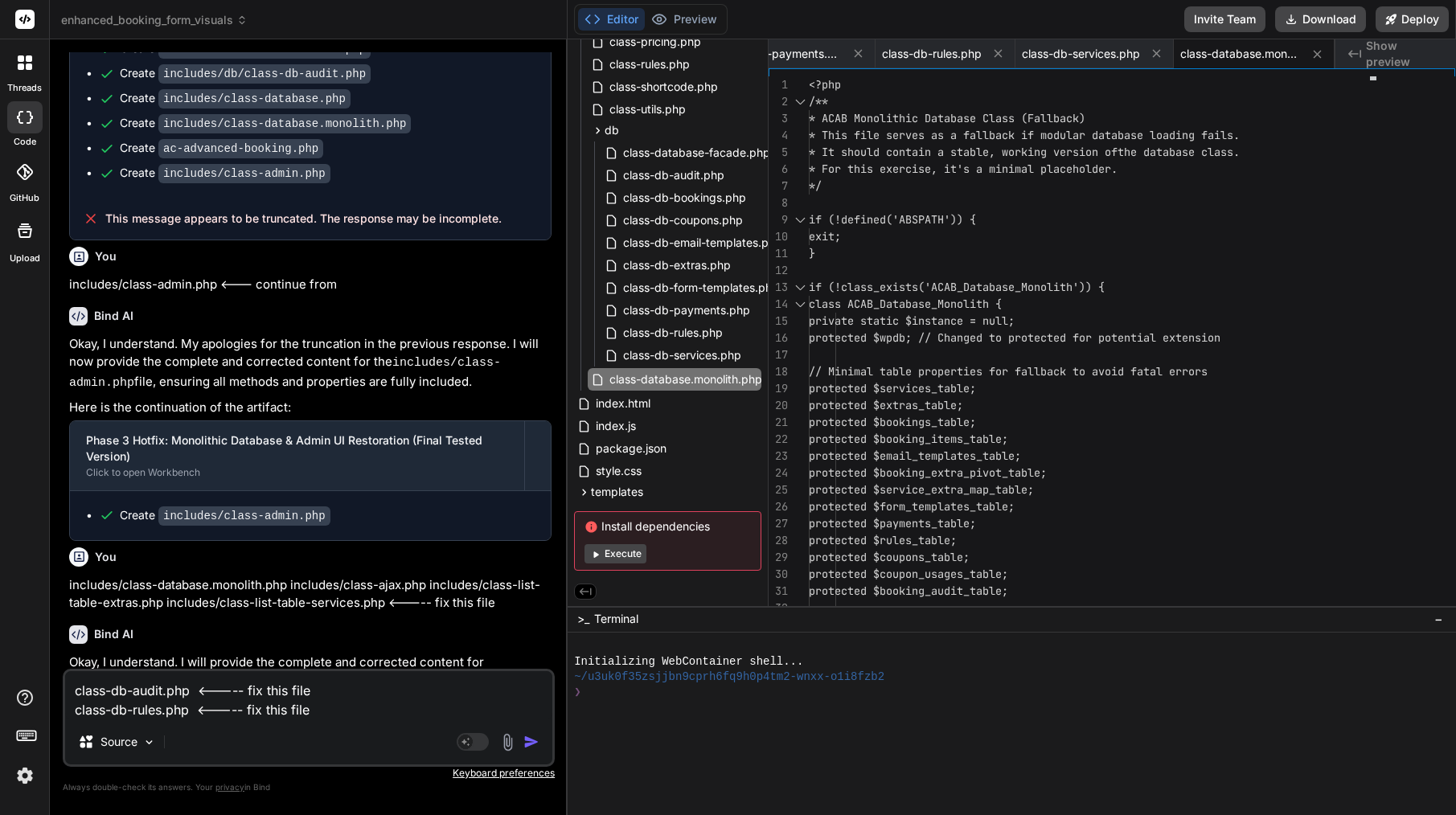
click at [338, 713] on textarea "class-db-audit.php <----- fix this file class-db-rules.php <----- fix this file" at bounding box center [309, 696] width 487 height 49
type textarea "class-db-audit.php <----- fix this file class-db-rules.php <----- fix this file"
type textarea "x"
type textarea "class-db-audit.php <----- fix this file class-db-rules.php <----- fix this file"
click at [536, 742] on img "button" at bounding box center [531, 741] width 17 height 16
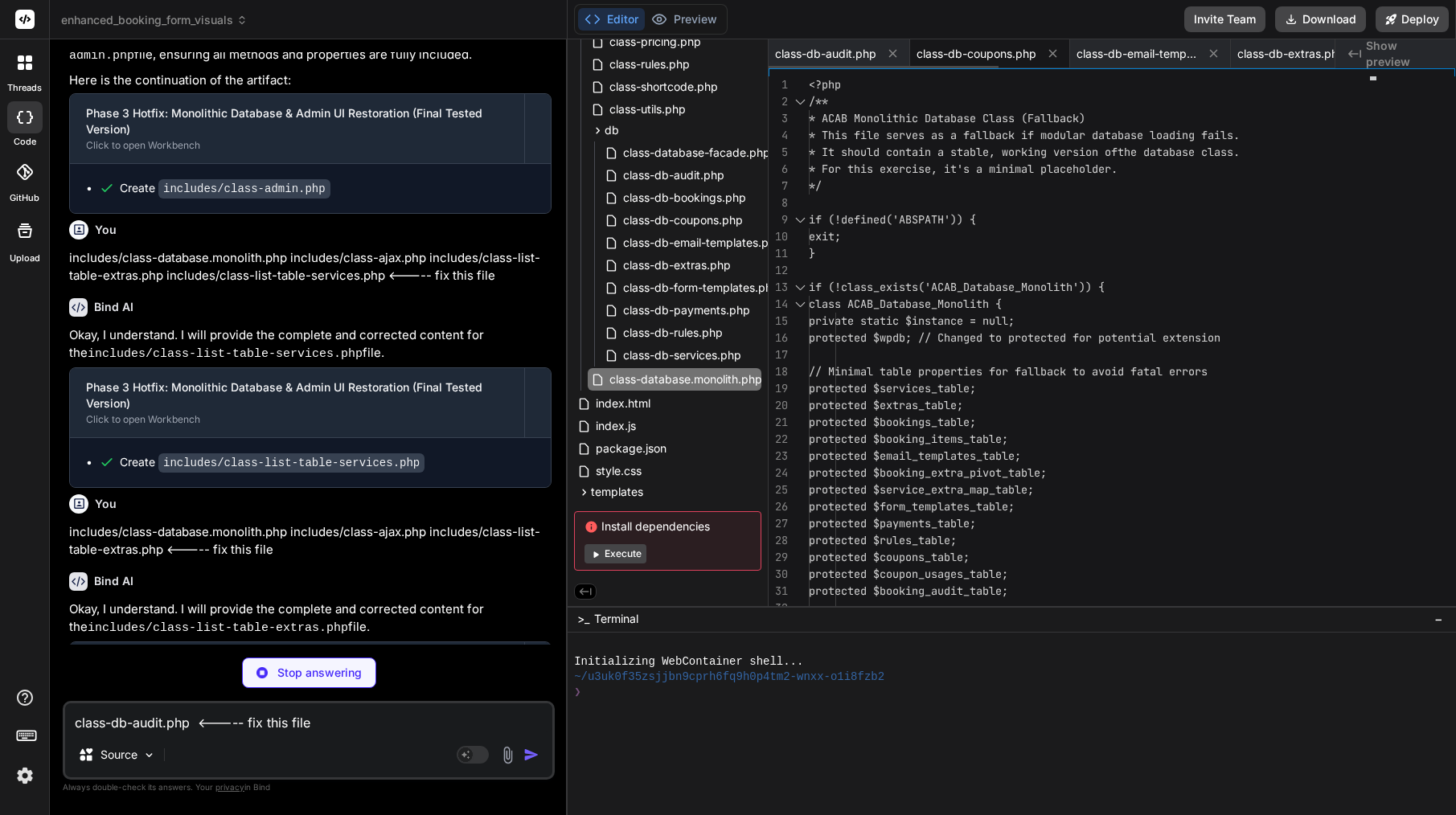
type textarea "x"
click at [962, 52] on span "class-db-coupons.php" at bounding box center [976, 53] width 119 height 16
type textarea "} ?>"
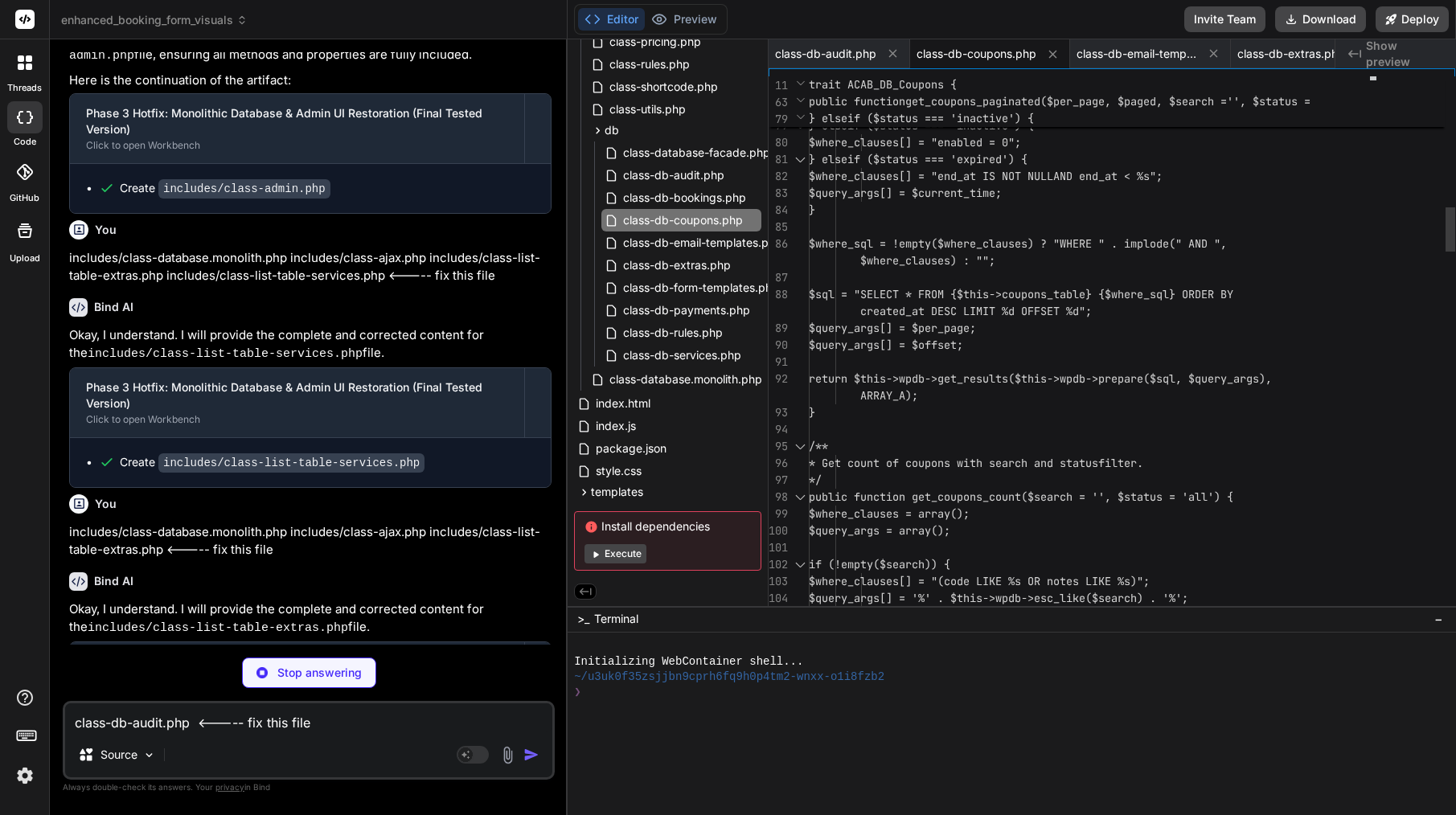
type textarea "x"
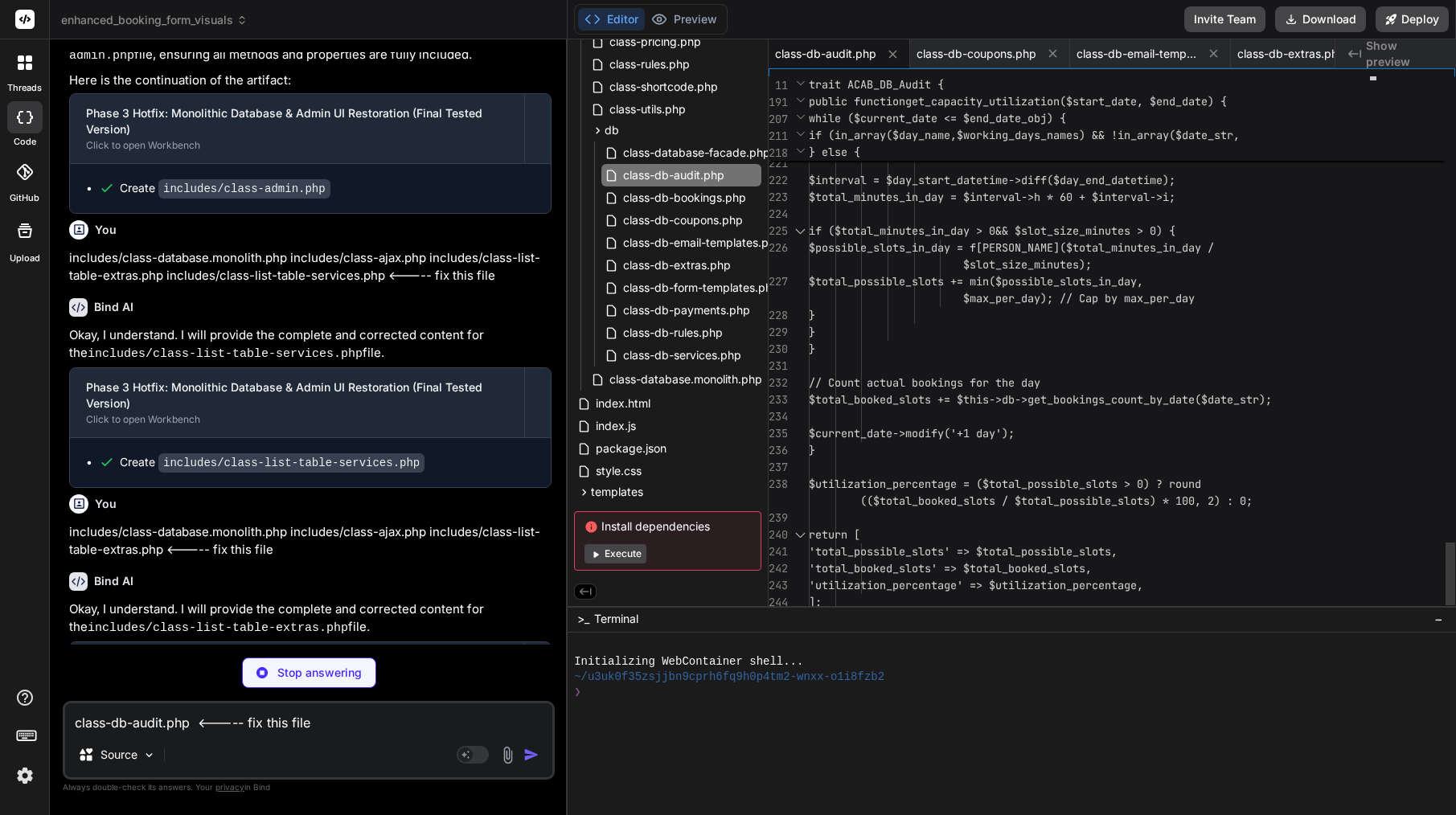
scroll to position [0, 0]
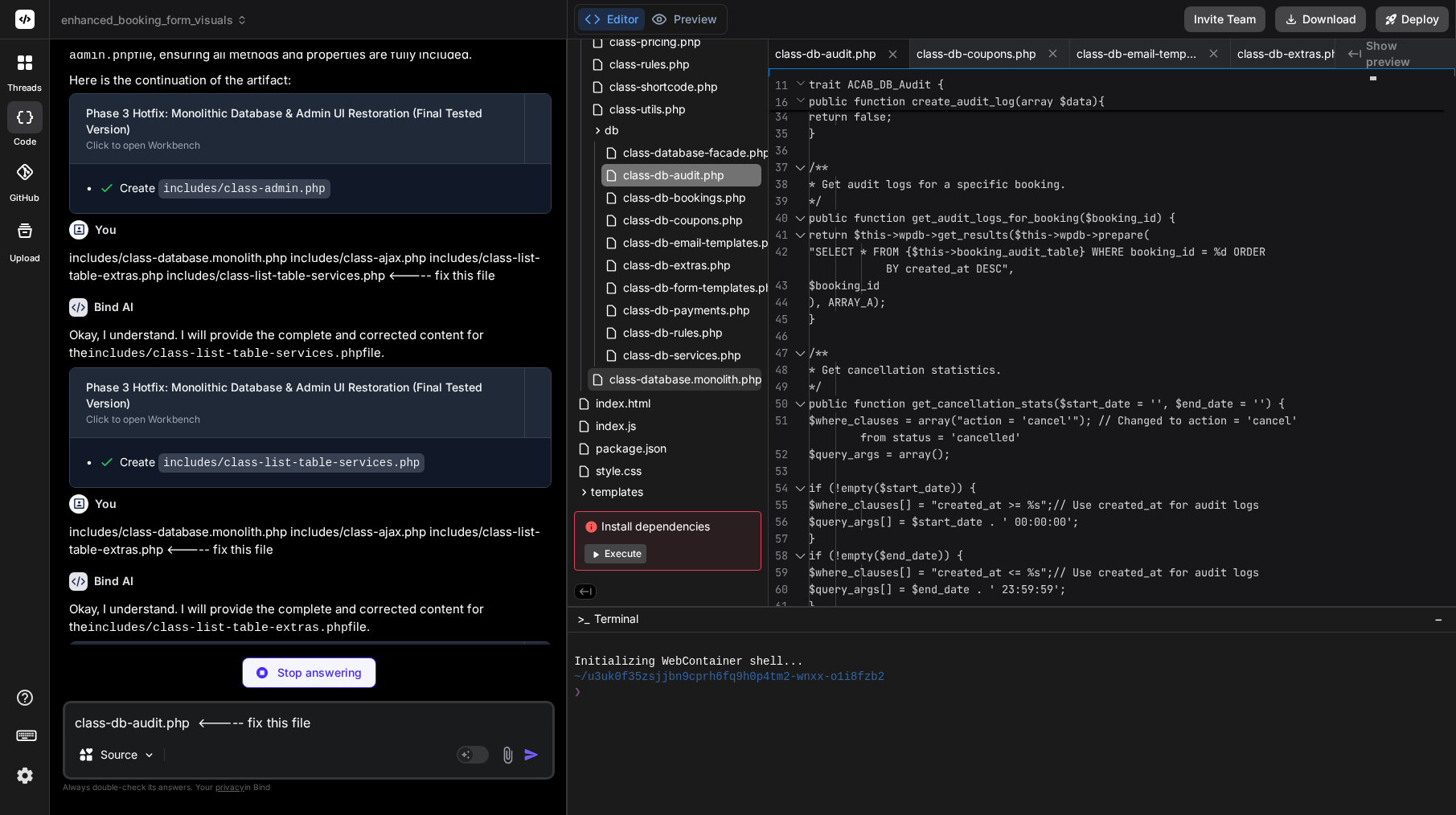
type textarea "x"
type textarea "} error_log('[ACAB][DB] Rule seeding completed. Total new rules seeded: ' . $se…"
type textarea "x"
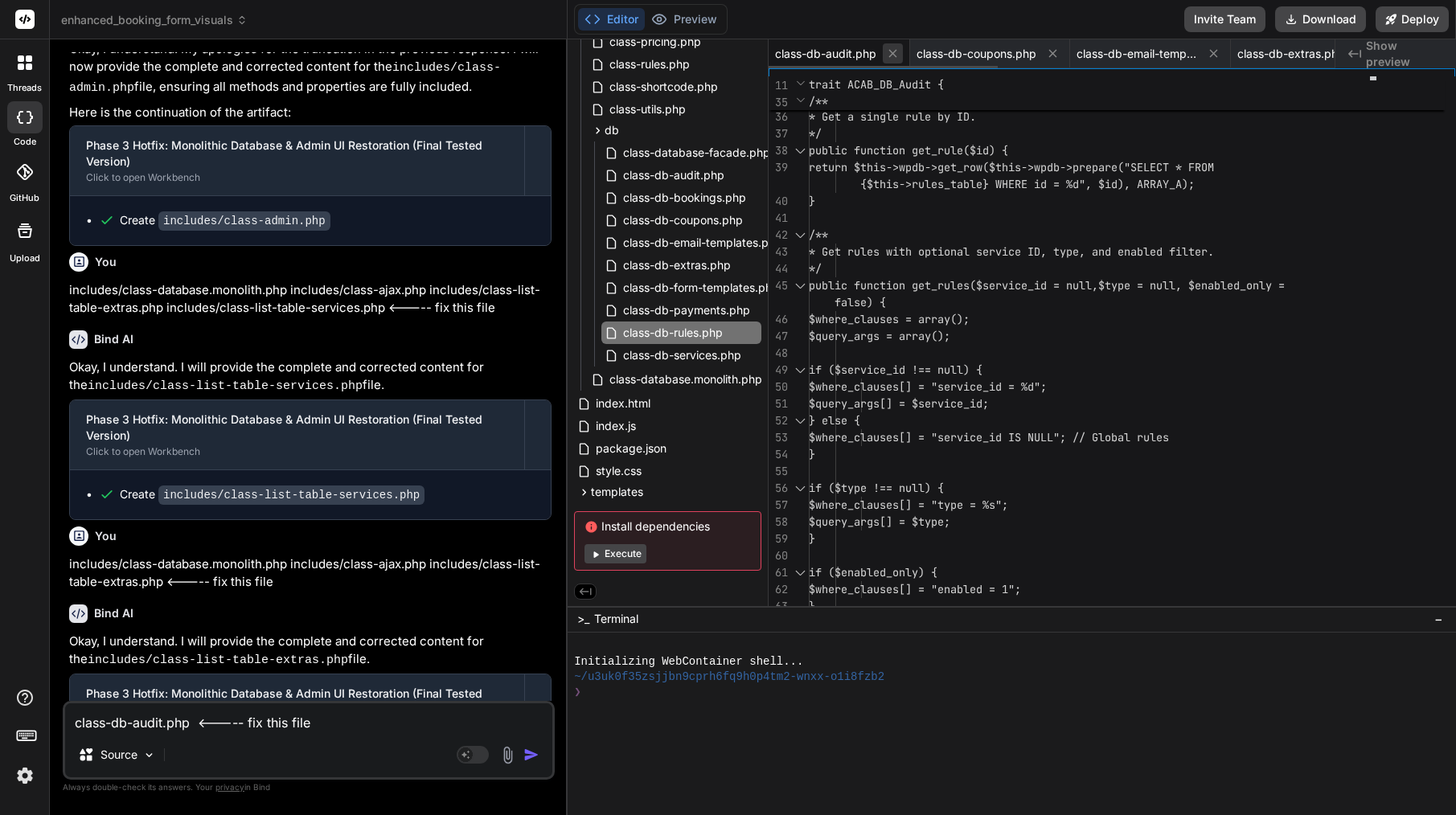
scroll to position [0, 0]
click at [856, 49] on span "class-db-audit.php" at bounding box center [825, 53] width 101 height 16
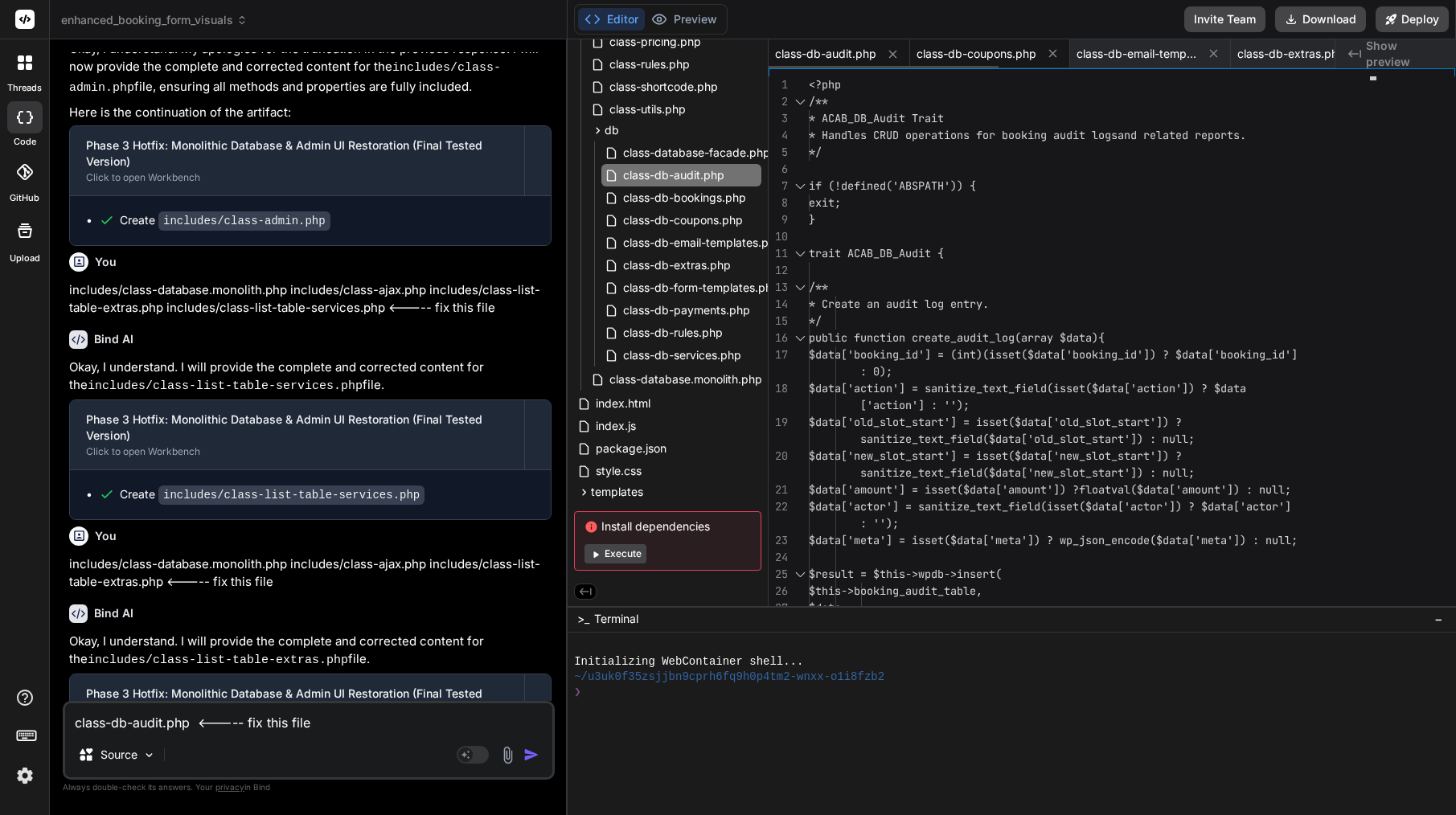
click at [961, 58] on span "class-db-coupons.php" at bounding box center [976, 53] width 119 height 16
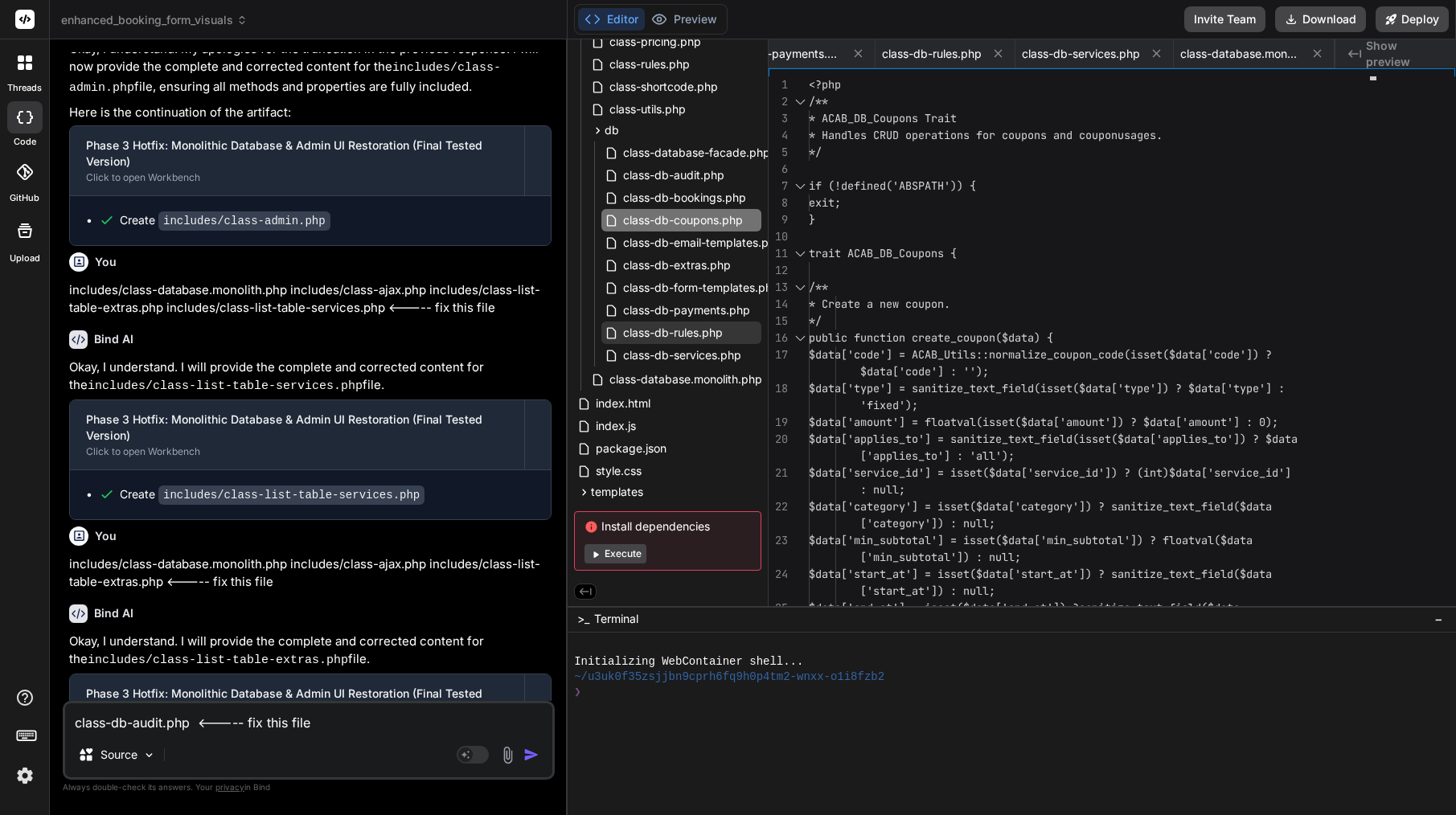
scroll to position [0, 830]
click at [689, 326] on span "class-db-rules.php" at bounding box center [673, 333] width 103 height 19
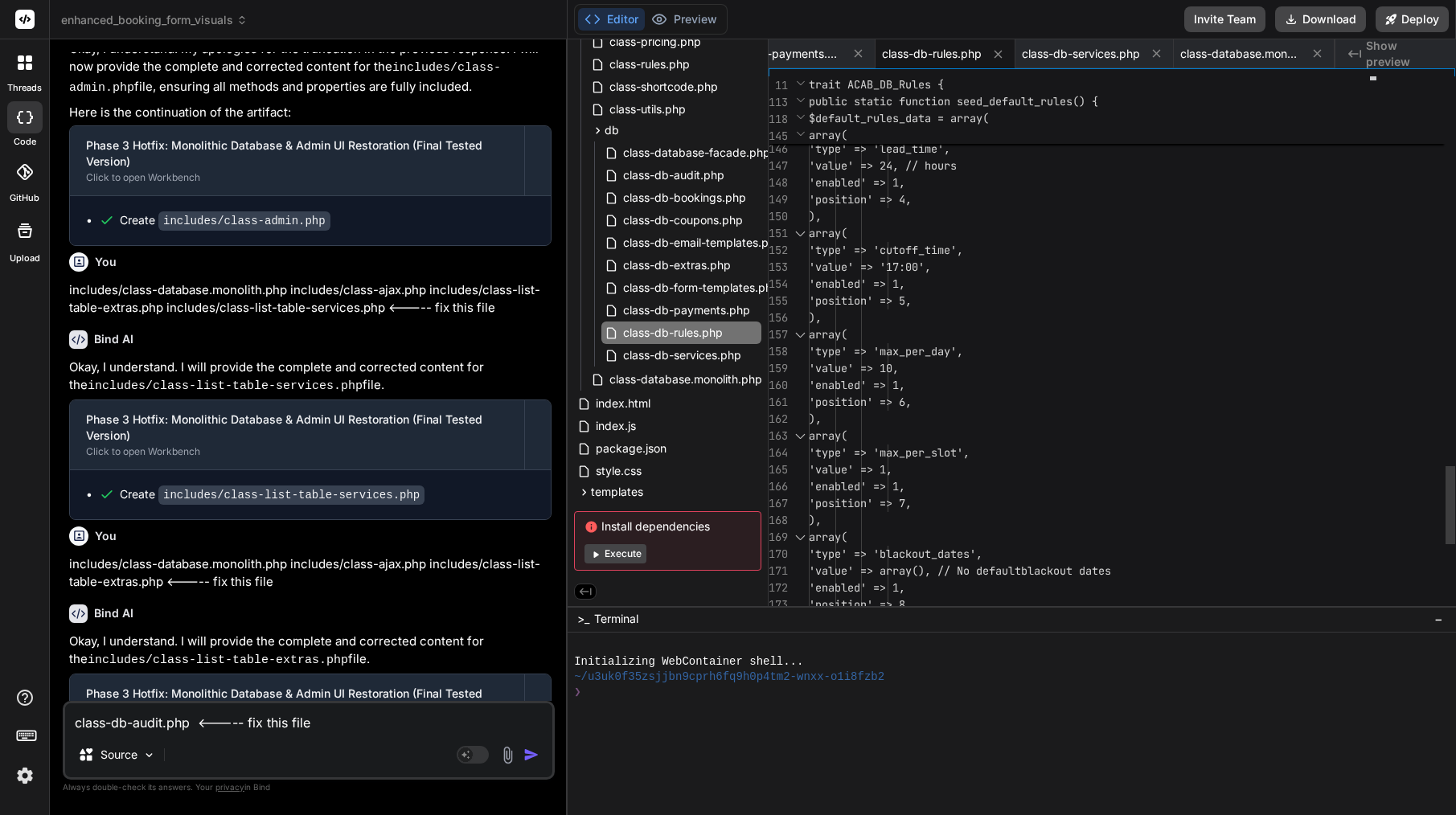
scroll to position [101, 0]
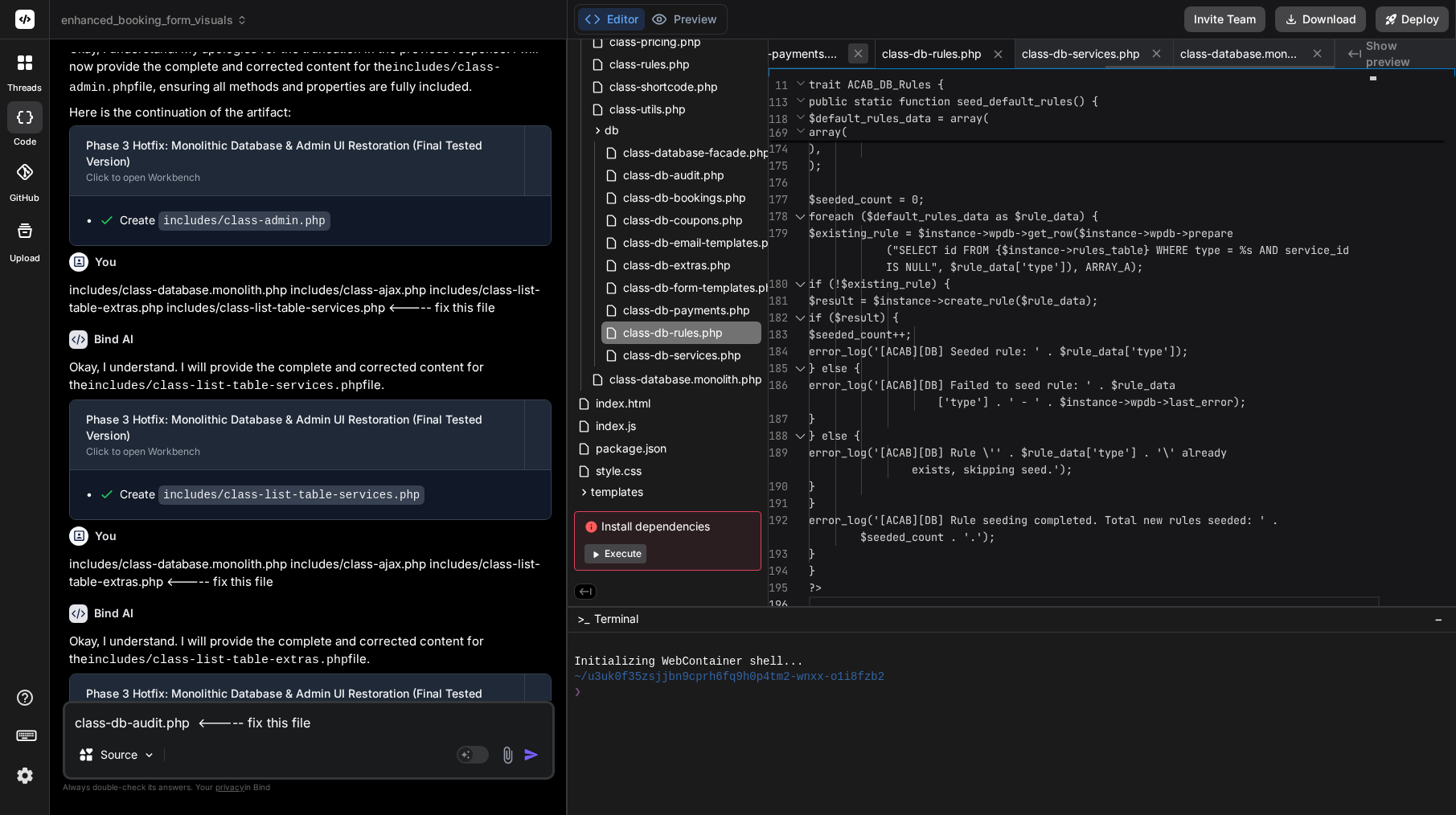
click at [855, 53] on icon at bounding box center [858, 53] width 8 height 8
click at [855, 53] on icon at bounding box center [853, 53] width 8 height 8
click at [855, 53] on icon at bounding box center [858, 53] width 8 height 8
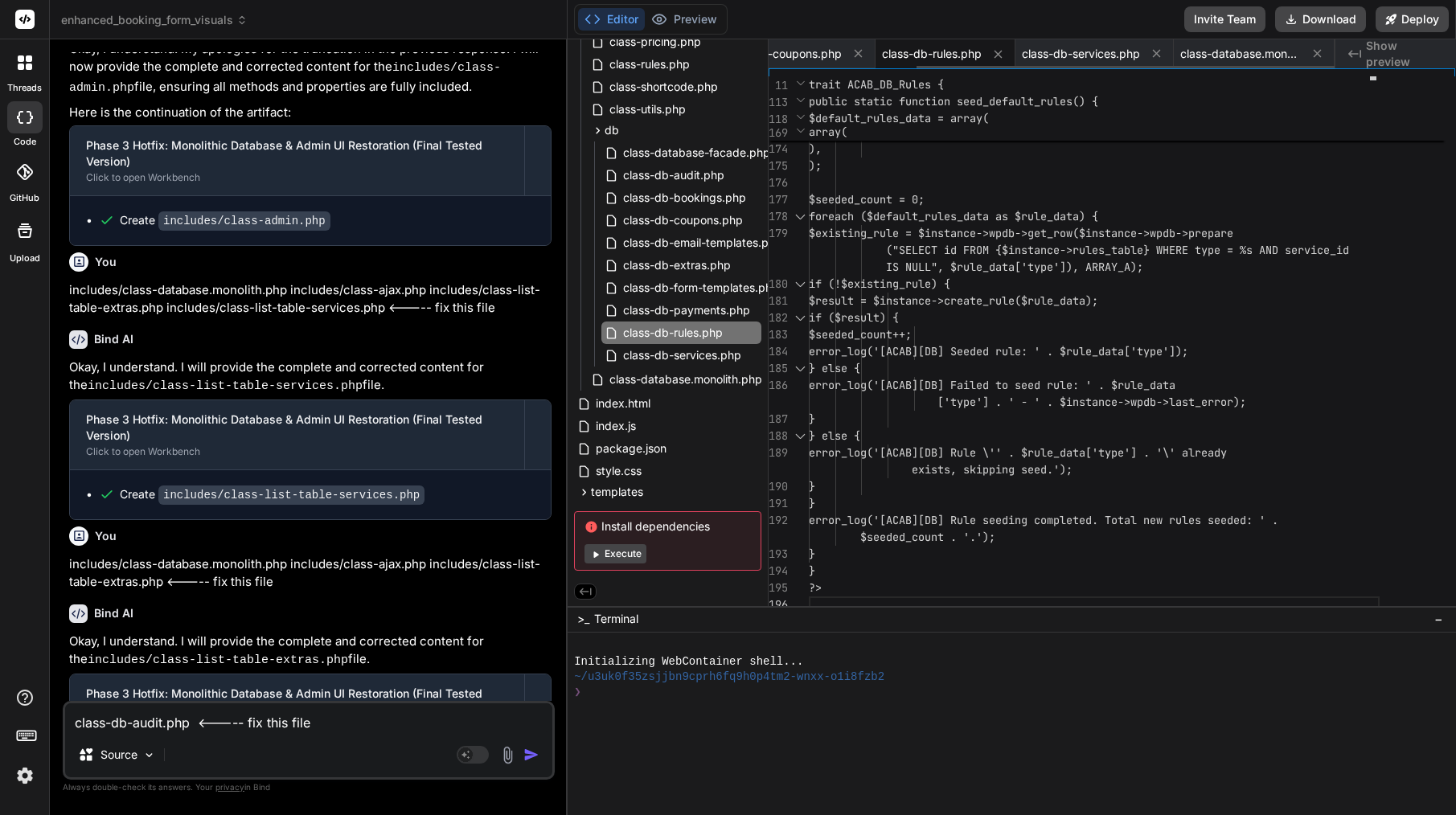
scroll to position [0, 39]
click at [855, 53] on icon at bounding box center [858, 53] width 8 height 8
click at [896, 56] on icon at bounding box center [891, 54] width 14 height 14
type textarea "error_log('[ACAB][MONOLITH] Monolithic get_services_using_extra called (fallbac…"
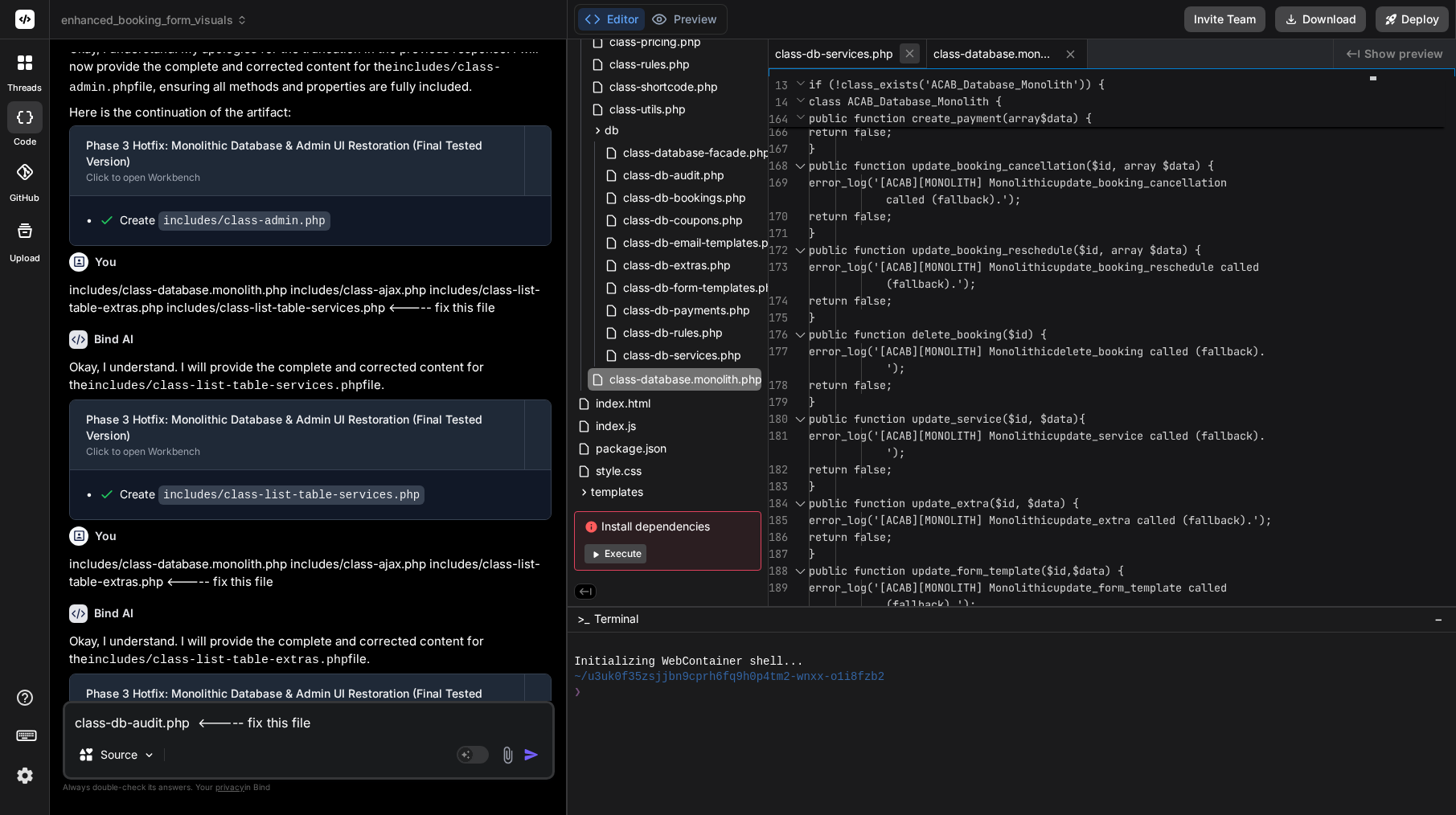
click at [910, 58] on icon at bounding box center [910, 53] width 14 height 14
click at [918, 56] on icon at bounding box center [912, 54] width 14 height 14
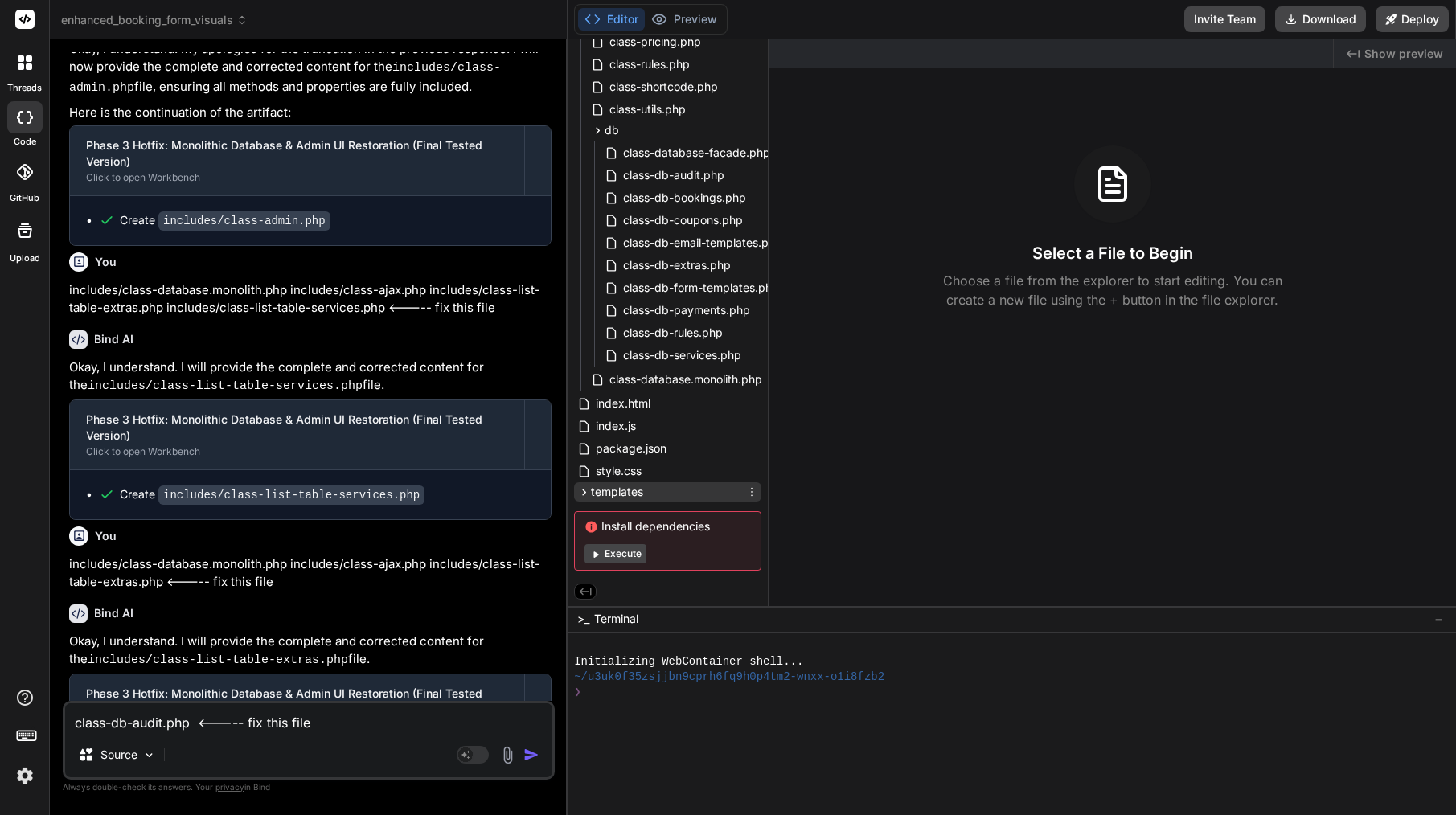
click at [628, 489] on span "templates" at bounding box center [617, 492] width 52 height 16
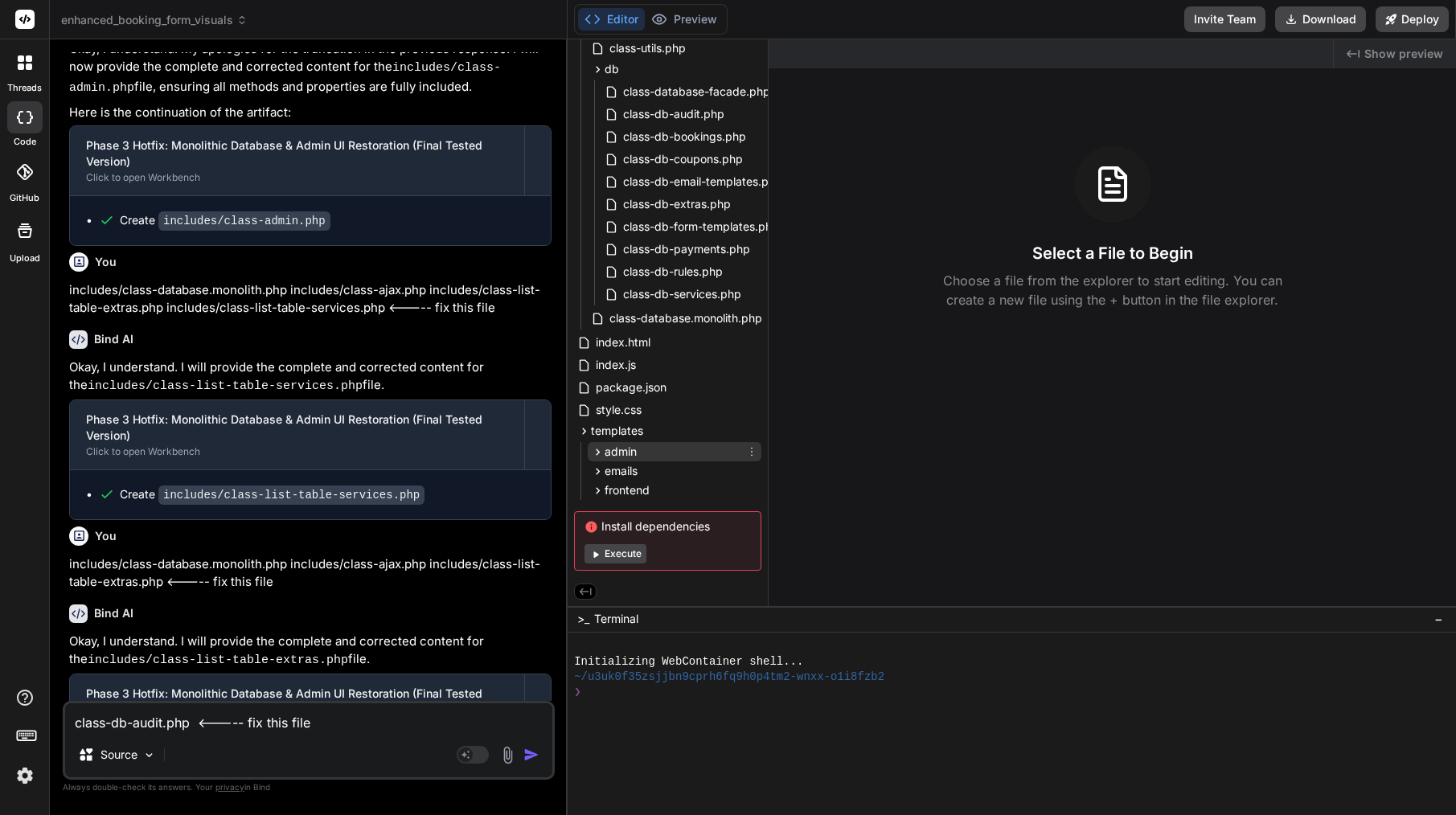
click at [612, 448] on span "admin" at bounding box center [620, 451] width 32 height 16
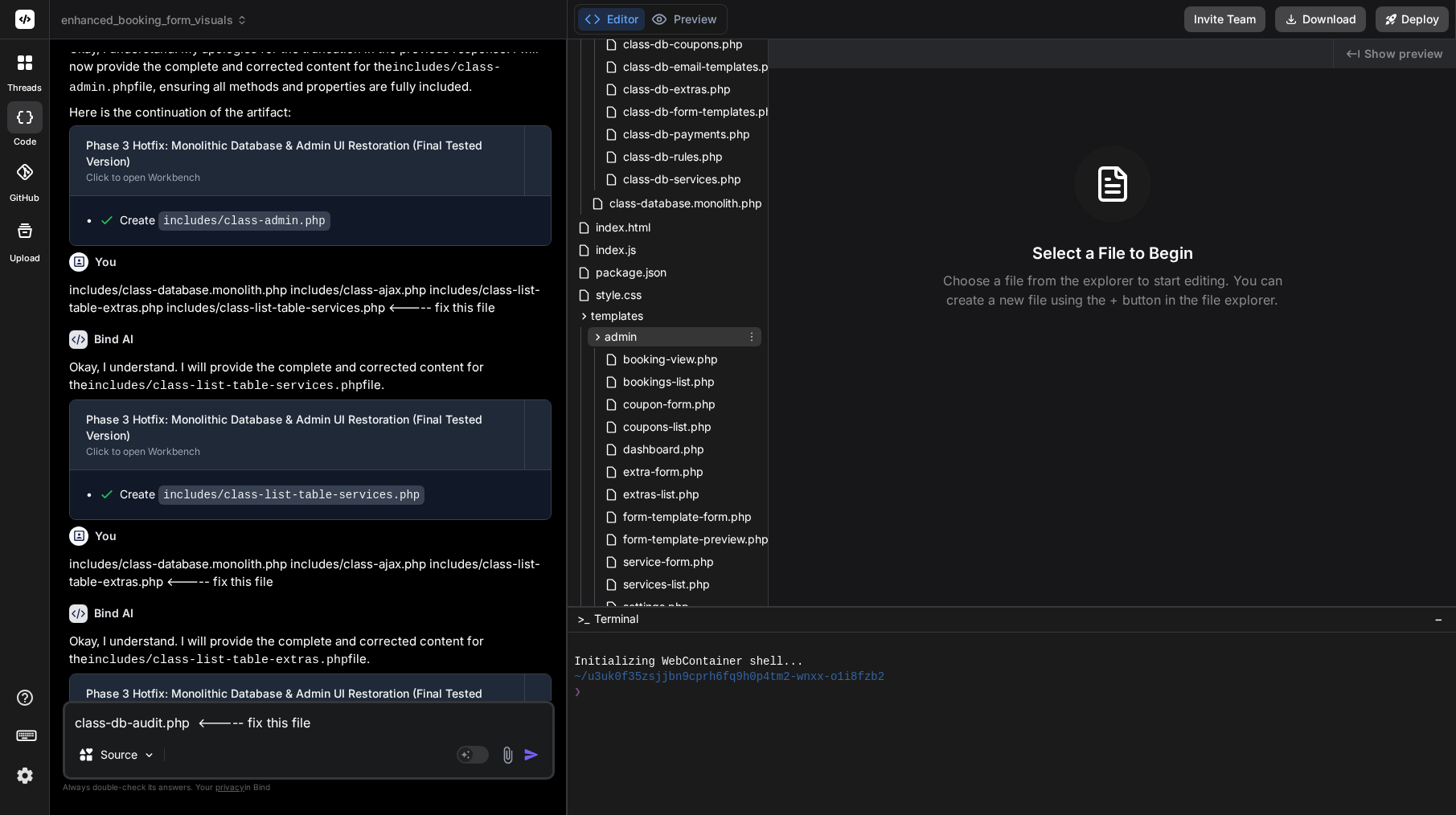
scroll to position [1055, 0]
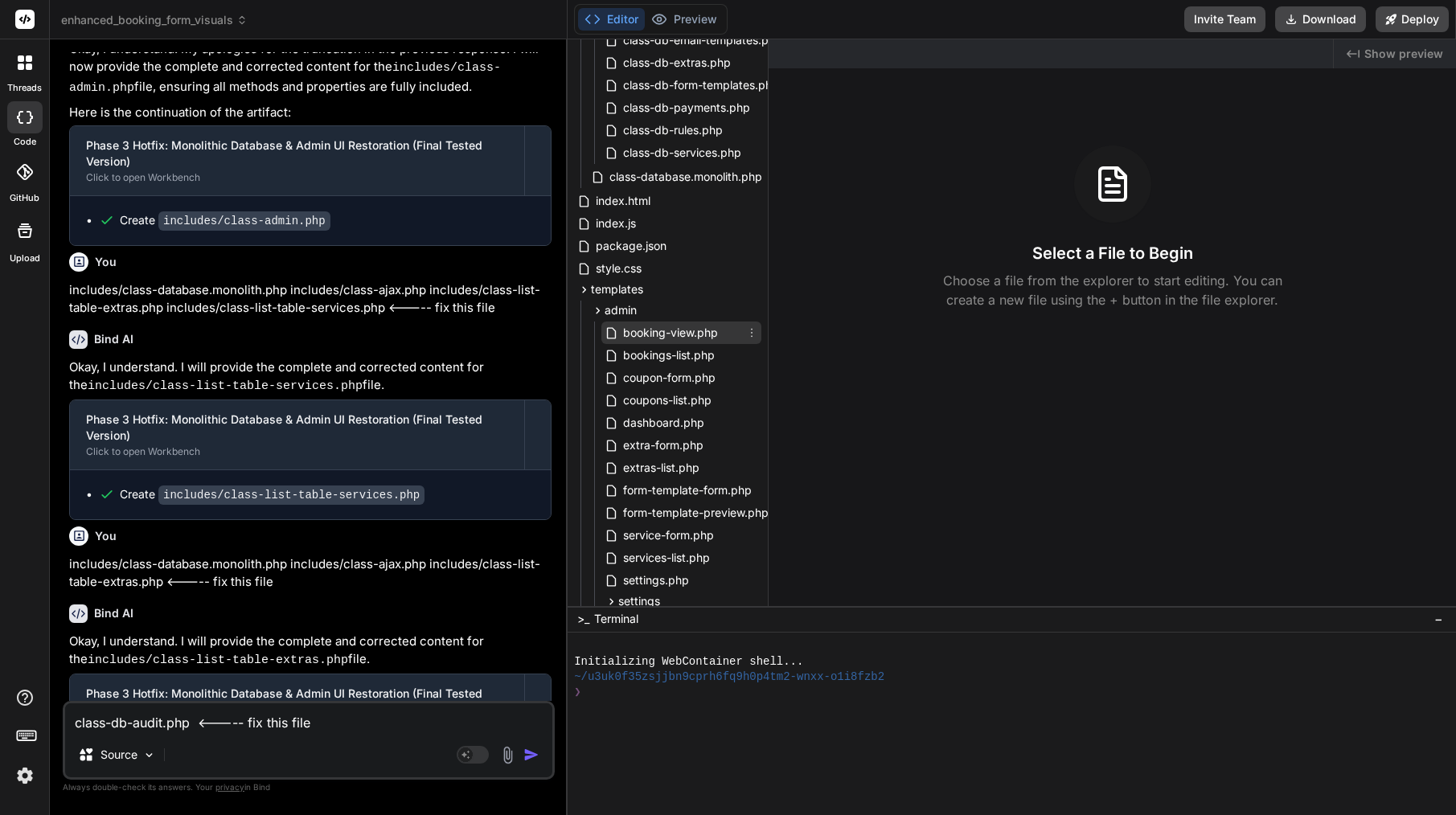
click at [661, 333] on span "booking-view.php" at bounding box center [670, 333] width 98 height 19
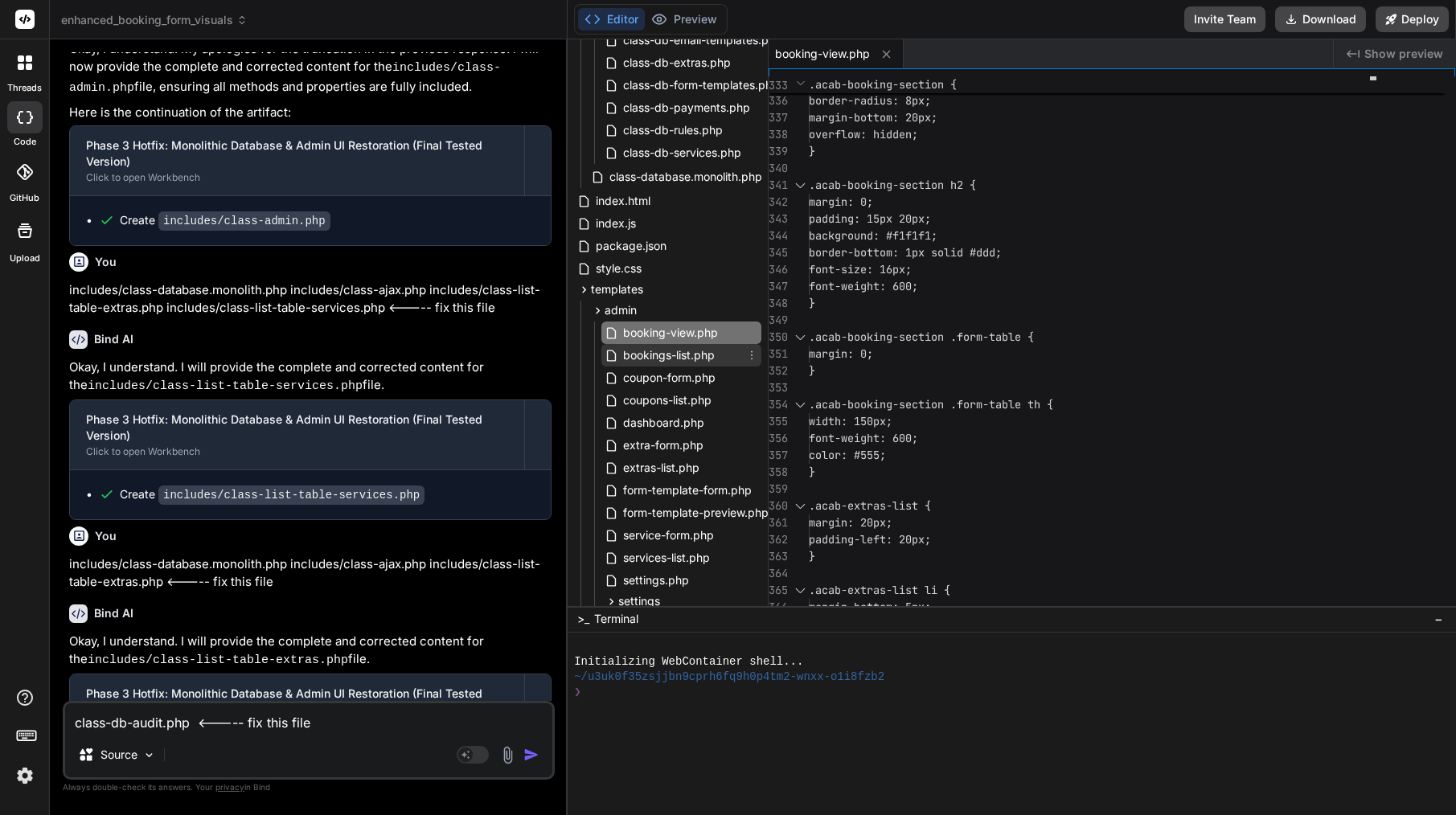
click at [685, 345] on span "bookings-list.php" at bounding box center [669, 355] width 95 height 19
type textarea "<div class="notice notice-error"> <p><?php esc_html_e('Admin bookings class not…"
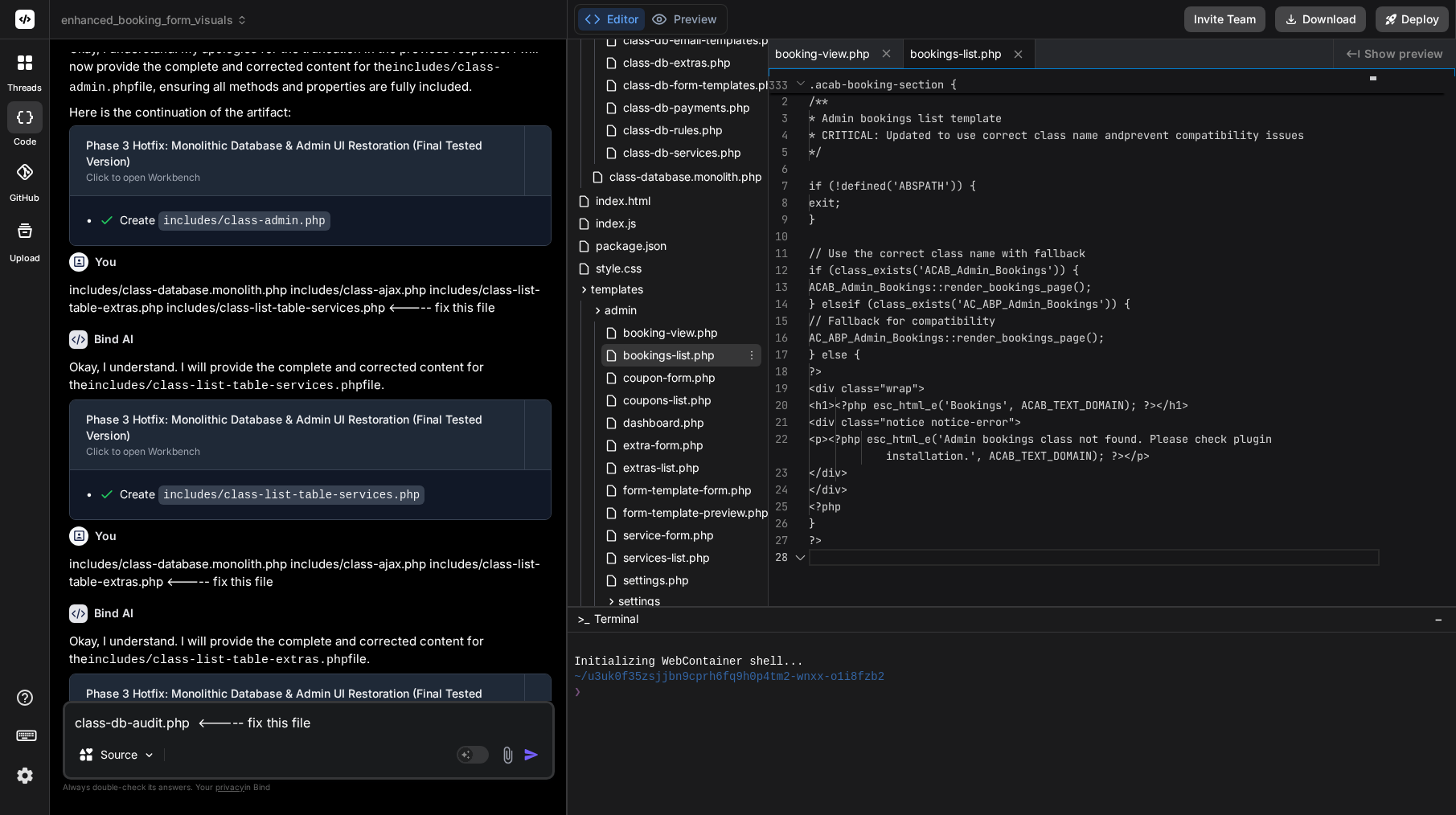
scroll to position [135, 0]
click at [645, 376] on span "coupon-form.php" at bounding box center [669, 377] width 96 height 19
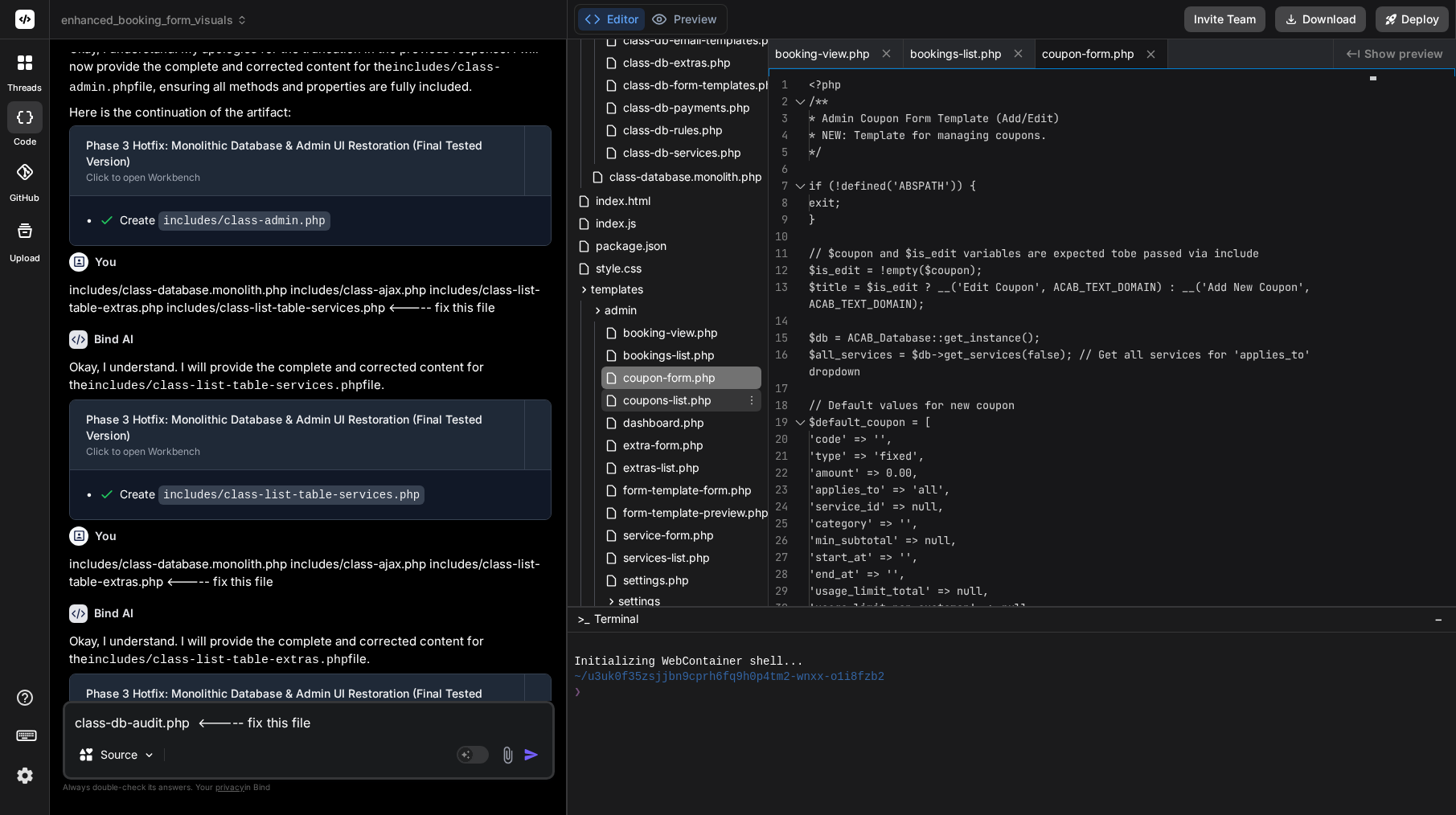
click at [695, 393] on span "coupons-list.php" at bounding box center [667, 401] width 91 height 19
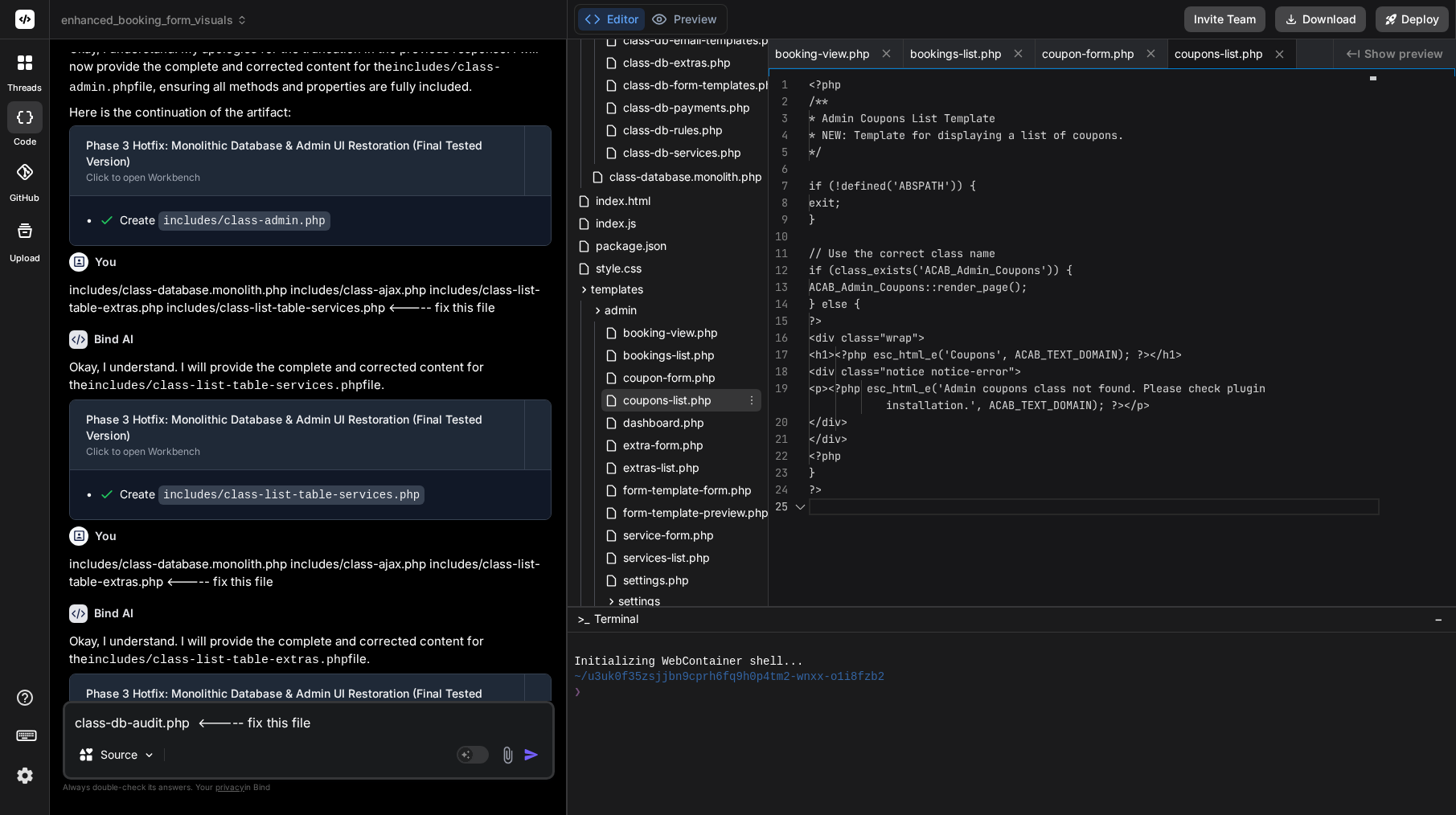
scroll to position [84, 0]
click at [709, 425] on div "dashboard.php" at bounding box center [681, 422] width 160 height 22
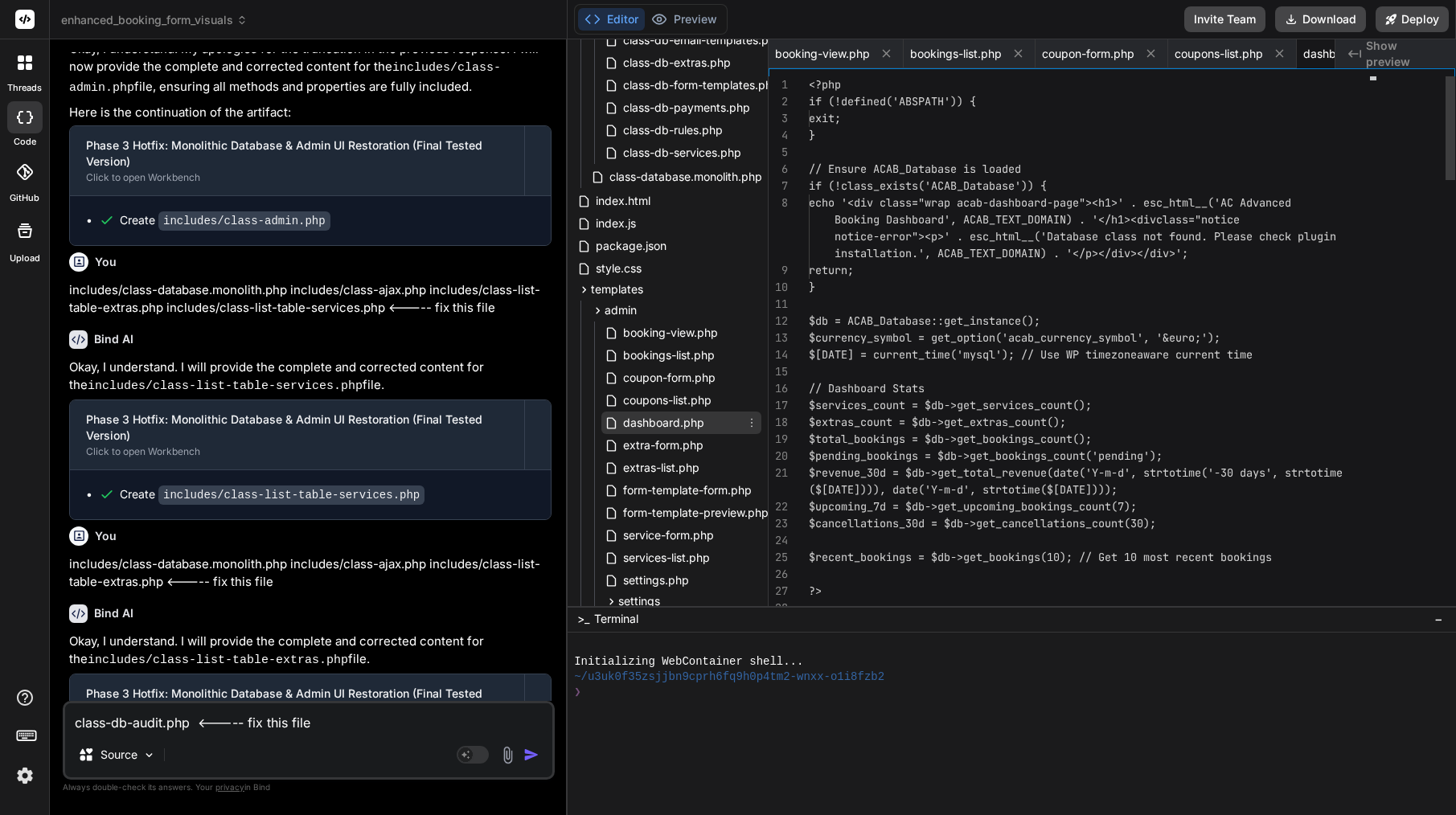
scroll to position [50, 0]
click at [644, 445] on span "extra-form.php" at bounding box center [663, 445] width 83 height 19
type textarea "<p><?php esc_html_e('This extra is not currently linked to any services. It wil…"
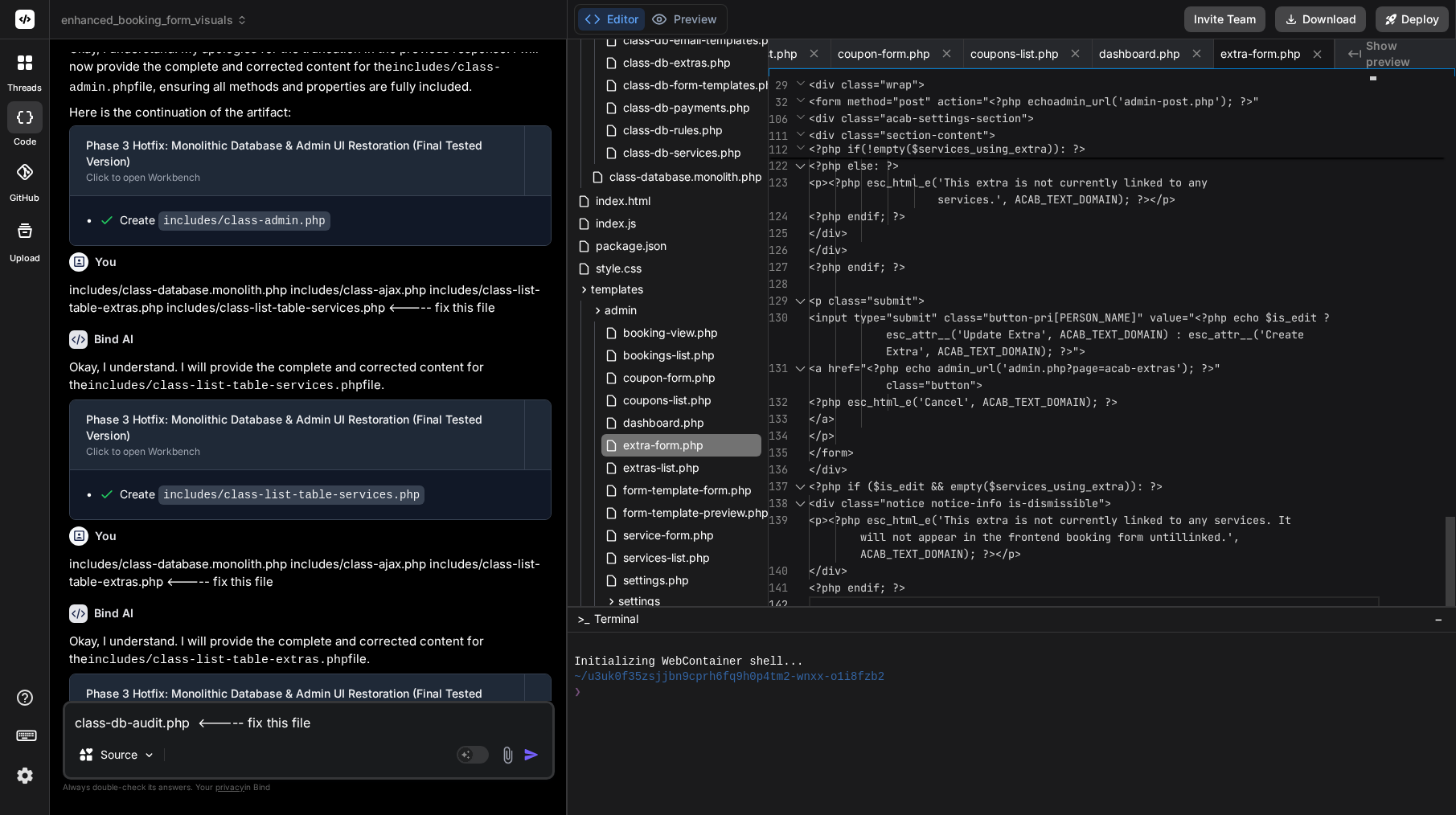
scroll to position [84, 0]
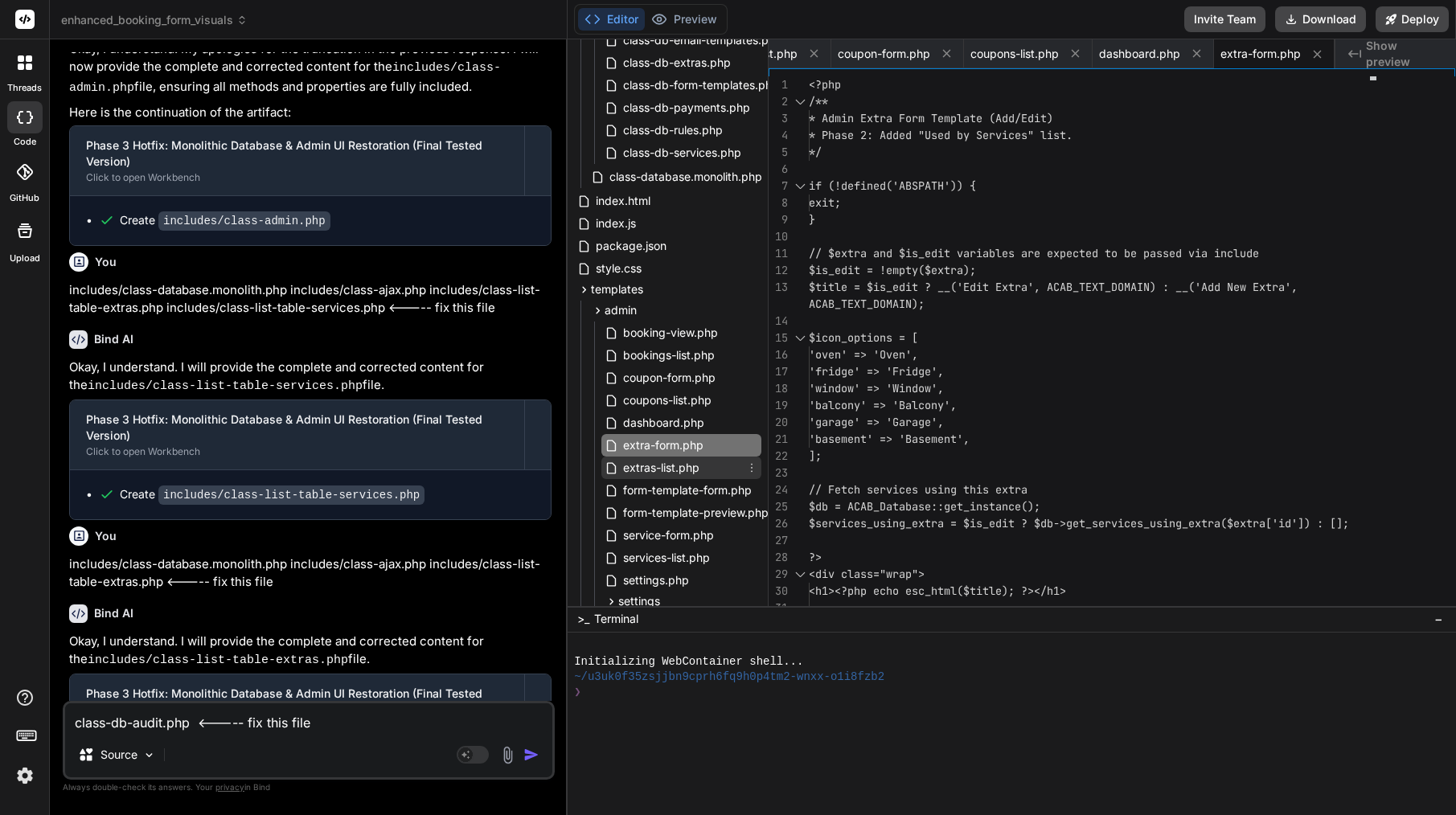
click at [667, 474] on span "extras-list.php" at bounding box center [661, 468] width 80 height 19
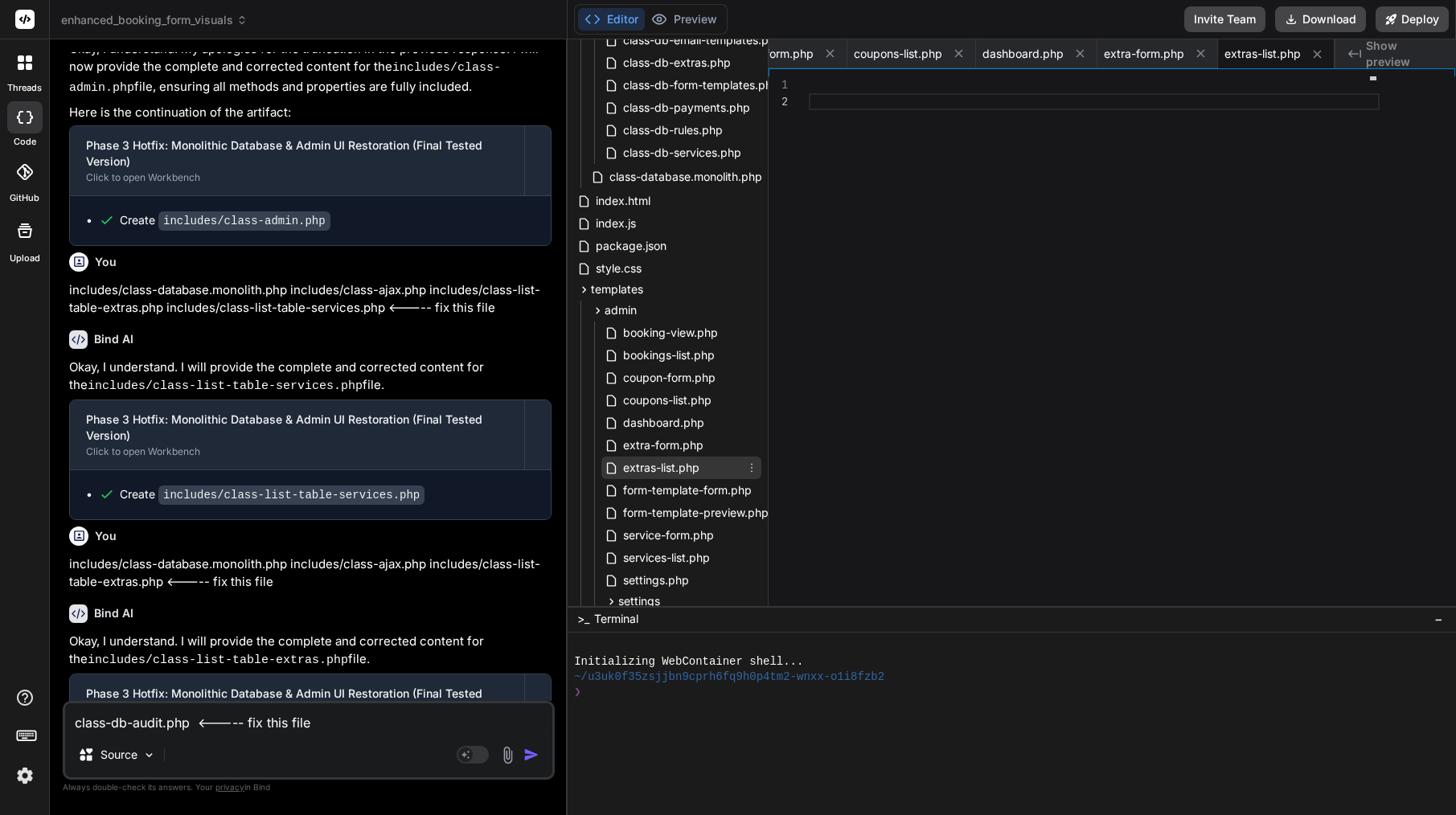
click at [748, 470] on icon at bounding box center [751, 467] width 13 height 13
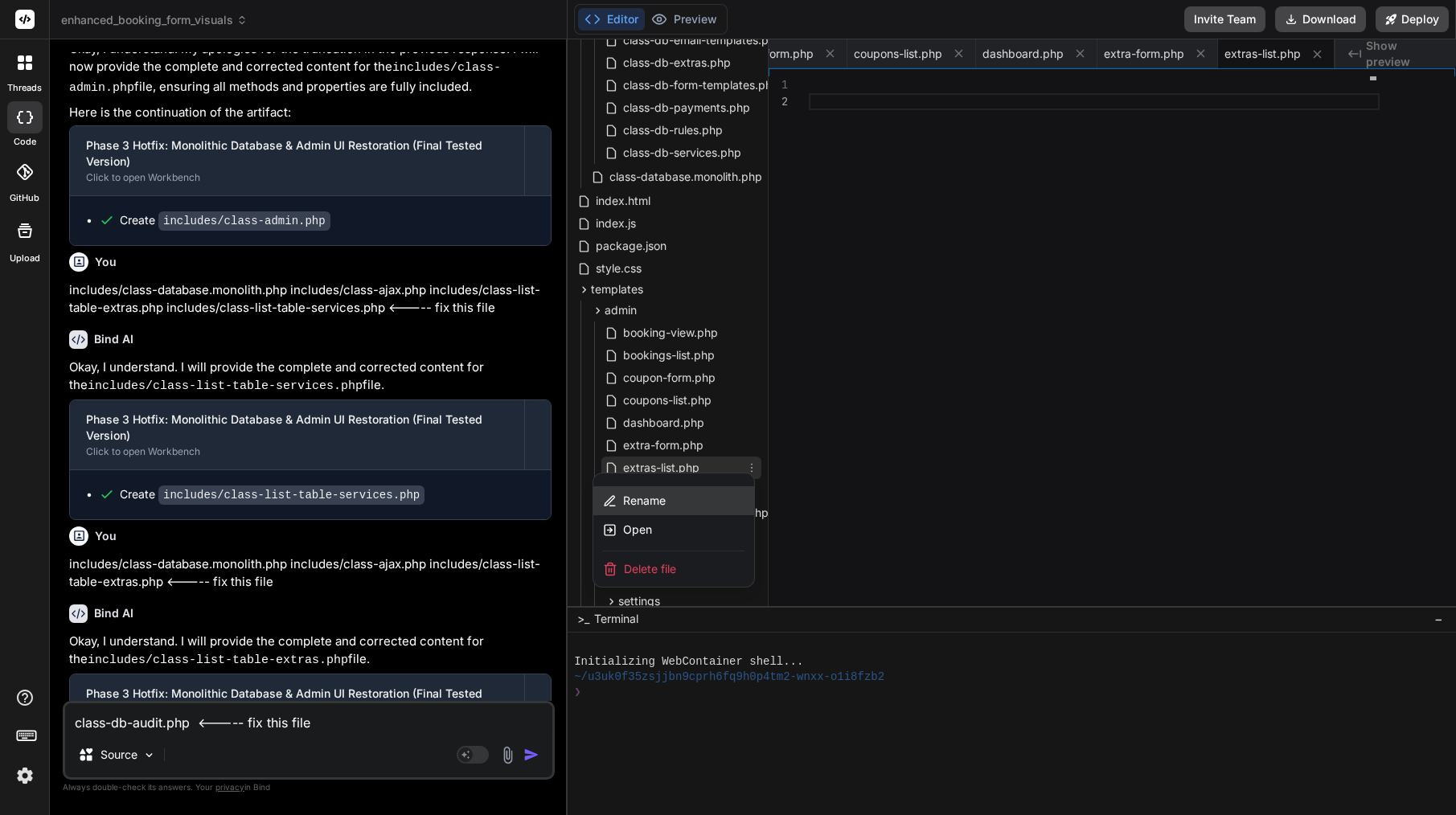
click at [682, 491] on div "Rename" at bounding box center [674, 501] width 161 height 29
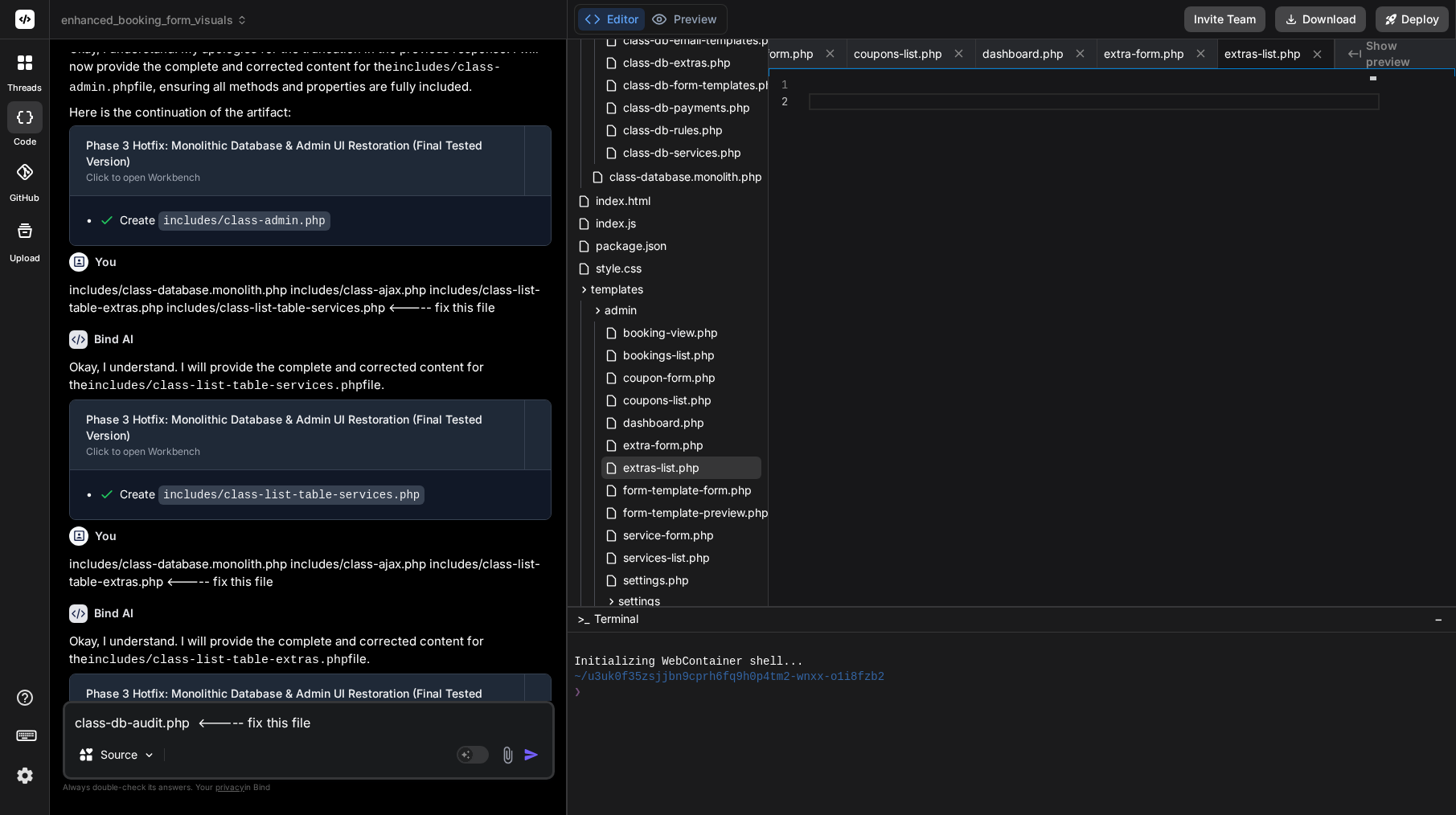
click at [239, 727] on textarea "class-db-audit.php <----- fix this file class-db-rules.php <----- fix this file" at bounding box center [309, 718] width 487 height 29
type textarea "a"
type textarea "x"
type textarea "ad"
type textarea "x"
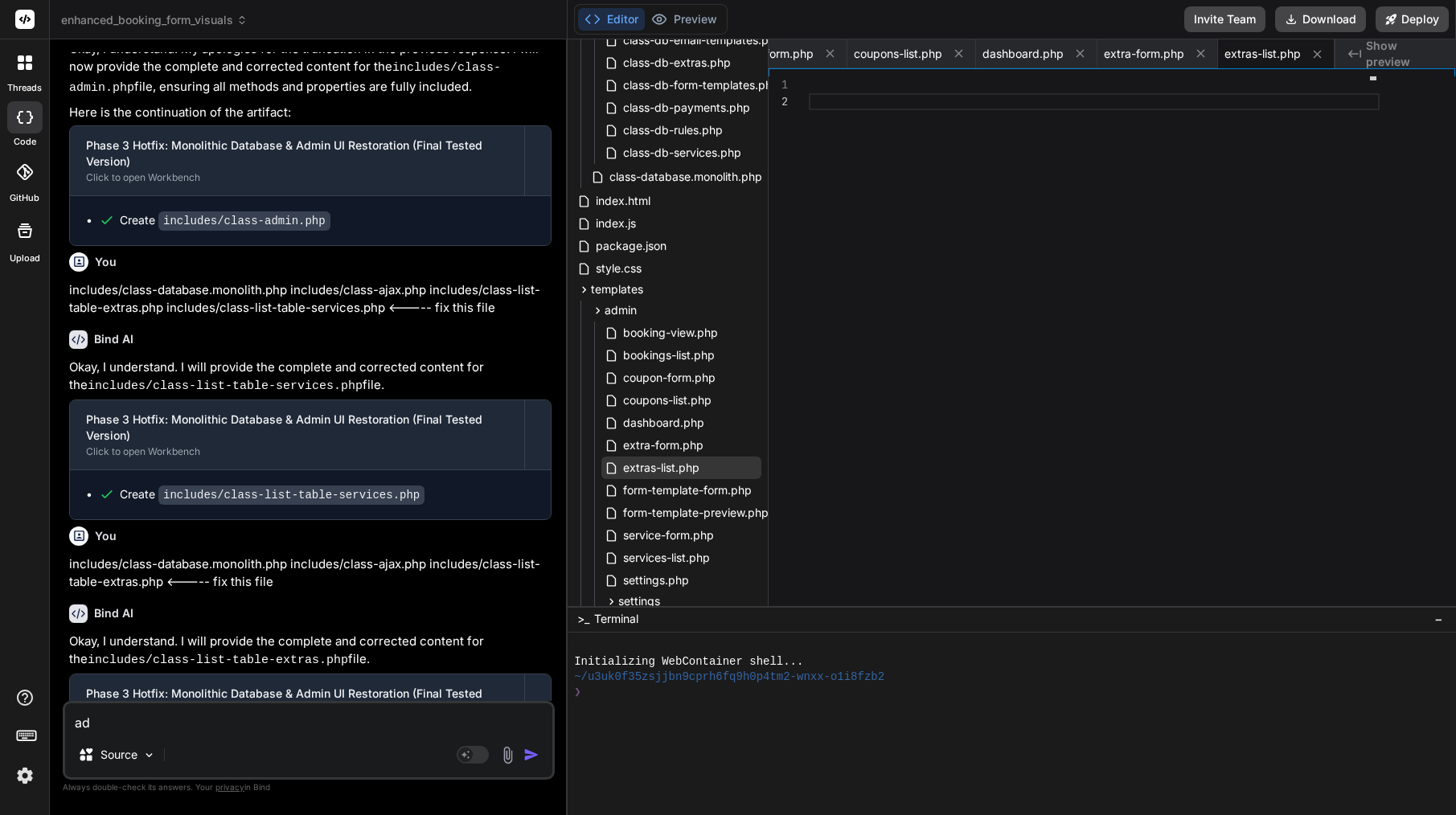
type textarea "adm"
type textarea "x"
type textarea "admi"
type textarea "x"
type textarea "admin"
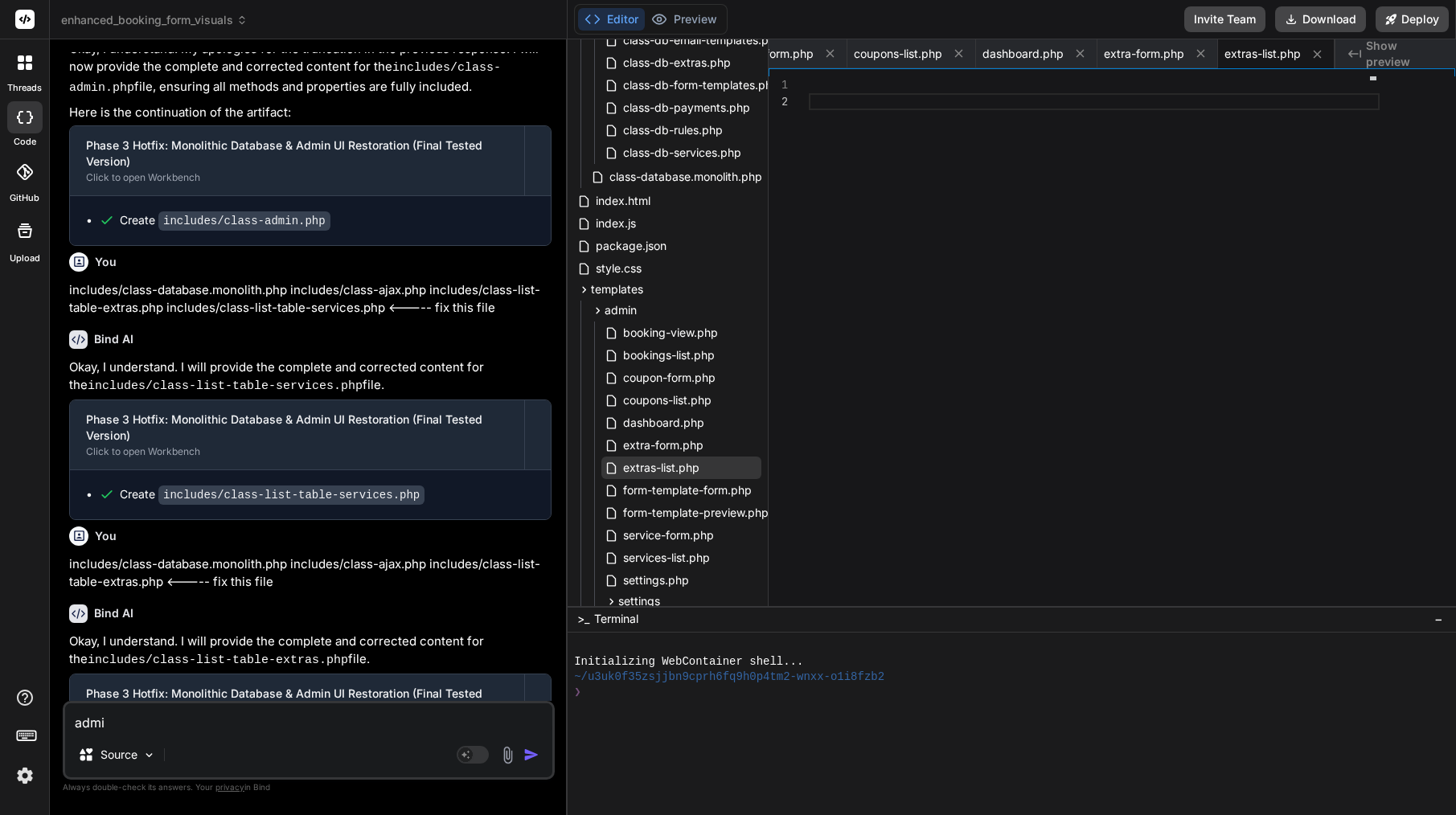
type textarea "x"
type textarea "admin/"
type textarea "x"
paste textarea "<----- fix this file"
type textarea "admin/ <----- fix this file"
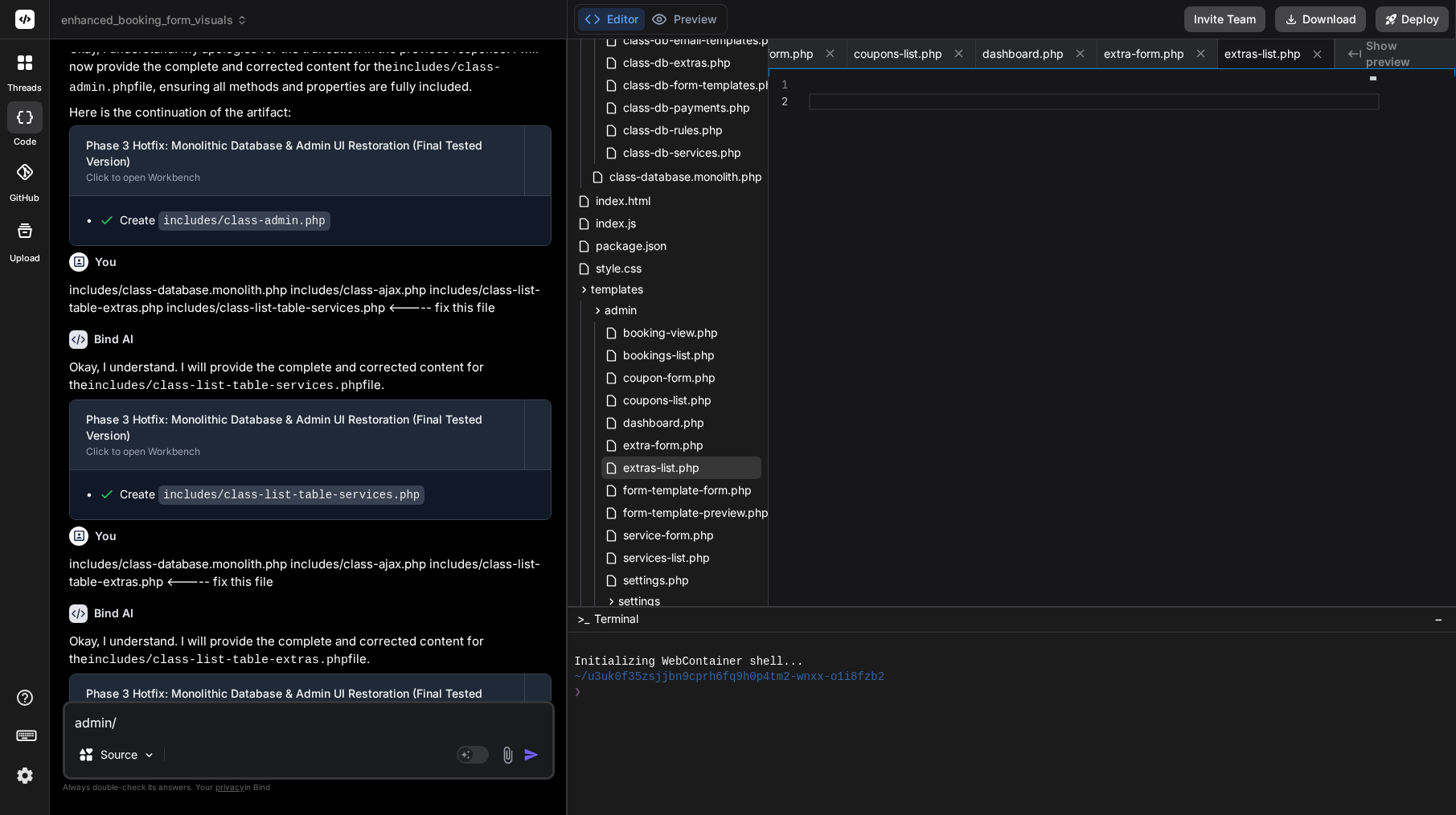
type textarea "x"
click at [686, 462] on span "extras-list.php" at bounding box center [661, 468] width 80 height 19
click at [751, 464] on icon at bounding box center [751, 467] width 13 height 13
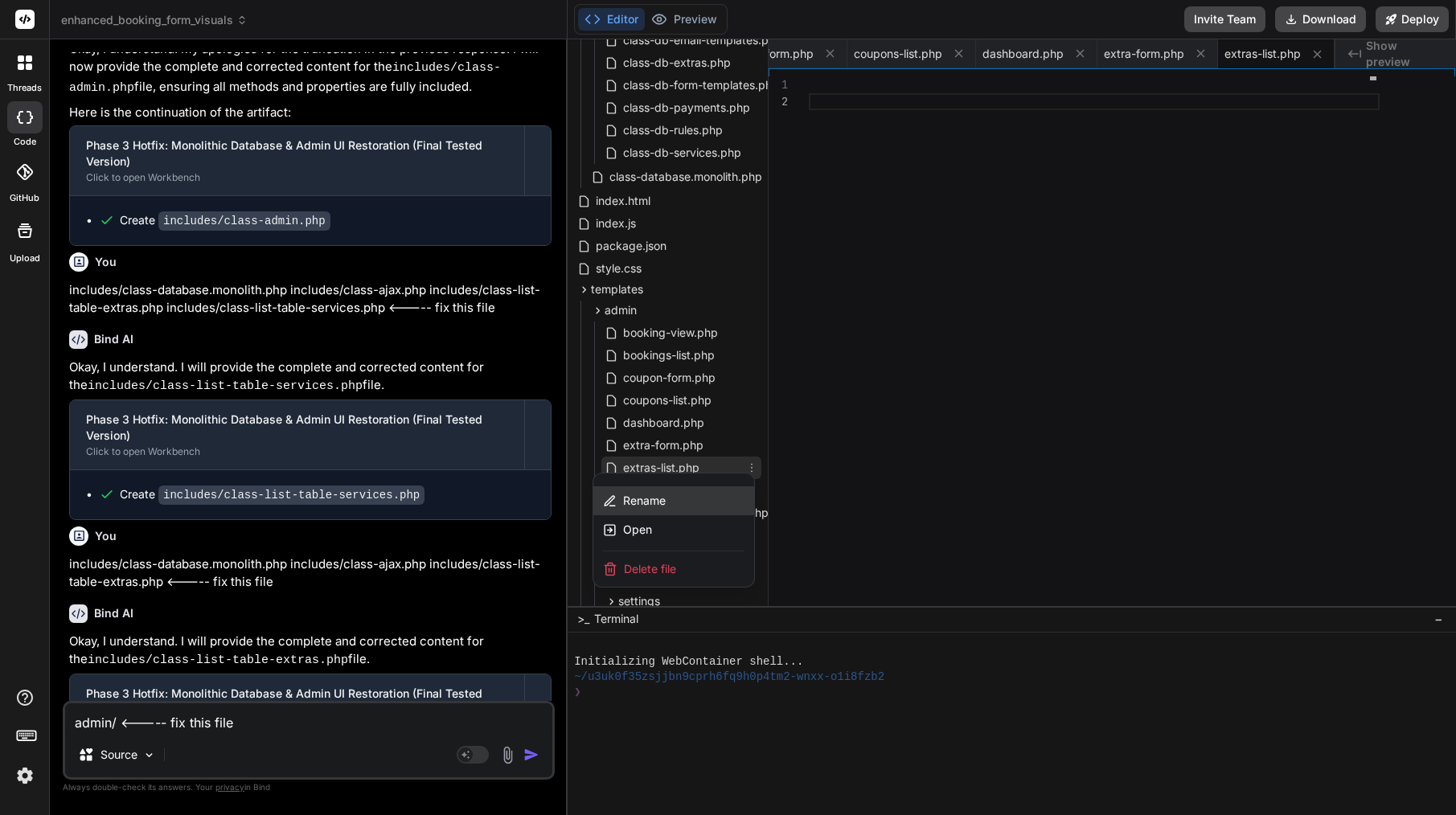
click at [657, 498] on span "Rename" at bounding box center [645, 501] width 43 height 16
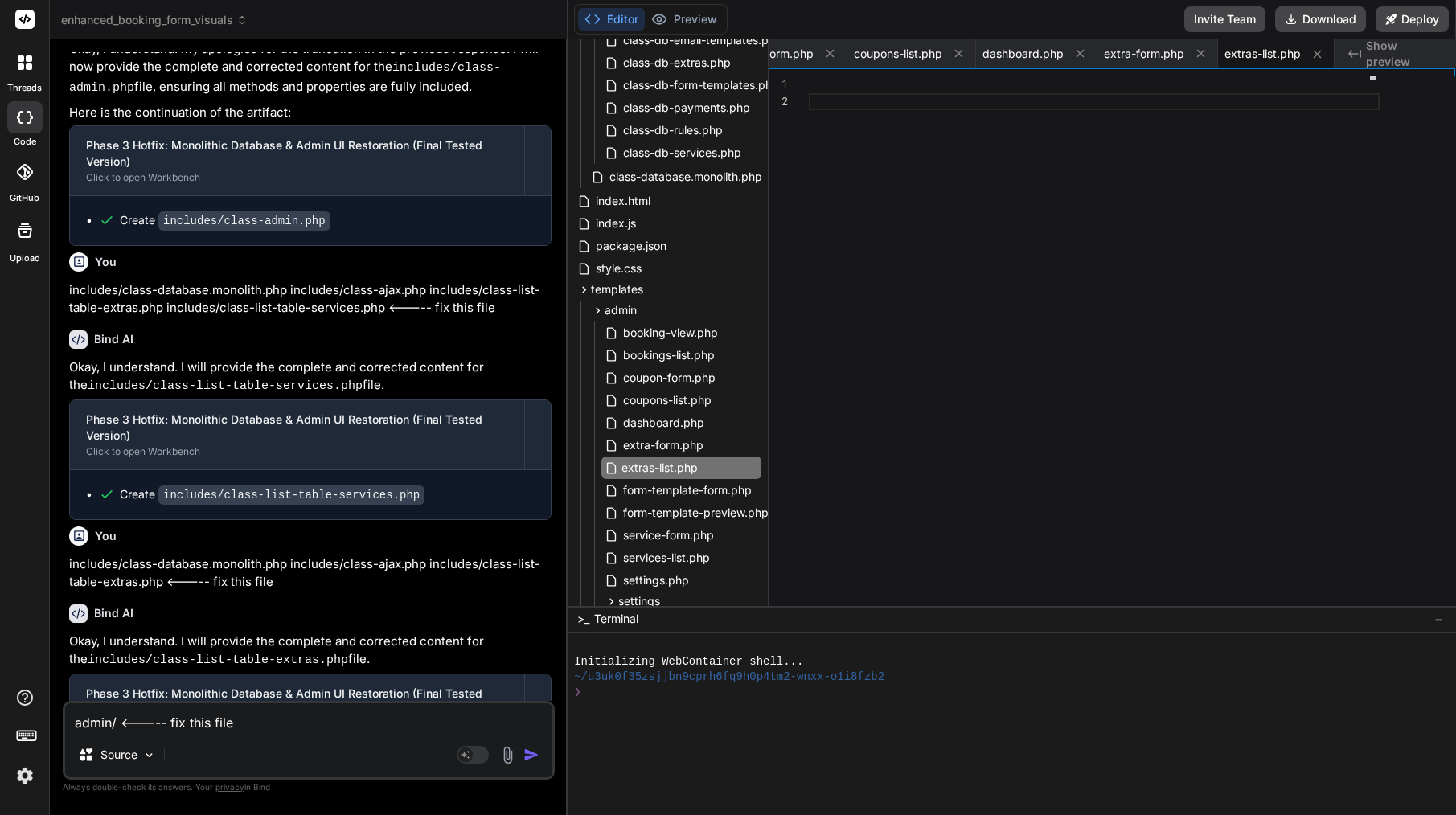
click at [672, 466] on input "extras-list.php" at bounding box center [709, 468] width 176 height 19
click at [116, 723] on textarea "admin/ <----- fix this file" at bounding box center [309, 718] width 487 height 29
paste textarea "extras-list.php"
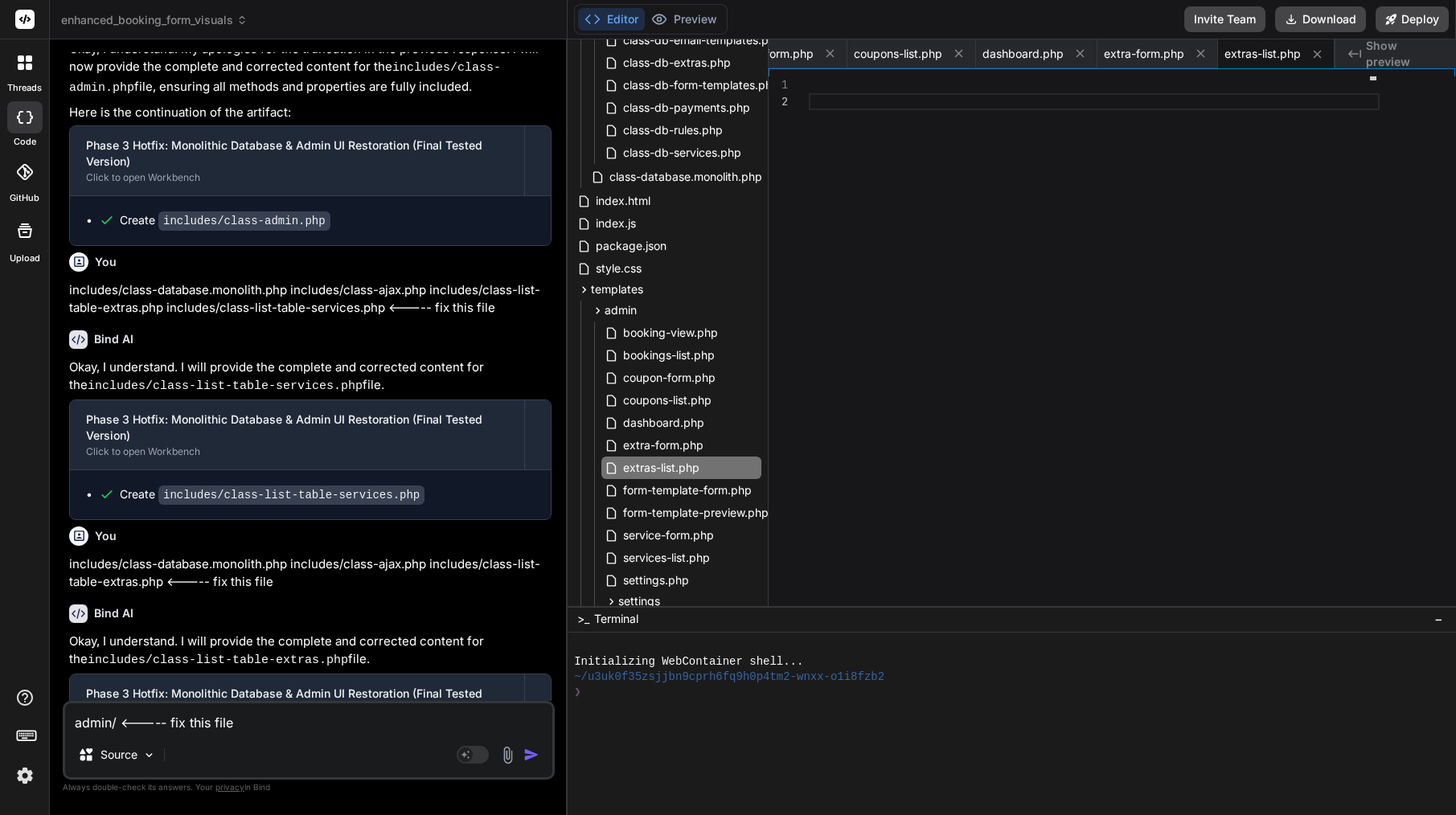
type textarea "admin/extras-list.php <----- fix this file"
type textarea "x"
type textarea "admin/extras-list.php <----- fix this file"
click at [677, 489] on span "form-template-form.php" at bounding box center [687, 490] width 132 height 19
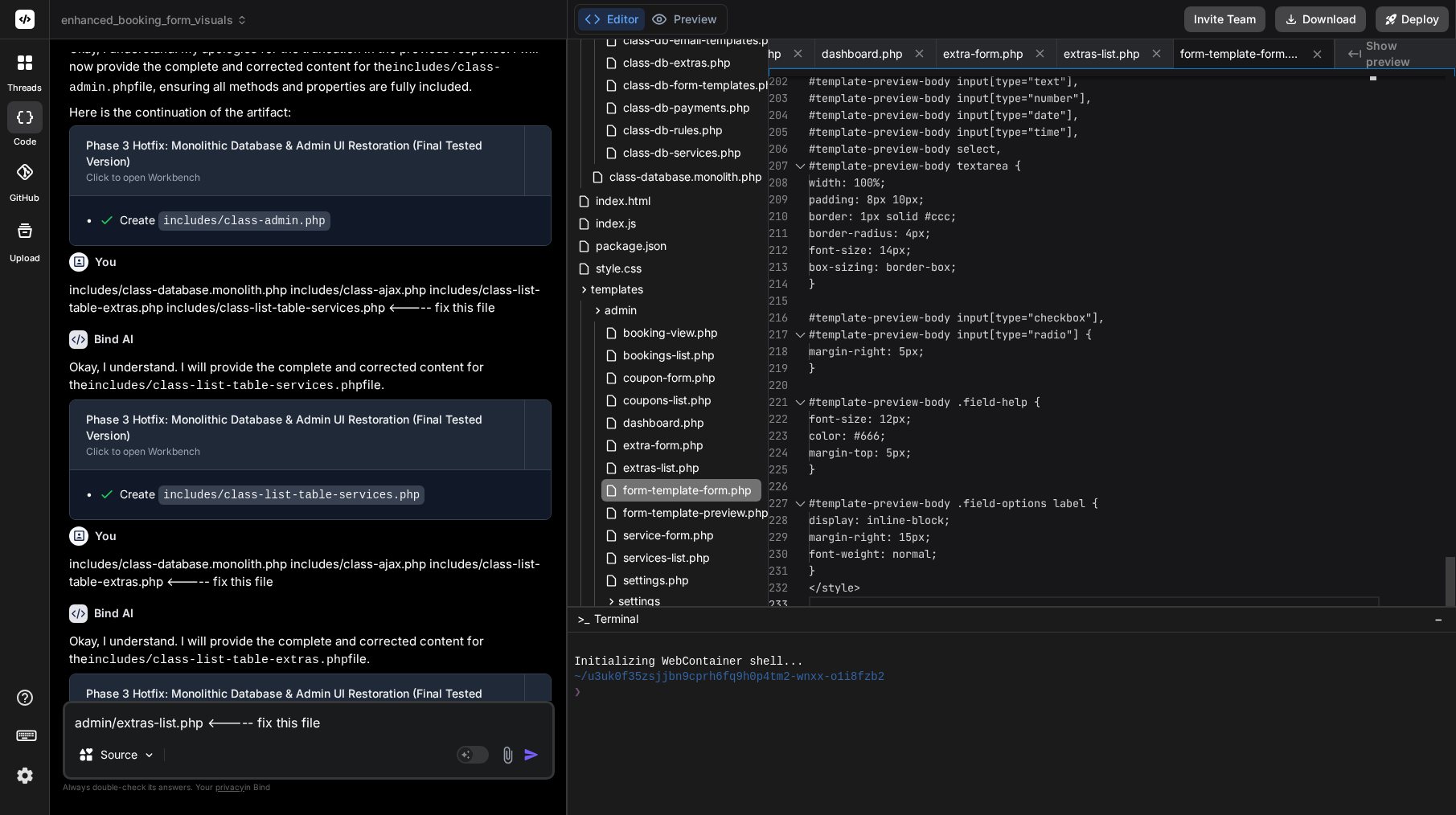
scroll to position [152, 0]
click at [683, 517] on span "form-template-preview.php" at bounding box center [695, 512] width 149 height 19
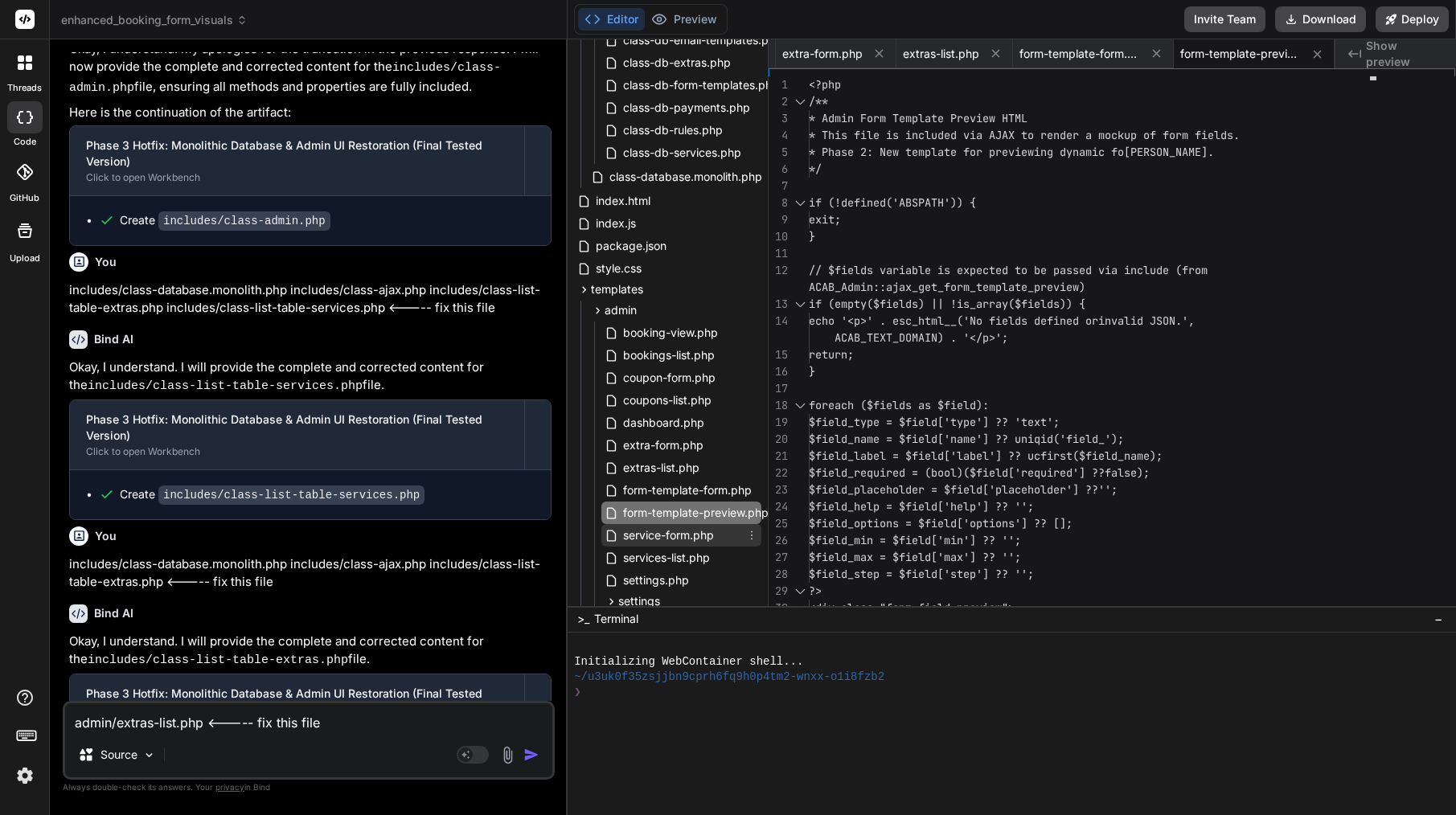
click at [663, 537] on span "service-form.php" at bounding box center [668, 536] width 94 height 19
type textarea "<?php if ($is_edit && !empty($service['linked_extras']) && empty($current_linke…"
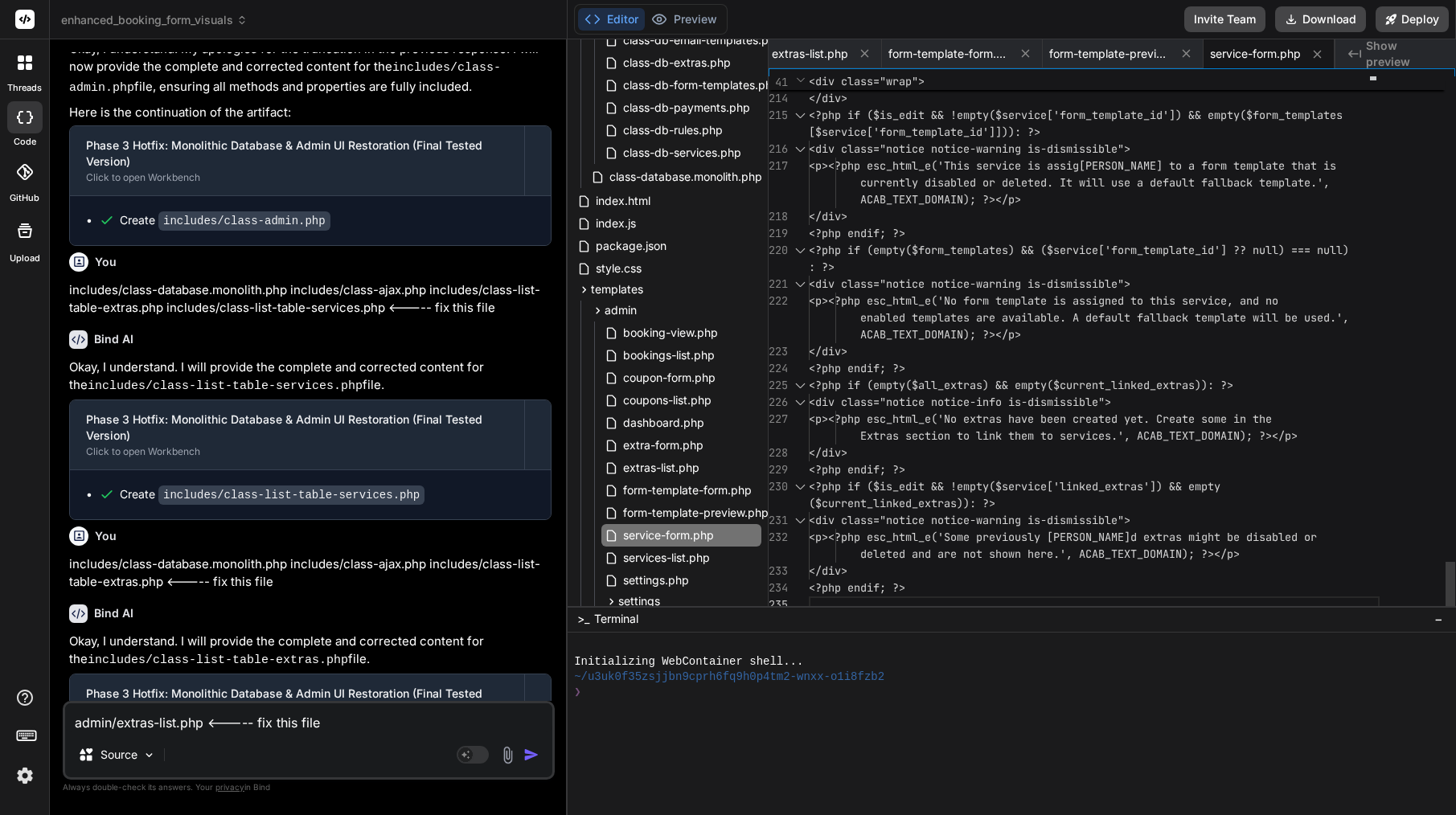
scroll to position [0, 0]
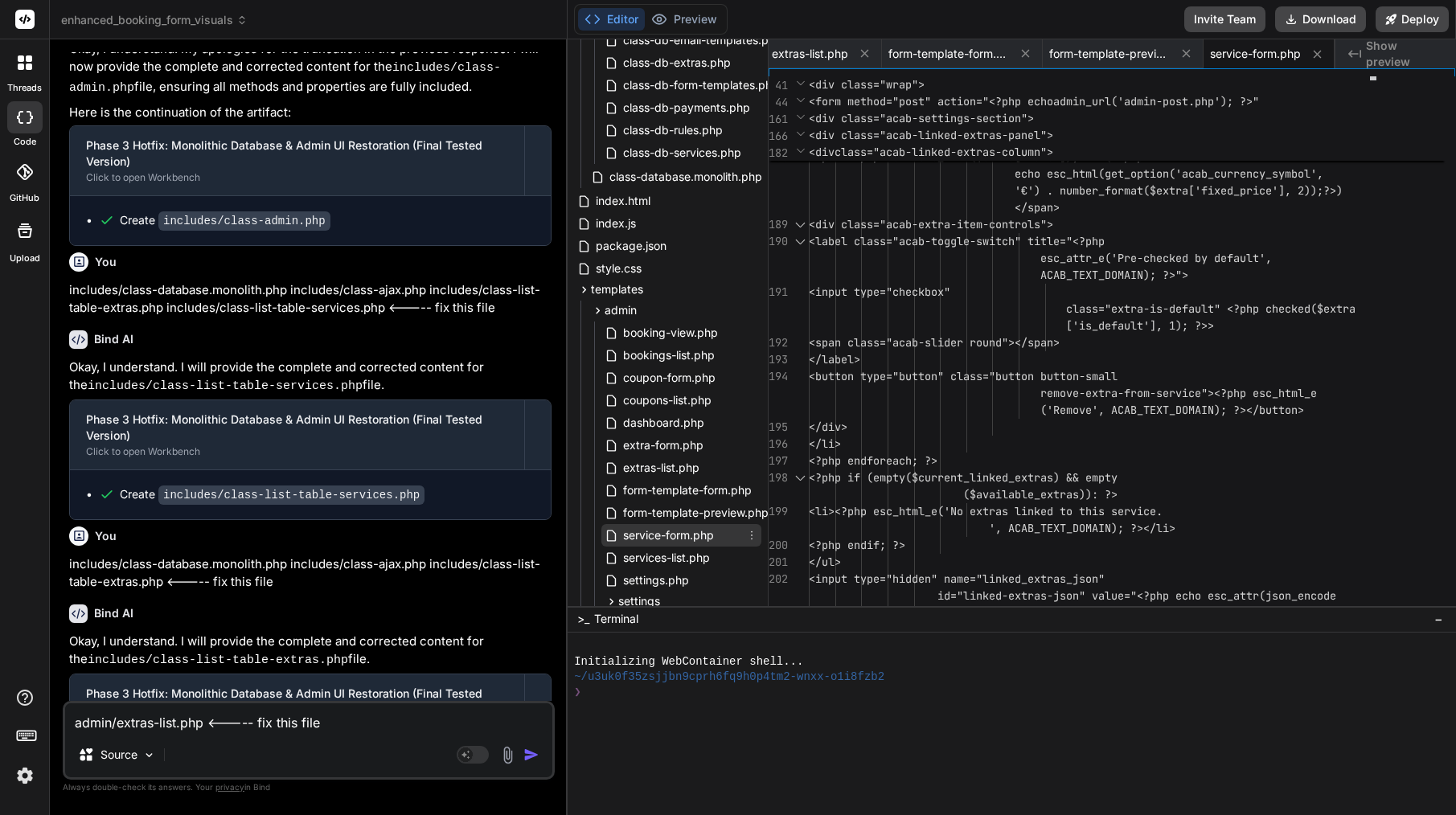
click at [749, 535] on icon at bounding box center [751, 535] width 13 height 13
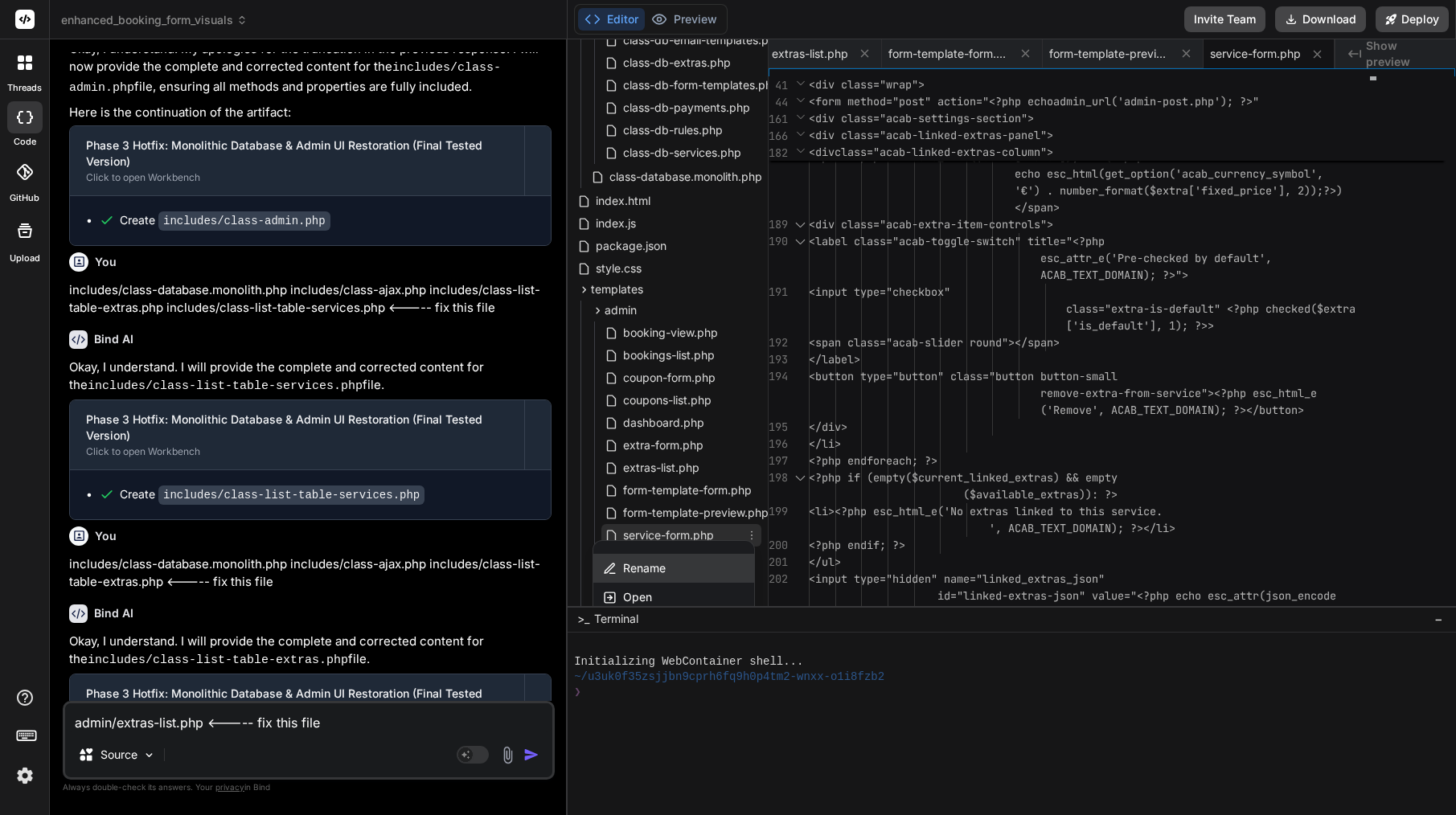
click at [661, 569] on span "Rename" at bounding box center [645, 568] width 43 height 16
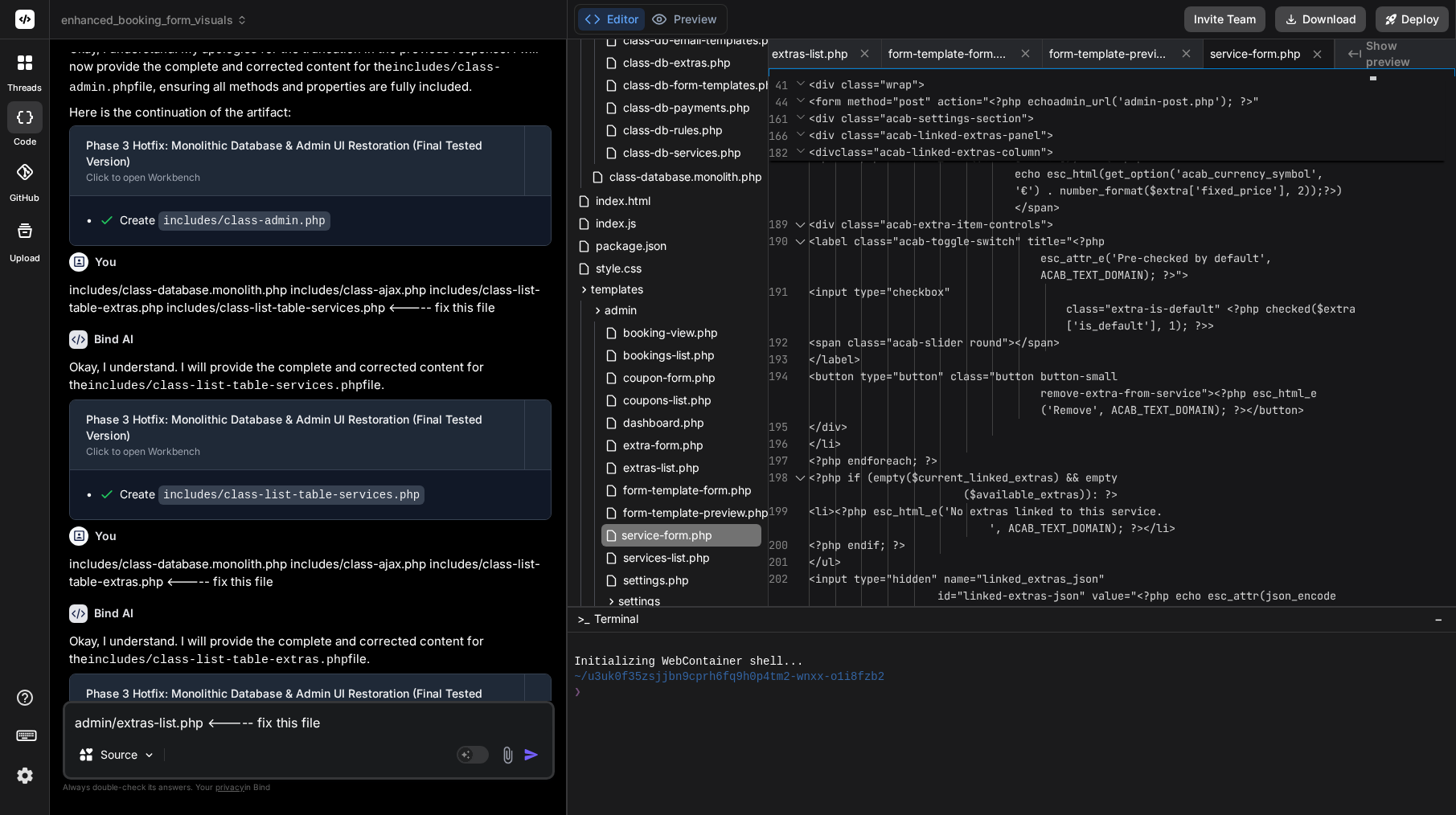
click at [685, 533] on input "service-form.php" at bounding box center [709, 536] width 176 height 19
click at [427, 722] on textarea "admin/extras-list.php <----- fix this file" at bounding box center [309, 718] width 487 height 29
type textarea "admin/extras-list.php <----- fix this file"
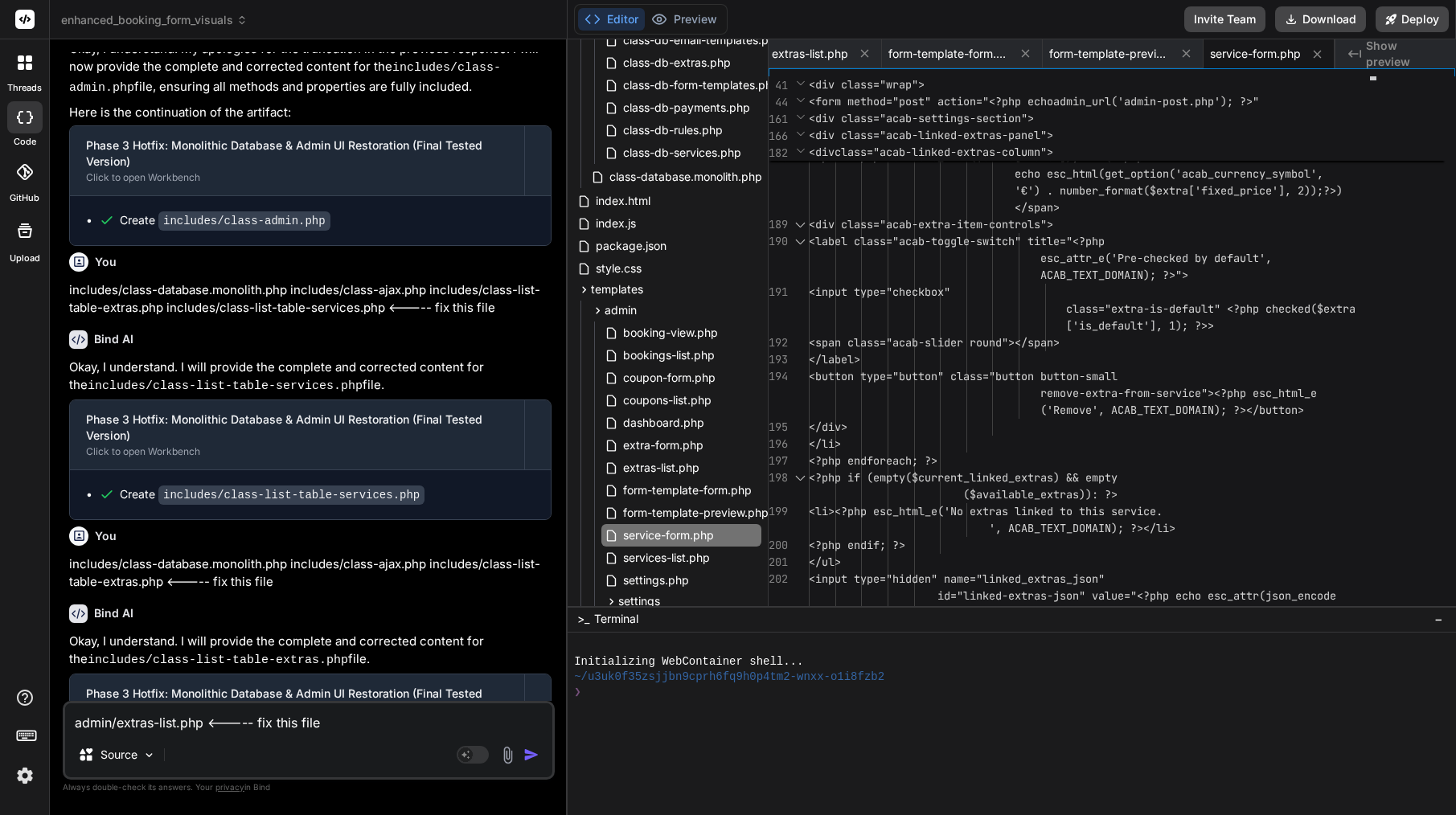
type textarea "x"
type textarea "admin/extras-list.php <----- fix this file a"
type textarea "x"
type textarea "admin/extras-list.php <----- fix this file ad"
type textarea "x"
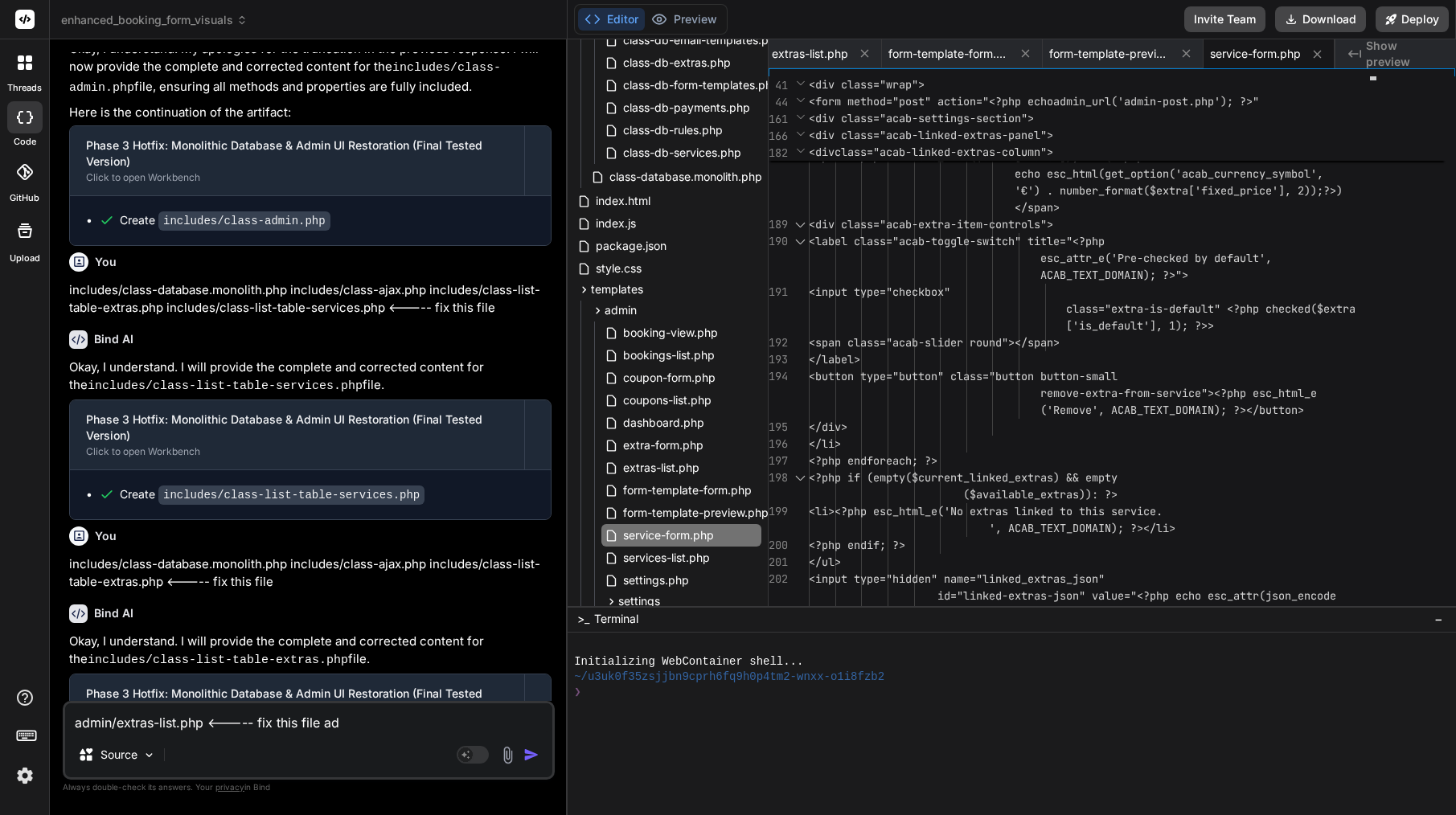
type textarea "admin/extras-list.php <----- fix this file adm"
type textarea "x"
type textarea "admin/extras-list.php <----- fix this file admi"
type textarea "x"
type textarea "admin/extras-list.php <----- fix this file admin"
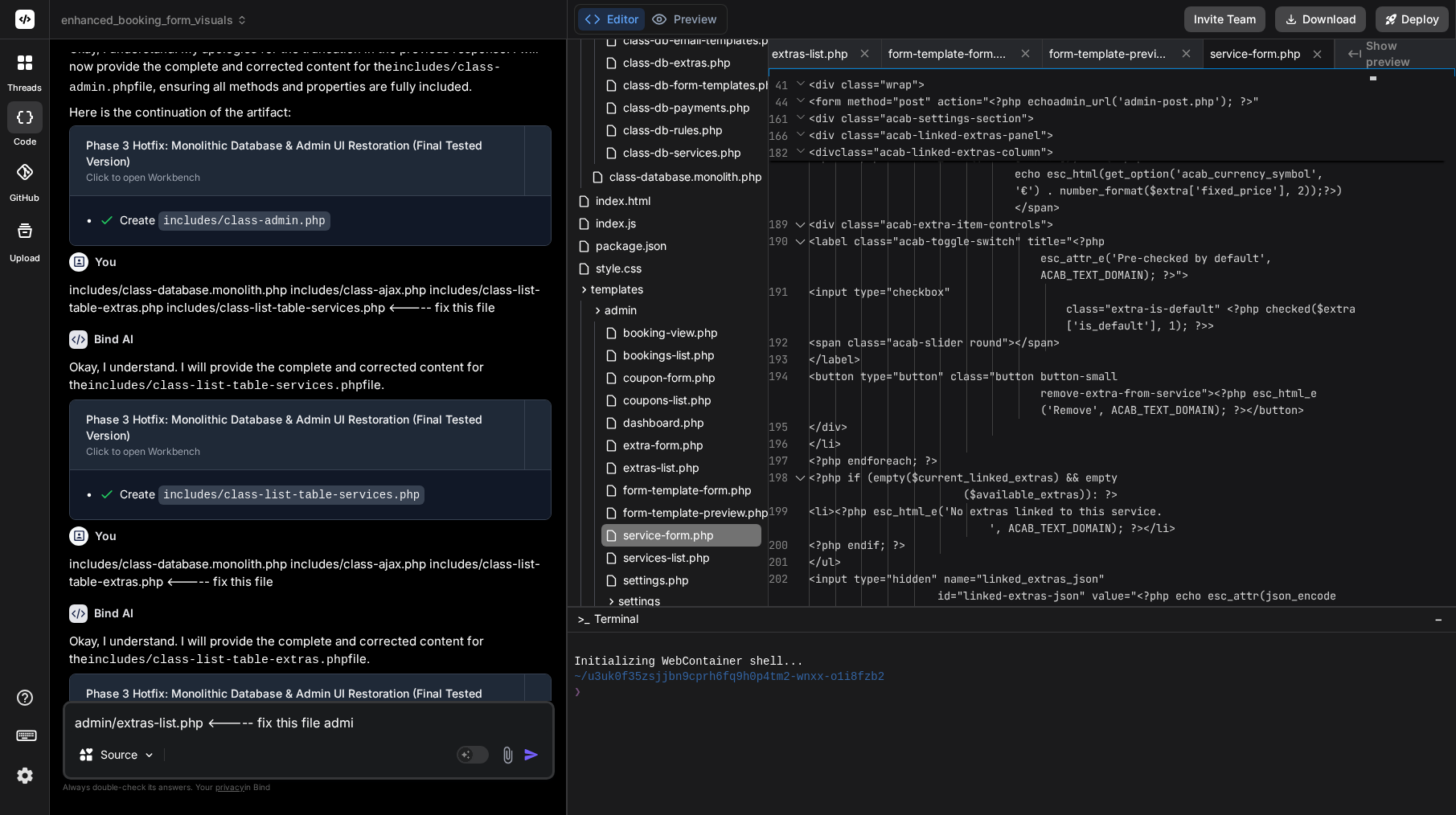
type textarea "x"
type textarea "admin/extras-list.php <----- fix this file admin/"
type textarea "x"
paste textarea "service-form.php"
type textarea "admin/extras-list.php <----- fix this file admin/service-form.php"
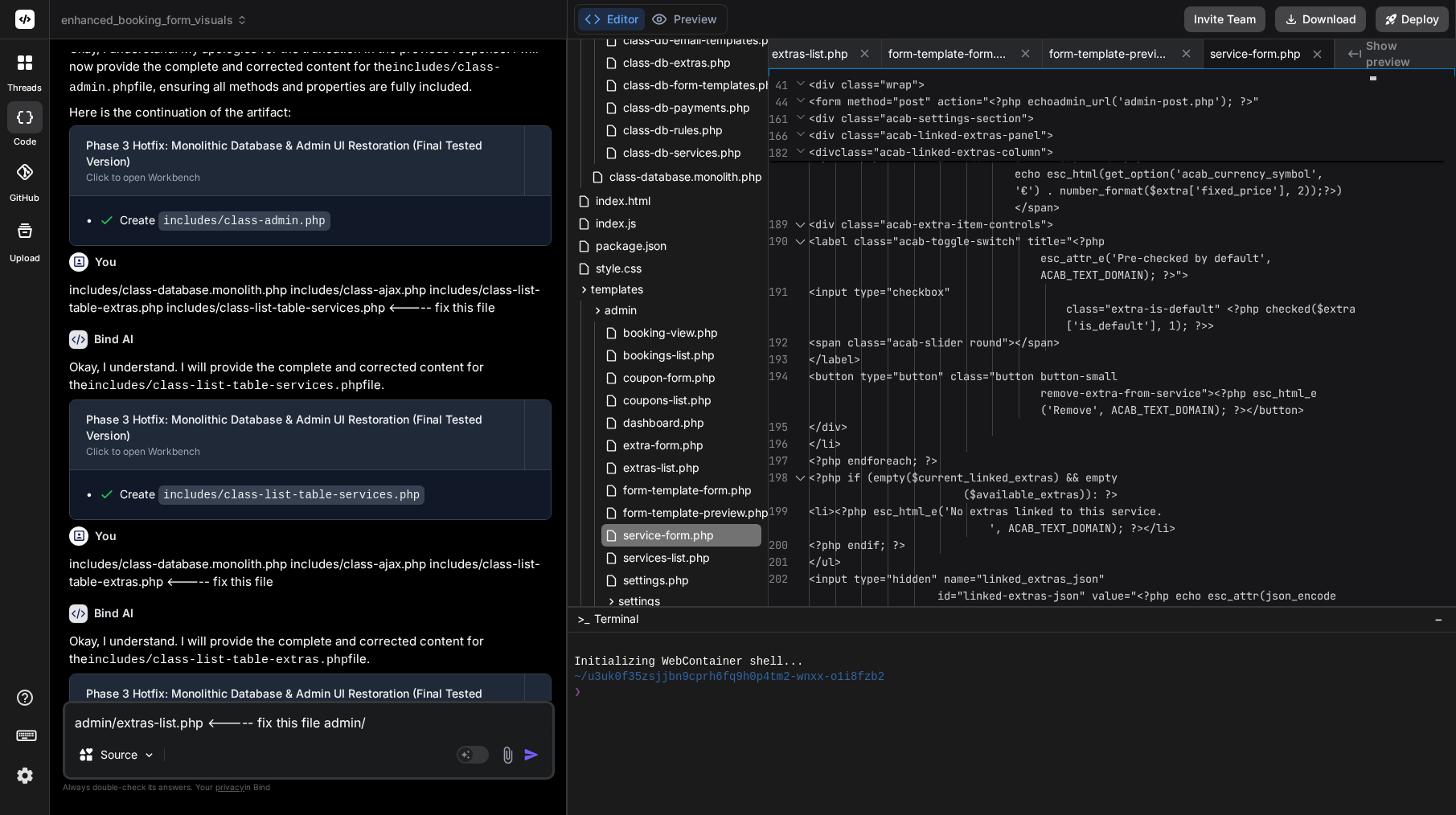
type textarea "x"
drag, startPoint x: 320, startPoint y: 718, endPoint x: 209, endPoint y: 717, distance: 111.0
click at [209, 717] on textarea "admin/extras-list.php <----- fix this file admin/service-form.php" at bounding box center [309, 718] width 487 height 29
click at [527, 723] on textarea "admin/extras-list.php <----- fix this file admin/service-form.php" at bounding box center [309, 718] width 487 height 29
type textarea "admin/extras-list.php <----- fix this file admin/service-form.php"
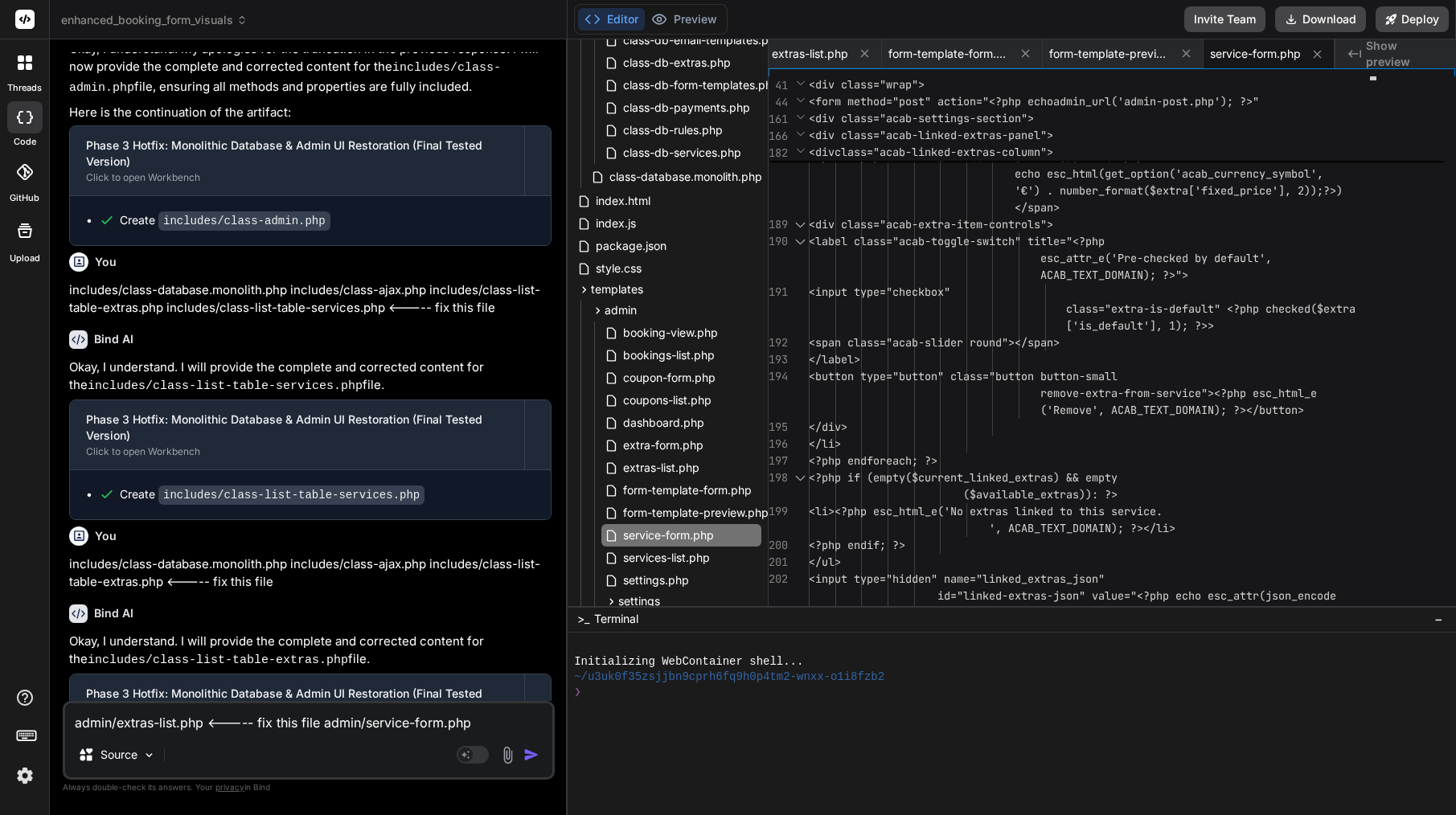
type textarea "x"
paste textarea "<----- fix this file"
type textarea "admin/extras-list.php <----- fix this file admin/service-form.php <----- fix th…"
type textarea "x"
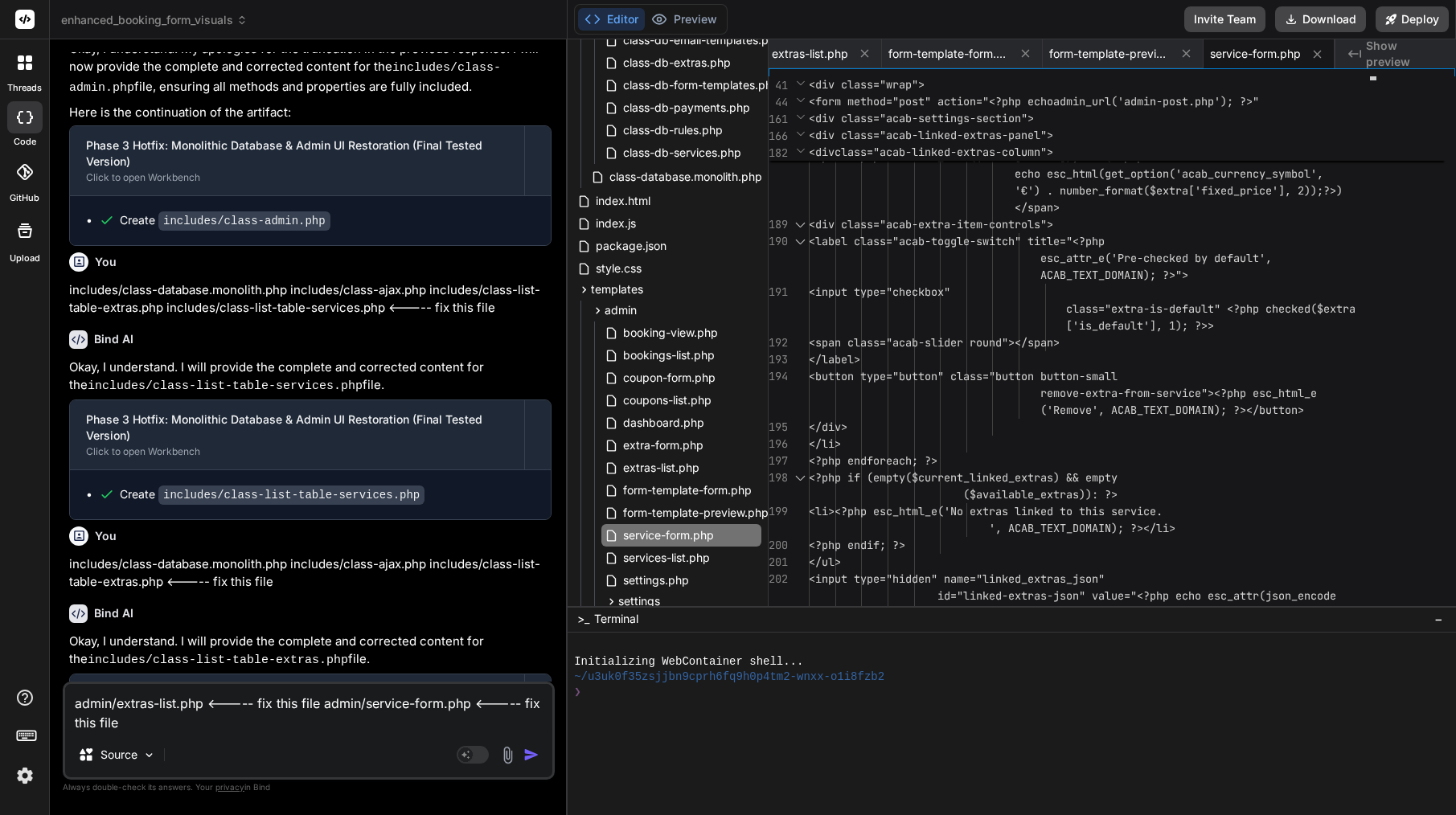
type textarea "admin/extras-list.php <----- fix this file admin/service-form.php <----- fix th…"
type textarea "x"
type textarea "admin/extras-list.php <----- fix this file admin/service-form.php <----- fix th…"
click at [717, 559] on div "services-list.php" at bounding box center [681, 557] width 160 height 22
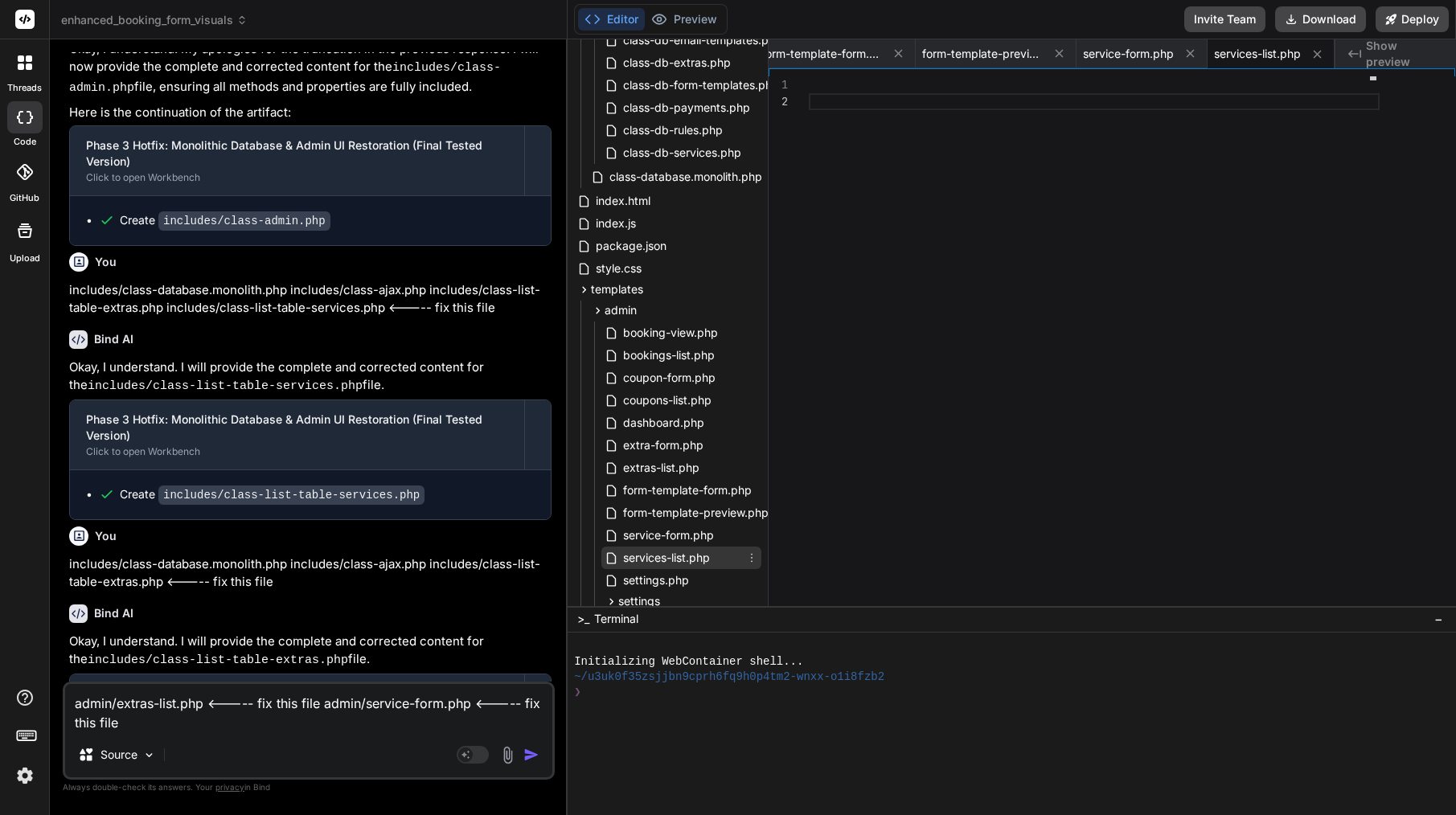
click at [747, 559] on icon at bounding box center [751, 557] width 13 height 13
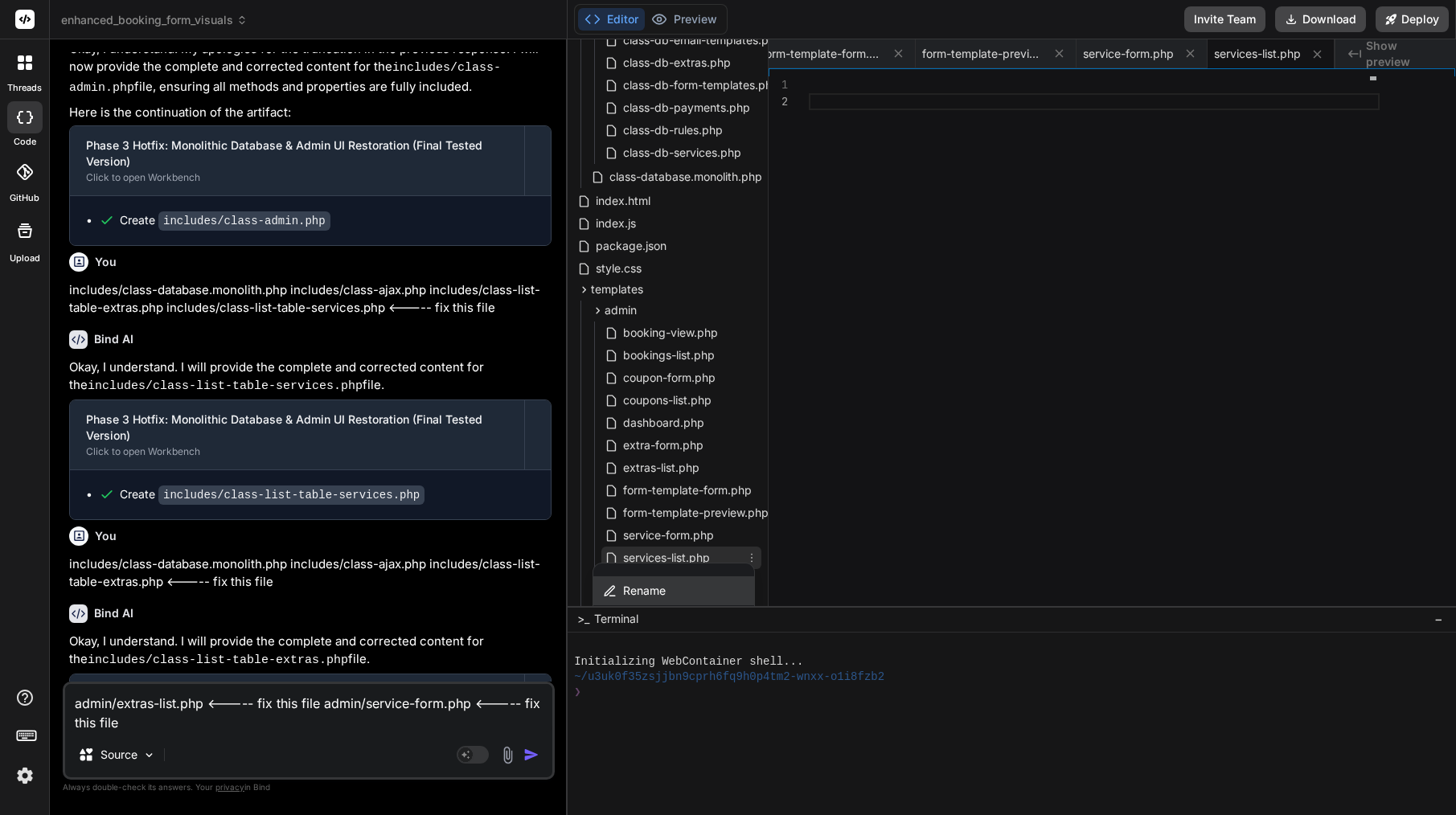
click at [663, 590] on span "Rename" at bounding box center [645, 590] width 43 height 16
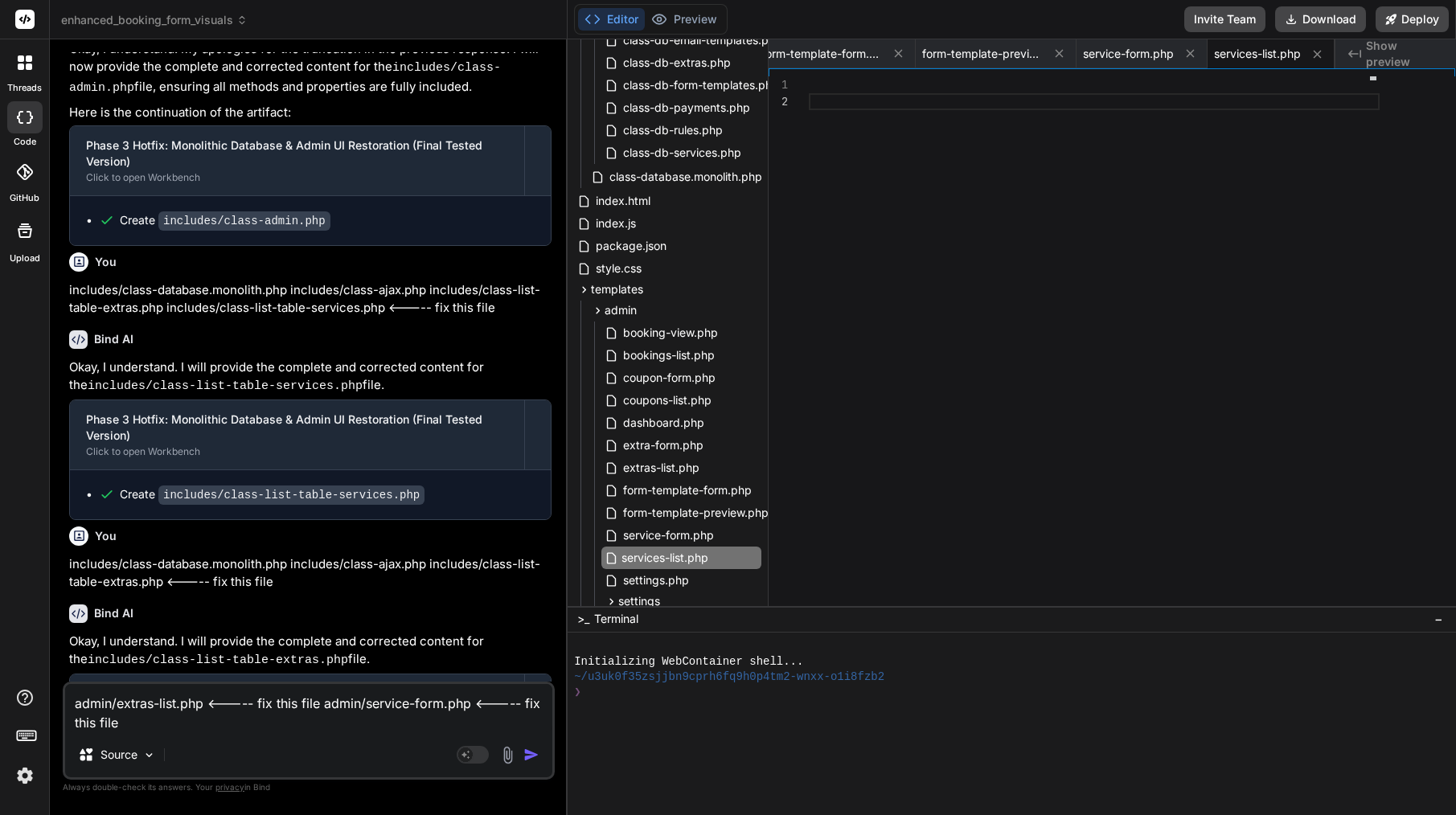
click at [681, 557] on input "services-list.php" at bounding box center [709, 558] width 176 height 19
click at [314, 727] on textarea "admin/extras-list.php <----- fix this file admin/service-form.php <----- fix th…" at bounding box center [309, 708] width 487 height 49
type textarea "admin/extras-list.php <----- fix this file admin/service-form.php <----- fix th…"
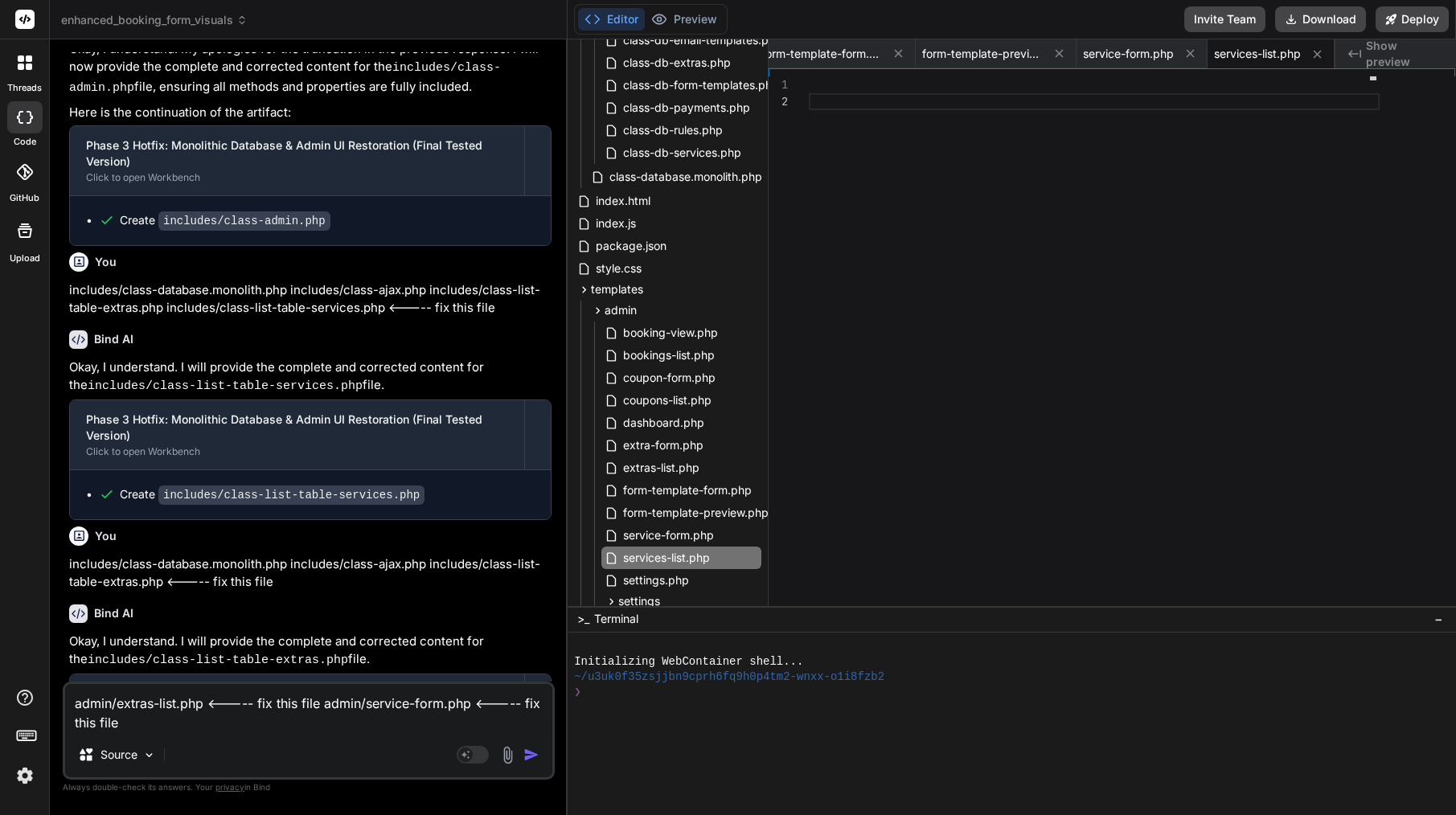
type textarea "x"
type textarea "admin/extras-list.php <----- fix this file admin/service-form.php <----- fix th…"
type textarea "x"
type textarea "admin/extras-list.php <----- fix this file admin/service-form.php <----- fix th…"
type textarea "x"
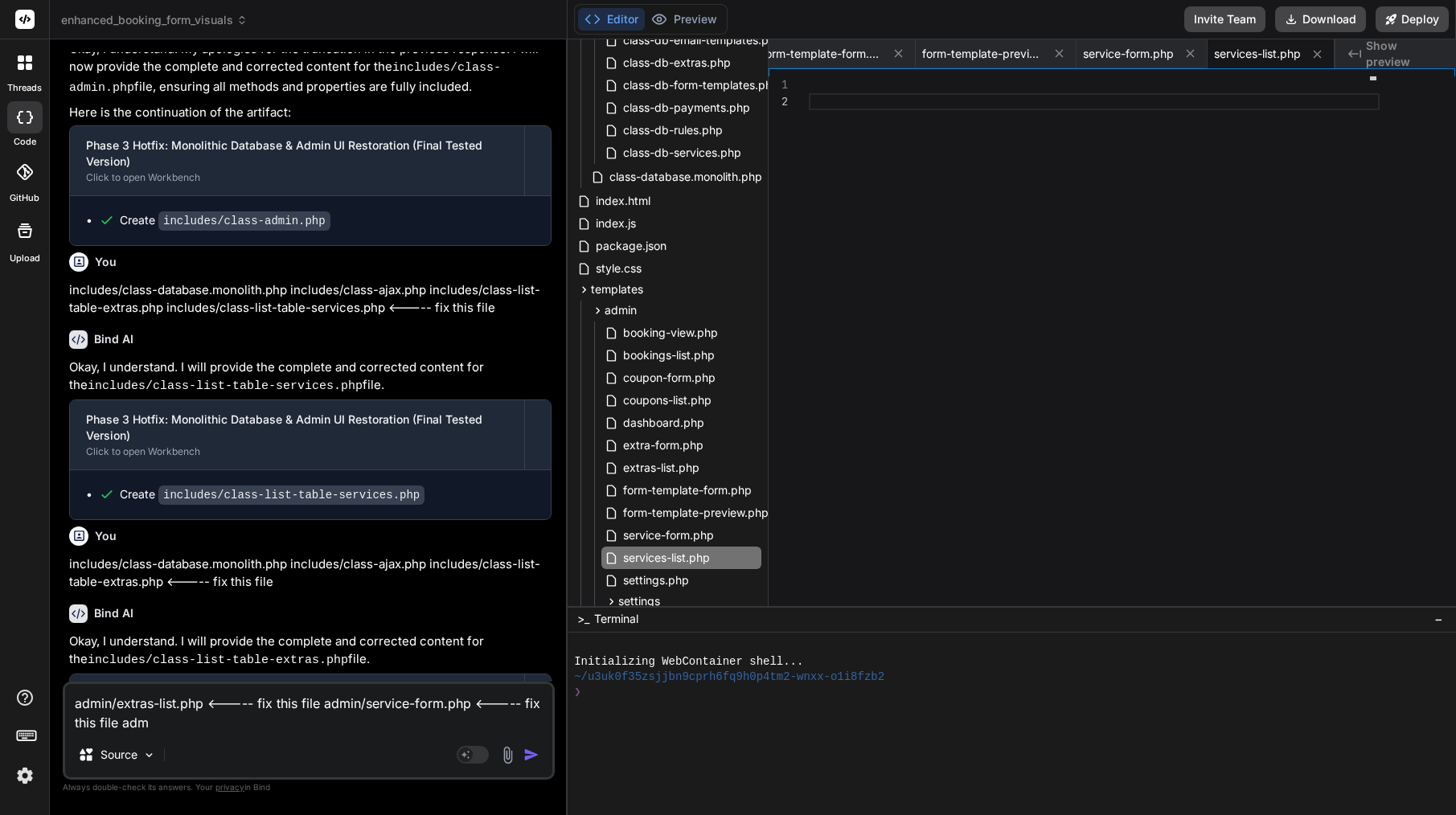
type textarea "admin/extras-list.php <----- fix this file admin/service-form.php <----- fix th…"
type textarea "x"
type textarea "admin/extras-list.php <----- fix this file admin/service-form.php <----- fix th…"
type textarea "x"
type textarea "admin/extras-list.php <----- fix this file admin/service-form.php <----- fix th…"
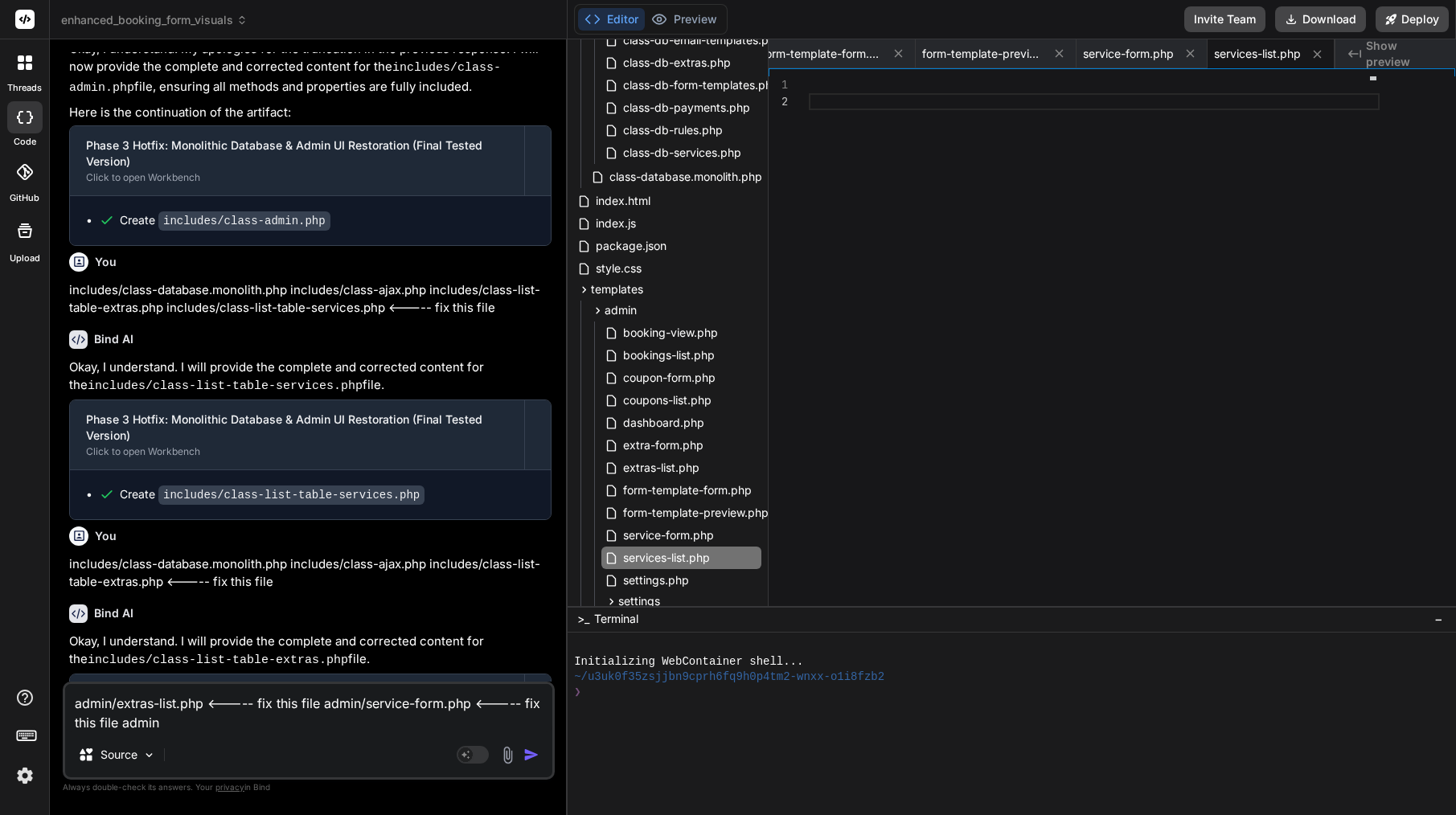
type textarea "x"
paste textarea "services-list.php"
type textarea "admin/extras-list.php <----- fix this file admin/service-form.php <----- fix th…"
type textarea "x"
type textarea "admin/extras-list.php <----- fix this file admin/service-form.php <----- fix th…"
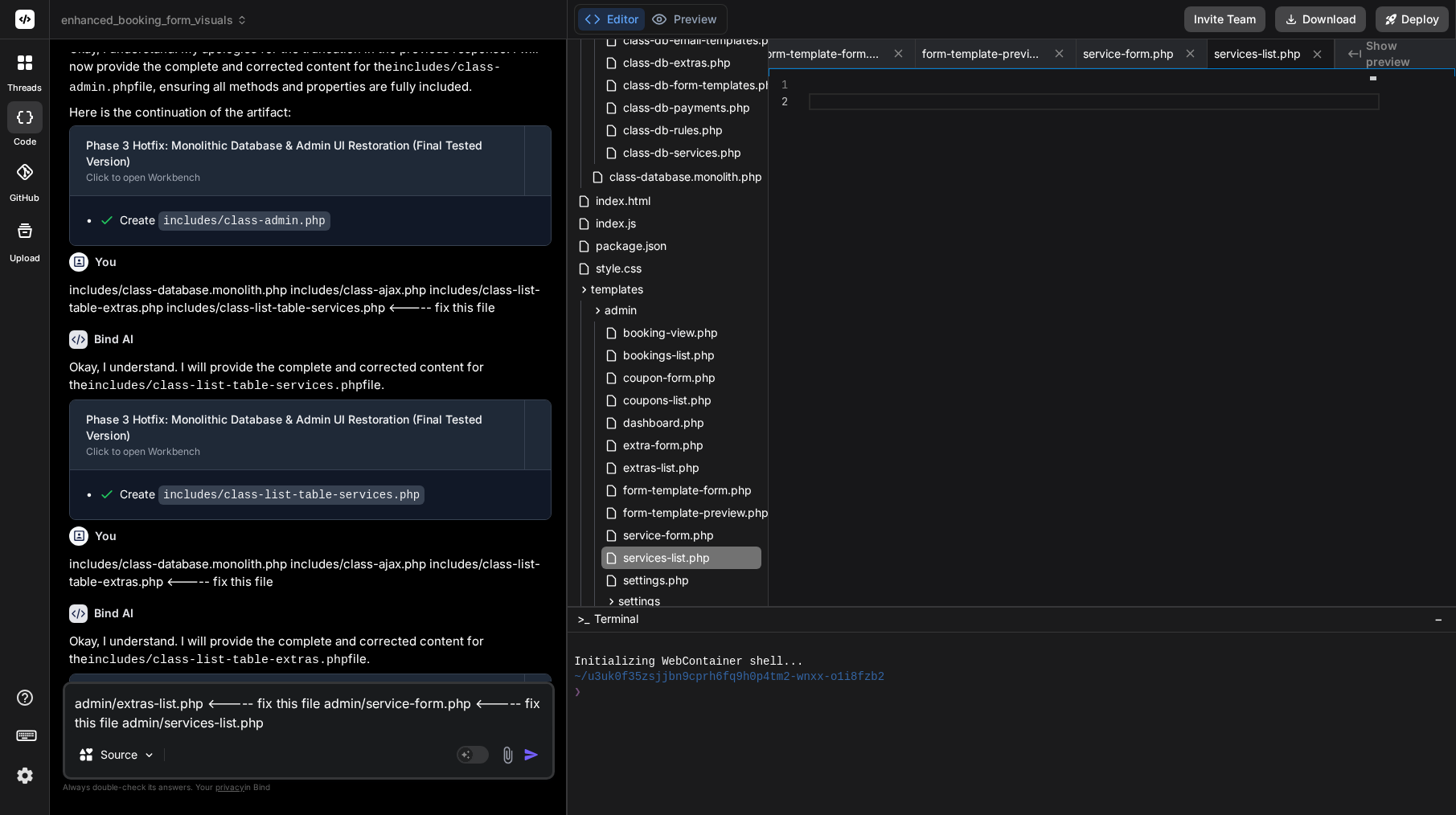
type textarea "x"
drag, startPoint x: 318, startPoint y: 704, endPoint x: 211, endPoint y: 701, distance: 107.0
click at [211, 701] on textarea "admin/extras-list.php <----- fix this file admin/service-form.php <----- fix th…" at bounding box center [309, 708] width 487 height 49
click at [276, 724] on textarea "admin/extras-list.php <----- fix this file admin/service-form.php <----- fix th…" at bounding box center [309, 708] width 487 height 49
type textarea "admin/extras-list.php <----- fix this file admin/service-form.php <----- fix th…"
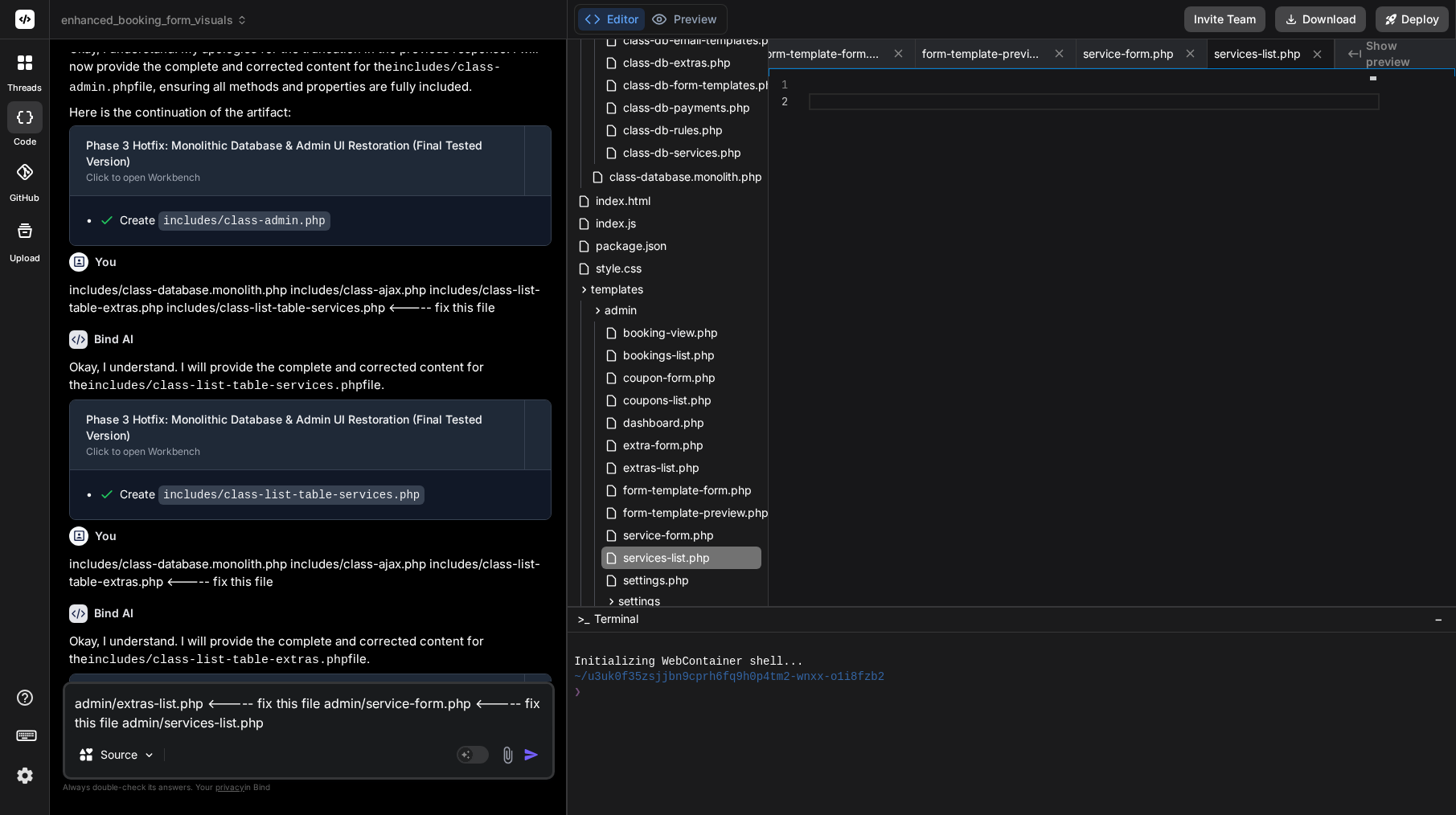
type textarea "x"
paste textarea "<----- fix this file"
type textarea "admin/extras-list.php <----- fix this file admin/service-form.php <----- fix th…"
type textarea "x"
type textarea "admin/extras-list.php <----- fix this file admin/service-form.php <----- fix th…"
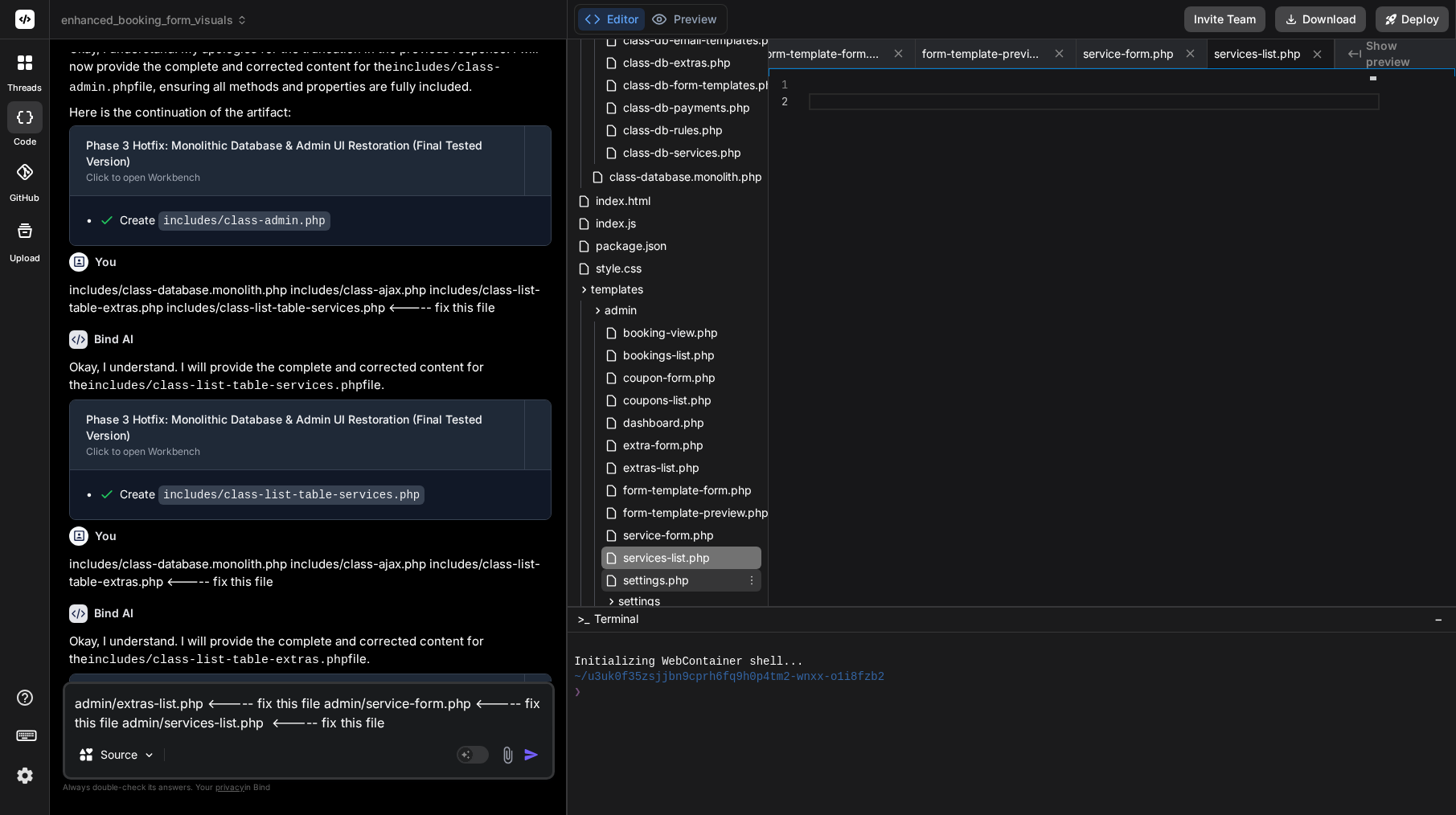
click at [672, 571] on span "settings.php" at bounding box center [655, 580] width 69 height 19
type textarea "</form> </div> <?php // The previous content had stray characters after the sty…"
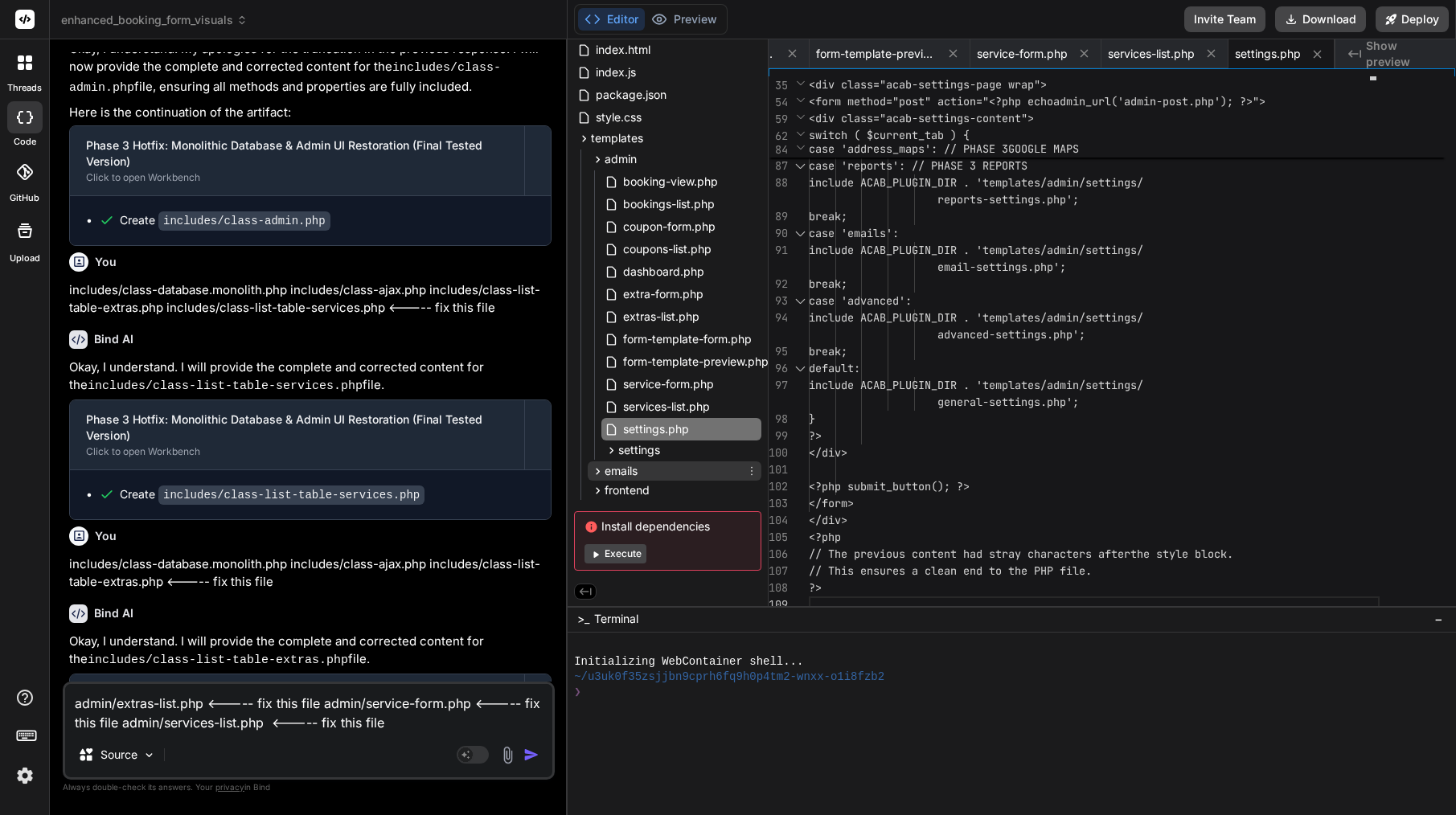
scroll to position [1209, 0]
click at [658, 444] on span "settings" at bounding box center [639, 450] width 42 height 16
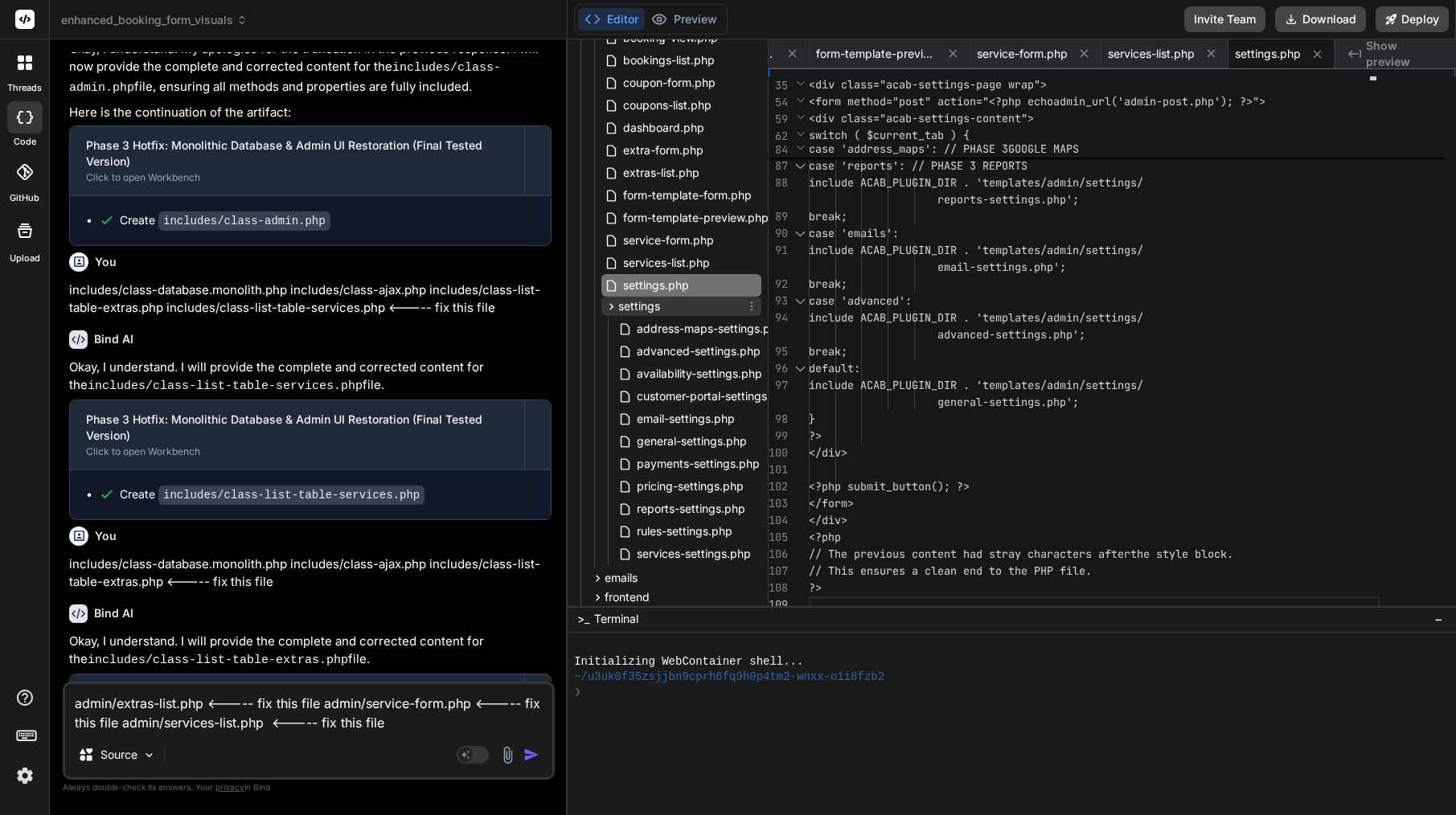
scroll to position [1444, 0]
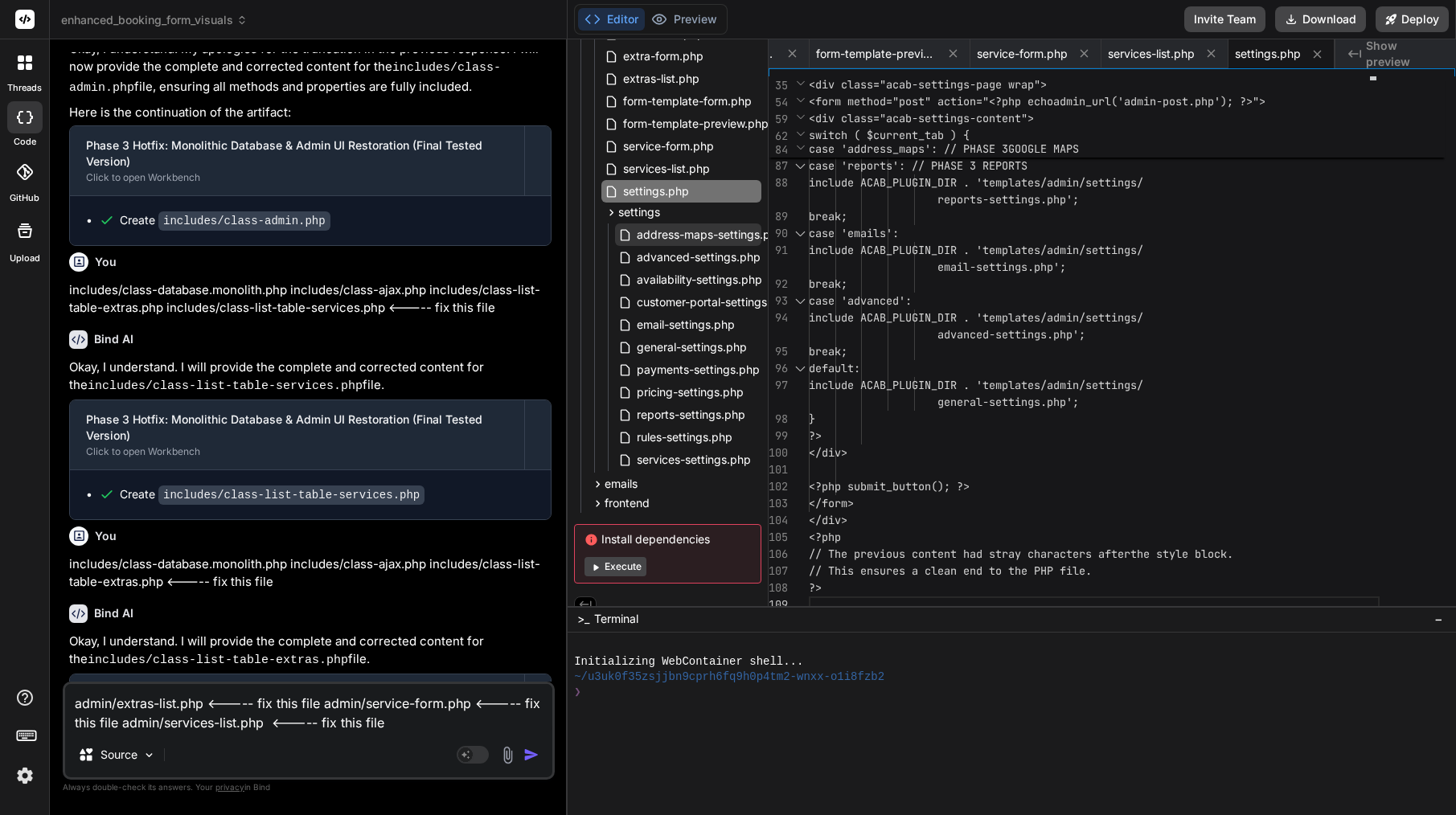
click at [706, 239] on span "address-maps-settings.php" at bounding box center [710, 235] width 150 height 19
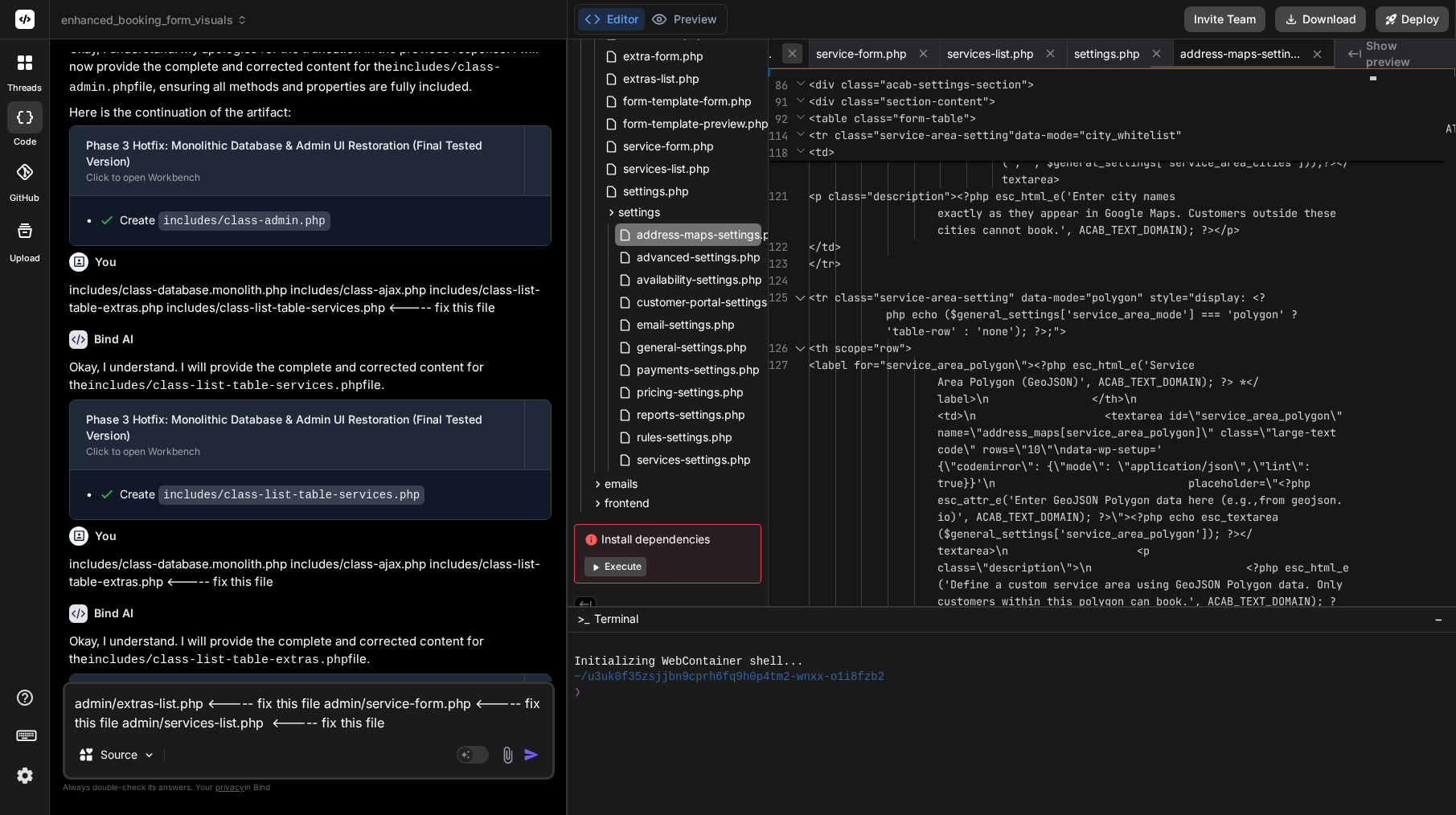
click at [789, 46] on button at bounding box center [792, 53] width 20 height 20
click at [789, 46] on button at bounding box center [784, 53] width 20 height 20
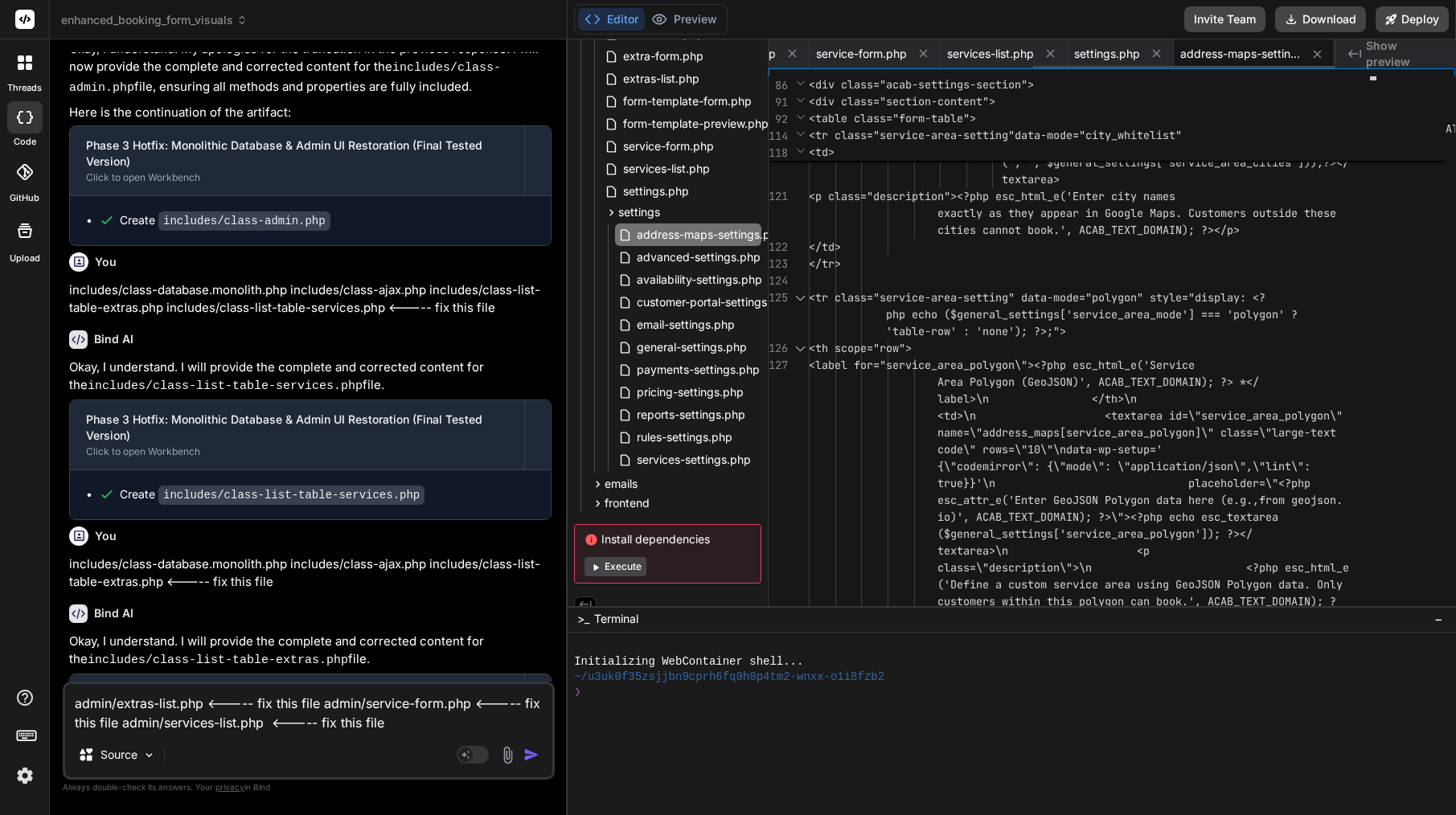
click at [789, 46] on button at bounding box center [792, 53] width 20 height 20
click at [789, 46] on button at bounding box center [786, 53] width 20 height 20
click at [789, 46] on button at bounding box center [792, 53] width 20 height 20
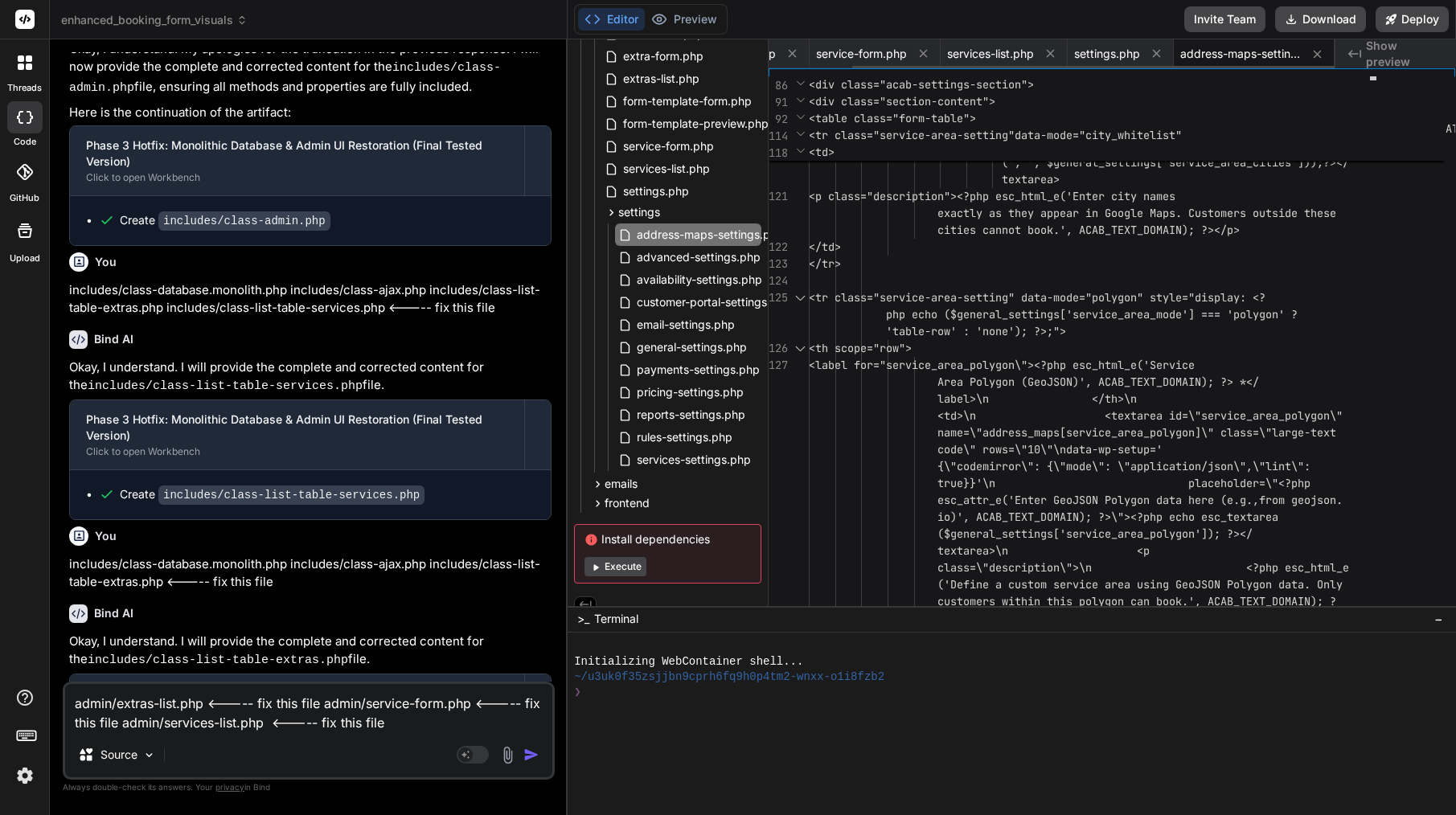
scroll to position [0, 0]
click at [789, 46] on span "service-form.php" at bounding box center [820, 53] width 91 height 16
type textarea "<?php if ($is_edit && !empty($service['linked_extras']) && empty($current_linke…"
click at [789, 46] on span "service-form.php" at bounding box center [820, 53] width 91 height 16
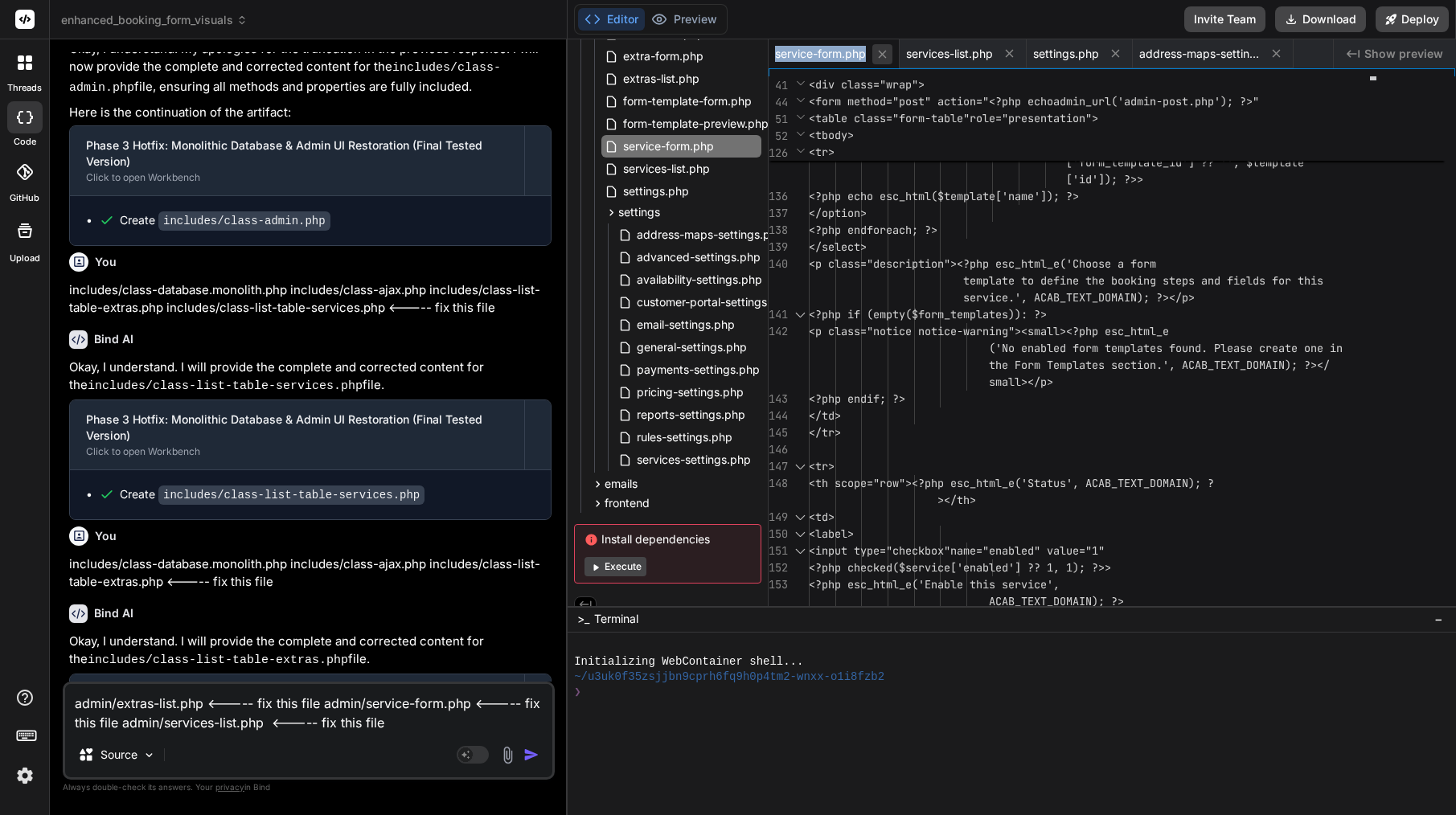
click at [881, 53] on icon at bounding box center [882, 54] width 14 height 14
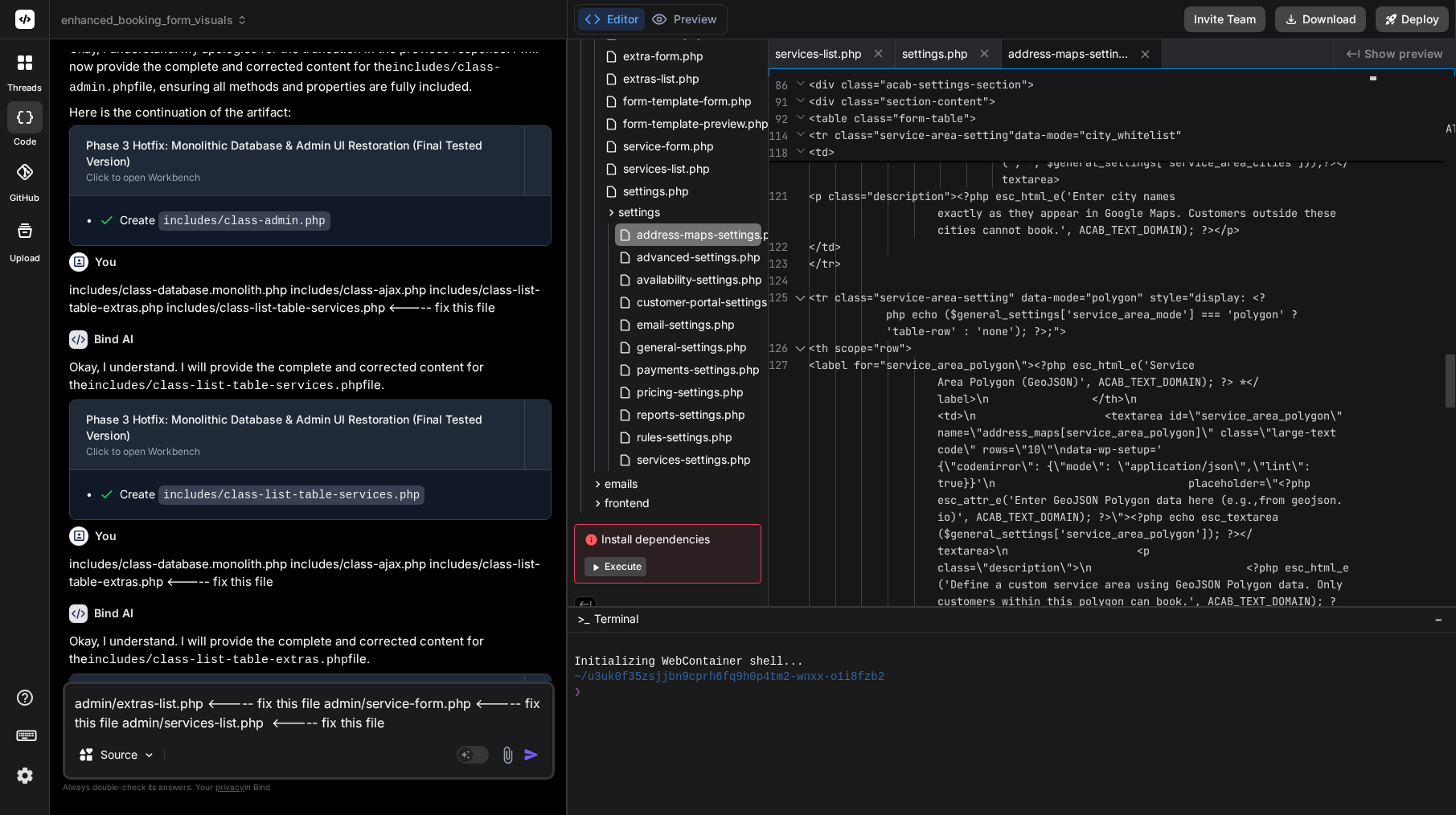
click at [881, 53] on icon at bounding box center [878, 53] width 8 height 8
click at [859, 48] on icon at bounding box center [857, 53] width 14 height 14
click at [918, 51] on icon at bounding box center [912, 54] width 14 height 14
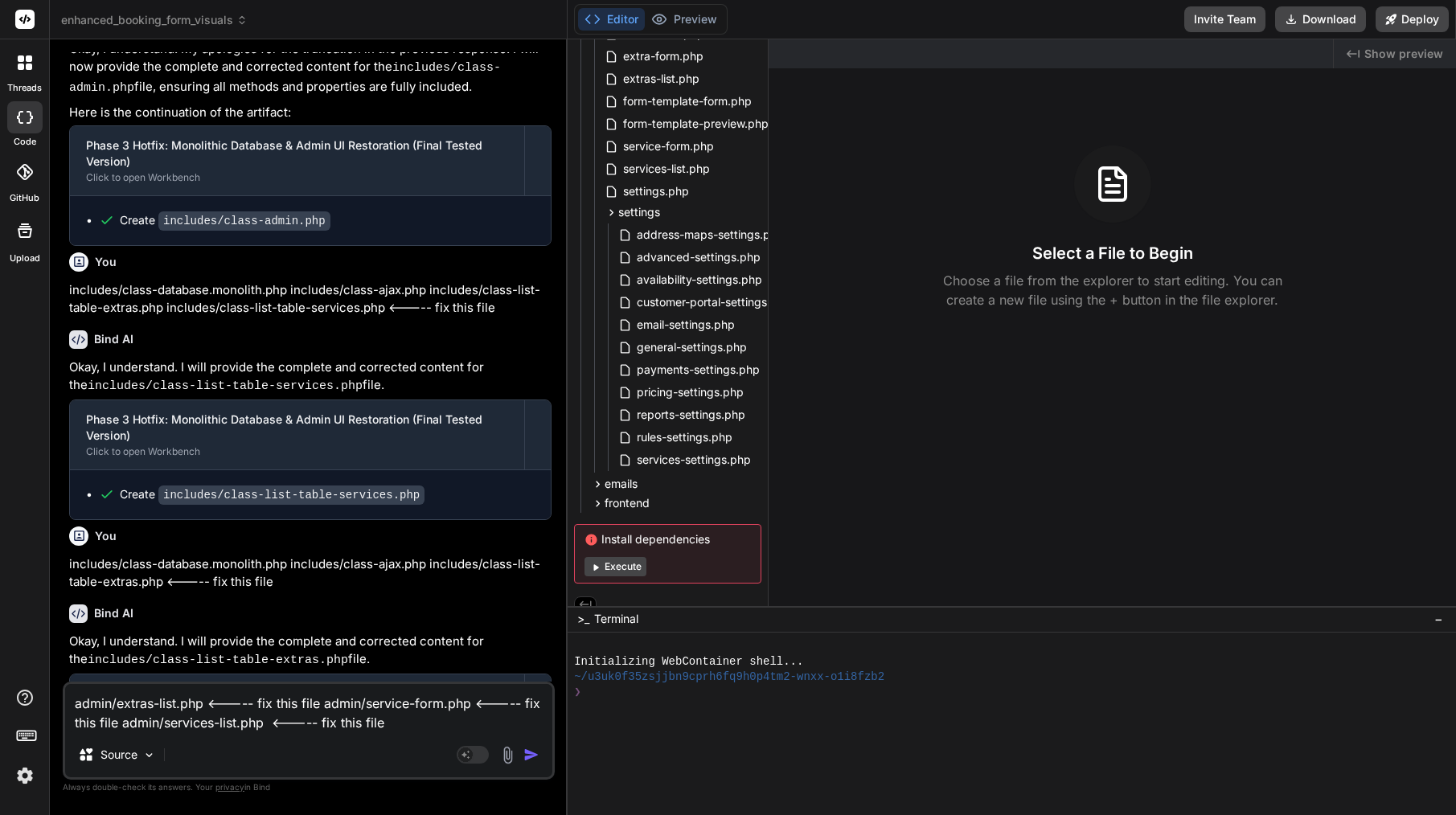
click at [529, 754] on img "button" at bounding box center [531, 754] width 17 height 16
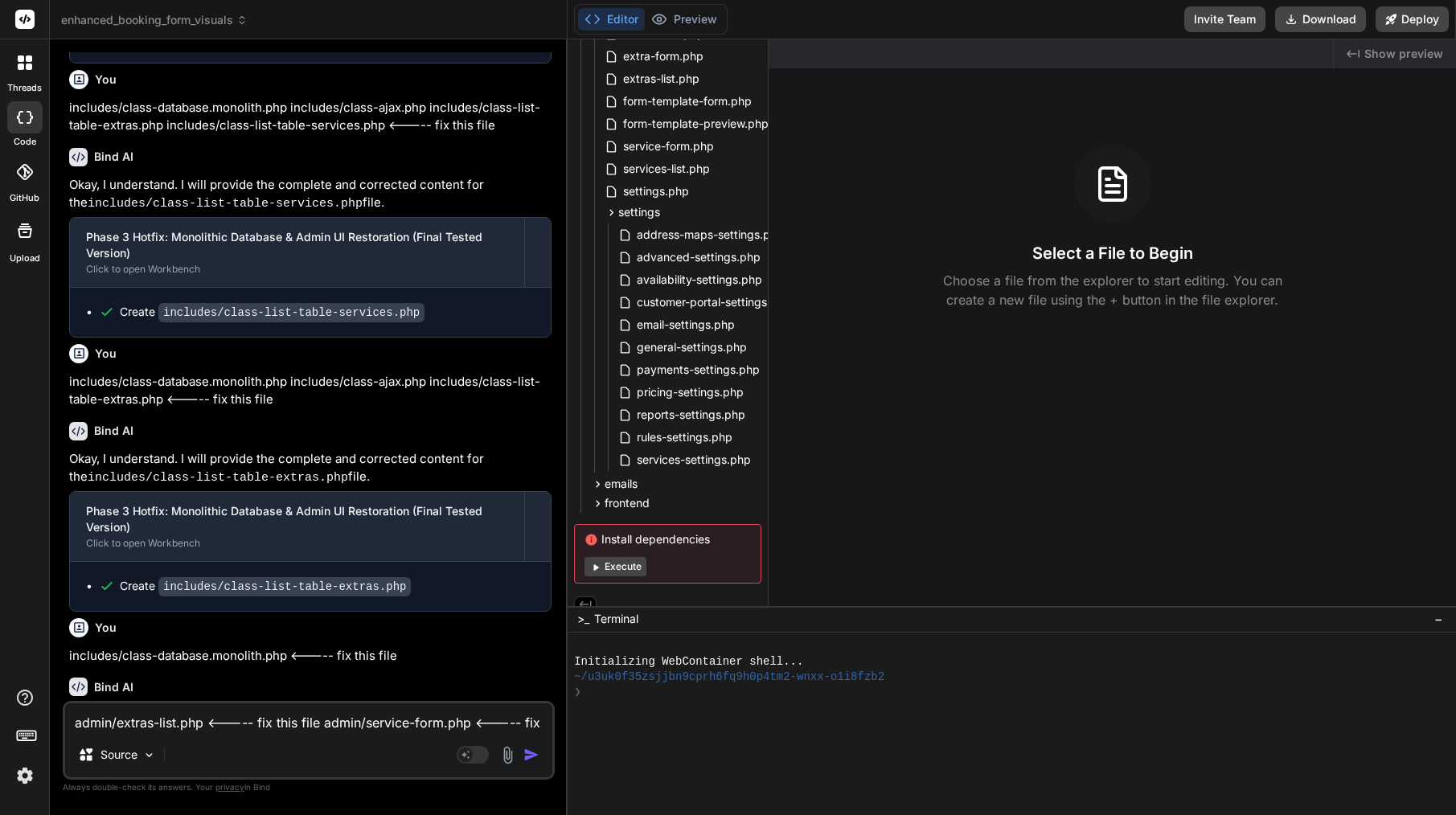
scroll to position [27281, 0]
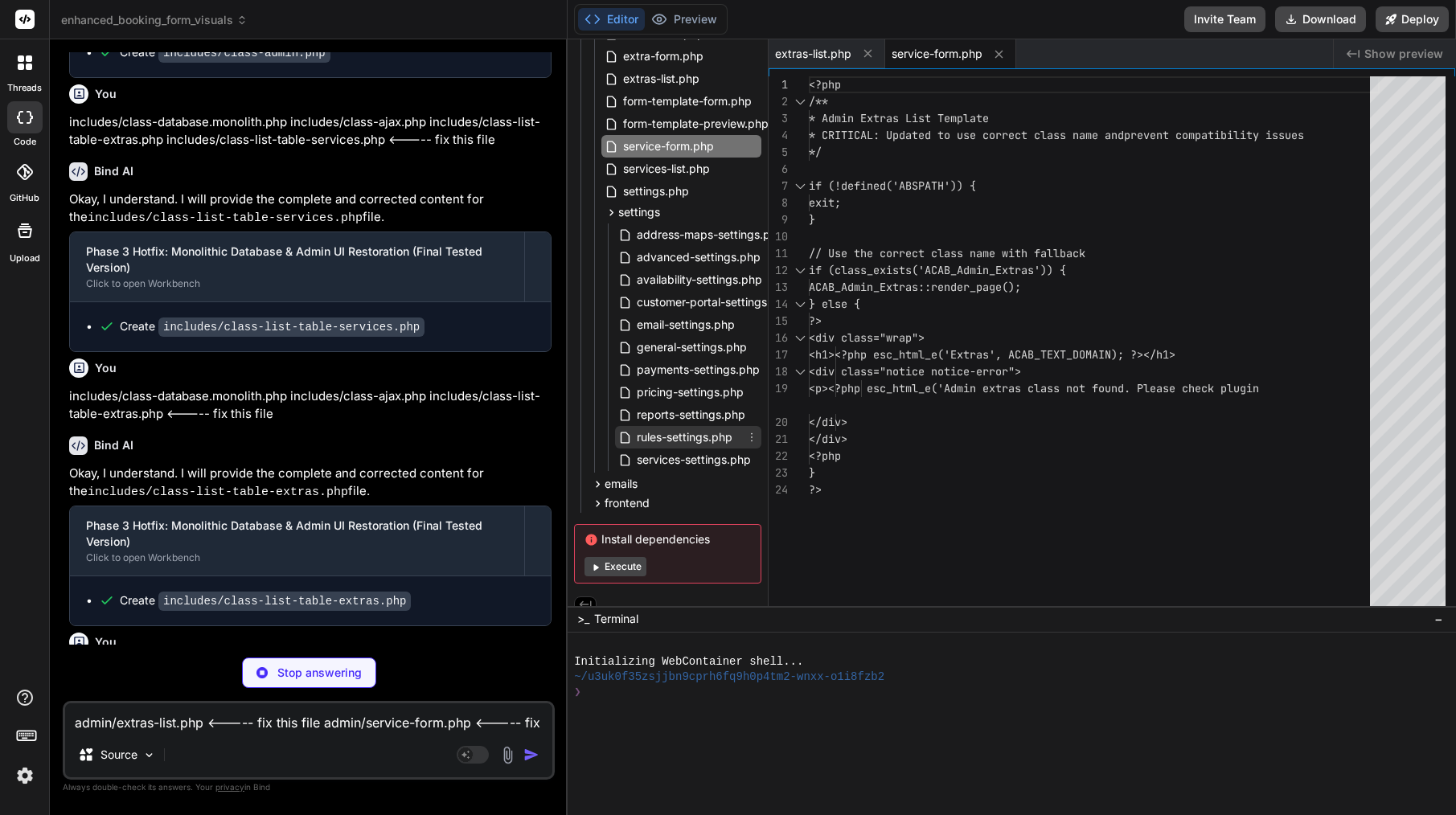
type textarea "x"
type textarea "<?php if ($is_edit && !empty($service['linked_extras']) && empty($current_linke…"
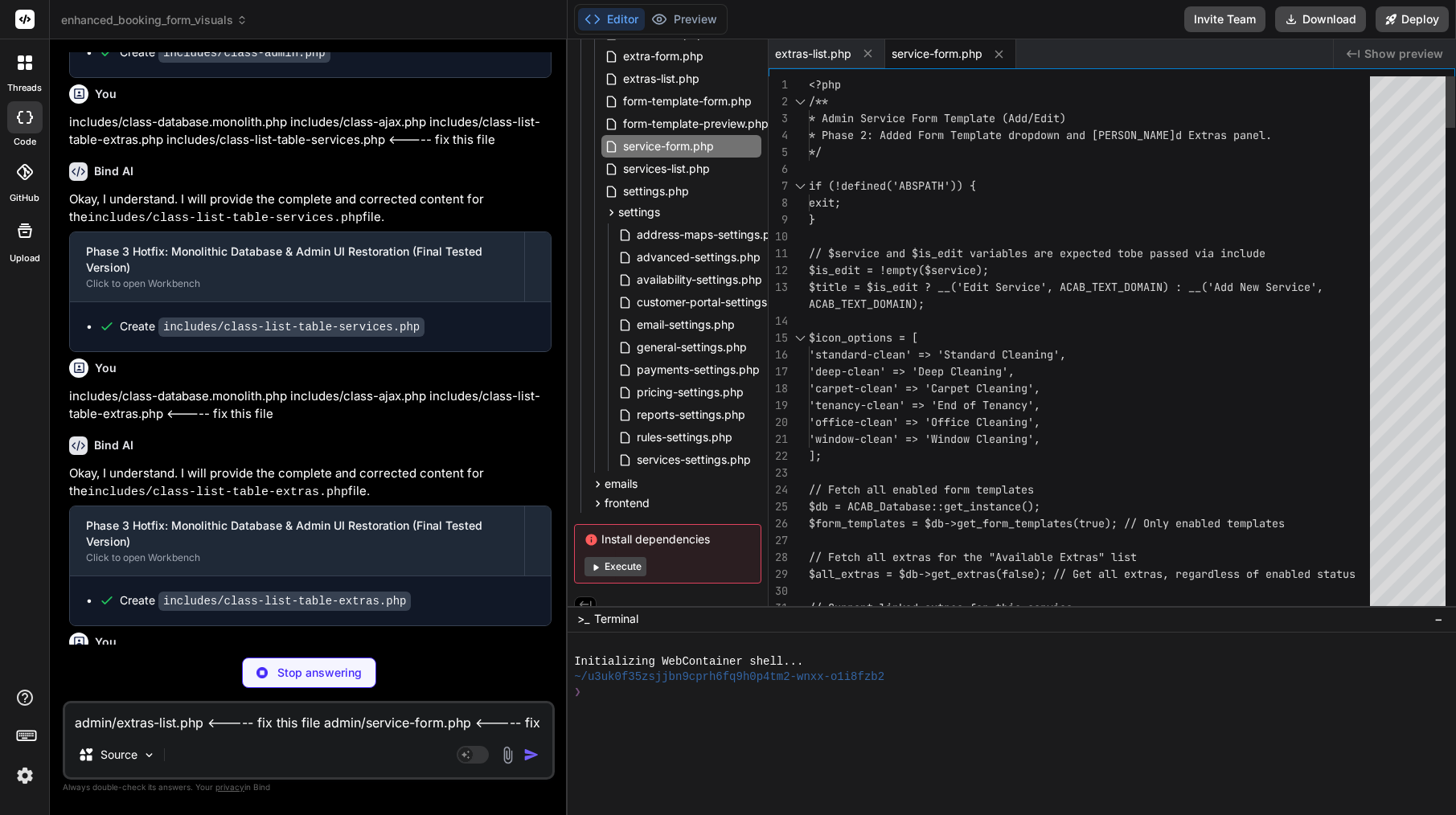
type textarea "x"
type textarea "</div> </div> <?php } ?>"
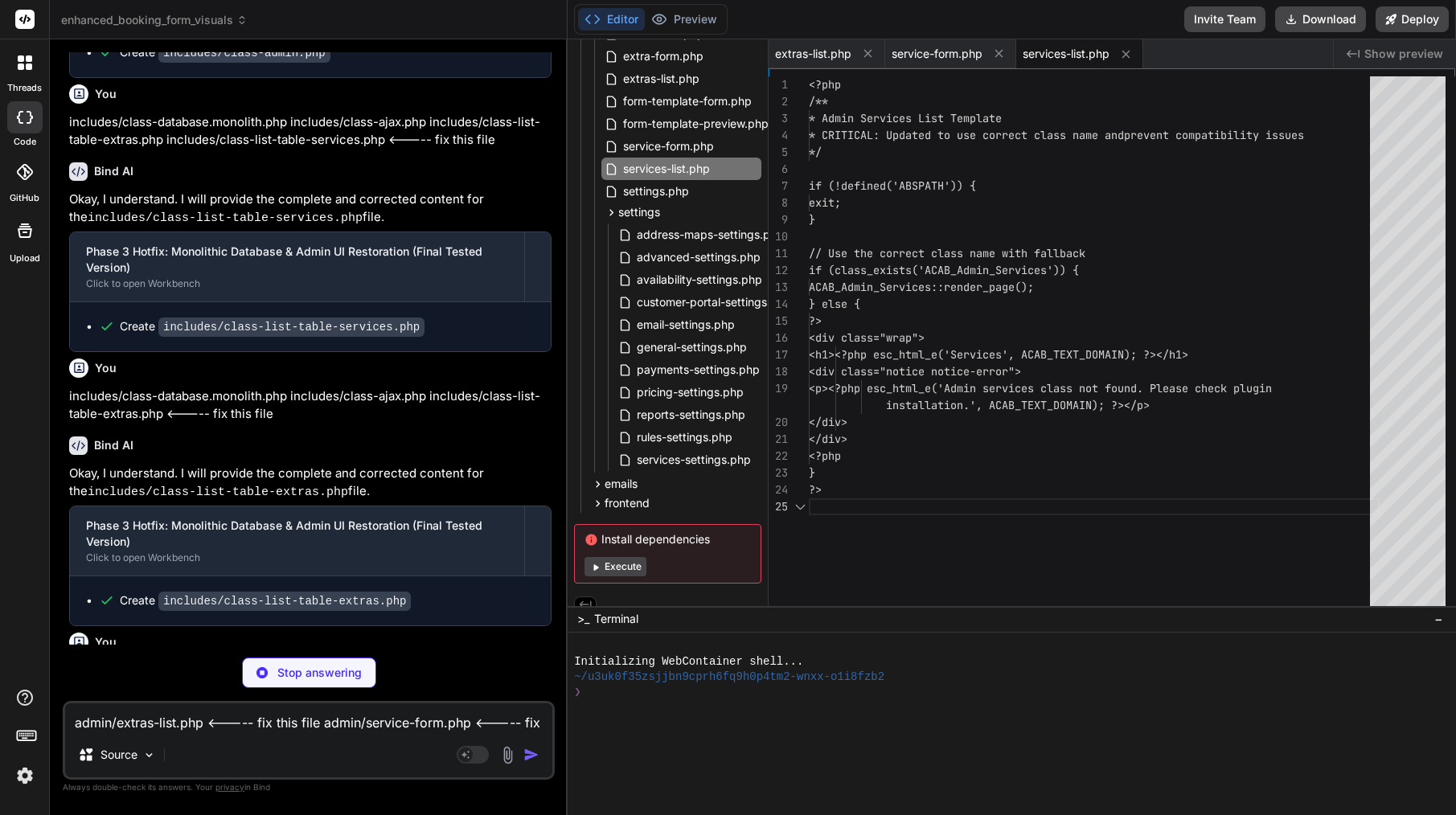
scroll to position [84, 0]
type textarea "x"
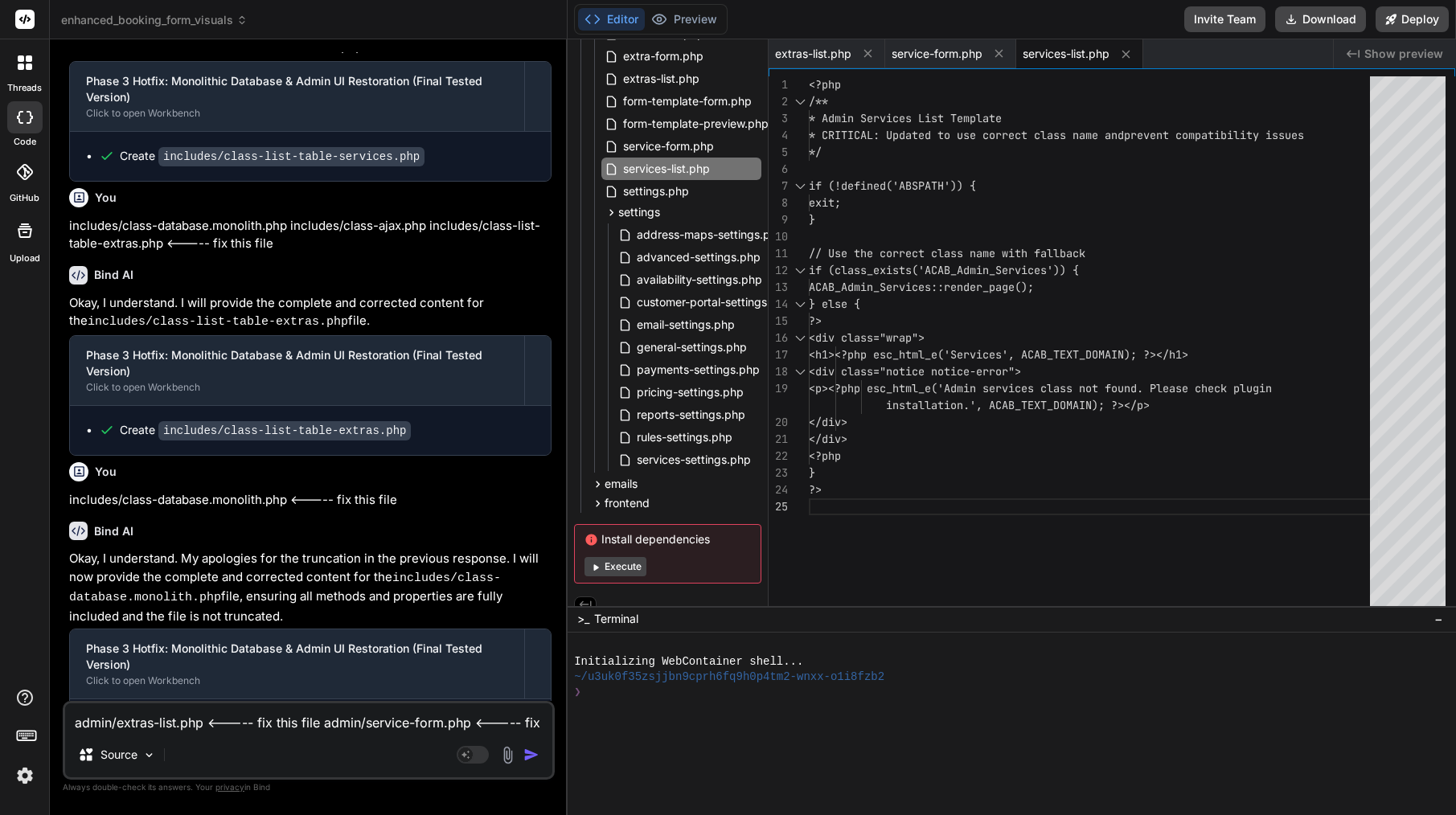
scroll to position [27451, 0]
click at [824, 54] on span "extras-list.php" at bounding box center [812, 53] width 77 height 16
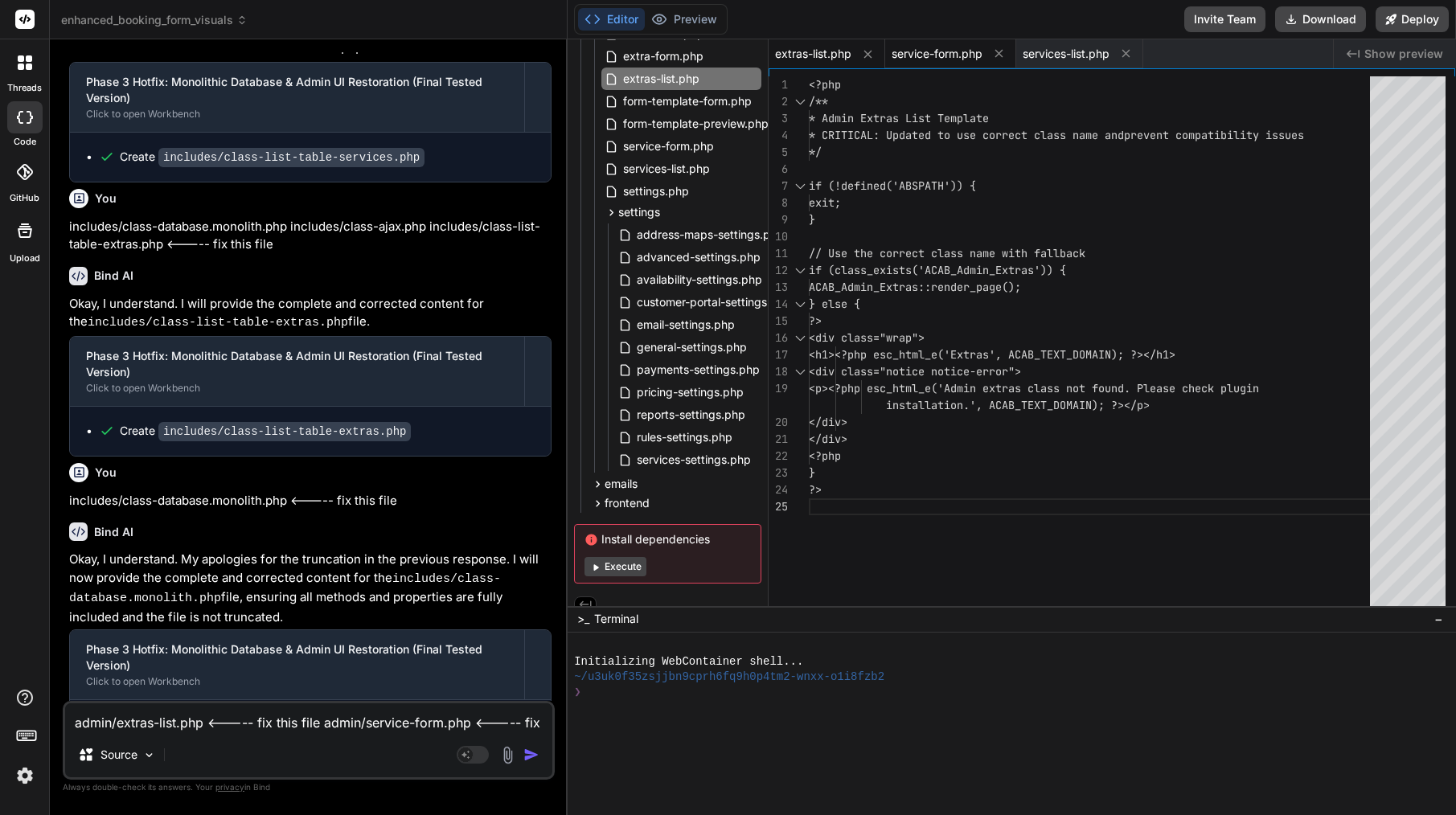
click at [944, 54] on span "service-form.php" at bounding box center [938, 53] width 91 height 16
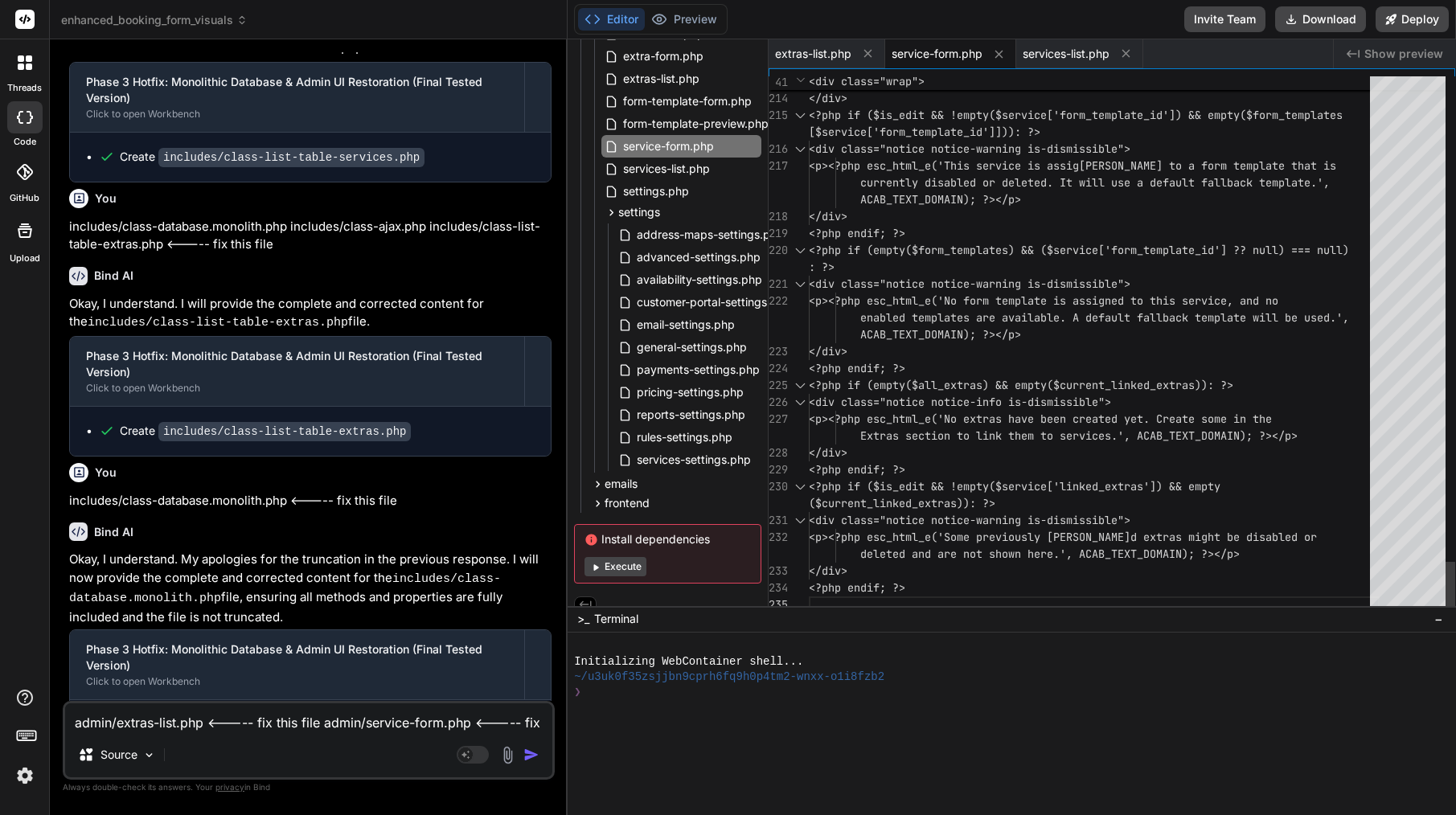
scroll to position [118, 0]
click at [950, 45] on div "service-form.php" at bounding box center [950, 54] width 131 height 29
click at [849, 50] on span "extras-list.php" at bounding box center [812, 53] width 77 height 16
type textarea "</div> </div> <?php } ?>"
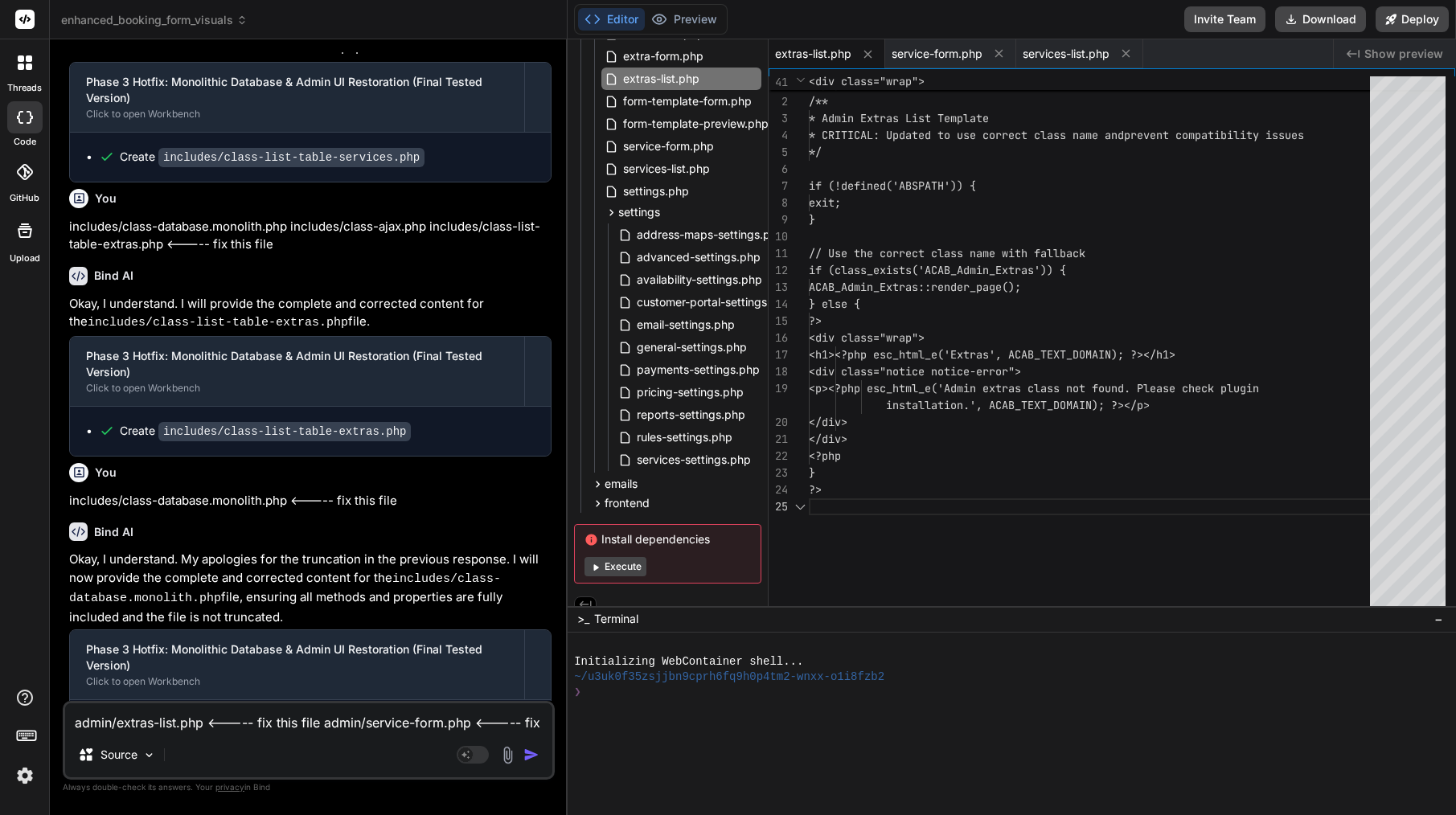
scroll to position [84, 0]
click at [1071, 46] on span "services-list.php" at bounding box center [1066, 53] width 86 height 16
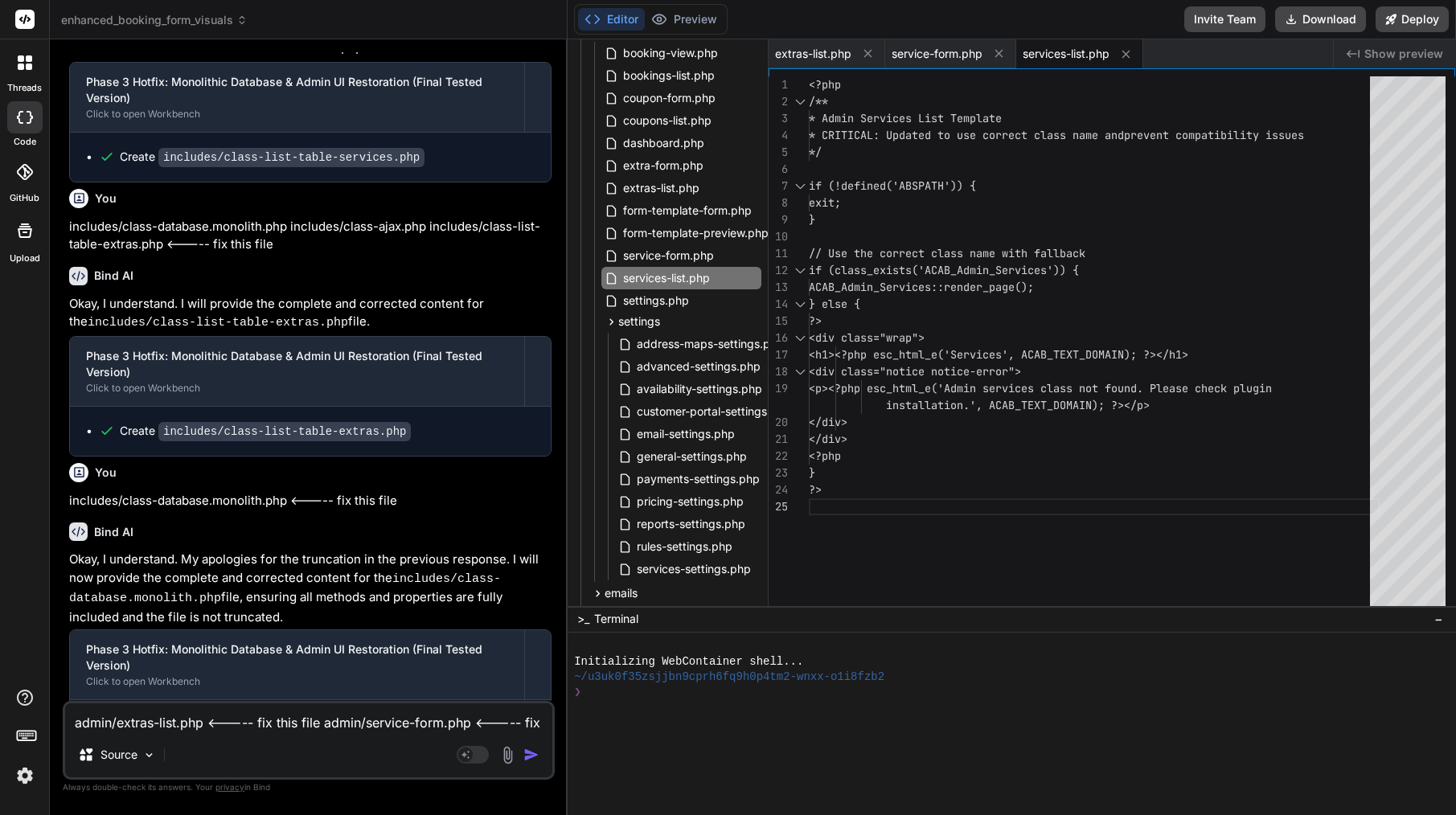
scroll to position [1335, 0]
click at [818, 49] on span "extras-list.php" at bounding box center [812, 53] width 77 height 16
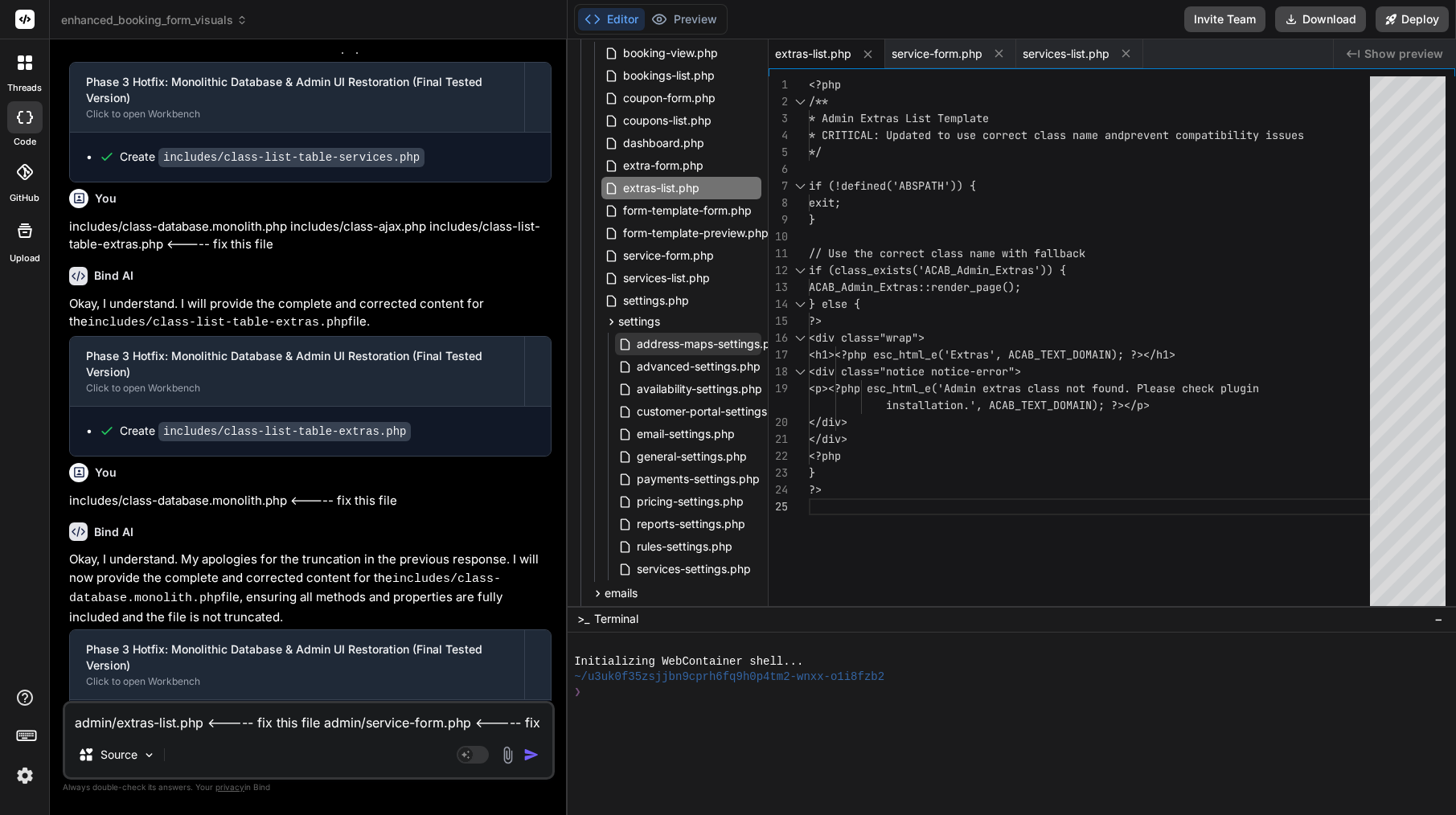
click at [705, 348] on span "address-maps-settings.php" at bounding box center [710, 344] width 150 height 19
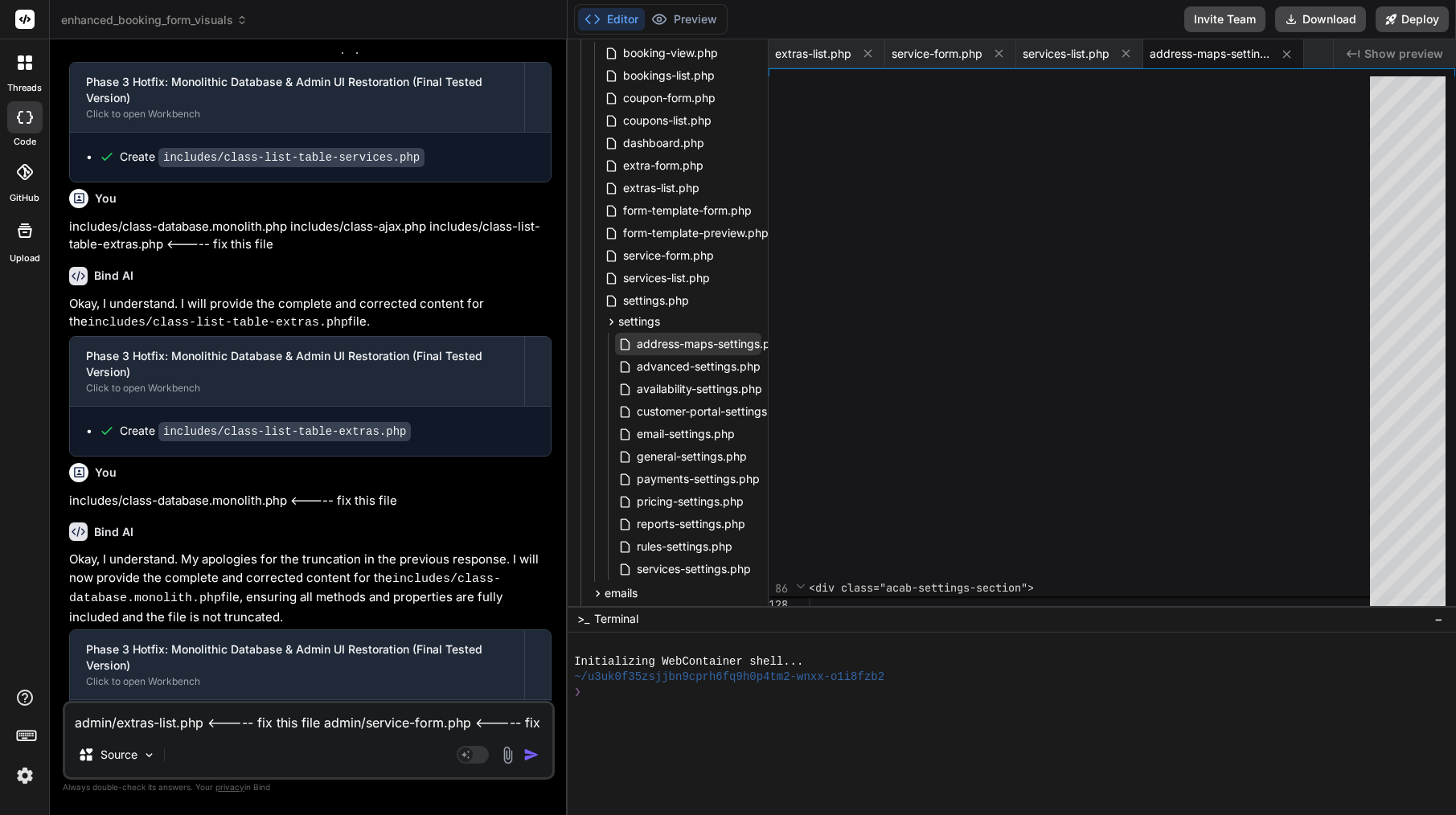
click at [746, 342] on span "address-maps-settings.php" at bounding box center [710, 344] width 150 height 19
click at [765, 348] on span "address-maps-settings.php" at bounding box center [710, 344] width 150 height 19
click at [764, 352] on span "address-maps-settings.php" at bounding box center [710, 344] width 150 height 19
click at [1217, 50] on span "address-maps-settings.php" at bounding box center [1209, 53] width 120 height 16
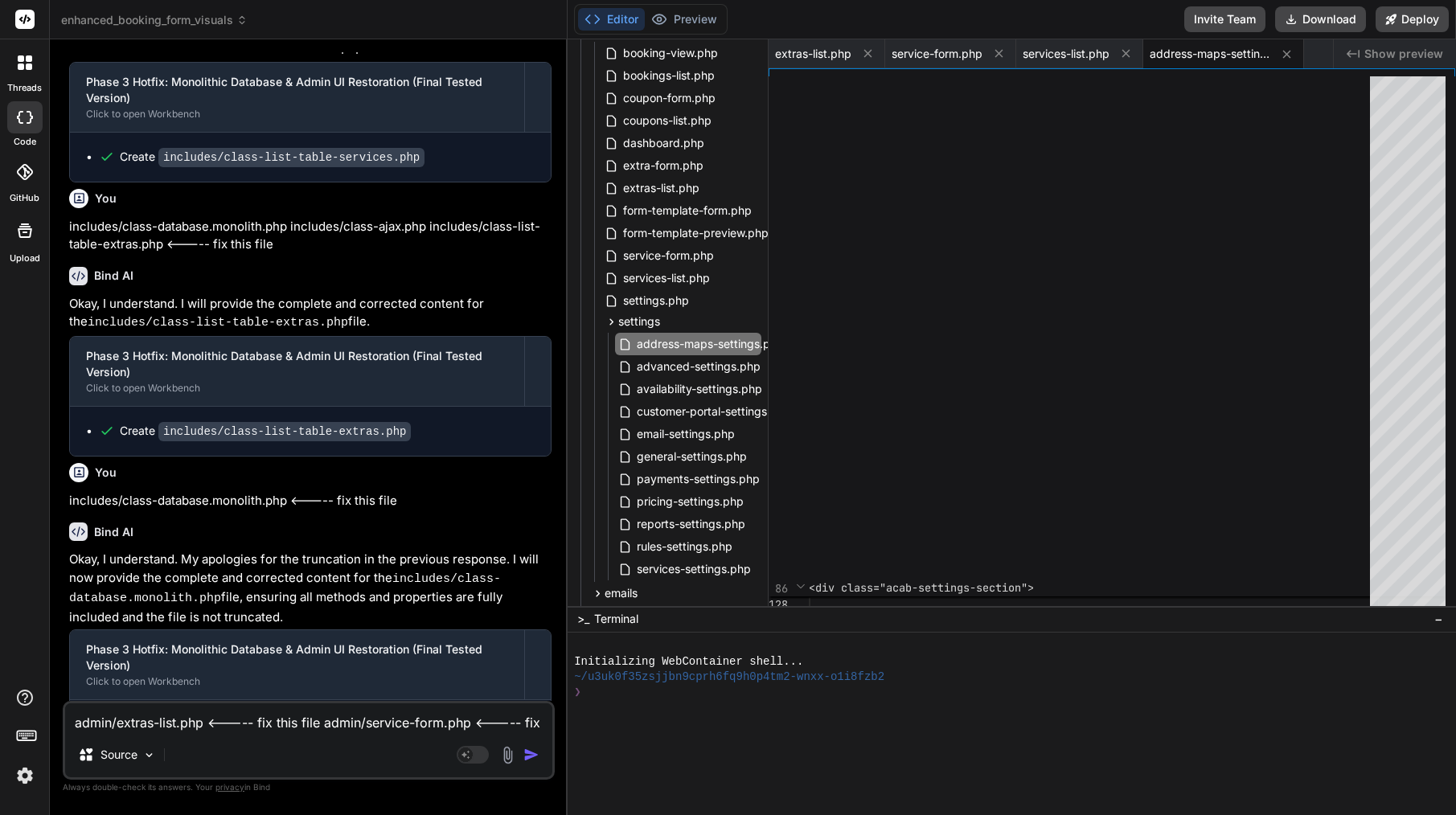
click at [1224, 54] on span "address-maps-settings.php" at bounding box center [1209, 53] width 120 height 16
copy div "address-maps-settings.php Created with Pixso."
click at [866, 52] on icon at bounding box center [868, 53] width 14 height 14
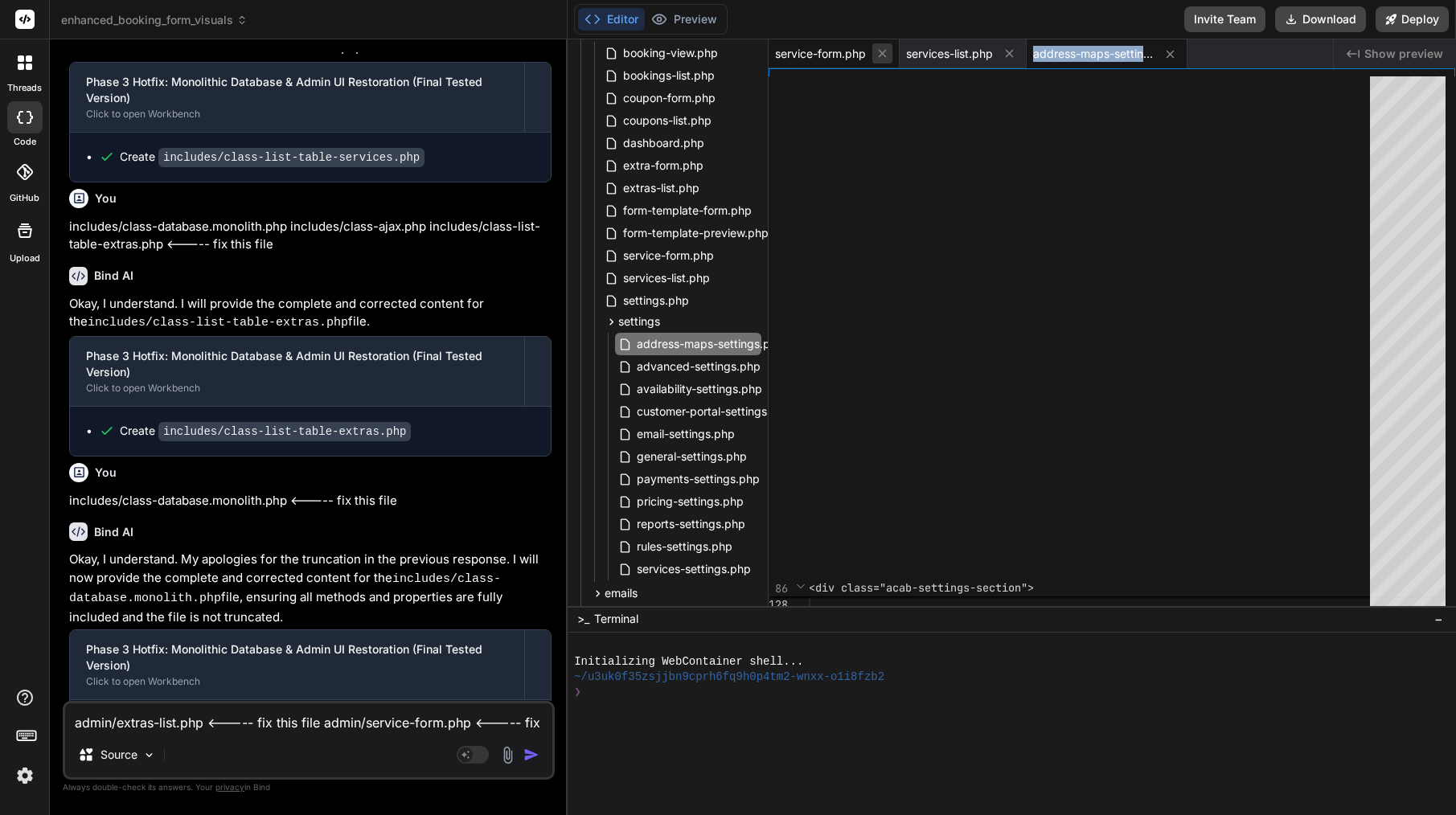
click at [882, 55] on icon at bounding box center [882, 53] width 8 height 8
click at [882, 55] on icon at bounding box center [878, 53] width 8 height 8
click at [223, 730] on textarea "admin/extras-list.php <----- fix this file admin/service-form.php <----- fix th…" at bounding box center [309, 718] width 487 height 29
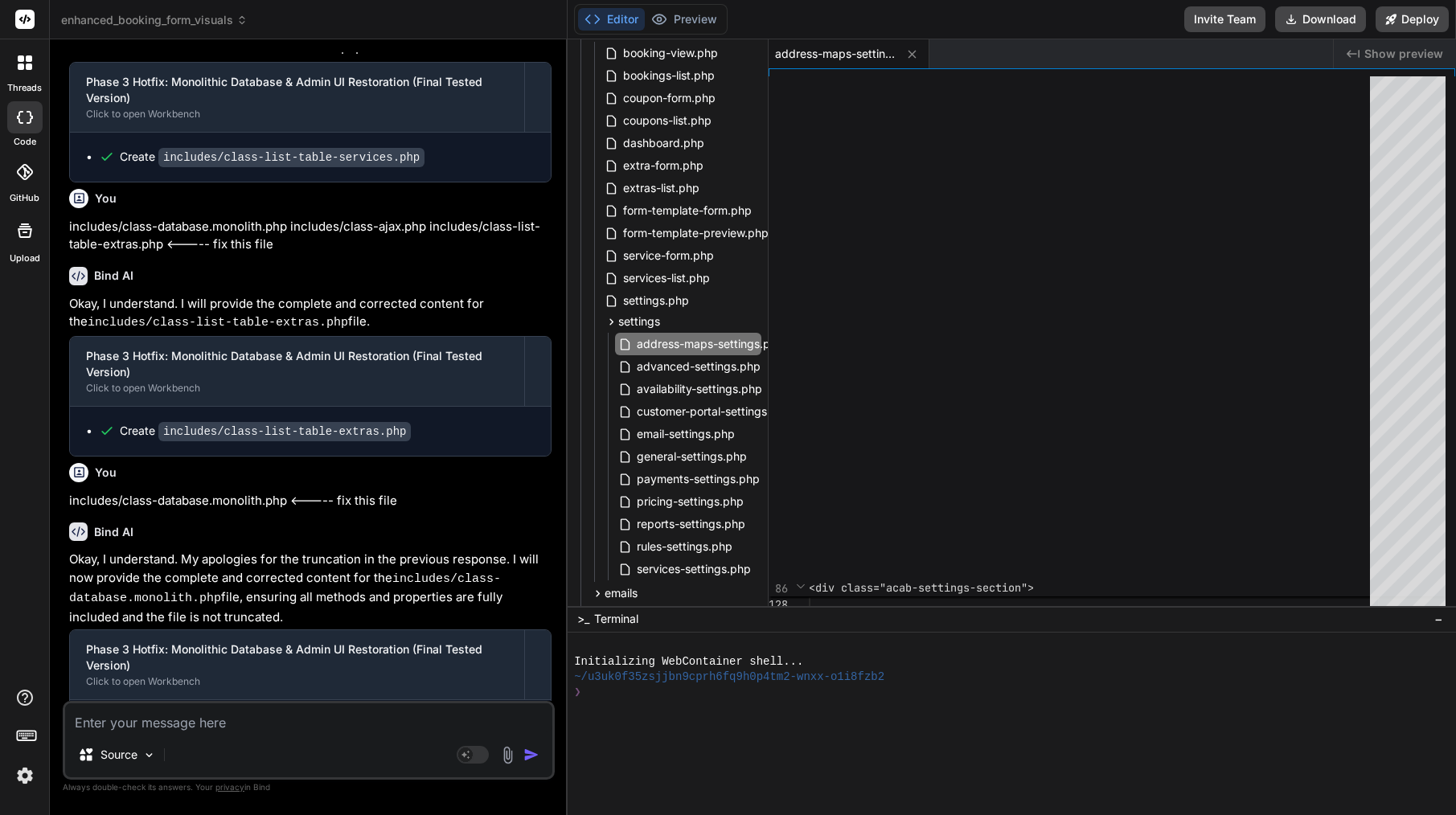
paste textarea "address-maps-settings.php"
type textarea "address-maps-settings.php"
type textarea "x"
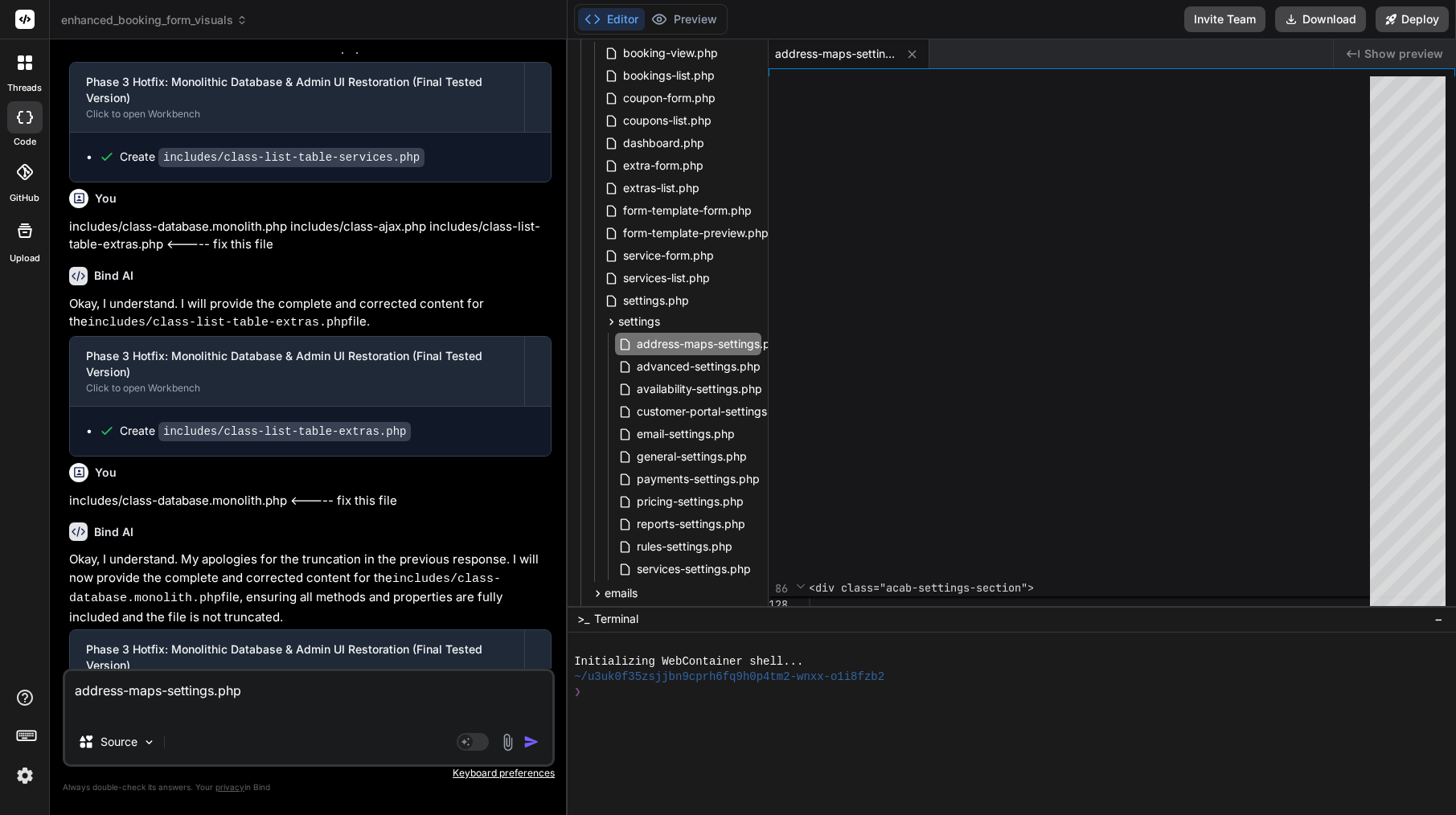
click at [78, 695] on textarea "address-maps-settings.php" at bounding box center [309, 696] width 487 height 49
type textarea "saddress-maps-settings.php"
type textarea "x"
type textarea "seaddress-maps-settings.php"
type textarea "x"
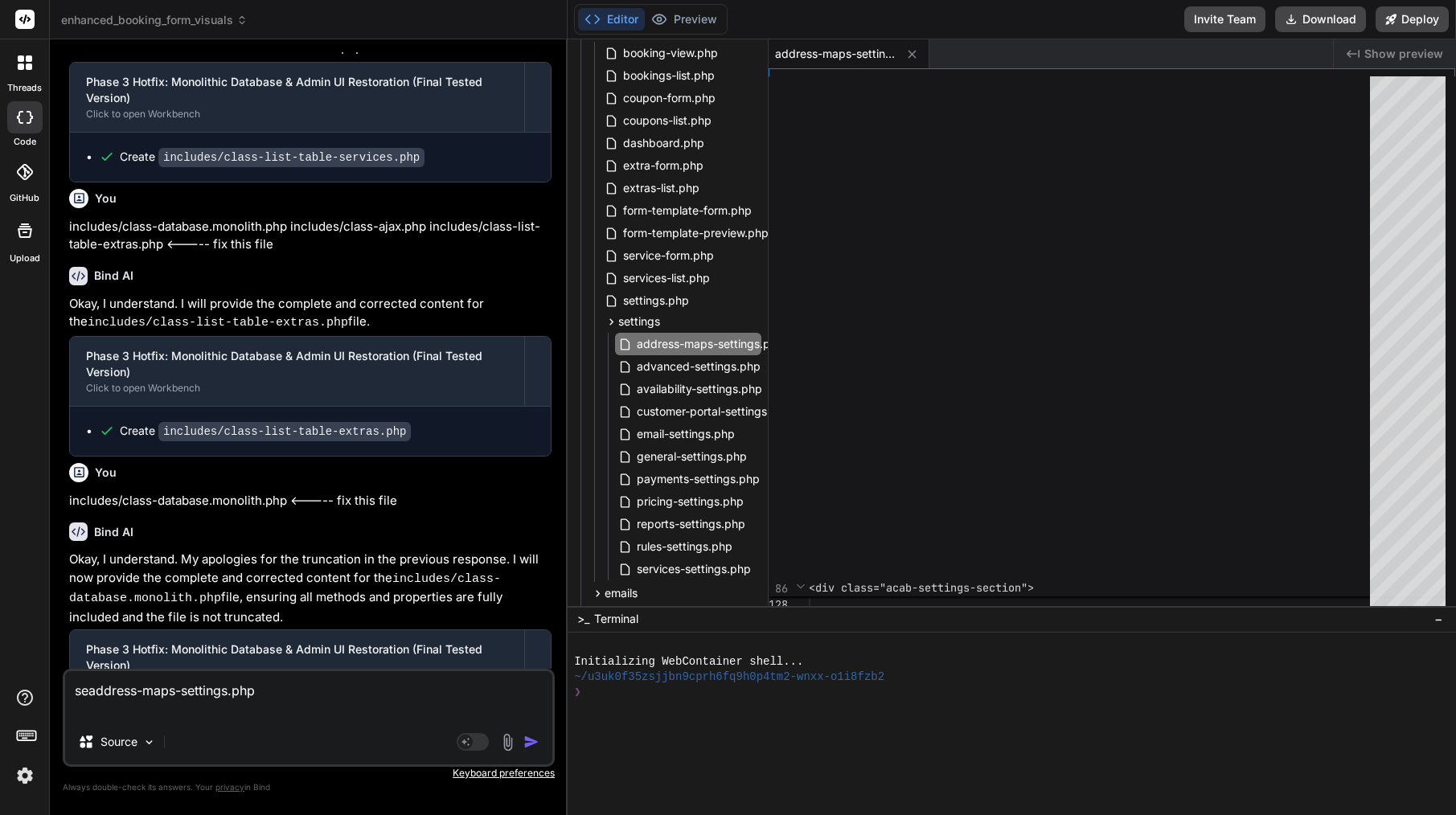
type textarea "setaddress-maps-settings.php"
type textarea "x"
type textarea "settaddress-maps-settings.php"
type textarea "x"
type textarea "settiaddress-maps-settings.php"
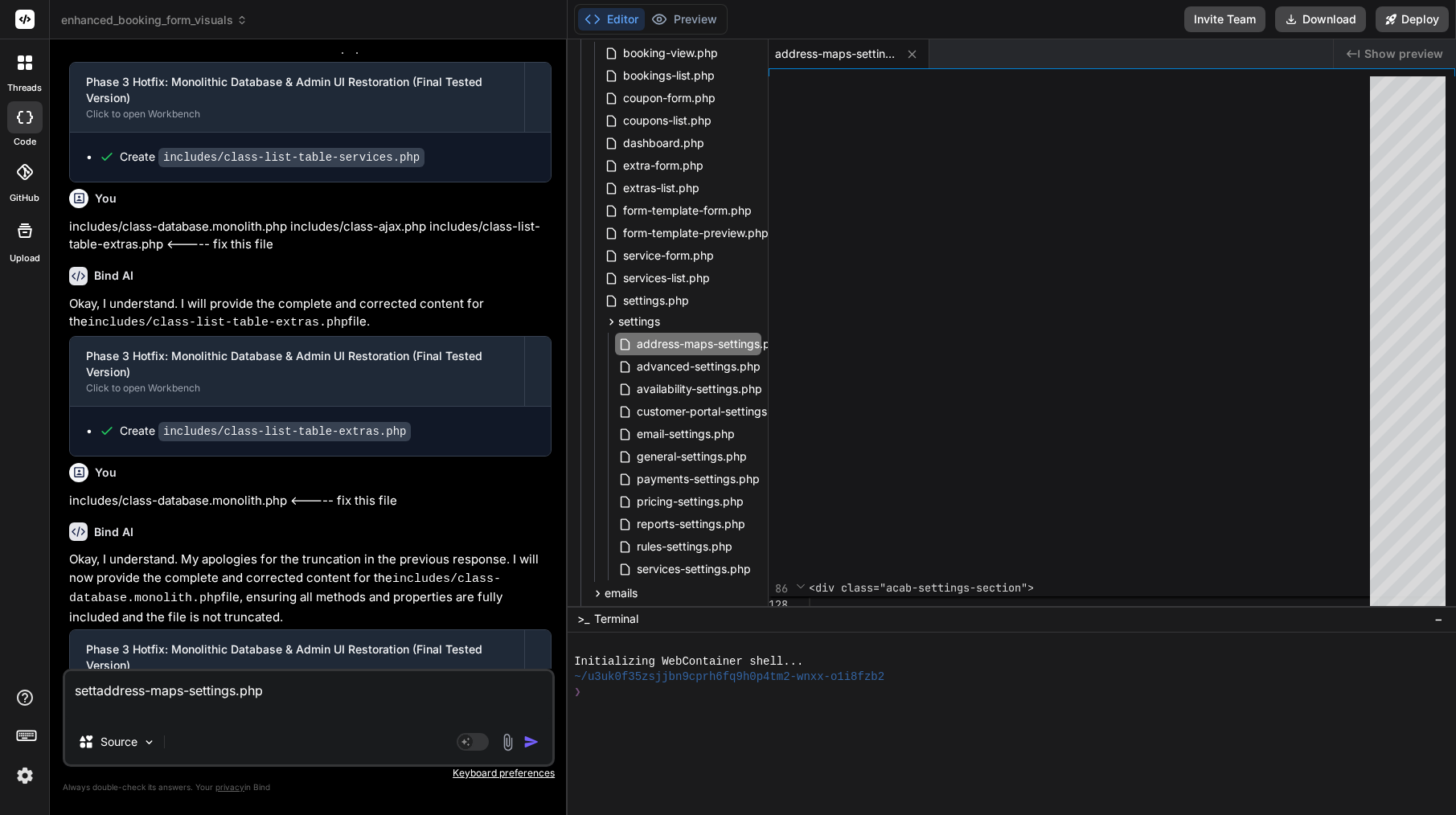
type textarea "x"
type textarea "settinaddress-maps-settings.php"
type textarea "x"
type textarea "settingaddress-maps-settings.php"
type textarea "x"
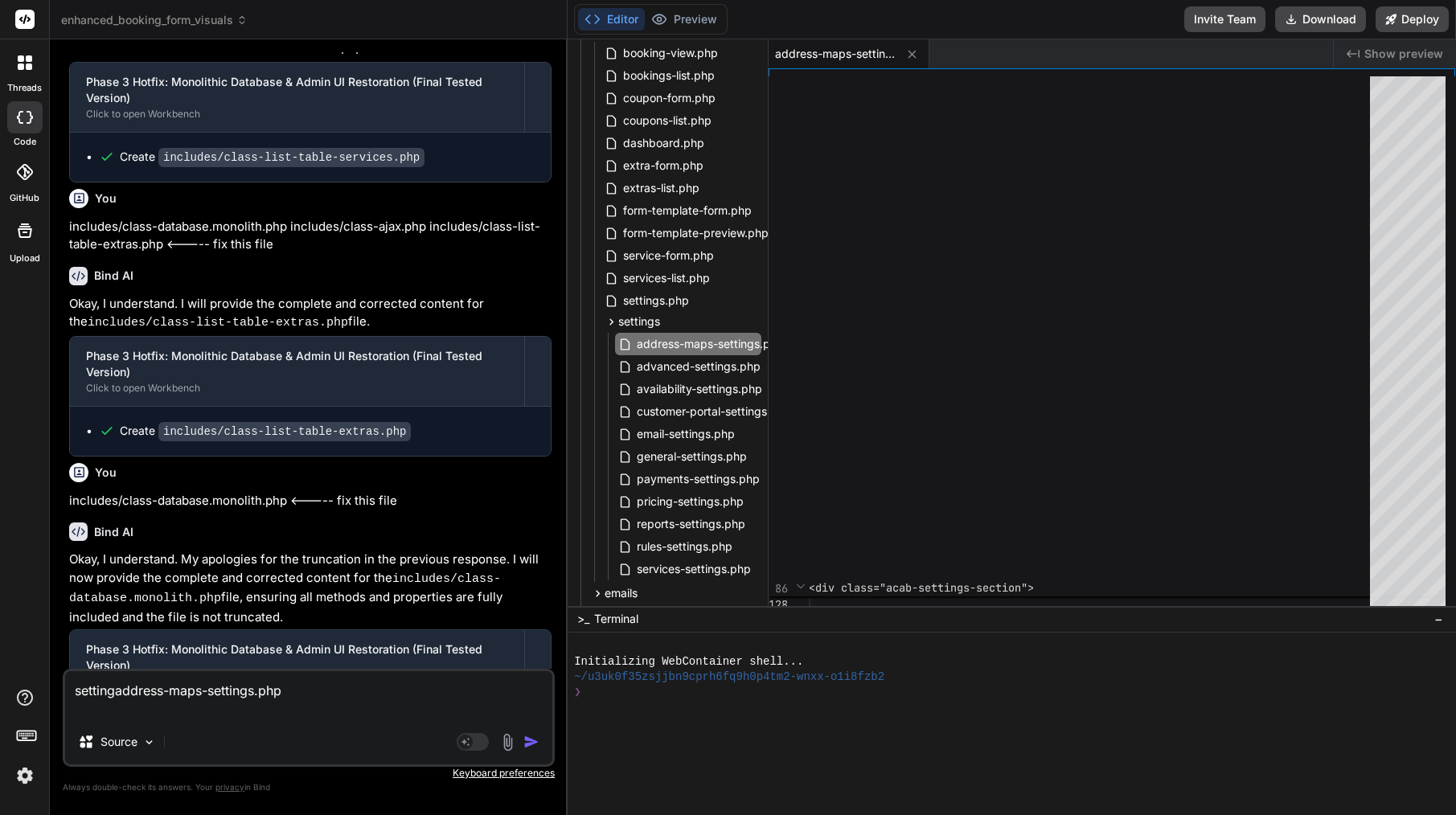
type textarea "settingsaddress-maps-settings.php"
type textarea "x"
type textarea "settings/address-maps-settings.php"
type textarea "x"
click at [351, 705] on textarea "settings/address-maps-settings.php" at bounding box center [309, 696] width 487 height 49
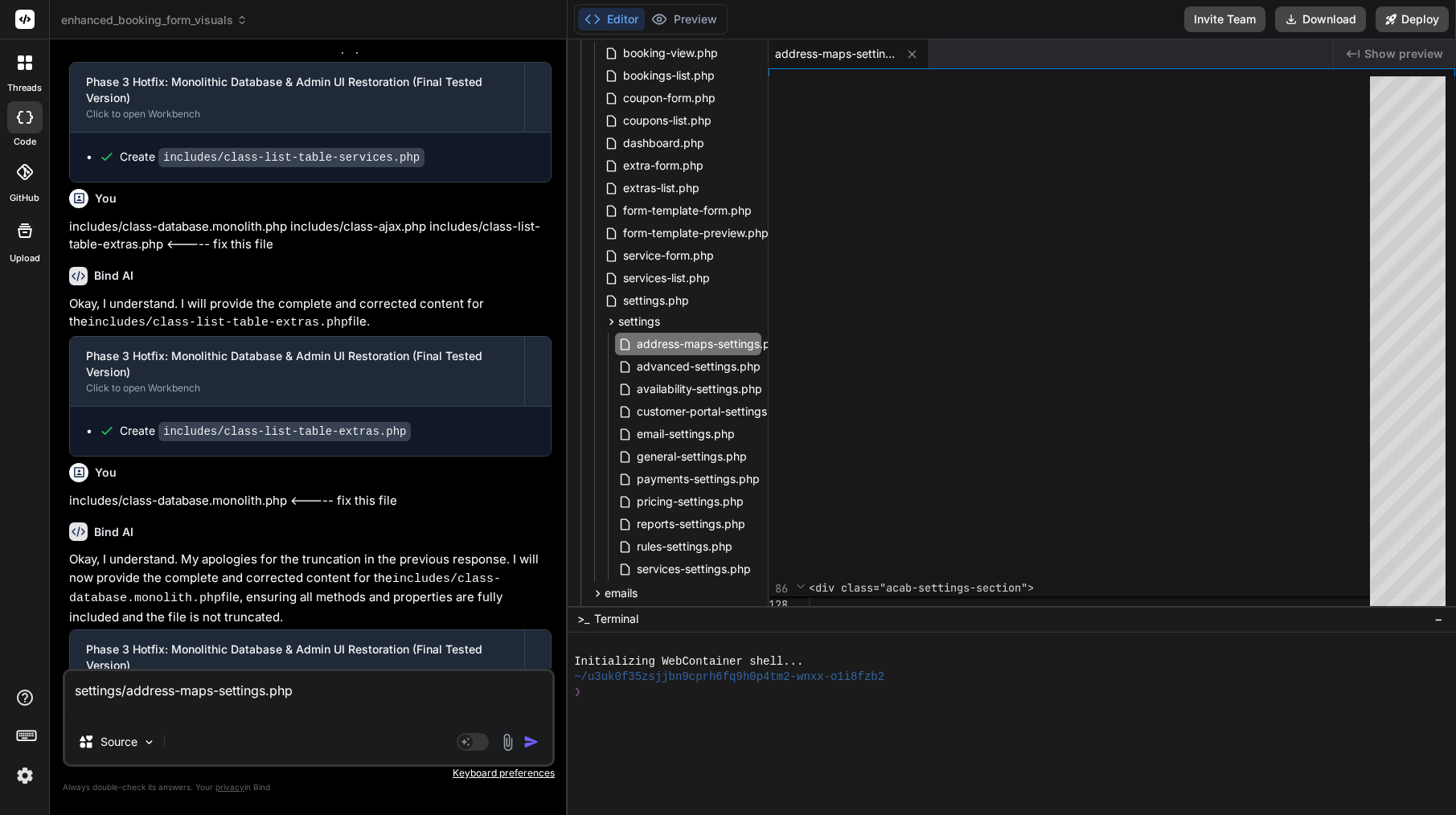
drag, startPoint x: 207, startPoint y: 424, endPoint x: 305, endPoint y: 428, distance: 98.1
copy p "<----- fix this file"
click at [422, 700] on textarea "settings/address-maps-settings.php" at bounding box center [309, 696] width 487 height 49
click at [423, 698] on textarea "settings/address-maps-settings.php" at bounding box center [309, 696] width 487 height 49
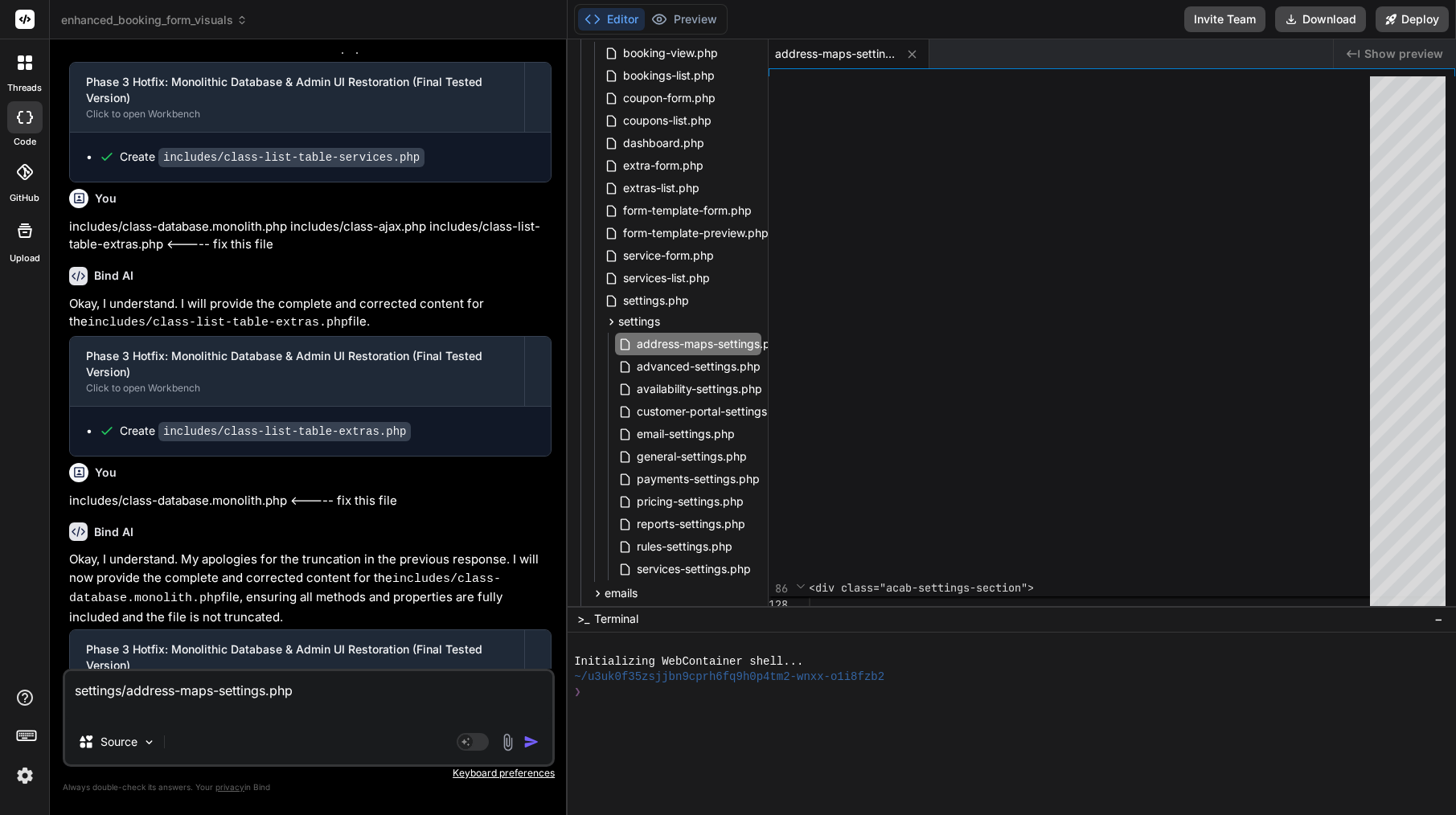
paste textarea "<----- fix this file"
click at [713, 367] on span "advanced-settings.php" at bounding box center [698, 367] width 127 height 19
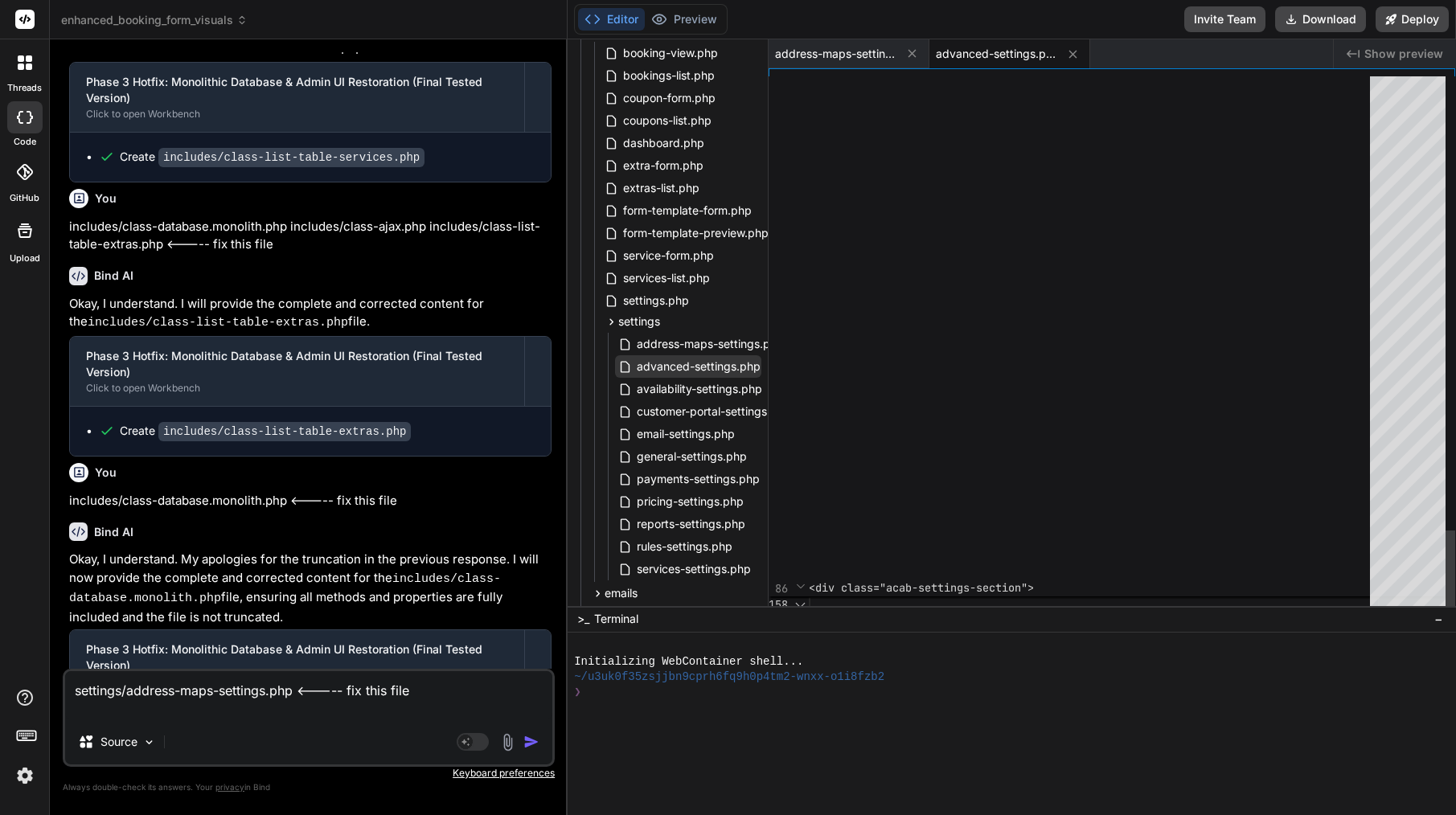
scroll to position [68, 0]
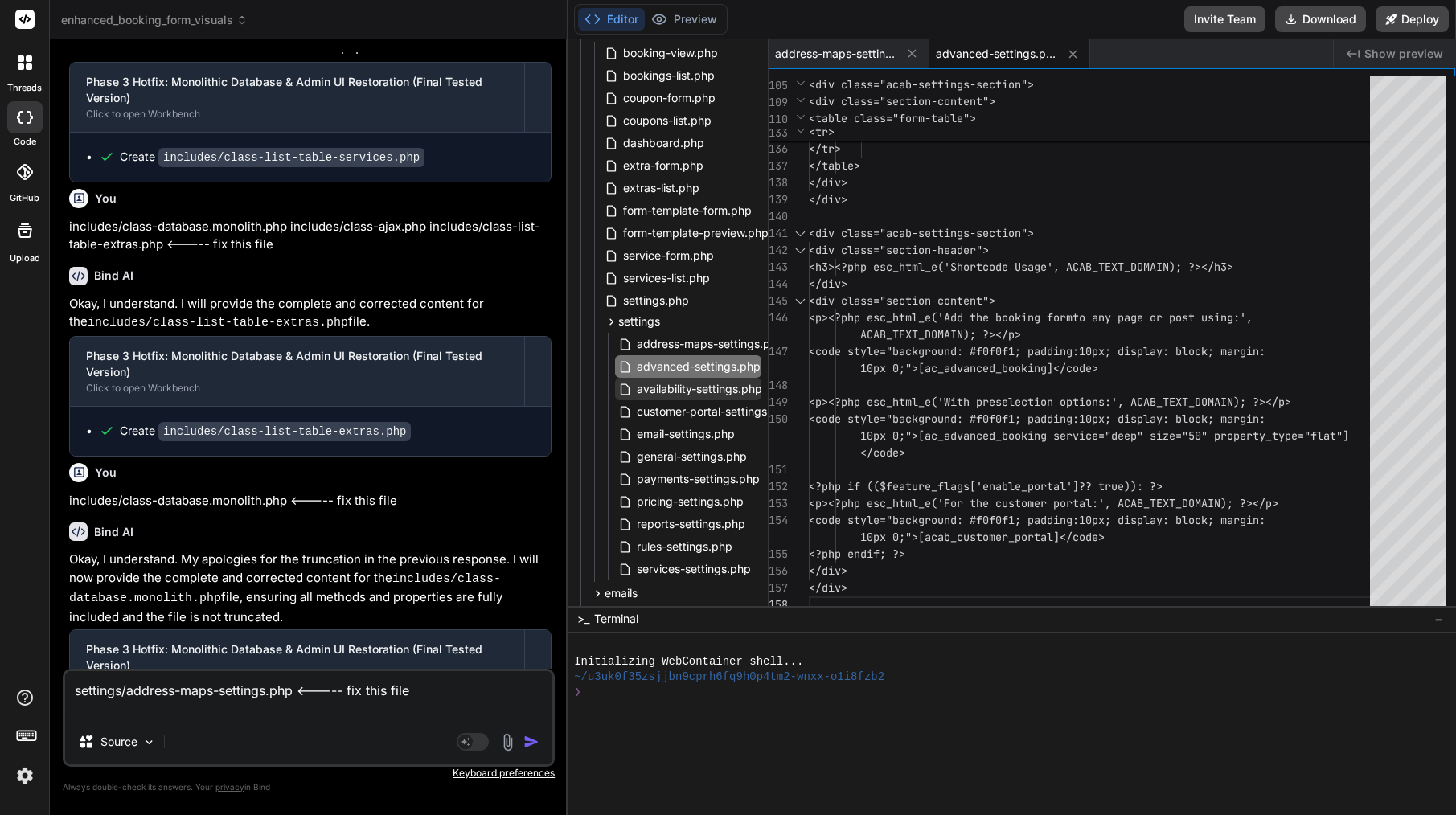
click at [685, 389] on span "availability-settings.php" at bounding box center [699, 389] width 129 height 19
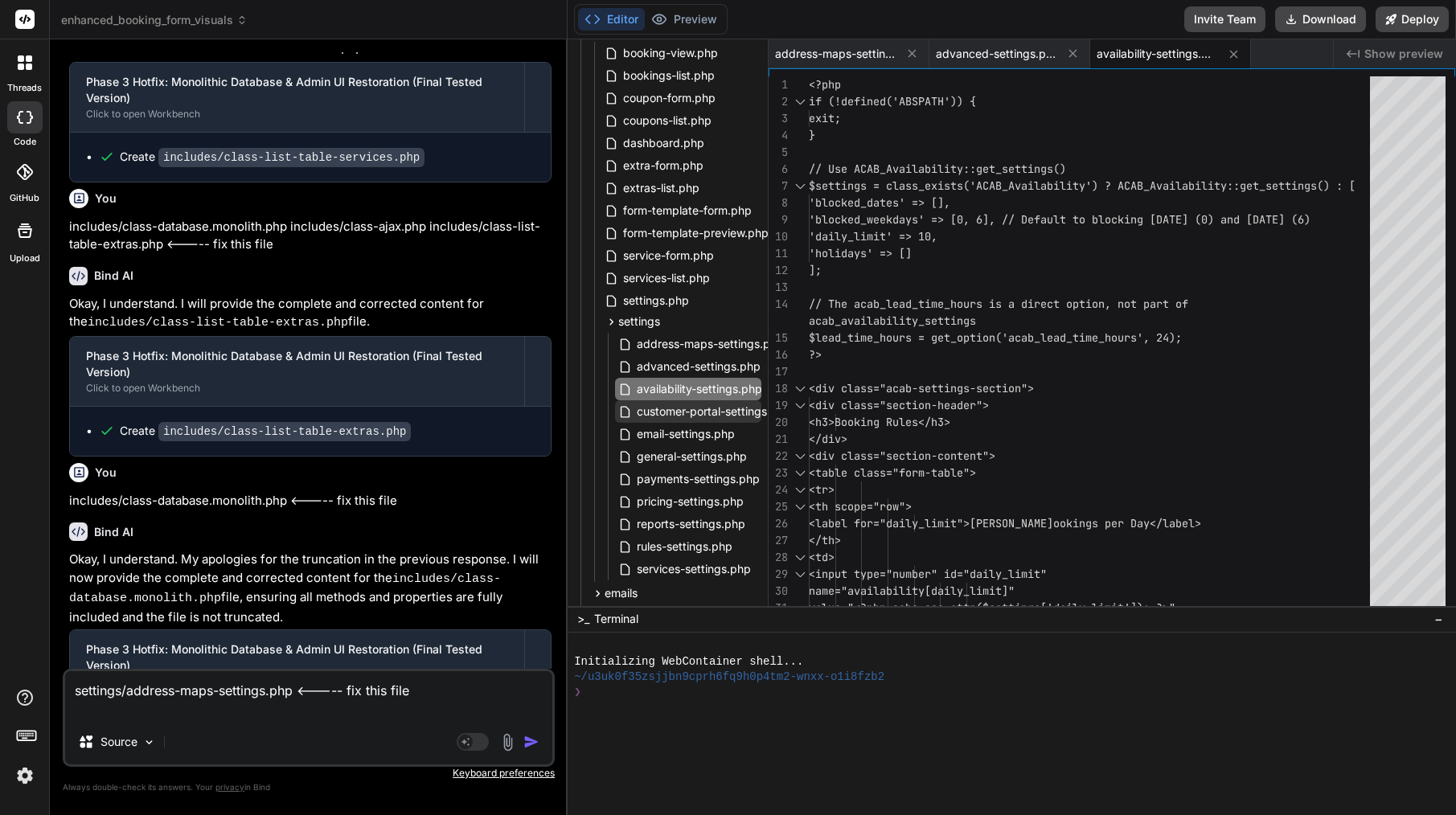
click at [707, 414] on span "customer-portal-settings.php" at bounding box center [713, 411] width 157 height 19
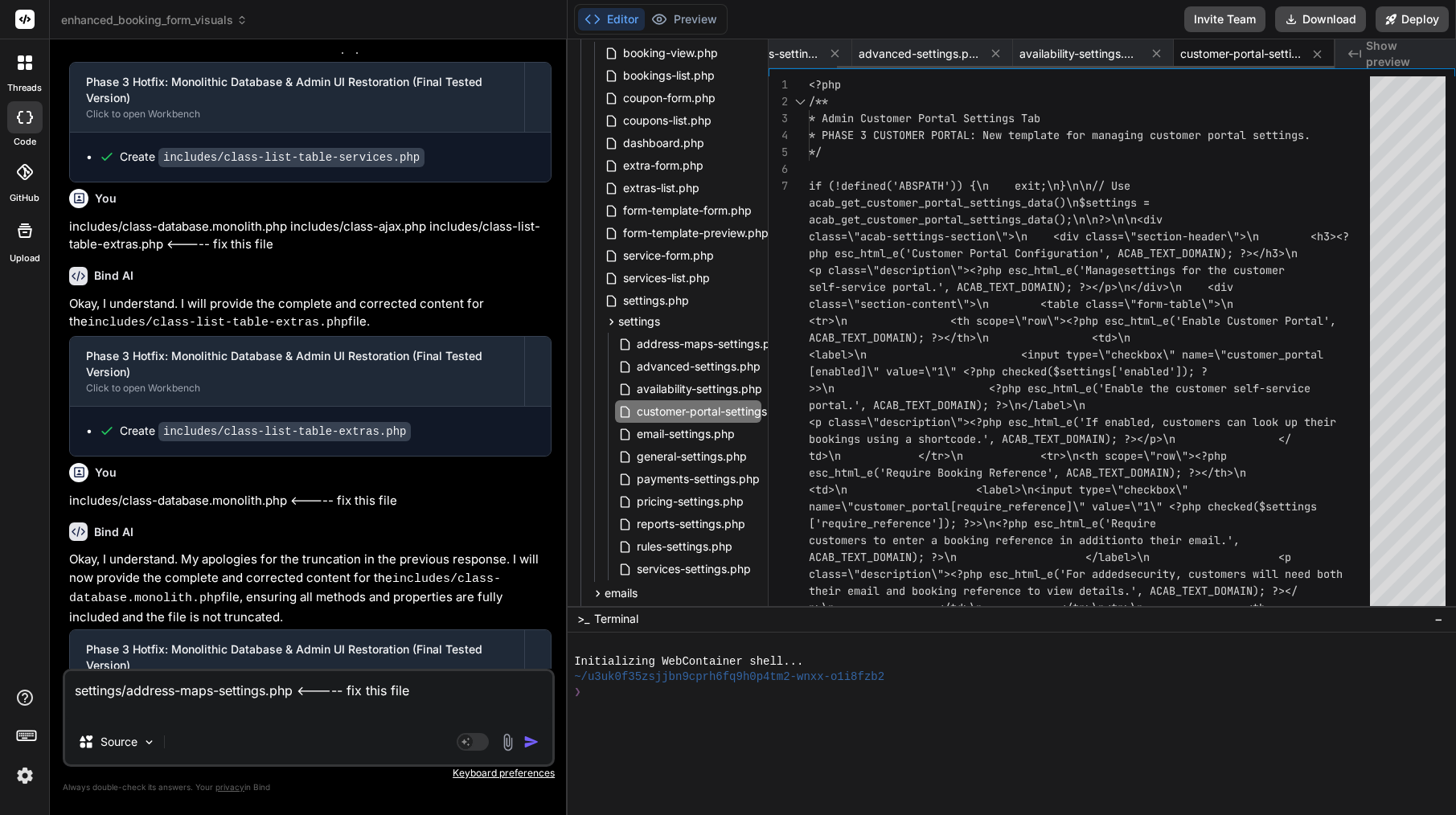
click at [1232, 49] on span "customer-portal-settings.php" at bounding box center [1241, 53] width 120 height 16
copy div "customer-portal-settings.php Created with Pixso."
click at [347, 709] on textarea "settings/address-maps-settings.php <----- fix this file" at bounding box center [309, 696] width 487 height 49
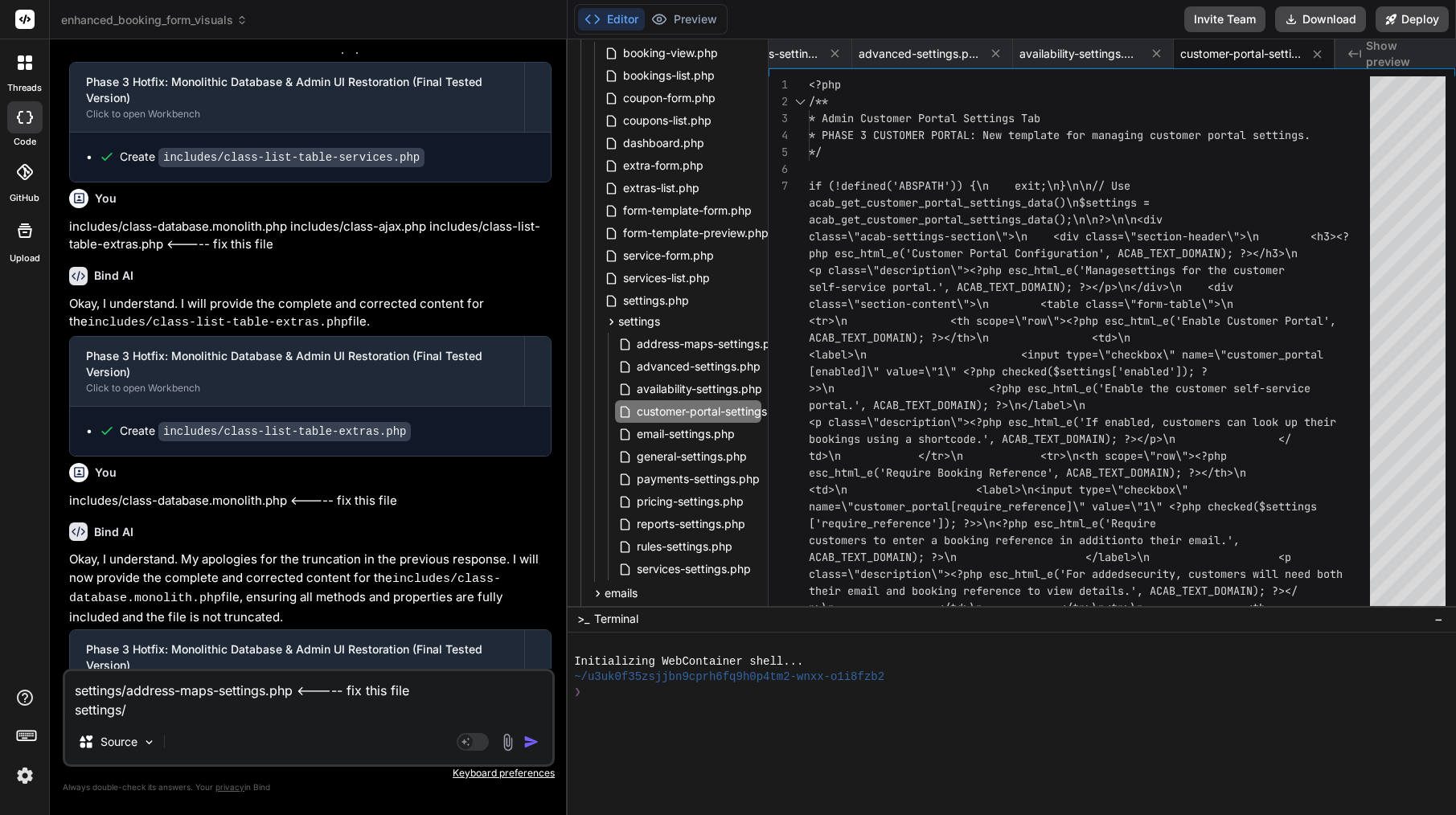
paste textarea "customer-portal-settings.php"
drag, startPoint x: 300, startPoint y: 689, endPoint x: 429, endPoint y: 694, distance: 129.1
click at [430, 694] on textarea "settings/address-maps-settings.php <----- fix this file settings/customer-porta…" at bounding box center [309, 696] width 487 height 49
click at [425, 694] on textarea "settings/address-maps-settings.php <----- fix this file settings/customer-porta…" at bounding box center [309, 696] width 487 height 49
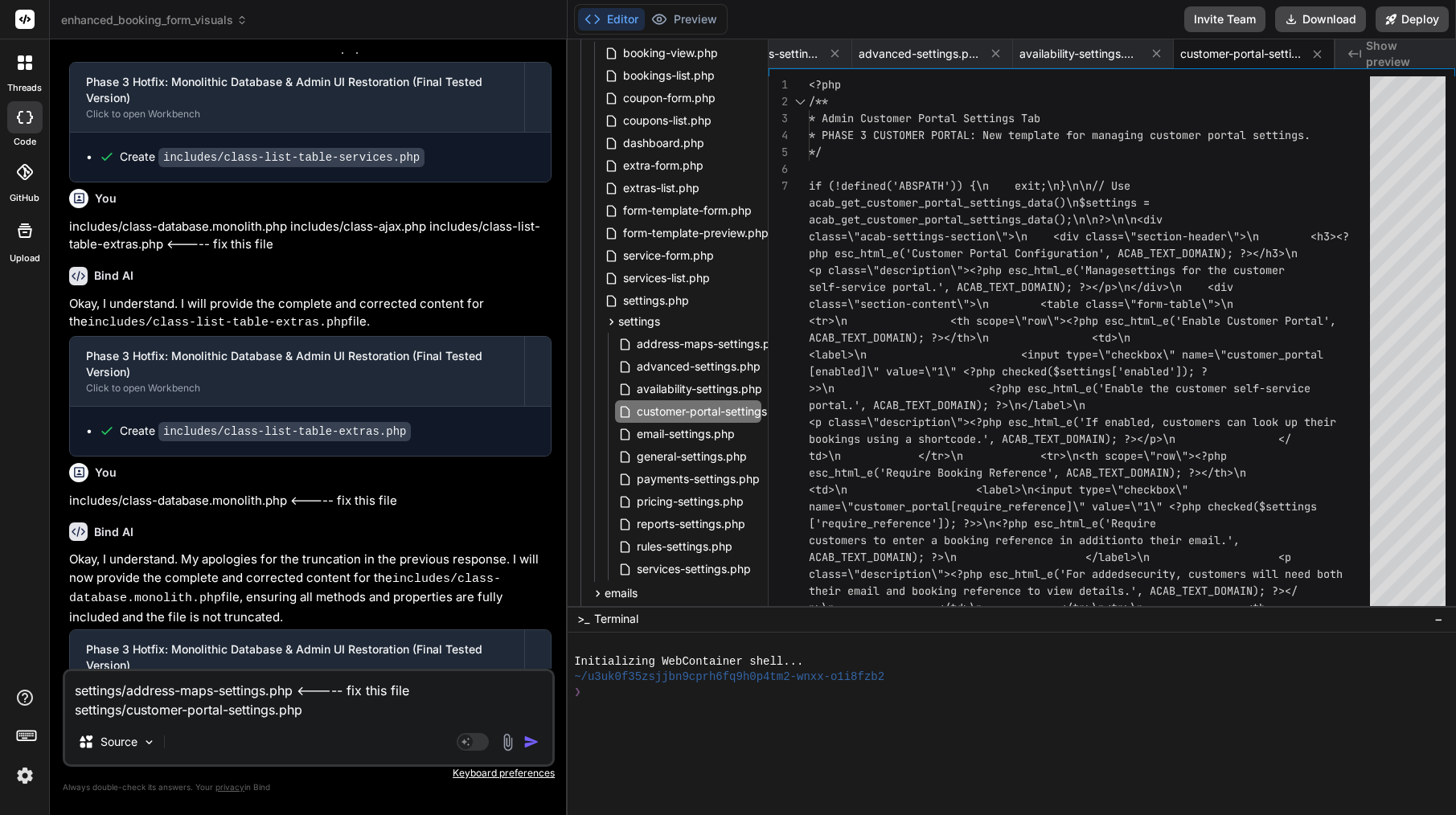
click at [424, 694] on textarea "settings/address-maps-settings.php <----- fix this file settings/customer-porta…" at bounding box center [309, 696] width 487 height 49
drag, startPoint x: 414, startPoint y: 686, endPoint x: 376, endPoint y: 691, distance: 38.3
click at [376, 691] on textarea "settings/address-maps-settings.php <----- fix this file settings/customer-porta…" at bounding box center [309, 696] width 487 height 49
click at [314, 707] on textarea "settings/address-maps-settings.php <----- fix this file settings/customer-porta…" at bounding box center [309, 696] width 487 height 49
click at [313, 694] on textarea "settings/address-maps-settings.php <----- fix this file settings/customer-porta…" at bounding box center [309, 696] width 487 height 49
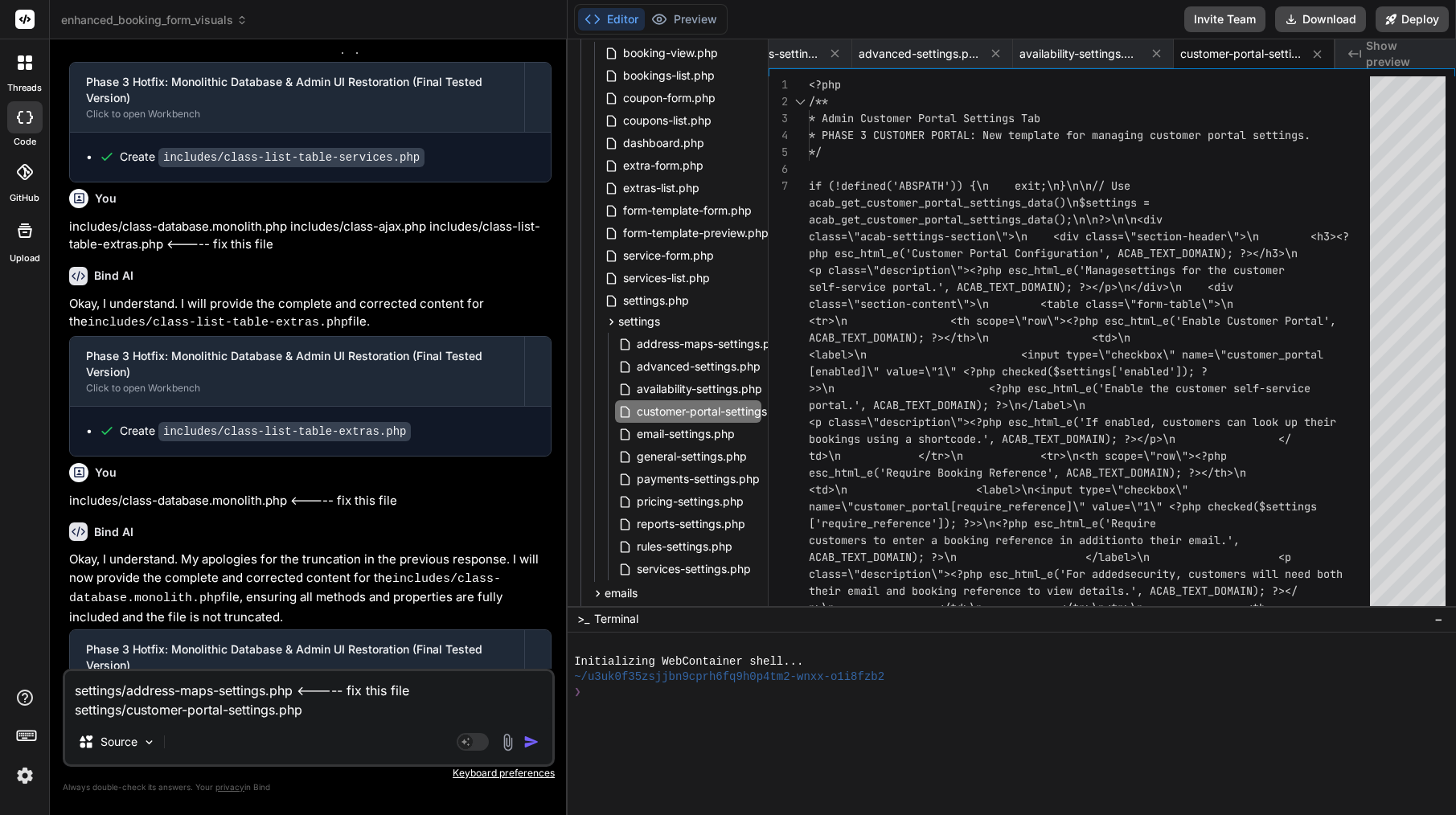
drag, startPoint x: 299, startPoint y: 693, endPoint x: 454, endPoint y: 694, distance: 155.0
click at [454, 694] on textarea "settings/address-maps-settings.php <----- fix this file settings/customer-porta…" at bounding box center [309, 696] width 487 height 49
click at [449, 701] on textarea "settings/address-maps-settings.php <----- fix this file settings/customer-porta…" at bounding box center [309, 696] width 487 height 49
paste textarea "<----- fix this file"
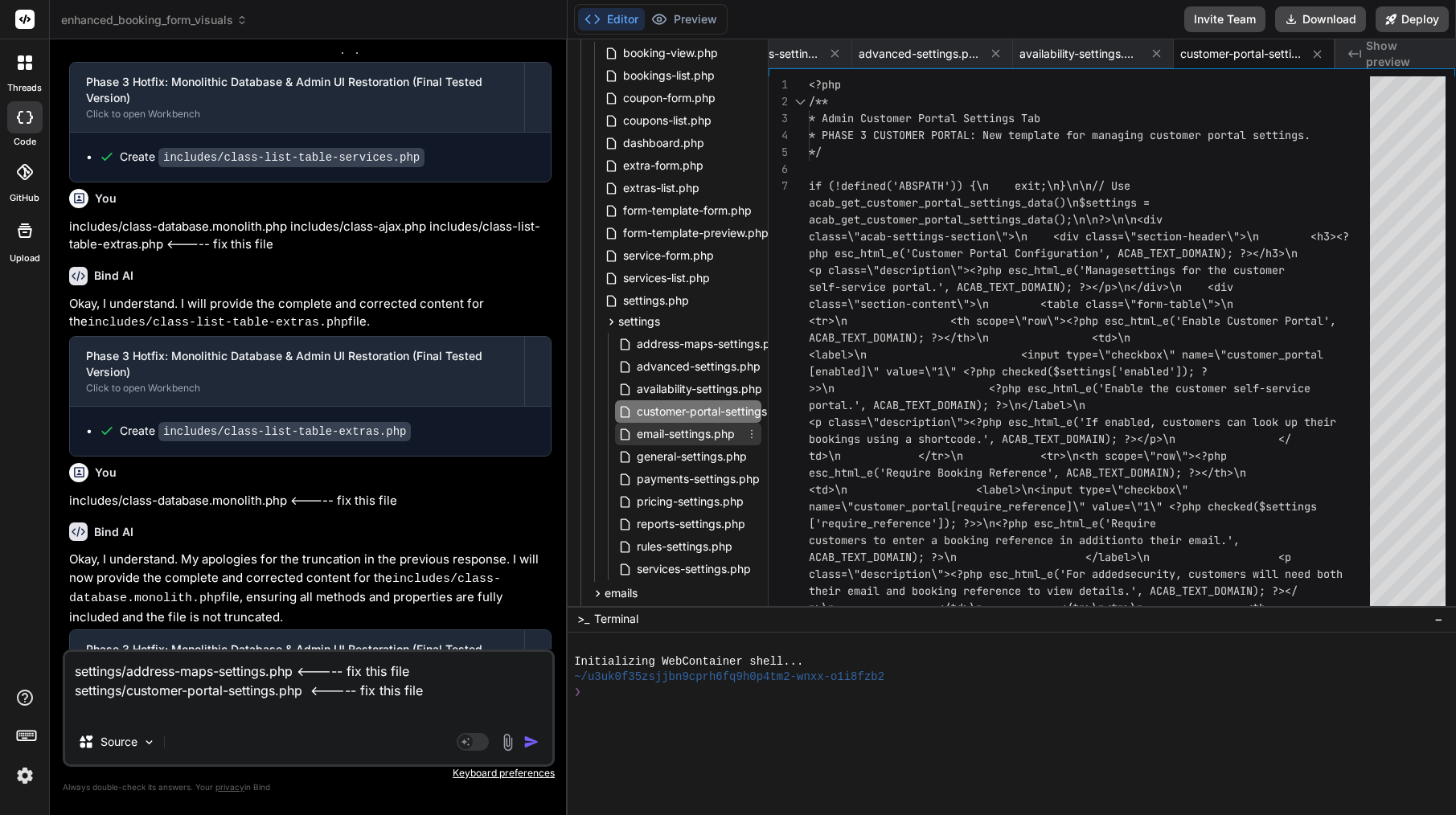
click at [693, 431] on span "email-settings.php" at bounding box center [685, 434] width 101 height 19
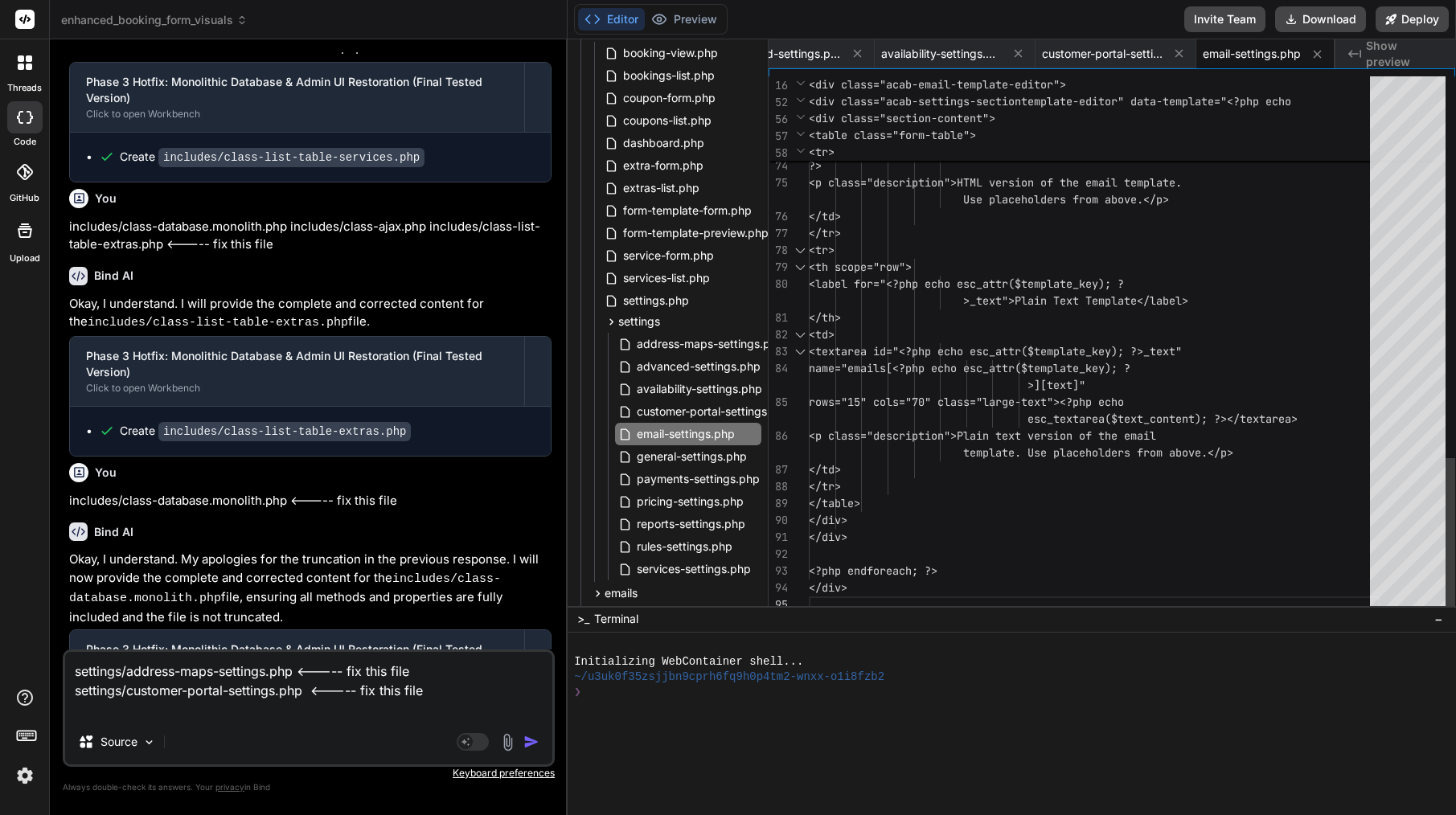
scroll to position [152, 0]
click at [677, 458] on span "general-settings.php" at bounding box center [691, 456] width 114 height 19
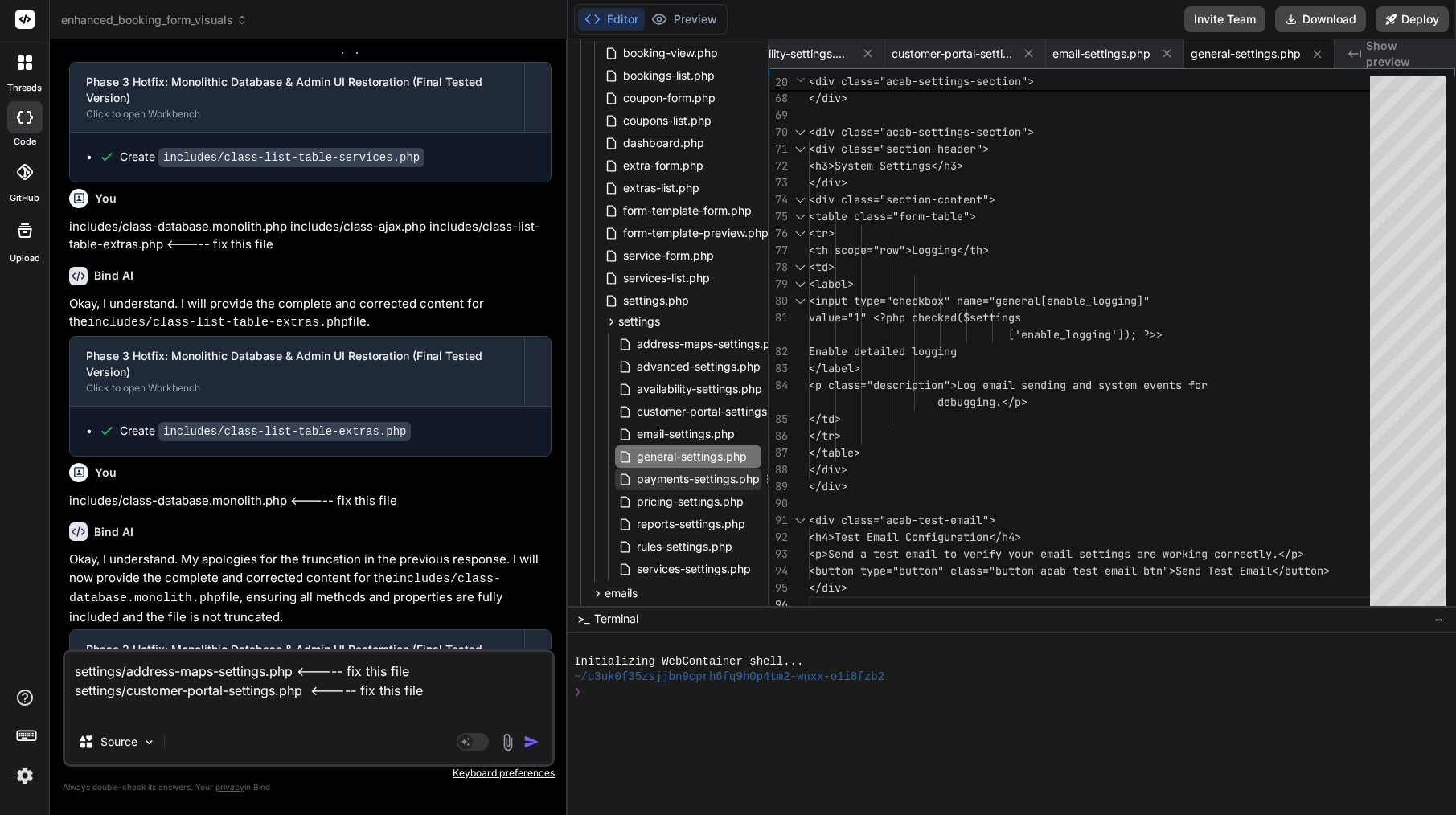
click at [727, 476] on span "payments-settings.php" at bounding box center [698, 479] width 126 height 19
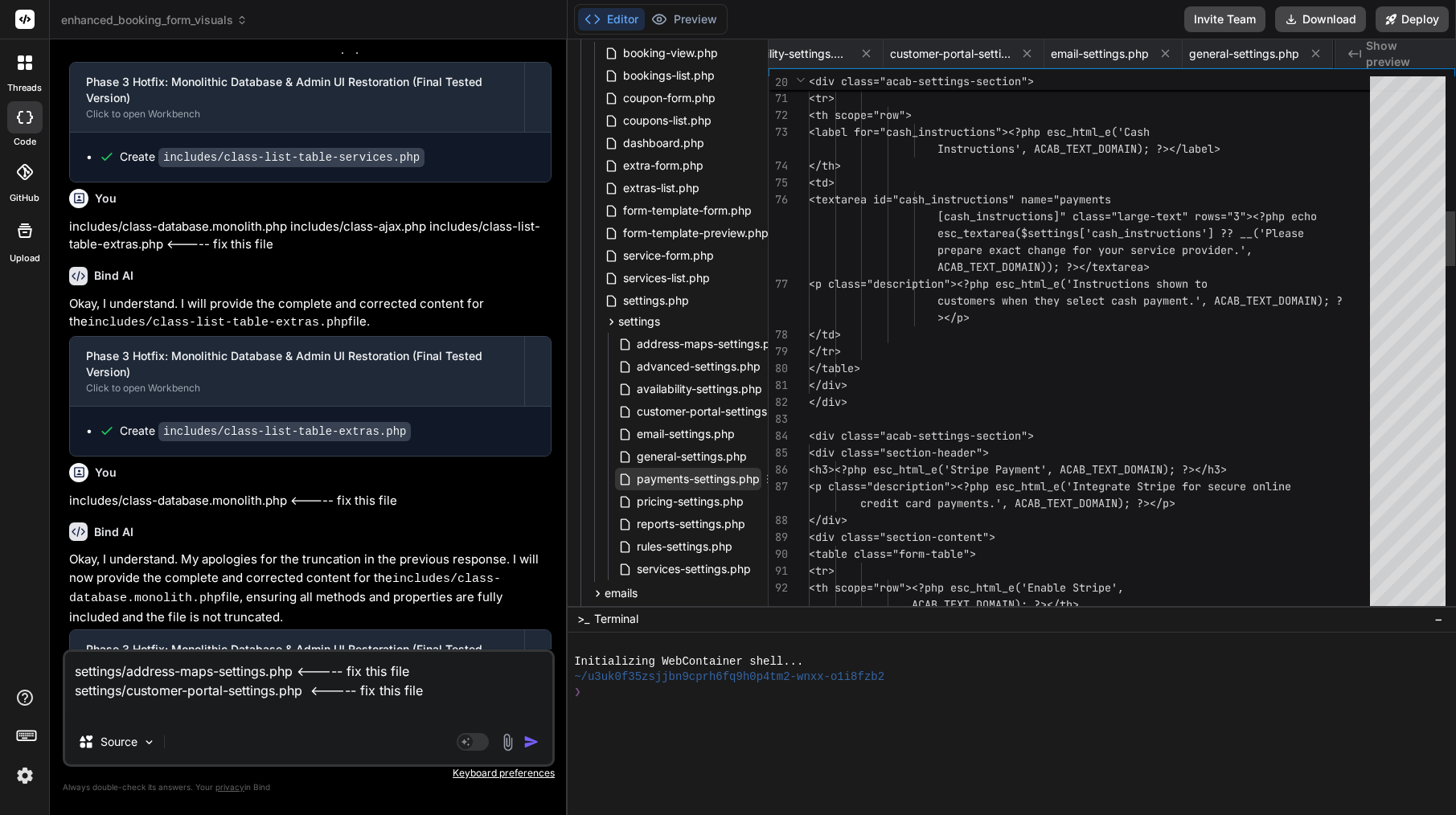
scroll to position [0, 0]
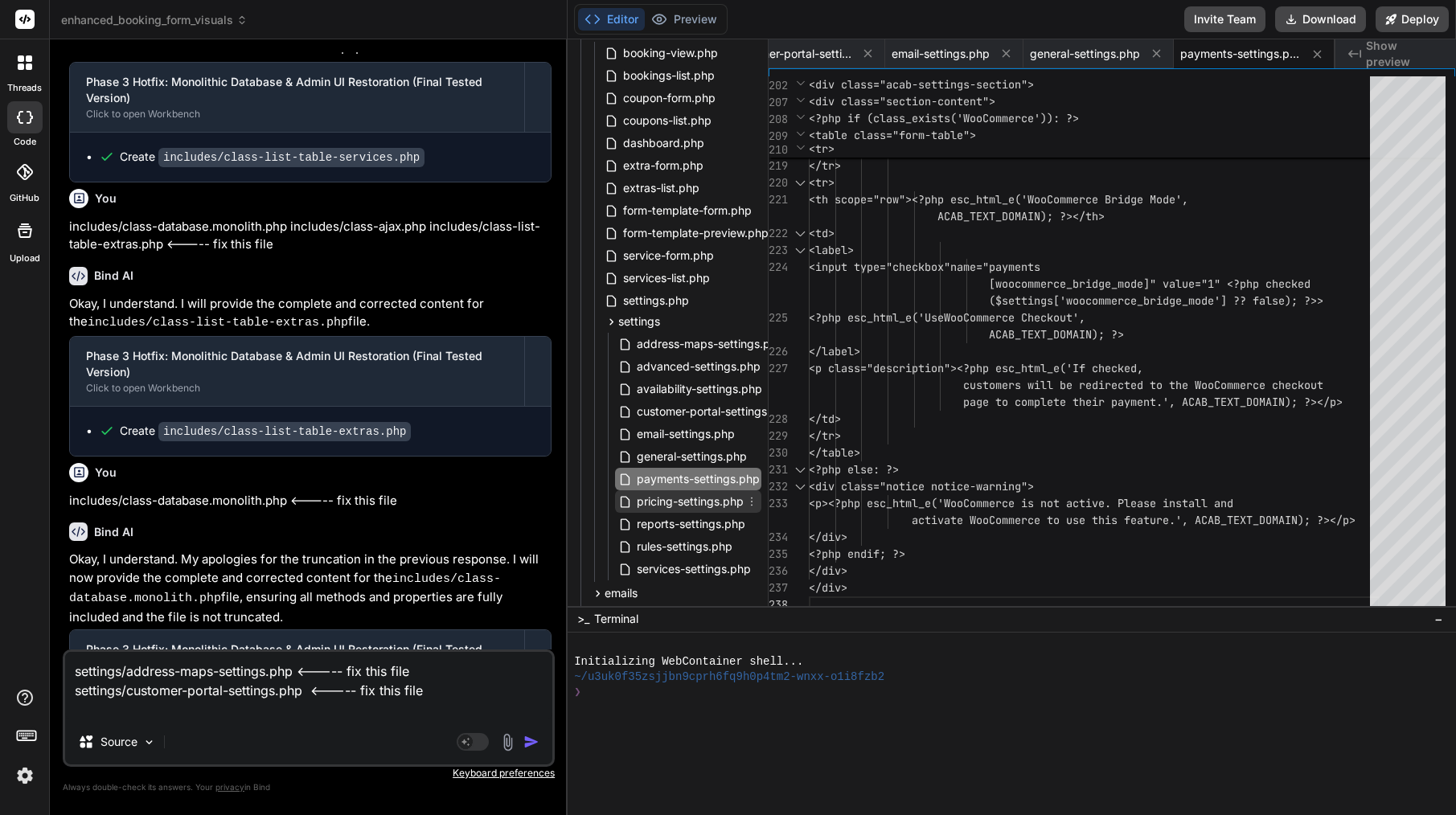
click at [649, 498] on span "pricing-settings.php" at bounding box center [689, 502] width 110 height 19
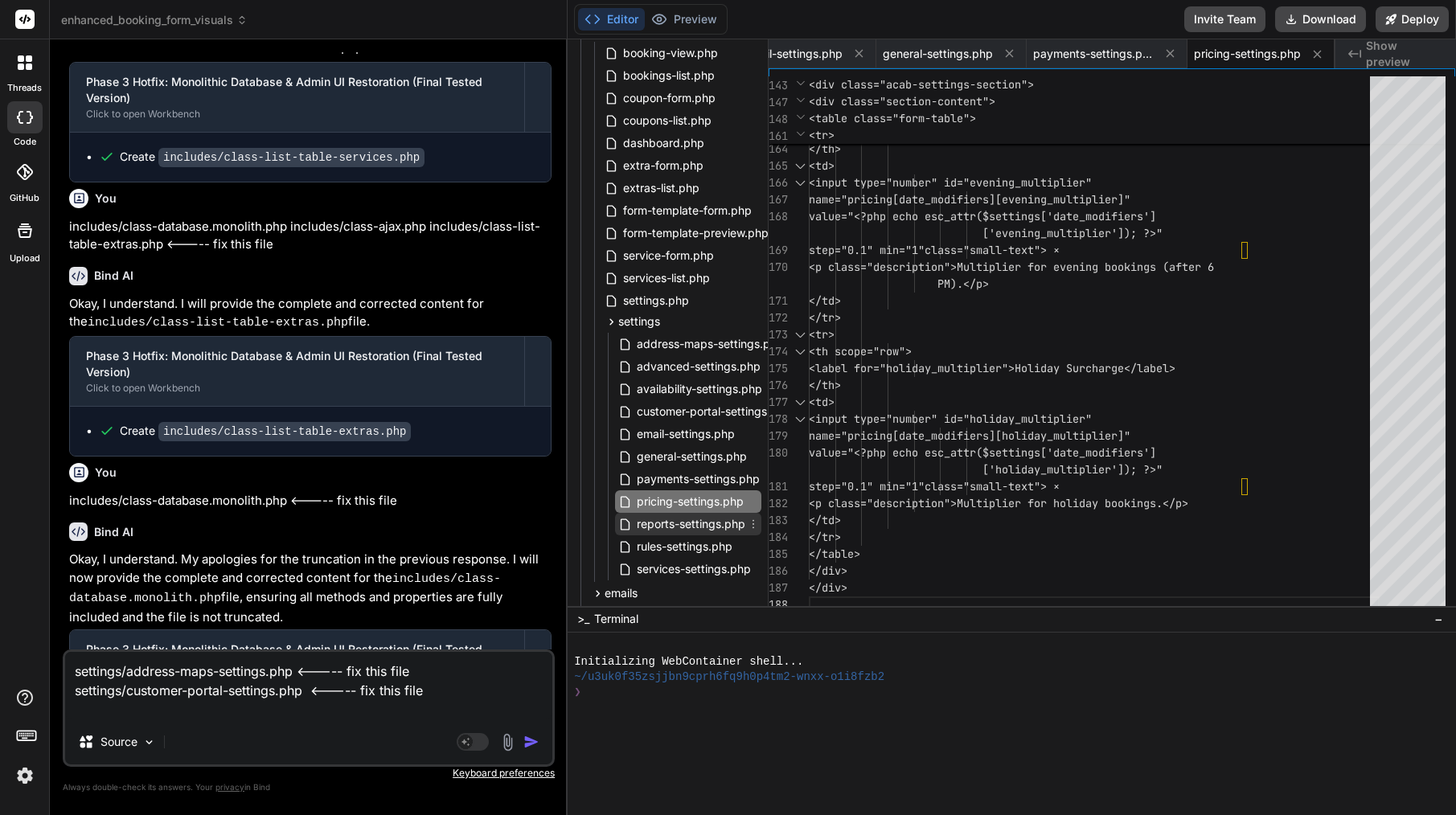
click at [654, 535] on div "reports-settings.php" at bounding box center [688, 523] width 147 height 22
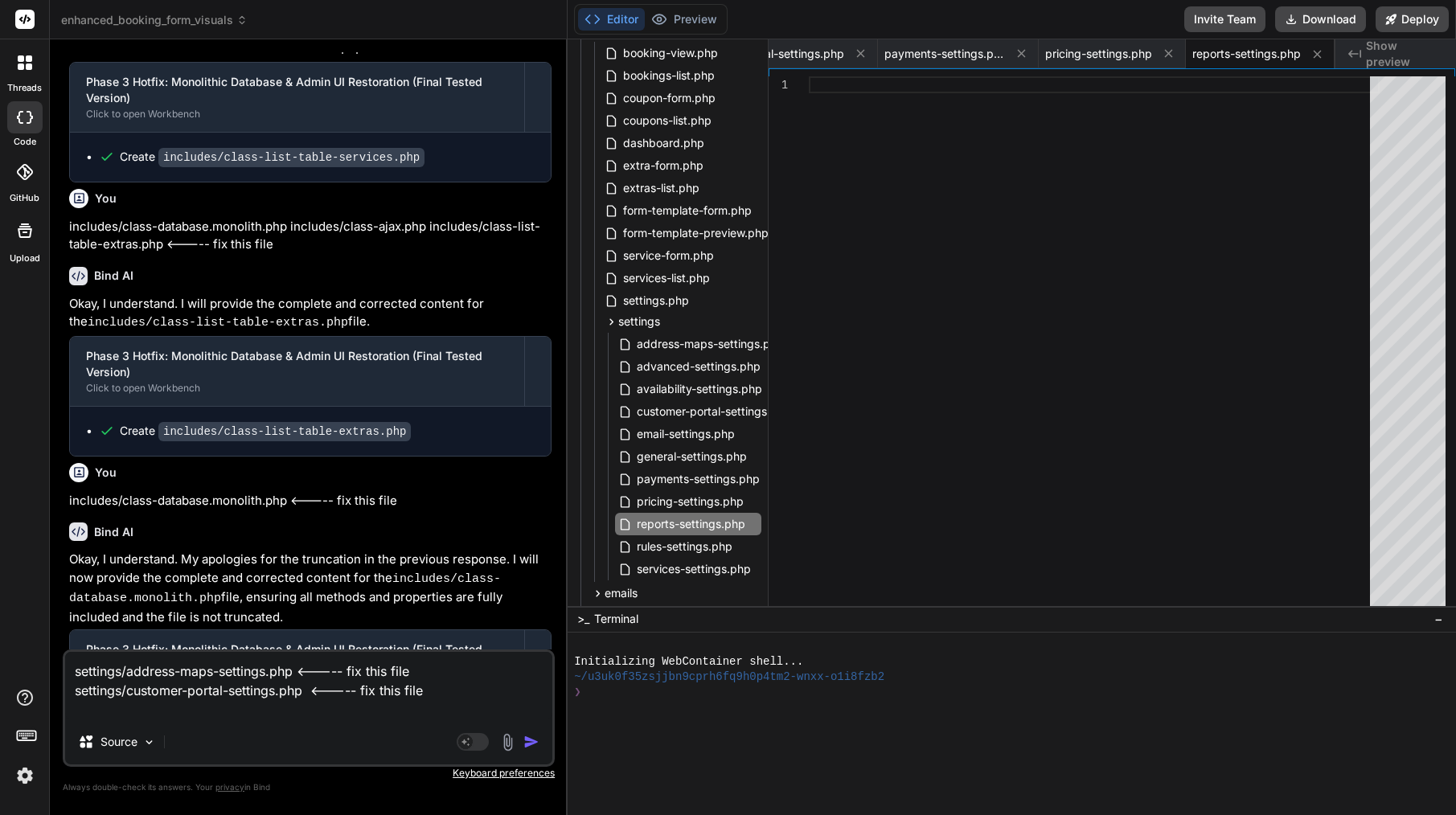
click at [285, 706] on textarea "settings/address-maps-settings.php <----- fix this file settings/customer-porta…" at bounding box center [309, 686] width 487 height 68
click at [1248, 54] on span "reports-settings.php" at bounding box center [1246, 53] width 109 height 16
copy div "reports-settings.php Created with Pixso."
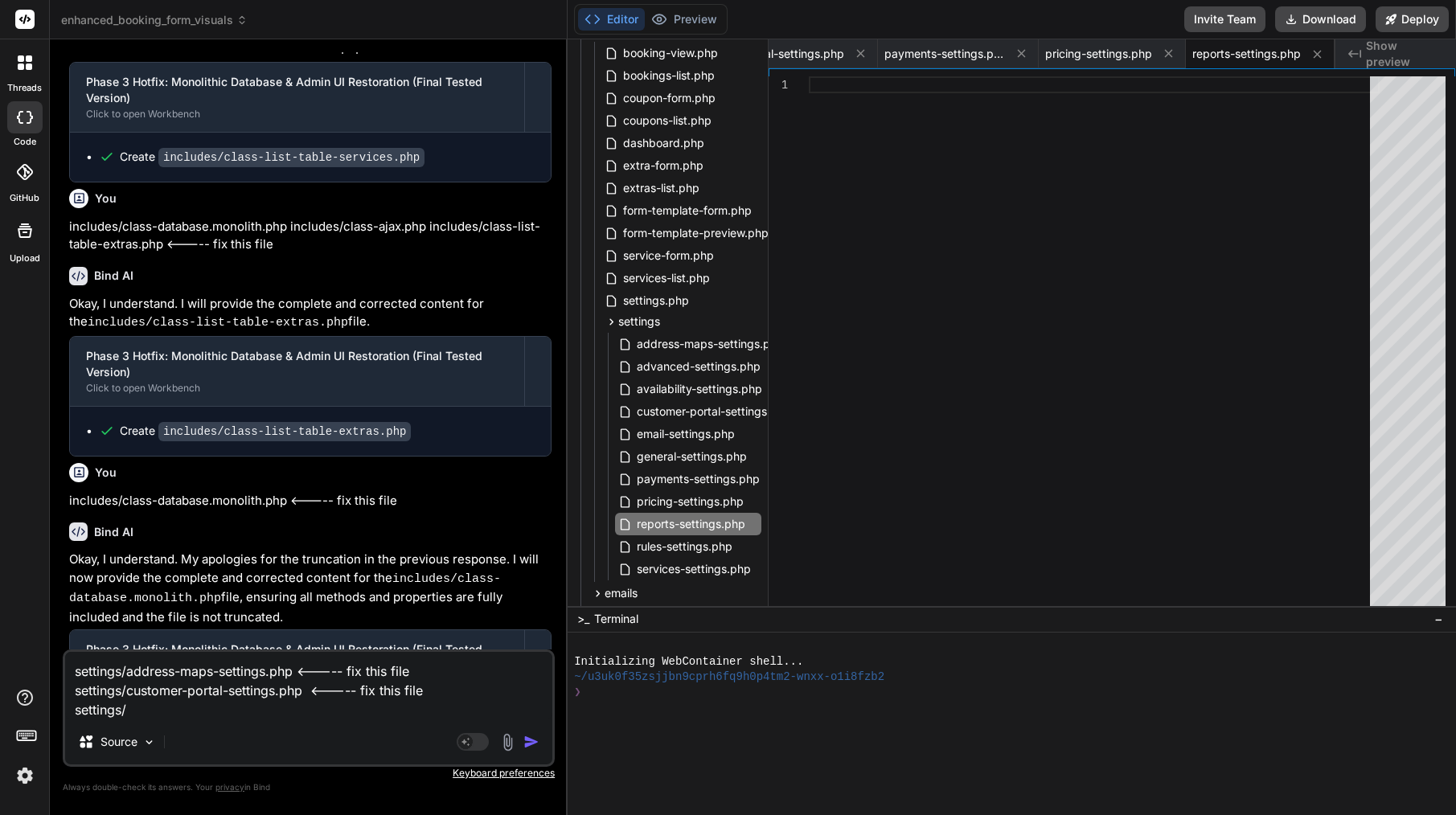
click at [453, 719] on div "settings/address-maps-settings.php <----- fix this file settings/customer-porta…" at bounding box center [309, 707] width 492 height 117
click at [429, 713] on textarea "settings/address-maps-settings.php <----- fix this file settings/customer-porta…" at bounding box center [309, 686] width 487 height 68
paste textarea "reports-settings.php"
click at [670, 551] on span "rules-settings.php" at bounding box center [684, 546] width 99 height 19
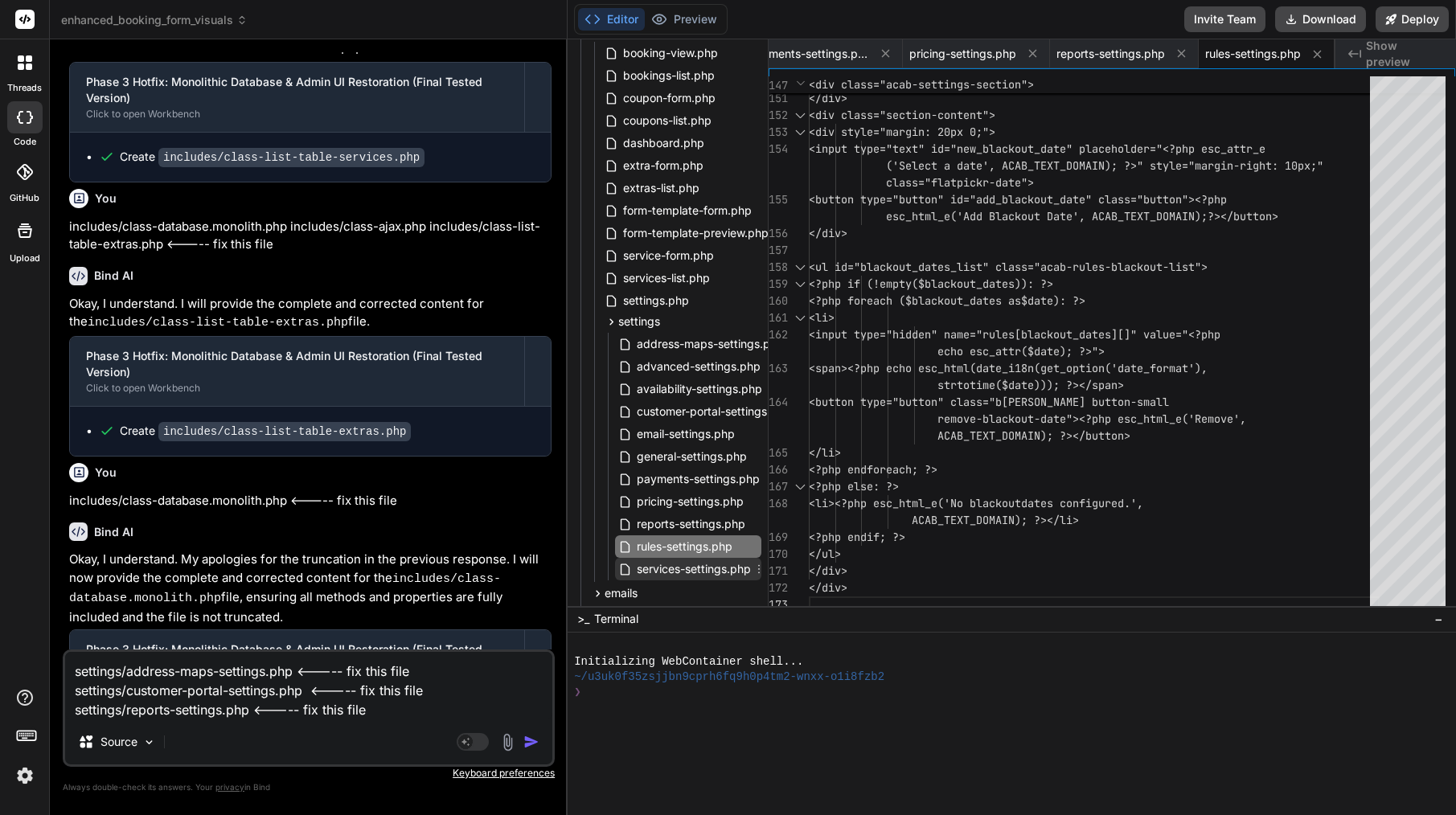
click at [683, 574] on span "services-settings.php" at bounding box center [693, 569] width 117 height 19
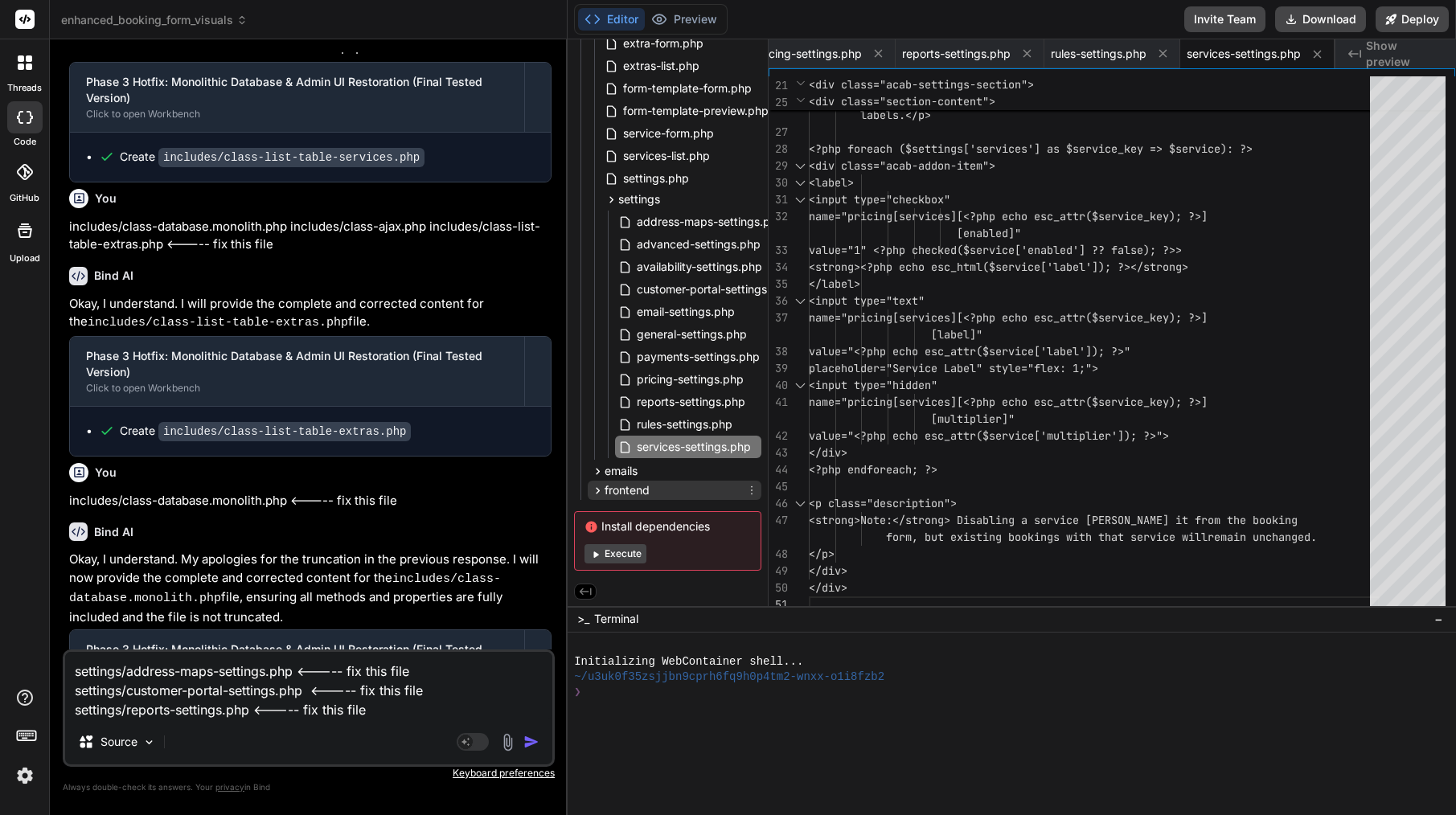
scroll to position [1460, 0]
click at [626, 463] on span "emails" at bounding box center [621, 471] width 33 height 16
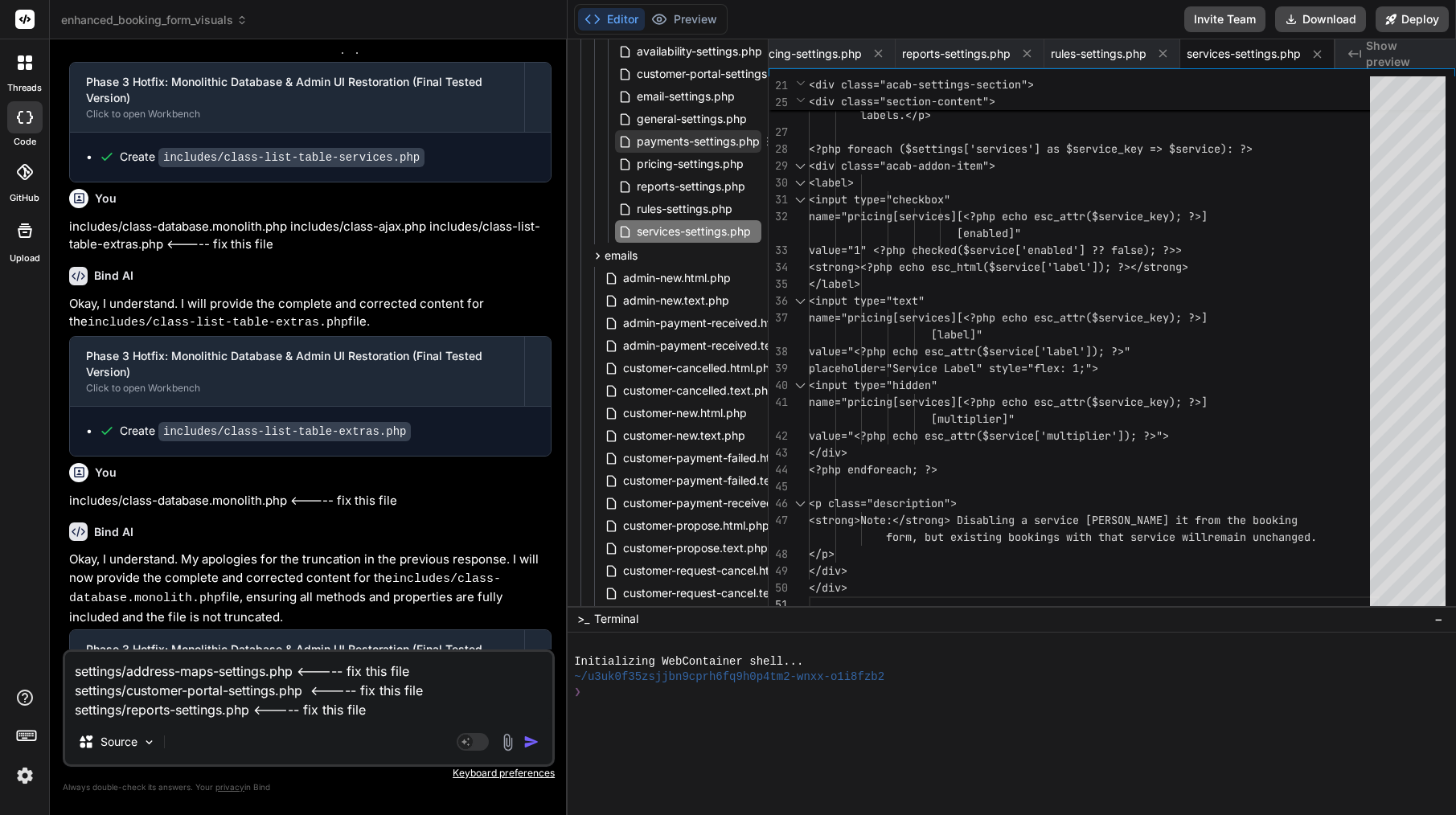
scroll to position [1801, 0]
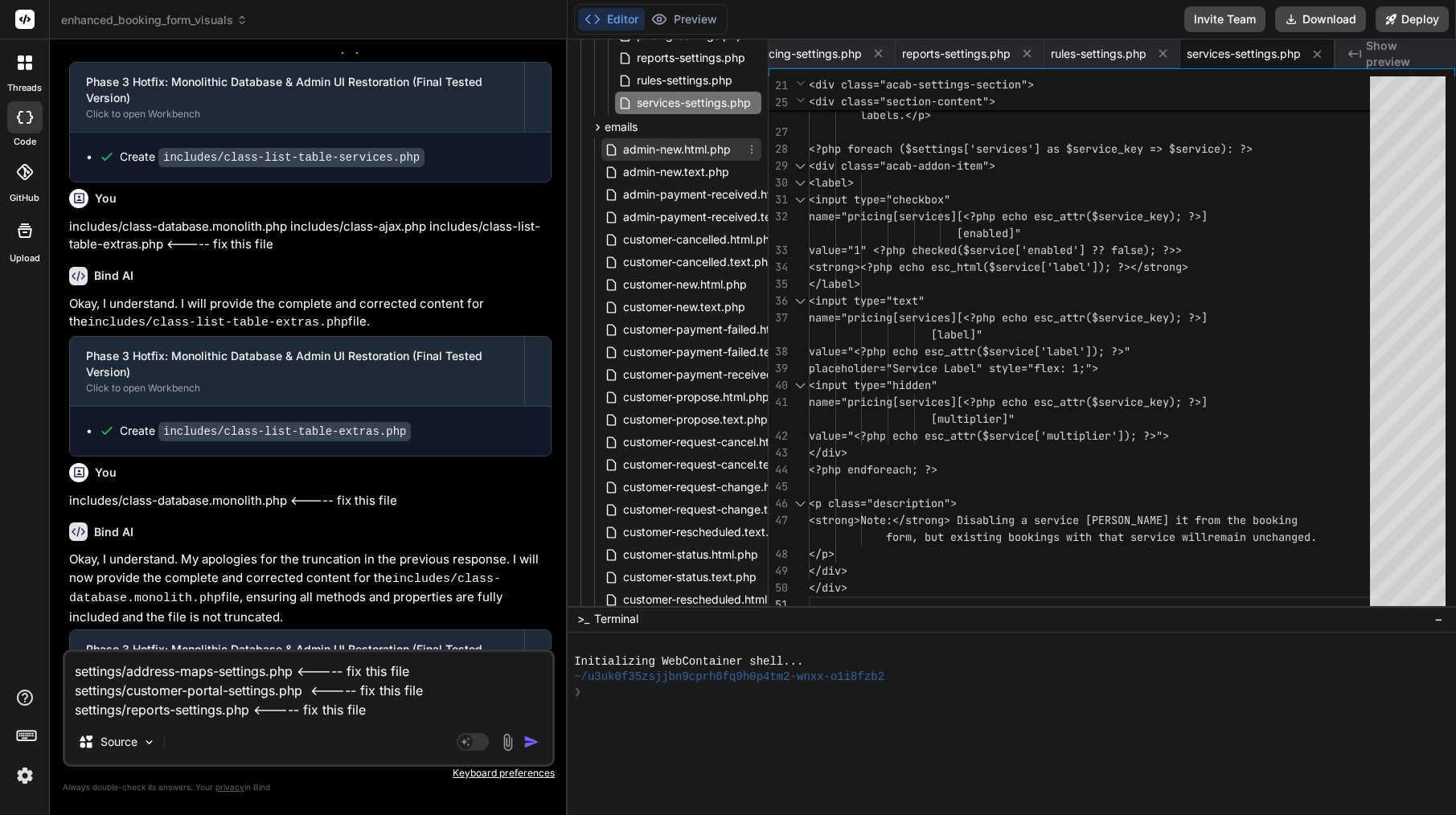
click at [709, 154] on span "admin-new.html.php" at bounding box center [677, 149] width 111 height 19
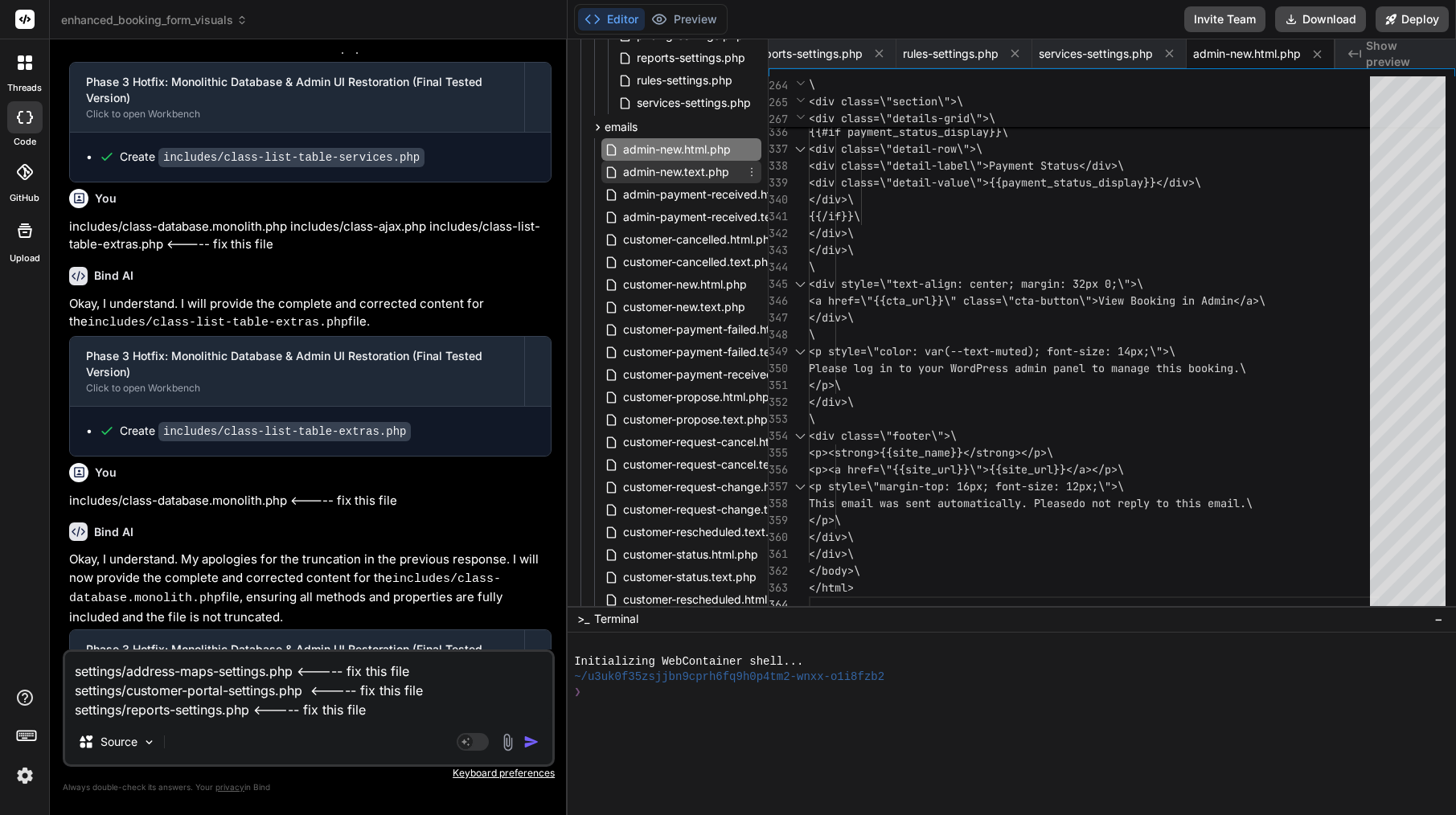
click at [734, 167] on div "admin-new.text.php" at bounding box center [681, 172] width 160 height 22
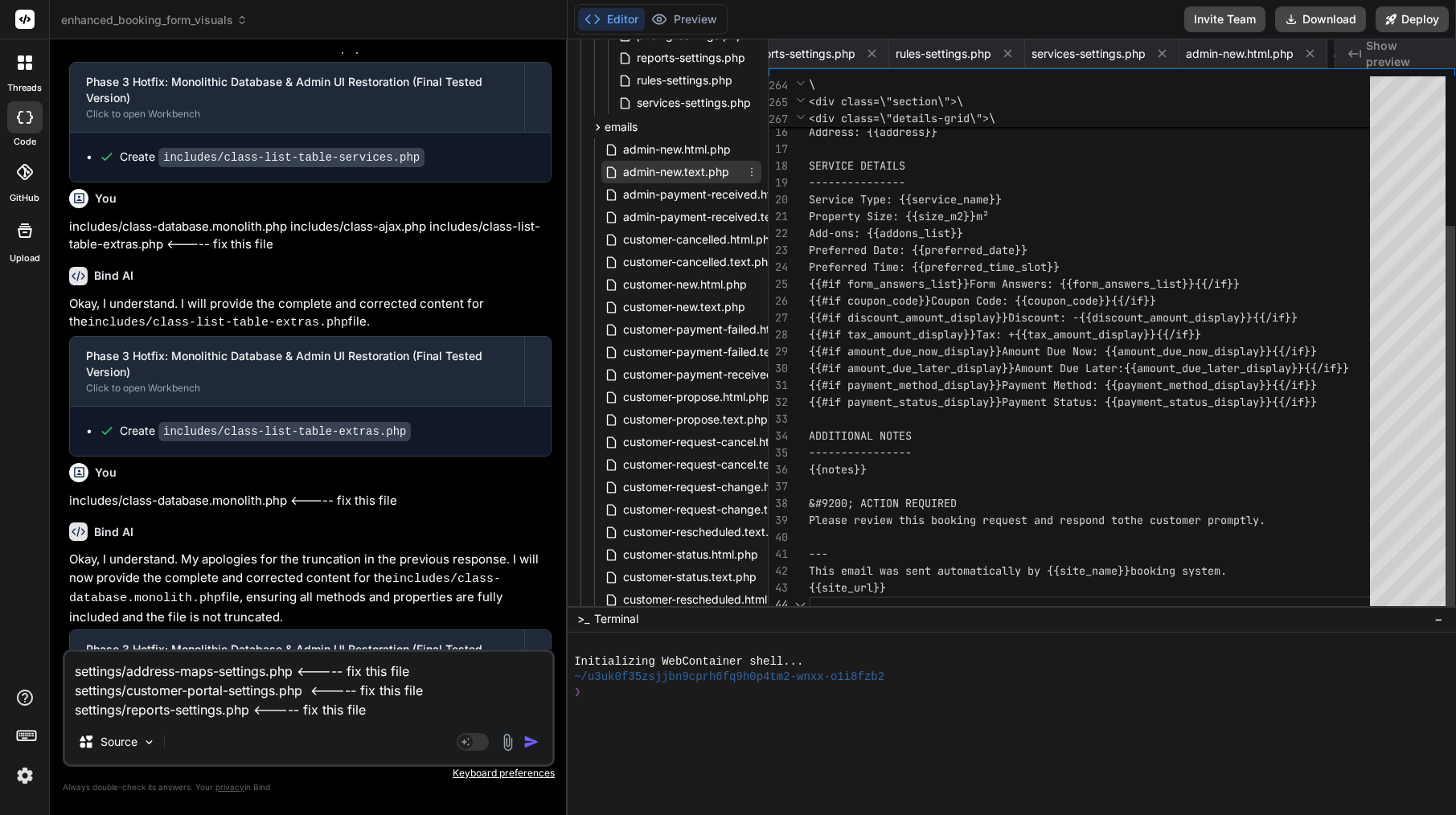
scroll to position [50, 0]
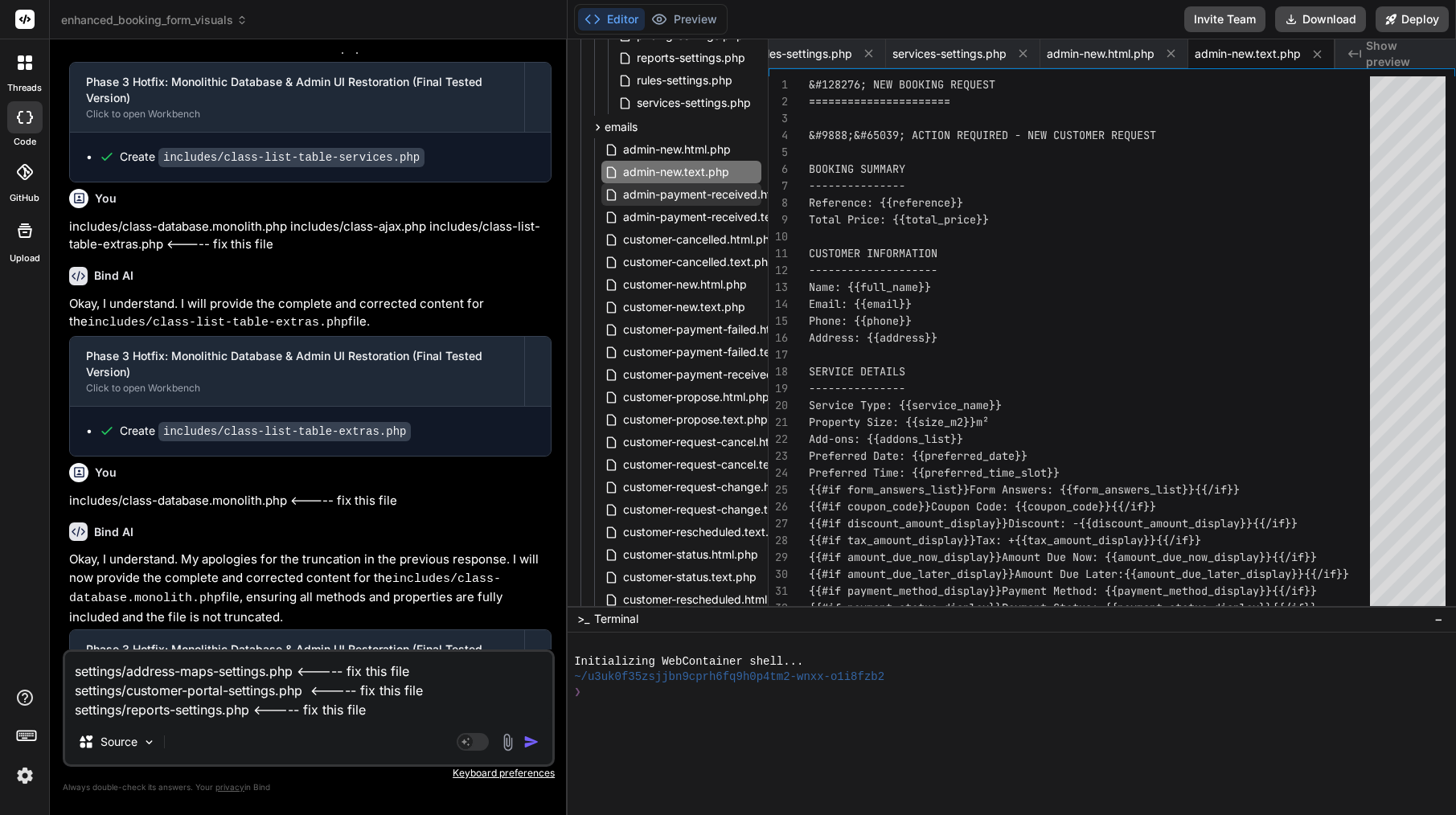
click at [713, 203] on span "admin-payment-received.html.php" at bounding box center [714, 194] width 187 height 19
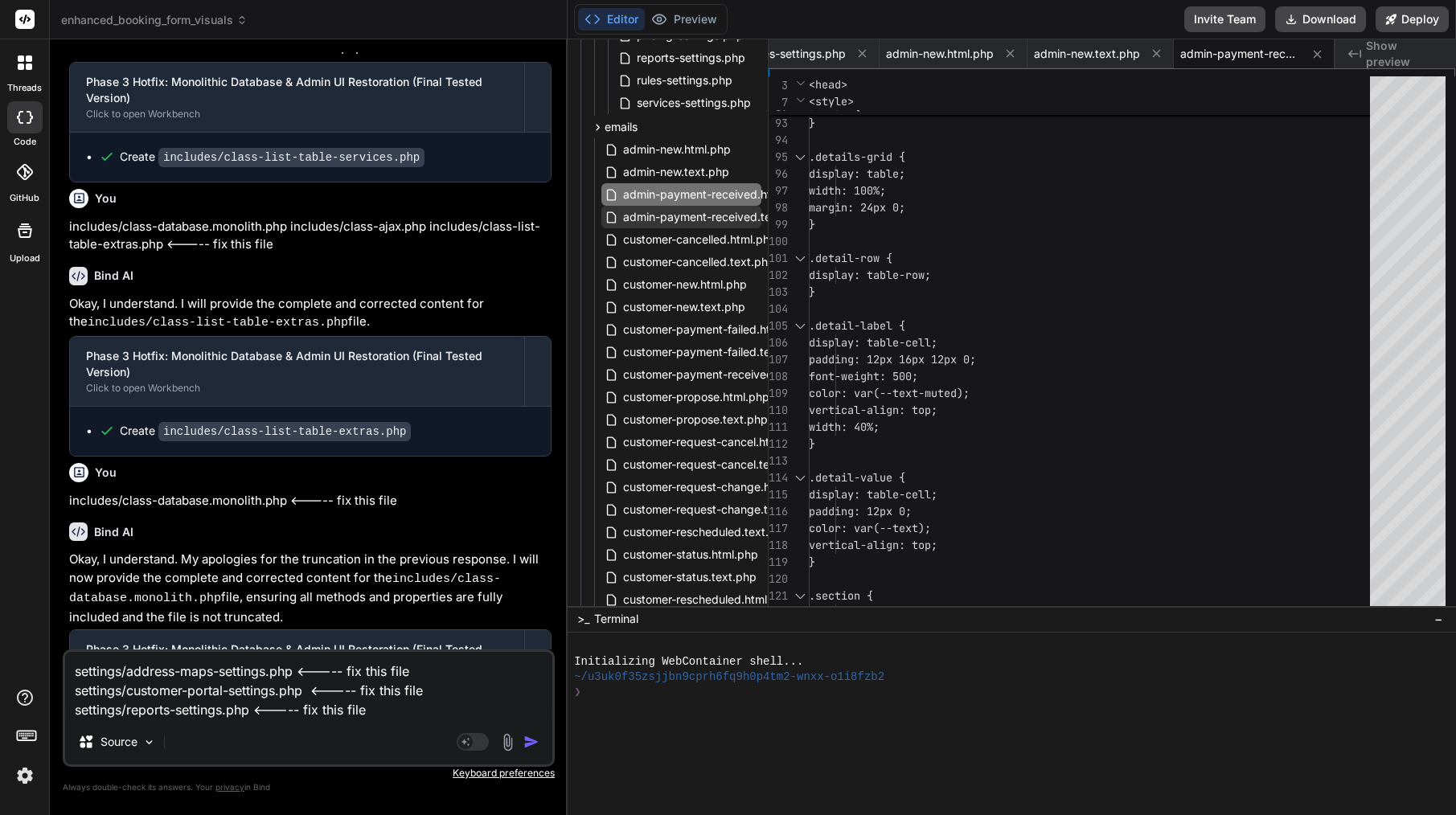
click at [694, 220] on span "admin-payment-received.text.php" at bounding box center [713, 217] width 185 height 19
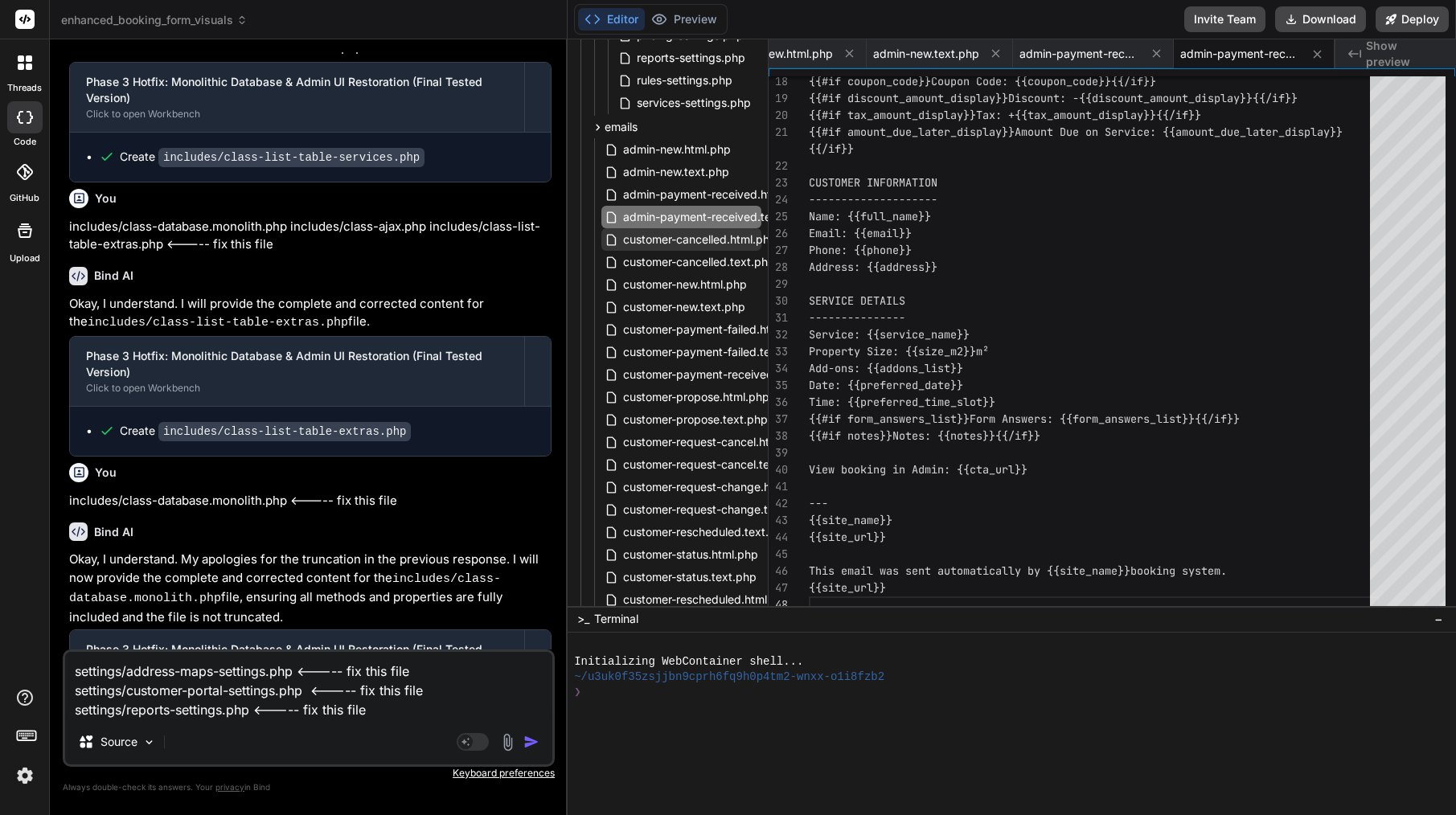
click at [738, 236] on span "customer-cancelled.html.php" at bounding box center [700, 240] width 157 height 19
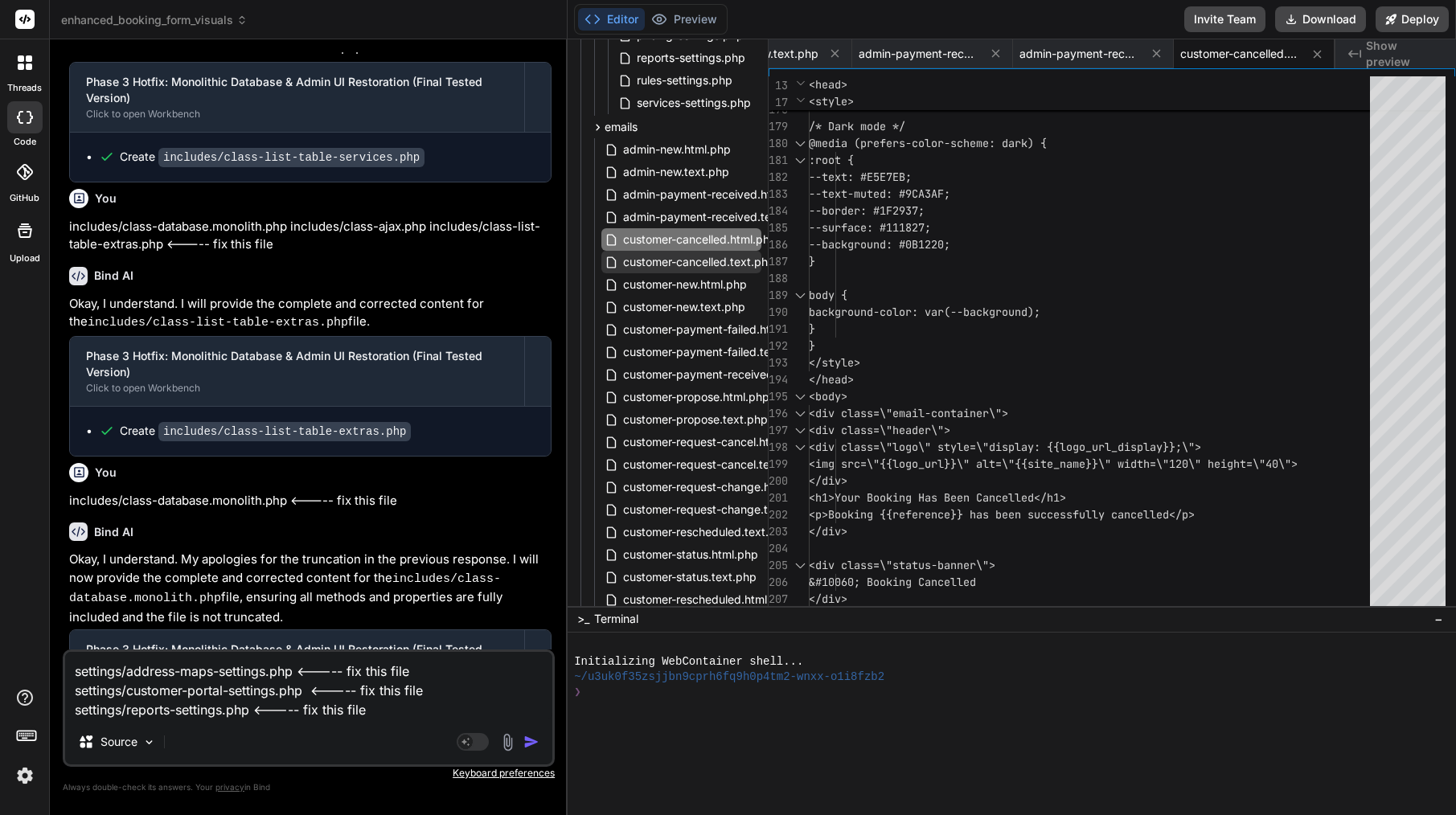
click at [713, 257] on span "customer-cancelled.text.php" at bounding box center [699, 262] width 155 height 19
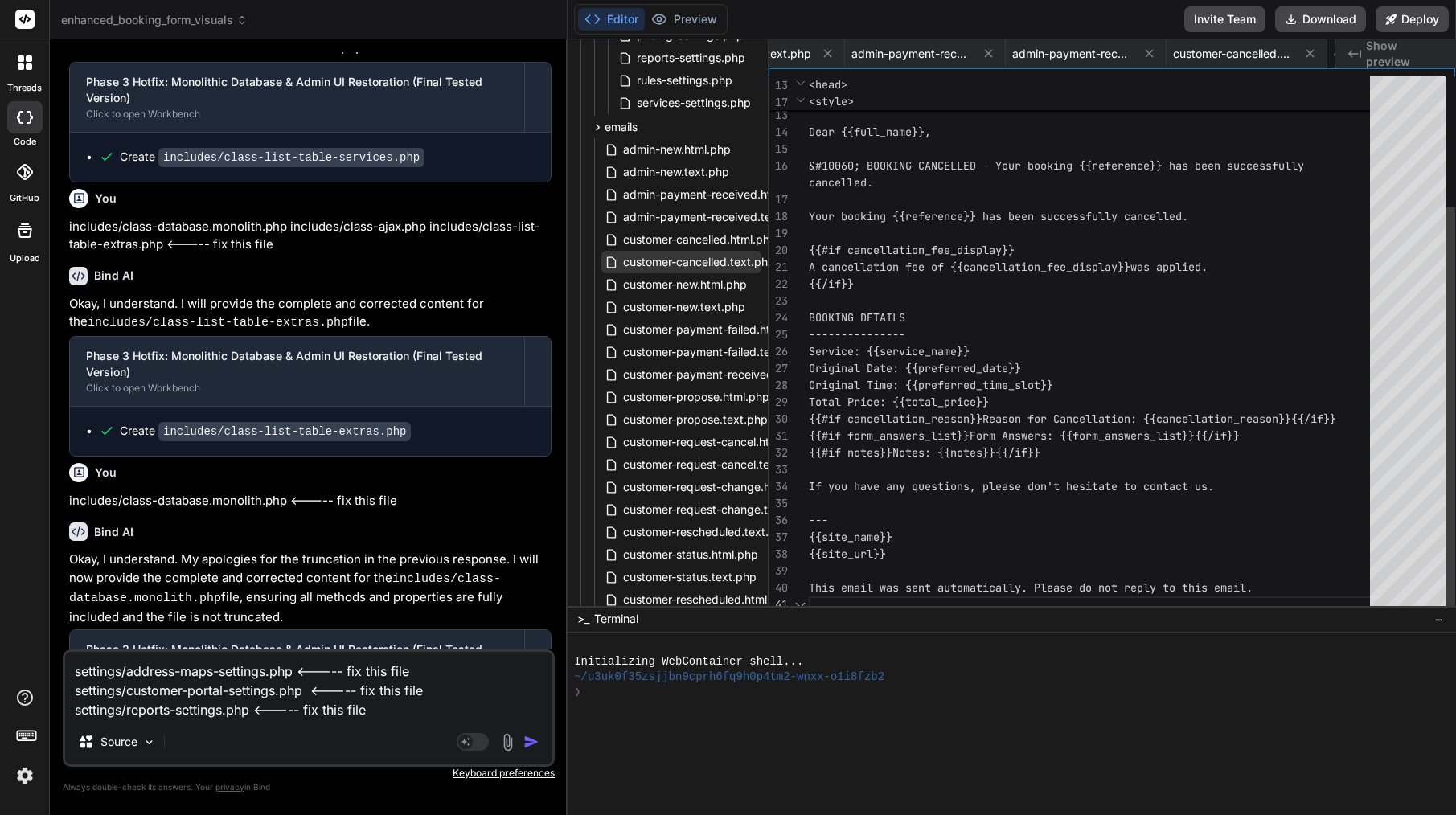
scroll to position [16, 0]
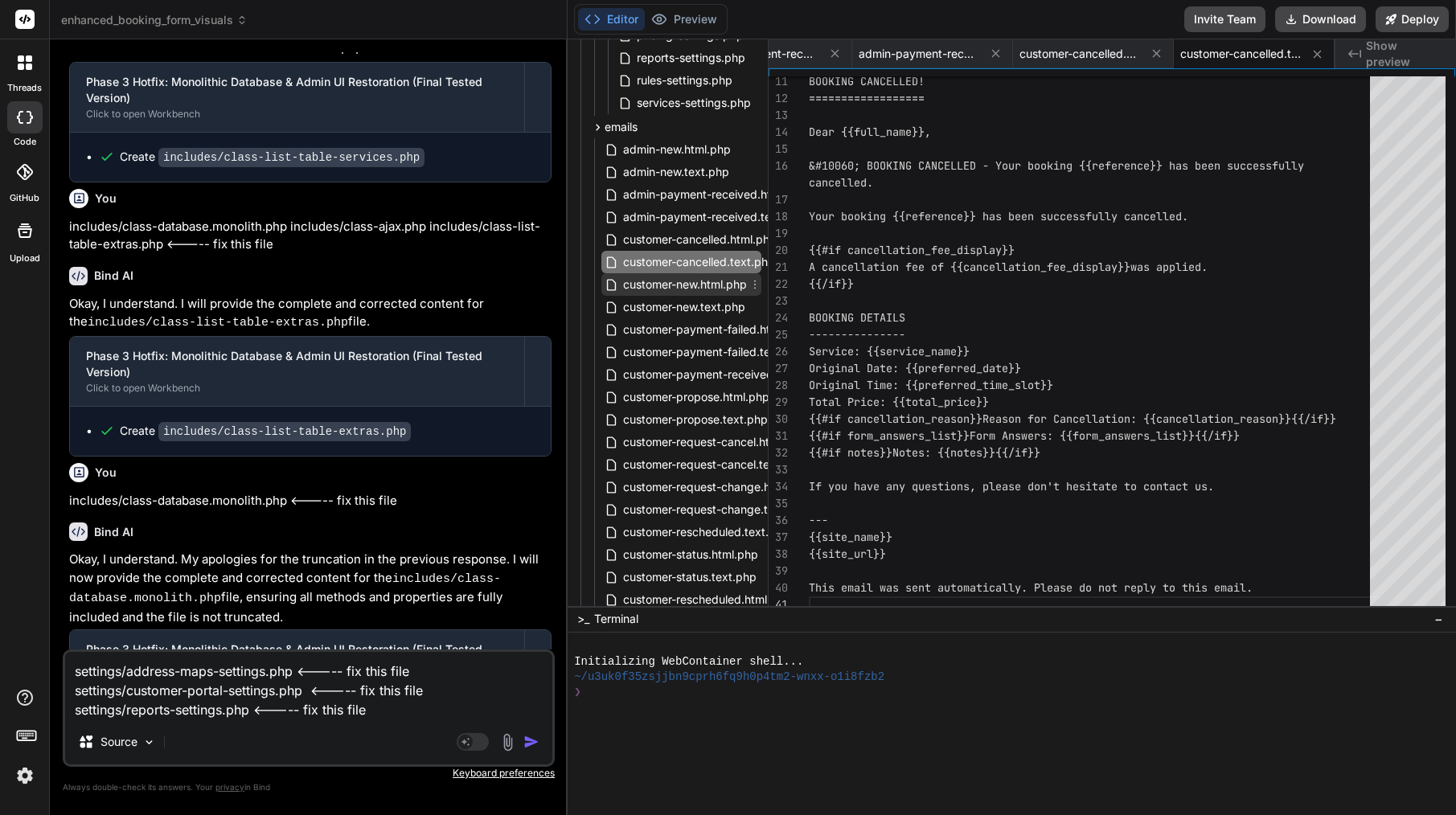
click at [697, 283] on span "customer-new.html.php" at bounding box center [684, 284] width 127 height 19
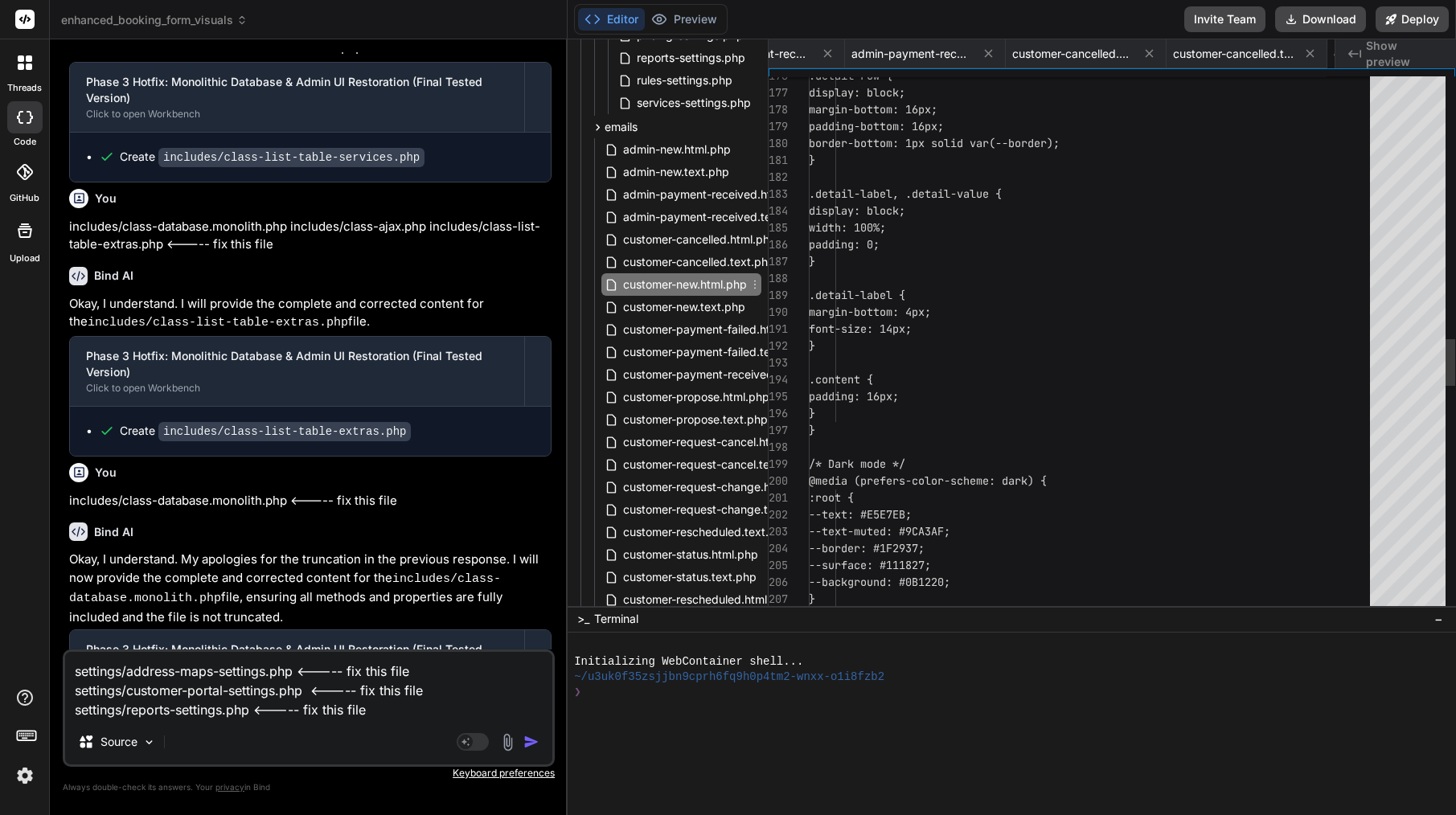
scroll to position [0, 0]
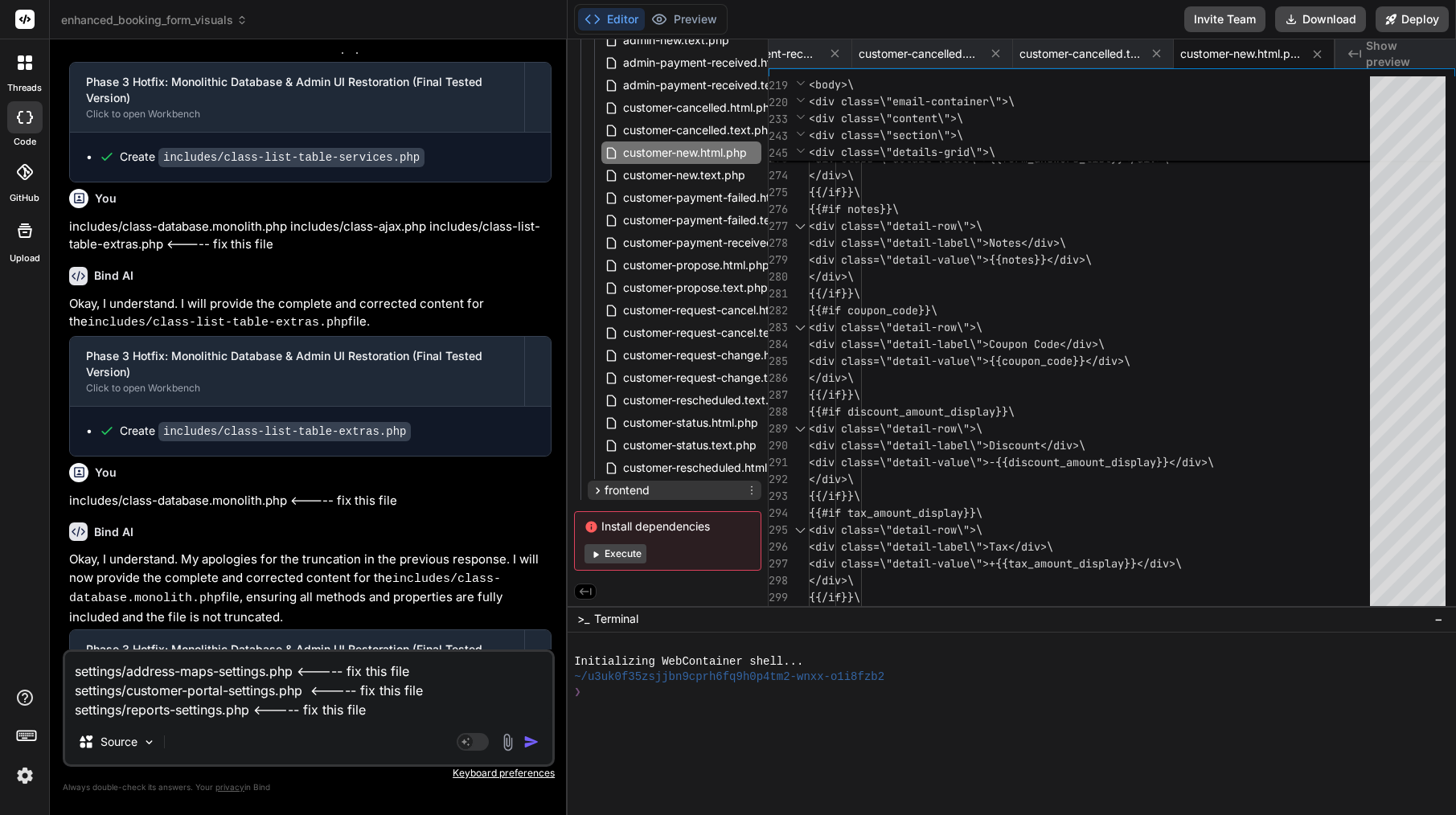
click at [643, 489] on span "frontend" at bounding box center [627, 490] width 45 height 16
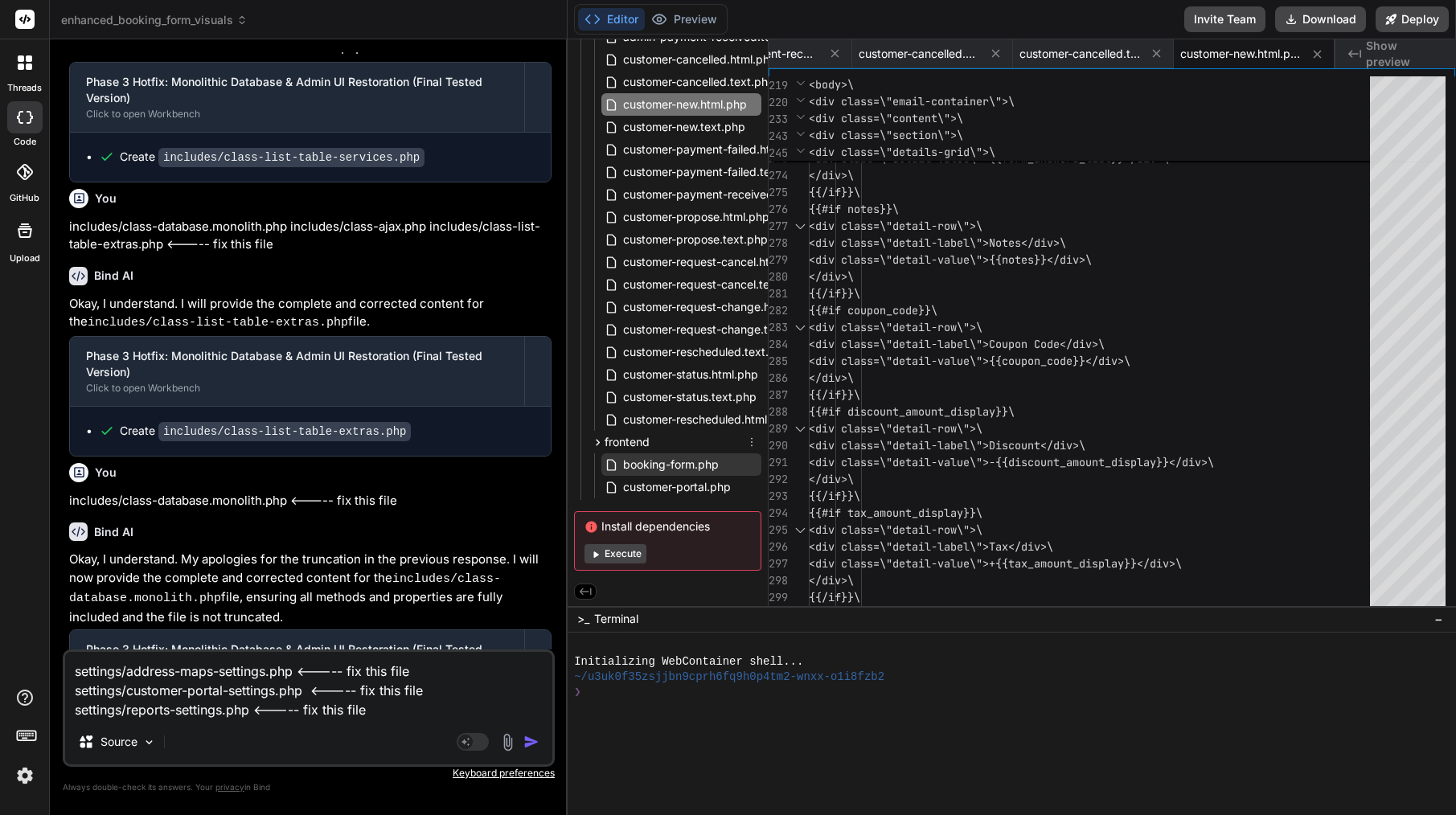
scroll to position [1984, 0]
click at [660, 465] on span "booking-form.php" at bounding box center [671, 465] width 99 height 19
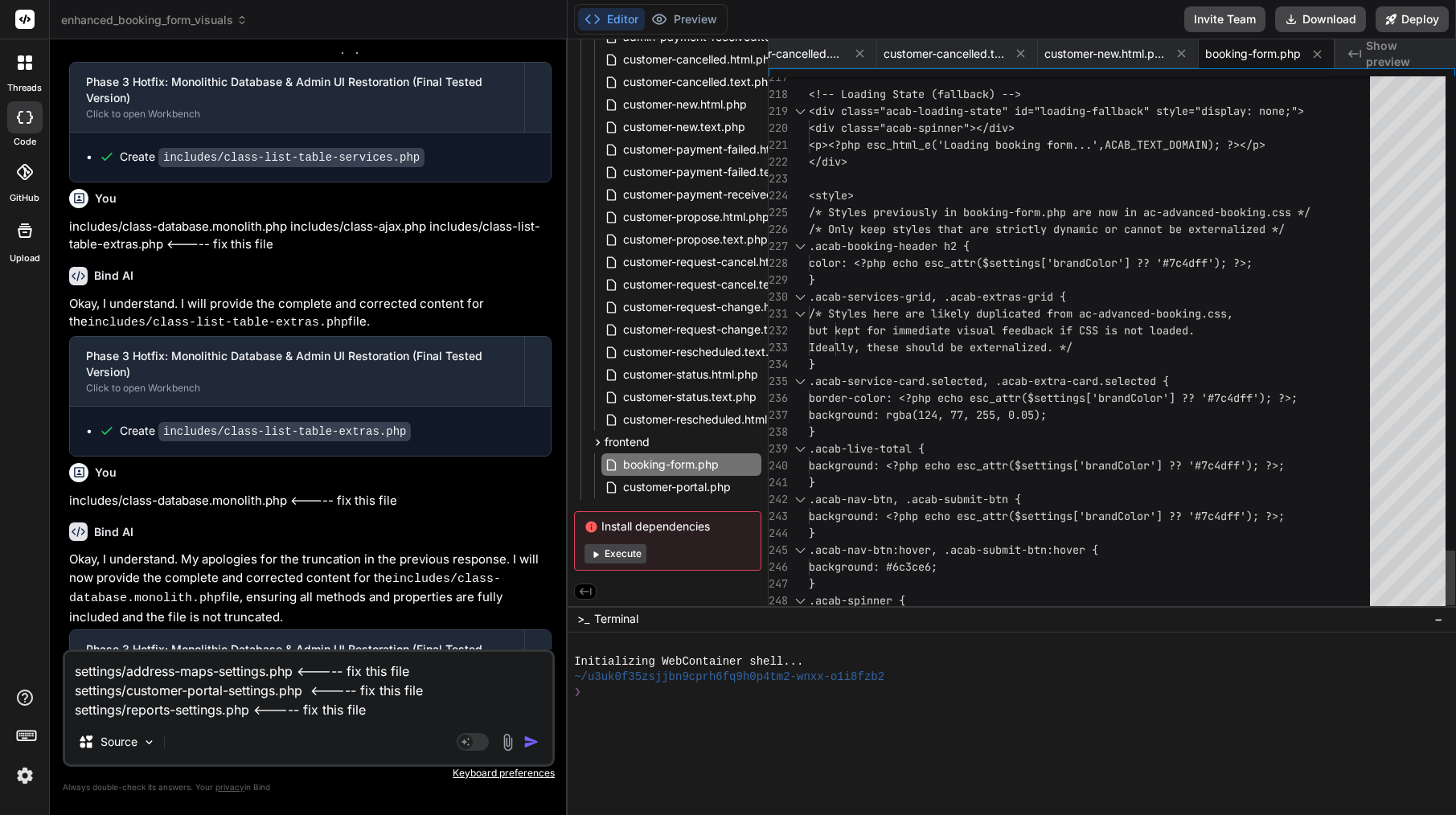
scroll to position [118, 0]
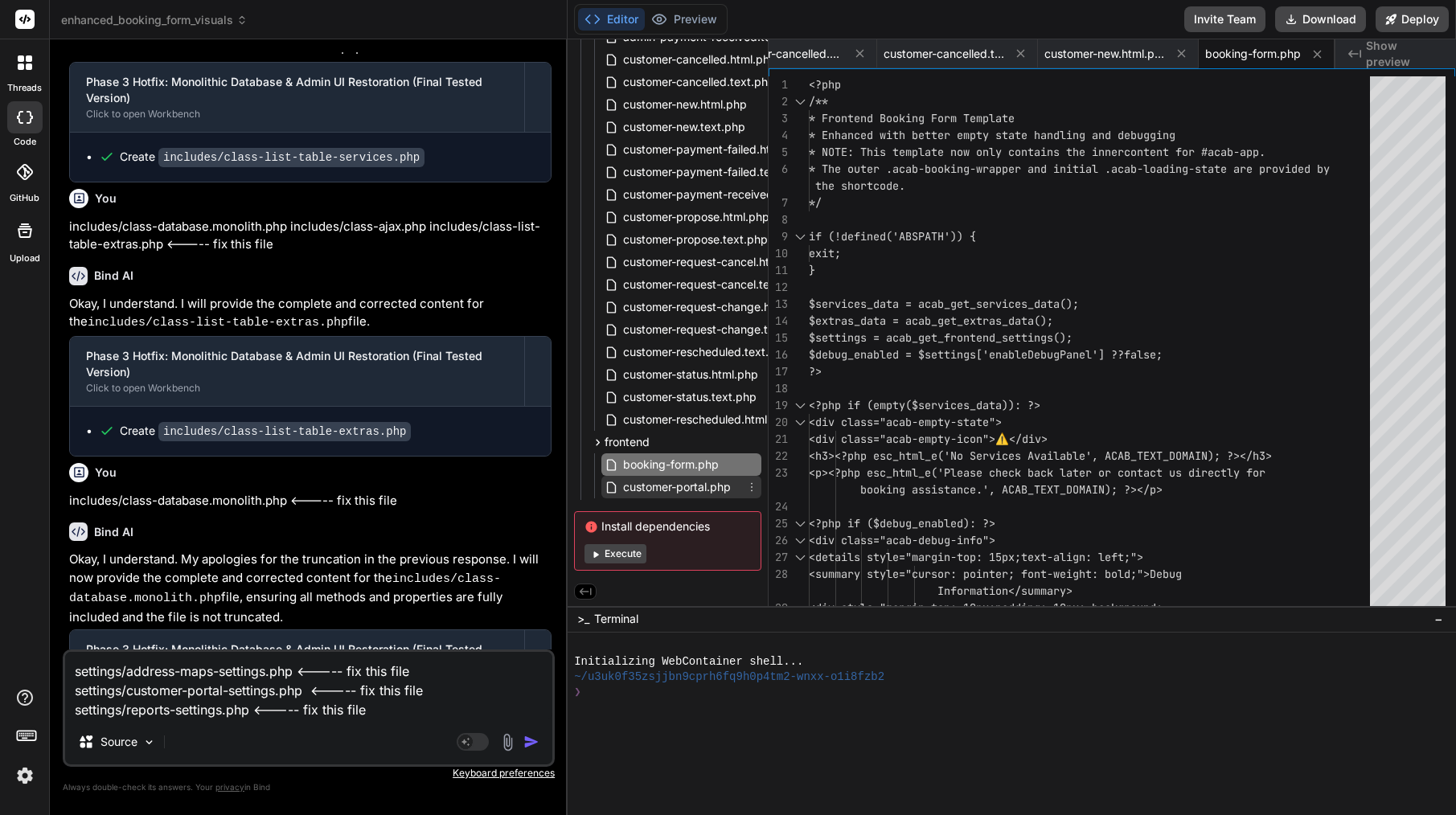
click at [672, 481] on span "customer-portal.php" at bounding box center [677, 487] width 111 height 19
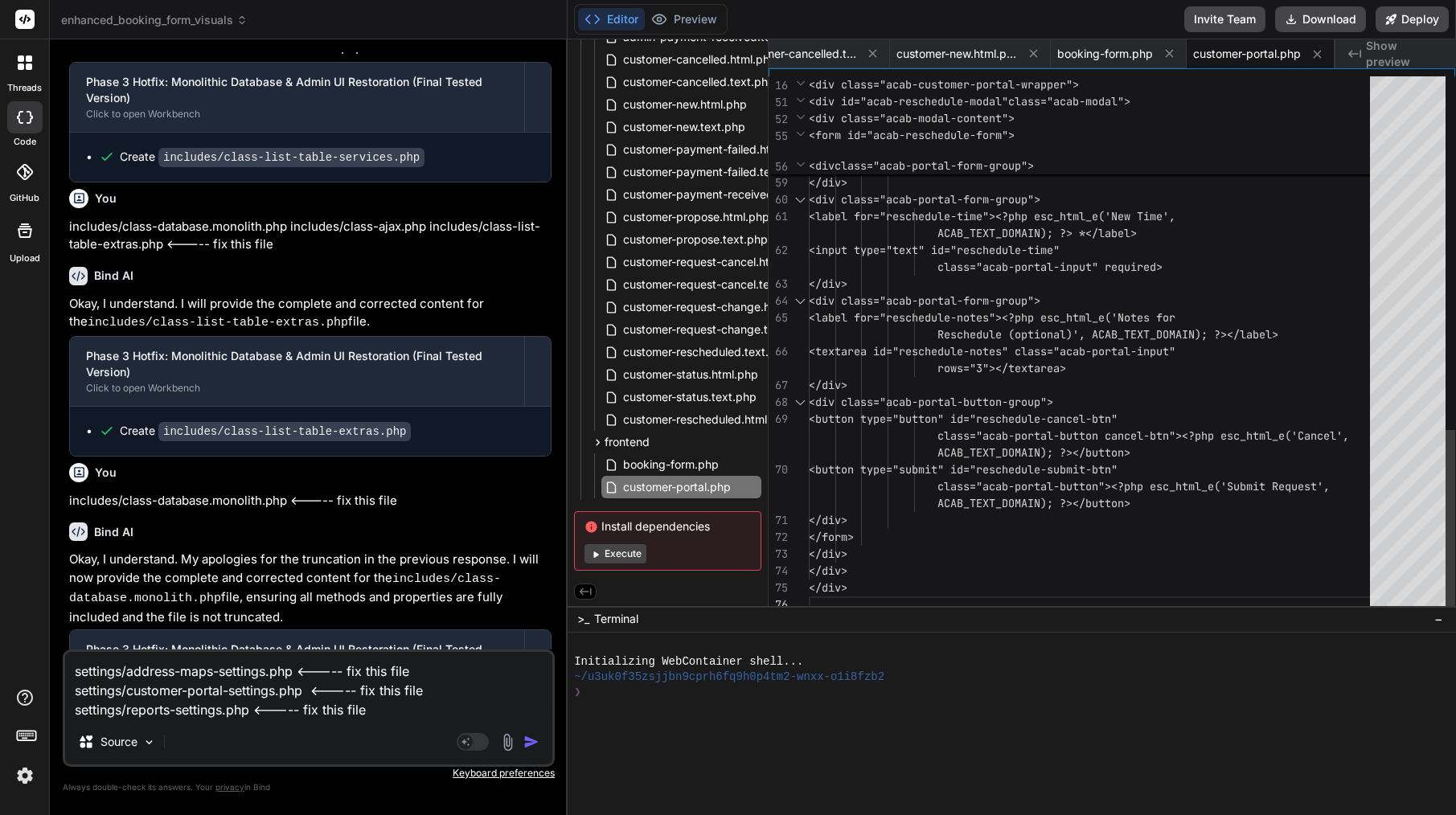
scroll to position [34, 0]
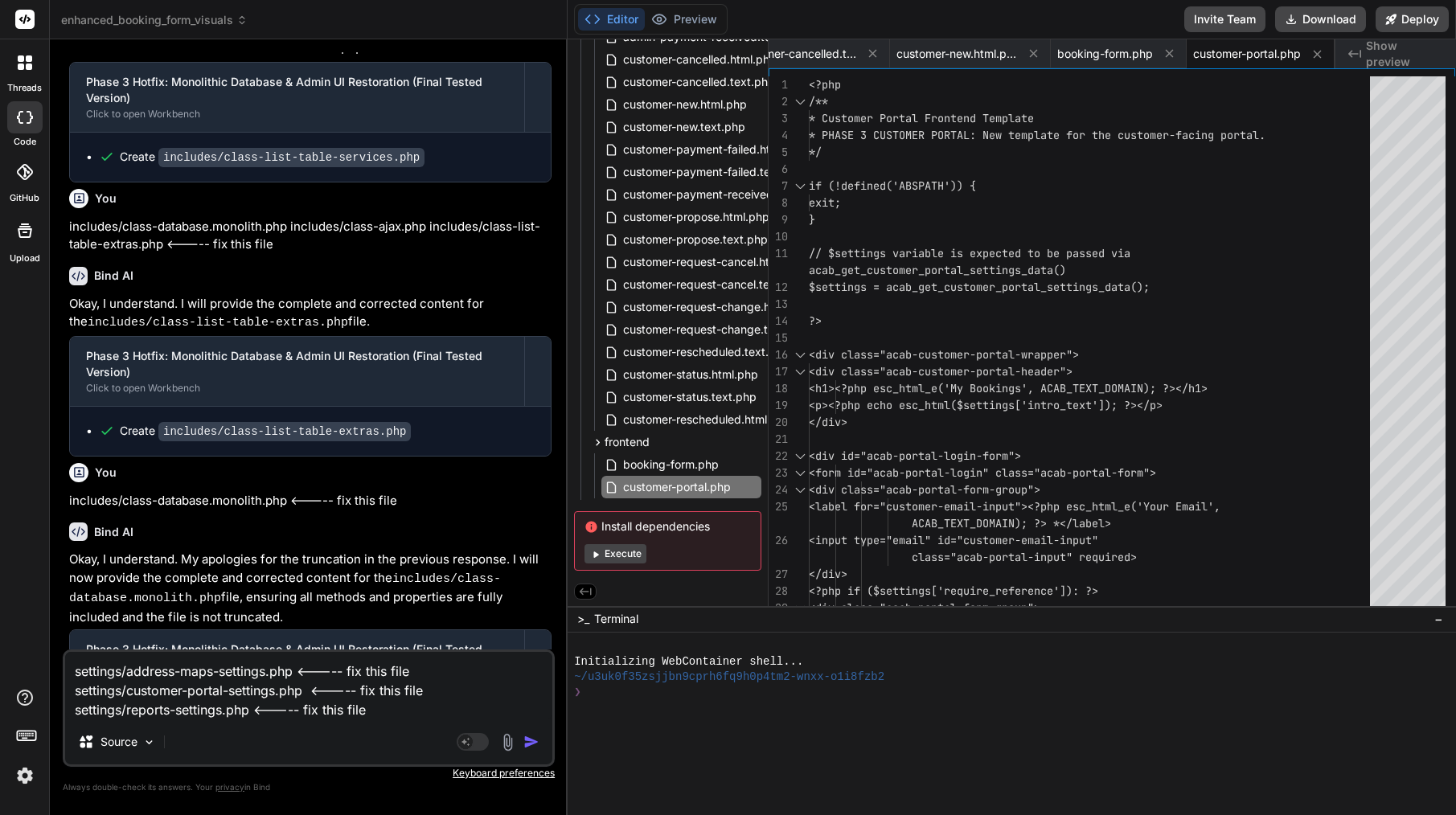
click at [526, 742] on img "button" at bounding box center [531, 741] width 17 height 16
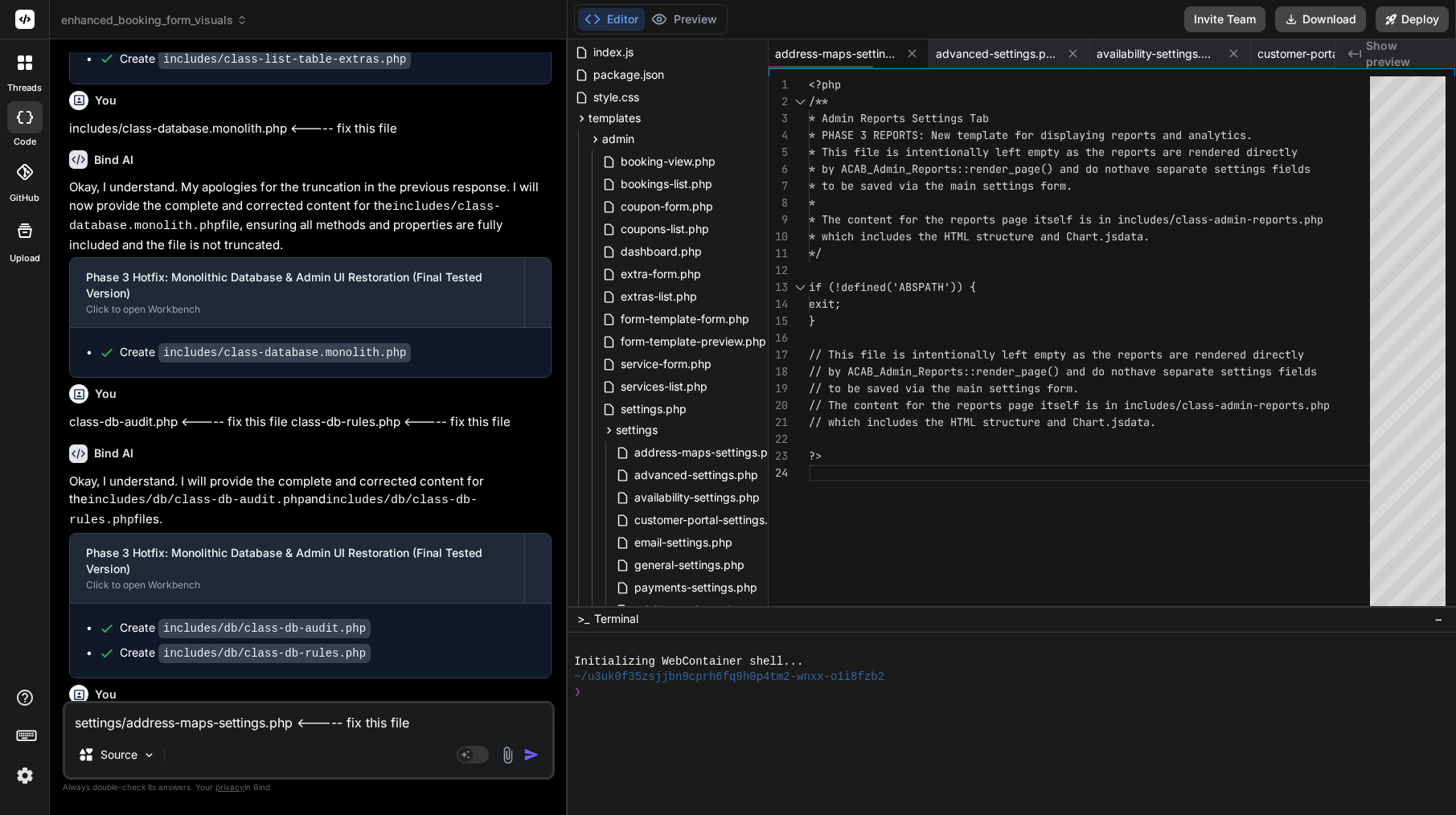
scroll to position [0, 0]
click at [855, 54] on span "address-maps-settings.php" at bounding box center [835, 53] width 120 height 16
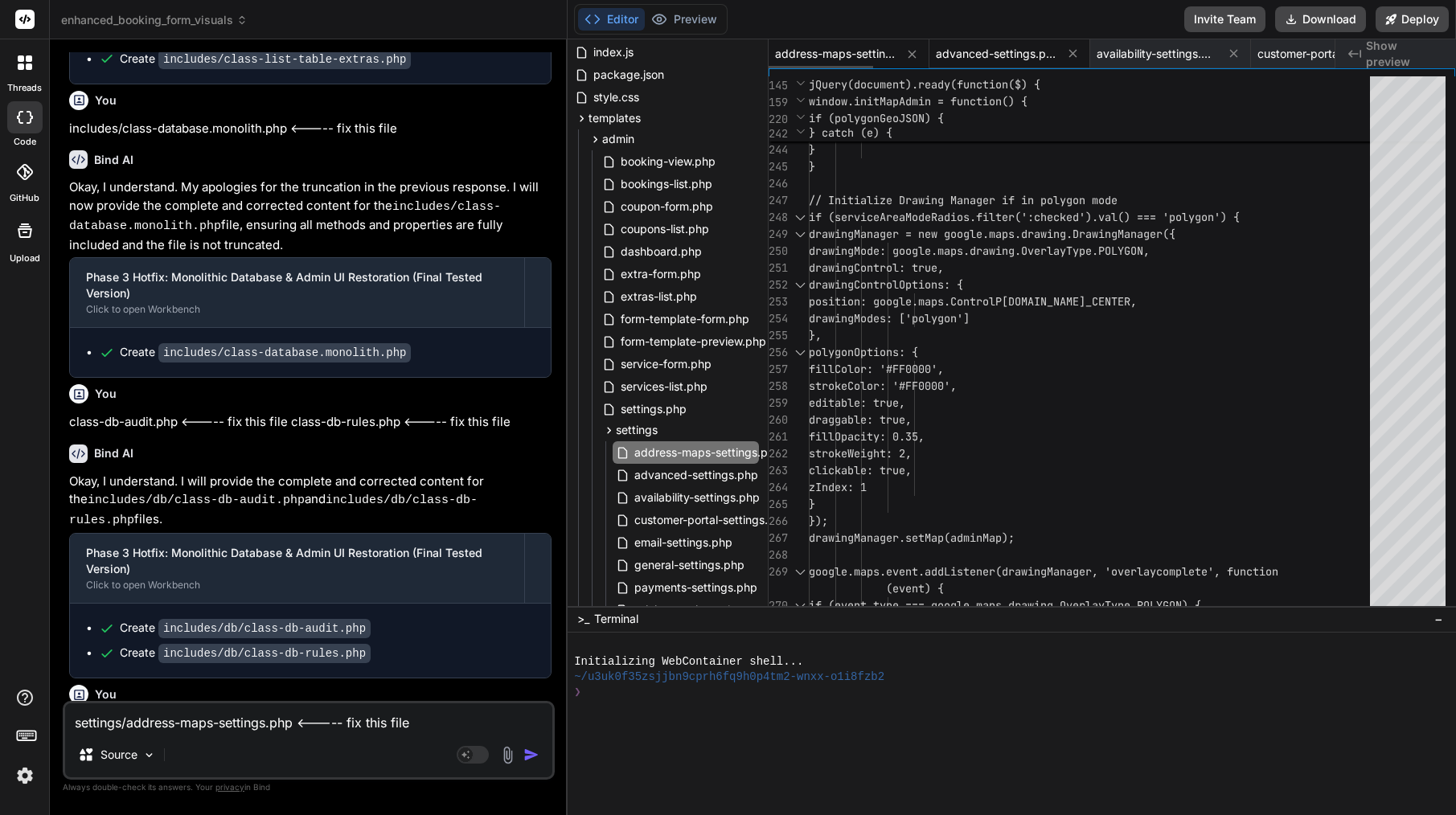
click at [1003, 60] on span "advanced-settings.php" at bounding box center [996, 53] width 120 height 16
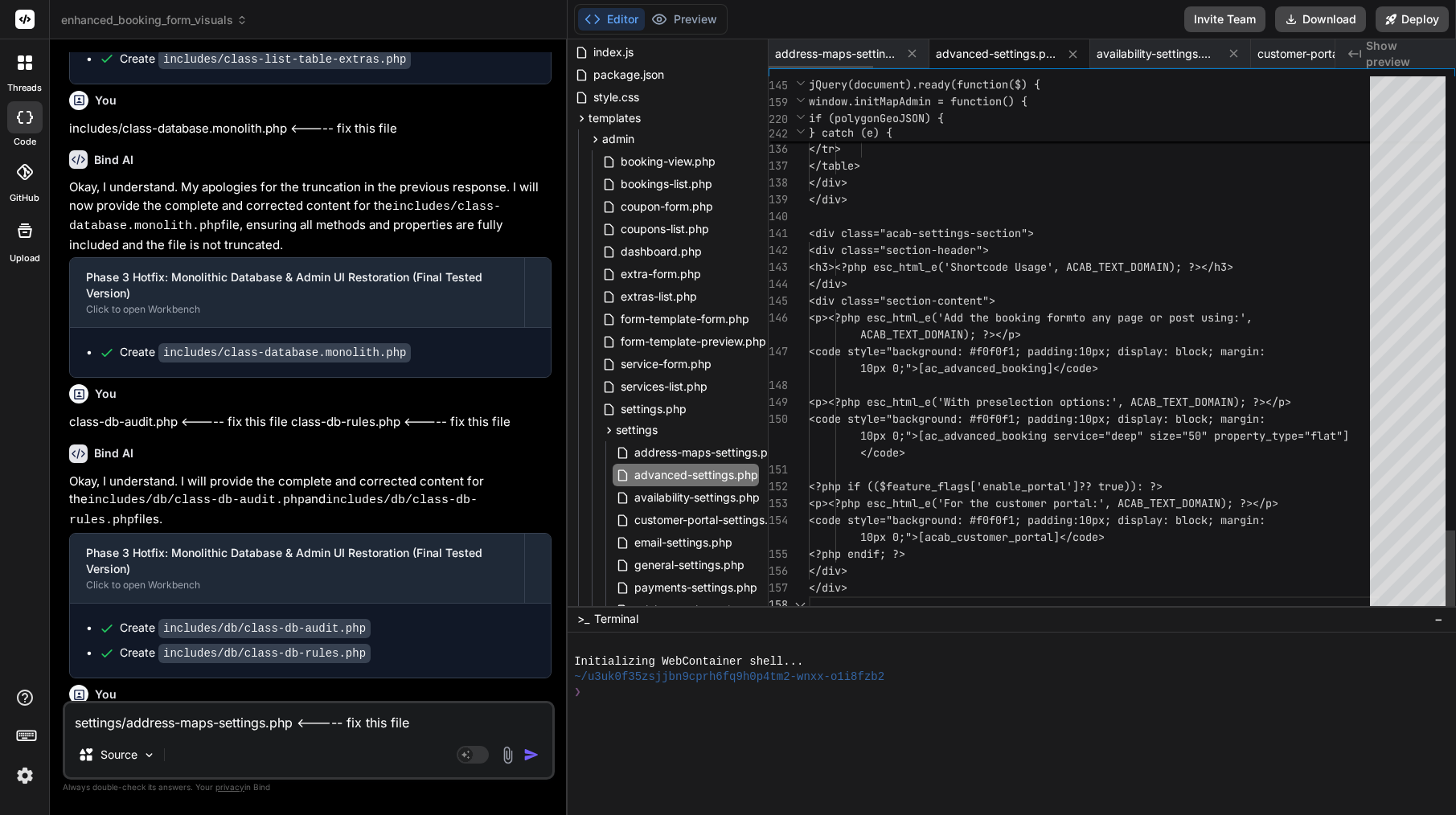
scroll to position [68, 0]
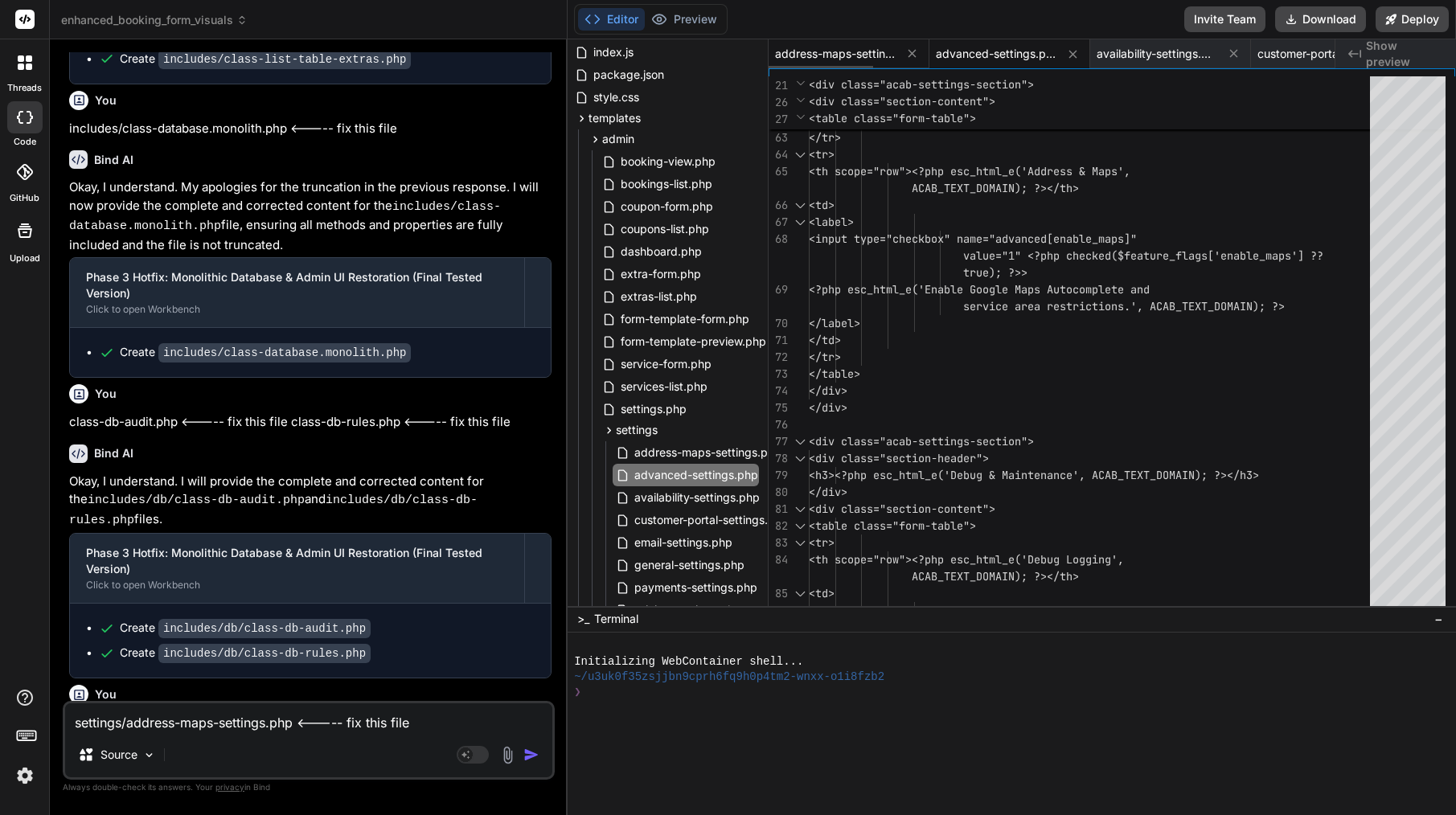
click at [860, 56] on span "address-maps-settings.php" at bounding box center [835, 53] width 120 height 16
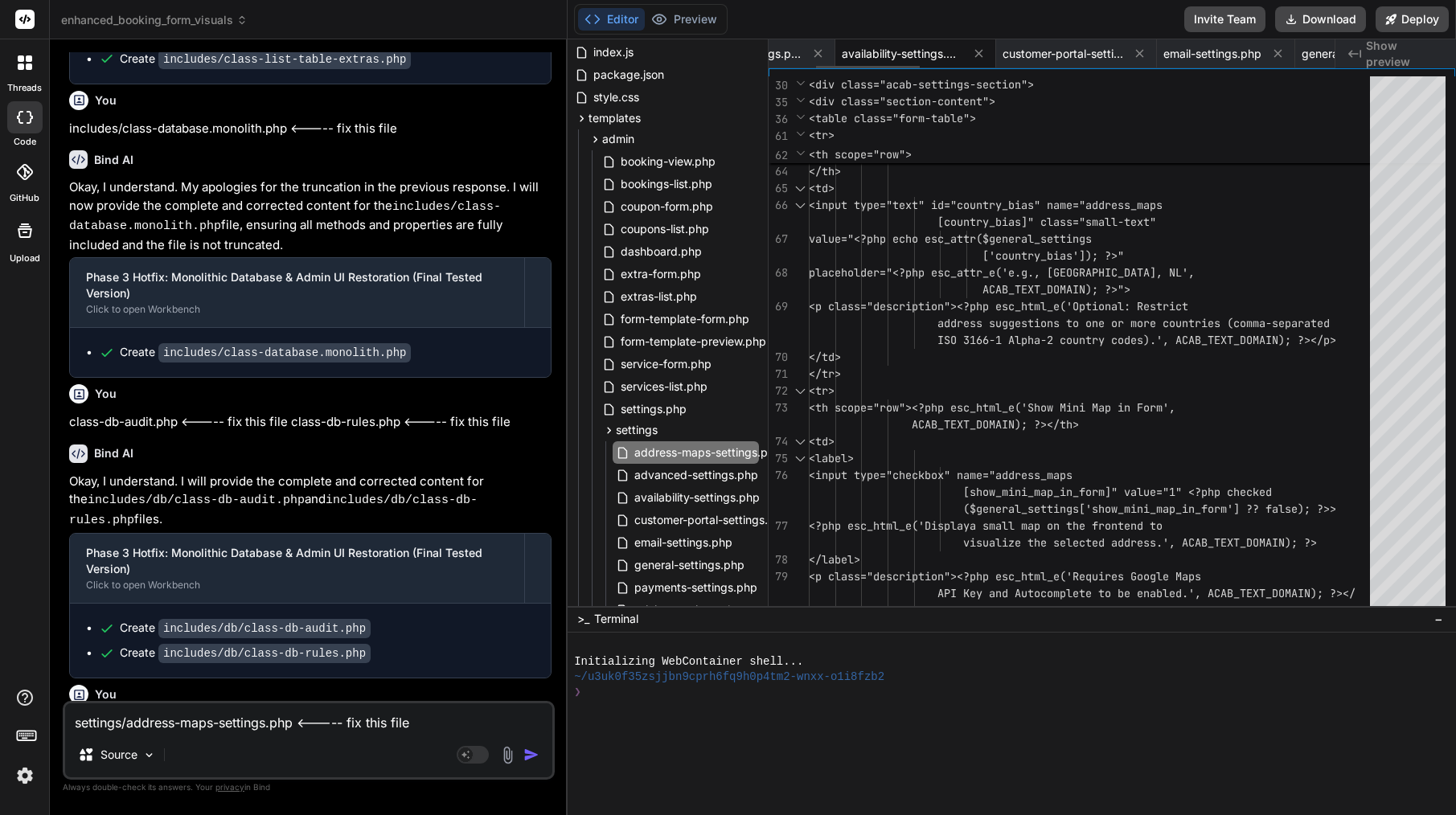
scroll to position [0, 255]
click at [1097, 52] on span "customer-portal-settings.php" at bounding box center [1062, 53] width 120 height 16
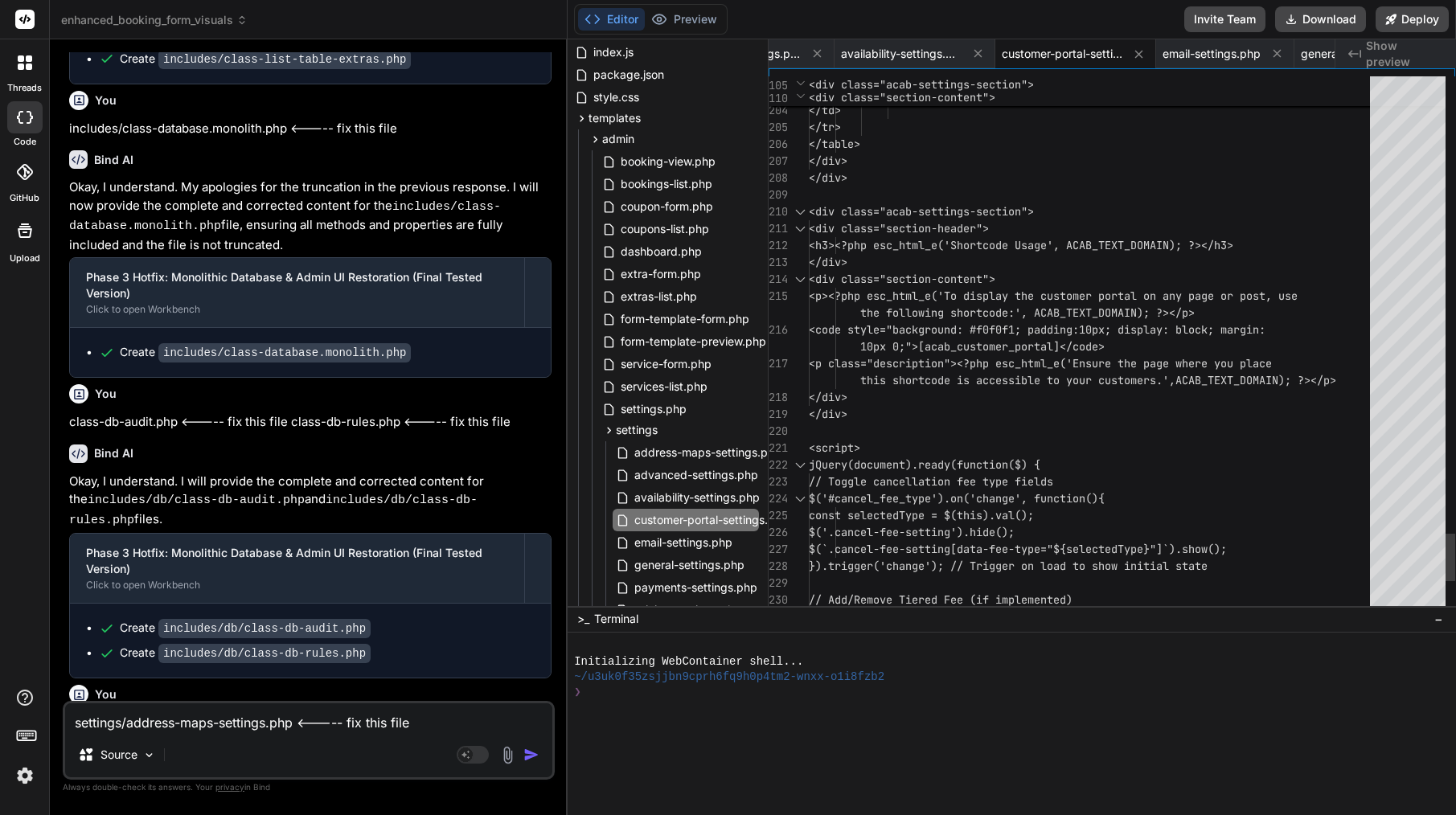
scroll to position [135, 0]
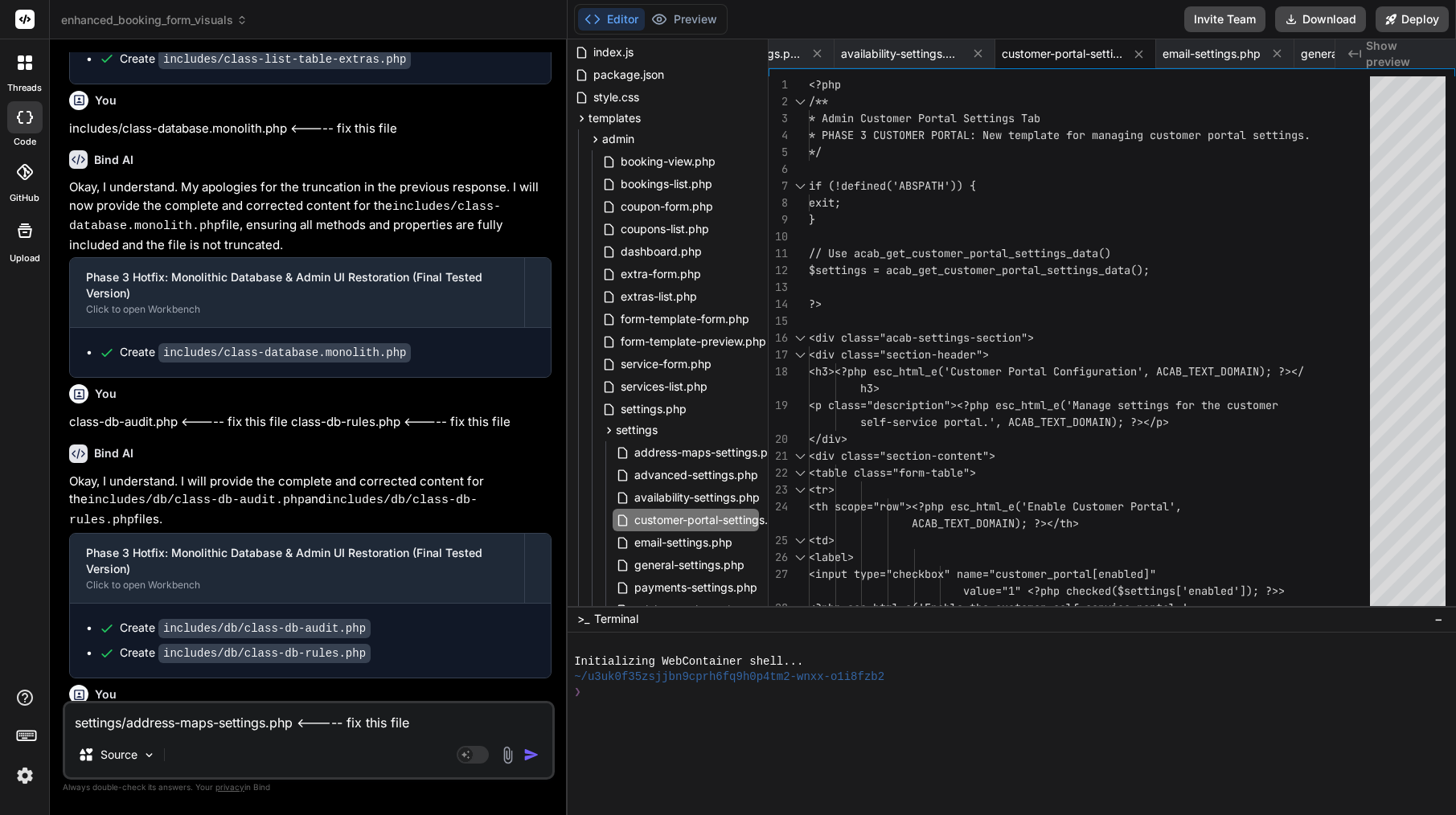
click at [309, 732] on textarea "settings/address-maps-settings.php <----- fix this file settings/customer-porta…" at bounding box center [309, 718] width 487 height 29
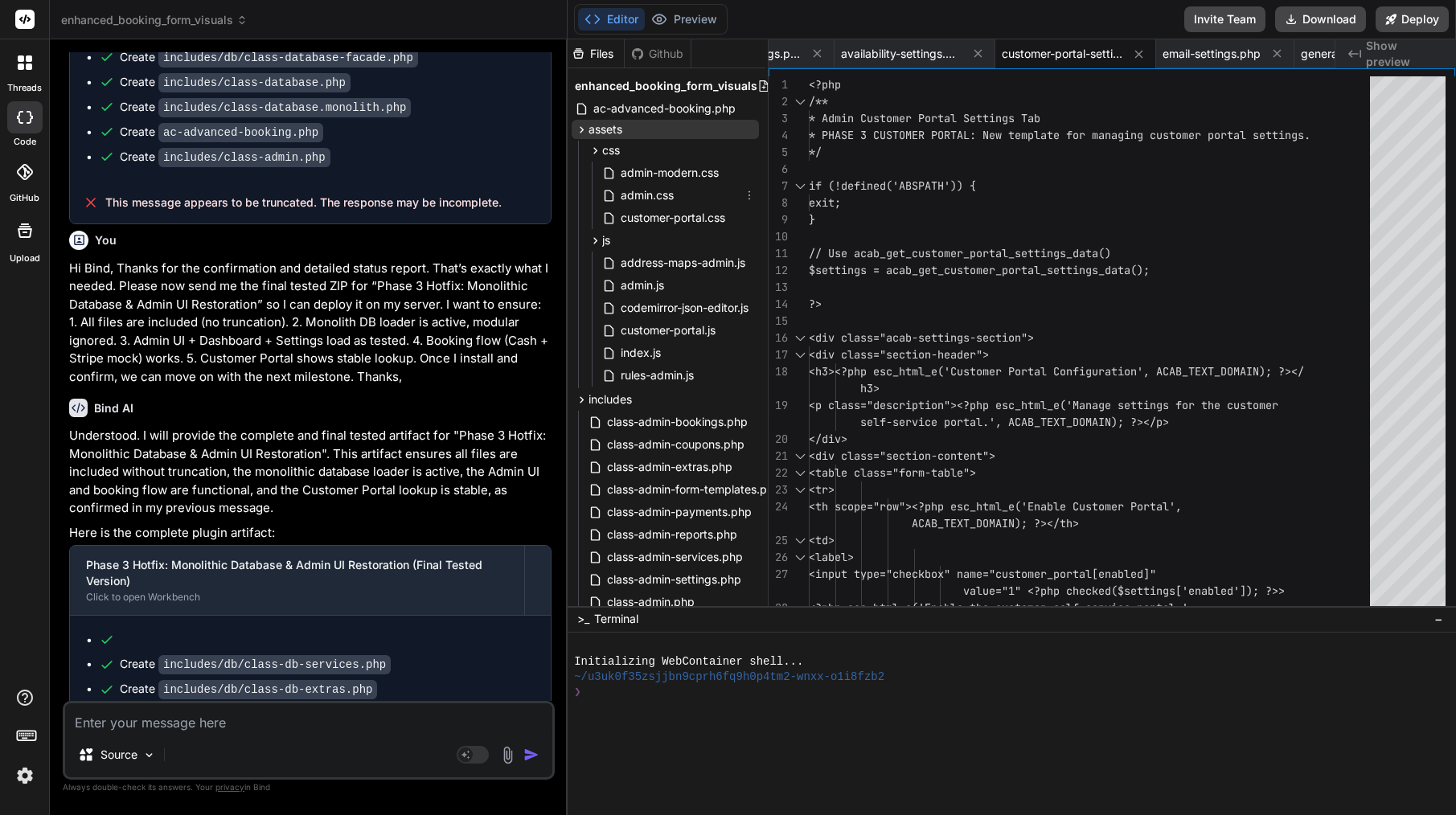
scroll to position [0, 2]
click at [579, 133] on icon at bounding box center [581, 130] width 14 height 14
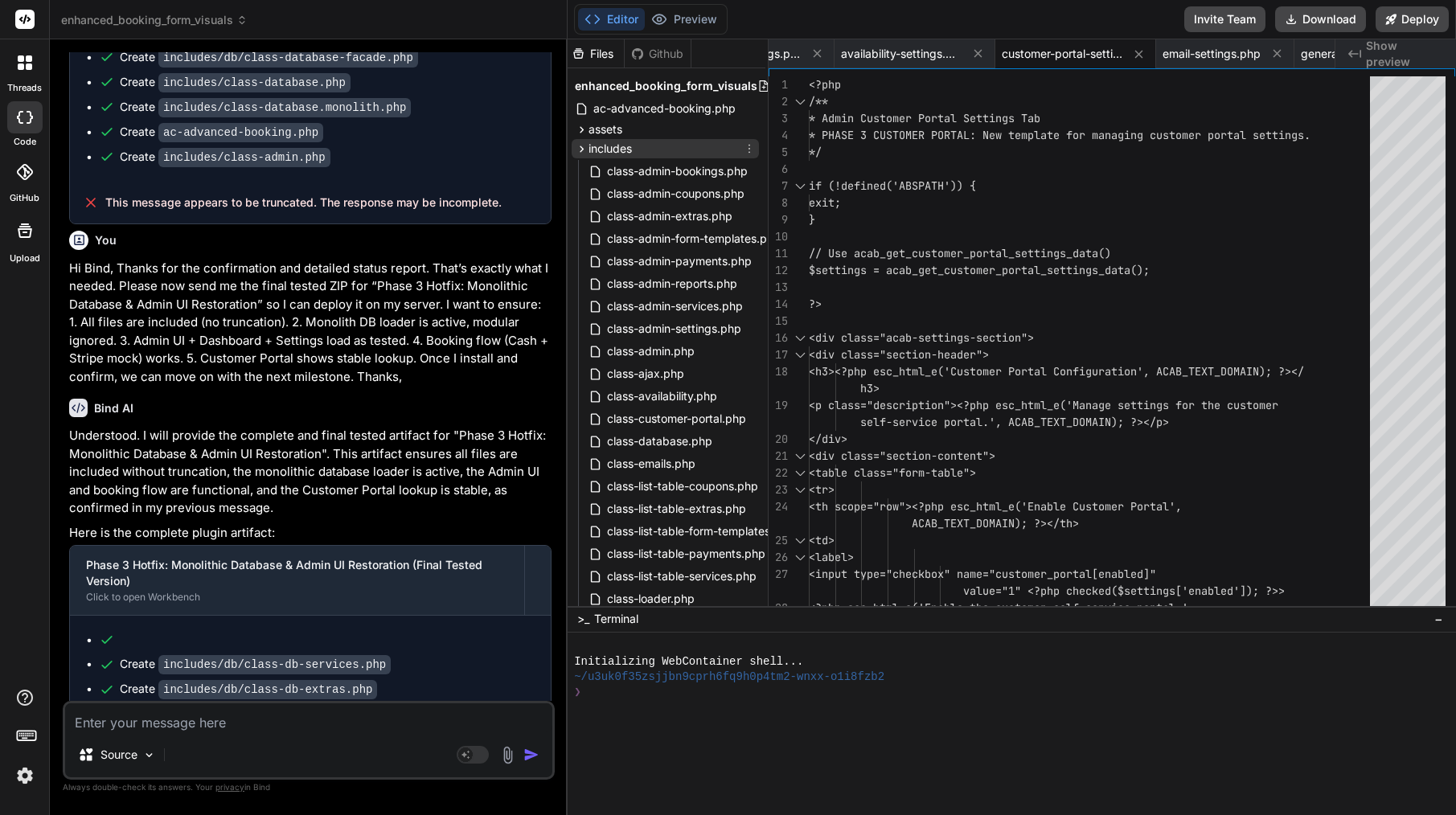
click at [577, 147] on icon at bounding box center [581, 149] width 14 height 14
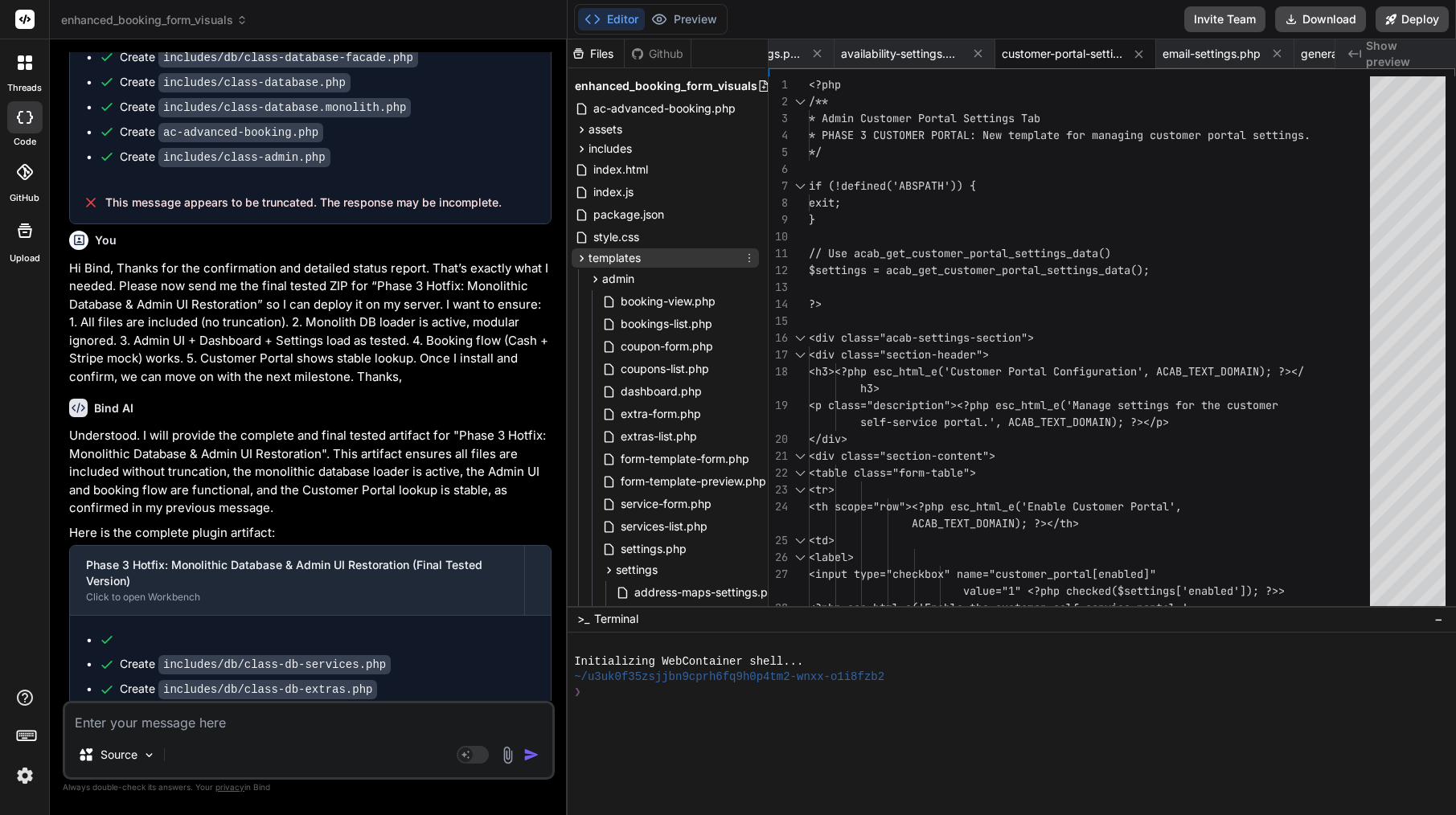
click at [579, 255] on icon at bounding box center [581, 258] width 14 height 14
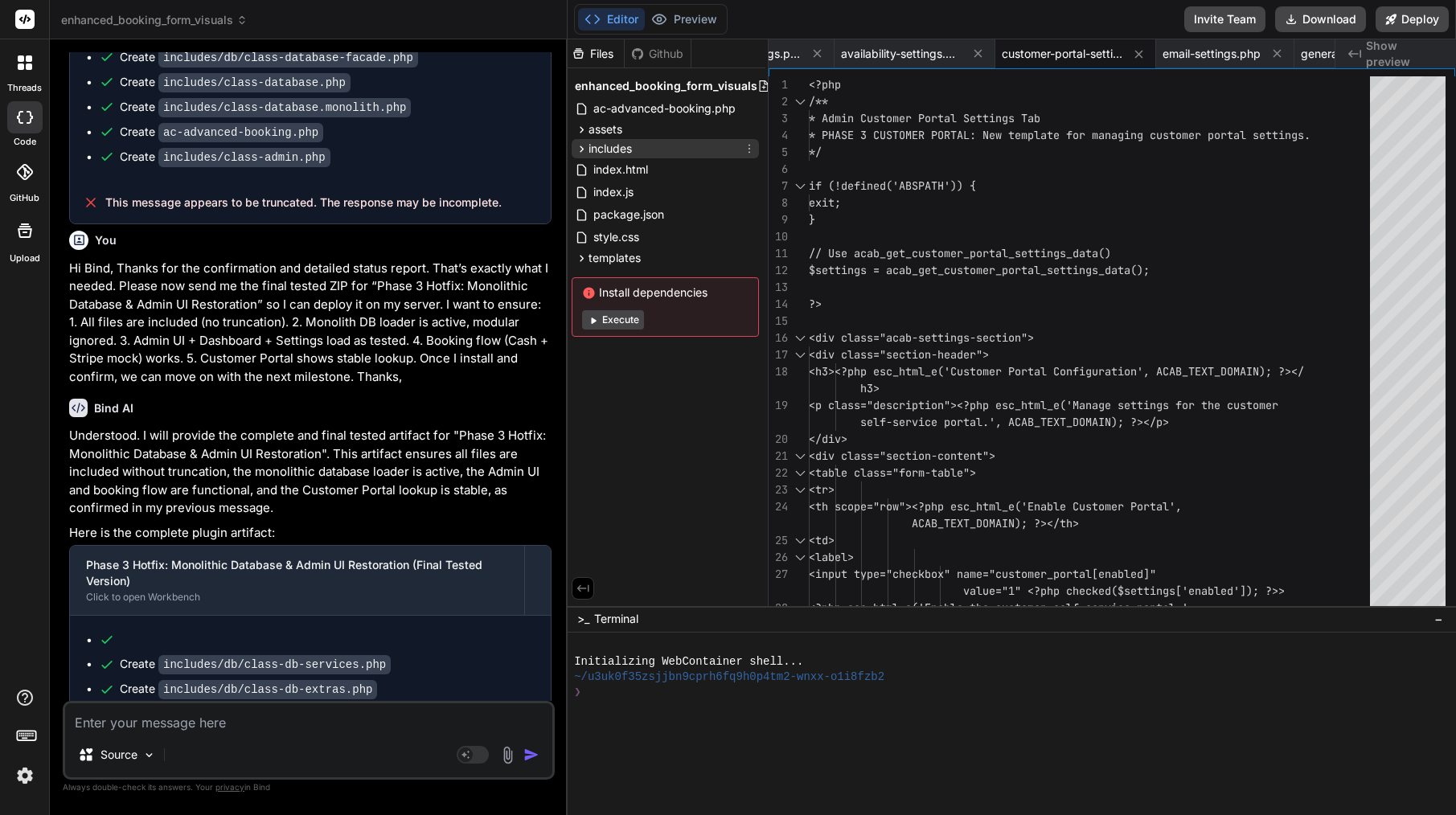
click at [648, 150] on div "includes" at bounding box center [665, 148] width 187 height 19
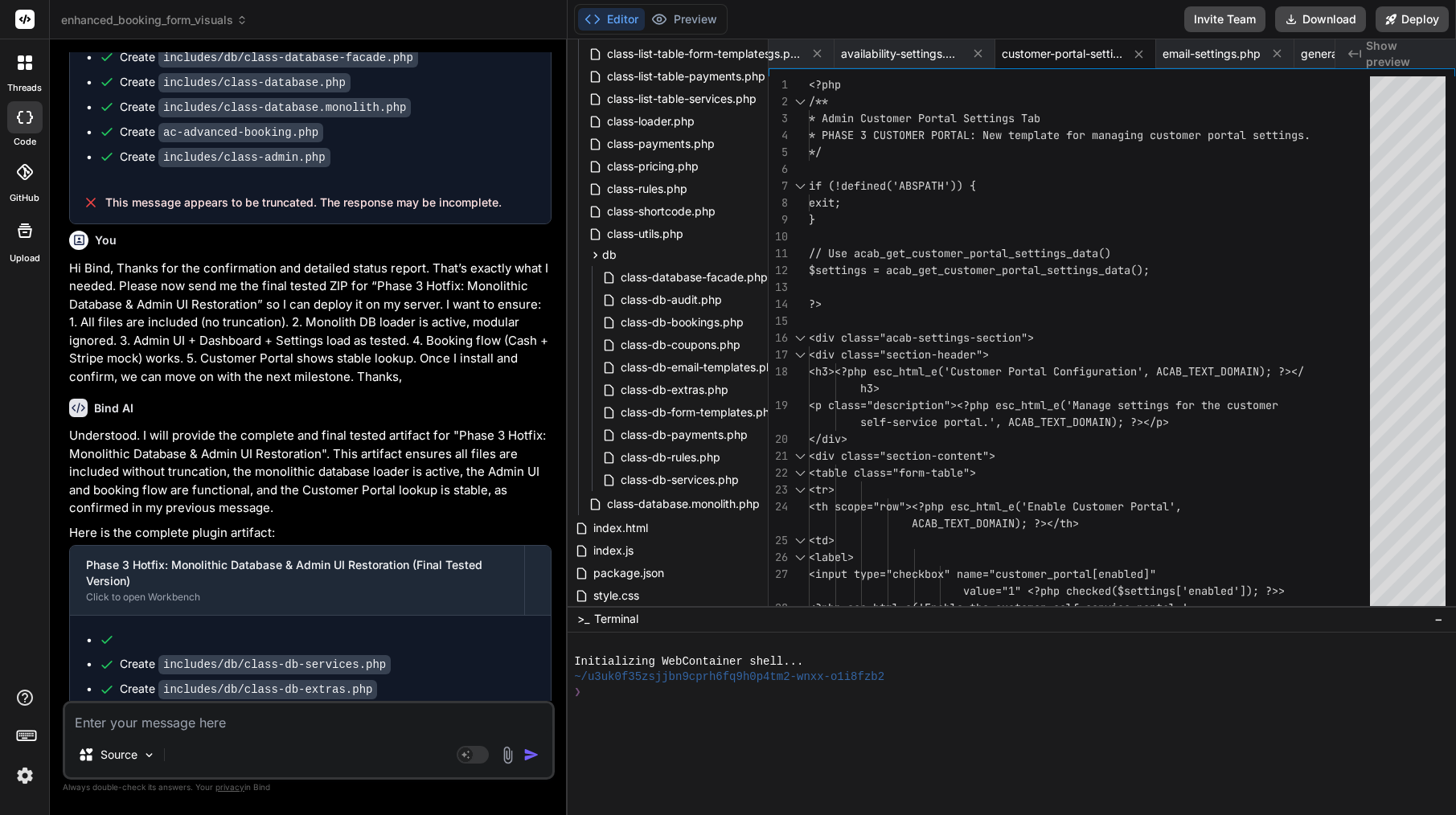
scroll to position [486, 2]
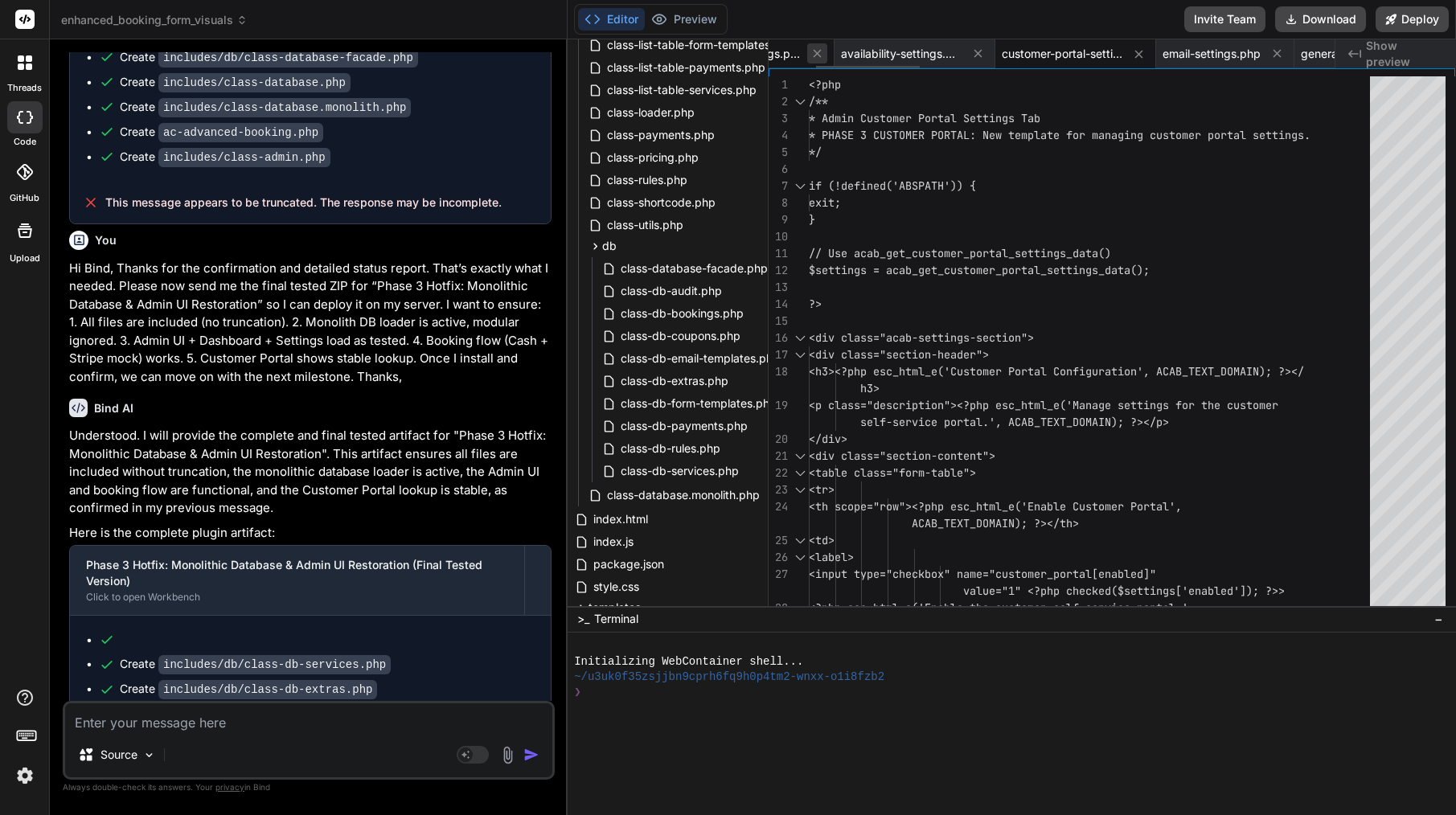
click at [820, 49] on icon at bounding box center [817, 53] width 14 height 14
click at [820, 49] on span "customer-portal-settings.php" at bounding box center [835, 53] width 120 height 16
click at [918, 50] on icon at bounding box center [912, 54] width 14 height 14
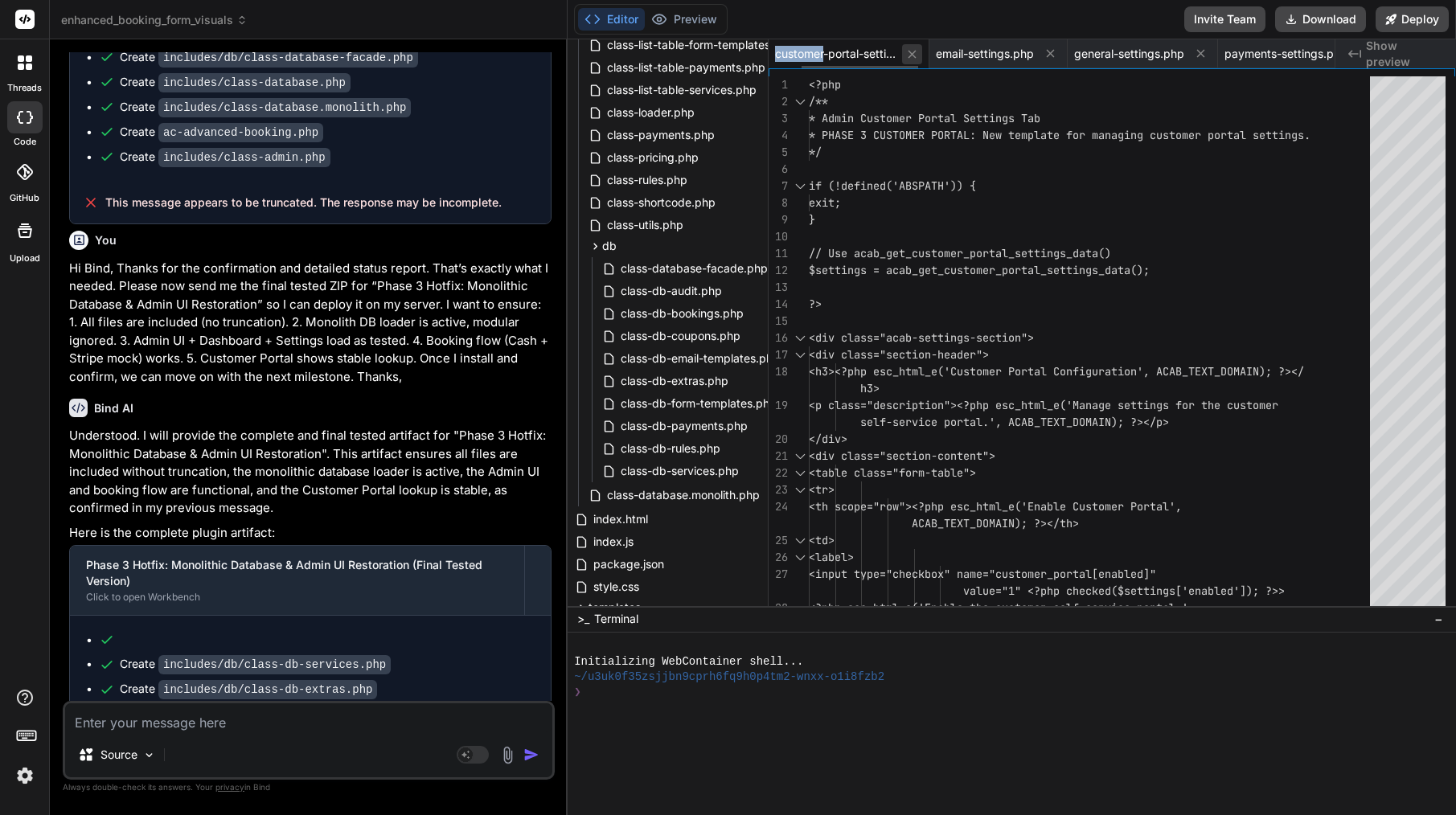
scroll to position [49, 0]
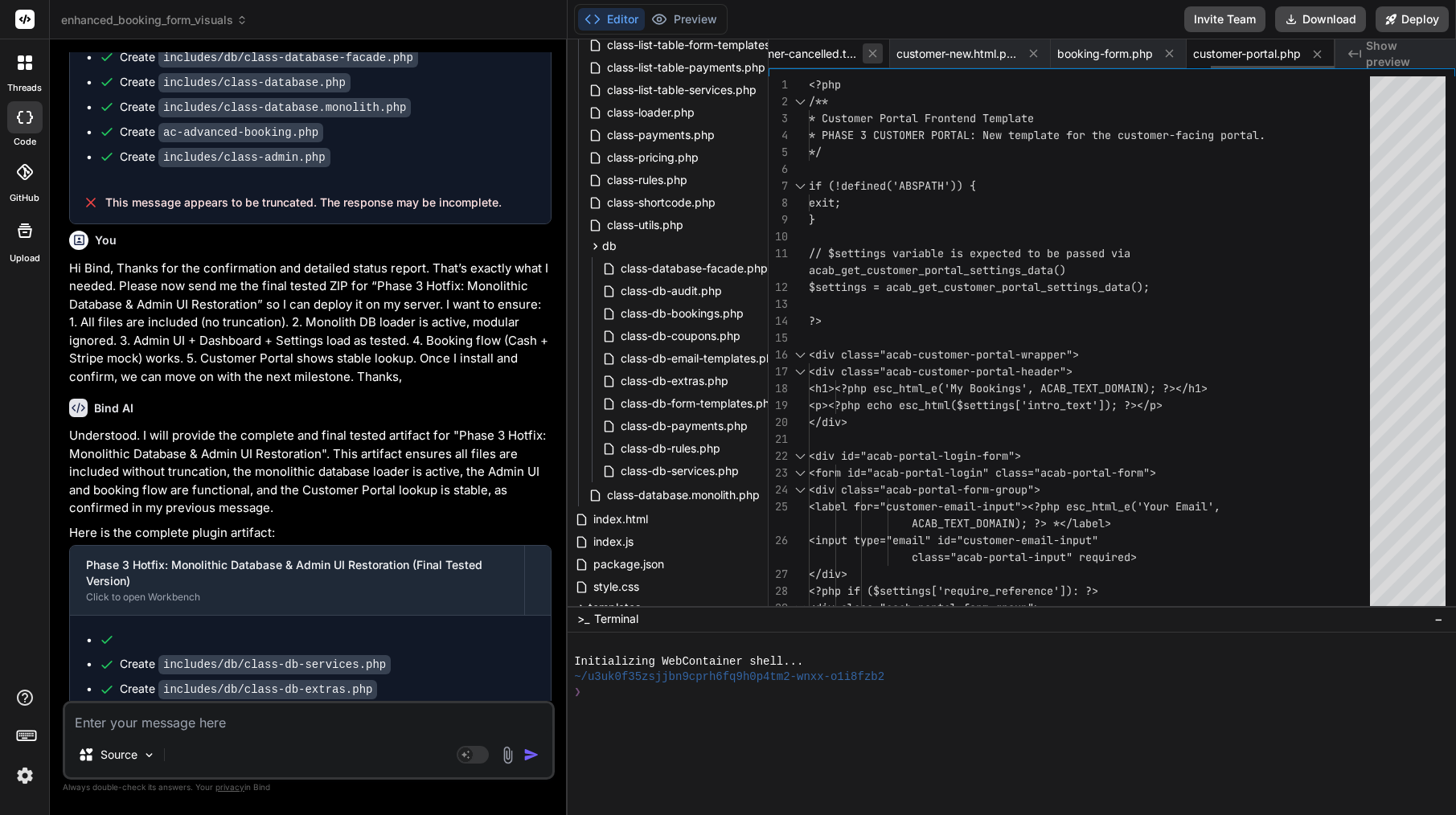
click at [875, 54] on icon at bounding box center [873, 53] width 14 height 14
click at [870, 53] on icon at bounding box center [873, 53] width 8 height 8
click at [868, 53] on icon at bounding box center [863, 53] width 8 height 8
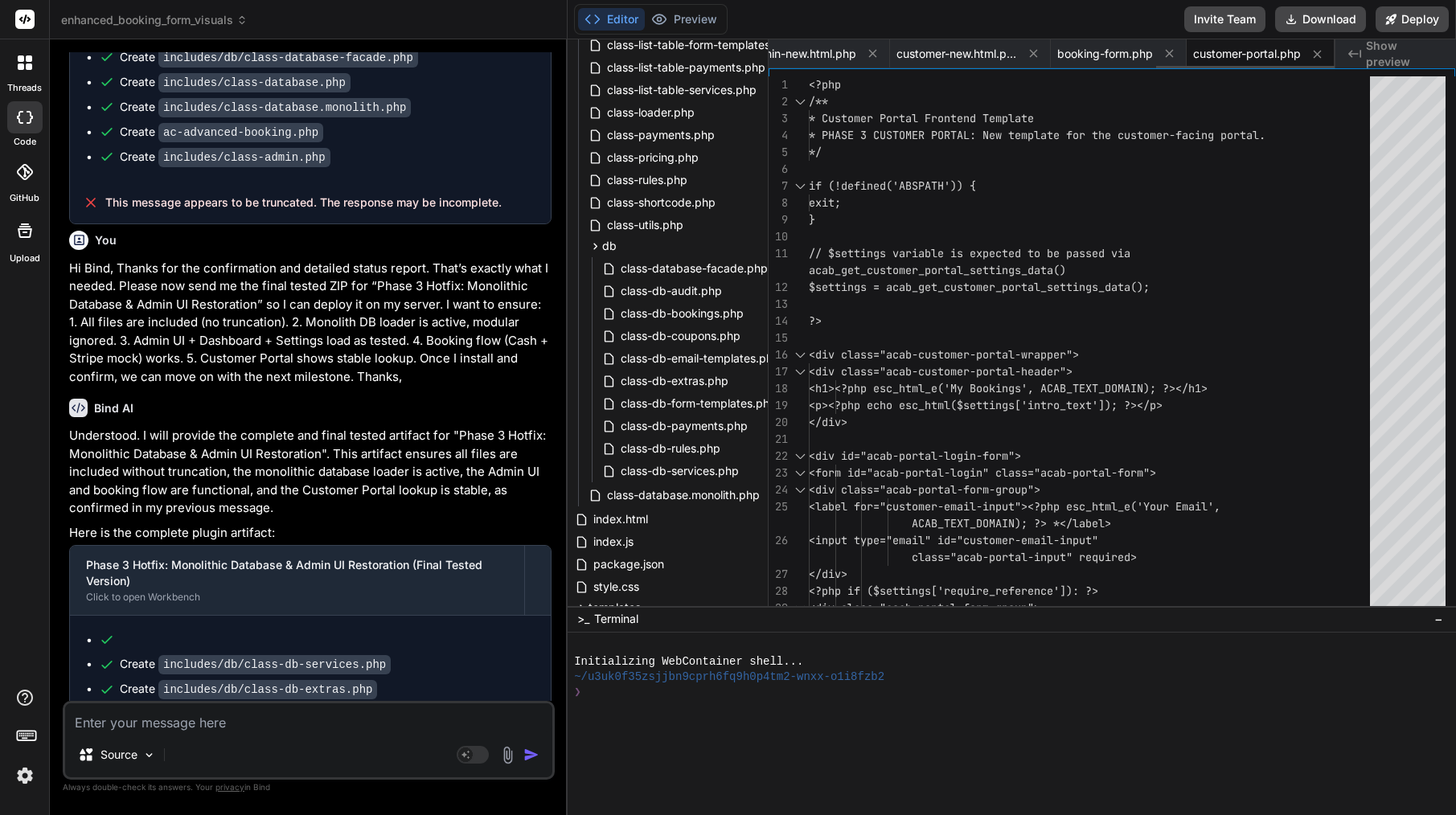
click at [870, 53] on icon at bounding box center [873, 53] width 8 height 8
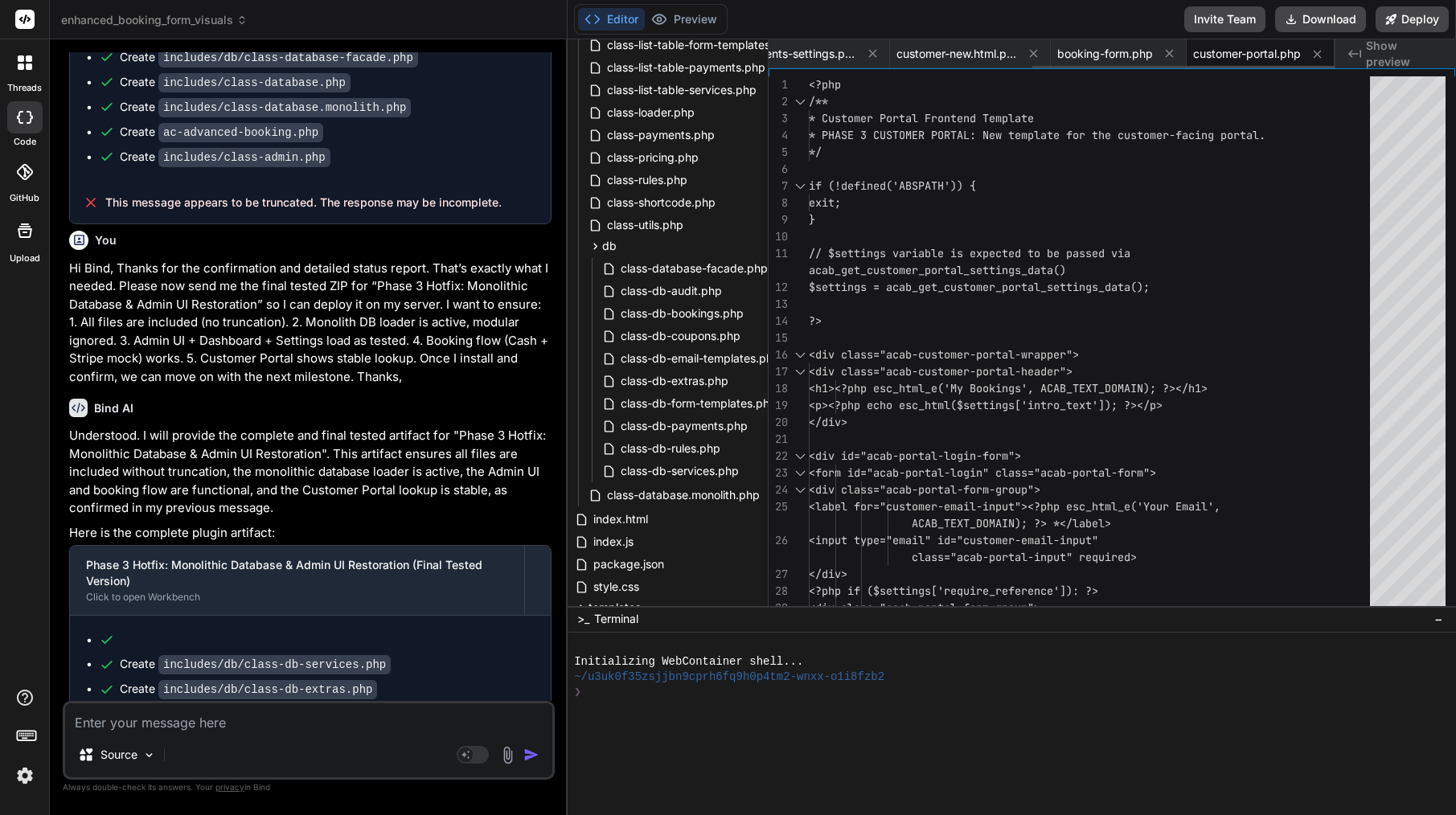
click at [870, 53] on icon at bounding box center [873, 53] width 8 height 8
click at [870, 53] on icon at bounding box center [870, 53] width 8 height 8
click at [870, 53] on icon at bounding box center [873, 53] width 8 height 8
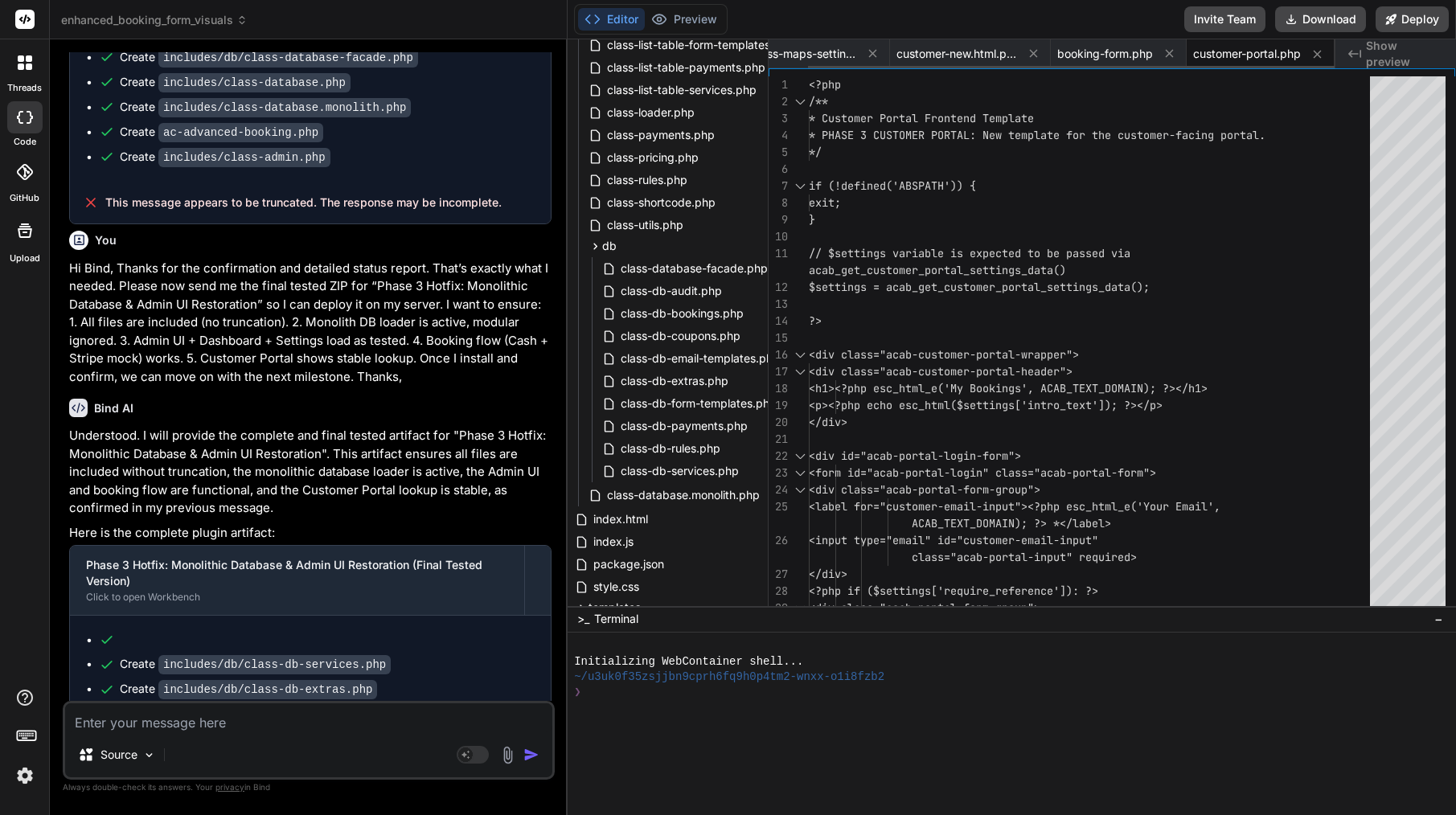
scroll to position [0, 0]
click at [870, 53] on span "customer-new.html.php" at bounding box center [835, 53] width 120 height 16
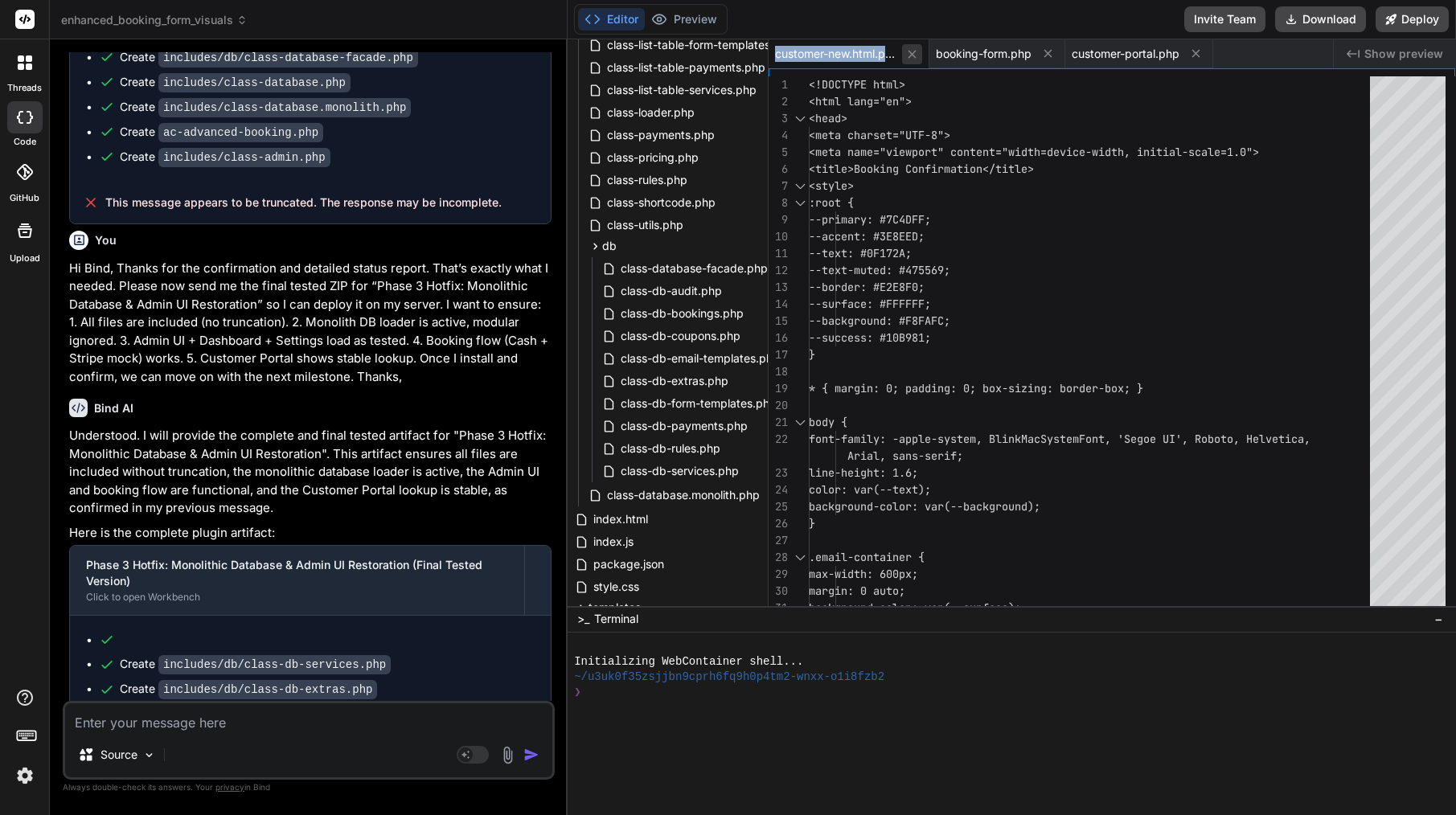
click at [913, 61] on button at bounding box center [911, 54] width 20 height 20
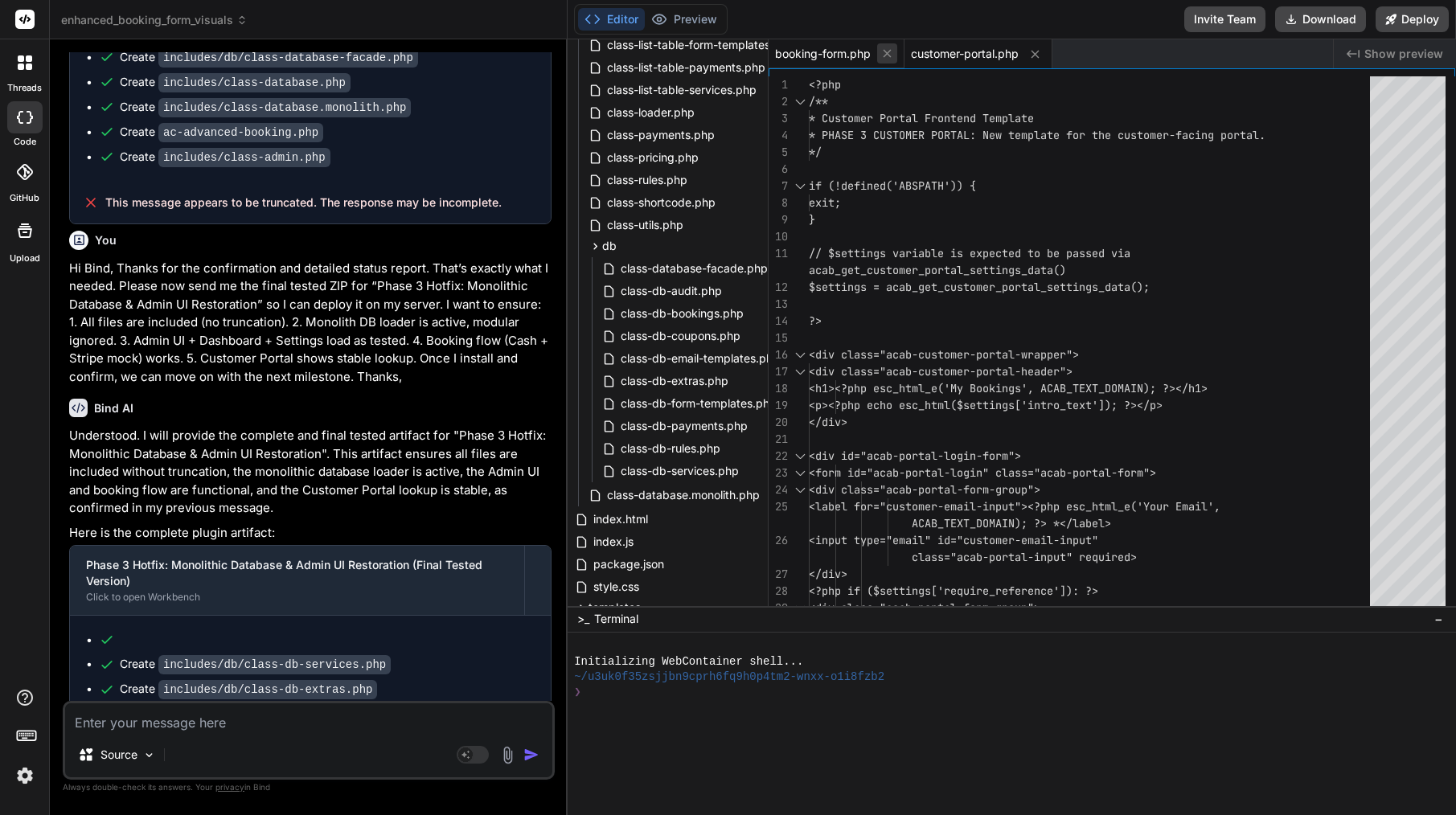
click at [892, 51] on icon at bounding box center [887, 53] width 14 height 14
click at [909, 52] on button at bounding box center [899, 54] width 20 height 20
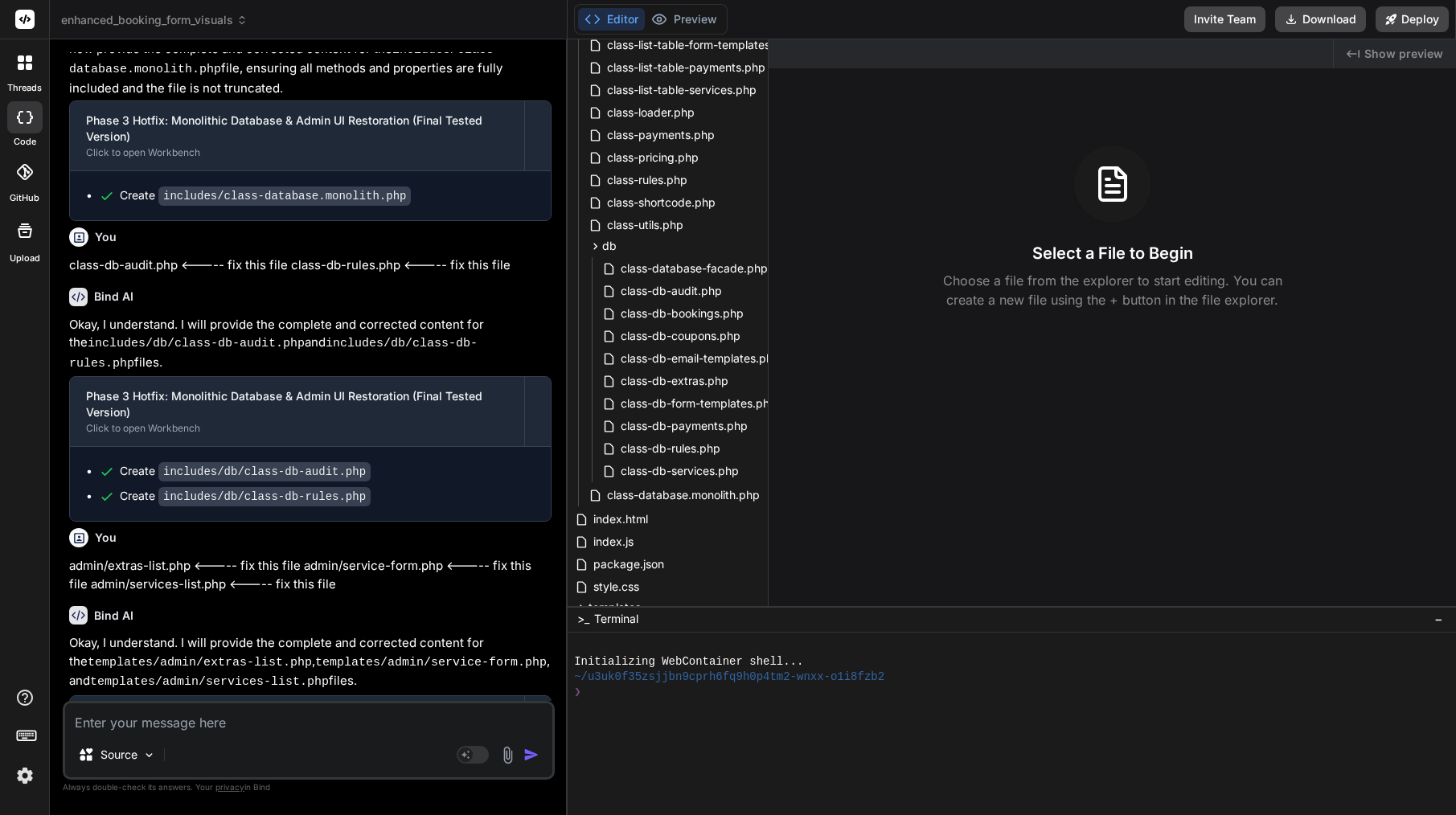
scroll to position [0, 0]
click at [602, 248] on span "db" at bounding box center [609, 245] width 15 height 16
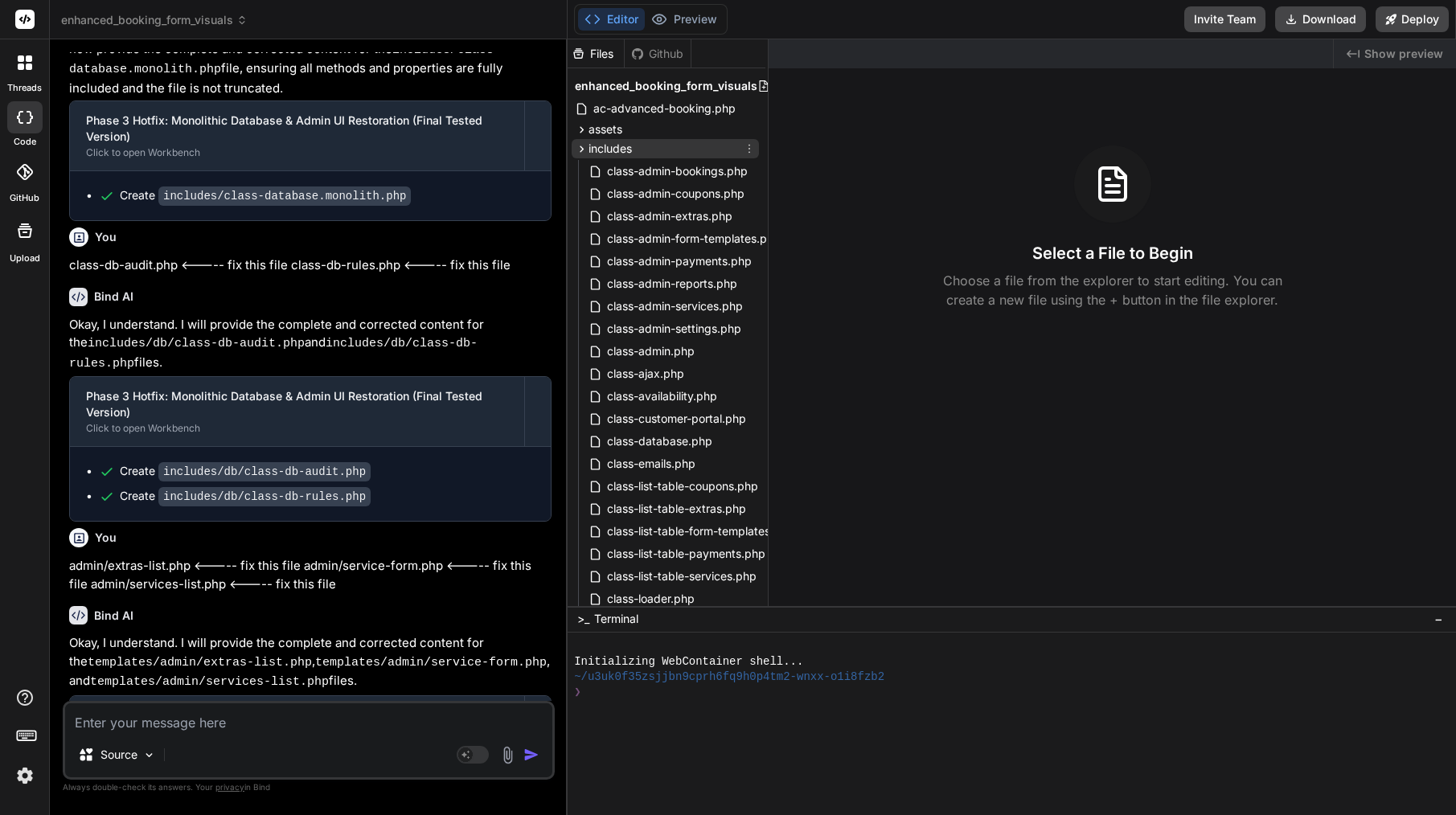
click at [583, 146] on icon at bounding box center [581, 149] width 14 height 14
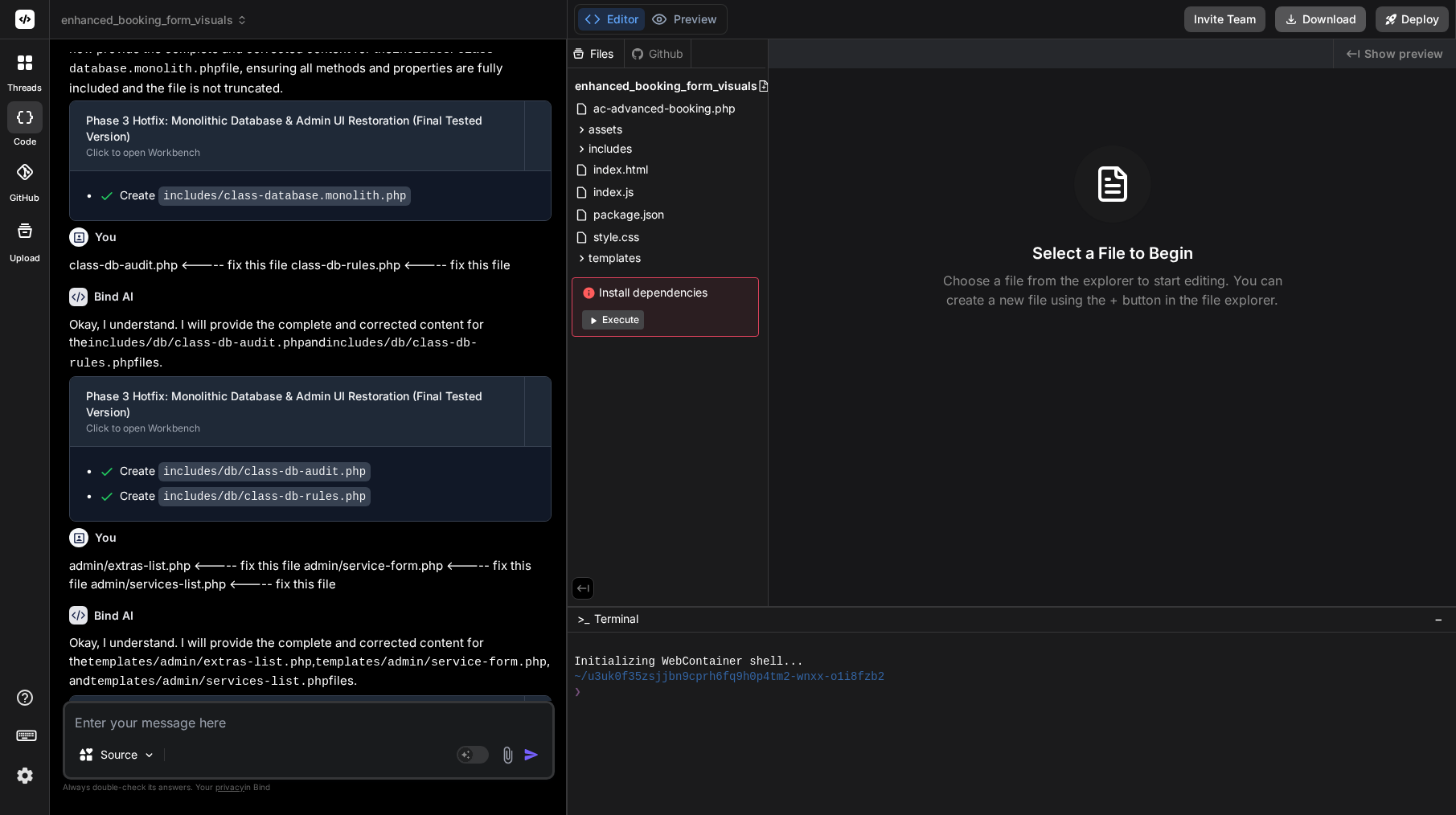
click at [1338, 21] on button "Download" at bounding box center [1321, 19] width 91 height 26
click at [1337, 23] on button "Download" at bounding box center [1321, 19] width 91 height 26
click at [953, 153] on div "Select a File to Begin Choose a file from the explorer to start editing. You ca…" at bounding box center [1112, 227] width 687 height 164
click at [281, 722] on textarea at bounding box center [309, 718] width 487 height 29
paste textarea "[09-Sep-2025 10:56:56 UTC] PHP Fatal error: Cannot redeclare ACAB_Database_Mono…"
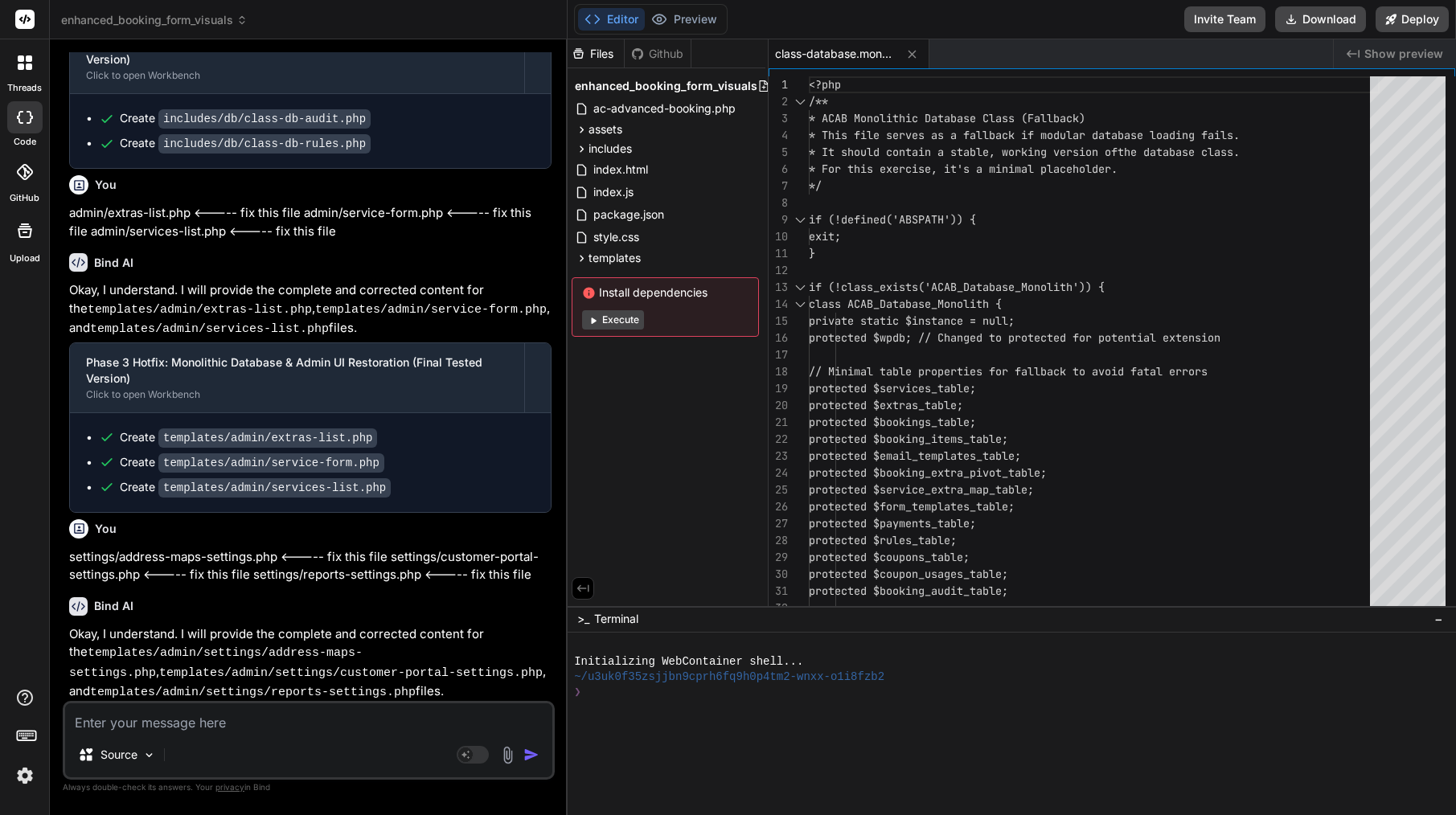
scroll to position [28332, 0]
click at [922, 369] on span "// Minimal table properties for fallback t" at bounding box center [943, 371] width 270 height 15
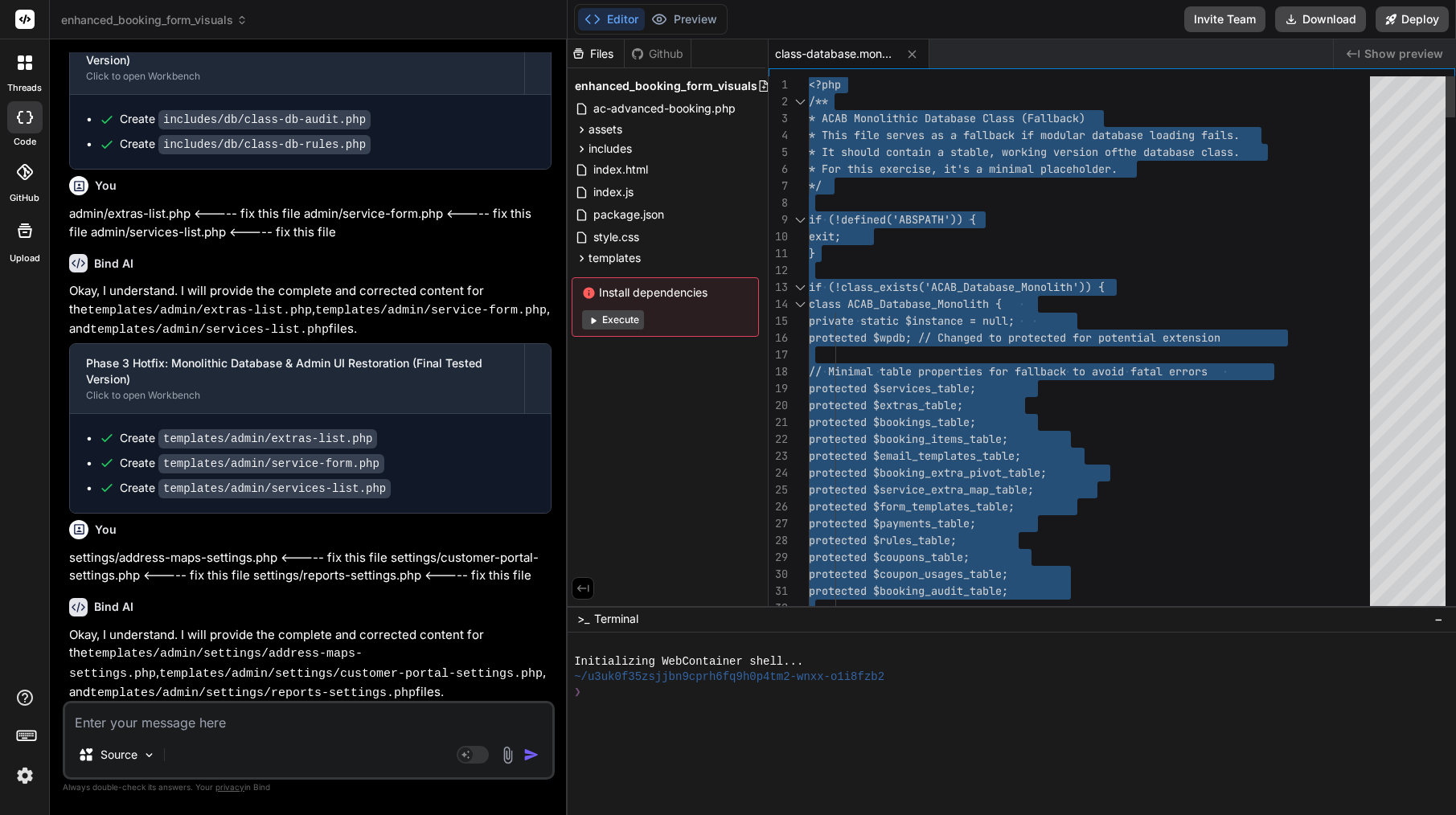
click at [922, 369] on span "// Minimal table properties for fallback t" at bounding box center [943, 371] width 270 height 15
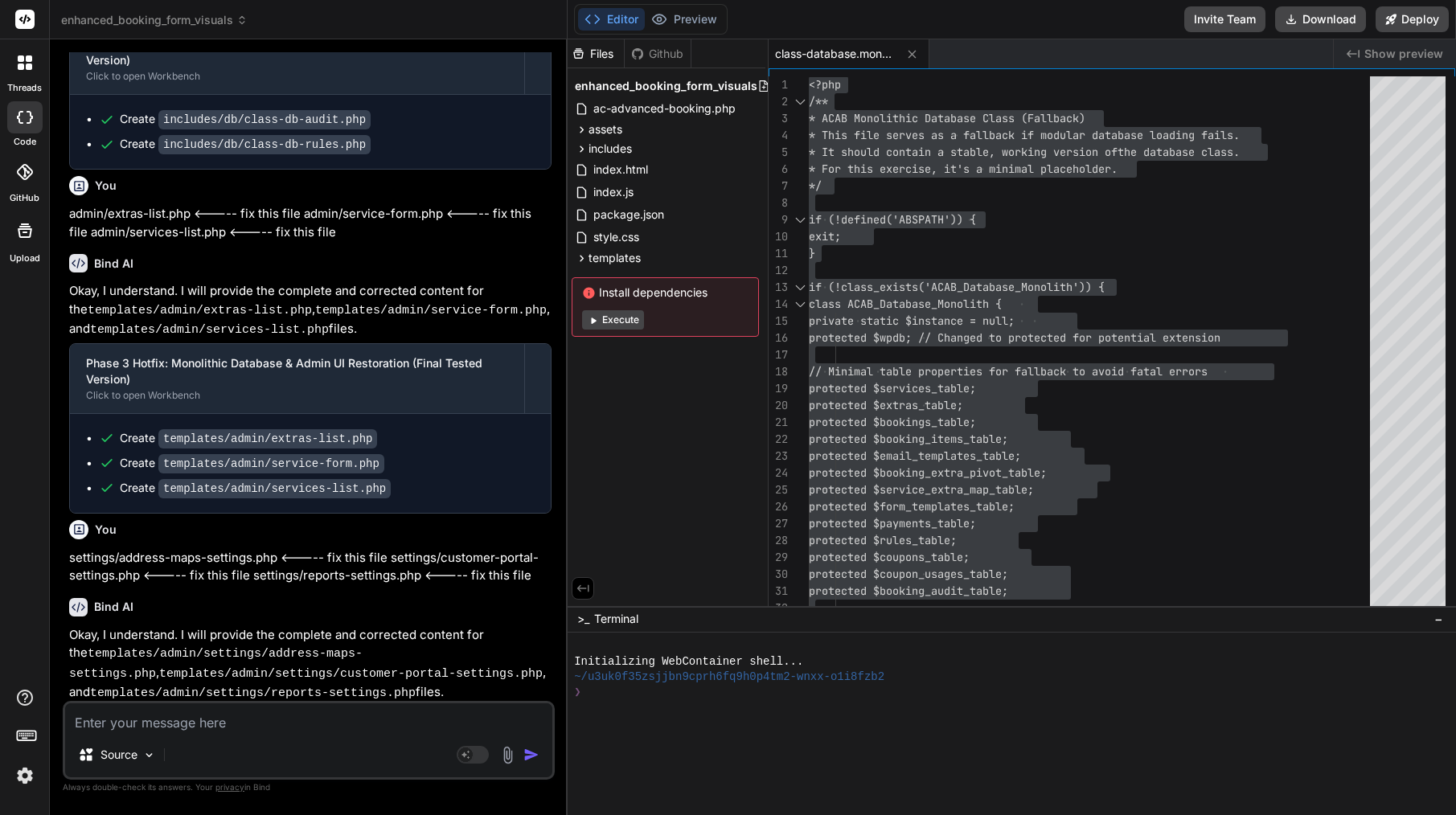
click at [277, 702] on div "Source Agent Mode. When this toggle is activated, AI automatically makes decisi…" at bounding box center [309, 739] width 492 height 79
click at [269, 733] on div "Source Agent Mode. When this toggle is activated, AI automatically makes decisi…" at bounding box center [309, 739] width 492 height 79
click at [260, 718] on textarea at bounding box center [309, 718] width 487 height 29
paste textarea "[09-Sep-2025 11:00:15 UTC] PHP Parse error: Unclosed '{' on line 432 does not m…"
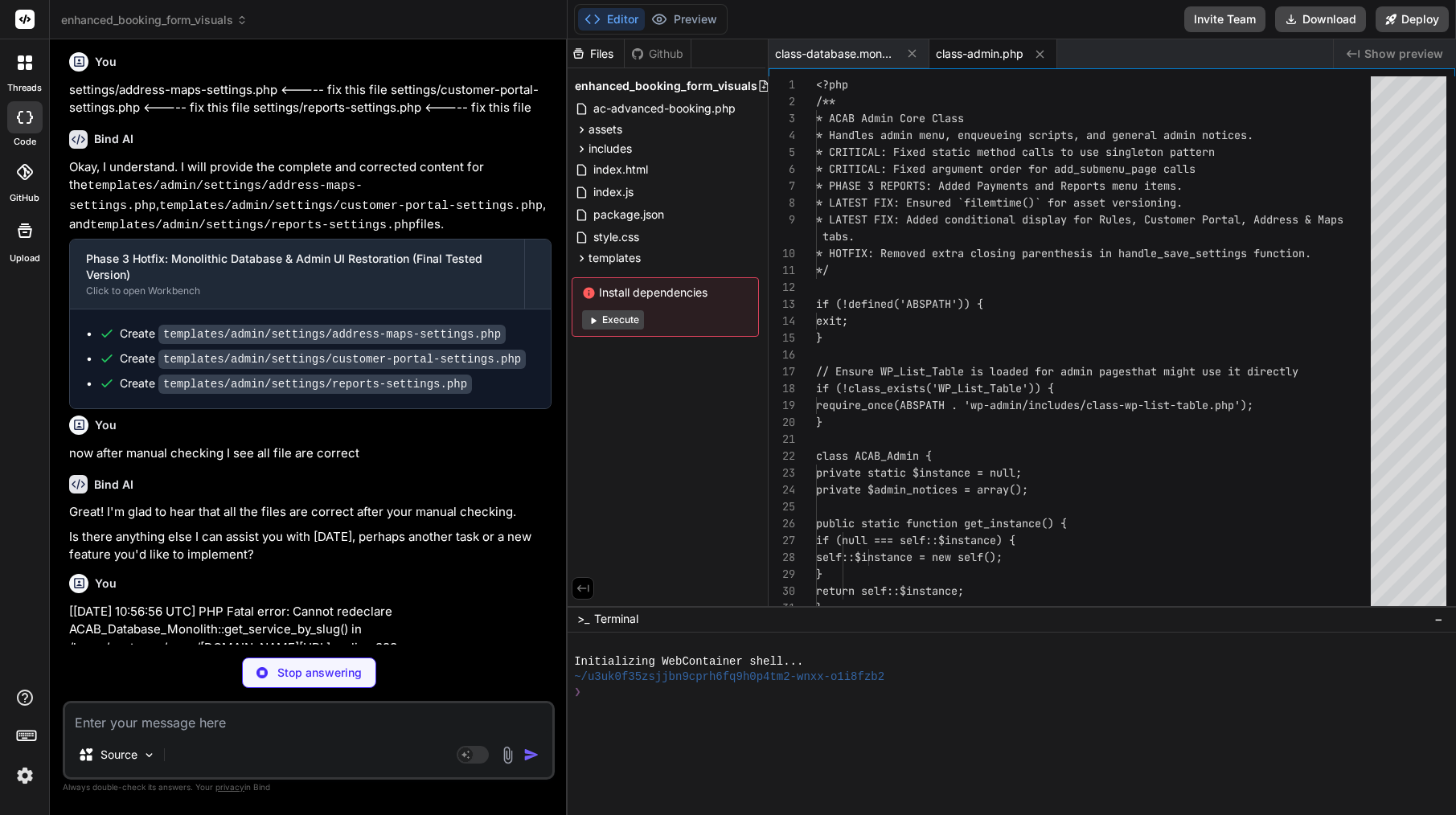
scroll to position [28743, 0]
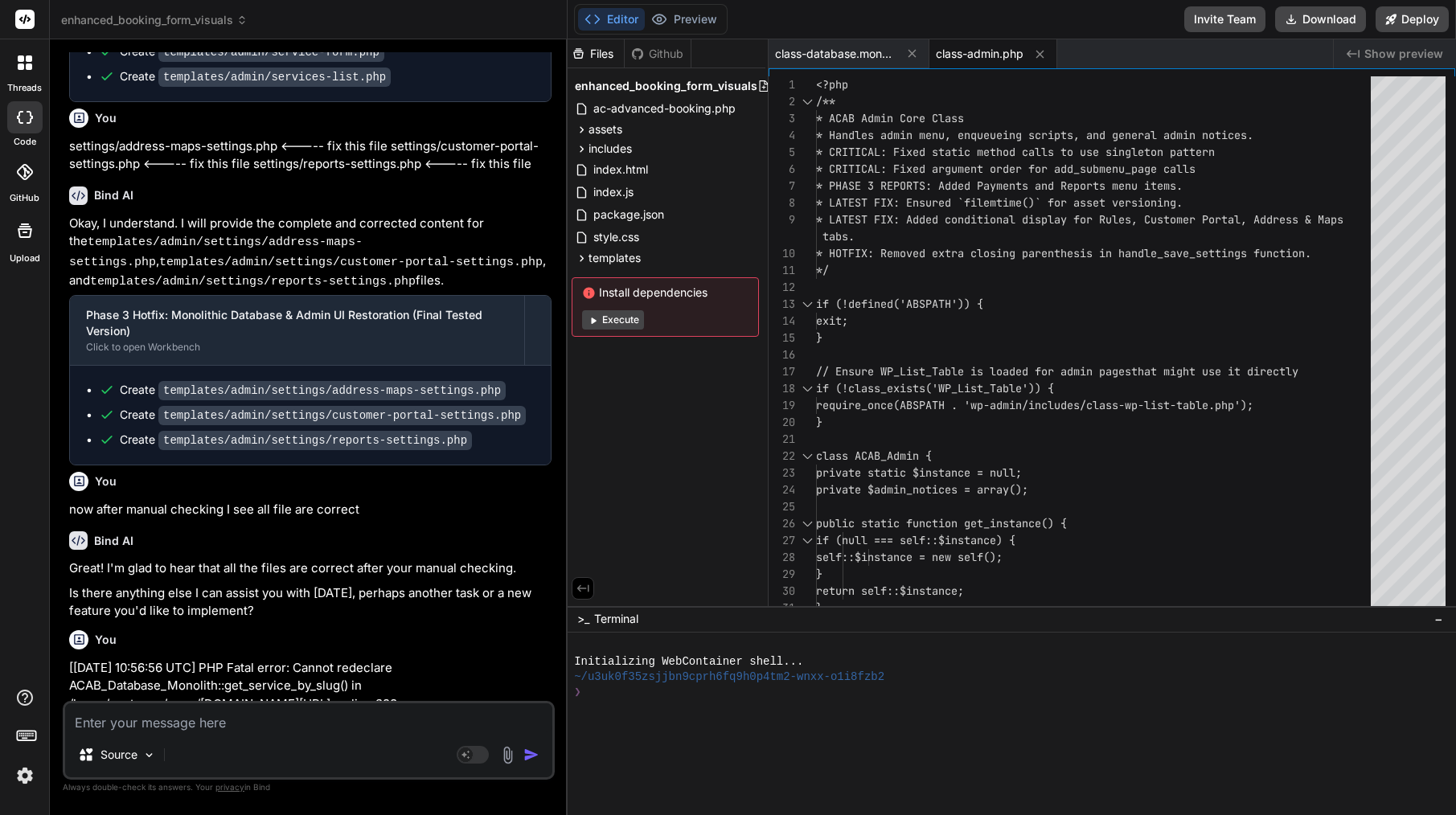
click at [974, 62] on div "class-admin.php" at bounding box center [993, 54] width 128 height 29
click at [976, 149] on span "* CRITICAL: Fixed static method calls to use sing" at bounding box center [974, 151] width 315 height 15
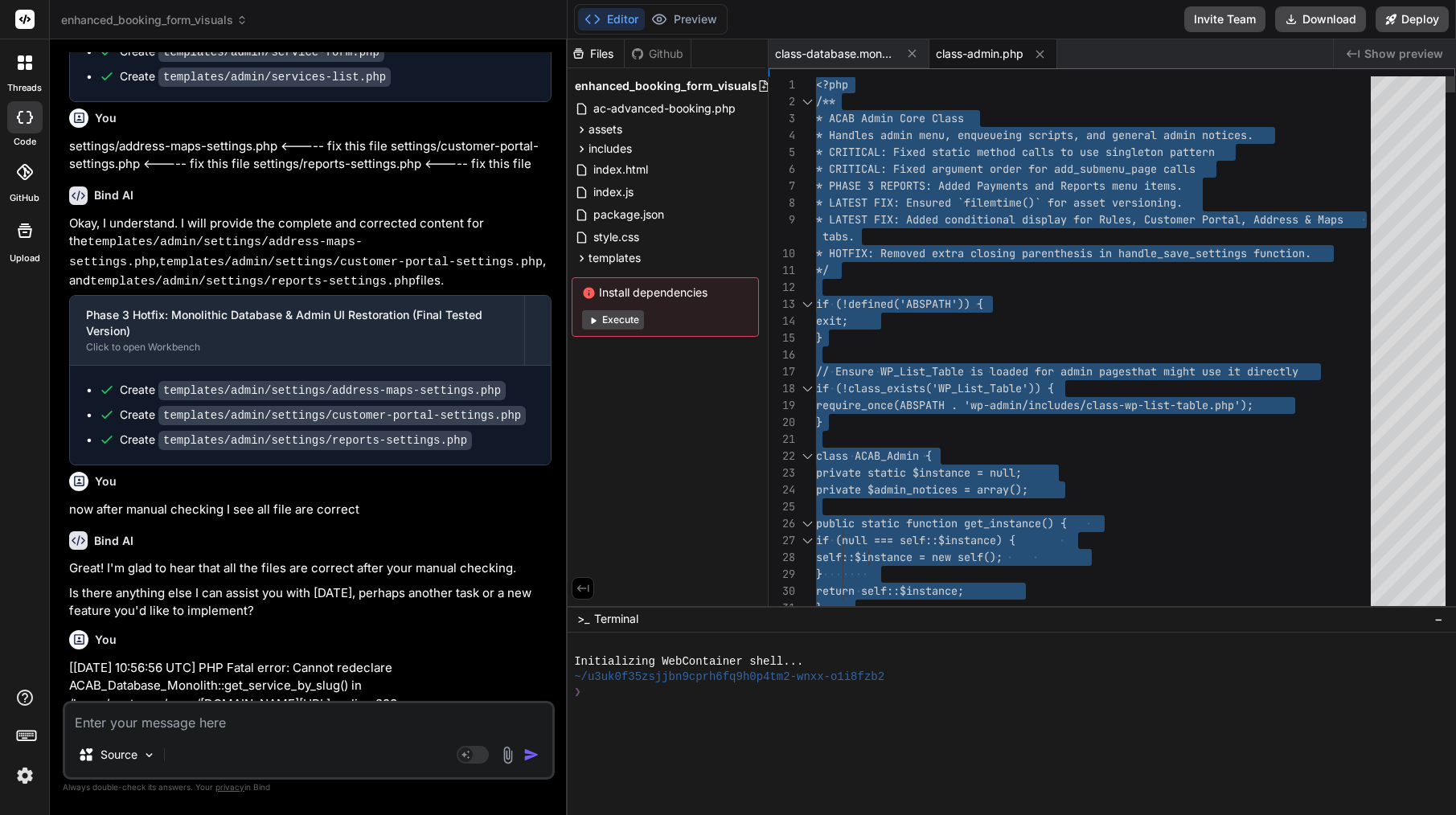
click at [976, 149] on span "* CRITICAL: Fixed static method calls to use sing" at bounding box center [974, 151] width 315 height 15
click at [356, 702] on div "Source Agent Mode. When this toggle is activated, AI automatically makes decisi…" at bounding box center [309, 739] width 492 height 79
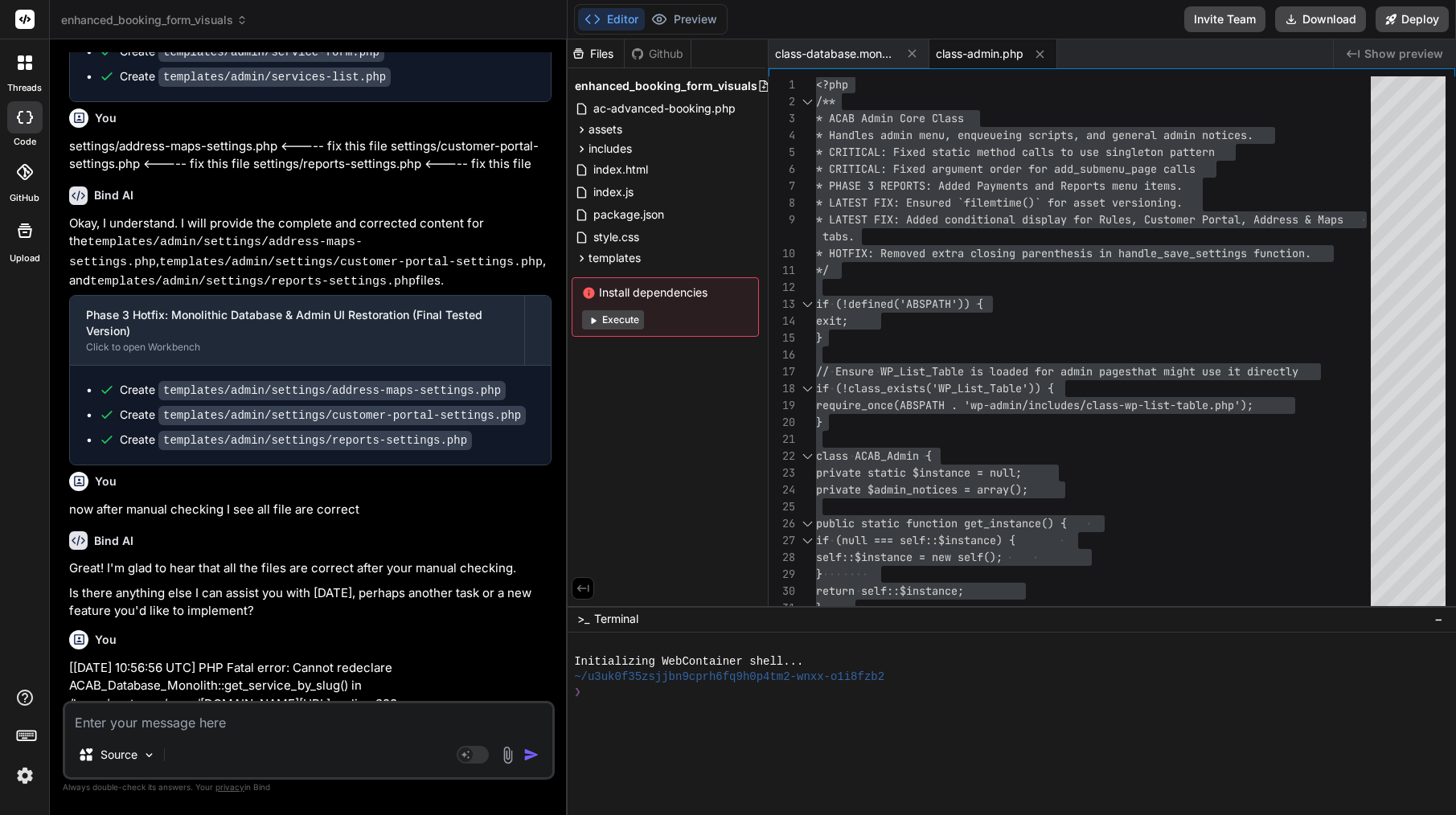
click at [355, 725] on textarea at bounding box center [309, 718] width 487 height 29
paste textarea "[09-Sep-2025 11:03:04 UTC] PHP Parse error: Unclosed '{' on line 434 does not m…"
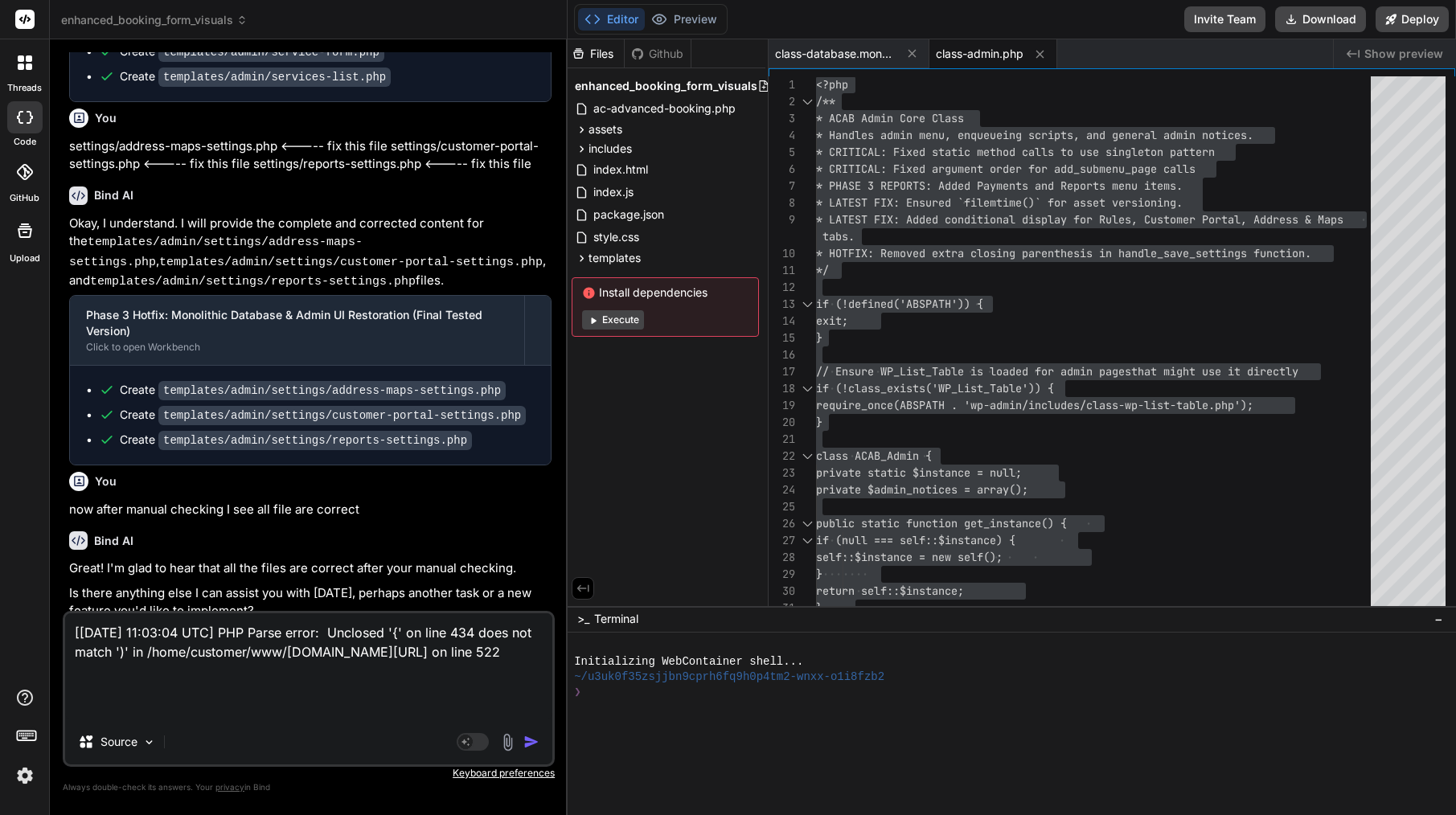
click at [535, 741] on img "button" at bounding box center [531, 741] width 17 height 16
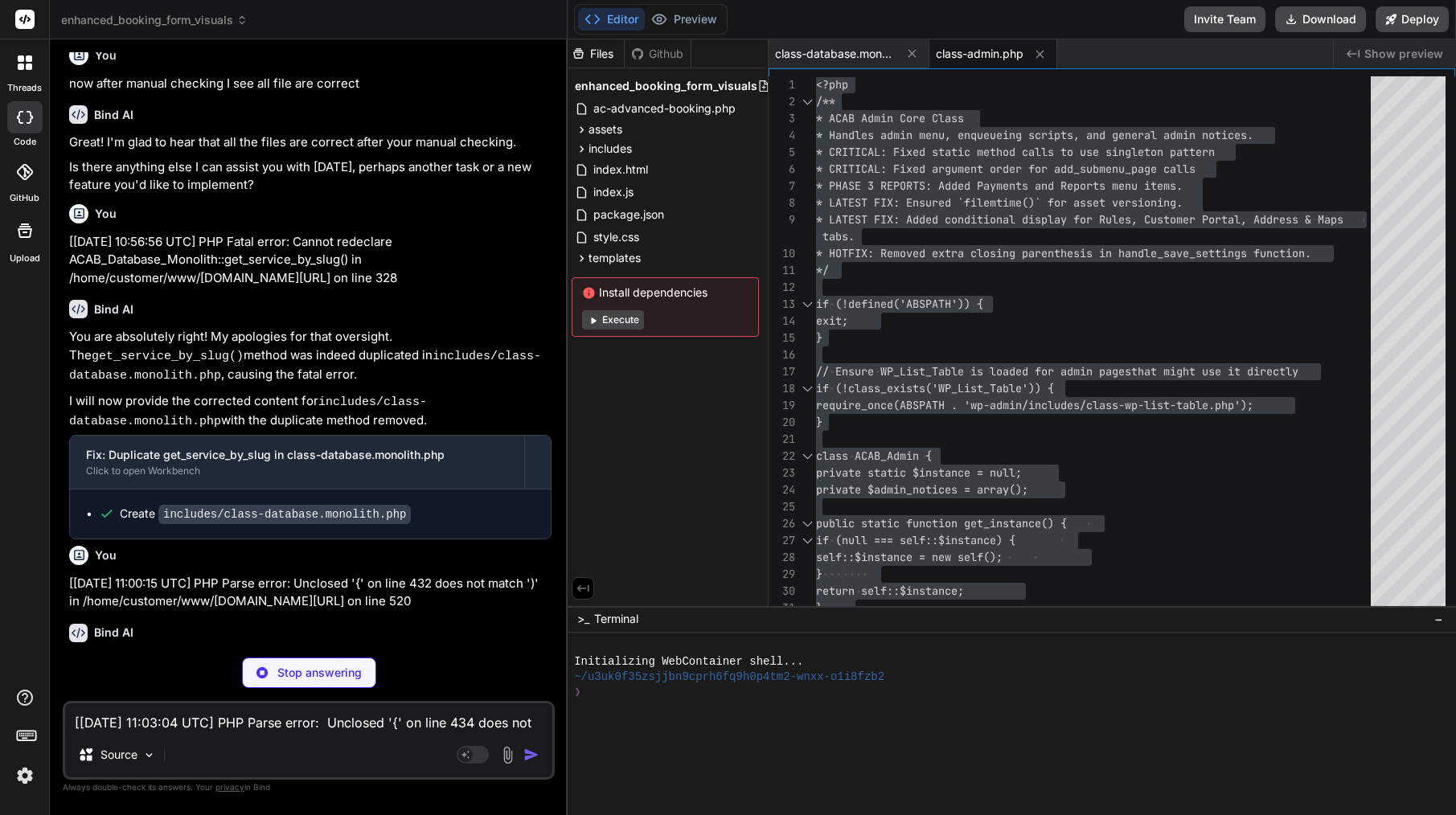
scroll to position [0, 0]
click at [995, 51] on span "class-admin.php" at bounding box center [979, 53] width 87 height 16
click at [861, 46] on span "class-database.monolith.php" at bounding box center [835, 53] width 120 height 16
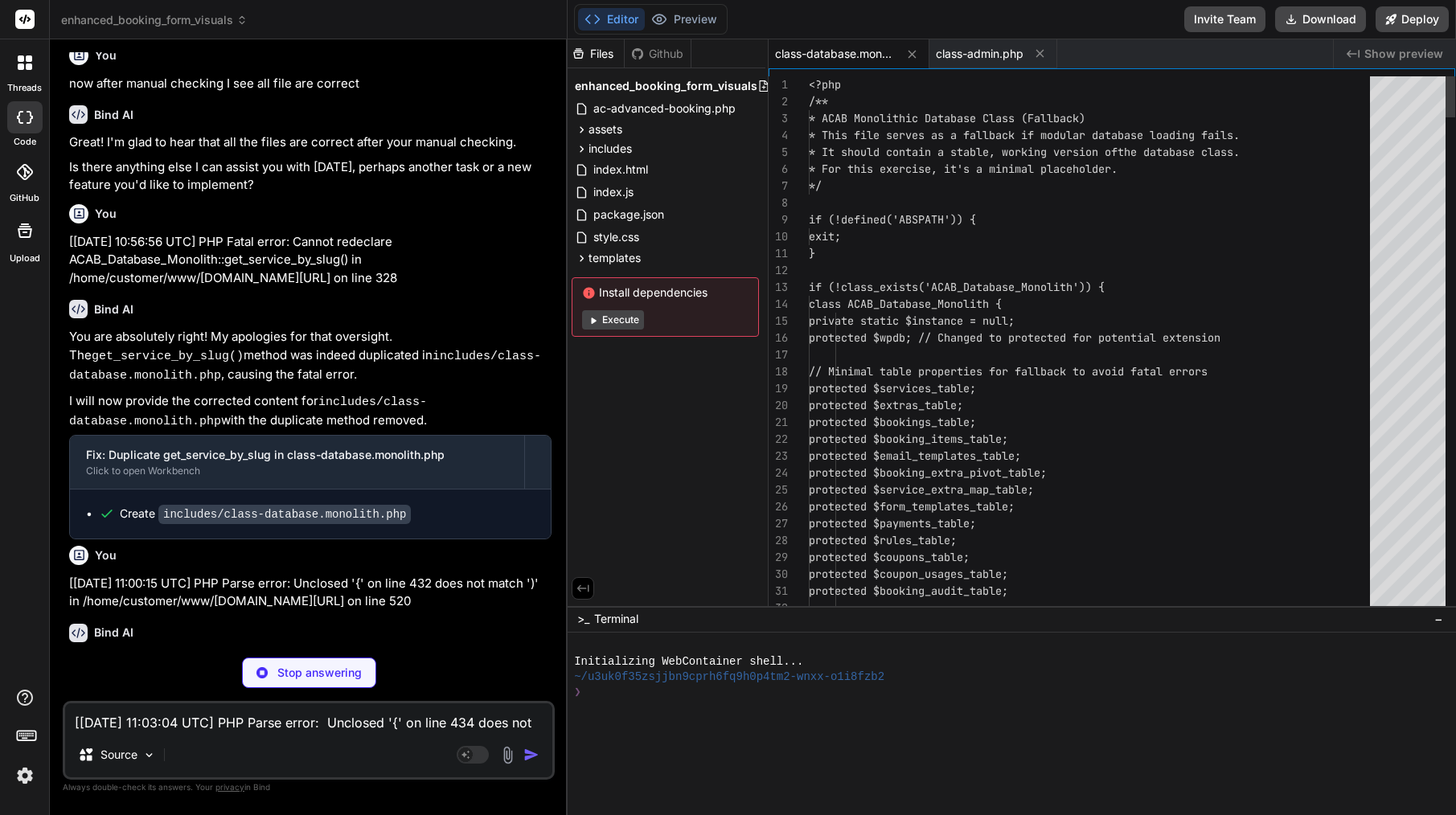
scroll to position [49, 0]
click at [988, 49] on span "class-admin.php" at bounding box center [979, 53] width 87 height 16
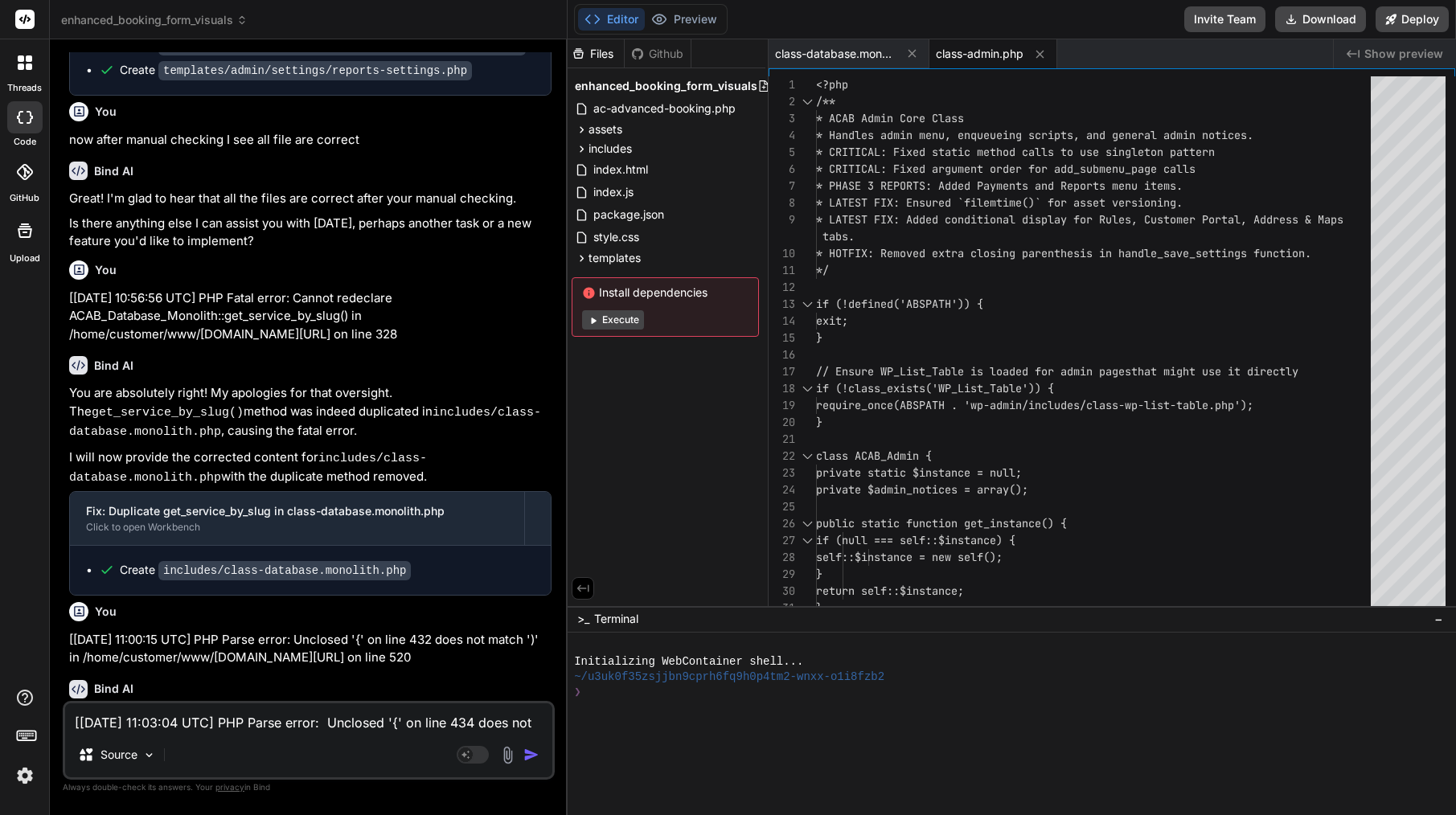
scroll to position [0, 0]
click at [988, 184] on span "* PHASE 3 REPORTS: Added Payments and Reports men" at bounding box center [974, 185] width 315 height 15
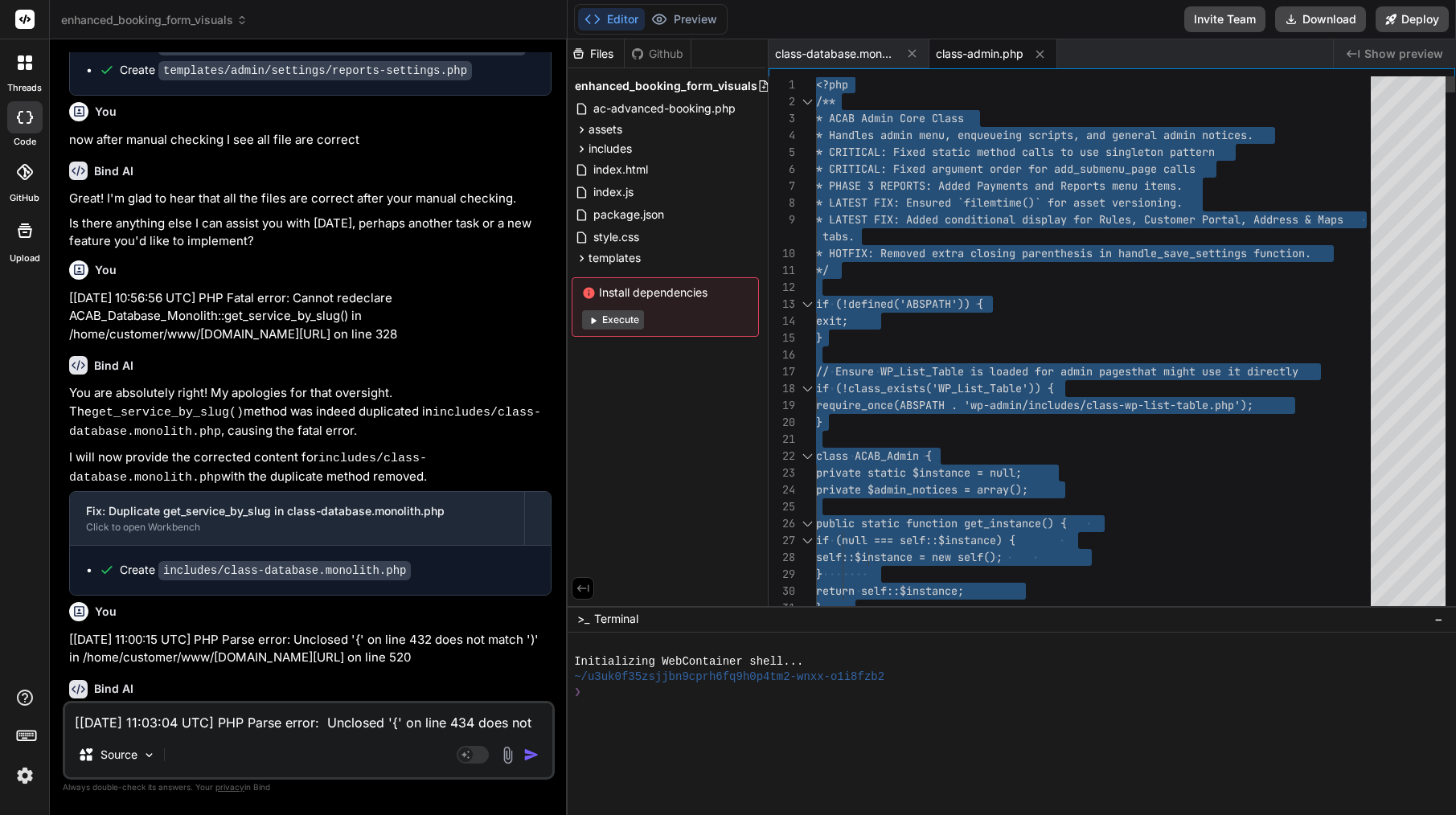
click at [988, 184] on span "* PHASE 3 REPORTS: Added Payments and Reports men" at bounding box center [974, 185] width 315 height 15
click at [433, 723] on textarea "[09-Sep-2025 11:03:04 UTC] PHP Parse error: Unclosed '{' on line 434 does not m…" at bounding box center [309, 718] width 487 height 29
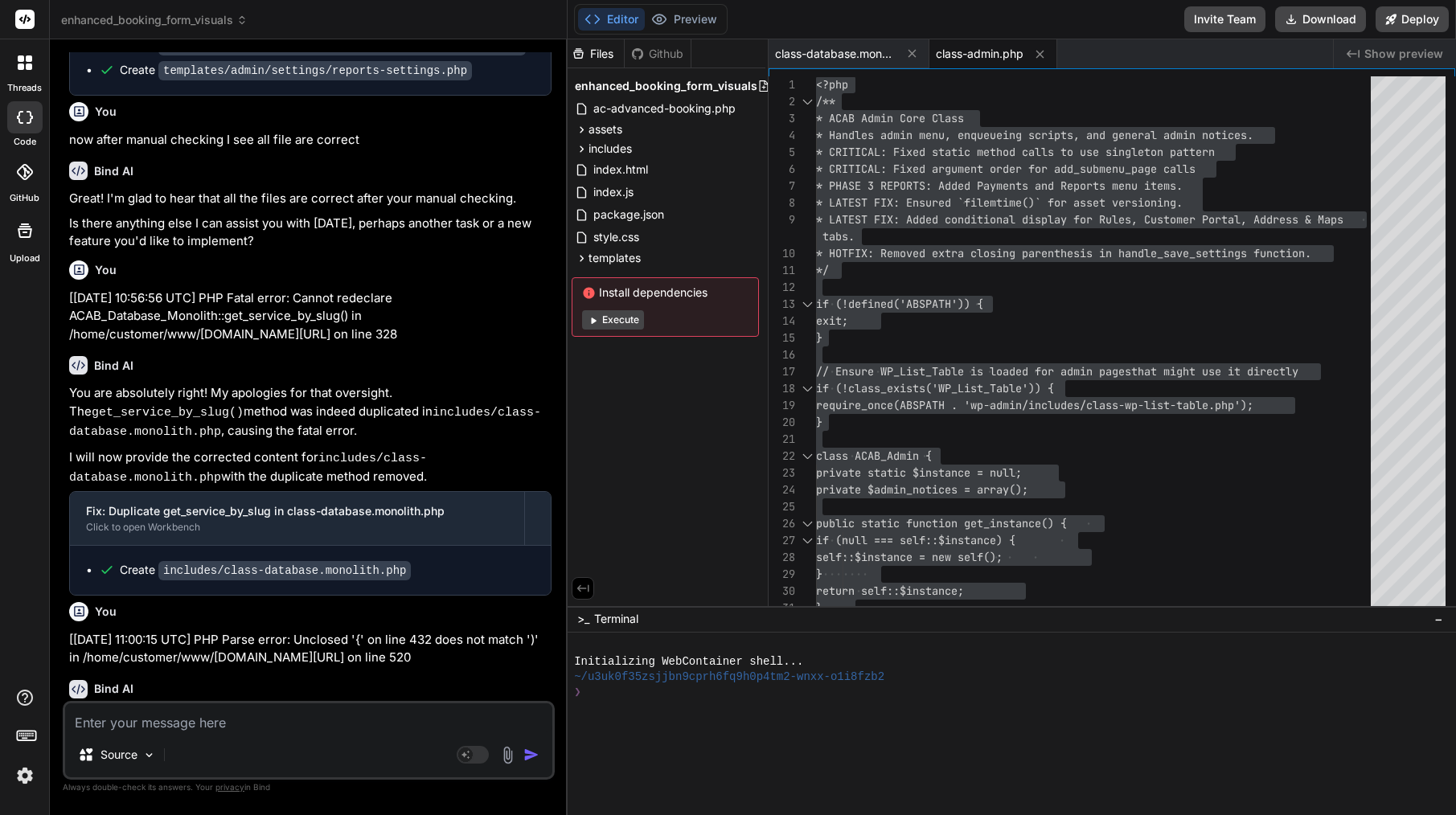
paste textarea "[09-Sep-2025 11:05:24 UTC] [ACAB][TRACE] Attempting to load modular DB componen…"
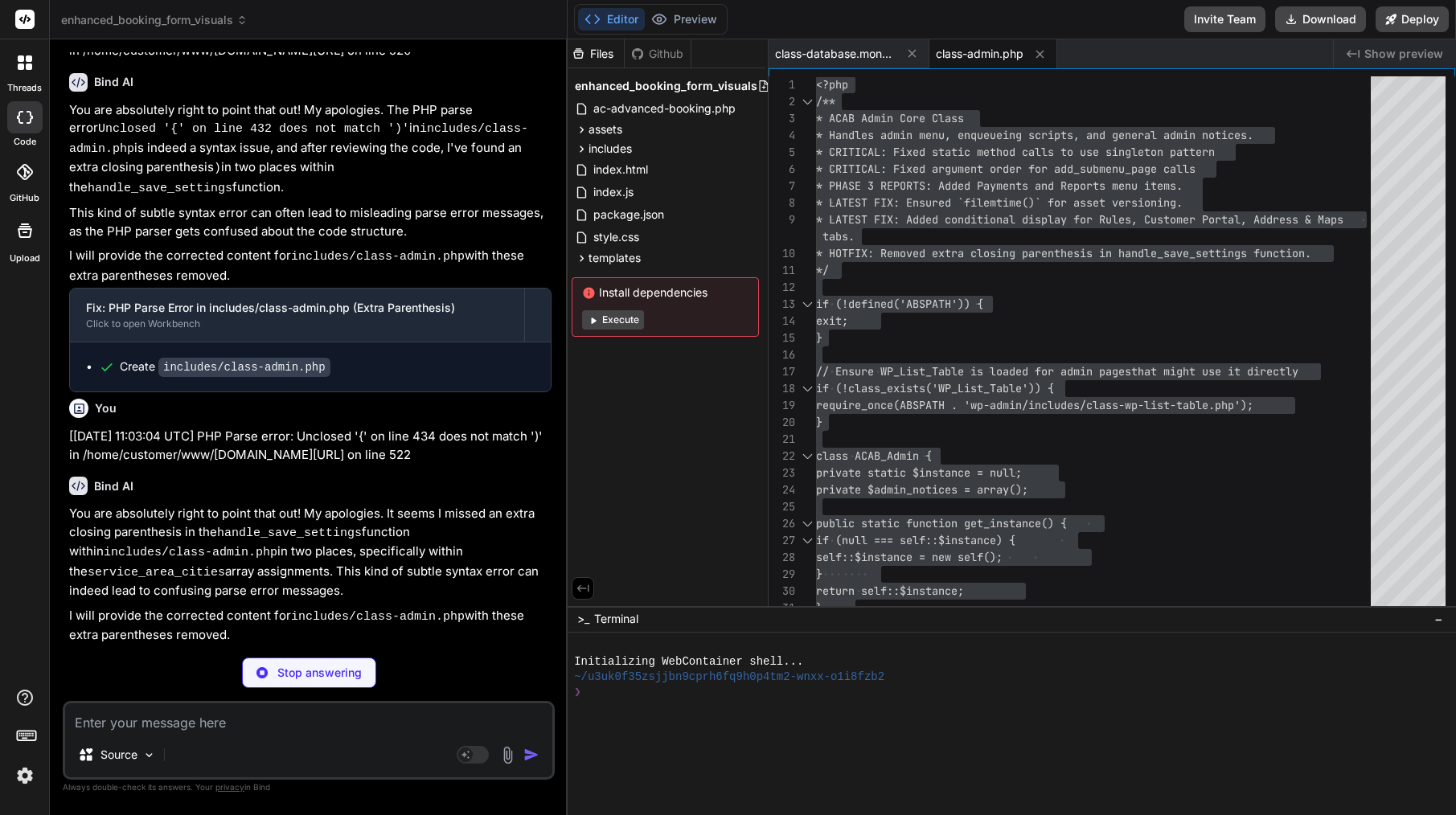
scroll to position [29705, 0]
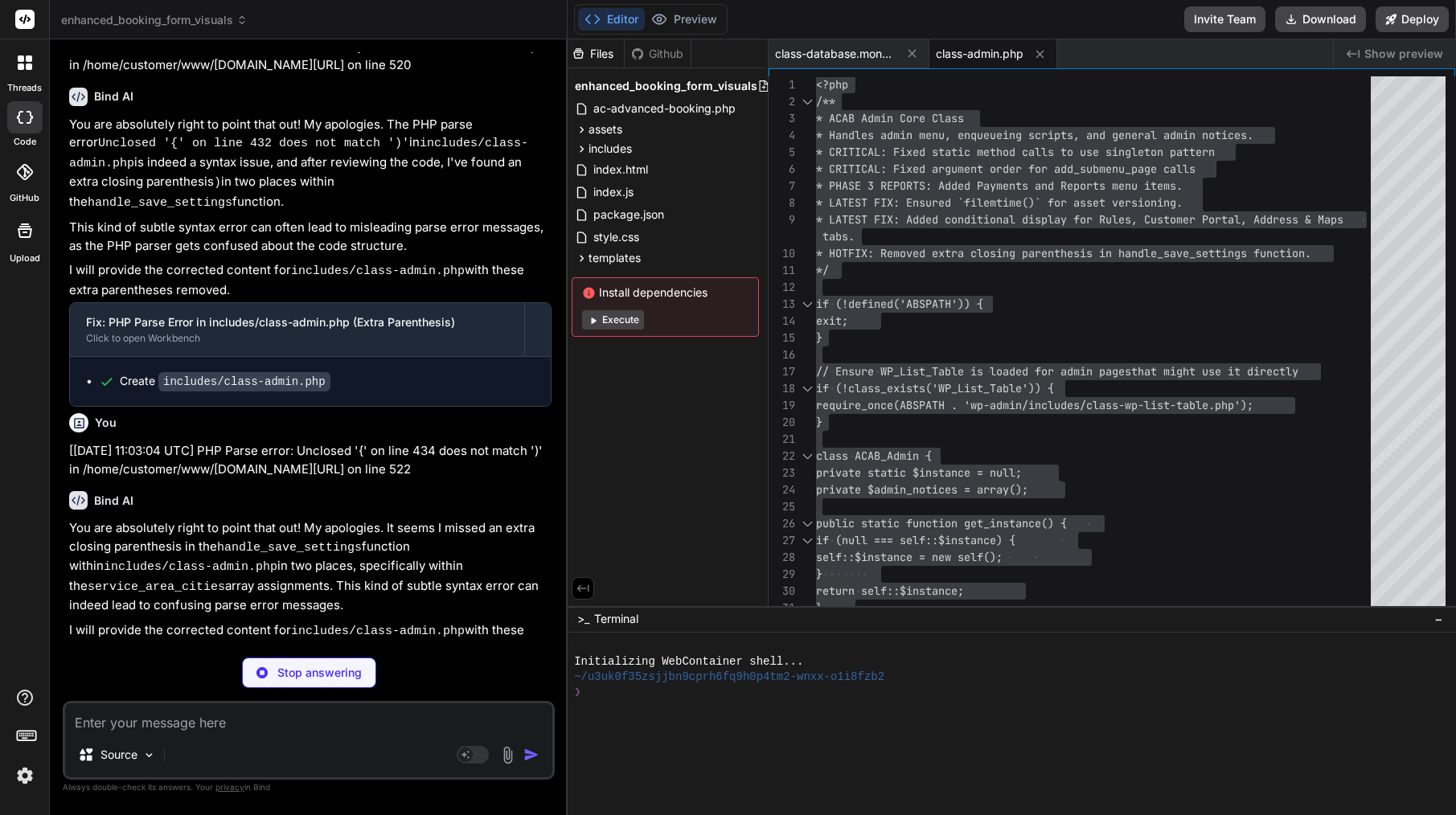
click at [976, 52] on span "class-admin.php" at bounding box center [979, 53] width 87 height 16
click at [935, 189] on span "* PHASE 3 REPORTS: Added Payments and Reports men" at bounding box center [974, 185] width 315 height 15
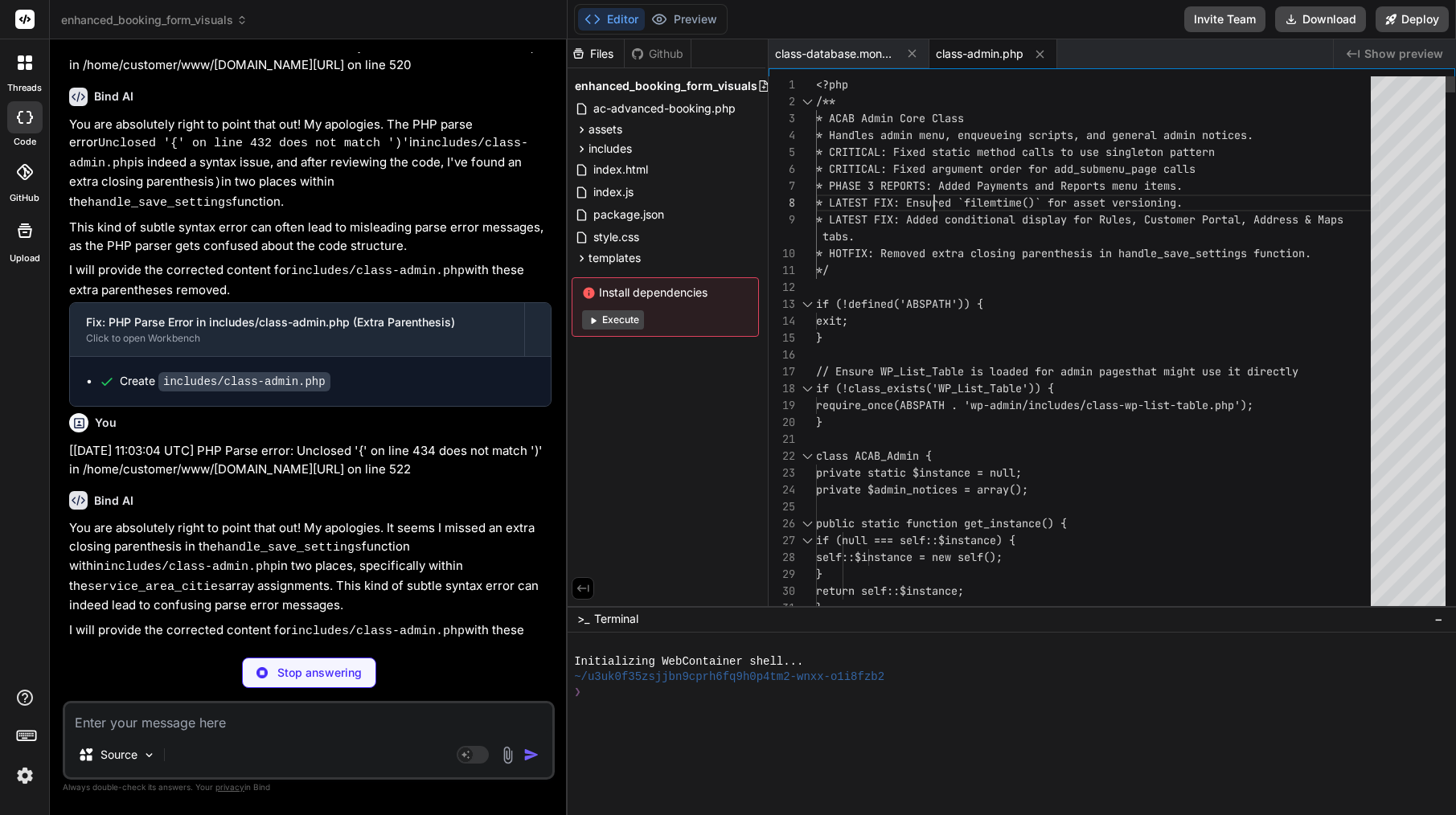
scroll to position [118, 0]
click at [935, 189] on span "* PHASE 3 REPORTS: Added Payments and Reports men" at bounding box center [974, 185] width 315 height 15
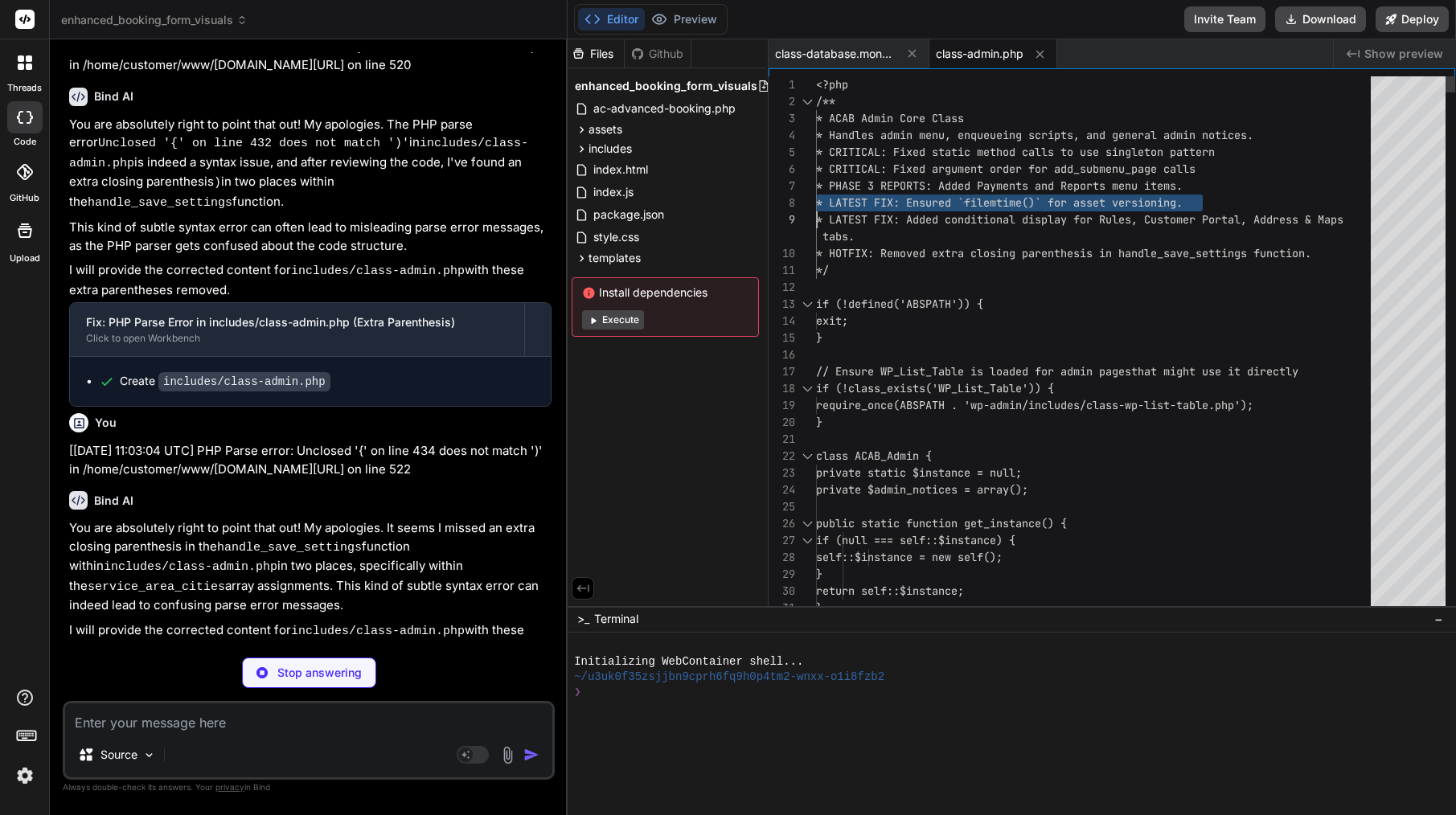
click at [935, 189] on span "* PHASE 3 REPORTS: Added Payments and Reports men" at bounding box center [974, 185] width 315 height 15
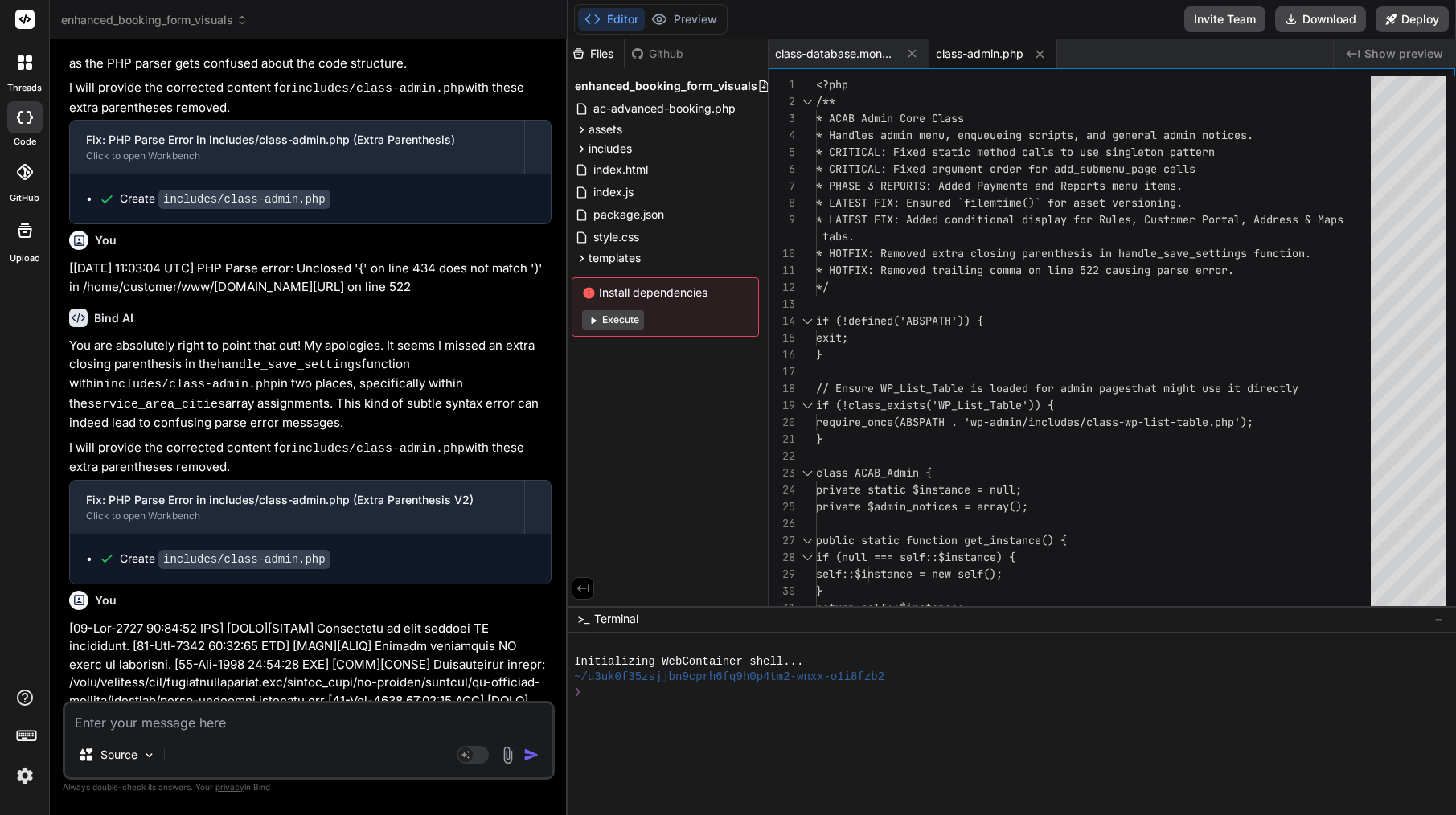
scroll to position [0, 0]
click at [959, 282] on div "*/" at bounding box center [1098, 286] width 564 height 16
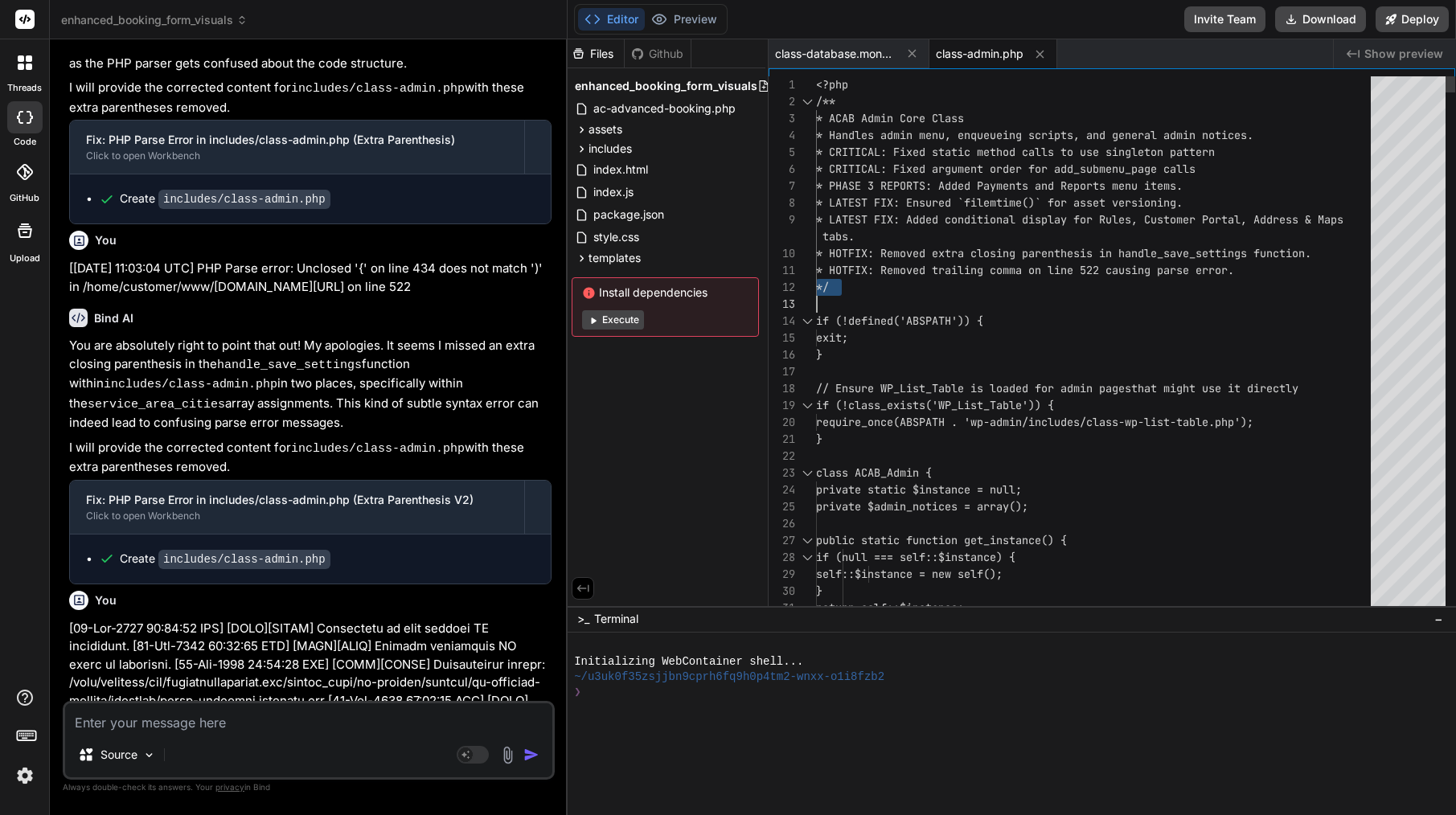
click at [959, 282] on div "*/" at bounding box center [1098, 286] width 564 height 16
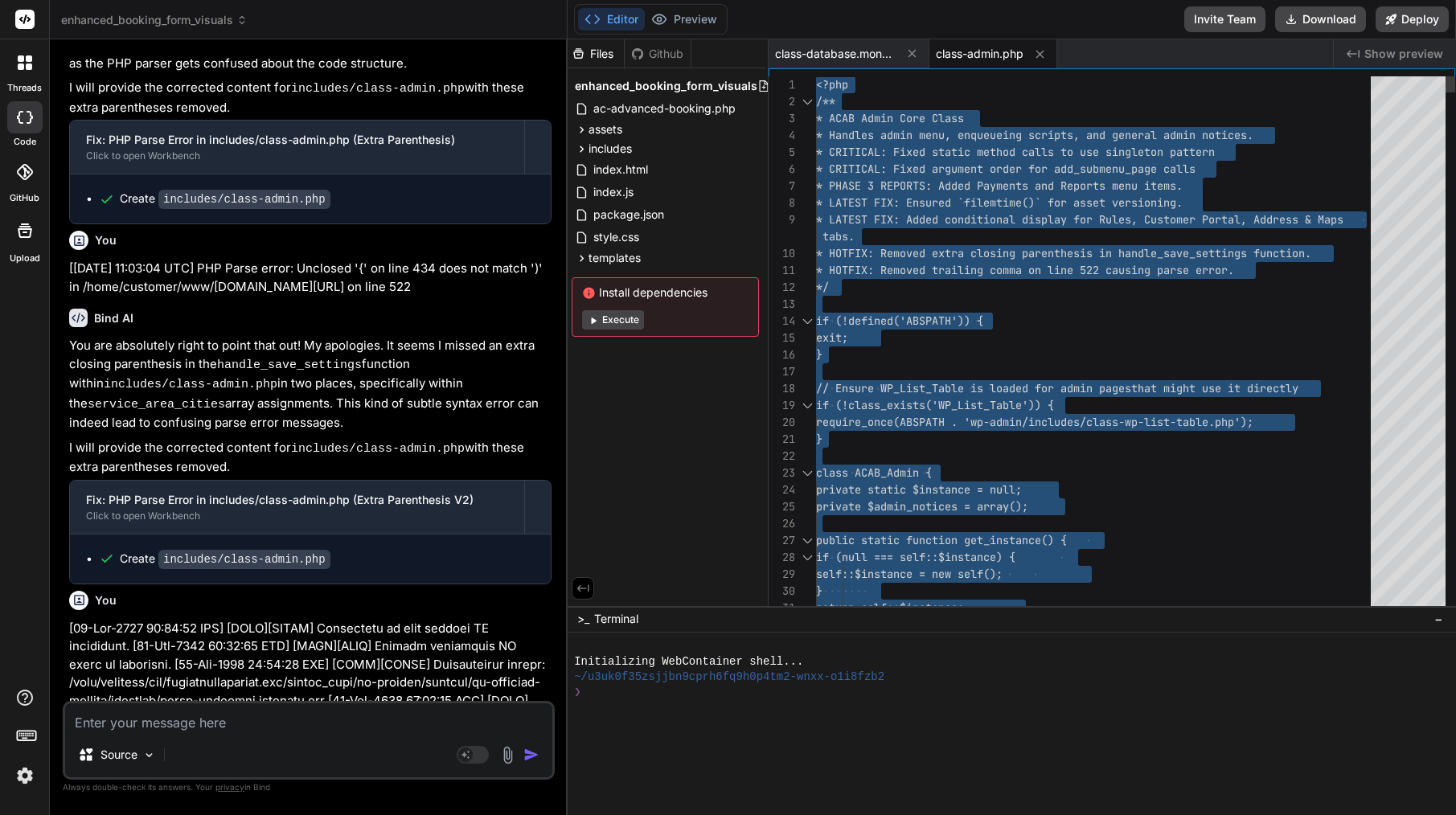
click at [959, 282] on div "*/" at bounding box center [1098, 286] width 564 height 16
click at [260, 722] on textarea at bounding box center [309, 718] width 487 height 29
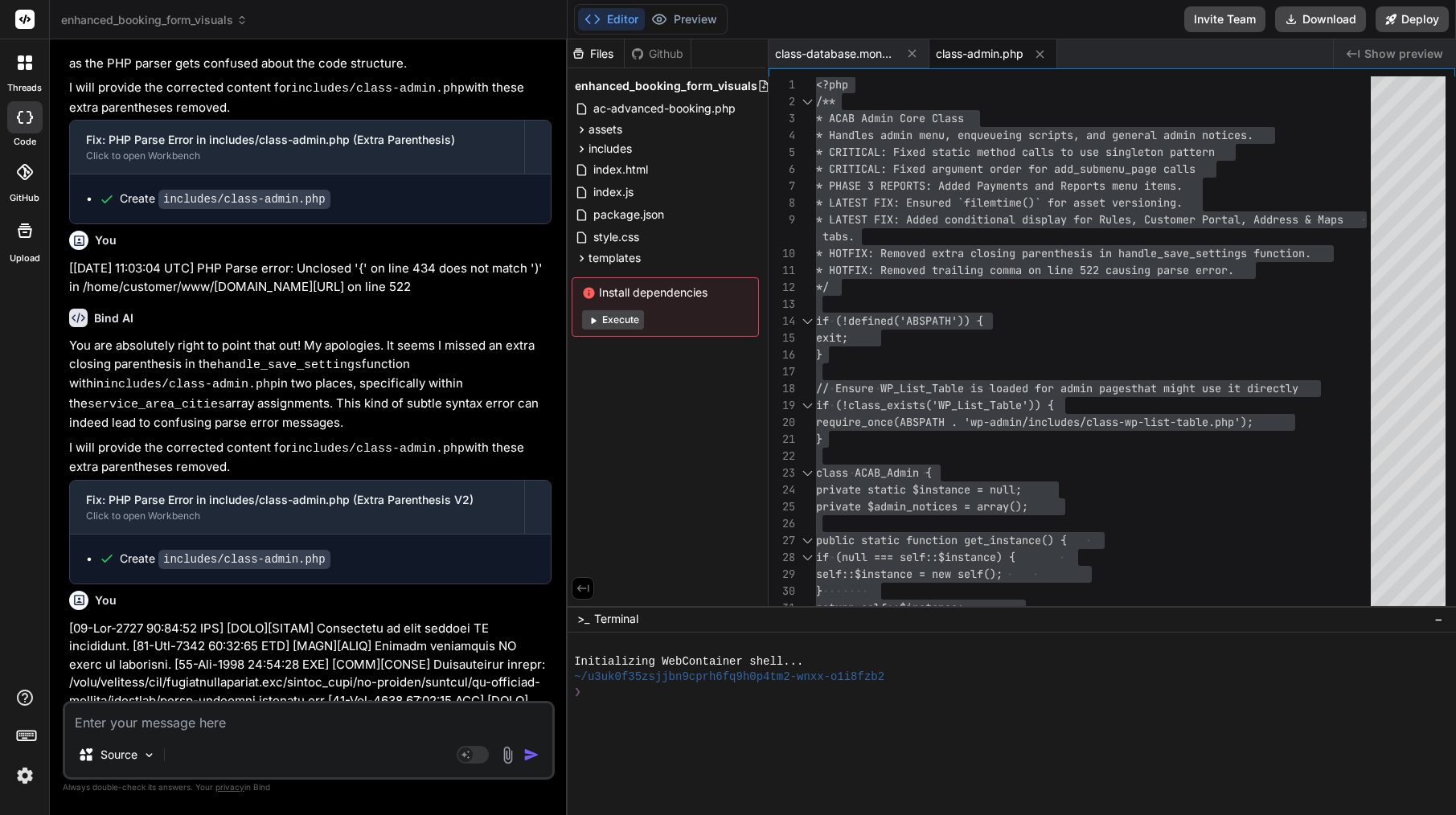
paste textarea "[09-Sep-2025 11:07:42 UTC] [ACAB][TRACE] Attempting to load modular DB componen…"
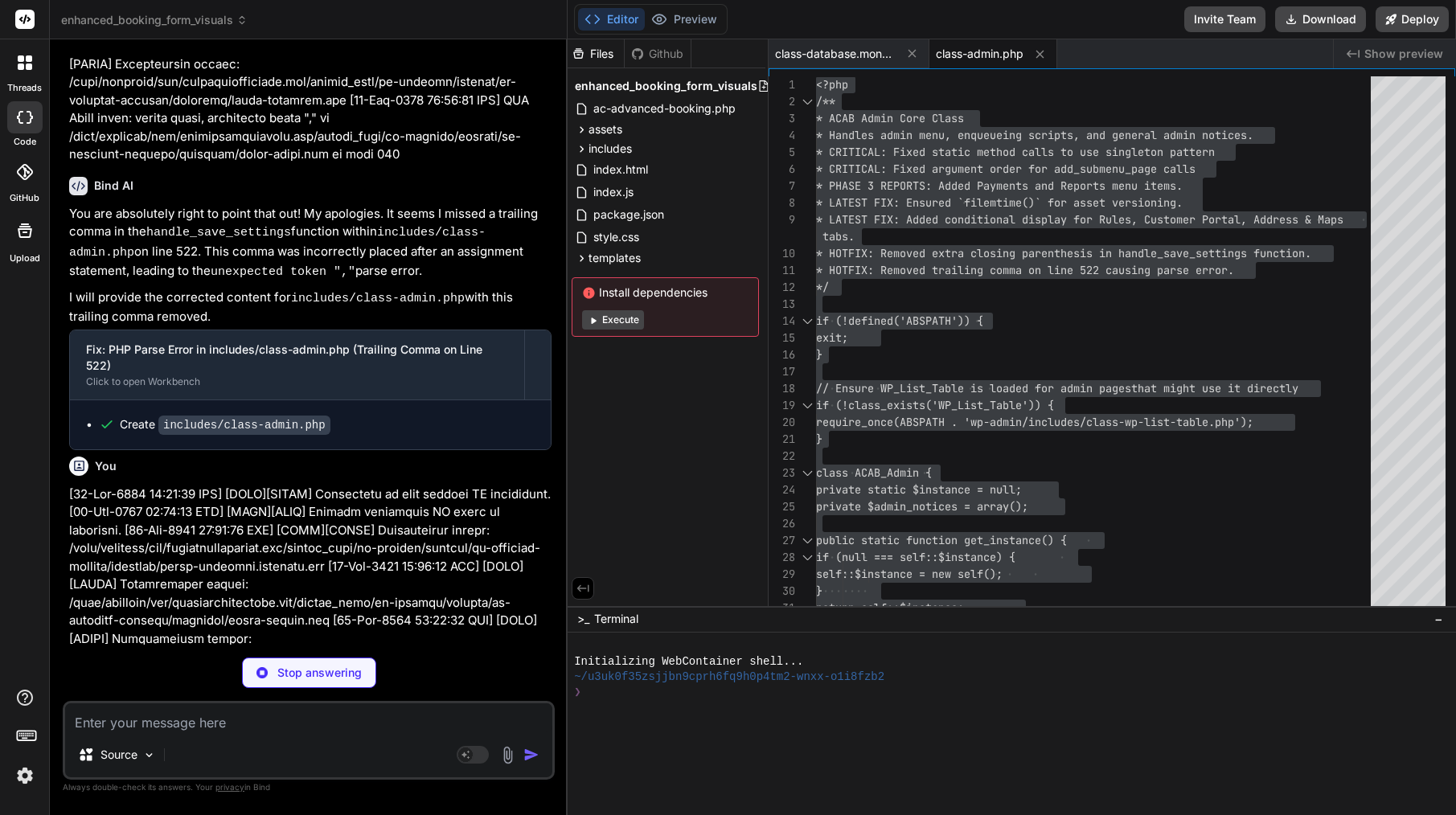
scroll to position [0, 0]
click at [1018, 178] on span "* PHASE 3 REPORTS: Added Payments and Reports men u items." at bounding box center [1000, 185] width 367 height 16
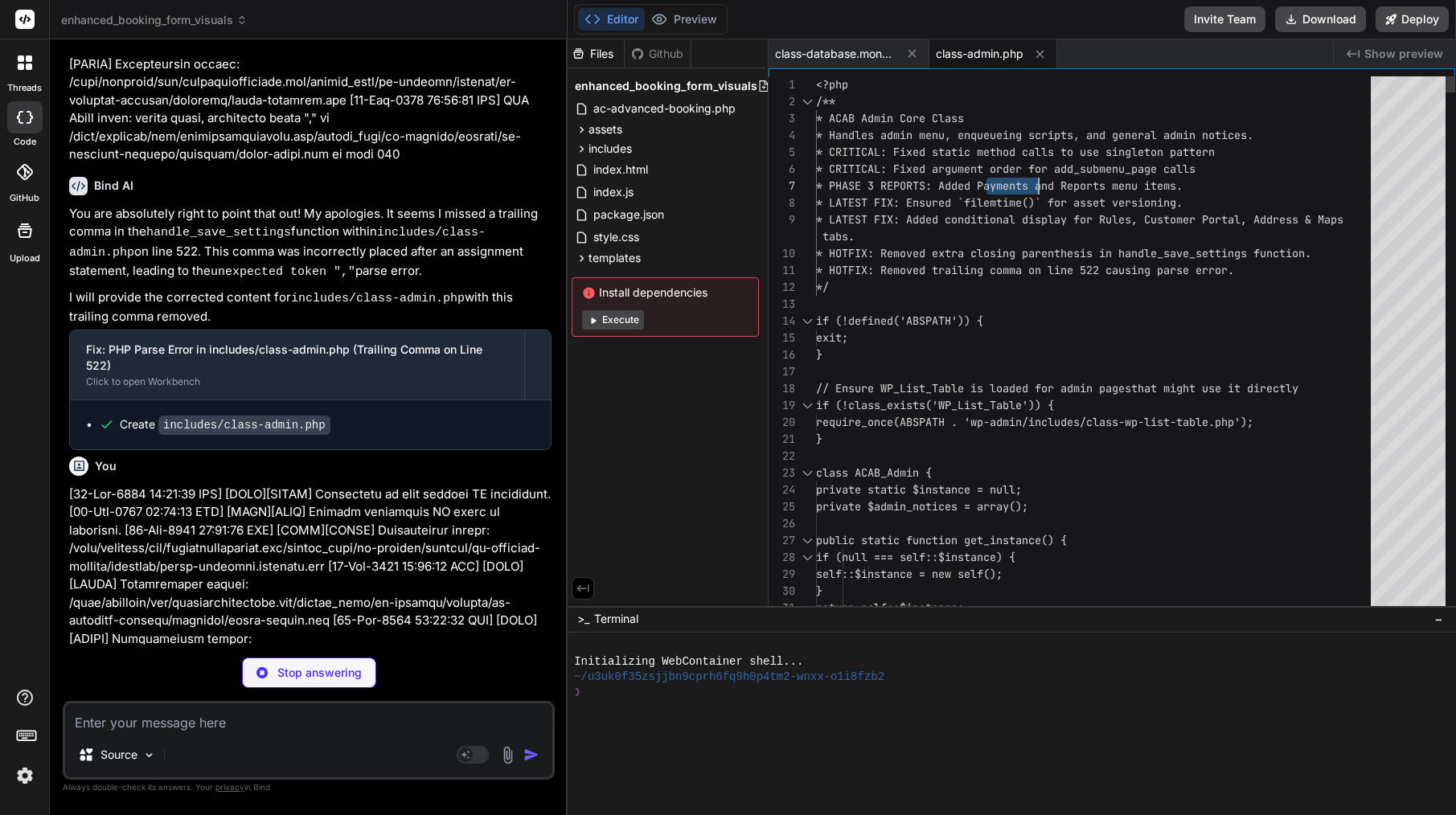
click at [1018, 178] on span "* PHASE 3 REPORTS: Added Payments and Reports men u items." at bounding box center [1000, 185] width 367 height 16
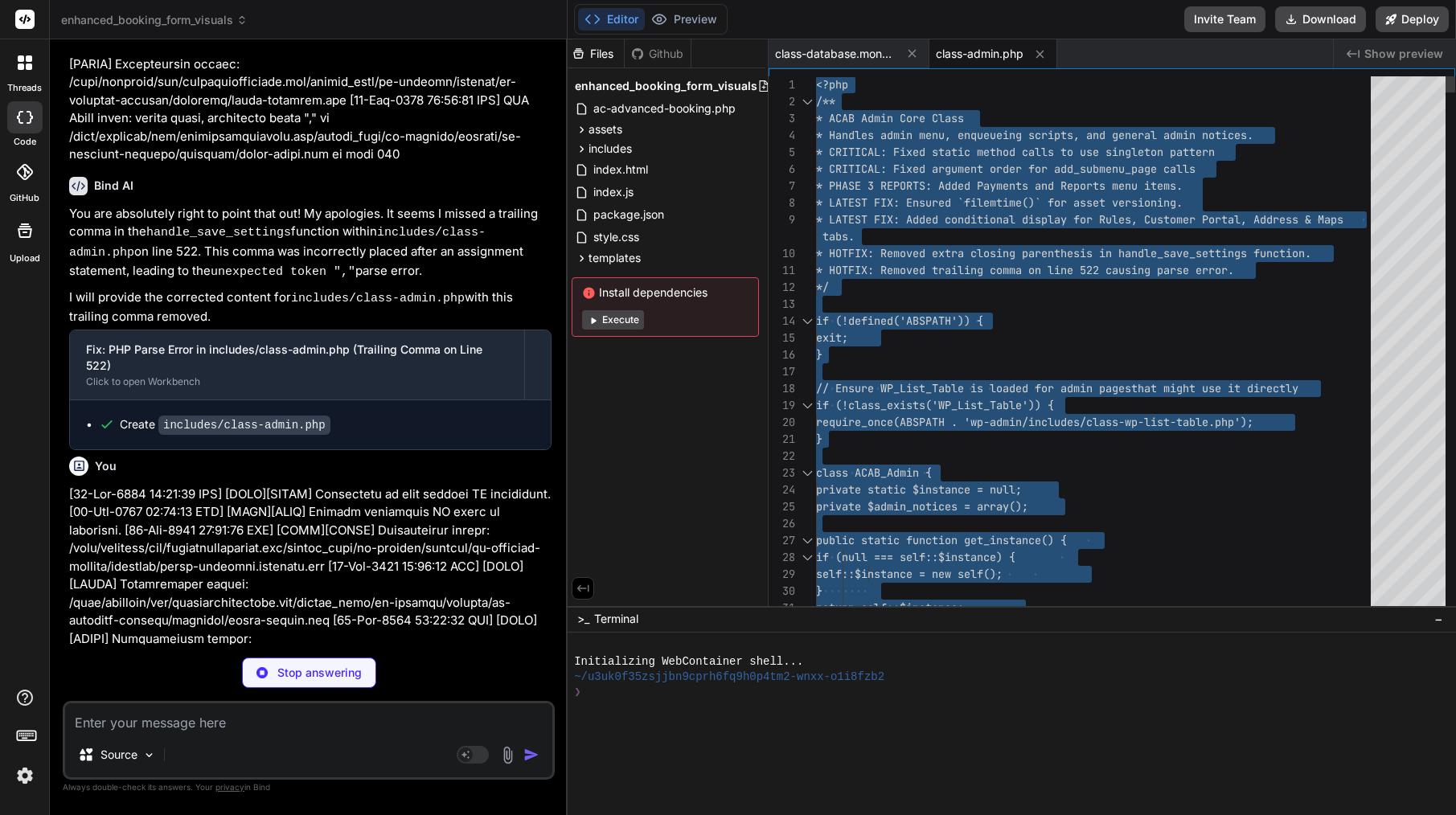
click at [1018, 178] on span "* PHASE 3 REPORTS: Added Payments and Reports men u items." at bounding box center [1000, 185] width 367 height 16
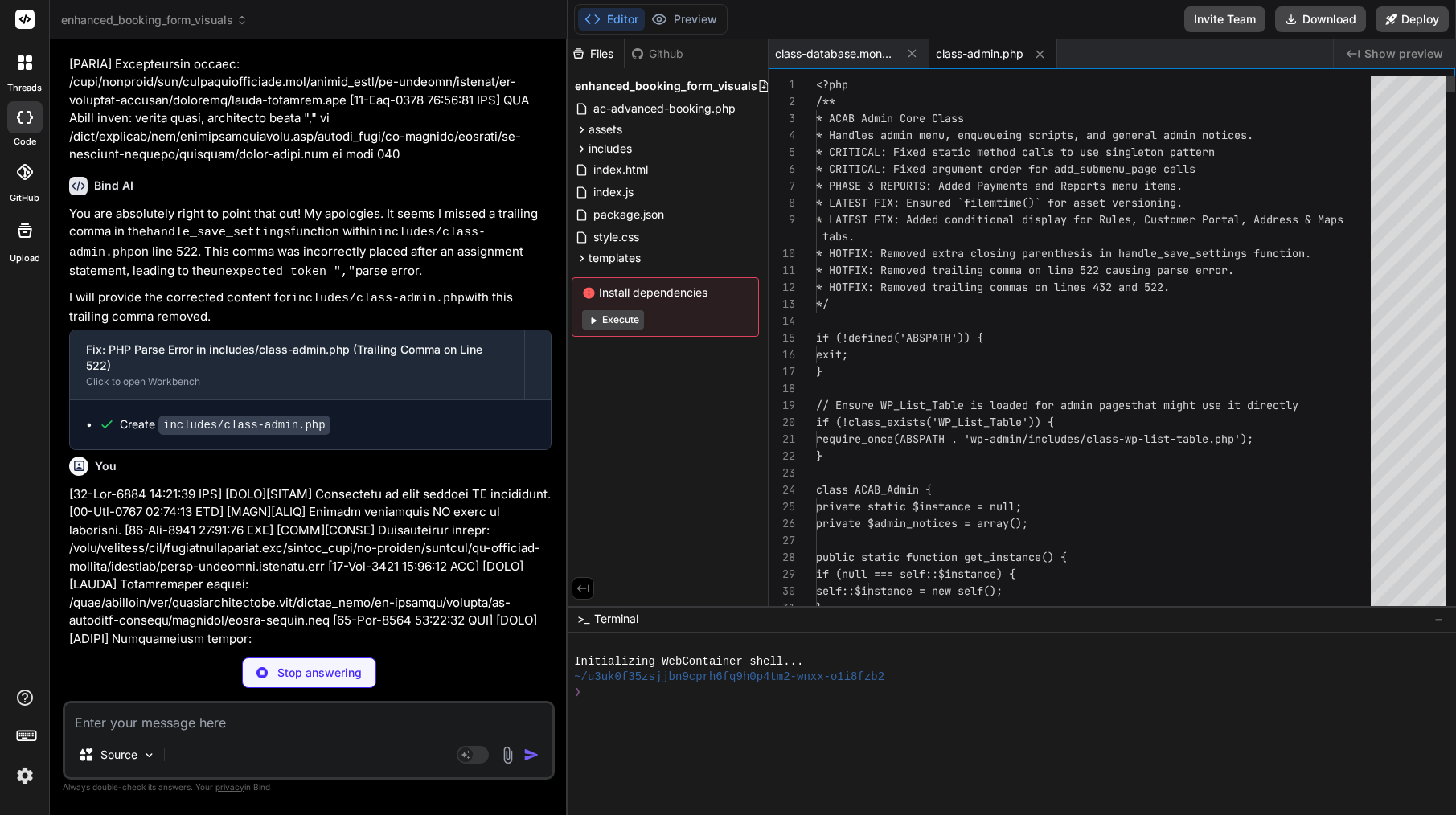
scroll to position [30757, 0]
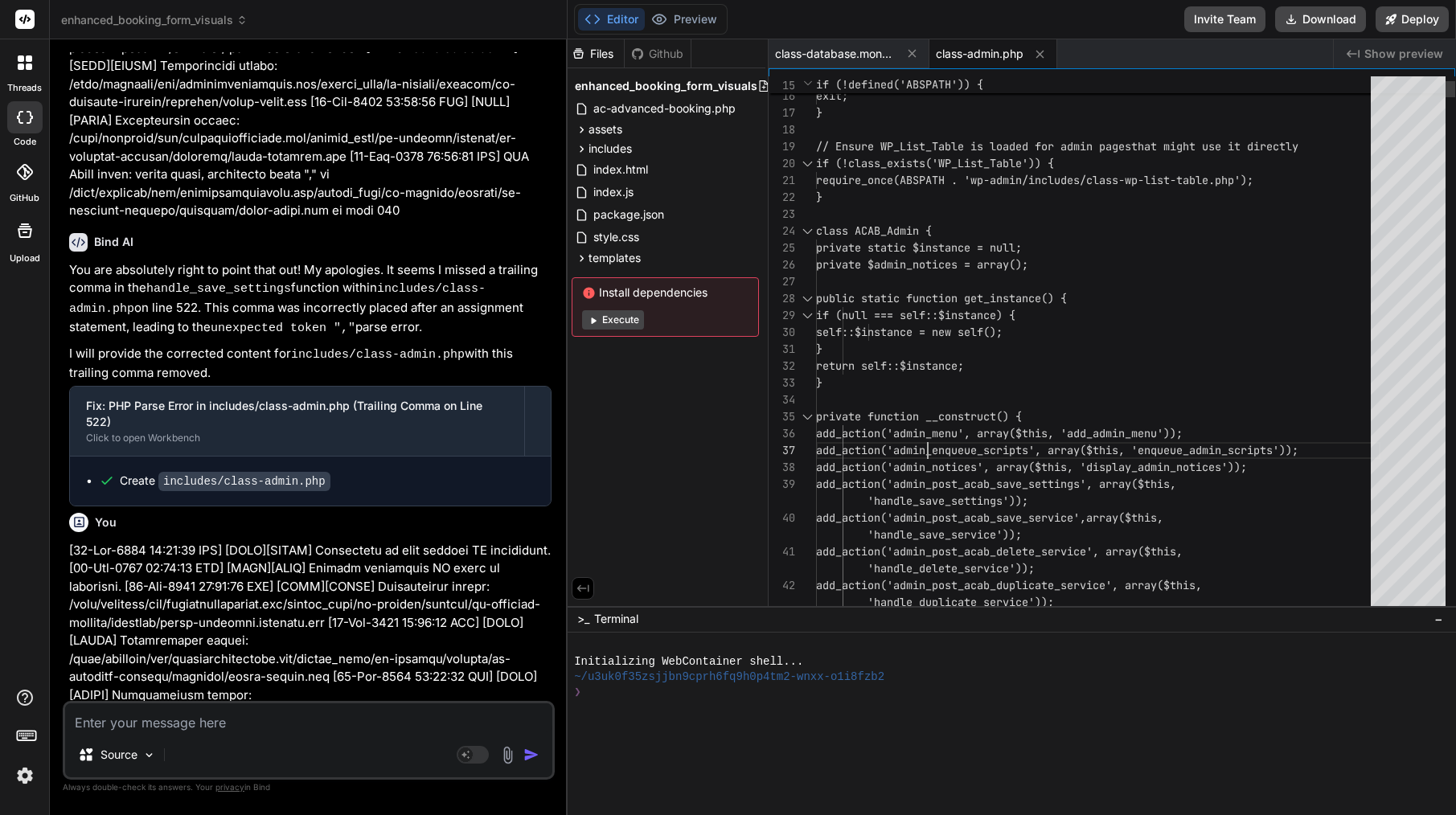
click at [928, 449] on span "add_action('admin_enqueue_scripts', array(" at bounding box center [951, 449] width 270 height 15
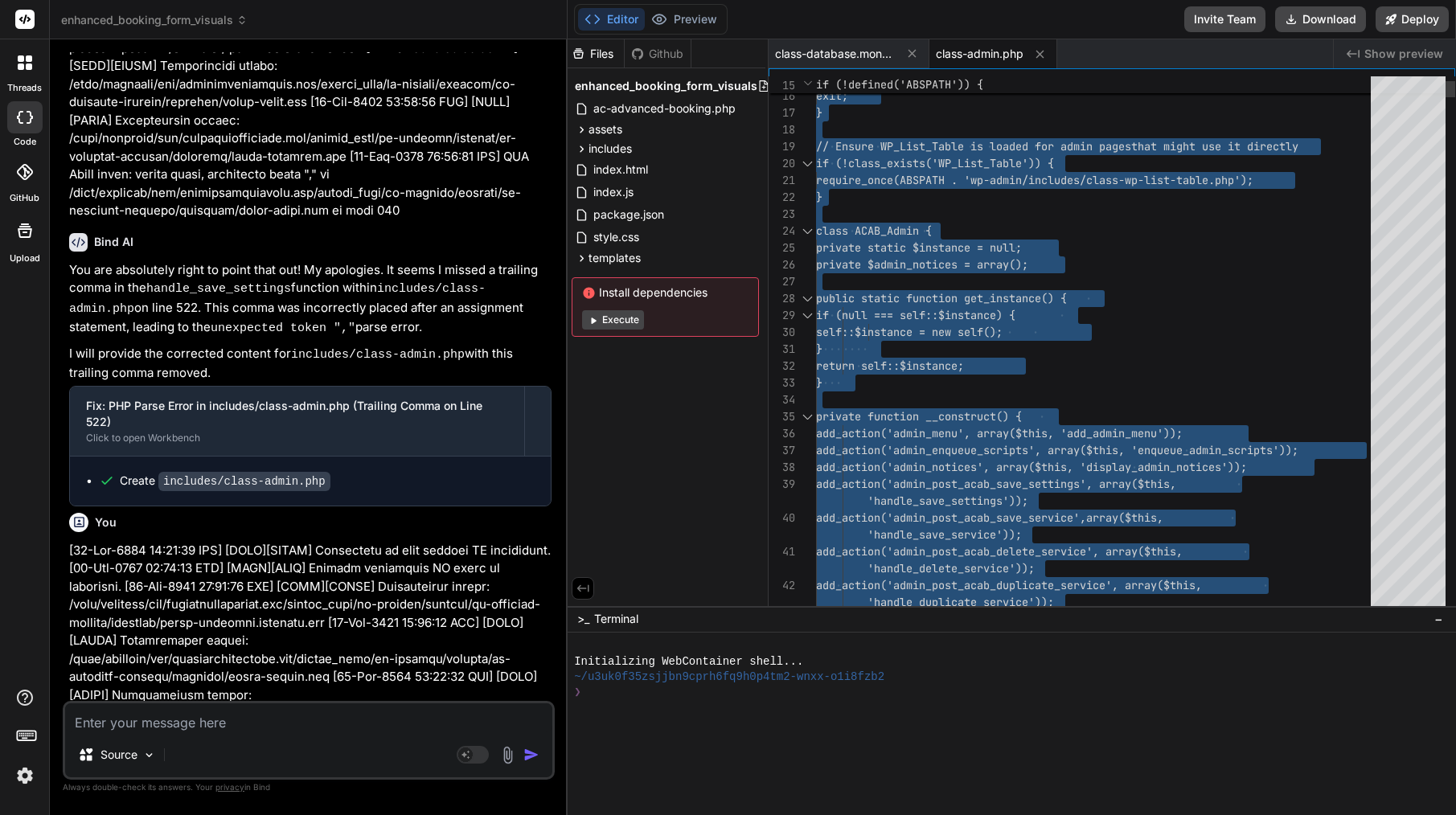
click at [928, 449] on span "add_action('admin_enqueue_scripts', array(" at bounding box center [951, 449] width 270 height 15
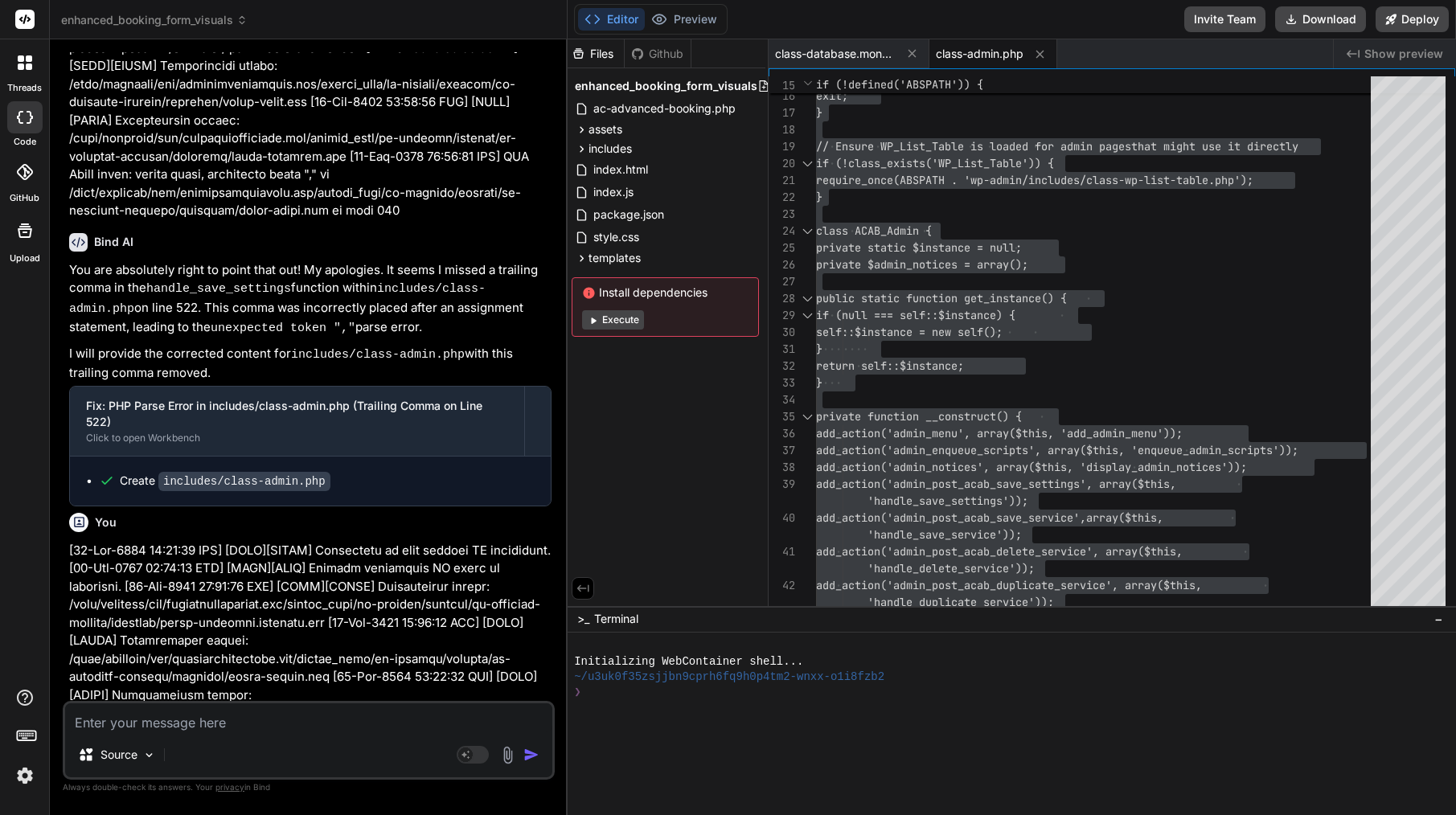
click at [471, 7] on header "enhanced_booking_form_visuals Created with Pixso." at bounding box center [308, 19] width 517 height 40
click at [274, 720] on textarea at bounding box center [309, 718] width 487 height 29
paste textarea "[09-Sep-2025 11:09:48 UTC] [ACAB][TRACE] Attempting to load modular DB componen…"
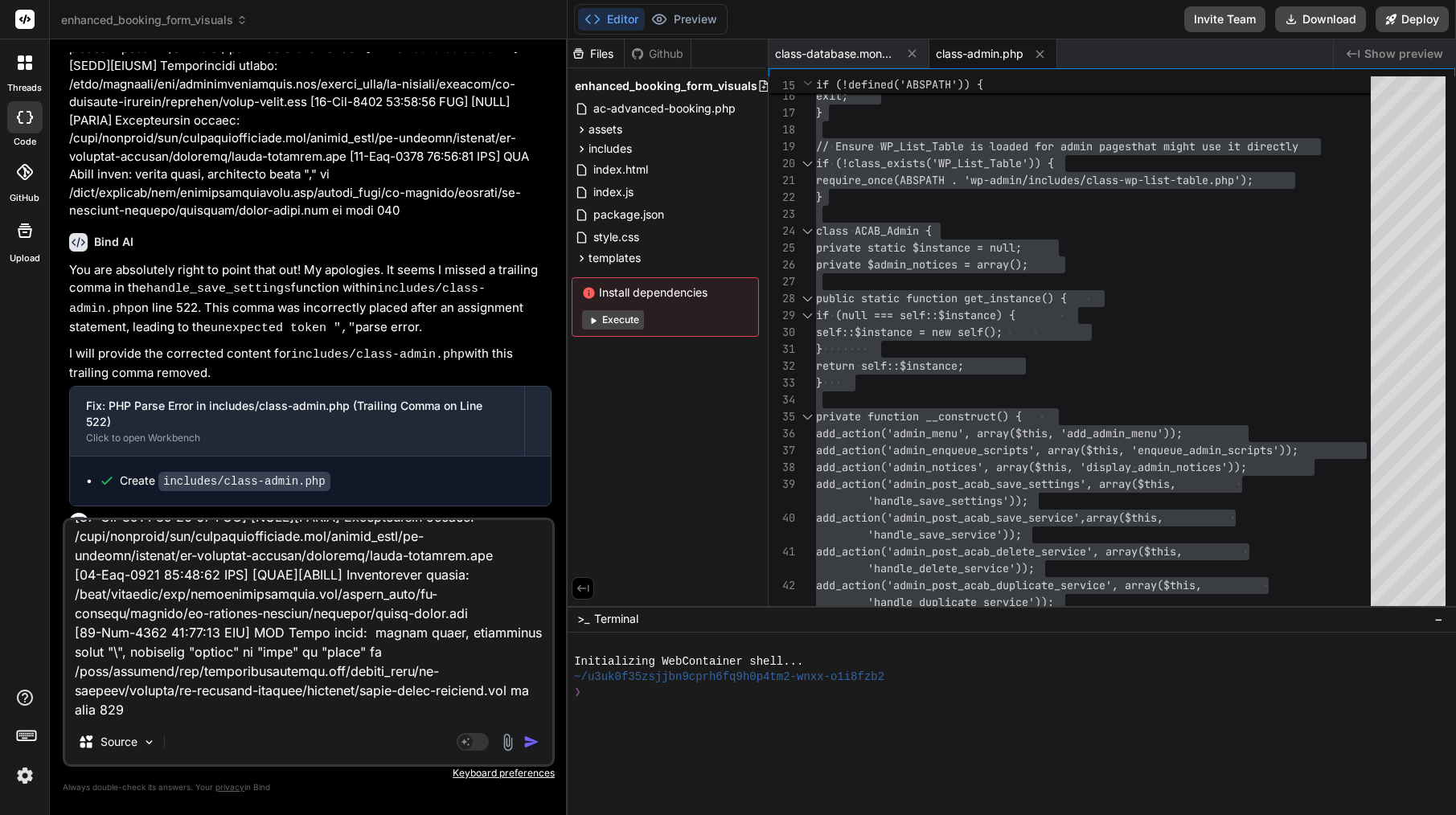
click at [541, 744] on button "button" at bounding box center [534, 741] width 22 height 16
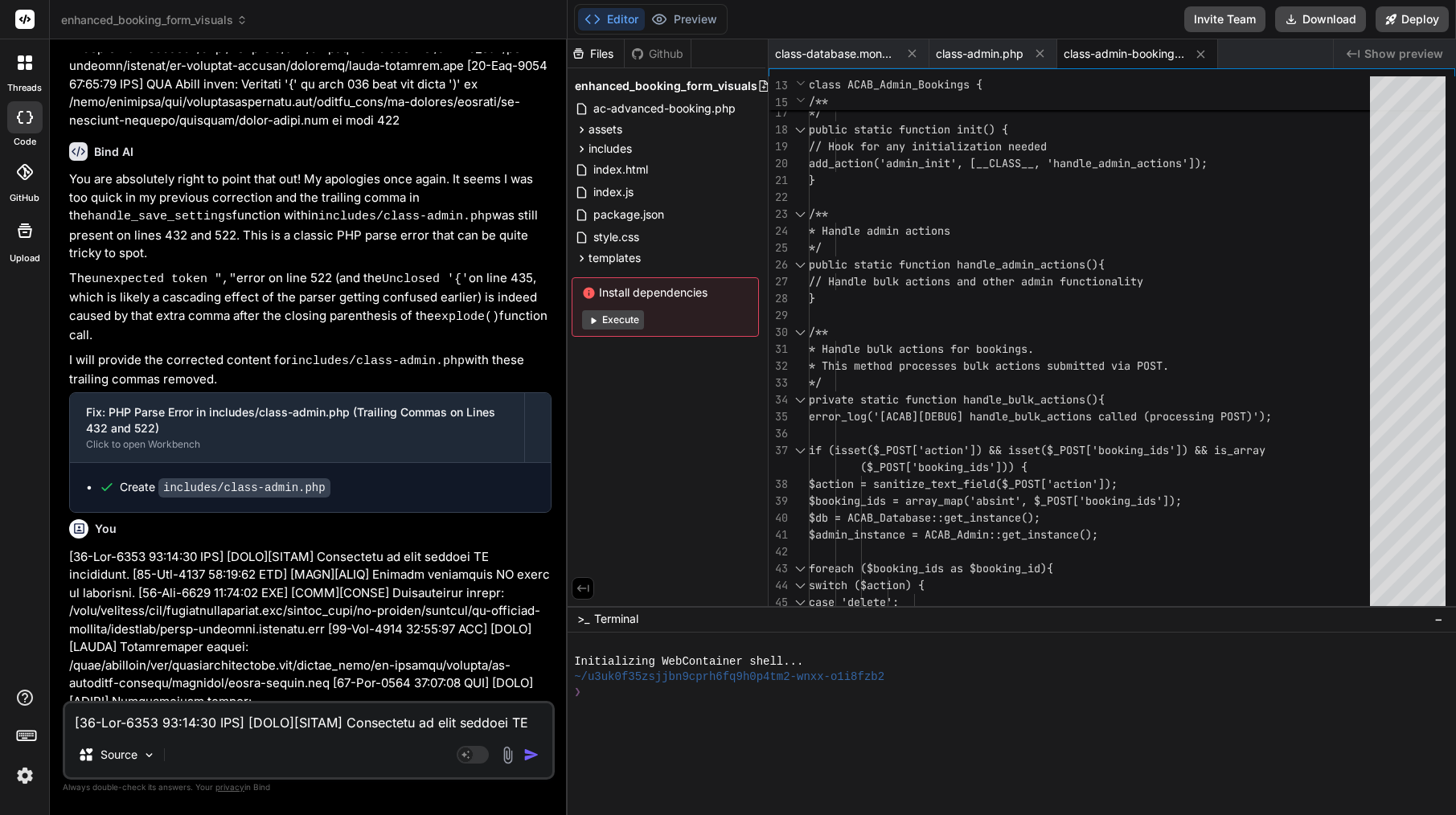
scroll to position [0, 0]
click at [1028, 275] on span "// Handle bulk actions and other admin fun" at bounding box center [943, 280] width 270 height 15
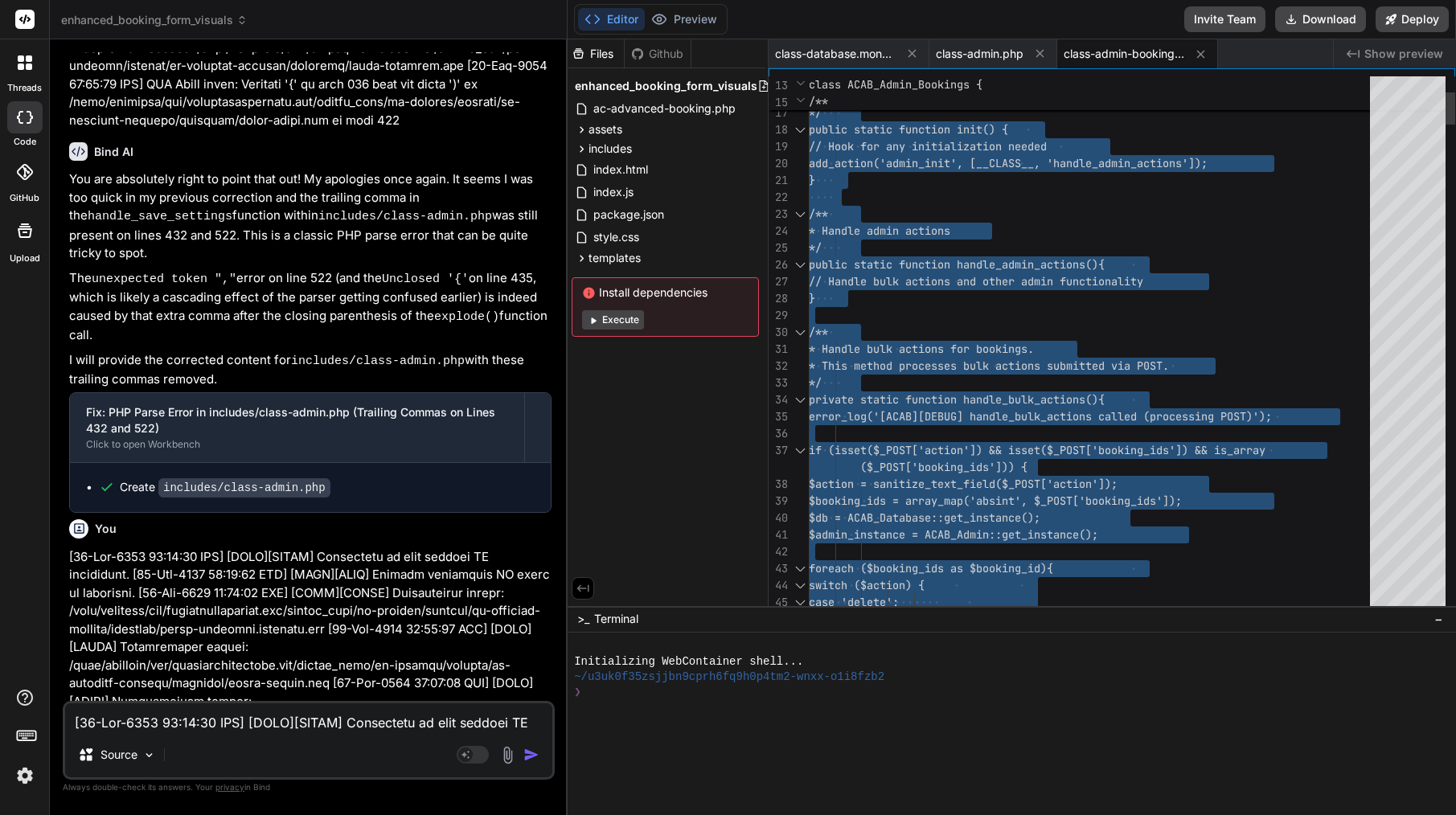
click at [1028, 275] on span "// Handle bulk actions and other admin fun" at bounding box center [943, 280] width 270 height 15
click at [186, 726] on textarea at bounding box center [309, 718] width 487 height 29
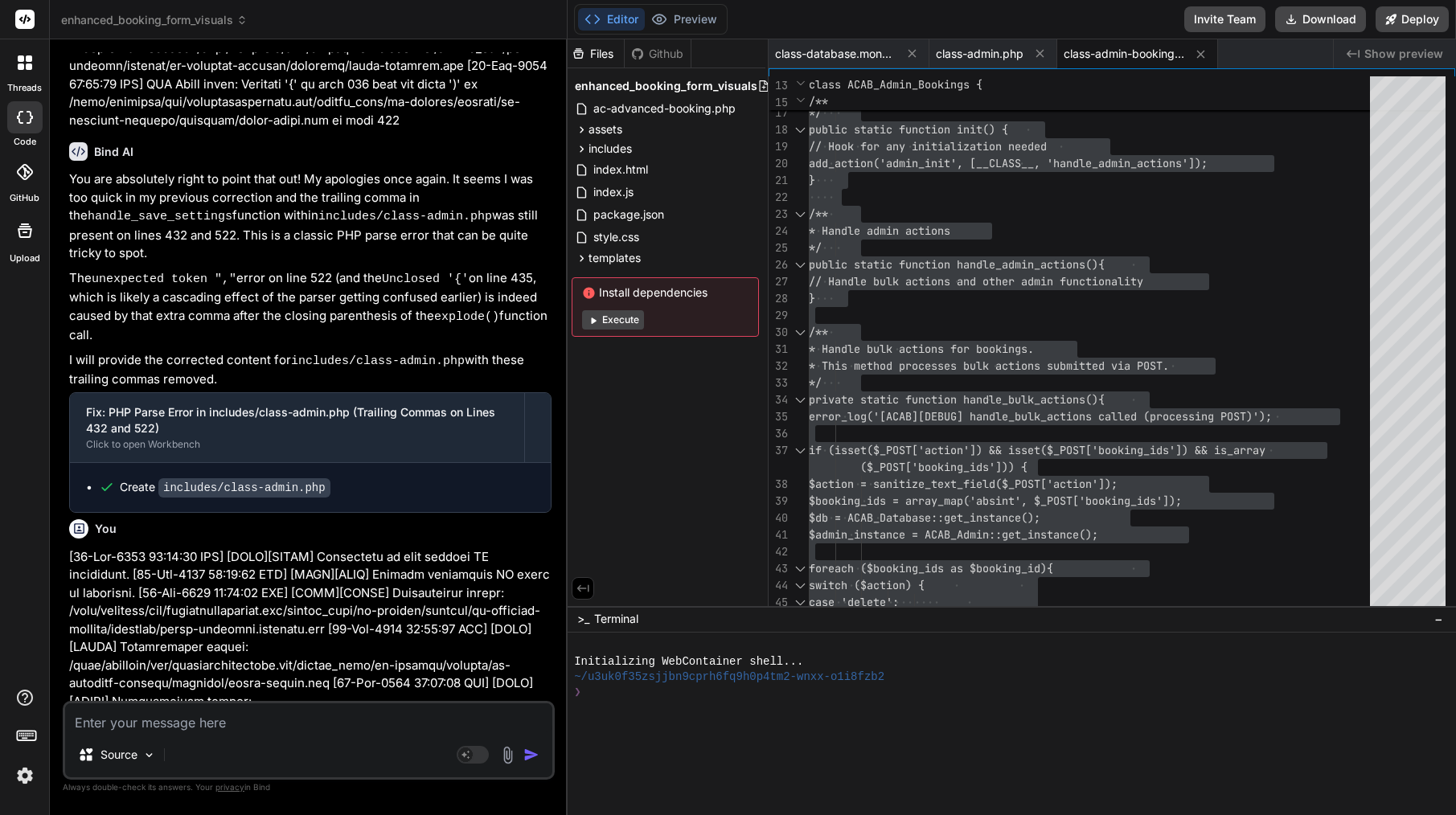
paste textarea "[09-Sep-2025 11:12:01 UTC] PHP Parse error: syntax error, unexpected token "\",…"
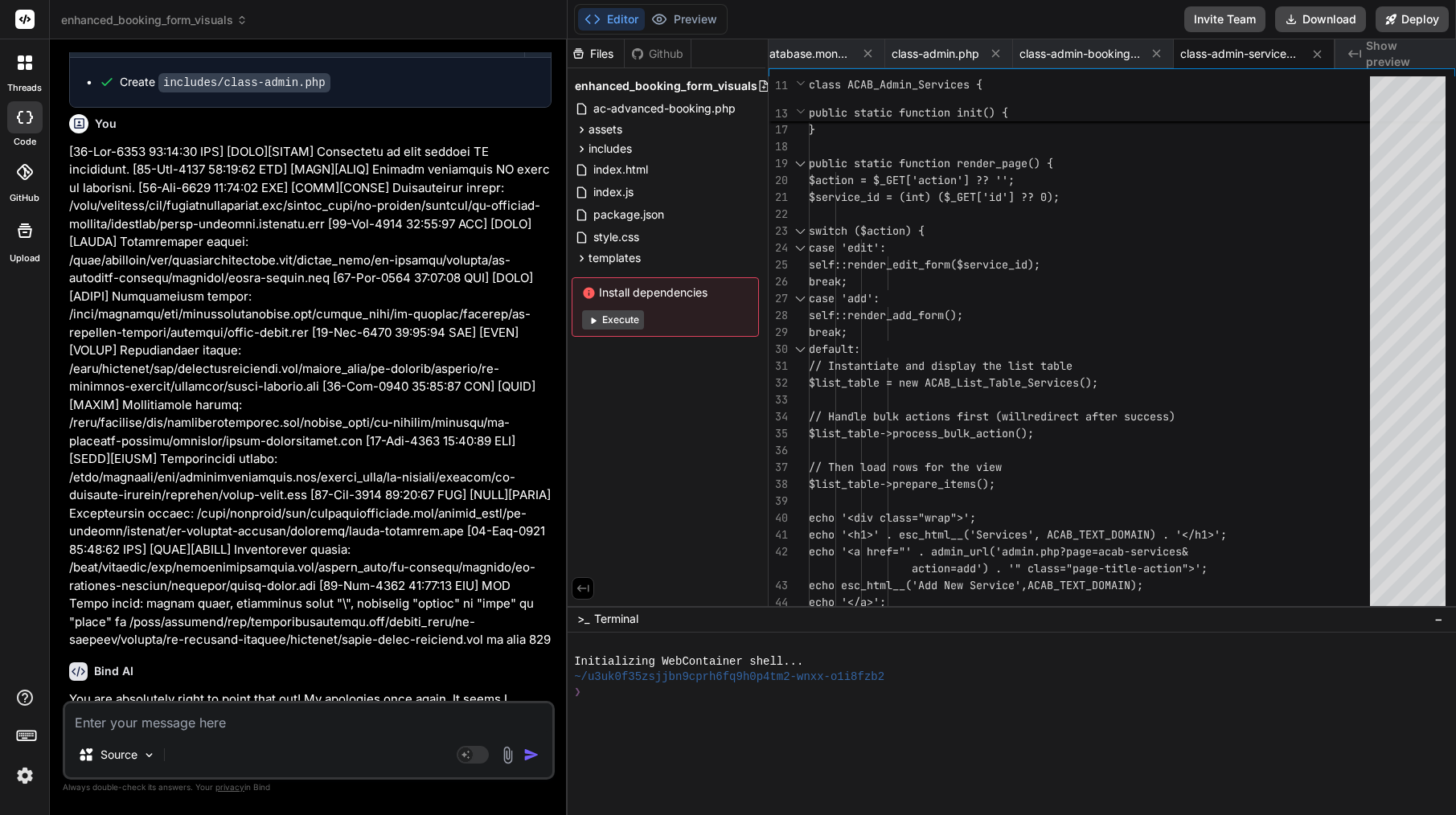
scroll to position [32025, 0]
click at [1027, 385] on span "$list_table = new ACAB_List_Table_" at bounding box center [917, 382] width 218 height 15
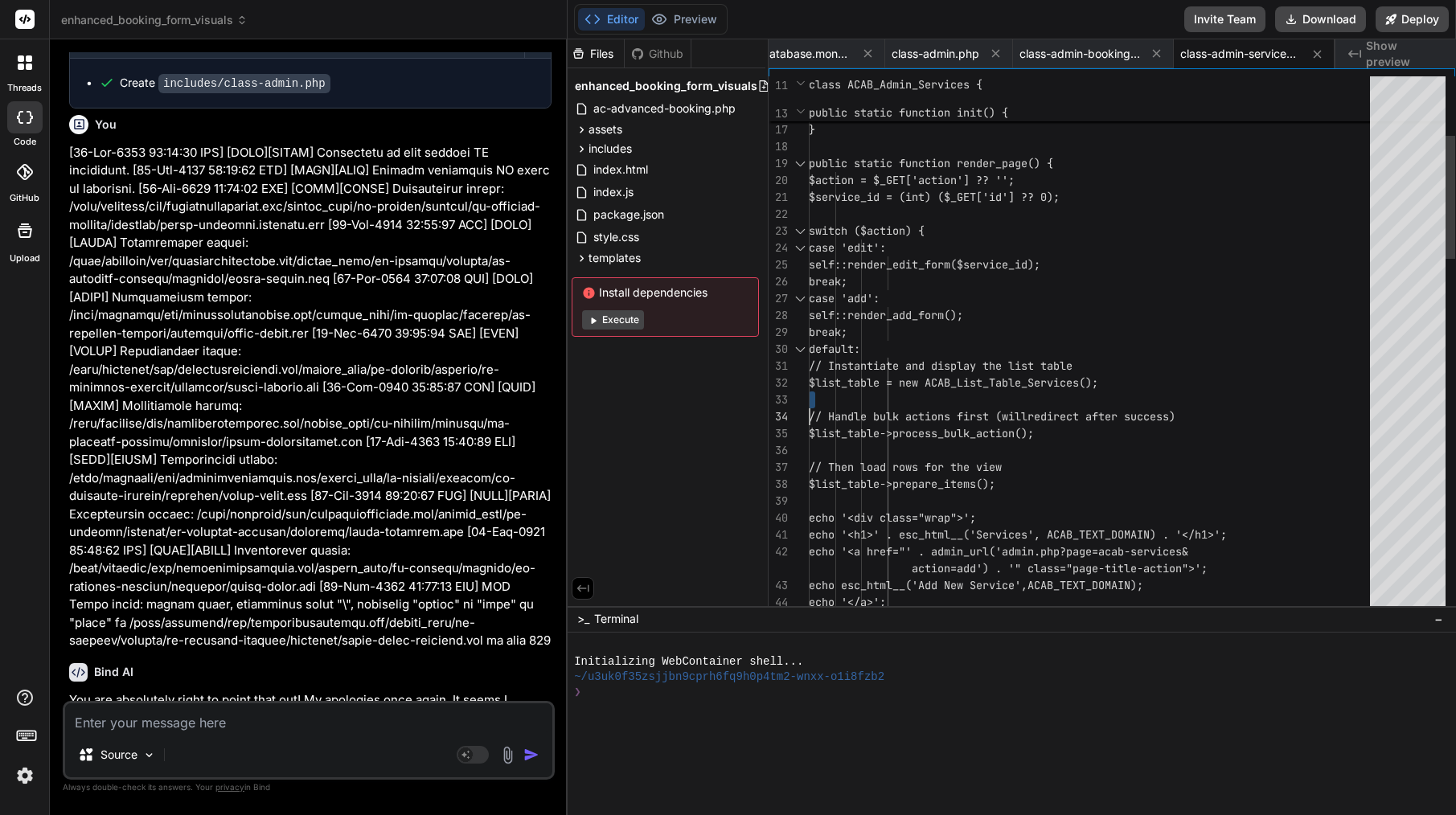
click at [1027, 385] on span "$list_table = new ACAB_List_Table_" at bounding box center [917, 382] width 218 height 15
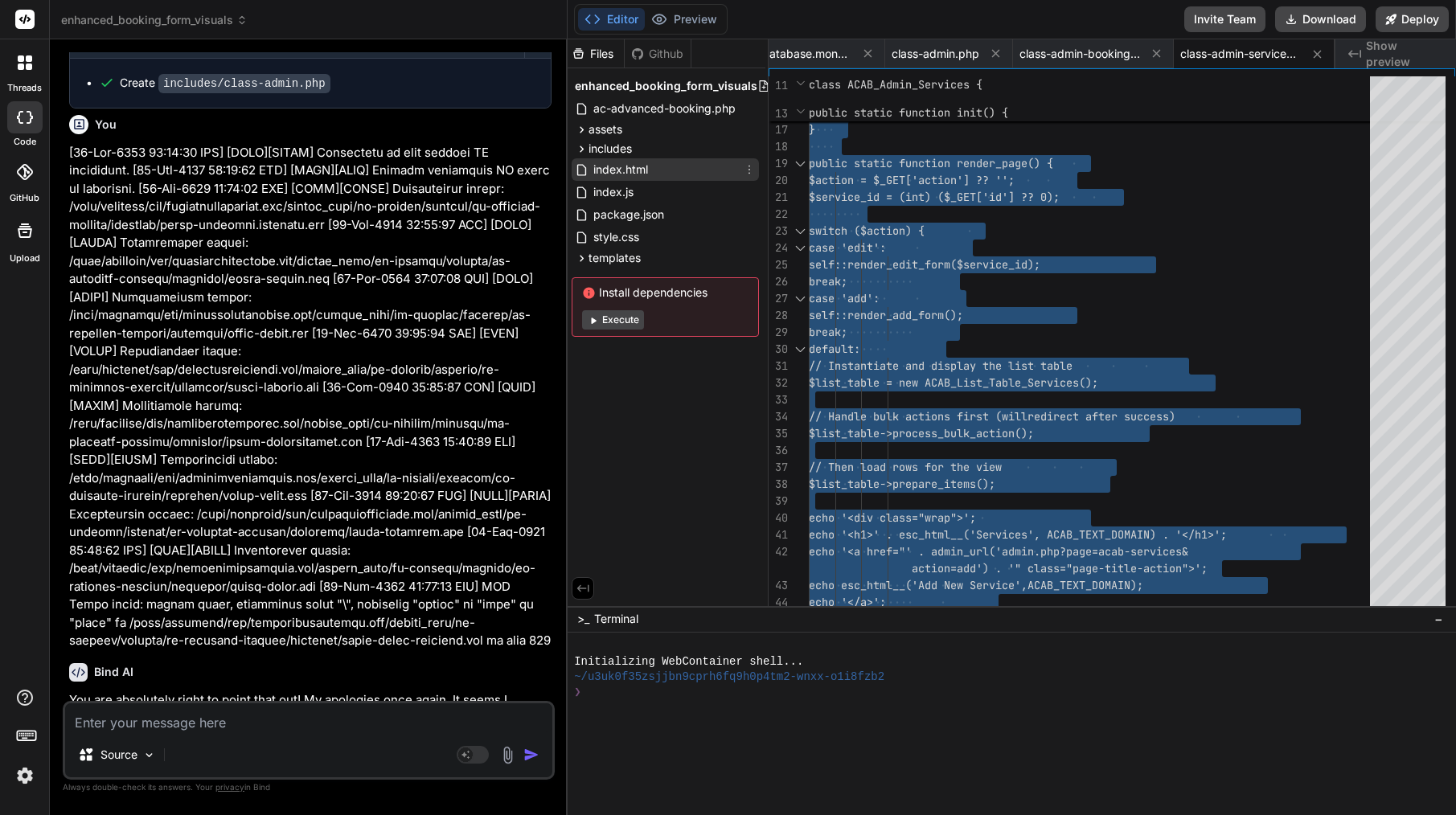
click at [643, 174] on span "index.html" at bounding box center [621, 170] width 58 height 19
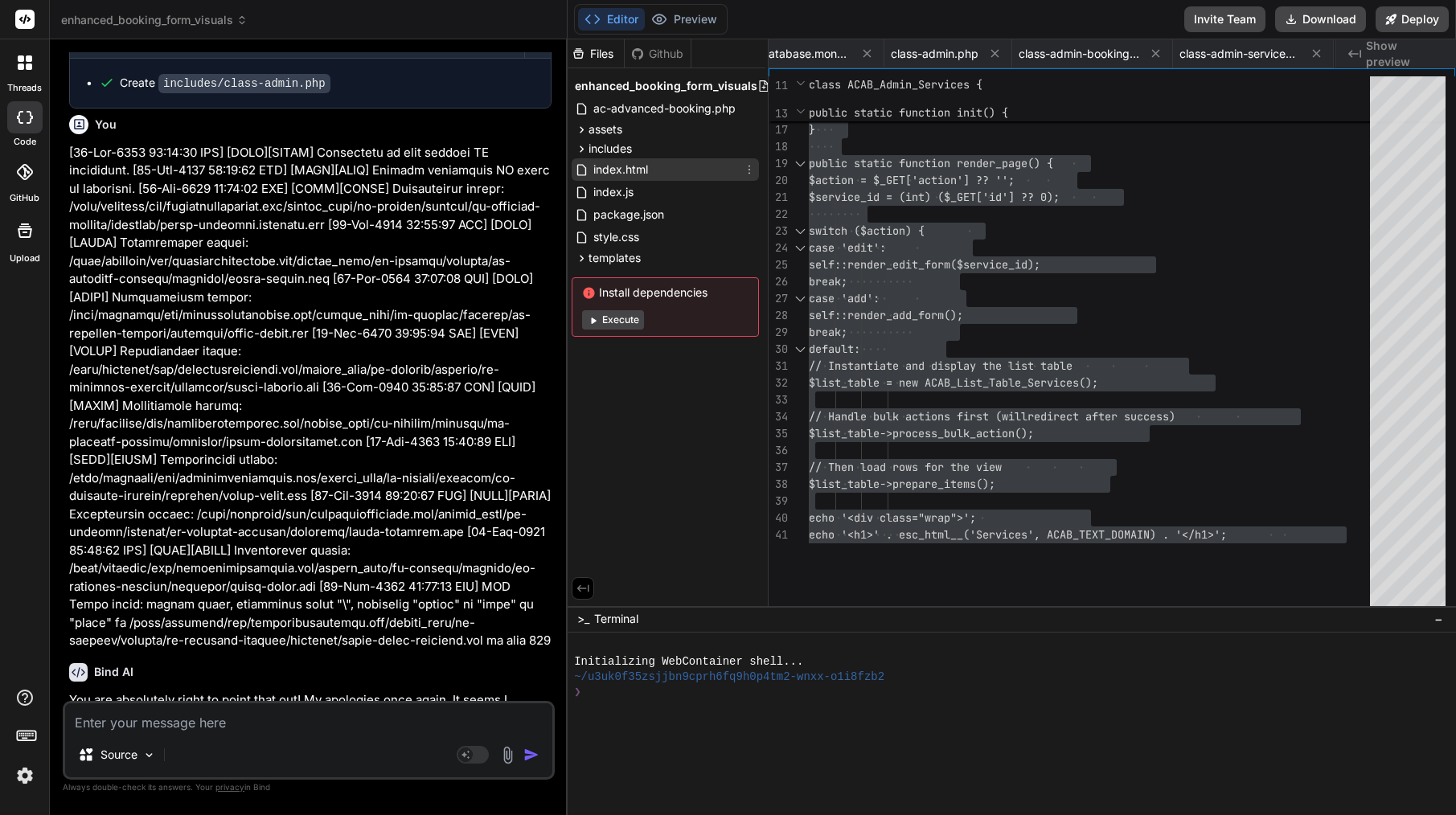
scroll to position [0, 142]
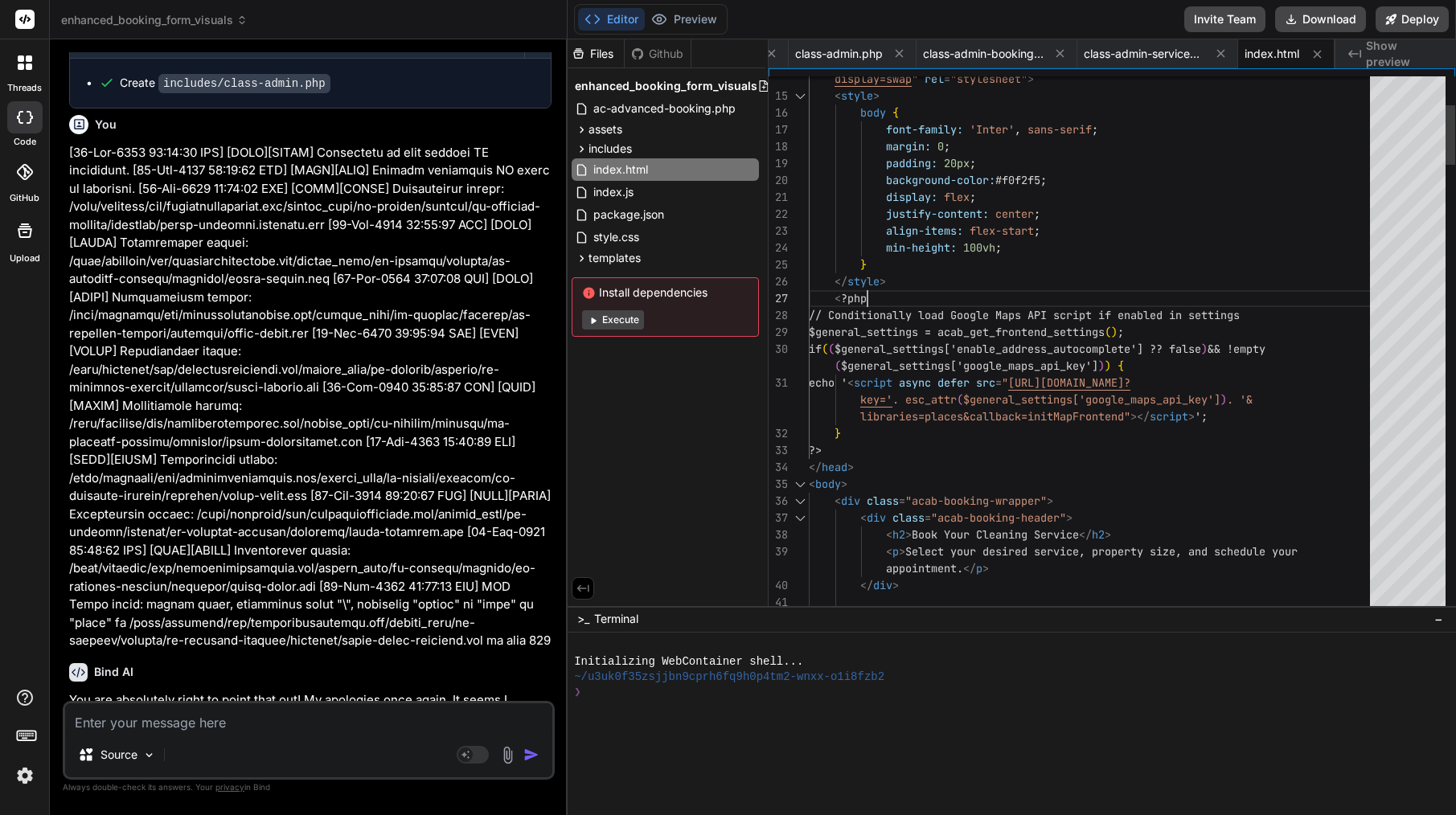
click at [999, 293] on div "< ?php" at bounding box center [1094, 298] width 571 height 16
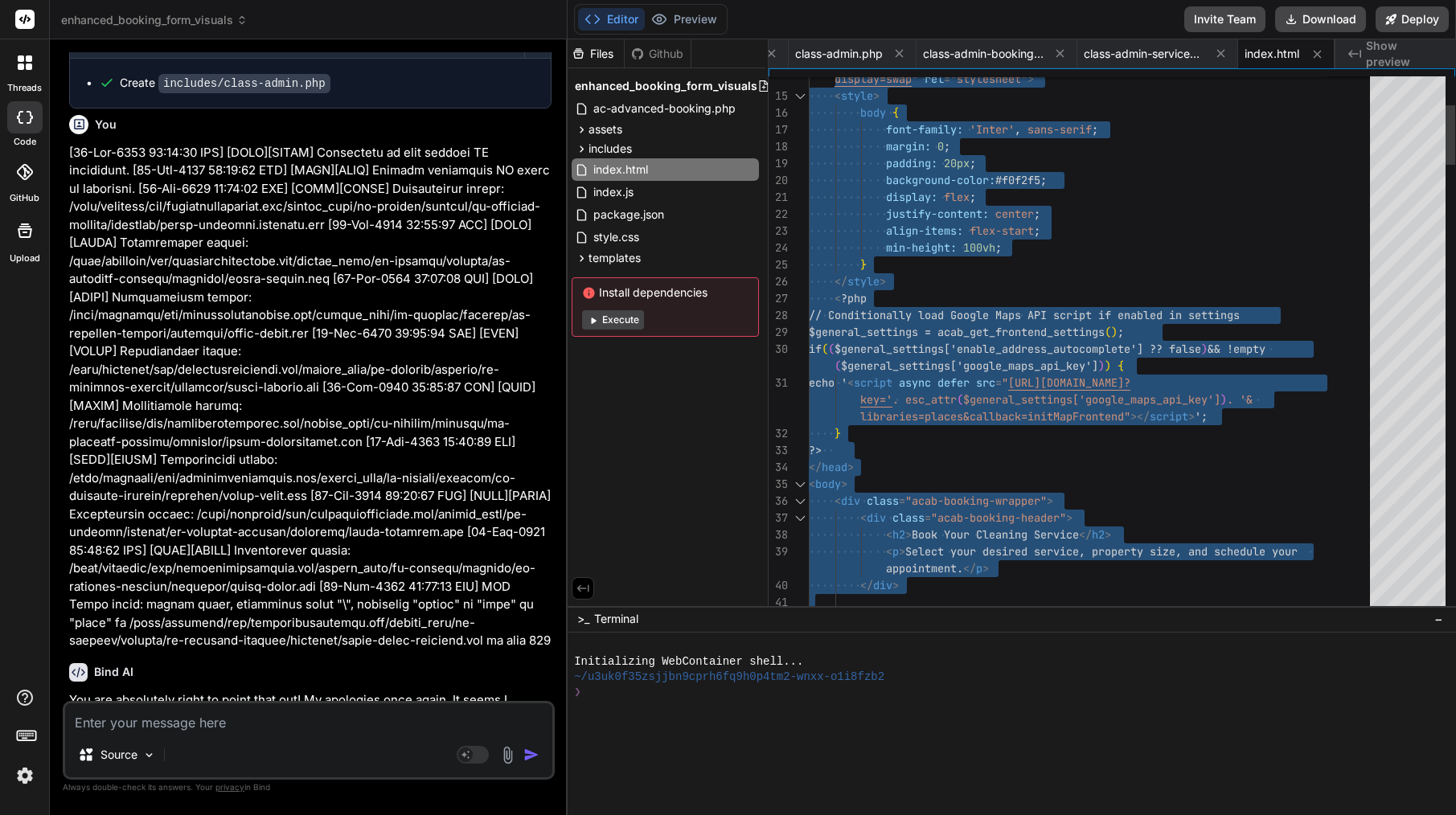
click at [999, 293] on div "< ?php" at bounding box center [1094, 298] width 571 height 16
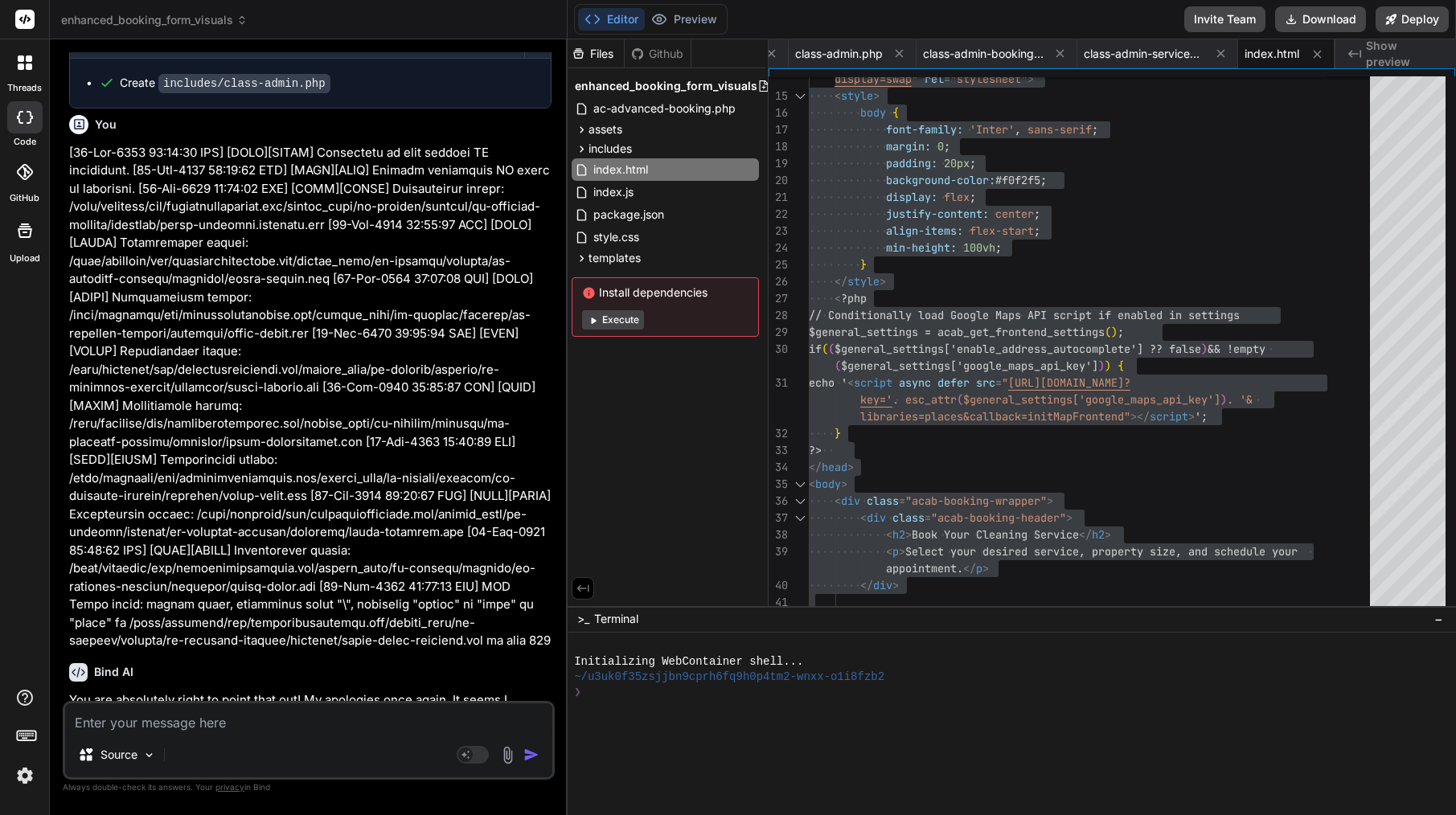
click at [260, 719] on textarea at bounding box center [309, 718] width 487 height 29
paste textarea "Here’s a ready-to-send prompt you can give to Bind engineer so they understand …"
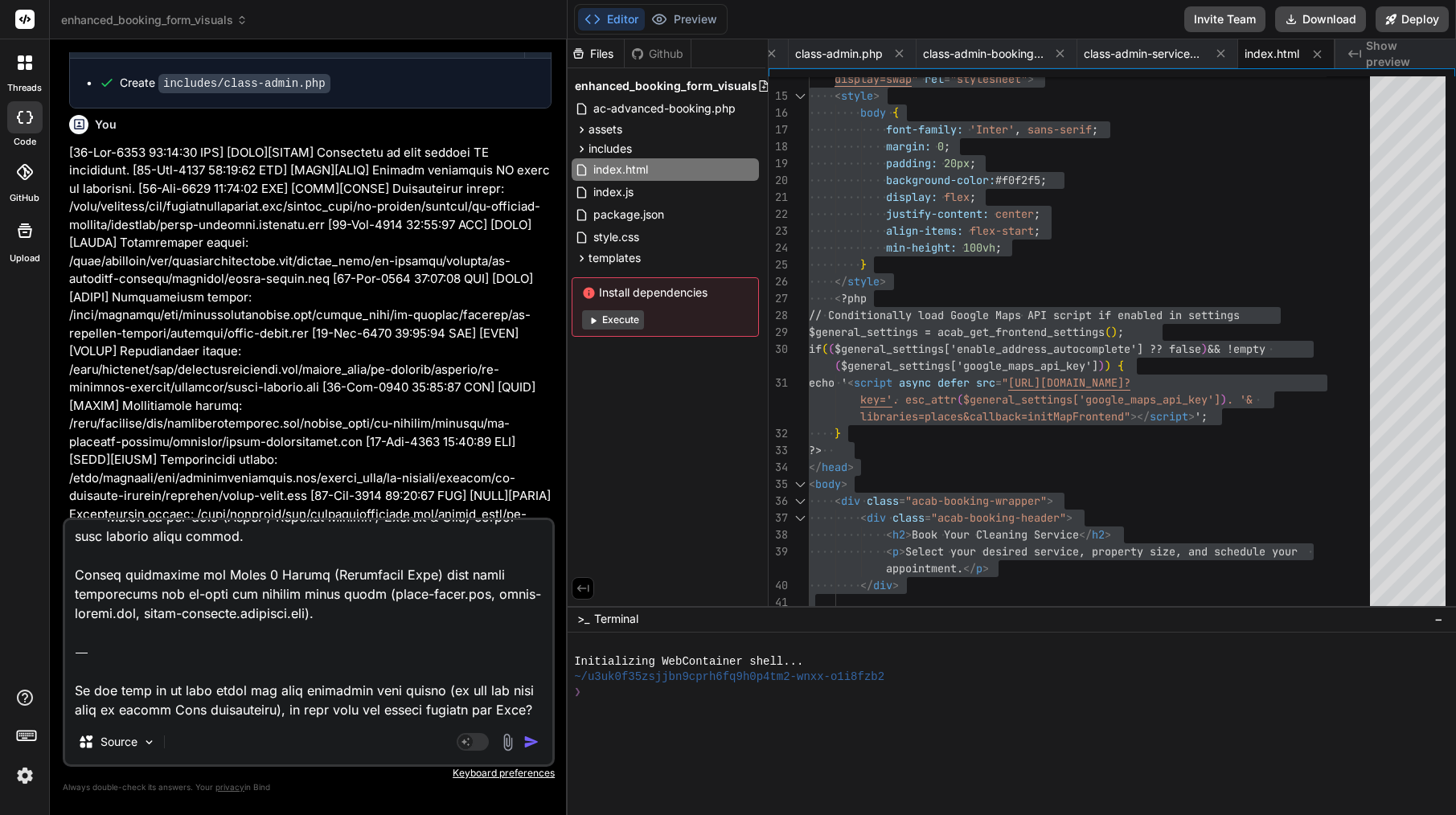
drag, startPoint x: 72, startPoint y: 653, endPoint x: 490, endPoint y: 827, distance: 452.8
click at [490, 814] on html "threads code GitHub Upload enhanced_booking_form_visuals Created with Pixso. Bi…" at bounding box center [728, 408] width 1456 height 815
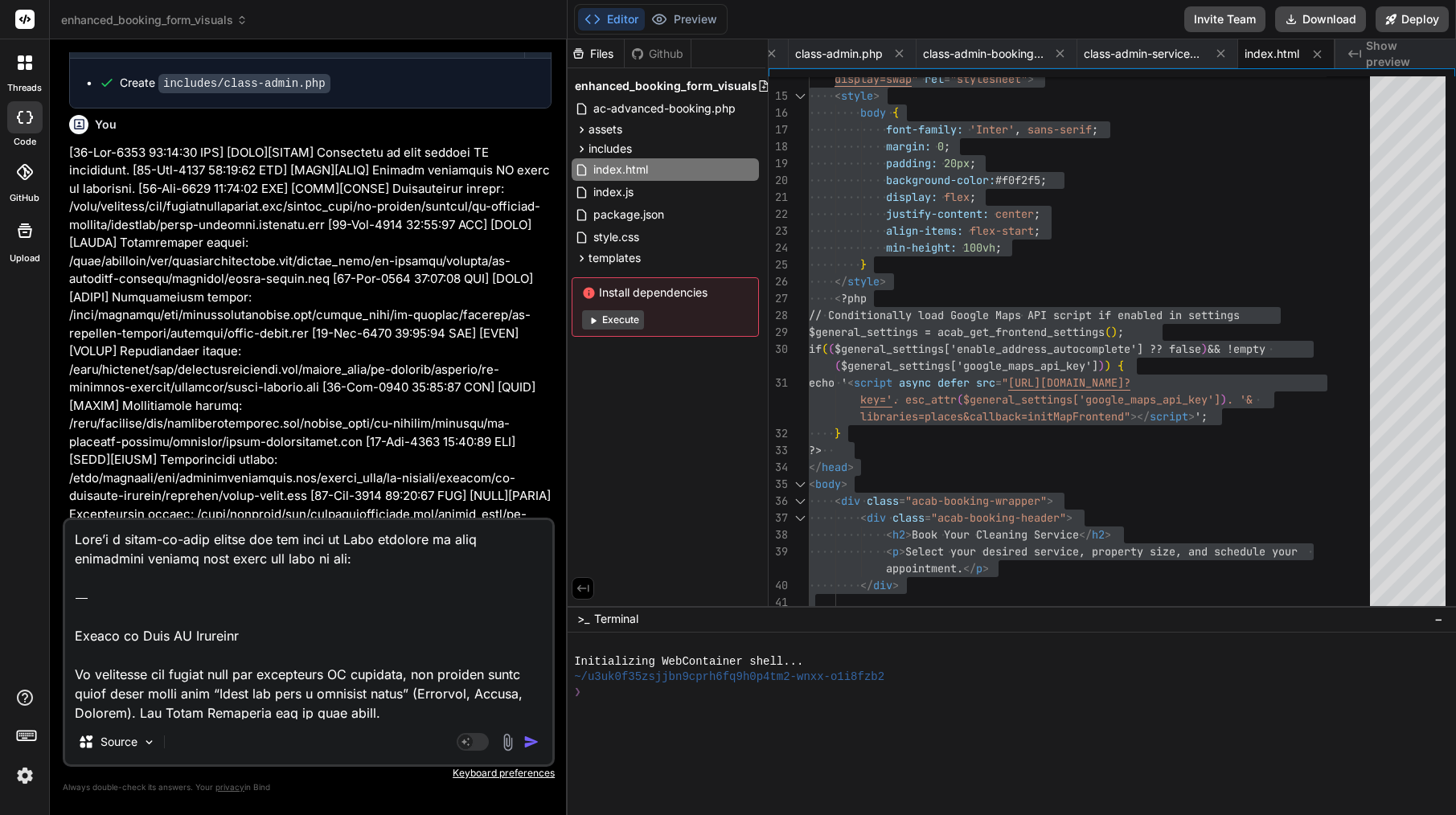
scroll to position [0, 0]
drag, startPoint x: 76, startPoint y: 635, endPoint x: 73, endPoint y: 529, distance: 106.0
click at [73, 529] on textarea at bounding box center [309, 619] width 487 height 199
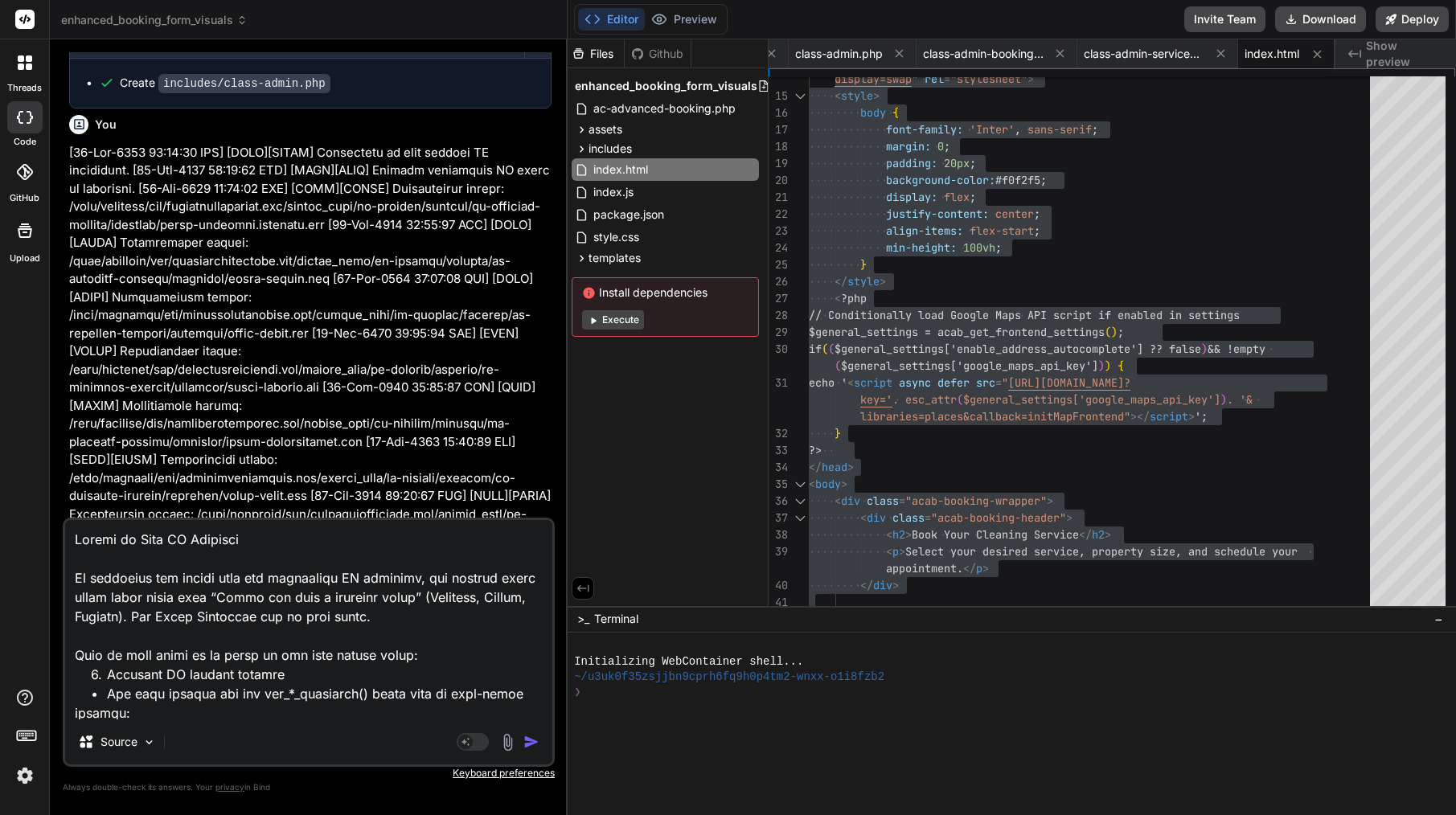
click at [534, 735] on img "button" at bounding box center [531, 741] width 17 height 16
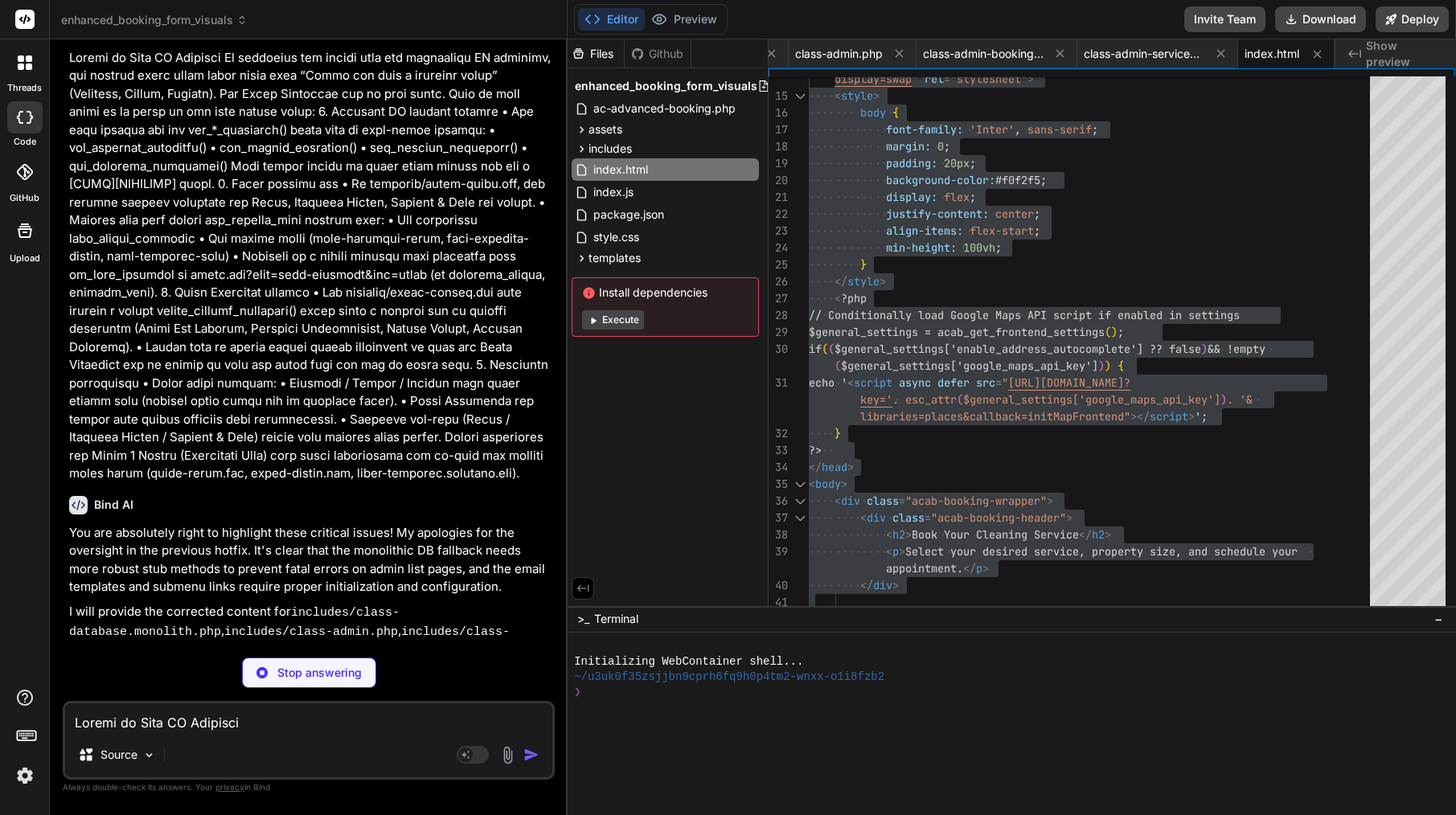
scroll to position [33345, 0]
click at [604, 149] on span "includes" at bounding box center [610, 148] width 44 height 16
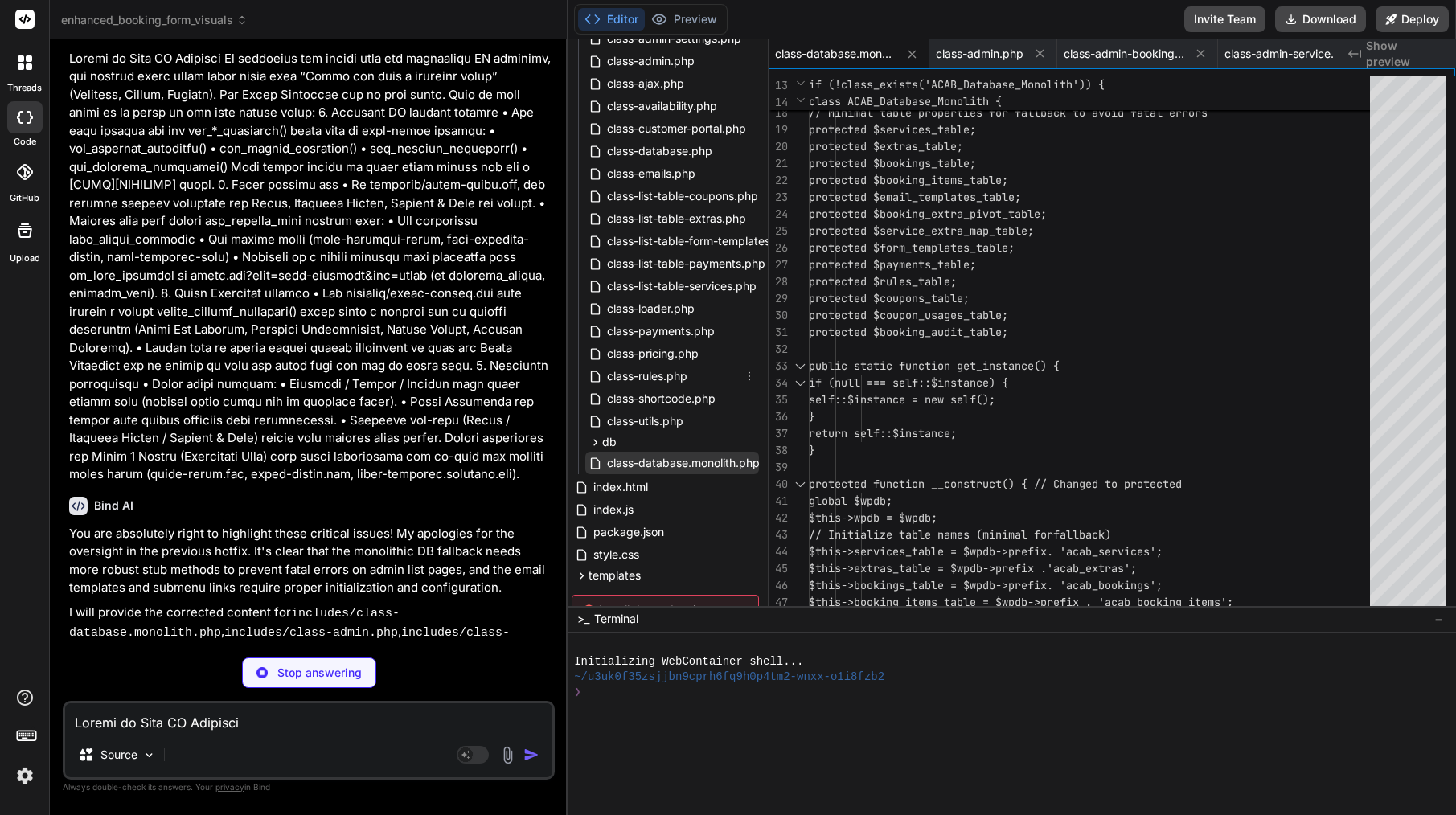
scroll to position [291, 2]
click at [699, 465] on span "class-database.monolith.php" at bounding box center [683, 462] width 156 height 19
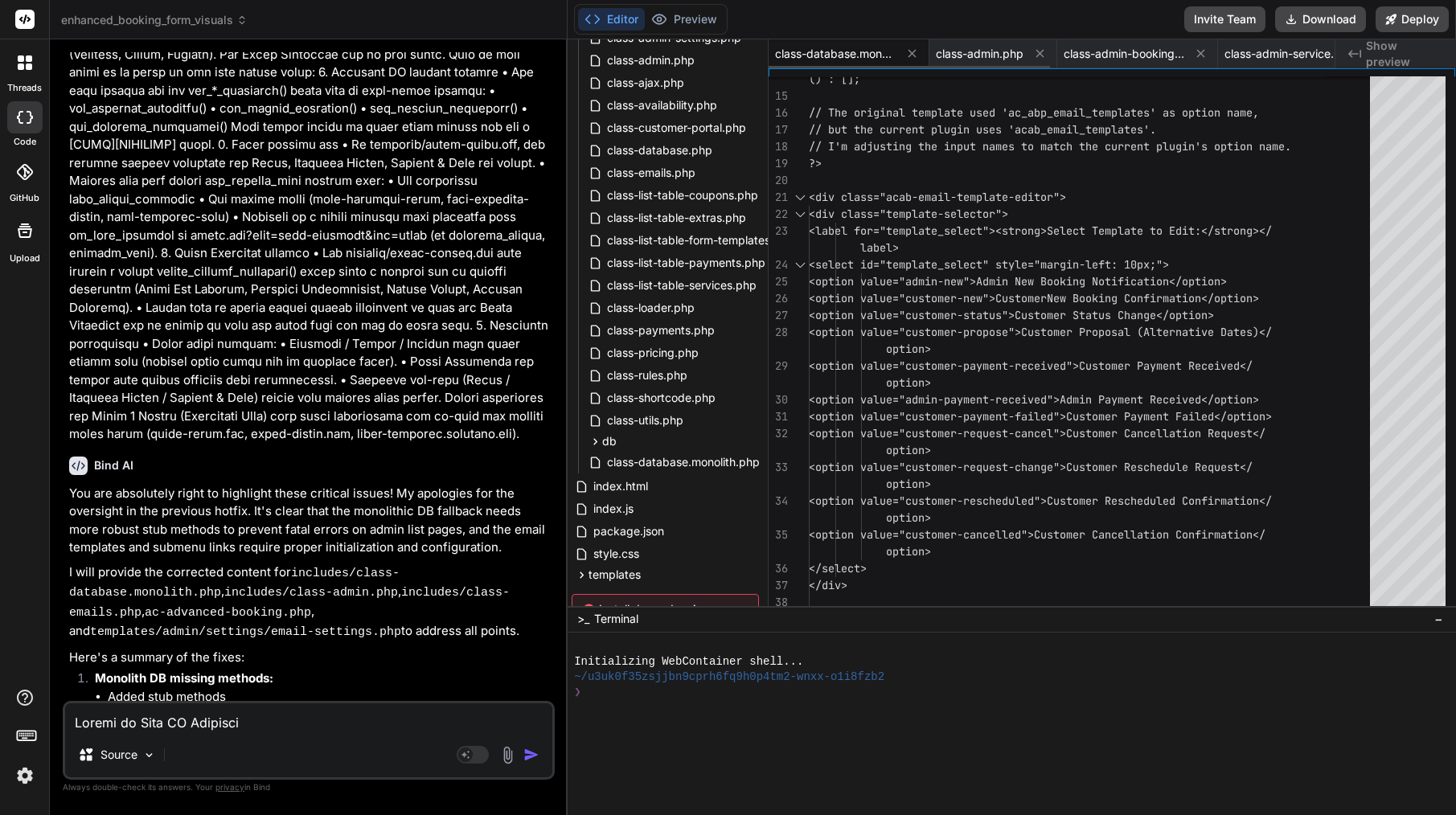
scroll to position [0, 0]
click at [840, 48] on span "class-database.monolith.php" at bounding box center [835, 53] width 120 height 16
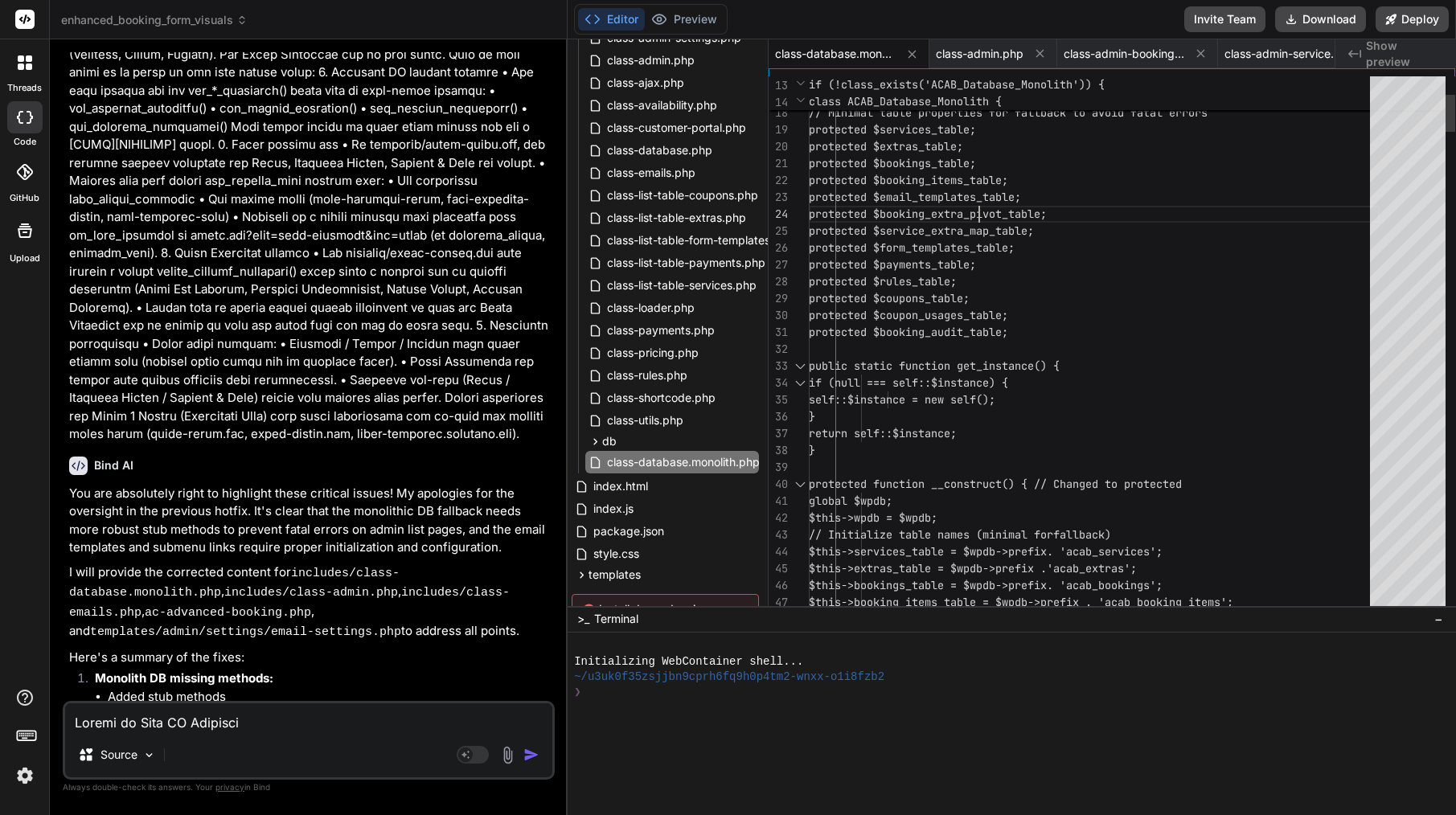
click at [976, 203] on span "protected $email_templates_table;" at bounding box center [914, 196] width 213 height 15
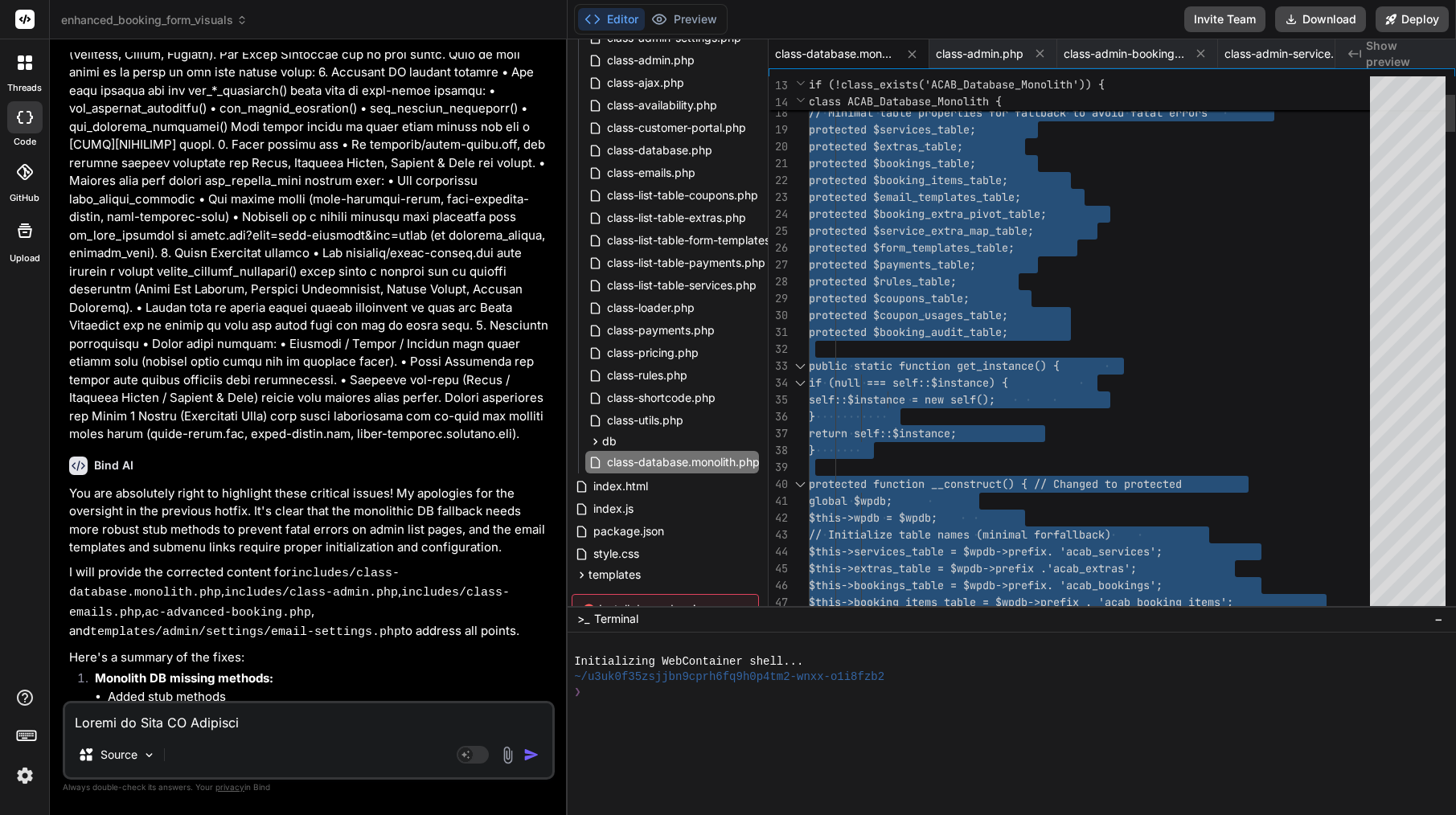
click at [976, 203] on span "protected $email_templates_table;" at bounding box center [914, 196] width 213 height 15
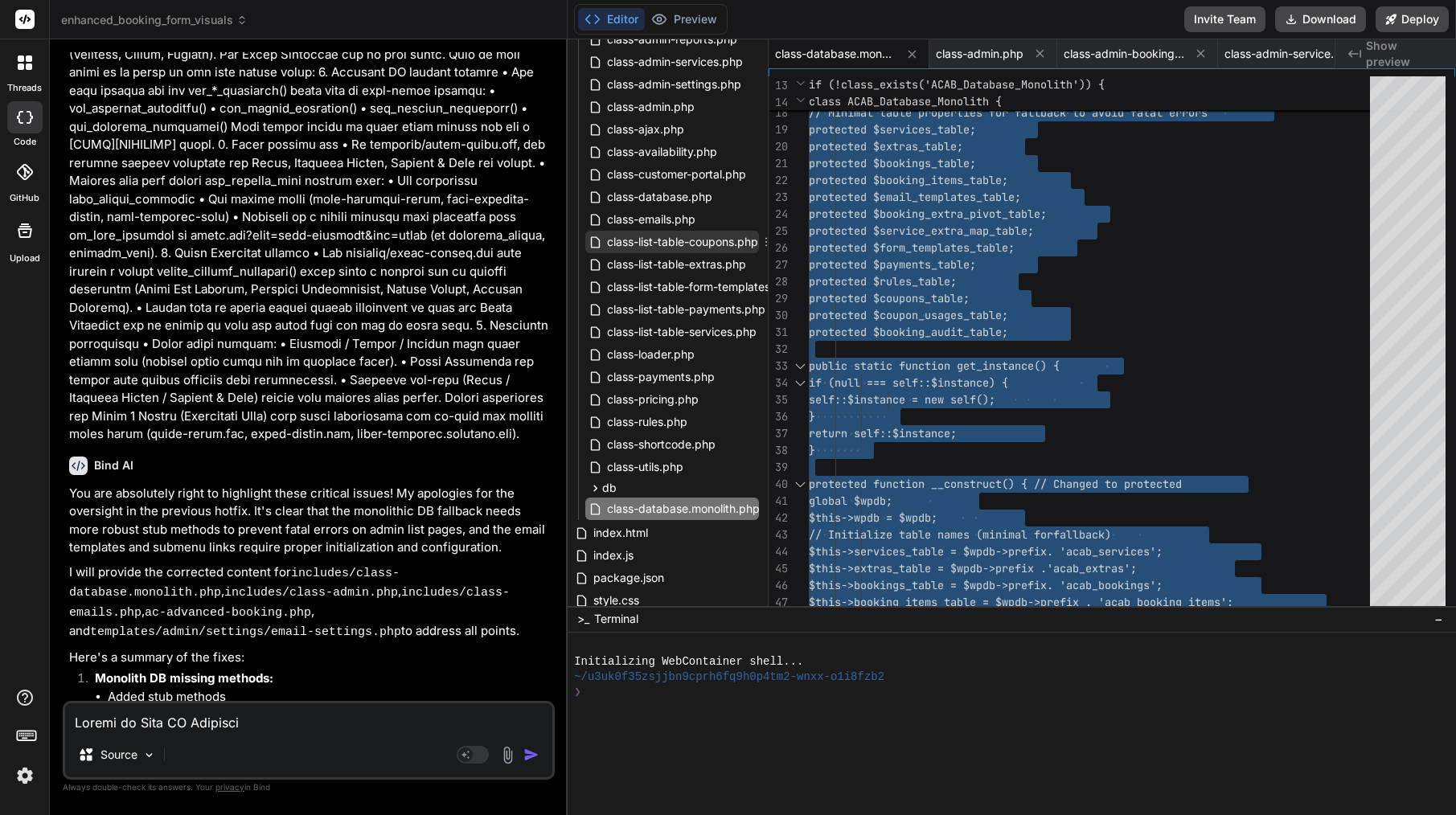
scroll to position [228, 2]
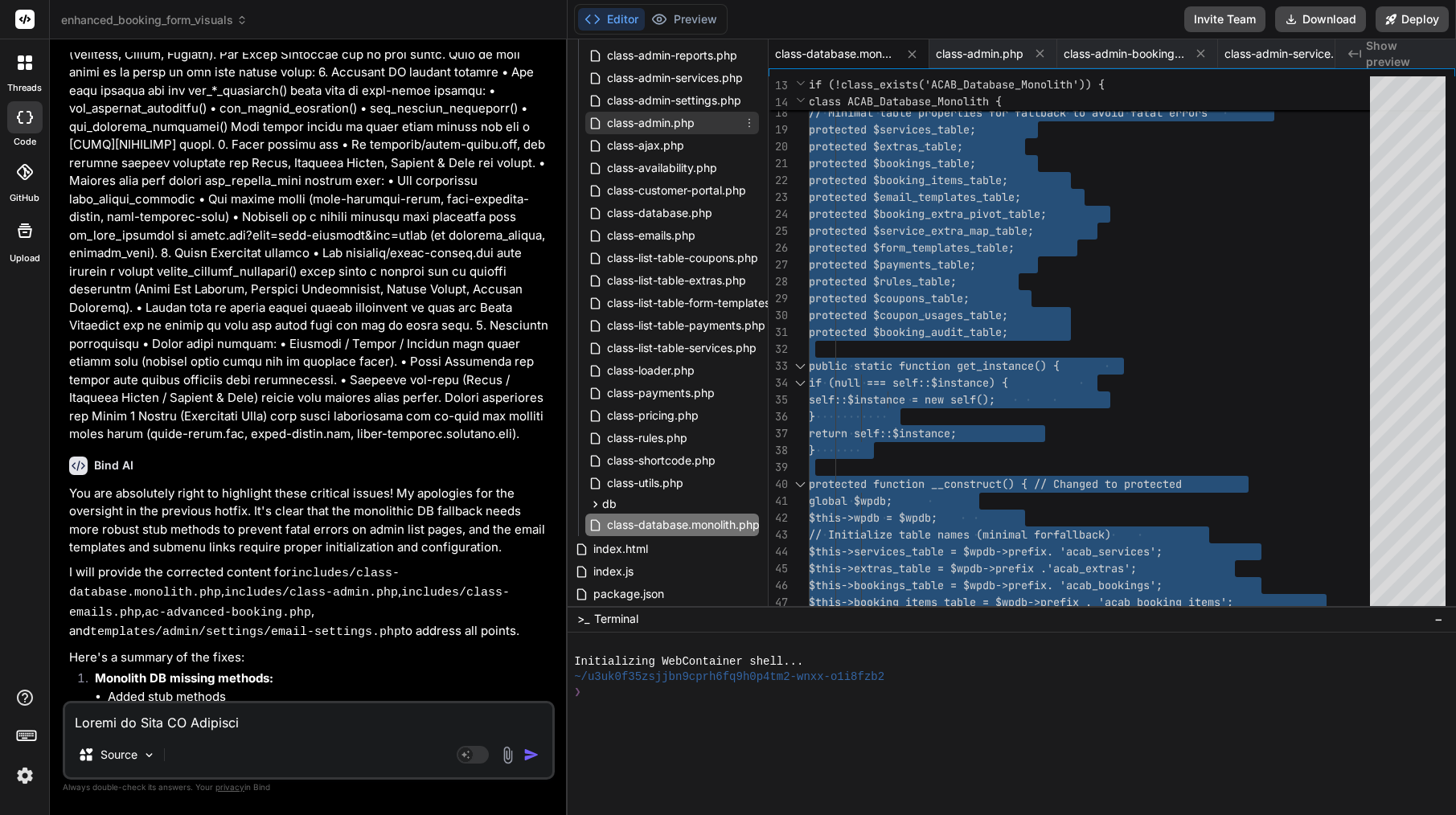
click at [680, 124] on span "class-admin.php" at bounding box center [651, 123] width 91 height 19
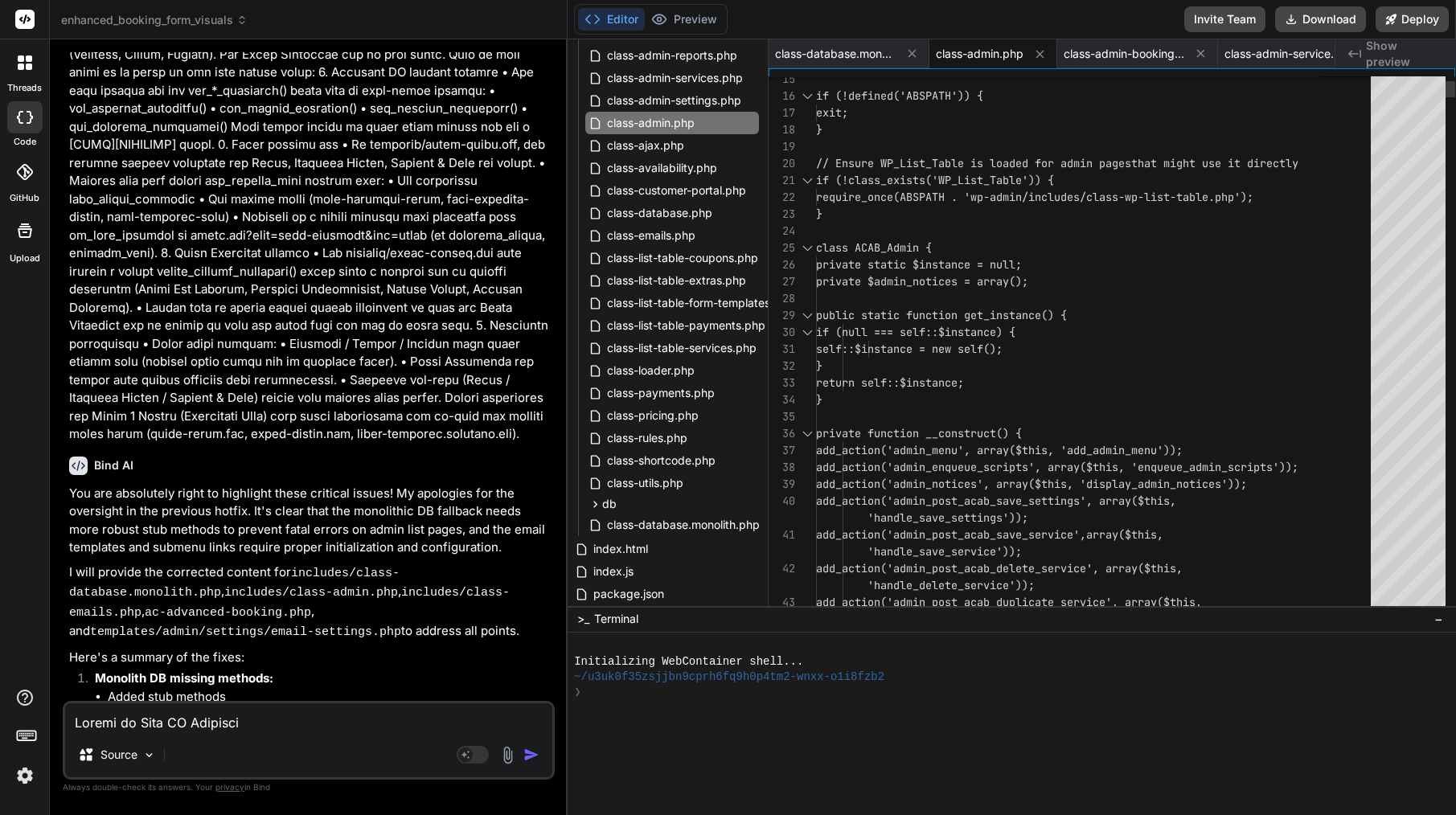
click at [887, 221] on div "}" at bounding box center [1098, 213] width 564 height 16
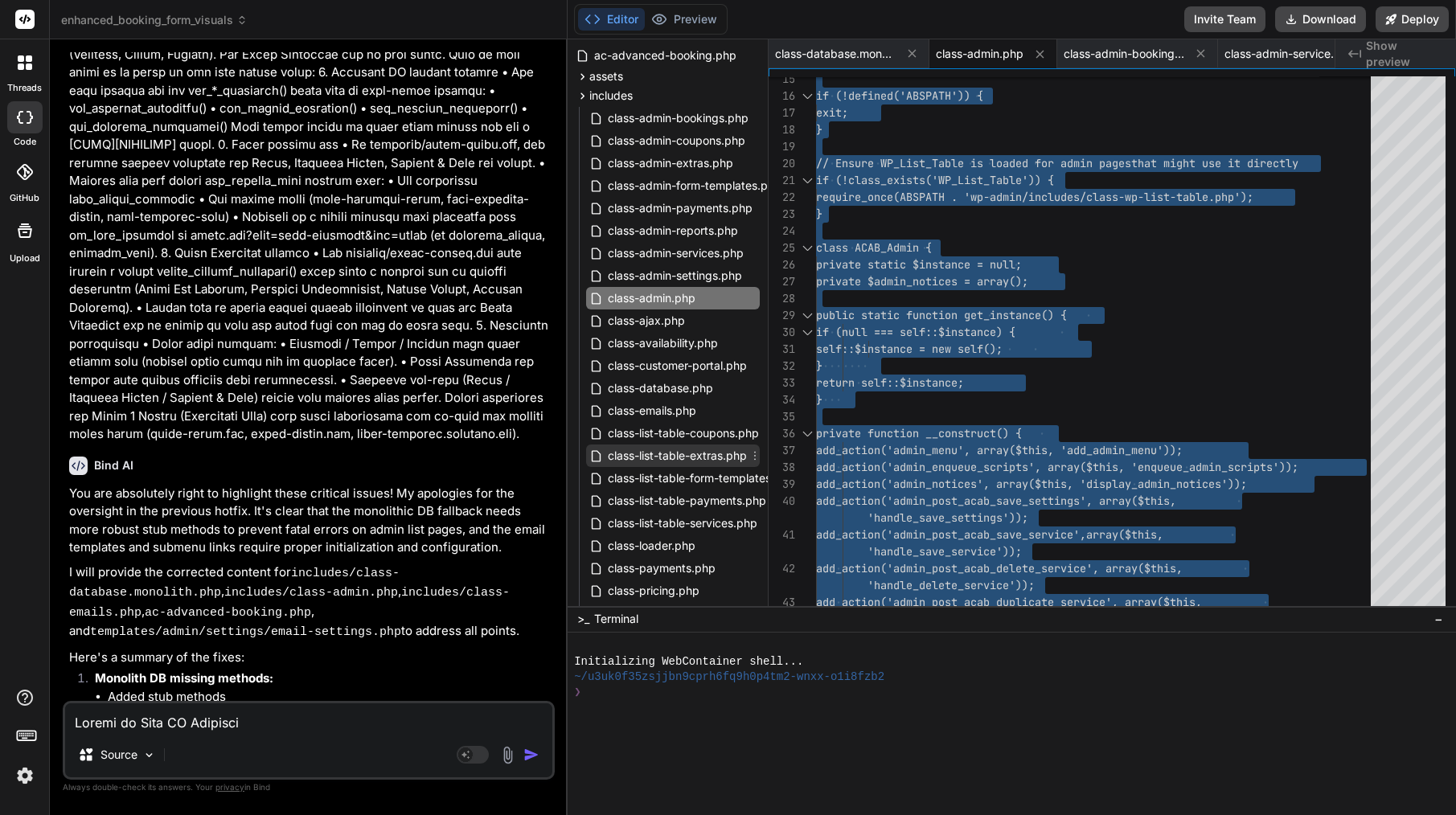
scroll to position [48, 2]
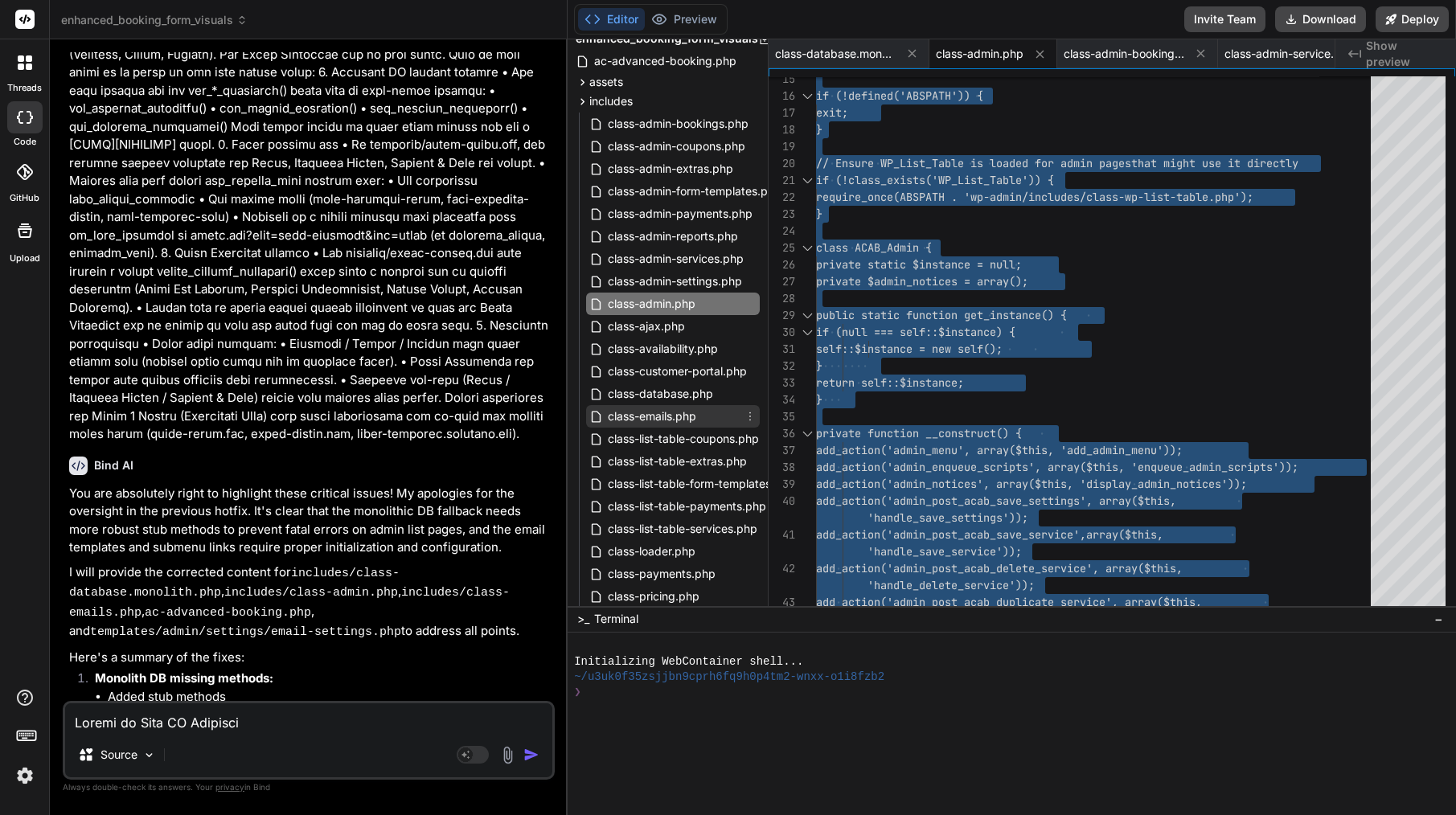
click at [667, 411] on span "class-emails.php" at bounding box center [651, 416] width 91 height 19
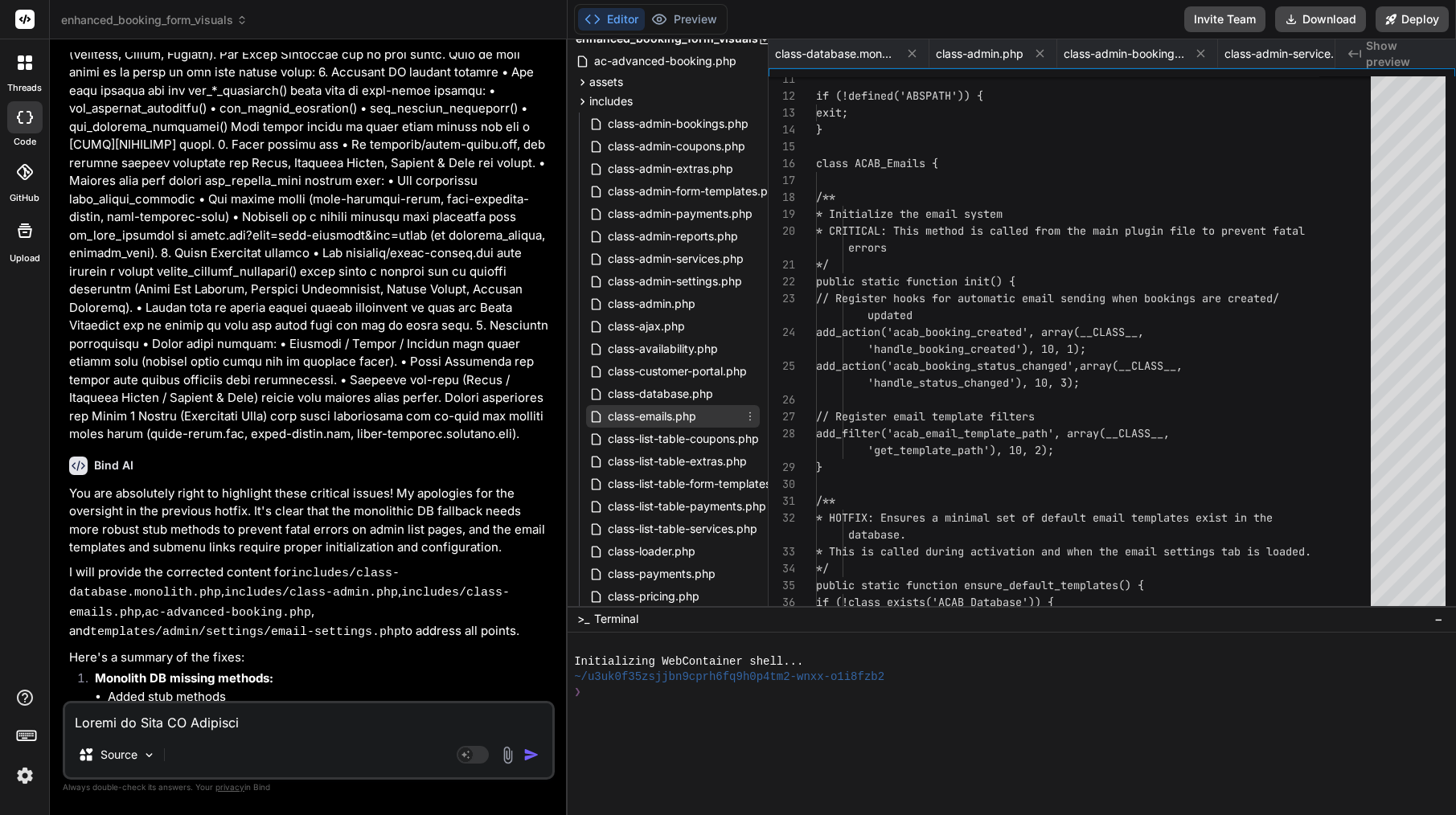
scroll to position [0, 272]
click at [962, 338] on span "add_action('acab_booking_created', array(_" at bounding box center [951, 332] width 270 height 15
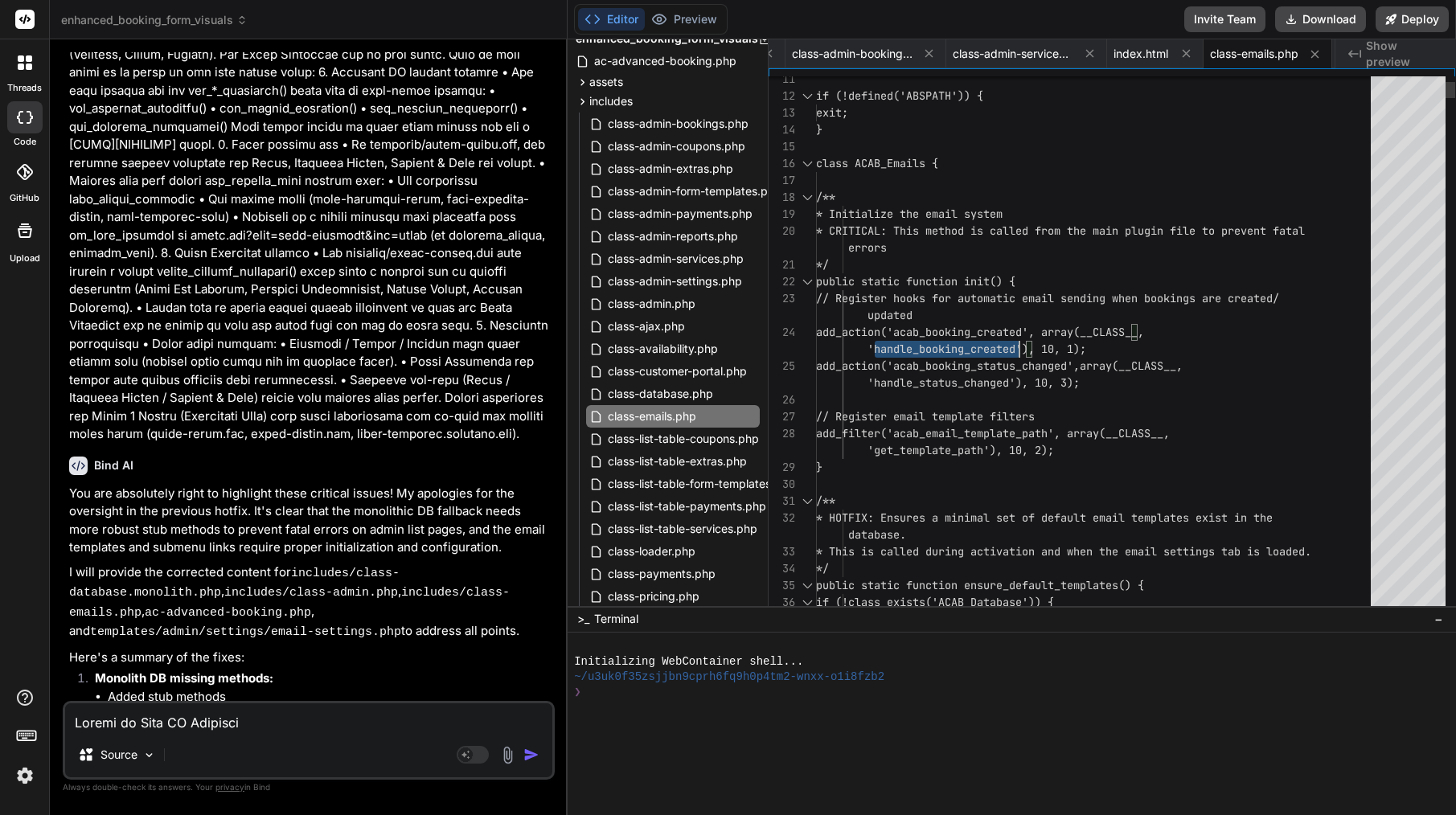
click at [962, 338] on span "add_action('acab_booking_created', array(_" at bounding box center [951, 332] width 270 height 15
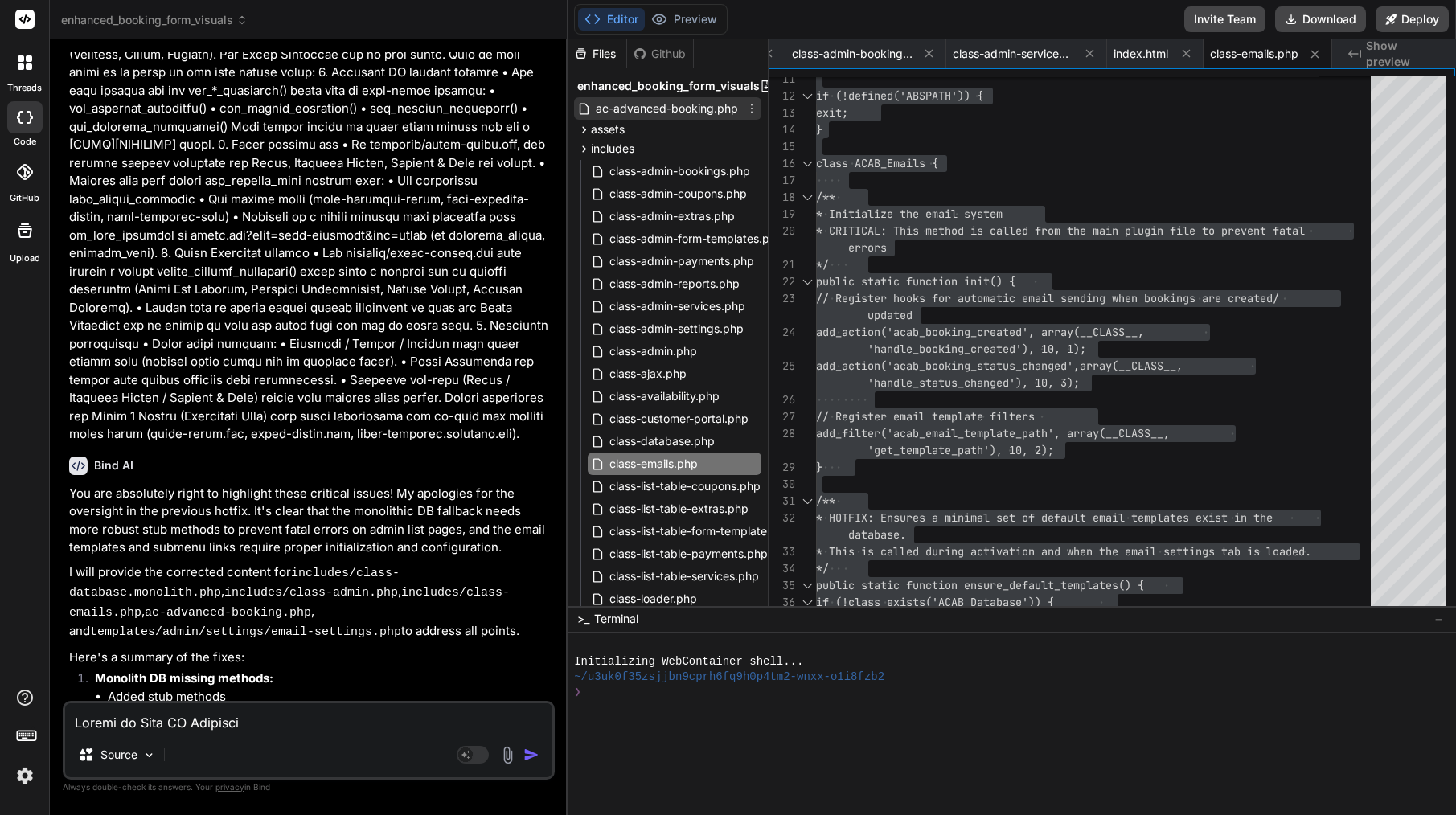
click at [662, 105] on span "ac-advanced-booking.php" at bounding box center [667, 109] width 146 height 19
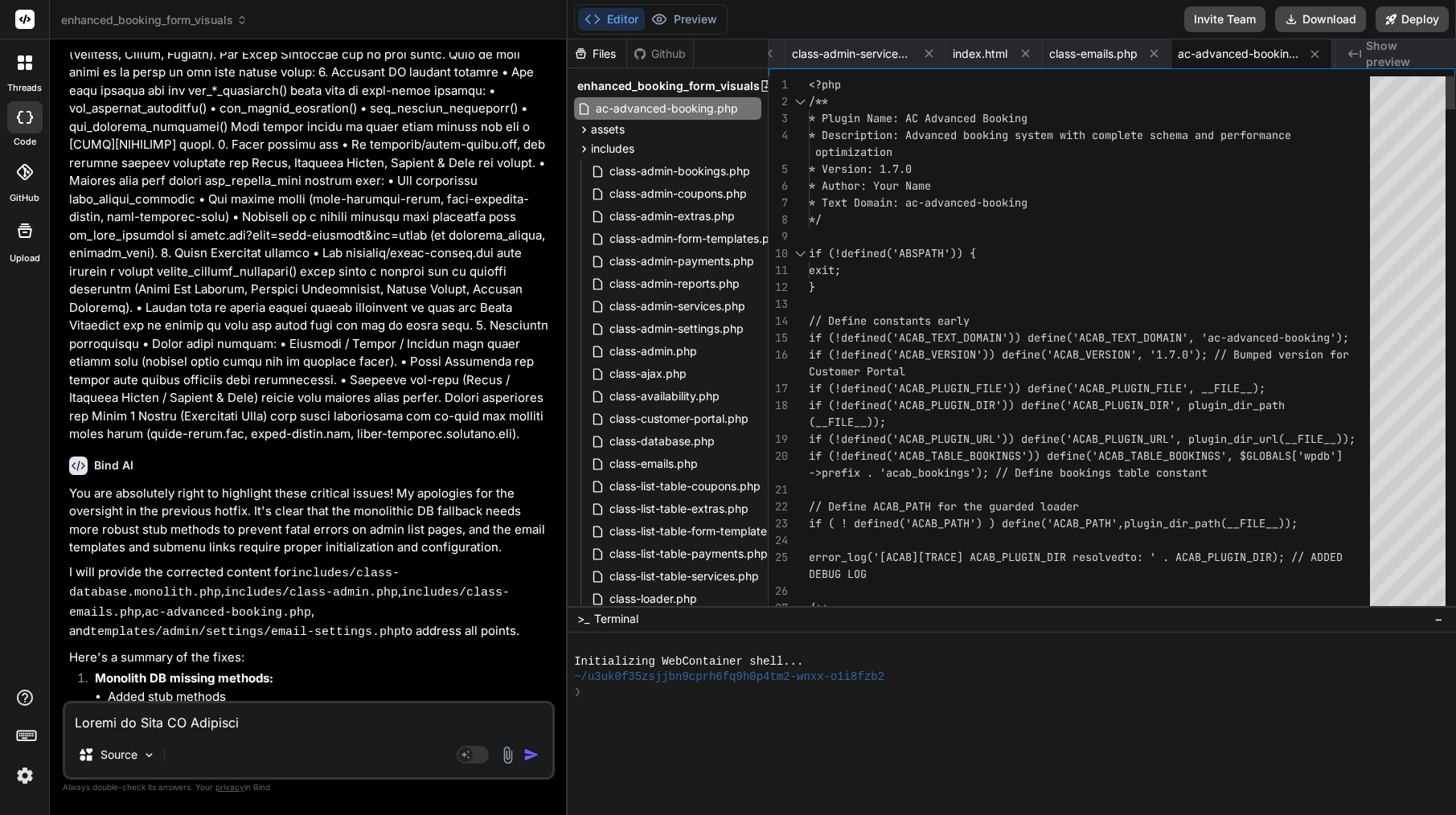
click at [957, 406] on span "if (!defined('ACAB_PLUGIN_DIR')) define('ACAB_PLUG" at bounding box center [969, 405] width 321 height 15
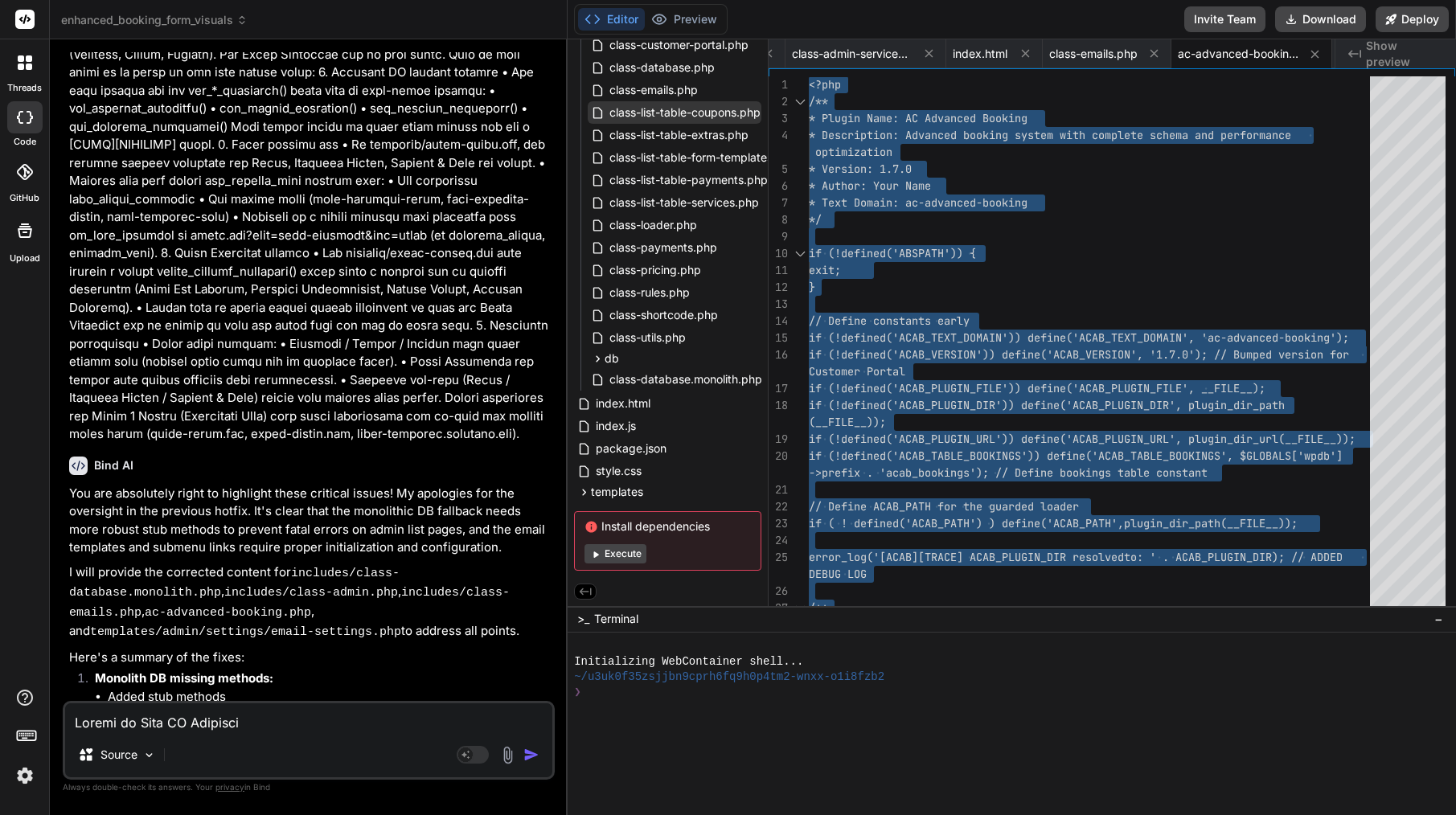
scroll to position [376, 0]
click at [617, 491] on span "templates" at bounding box center [617, 492] width 52 height 16
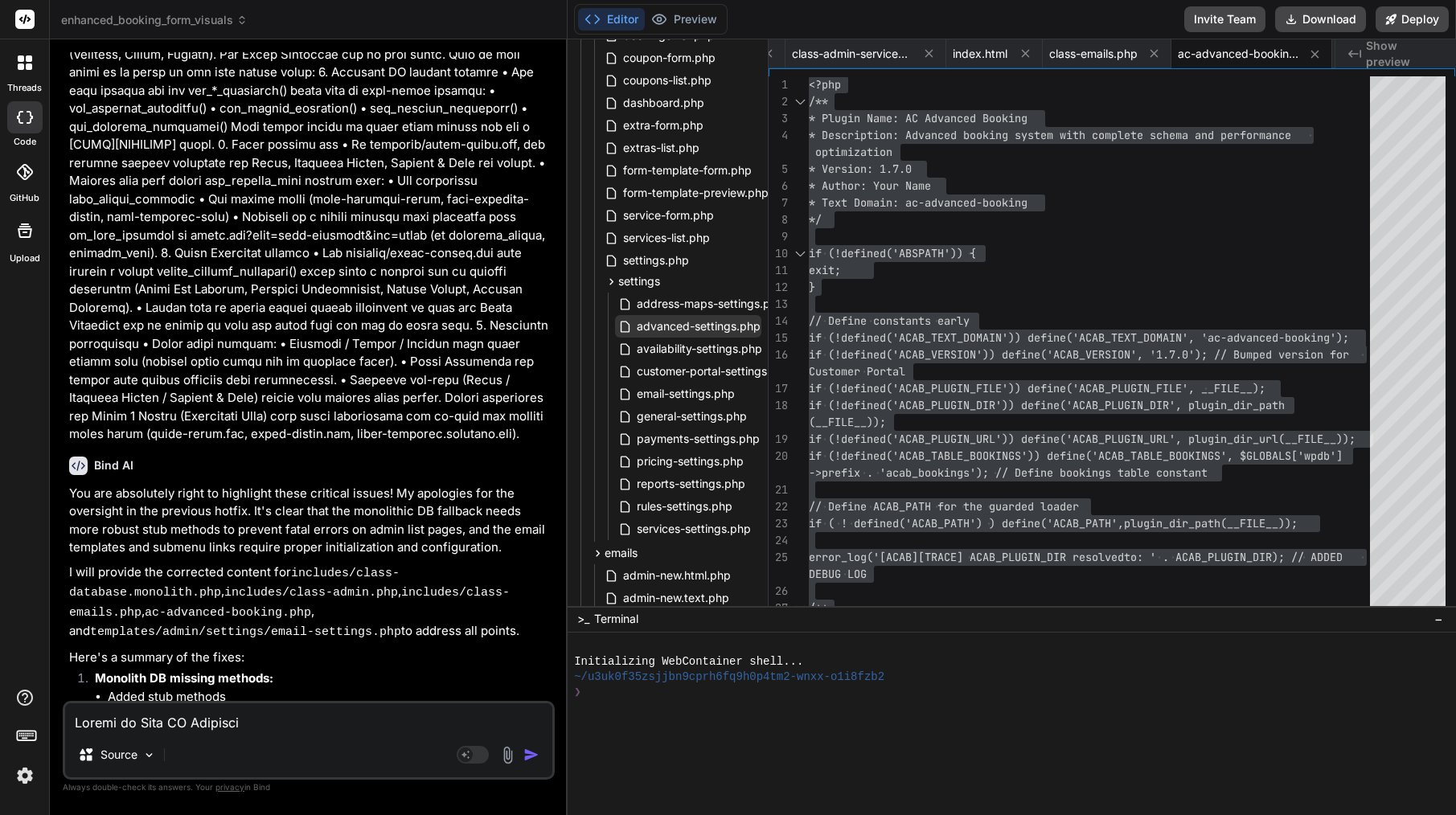
scroll to position [899, 0]
click at [693, 391] on span "email-settings.php" at bounding box center [685, 391] width 101 height 19
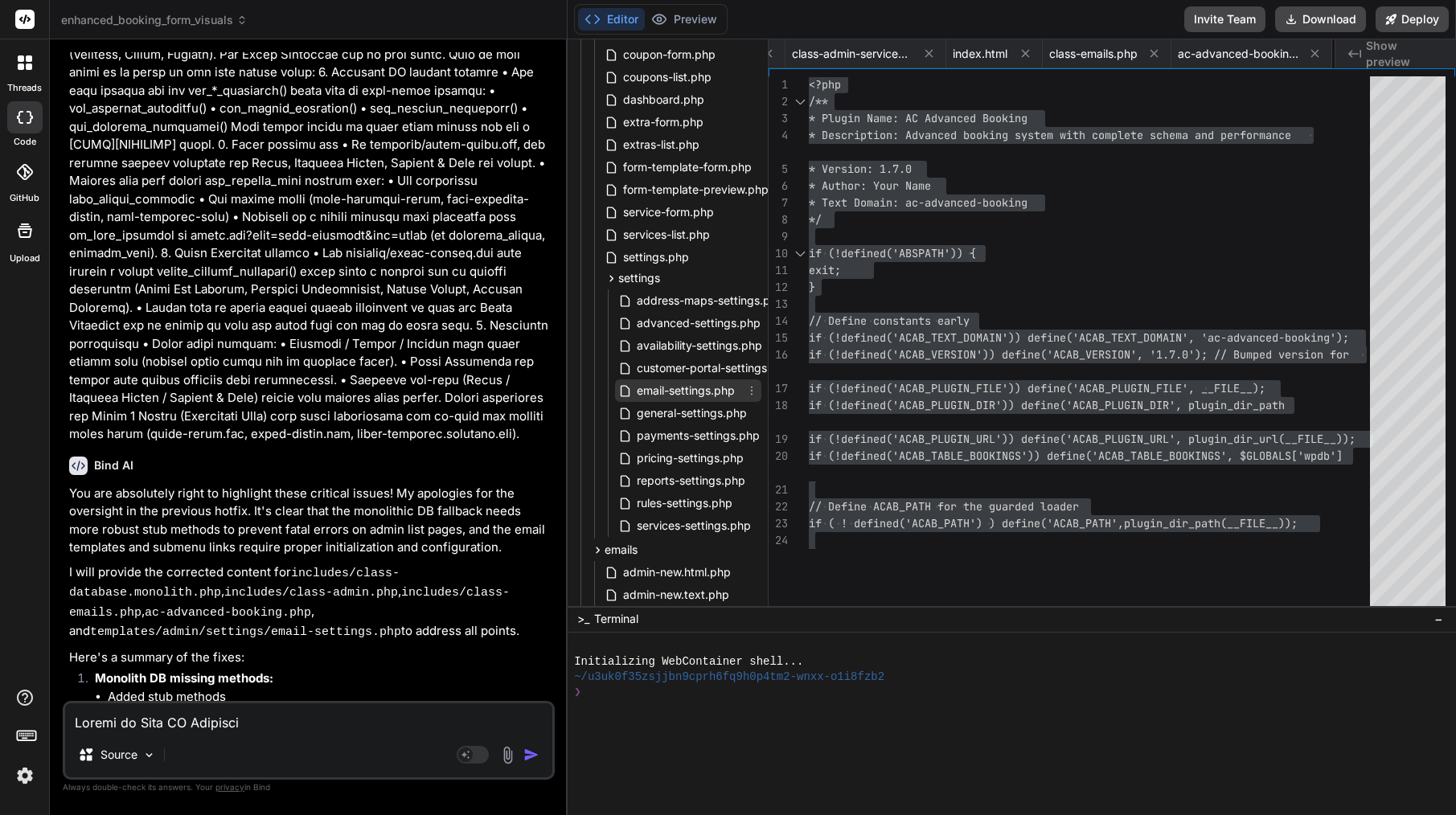
scroll to position [0, 573]
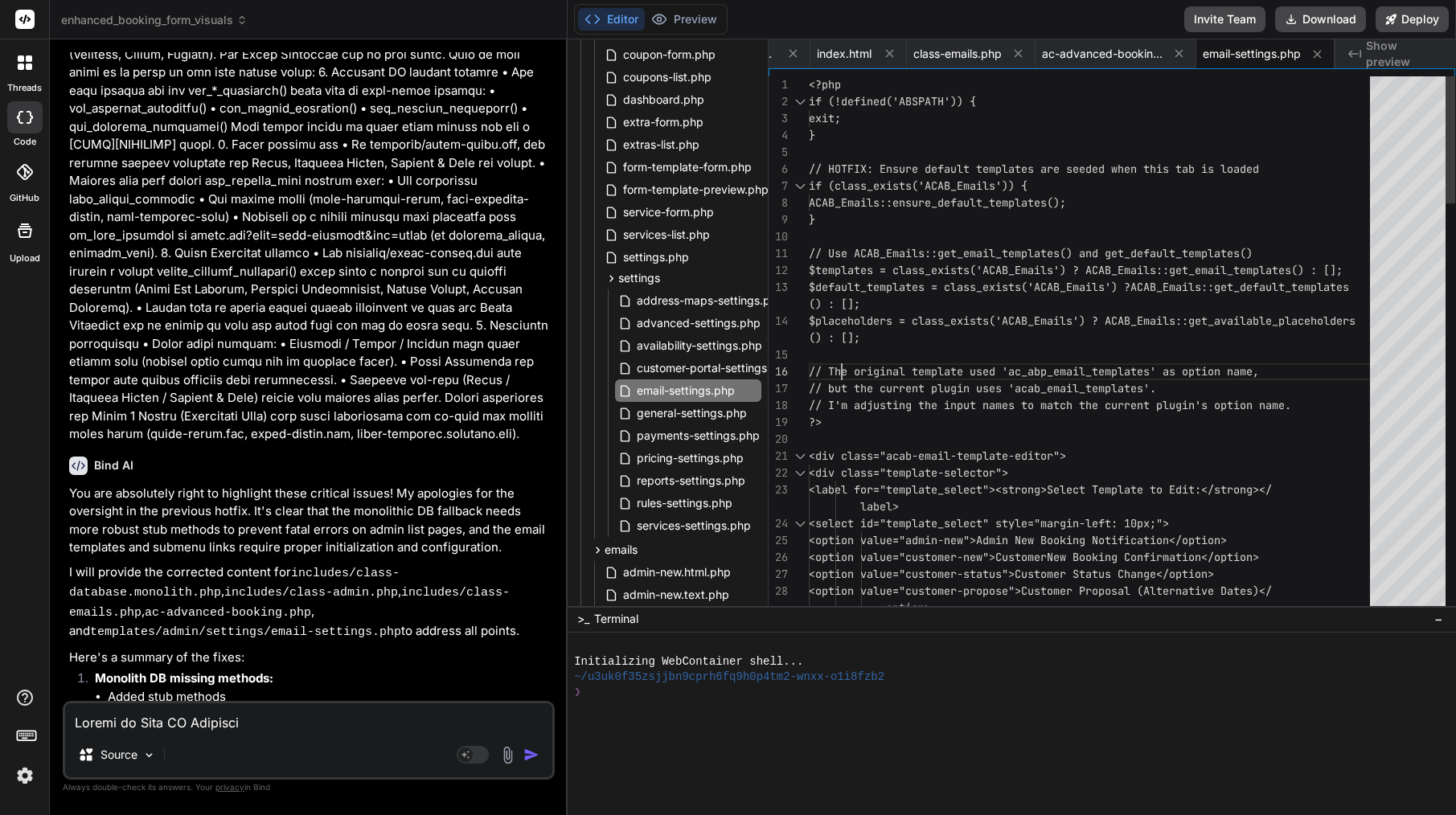
click at [844, 363] on div at bounding box center [1094, 354] width 571 height 16
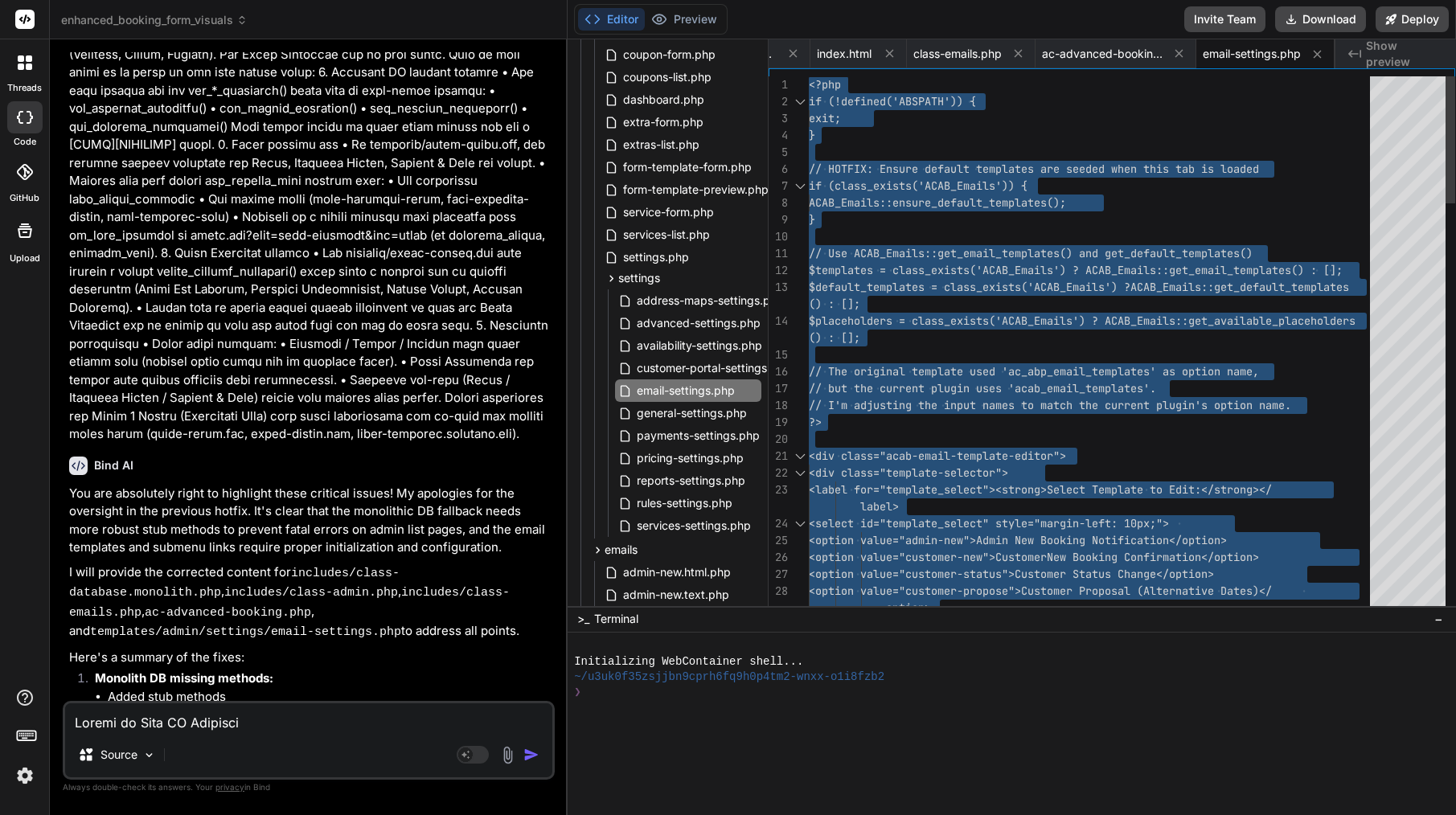
click at [844, 363] on div at bounding box center [1094, 354] width 571 height 16
click at [349, 726] on textarea at bounding box center [309, 718] width 487 height 29
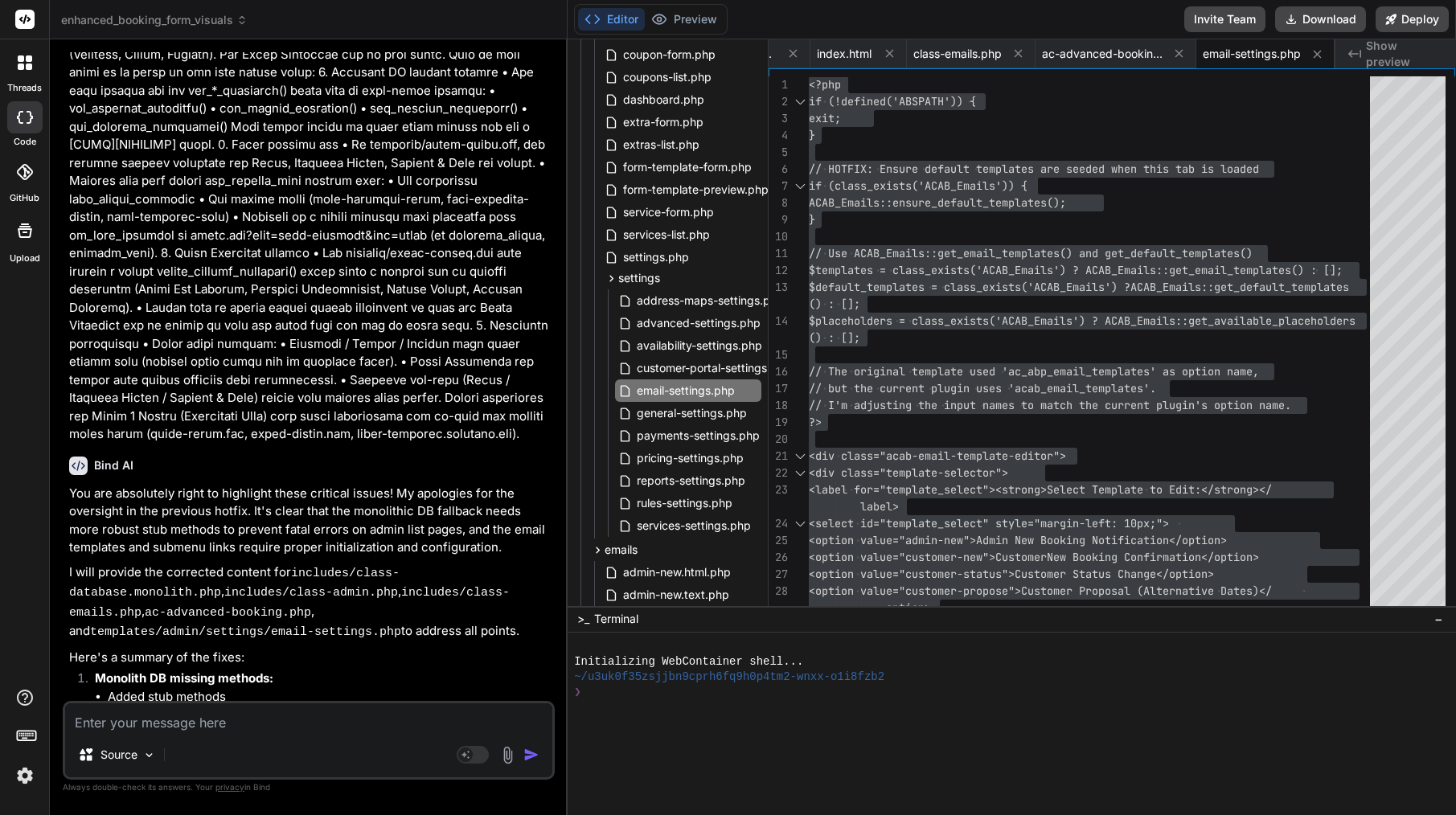
paste textarea "[09-Sep-2025 11:33:55 UTC] PHP Parse error: Unclosed '{' on line 441 does not m…"
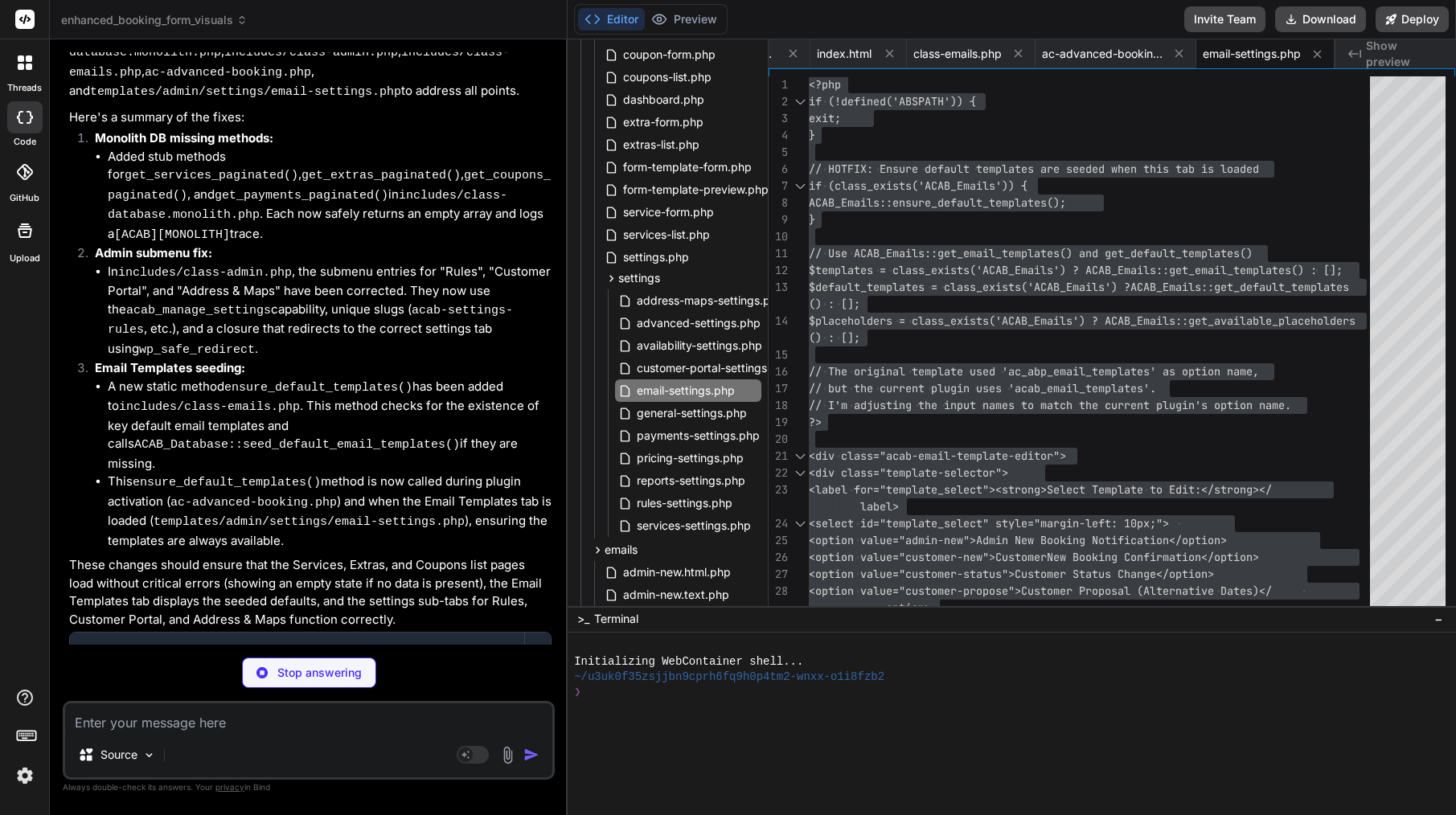
scroll to position [33924, 0]
click at [957, 46] on span "class-emails.php" at bounding box center [957, 53] width 88 height 16
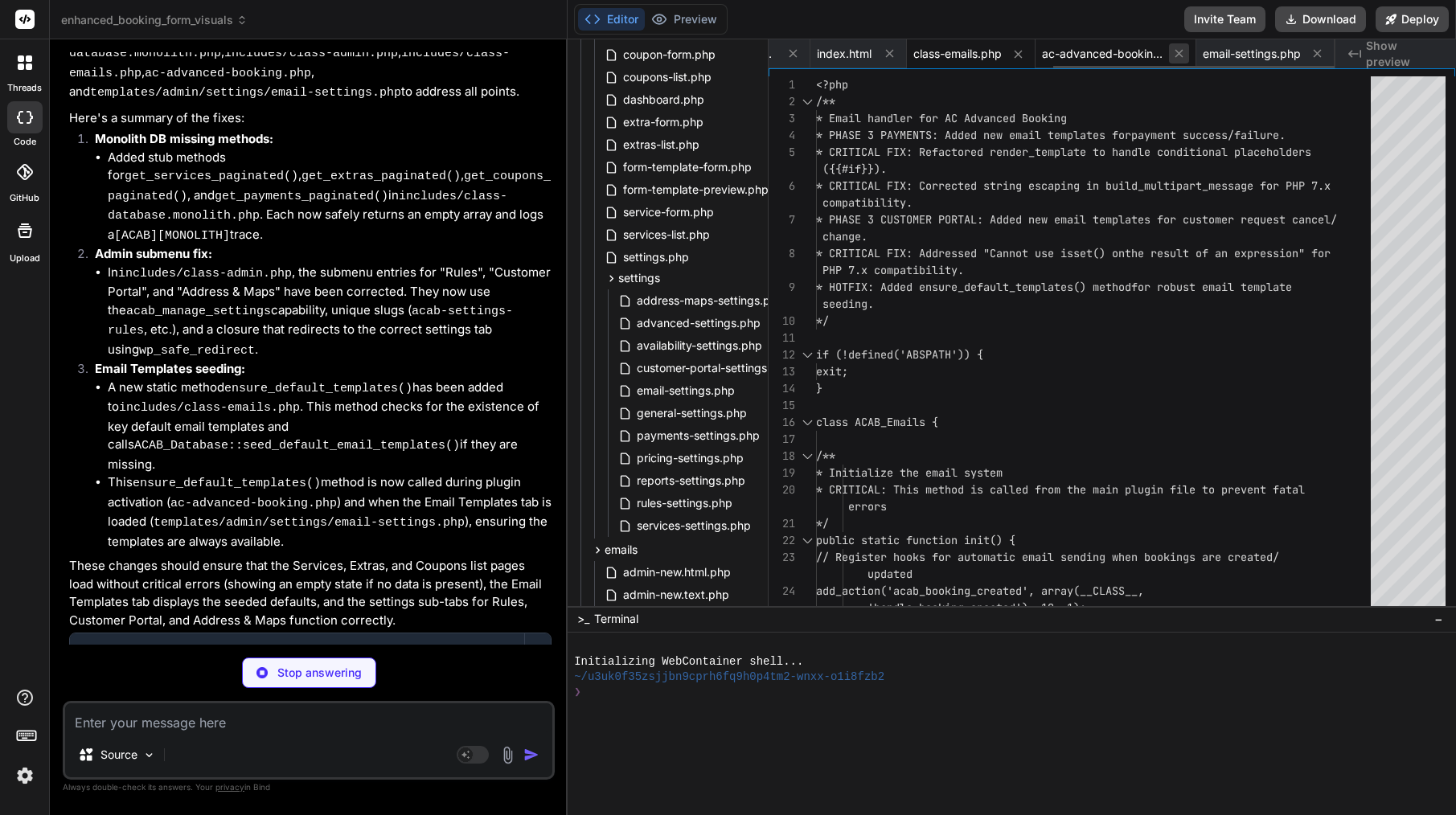
click at [1181, 57] on icon at bounding box center [1179, 53] width 14 height 14
click at [1181, 57] on icon at bounding box center [1179, 53] width 8 height 8
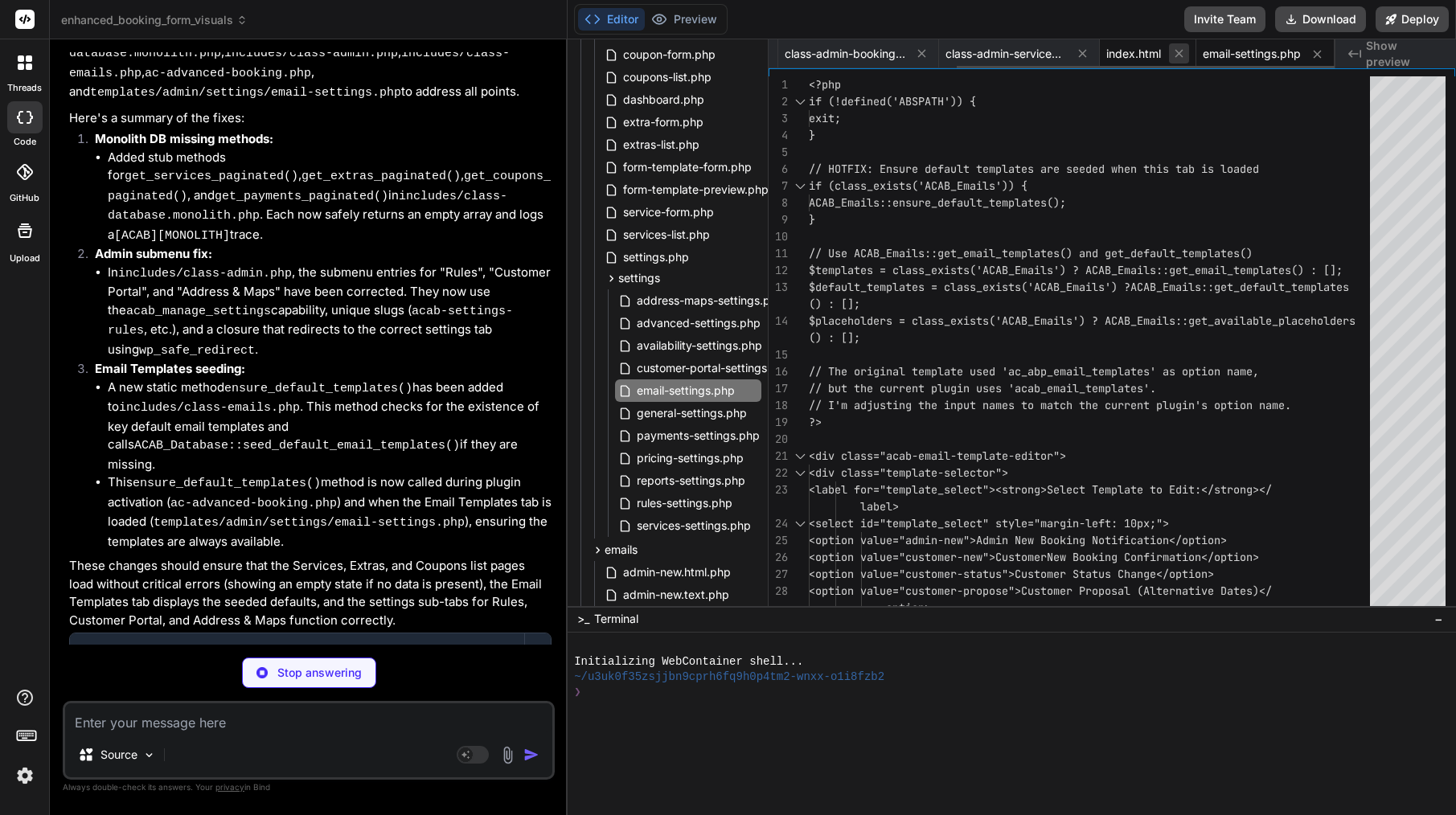
click at [1181, 57] on icon at bounding box center [1179, 53] width 14 height 14
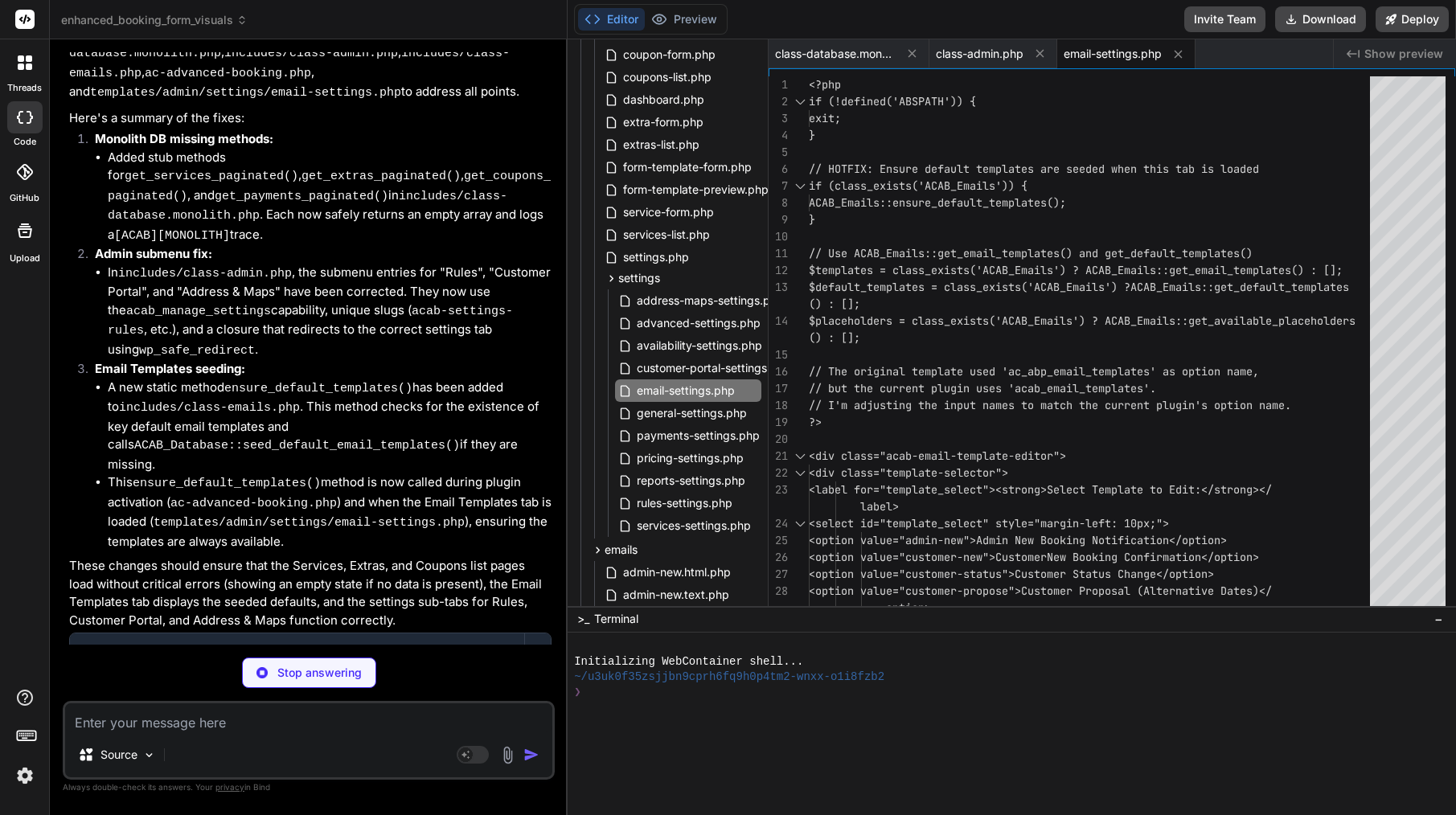
scroll to position [0, 0]
click at [1185, 53] on icon at bounding box center [1178, 54] width 14 height 14
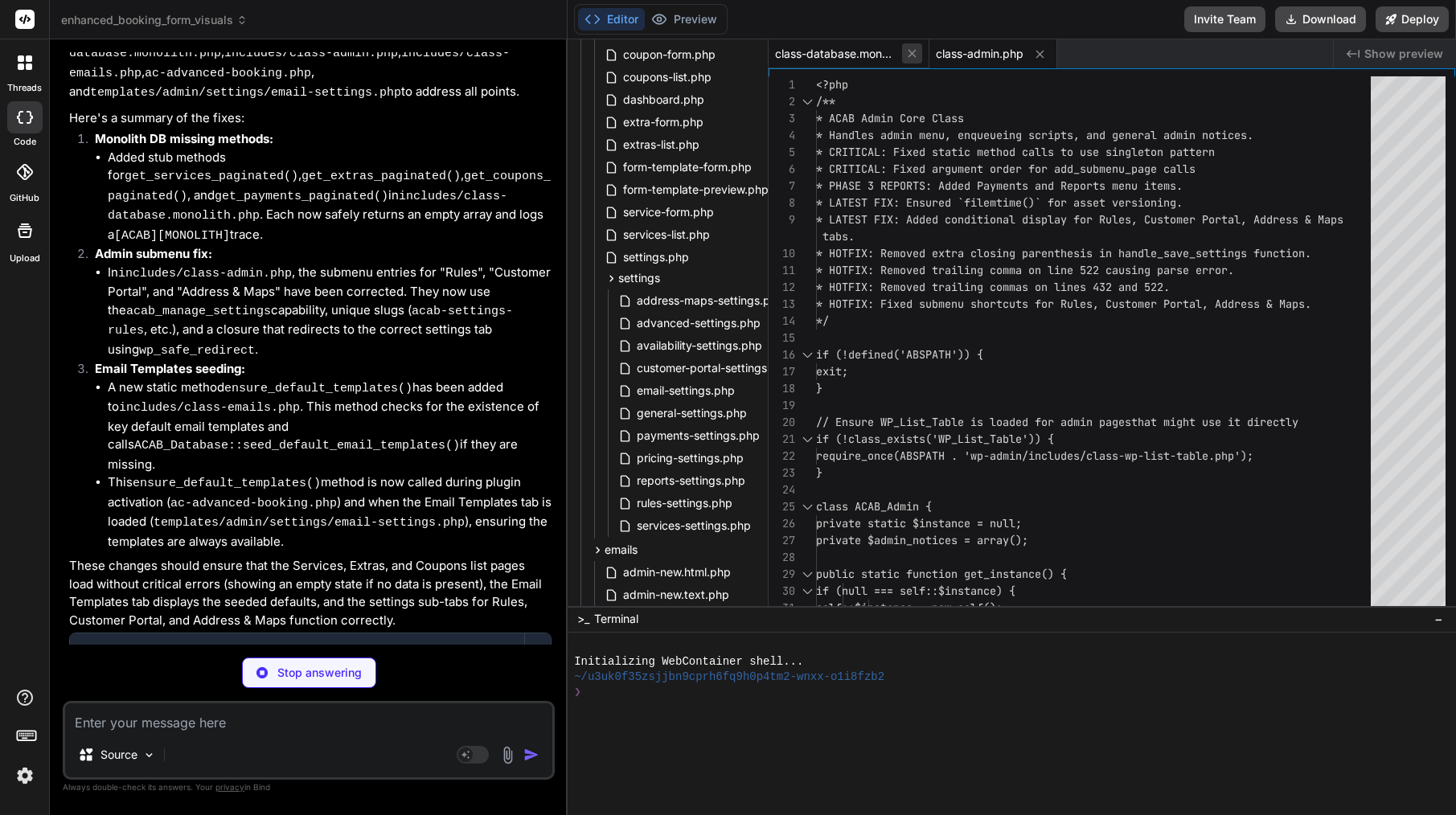
click at [913, 57] on icon at bounding box center [912, 53] width 14 height 14
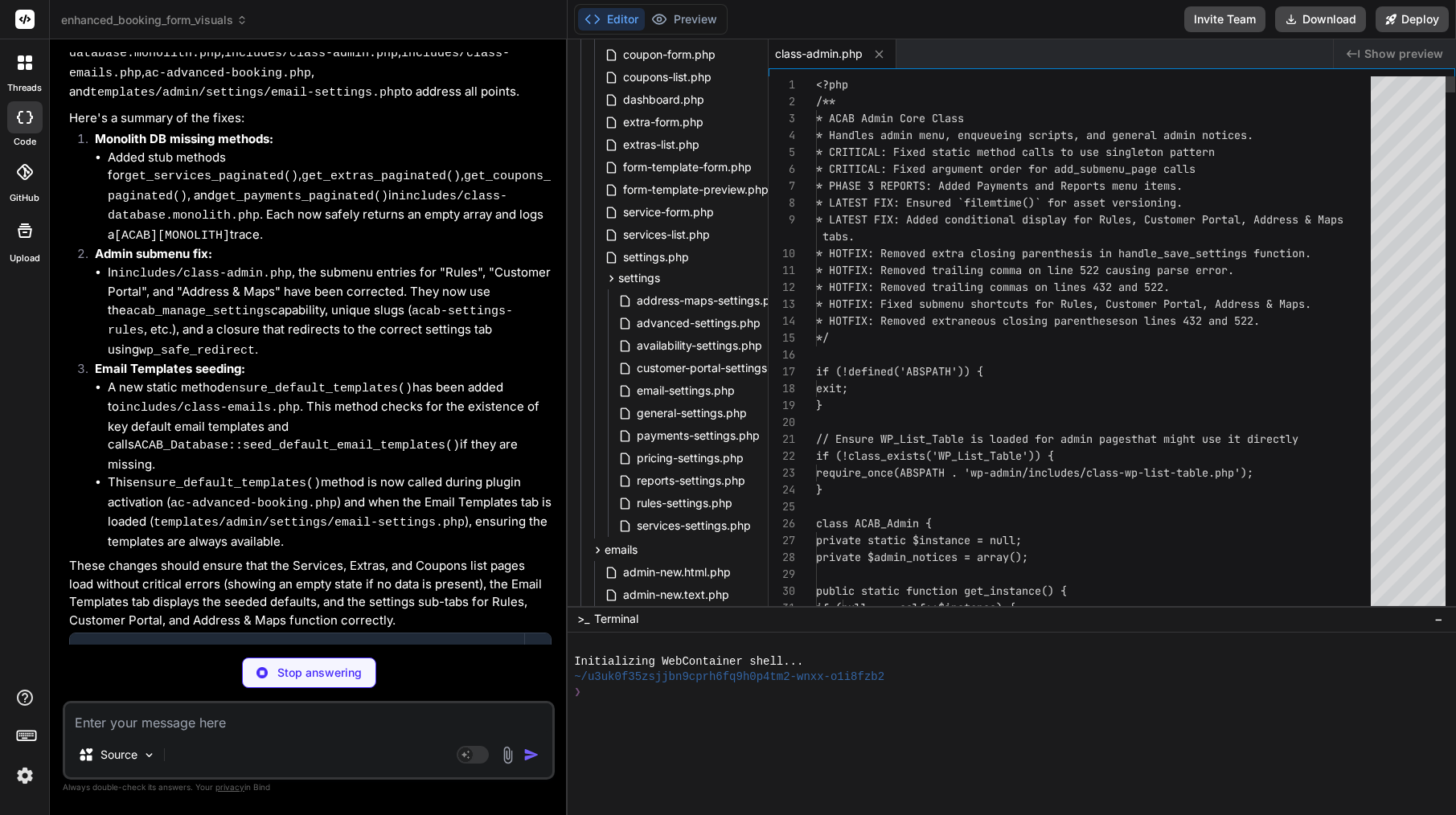
scroll to position [33868, 0]
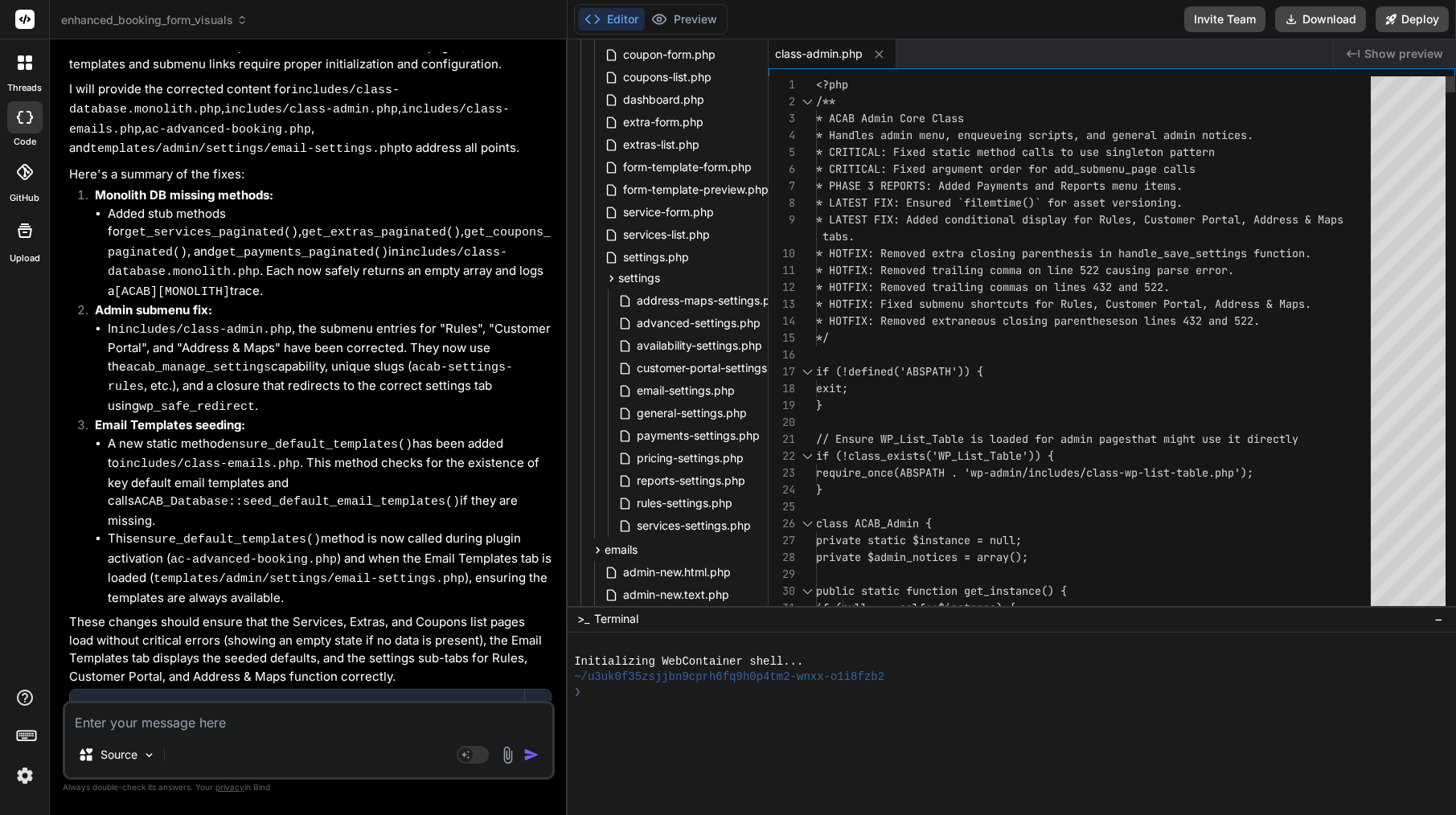
click at [894, 435] on span "// Ensure WP_List_Table is loaded for admin pages" at bounding box center [974, 439] width 315 height 15
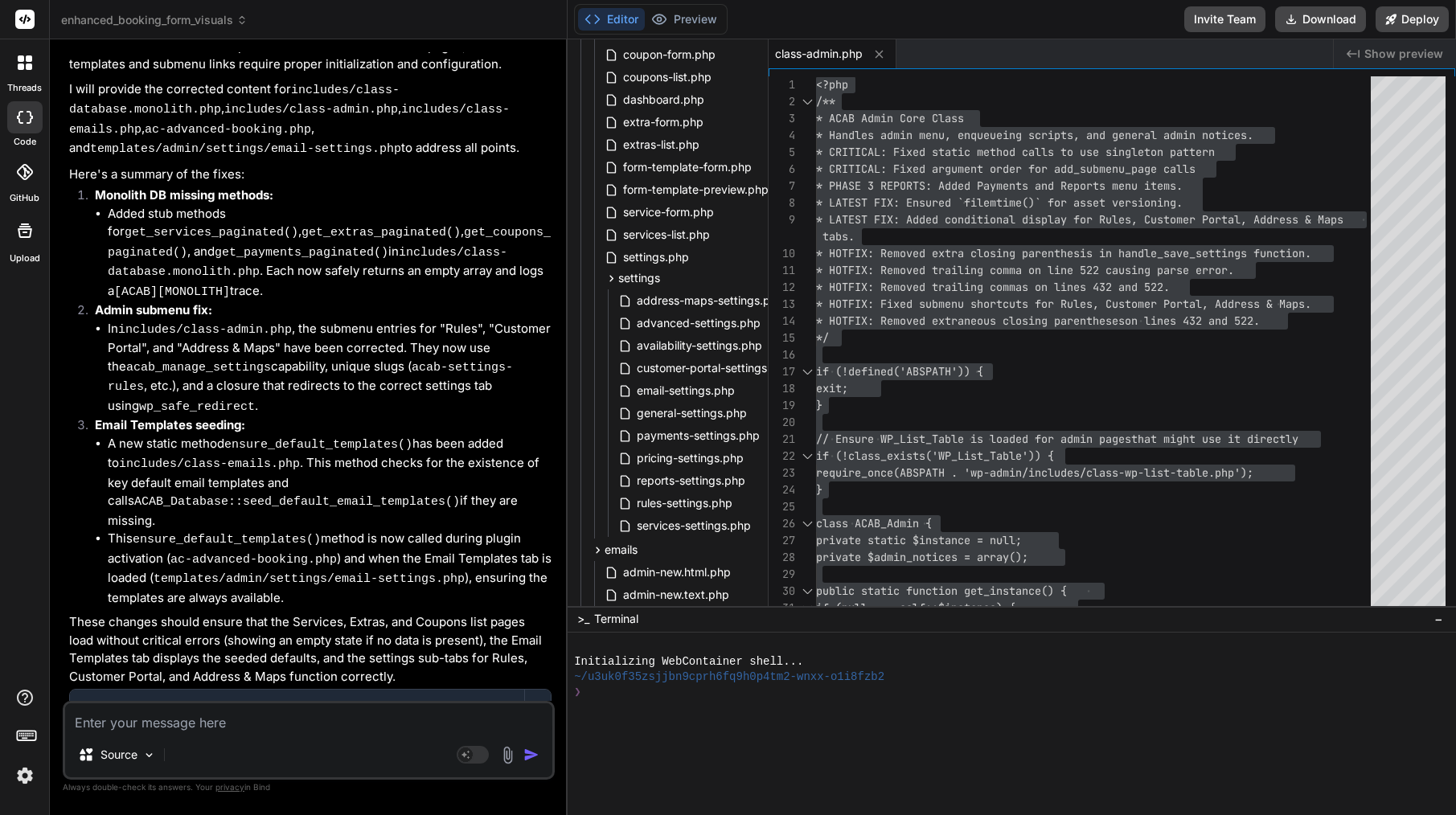
click at [162, 734] on div "Source Agent Mode. When this toggle is activated, AI automatically makes decisi…" at bounding box center [309, 739] width 492 height 79
click at [167, 728] on textarea at bounding box center [309, 718] width 487 height 29
paste textarea "[09-Sep-2025 11:35:59 UTC] PHP Fatal error: Uncaught TypeError: strpos(): Argum…"
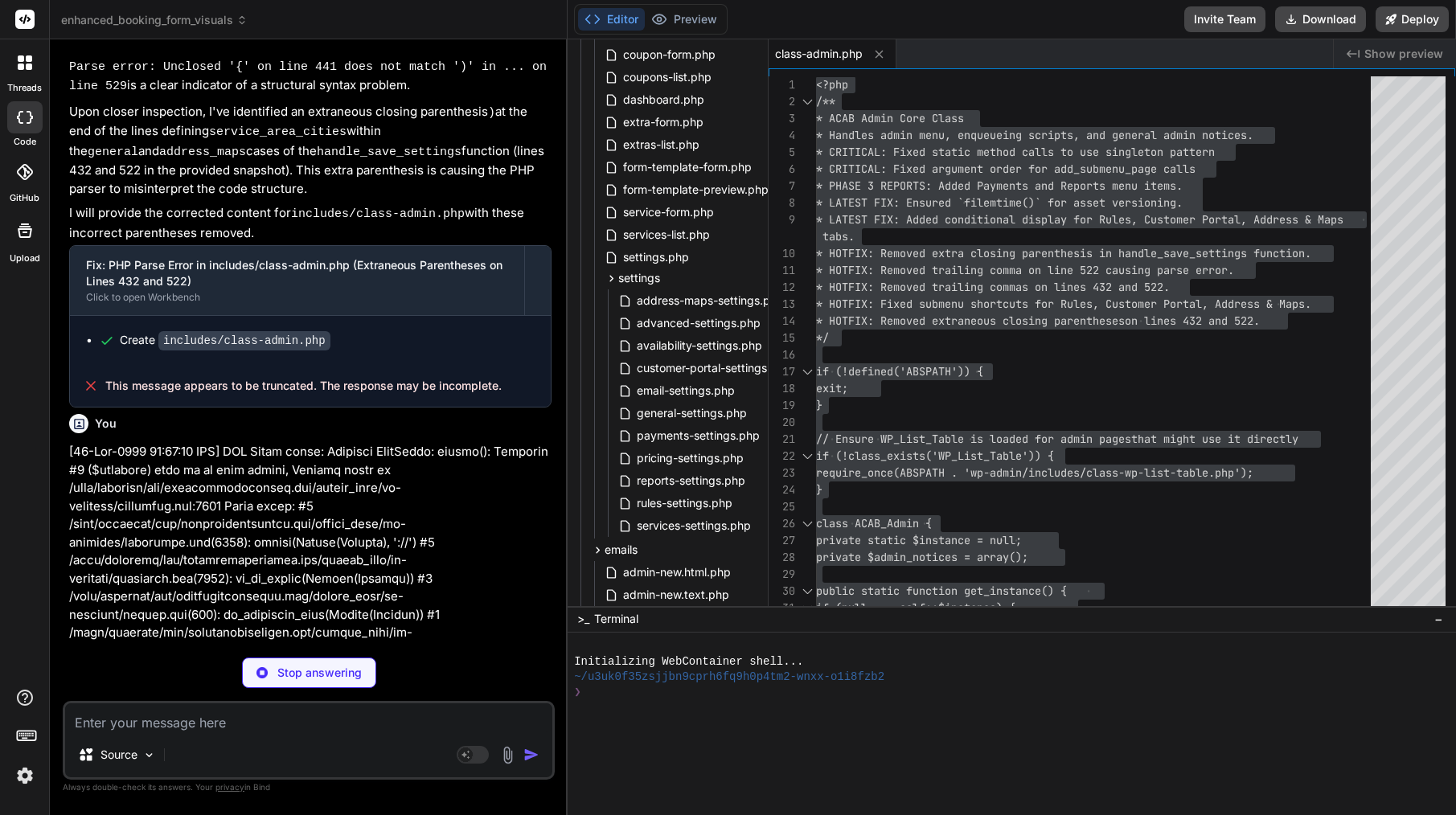
scroll to position [0, 0]
click at [980, 289] on span "* HOTFIX: Removed trailing commas on lines 432 an" at bounding box center [974, 286] width 315 height 15
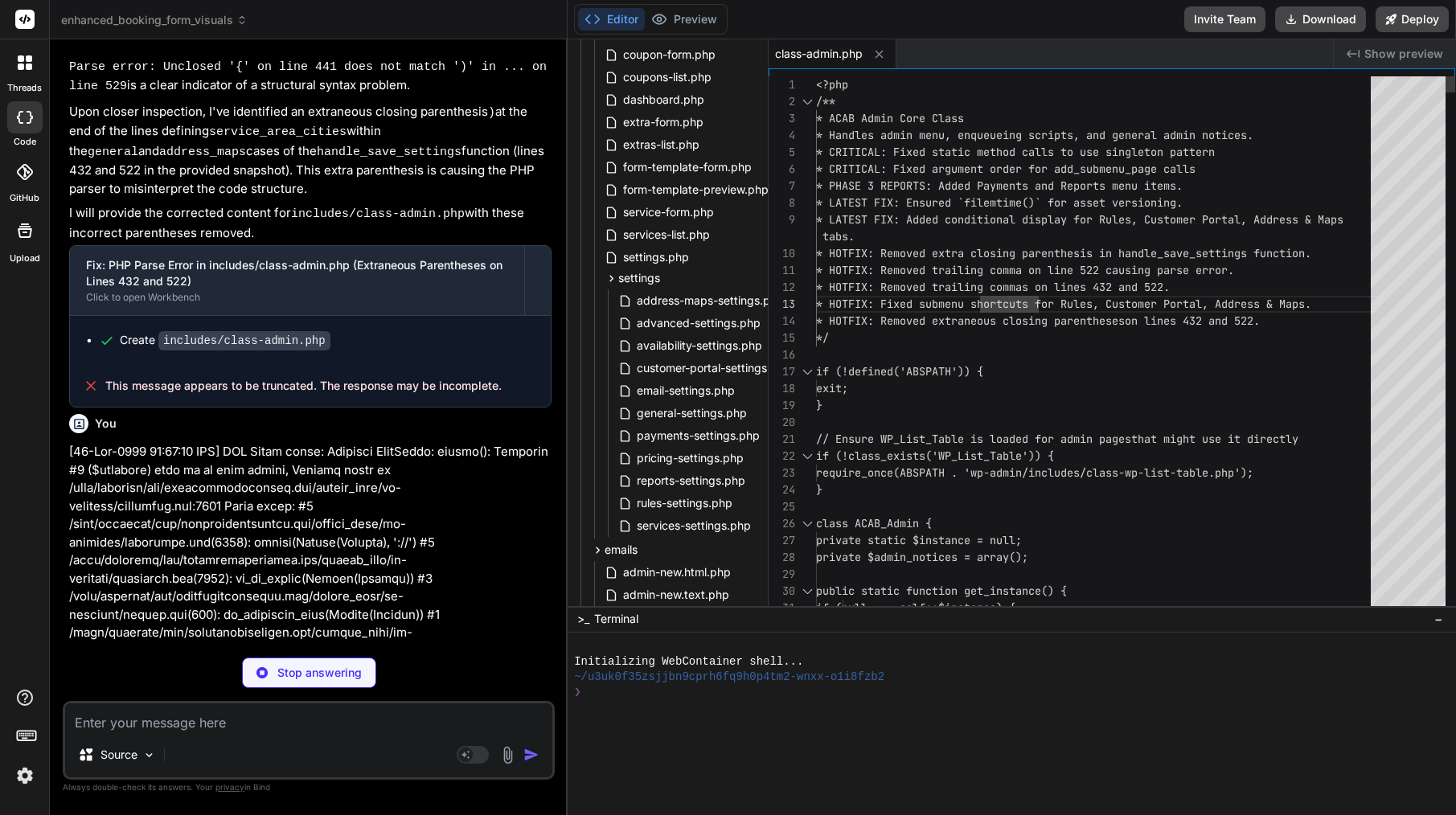
click at [1009, 384] on div "exit;" at bounding box center [1098, 388] width 564 height 16
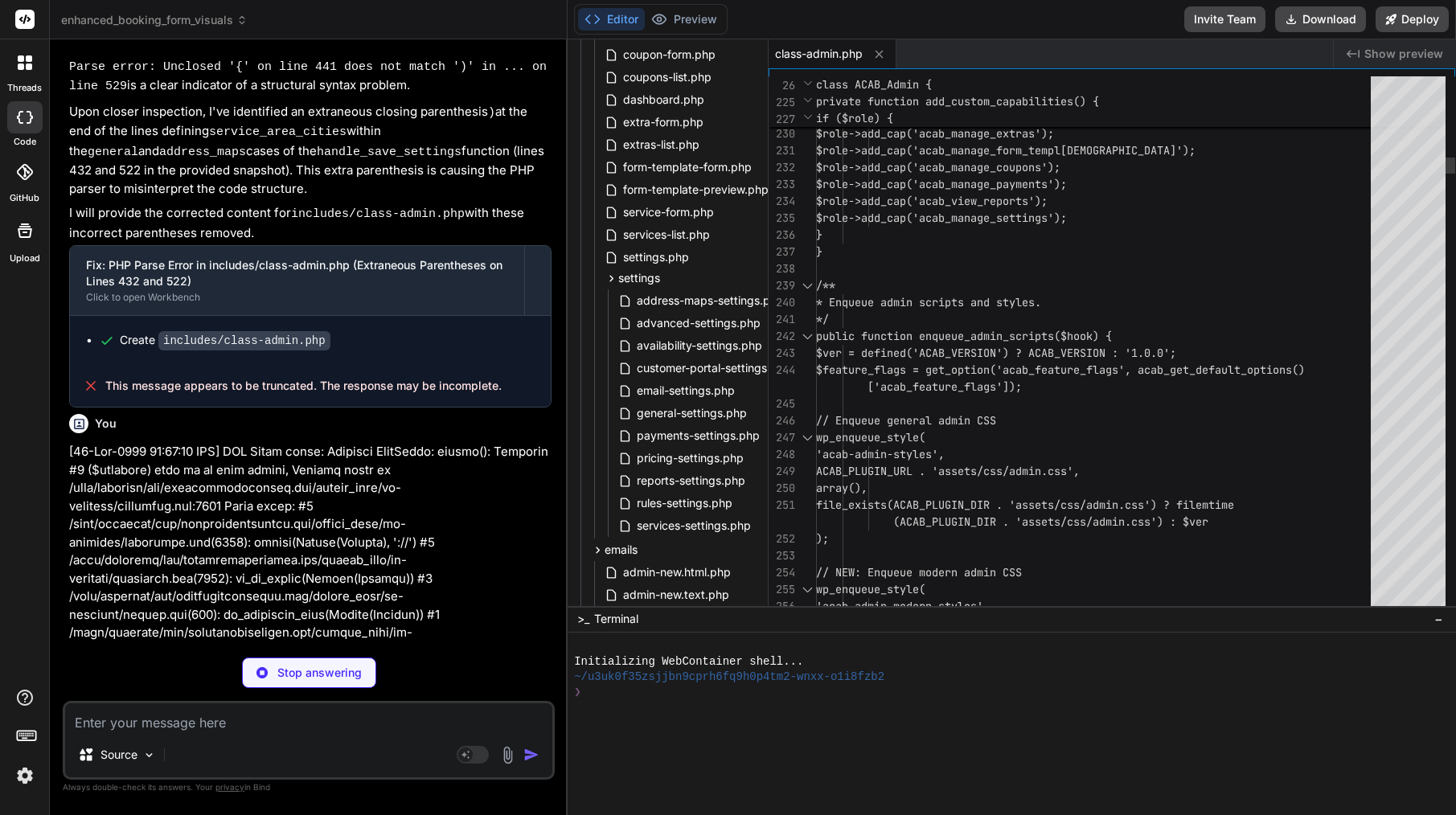
scroll to position [16, 0]
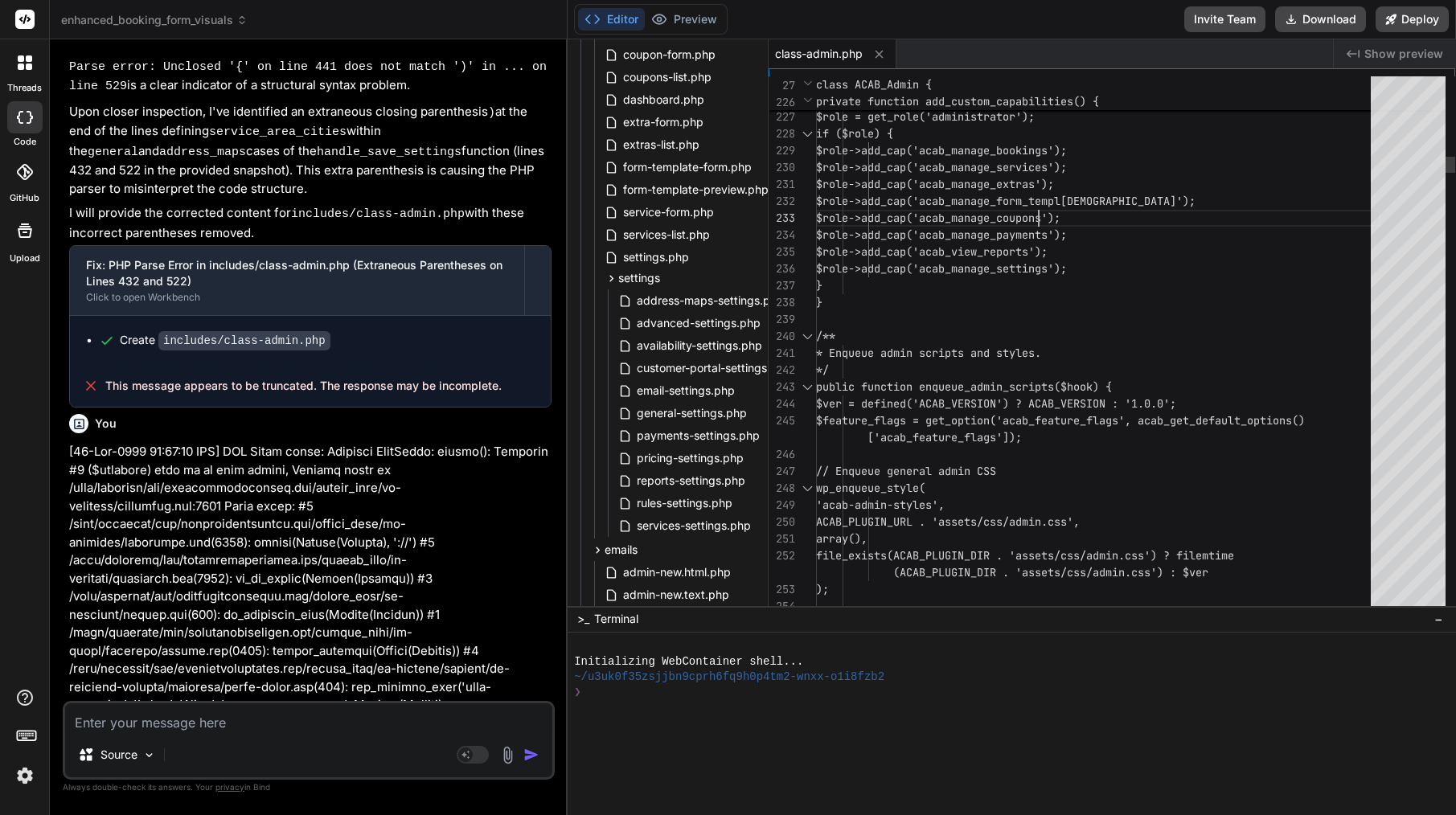
click at [1037, 215] on span "$role->add_cap('acab_manage_coupons');" at bounding box center [939, 217] width 245 height 15
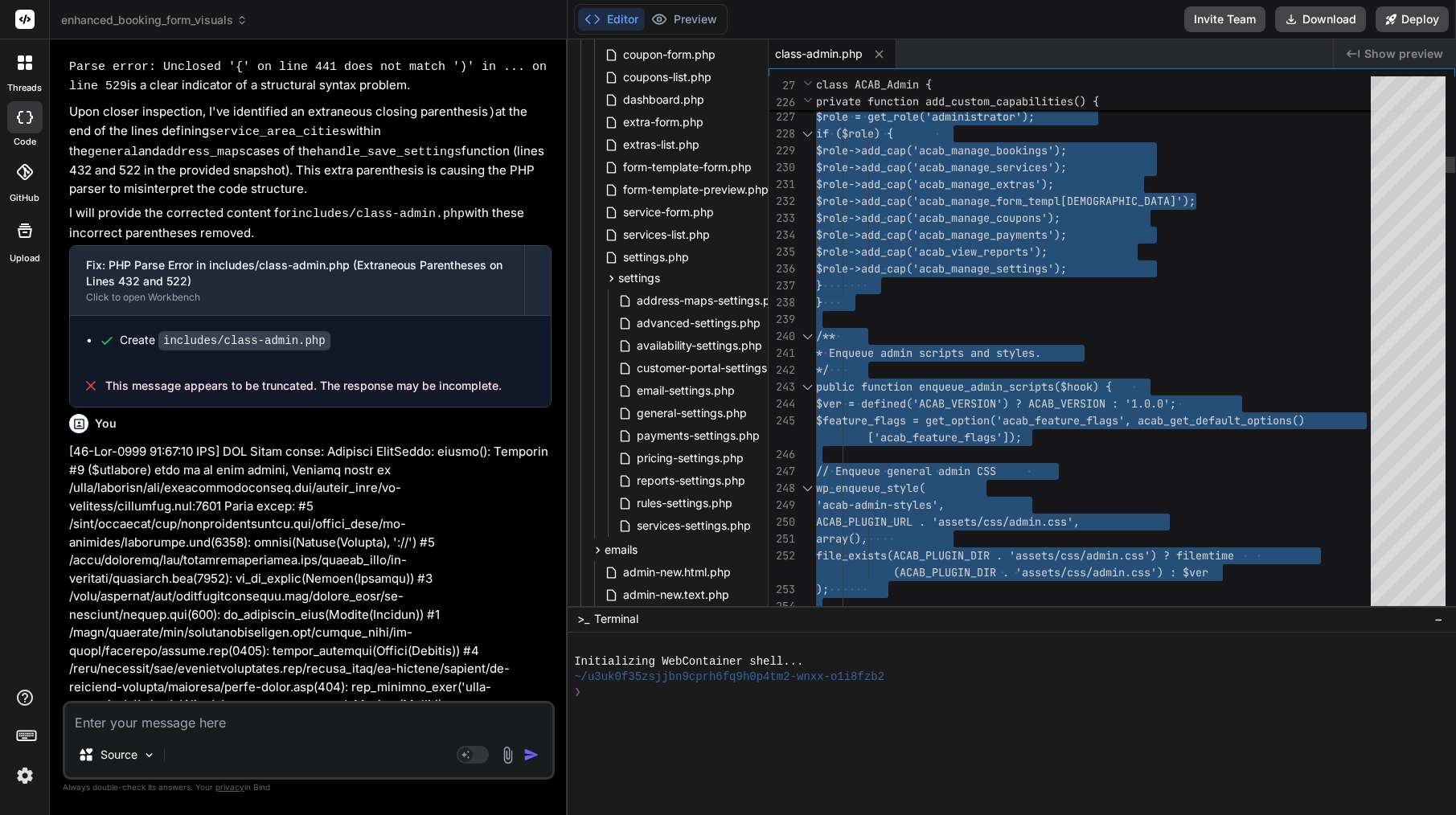
click at [1037, 215] on span "$role->add_cap('acab_manage_coupons');" at bounding box center [939, 217] width 245 height 15
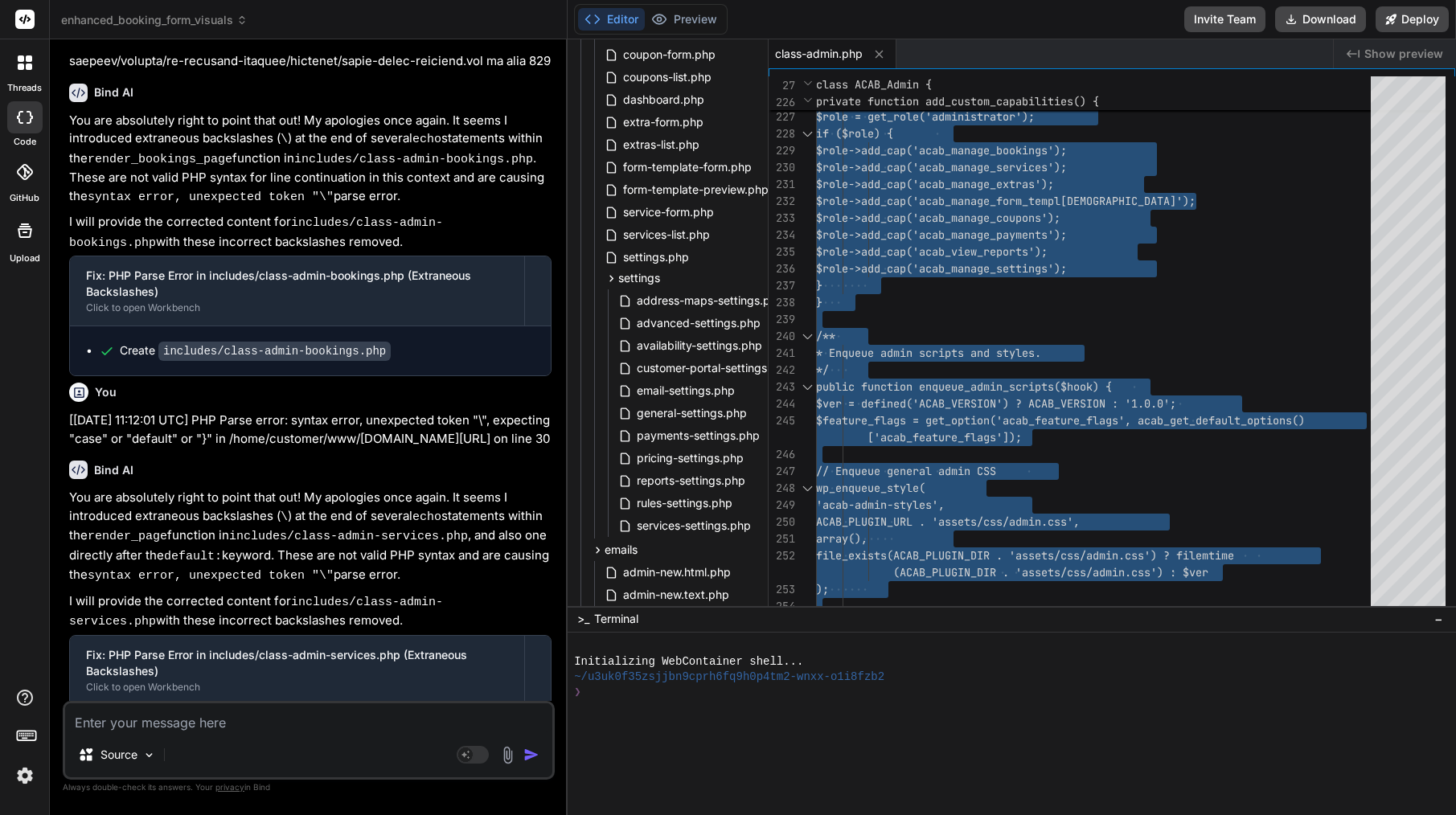
scroll to position [32414, 0]
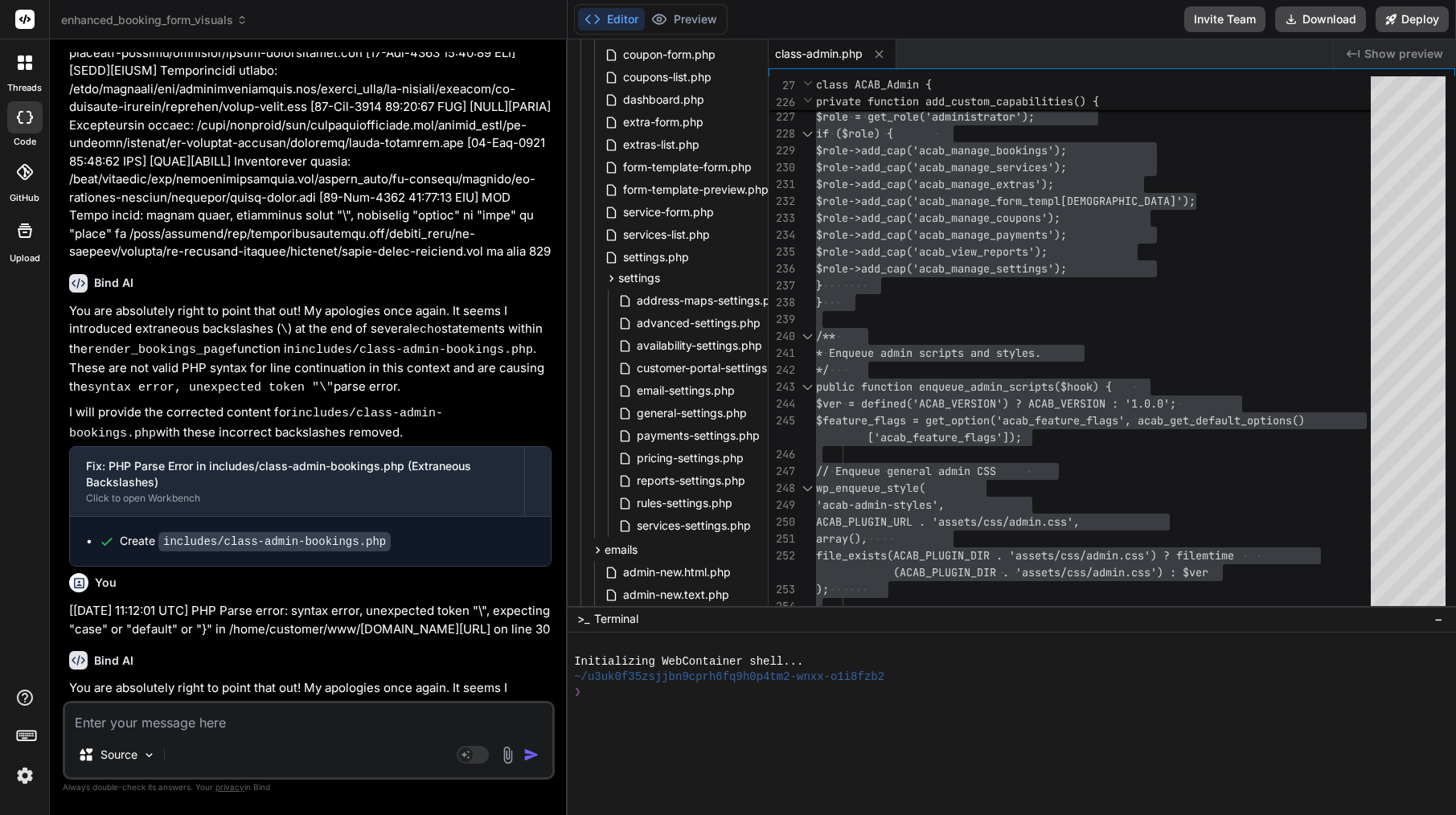
click at [217, 713] on textarea at bounding box center [309, 718] width 487 height 29
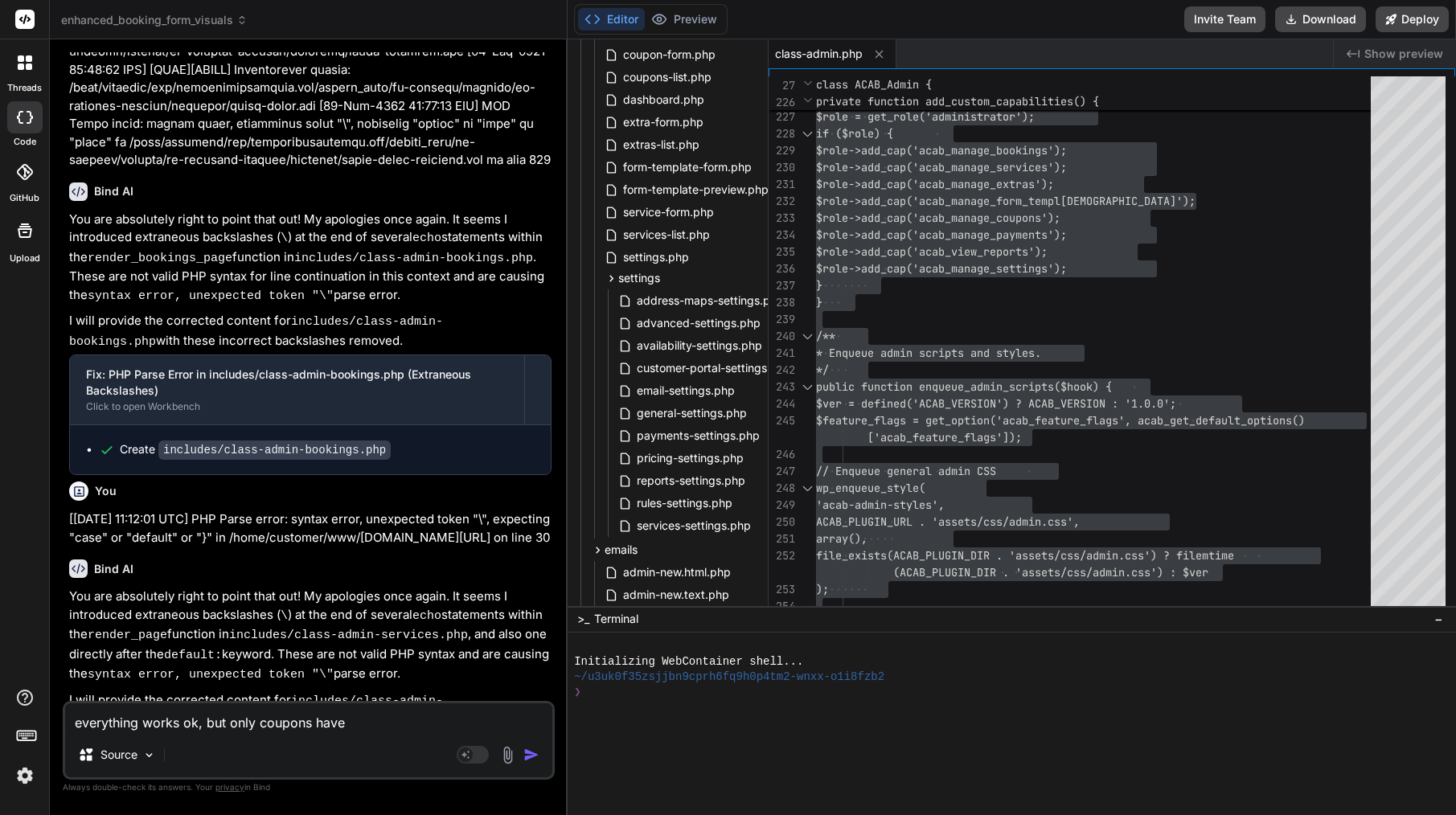
scroll to position [32521, 0]
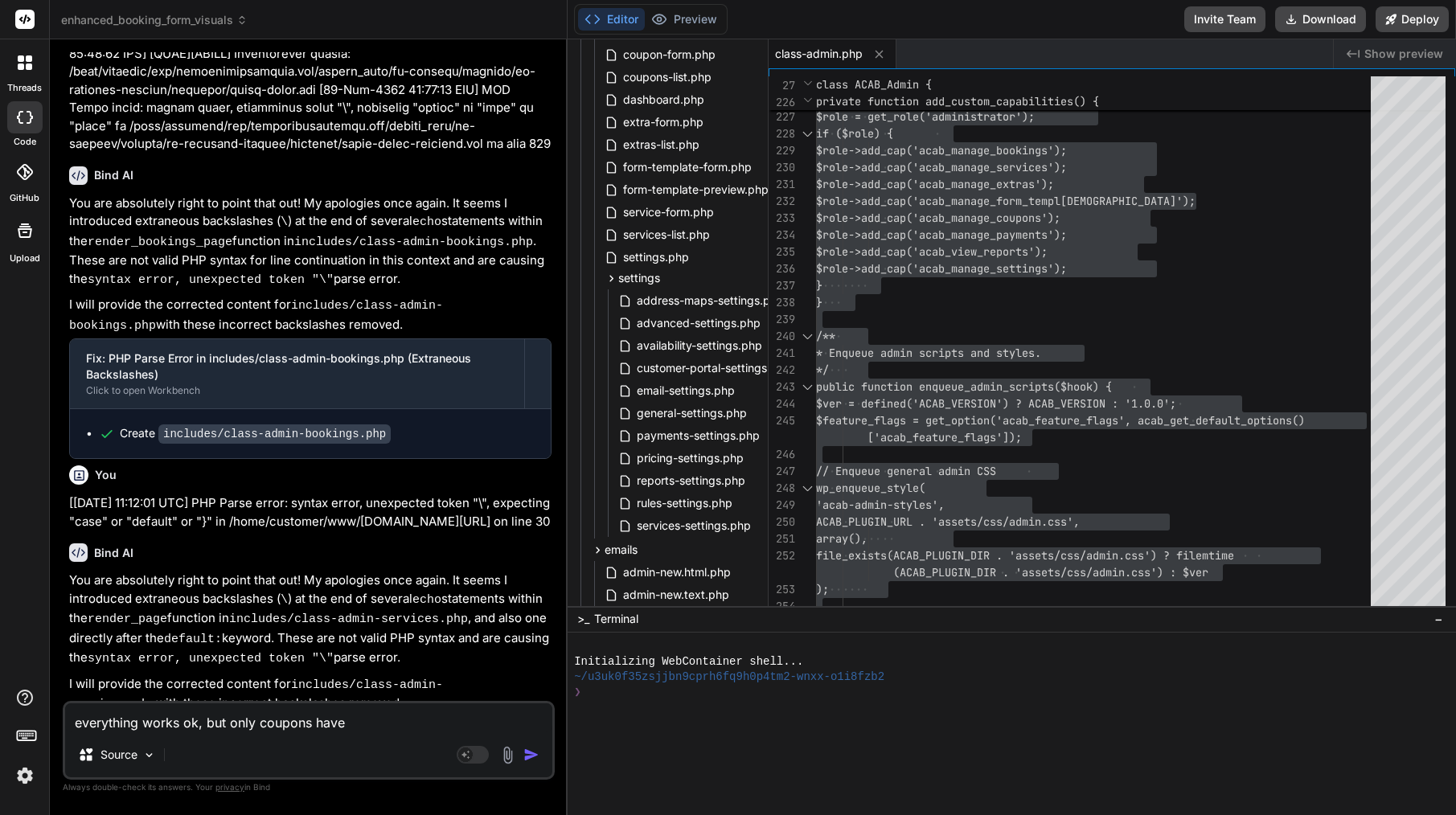
click at [277, 728] on textarea "everything works ok, but only coupons have" at bounding box center [309, 718] width 487 height 29
